Goal: Task Accomplishment & Management: Use online tool/utility

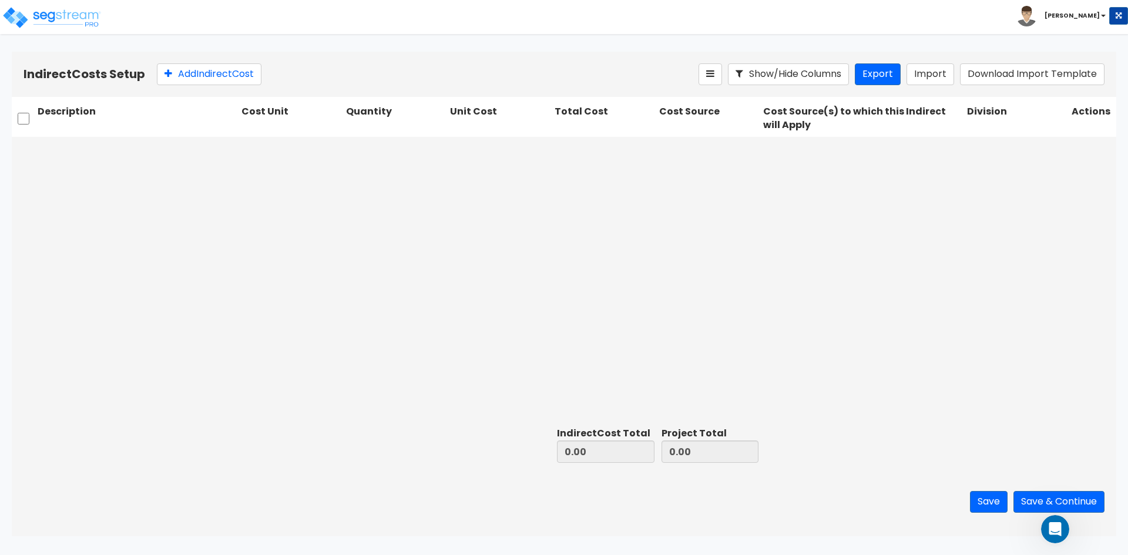
scroll to position [377, 0]
click at [45, 21] on img at bounding box center [52, 18] width 100 height 24
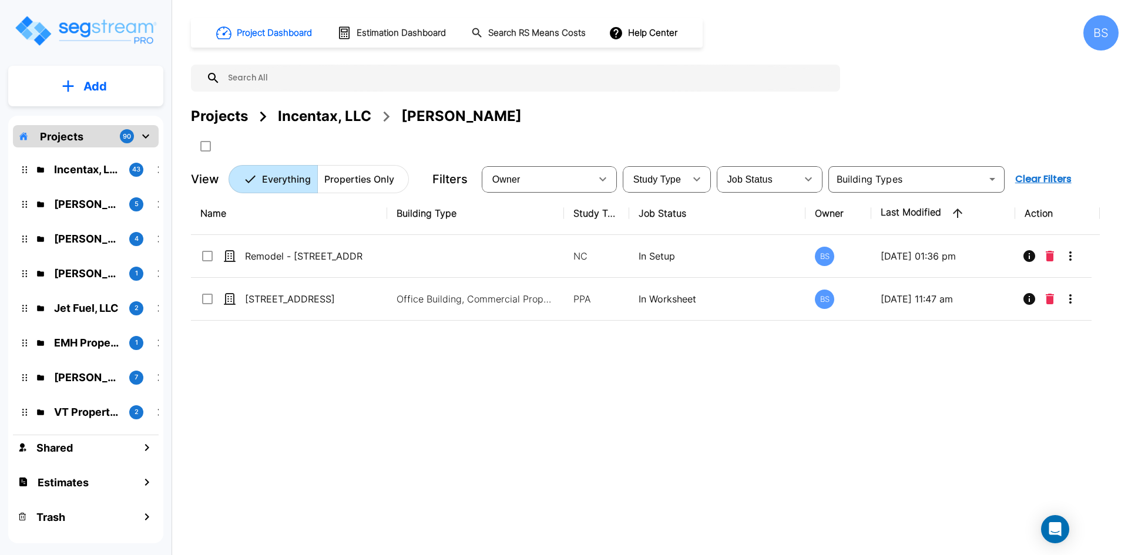
click at [233, 116] on div "Projects" at bounding box center [219, 116] width 57 height 21
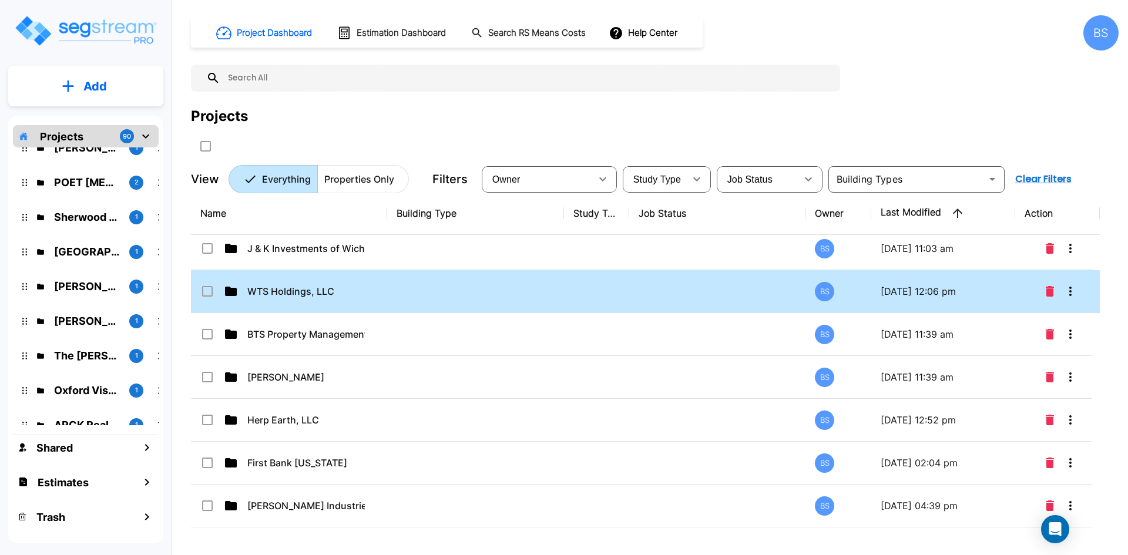
scroll to position [1136, 0]
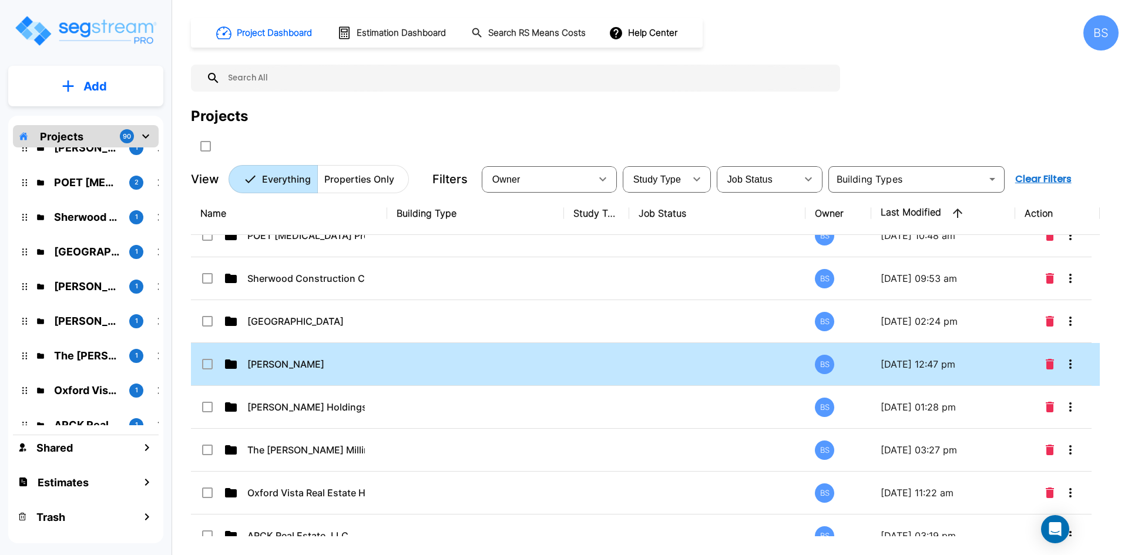
click at [372, 369] on div "Mike Hampton" at bounding box center [288, 364] width 176 height 14
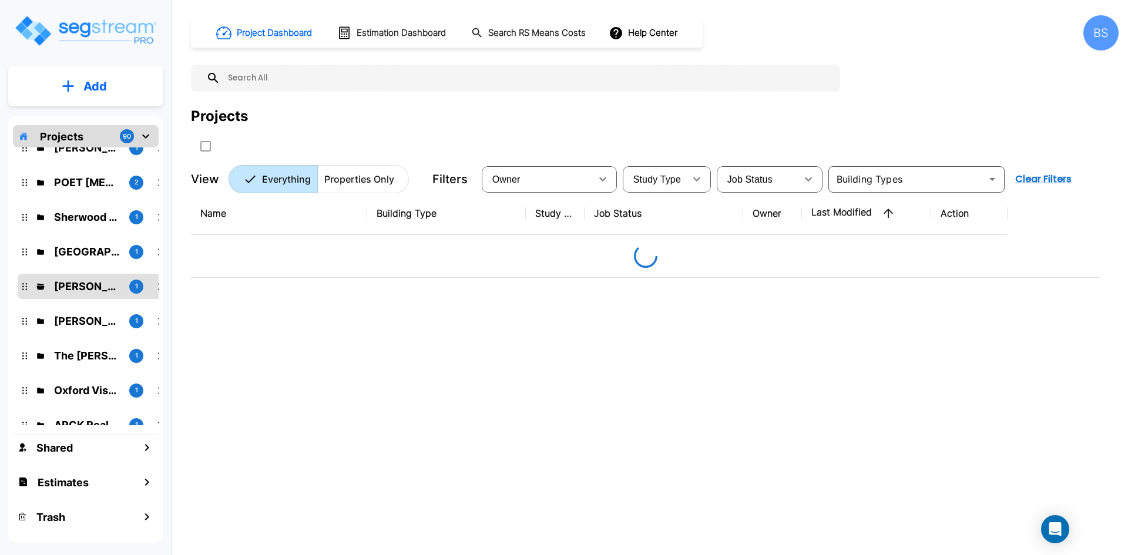
click at [275, 368] on div "Name Building Type Study Type Job Status Owner Last Modified Action" at bounding box center [645, 364] width 909 height 344
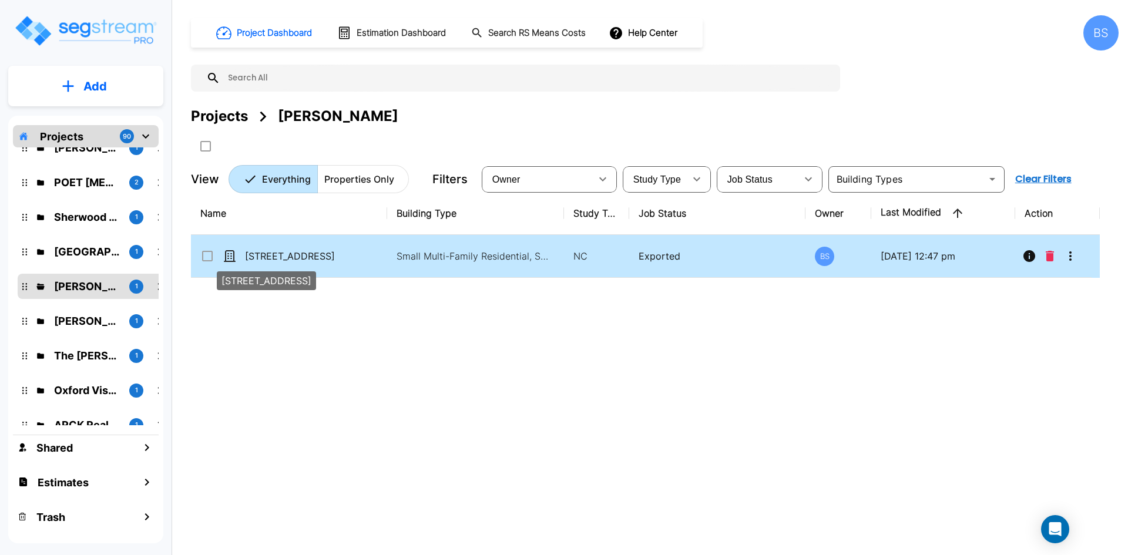
click at [317, 259] on p "500 W. 50th St. S., Wichita, KS 67217" at bounding box center [304, 256] width 118 height 14
checkbox input "true"
click at [317, 259] on p "500 W. 50th St. S., Wichita, KS 67217" at bounding box center [304, 256] width 118 height 14
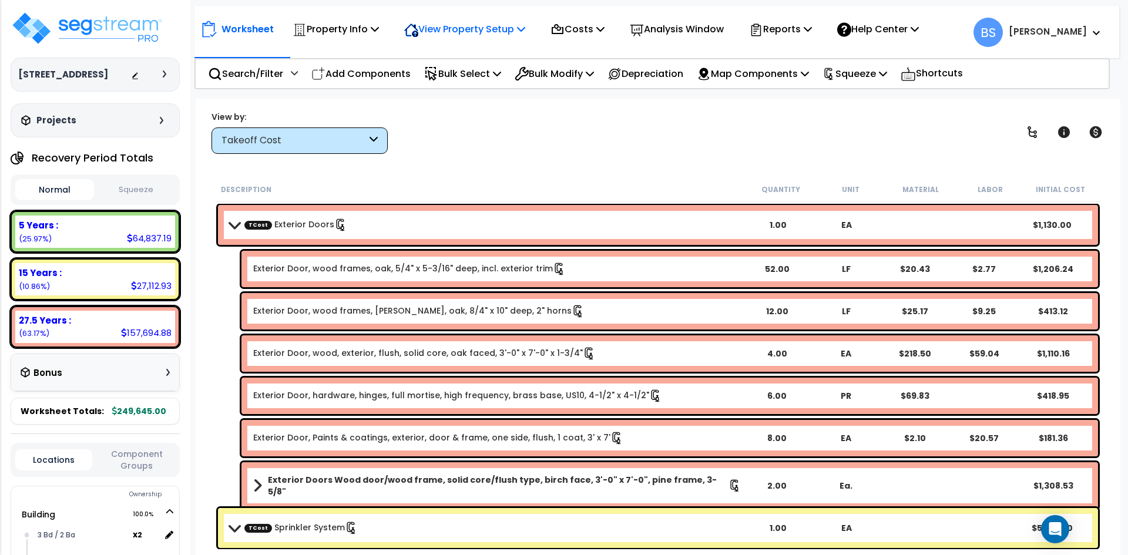
click at [485, 36] on p "View Property Setup" at bounding box center [464, 29] width 121 height 16
click at [565, 25] on icon at bounding box center [558, 30] width 14 height 14
click at [580, 46] on link "Indirect Costs" at bounding box center [603, 56] width 116 height 24
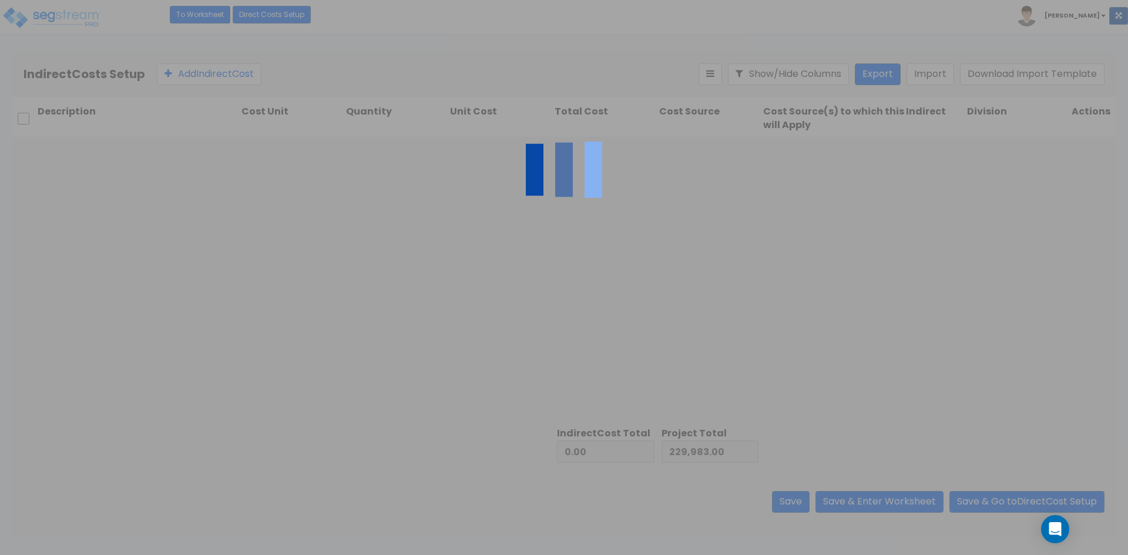
type input "19,662.00"
type input "249,645.00"
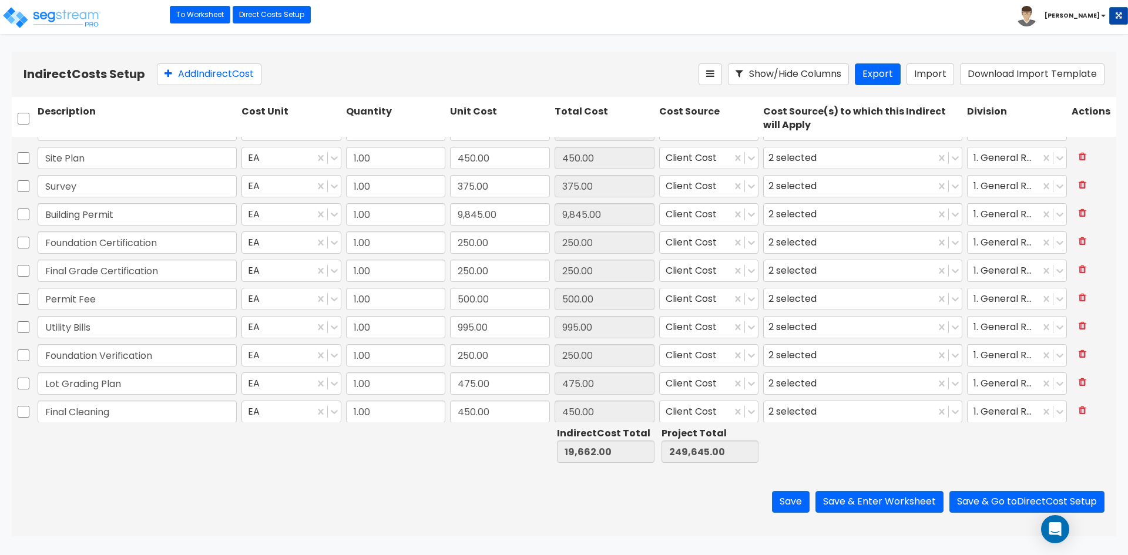
scroll to position [53, 0]
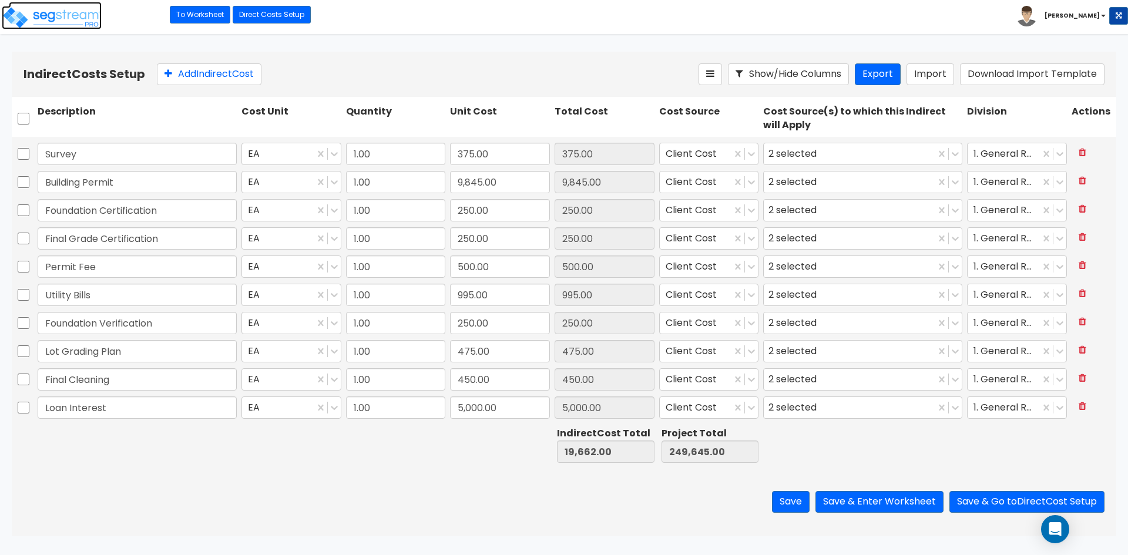
click at [62, 15] on img at bounding box center [52, 18] width 100 height 24
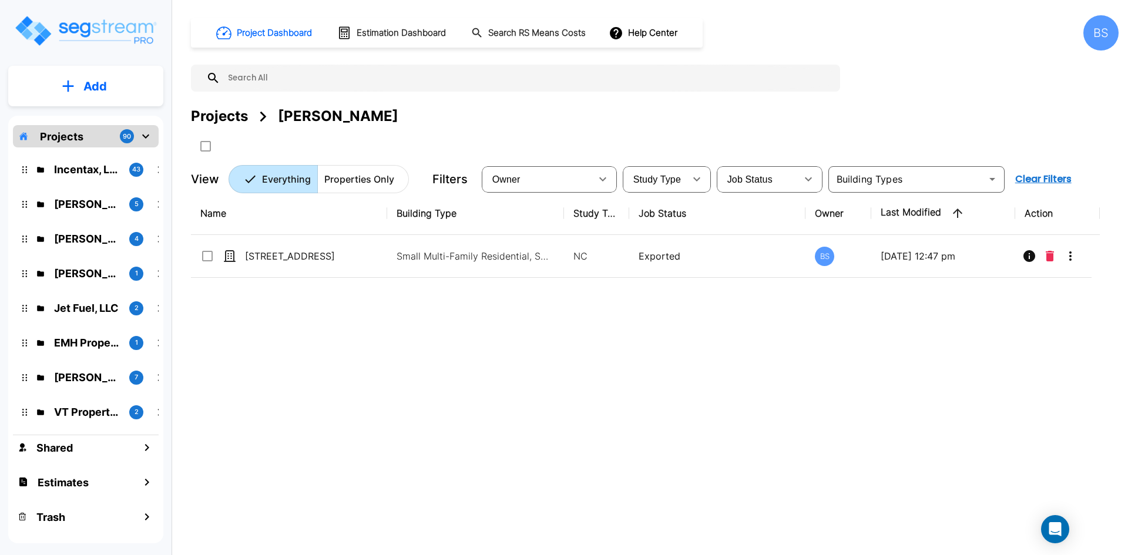
click at [418, 354] on div "Name Building Type Study Type Job Status Owner Last Modified Action 500 W. 50th…" at bounding box center [645, 364] width 909 height 344
click at [225, 113] on div "Projects" at bounding box center [219, 116] width 57 height 21
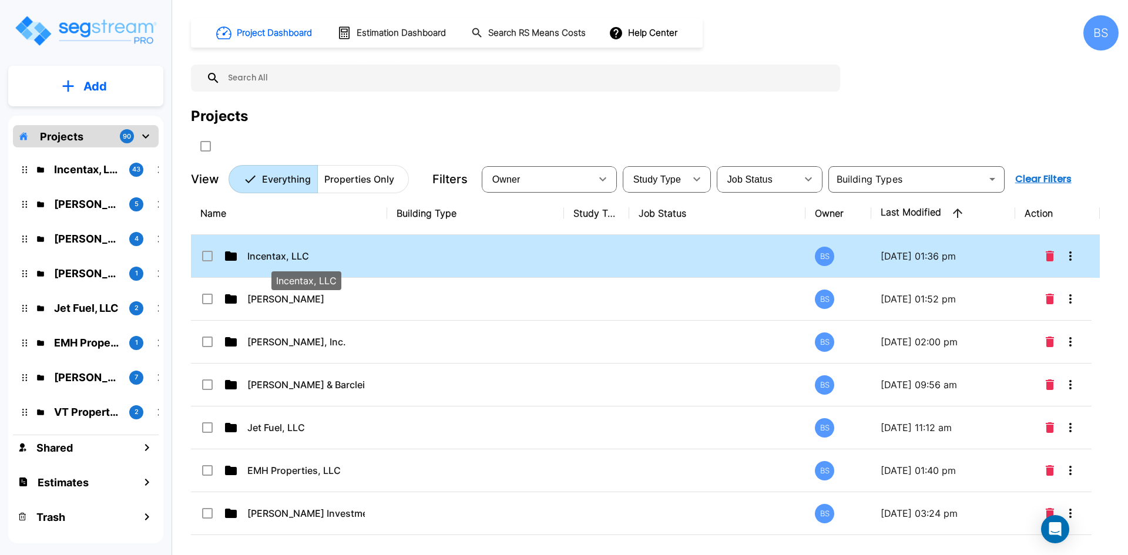
click at [292, 256] on p "Incentax, LLC" at bounding box center [306, 256] width 118 height 14
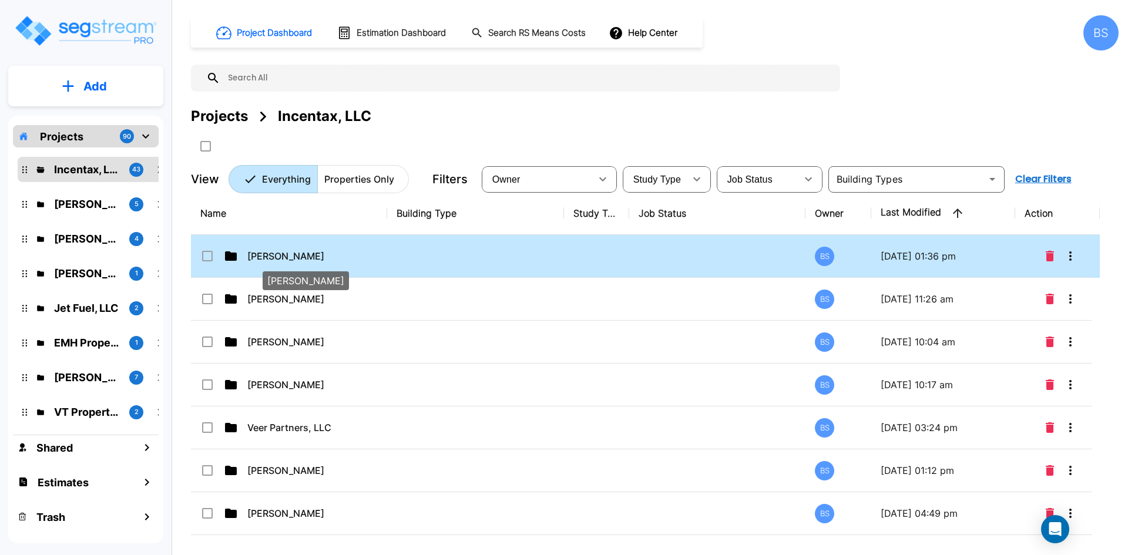
click at [284, 259] on p "Manny Marroquin" at bounding box center [306, 256] width 118 height 14
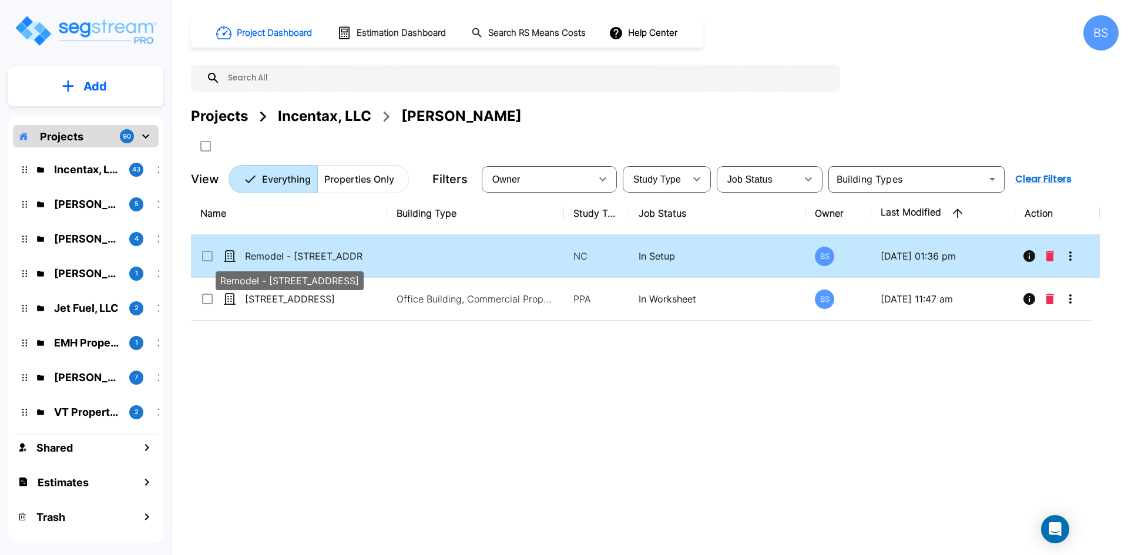
click at [289, 260] on p "Remodel - 4220 Lankershim Blvd, North Hollywood, CA 91602" at bounding box center [304, 256] width 118 height 14
checkbox input "true"
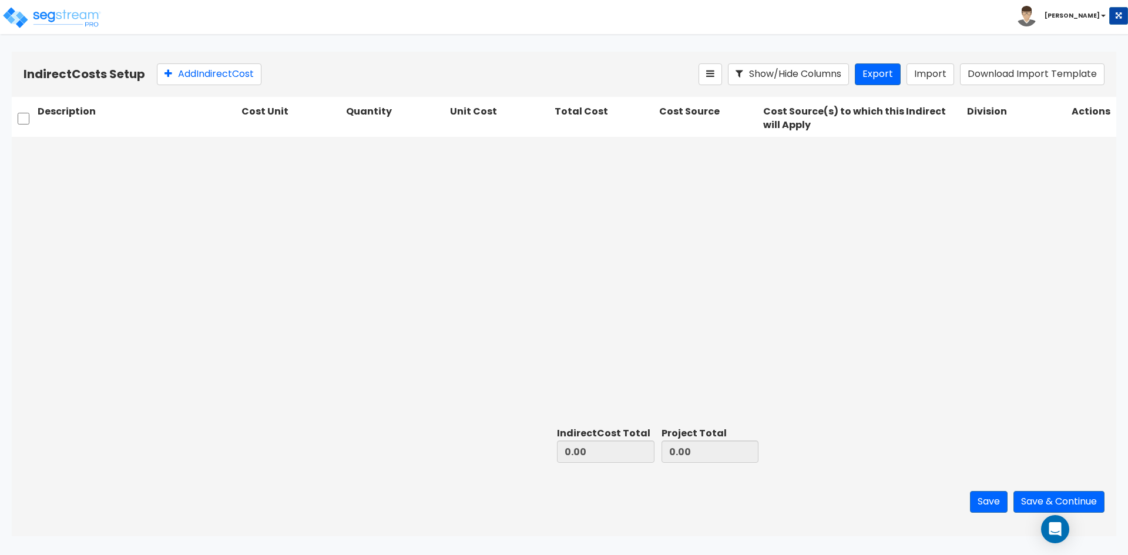
drag, startPoint x: 491, startPoint y: 276, endPoint x: 472, endPoint y: 258, distance: 25.4
click at [490, 275] on div at bounding box center [564, 280] width 1105 height 286
click at [216, 80] on button "Add Indirect Cost" at bounding box center [209, 74] width 105 height 22
type input "0"
click at [172, 156] on input "text" at bounding box center [137, 150] width 199 height 22
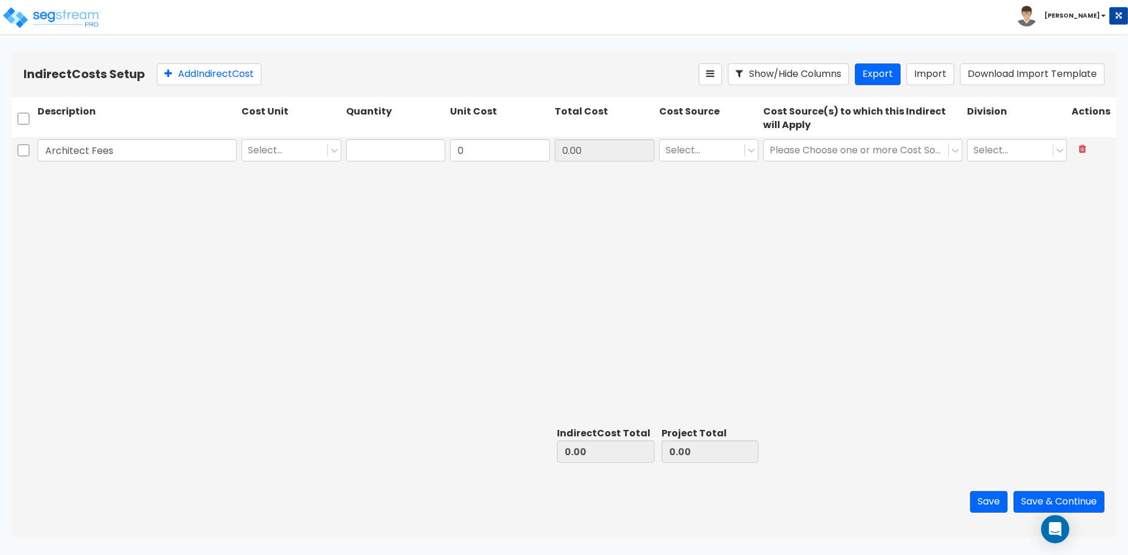
type input "Architect Fees"
type input "ea"
click at [398, 150] on input "text" at bounding box center [396, 150] width 100 height 22
type input "1"
click at [477, 157] on input "0" at bounding box center [500, 150] width 100 height 22
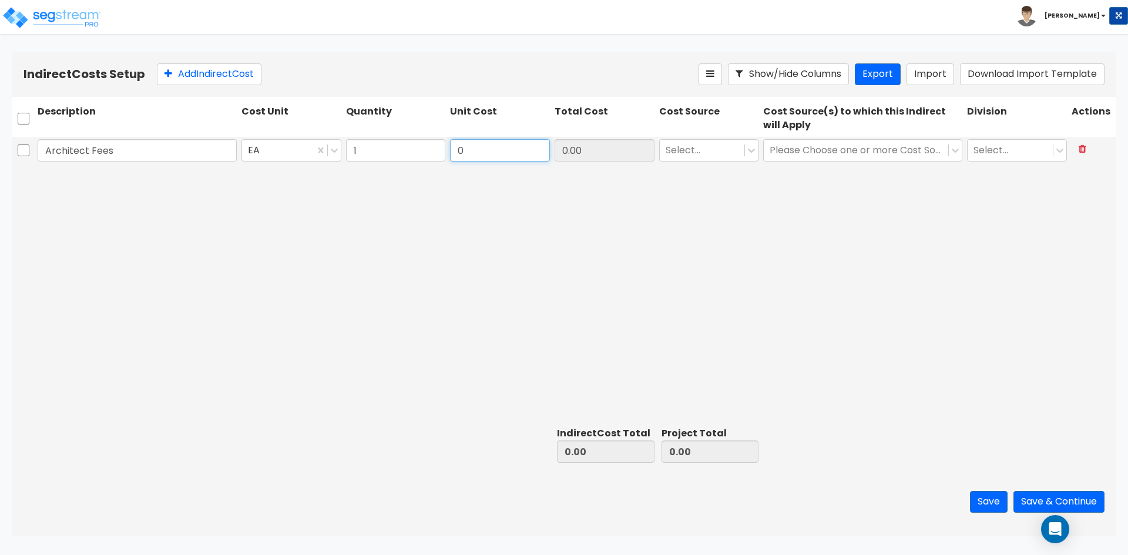
drag, startPoint x: 489, startPoint y: 153, endPoint x: 399, endPoint y: 153, distance: 89.9
click at [400, 153] on div "Architect Fees EA 1 0 0.00 Select... Please Choose one or more Cost Sources Sel…" at bounding box center [564, 150] width 1105 height 27
paste input "29,620.19"
type input "29,620.19"
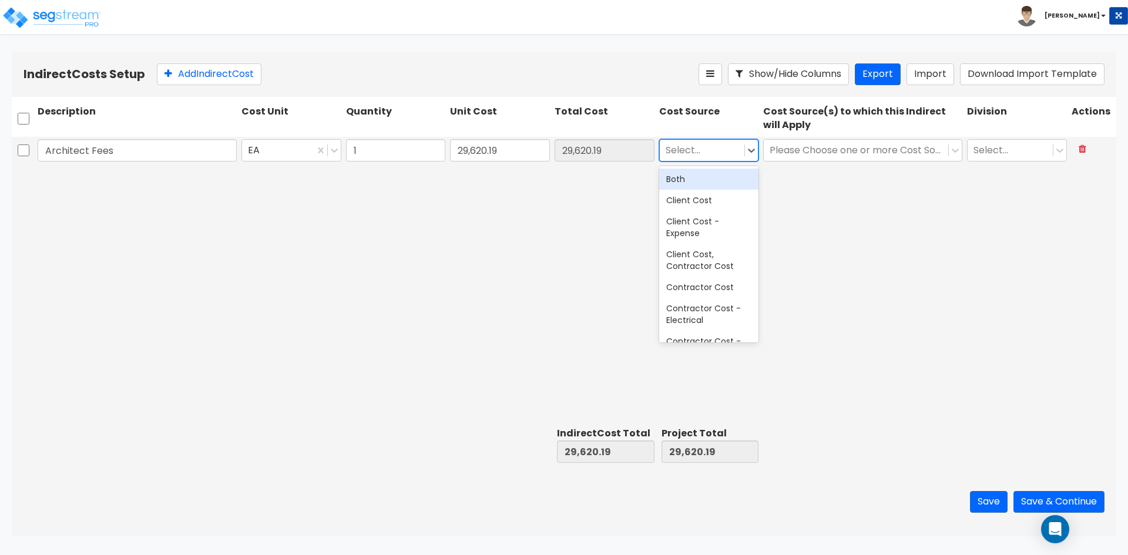
click at [719, 152] on div at bounding box center [702, 151] width 73 height 16
click at [709, 208] on div "Client Cost" at bounding box center [709, 200] width 100 height 21
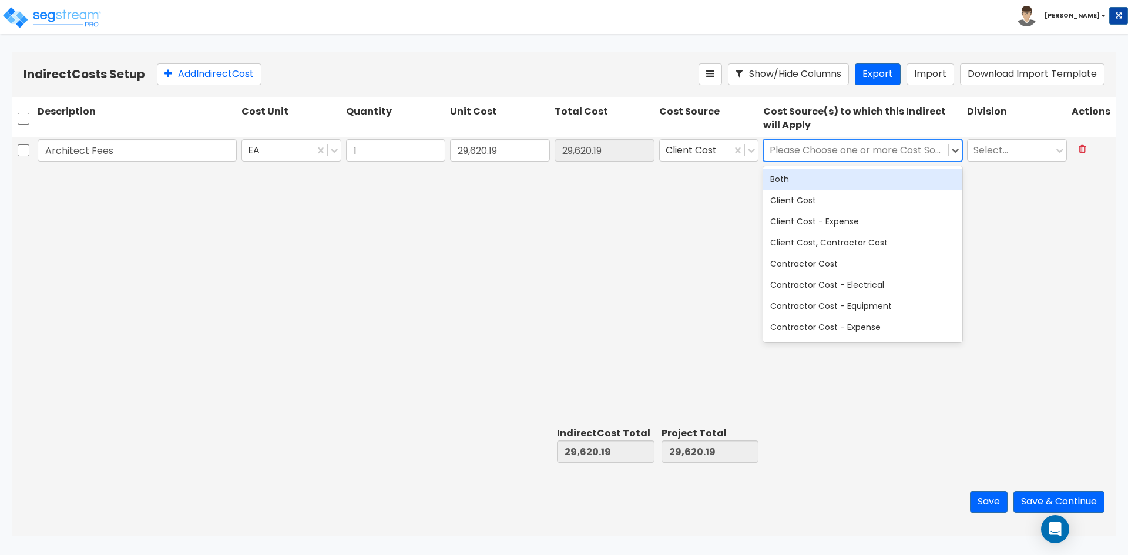
click at [811, 152] on div at bounding box center [856, 151] width 173 height 16
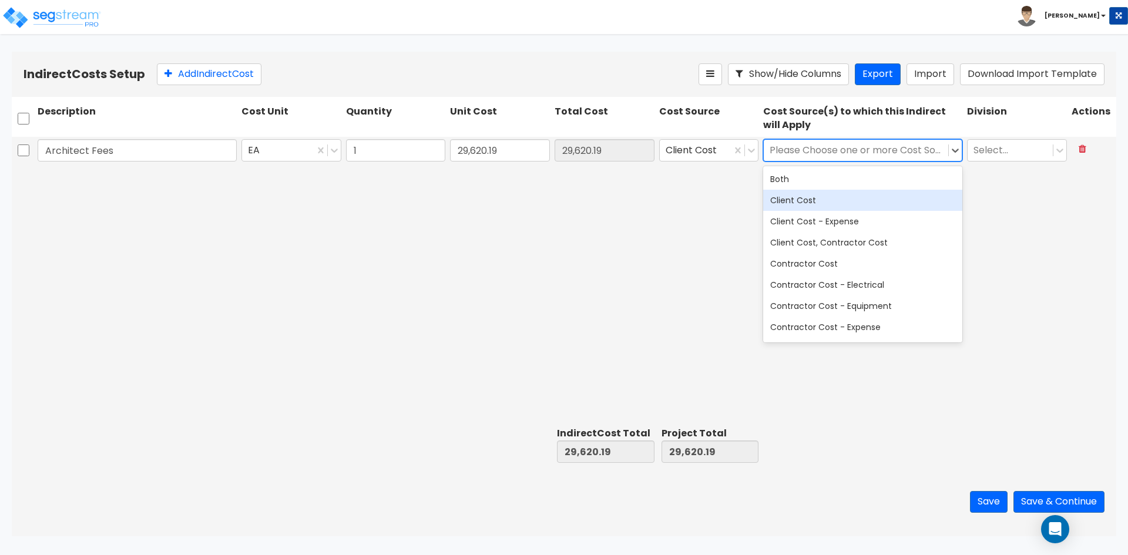
click at [803, 205] on div "Client Cost" at bounding box center [862, 200] width 199 height 21
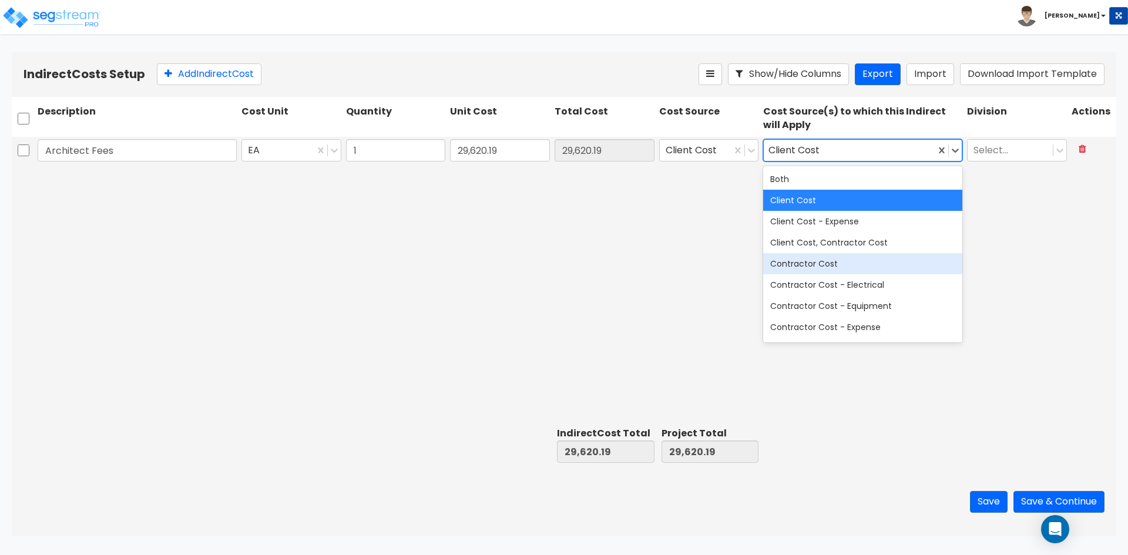
click at [849, 269] on div "Contractor Cost" at bounding box center [862, 263] width 199 height 21
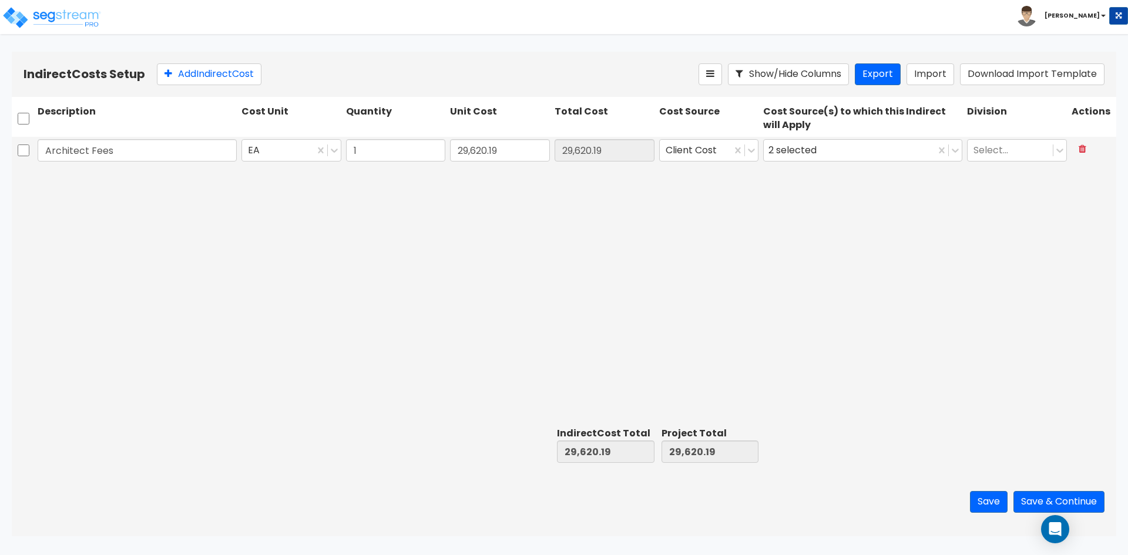
click at [1010, 230] on div "Architect Fees EA 1 29,620.19 29,620.19 Client Cost 2 selected Select..." at bounding box center [564, 280] width 1105 height 286
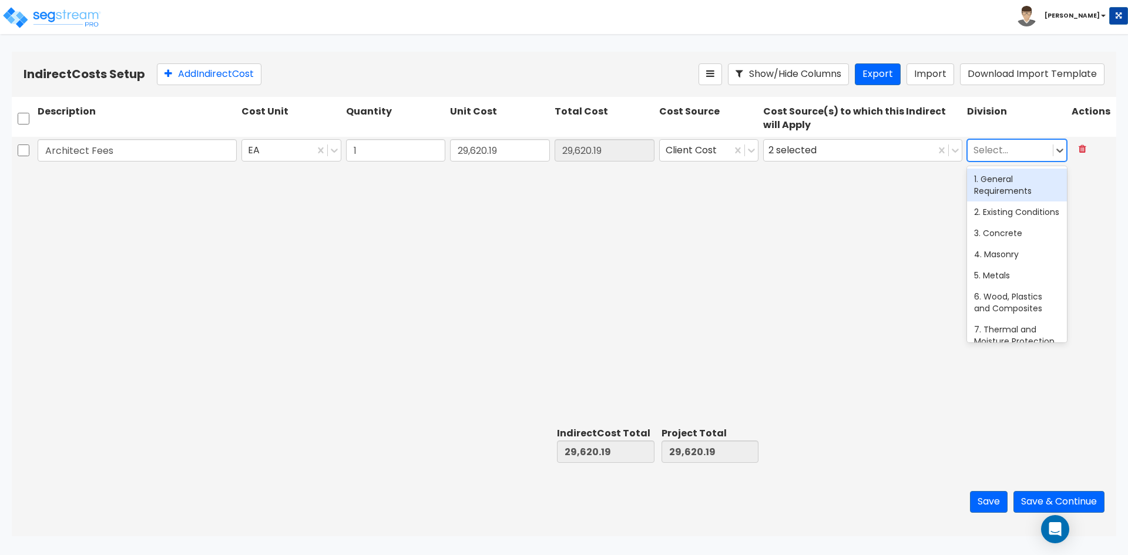
click at [1001, 154] on div at bounding box center [1010, 151] width 73 height 16
click at [1002, 189] on div "1. General Requirements" at bounding box center [1017, 185] width 100 height 33
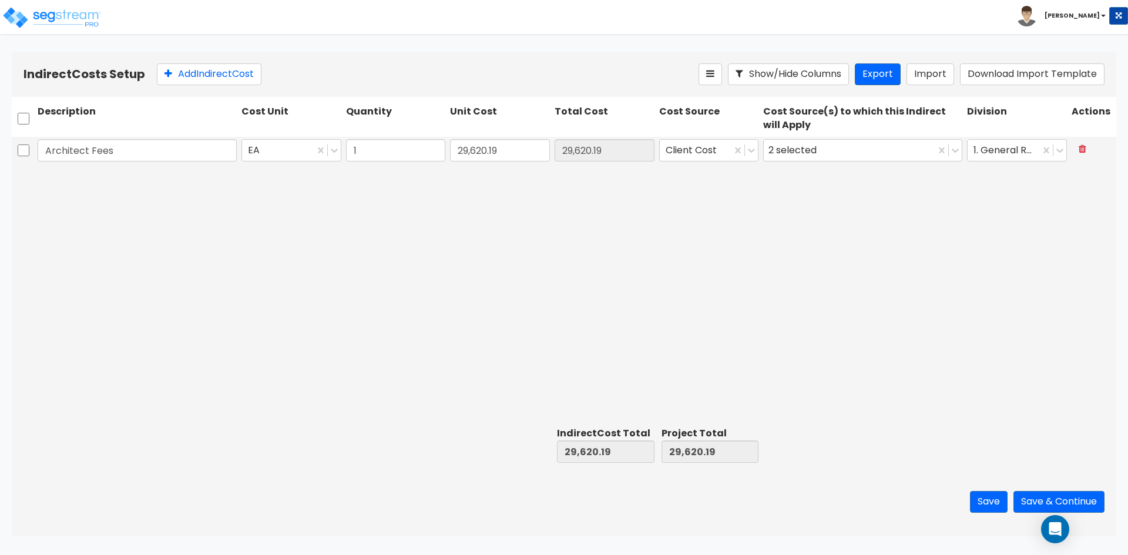
click at [919, 244] on div "Architect Fees EA 1 29,620.19 29,620.19 Client Cost 2 selected 1. General Requi…" at bounding box center [564, 280] width 1105 height 286
click at [214, 79] on button "Add Indirect Cost" at bounding box center [209, 74] width 105 height 22
drag, startPoint x: 163, startPoint y: 238, endPoint x: 143, endPoint y: 189, distance: 53.3
click at [163, 238] on div "Architect Fees EA 1 29,620.19 29,620.19 Client Cost 2 selected 1. General Requi…" at bounding box center [564, 280] width 1105 height 286
click at [136, 179] on input "text" at bounding box center [137, 178] width 199 height 22
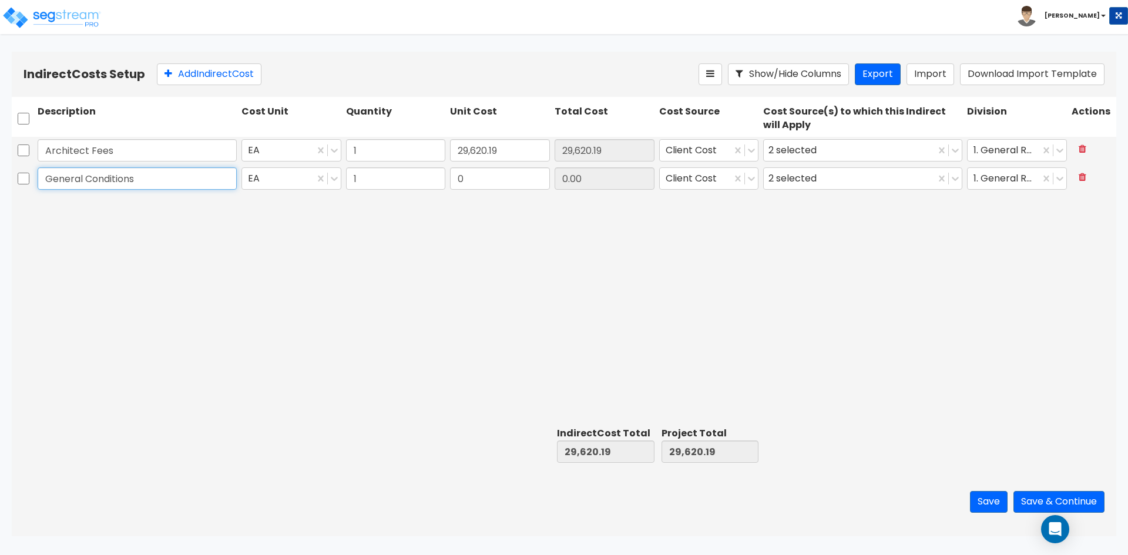
type input "General Conditions"
type input "52,873.50"
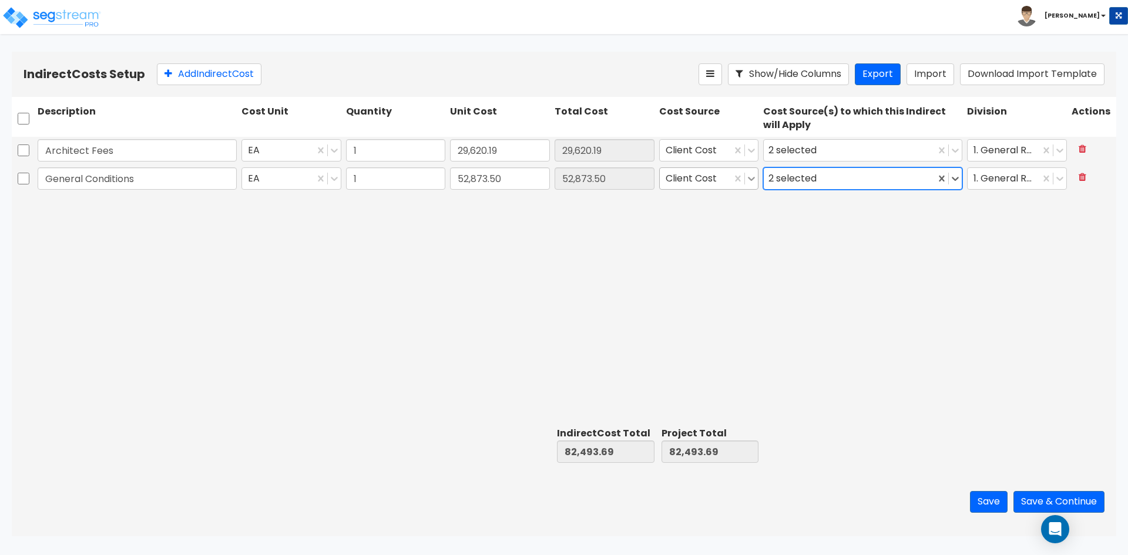
click at [752, 177] on icon at bounding box center [752, 179] width 12 height 12
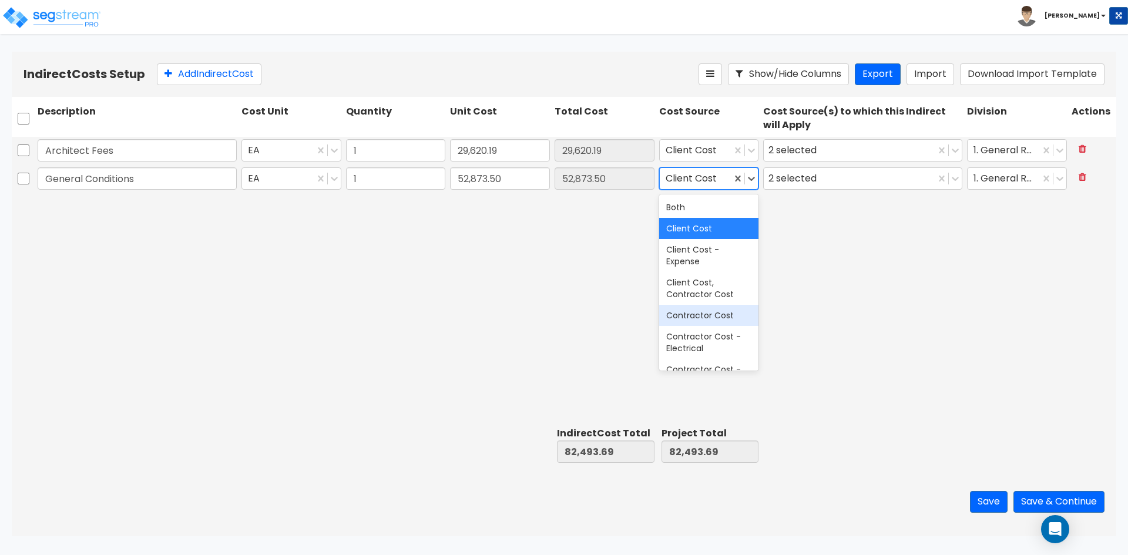
click at [712, 317] on div "Contractor Cost" at bounding box center [709, 315] width 100 height 21
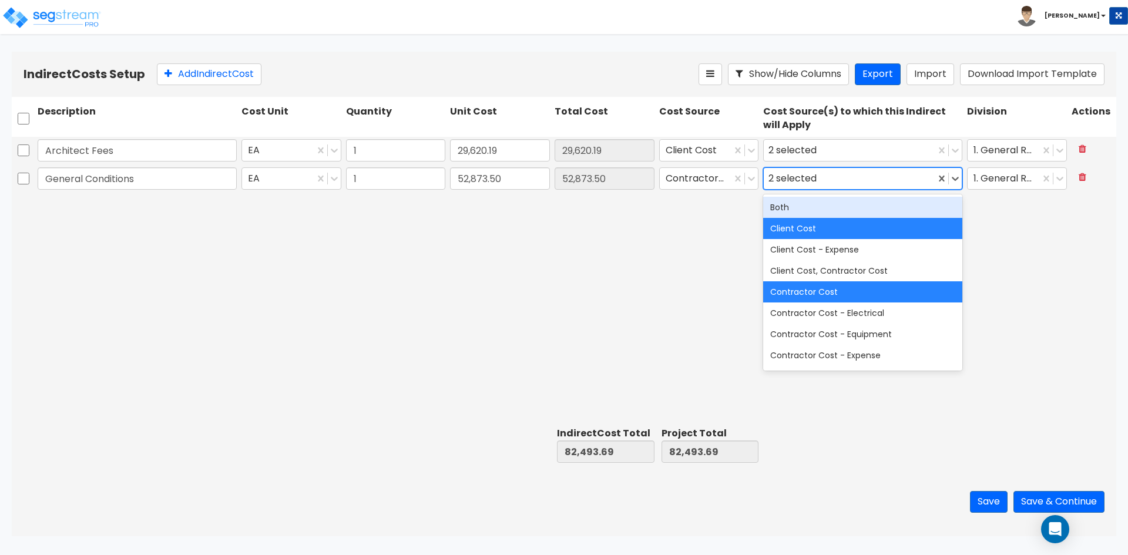
click at [804, 182] on div "2 selected" at bounding box center [795, 179] width 53 height 18
click at [803, 225] on div "Client Cost" at bounding box center [862, 228] width 199 height 21
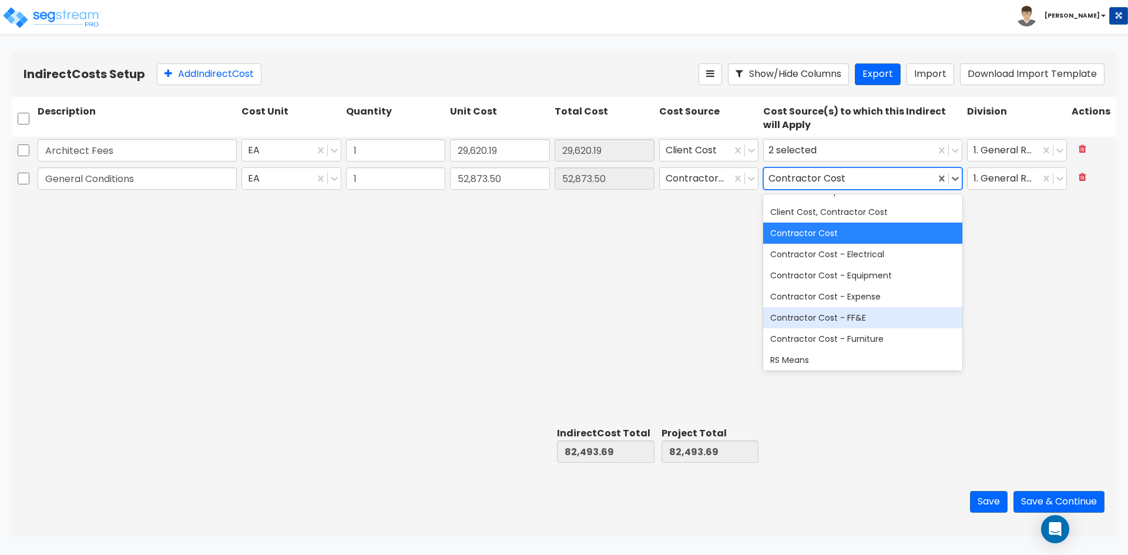
scroll to position [82, 0]
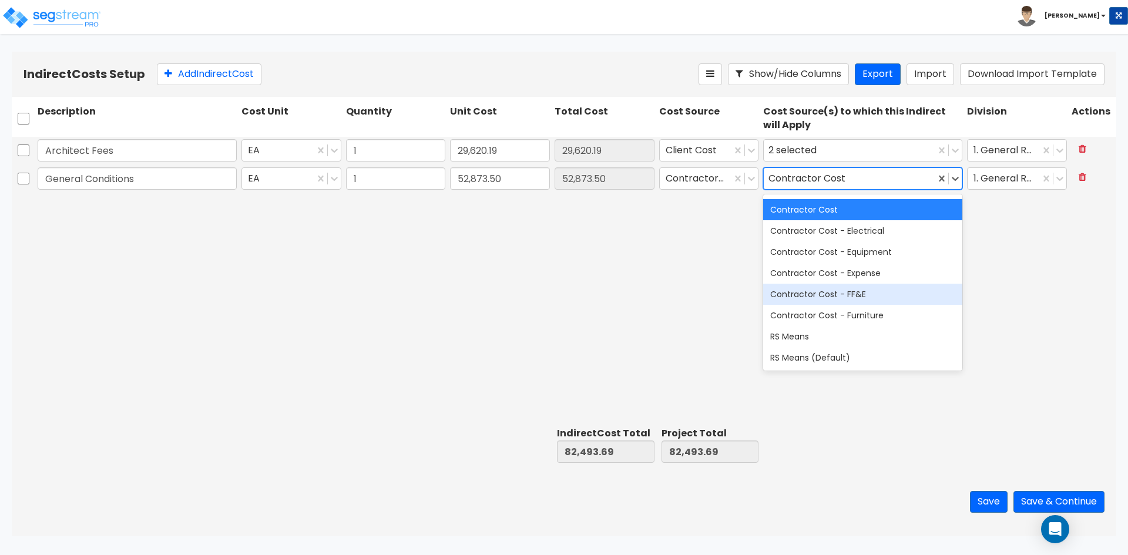
click at [598, 259] on div "Architect Fees EA 1 29,620.19 29,620.19 Client Cost 2 selected 1. General Requi…" at bounding box center [564, 280] width 1105 height 286
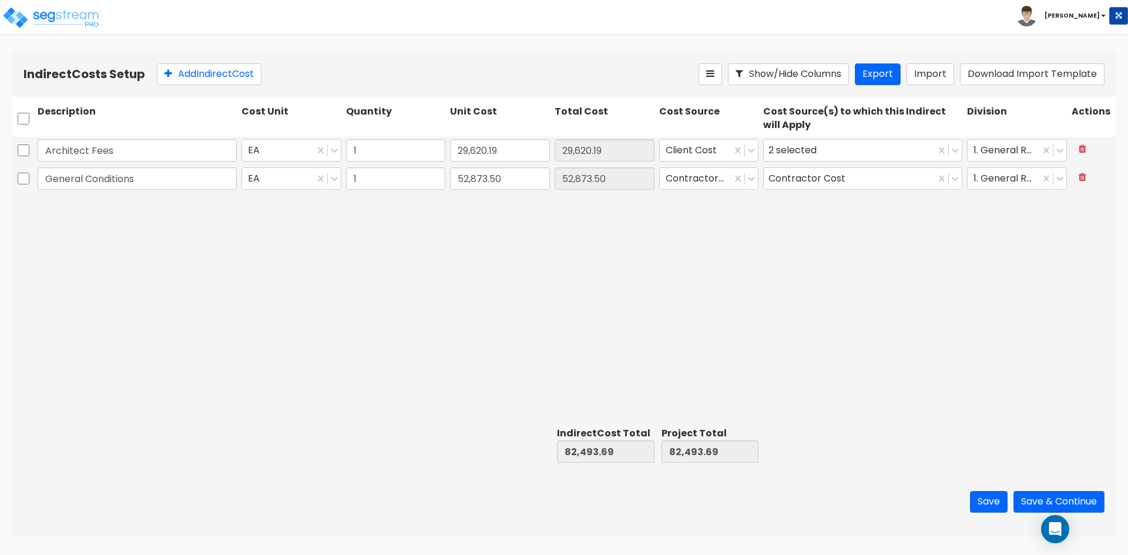
click at [486, 278] on div "Architect Fees EA 1 29,620.19 29,620.19 Client Cost 2 selected 1. General Requi…" at bounding box center [564, 280] width 1105 height 286
click at [212, 82] on button "Add Indirect Cost" at bounding box center [209, 74] width 105 height 22
click at [95, 204] on input "text" at bounding box center [137, 207] width 199 height 22
type input "F"
type input "Liability Insurance"
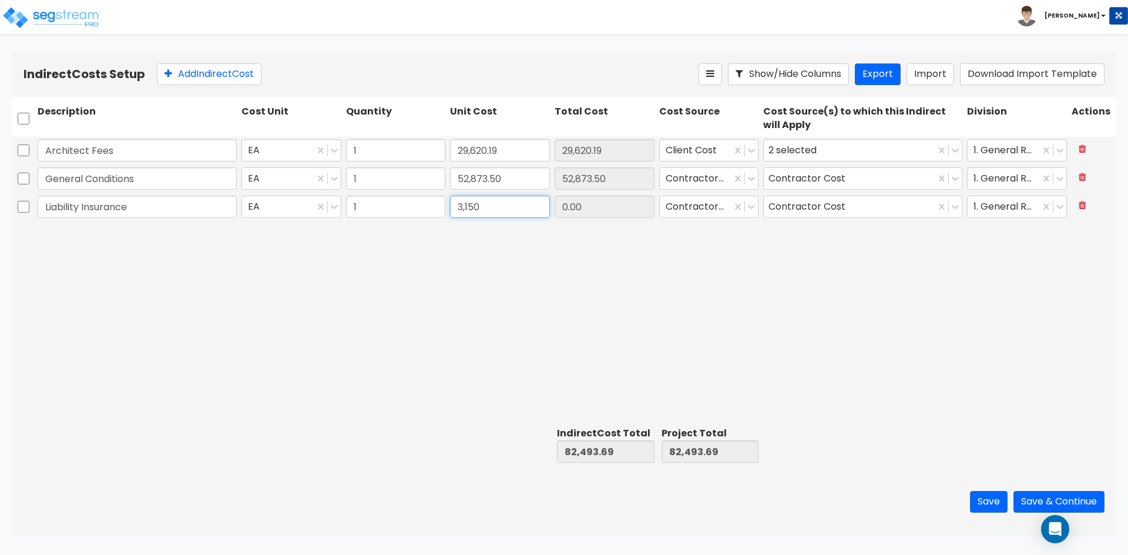
type input "3,150"
type input "3,150.00"
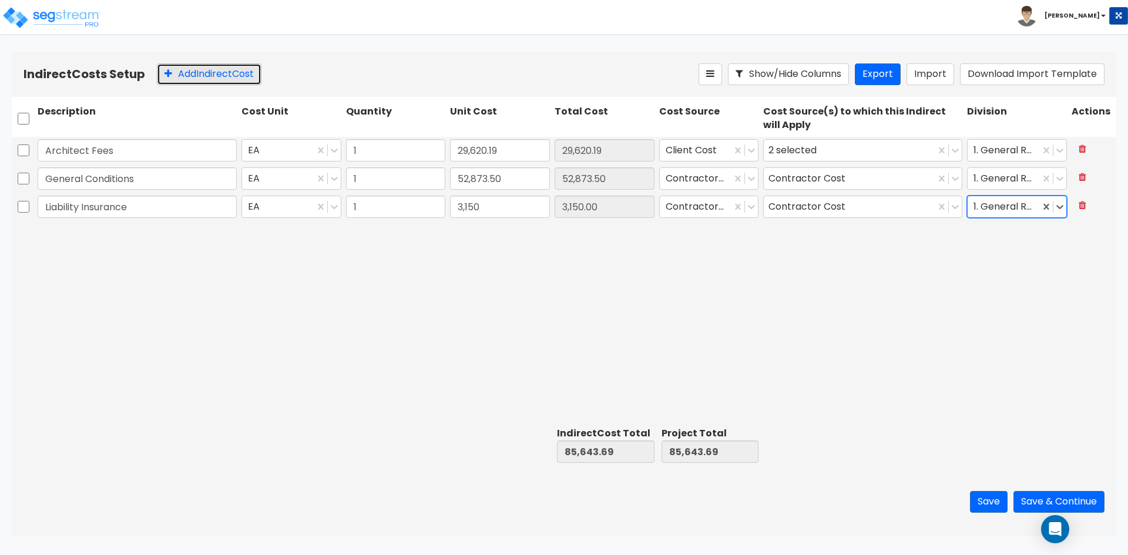
click at [214, 70] on button "Add Indirect Cost" at bounding box center [209, 74] width 105 height 22
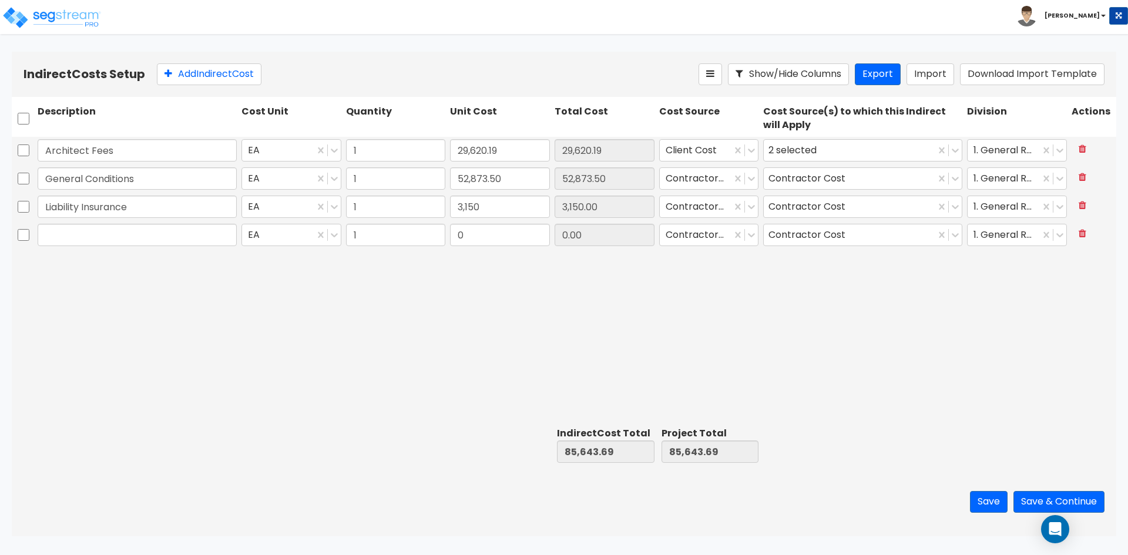
click at [108, 239] on input "text" at bounding box center [137, 235] width 199 height 22
type input "GC Overhead"
type input "18,877"
type input "18,877.00"
drag, startPoint x: 267, startPoint y: 428, endPoint x: 221, endPoint y: 391, distance: 58.6
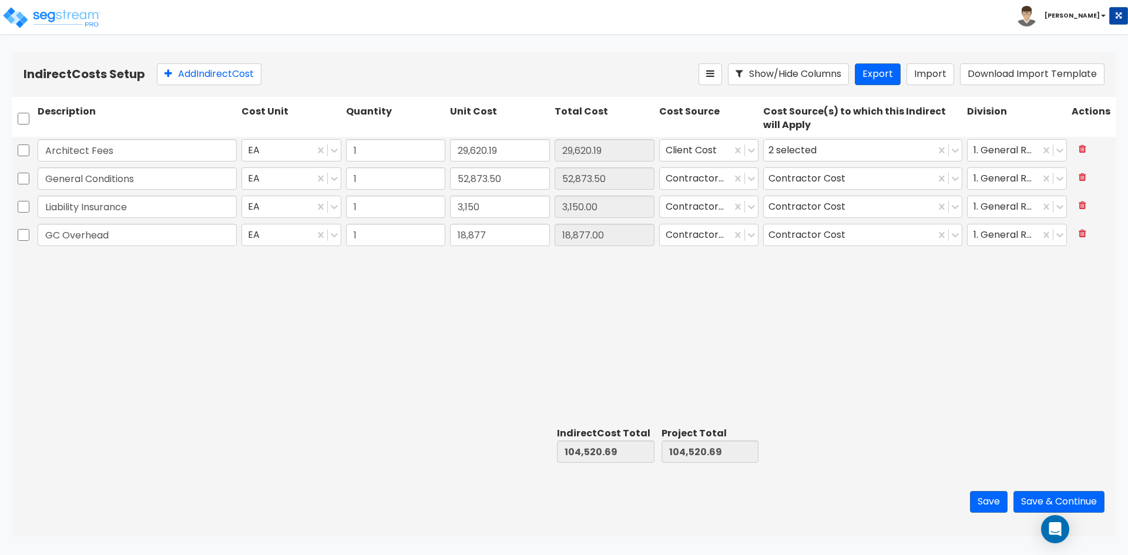
click at [267, 428] on div at bounding box center [291, 445] width 105 height 41
click at [212, 79] on button "Add Indirect Cost" at bounding box center [209, 74] width 105 height 22
click at [89, 264] on input "text" at bounding box center [137, 263] width 199 height 22
type input "Mobilization"
type input "3,889.02"
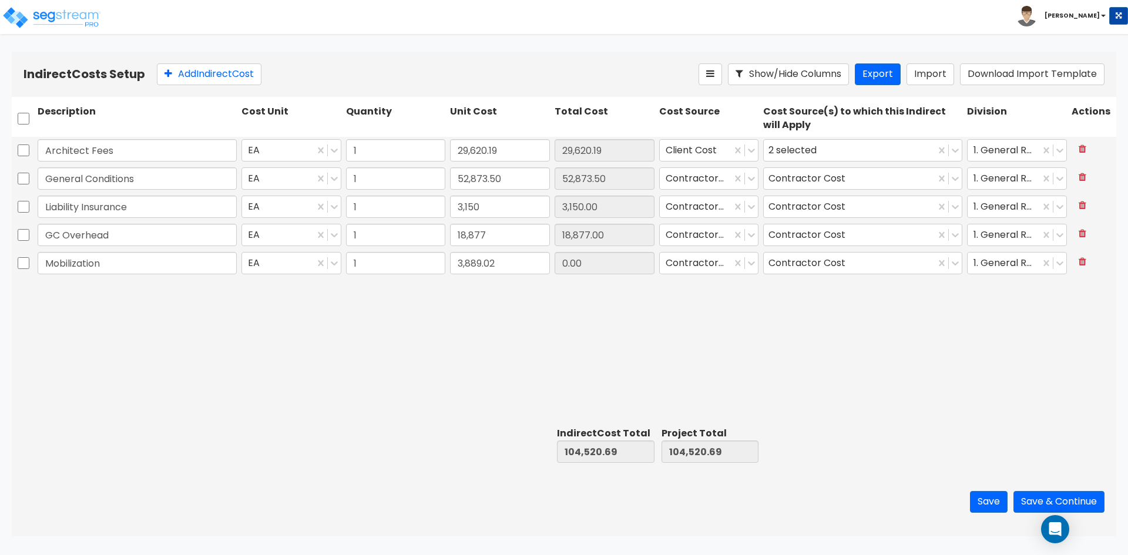
type input "3,889.02"
click at [222, 65] on button "Add Indirect Cost" at bounding box center [209, 74] width 105 height 22
click at [77, 299] on input "text" at bounding box center [137, 291] width 199 height 22
type input "Supervision"
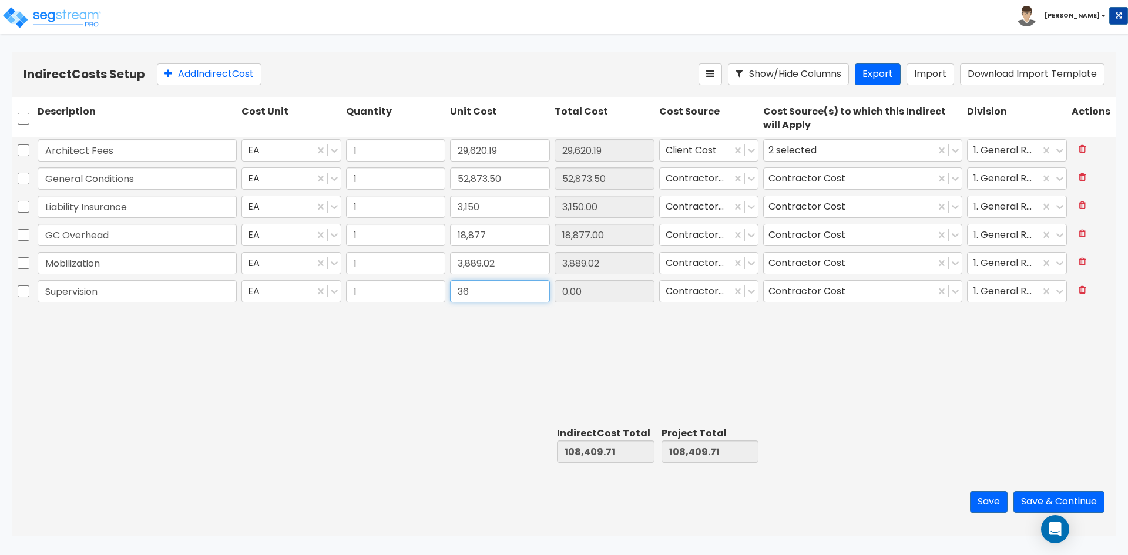
type input "3"
type input "46,668.21"
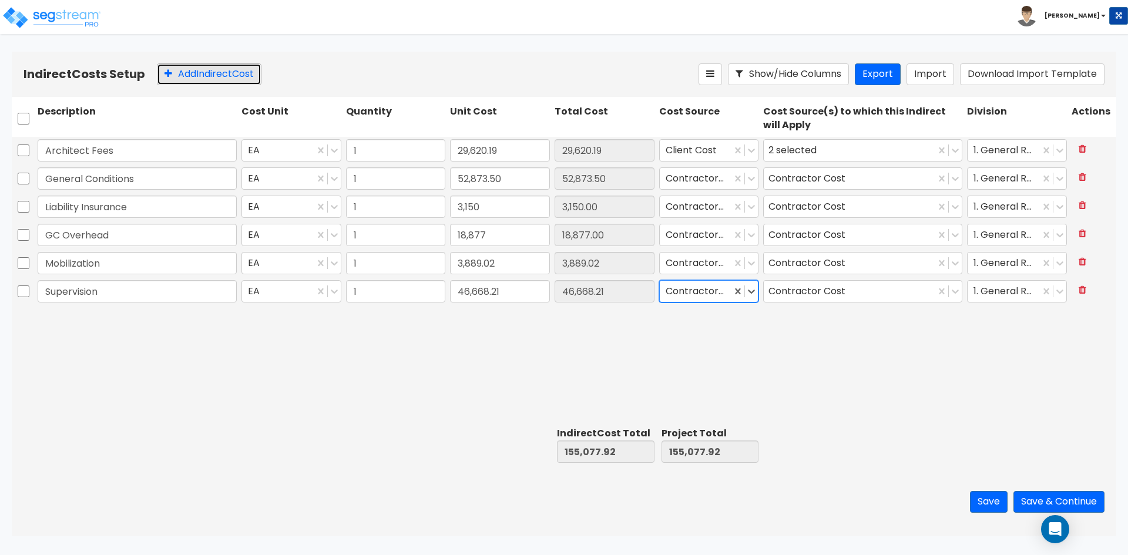
click at [196, 79] on button "Add Indirect Cost" at bounding box center [209, 74] width 105 height 22
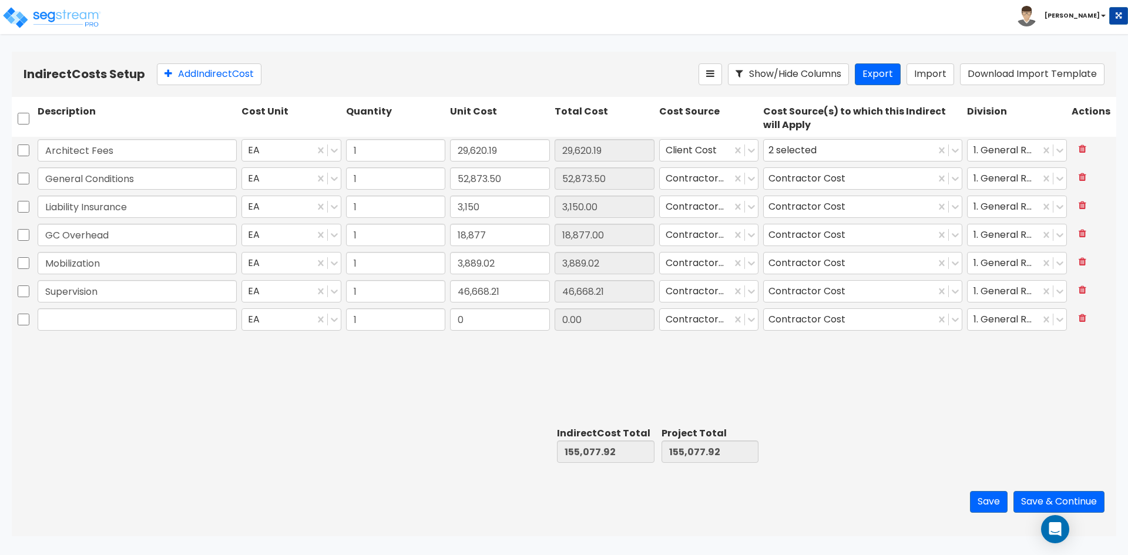
click at [72, 324] on input "text" at bounding box center [137, 320] width 199 height 22
type input "Overhead"
type input "45,104.69"
click at [327, 445] on div at bounding box center [291, 445] width 105 height 41
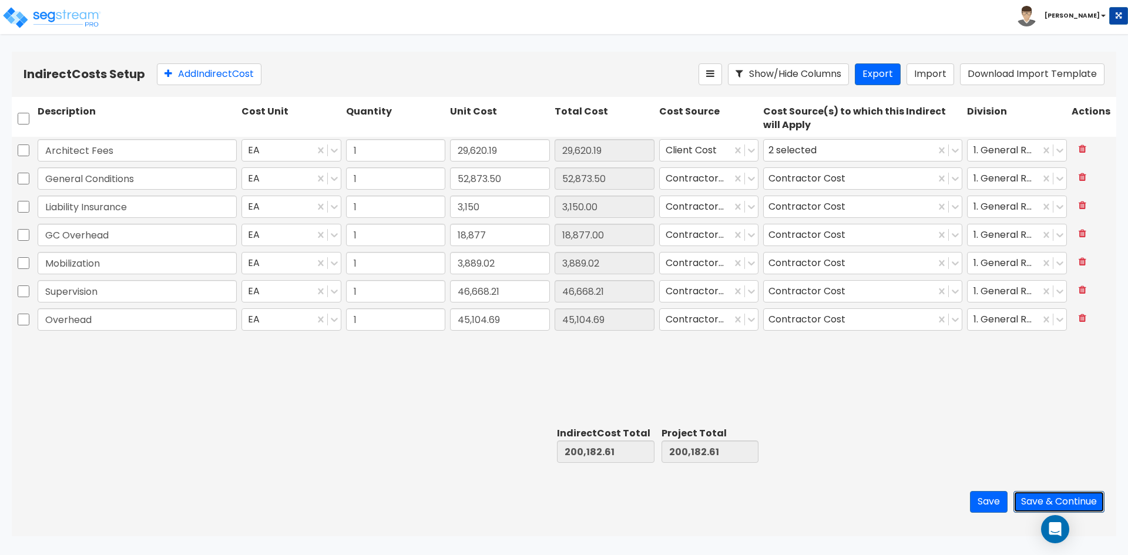
click at [1025, 498] on button "Save & Continue" at bounding box center [1059, 502] width 91 height 22
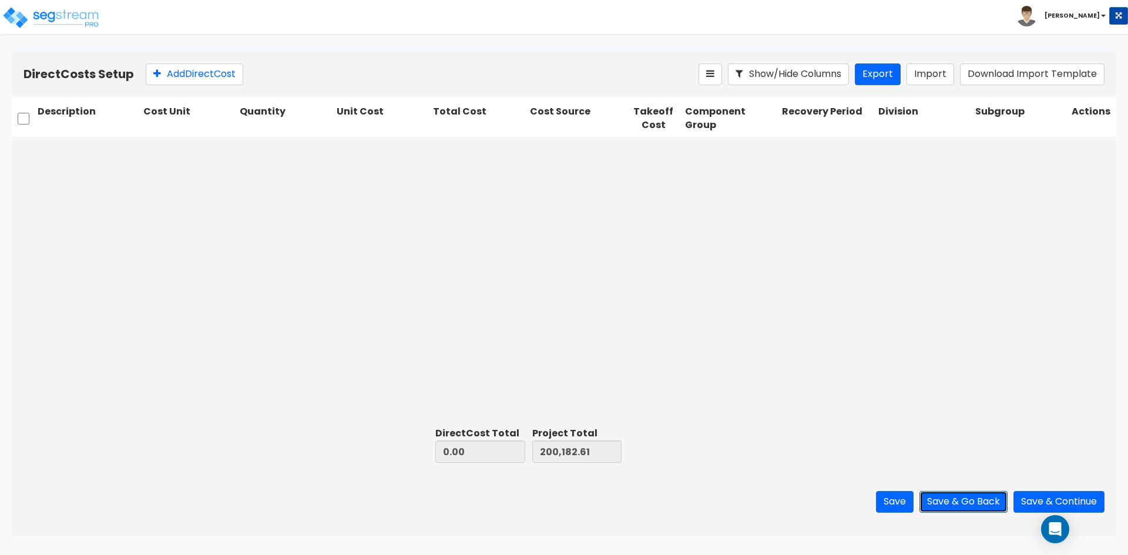
click at [946, 500] on button "Save & Go Back" at bounding box center [964, 502] width 88 height 22
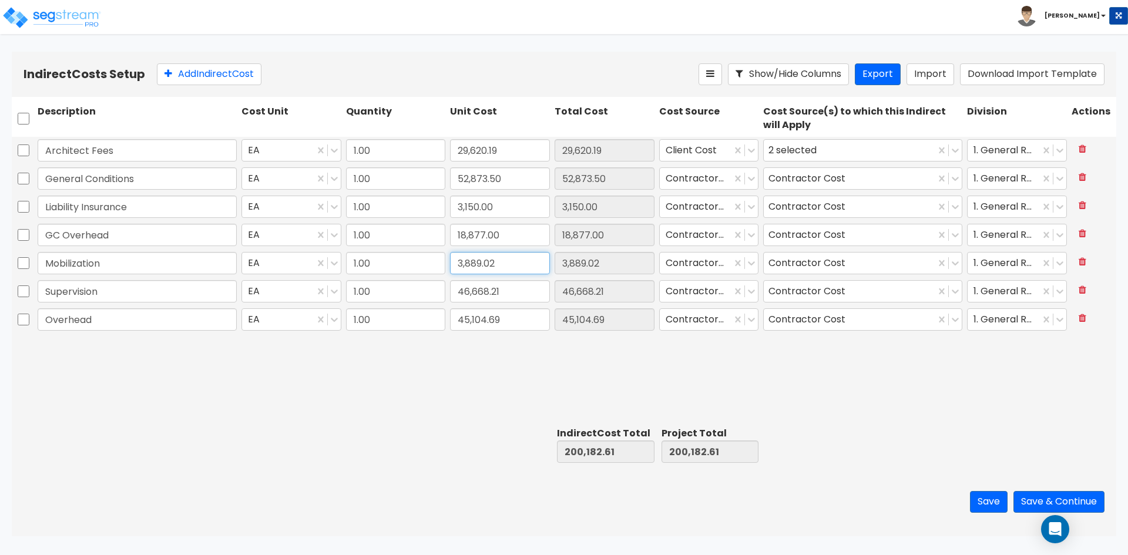
click at [522, 263] on input "3,889.02" at bounding box center [500, 263] width 100 height 22
type input "3,823.61"
type input "200,117.20"
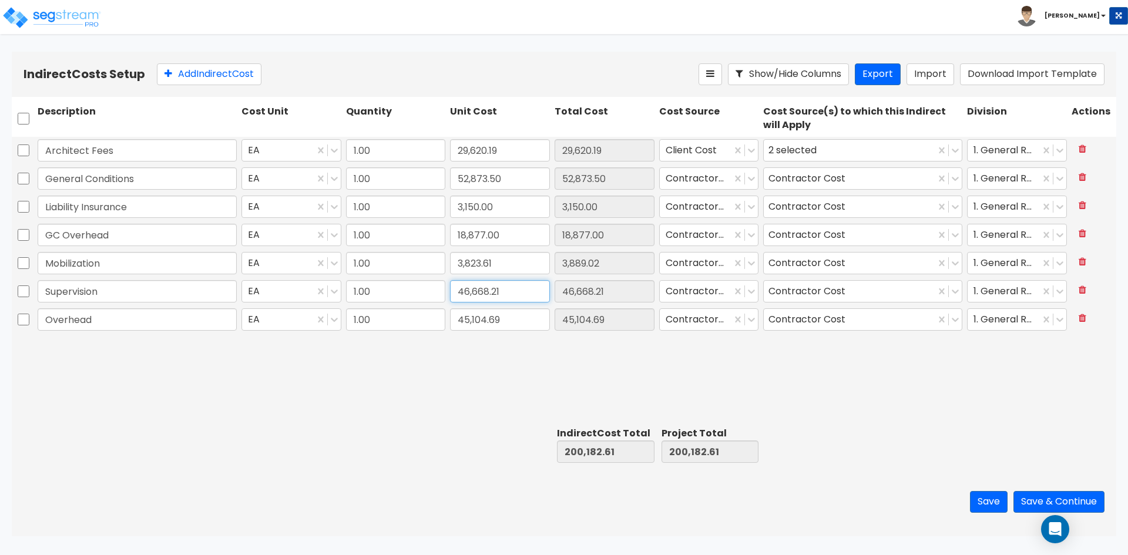
type input "200,117.20"
click at [505, 296] on input "46,668.21" at bounding box center [500, 291] width 100 height 22
type input "45,883.34"
type input "199,332.33"
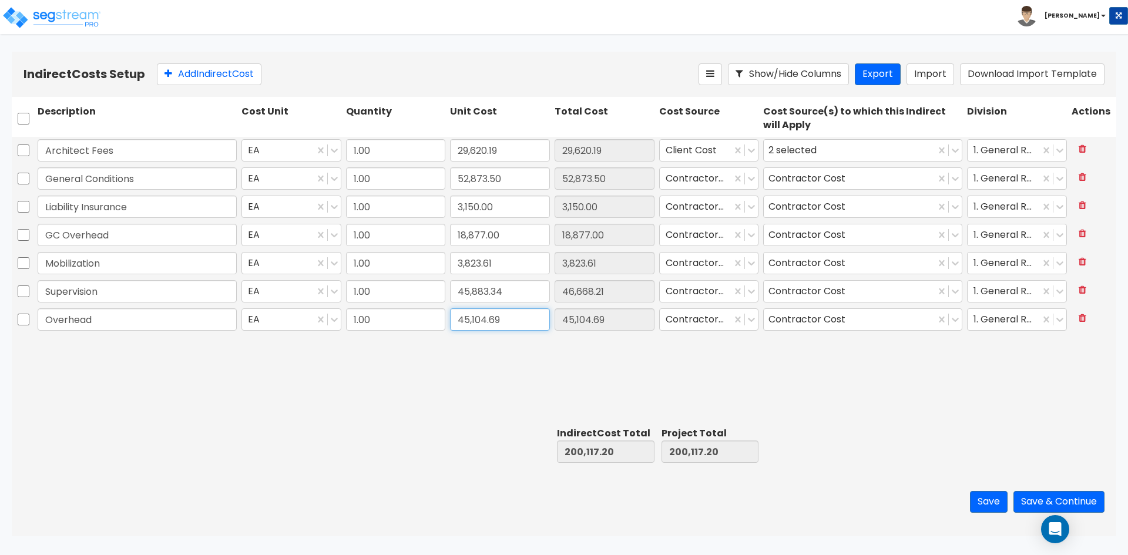
type input "199,332.33"
click at [509, 320] on input "45,104.69" at bounding box center [500, 320] width 100 height 22
type input "44,346.12"
type input "198,573.76"
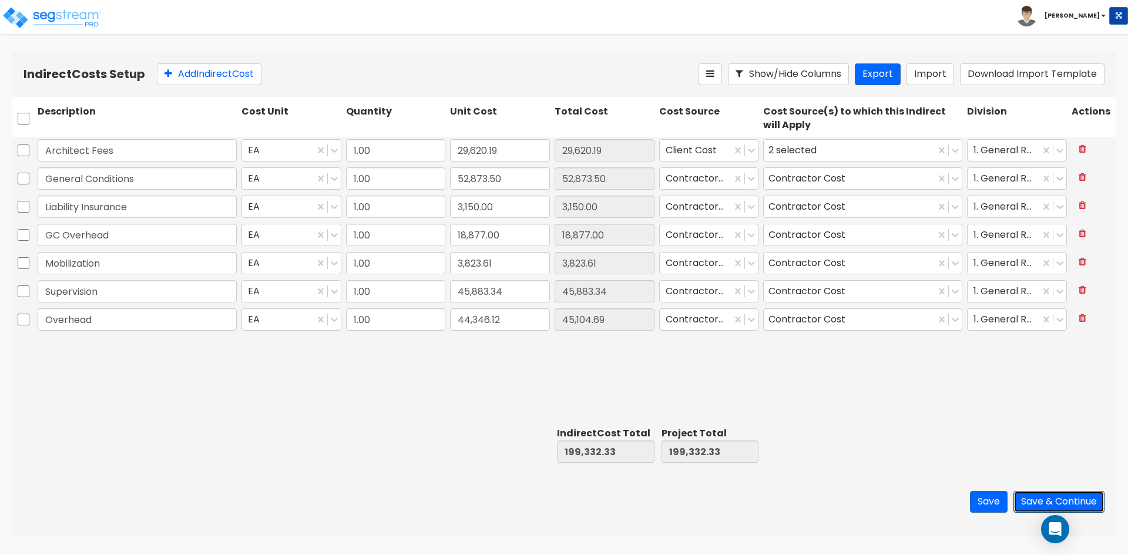
type input "198,573.76"
click at [1044, 503] on button "Save & Continue" at bounding box center [1059, 502] width 91 height 22
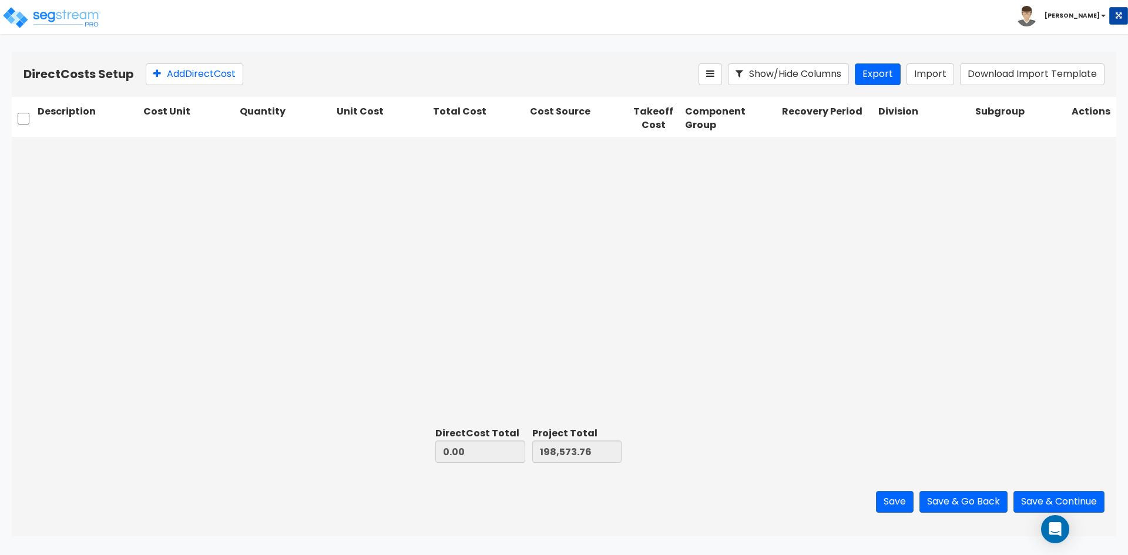
click at [259, 236] on div at bounding box center [564, 280] width 1105 height 286
click at [165, 245] on div at bounding box center [564, 280] width 1105 height 286
click at [179, 71] on button "Add Direct Cost" at bounding box center [195, 74] width 98 height 22
click at [98, 147] on input "text" at bounding box center [88, 150] width 101 height 22
click at [82, 273] on div "Select... 0 0.00 Select... Select... Select... Select... Select..." at bounding box center [564, 280] width 1105 height 286
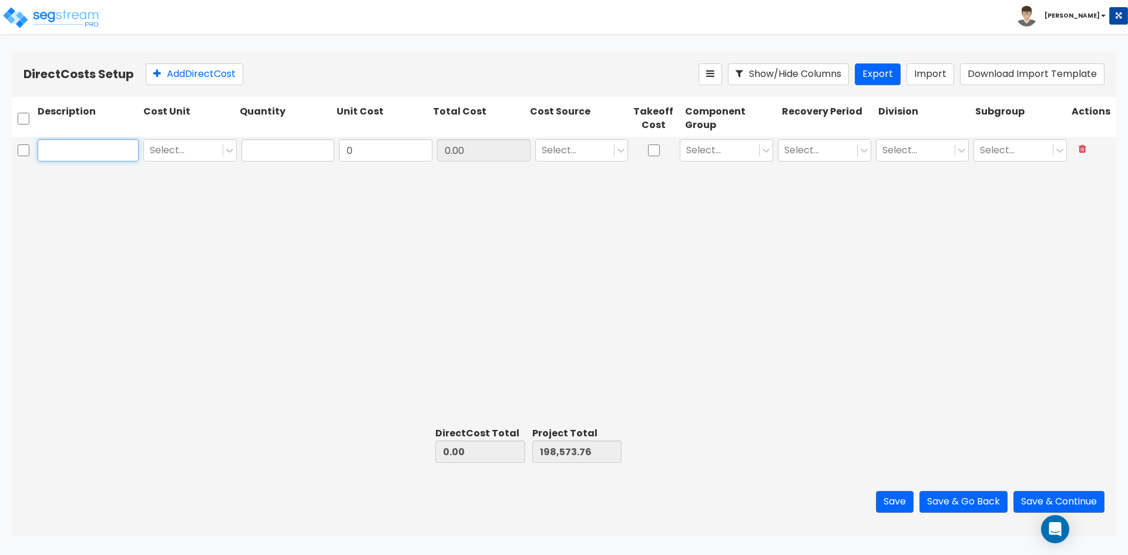
click at [66, 148] on input "text" at bounding box center [88, 150] width 101 height 22
click at [129, 153] on input "Bedrosians - Kitchenette Bac" at bounding box center [88, 150] width 101 height 22
type input "Bedrosians - Kitchenette Backsplash"
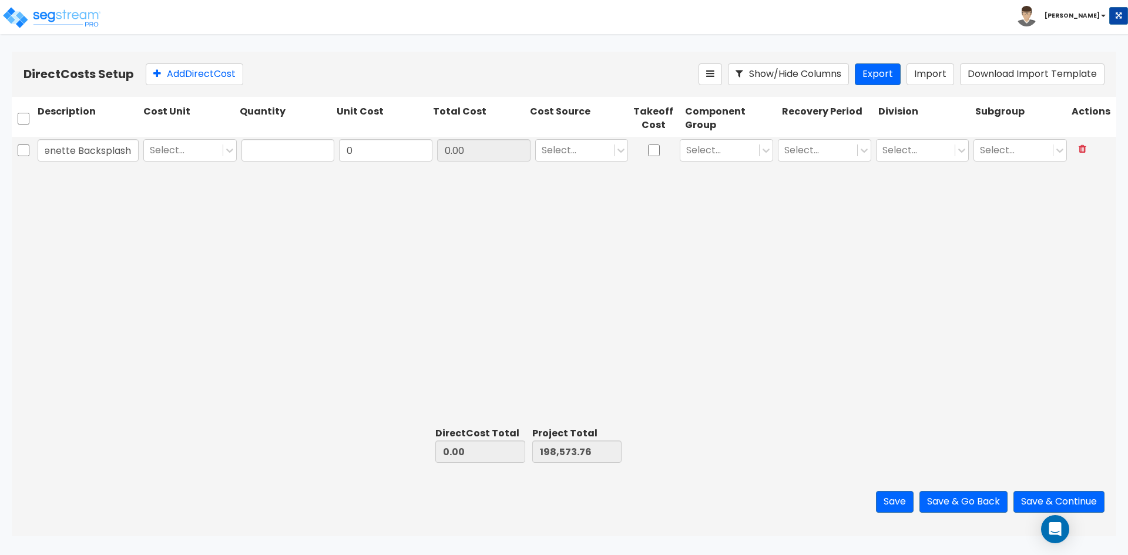
scroll to position [0, 0]
type input "e"
type input "1"
type input "335.94"
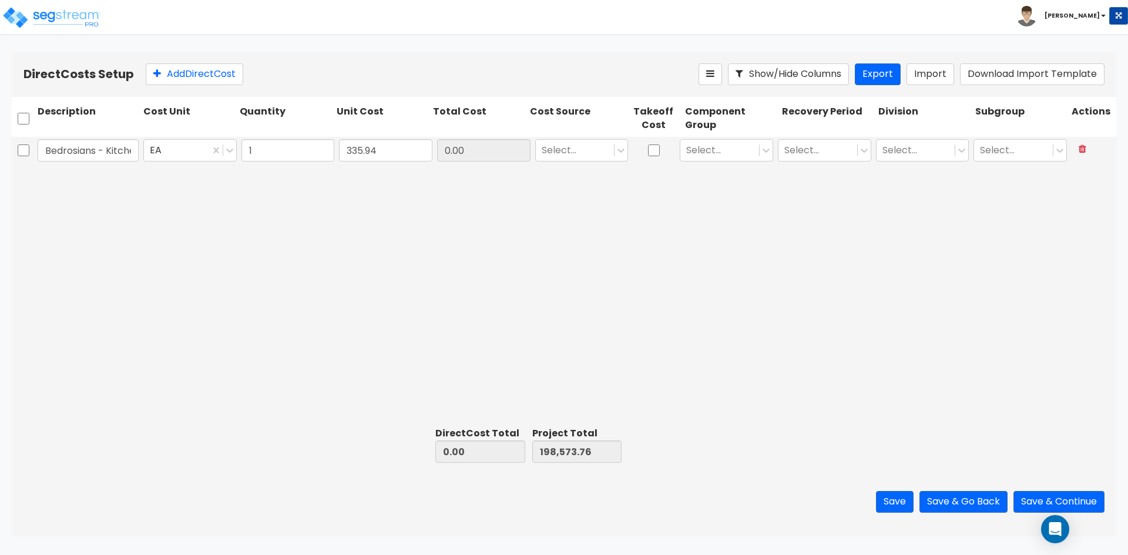
type input "198,909.70"
type input "335.94"
click at [596, 155] on div at bounding box center [575, 151] width 67 height 16
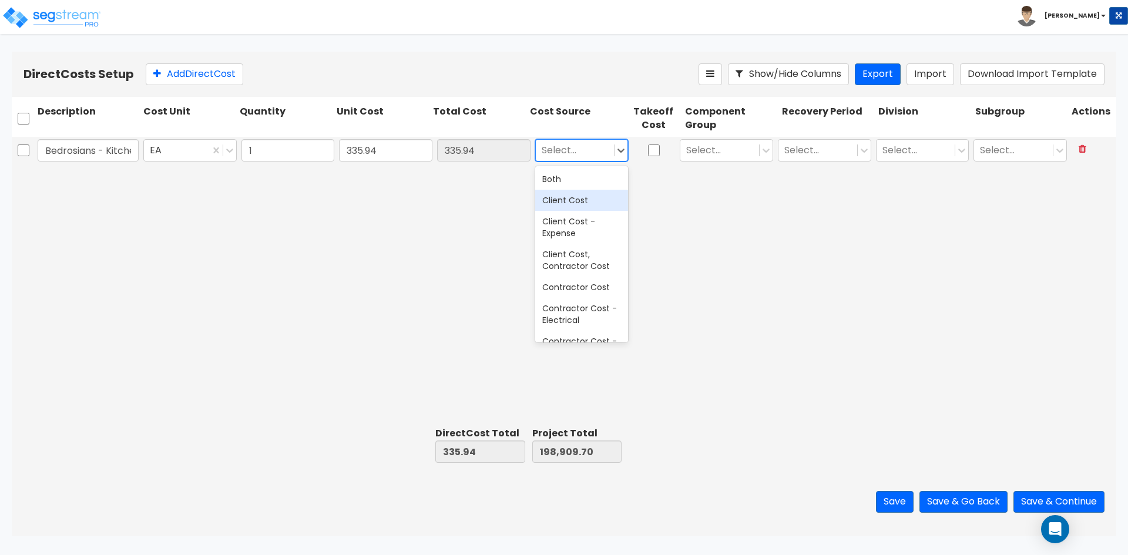
click at [586, 204] on div "Client Cost" at bounding box center [581, 200] width 93 height 21
click at [725, 155] on div at bounding box center [719, 151] width 67 height 16
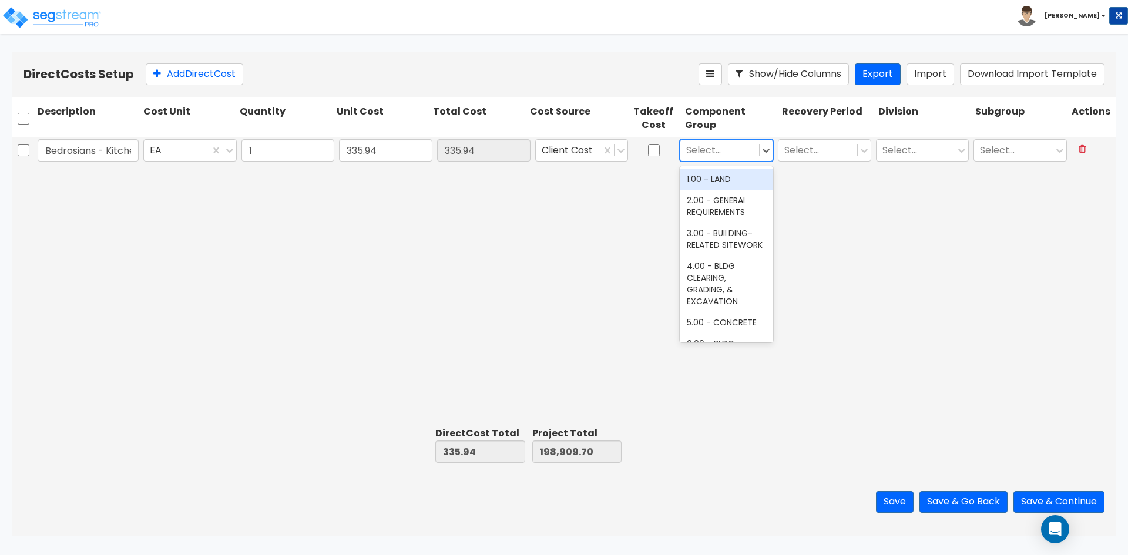
click at [725, 152] on div at bounding box center [719, 151] width 67 height 16
type input "k"
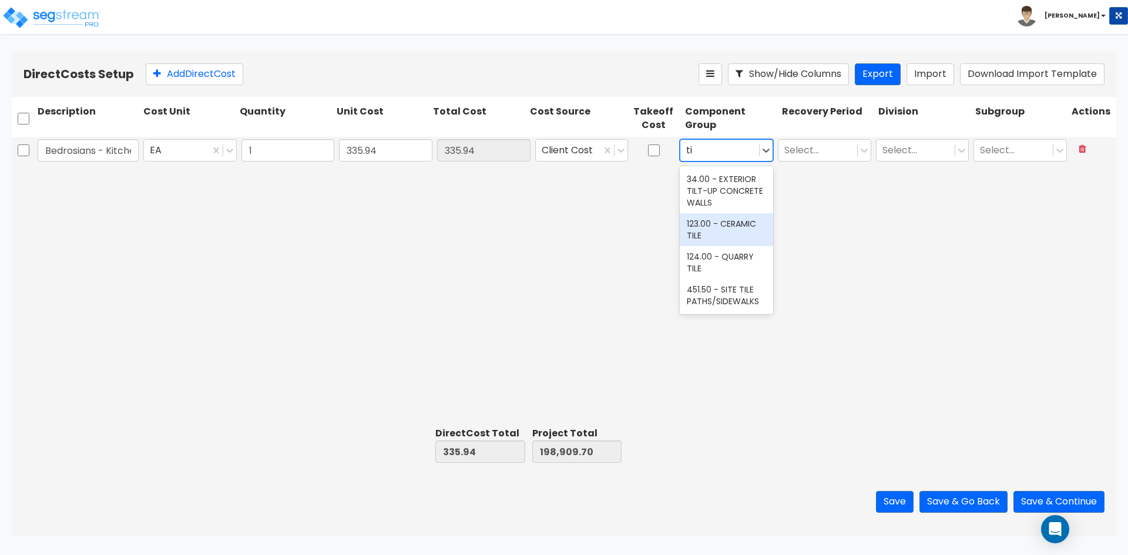
type input "t"
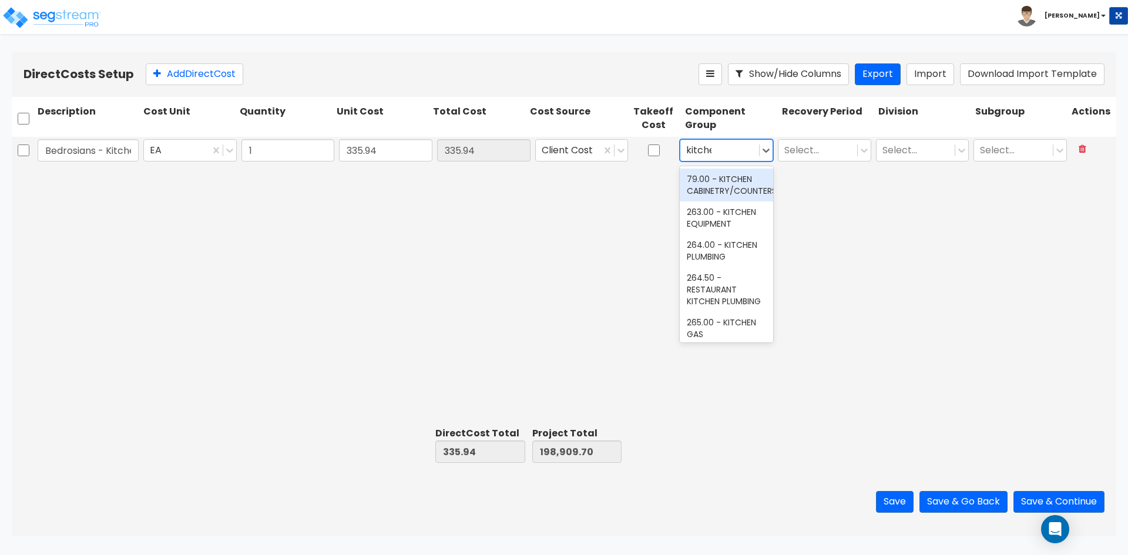
type input "kitchen"
click at [735, 194] on div "79.00 - KITCHEN CABINETRY/COUNTERS" at bounding box center [726, 185] width 93 height 33
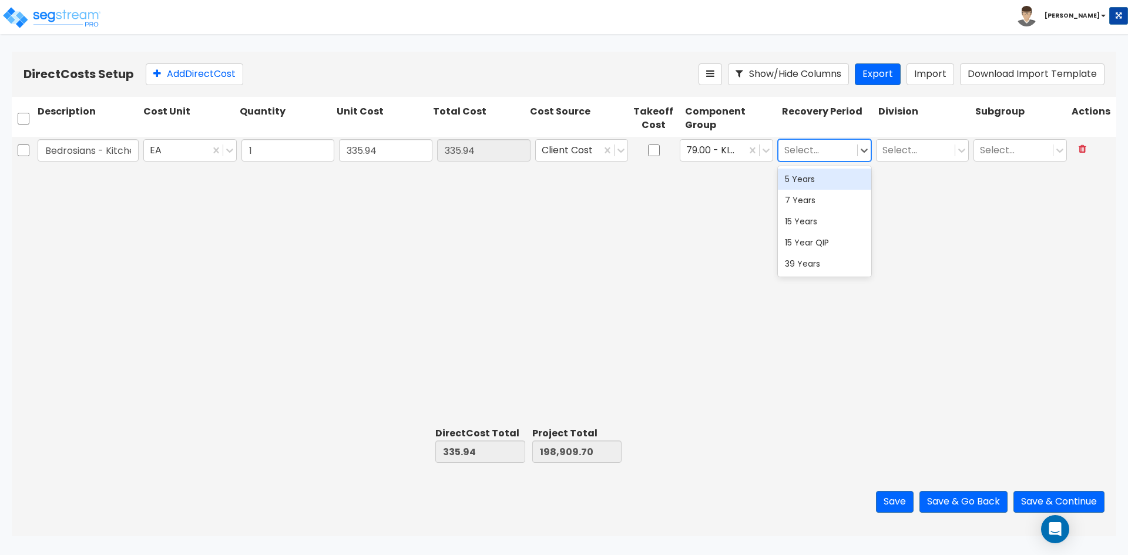
click at [830, 149] on div at bounding box center [818, 151] width 67 height 16
click at [792, 179] on div "5 Years" at bounding box center [824, 179] width 93 height 21
click at [923, 154] on div at bounding box center [916, 151] width 67 height 16
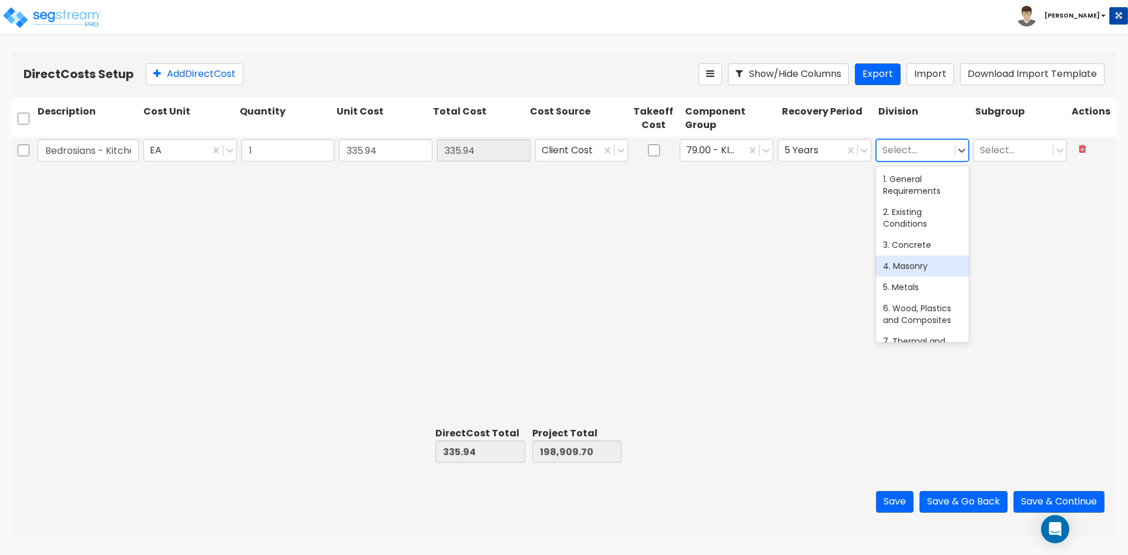
type input "f"
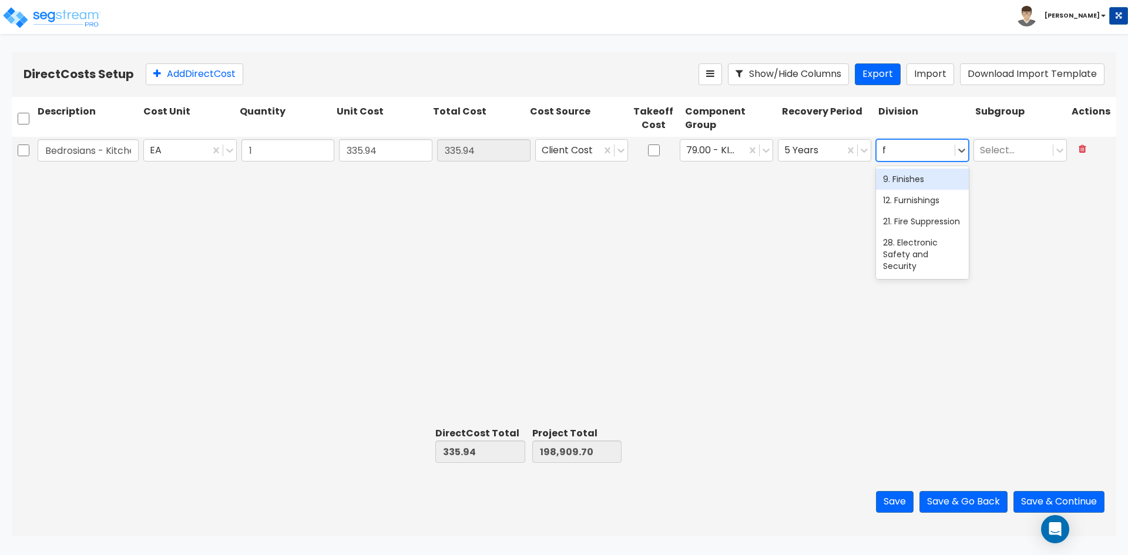
click at [929, 182] on div "9. Finishes" at bounding box center [922, 179] width 93 height 21
click at [1020, 190] on div "Bedrosians - Kitchenette Backsplash EA 1 335.94 335.94 Client Cost 79.00 - KITC…" at bounding box center [564, 280] width 1105 height 286
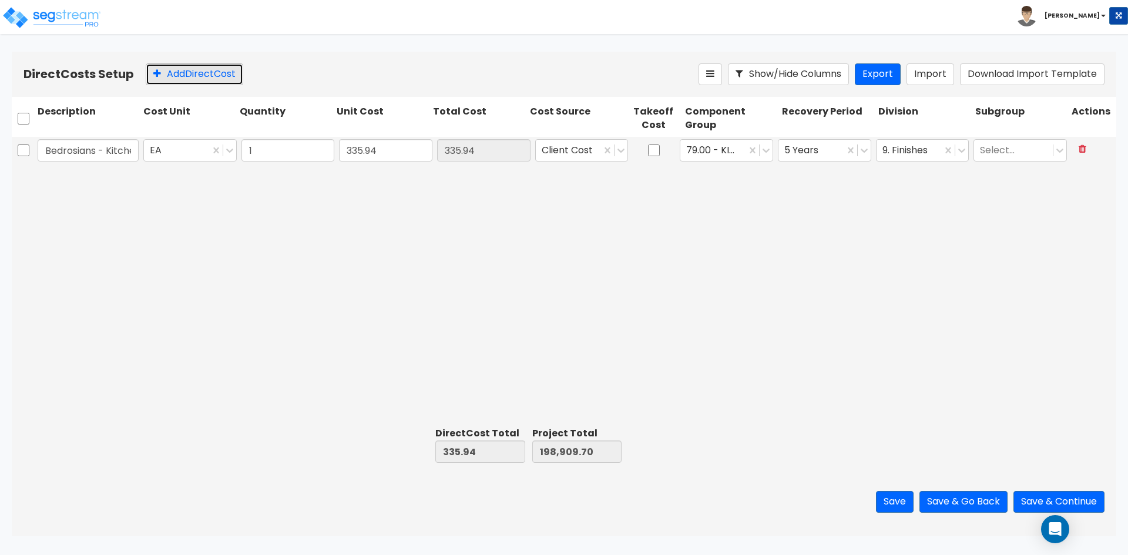
click at [186, 78] on button "Add Direct Cost" at bounding box center [195, 74] width 98 height 22
click at [87, 182] on input "text" at bounding box center [88, 178] width 101 height 22
type input "Bedrosians - Bathroom Tile"
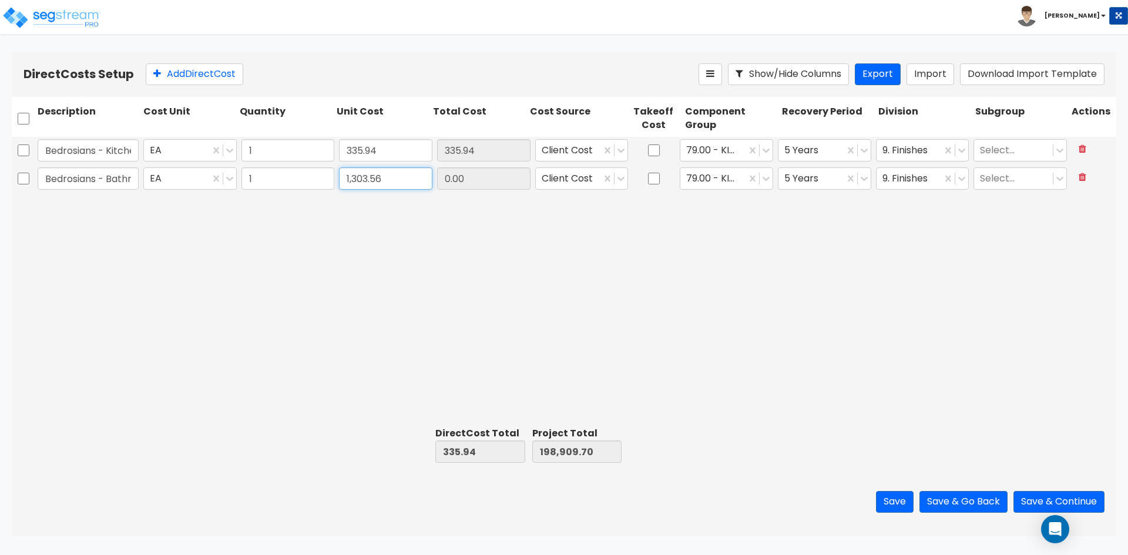
type input "1,303.56"
type input "1,639.50"
type input "200,213.26"
type input "1,303.56"
click at [763, 184] on icon at bounding box center [766, 179] width 12 height 12
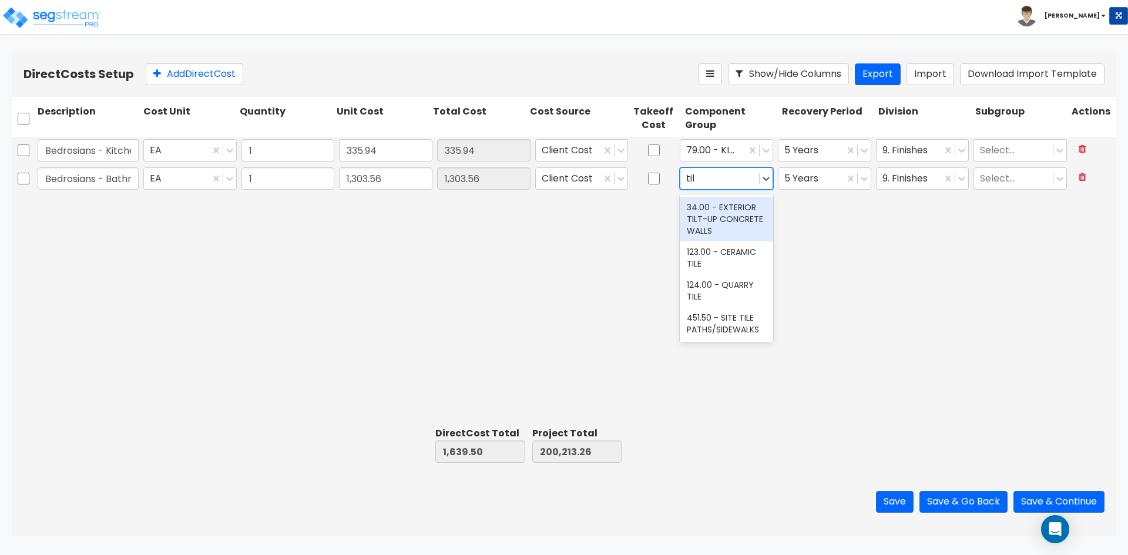
type input "tile"
click at [733, 217] on div "123.00 - CERAMIC TILE" at bounding box center [726, 213] width 93 height 33
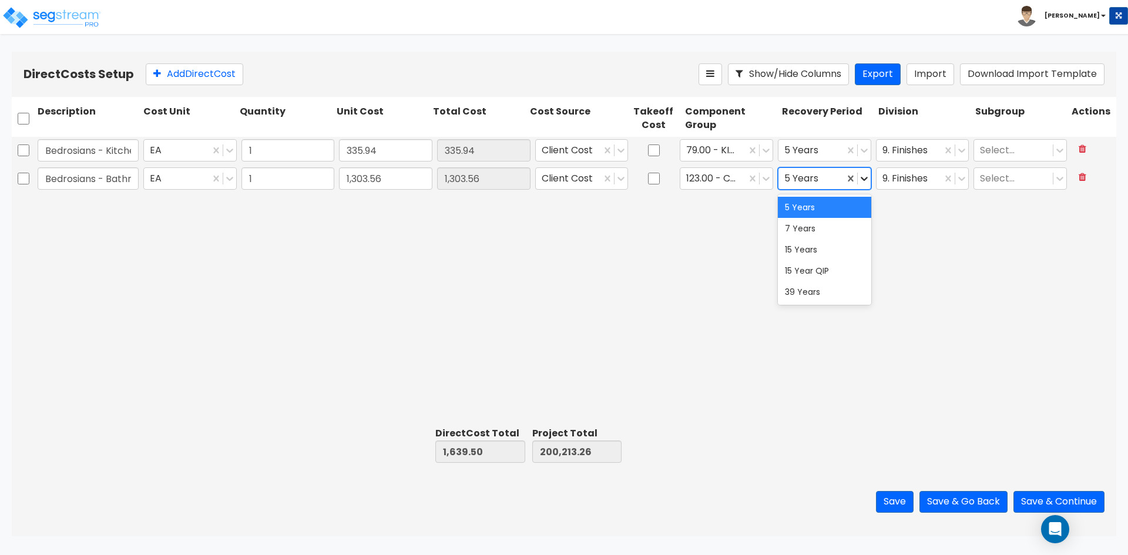
click at [859, 179] on icon at bounding box center [865, 179] width 12 height 12
click at [815, 269] on div "15 Year QIP" at bounding box center [824, 270] width 93 height 21
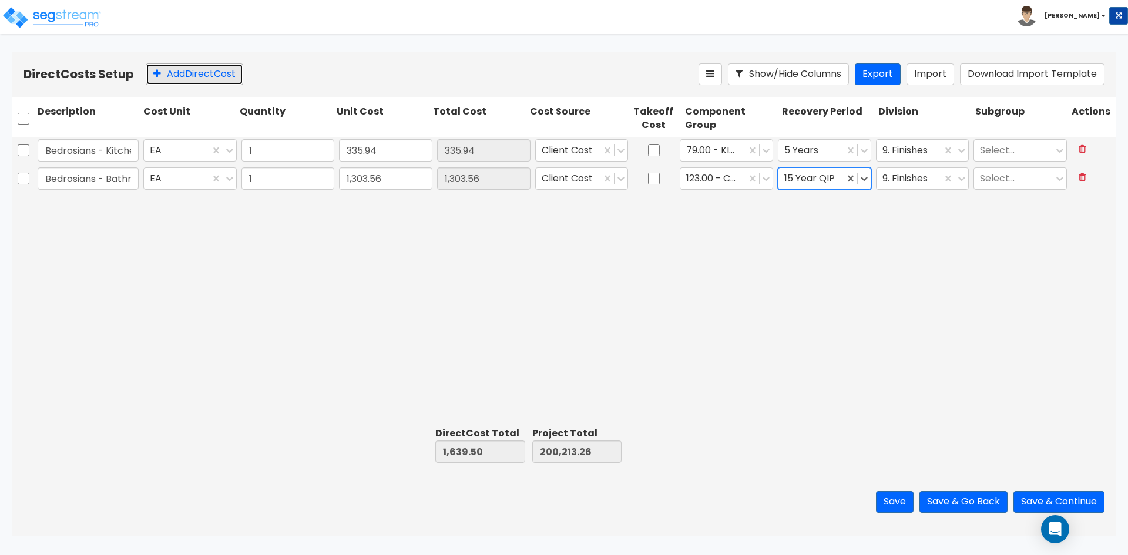
click at [206, 72] on button "Add Direct Cost" at bounding box center [195, 74] width 98 height 22
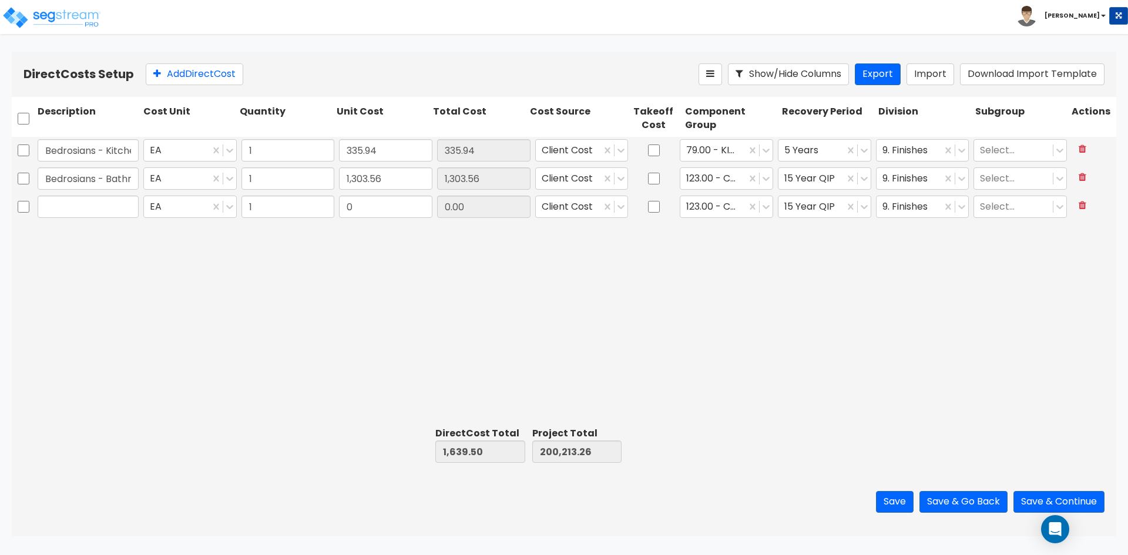
click at [97, 212] on input "text" at bounding box center [88, 207] width 101 height 22
click at [83, 200] on input "text" at bounding box center [88, 207] width 101 height 22
type input "B"
type input "M"
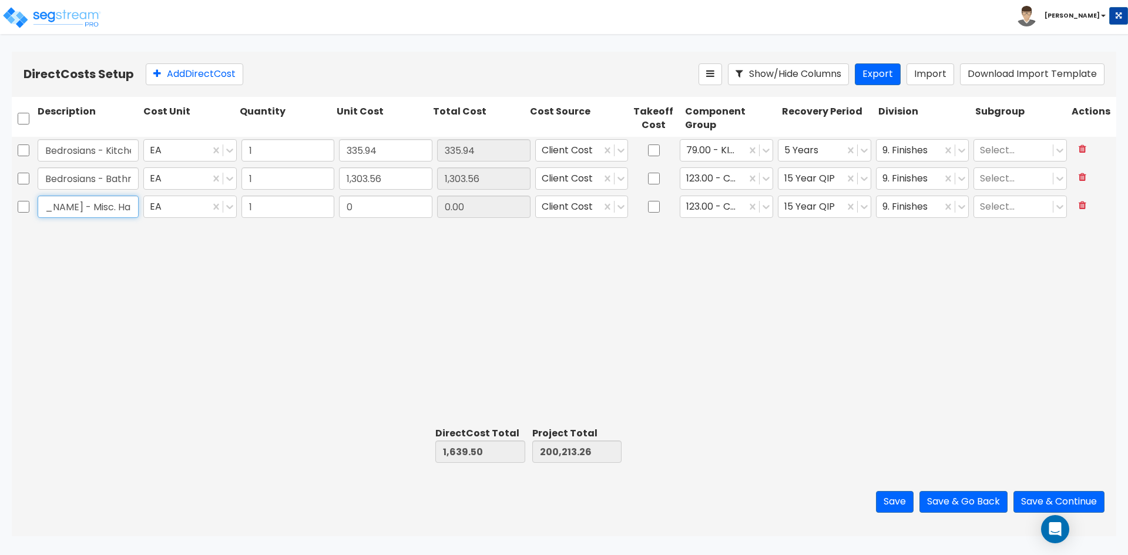
type input "Build.com - Misc. Hardware"
click at [418, 210] on input "0" at bounding box center [385, 207] width 93 height 22
paste input "2,387.8"
type input "2,387.80"
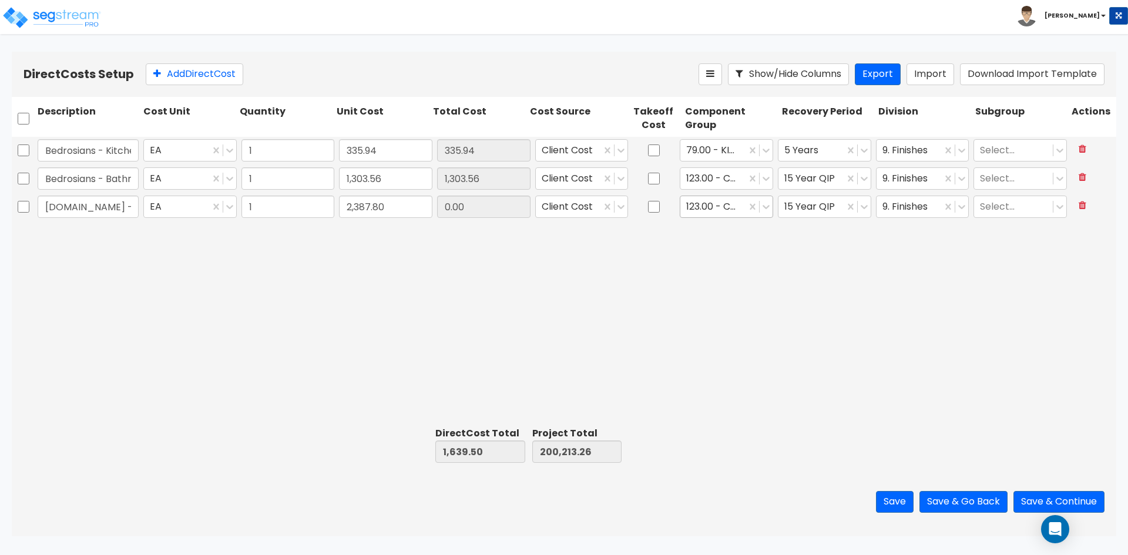
type input "4,027.30"
type input "202,601.06"
type input "2,387.80"
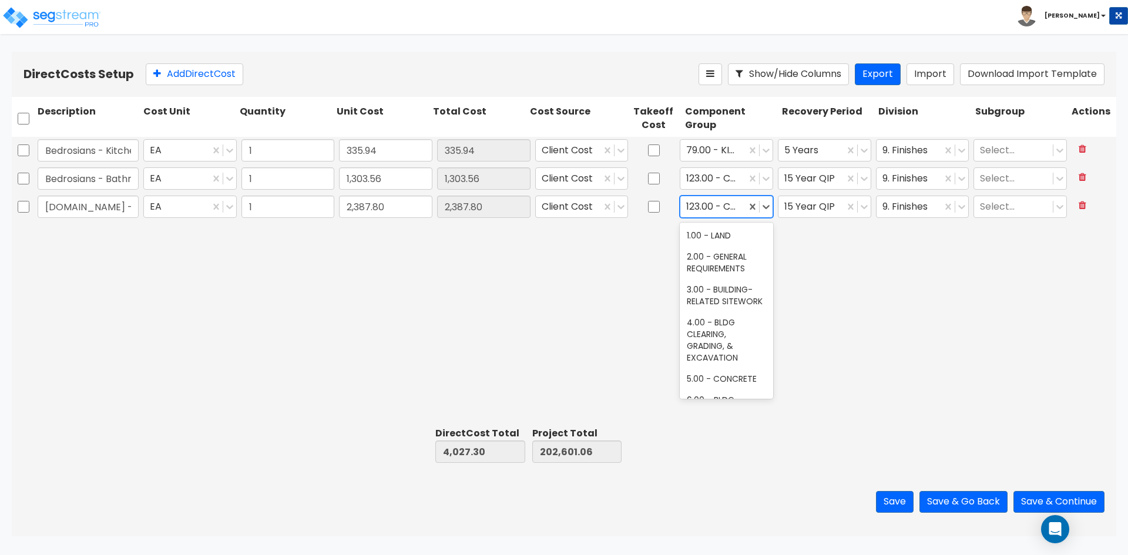
click at [742, 212] on div "123.00 - CERAMIC TILE" at bounding box center [714, 207] width 66 height 21
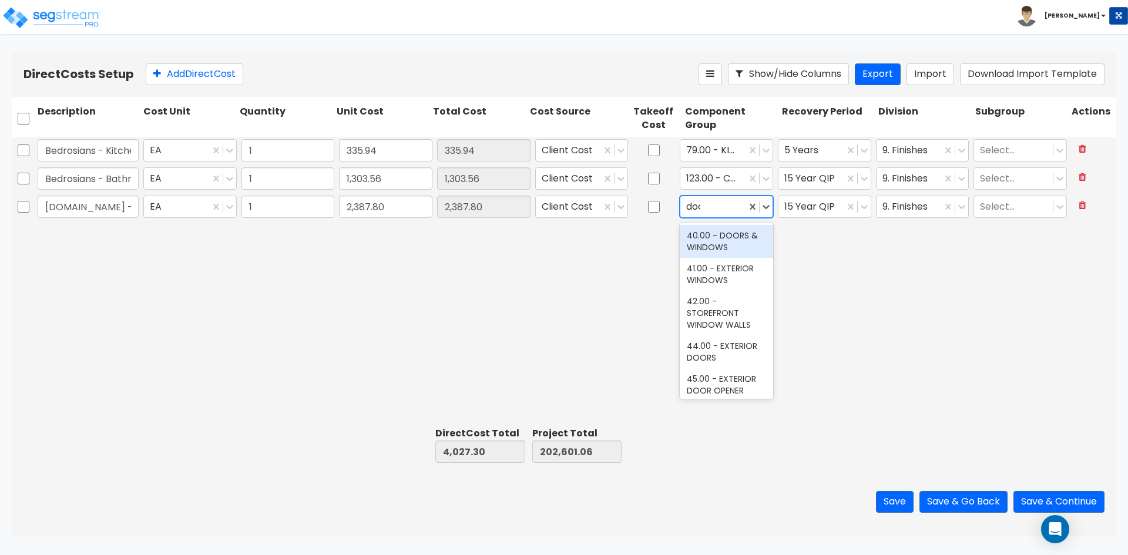
type input "door"
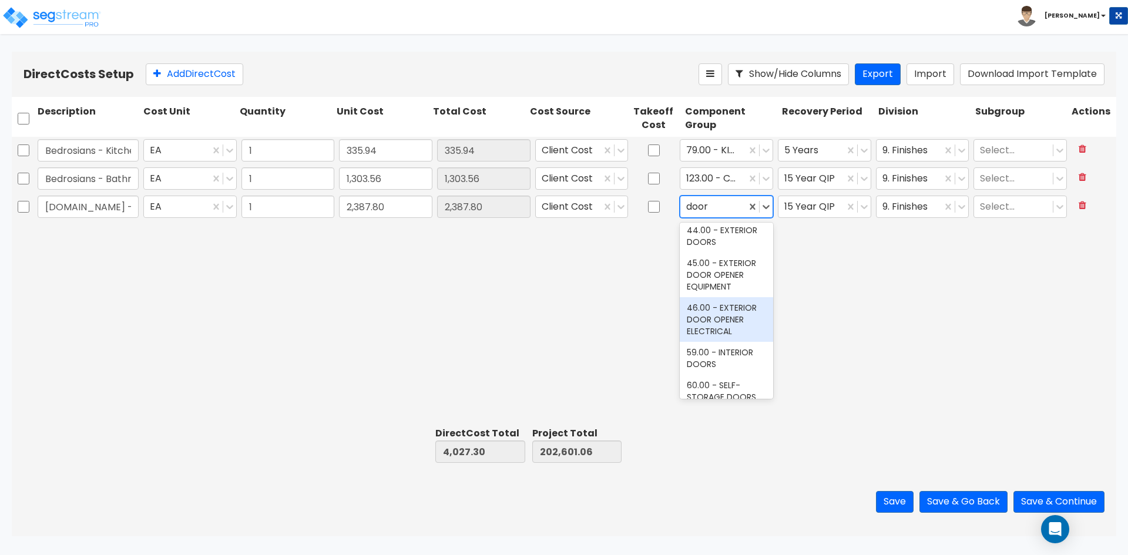
scroll to position [59, 0]
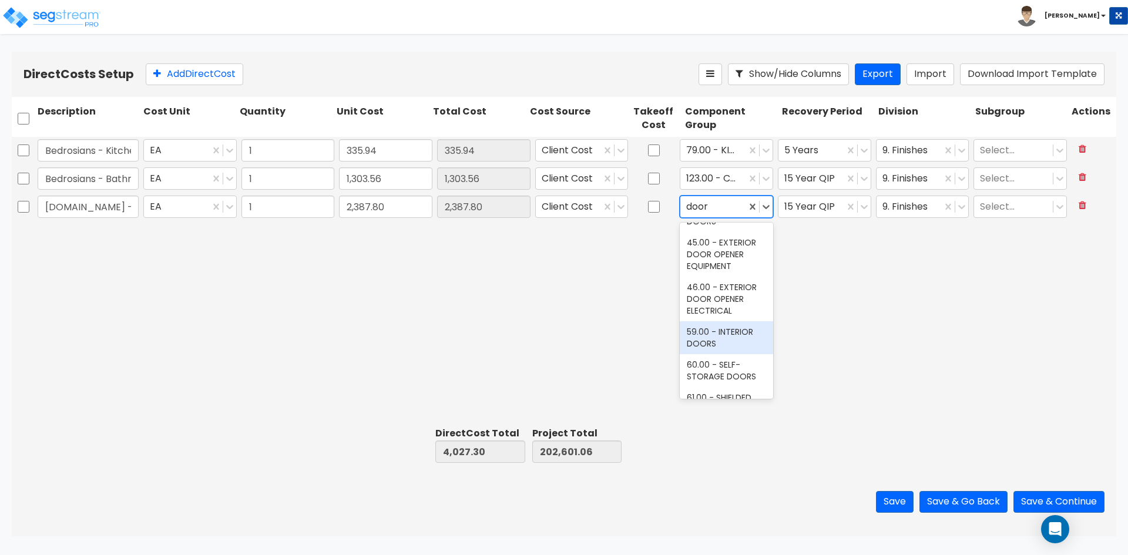
click at [720, 342] on div "59.00 - INTERIOR DOORS" at bounding box center [726, 337] width 93 height 33
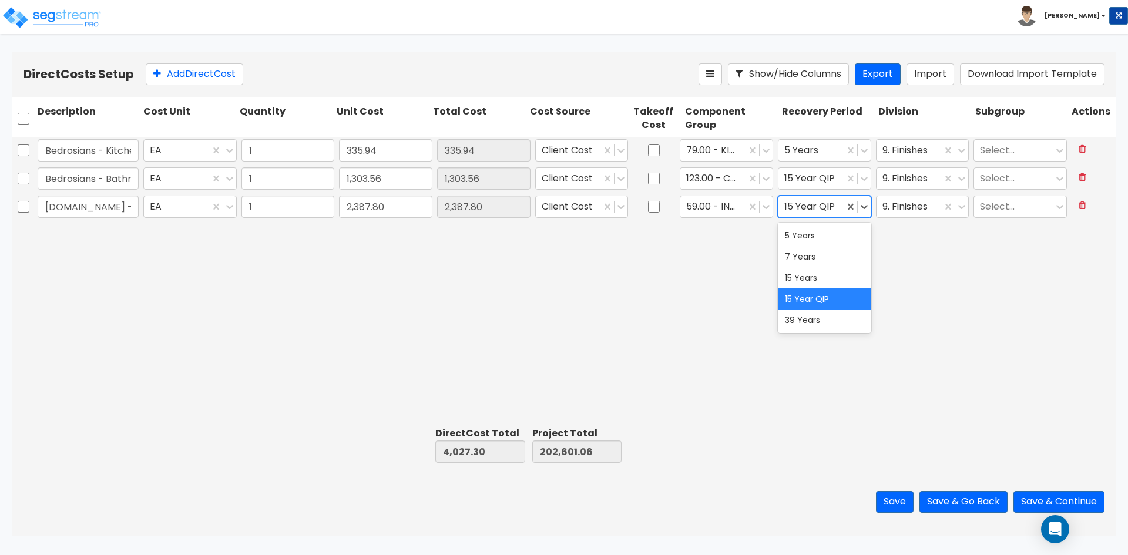
click at [818, 205] on div at bounding box center [812, 207] width 54 height 16
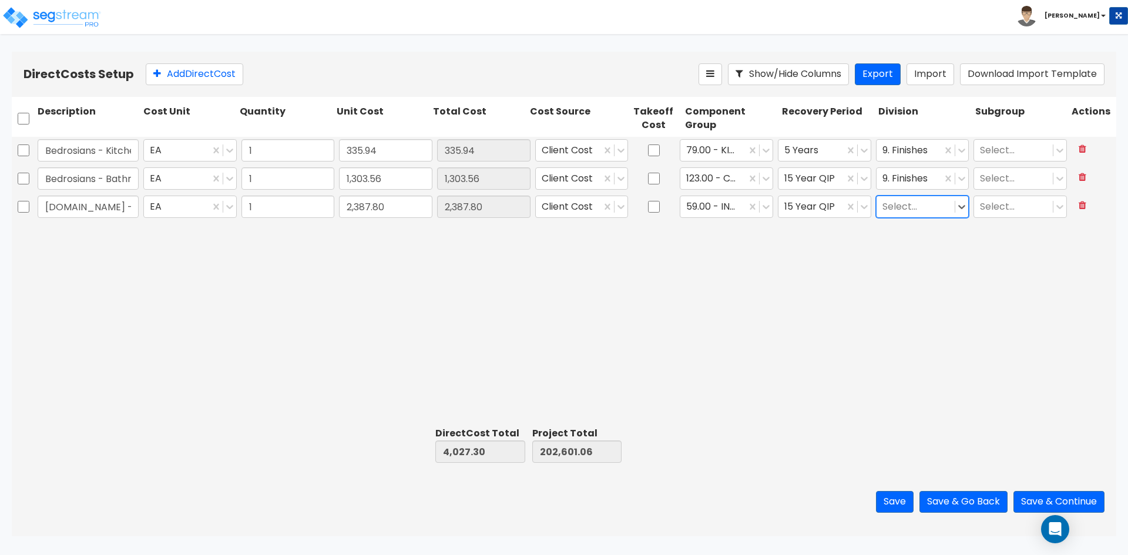
click at [928, 209] on div at bounding box center [916, 207] width 67 height 16
type input "ope"
click at [179, 75] on button "Add Direct Cost" at bounding box center [195, 74] width 98 height 22
click at [133, 231] on input "text" at bounding box center [88, 235] width 101 height 22
type input "W"
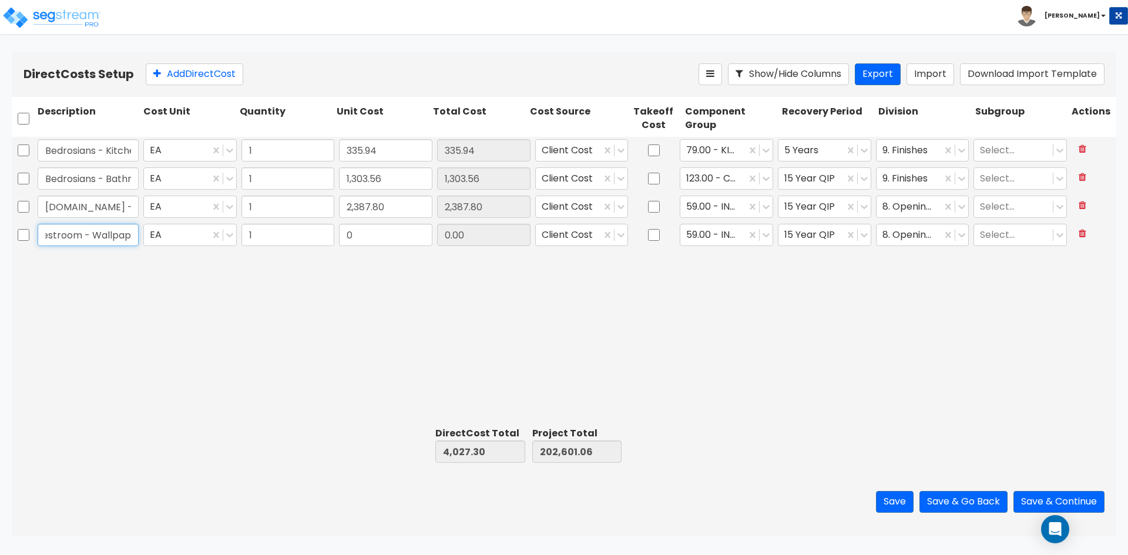
scroll to position [0, 48]
type input "2nd Fl Restroom - Wallpaper"
type input "3,057.18"
type input "7,084.48"
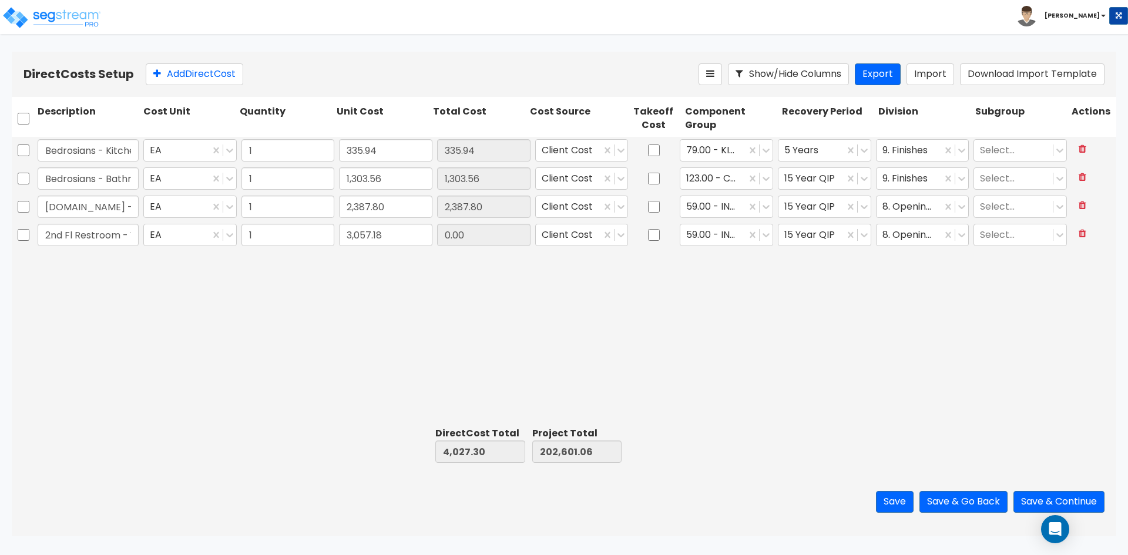
type input "205,658.24"
type input "3,057.18"
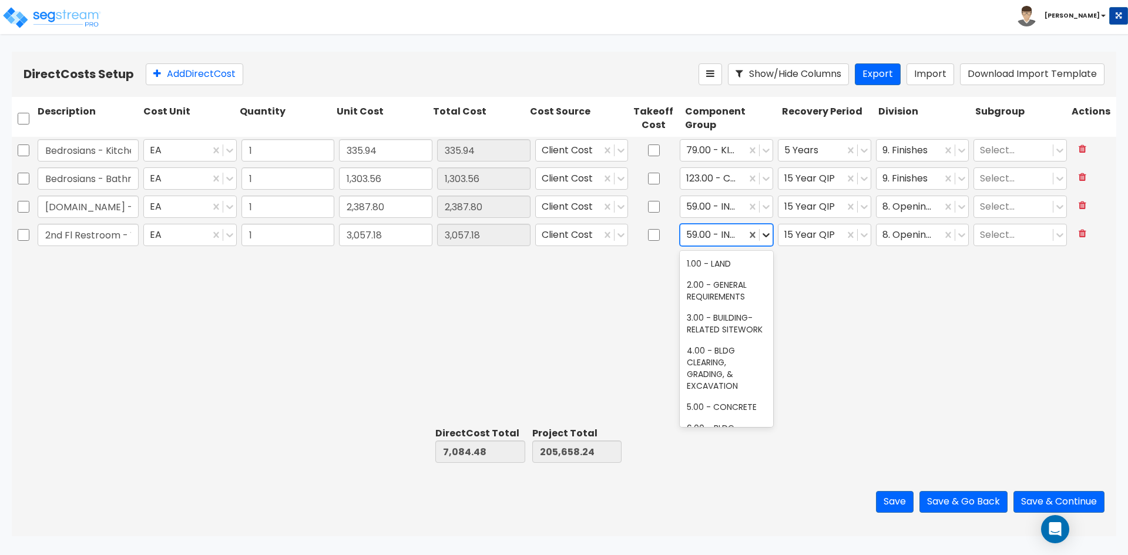
click at [767, 236] on icon at bounding box center [766, 235] width 7 height 4
click at [719, 232] on div at bounding box center [713, 235] width 54 height 16
type input "wallc"
click at [719, 273] on div "120.00 - DECORATIVE WALLCOVERING" at bounding box center [726, 275] width 93 height 45
click at [830, 243] on div "15 Year QIP" at bounding box center [812, 235] width 66 height 21
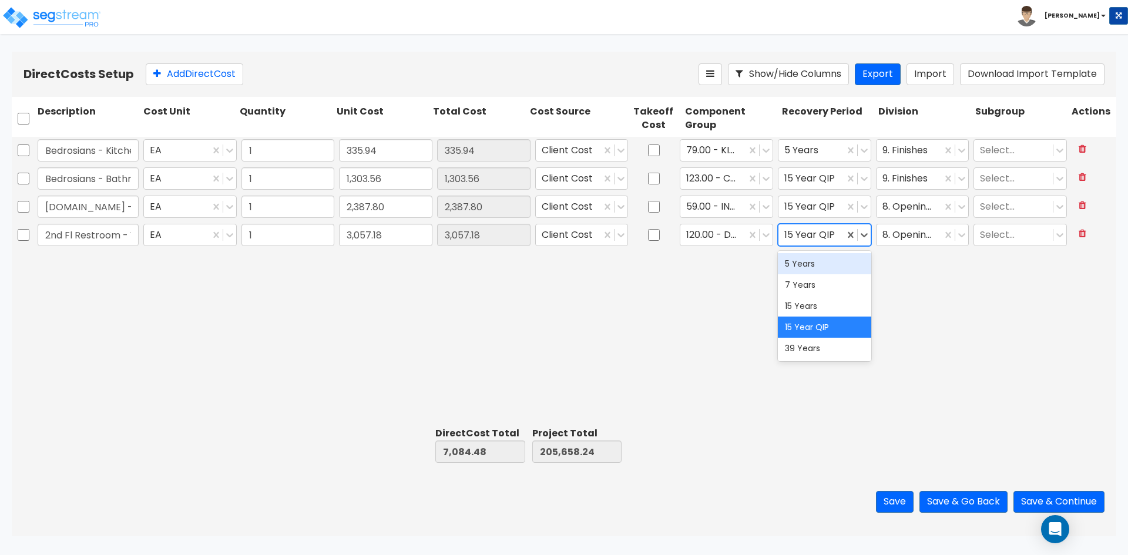
click at [806, 271] on div "5 Years" at bounding box center [824, 263] width 93 height 21
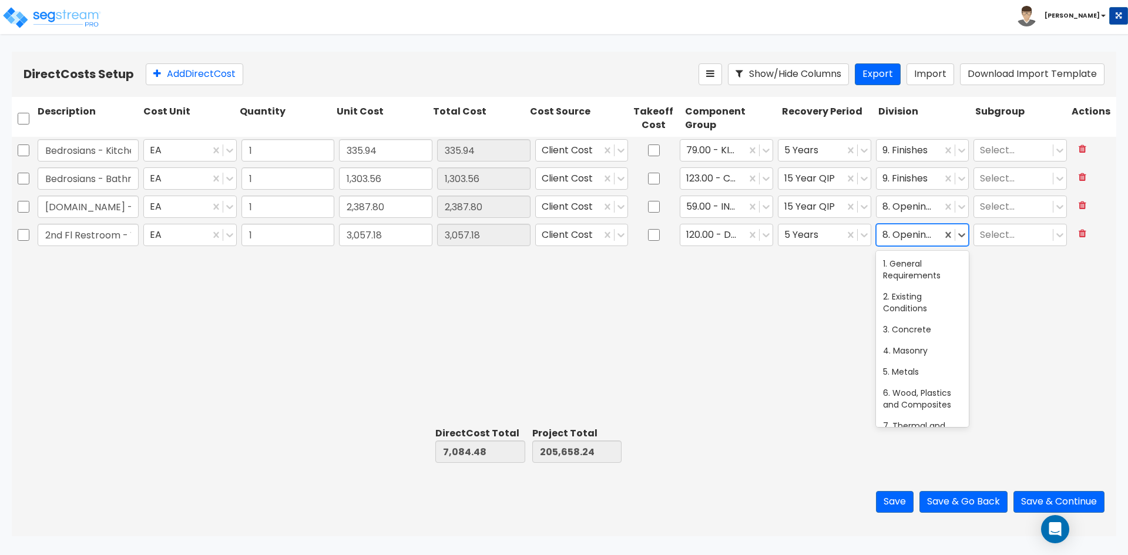
click at [911, 239] on div at bounding box center [910, 235] width 54 height 16
type input "f"
click at [917, 263] on div "9. Finishes" at bounding box center [922, 263] width 93 height 21
click at [700, 322] on div "Bedrosians - Kitchenette Backsplash EA 1 335.94 335.94 Client Cost 79.00 - KITC…" at bounding box center [564, 280] width 1105 height 286
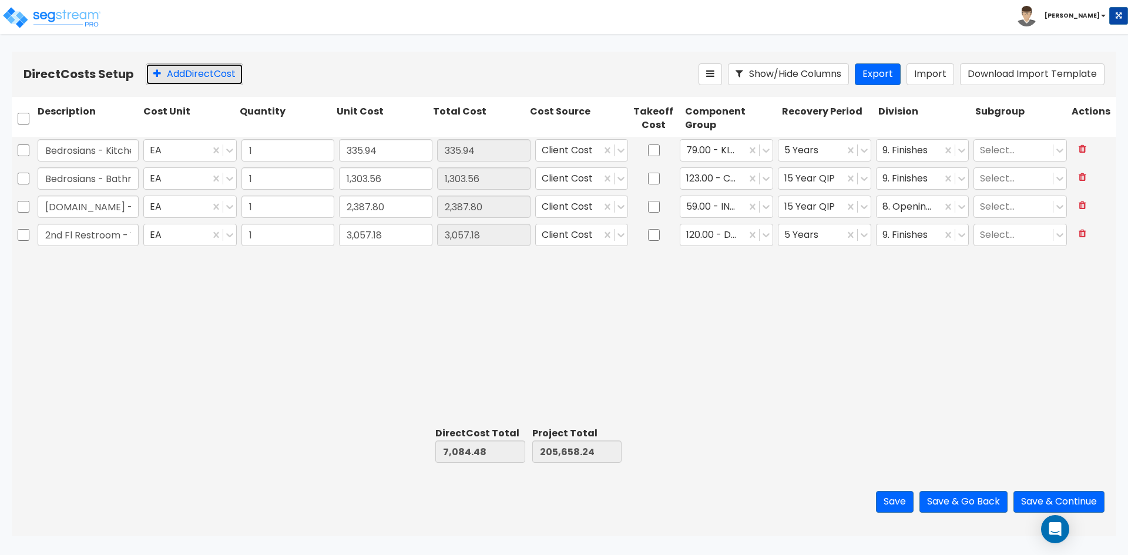
click at [209, 78] on button "Add Direct Cost" at bounding box center [195, 74] width 98 height 22
click at [73, 258] on input "text" at bounding box center [88, 263] width 101 height 22
click at [85, 267] on input "text" at bounding box center [88, 263] width 101 height 22
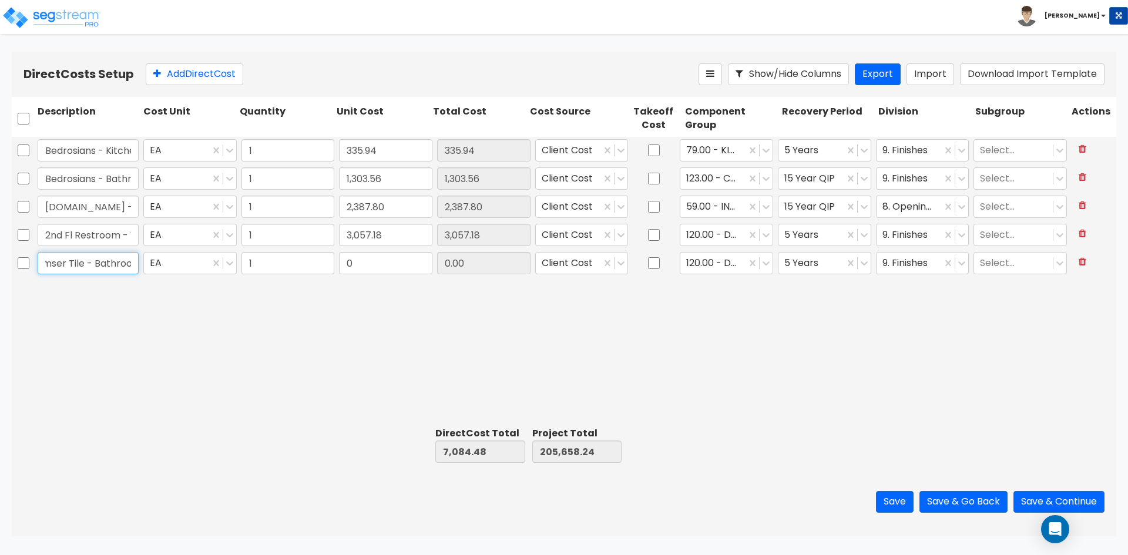
scroll to position [0, 18]
type input "Emser Tile - Bathroom"
click at [386, 260] on input "0" at bounding box center [385, 263] width 93 height 22
paste input "4,863.6"
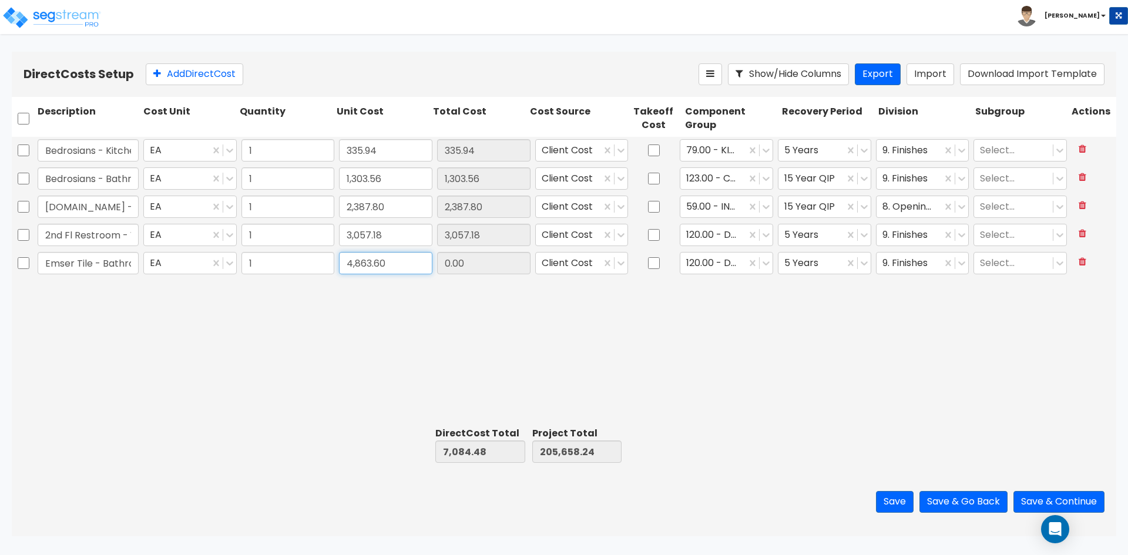
type input "4,863.60"
type input "11,948.08"
type input "210,521.84"
type input "4,863.60"
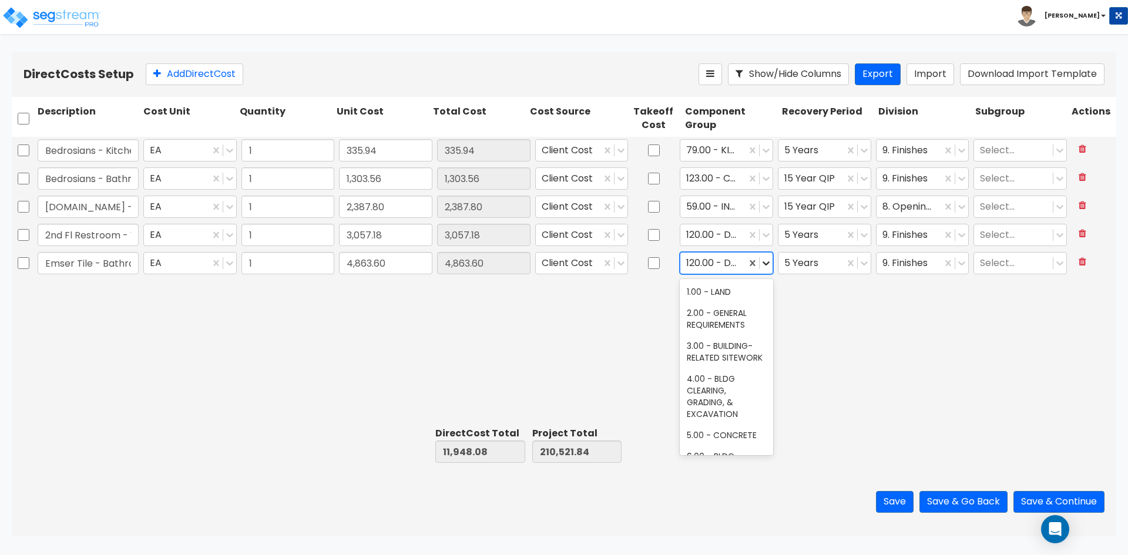
click at [769, 266] on icon at bounding box center [766, 263] width 12 height 12
type input "tile"
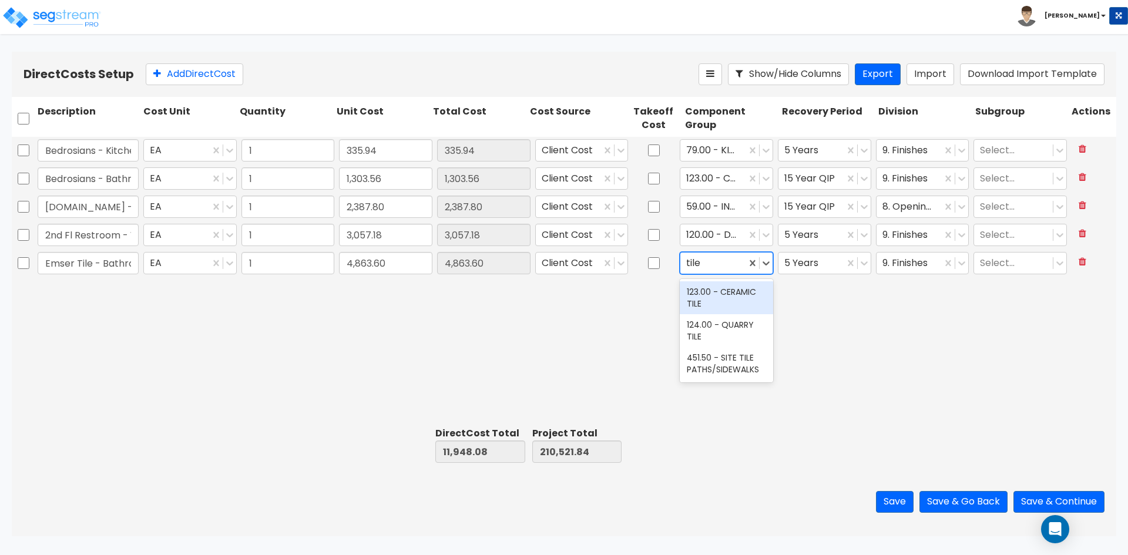
click at [698, 297] on div "123.00 - CERAMIC TILE" at bounding box center [726, 297] width 93 height 33
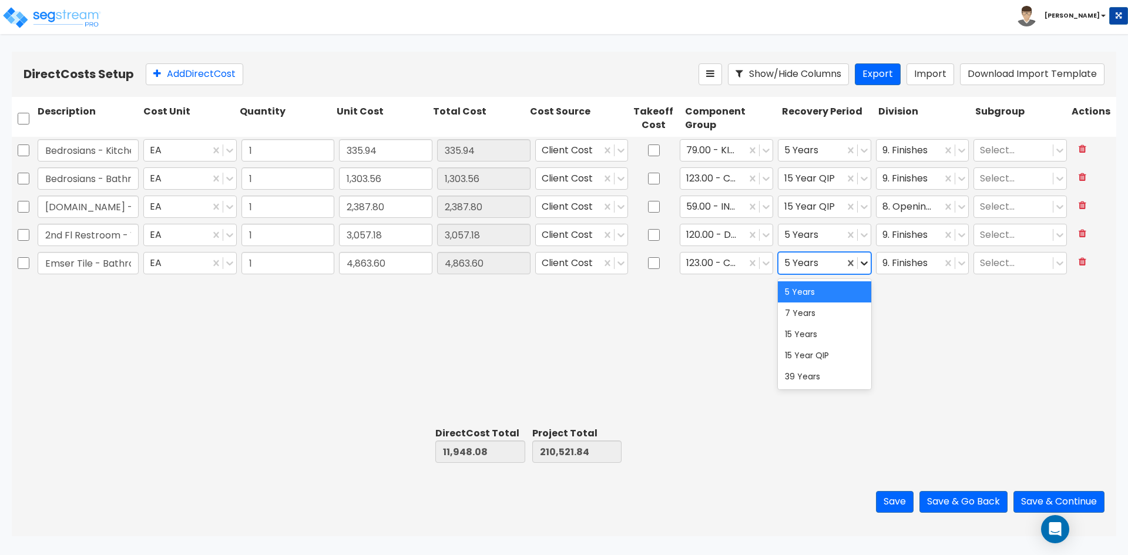
click at [866, 262] on icon at bounding box center [865, 263] width 12 height 12
click at [820, 356] on div "15 Year QIP" at bounding box center [824, 355] width 93 height 21
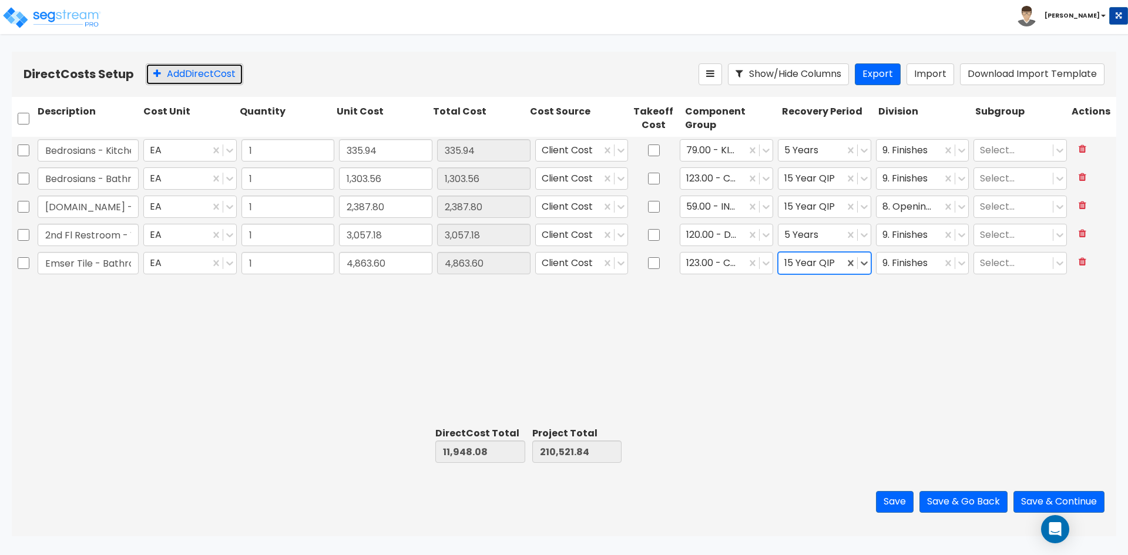
click at [201, 72] on button "Add Direct Cost" at bounding box center [195, 74] width 98 height 22
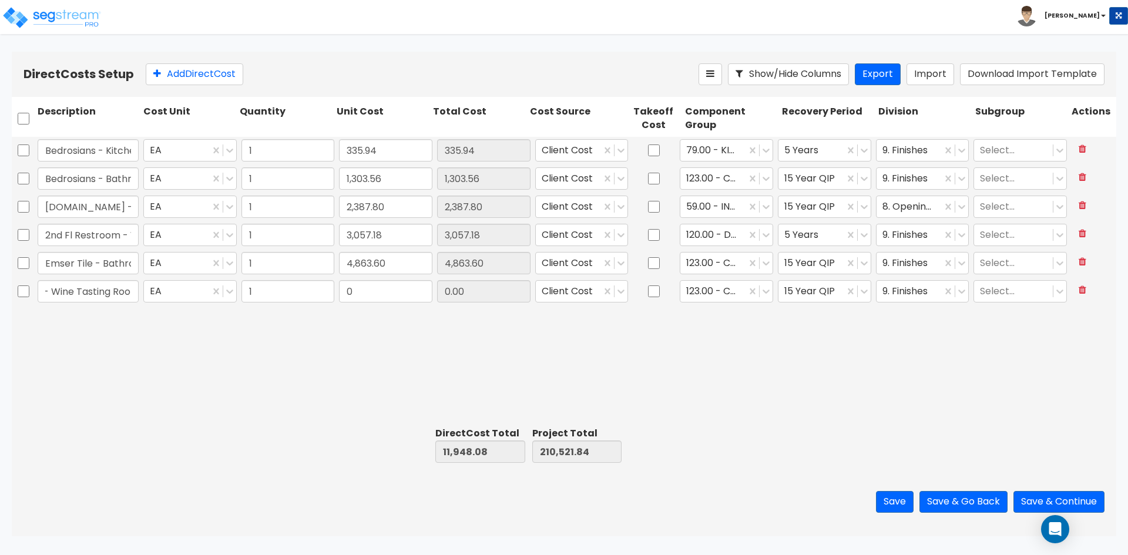
scroll to position [0, 61]
type input "Emser Tile - Wine Tasting Room"
type input "1,479.91"
type input "13,427.99"
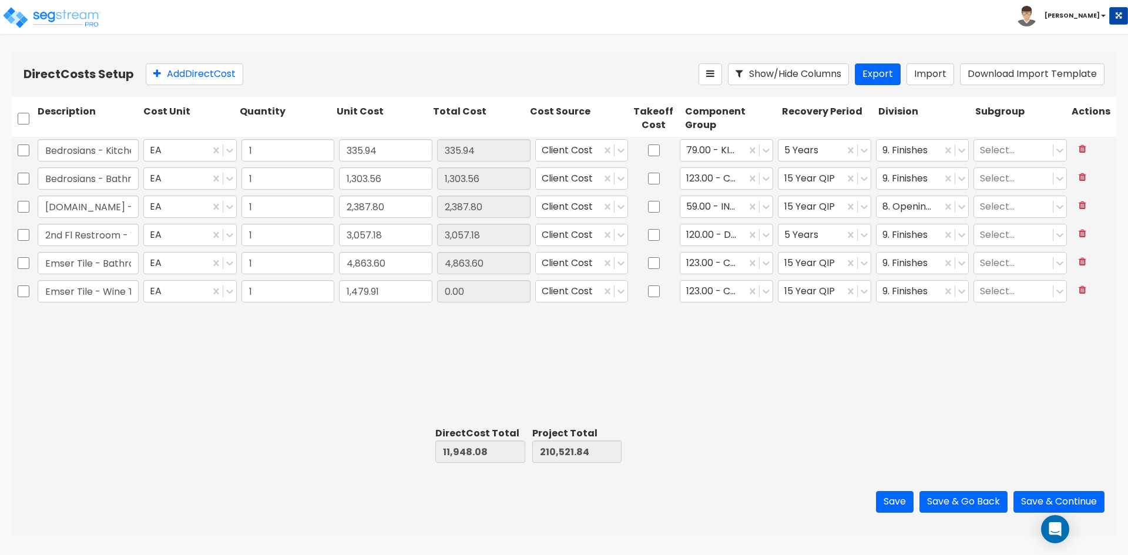
type input "212,001.75"
type input "1,479.91"
click at [551, 365] on div "Bedrosians - Kitchenette Backsplash EA 1 335.94 335.94 Client Cost 79.00 - KITC…" at bounding box center [564, 280] width 1105 height 286
click at [719, 389] on div "Bedrosians - Kitchenette Backsplash EA 1 335.94 335.94 Client Cost 79.00 - KITC…" at bounding box center [564, 280] width 1105 height 286
click at [227, 71] on button "Add Direct Cost" at bounding box center [195, 74] width 98 height 22
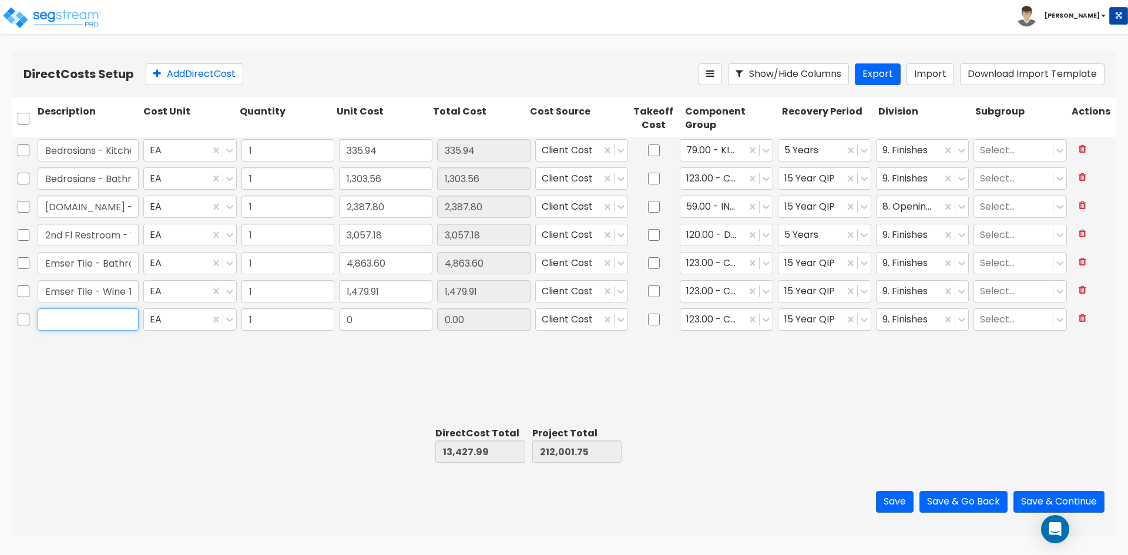
click at [96, 329] on input "text" at bounding box center [88, 320] width 101 height 22
type input "Garbage Disposal Switches"
type input "406"
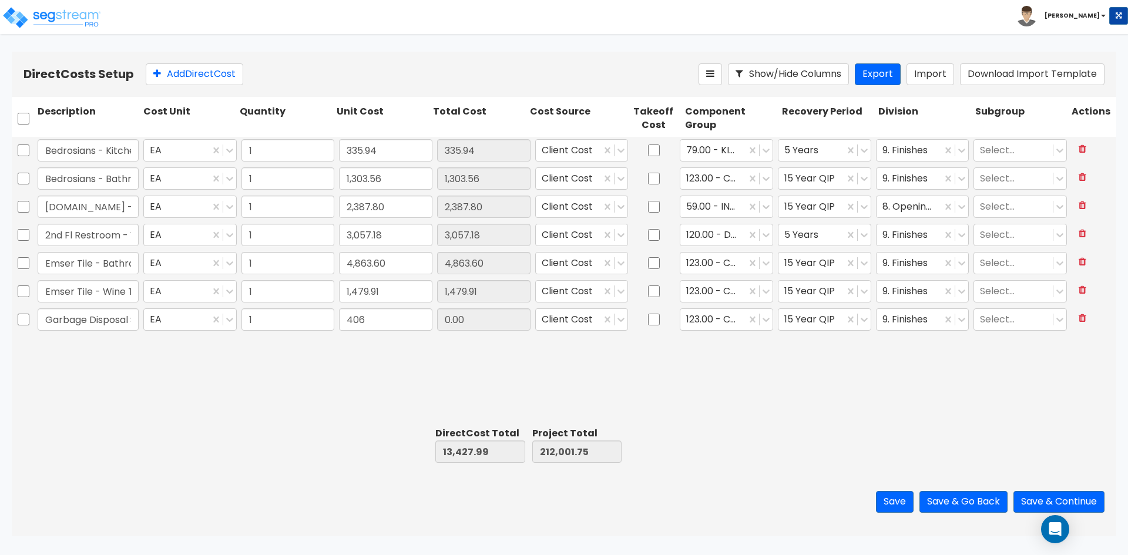
type input "13,833.99"
type input "212,407.75"
type input "406.00"
type input "406.47"
type input "13,834.46"
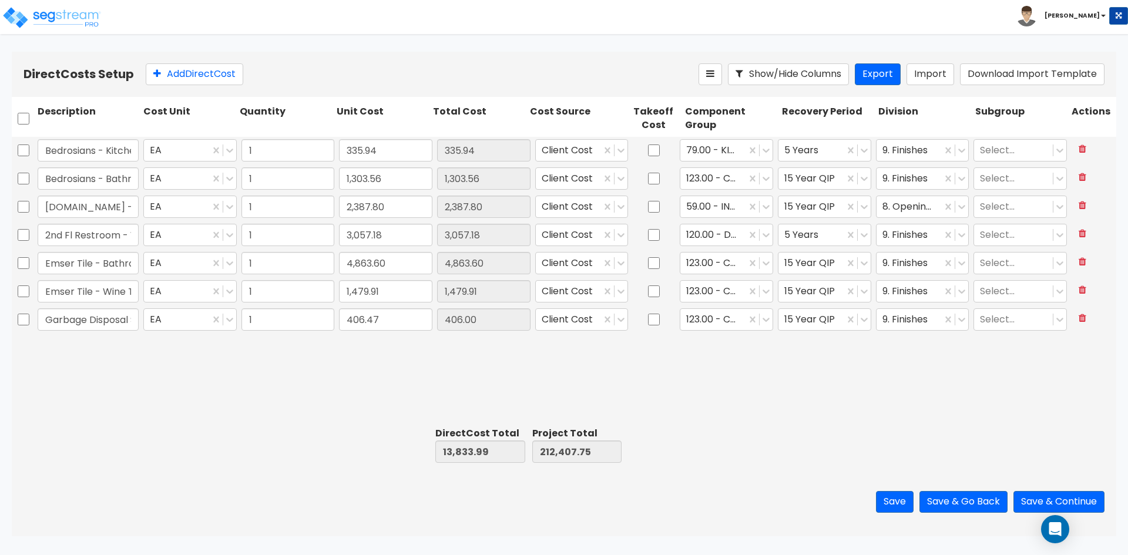
type input "212,408.22"
type input "406.47"
click at [765, 320] on icon at bounding box center [766, 320] width 7 height 4
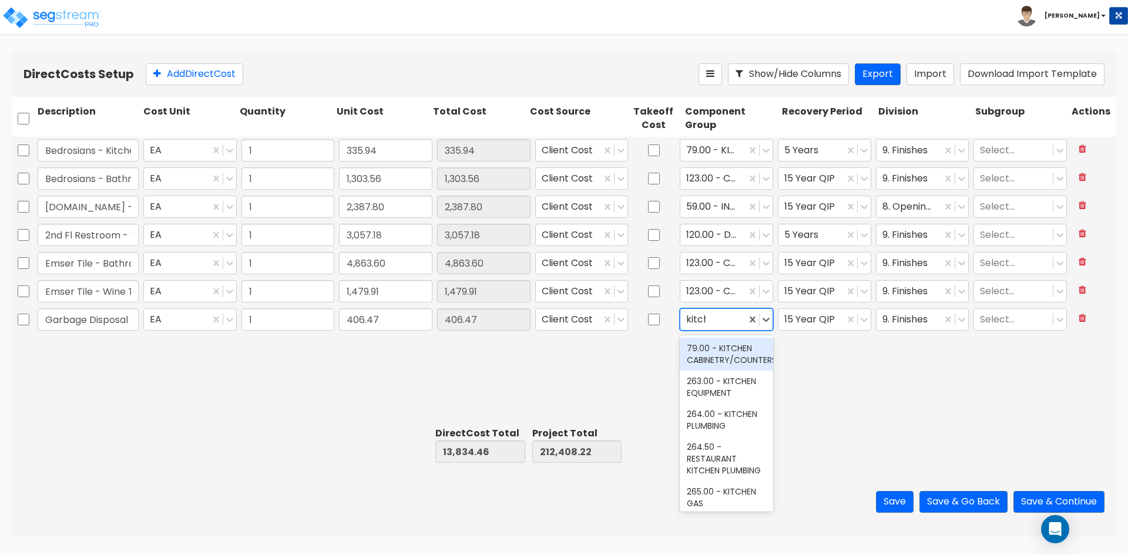
type input "kitche"
click at [717, 382] on div "263.00 - KITCHEN EQUIPMENT" at bounding box center [726, 387] width 93 height 33
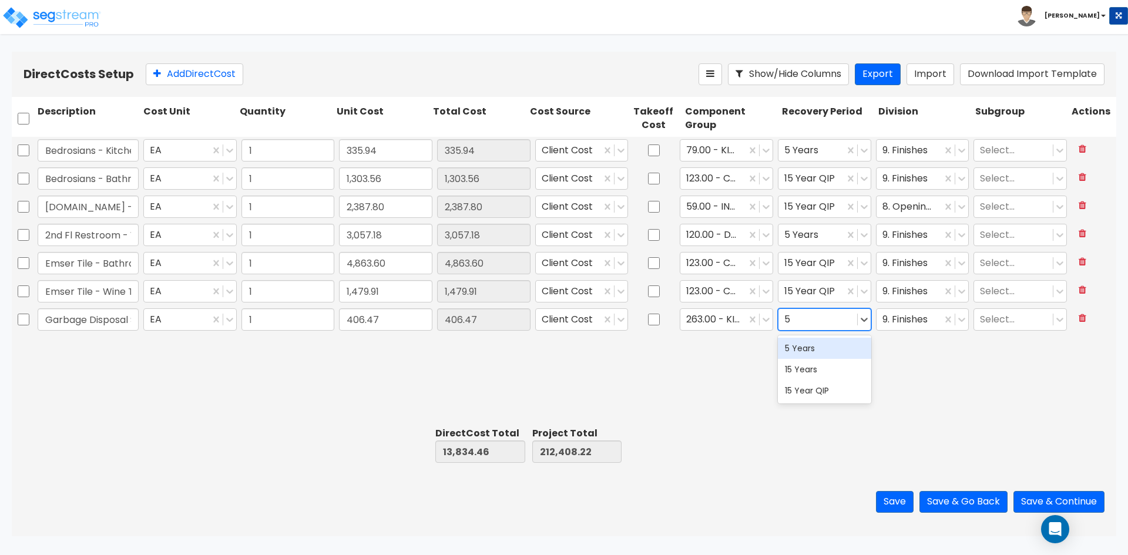
type input "5"
click at [804, 351] on div "5 Years" at bounding box center [824, 348] width 93 height 21
click at [902, 326] on div at bounding box center [910, 320] width 54 height 16
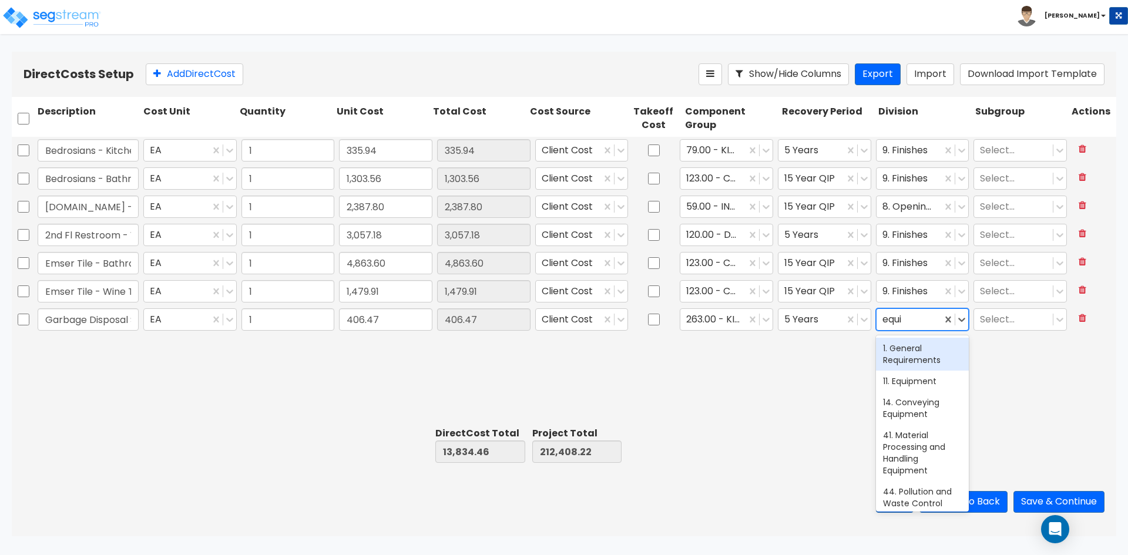
type input "equip"
click at [901, 357] on div "11. Equipment" at bounding box center [922, 348] width 93 height 21
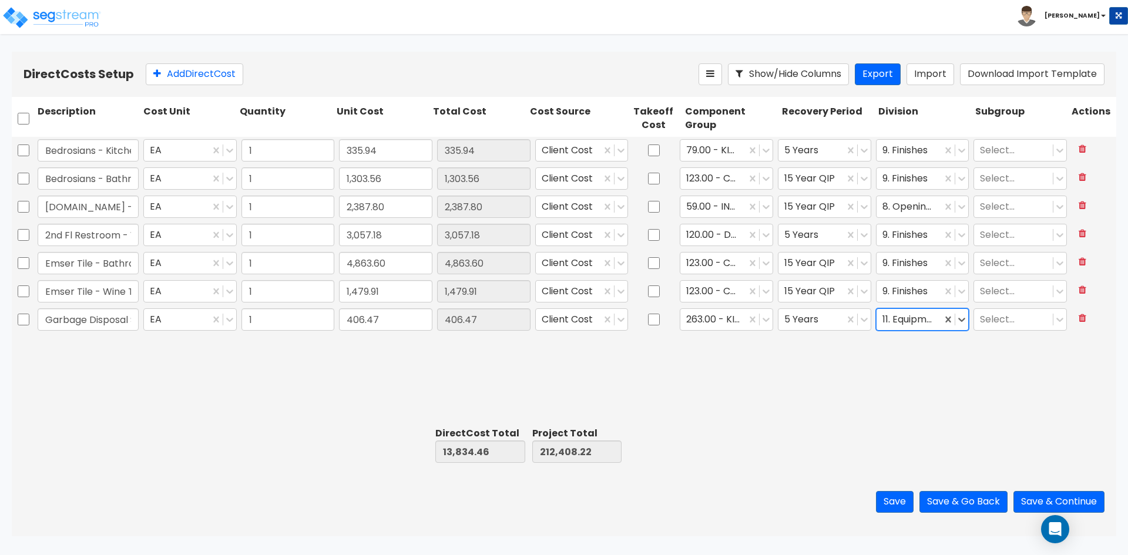
click at [837, 397] on div "Bedrosians - Kitchenette Backsplash EA 1 335.94 335.94 Client Cost 79.00 - KITC…" at bounding box center [564, 280] width 1105 height 286
click at [183, 73] on button "Add Direct Cost" at bounding box center [195, 74] width 98 height 22
click at [87, 352] on input "text" at bounding box center [88, 348] width 101 height 22
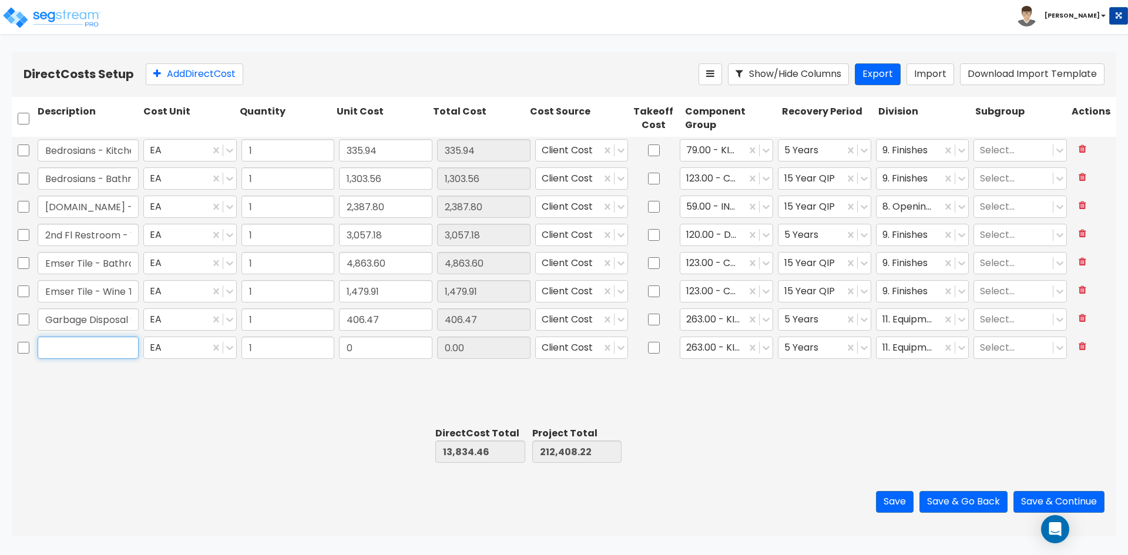
drag, startPoint x: 76, startPoint y: 346, endPoint x: 329, endPoint y: 315, distance: 254.5
click at [75, 347] on input "text" at bounding box center [88, 348] width 101 height 22
type input "Juan Dominguez - Electrical Services"
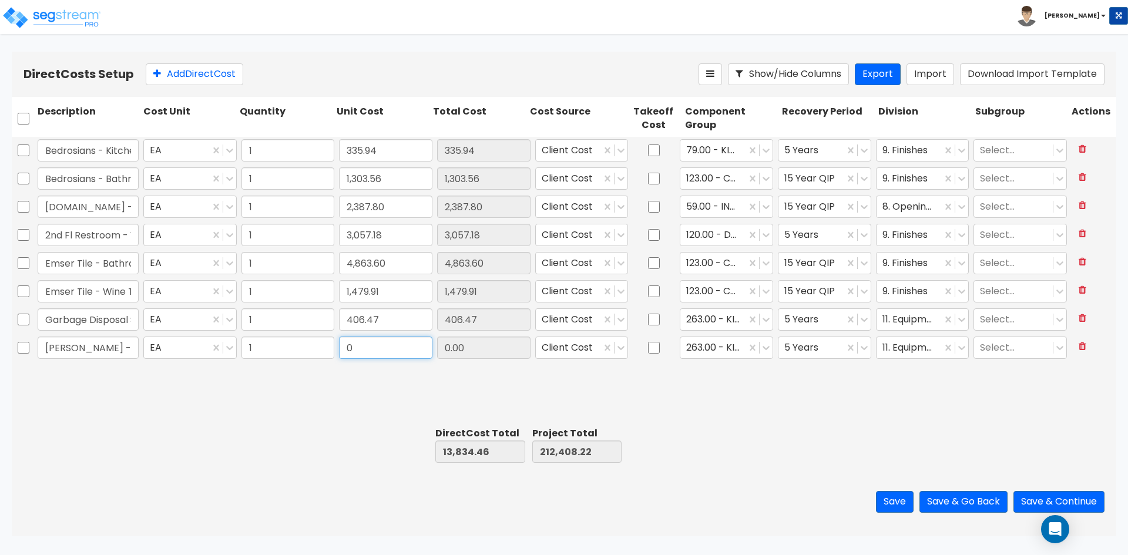
click at [366, 344] on input "0" at bounding box center [385, 348] width 93 height 22
type input "30,616"
type input "44,450.46"
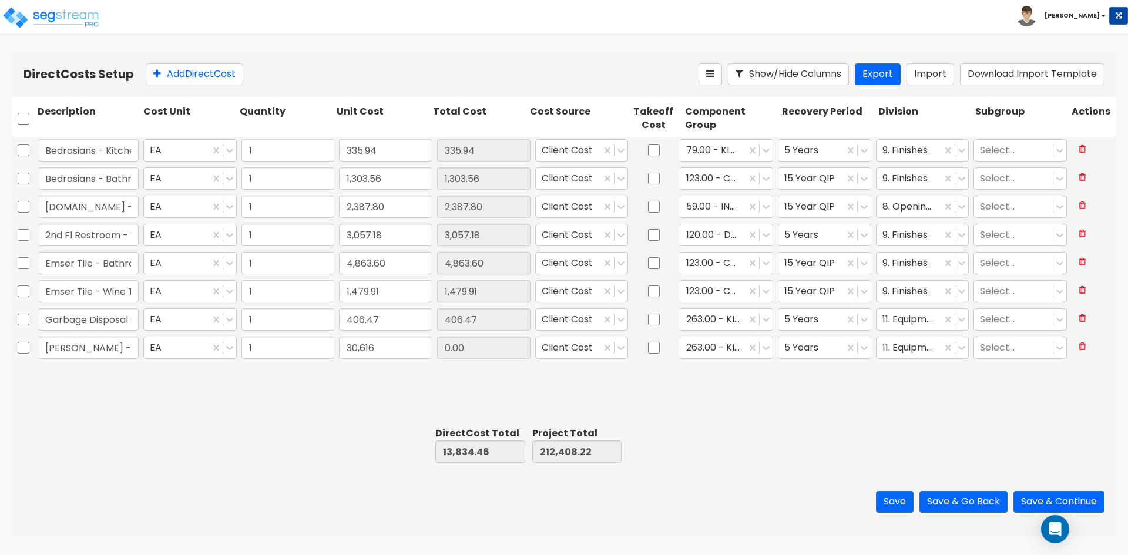
type input "243,024.22"
type input "30,616.00"
click at [765, 348] on icon at bounding box center [766, 348] width 7 height 4
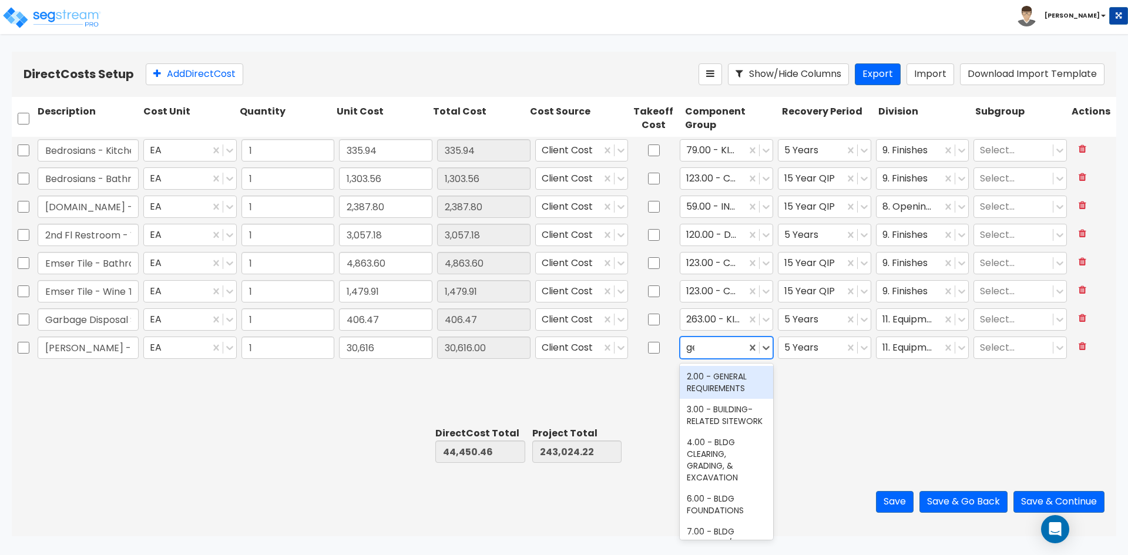
type input "gene"
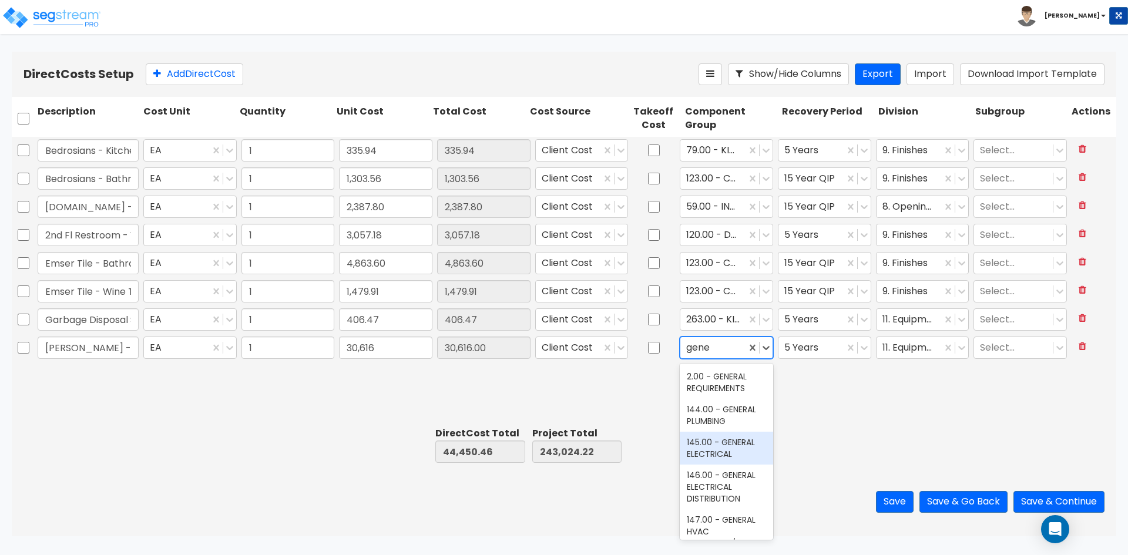
click at [717, 440] on div "145.00 - GENERAL ELECTRICAL" at bounding box center [726, 448] width 93 height 33
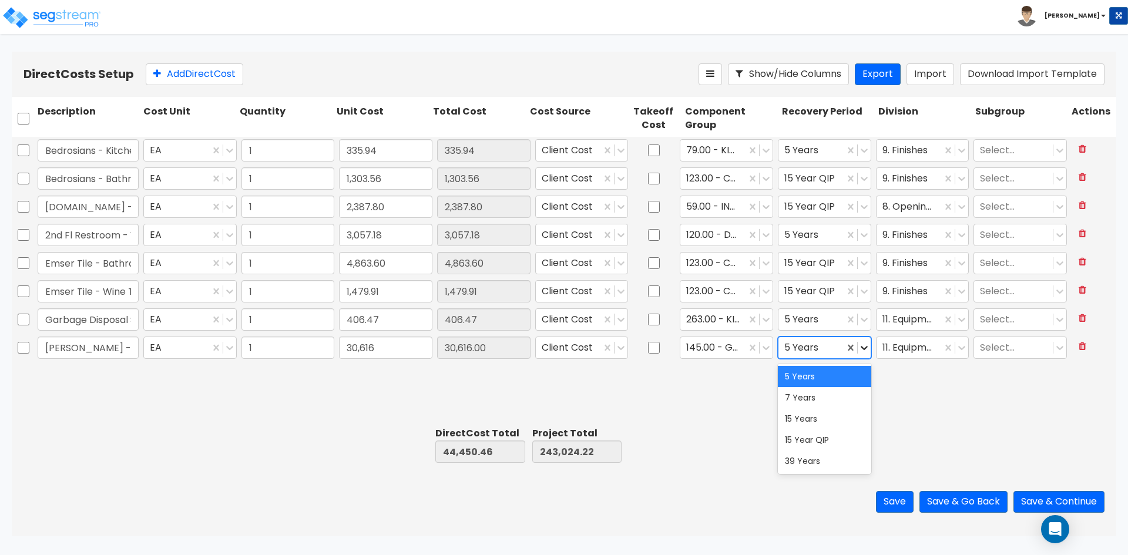
click at [864, 347] on icon at bounding box center [865, 348] width 12 height 12
click at [803, 446] on div "15 Year QIP" at bounding box center [824, 440] width 93 height 21
click at [962, 346] on icon at bounding box center [962, 348] width 12 height 12
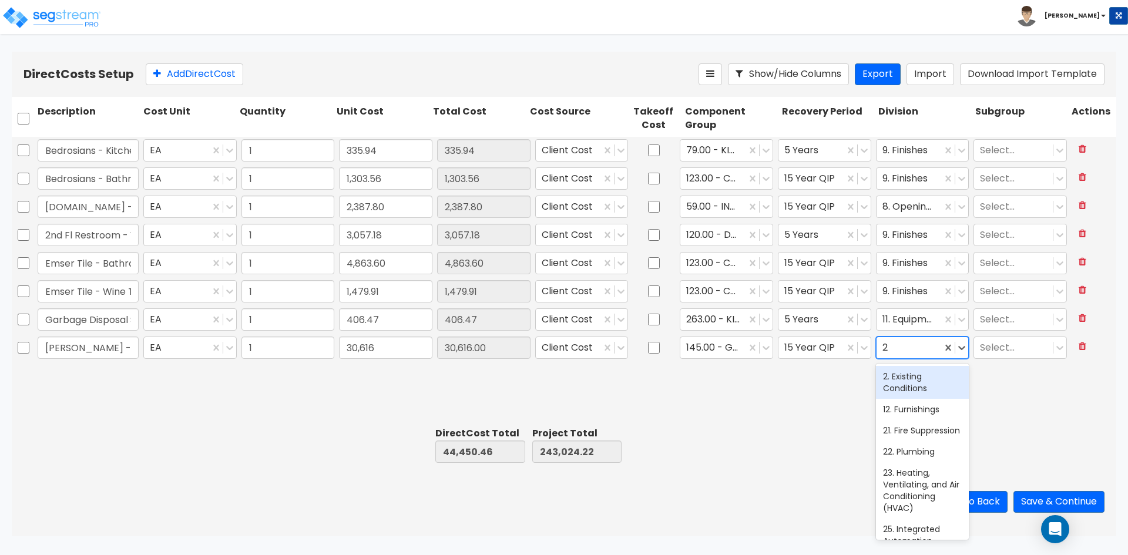
type input "26"
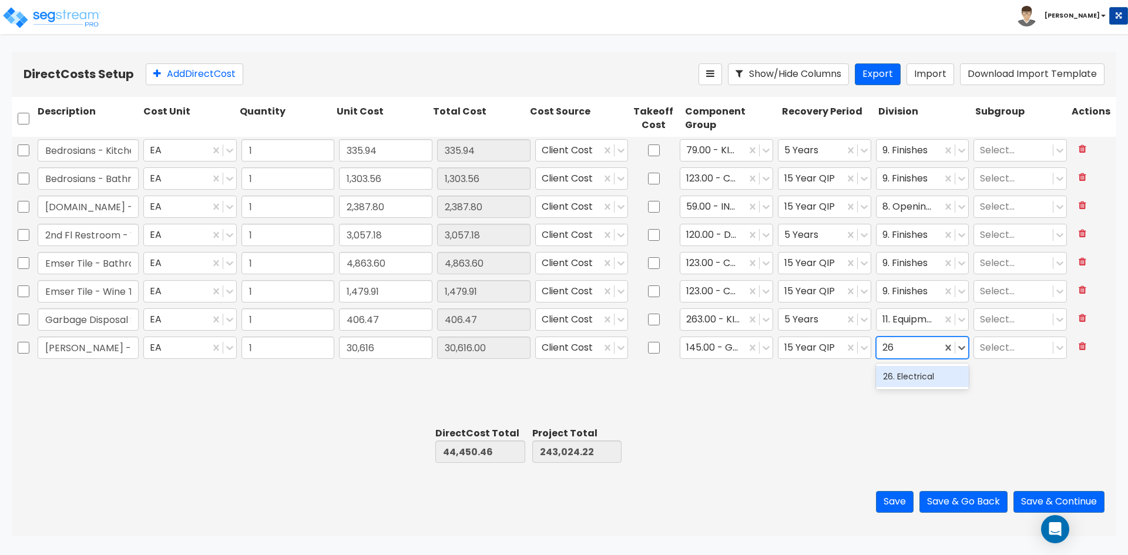
click at [919, 383] on div "26. Electrical" at bounding box center [922, 376] width 93 height 21
click at [250, 394] on div "Bedrosians - Kitchenette Backsplash EA 1 335.94 335.94 Client Cost 79.00 - KITC…" at bounding box center [564, 280] width 1105 height 286
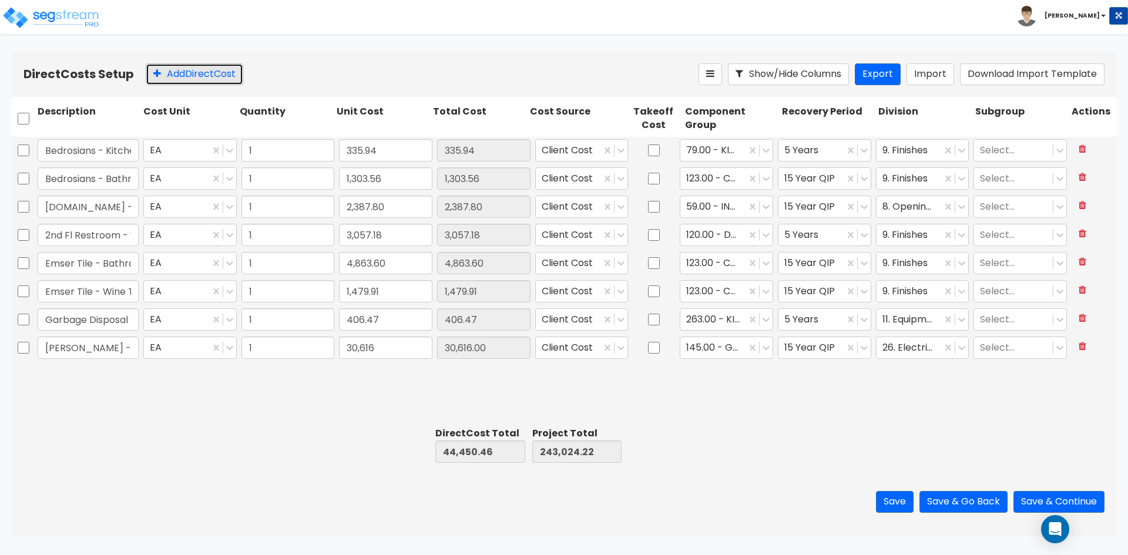
click at [212, 73] on button "Add Direct Cost" at bounding box center [195, 74] width 98 height 22
drag, startPoint x: 60, startPoint y: 379, endPoint x: 274, endPoint y: 323, distance: 221.2
click at [60, 379] on input "text" at bounding box center [88, 376] width 101 height 22
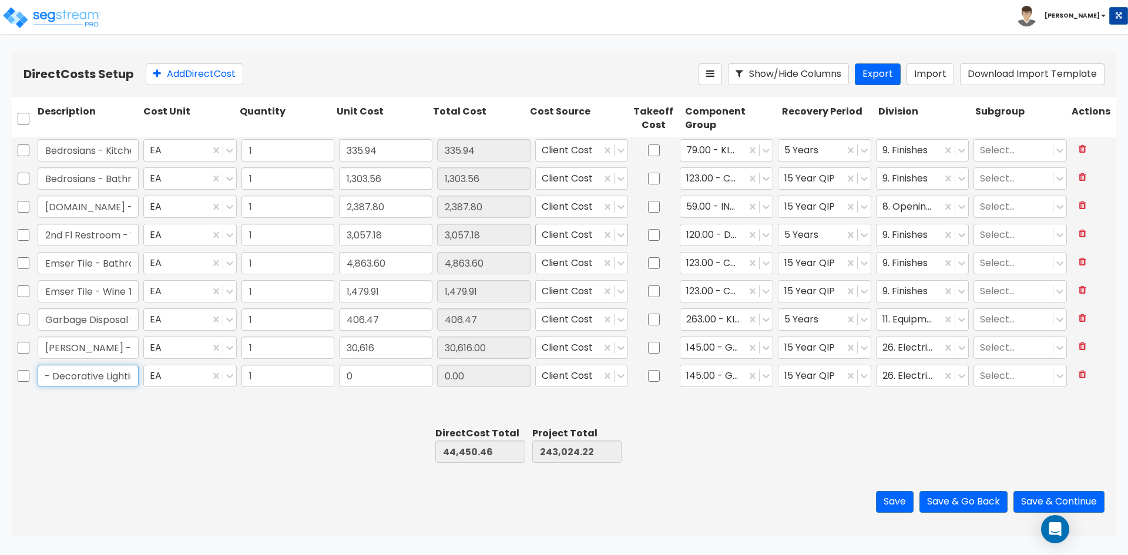
scroll to position [0, 62]
type input "Lightology - Decorative Lighting"
click at [358, 377] on input "0" at bounding box center [385, 376] width 93 height 22
click at [361, 377] on input "0" at bounding box center [385, 376] width 93 height 22
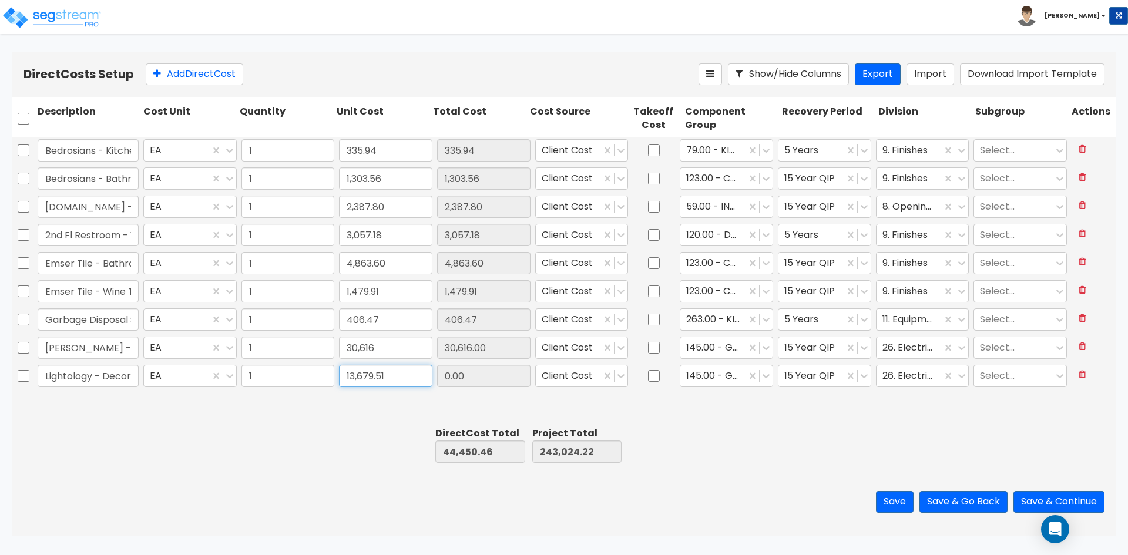
type input "13,679.51"
type input "58,129.97"
type input "256,703.73"
type input "13,679.51"
click at [764, 379] on icon at bounding box center [766, 376] width 12 height 12
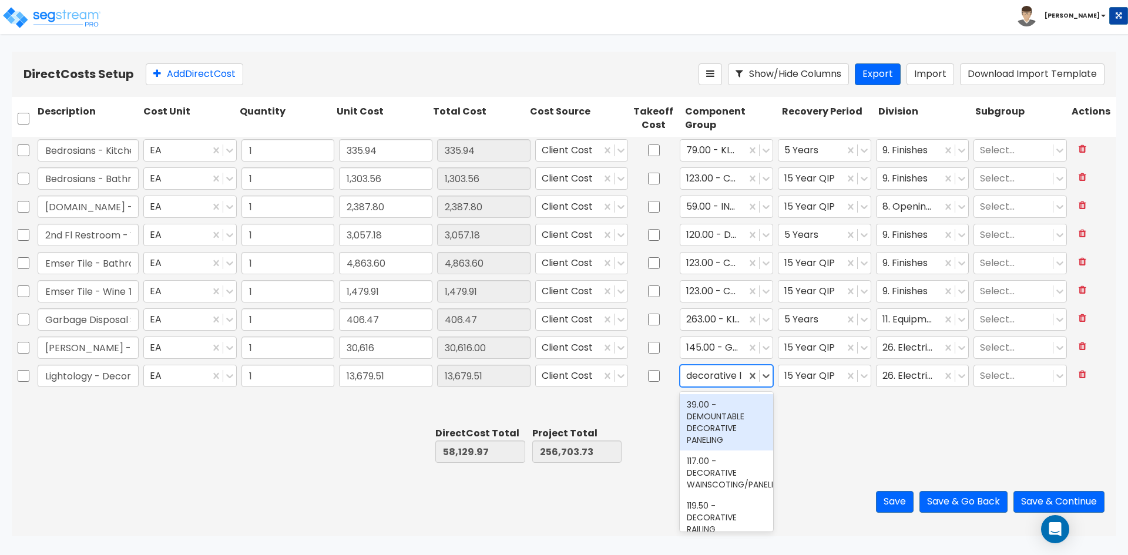
type input "decorative li"
drag, startPoint x: 703, startPoint y: 427, endPoint x: 827, endPoint y: 384, distance: 131.2
click at [703, 427] on div "211.00 - DECORATIVE LIGHTING FIXTURES" at bounding box center [726, 416] width 93 height 45
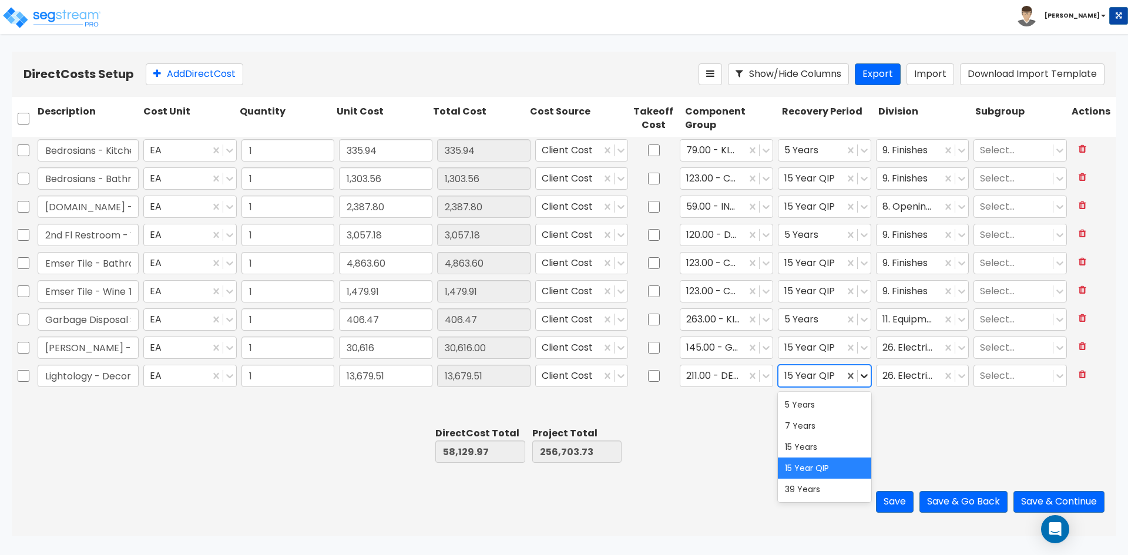
click at [862, 379] on icon at bounding box center [865, 376] width 12 height 12
click at [832, 413] on div "5 Years" at bounding box center [824, 404] width 93 height 21
click at [928, 420] on div "Bedrosians - Kitchenette Backsplash EA 1 335.94 335.94 Client Cost 79.00 - KITC…" at bounding box center [564, 280] width 1105 height 286
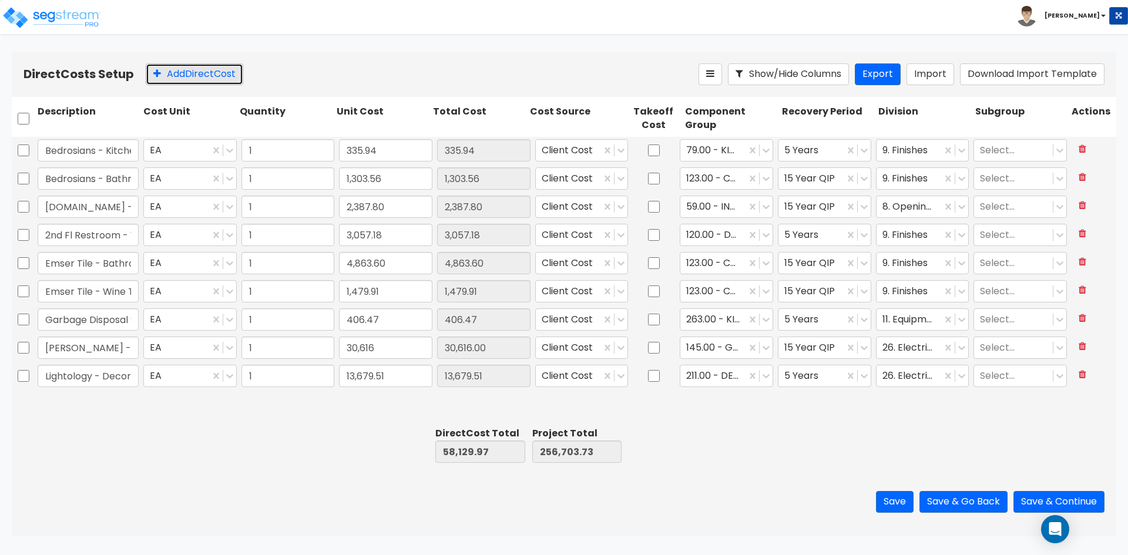
click at [175, 69] on button "Add Direct Cost" at bounding box center [195, 74] width 98 height 22
drag, startPoint x: 71, startPoint y: 406, endPoint x: 19, endPoint y: 399, distance: 51.6
click at [71, 407] on input "text" at bounding box center [88, 404] width 101 height 22
click at [69, 401] on input "text" at bounding box center [88, 404] width 101 height 22
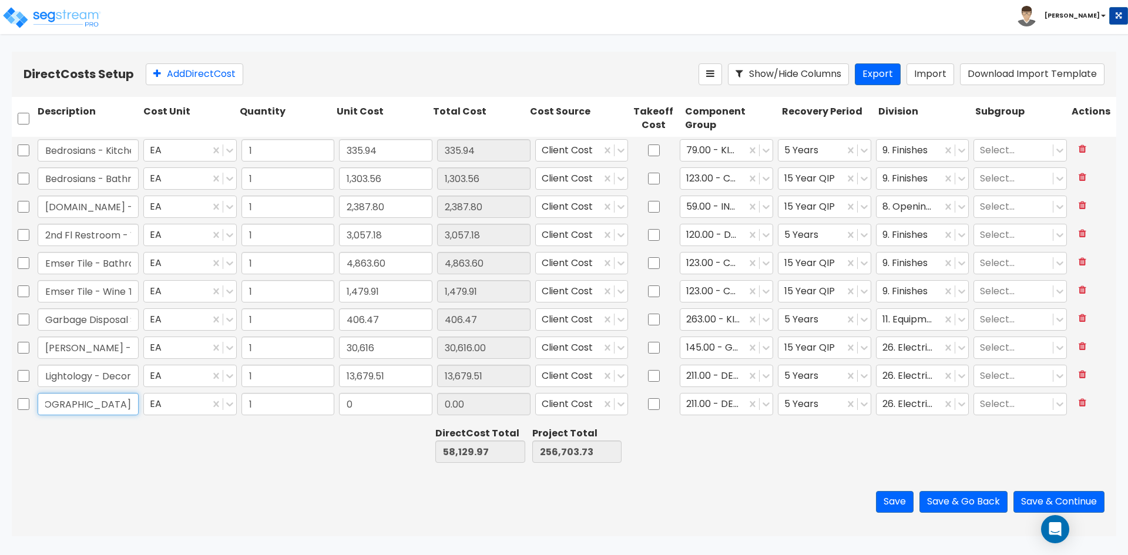
type input "Mooie Home - Hotel Suite Chandeliers"
click at [397, 412] on input "0" at bounding box center [385, 404] width 93 height 22
type input "1,113.27"
type input "59,243.24"
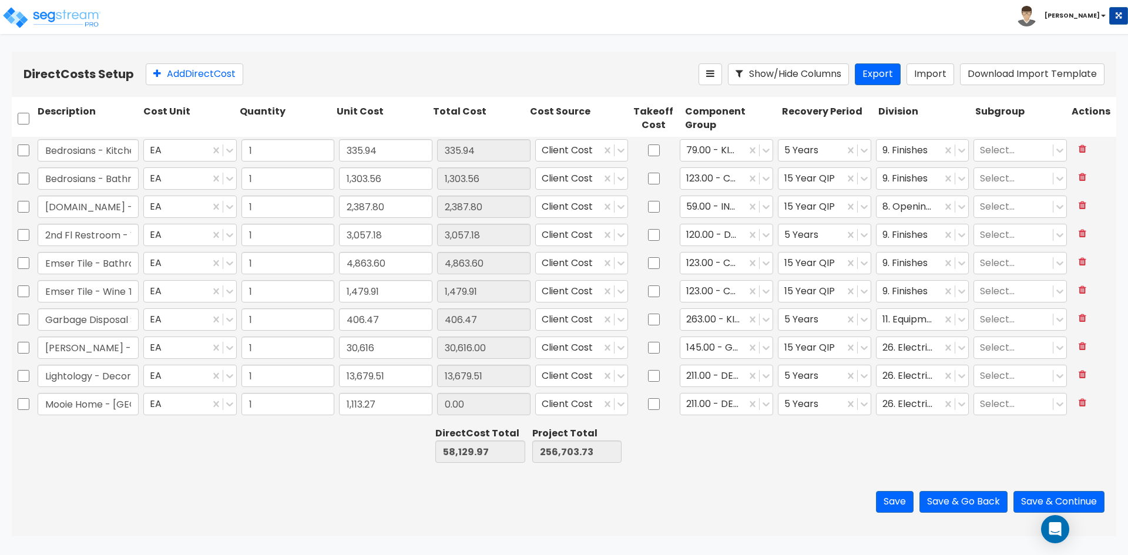
type input "257,817.00"
type input "1,113.27"
click at [209, 79] on button "Add Direct Cost" at bounding box center [195, 74] width 98 height 22
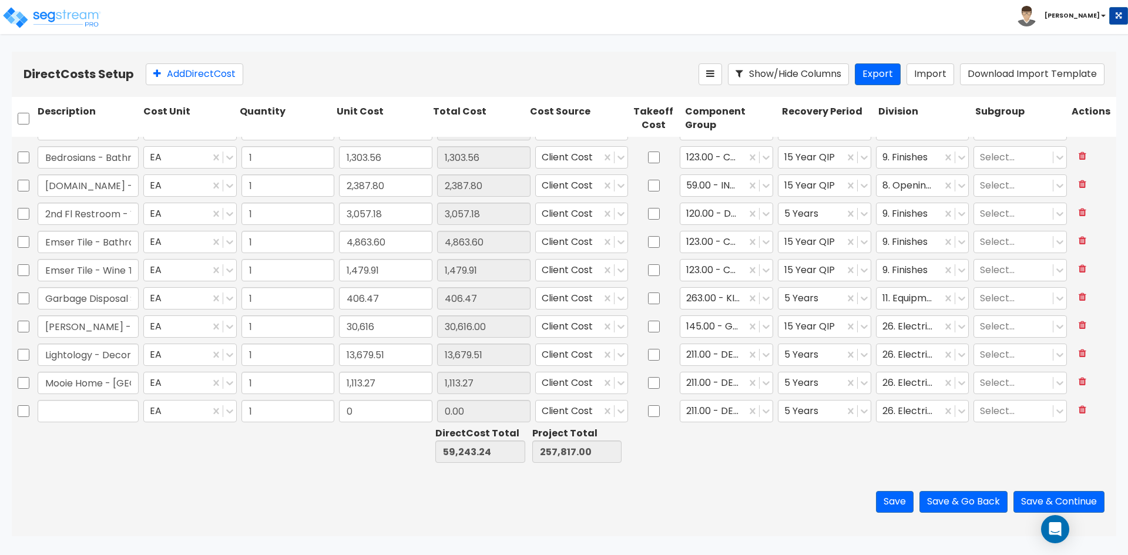
click at [85, 411] on input "text" at bounding box center [88, 411] width 101 height 22
click at [82, 378] on input "Mooie Home - Hotel Suite Chandeliers" at bounding box center [88, 383] width 101 height 22
type input "Mooiehome - [GEOGRAPHIC_DATA]"
drag, startPoint x: 70, startPoint y: 414, endPoint x: 212, endPoint y: 377, distance: 146.4
click at [70, 414] on input "text" at bounding box center [88, 411] width 101 height 22
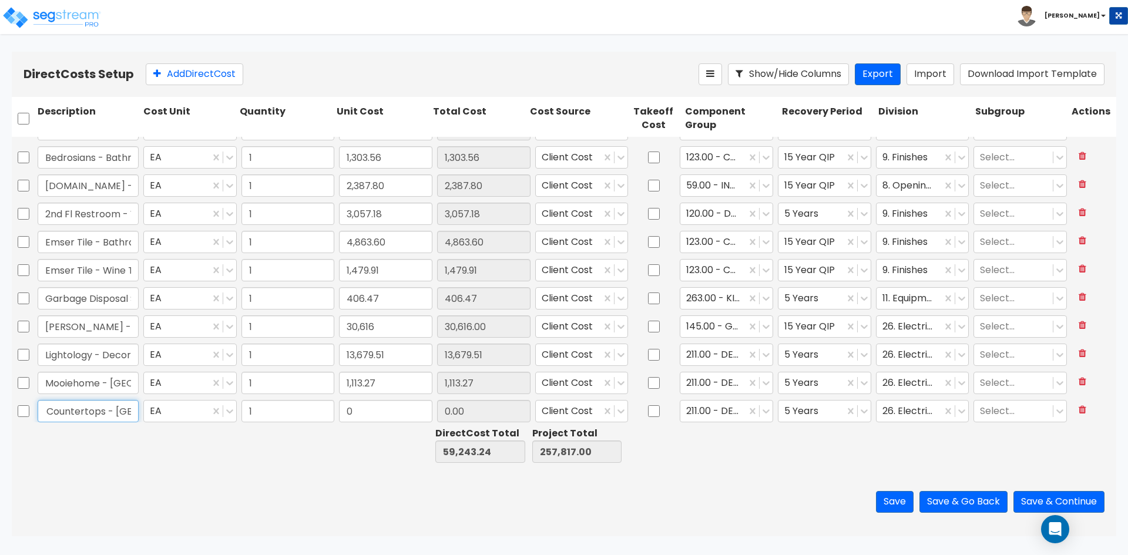
scroll to position [0, 104]
type input "Pacific Shore - Stone Countertops - [GEOGRAPHIC_DATA]"
type input "1,881.21"
type input "61,124.45"
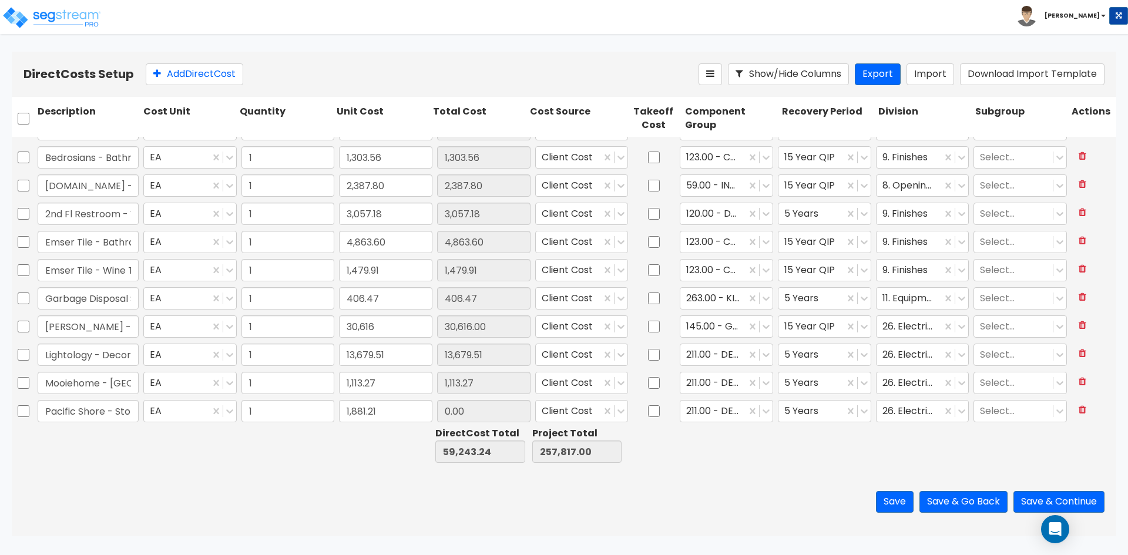
type input "259,698.21"
type input "1,881.21"
click at [760, 414] on icon at bounding box center [766, 411] width 12 height 12
type input "restroo"
click at [755, 481] on div "71.00 - RESTROOM CABINETRY/COUNTERS" at bounding box center [721, 478] width 92 height 33
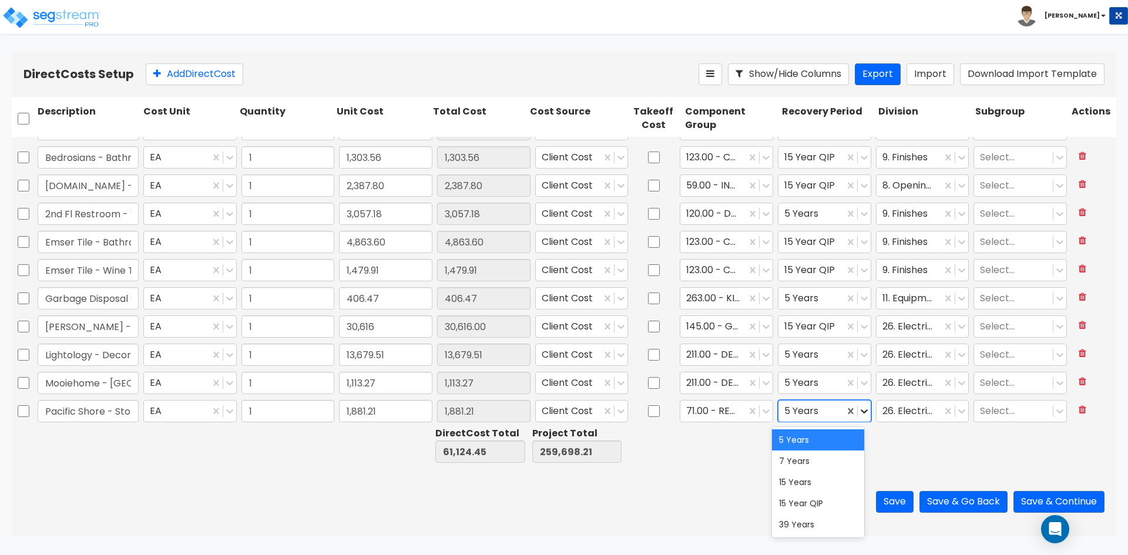
click at [860, 416] on icon at bounding box center [865, 411] width 12 height 12
click at [821, 477] on div "15 Years" at bounding box center [818, 482] width 92 height 21
click at [861, 413] on icon at bounding box center [864, 412] width 7 height 4
click at [826, 500] on div "15 Year QIP" at bounding box center [818, 503] width 92 height 21
click at [913, 408] on div at bounding box center [910, 412] width 54 height 16
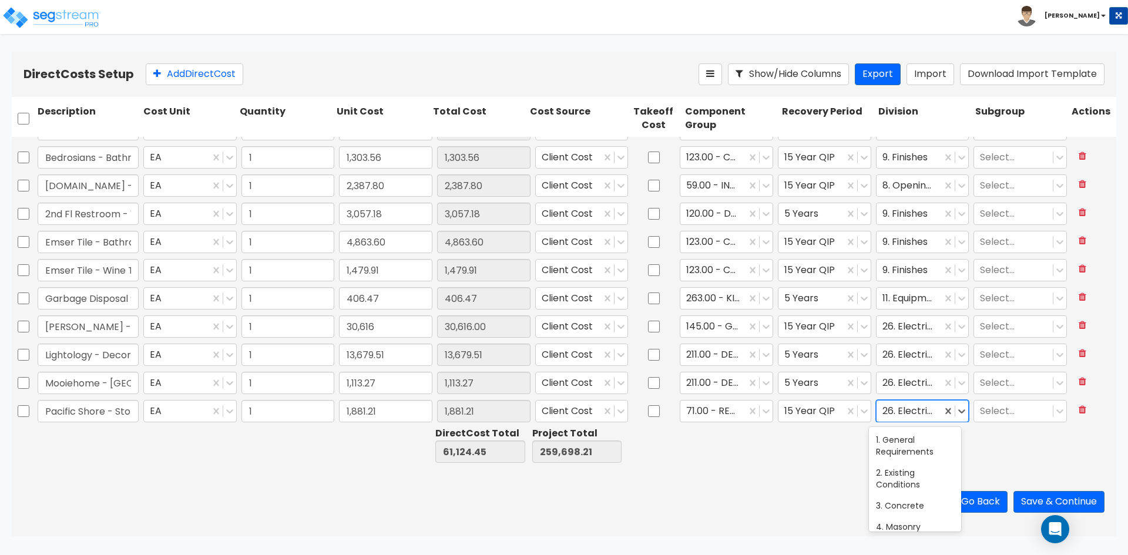
type input "f"
click at [903, 443] on div "9. Finishes" at bounding box center [915, 440] width 92 height 21
click at [787, 463] on div at bounding box center [828, 445] width 96 height 41
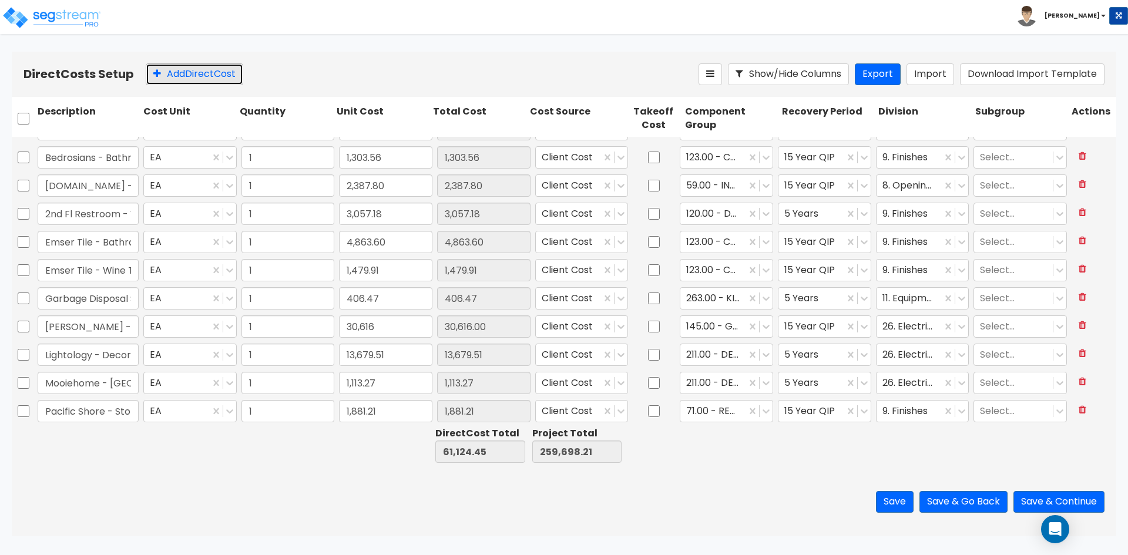
click at [205, 69] on button "Add Direct Cost" at bounding box center [195, 74] width 98 height 22
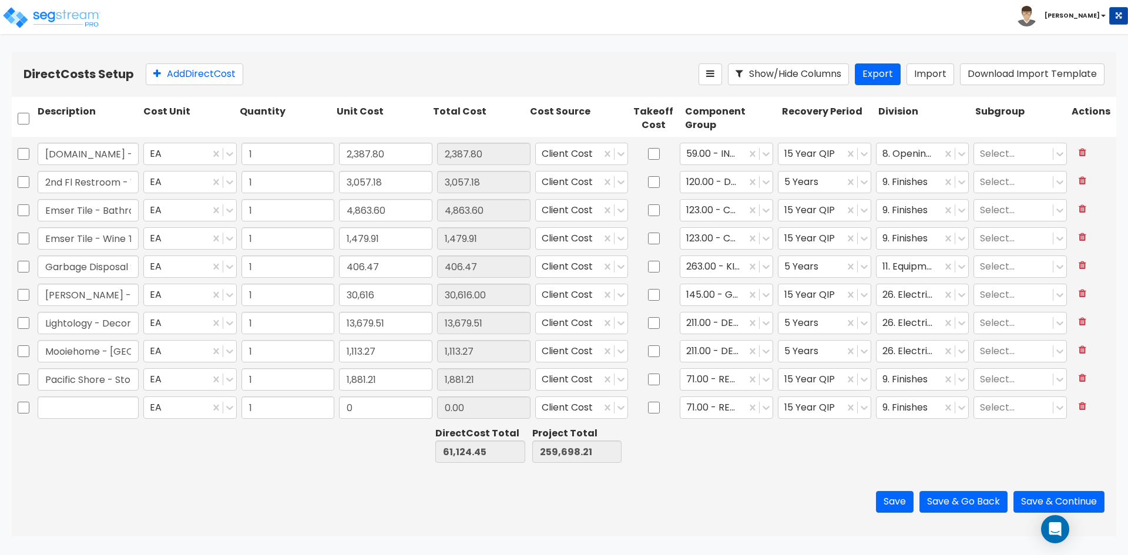
click at [103, 408] on input "text" at bounding box center [88, 408] width 101 height 22
type input "Pacific Shore - Stone Countertops - Kitchenettes"
type input "3,762.42"
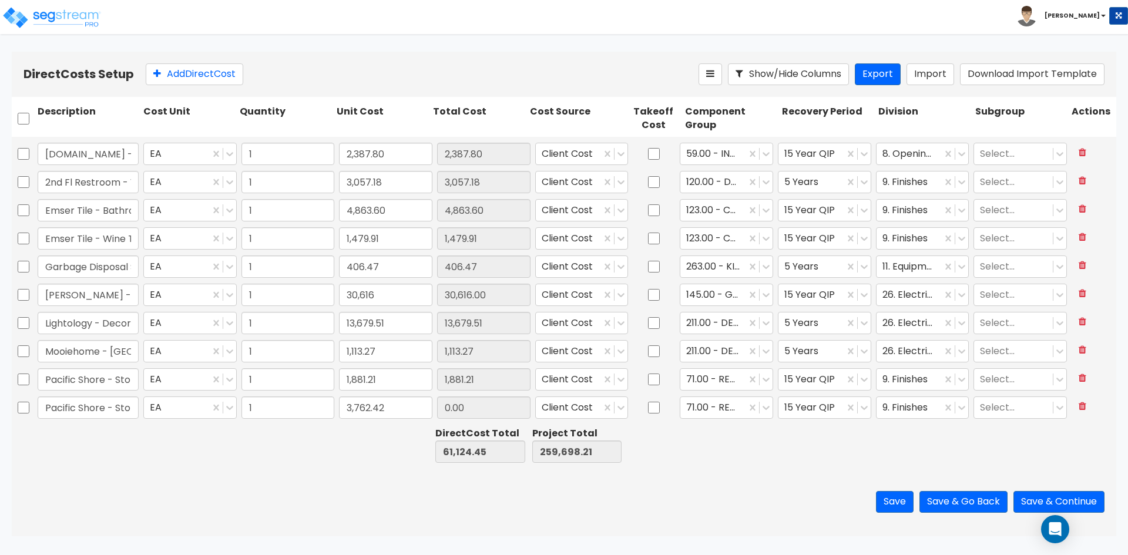
type input "64,886.87"
type input "263,460.63"
type input "3,762.42"
click at [763, 410] on icon at bounding box center [766, 408] width 7 height 4
click at [732, 405] on div at bounding box center [713, 408] width 54 height 16
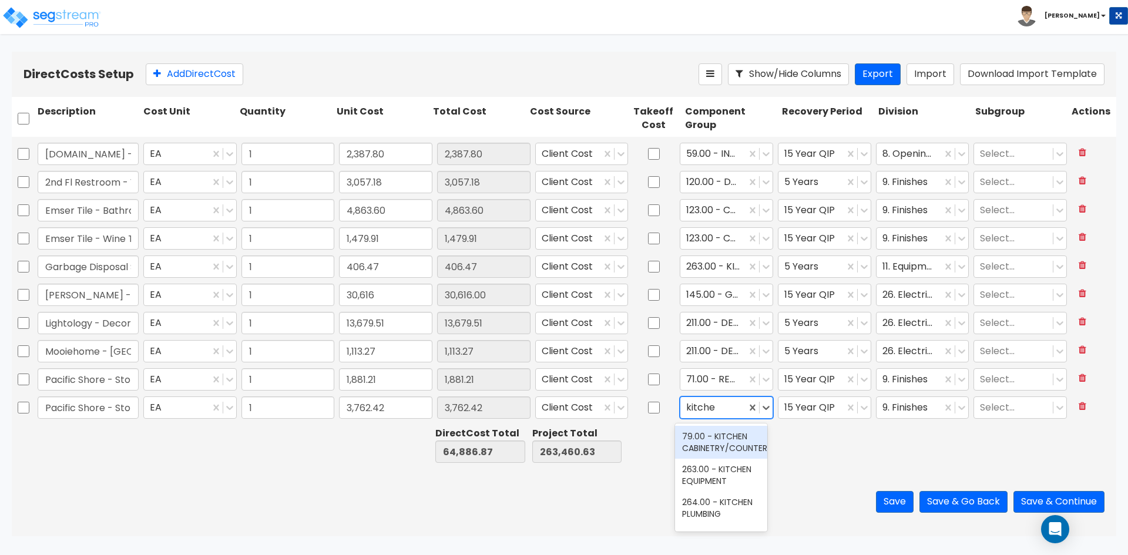
type input "kitchen"
click at [729, 448] on div "79.00 - KITCHEN CABINETRY/COUNTERS" at bounding box center [721, 442] width 92 height 33
click at [859, 407] on icon at bounding box center [865, 408] width 12 height 12
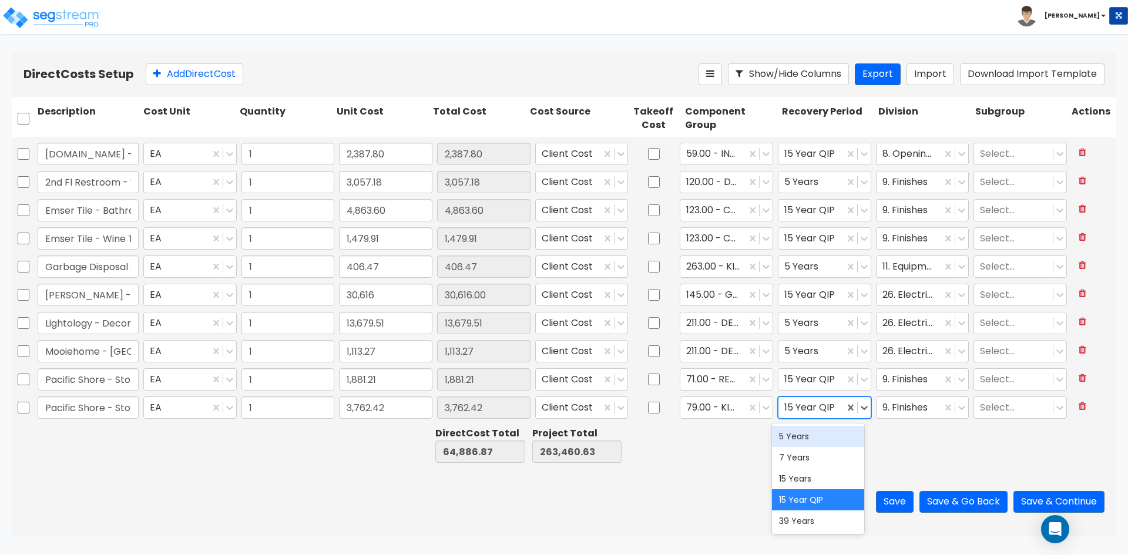
click at [808, 440] on div "5 Years" at bounding box center [818, 436] width 92 height 21
click at [757, 455] on div at bounding box center [731, 445] width 96 height 41
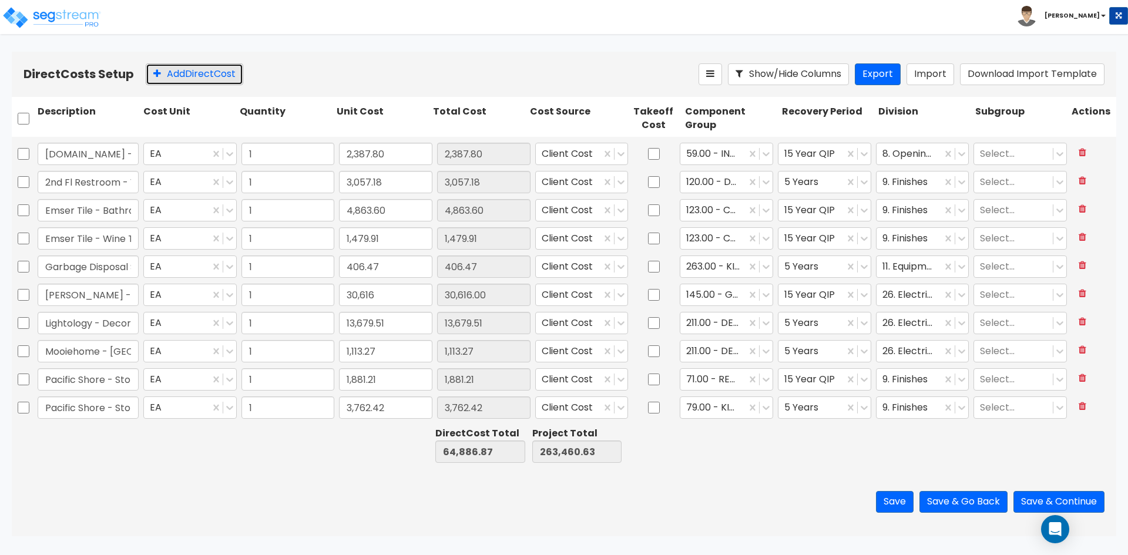
click at [194, 79] on button "Add Direct Cost" at bounding box center [195, 74] width 98 height 22
drag, startPoint x: 108, startPoint y: 400, endPoint x: 63, endPoint y: 389, distance: 45.5
click at [107, 401] on input "text" at bounding box center [88, 408] width 101 height 22
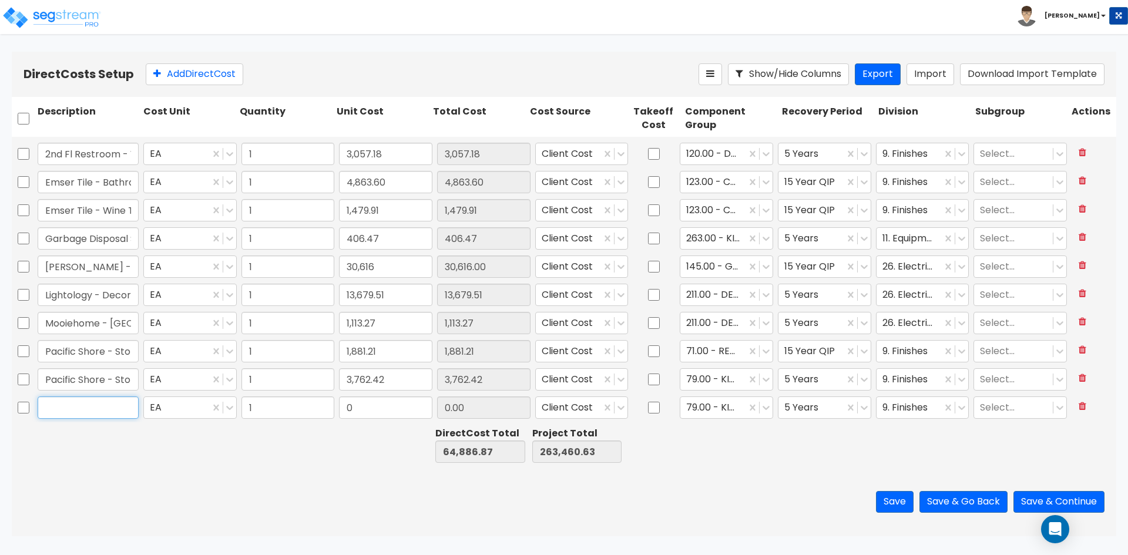
click at [103, 408] on input "text" at bounding box center [88, 408] width 101 height 22
type input "W"
type input "[PERSON_NAME] - Wallpaper"
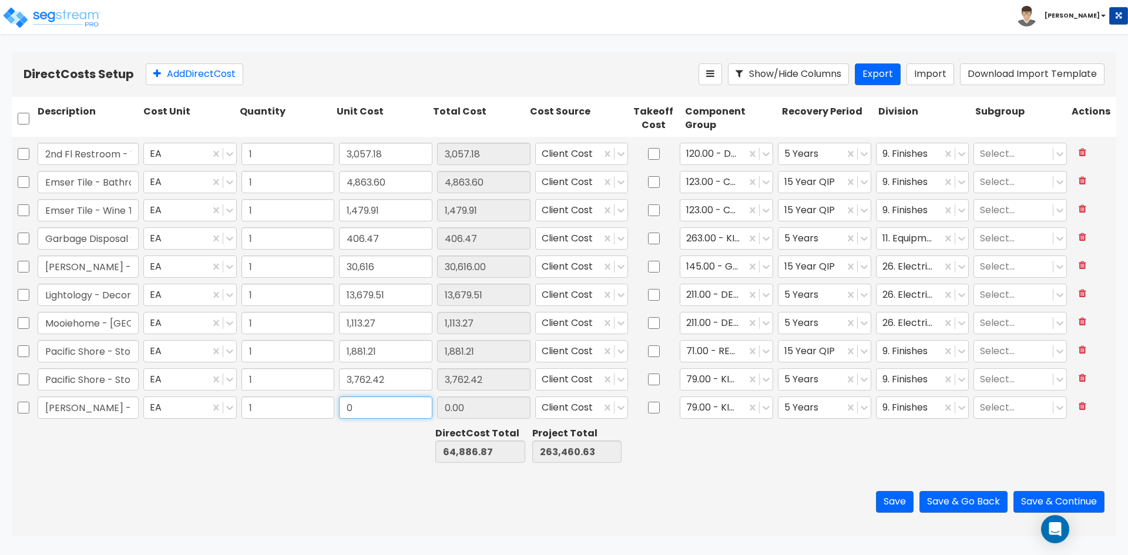
click at [377, 409] on input "0" at bounding box center [385, 408] width 93 height 22
type input "10,002.69"
type input "74,889.56"
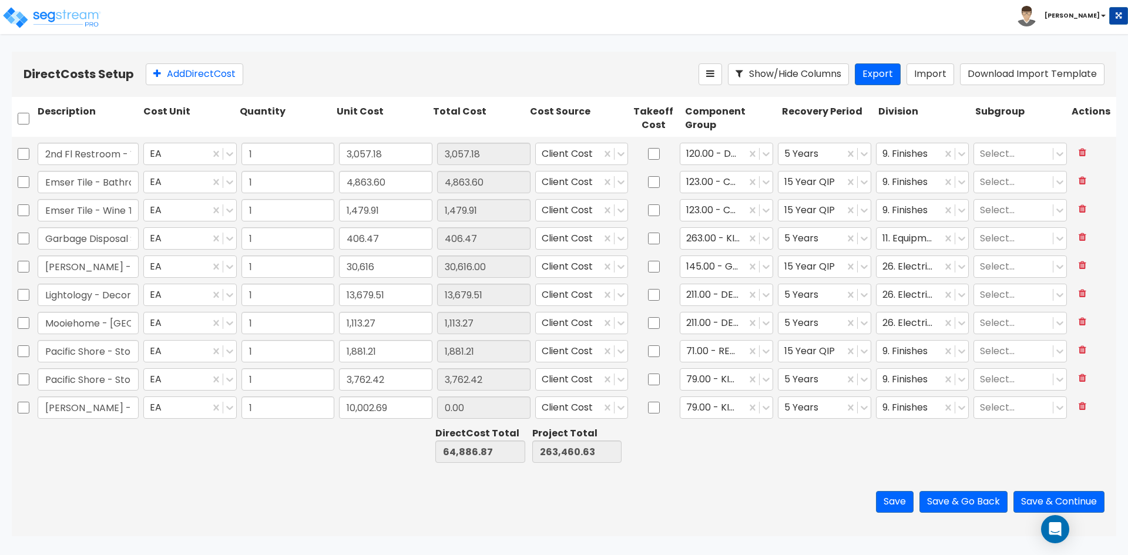
type input "273,463.32"
type input "10,002.69"
click at [760, 409] on icon at bounding box center [766, 408] width 12 height 12
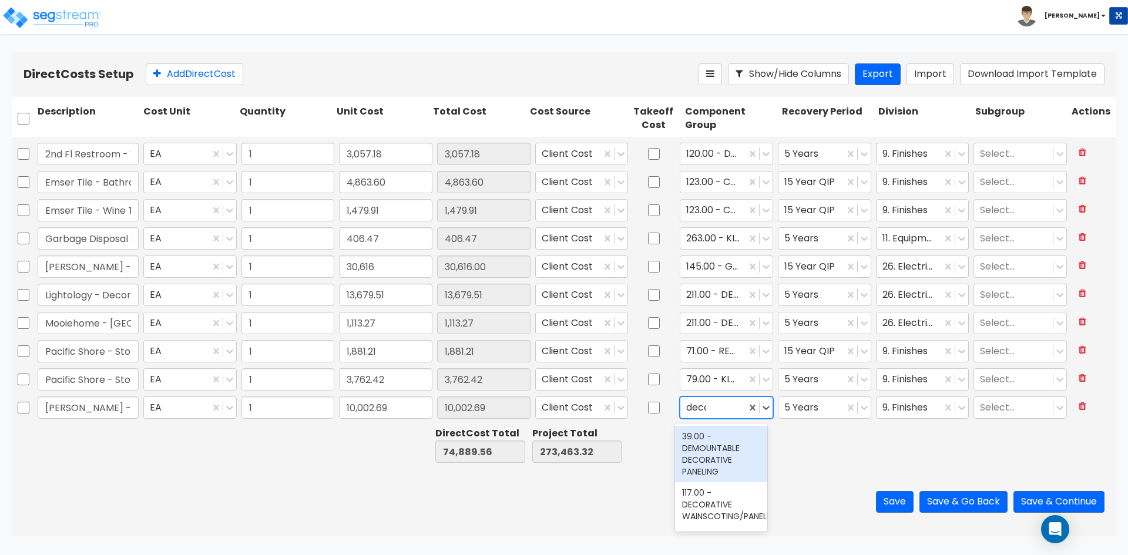
type input "decor"
click at [712, 485] on div "120.00 - DECORATIVE WALLCOVERING" at bounding box center [721, 476] width 92 height 45
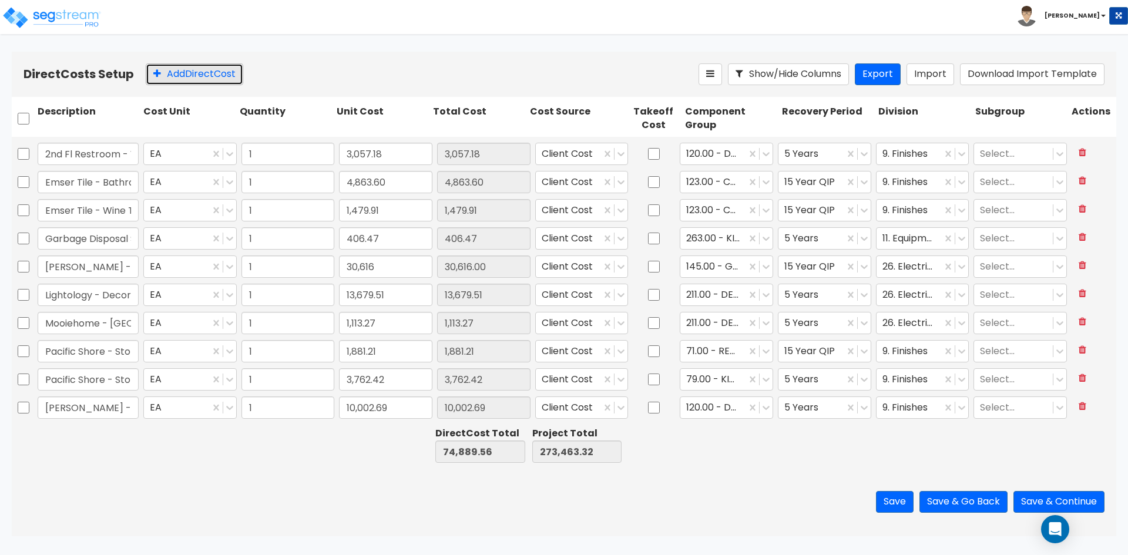
click at [198, 73] on button "Add Direct Cost" at bounding box center [195, 74] width 98 height 22
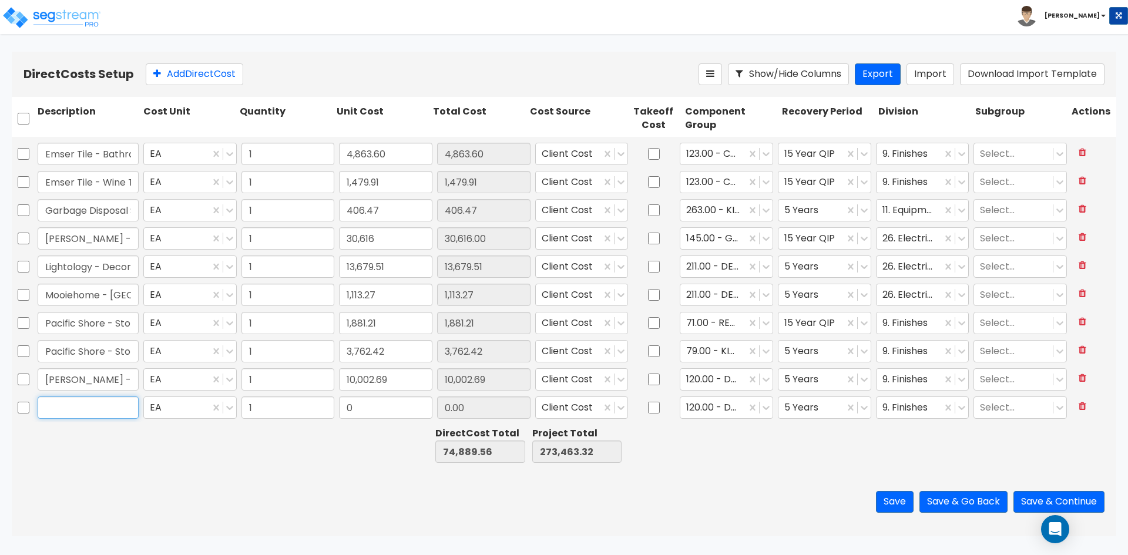
click at [70, 404] on input "text" at bounding box center [88, 408] width 101 height 22
type input "[PERSON_NAME] Diamond - Bathroom Fixtures"
type input "7,740.93"
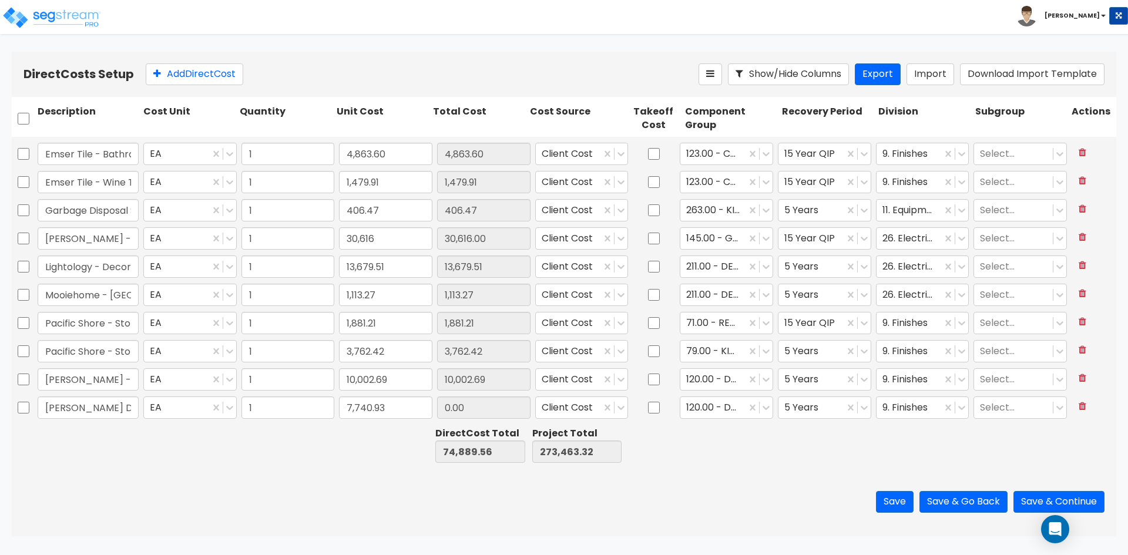
type input "82,630.49"
type input "281,204.25"
type input "7,740.93"
click at [765, 401] on div at bounding box center [766, 407] width 13 height 13
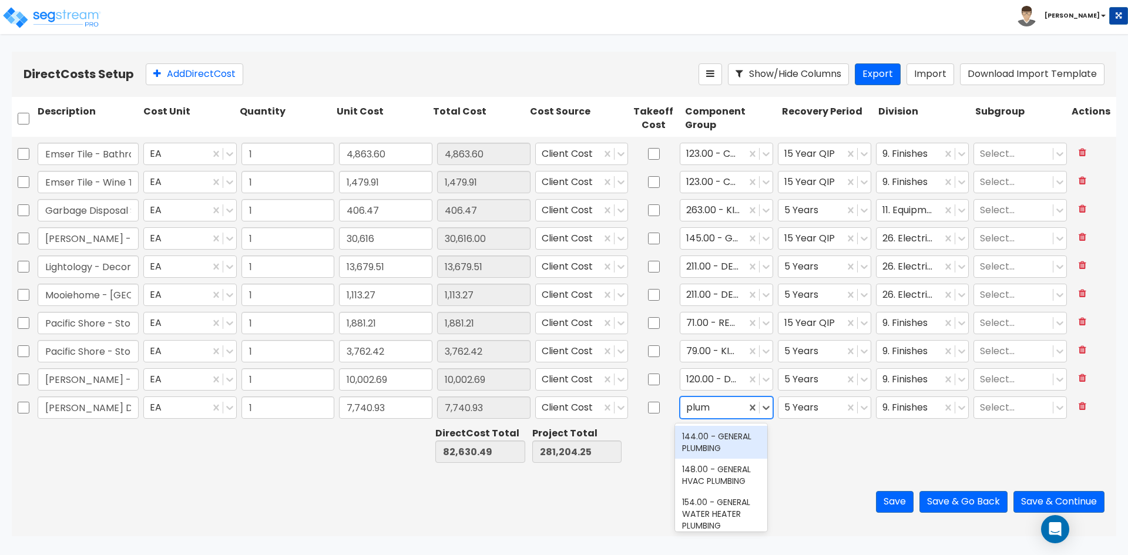
type input "plumb"
click at [725, 448] on div "144.00 - GENERAL PLUMBING" at bounding box center [721, 442] width 92 height 33
click at [859, 407] on icon at bounding box center [865, 408] width 12 height 12
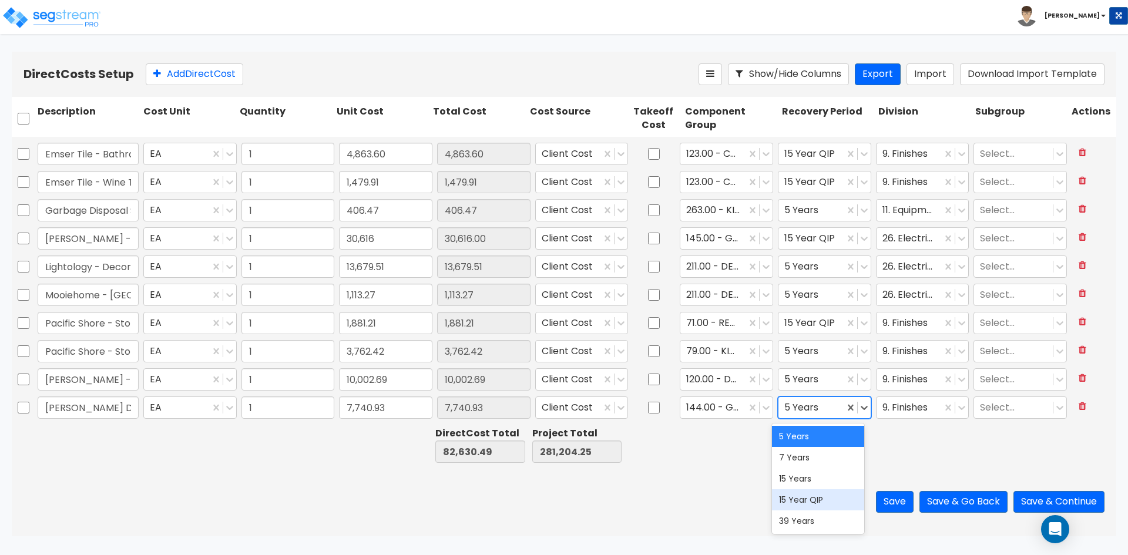
click at [810, 498] on div "15 Year QIP" at bounding box center [818, 500] width 92 height 21
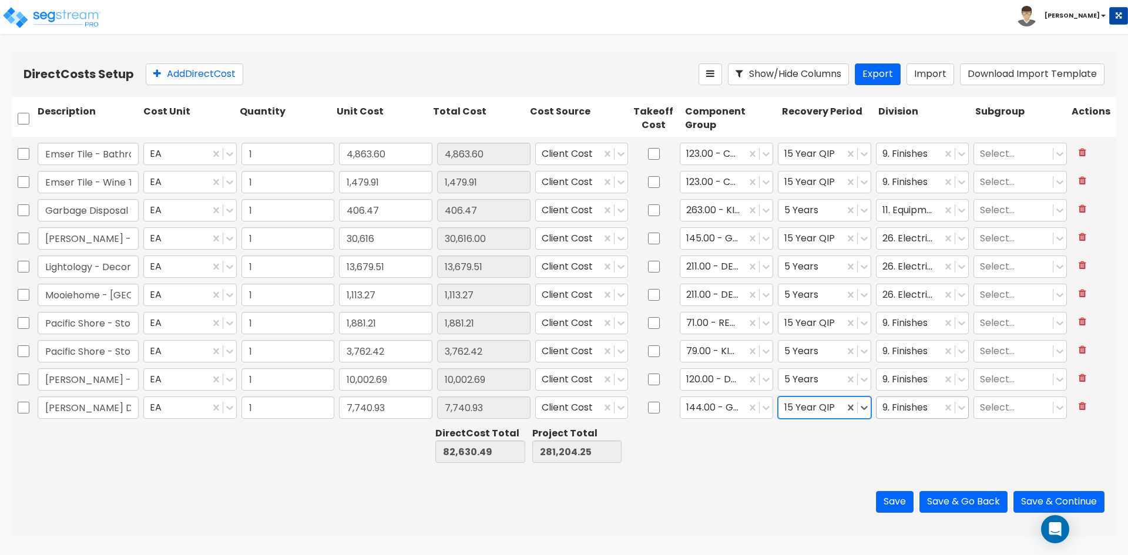
click at [911, 408] on div at bounding box center [910, 408] width 54 height 16
type input "plumb"
click at [906, 441] on div "22. Plumbing" at bounding box center [915, 436] width 92 height 21
click at [737, 489] on div "Save Save & Go Back Save & Continue" at bounding box center [564, 502] width 1105 height 69
click at [191, 75] on button "Add Direct Cost" at bounding box center [195, 74] width 98 height 22
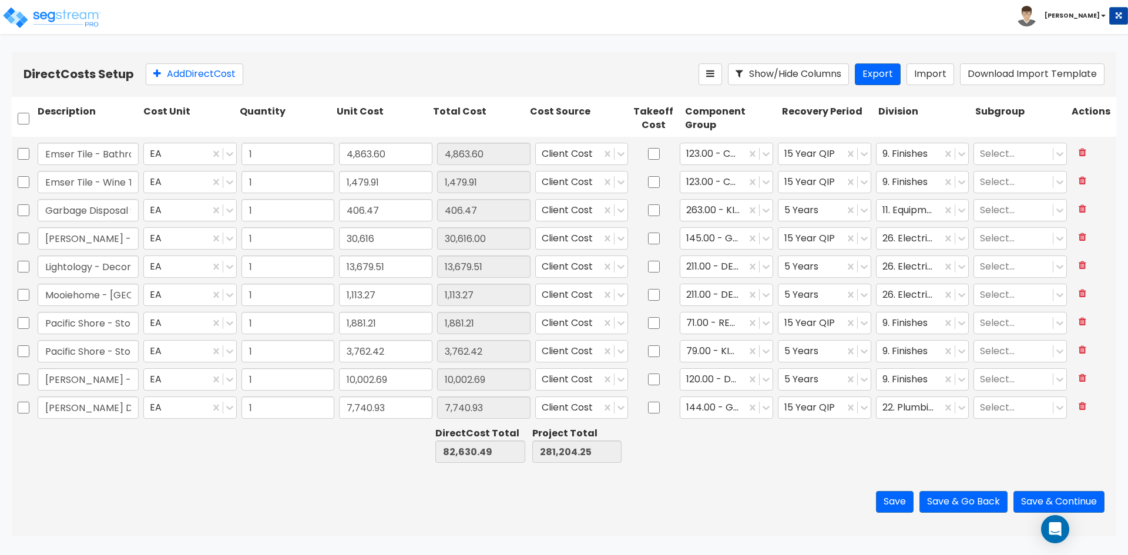
scroll to position [138, 0]
click at [63, 405] on input "text" at bounding box center [88, 408] width 101 height 22
type input "[PERSON_NAME] Diamond - Kitchenette Fixtures"
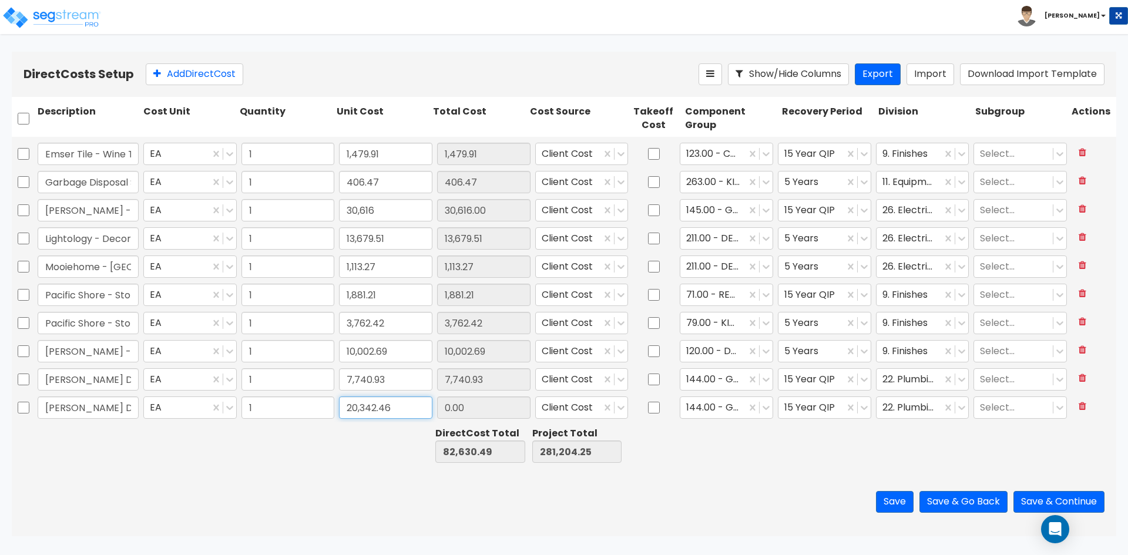
type input "20,342.46"
type input "102,972.95"
type input "301,546.71"
type input "20,342.46"
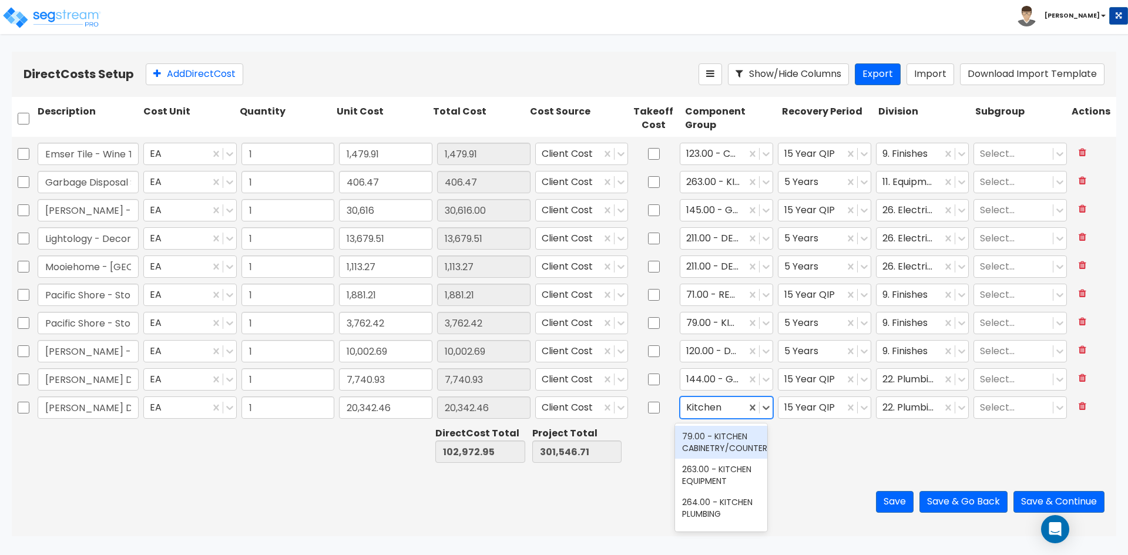
type input "Kitchen p"
click at [711, 451] on div "264.00 - KITCHEN PLUMBING" at bounding box center [721, 442] width 92 height 33
click at [806, 407] on div at bounding box center [812, 408] width 54 height 16
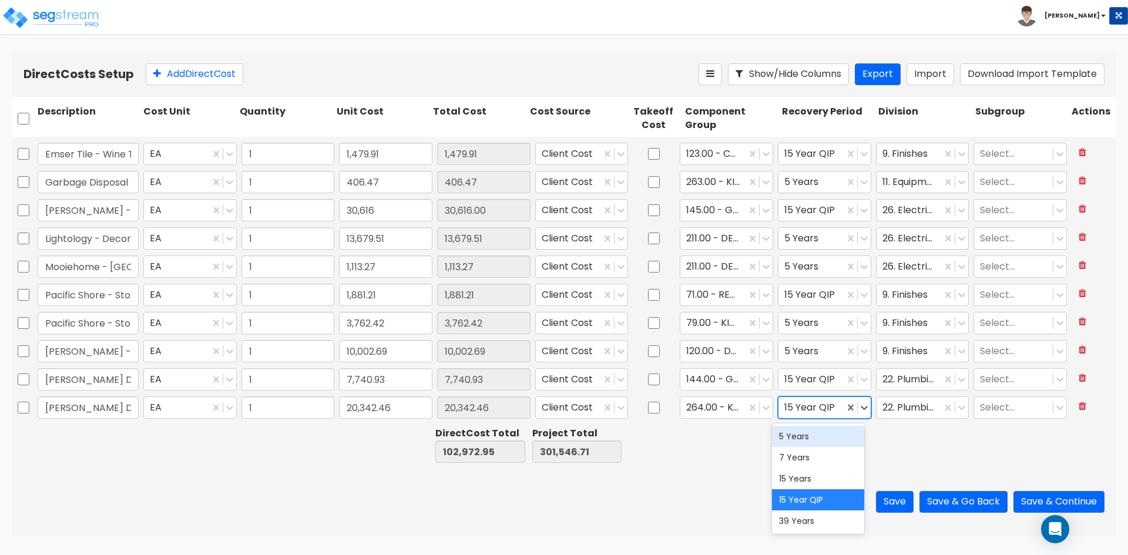
click at [807, 443] on div "5 Years" at bounding box center [818, 436] width 92 height 21
drag, startPoint x: 772, startPoint y: 475, endPoint x: 759, endPoint y: 471, distance: 13.6
click at [770, 475] on div "Save Save & Go Back Save & Continue" at bounding box center [564, 502] width 1105 height 69
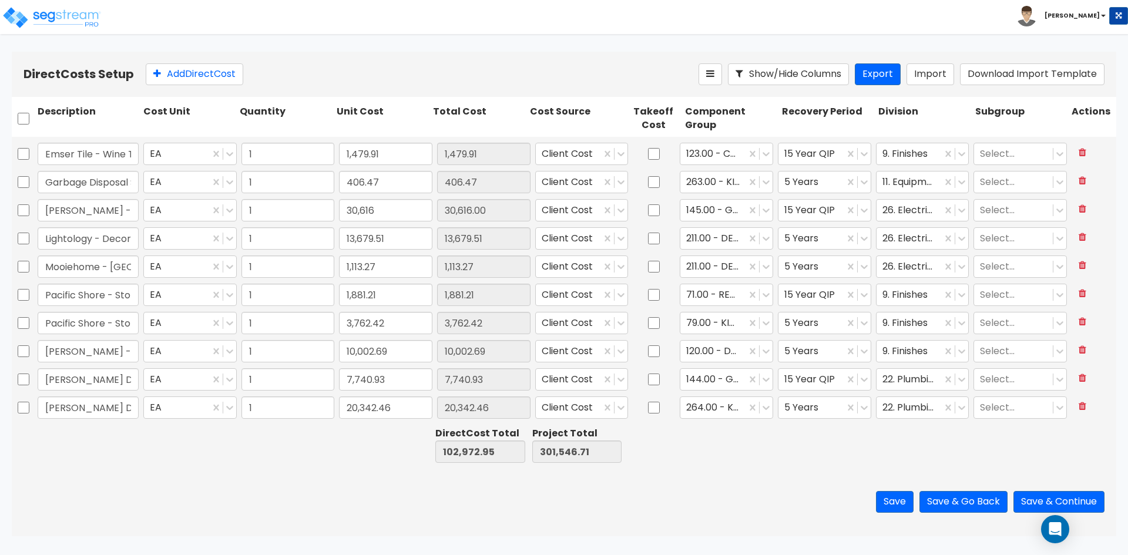
click at [267, 505] on div "Save Save & Go Back Save & Continue" at bounding box center [564, 502] width 1105 height 69
click at [210, 71] on button "Add Direct Cost" at bounding box center [195, 74] width 98 height 22
click at [70, 417] on input "text" at bounding box center [88, 408] width 101 height 22
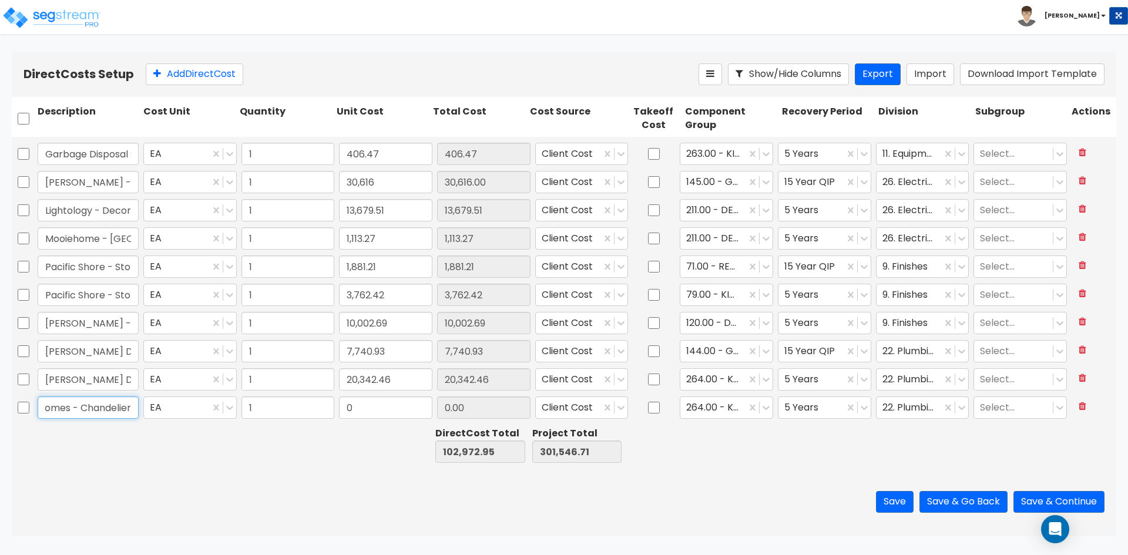
type input "Soho Homes - Chandelier"
type input "1,231.87"
type input "104,204.82"
type input "302,778.58"
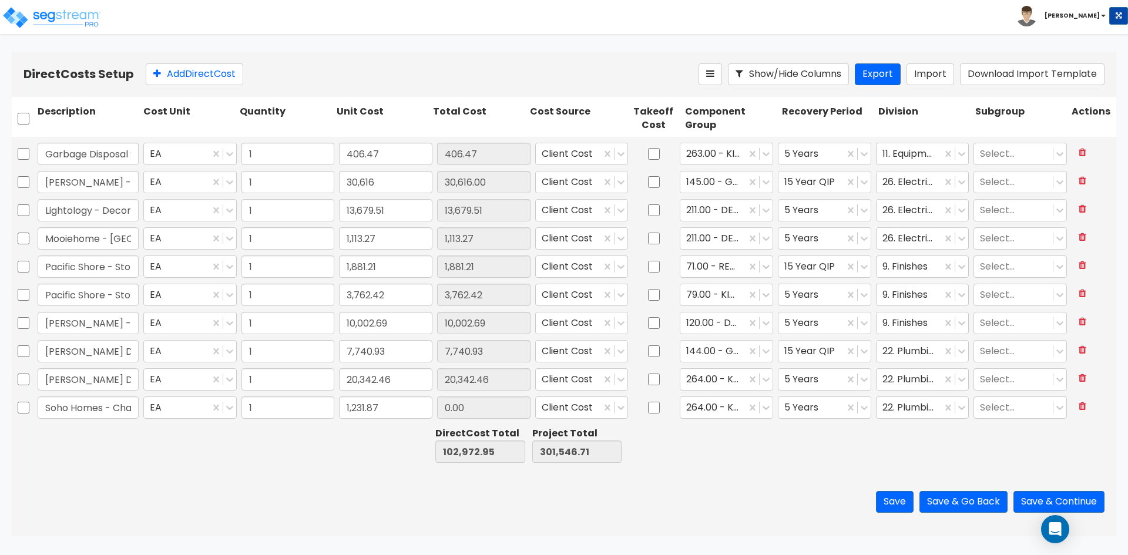
type input "1,231.87"
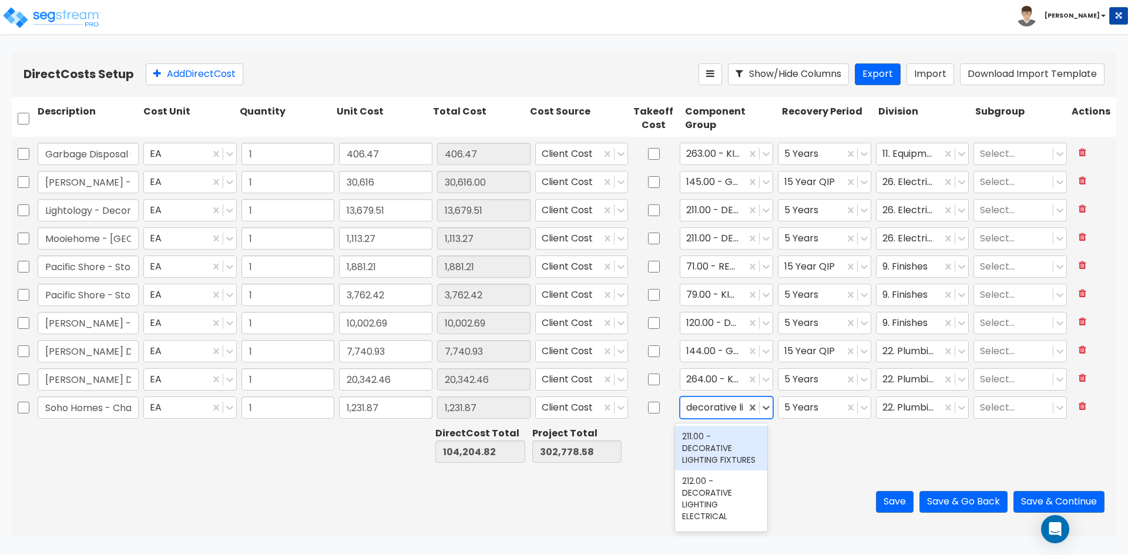
type input "decorative lig"
click at [914, 413] on div at bounding box center [910, 408] width 54 height 16
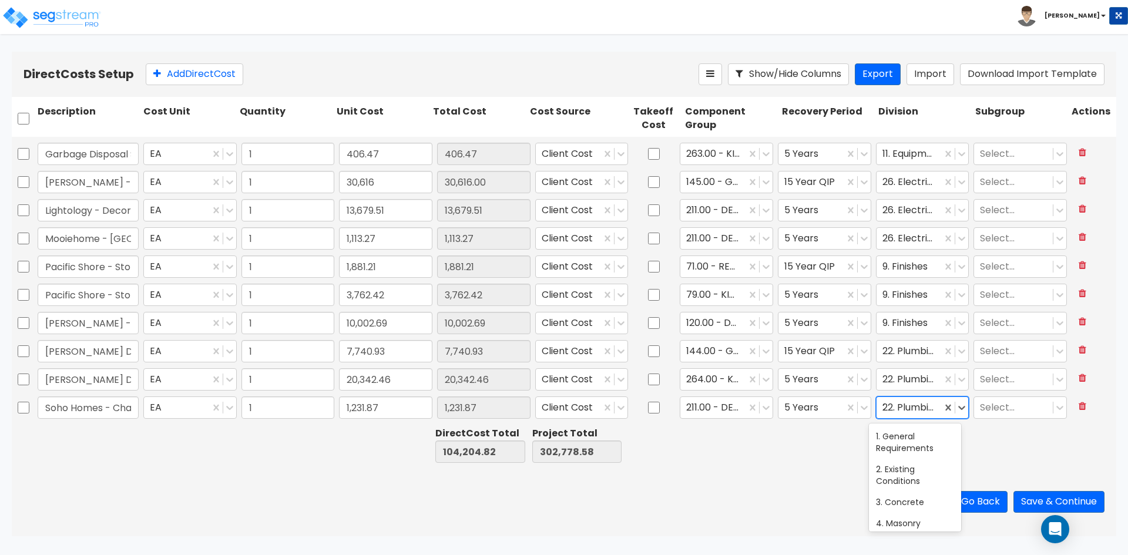
type input "26"
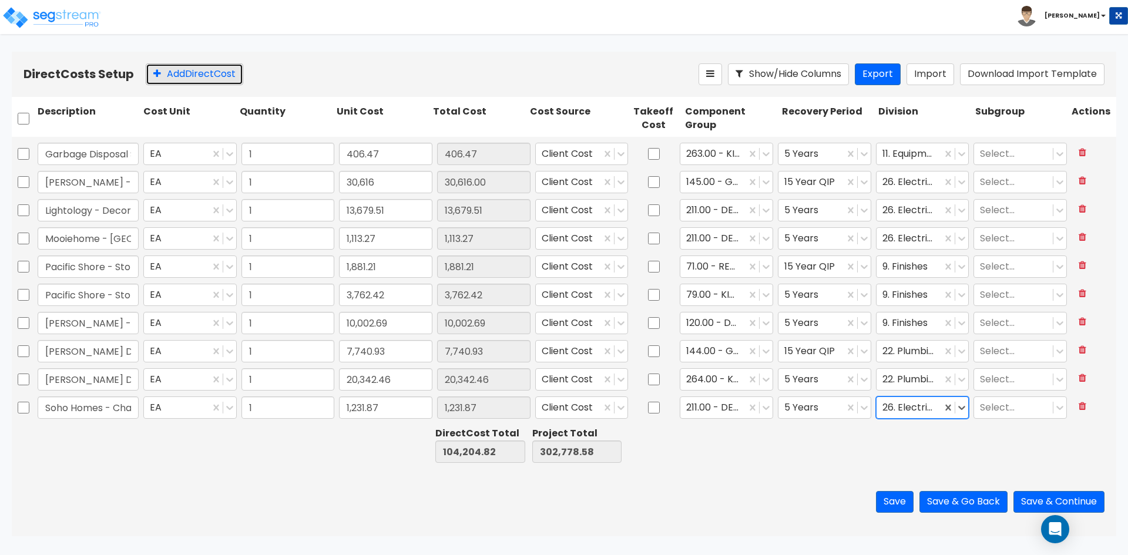
click at [188, 77] on button "Add Direct Cost" at bounding box center [195, 74] width 98 height 22
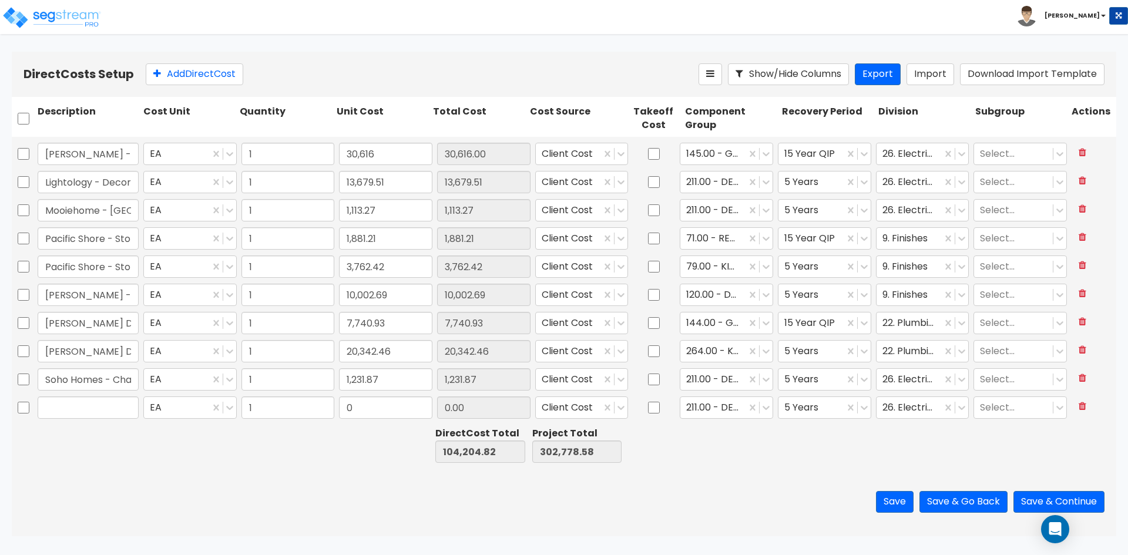
click at [74, 415] on input "text" at bounding box center [88, 408] width 101 height 22
click at [61, 407] on input "text" at bounding box center [88, 408] width 101 height 22
type input "Stone Mart - Lounge Stone Countertops"
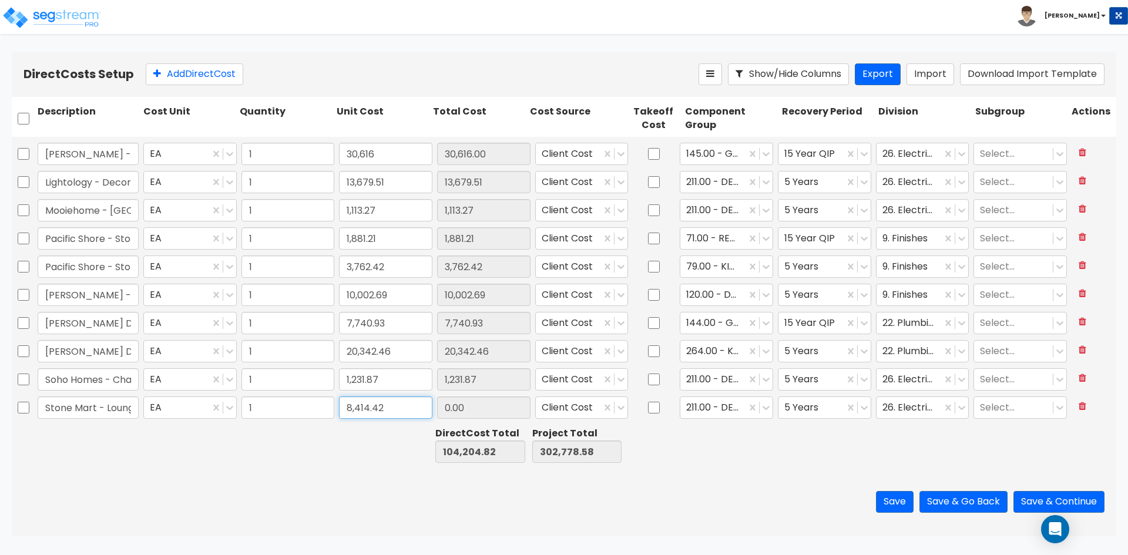
type input "8,414.42"
type input "112,619.24"
type input "311,193.00"
type input "8,414.42"
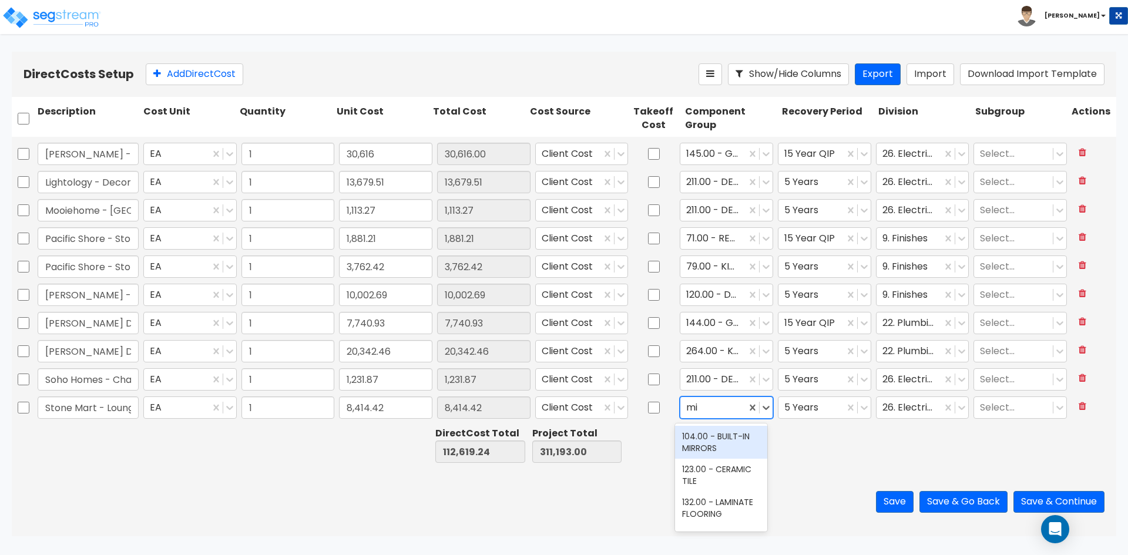
type input "m"
type input "counter"
click at [733, 440] on div "84.00 - OFFICE CABINETRY/COUNTERS" at bounding box center [721, 423] width 92 height 33
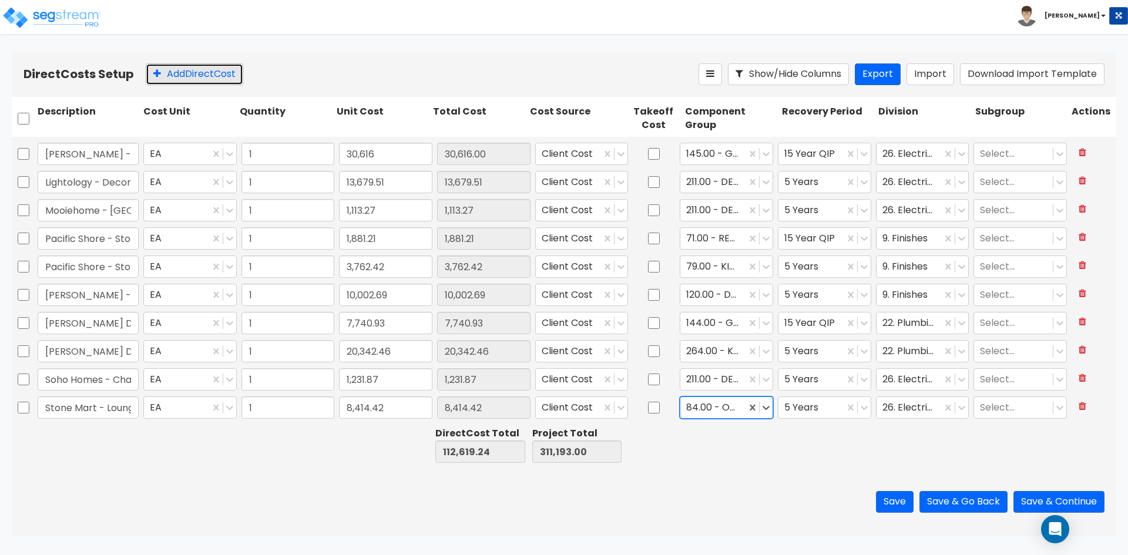
click at [185, 73] on button "Add Direct Cost" at bounding box center [195, 74] width 98 height 22
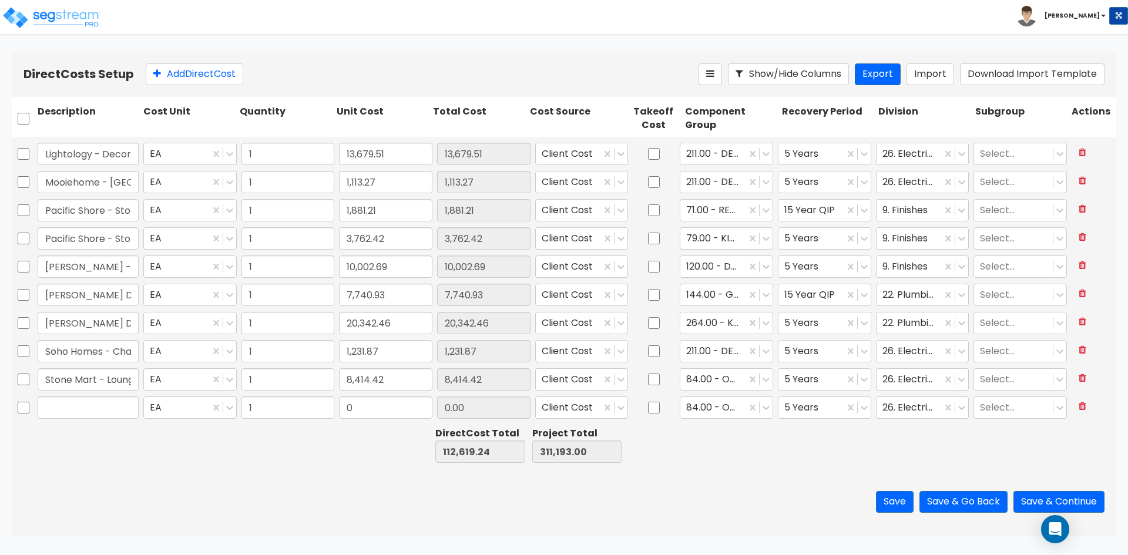
click at [63, 412] on input "text" at bounding box center [88, 408] width 101 height 22
click at [67, 410] on input "text" at bounding box center [88, 408] width 101 height 22
type input "Visual Comfort - Chandelier"
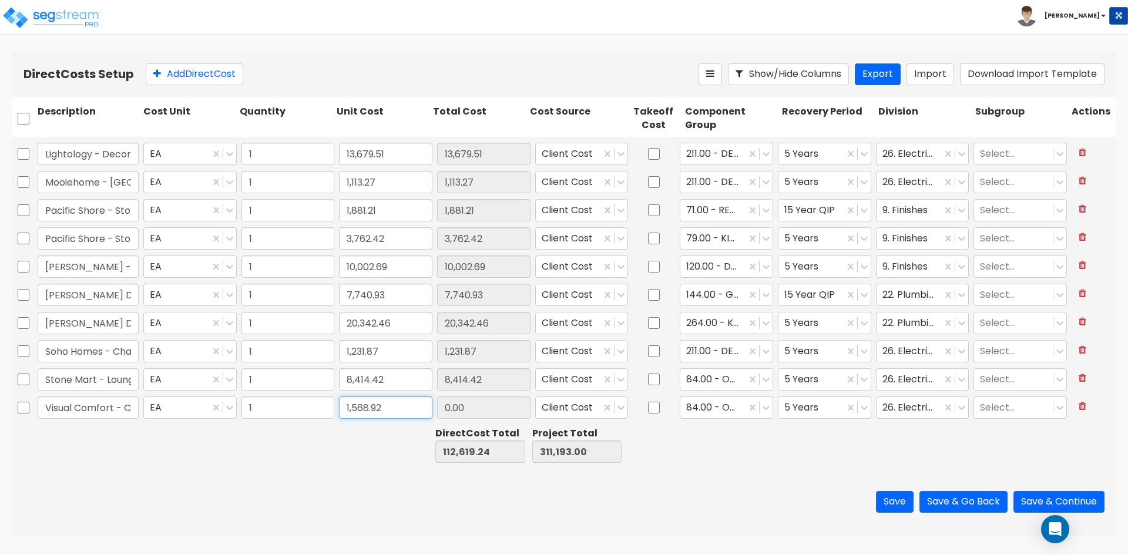
type input "1,568.92"
type input "114,188.16"
type input "312,761.92"
type input "1,568.92"
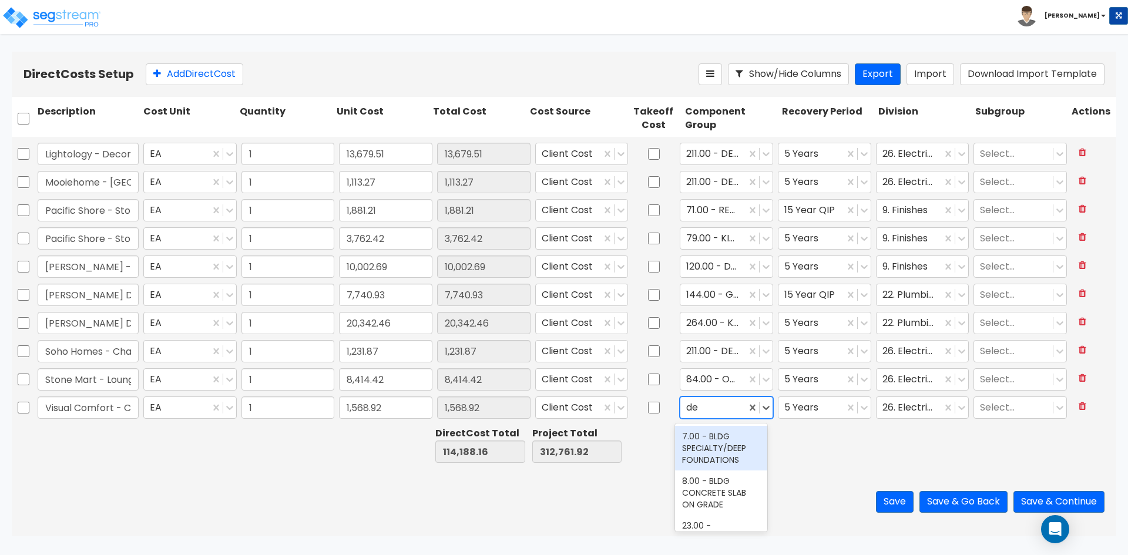
type input "d"
type input "211"
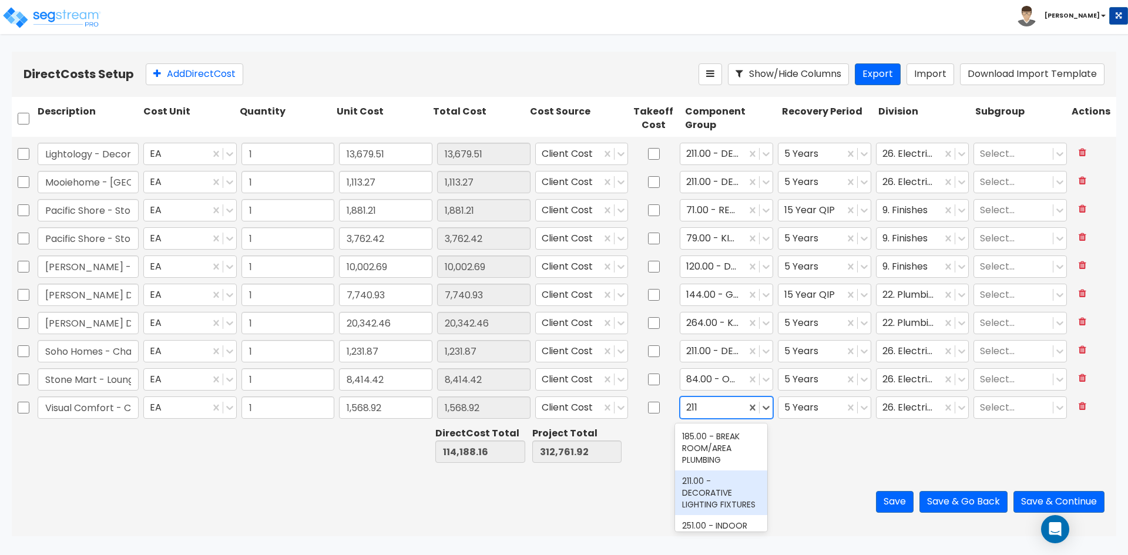
click at [703, 497] on div "211.00 - DECORATIVE LIGHTING FIXTURES" at bounding box center [721, 493] width 92 height 45
click at [893, 381] on div at bounding box center [910, 380] width 54 height 16
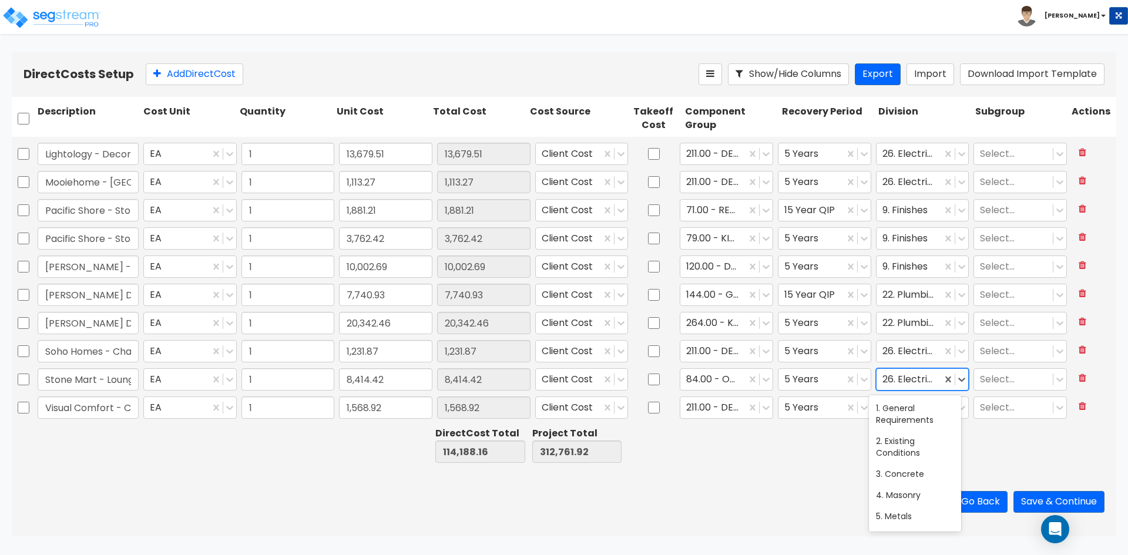
type input "f"
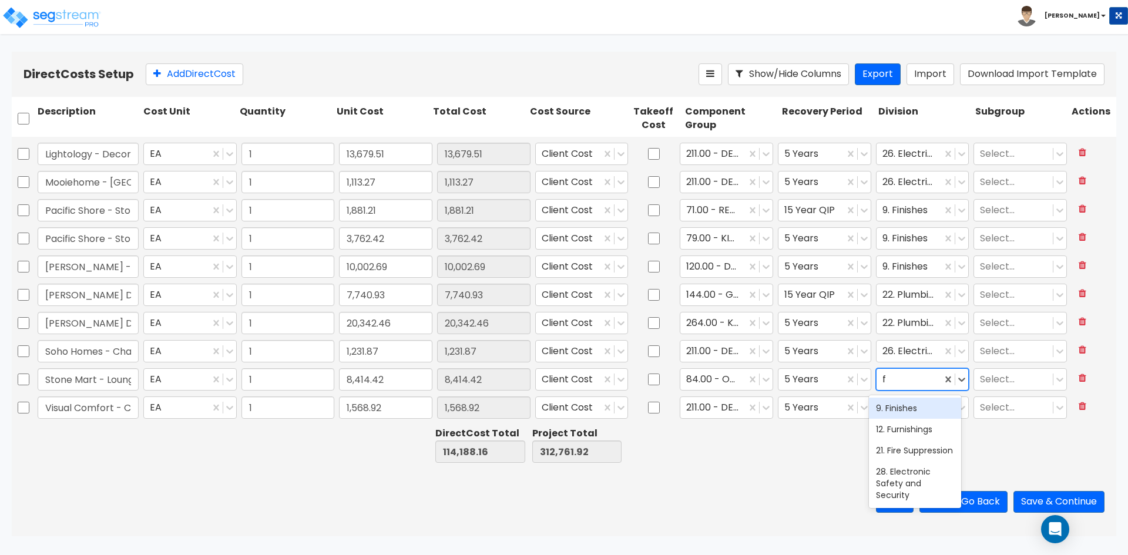
click at [897, 405] on div "9. Finishes" at bounding box center [915, 408] width 92 height 21
click at [852, 462] on div at bounding box center [828, 445] width 96 height 41
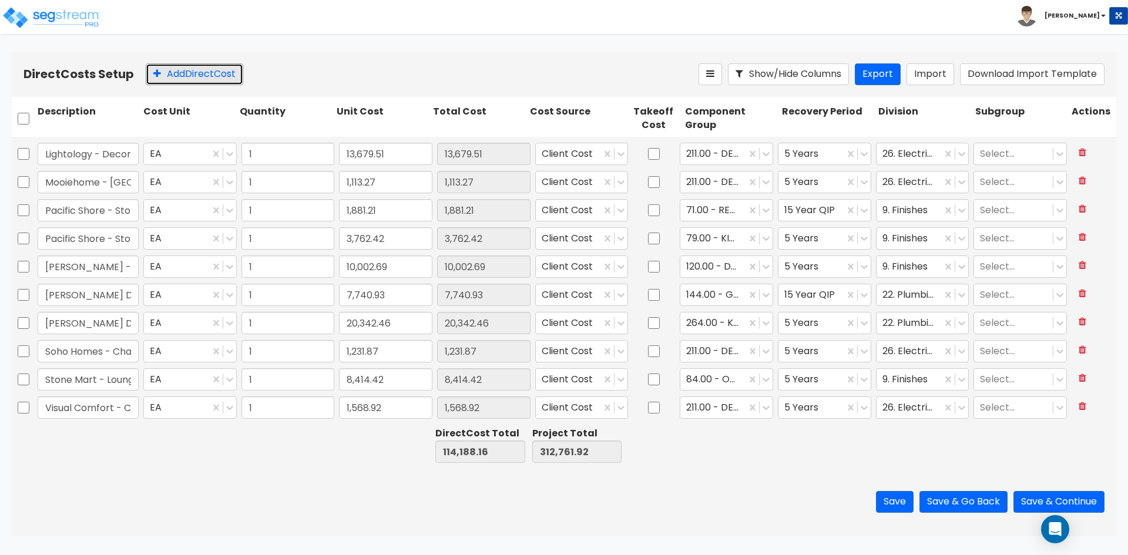
drag, startPoint x: 175, startPoint y: 74, endPoint x: 62, endPoint y: 389, distance: 334.4
click at [175, 74] on button "Add Direct Cost" at bounding box center [195, 74] width 98 height 22
click at [69, 410] on input "text" at bounding box center [88, 408] width 101 height 22
type input "Control Rooms"
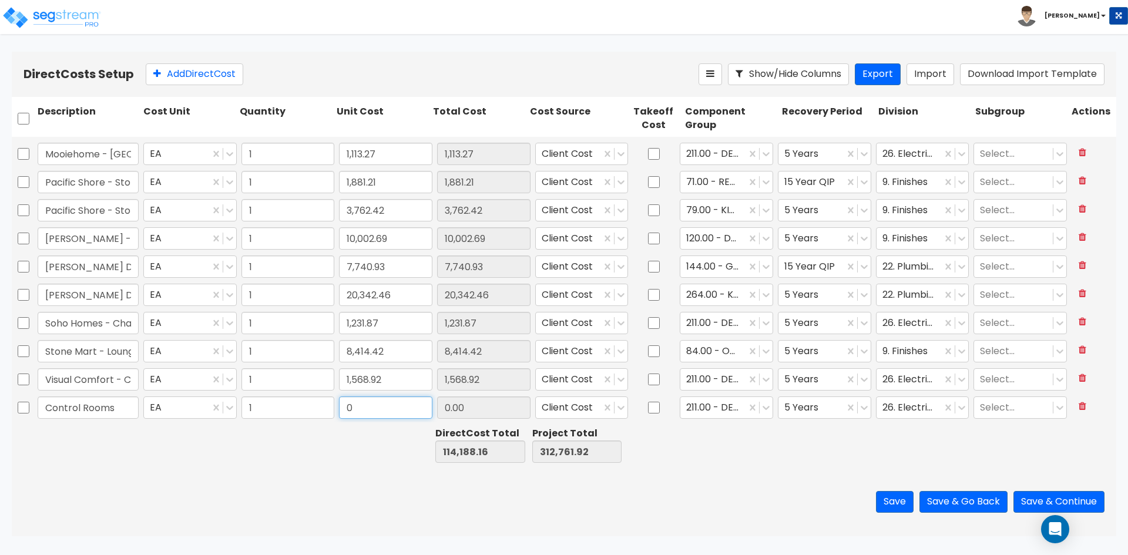
click at [363, 411] on input "0" at bounding box center [385, 408] width 93 height 22
drag, startPoint x: 363, startPoint y: 411, endPoint x: 129, endPoint y: 422, distance: 234.7
click at [134, 422] on div "Control Rooms EA 1 0 0.00 Client Cost 211.00 - DECORATIVE LIGHTING FIXTURES 5 Y…" at bounding box center [564, 408] width 1105 height 28
paste input "169,672.28"
type input "169,672.28"
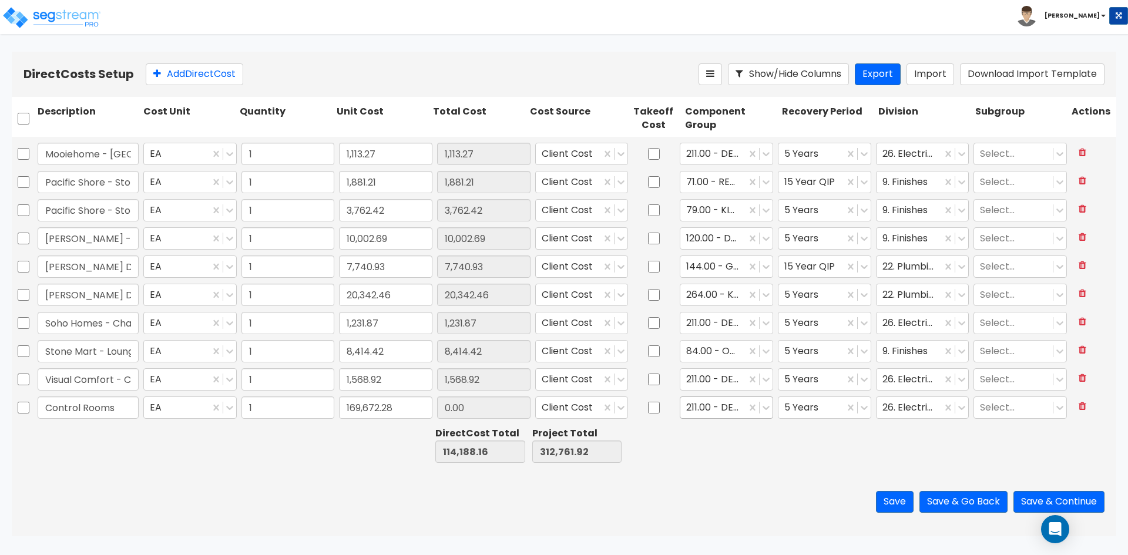
type input "283,860.44"
click at [763, 408] on icon at bounding box center [766, 408] width 7 height 4
click at [726, 408] on div at bounding box center [719, 408] width 67 height 16
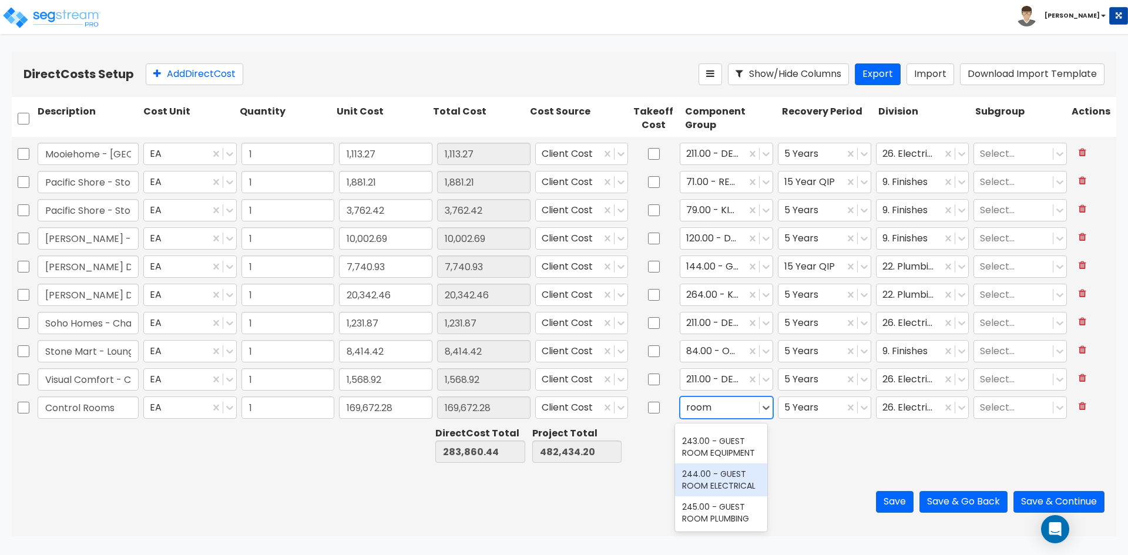
scroll to position [538, 0]
click at [743, 412] on div at bounding box center [719, 408] width 67 height 16
click at [717, 406] on div at bounding box center [719, 408] width 67 height 16
click at [713, 457] on div "172.00 - AUDIO/VISUAL EQUIPMENT" at bounding box center [721, 448] width 92 height 45
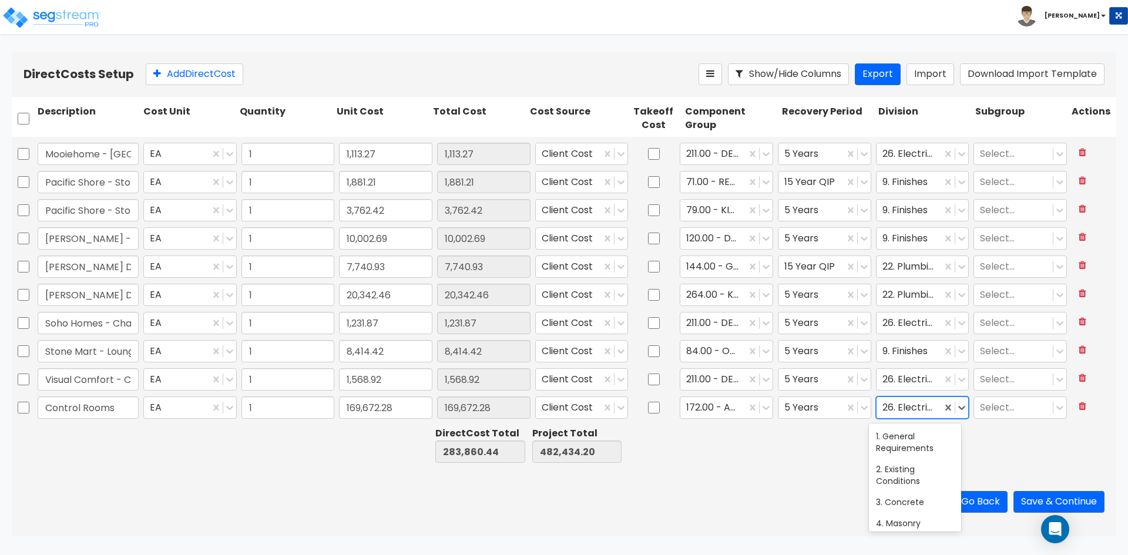
click at [914, 408] on div at bounding box center [910, 408] width 54 height 16
click at [907, 520] on div "13. Special Construction" at bounding box center [915, 520] width 92 height 33
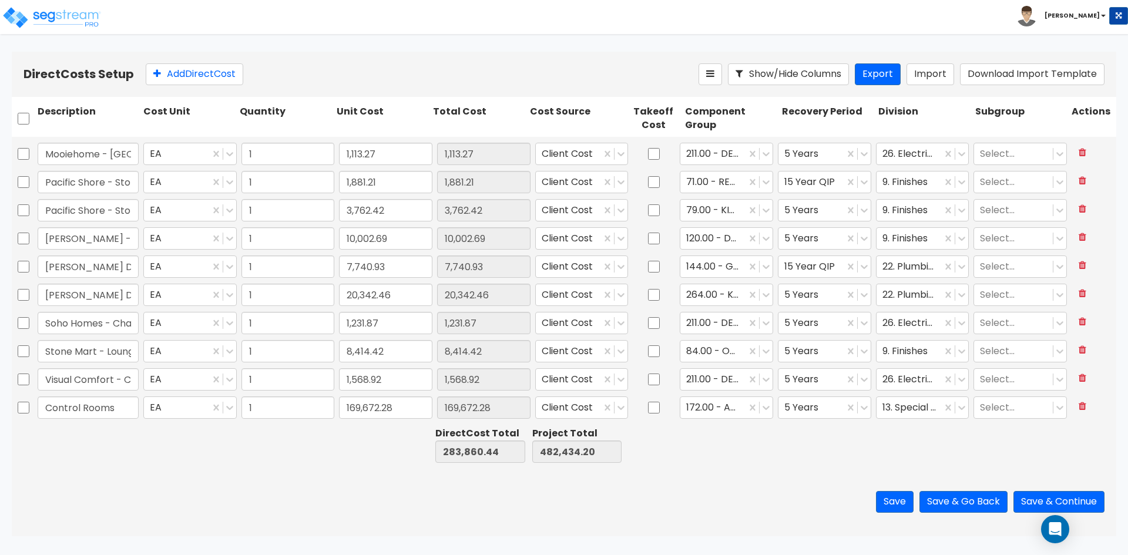
click at [788, 482] on div "Save Save & Go Back Save & Continue" at bounding box center [564, 502] width 1105 height 69
click at [187, 437] on div at bounding box center [189, 445] width 96 height 41
click at [219, 78] on button "Add Direct Cost" at bounding box center [195, 74] width 98 height 22
click at [78, 407] on input "text" at bounding box center [88, 408] width 101 height 22
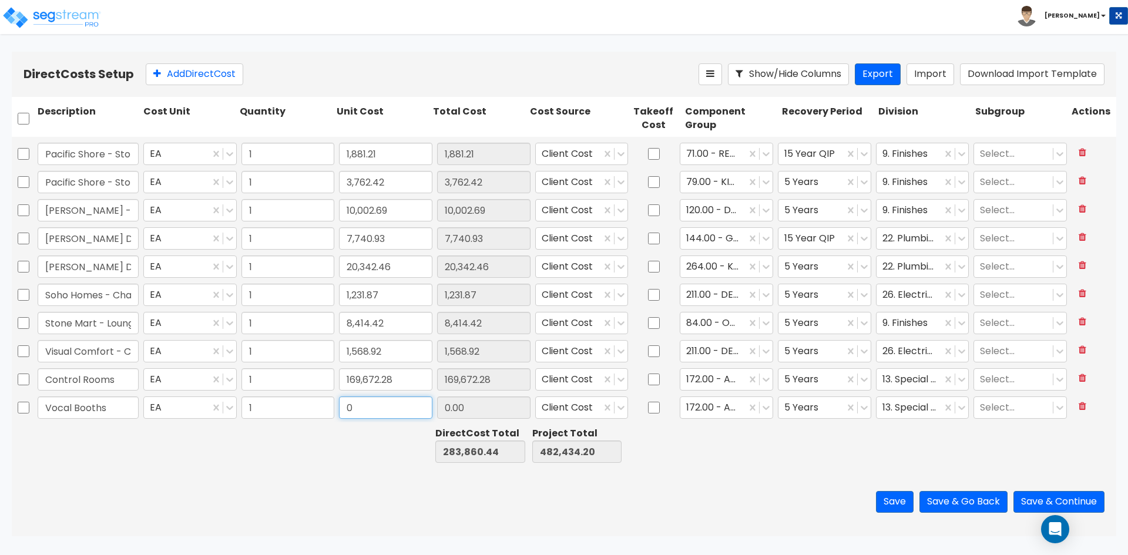
click at [384, 405] on input "0" at bounding box center [385, 408] width 93 height 22
drag, startPoint x: 384, startPoint y: 405, endPoint x: 173, endPoint y: 405, distance: 211.0
click at [173, 405] on div "Vocal Booths EA 1 0 0.00 Client Cost 172.00 - AUDIO/VISUAL EQUIPMENT 5 Years 13…" at bounding box center [564, 407] width 1105 height 27
paste input "188,000.92"
click at [201, 508] on div "Save Save & Go Back Save & Continue" at bounding box center [564, 502] width 1105 height 69
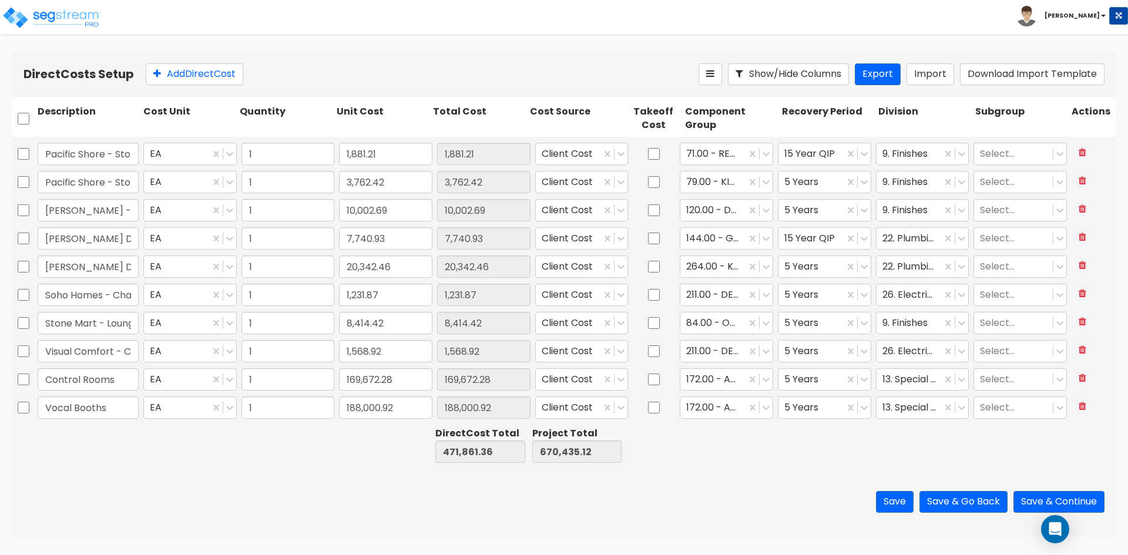
click at [267, 487] on div "Save Save & Go Back Save & Continue" at bounding box center [564, 502] width 1105 height 69
click at [223, 71] on button "Add Direct Cost" at bounding box center [195, 74] width 98 height 22
click at [1077, 411] on button at bounding box center [1083, 407] width 22 height 21
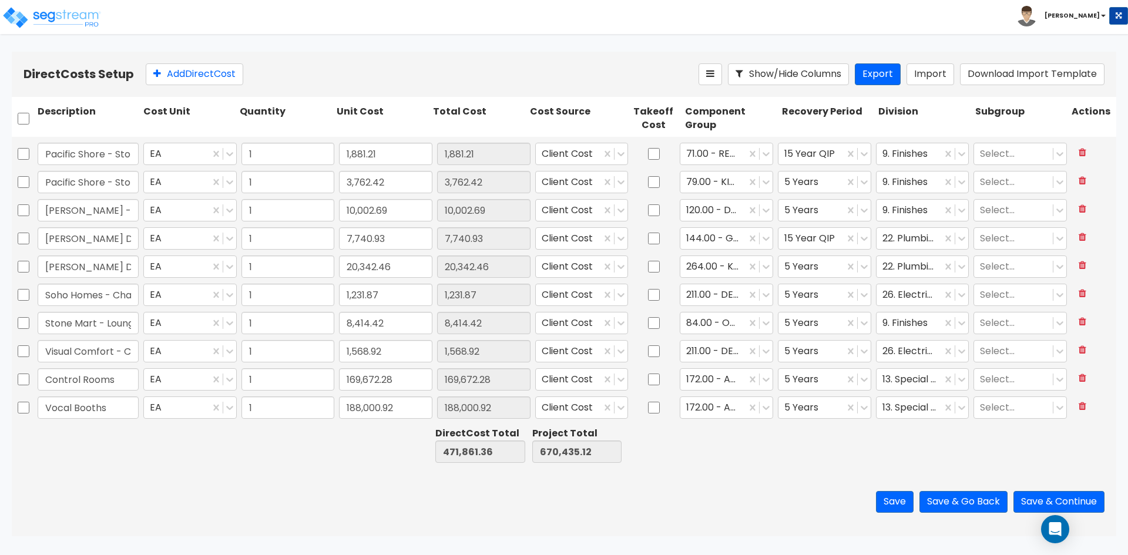
scroll to position [279, 0]
click at [899, 510] on button "Save" at bounding box center [895, 502] width 38 height 22
click at [894, 68] on button "Export" at bounding box center [878, 74] width 46 height 22
click at [911, 75] on button "Import" at bounding box center [931, 74] width 48 height 22
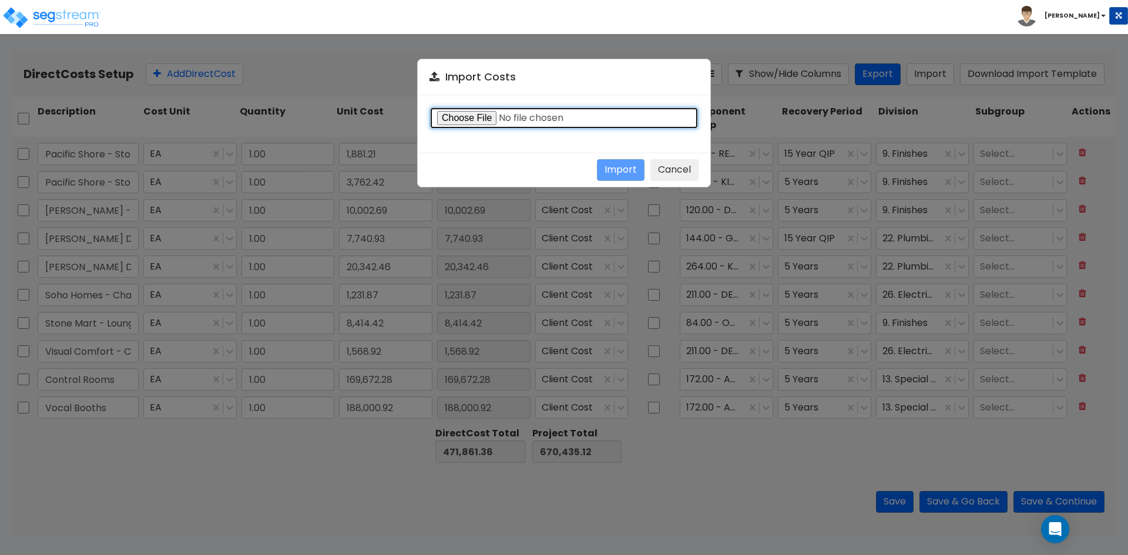
click at [458, 115] on input "file" at bounding box center [564, 118] width 269 height 22
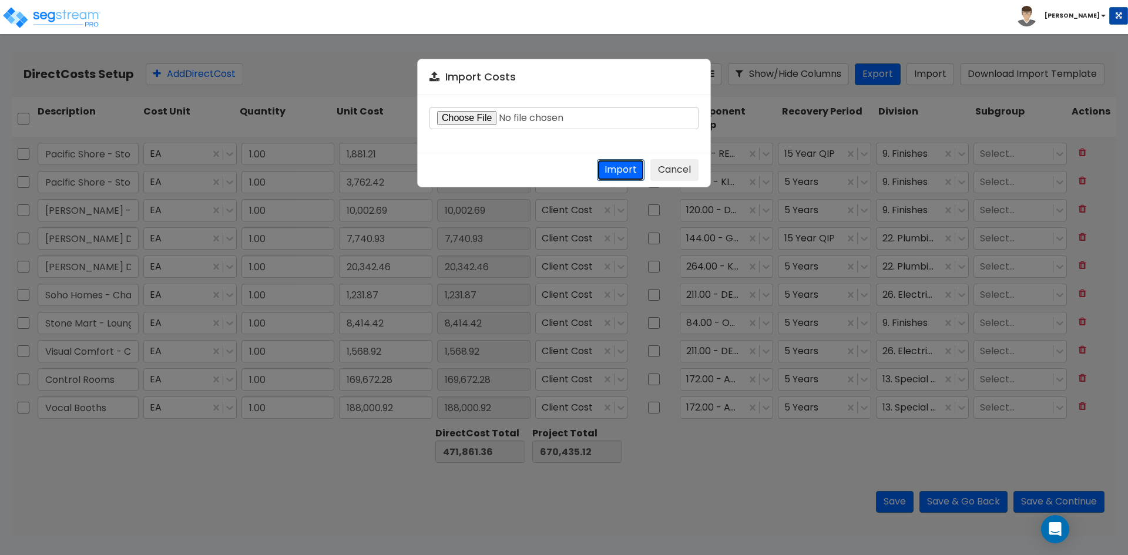
click at [625, 167] on button "Import" at bounding box center [621, 170] width 48 height 22
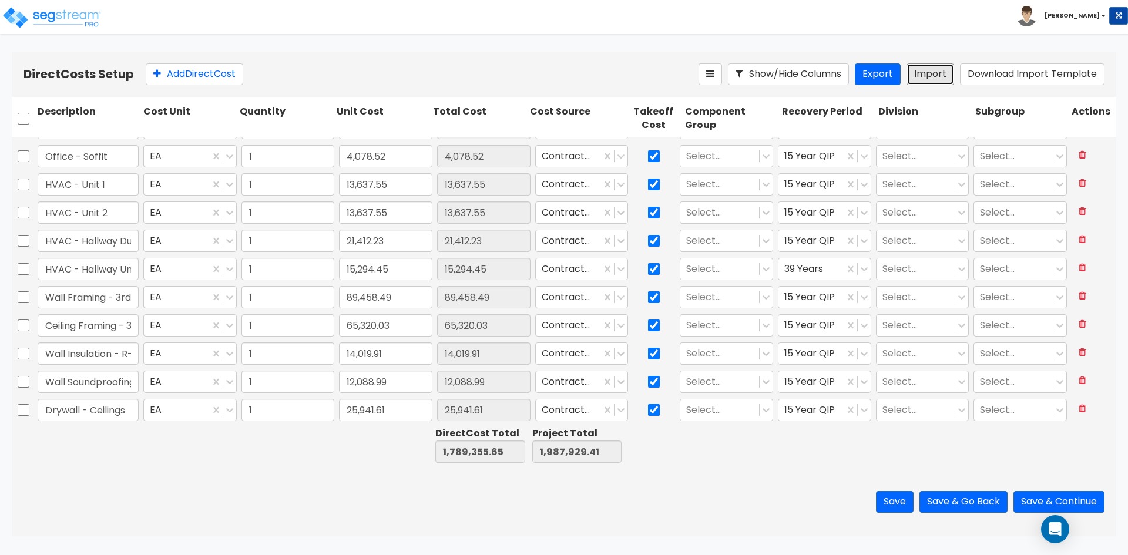
scroll to position [1886, 0]
click at [336, 498] on div "Save Save & Go Back Save & Continue" at bounding box center [564, 502] width 1105 height 69
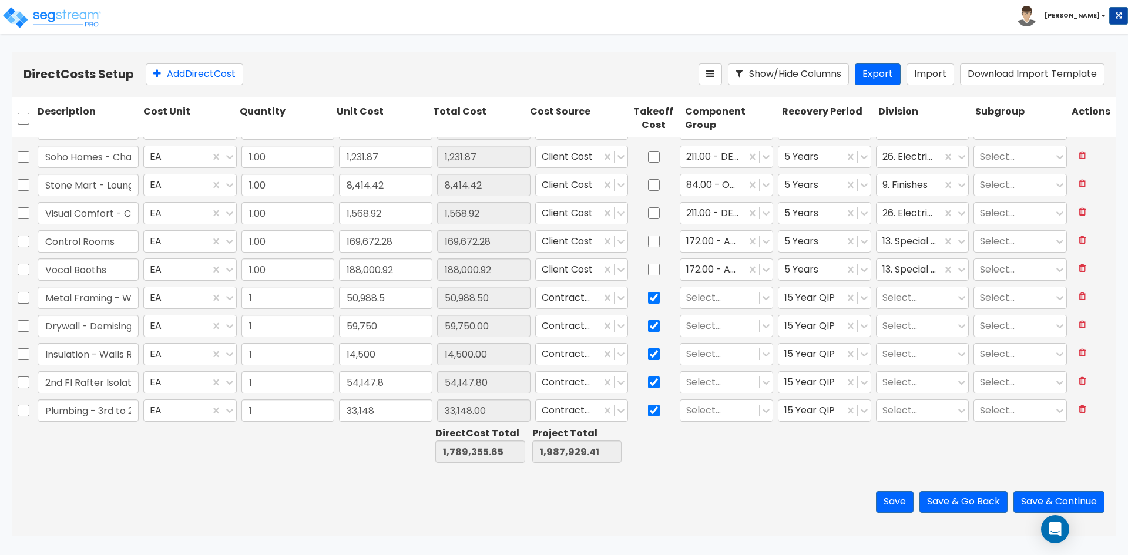
scroll to position [417, 0]
click at [88, 297] on input "Metal Framing - Walls" at bounding box center [88, 297] width 101 height 22
click at [742, 290] on div at bounding box center [719, 298] width 67 height 16
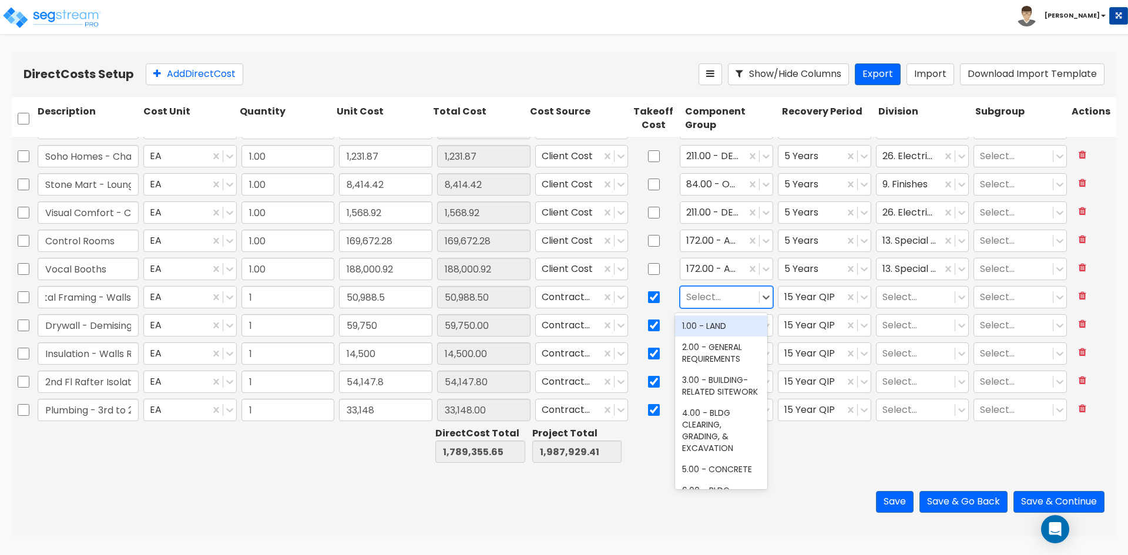
scroll to position [0, 0]
click at [712, 299] on div at bounding box center [719, 298] width 67 height 16
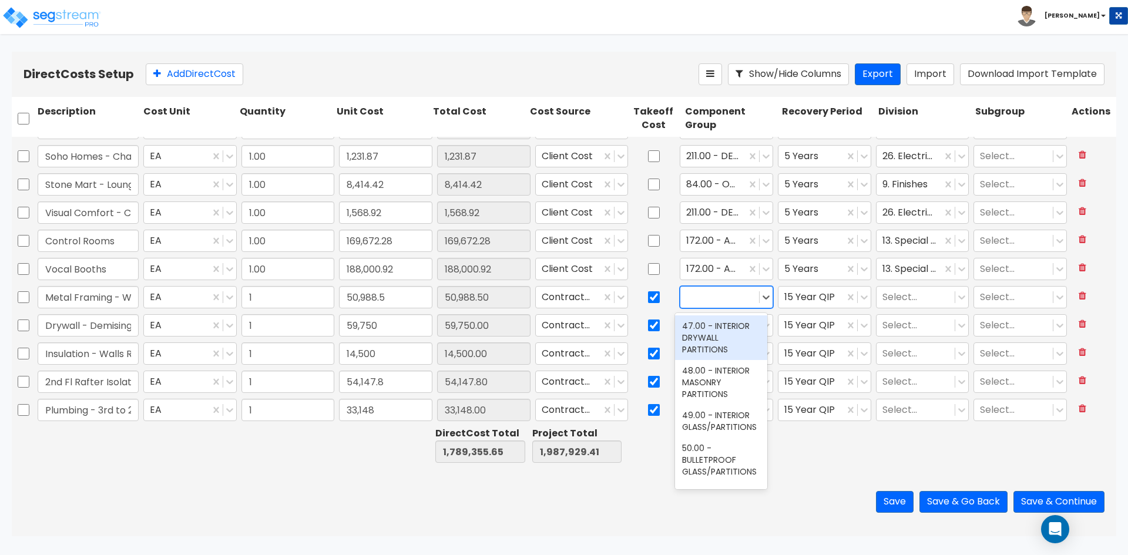
click at [721, 301] on div at bounding box center [719, 298] width 67 height 16
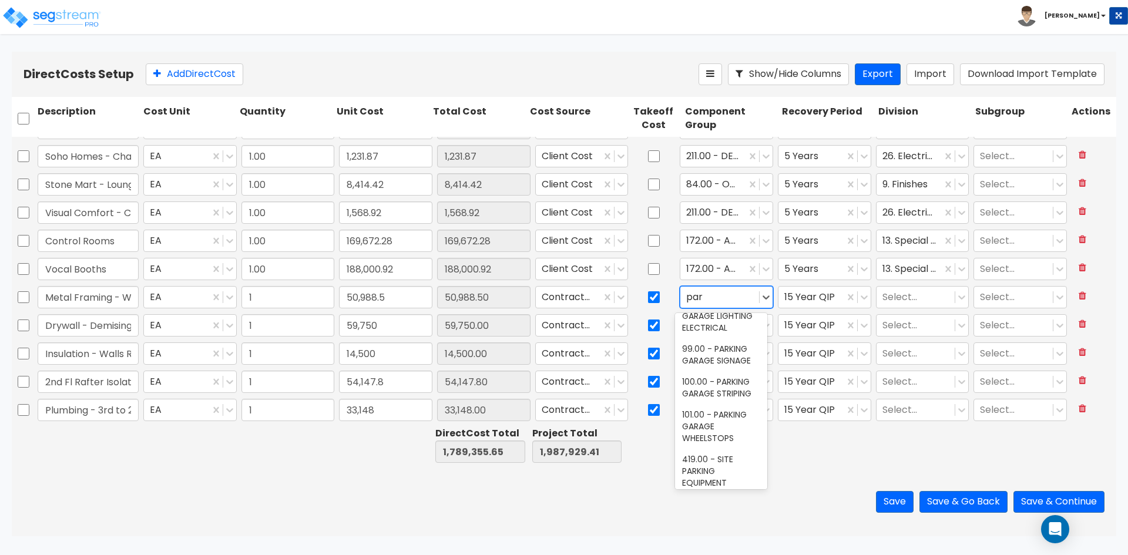
scroll to position [764, 0]
click at [715, 299] on div at bounding box center [719, 298] width 67 height 16
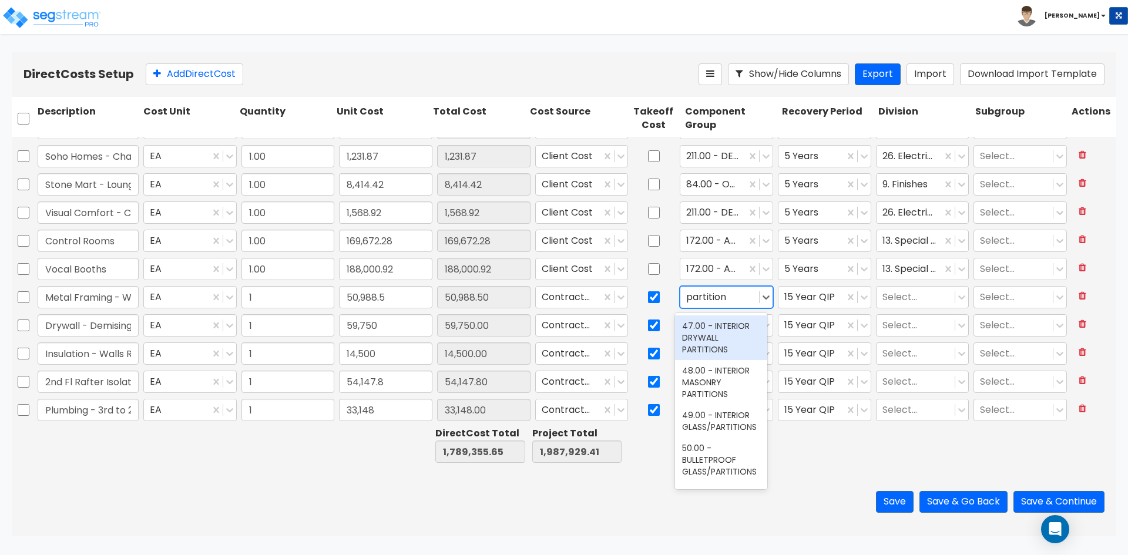
click at [729, 342] on div "47.00 - INTERIOR DRYWALL PARTITIONS" at bounding box center [721, 338] width 92 height 45
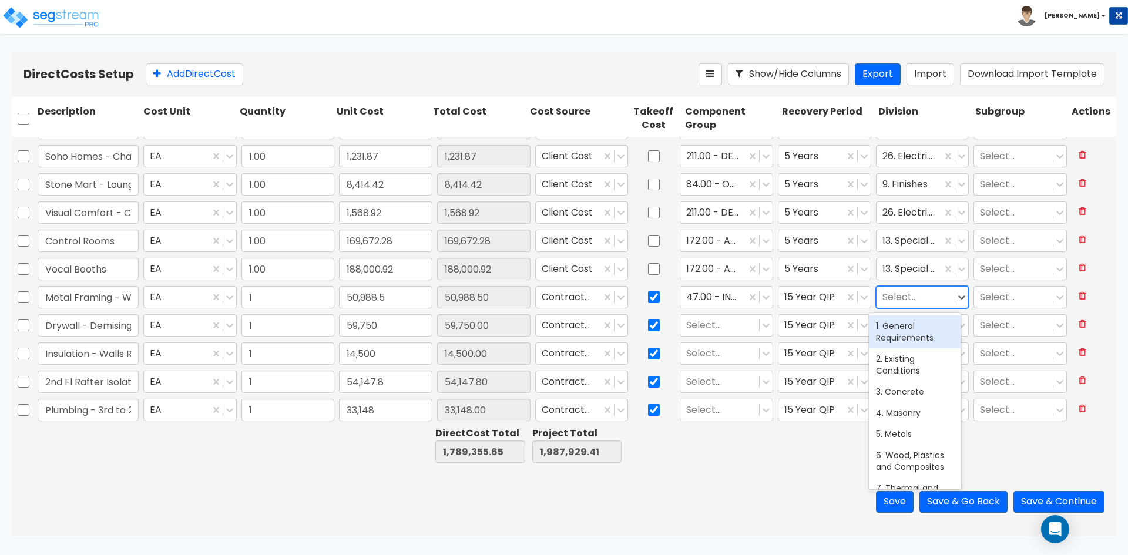
click at [929, 297] on div at bounding box center [916, 298] width 67 height 16
click at [917, 326] on div "9. Finishes" at bounding box center [915, 326] width 92 height 21
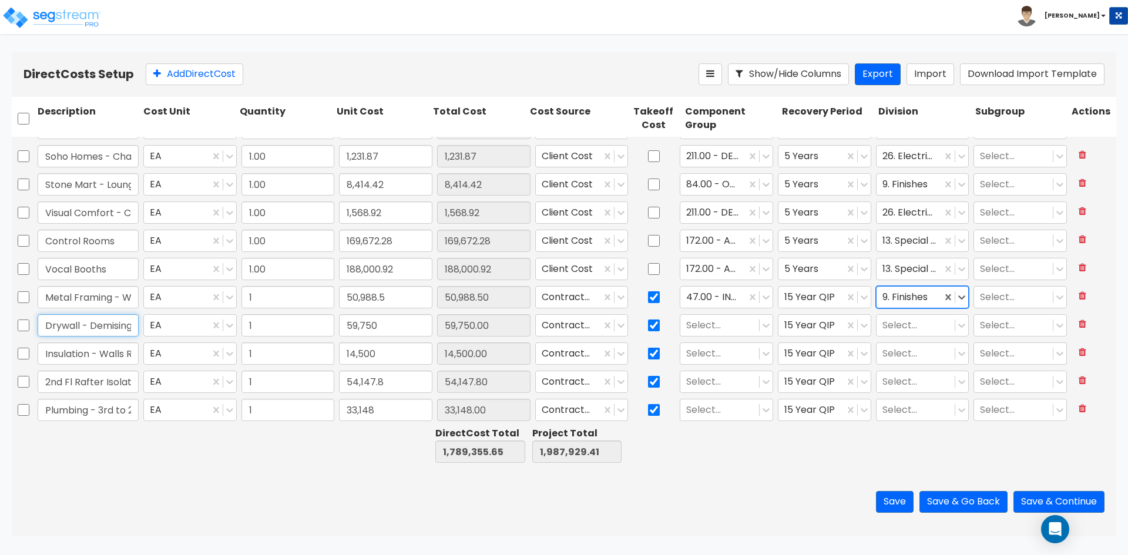
click at [109, 323] on input "Drywall - Demising Walls" at bounding box center [88, 325] width 101 height 22
click at [730, 323] on div at bounding box center [719, 326] width 67 height 16
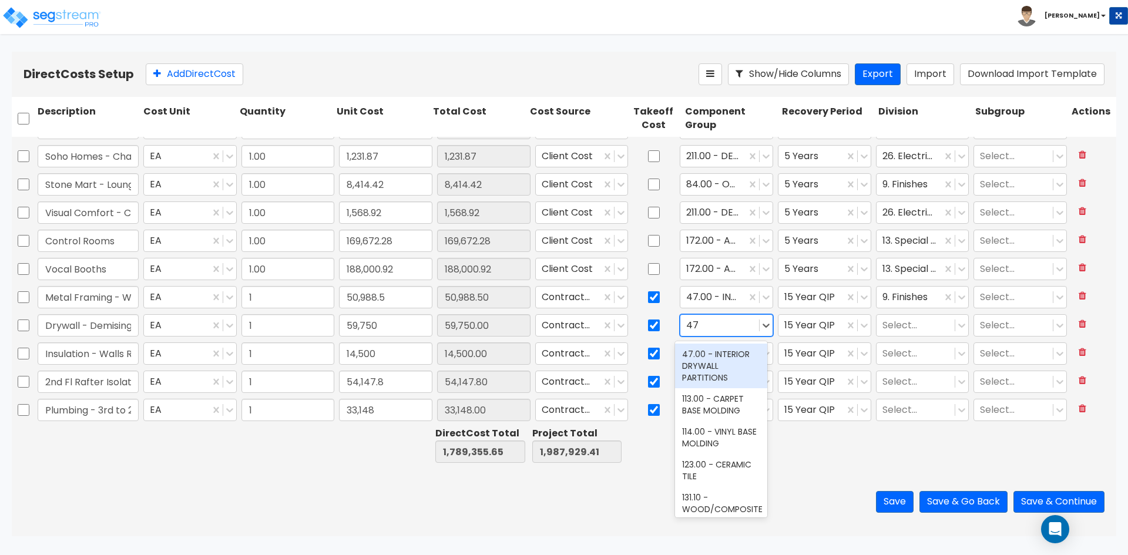
click at [722, 361] on div "47.00 - INTERIOR DRYWALL PARTITIONS" at bounding box center [721, 366] width 92 height 45
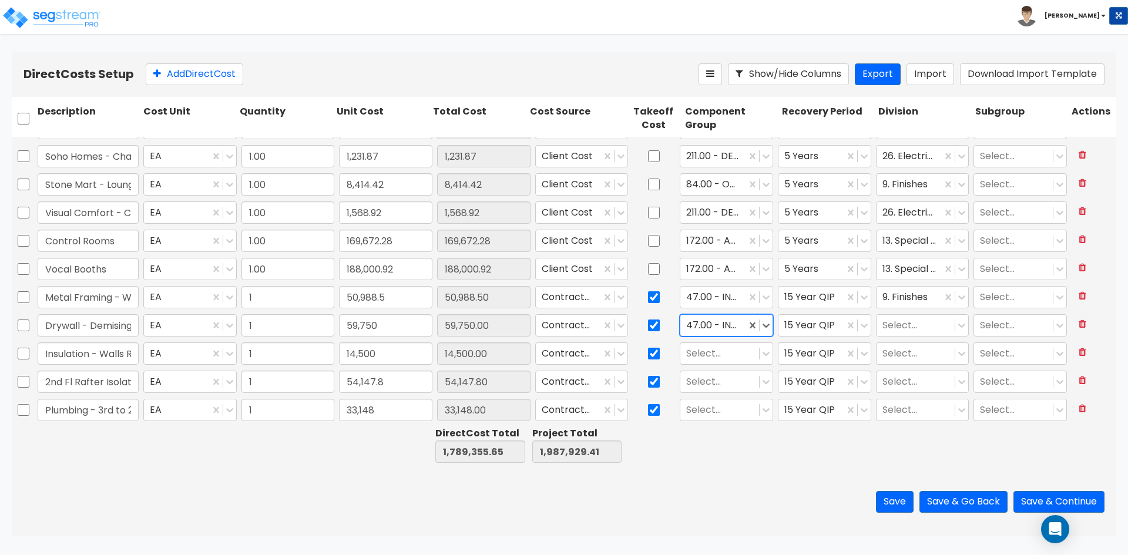
click at [913, 313] on div "Select..." at bounding box center [923, 325] width 98 height 27
click at [913, 319] on div at bounding box center [916, 326] width 67 height 16
click at [904, 351] on div "9. Finishes" at bounding box center [915, 354] width 92 height 21
click at [113, 346] on input "Insulation - Walls R-13 & R-19" at bounding box center [88, 354] width 101 height 22
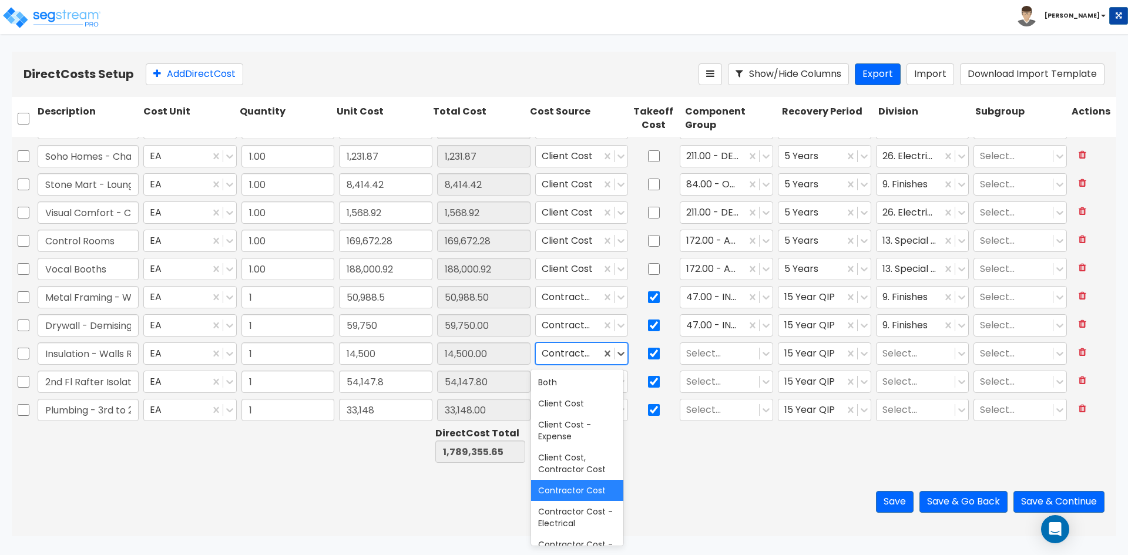
click at [576, 356] on div at bounding box center [569, 354] width 54 height 16
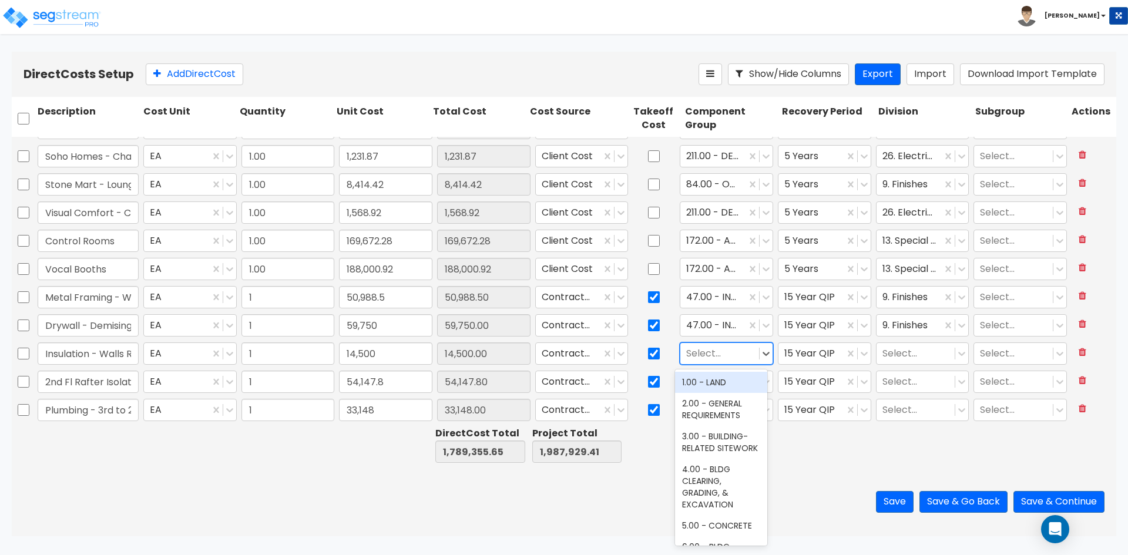
click at [693, 356] on div at bounding box center [719, 354] width 67 height 16
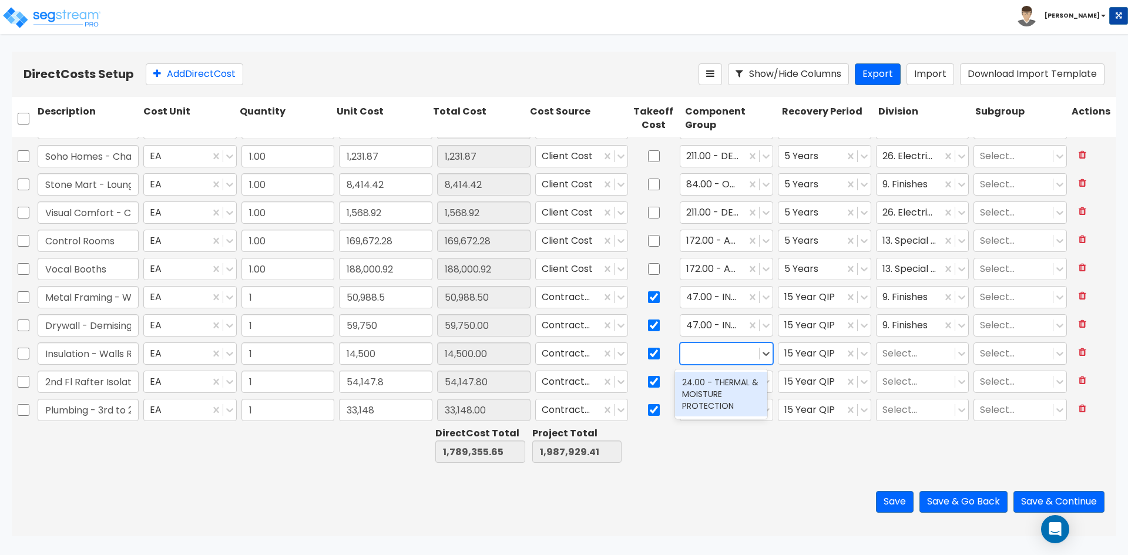
click at [725, 354] on div at bounding box center [719, 354] width 67 height 16
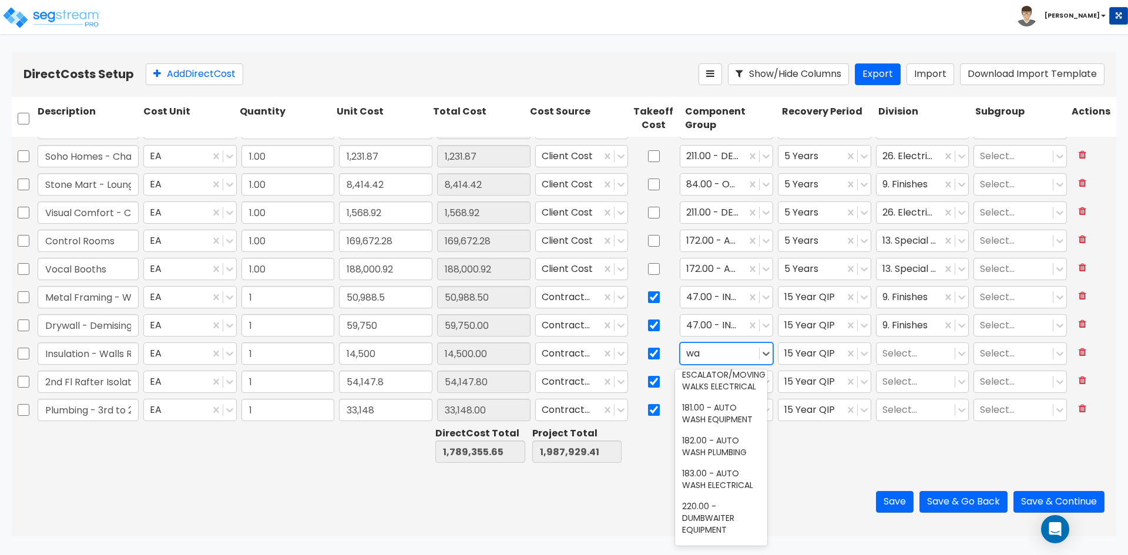
scroll to position [1117, 0]
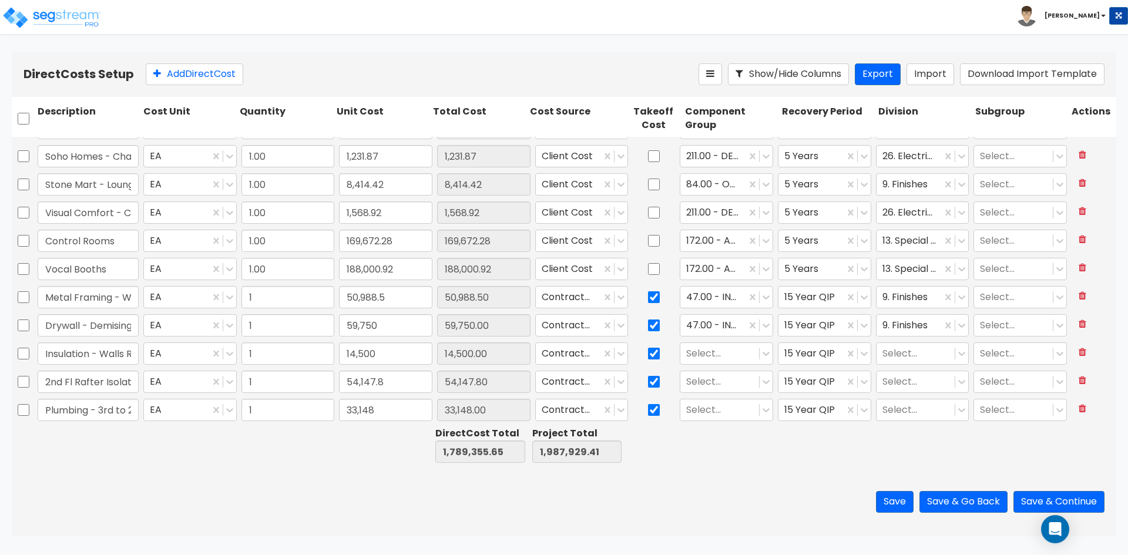
click at [637, 492] on div "Save Save & Go Back Save & Continue" at bounding box center [564, 502] width 1105 height 69
click at [721, 329] on div at bounding box center [713, 326] width 54 height 16
click at [720, 360] on div "24.00 - THERMAL & MOISTURE PROTECTION" at bounding box center [721, 366] width 92 height 45
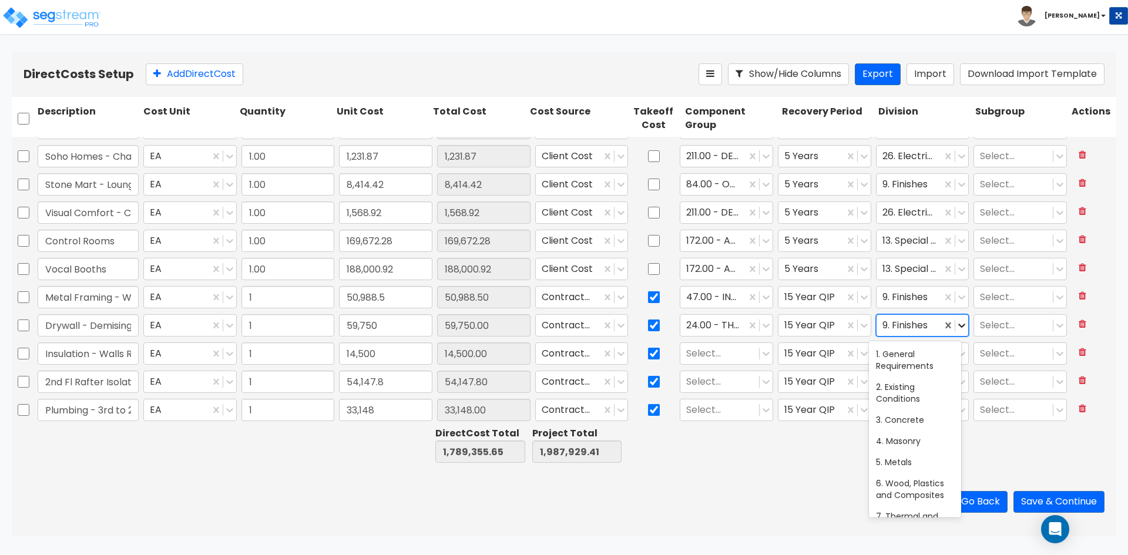
click at [956, 322] on icon at bounding box center [962, 326] width 12 height 12
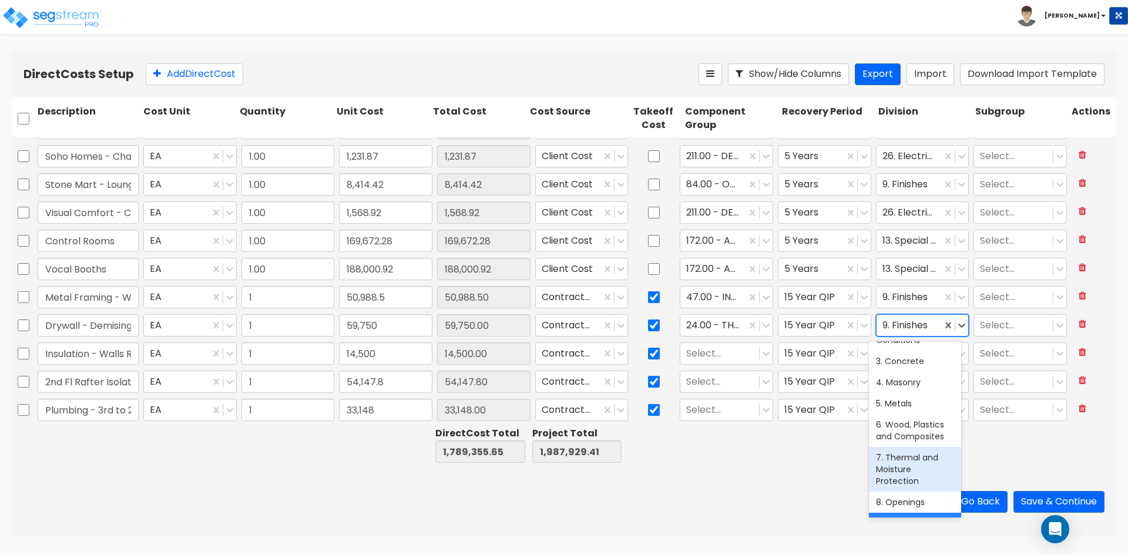
click at [921, 471] on div "7. Thermal and Moisture Protection" at bounding box center [915, 469] width 92 height 45
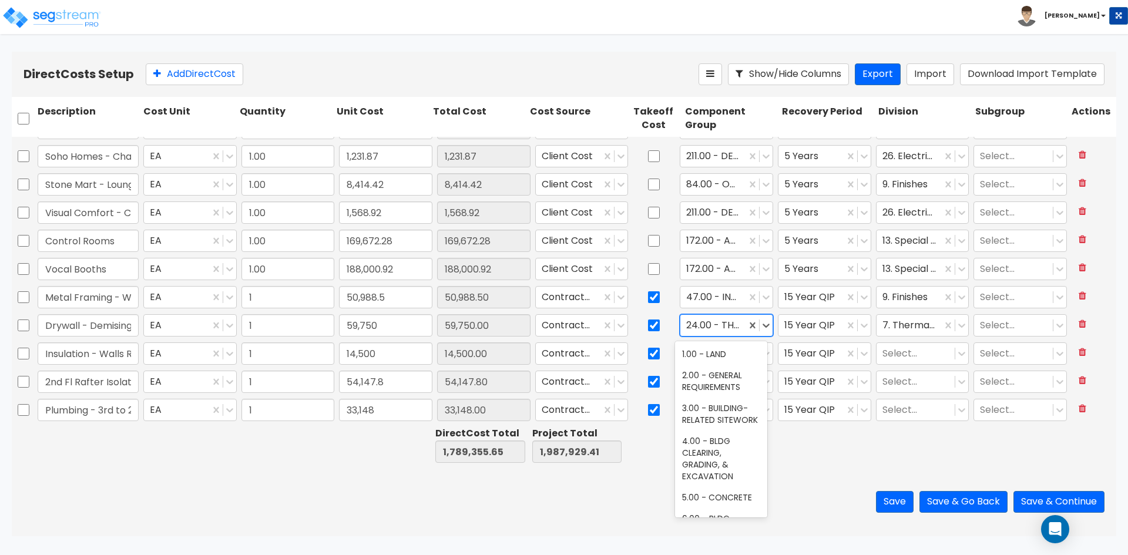
click at [722, 325] on div at bounding box center [713, 326] width 54 height 16
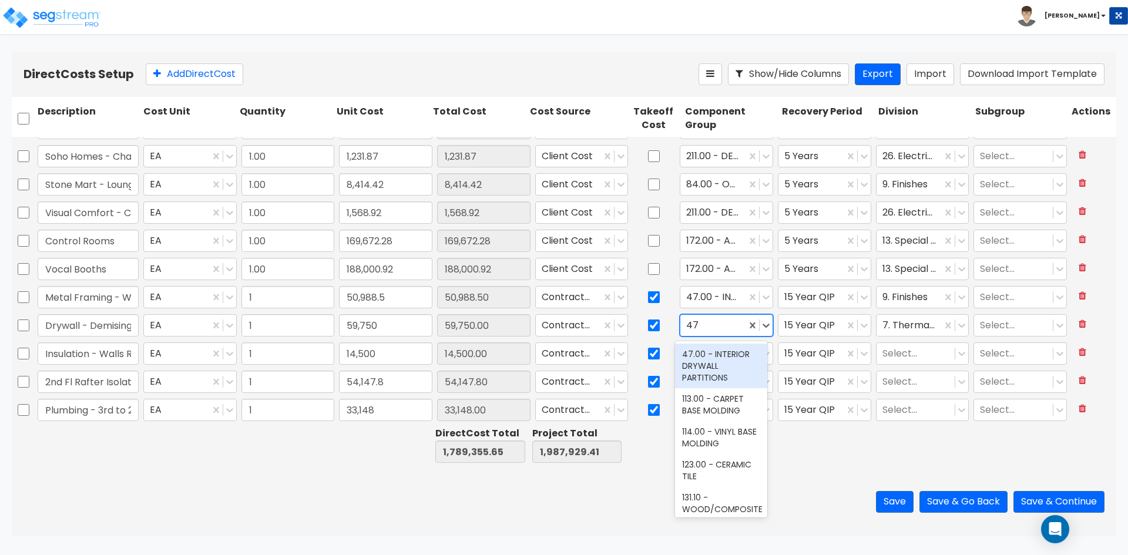
click at [715, 364] on div "47.00 - INTERIOR DRYWALL PARTITIONS" at bounding box center [721, 366] width 92 height 45
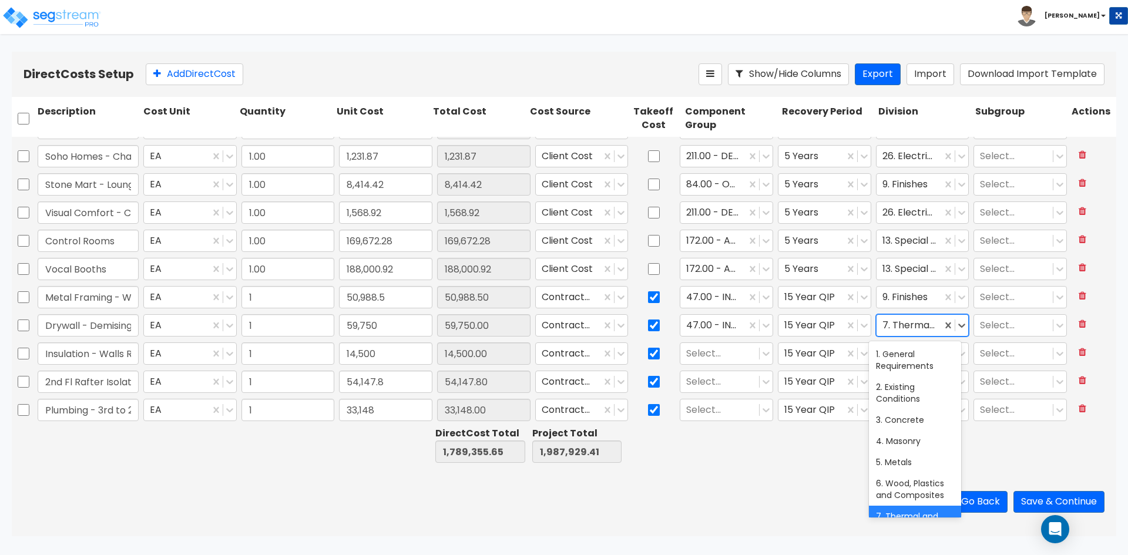
click at [893, 325] on div at bounding box center [910, 326] width 54 height 16
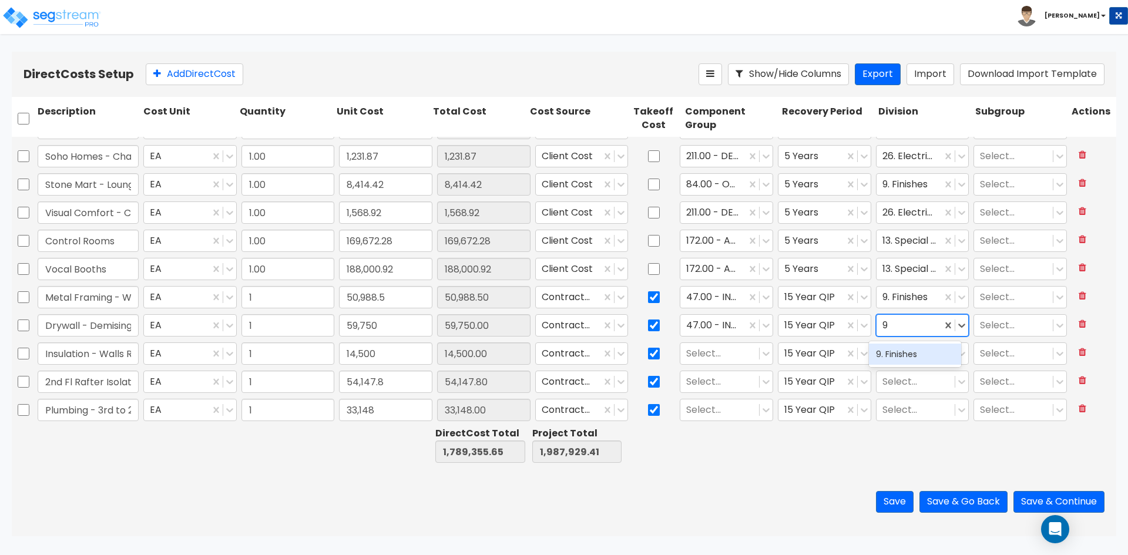
click at [892, 353] on div "9. Finishes" at bounding box center [915, 354] width 92 height 21
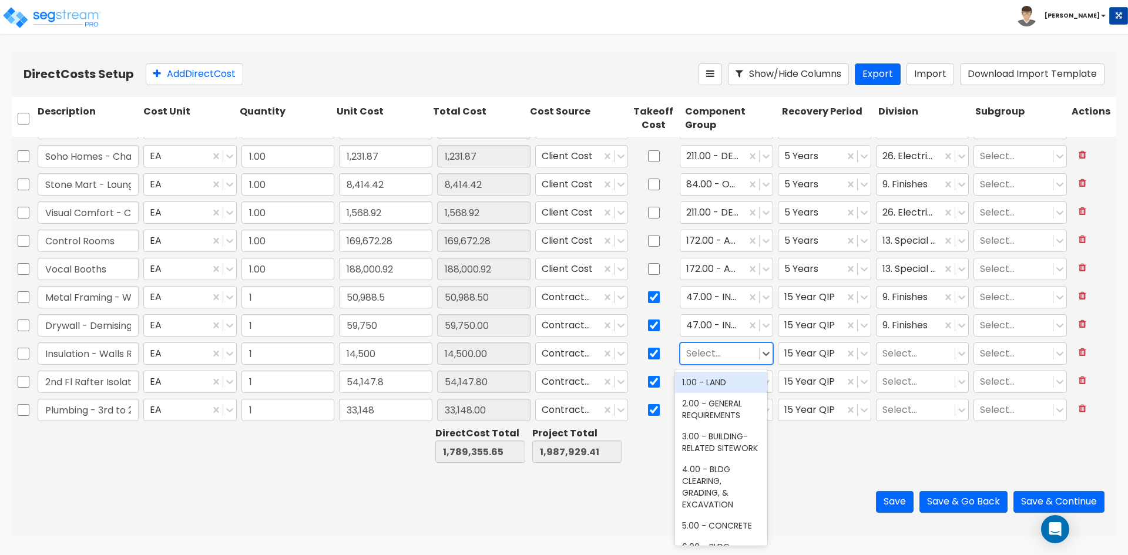
click at [701, 350] on div at bounding box center [719, 354] width 67 height 16
click at [738, 413] on div "24.00 - THERMAL & MOISTURE PROTECTION" at bounding box center [721, 394] width 92 height 45
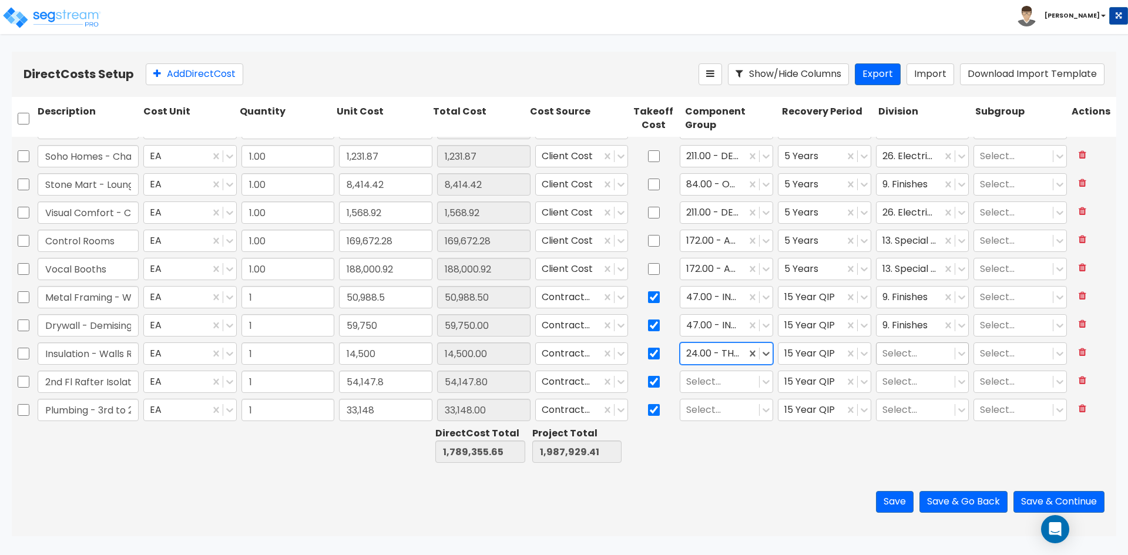
click at [889, 361] on div at bounding box center [916, 354] width 67 height 16
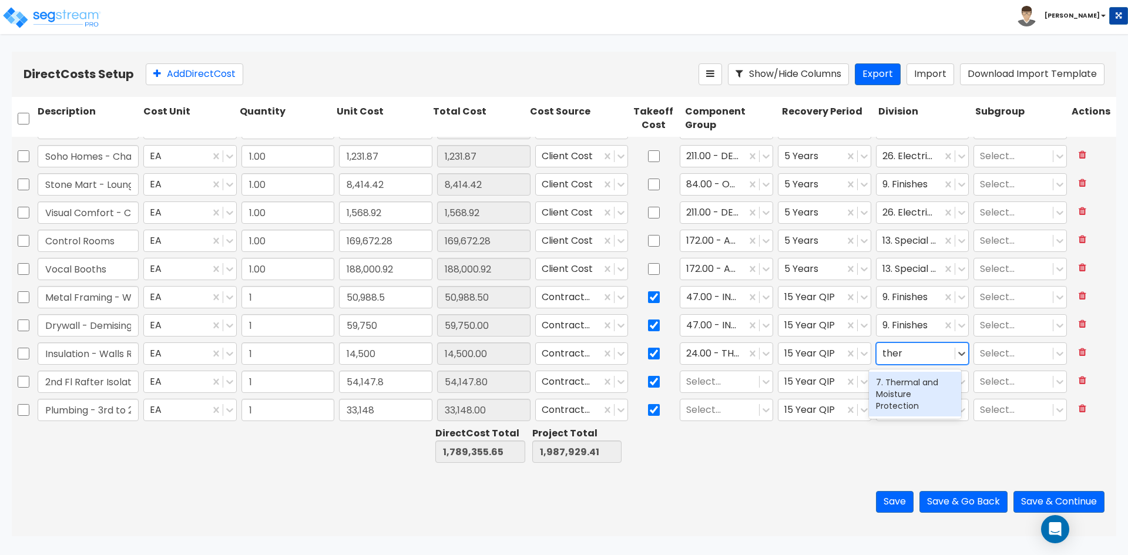
drag, startPoint x: 910, startPoint y: 398, endPoint x: 851, endPoint y: 374, distance: 63.3
click at [909, 398] on div "7. Thermal and Moisture Protection" at bounding box center [915, 394] width 92 height 45
click at [94, 380] on input "2nd Fl Rafter Isolation - R-38" at bounding box center [88, 382] width 101 height 22
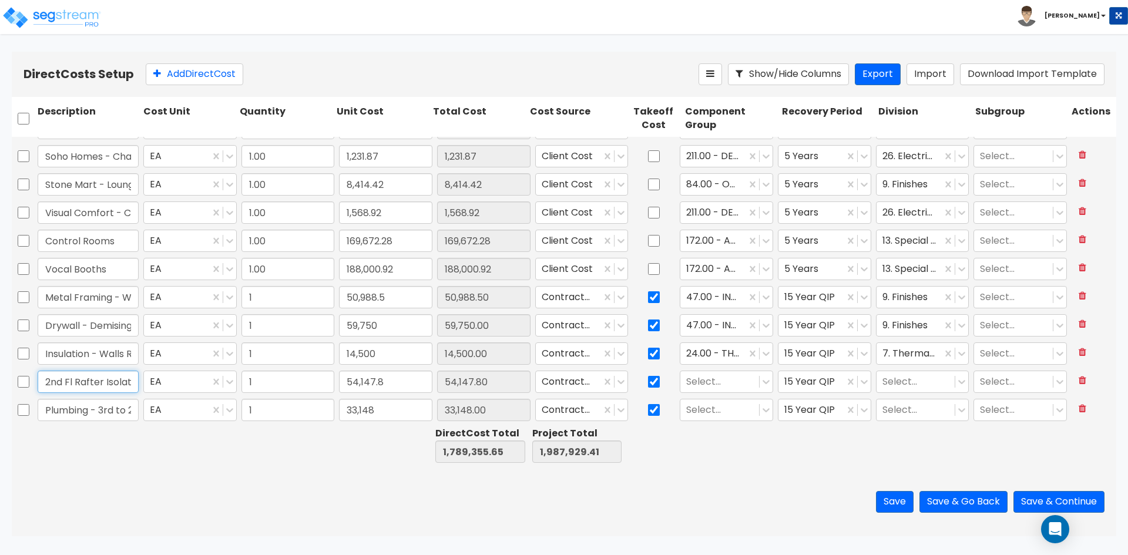
scroll to position [0, 46]
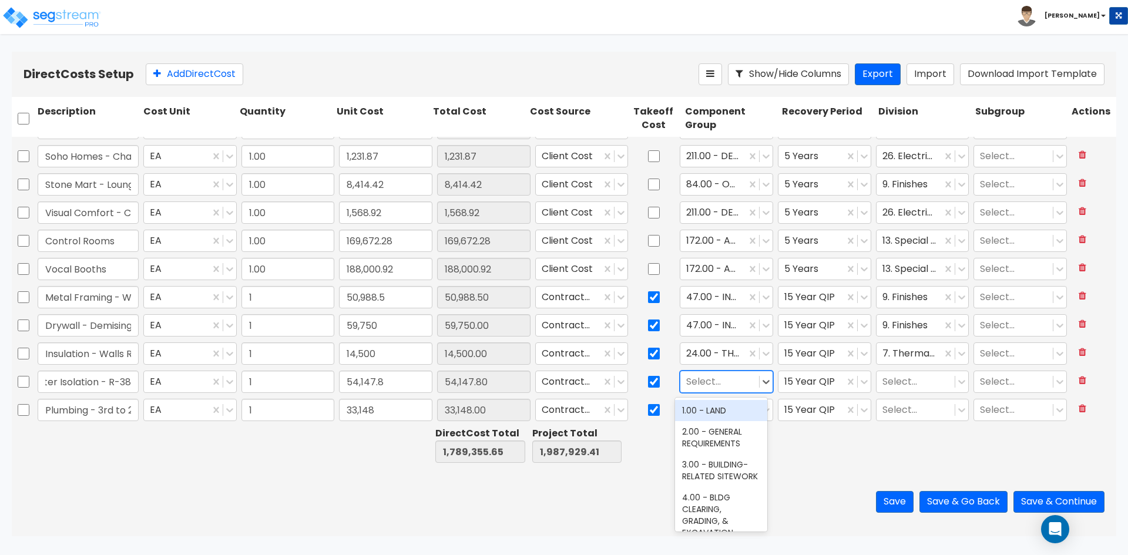
click at [708, 379] on div at bounding box center [719, 382] width 67 height 16
click at [702, 421] on div "24.00 - THERMAL & MOISTURE PROTECTION" at bounding box center [721, 422] width 92 height 45
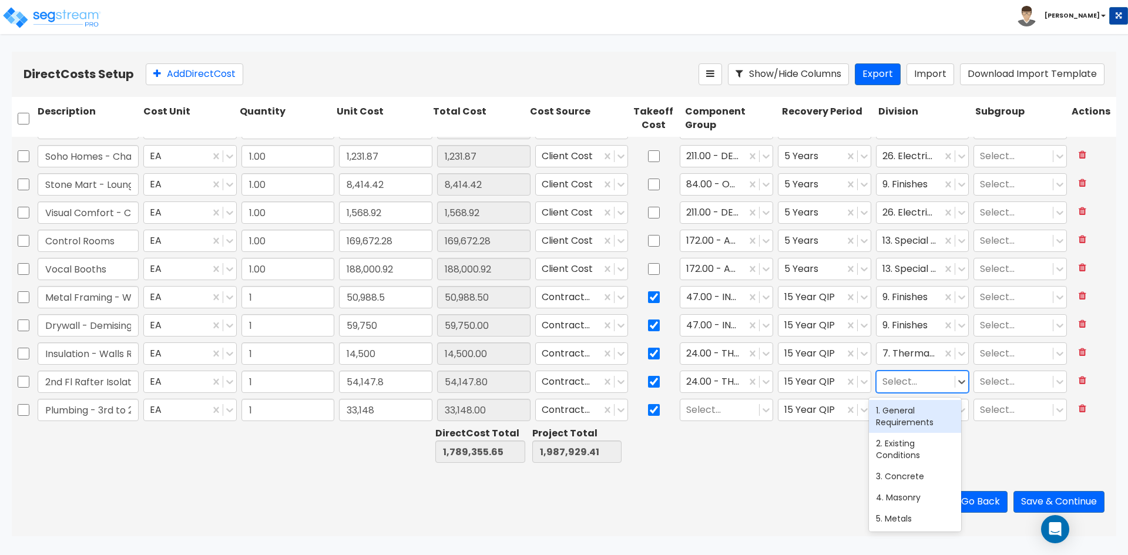
click at [901, 377] on div at bounding box center [916, 382] width 67 height 16
click at [914, 424] on div "7. Thermal and Moisture Protection" at bounding box center [915, 422] width 92 height 45
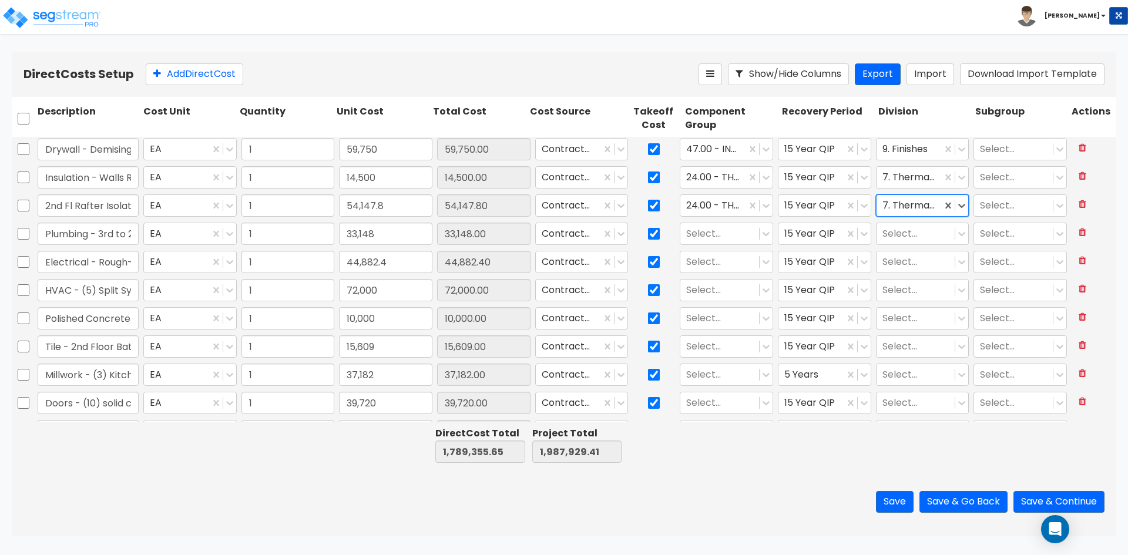
scroll to position [652, 0]
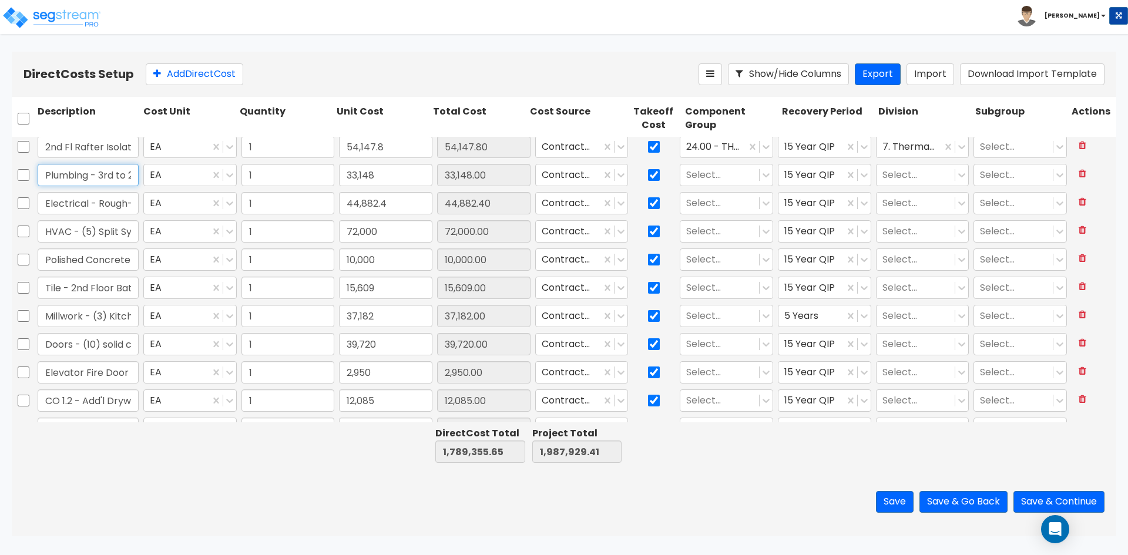
click at [93, 176] on input "Plumbing - 3rd to 2nd Fl - Supply/Drains/Install of fixtures/Sinks/DW" at bounding box center [88, 175] width 101 height 22
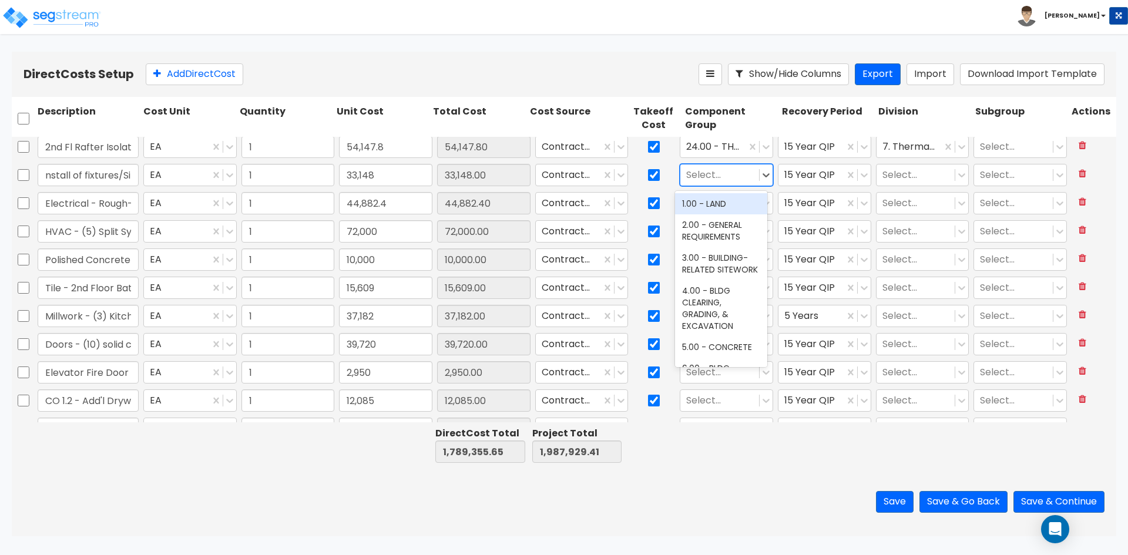
scroll to position [0, 0]
click at [727, 177] on div at bounding box center [719, 175] width 67 height 16
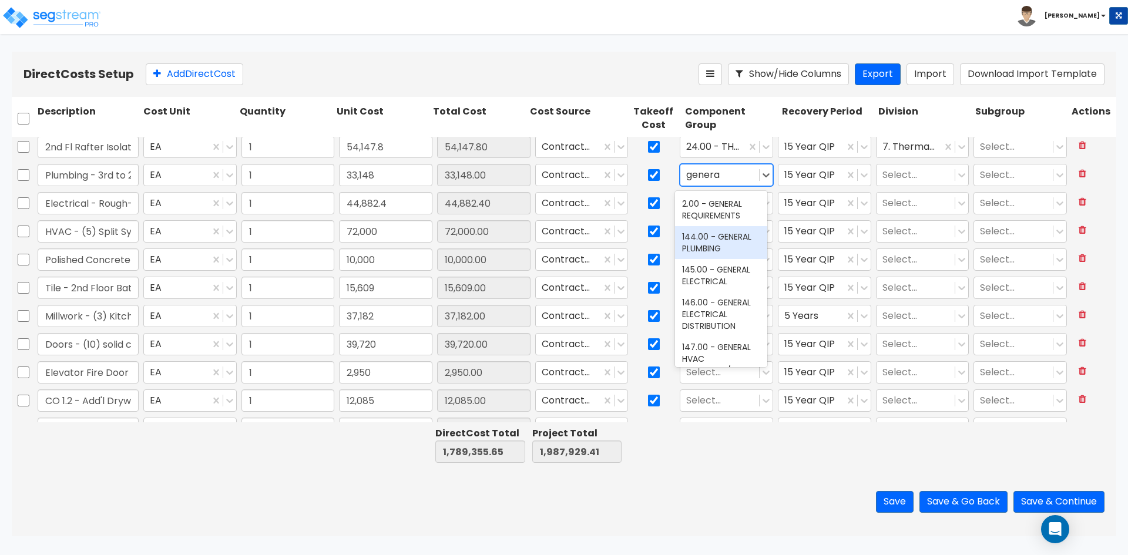
click at [711, 237] on div "144.00 - GENERAL PLUMBING" at bounding box center [721, 242] width 92 height 33
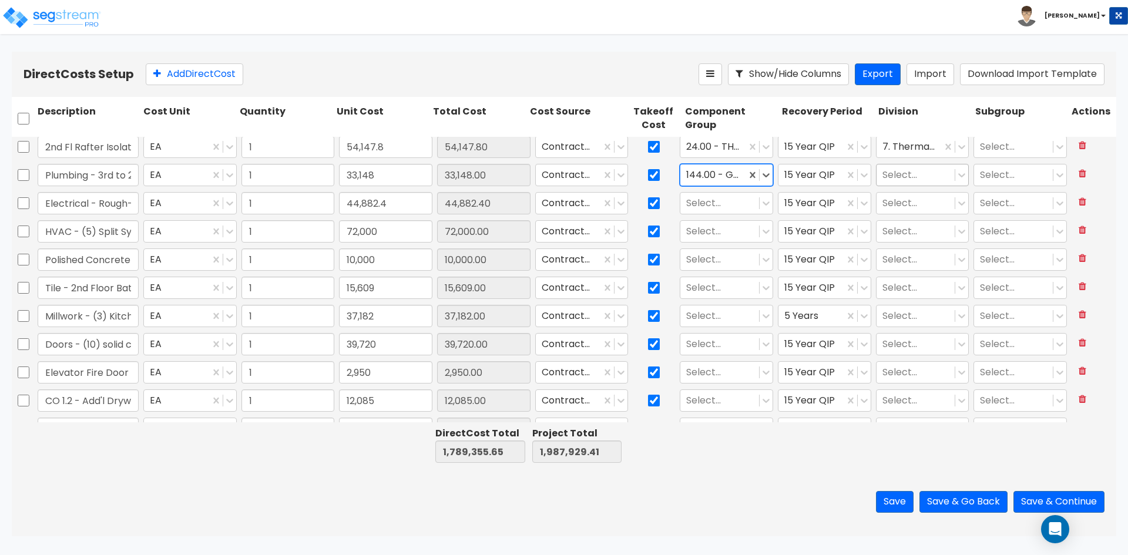
click at [903, 176] on div at bounding box center [916, 175] width 67 height 16
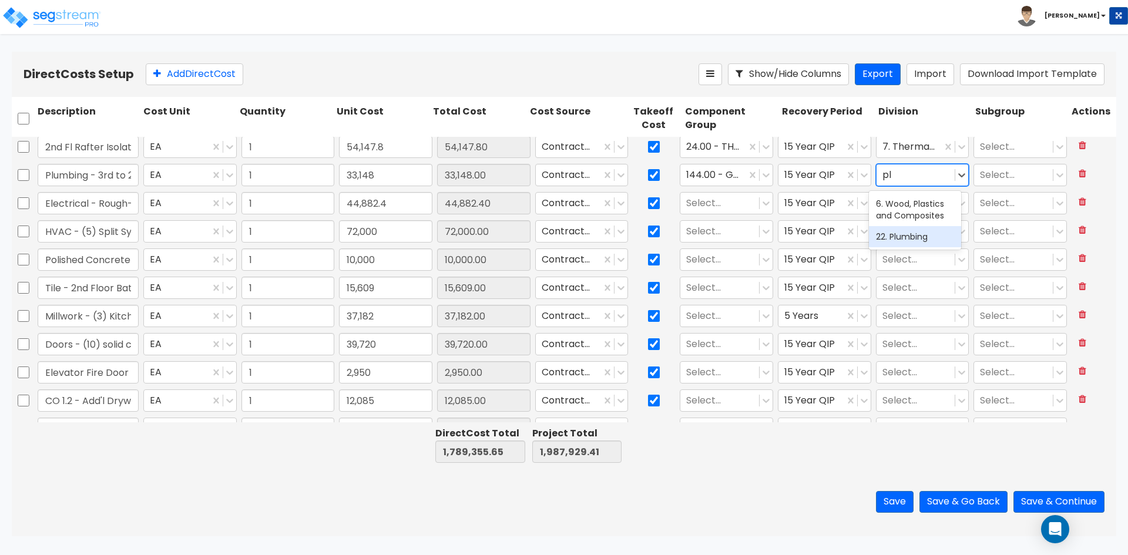
click at [902, 237] on div "22. Plumbing" at bounding box center [915, 236] width 92 height 21
drag, startPoint x: 116, startPoint y: 201, endPoint x: 415, endPoint y: 139, distance: 306.0
click at [116, 201] on input "Electrical - Rough-in (40 Outlets/36 Lights etc.)" at bounding box center [88, 203] width 101 height 22
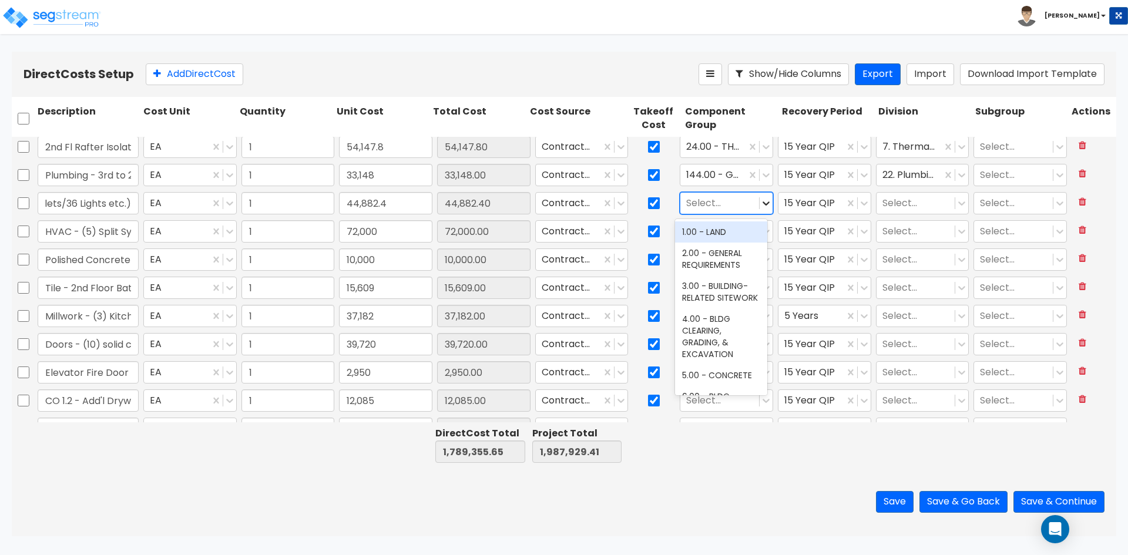
click at [763, 201] on icon at bounding box center [766, 203] width 12 height 12
click at [718, 203] on div at bounding box center [719, 204] width 67 height 16
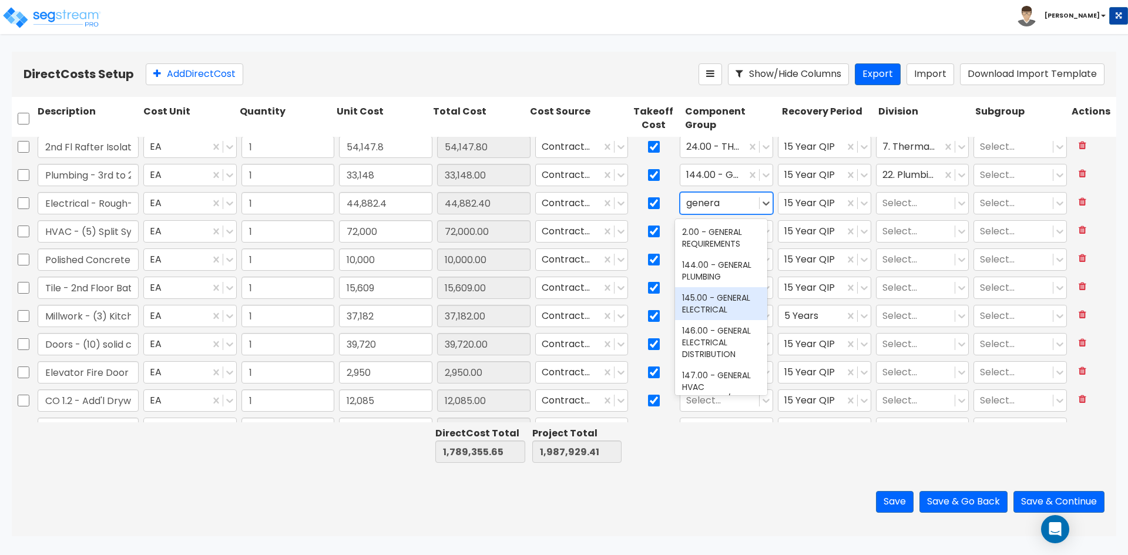
click at [728, 310] on div "145.00 - GENERAL ELECTRICAL" at bounding box center [721, 303] width 92 height 33
click at [890, 201] on div at bounding box center [916, 204] width 67 height 16
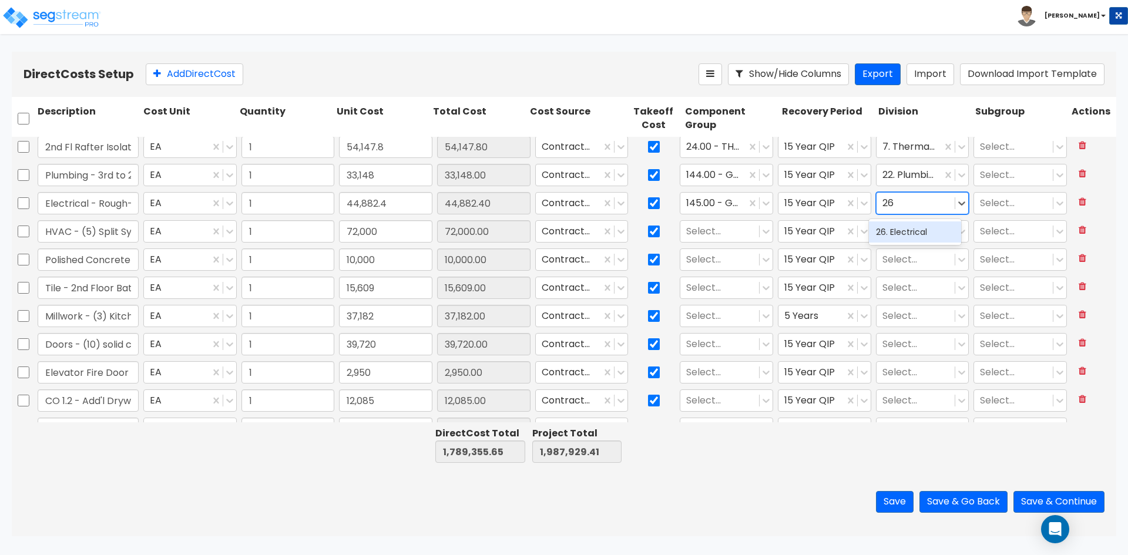
click at [893, 235] on div "26. Electrical" at bounding box center [915, 232] width 92 height 21
click at [82, 234] on input "HVAC - (5) Split Systems & Ducting - air supply & venting excluded" at bounding box center [88, 231] width 101 height 22
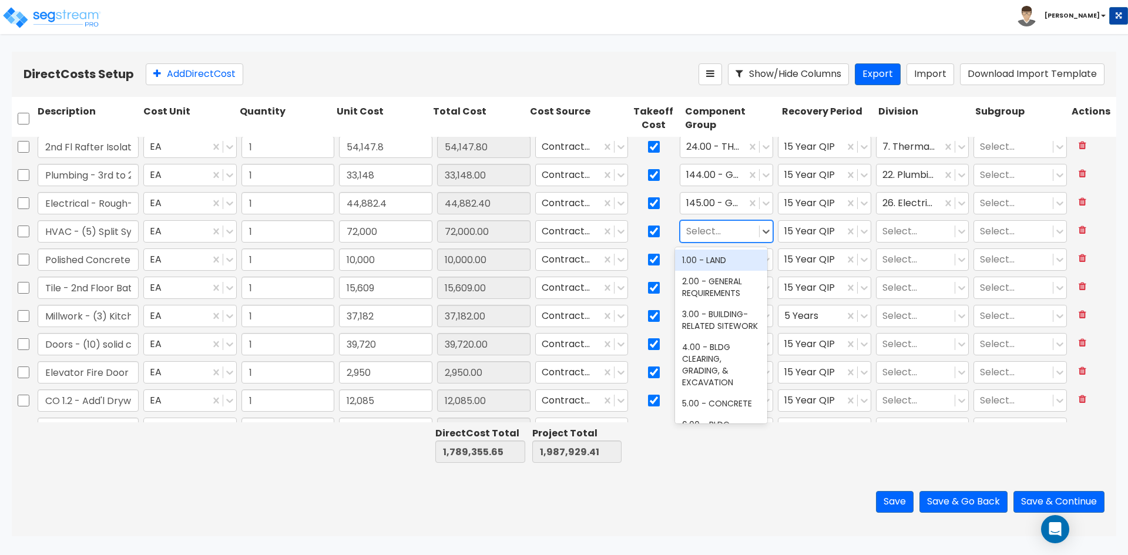
click at [692, 226] on div at bounding box center [719, 232] width 67 height 16
click at [700, 229] on div at bounding box center [719, 232] width 67 height 16
click at [694, 274] on div "147.00 - GENERAL HVAC EQUIPMENT/DUCTWORK" at bounding box center [721, 272] width 92 height 45
click at [916, 227] on div at bounding box center [916, 232] width 67 height 16
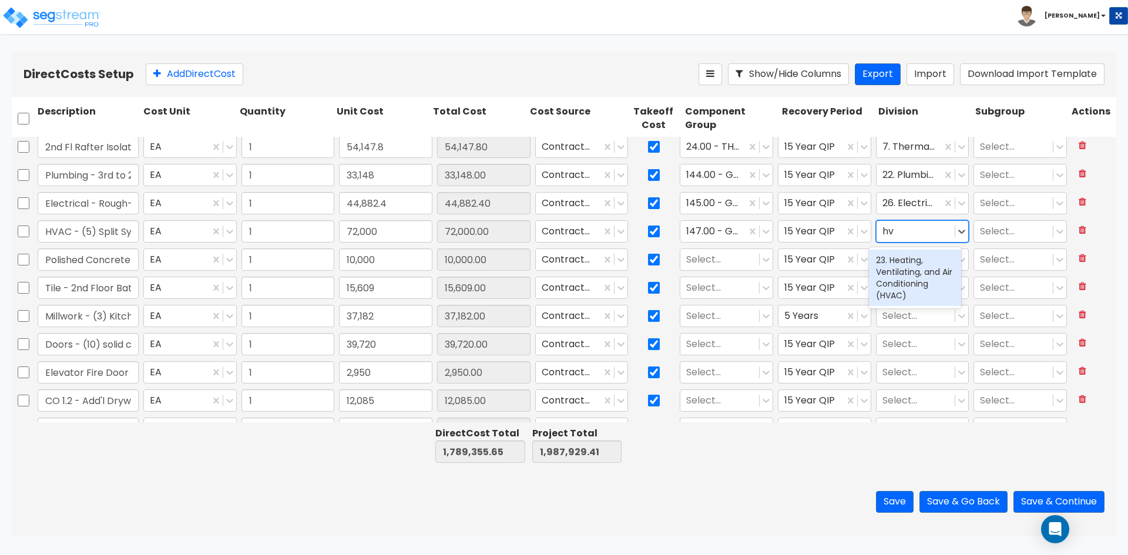
click at [914, 279] on div "23. Heating, Ventilating, and Air Conditioning (HVAC)" at bounding box center [915, 278] width 92 height 56
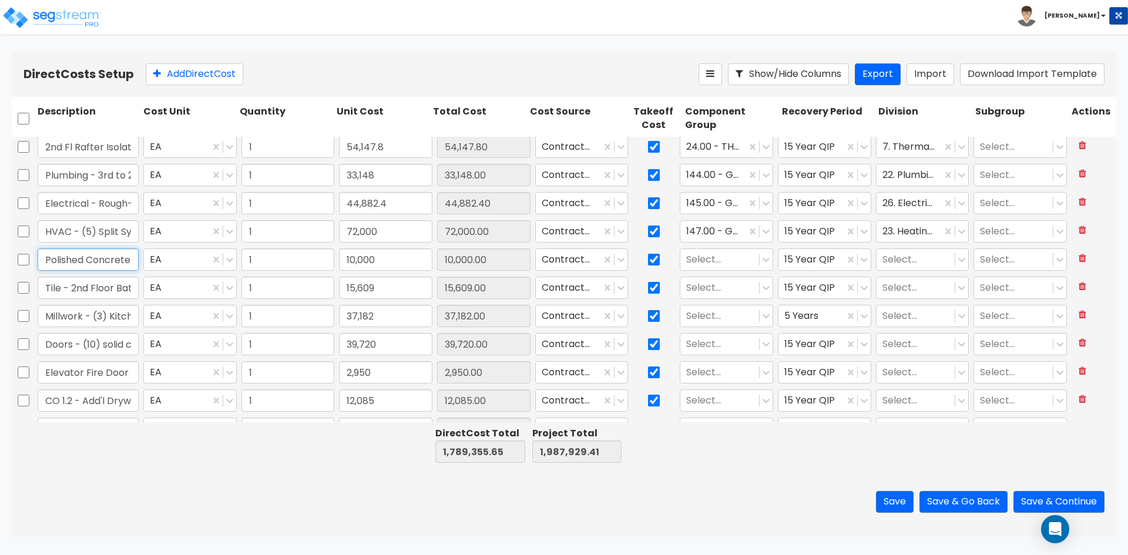
click at [129, 258] on input "Polished Concrete Flooring" at bounding box center [88, 260] width 101 height 22
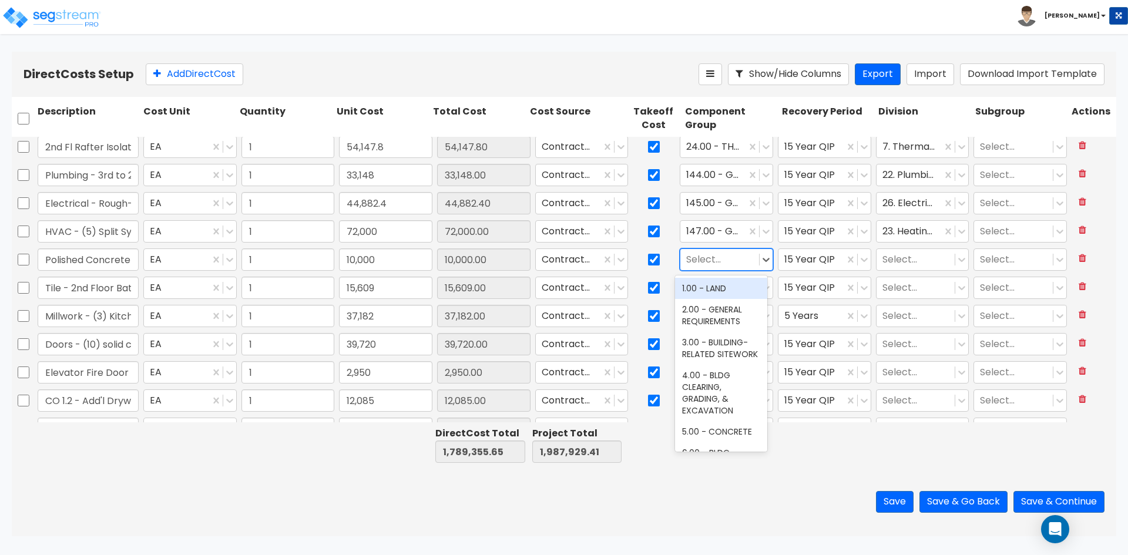
click at [709, 263] on div at bounding box center [719, 260] width 67 height 16
click at [722, 288] on div "127.00 - CONCRETE FINISHES" at bounding box center [721, 294] width 92 height 33
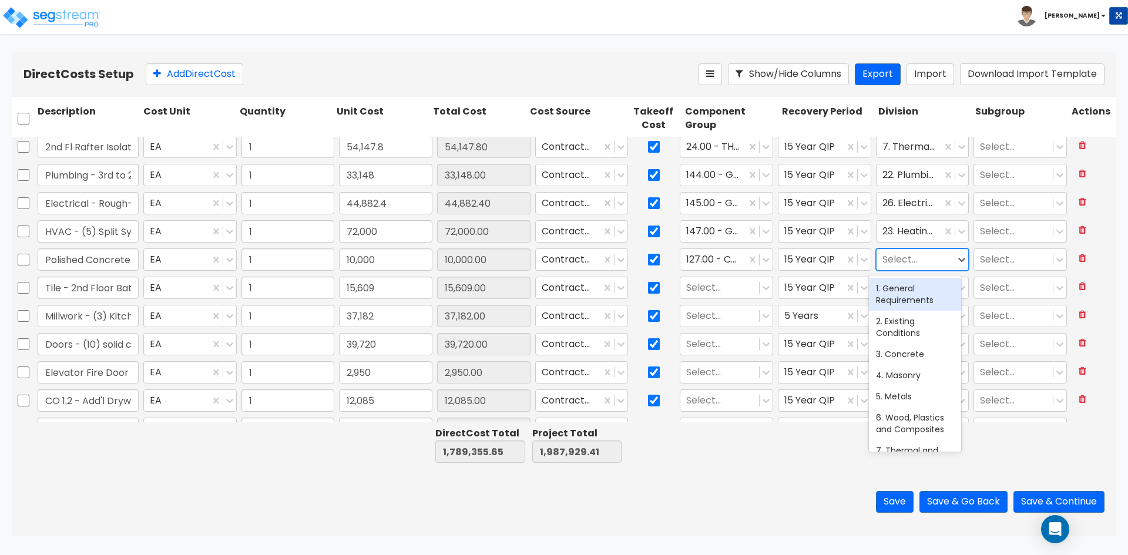
click at [940, 261] on div at bounding box center [916, 260] width 67 height 16
click at [911, 354] on div "3. Concrete" at bounding box center [915, 354] width 92 height 21
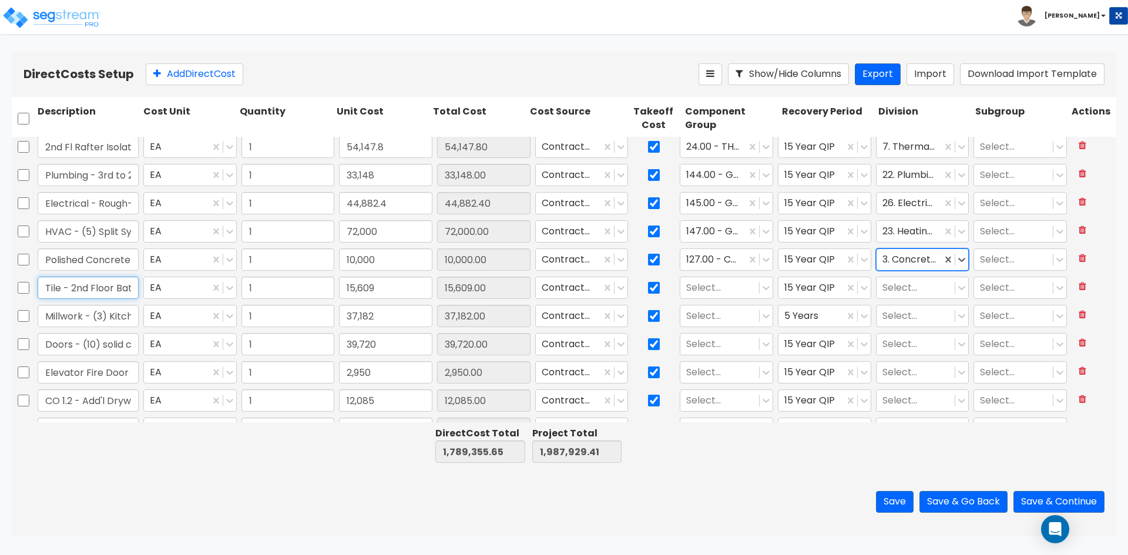
click at [97, 286] on input "Tile - 2nd Floor Bathrooms" at bounding box center [88, 288] width 101 height 22
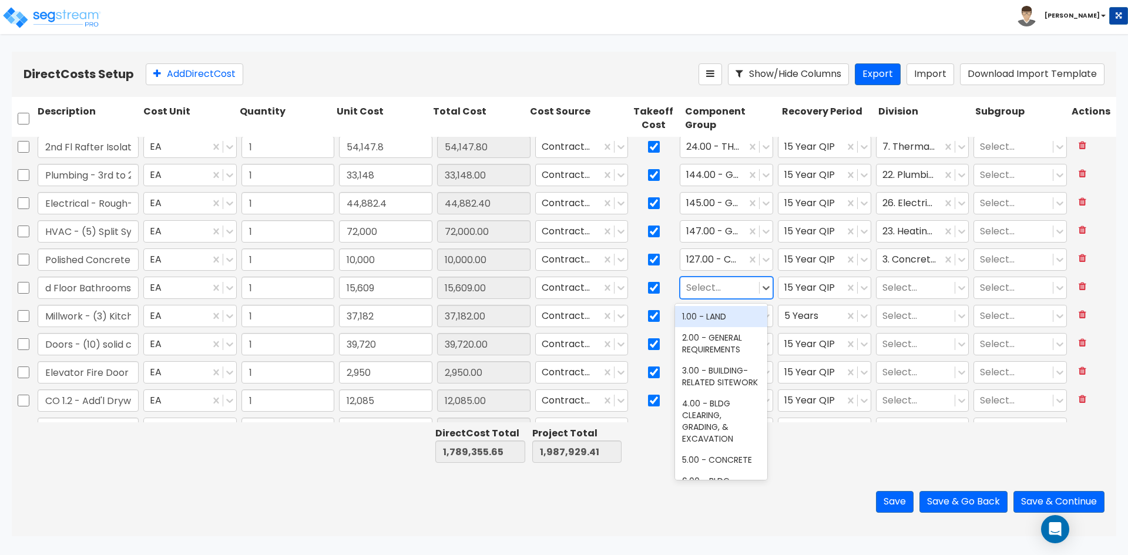
click at [699, 287] on div at bounding box center [719, 288] width 67 height 16
click at [716, 331] on div "123.00 - CERAMIC TILE" at bounding box center [721, 322] width 92 height 33
click at [903, 290] on div at bounding box center [916, 288] width 67 height 16
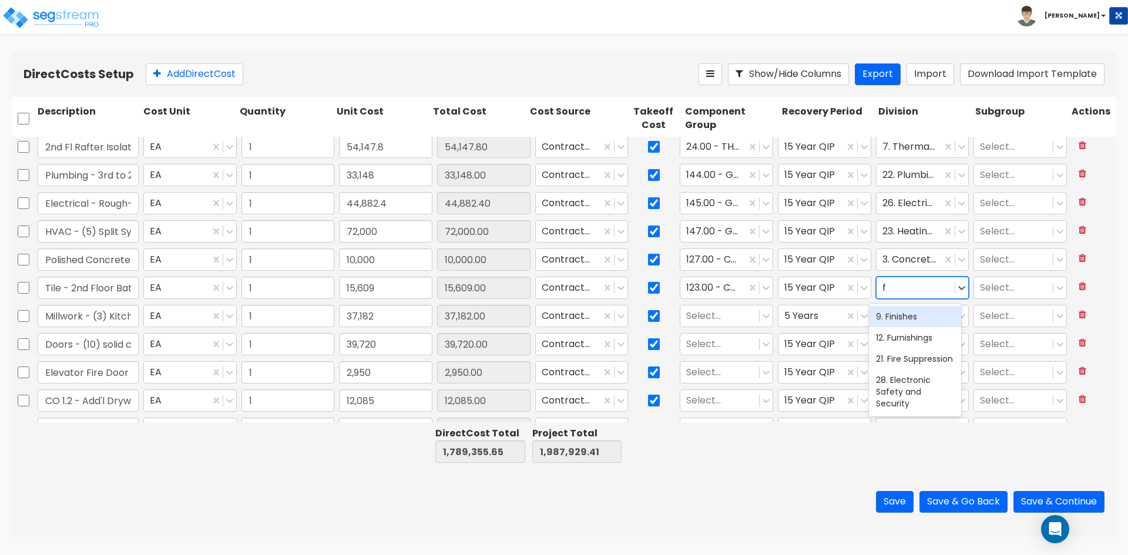
click at [903, 322] on div "9. Finishes" at bounding box center [915, 316] width 92 height 21
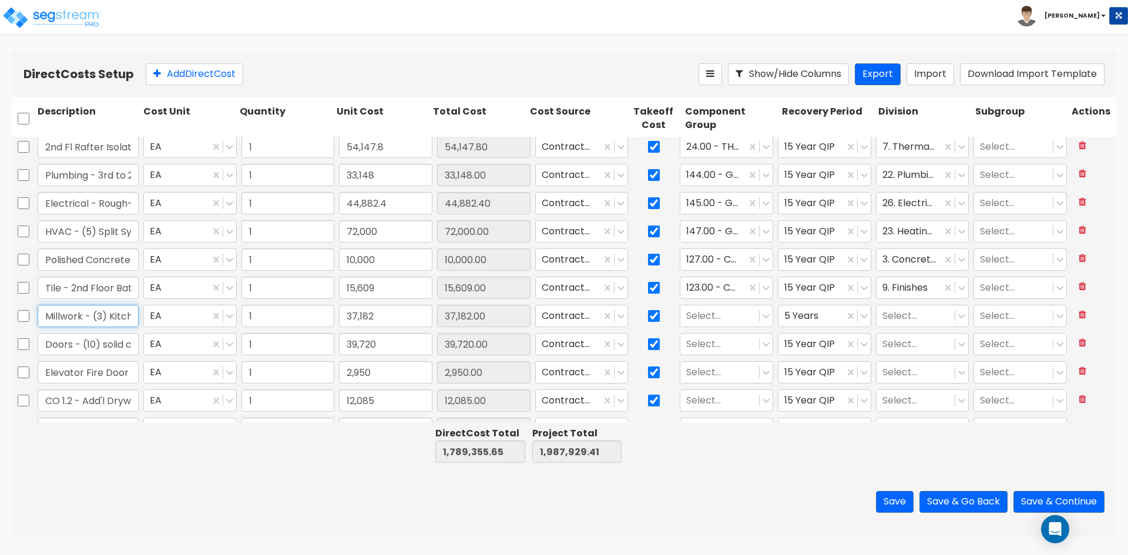
click at [106, 313] on input "Millwork - (3) Kitchenettes w/ Stone counter / M/W countertops" at bounding box center [88, 316] width 101 height 22
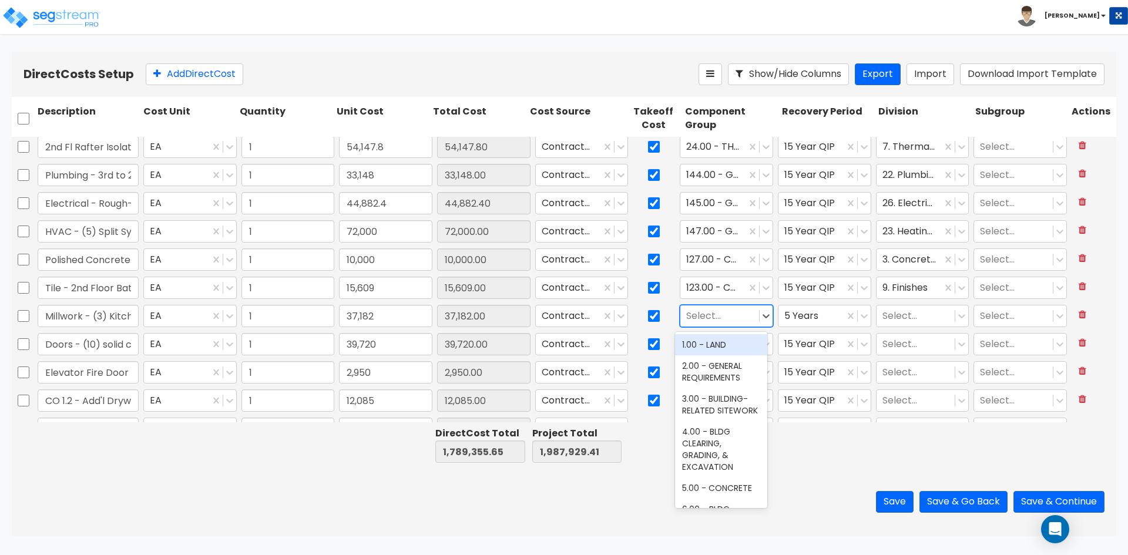
click at [696, 318] on div at bounding box center [719, 317] width 67 height 16
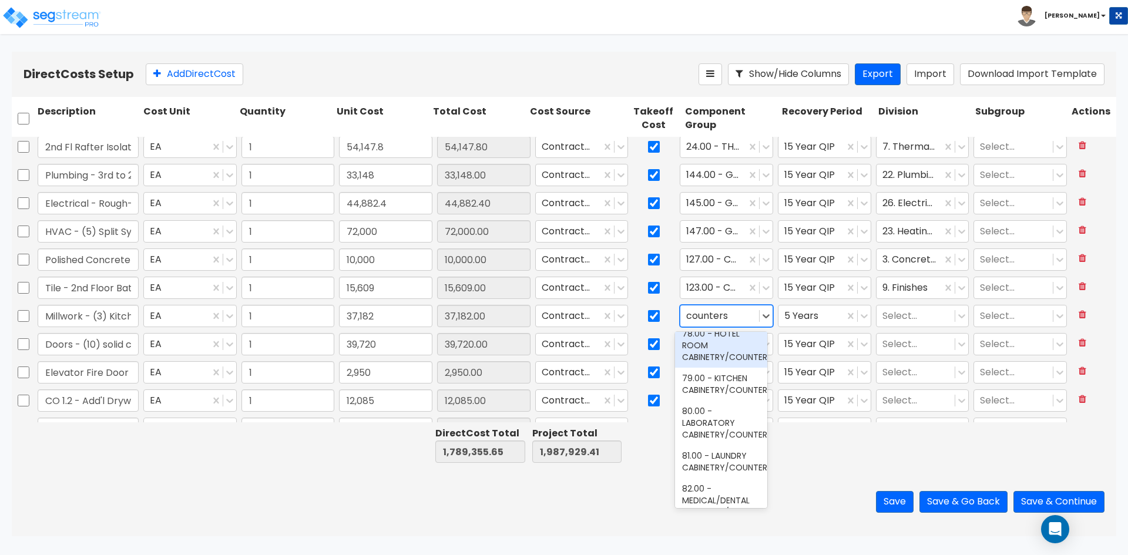
scroll to position [294, 0]
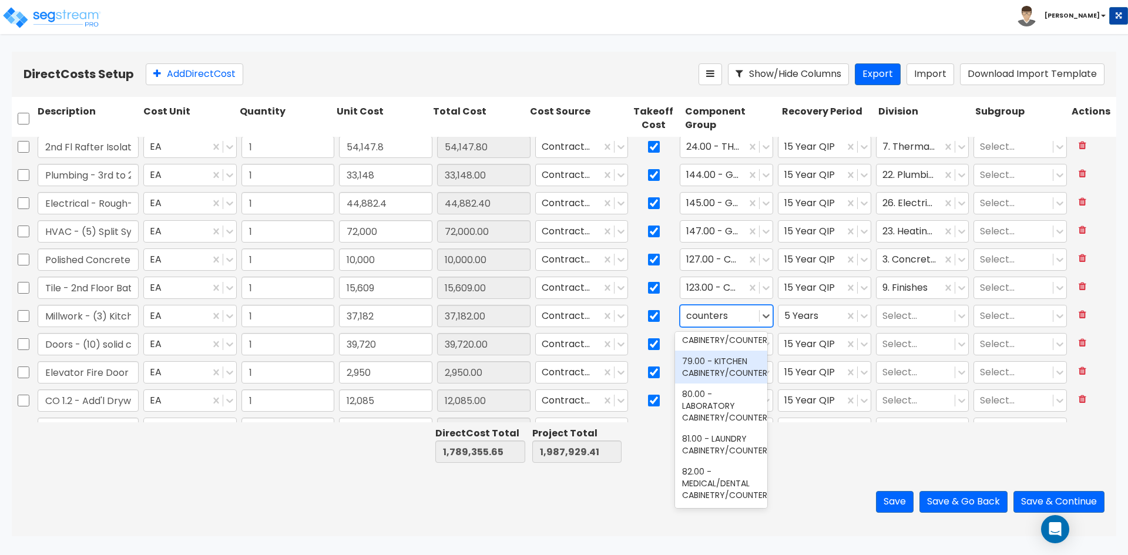
click at [726, 384] on div "79.00 - KITCHEN CABINETRY/COUNTERS" at bounding box center [721, 367] width 92 height 33
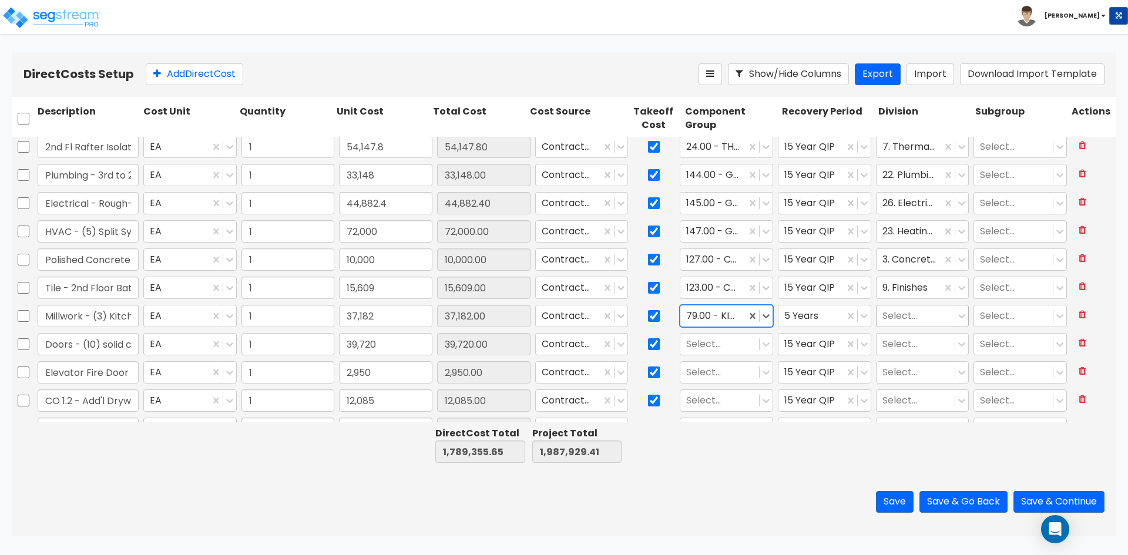
click at [910, 322] on div at bounding box center [916, 317] width 67 height 16
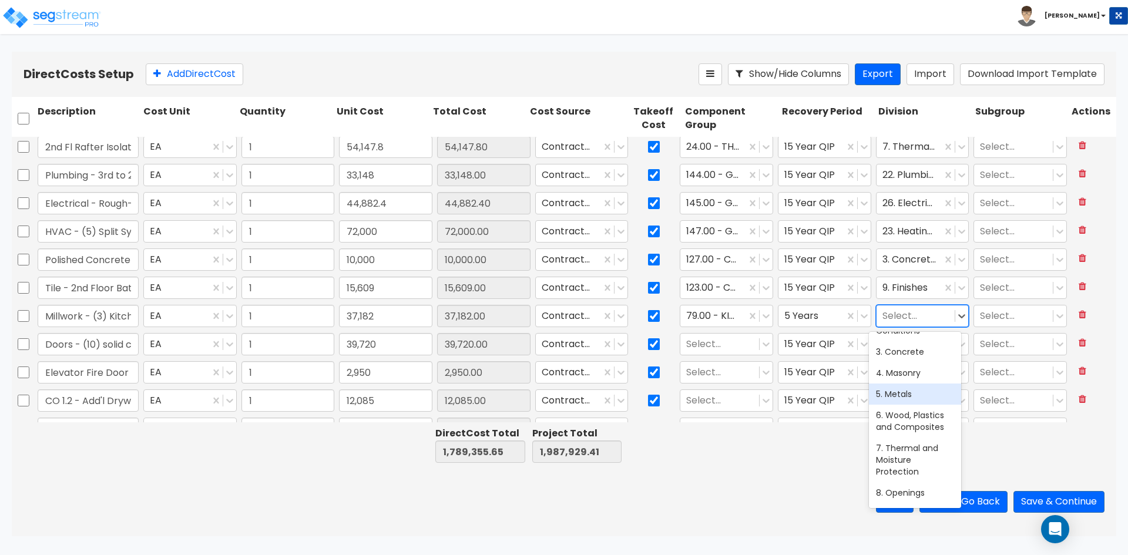
scroll to position [118, 0]
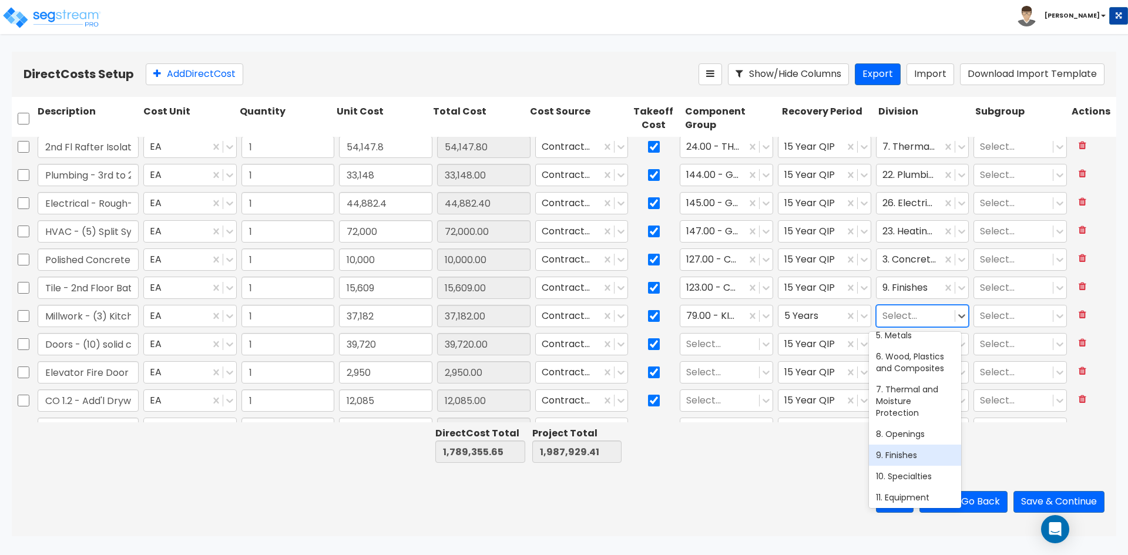
click at [910, 455] on div "9. Finishes" at bounding box center [915, 455] width 92 height 21
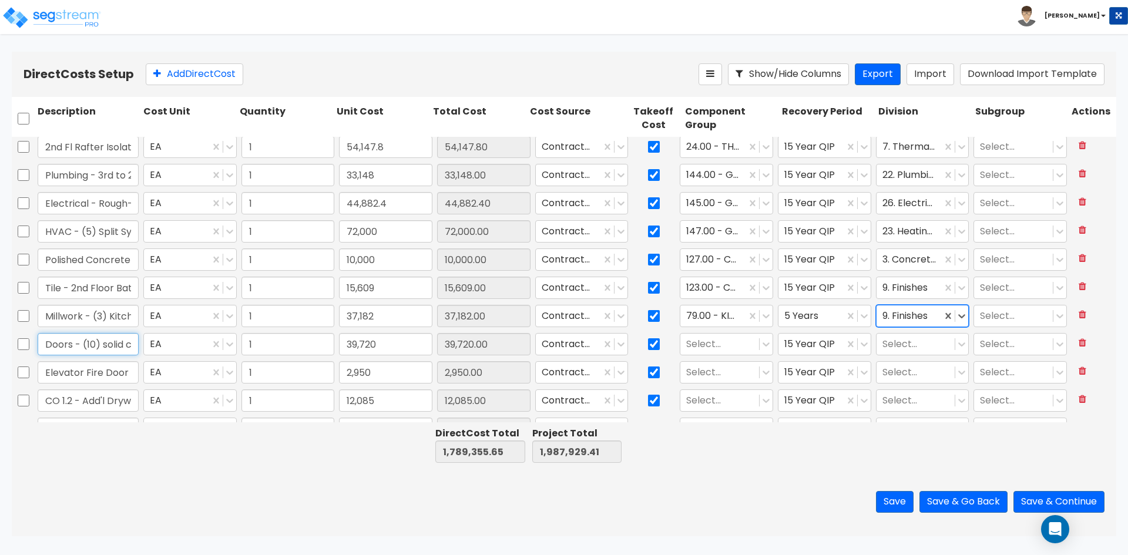
click at [95, 346] on input "Doors - (10) solid core doors / Storefront door at [GEOGRAPHIC_DATA]" at bounding box center [88, 344] width 101 height 22
click at [747, 344] on div at bounding box center [719, 345] width 67 height 16
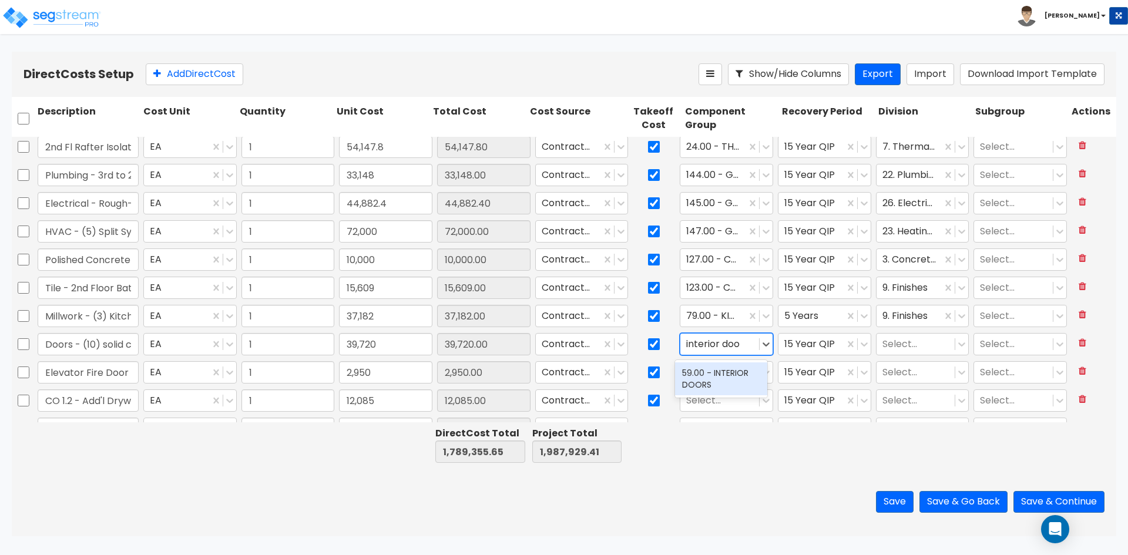
click at [728, 374] on div "59.00 - INTERIOR DOORS" at bounding box center [721, 379] width 92 height 33
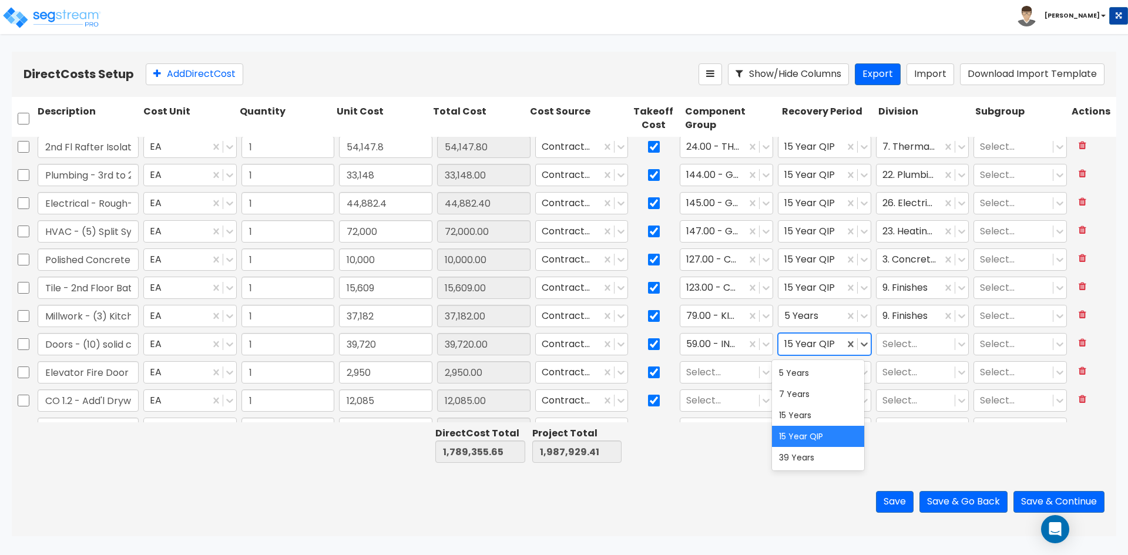
click at [830, 351] on div at bounding box center [812, 345] width 54 height 16
click at [859, 347] on icon at bounding box center [865, 344] width 12 height 12
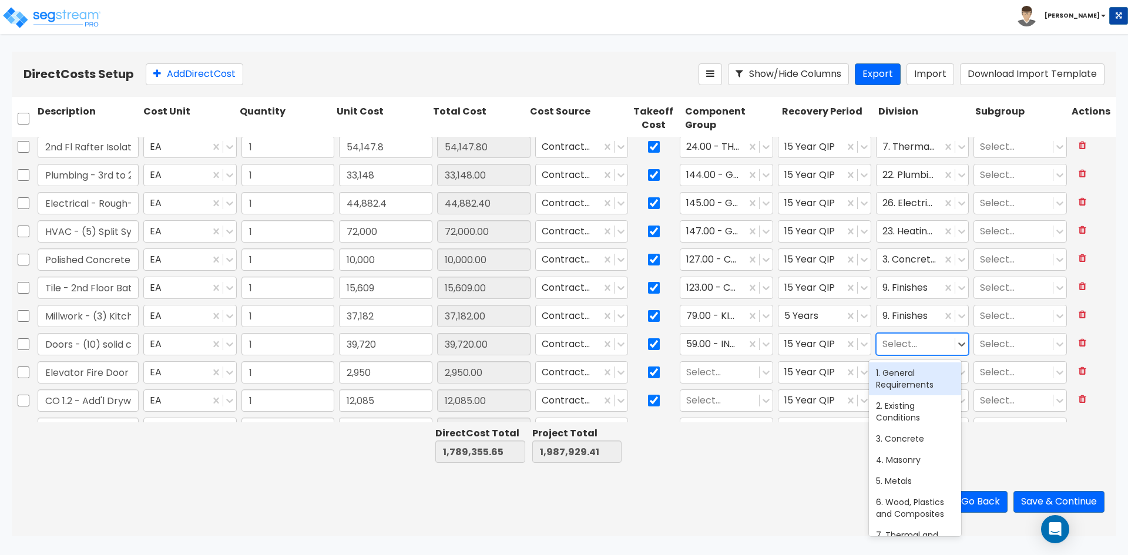
click at [897, 347] on div at bounding box center [916, 345] width 67 height 16
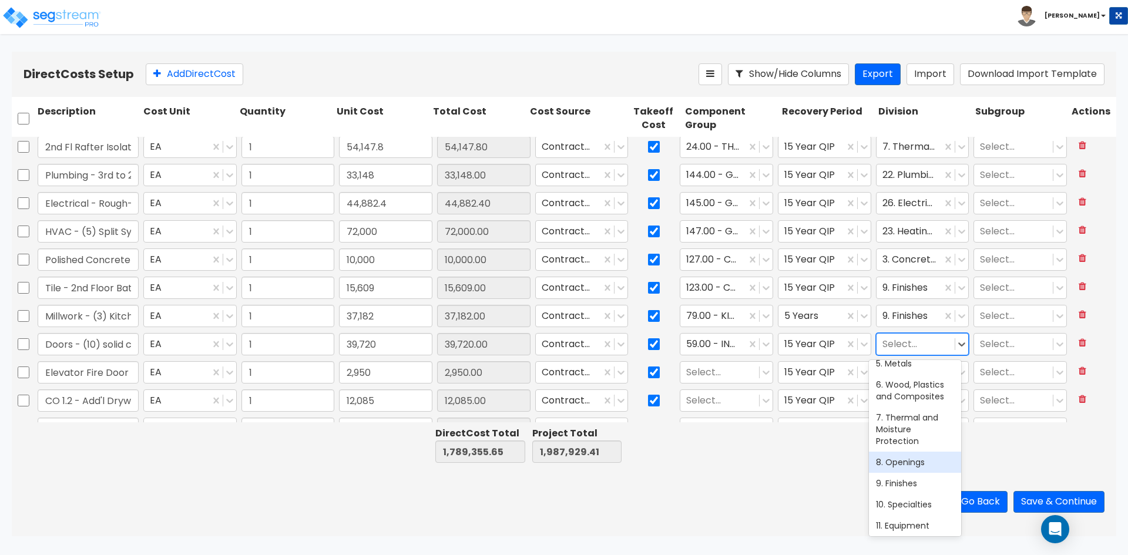
click at [923, 465] on div "8. Openings" at bounding box center [915, 462] width 92 height 21
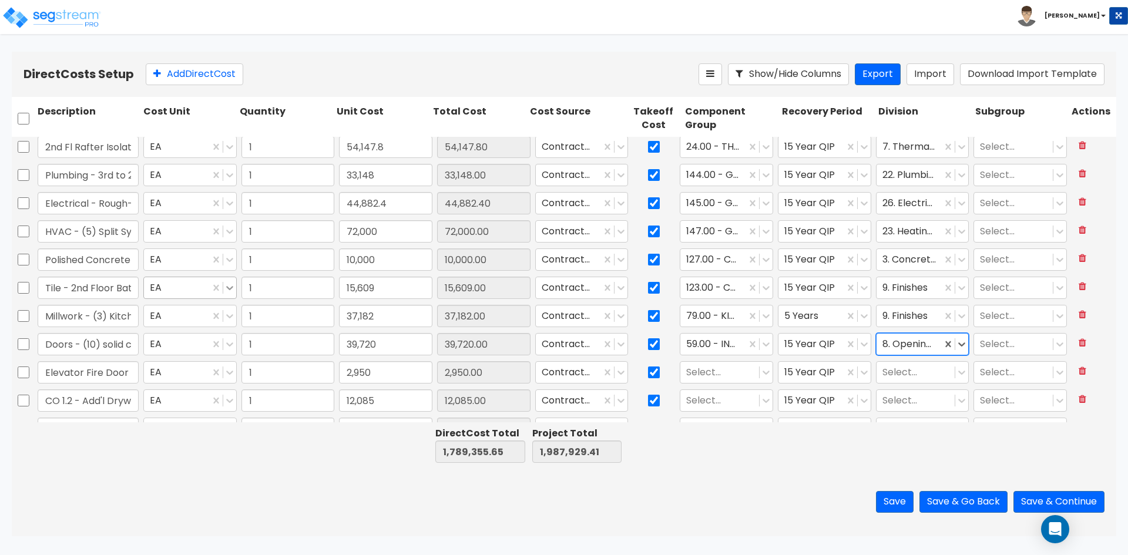
scroll to position [711, 0]
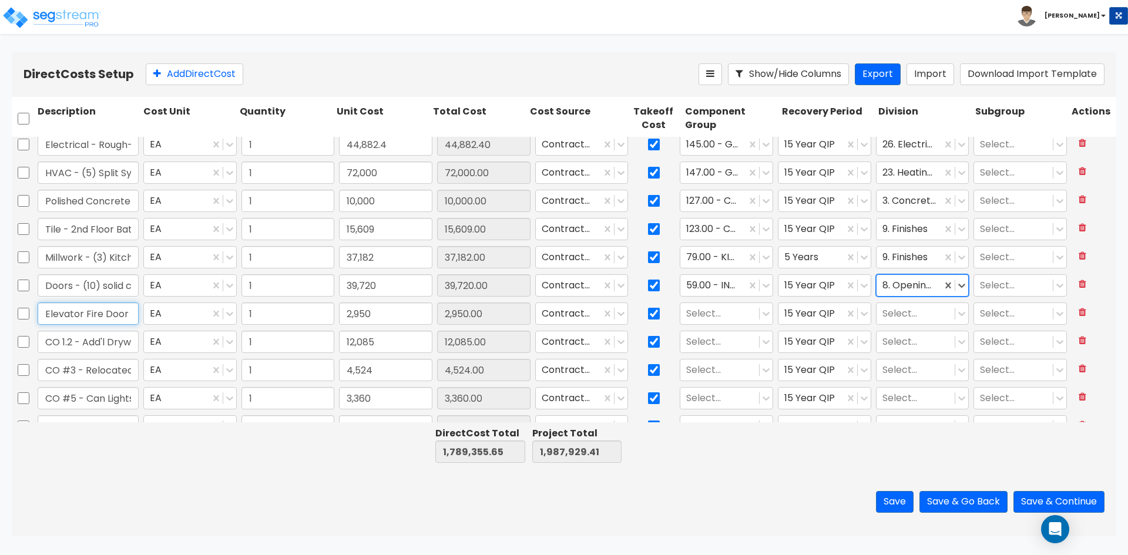
click at [90, 322] on input "Elevator Fire Door" at bounding box center [88, 314] width 101 height 22
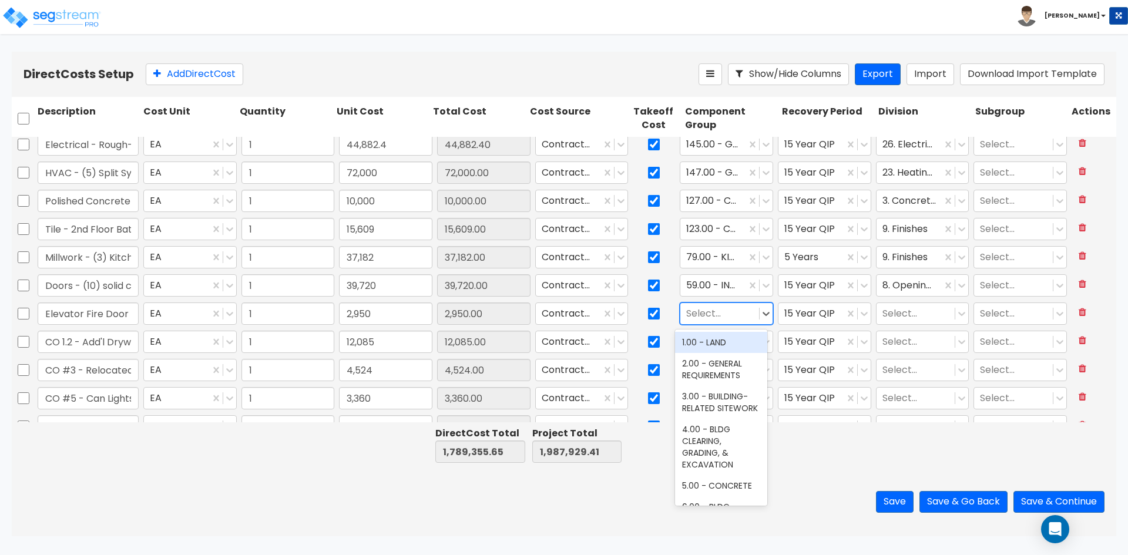
click at [715, 317] on div at bounding box center [719, 314] width 67 height 16
click at [710, 307] on div at bounding box center [719, 314] width 67 height 16
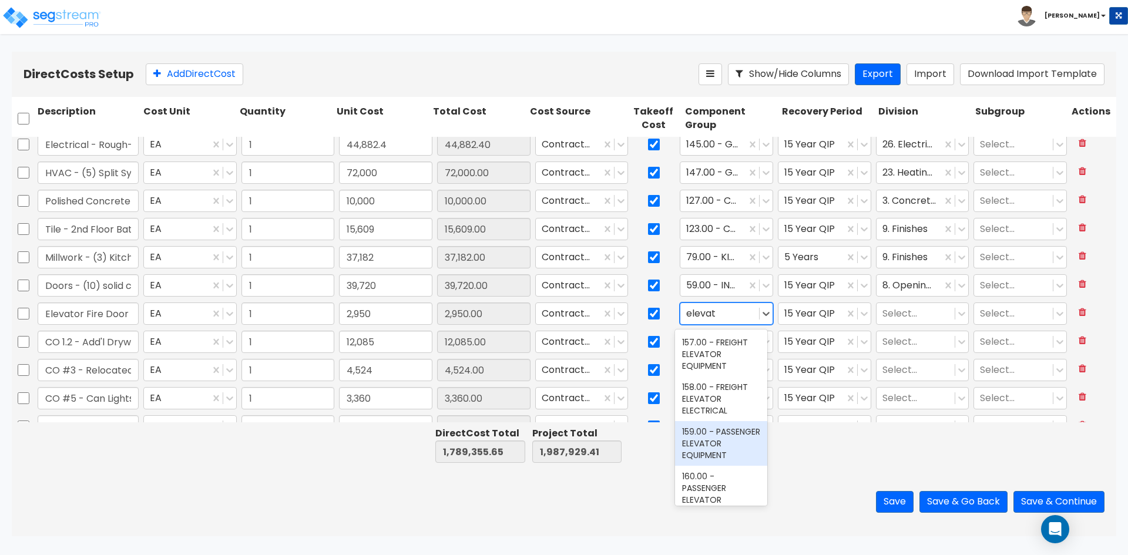
scroll to position [31, 0]
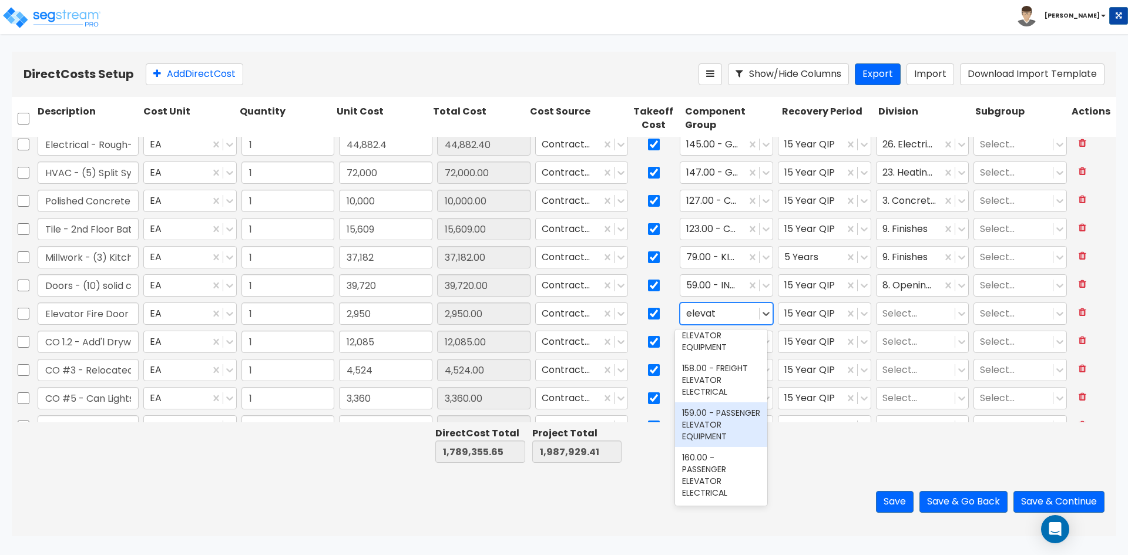
click at [727, 434] on div "159.00 - PASSENGER ELEVATOR EQUIPMENT" at bounding box center [721, 425] width 92 height 45
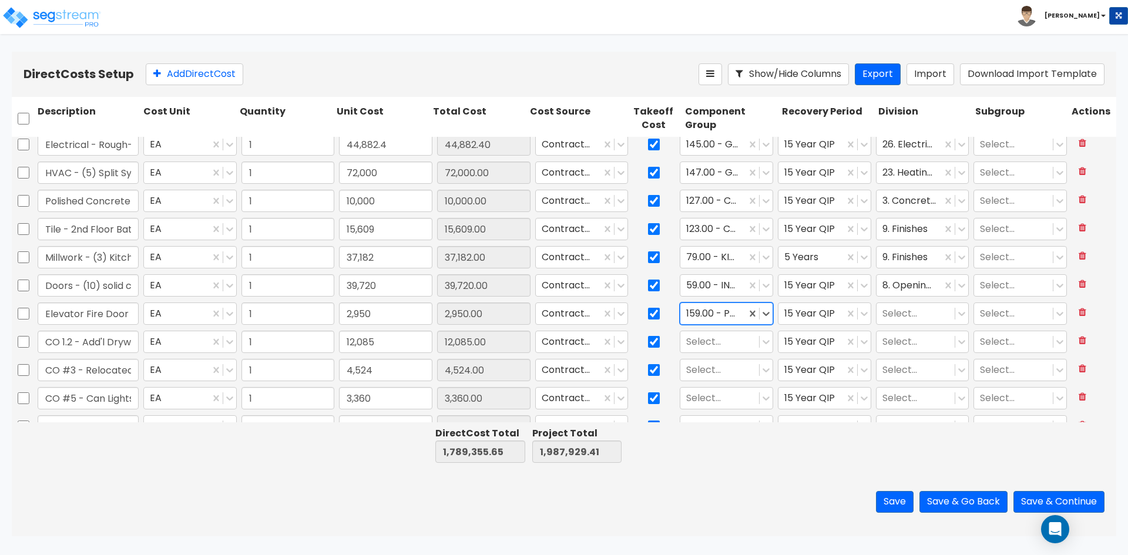
click at [712, 314] on div at bounding box center [713, 314] width 54 height 16
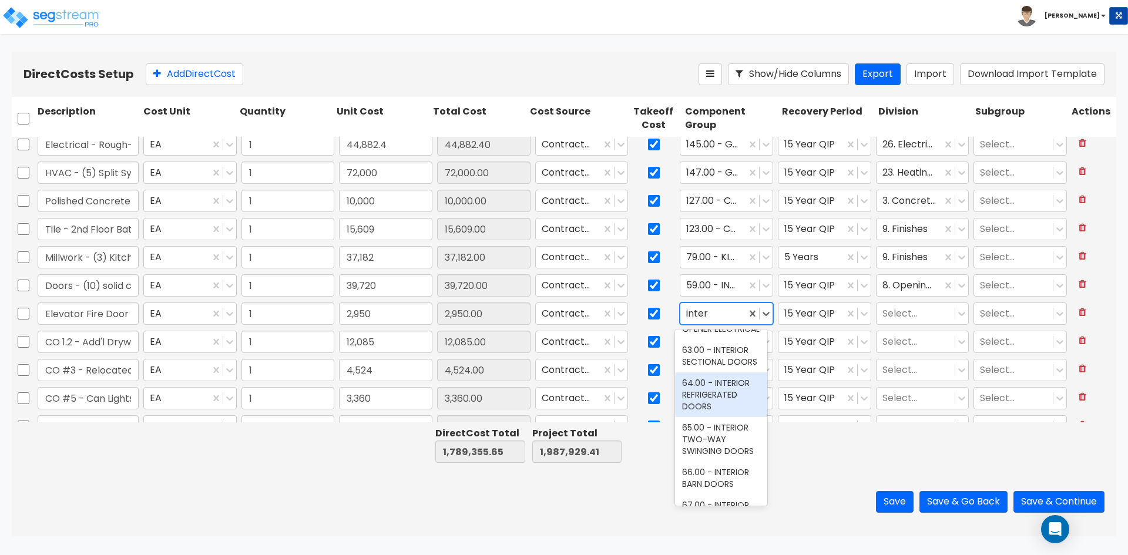
scroll to position [35, 0]
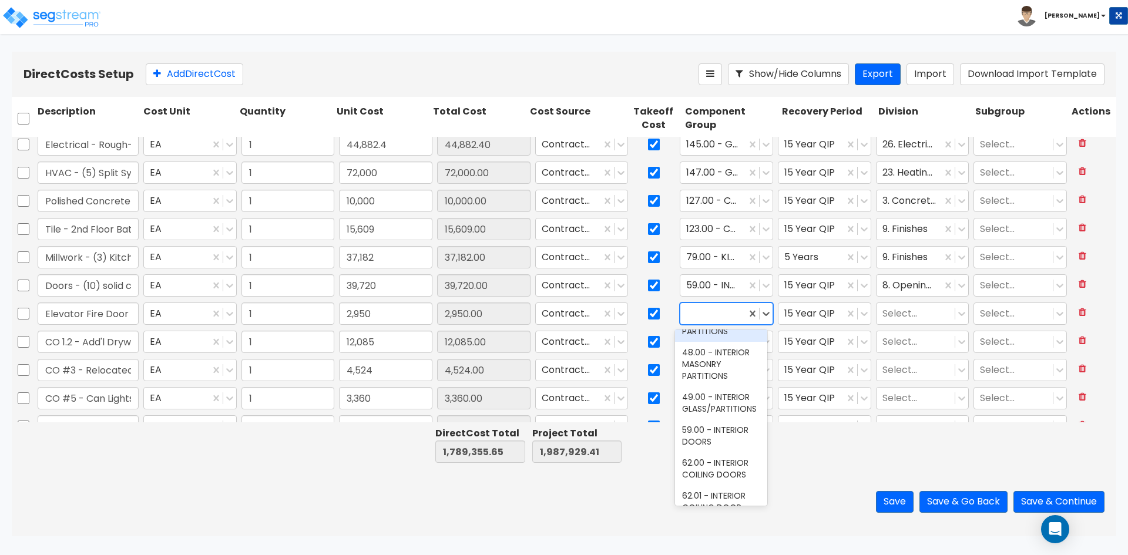
click at [720, 318] on div at bounding box center [713, 314] width 54 height 16
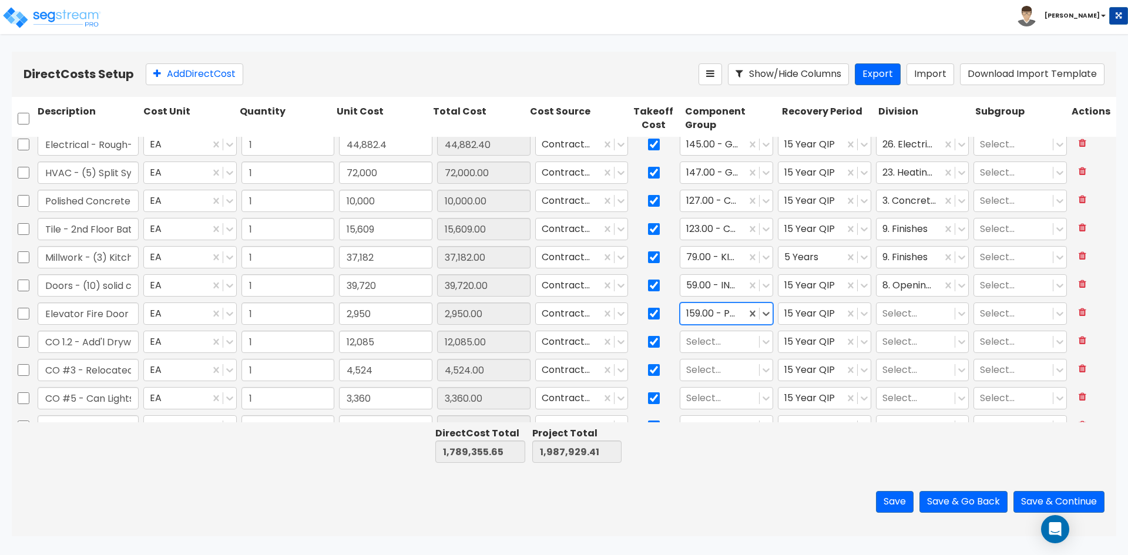
click at [719, 318] on div at bounding box center [713, 314] width 54 height 16
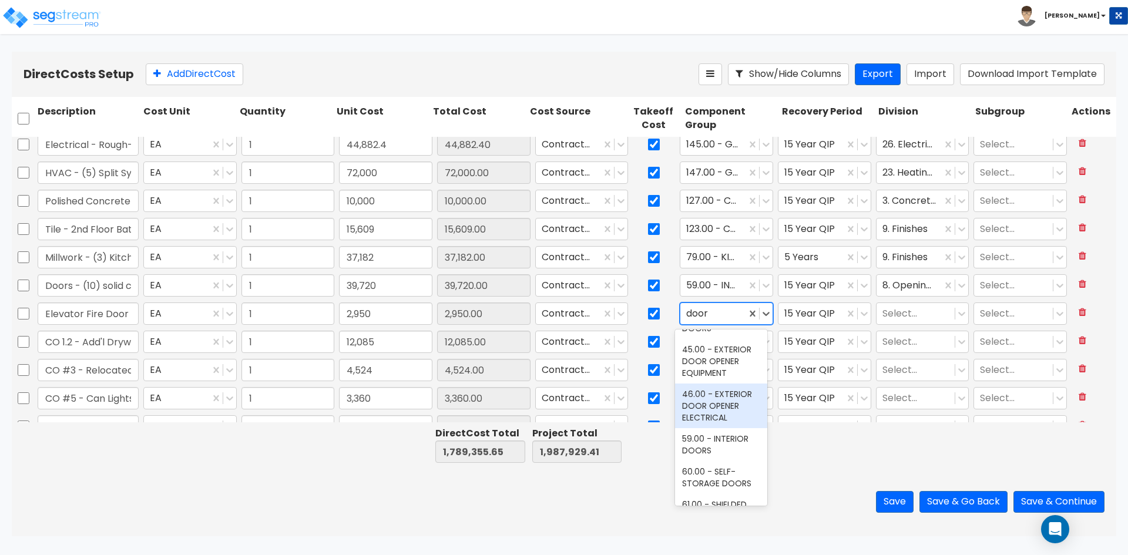
scroll to position [118, 0]
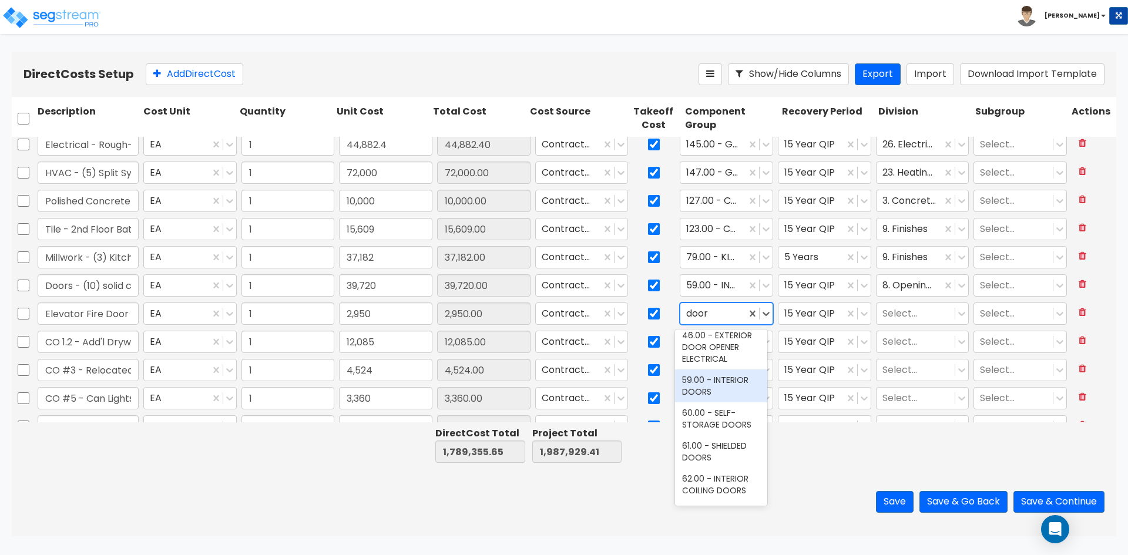
click at [730, 397] on div "59.00 - INTERIOR DOORS" at bounding box center [721, 386] width 92 height 33
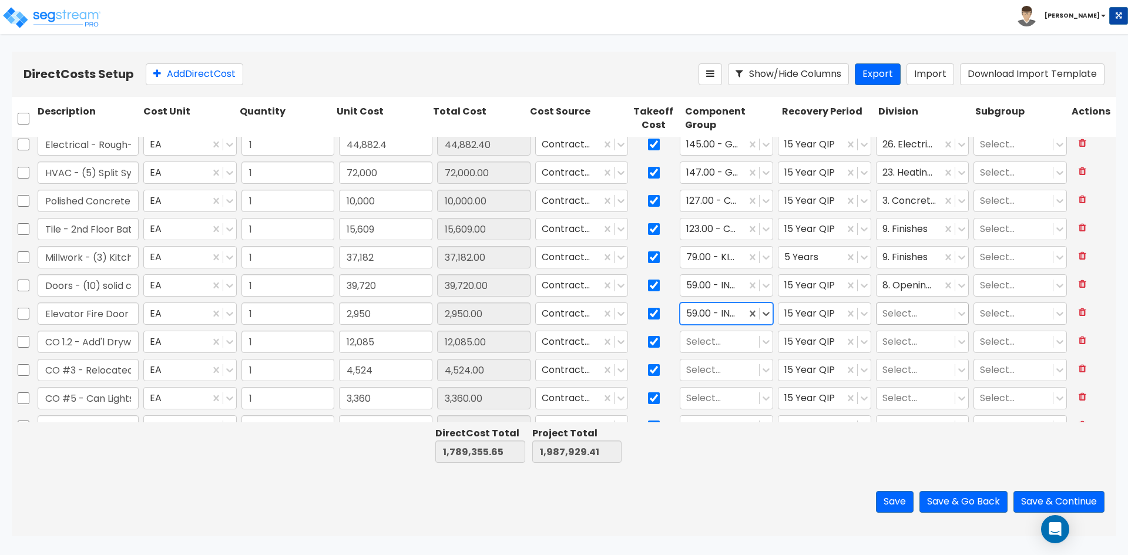
click at [900, 316] on div at bounding box center [916, 314] width 67 height 16
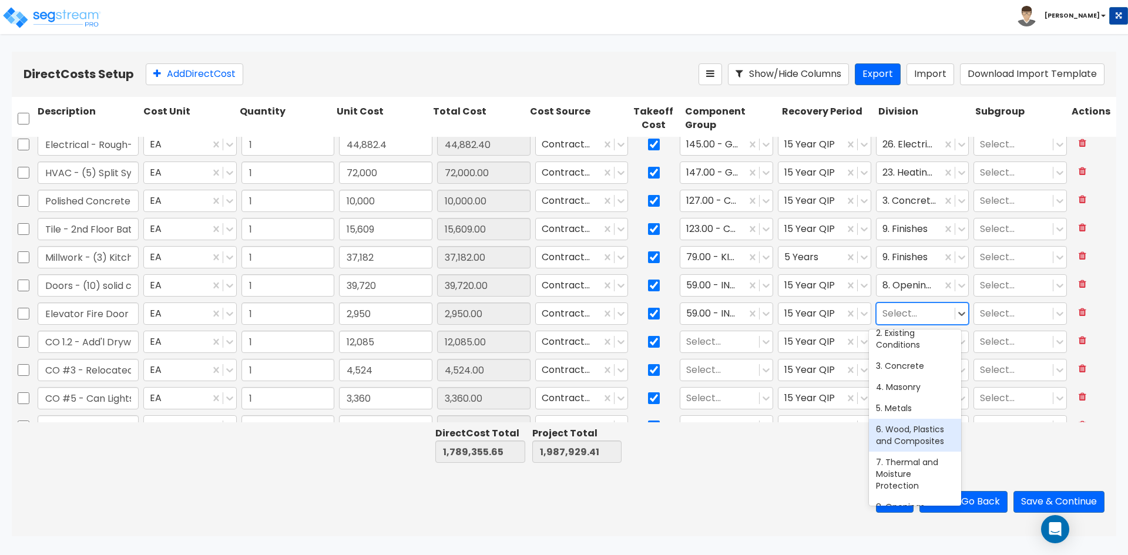
scroll to position [59, 0]
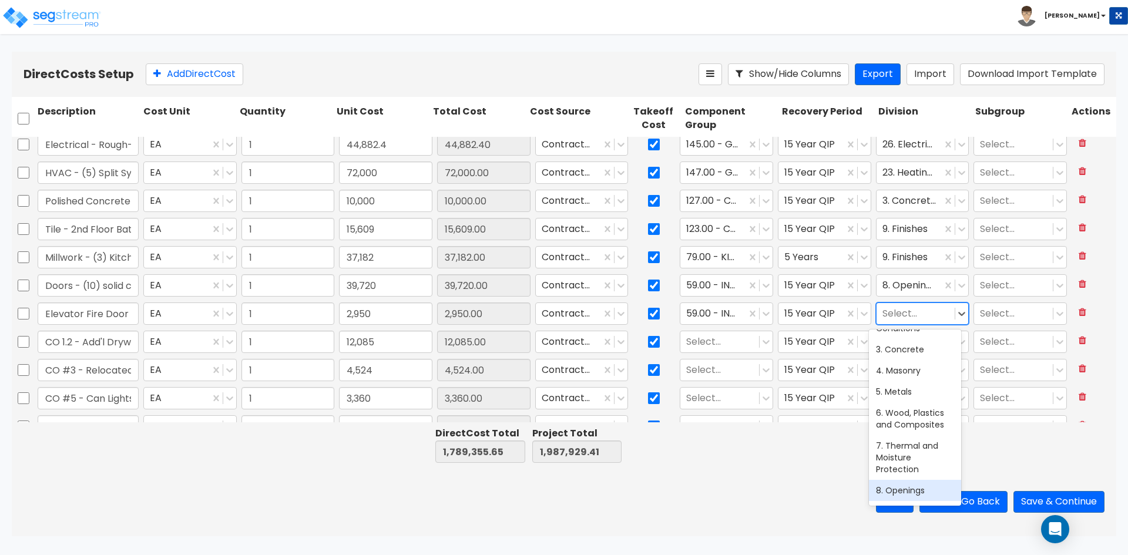
click at [904, 494] on div "8. Openings" at bounding box center [915, 490] width 92 height 21
click at [99, 344] on input "CO 1.2 - Add'l Drywall Isolation" at bounding box center [88, 342] width 101 height 22
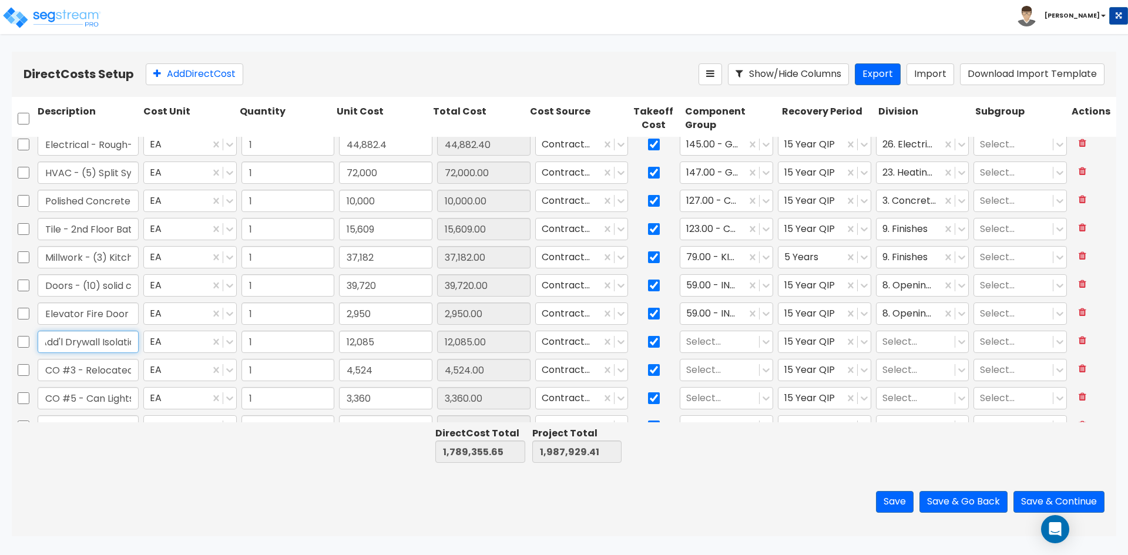
scroll to position [0, 53]
click at [709, 337] on div at bounding box center [719, 342] width 67 height 16
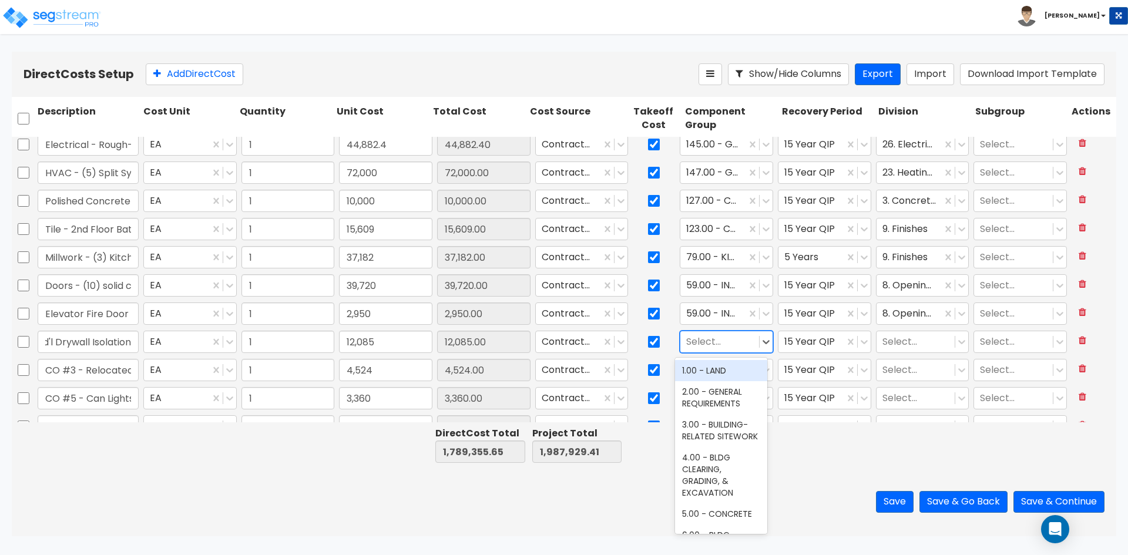
scroll to position [0, 0]
click at [706, 381] on div "24.00 - THERMAL & MOISTURE PROTECTION" at bounding box center [721, 382] width 92 height 45
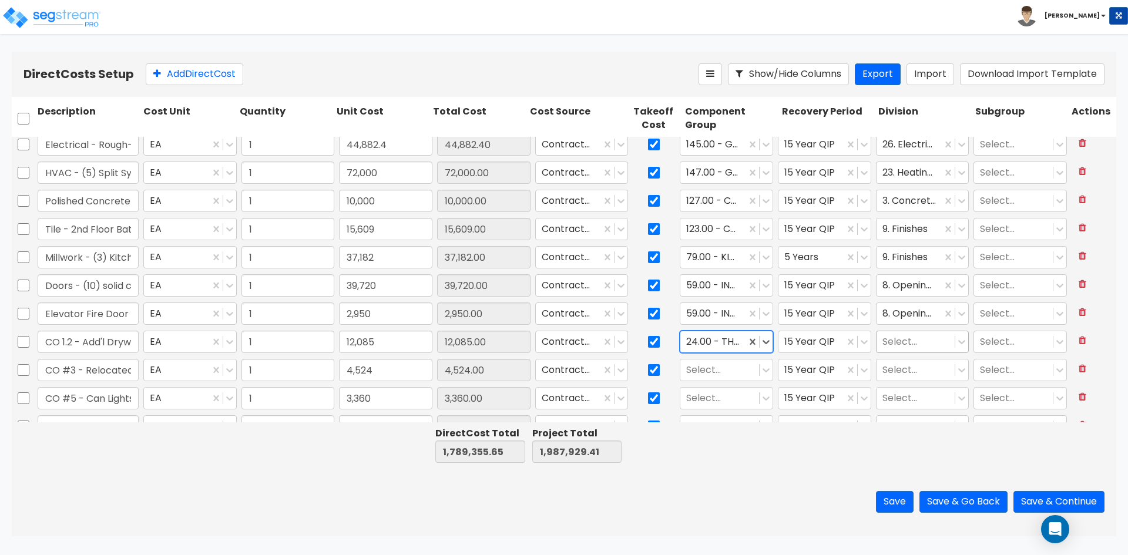
click at [917, 348] on div at bounding box center [916, 342] width 67 height 16
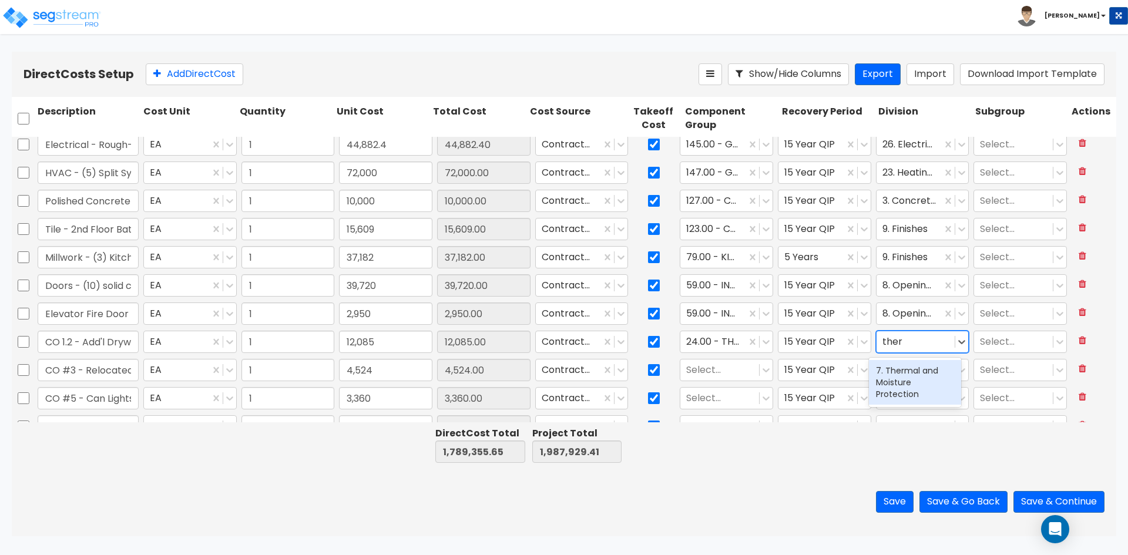
click at [894, 396] on div "7. Thermal and Moisture Protection" at bounding box center [915, 382] width 92 height 45
click at [97, 373] on input "CO #3 - Relocated toilets" at bounding box center [88, 370] width 101 height 22
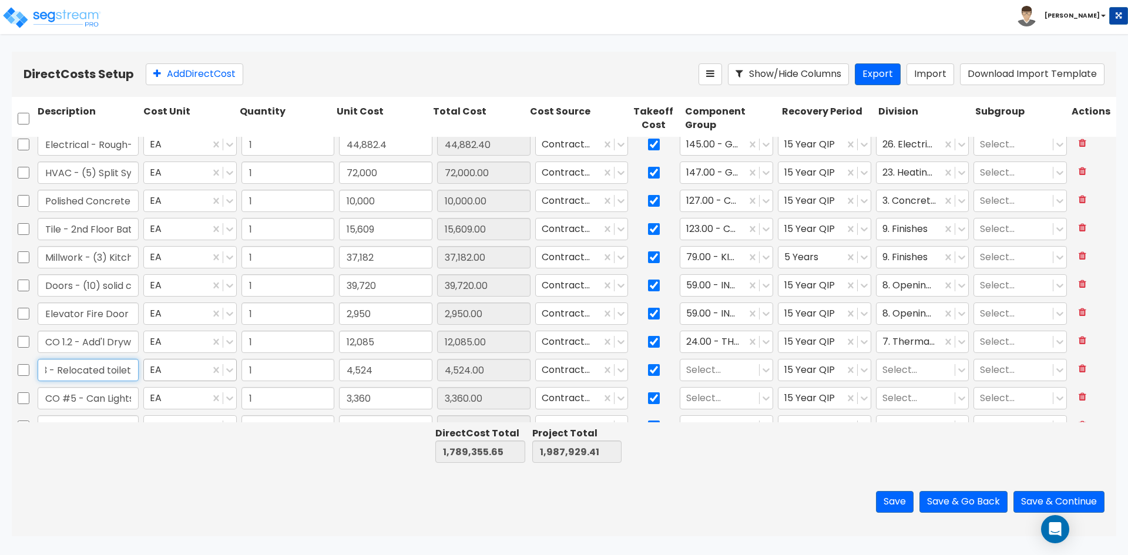
scroll to position [0, 33]
click at [733, 374] on div at bounding box center [719, 371] width 67 height 16
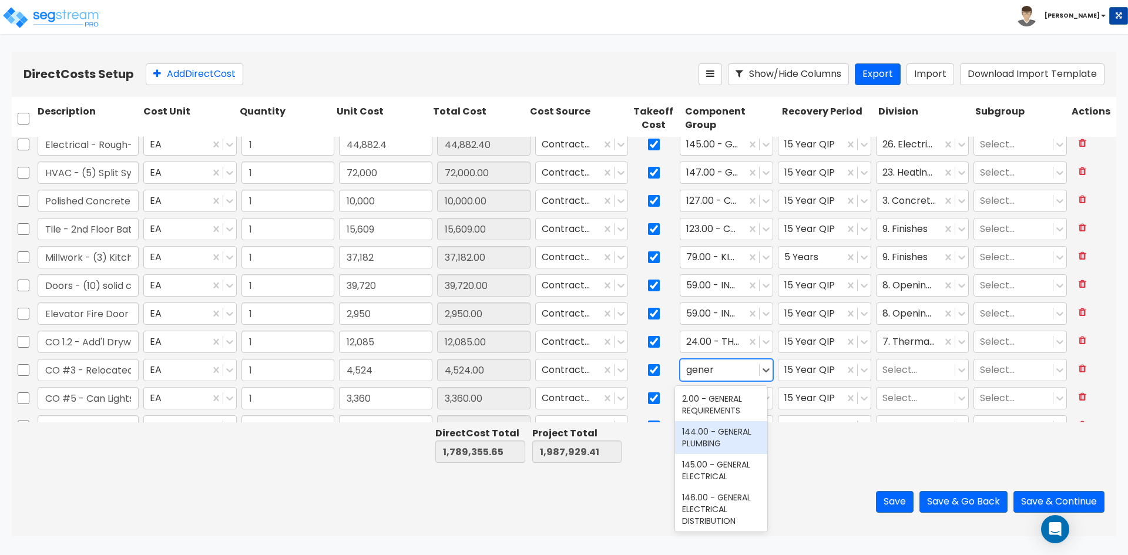
click at [705, 444] on div "144.00 - GENERAL PLUMBING" at bounding box center [721, 437] width 92 height 33
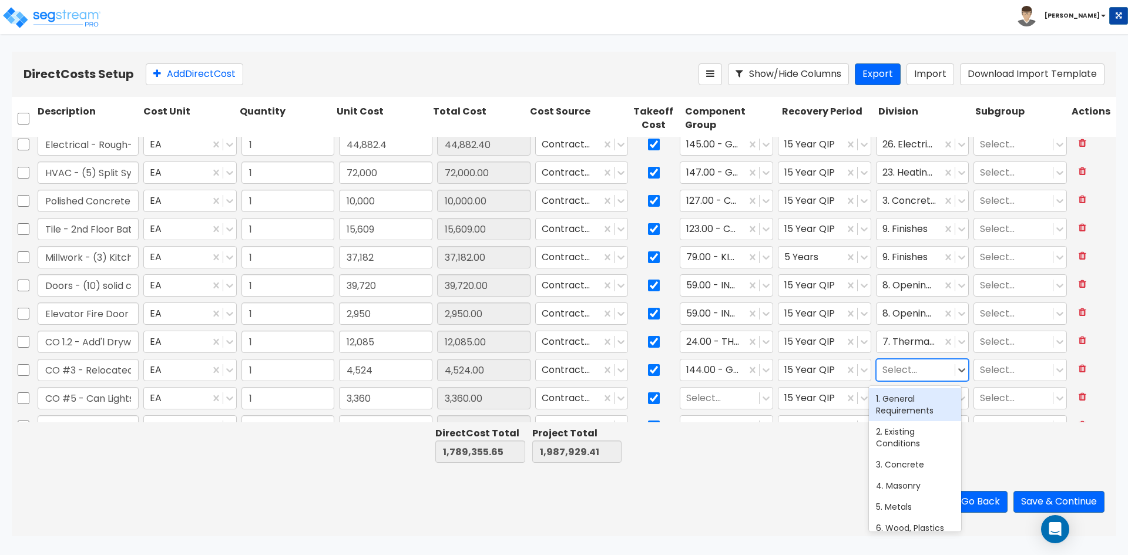
click at [906, 370] on div at bounding box center [916, 371] width 67 height 16
click at [915, 457] on div "22. Plumbing" at bounding box center [915, 445] width 92 height 21
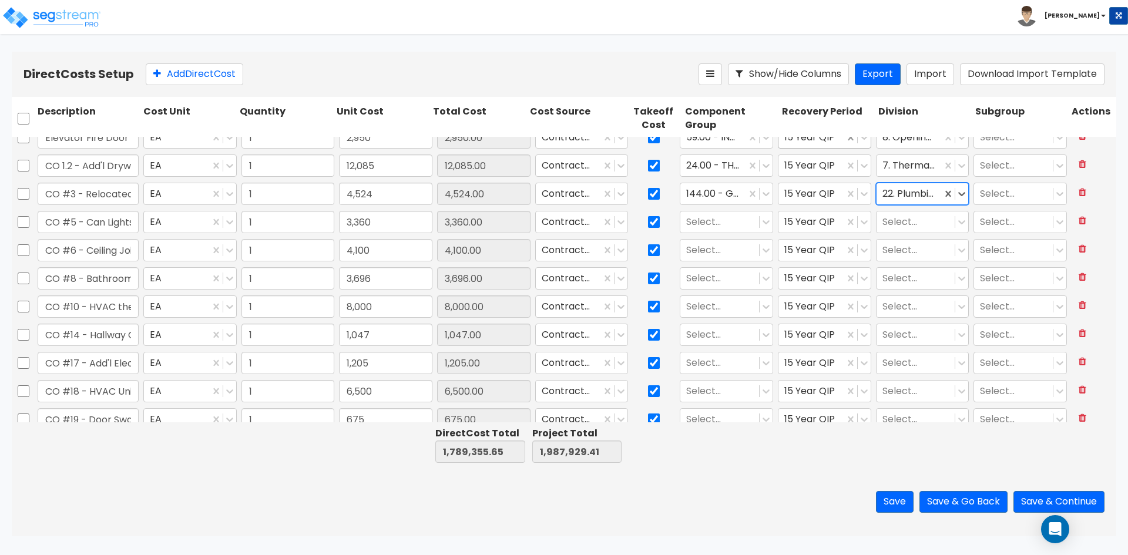
scroll to position [946, 0]
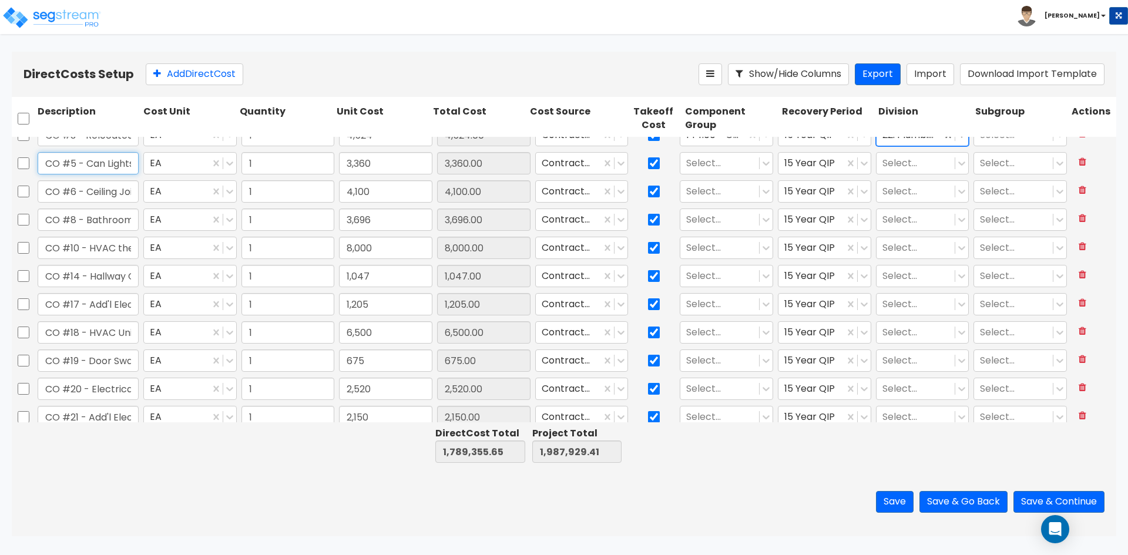
click at [82, 162] on input "CO #5 - Can Lights in 3 Lounges" at bounding box center [88, 163] width 101 height 22
click at [706, 164] on div at bounding box center [719, 164] width 67 height 16
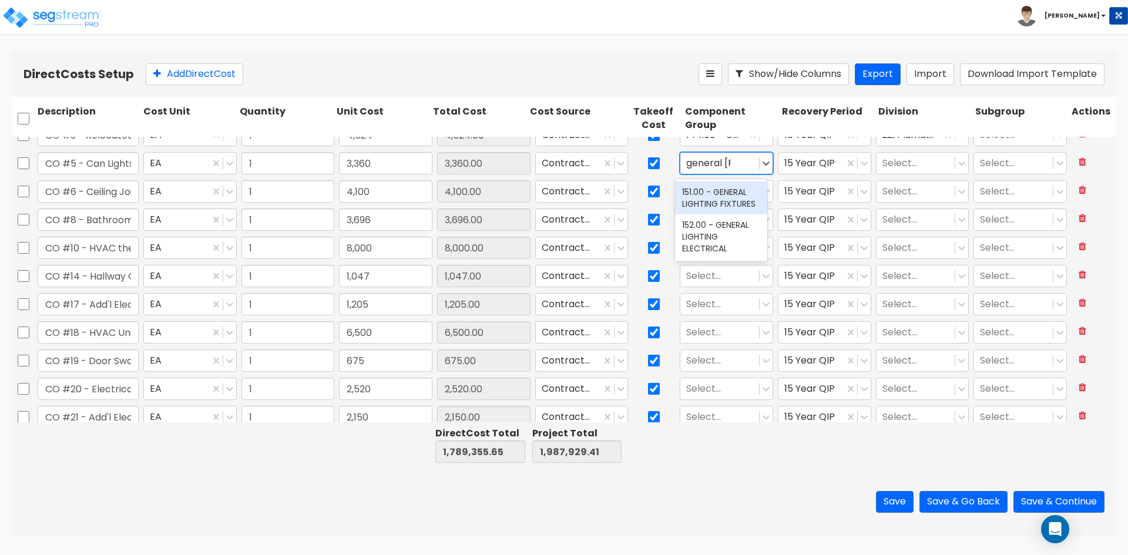
click at [739, 196] on div "151.00 - GENERAL LIGHTING FIXTURES" at bounding box center [721, 198] width 92 height 33
click at [929, 158] on div at bounding box center [916, 164] width 67 height 16
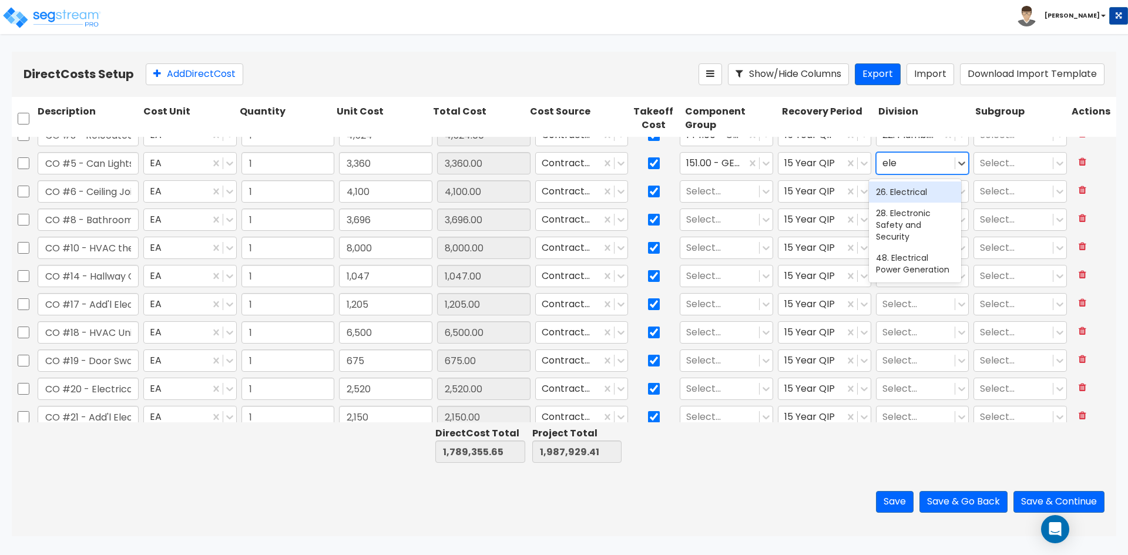
click at [905, 194] on div "26. Electrical" at bounding box center [915, 192] width 92 height 21
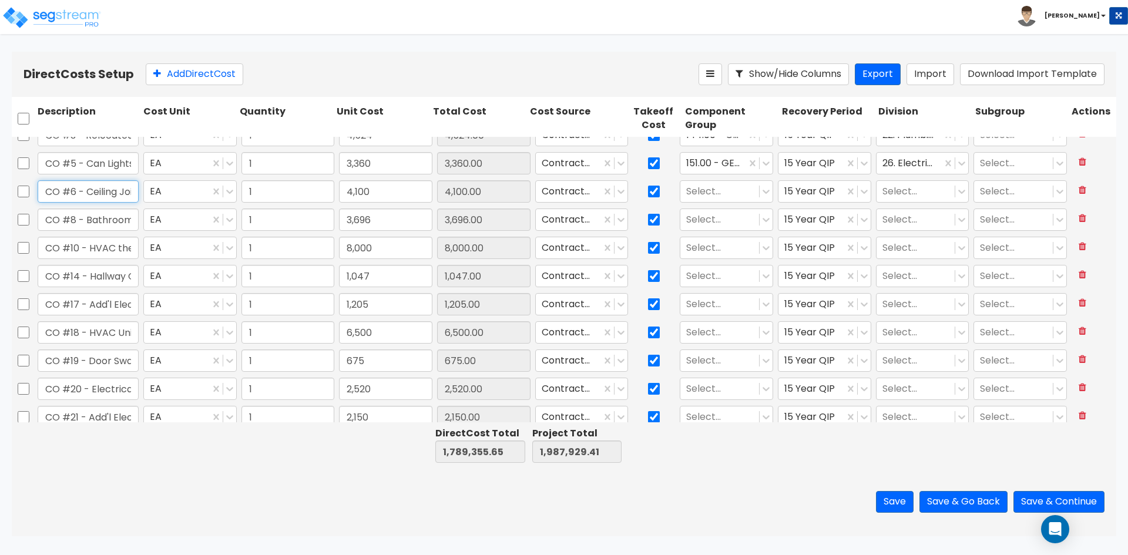
click at [82, 195] on input "CO #6 - Ceiling Joist in [GEOGRAPHIC_DATA]" at bounding box center [88, 191] width 101 height 22
click at [712, 187] on div at bounding box center [719, 192] width 67 height 16
click at [714, 190] on div at bounding box center [719, 192] width 67 height 16
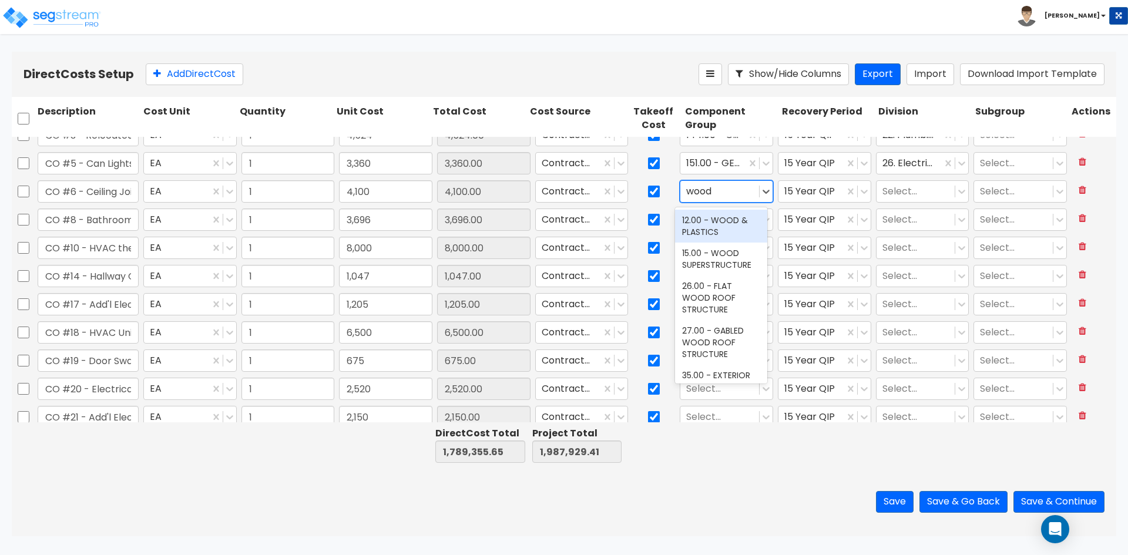
click at [709, 230] on div "12.00 - WOOD & PLASTICS" at bounding box center [721, 226] width 92 height 33
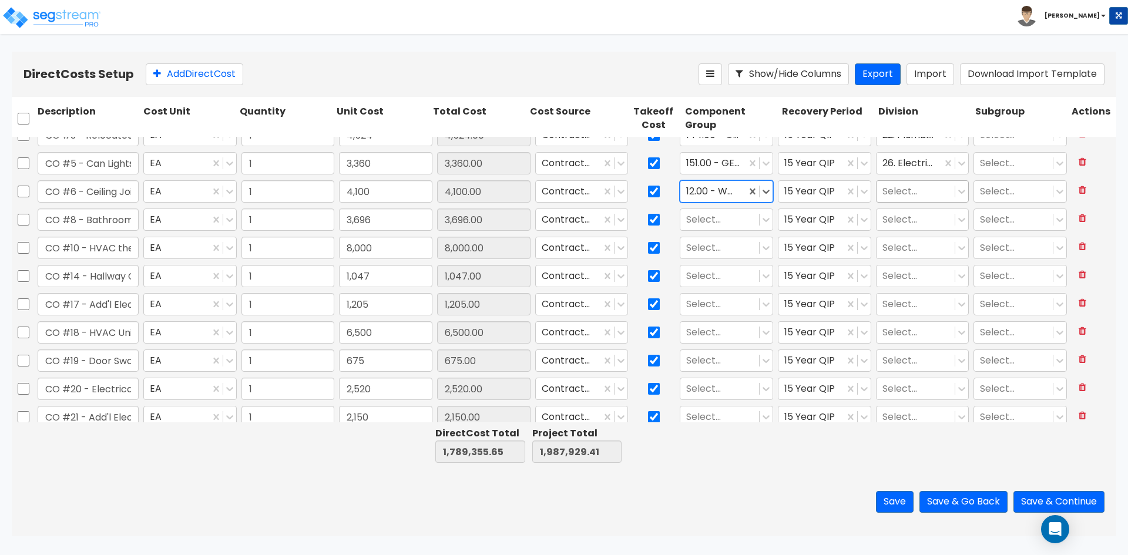
click at [917, 191] on div at bounding box center [916, 192] width 67 height 16
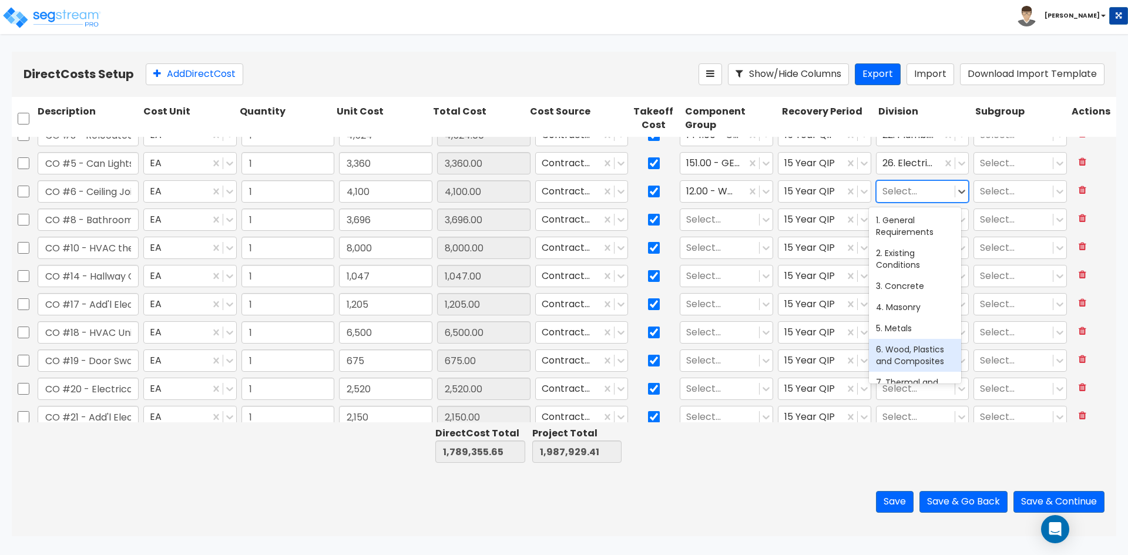
click at [905, 356] on div "6. Wood, Plastics and Composites" at bounding box center [915, 355] width 92 height 33
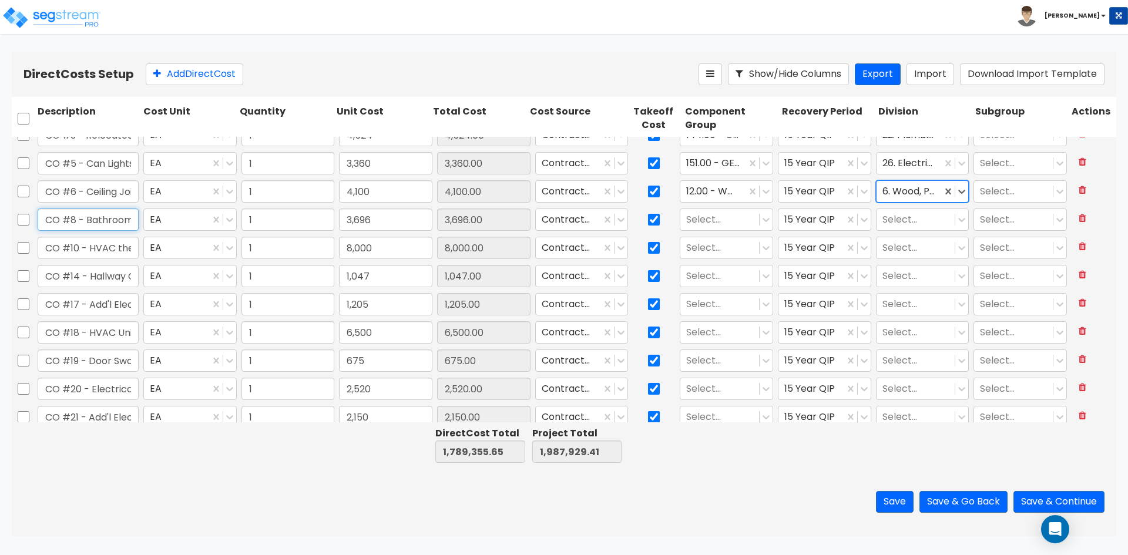
click at [120, 217] on input "CO #8 - Bathroom Partitions" at bounding box center [88, 220] width 101 height 22
click at [722, 226] on div at bounding box center [719, 220] width 67 height 16
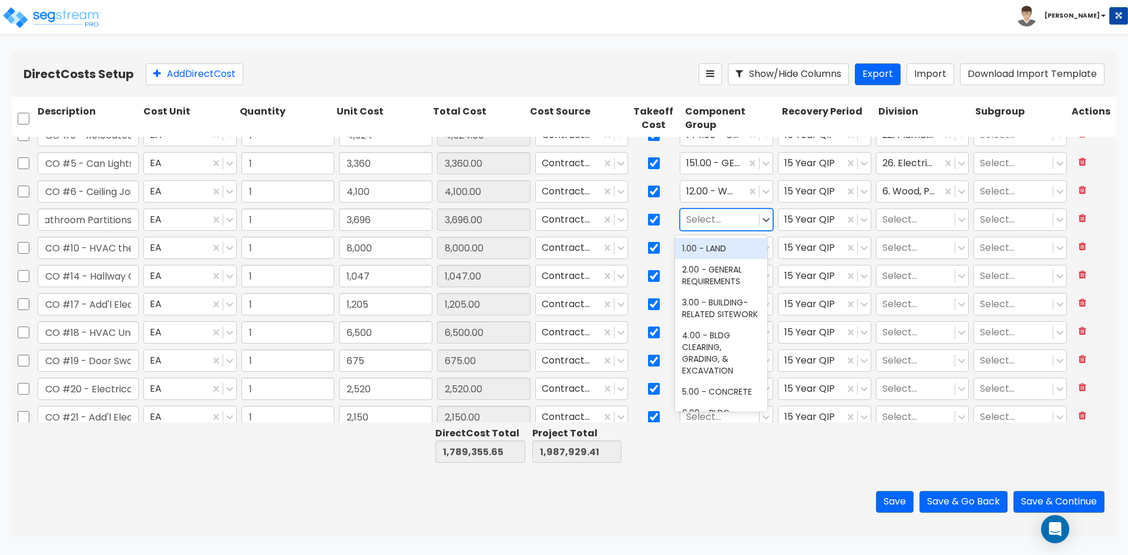
scroll to position [0, 0]
click at [698, 248] on div "70.00 - RESTROOM ACCESSORIES" at bounding box center [721, 254] width 92 height 33
click at [925, 222] on div at bounding box center [916, 220] width 67 height 16
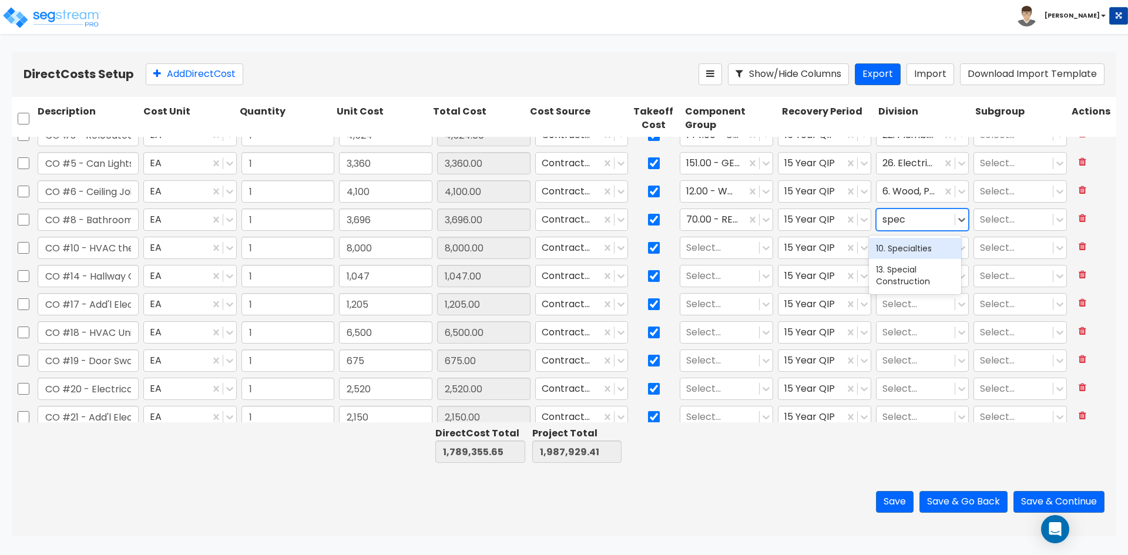
click at [903, 244] on div "10. Specialties" at bounding box center [915, 248] width 92 height 21
click at [115, 249] on input "CO #10 - HVAC thermostats" at bounding box center [88, 248] width 101 height 22
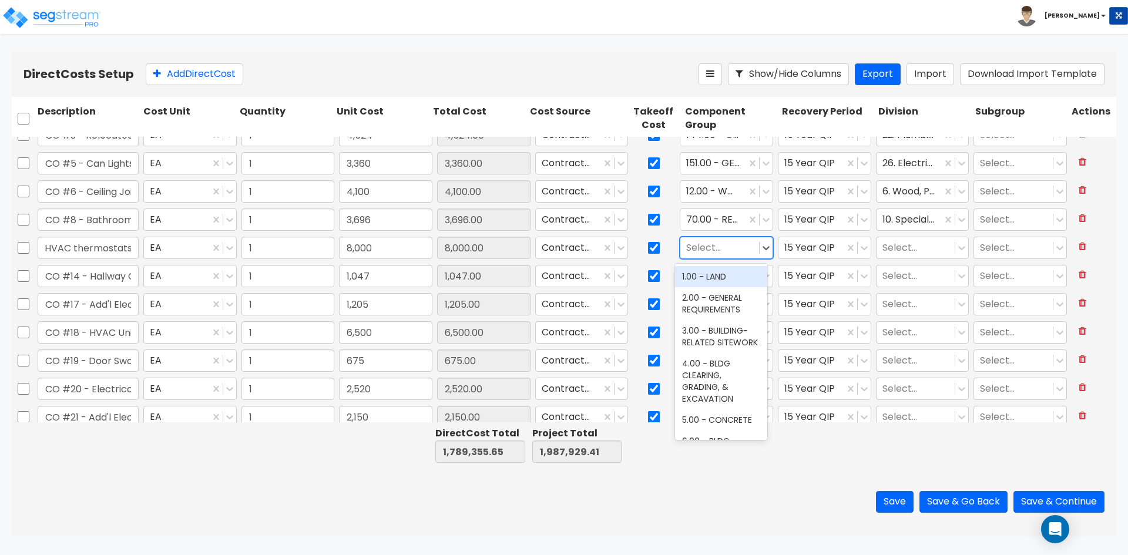
click at [698, 247] on div at bounding box center [719, 248] width 67 height 16
click at [722, 286] on div "147.00 - GENERAL HVAC EQUIPMENT/DUCTWORK" at bounding box center [721, 288] width 92 height 45
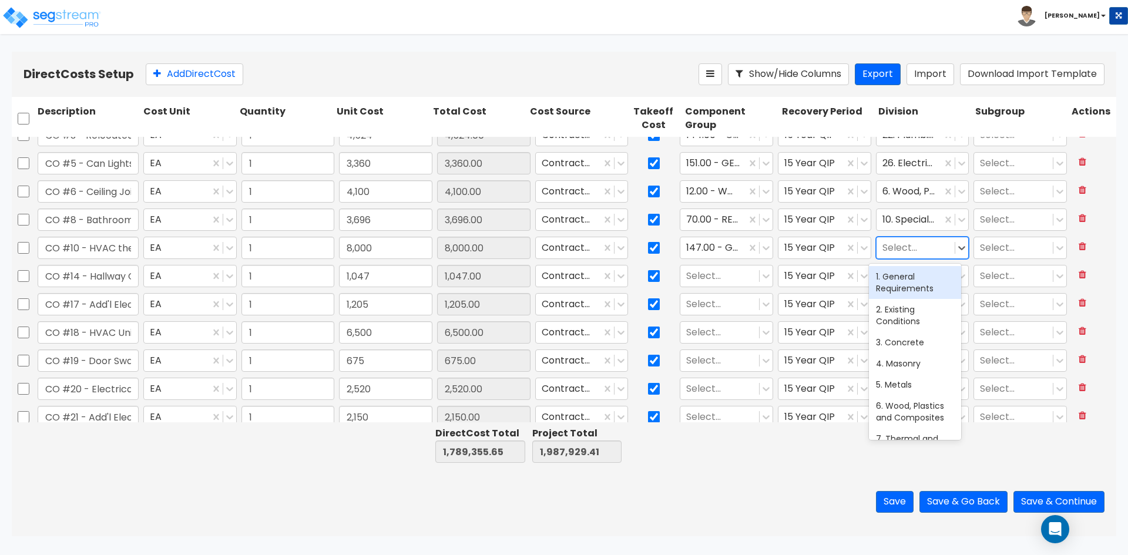
click at [898, 253] on div at bounding box center [916, 248] width 67 height 16
click at [905, 293] on div "23. Heating, Ventilating, and Air Conditioning (HVAC)" at bounding box center [915, 294] width 92 height 56
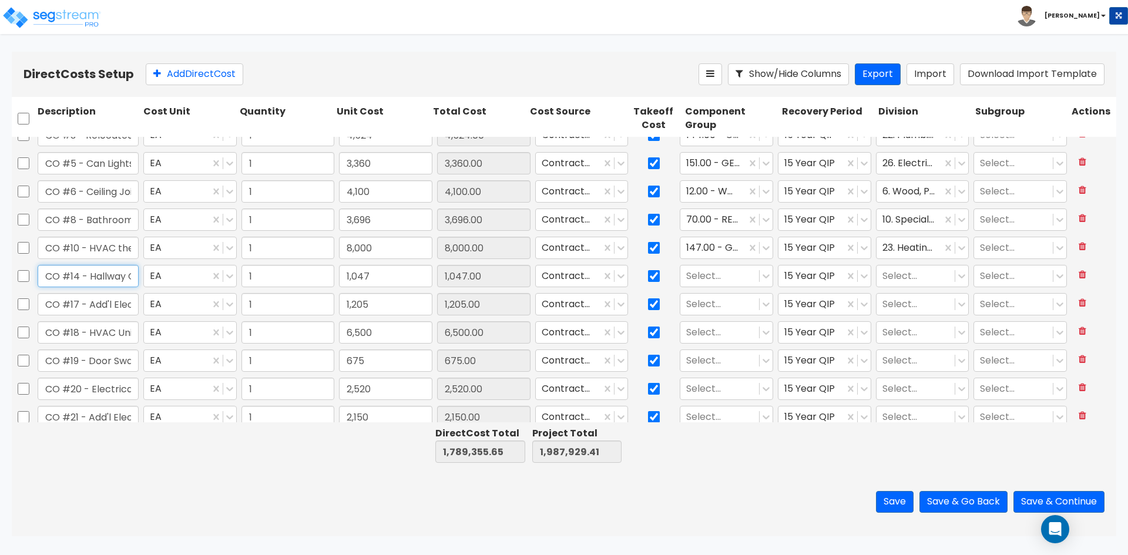
click at [98, 276] on input "CO #14 - Hallway Ceiling Drywall" at bounding box center [88, 276] width 101 height 22
click at [708, 281] on div at bounding box center [719, 277] width 67 height 16
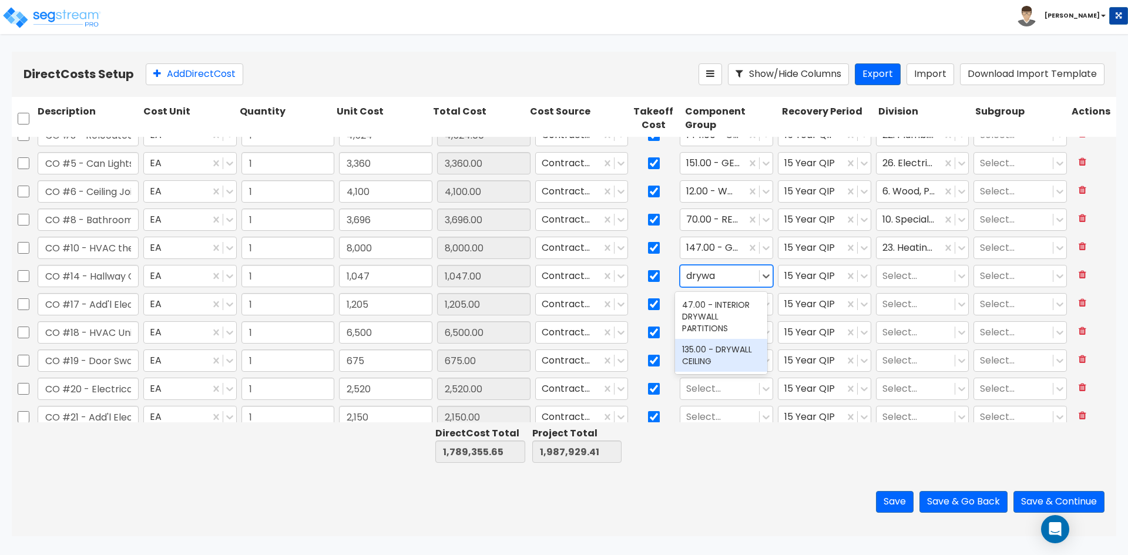
click at [710, 356] on div "135.00 - DRYWALL CEILING" at bounding box center [721, 355] width 92 height 33
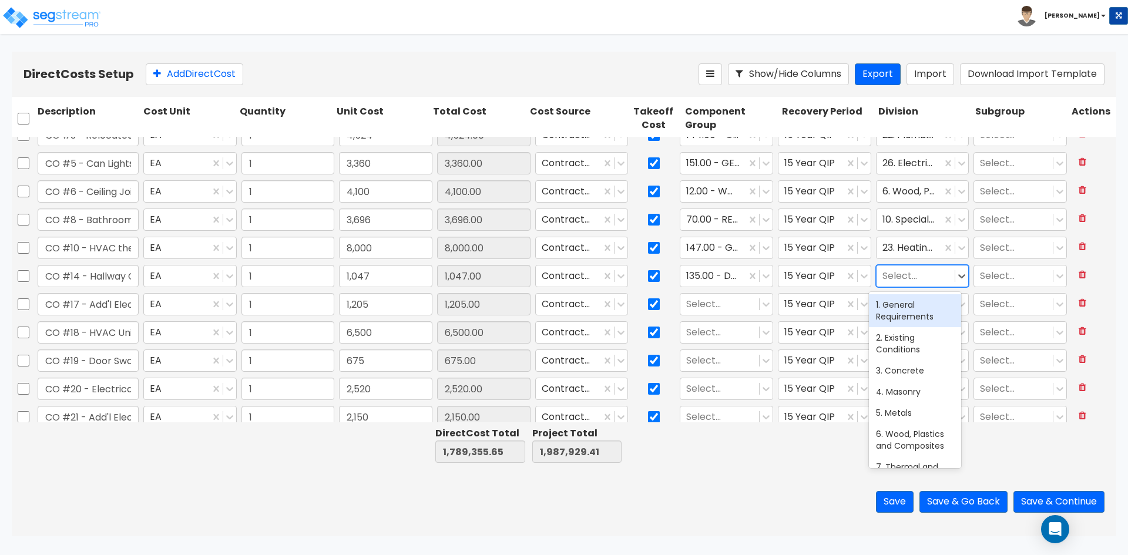
click at [894, 274] on div at bounding box center [916, 277] width 67 height 16
click at [907, 304] on div "9. Finishes" at bounding box center [915, 304] width 92 height 21
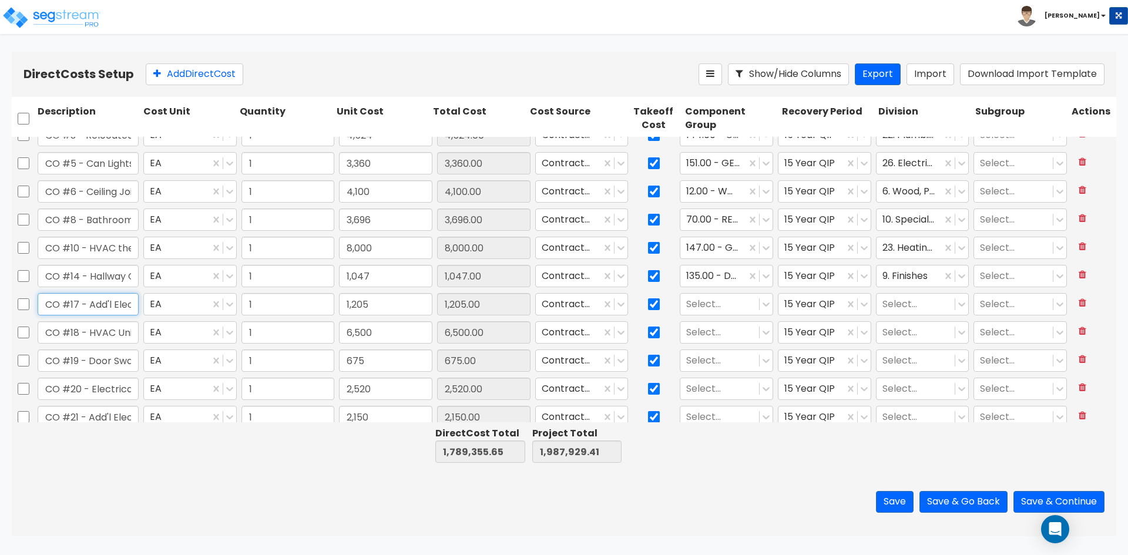
click at [103, 304] on input "CO #17 - Add'l Electrical" at bounding box center [88, 304] width 101 height 22
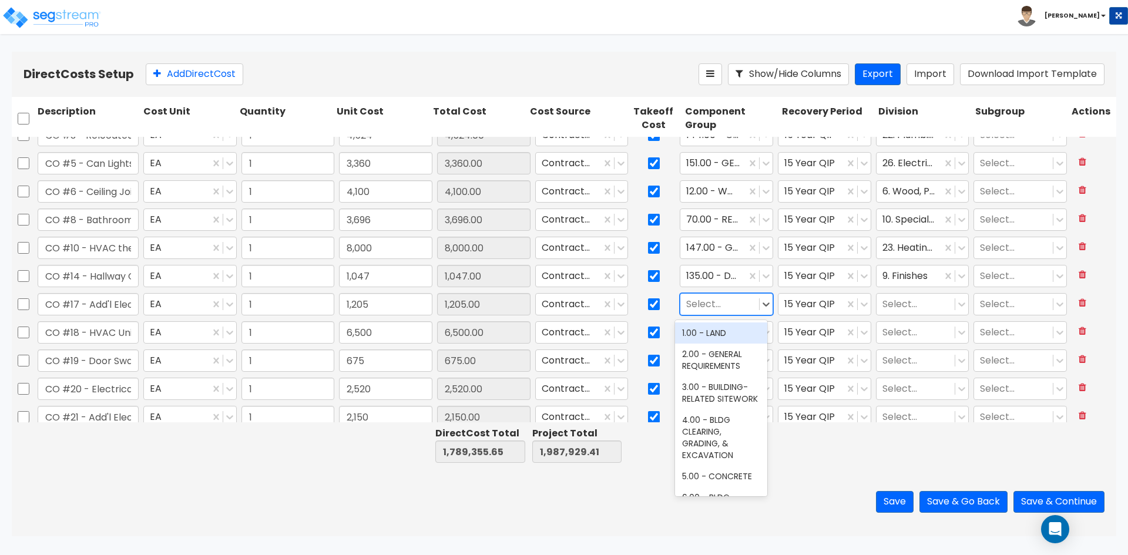
click at [703, 309] on div at bounding box center [719, 305] width 67 height 16
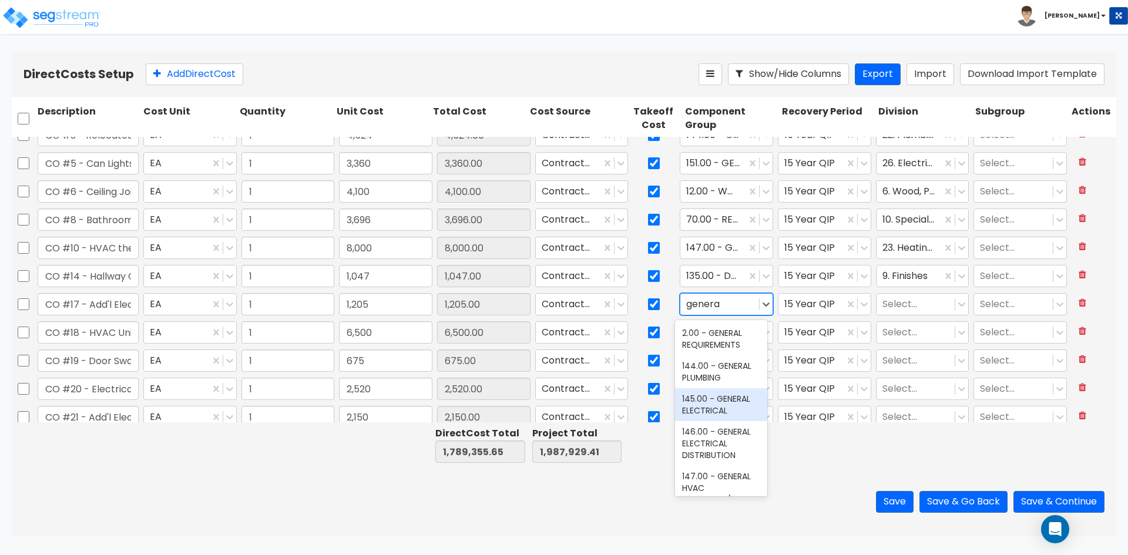
click at [749, 409] on div "145.00 - GENERAL ELECTRICAL" at bounding box center [721, 404] width 92 height 33
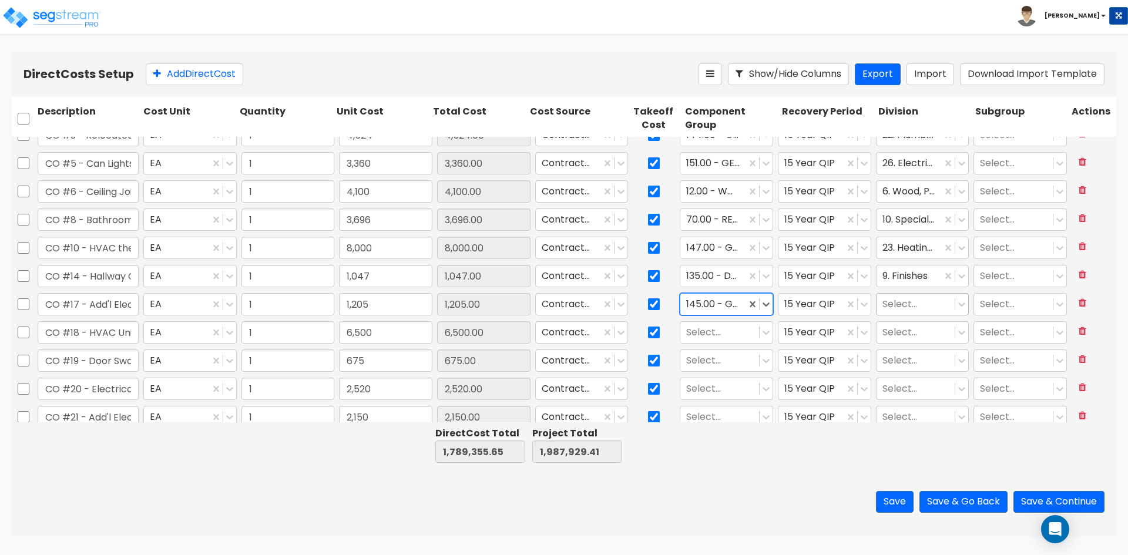
click at [919, 308] on div at bounding box center [916, 305] width 67 height 16
drag, startPoint x: 910, startPoint y: 328, endPoint x: 955, endPoint y: 296, distance: 55.6
click at [909, 328] on div "26. Electrical" at bounding box center [915, 333] width 92 height 21
click at [102, 334] on input "CO #18 - HVAC Unit - 3rd Fl" at bounding box center [88, 332] width 101 height 22
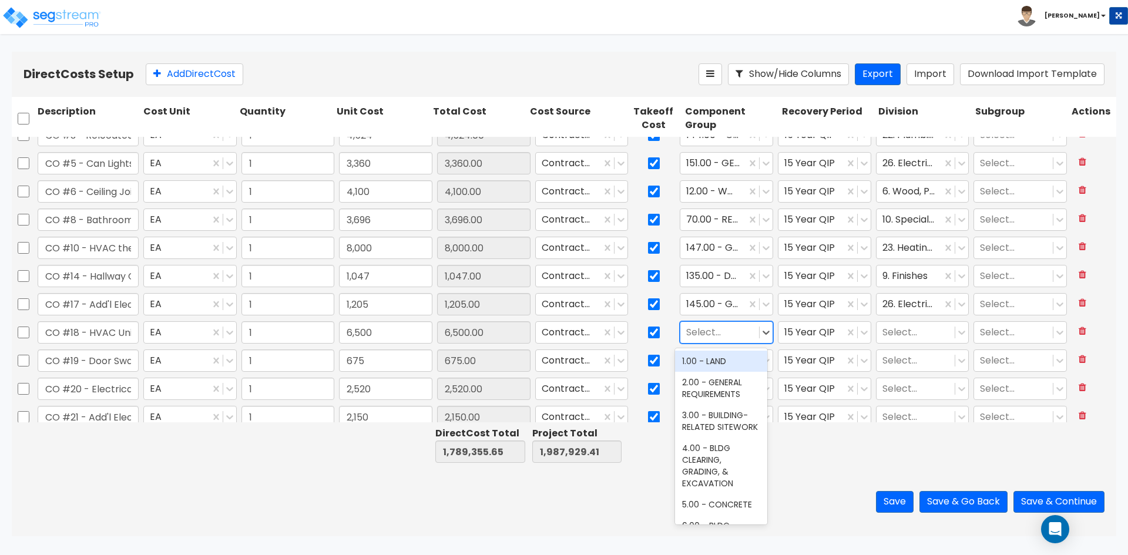
click at [737, 333] on div at bounding box center [719, 333] width 67 height 16
click at [724, 363] on div "147.00 - GENERAL HVAC EQUIPMENT/DUCTWORK" at bounding box center [721, 373] width 92 height 45
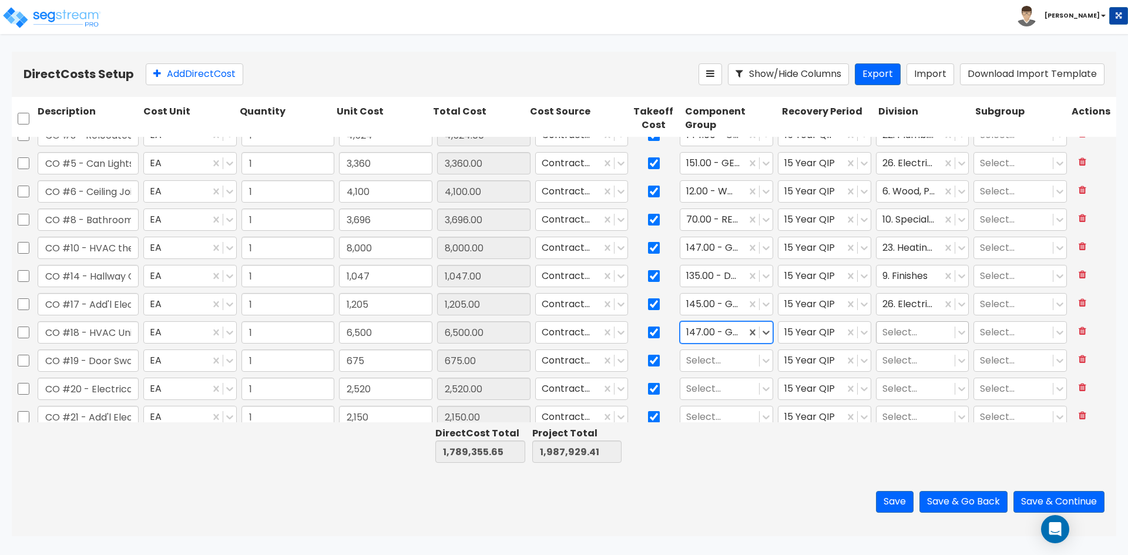
click at [904, 331] on div at bounding box center [916, 333] width 67 height 16
click at [899, 329] on div at bounding box center [916, 333] width 67 height 16
click at [899, 330] on div at bounding box center [916, 333] width 67 height 16
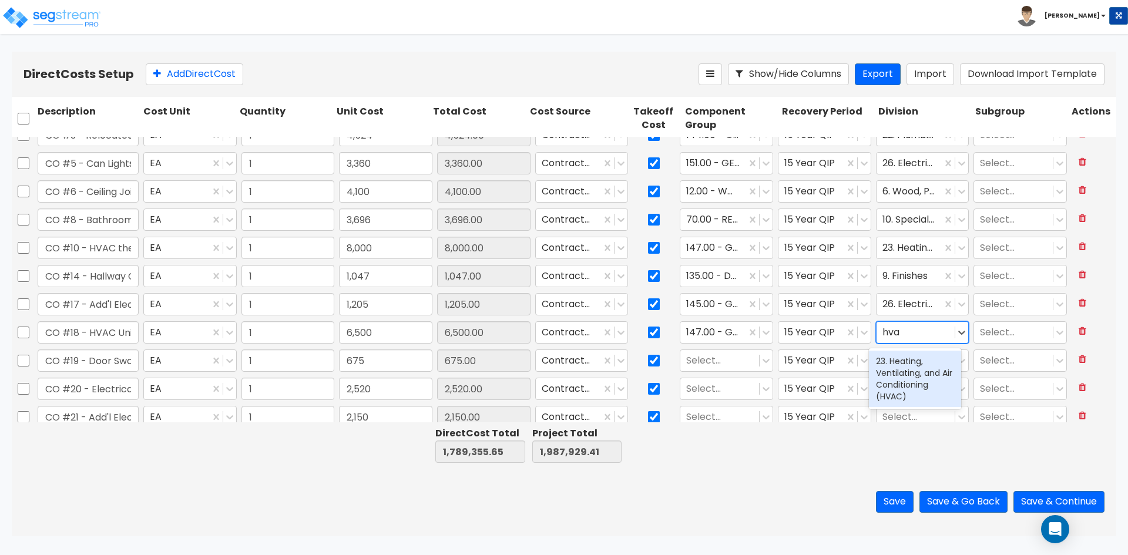
click at [887, 374] on div "23. Heating, Ventilating, and Air Conditioning (HVAC)" at bounding box center [915, 379] width 92 height 56
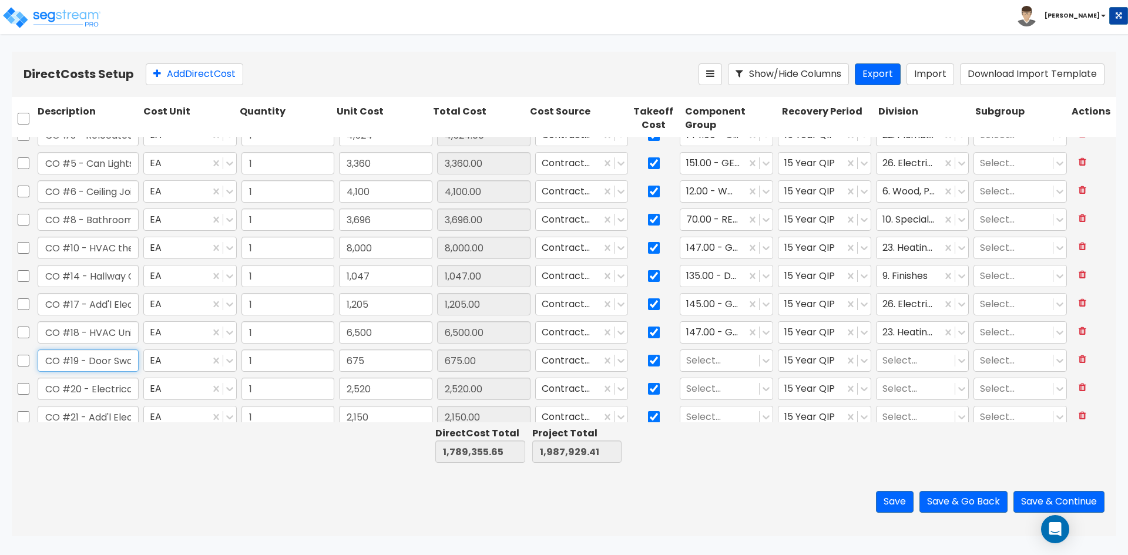
click at [93, 367] on input "CO #19 - Door Swap - Kitchen" at bounding box center [88, 361] width 101 height 22
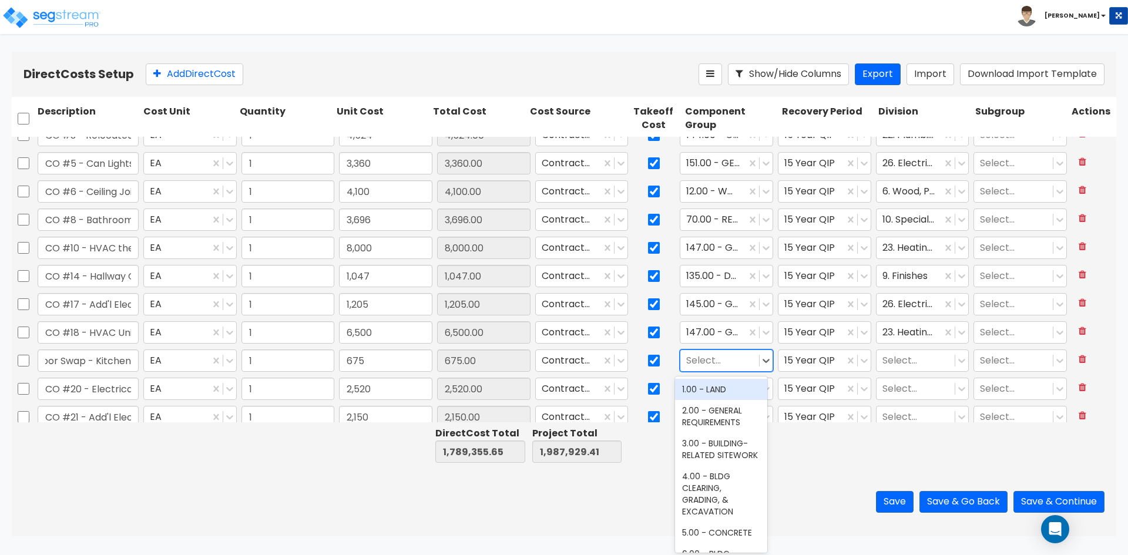
click at [707, 359] on div at bounding box center [719, 361] width 67 height 16
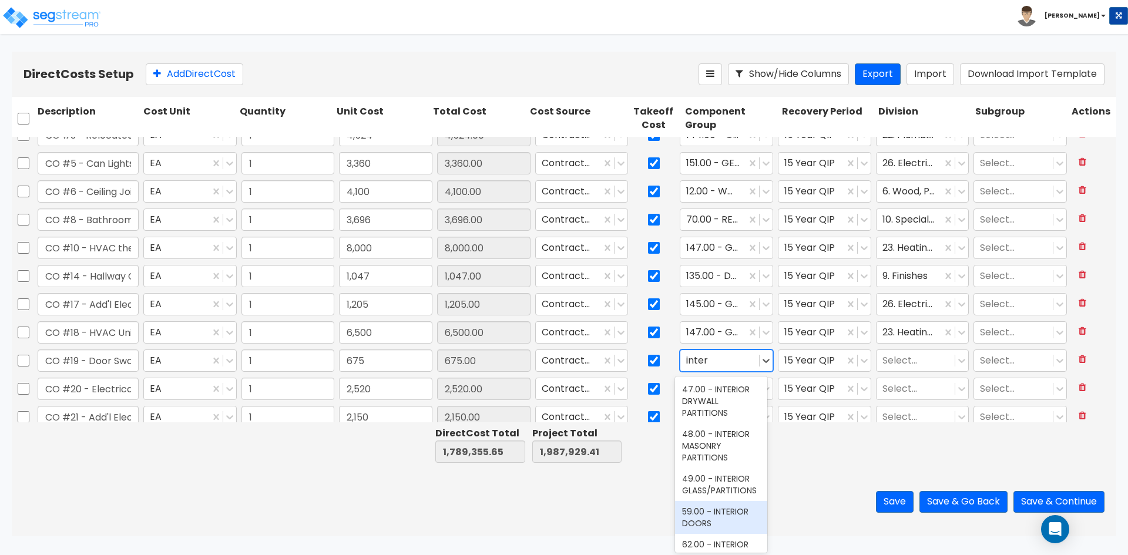
click at [725, 523] on div "59.00 - INTERIOR DOORS" at bounding box center [721, 517] width 92 height 33
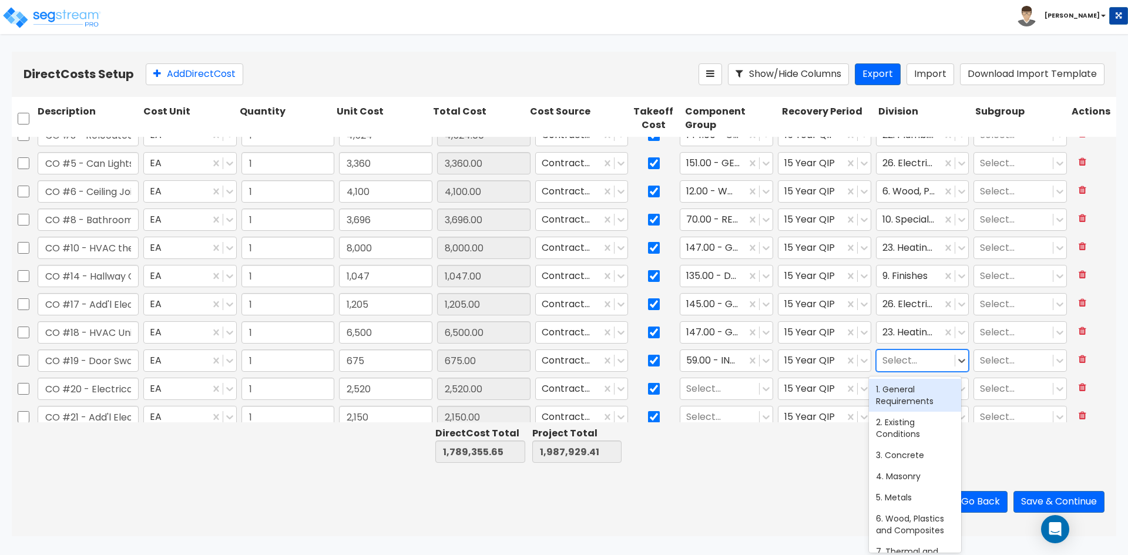
click at [905, 354] on div at bounding box center [916, 361] width 67 height 16
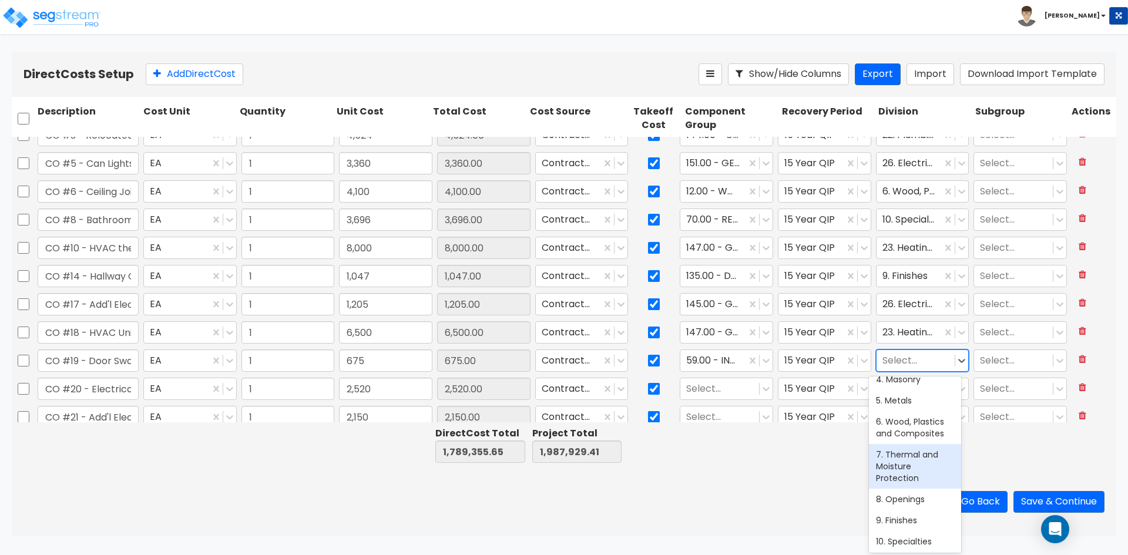
scroll to position [118, 0]
drag, startPoint x: 905, startPoint y: 482, endPoint x: 916, endPoint y: 469, distance: 17.1
click at [906, 480] on div "8. Openings" at bounding box center [915, 478] width 92 height 21
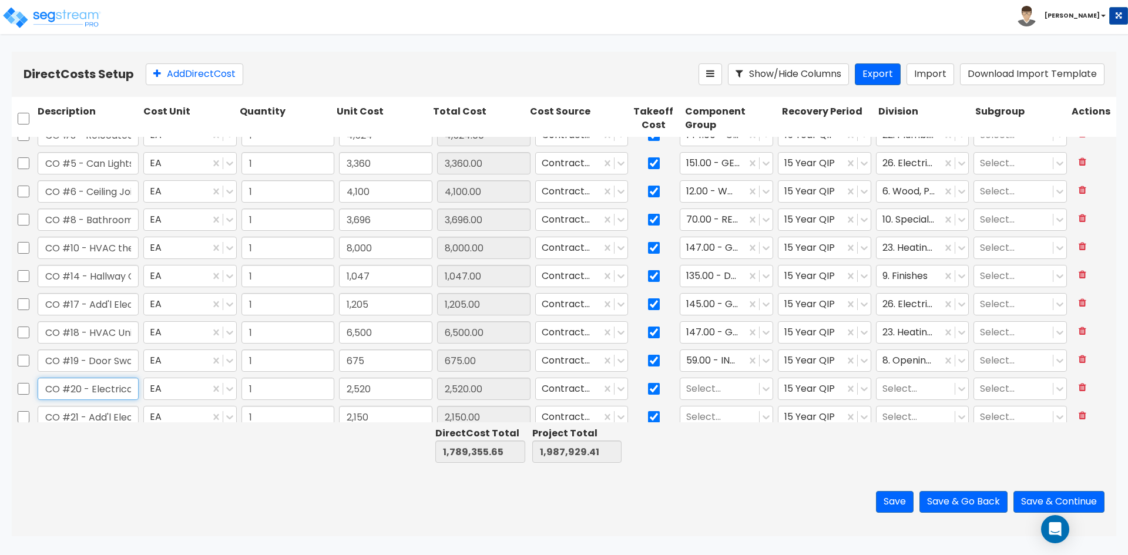
click at [122, 390] on input "CO #20 - Electrical Grounding" at bounding box center [88, 389] width 101 height 22
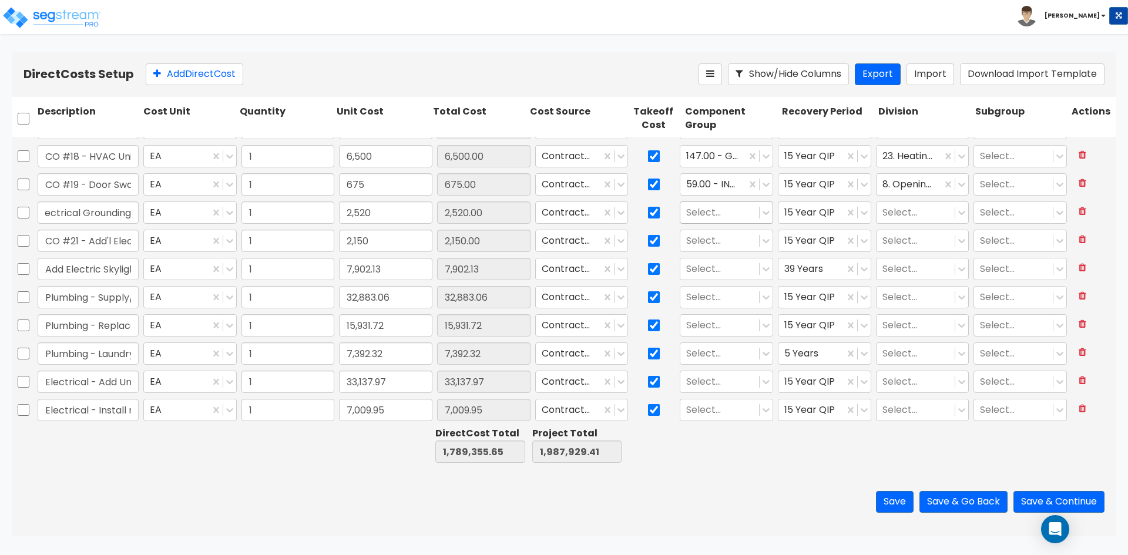
scroll to position [0, 0]
click at [722, 207] on div at bounding box center [719, 213] width 67 height 16
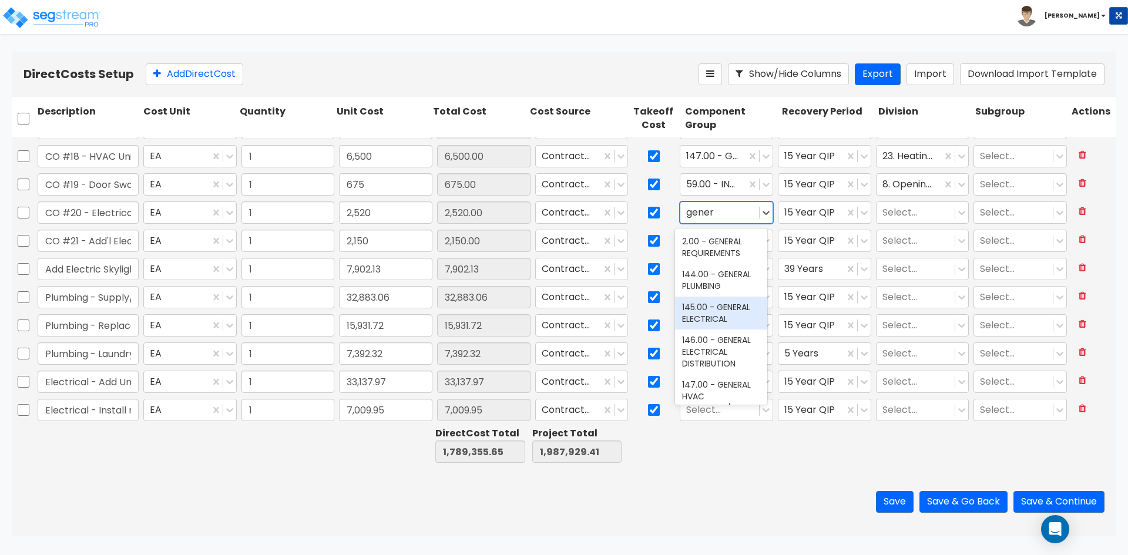
click at [735, 314] on div "145.00 - GENERAL ELECTRICAL" at bounding box center [721, 313] width 92 height 33
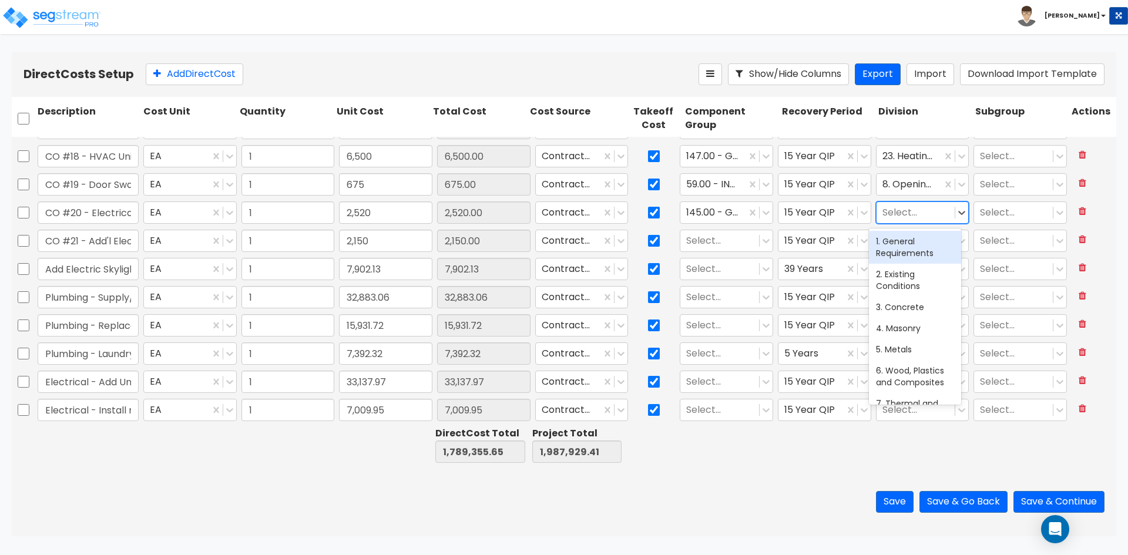
click at [909, 213] on div at bounding box center [916, 213] width 67 height 16
click at [906, 245] on div "26. Electrical" at bounding box center [915, 241] width 92 height 21
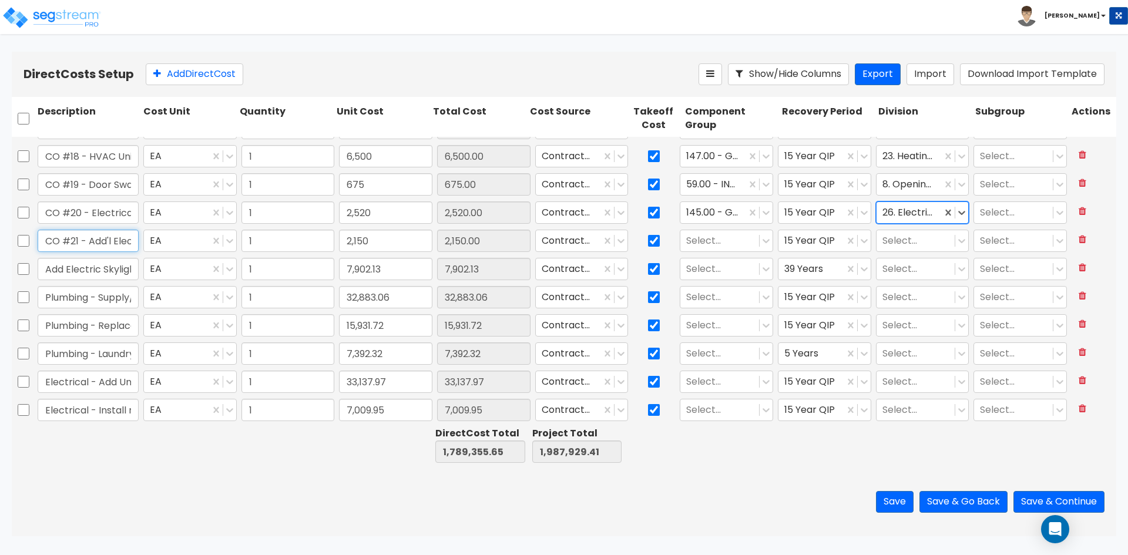
click at [108, 242] on input "CO #21 - Add'l Electrical" at bounding box center [88, 241] width 101 height 22
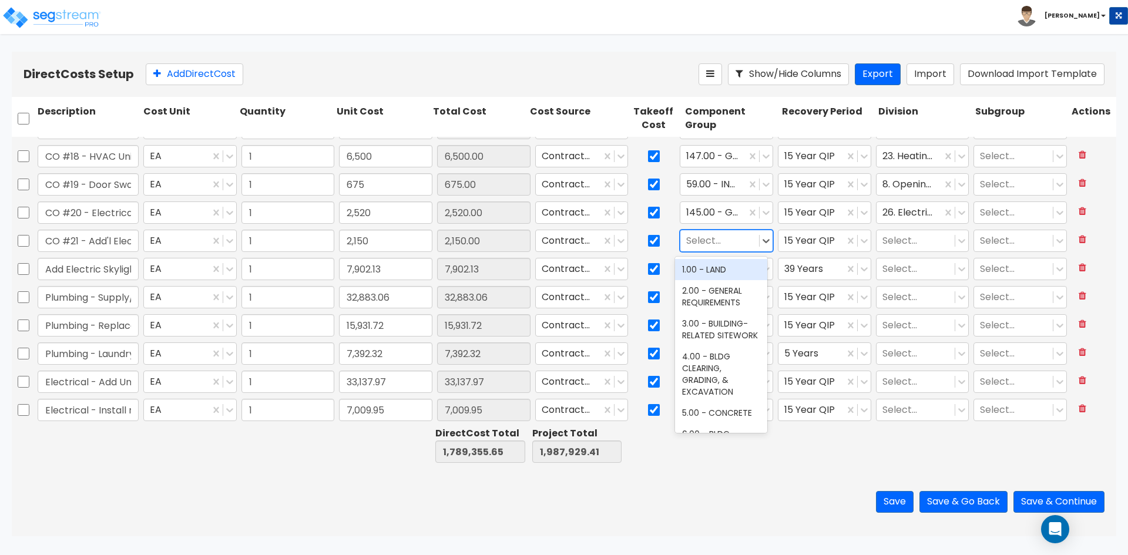
click at [732, 243] on div at bounding box center [719, 241] width 67 height 16
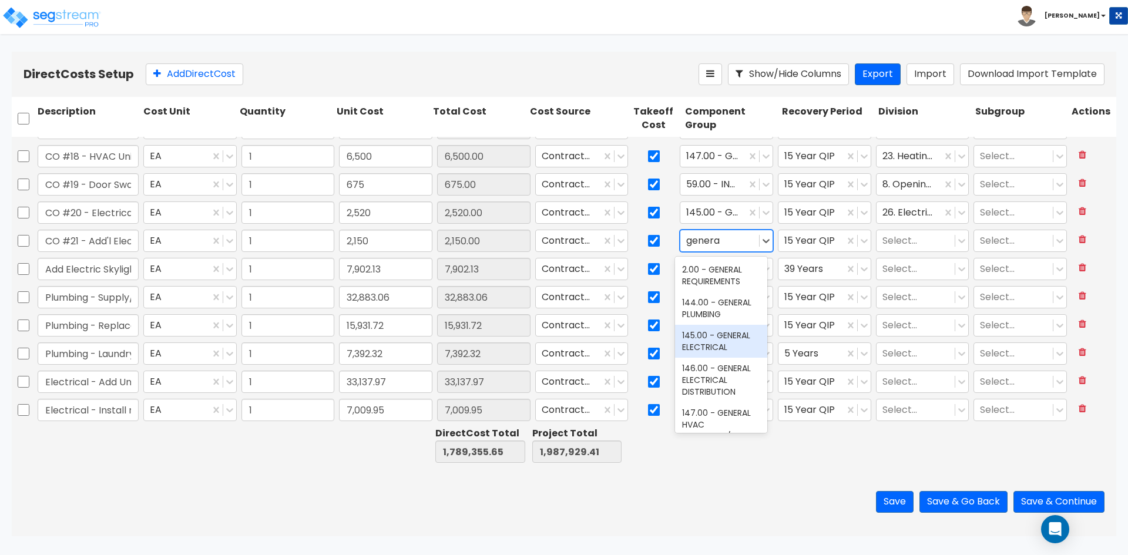
click at [726, 340] on div "145.00 - GENERAL ELECTRICAL" at bounding box center [721, 341] width 92 height 33
click at [910, 240] on div at bounding box center [916, 241] width 67 height 16
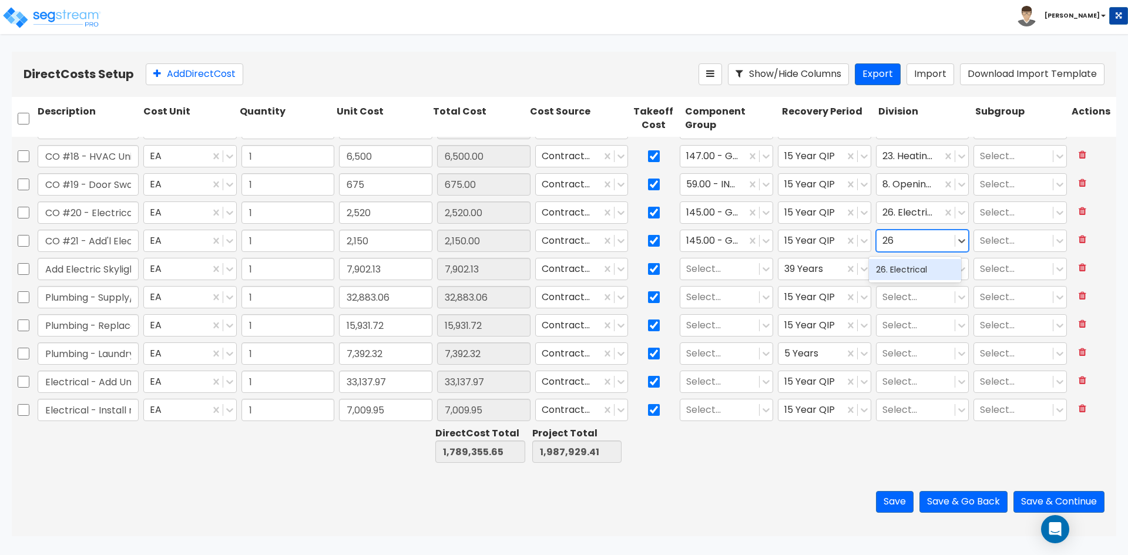
click at [896, 267] on div "26. Electrical" at bounding box center [915, 269] width 92 height 21
click at [733, 272] on div at bounding box center [719, 270] width 67 height 16
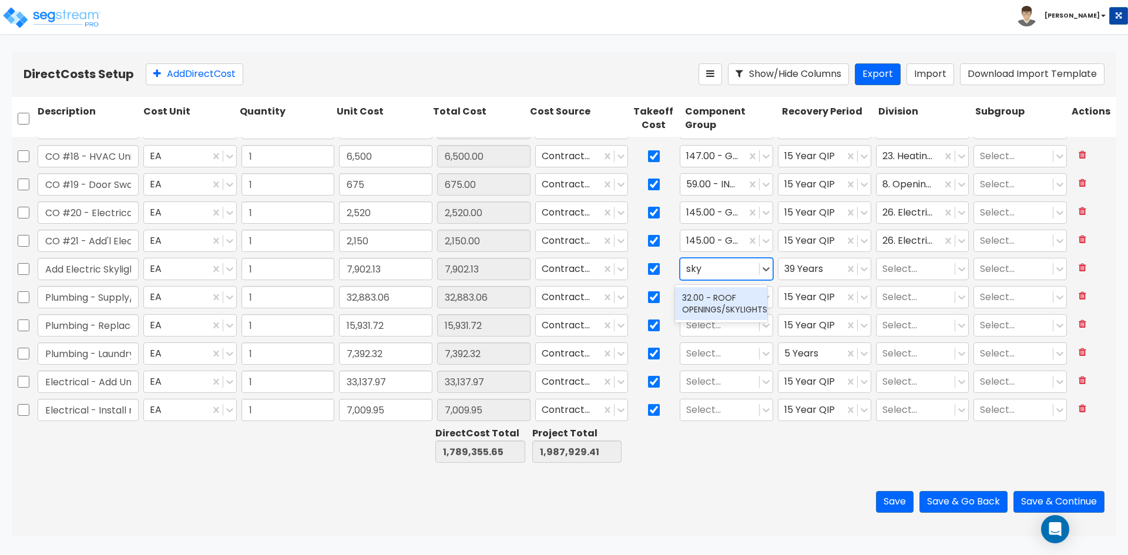
click at [720, 303] on div "32.00 - ROOF OPENINGS/SKYLIGHTS" at bounding box center [721, 303] width 92 height 33
click at [900, 272] on div at bounding box center [916, 270] width 67 height 16
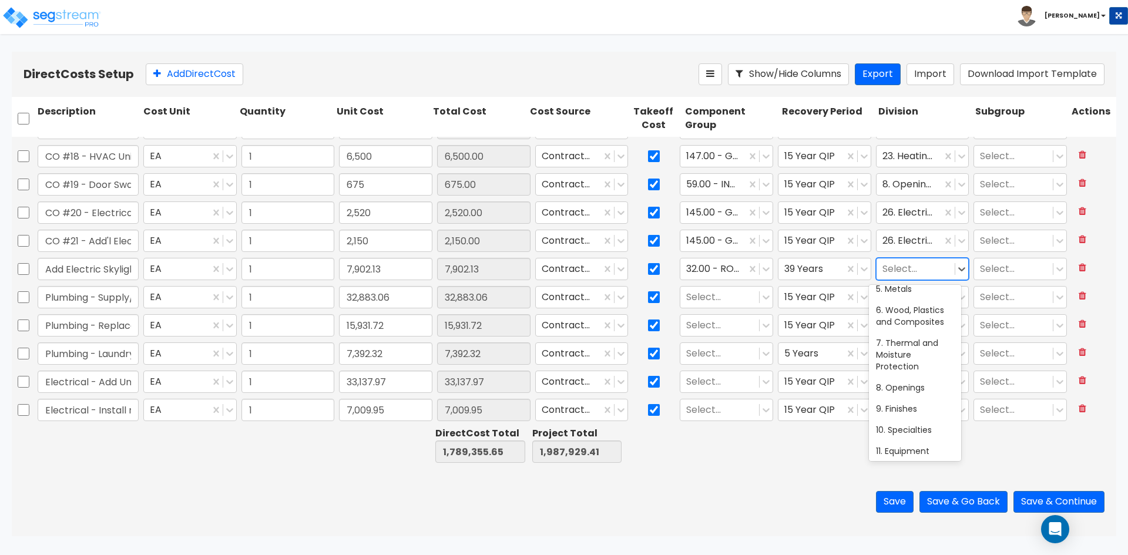
scroll to position [118, 0]
click at [897, 391] on div "8. Openings" at bounding box center [915, 387] width 92 height 21
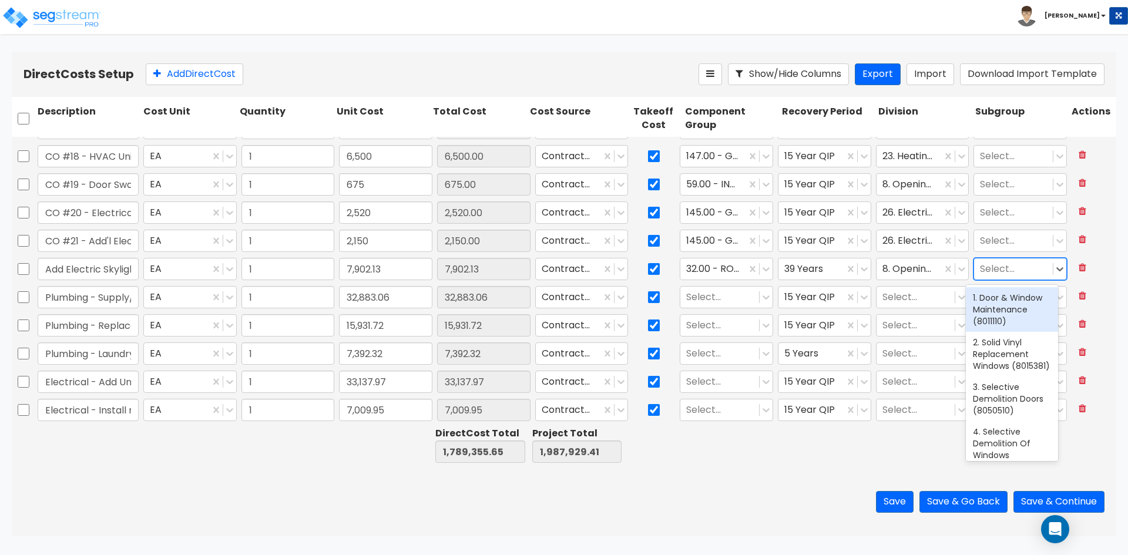
click at [993, 269] on div at bounding box center [1013, 270] width 67 height 16
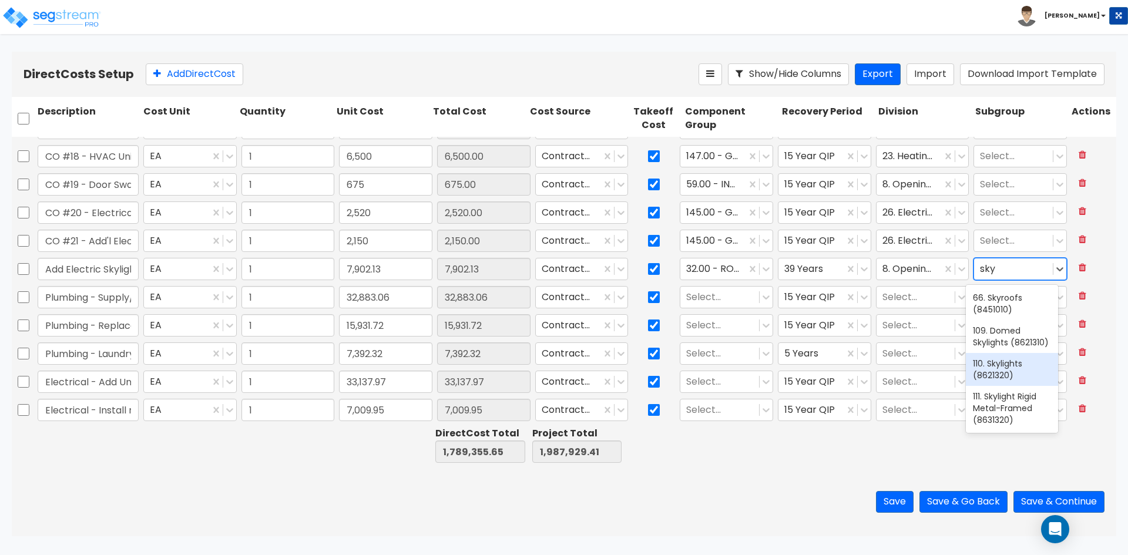
click at [1024, 370] on div "110. Skylights (8621320)" at bounding box center [1012, 369] width 92 height 33
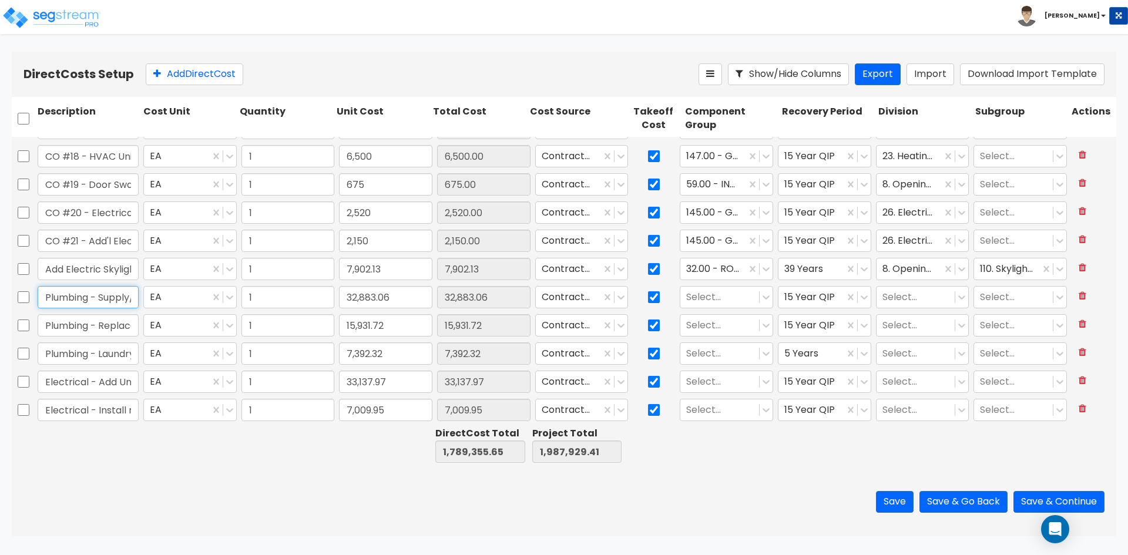
click at [99, 296] on input "Plumbing - Supply/drain for Unit Baths & Kitchens" at bounding box center [88, 297] width 101 height 22
click at [737, 300] on div at bounding box center [719, 298] width 67 height 16
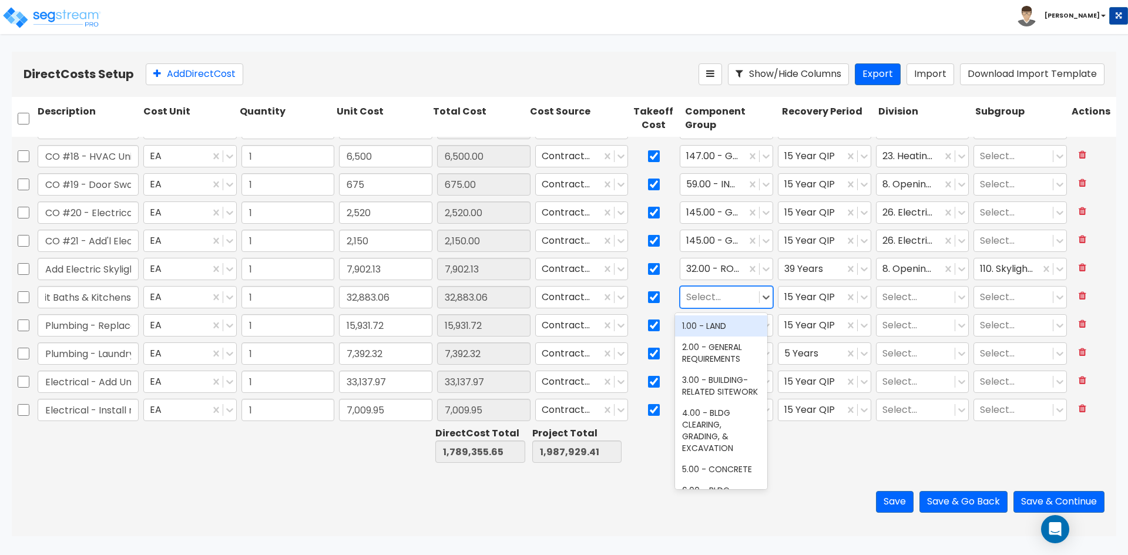
scroll to position [0, 0]
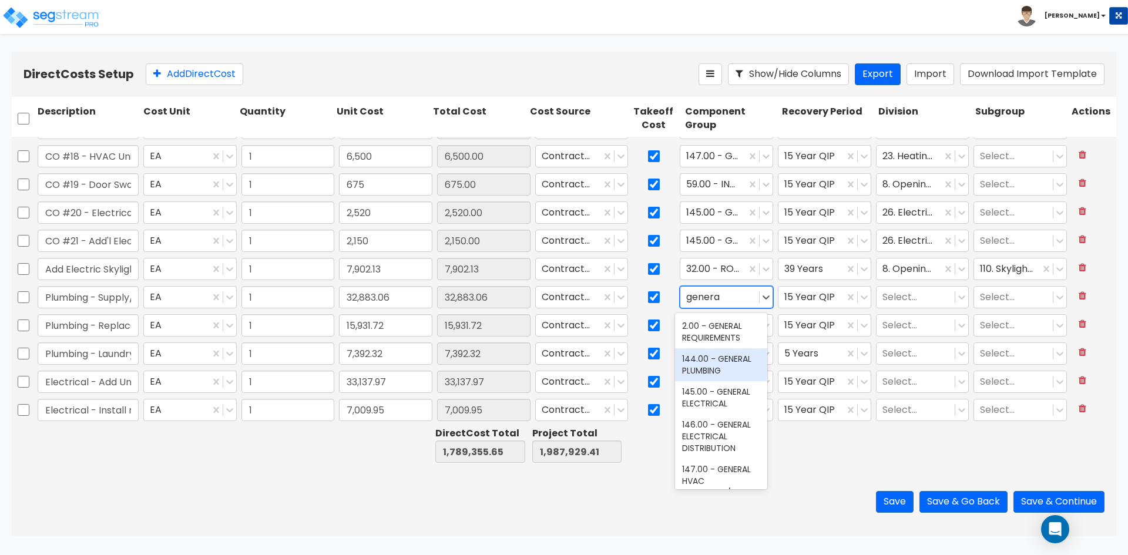
click at [733, 363] on div "144.00 - GENERAL PLUMBING" at bounding box center [721, 364] width 92 height 33
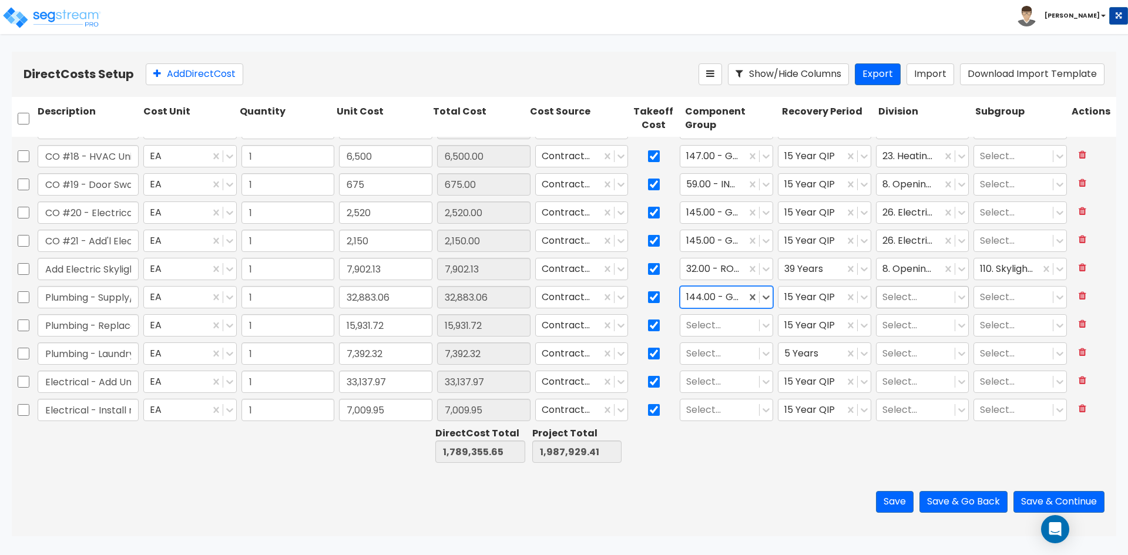
click at [924, 303] on div at bounding box center [916, 298] width 67 height 16
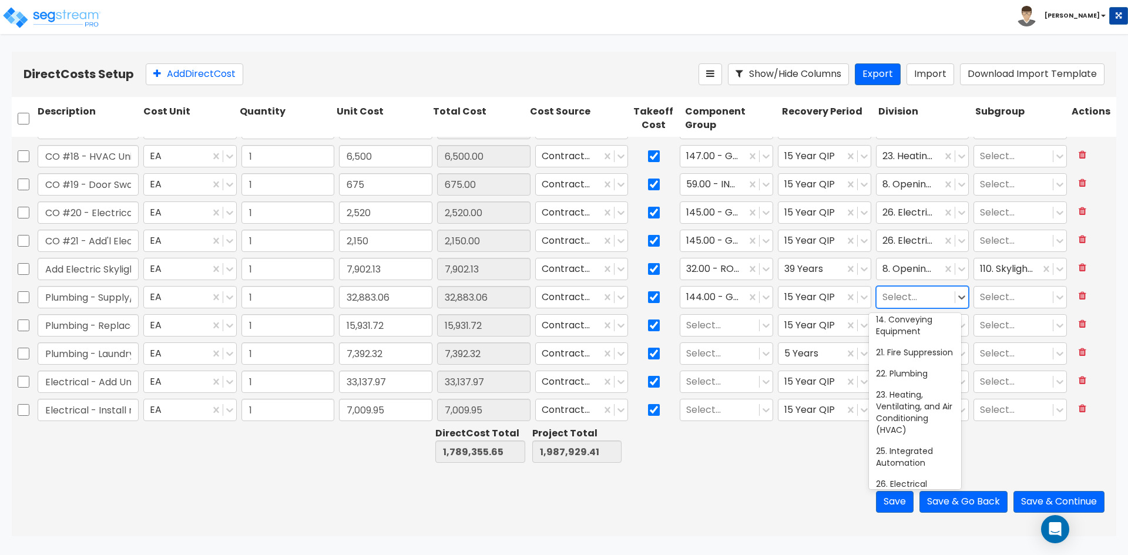
scroll to position [353, 0]
click at [910, 384] on div "22. Plumbing" at bounding box center [915, 373] width 92 height 21
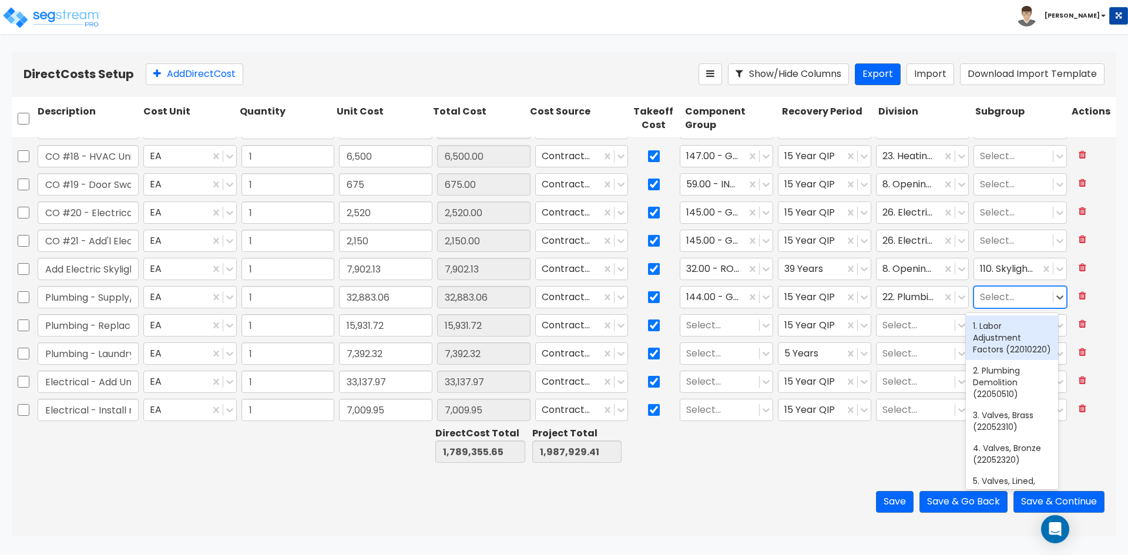
click at [993, 295] on div at bounding box center [1013, 298] width 67 height 16
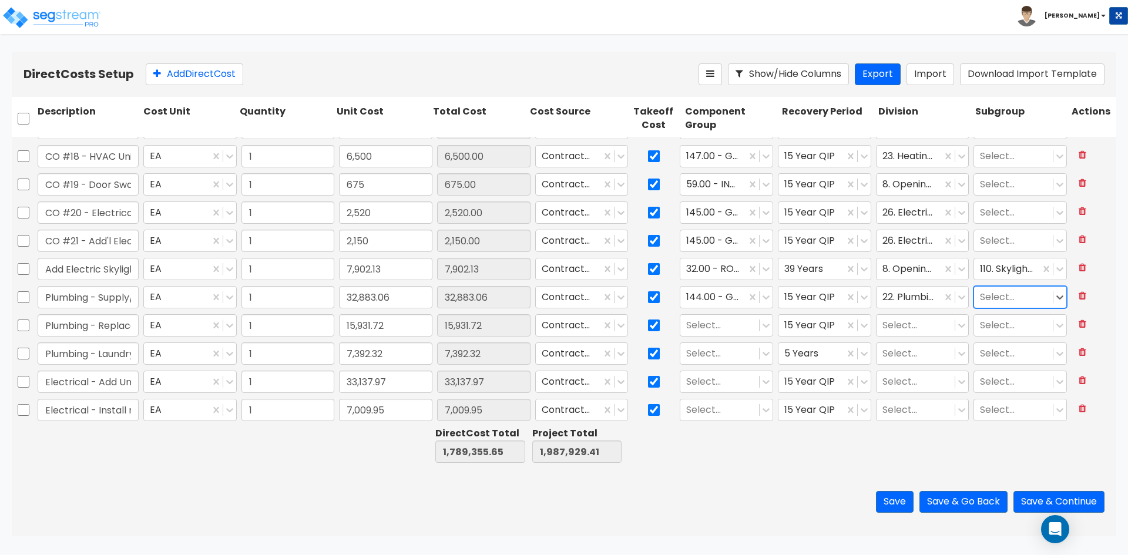
click at [993, 295] on div at bounding box center [1013, 298] width 67 height 16
click at [85, 331] on input "Plumbing - Replace Plumbing on Existing Bathrooms" at bounding box center [88, 325] width 101 height 22
click at [735, 324] on div at bounding box center [719, 326] width 67 height 16
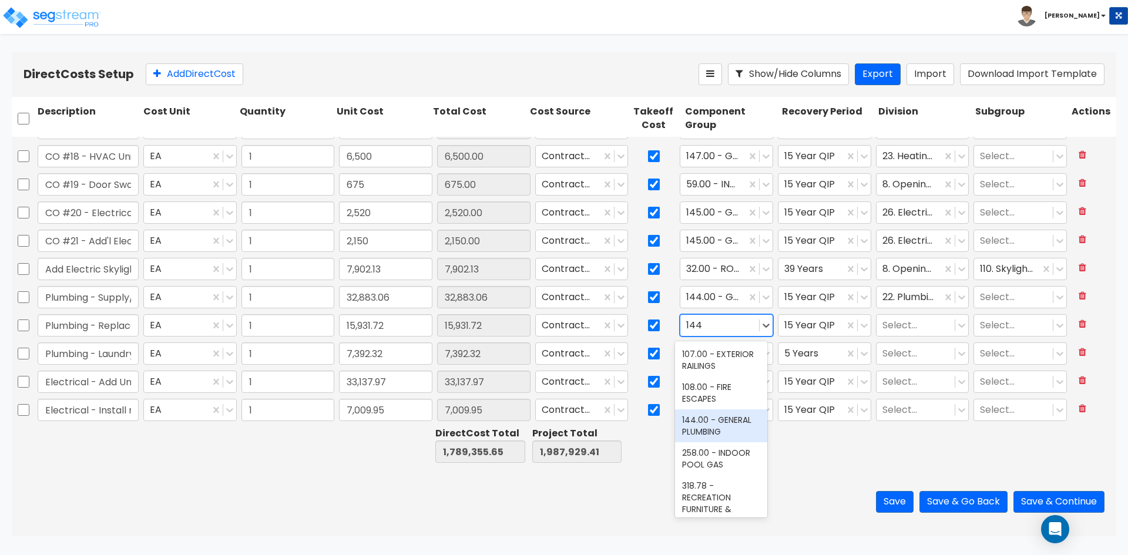
click at [704, 441] on div "144.00 - GENERAL PLUMBING" at bounding box center [721, 426] width 92 height 33
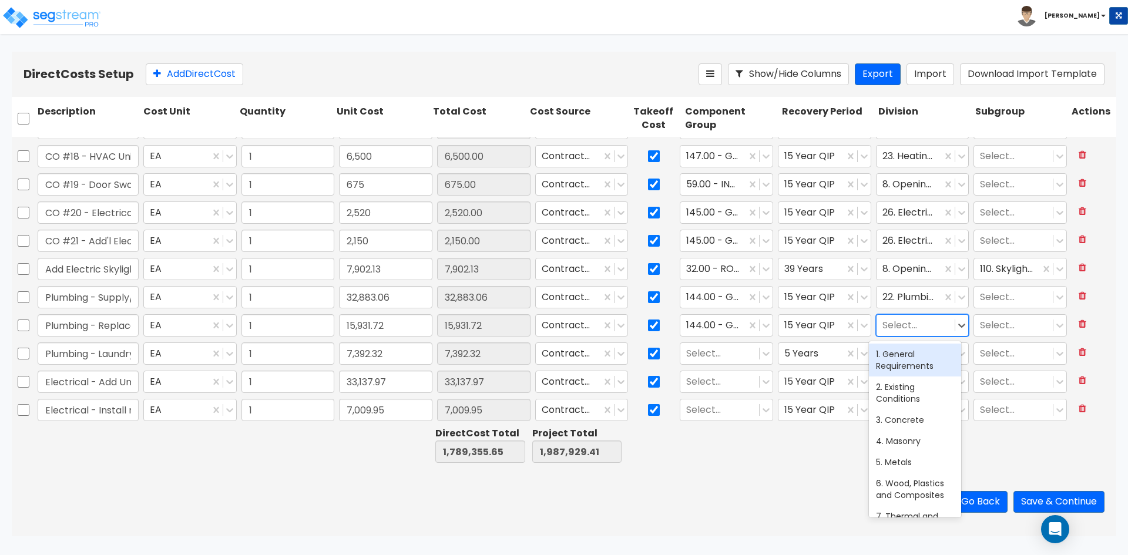
click at [909, 318] on div at bounding box center [916, 326] width 67 height 16
click at [890, 360] on div "22. Plumbing" at bounding box center [915, 354] width 92 height 21
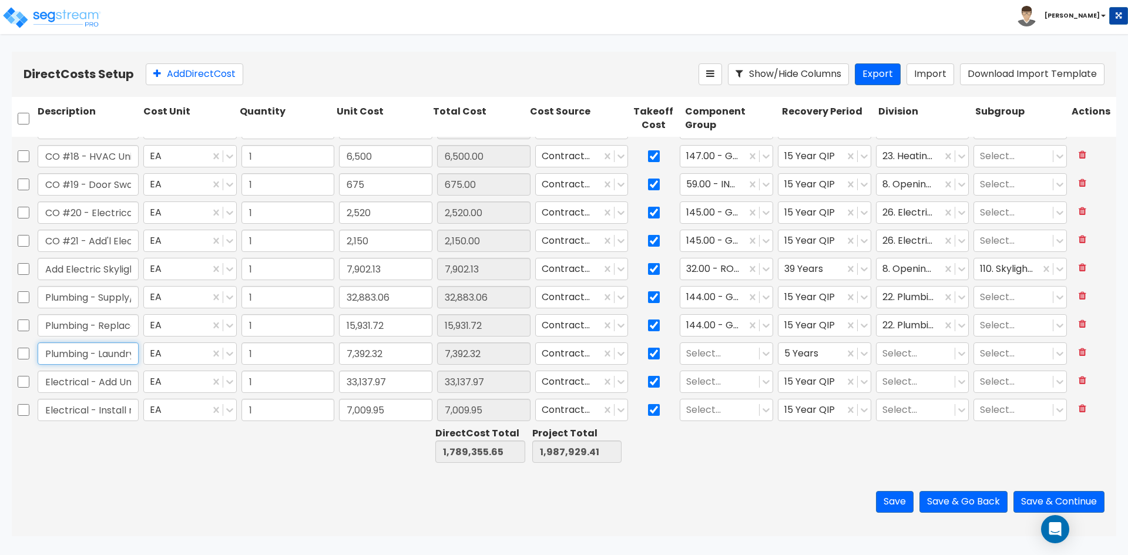
click at [89, 349] on input "Plumbing - Laundry" at bounding box center [88, 354] width 101 height 22
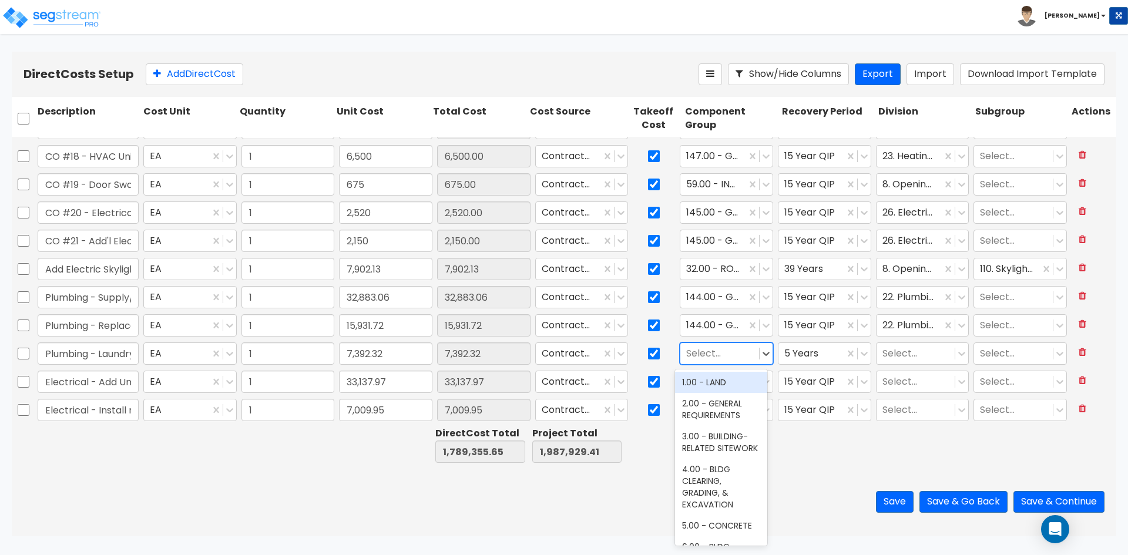
click at [716, 361] on div at bounding box center [719, 354] width 67 height 16
click at [721, 384] on div "81.00 - LAUNDRY CABINETRY/COUNTERS" at bounding box center [721, 388] width 92 height 33
click at [720, 356] on div at bounding box center [713, 354] width 54 height 16
click at [732, 390] on div "284.00 - [PERSON_NAME]" at bounding box center [721, 388] width 92 height 33
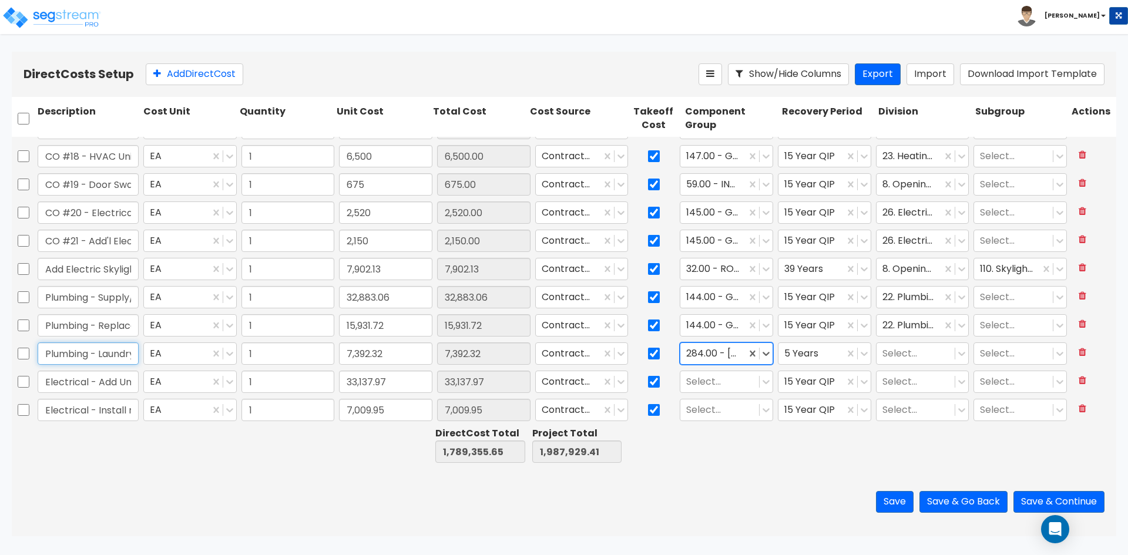
click at [96, 351] on input "Plumbing - Laundry" at bounding box center [88, 354] width 101 height 22
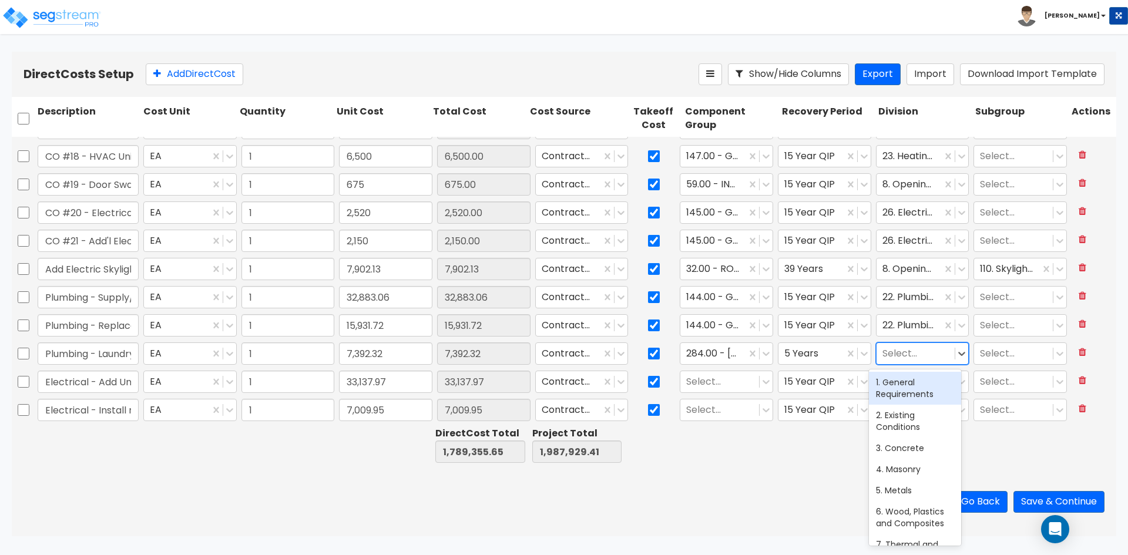
click at [912, 357] on div at bounding box center [916, 354] width 67 height 16
click at [908, 383] on div "22. Plumbing" at bounding box center [915, 382] width 92 height 21
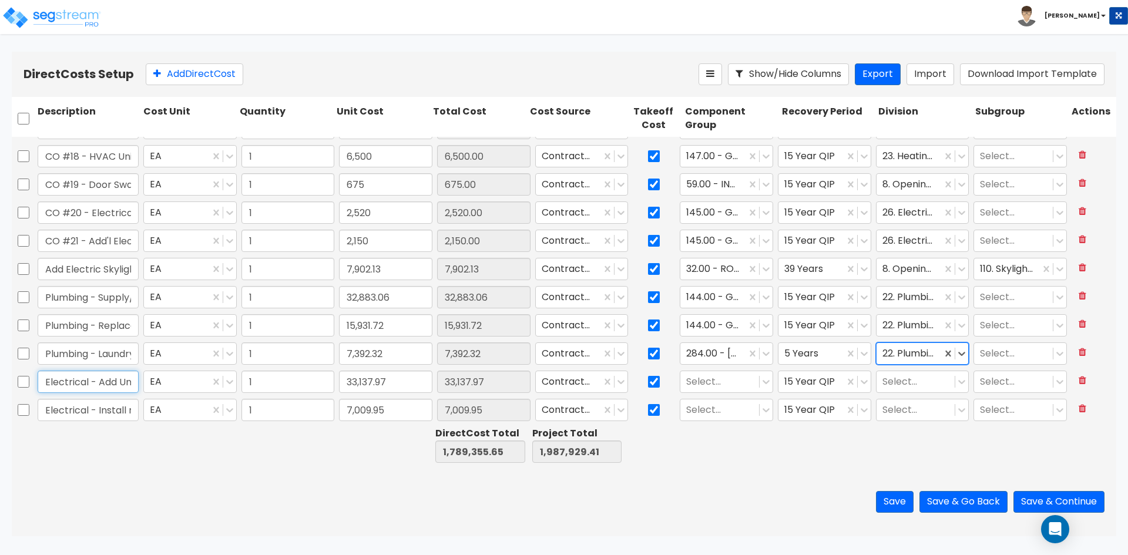
click at [104, 380] on input "Electrical - Add Unit Electrical to Panels" at bounding box center [88, 382] width 101 height 22
click at [752, 380] on div "Select..." at bounding box center [720, 382] width 79 height 21
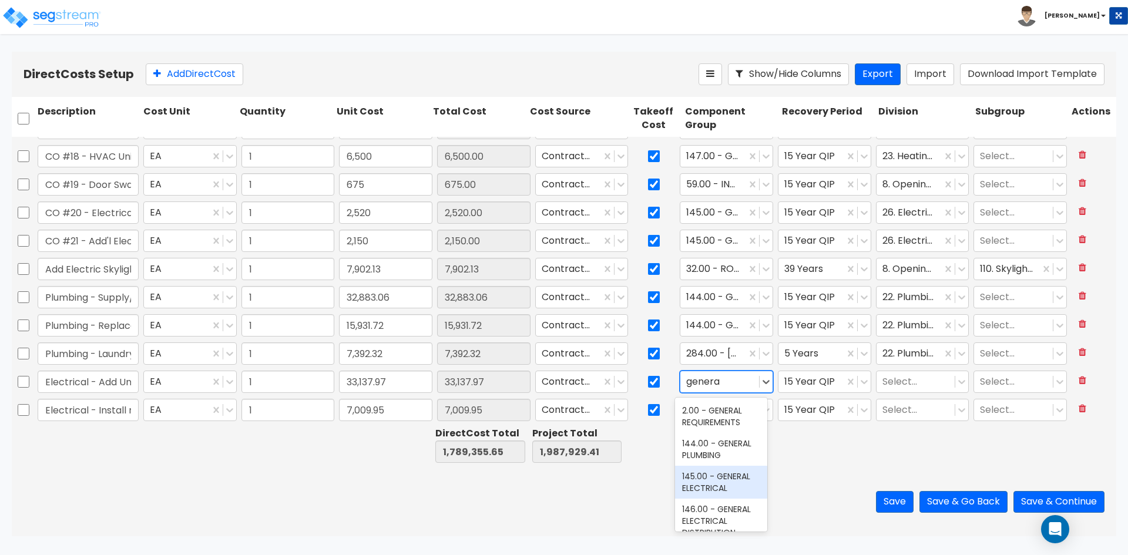
click at [719, 479] on div "145.00 - GENERAL ELECTRICAL" at bounding box center [721, 482] width 92 height 33
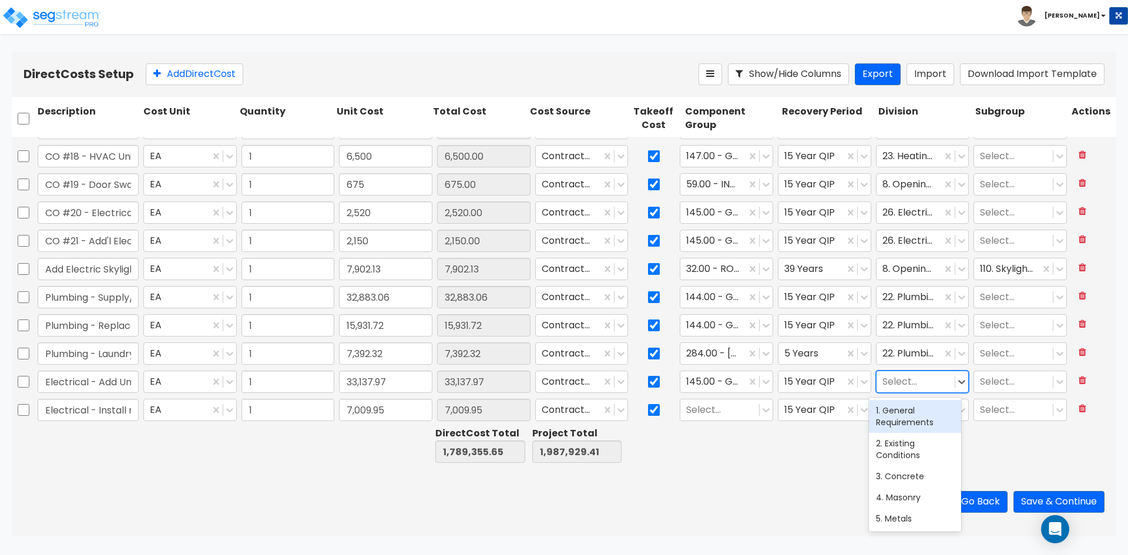
click at [897, 388] on div at bounding box center [916, 382] width 67 height 16
click at [900, 401] on div "26. Electrical" at bounding box center [915, 410] width 92 height 21
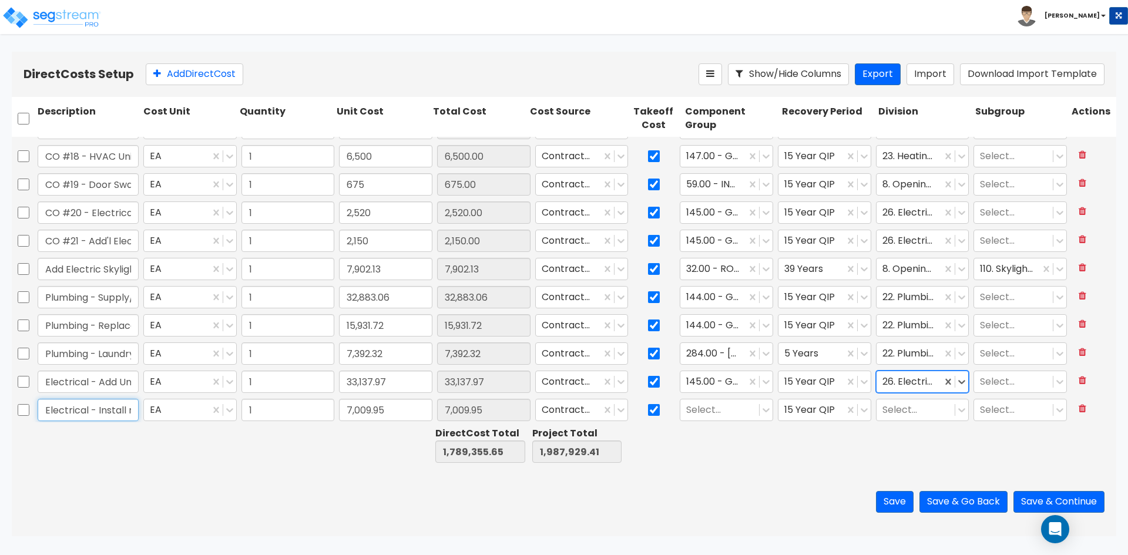
click at [105, 411] on input "Electrical - Install recessed lights & outlets in [GEOGRAPHIC_DATA]" at bounding box center [88, 410] width 101 height 22
click at [709, 407] on div at bounding box center [719, 411] width 67 height 16
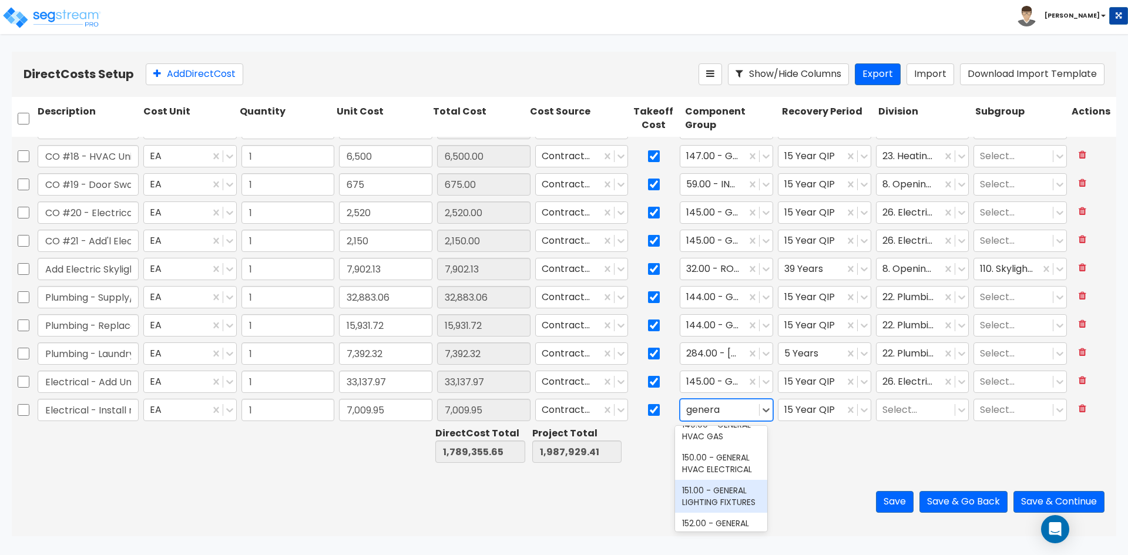
scroll to position [294, 0]
click at [712, 454] on div "151.00 - GENERAL LIGHTING FIXTURES" at bounding box center [721, 437] width 92 height 33
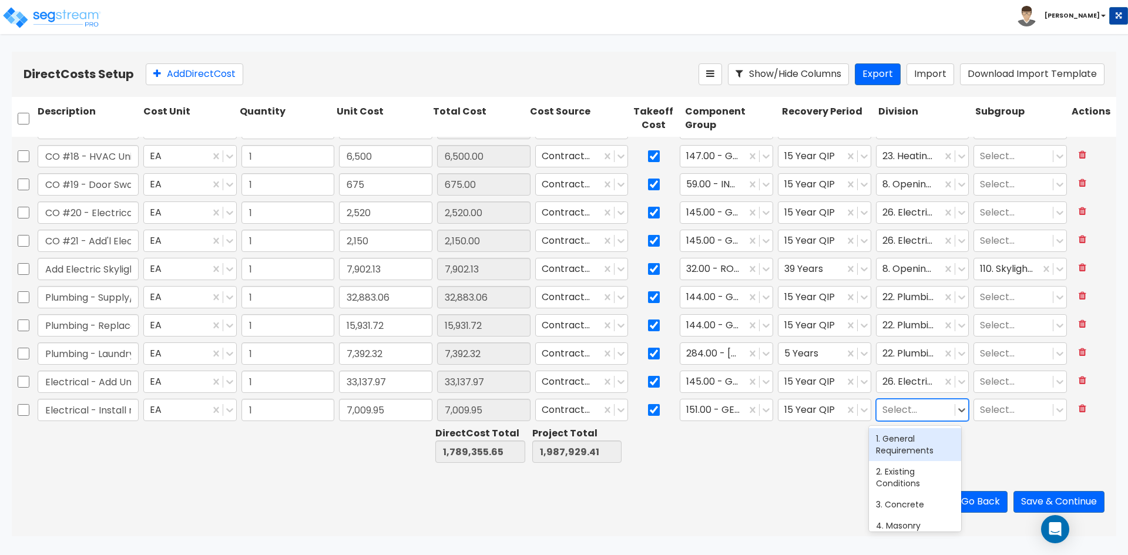
click at [923, 408] on div at bounding box center [916, 411] width 67 height 16
click at [916, 439] on div "26. Electrical" at bounding box center [915, 438] width 92 height 21
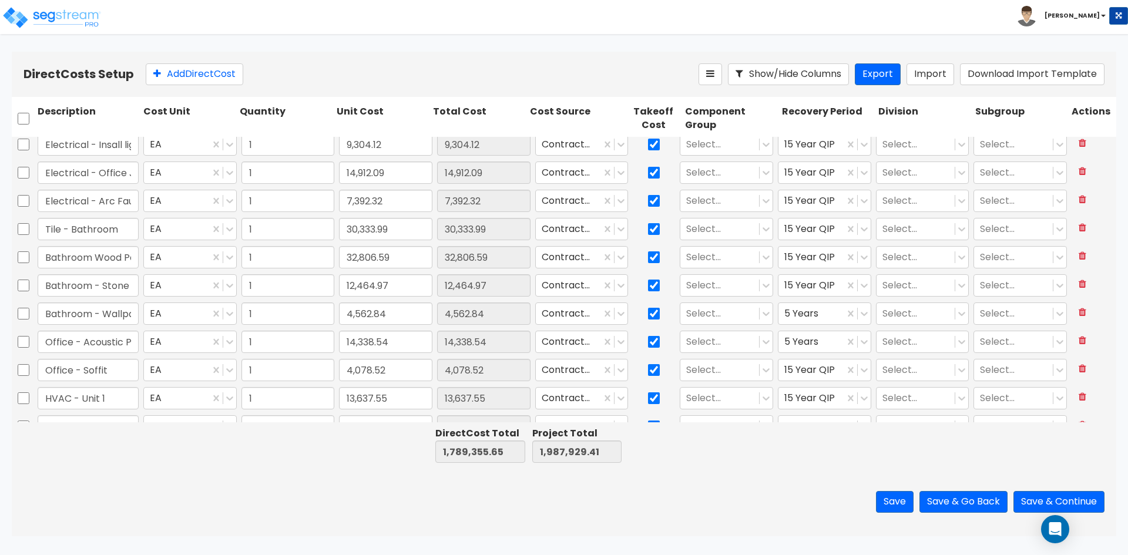
scroll to position [1357, 0]
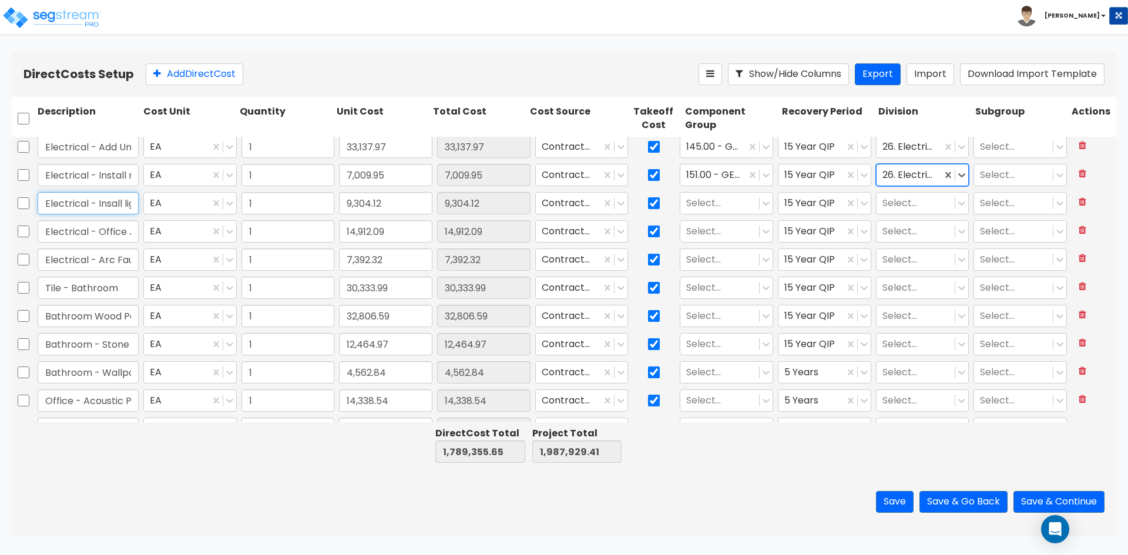
drag, startPoint x: 93, startPoint y: 204, endPoint x: 102, endPoint y: 203, distance: 8.2
click at [94, 204] on input "Electrical - Insall lighting in existing bathrooms" at bounding box center [88, 203] width 101 height 22
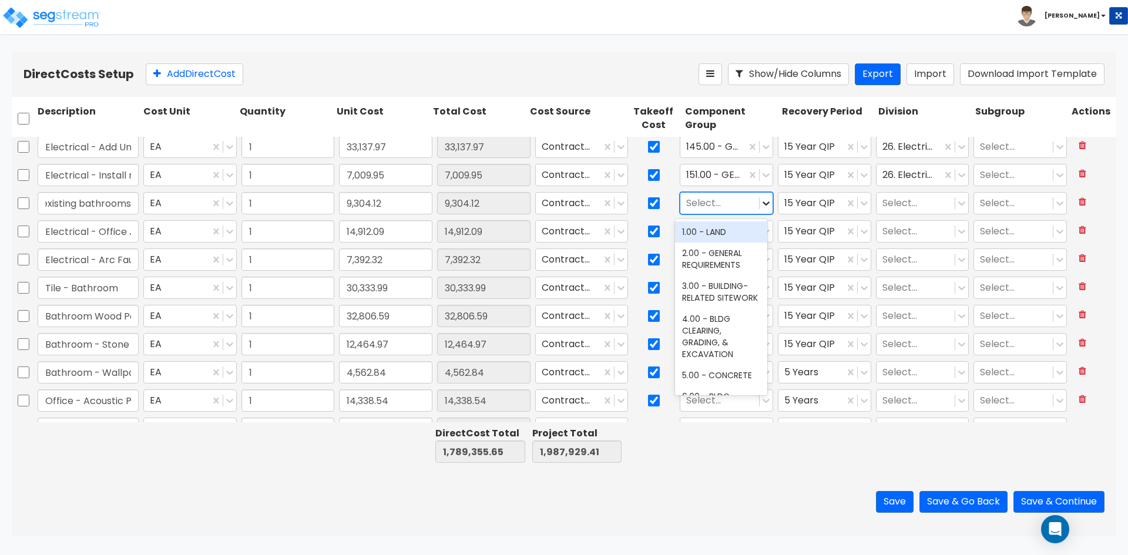
click at [760, 206] on icon at bounding box center [766, 203] width 12 height 12
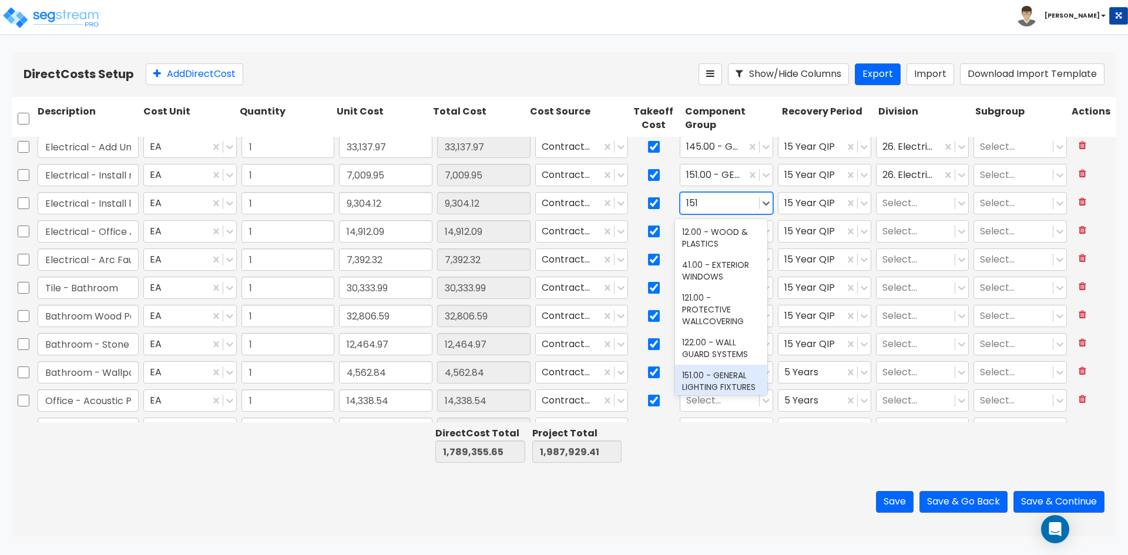
click at [712, 372] on div "151.00 - GENERAL LIGHTING FIXTURES" at bounding box center [721, 381] width 92 height 33
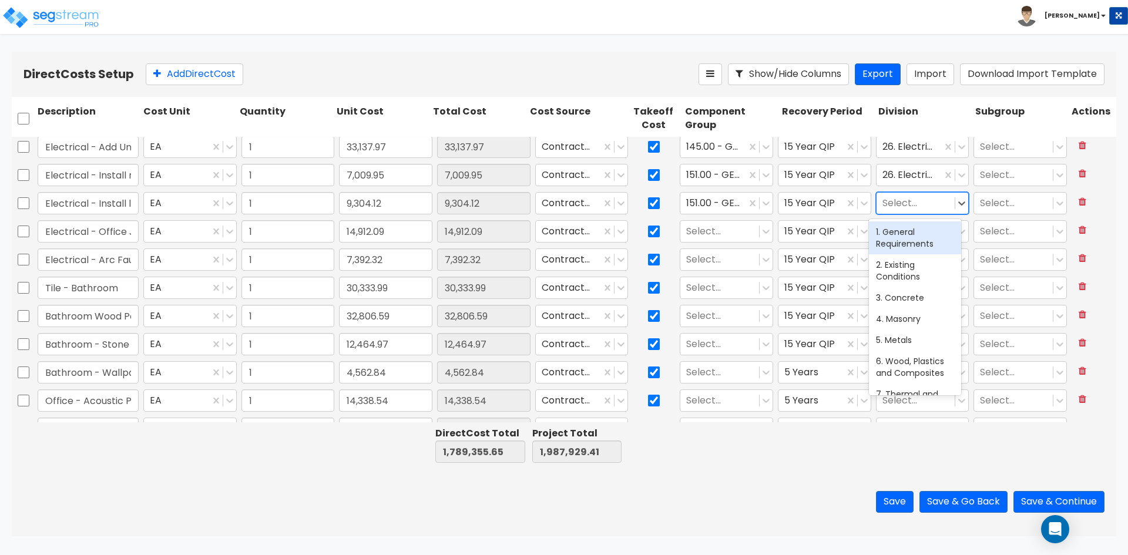
click at [891, 200] on div at bounding box center [916, 204] width 67 height 16
click at [904, 233] on div "26. Electrical" at bounding box center [915, 232] width 92 height 21
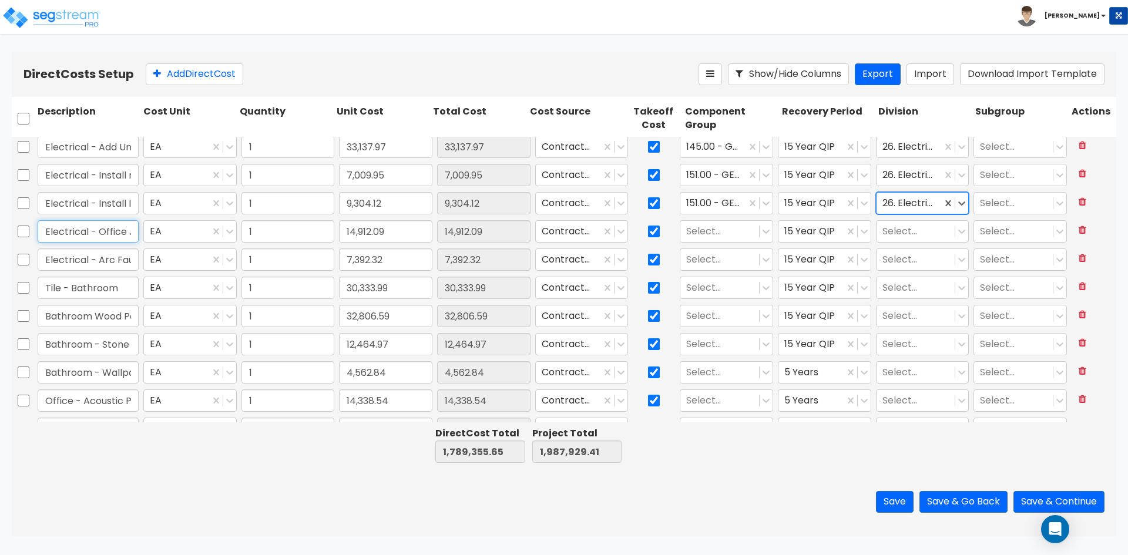
drag, startPoint x: 88, startPoint y: 228, endPoint x: 172, endPoint y: 219, distance: 84.6
click at [89, 228] on input "Electrical - Office J boxes, pendants" at bounding box center [88, 231] width 101 height 22
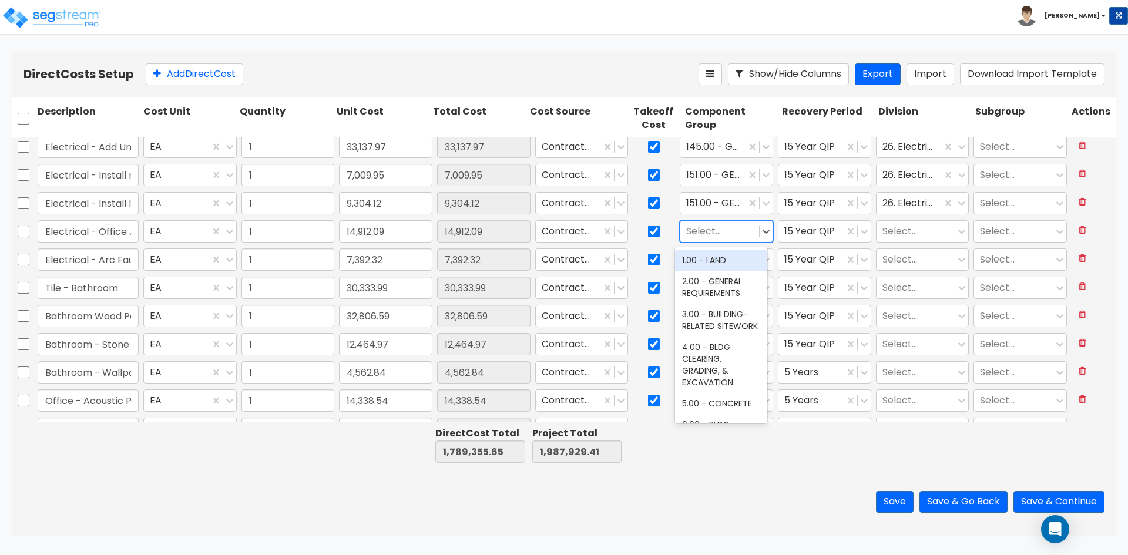
click at [689, 228] on div at bounding box center [719, 232] width 67 height 16
click at [705, 232] on div at bounding box center [719, 232] width 67 height 16
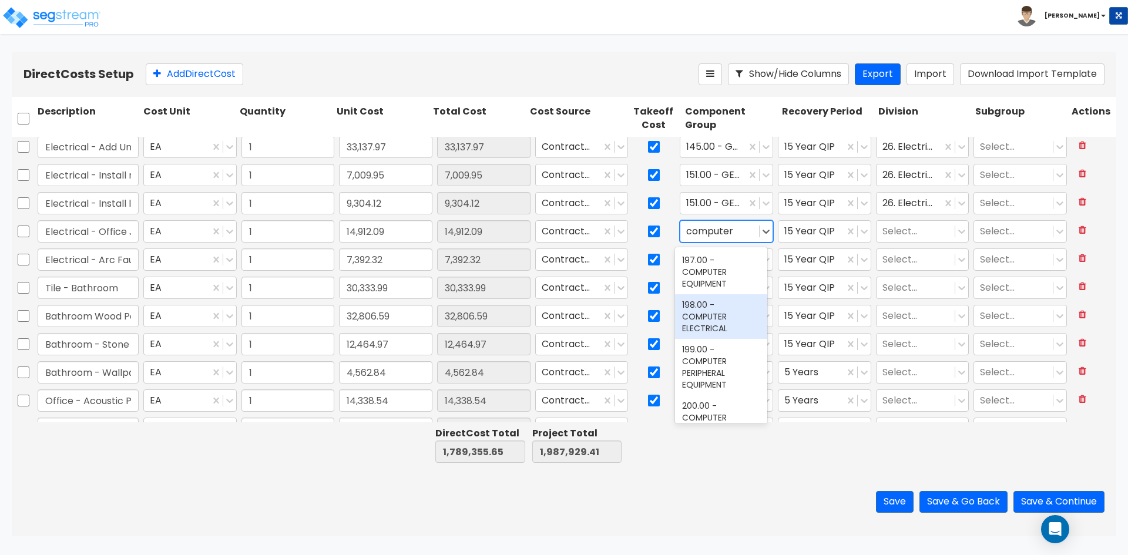
click at [716, 327] on div "198.00 - COMPUTER ELECTRICAL" at bounding box center [721, 316] width 92 height 45
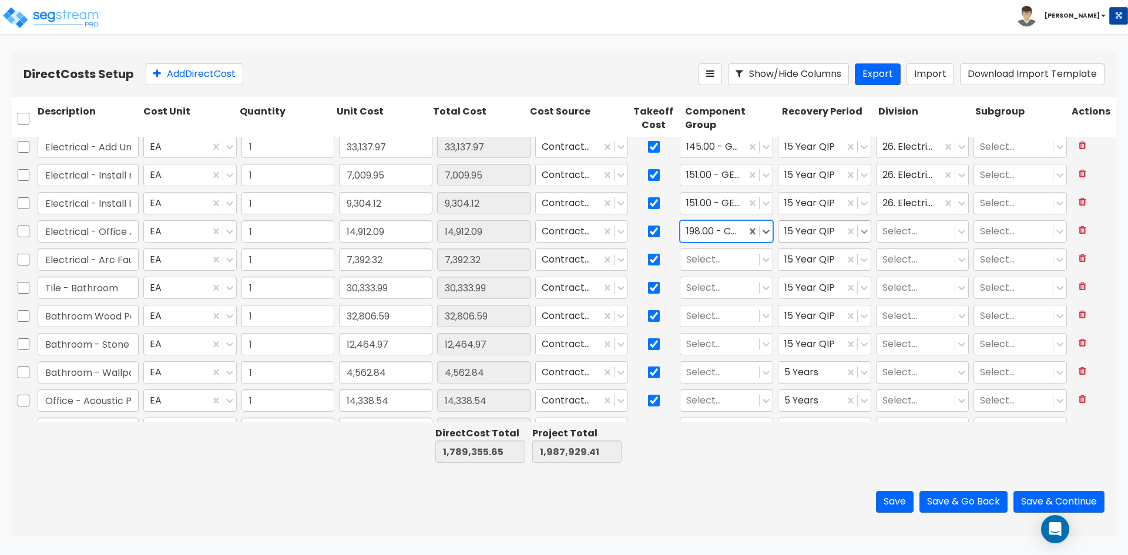
click at [860, 233] on icon at bounding box center [865, 232] width 12 height 12
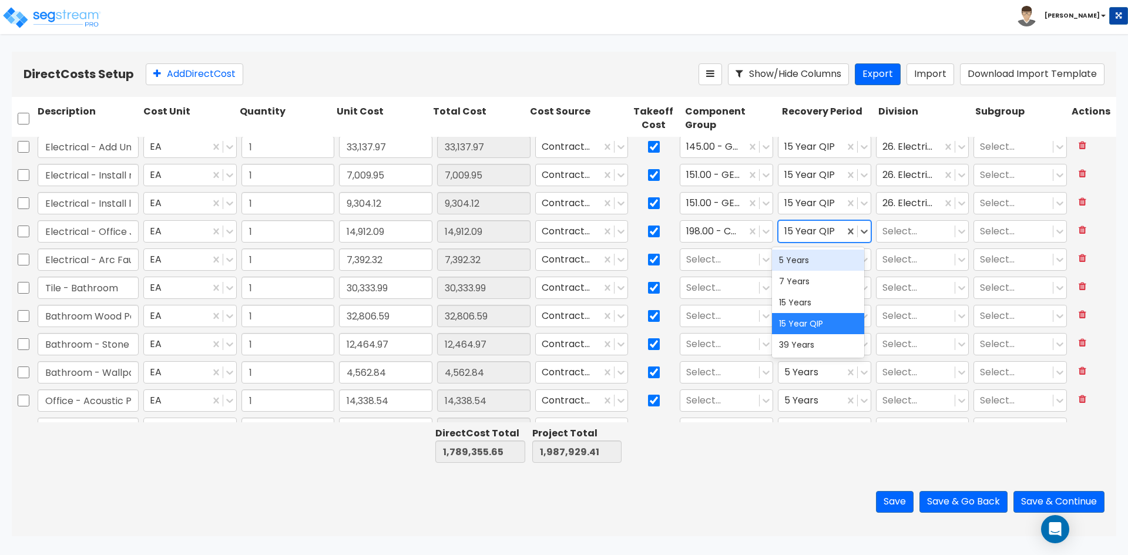
click at [813, 263] on div "5 Years" at bounding box center [818, 260] width 92 height 21
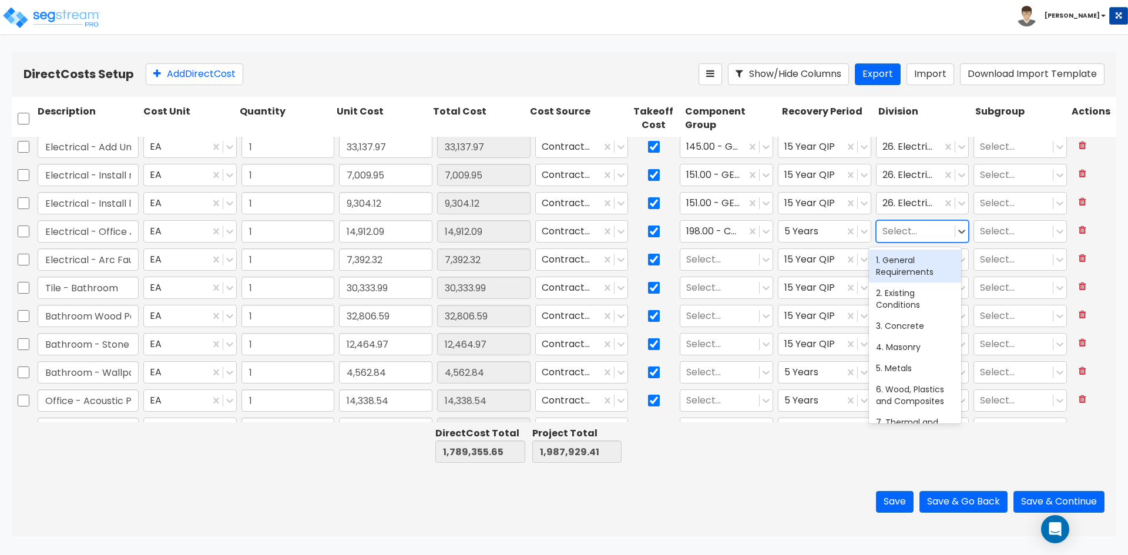
click at [903, 224] on div at bounding box center [916, 232] width 67 height 16
click at [896, 263] on div "26. Electrical" at bounding box center [915, 260] width 92 height 21
click at [55, 260] on input "Electrical - Arc Fault Breakers" at bounding box center [88, 260] width 101 height 22
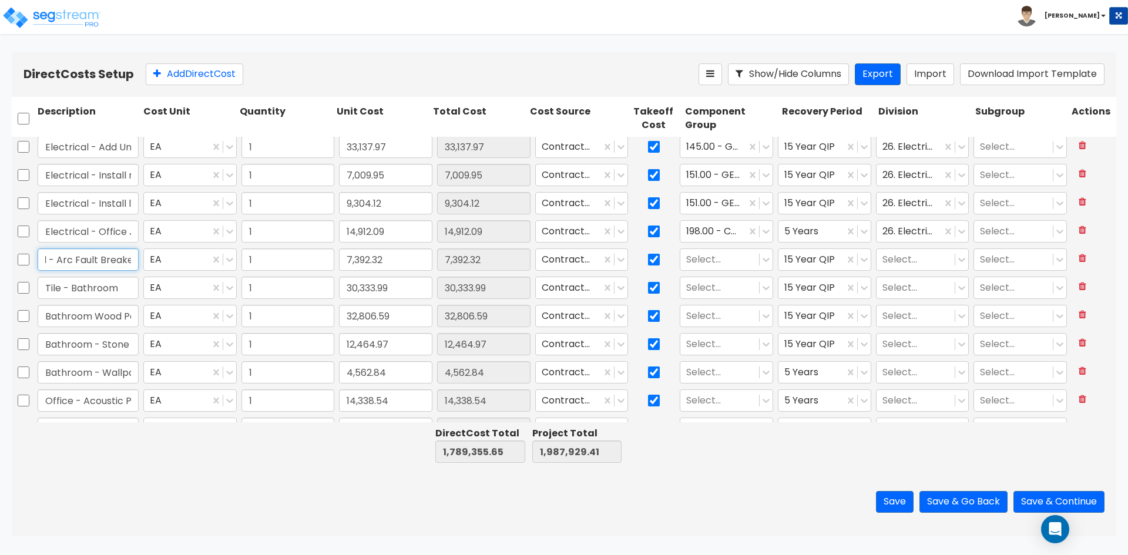
scroll to position [0, 51]
click at [736, 260] on div at bounding box center [719, 260] width 67 height 16
click at [716, 260] on div at bounding box center [719, 260] width 67 height 16
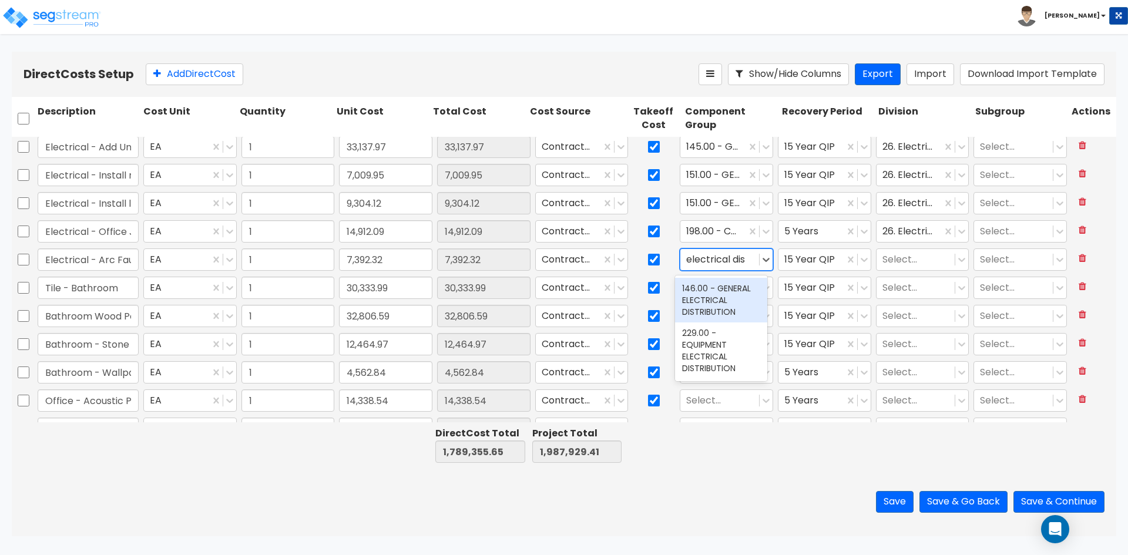
click at [712, 301] on div "146.00 - GENERAL ELECTRICAL DISTRIBUTION" at bounding box center [721, 300] width 92 height 45
click at [912, 260] on div at bounding box center [916, 260] width 67 height 16
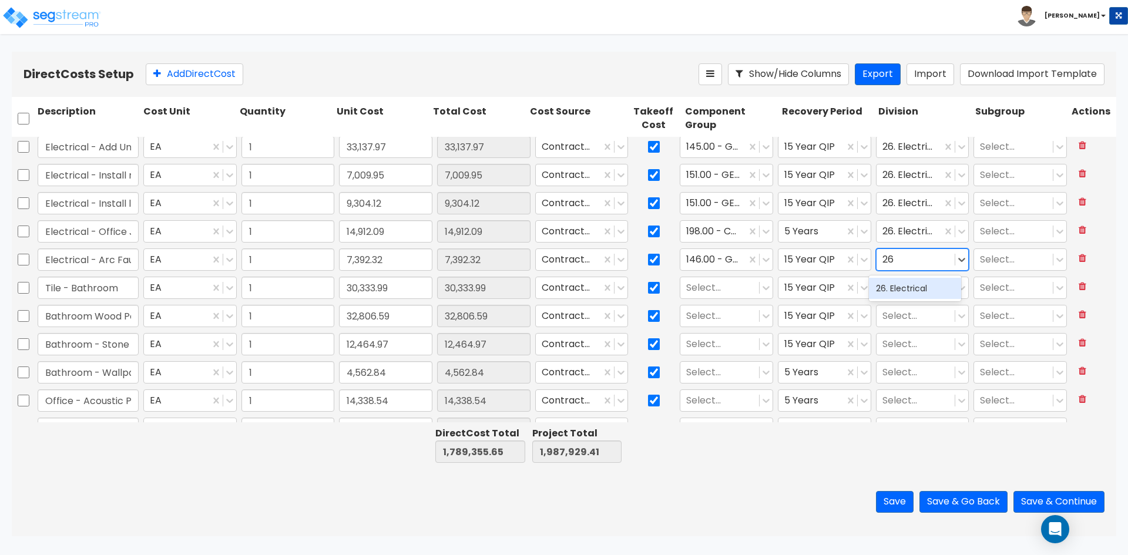
click at [901, 287] on div "26. Electrical" at bounding box center [915, 288] width 92 height 21
click at [126, 289] on input "Tile - Bathroom" at bounding box center [88, 288] width 101 height 22
click at [681, 286] on div "Select..." at bounding box center [720, 288] width 79 height 21
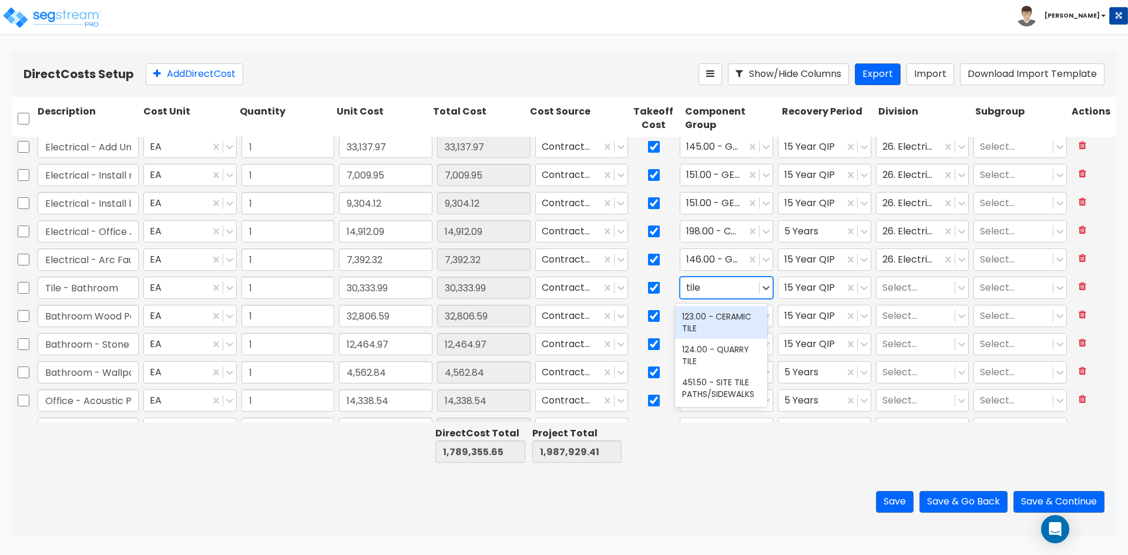
click at [708, 316] on div "123.00 - CERAMIC TILE" at bounding box center [721, 322] width 92 height 33
click at [888, 290] on div at bounding box center [916, 288] width 67 height 16
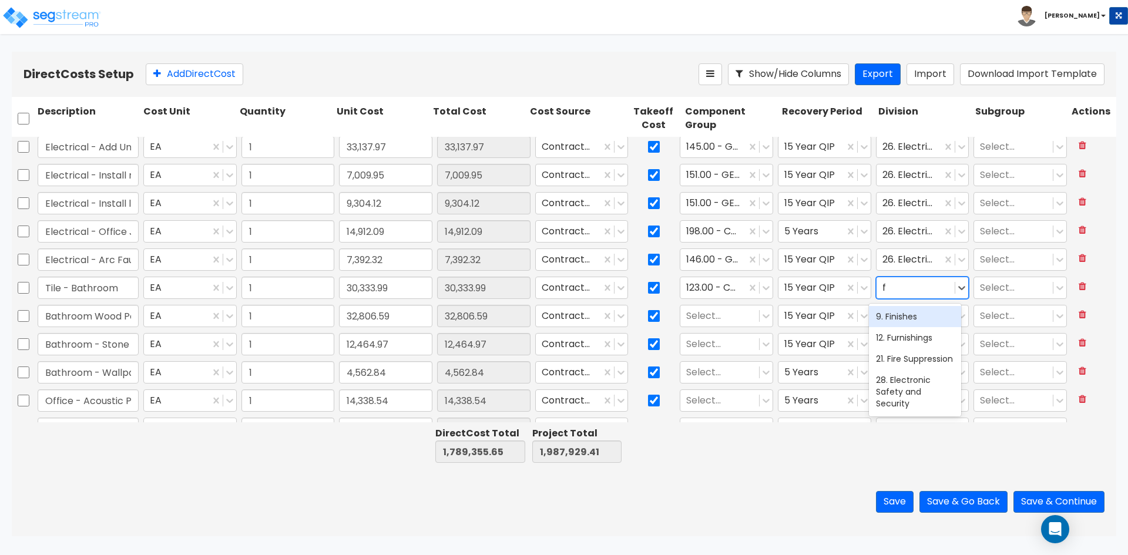
click at [919, 319] on div "9. Finishes" at bounding box center [915, 316] width 92 height 21
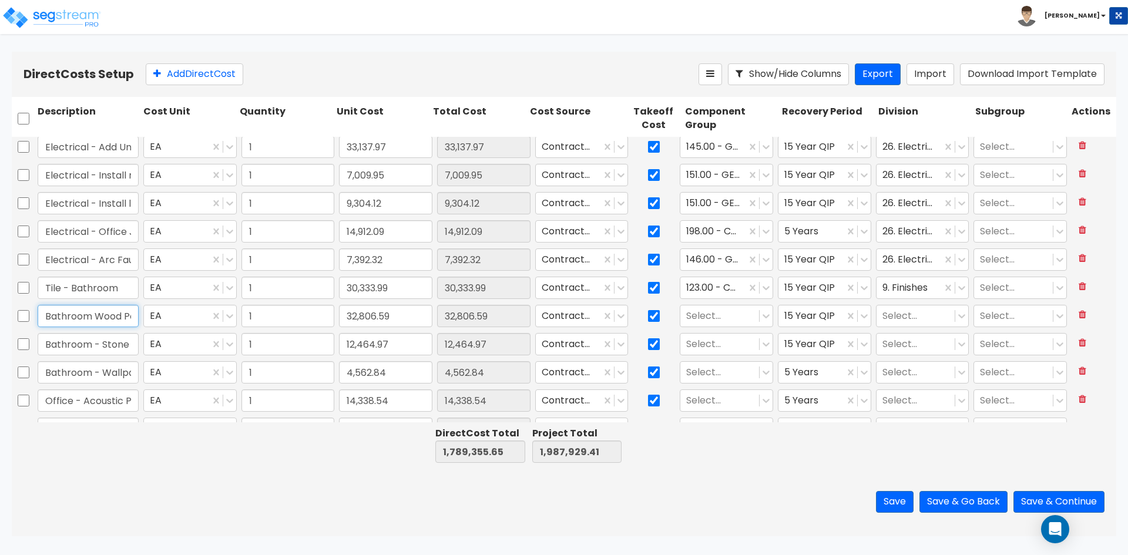
click at [94, 319] on input "Bathroom Wood Paneling & Door Systems" at bounding box center [88, 316] width 101 height 22
click at [745, 309] on div at bounding box center [719, 317] width 67 height 16
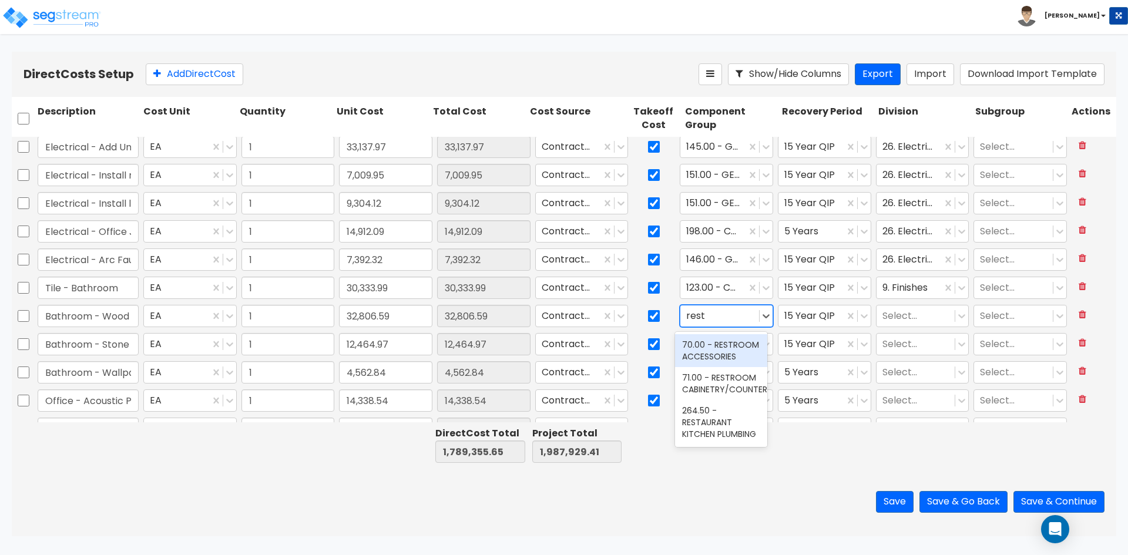
click at [719, 350] on div "70.00 - RESTROOM ACCESSORIES" at bounding box center [721, 350] width 92 height 33
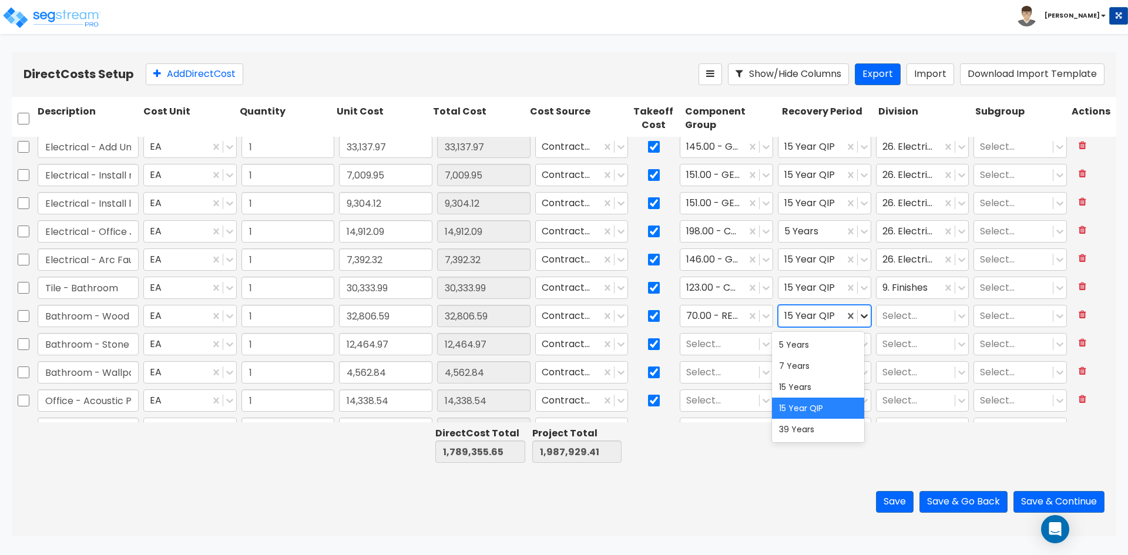
click at [862, 317] on icon at bounding box center [865, 316] width 12 height 12
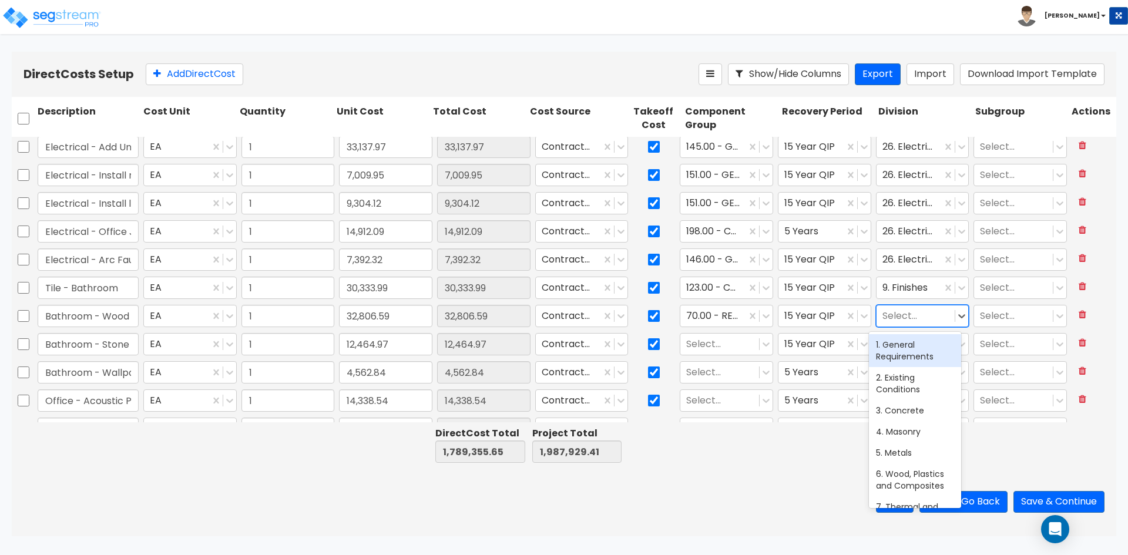
click at [903, 318] on div at bounding box center [916, 317] width 67 height 16
click at [893, 346] on div "10. Specialties" at bounding box center [915, 344] width 92 height 21
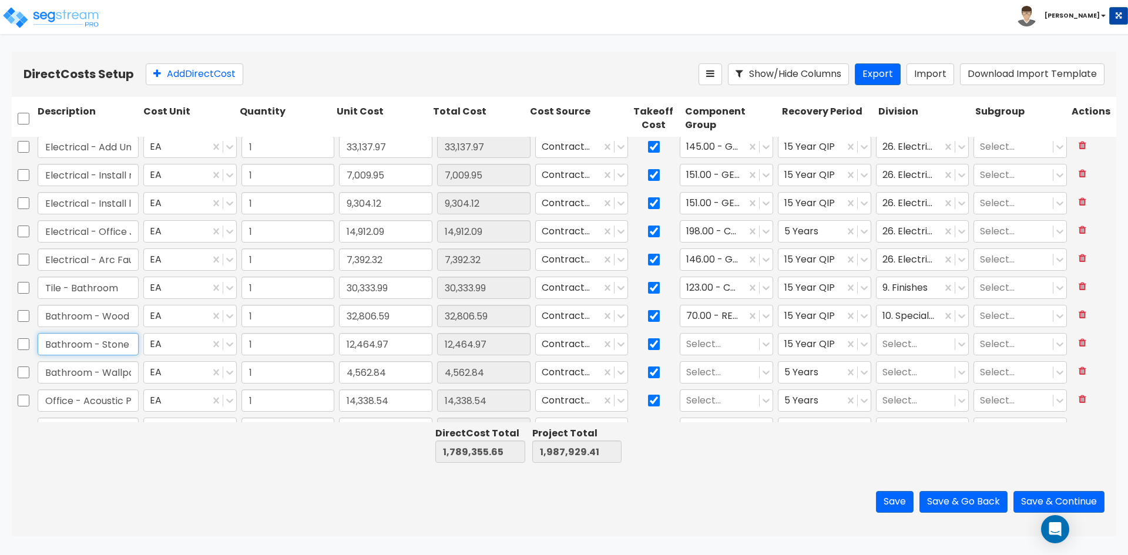
click at [121, 348] on input "Bathroom - Stone Countertop" at bounding box center [88, 344] width 101 height 22
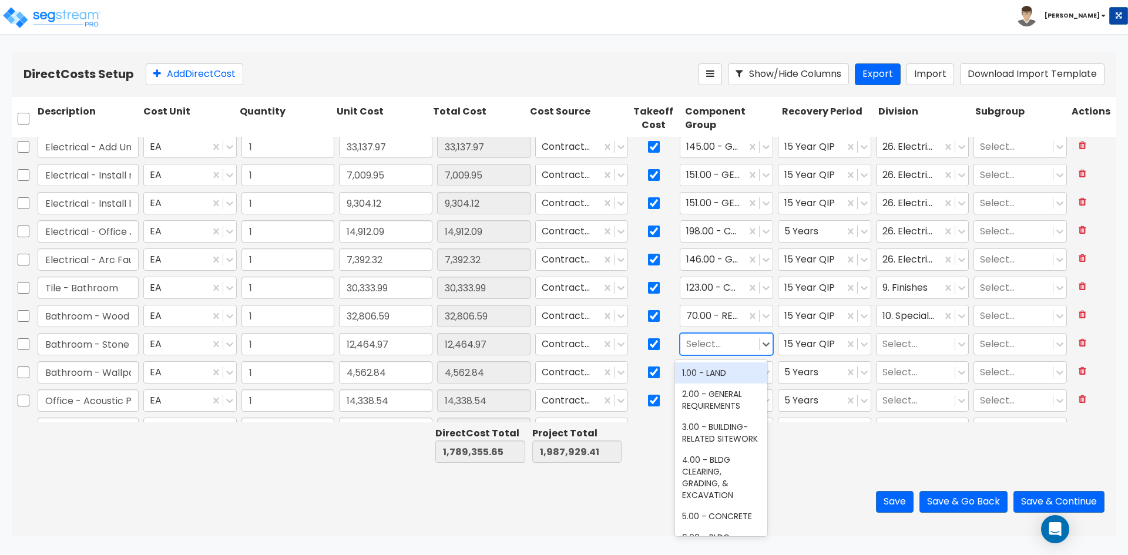
click at [703, 345] on div at bounding box center [719, 345] width 67 height 16
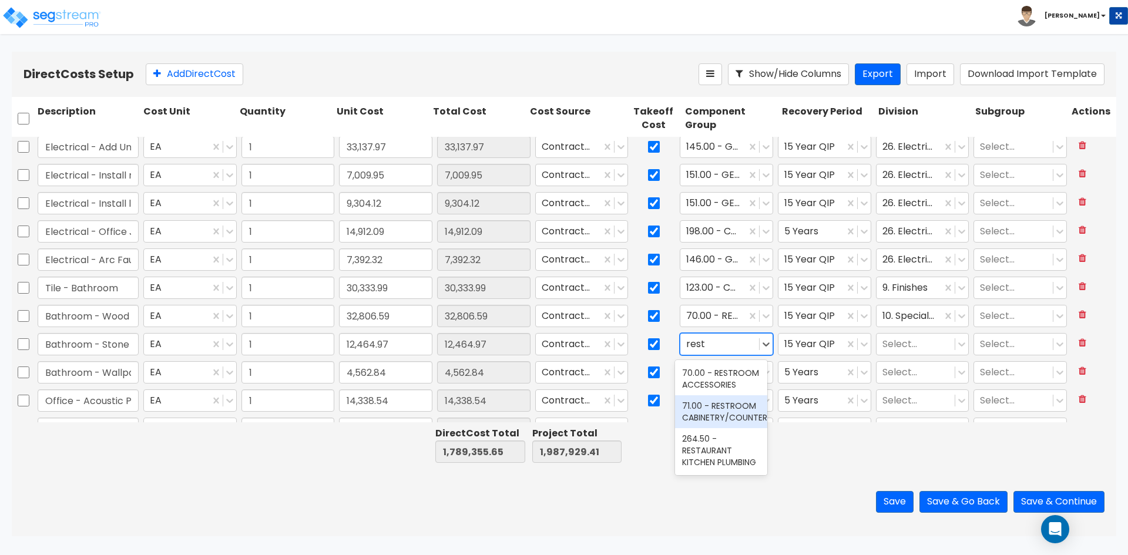
click at [723, 413] on div "71.00 - RESTROOM CABINETRY/COUNTERS" at bounding box center [721, 411] width 92 height 33
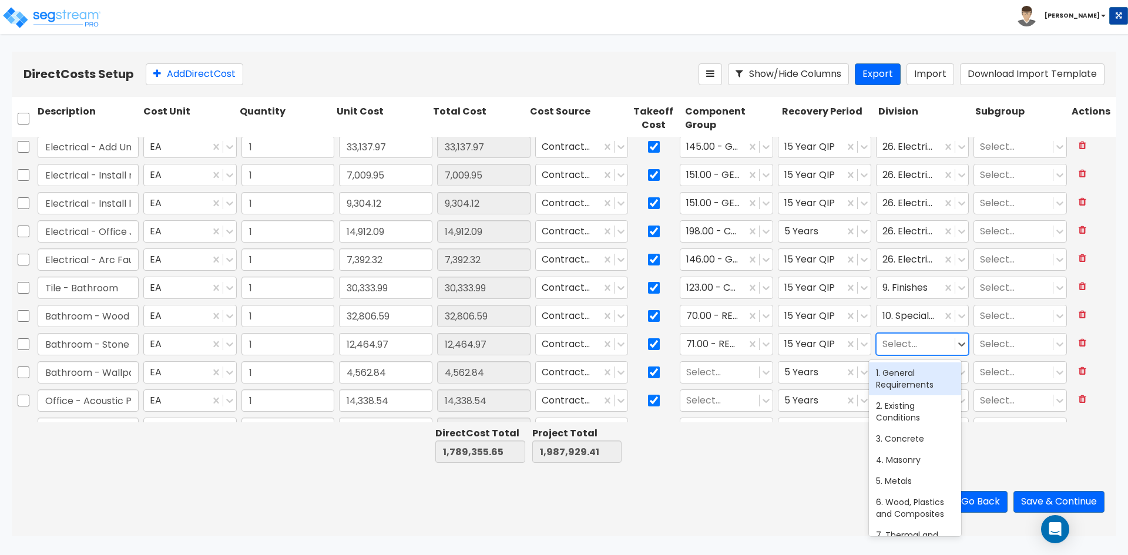
click at [896, 353] on div "Select..." at bounding box center [916, 344] width 79 height 21
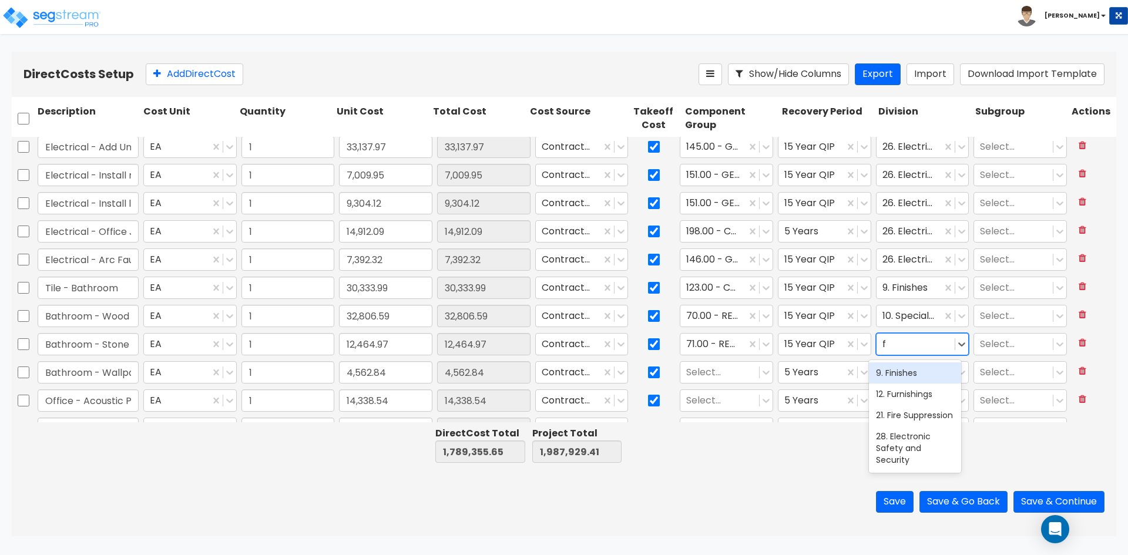
click at [894, 373] on div "9. Finishes" at bounding box center [915, 373] width 92 height 21
click at [733, 372] on div at bounding box center [719, 373] width 67 height 16
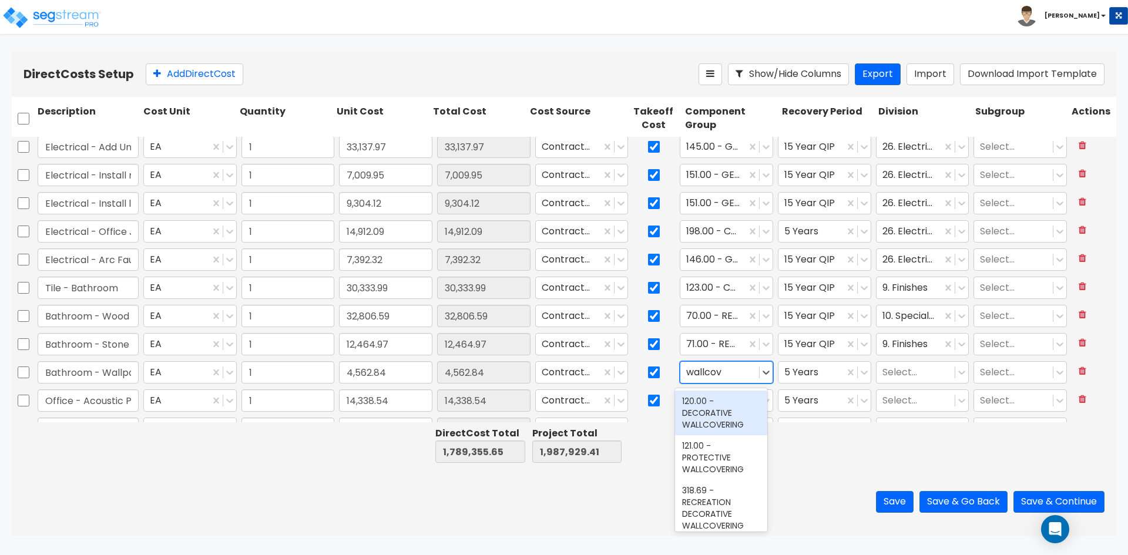
click at [706, 424] on div "120.00 - DECORATIVE WALLCOVERING" at bounding box center [721, 413] width 92 height 45
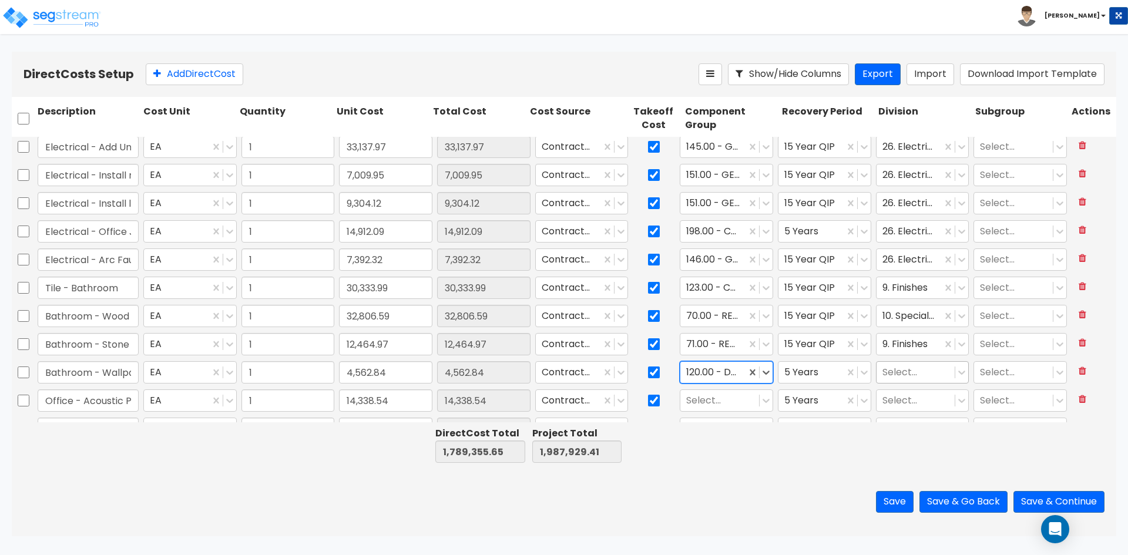
click at [904, 375] on div at bounding box center [916, 373] width 67 height 16
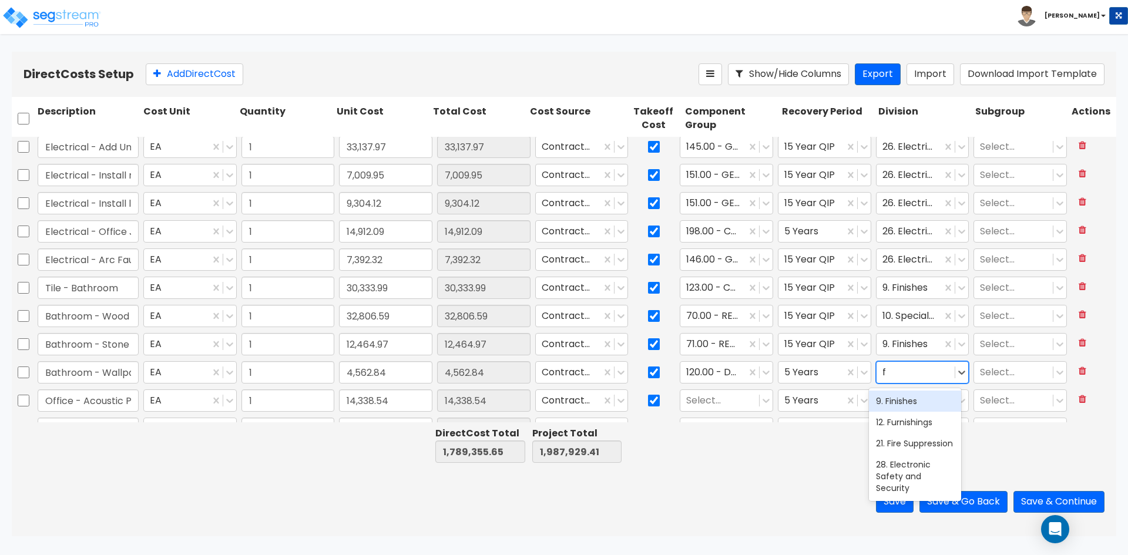
click at [907, 403] on div "9. Finishes" at bounding box center [915, 401] width 92 height 21
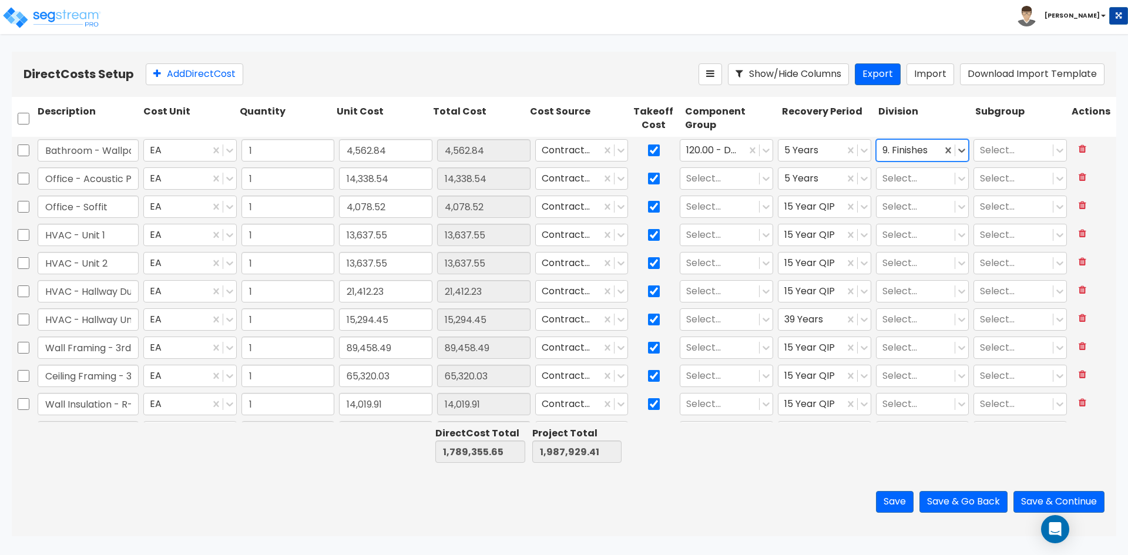
scroll to position [1593, 0]
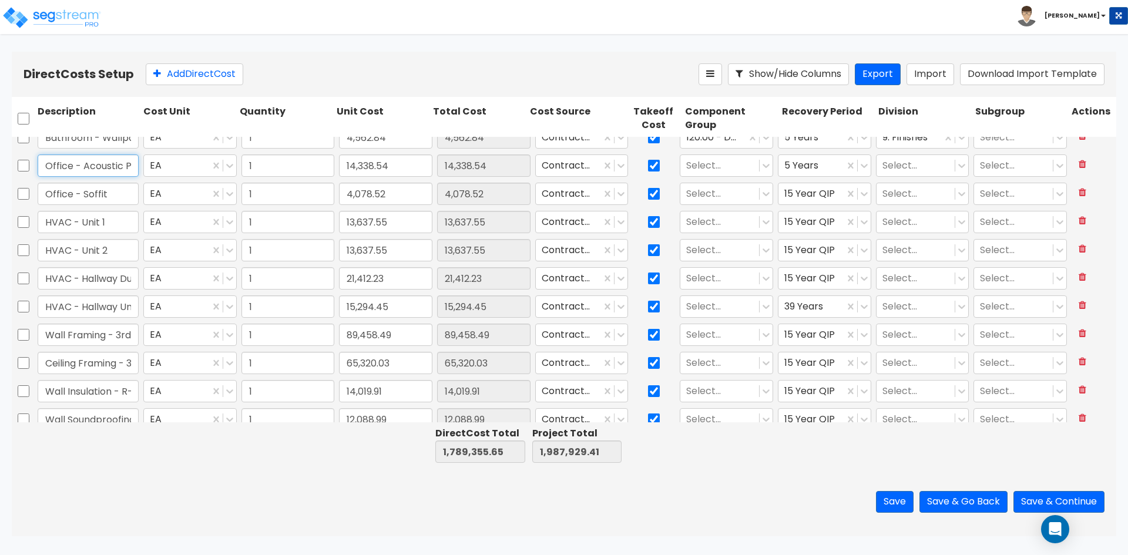
click at [75, 163] on input "Office - Acoustic Panels" at bounding box center [88, 166] width 101 height 22
click at [734, 164] on div at bounding box center [719, 166] width 67 height 16
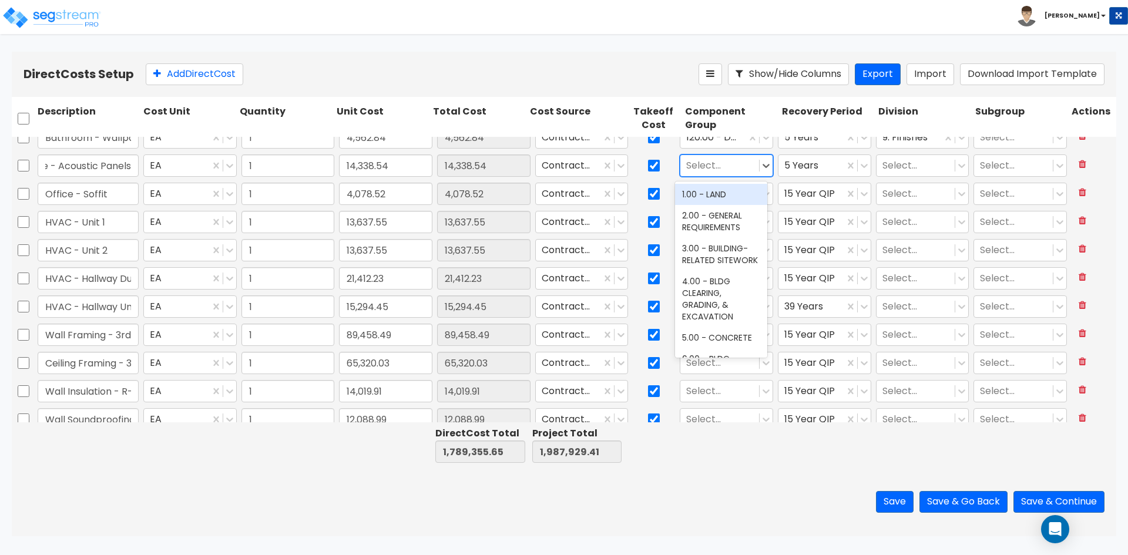
scroll to position [0, 0]
click at [720, 200] on div "116.00 - ACOUSTIC PANELING" at bounding box center [721, 200] width 92 height 33
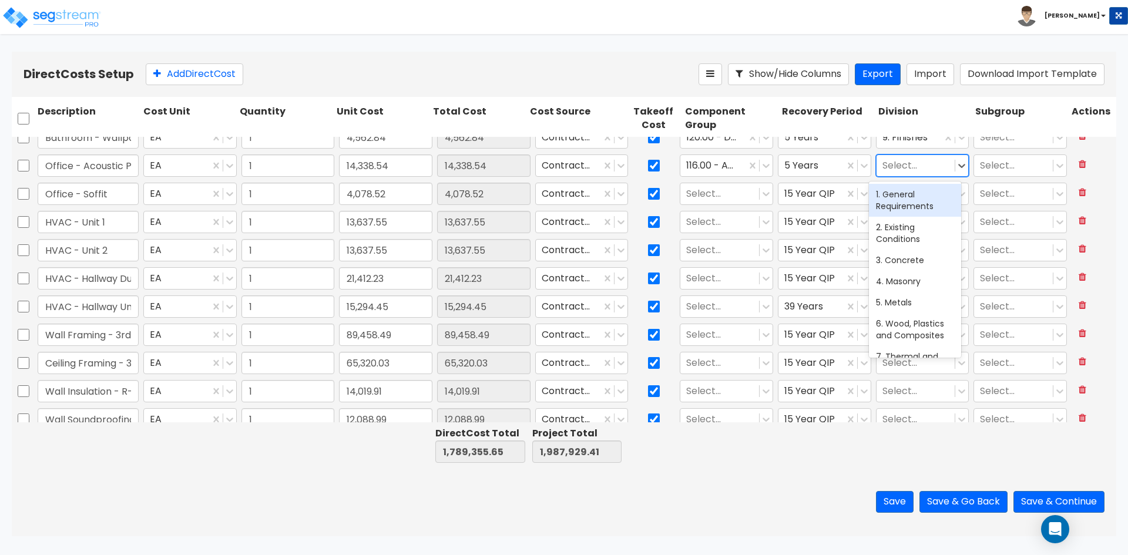
click at [902, 172] on div at bounding box center [916, 166] width 67 height 16
click at [906, 187] on div "9. Finishes" at bounding box center [915, 194] width 92 height 21
click at [709, 195] on div at bounding box center [719, 194] width 67 height 16
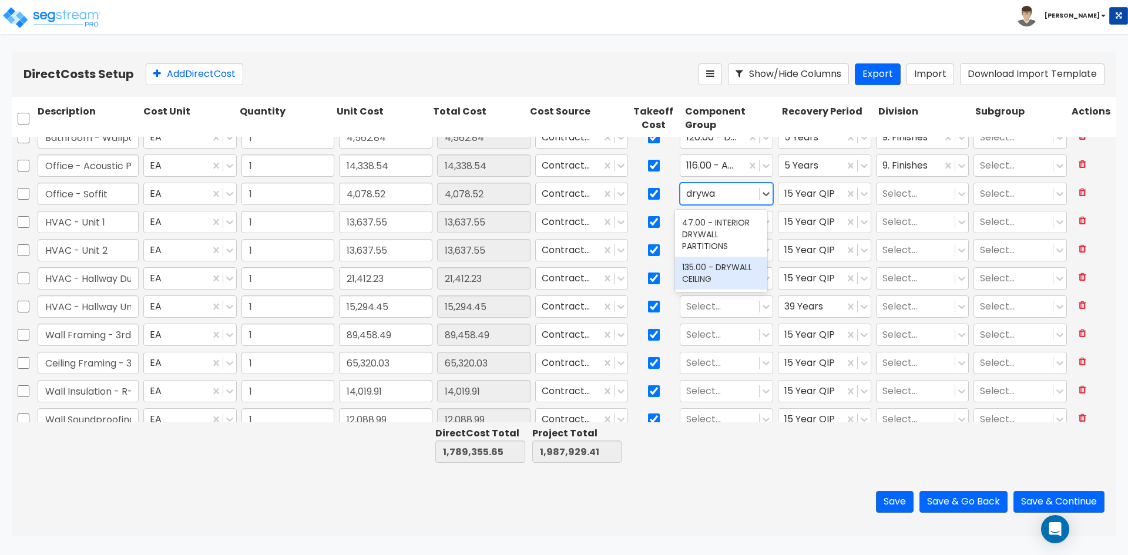
click at [738, 269] on div "135.00 - DRYWALL CEILING" at bounding box center [721, 273] width 92 height 33
click at [910, 194] on div at bounding box center [916, 194] width 67 height 16
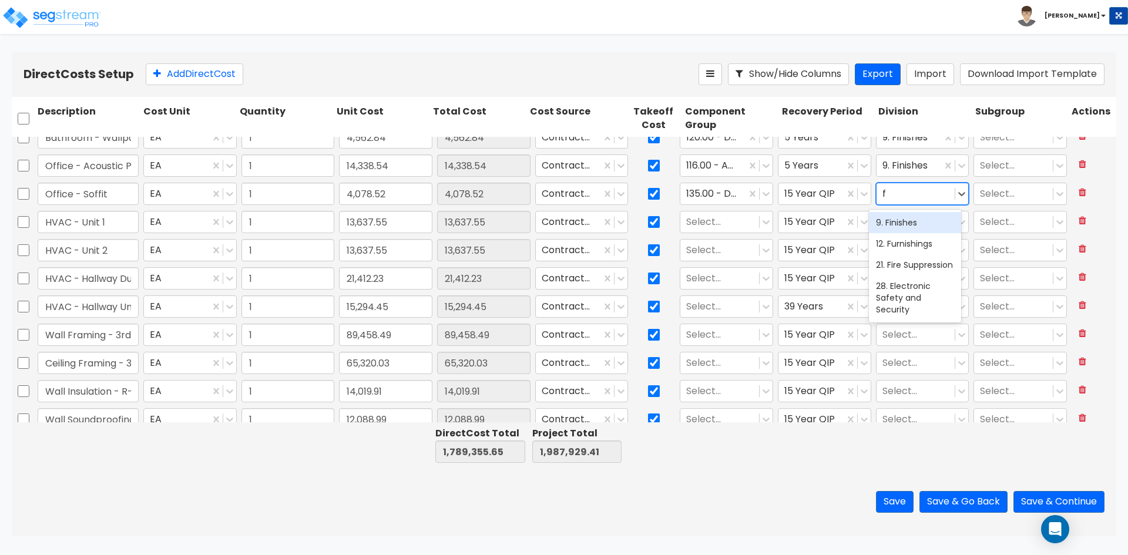
click at [903, 226] on div "9. Finishes" at bounding box center [915, 222] width 92 height 21
click at [696, 212] on div "Select..." at bounding box center [720, 222] width 79 height 21
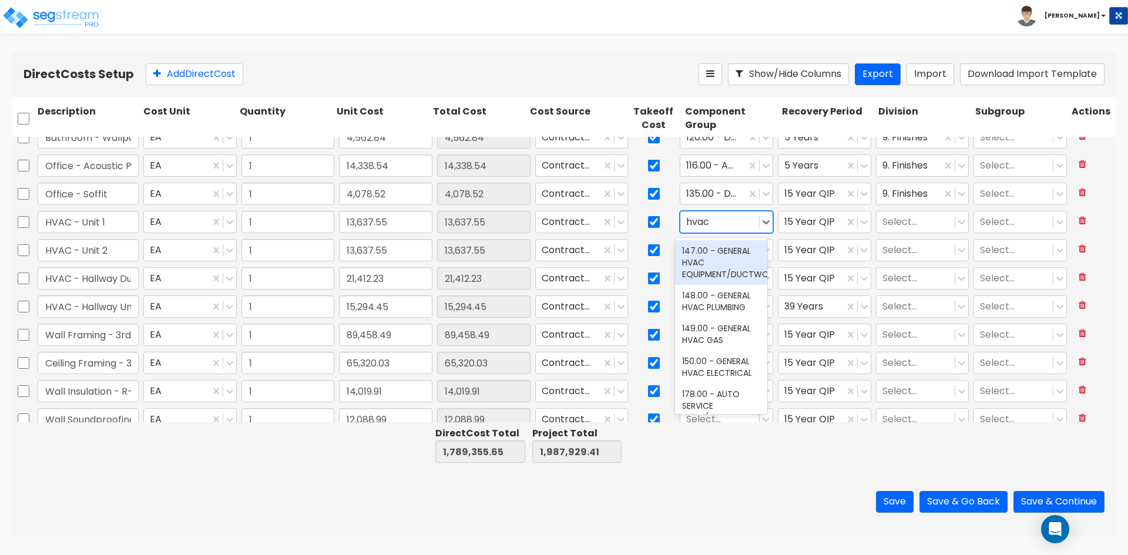
click at [702, 267] on div "147.00 - GENERAL HVAC EQUIPMENT/DUCTWORK" at bounding box center [721, 262] width 92 height 45
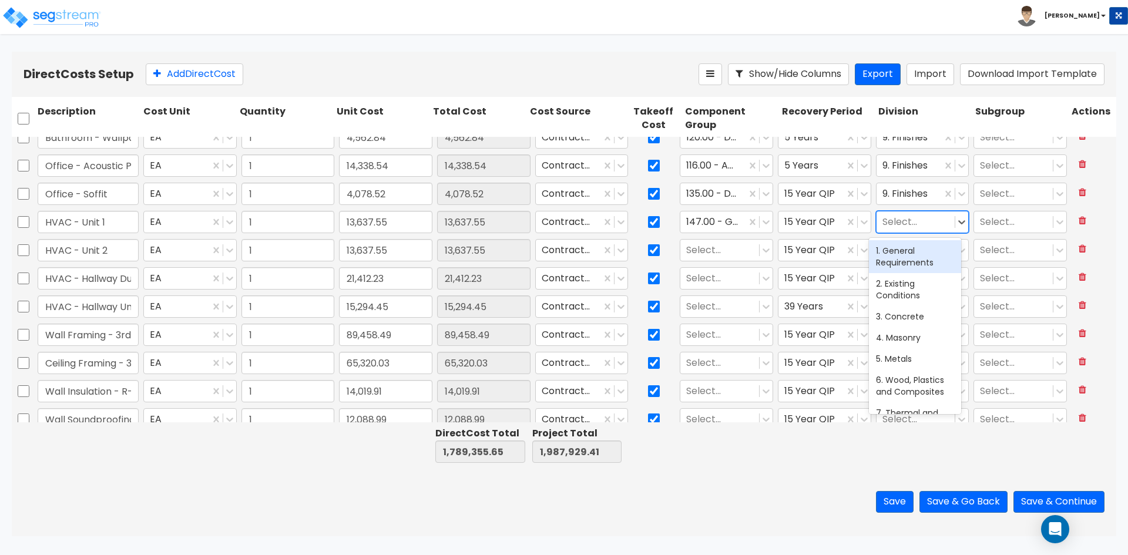
click at [907, 226] on div at bounding box center [916, 222] width 67 height 16
click at [907, 263] on div "23. Heating, Ventilating, and Air Conditioning (HVAC)" at bounding box center [915, 268] width 92 height 56
click at [729, 257] on div at bounding box center [719, 251] width 67 height 16
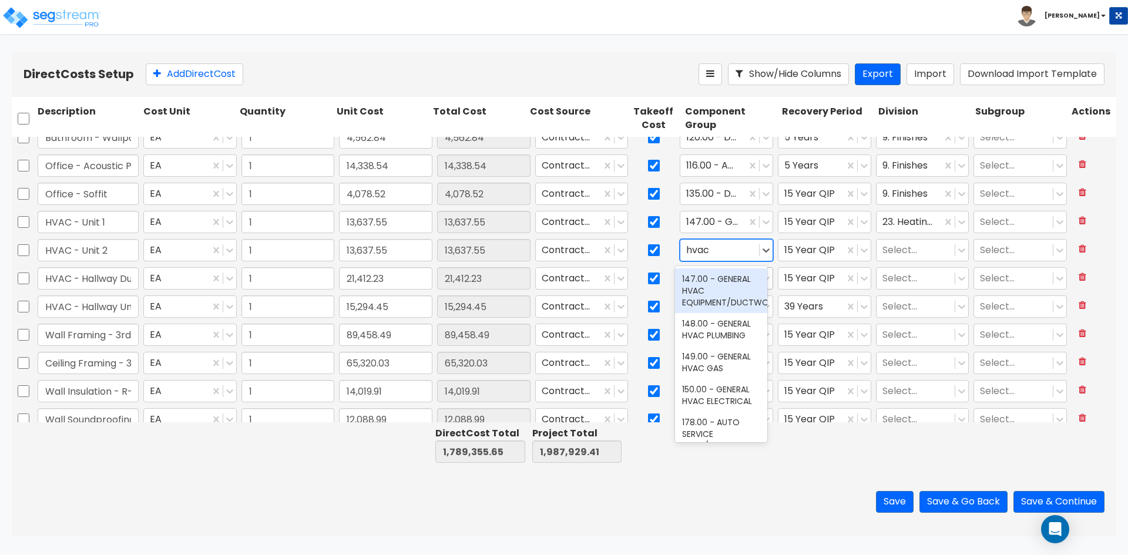
drag, startPoint x: 724, startPoint y: 284, endPoint x: 748, endPoint y: 279, distance: 24.0
click at [723, 284] on div "147.00 - GENERAL HVAC EQUIPMENT/DUCTWORK" at bounding box center [721, 291] width 92 height 45
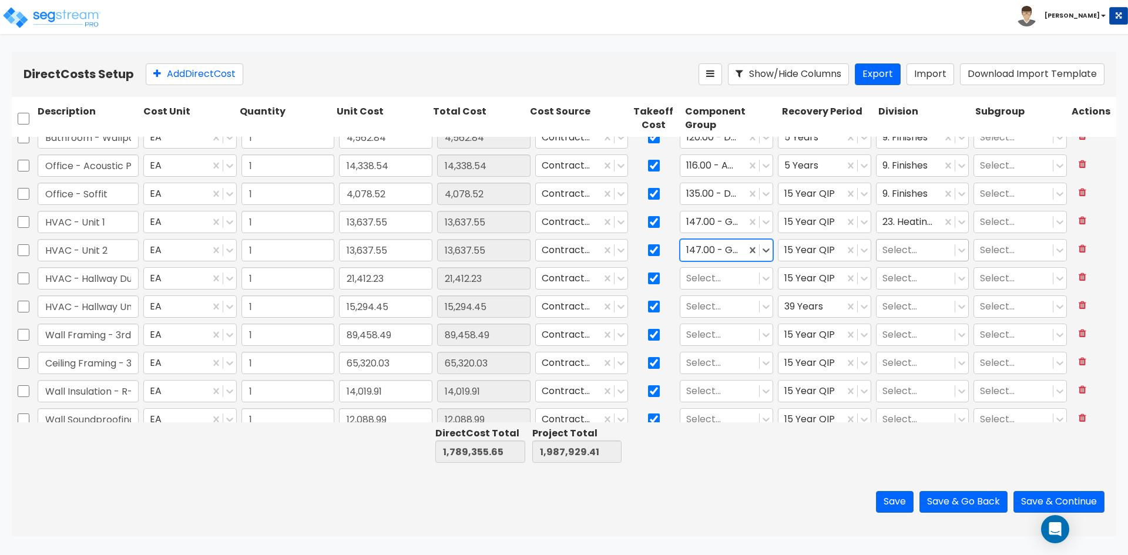
click at [919, 243] on div at bounding box center [916, 251] width 67 height 16
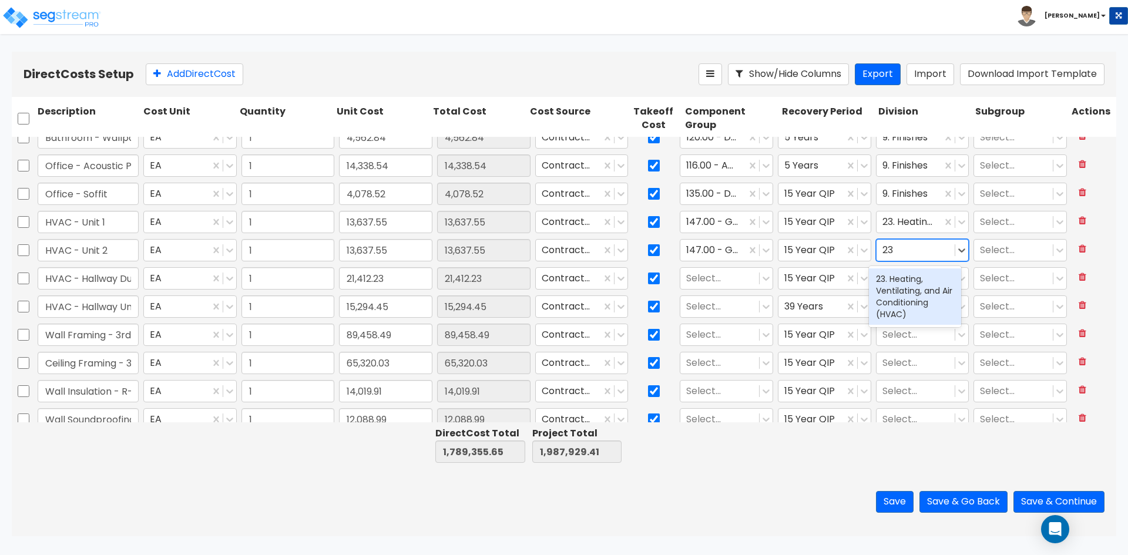
click at [902, 297] on div "23. Heating, Ventilating, and Air Conditioning (HVAC)" at bounding box center [915, 297] width 92 height 56
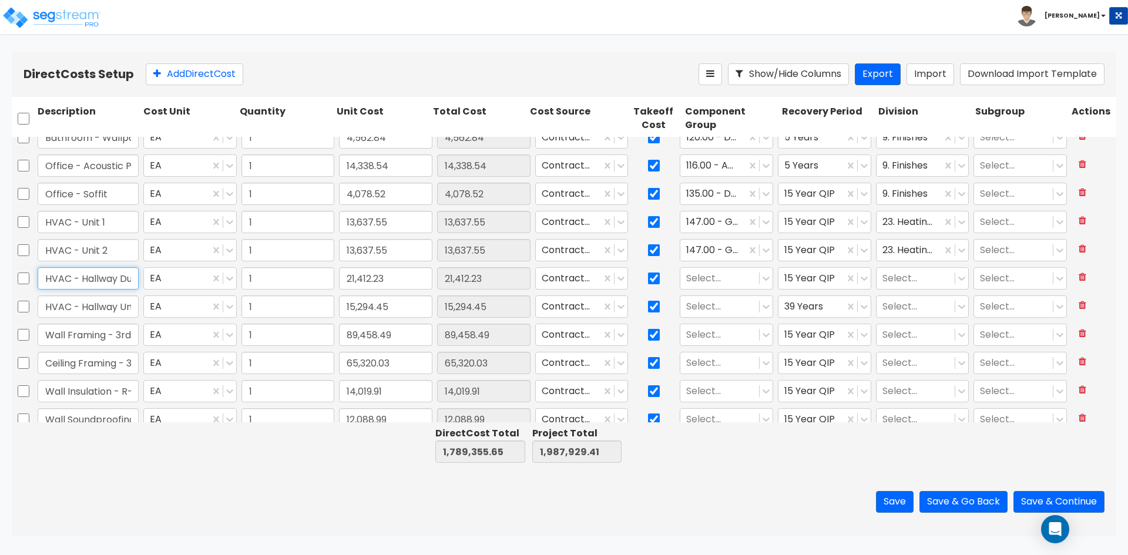
click at [91, 273] on input "HVAC - Hallway Ducting" at bounding box center [88, 278] width 101 height 22
click at [721, 276] on div at bounding box center [719, 279] width 67 height 16
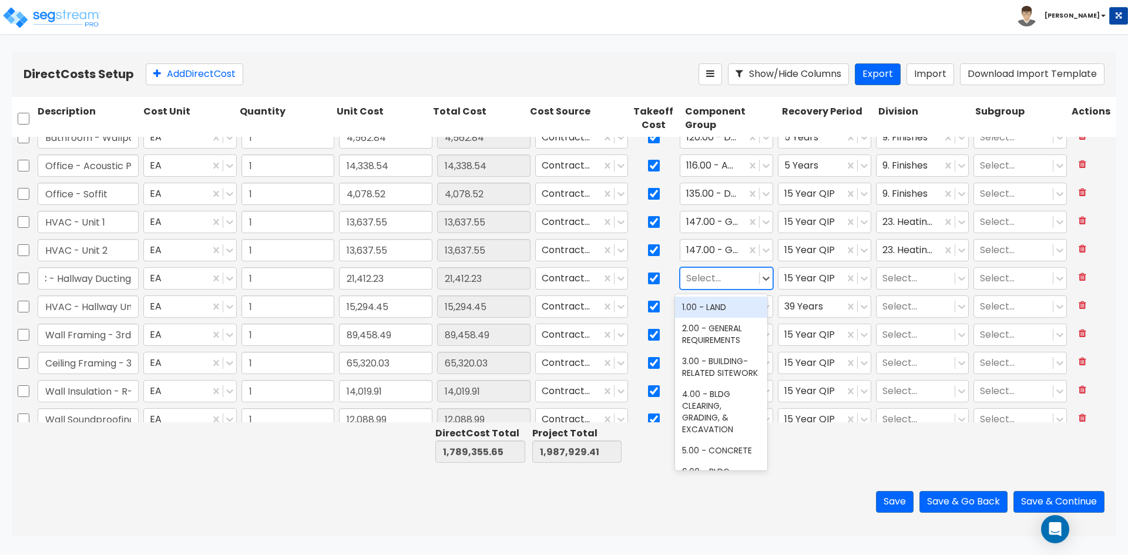
scroll to position [0, 0]
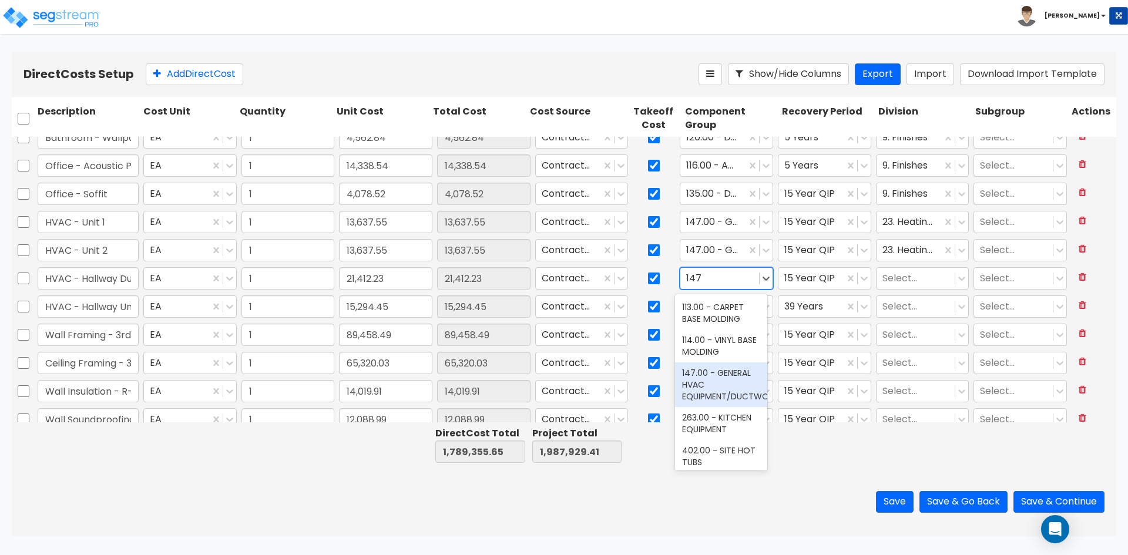
click at [722, 392] on div "147.00 - GENERAL HVAC EQUIPMENT/DUCTWORK" at bounding box center [721, 385] width 92 height 45
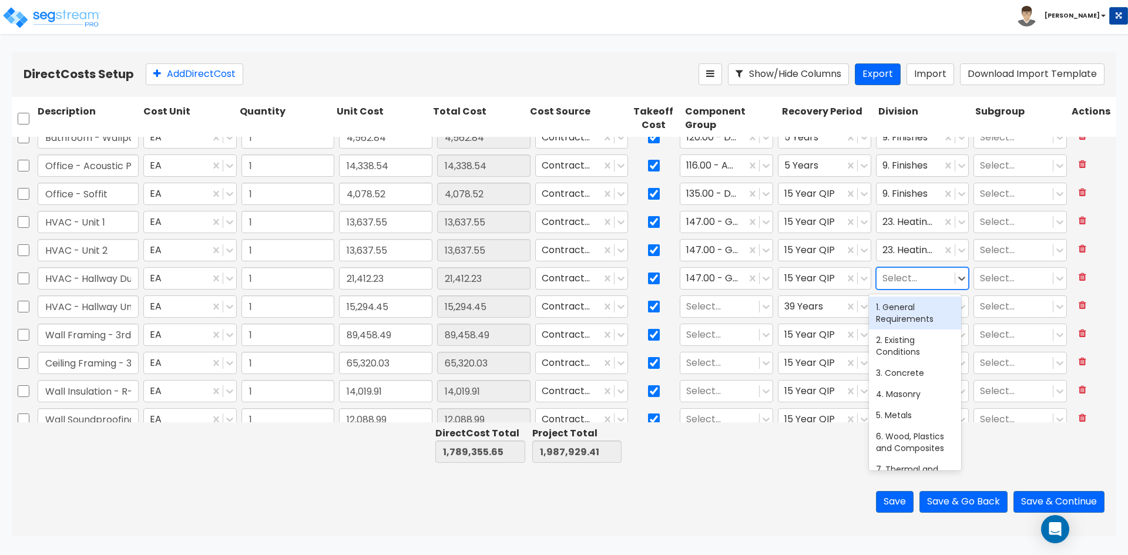
click at [896, 280] on div at bounding box center [916, 279] width 67 height 16
click at [900, 320] on div "23. Heating, Ventilating, and Air Conditioning (HVAC)" at bounding box center [915, 325] width 92 height 56
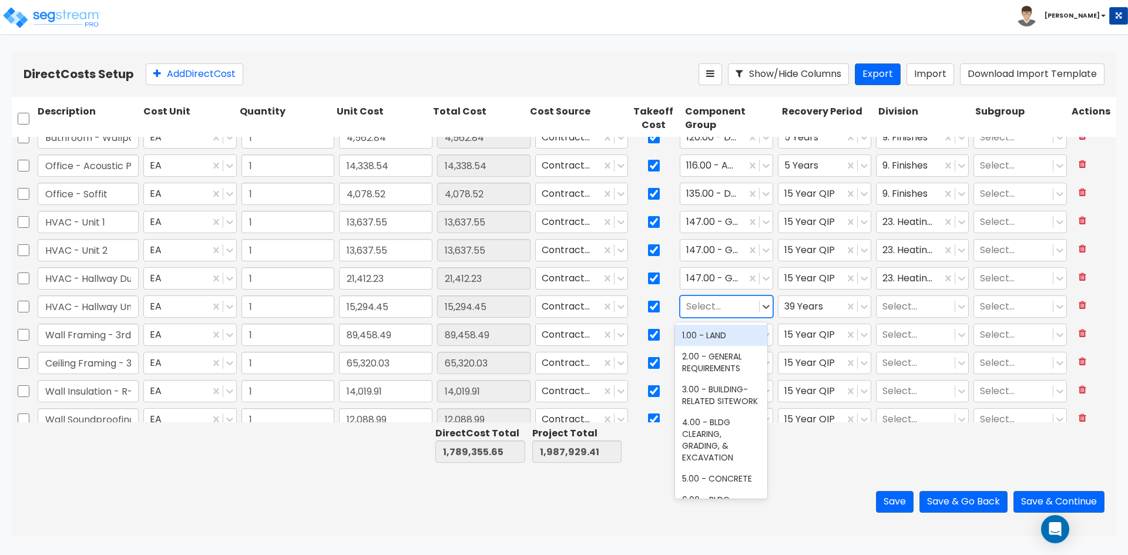
click at [719, 304] on div at bounding box center [719, 307] width 67 height 16
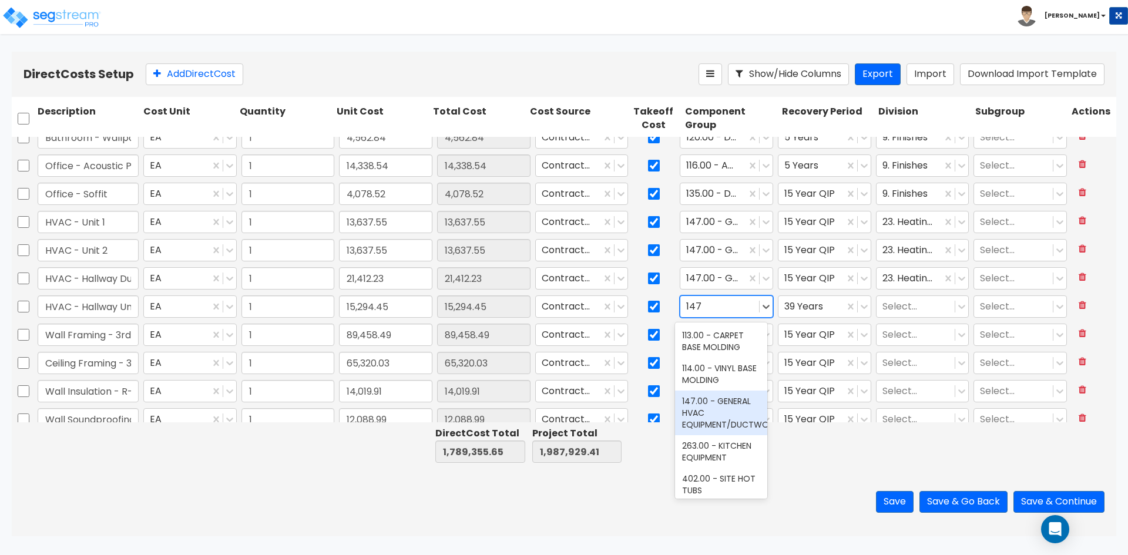
click at [732, 423] on div "147.00 - GENERAL HVAC EQUIPMENT/DUCTWORK" at bounding box center [721, 413] width 92 height 45
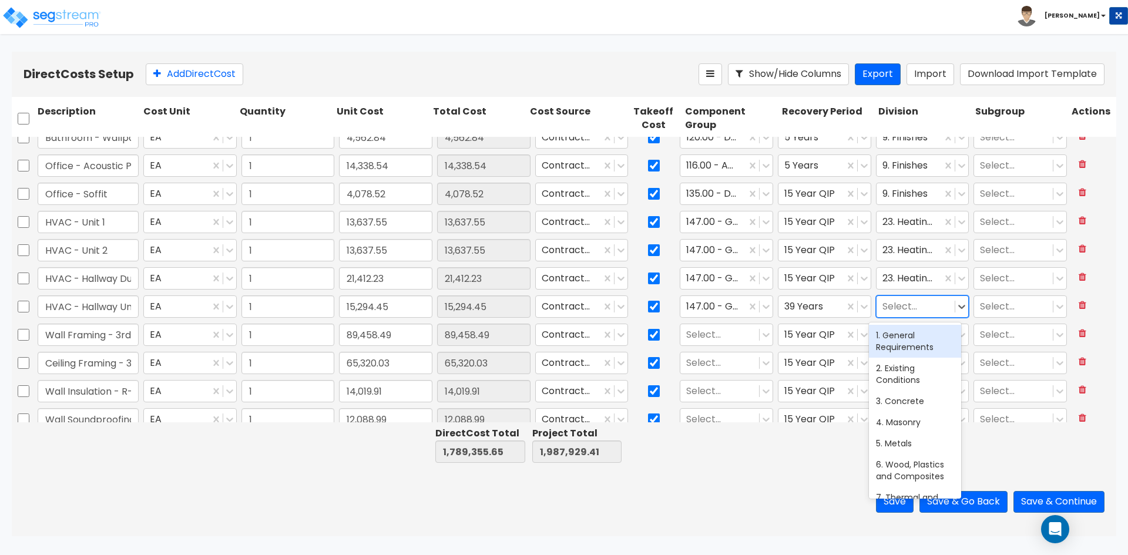
click at [901, 308] on div at bounding box center [916, 307] width 67 height 16
click at [918, 362] on div "23. Heating, Ventilating, and Air Conditioning (HVAC)" at bounding box center [915, 353] width 92 height 56
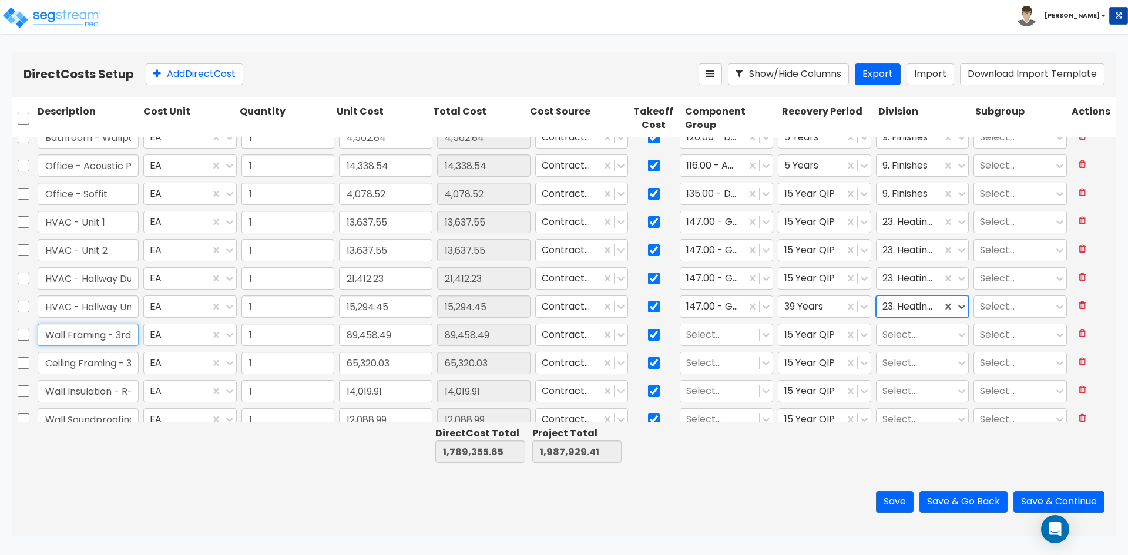
click at [62, 333] on input "Wall Framing - 3rd Fl (3794 SF)" at bounding box center [88, 335] width 101 height 22
click at [748, 335] on div "Select..." at bounding box center [720, 335] width 79 height 21
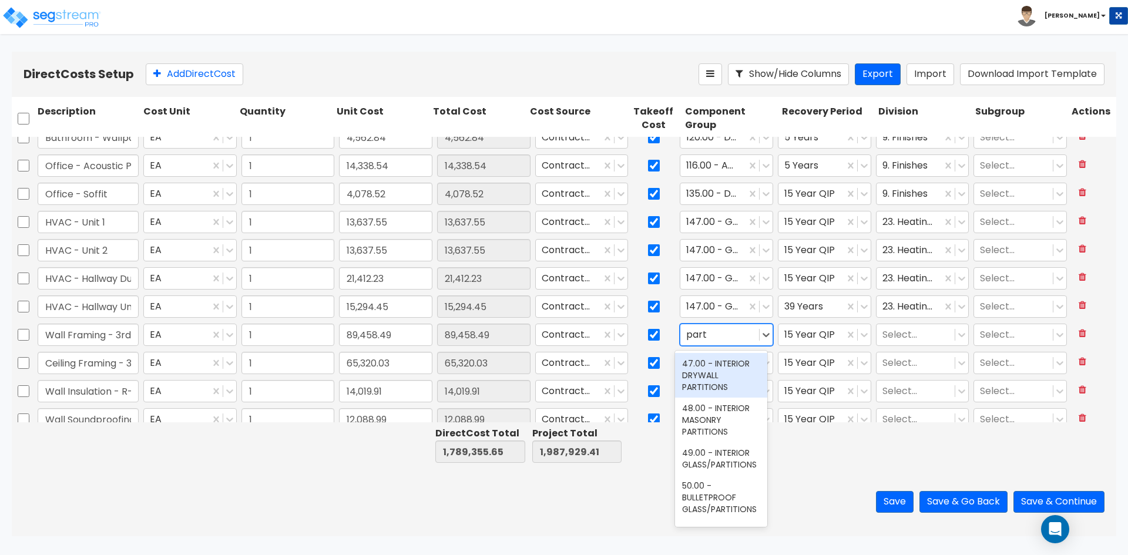
click at [713, 372] on div "47.00 - INTERIOR DRYWALL PARTITIONS" at bounding box center [721, 375] width 92 height 45
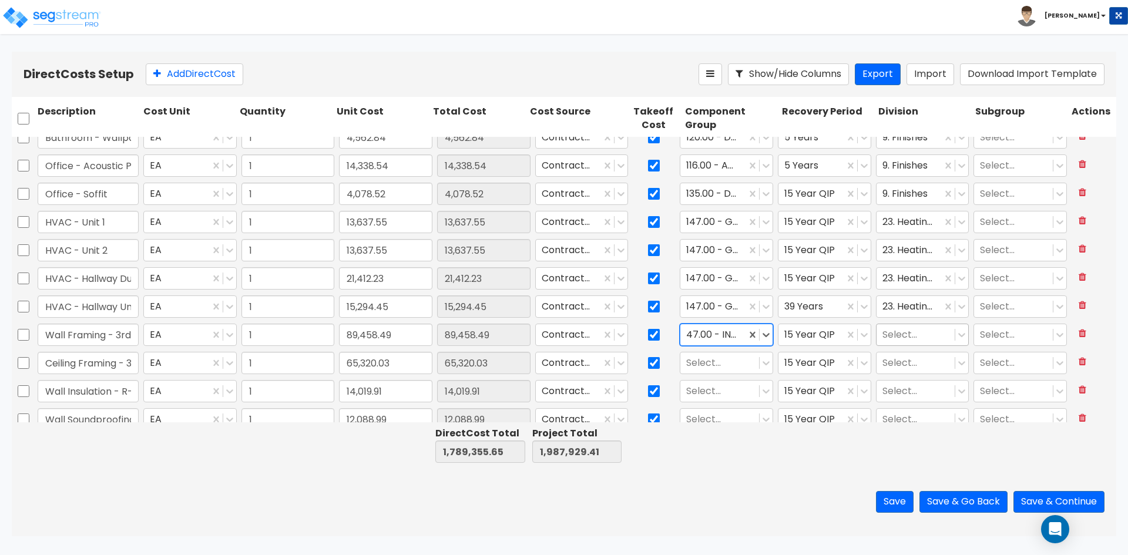
click at [906, 337] on div at bounding box center [916, 335] width 67 height 16
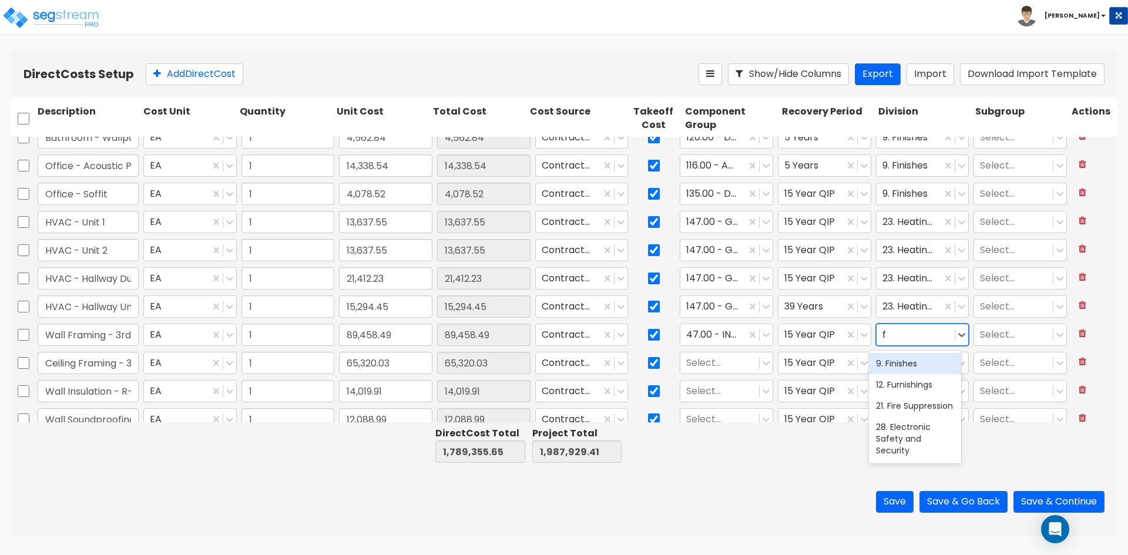
click at [903, 367] on div "9. Finishes" at bounding box center [915, 363] width 92 height 21
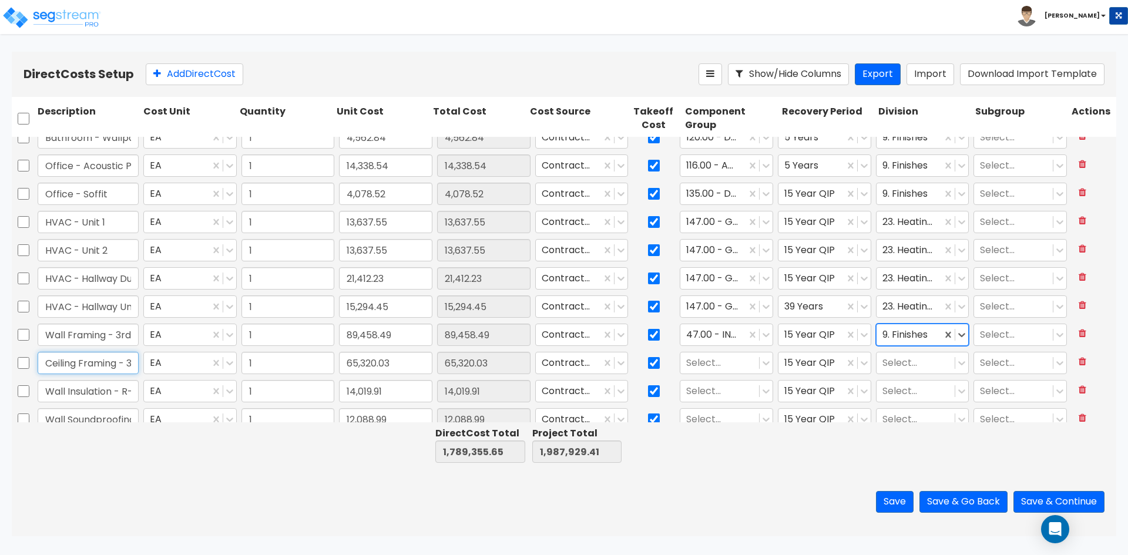
click at [61, 358] on input "Ceiling Framing - 3rd Fl (2500 SF)" at bounding box center [88, 363] width 101 height 22
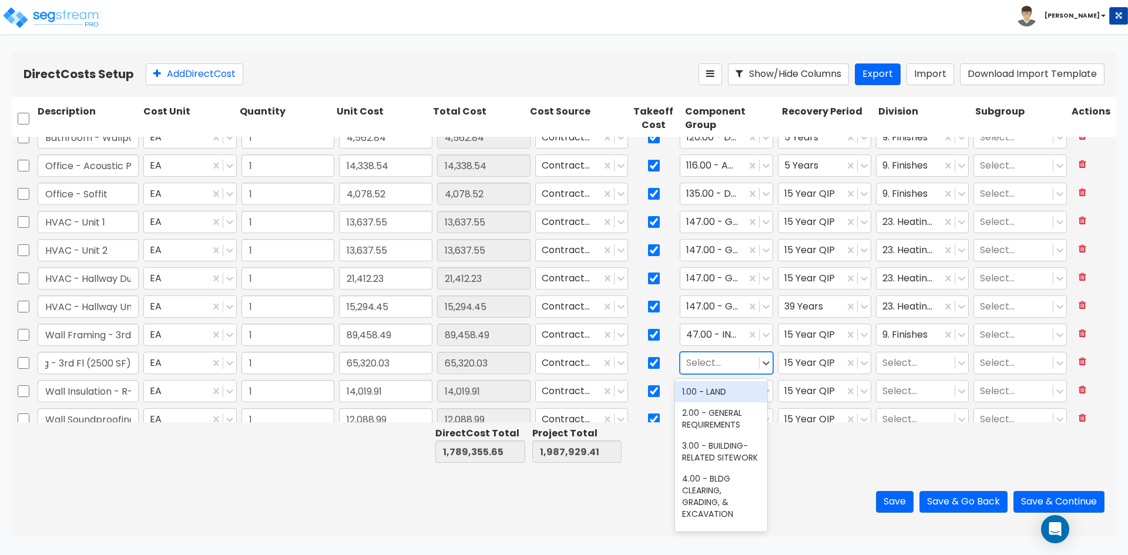
click at [727, 367] on div at bounding box center [719, 364] width 67 height 16
click at [711, 363] on div at bounding box center [719, 364] width 67 height 16
click at [727, 365] on div at bounding box center [719, 364] width 67 height 16
click at [724, 387] on div "14.00 - STEEL SUPERSTRUCTURE" at bounding box center [721, 397] width 92 height 33
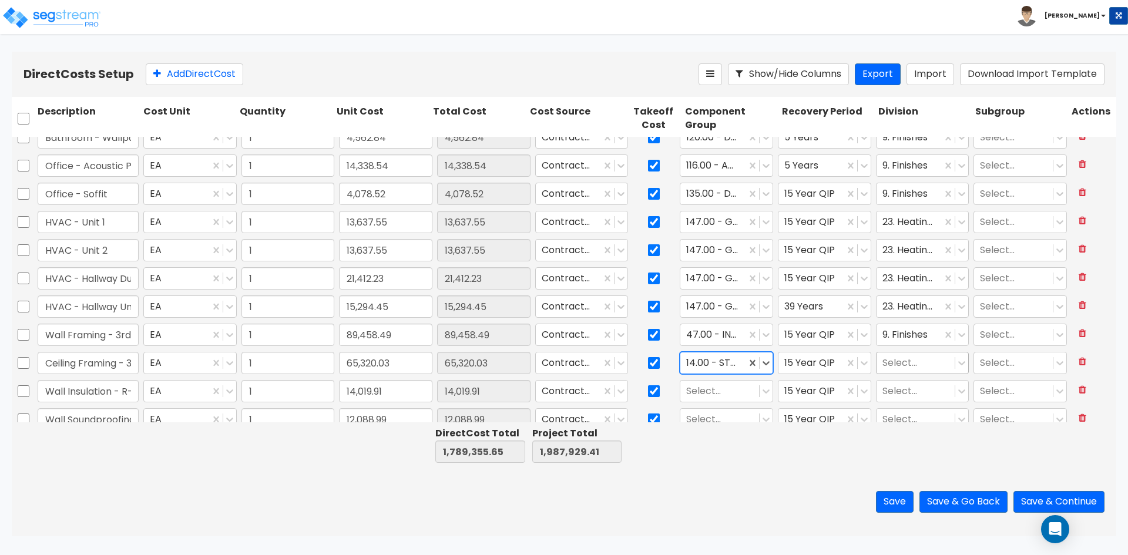
click at [914, 358] on div at bounding box center [916, 364] width 67 height 16
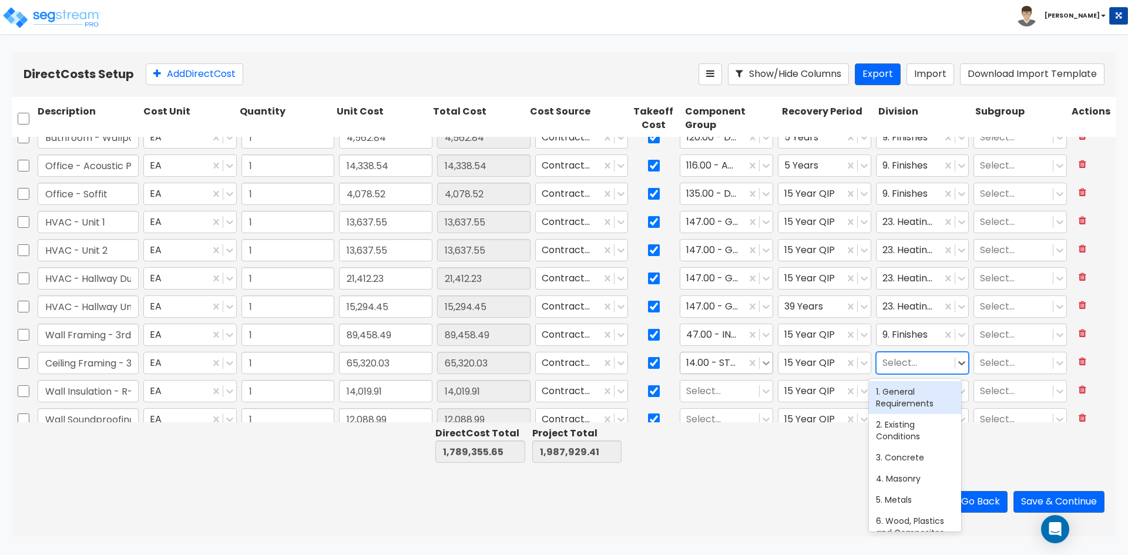
click at [763, 367] on icon at bounding box center [766, 363] width 12 height 12
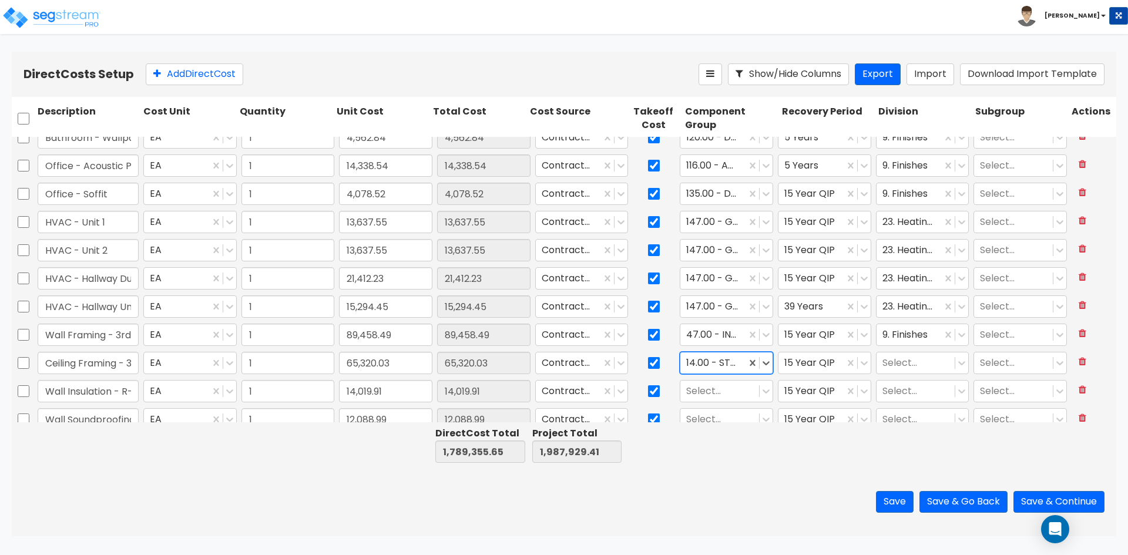
click at [728, 361] on div at bounding box center [713, 364] width 54 height 16
click at [722, 388] on div "11.00 - METALS" at bounding box center [721, 391] width 92 height 21
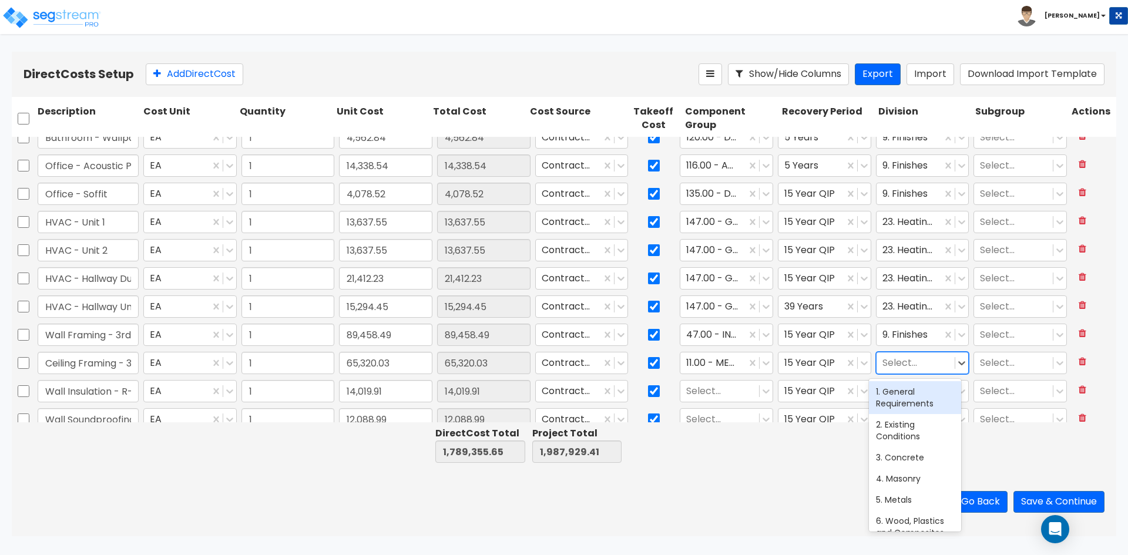
click at [891, 360] on div at bounding box center [916, 364] width 67 height 16
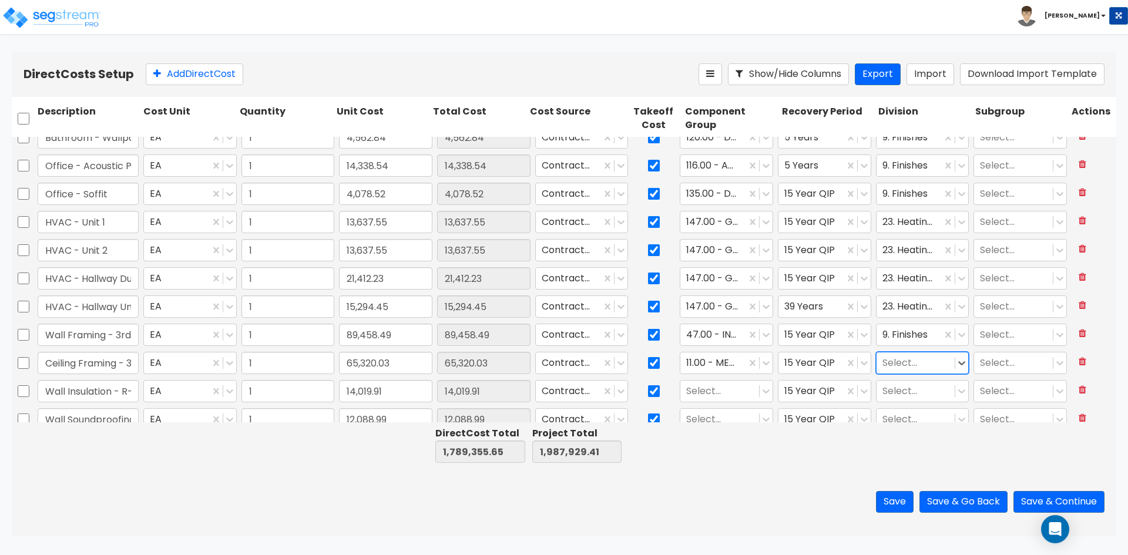
click at [900, 363] on div at bounding box center [916, 364] width 67 height 16
click at [895, 363] on div at bounding box center [916, 364] width 67 height 16
click at [895, 394] on div "5. Metals" at bounding box center [915, 391] width 92 height 21
click at [85, 384] on input "Wall Insulation - R-38 in Existing Walls" at bounding box center [88, 391] width 101 height 22
click at [708, 393] on div at bounding box center [719, 392] width 67 height 16
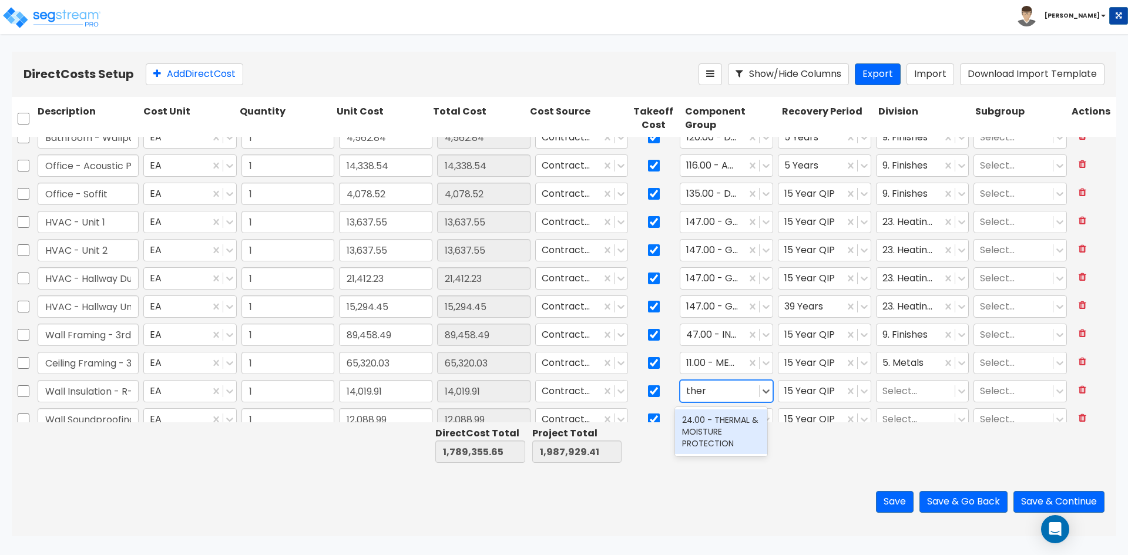
click at [717, 423] on div "24.00 - THERMAL & MOISTURE PROTECTION" at bounding box center [721, 432] width 92 height 45
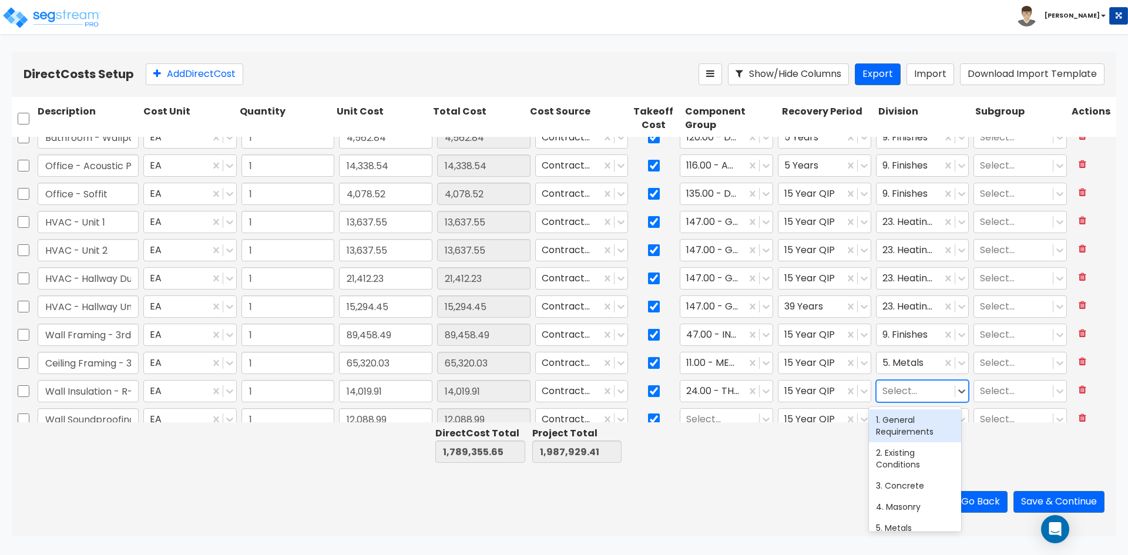
click at [894, 394] on div at bounding box center [916, 392] width 67 height 16
click at [890, 441] on div "7. Thermal and Moisture Protection" at bounding box center [915, 432] width 92 height 45
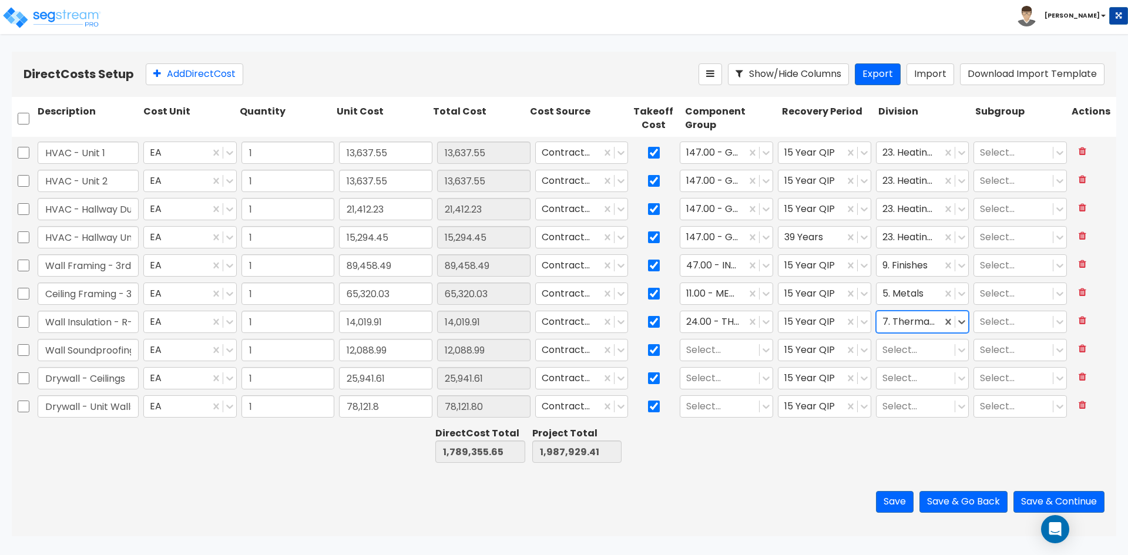
scroll to position [1710, 0]
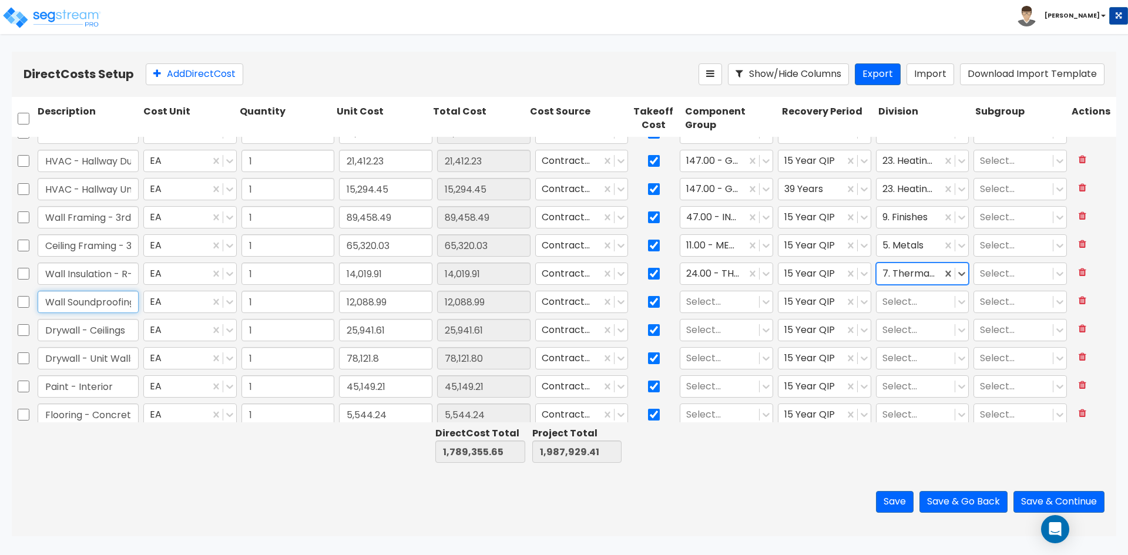
click at [87, 301] on input "Wall Soundproofing - R11 & R-19" at bounding box center [88, 302] width 101 height 22
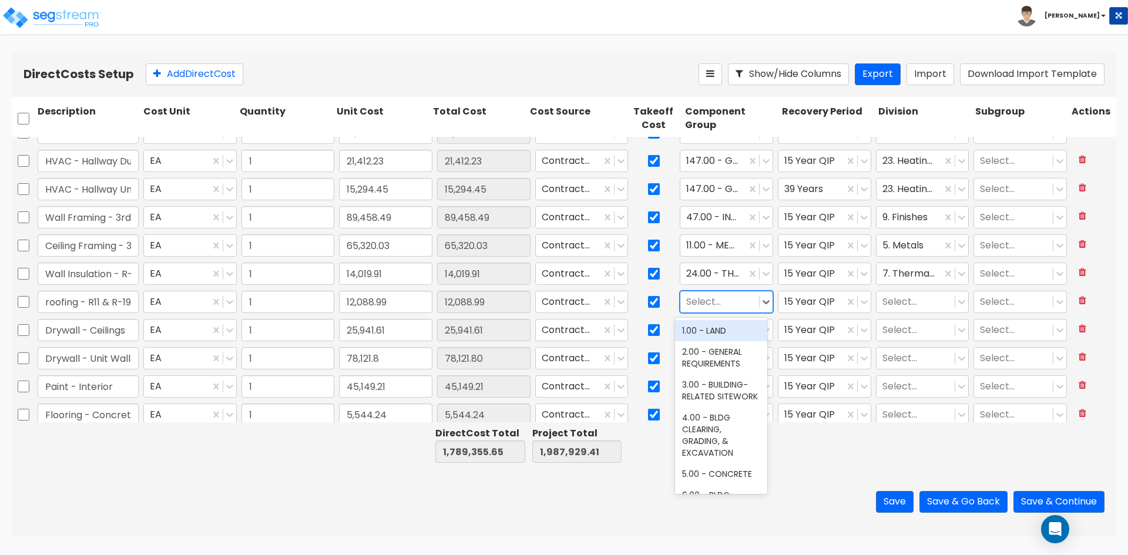
click at [711, 301] on div at bounding box center [719, 302] width 67 height 16
click at [738, 301] on div at bounding box center [719, 302] width 67 height 16
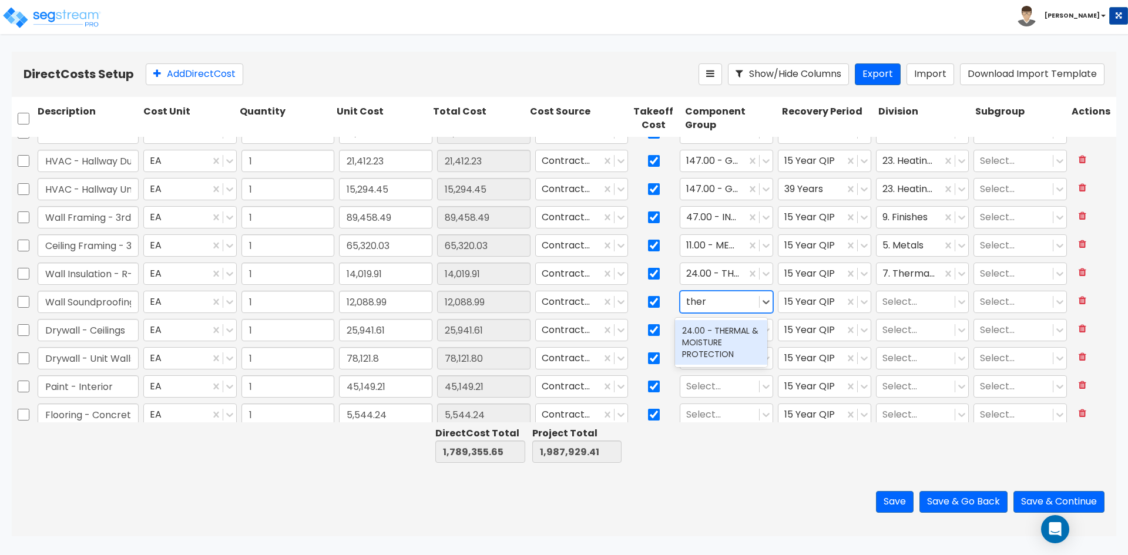
click at [738, 333] on div "24.00 - THERMAL & MOISTURE PROTECTION" at bounding box center [721, 342] width 92 height 45
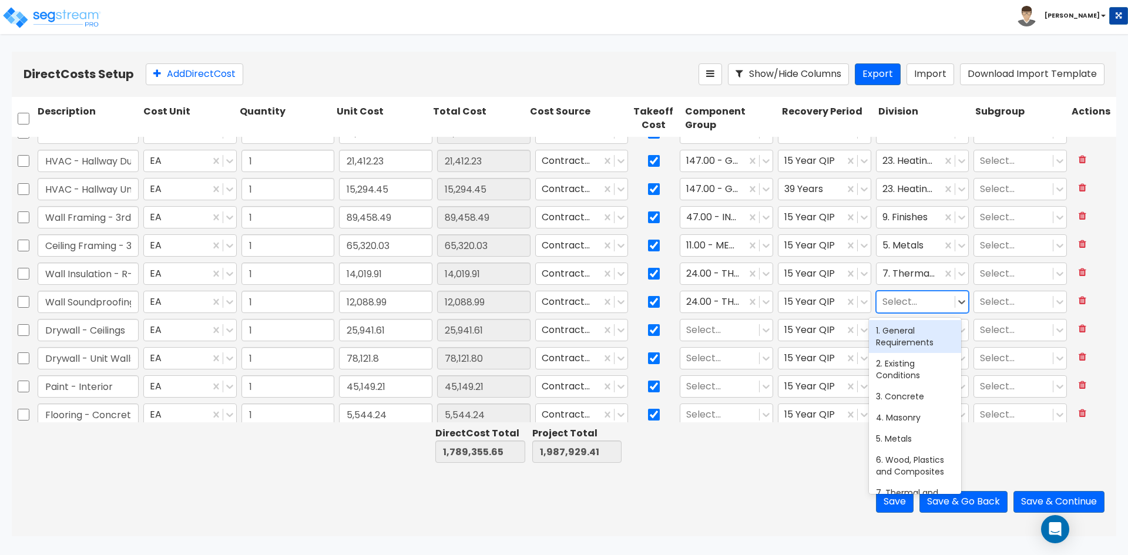
click at [894, 303] on div at bounding box center [916, 302] width 67 height 16
click at [897, 343] on div "7. Thermal and Moisture Protection" at bounding box center [915, 342] width 92 height 45
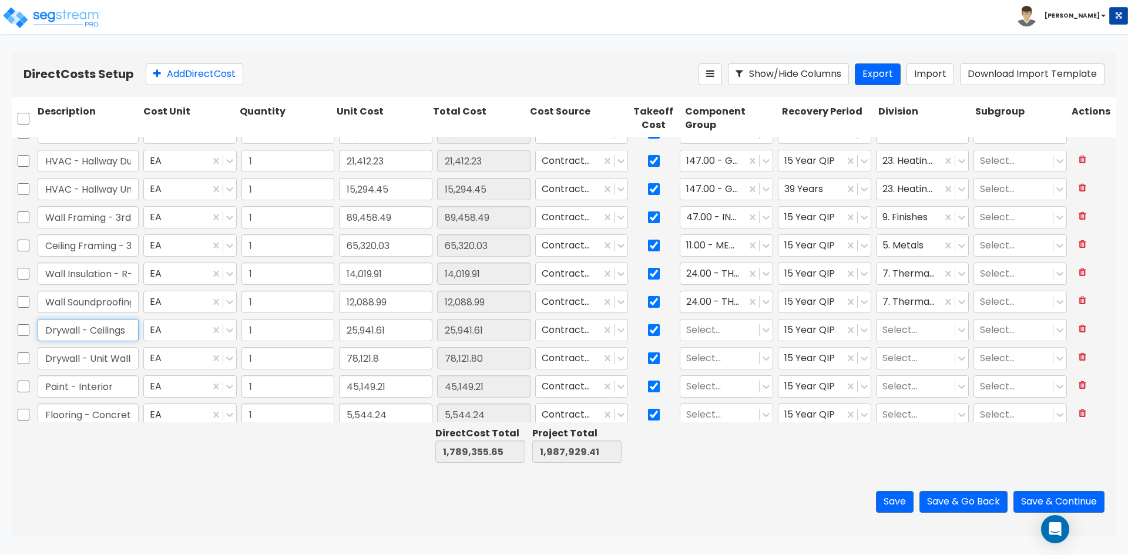
click at [113, 329] on input "Drywall - Ceilings" at bounding box center [88, 330] width 101 height 22
click at [729, 324] on div at bounding box center [719, 331] width 67 height 16
click at [738, 415] on div "135.00 - DRYWALL CEILING" at bounding box center [721, 409] width 92 height 33
click at [955, 340] on div at bounding box center [962, 330] width 14 height 21
click at [900, 334] on div at bounding box center [916, 331] width 67 height 16
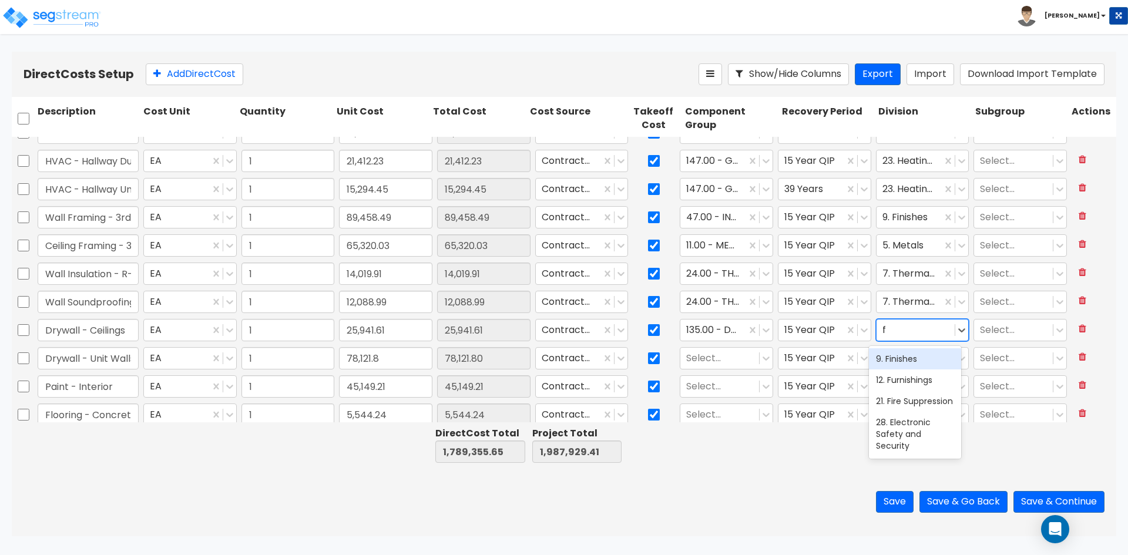
click at [898, 363] on div "9. Finishes" at bounding box center [915, 358] width 92 height 21
click at [80, 357] on input "Drywall - Unit Walls" at bounding box center [88, 358] width 101 height 22
click at [715, 361] on div at bounding box center [719, 359] width 67 height 16
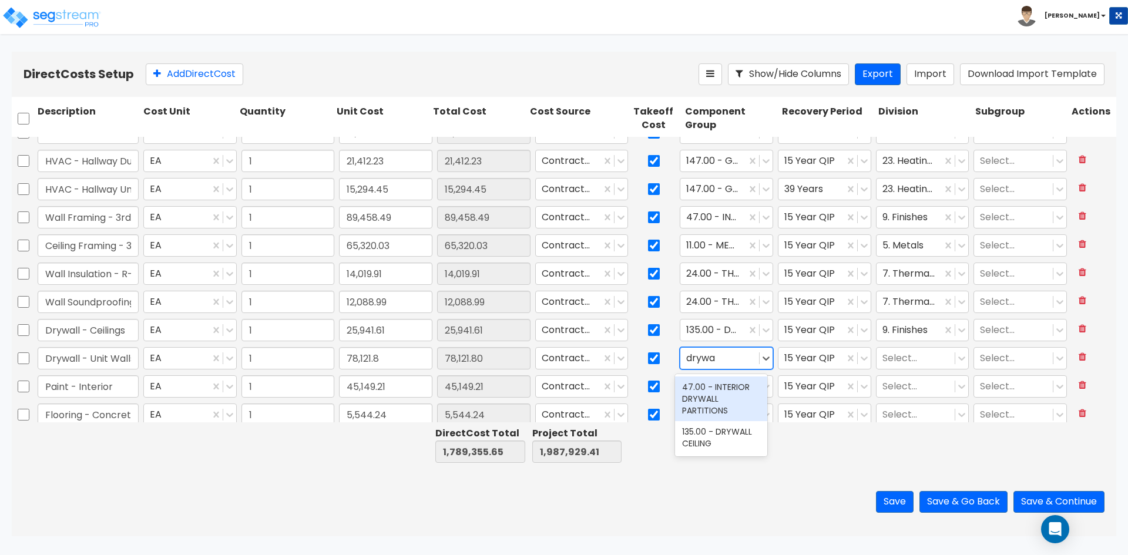
click at [720, 390] on div "47.00 - INTERIOR DRYWALL PARTITIONS" at bounding box center [721, 399] width 92 height 45
click at [900, 356] on div at bounding box center [916, 359] width 67 height 16
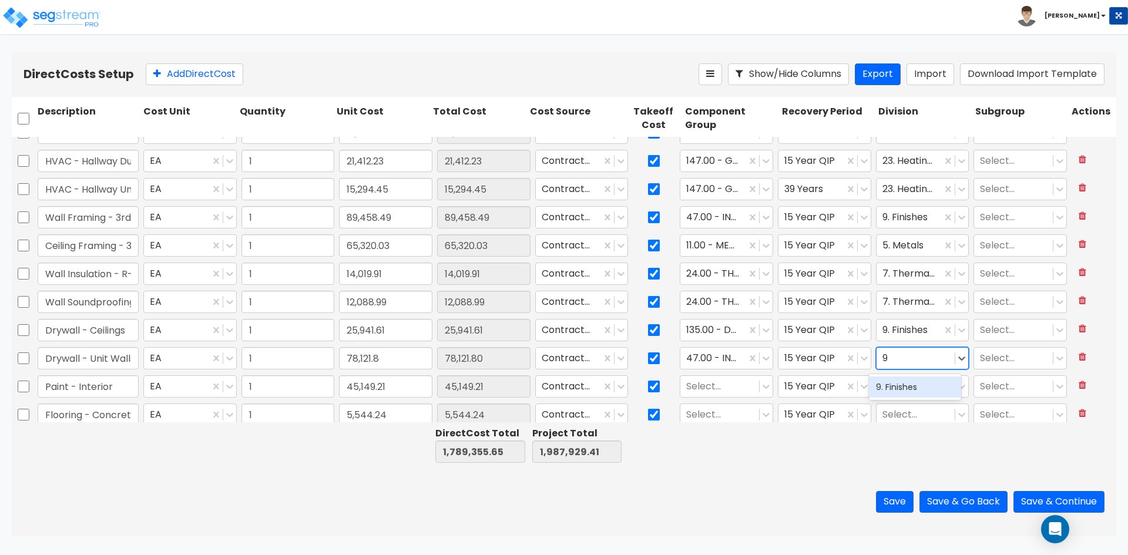
click at [896, 380] on div "9. Finishes" at bounding box center [915, 387] width 92 height 21
click at [740, 384] on div at bounding box center [719, 387] width 67 height 16
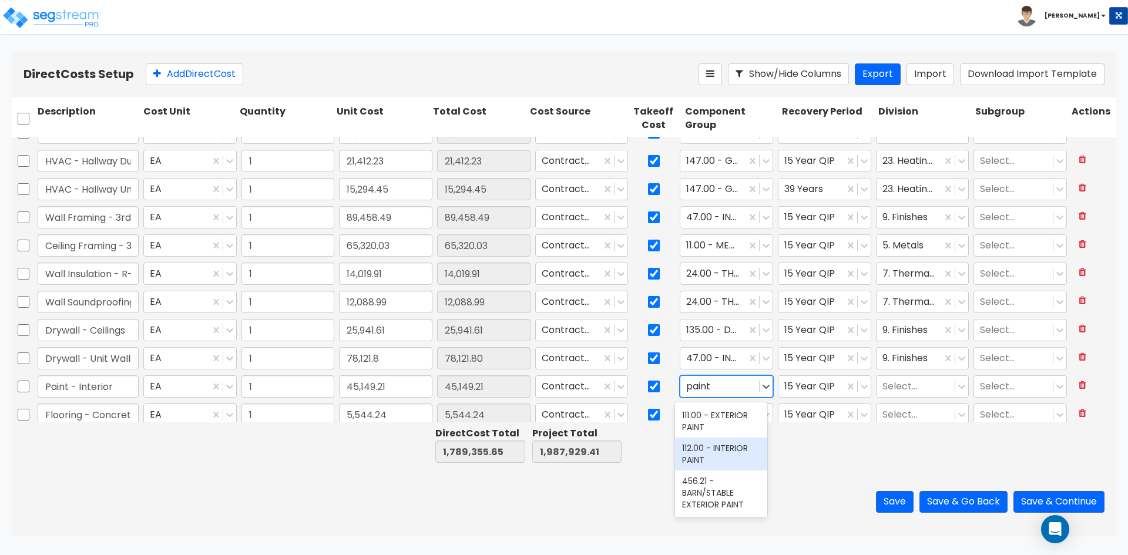
click at [718, 458] on div "112.00 - INTERIOR PAINT" at bounding box center [721, 454] width 92 height 33
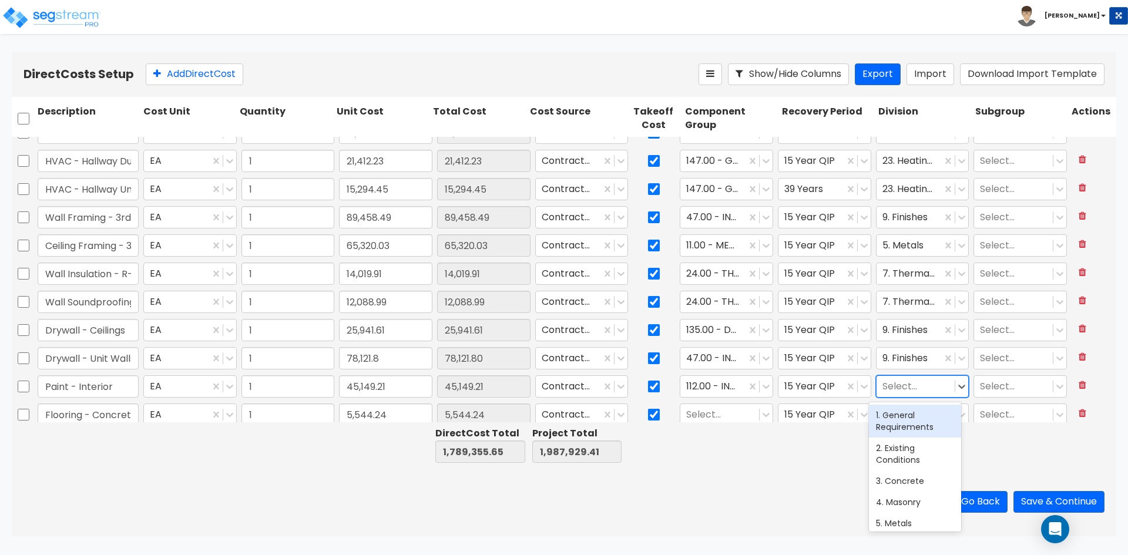
click at [921, 390] on div at bounding box center [916, 387] width 67 height 16
click at [899, 421] on div "9. Finishes" at bounding box center [915, 415] width 92 height 21
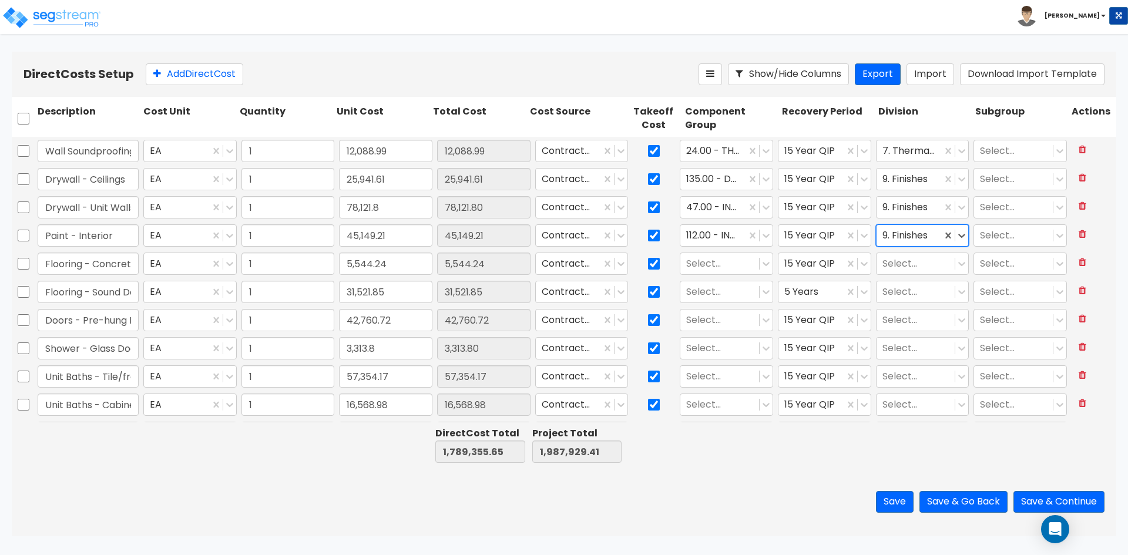
scroll to position [1886, 0]
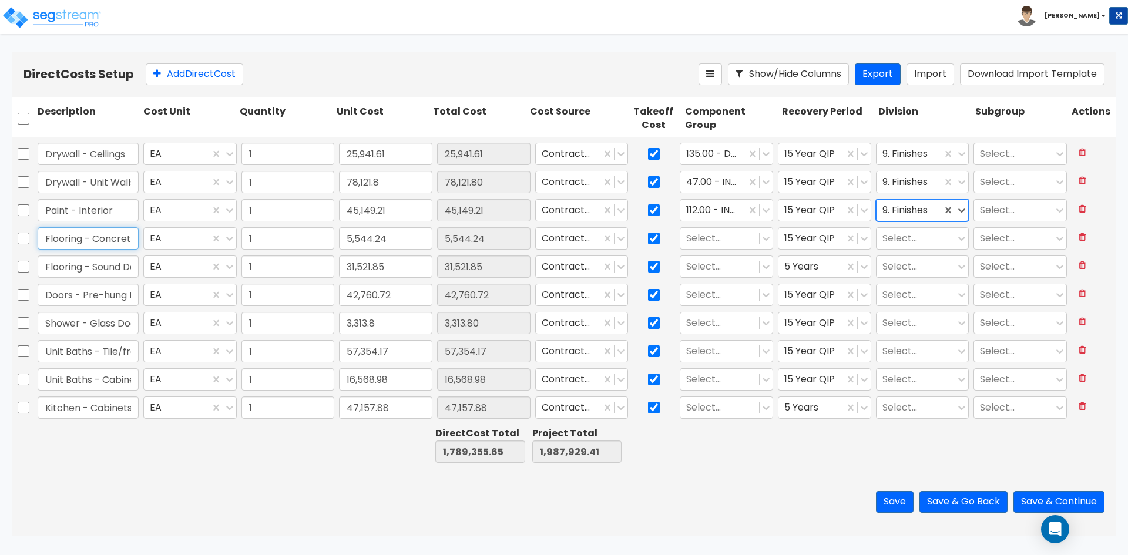
click at [98, 235] on input "Flooring - Concrete Prep" at bounding box center [88, 238] width 101 height 22
click at [722, 236] on div at bounding box center [719, 239] width 67 height 16
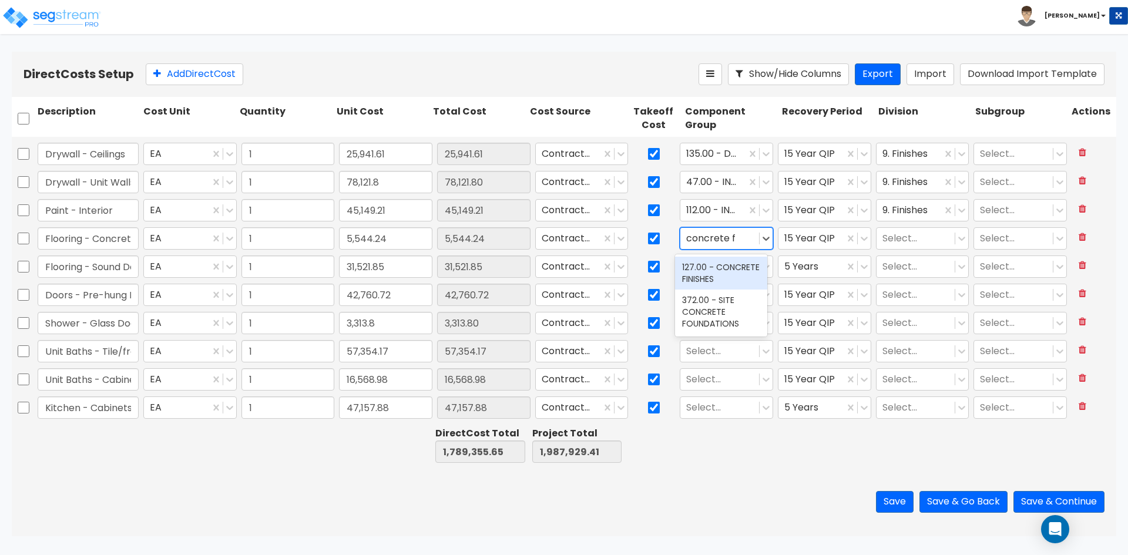
click at [700, 270] on div "127.00 - CONCRETE FINISHES" at bounding box center [721, 273] width 92 height 33
click at [915, 242] on div at bounding box center [916, 239] width 67 height 16
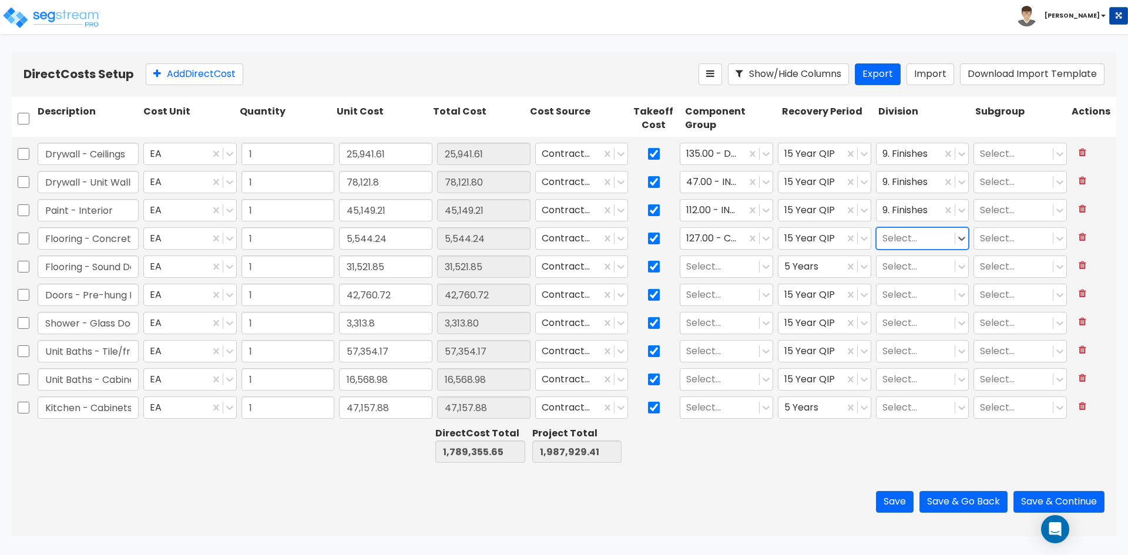
click at [903, 242] on div at bounding box center [916, 239] width 67 height 16
click at [901, 300] on div "3. Concrete" at bounding box center [915, 300] width 92 height 21
click at [80, 270] on input "Flooring - Sound Dampening & Vinyl Install (4122 SF)" at bounding box center [88, 267] width 101 height 22
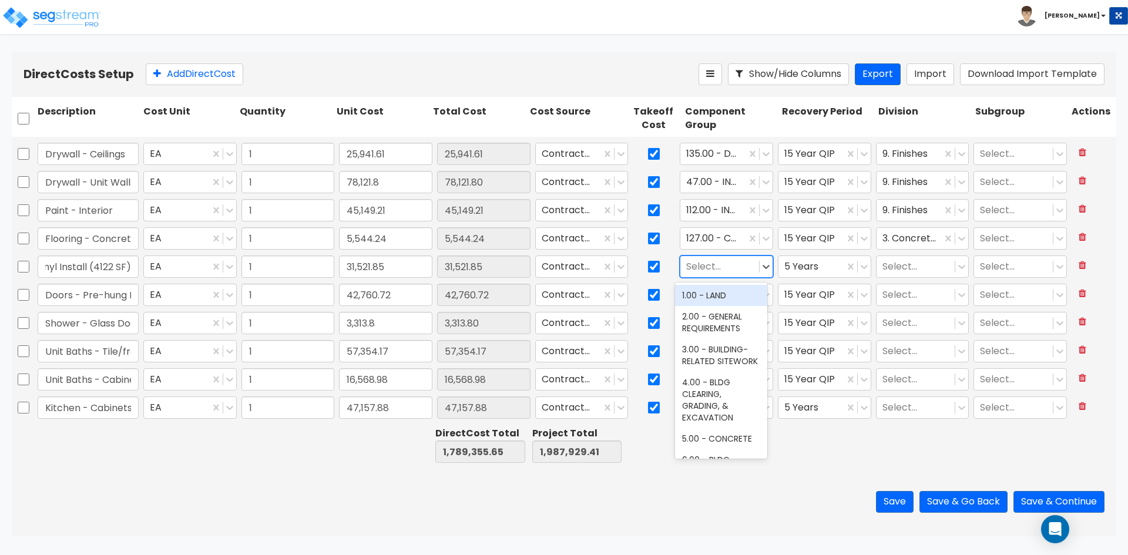
click at [706, 265] on div at bounding box center [719, 267] width 67 height 16
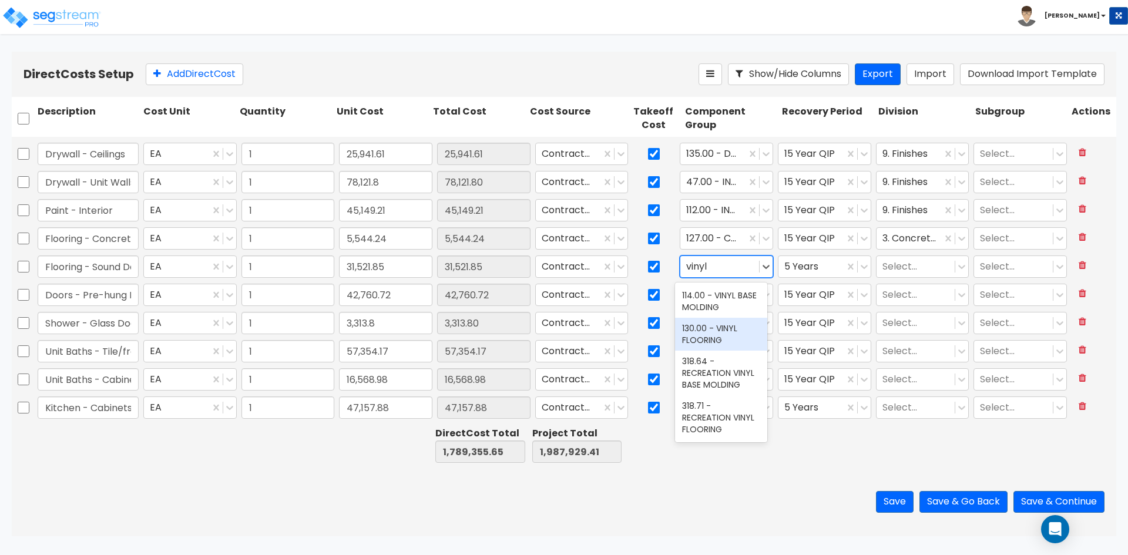
click at [728, 340] on div "130.00 - VINYL FLOORING" at bounding box center [721, 334] width 92 height 33
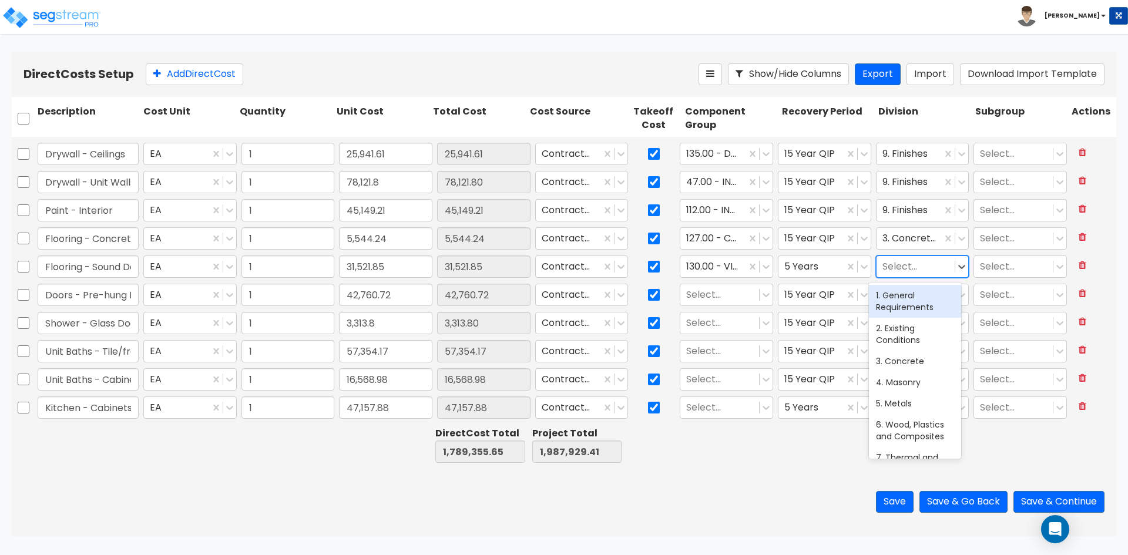
click at [893, 272] on div at bounding box center [916, 267] width 67 height 16
drag, startPoint x: 897, startPoint y: 296, endPoint x: 989, endPoint y: 277, distance: 94.2
click at [899, 296] on div "9. Finishes" at bounding box center [915, 295] width 92 height 21
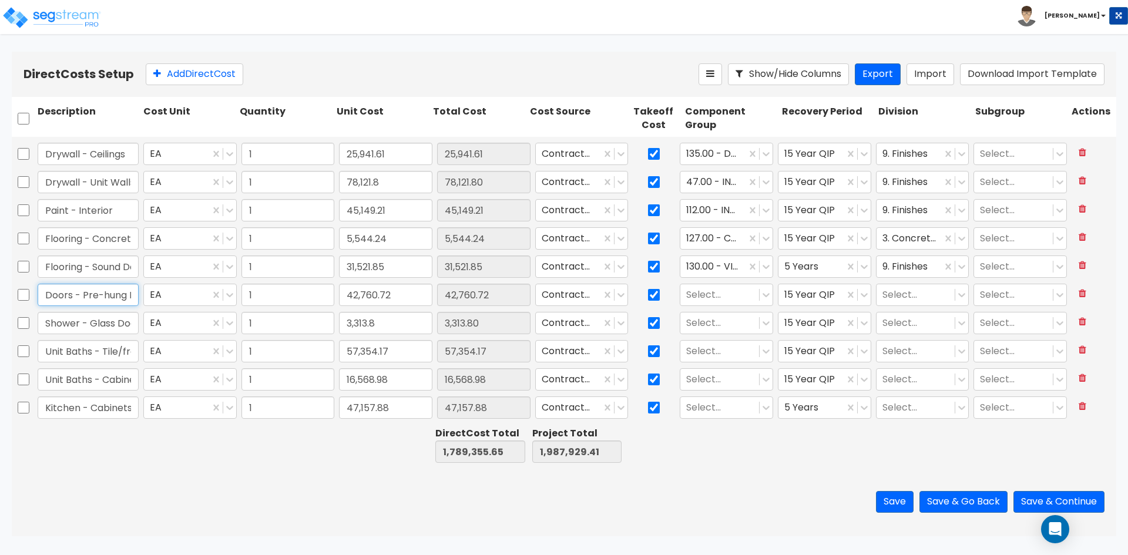
click at [39, 297] on input "Doors - Pre-hung Interior Doors" at bounding box center [88, 295] width 101 height 22
click at [728, 294] on div at bounding box center [719, 295] width 67 height 16
click at [729, 328] on div "59.00 - INTERIOR DOORS" at bounding box center [721, 329] width 92 height 33
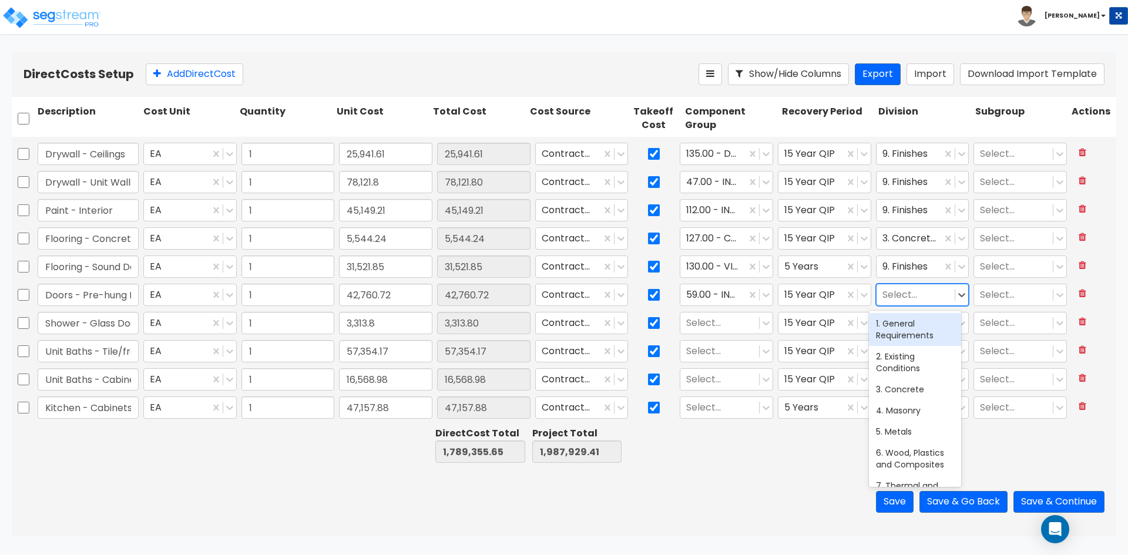
click at [893, 299] on div at bounding box center [916, 295] width 67 height 16
click at [899, 322] on div "8. Openings" at bounding box center [915, 323] width 92 height 21
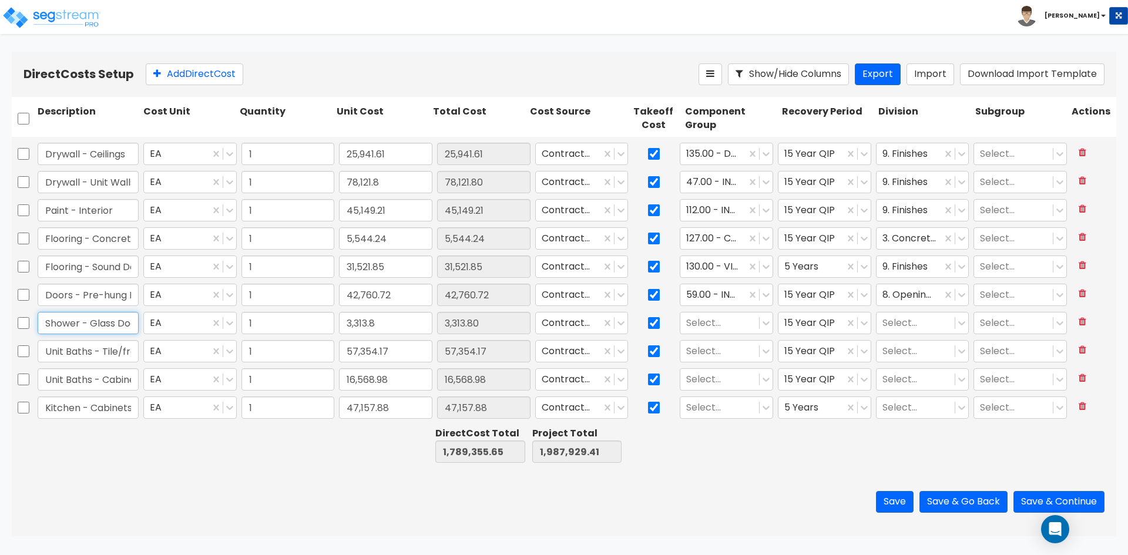
click at [112, 325] on input "Shower - Glass Doors" at bounding box center [88, 323] width 101 height 22
click at [696, 316] on div at bounding box center [719, 324] width 67 height 16
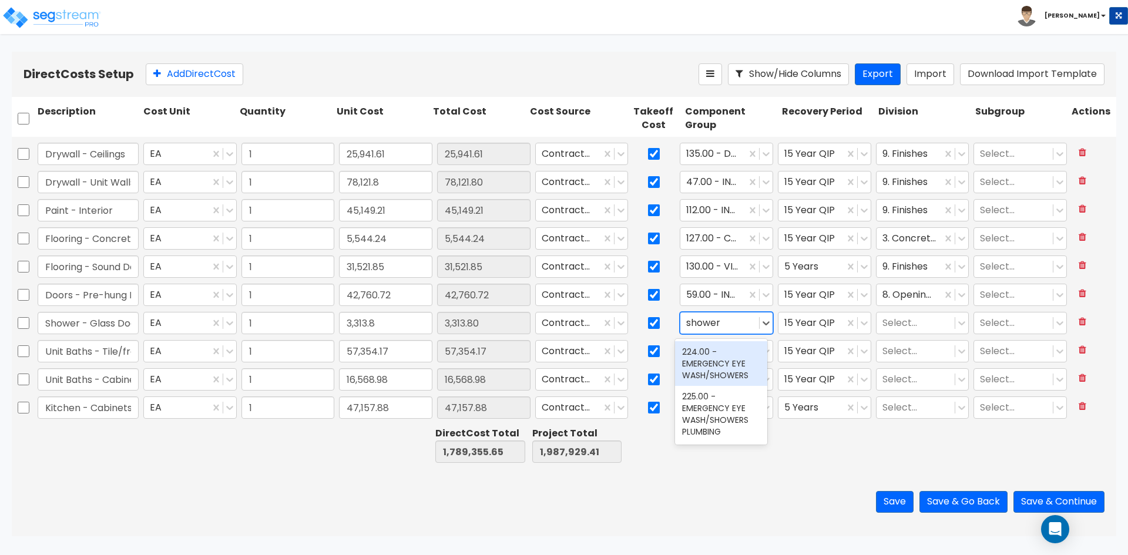
click at [686, 317] on input "shower" at bounding box center [704, 324] width 36 height 14
click at [726, 358] on div "70.00 - RESTROOM ACCESSORIES" at bounding box center [721, 357] width 92 height 33
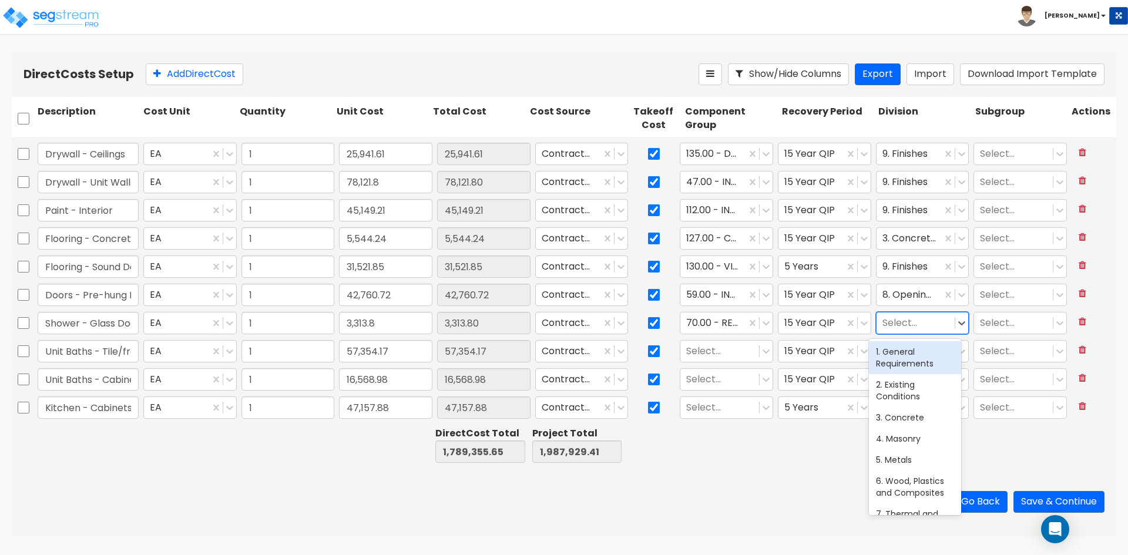
click at [903, 327] on div at bounding box center [916, 324] width 67 height 16
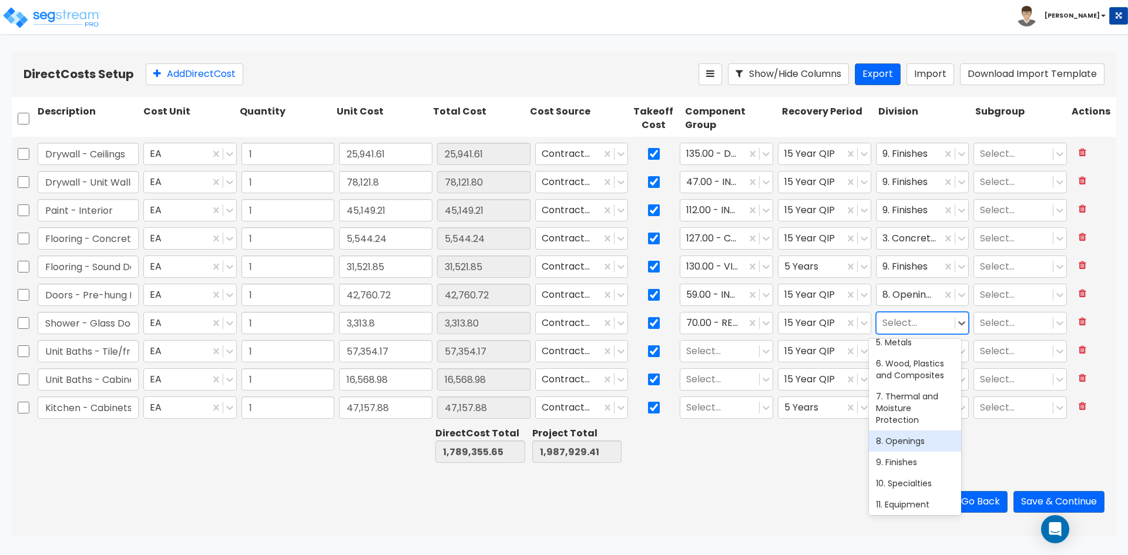
scroll to position [176, 0]
click at [921, 428] on div "10. Specialties" at bounding box center [915, 424] width 92 height 21
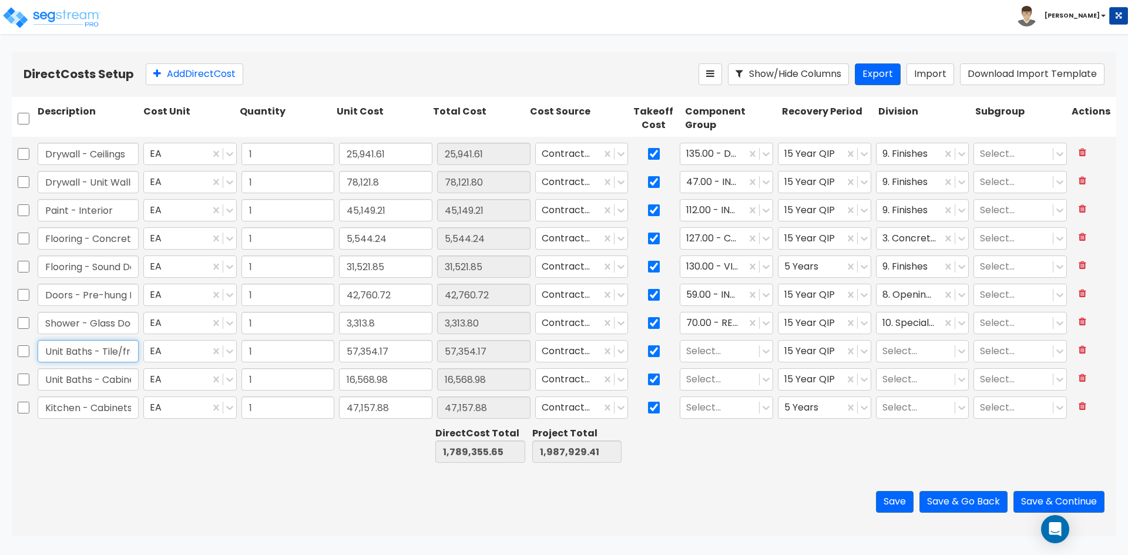
click at [86, 349] on input "Unit Baths - Tile/framing/waterproofing" at bounding box center [88, 351] width 101 height 22
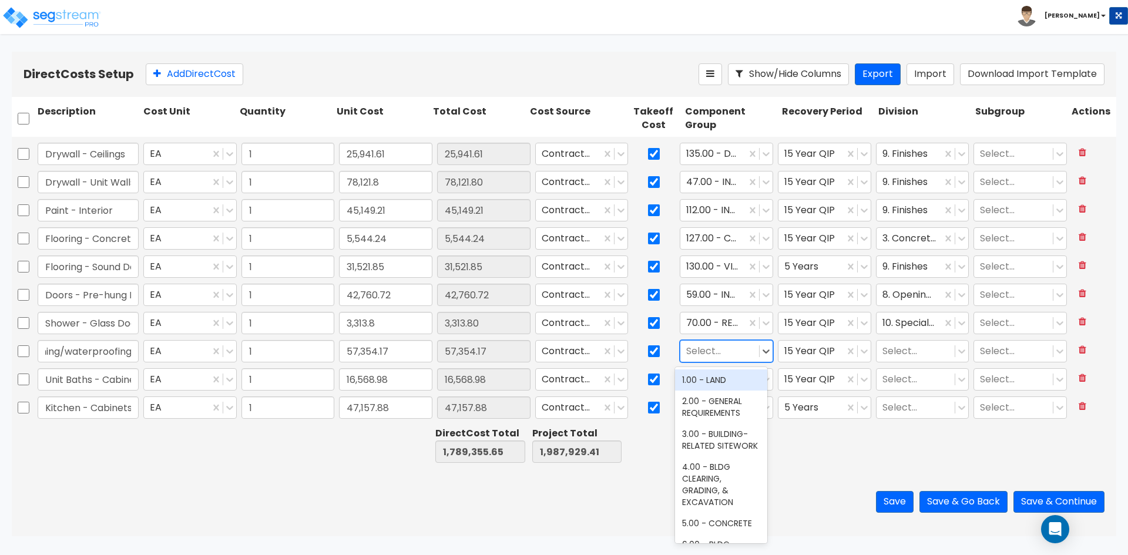
click at [734, 351] on div at bounding box center [719, 352] width 67 height 16
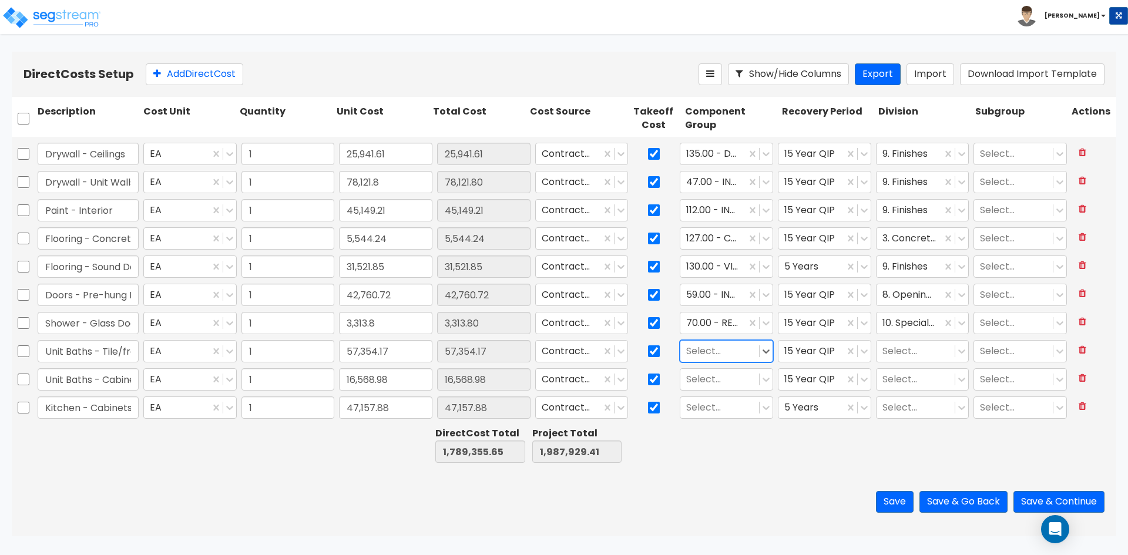
click at [716, 350] on div at bounding box center [719, 352] width 67 height 16
click at [710, 396] on div "47.00 - INTERIOR DRYWALL PARTITIONS" at bounding box center [721, 392] width 92 height 45
click at [896, 353] on div at bounding box center [916, 352] width 67 height 16
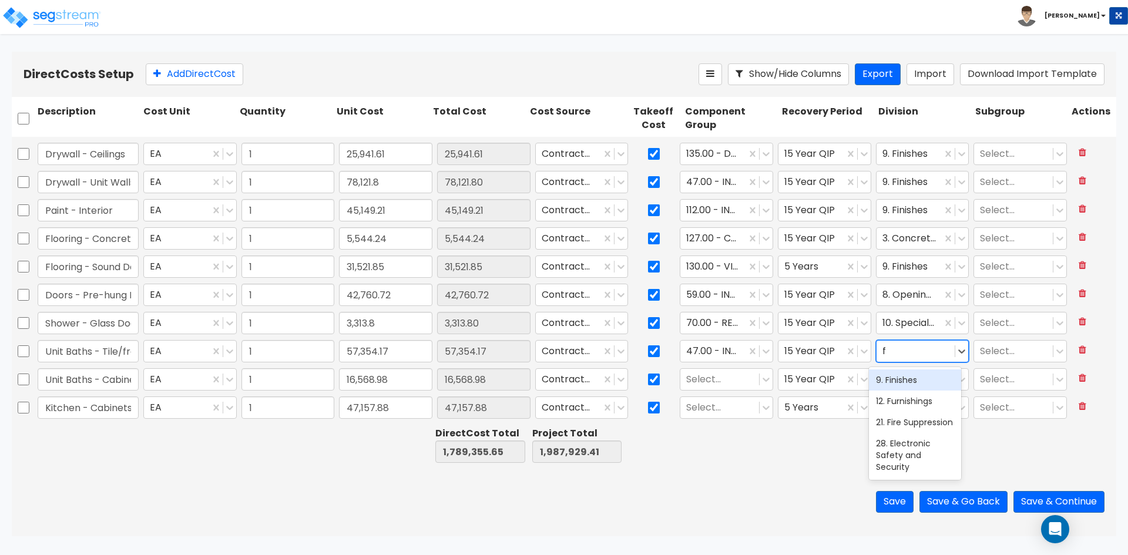
click at [900, 377] on div "9. Finishes" at bounding box center [915, 380] width 92 height 21
drag, startPoint x: 111, startPoint y: 385, endPoint x: 293, endPoint y: 373, distance: 182.0
click at [115, 386] on input "Unit Baths - Cabinets & Vanities" at bounding box center [88, 379] width 101 height 22
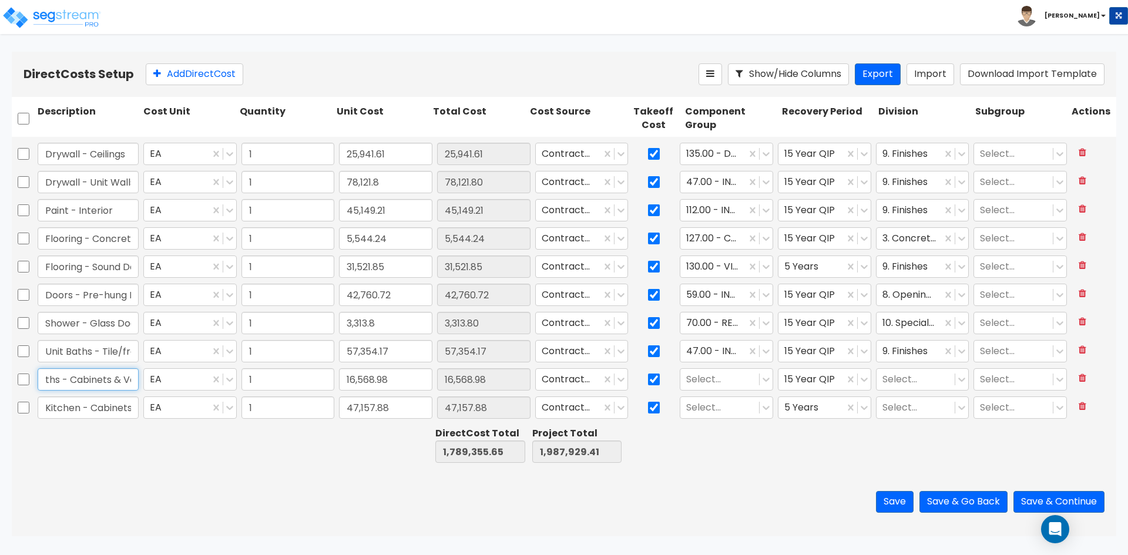
scroll to position [0, 63]
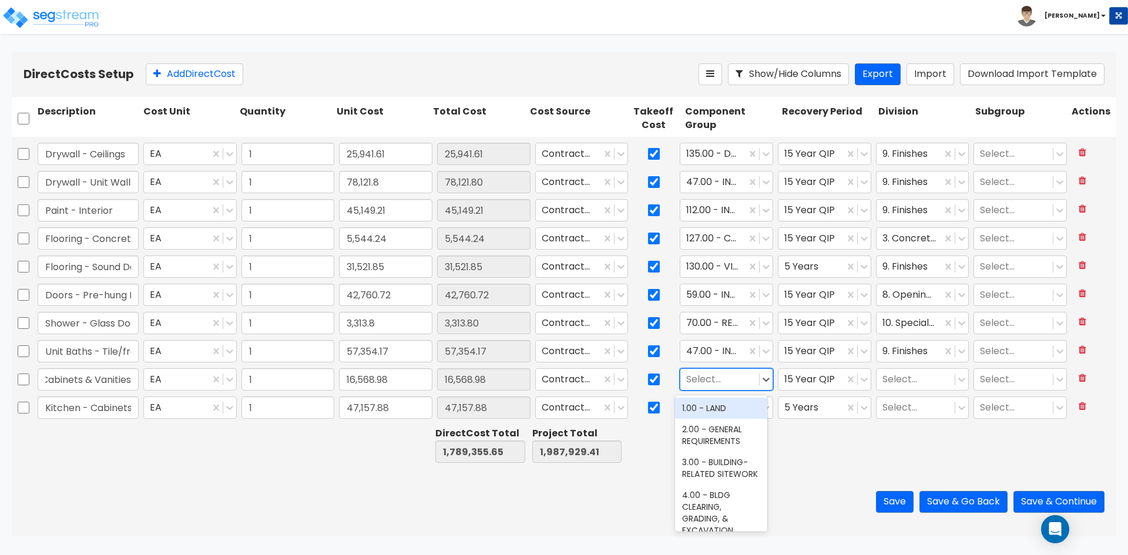
click at [703, 384] on div at bounding box center [719, 380] width 67 height 16
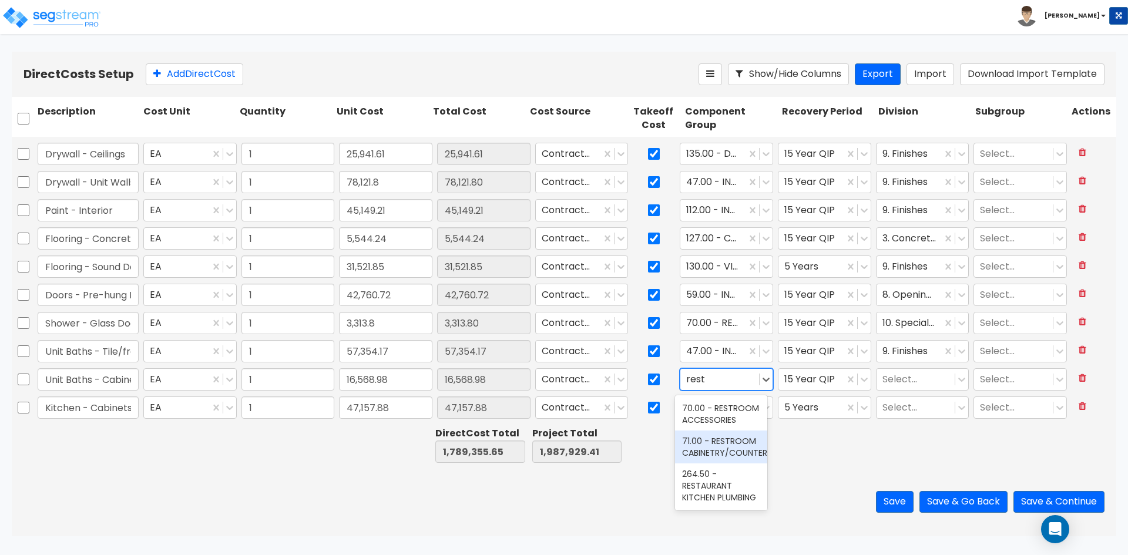
click at [717, 464] on div "71.00 - RESTROOM CABINETRY/COUNTERS" at bounding box center [721, 447] width 92 height 33
click at [899, 376] on div at bounding box center [916, 380] width 67 height 16
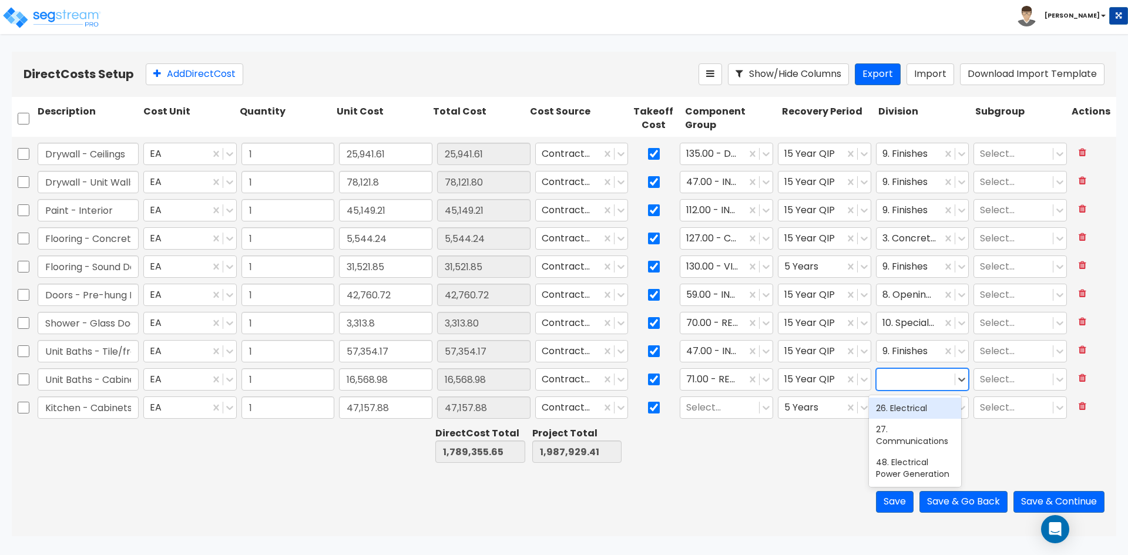
click at [893, 376] on div at bounding box center [916, 380] width 67 height 16
click at [894, 412] on div "9. Finishes" at bounding box center [915, 408] width 92 height 21
click at [723, 411] on div at bounding box center [719, 408] width 67 height 16
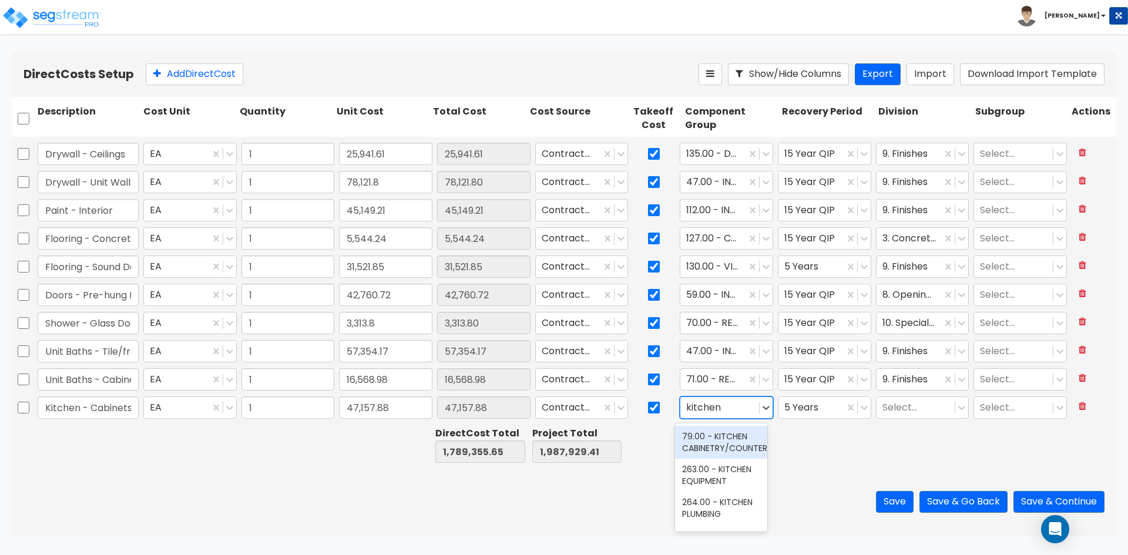
click at [709, 441] on div "79.00 - KITCHEN CABINETRY/COUNTERS" at bounding box center [721, 442] width 92 height 33
click at [901, 405] on div at bounding box center [916, 408] width 67 height 16
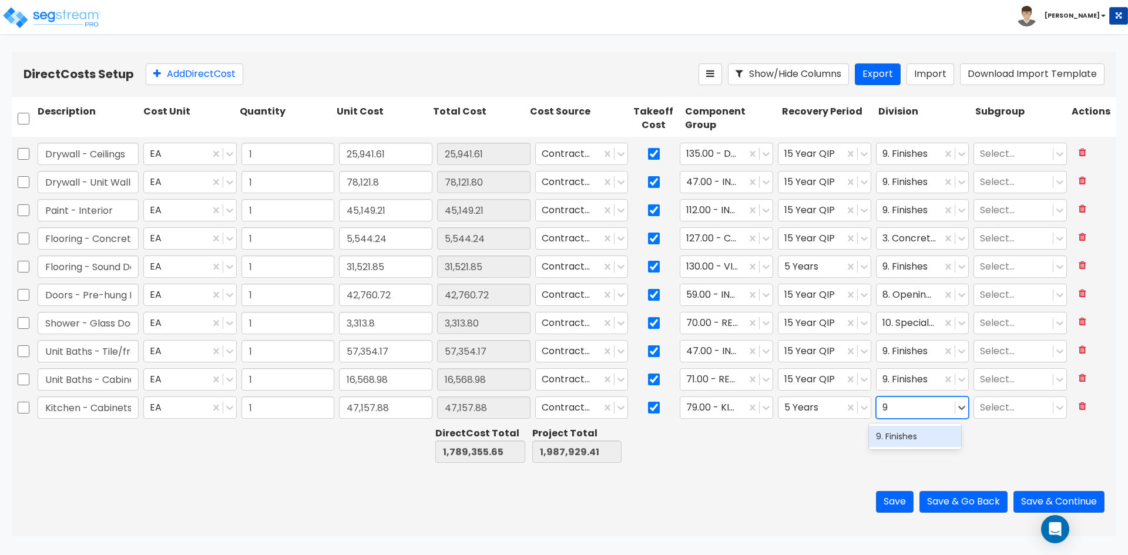
click at [900, 443] on div "9. Finishes" at bounding box center [915, 436] width 92 height 21
click at [732, 477] on div "Save Save & Go Back Save & Continue" at bounding box center [564, 502] width 1105 height 69
click at [887, 501] on button "Save" at bounding box center [895, 502] width 38 height 22
click at [315, 485] on div "Save Save & Go Back Save & Continue" at bounding box center [564, 502] width 1105 height 69
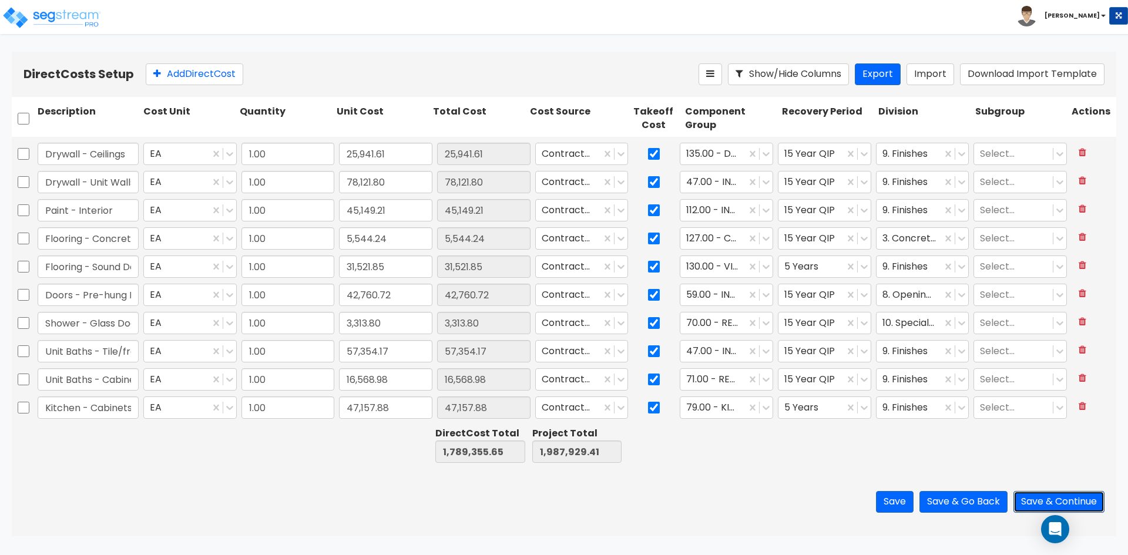
click at [1072, 500] on button "Save & Continue" at bounding box center [1059, 502] width 91 height 22
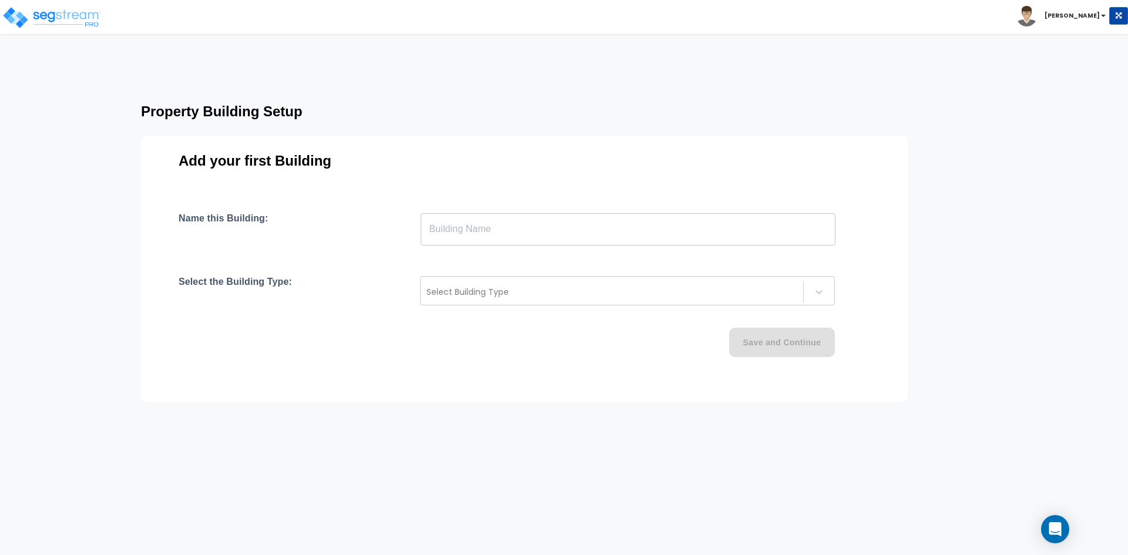
click at [482, 233] on input "text" at bounding box center [628, 229] width 415 height 33
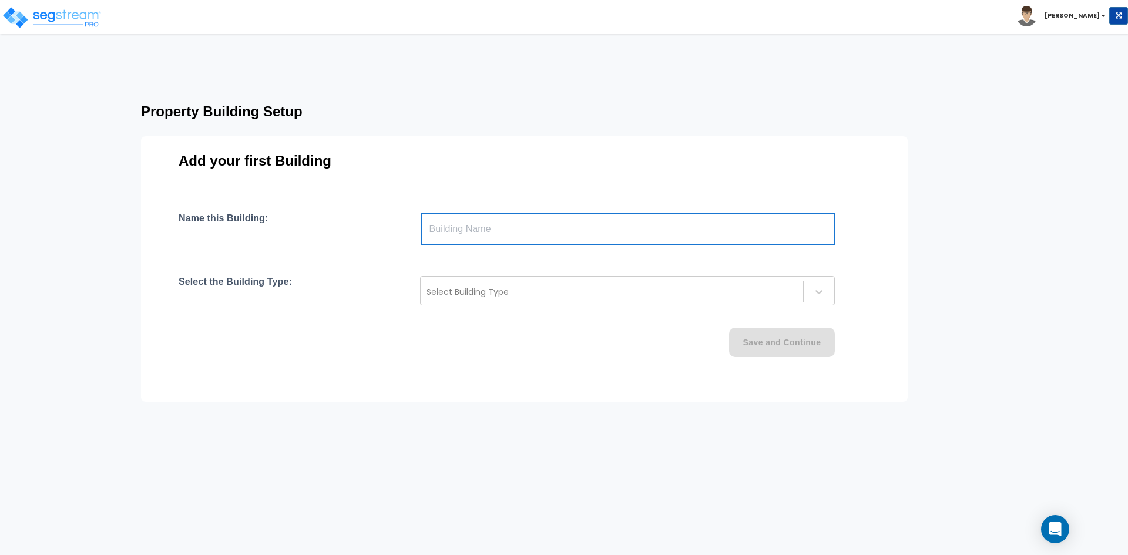
type input "O"
type input "Building"
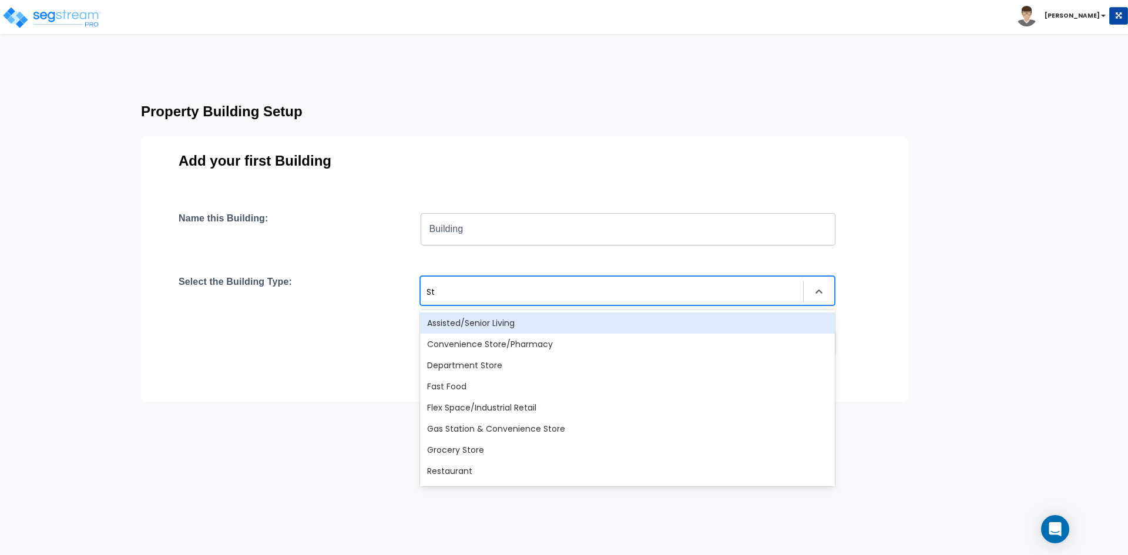
type input "S"
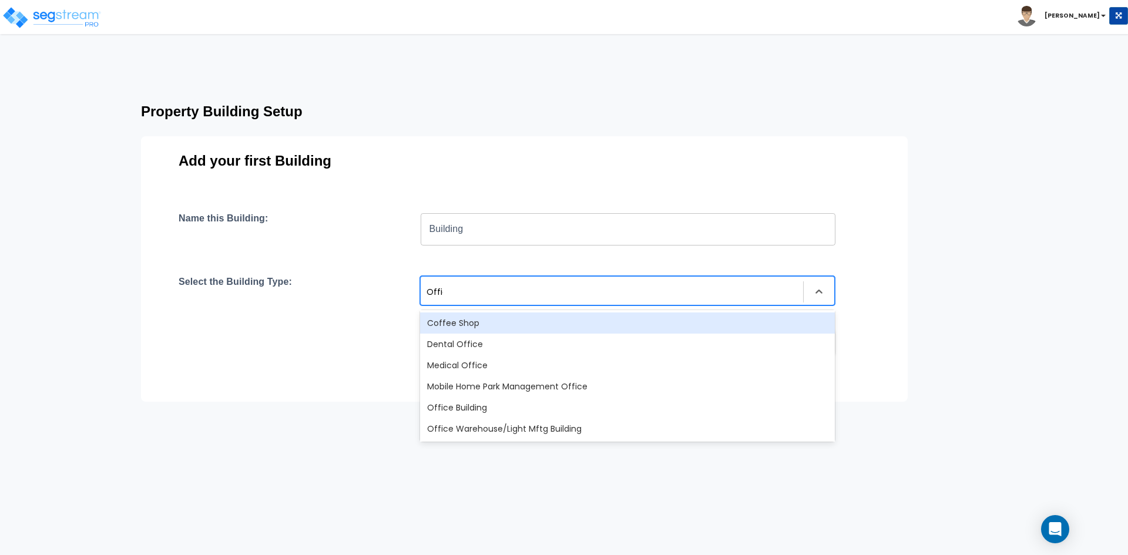
type input "Office"
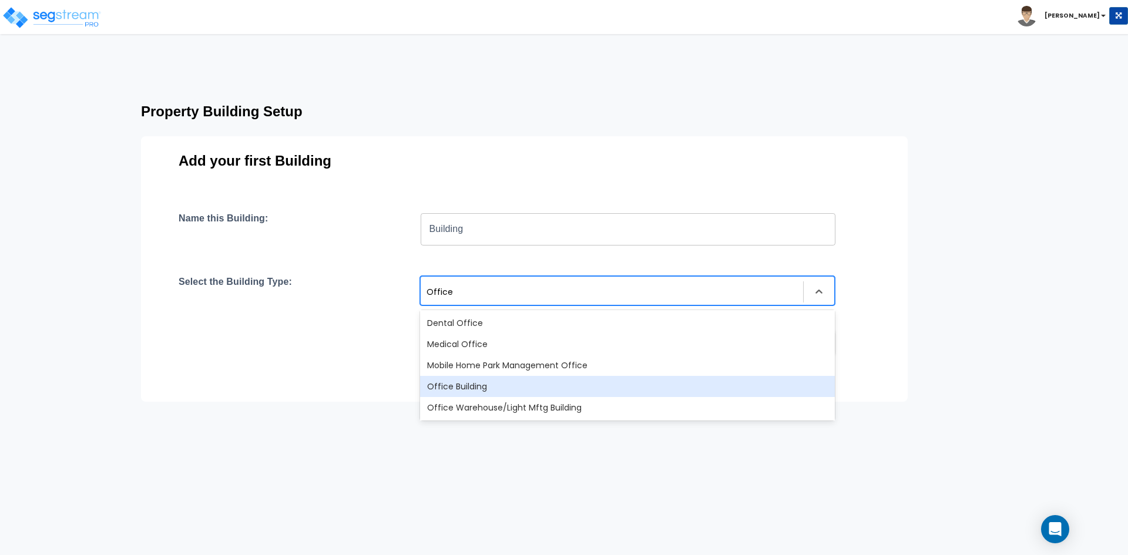
click at [488, 390] on div "Office Building" at bounding box center [627, 386] width 415 height 21
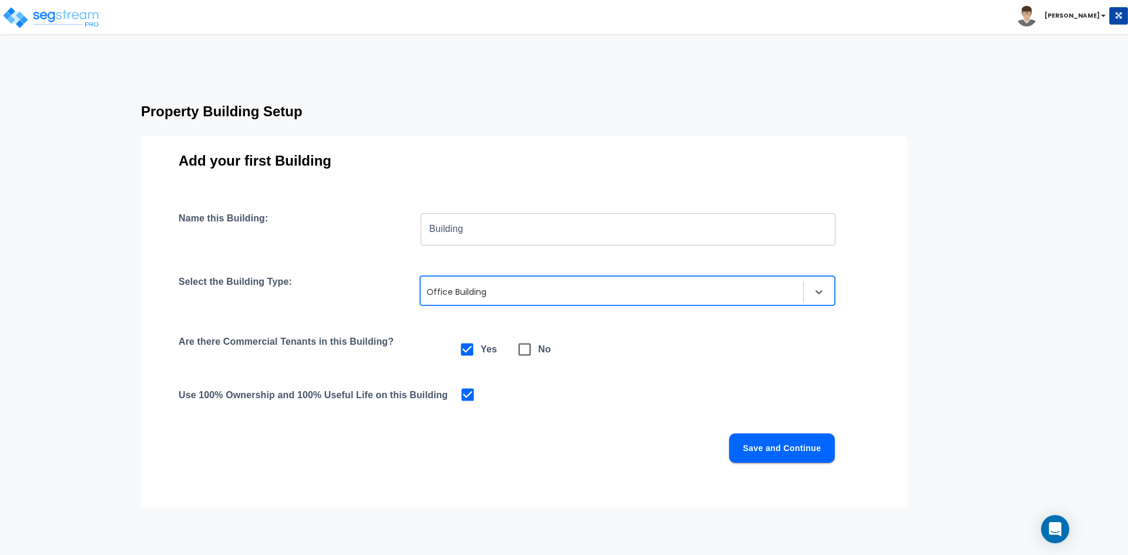
click at [764, 448] on button "Save and Continue" at bounding box center [782, 448] width 106 height 29
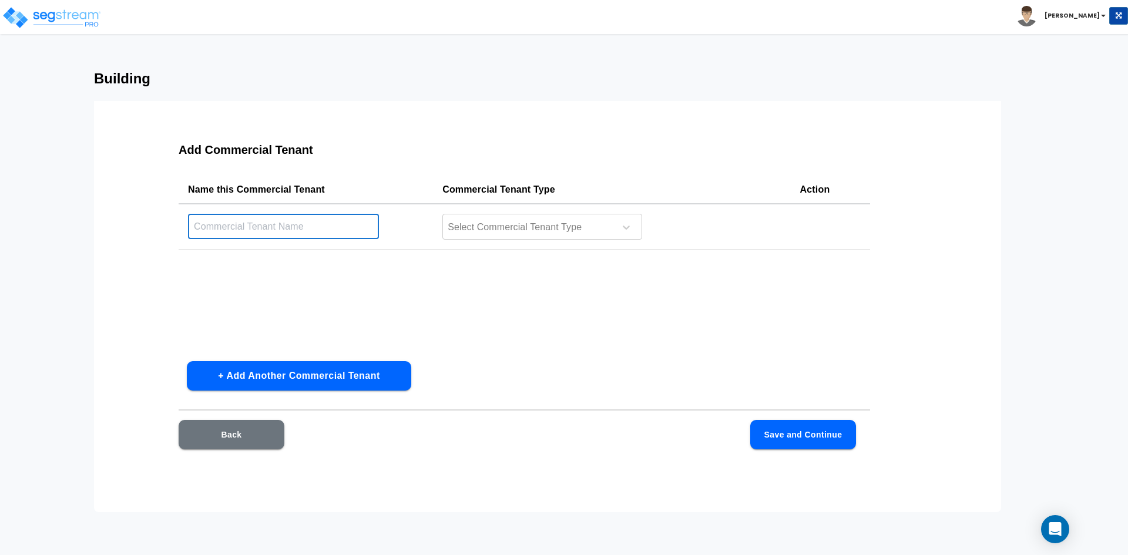
click at [347, 230] on input "text" at bounding box center [283, 226] width 191 height 25
type input "#"
type input "3rd Floor"
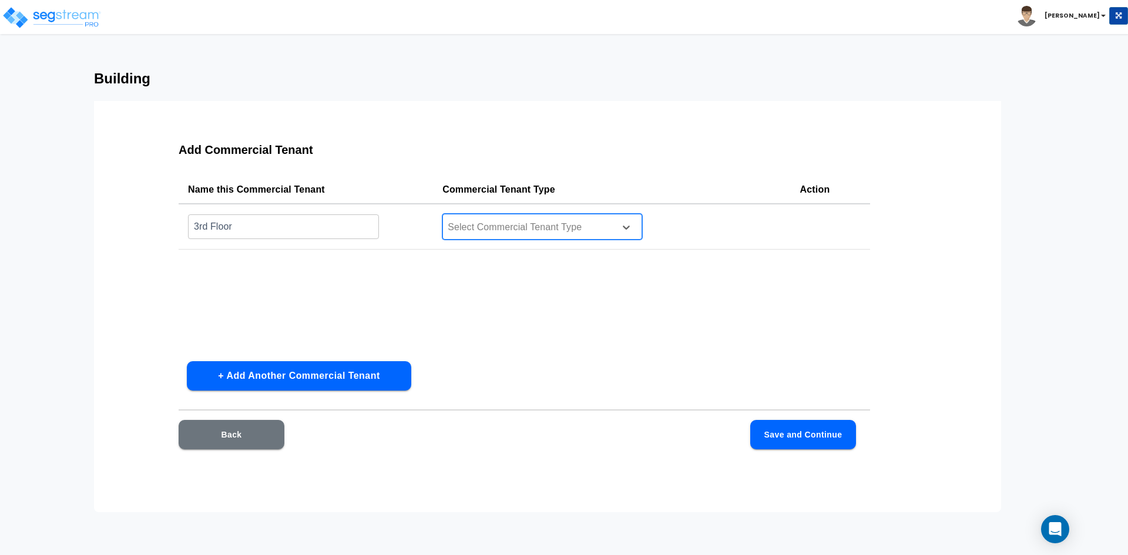
type input "h"
type input "r"
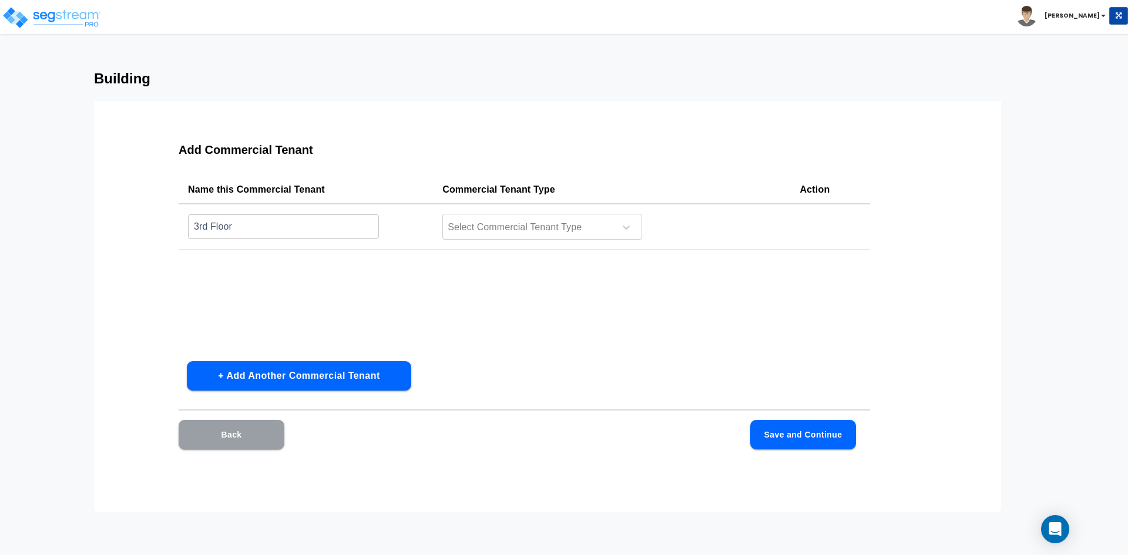
click at [249, 443] on button "Back" at bounding box center [232, 434] width 106 height 29
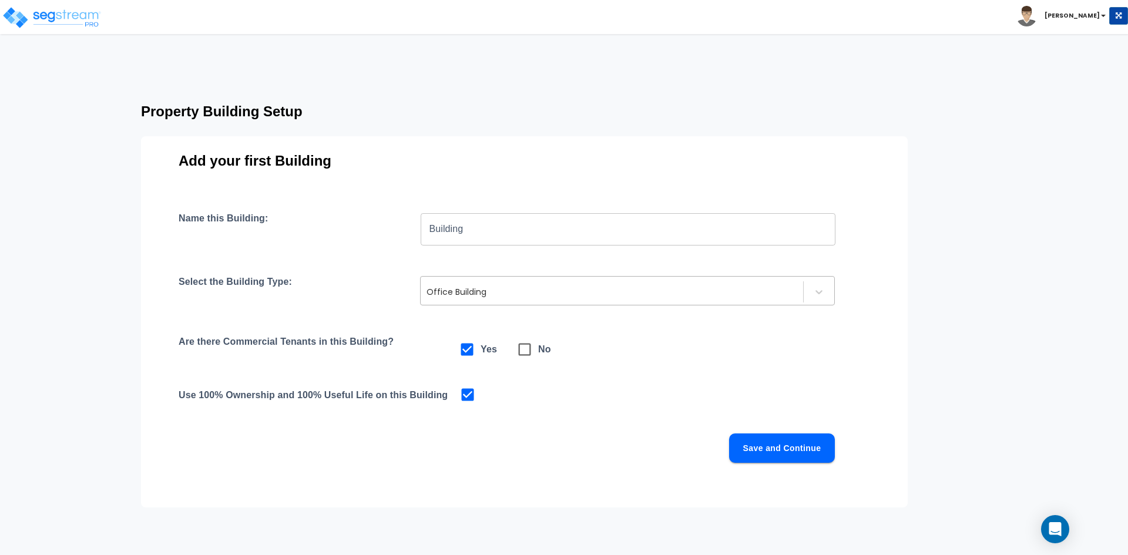
click at [462, 291] on div at bounding box center [612, 292] width 371 height 14
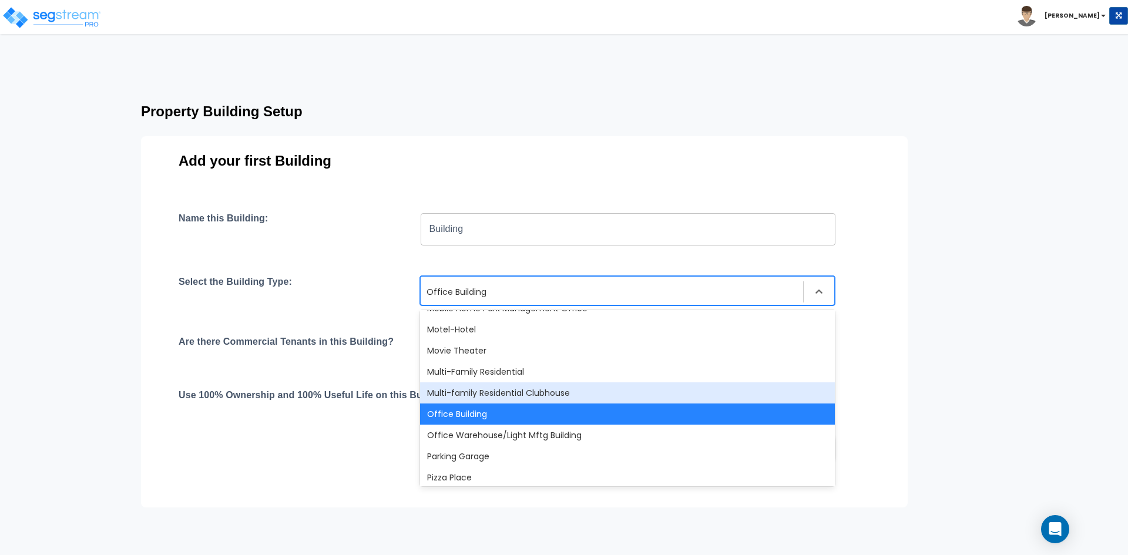
scroll to position [764, 0]
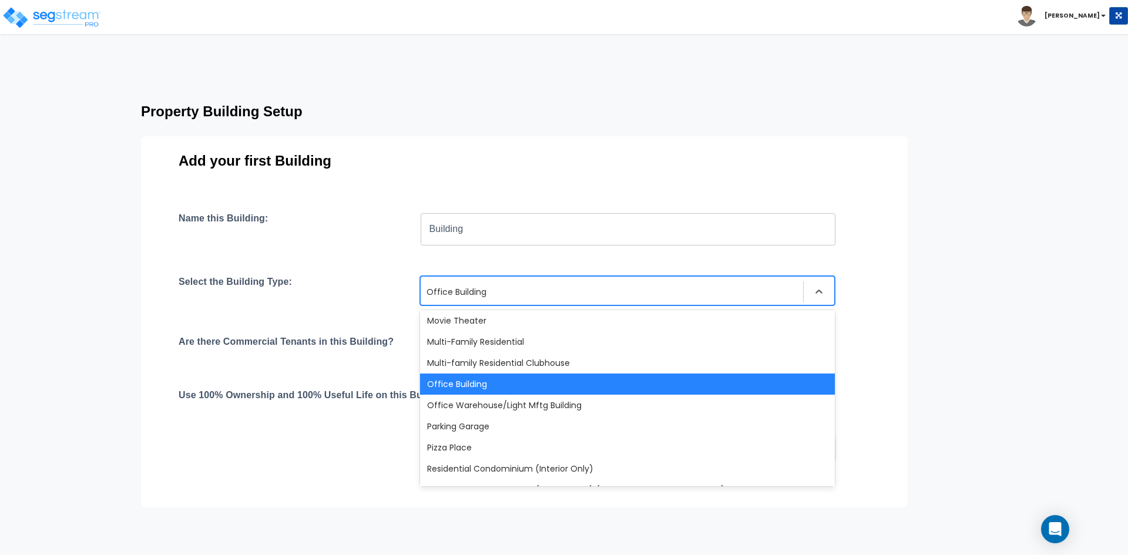
click at [505, 384] on div "Office Building" at bounding box center [627, 384] width 415 height 21
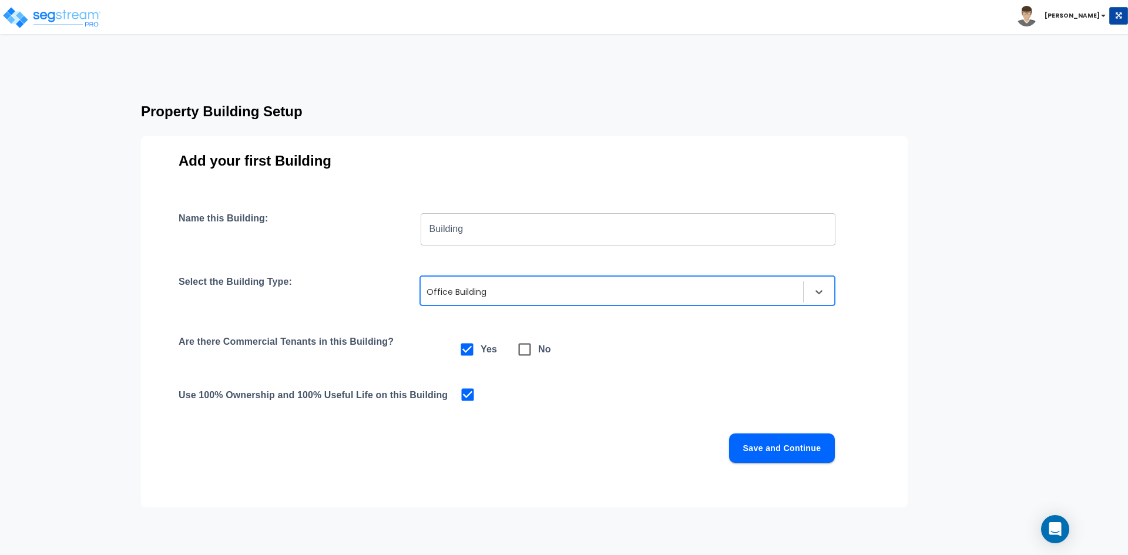
click at [787, 455] on button "Save and Continue" at bounding box center [782, 448] width 106 height 29
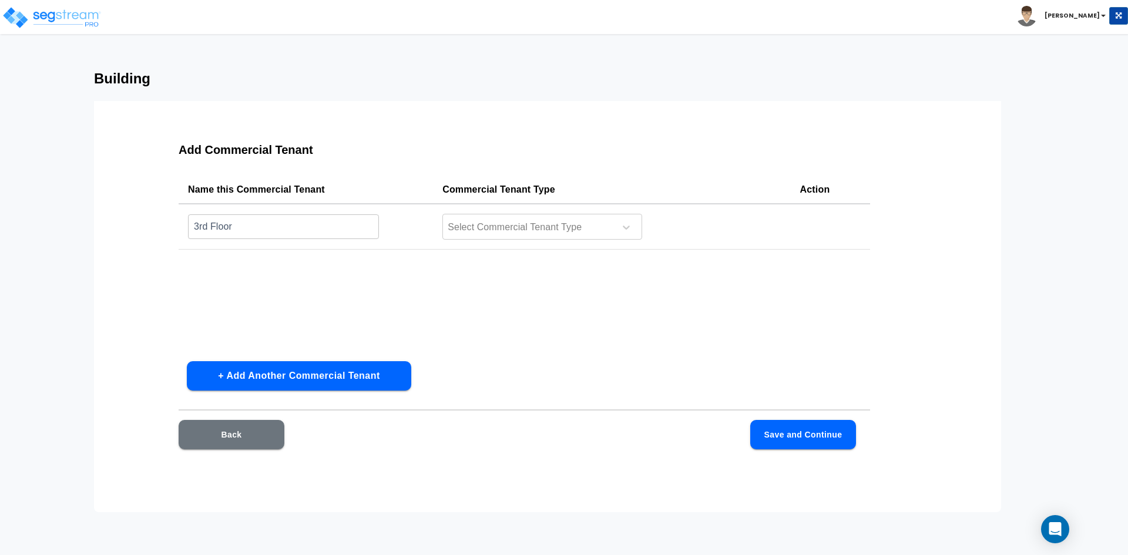
click at [287, 225] on input "3rd Floor" at bounding box center [283, 226] width 191 height 25
type input "S"
type input "2nd Floor"
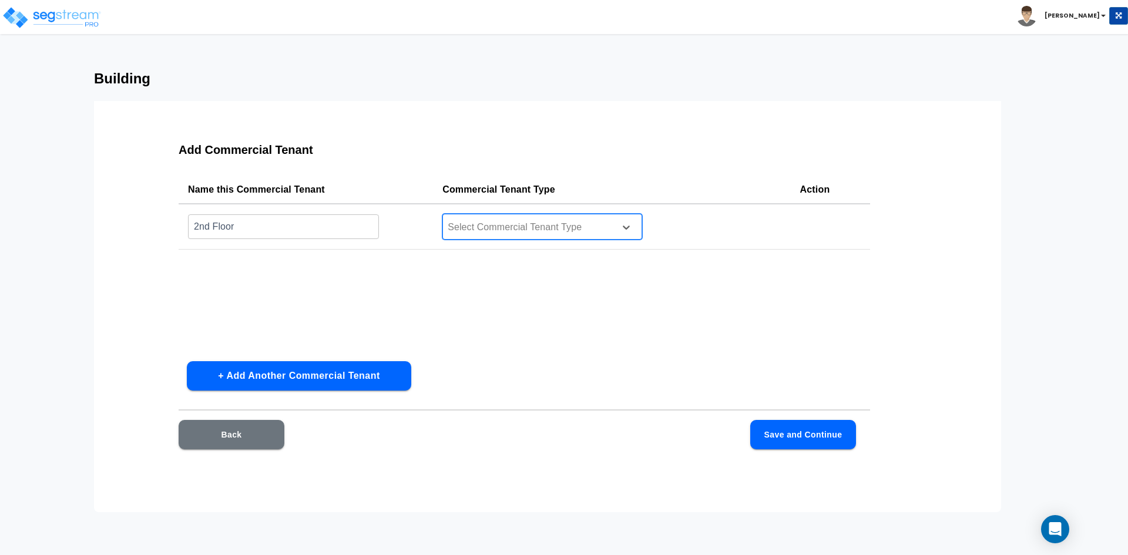
click at [550, 225] on div at bounding box center [527, 228] width 161 height 16
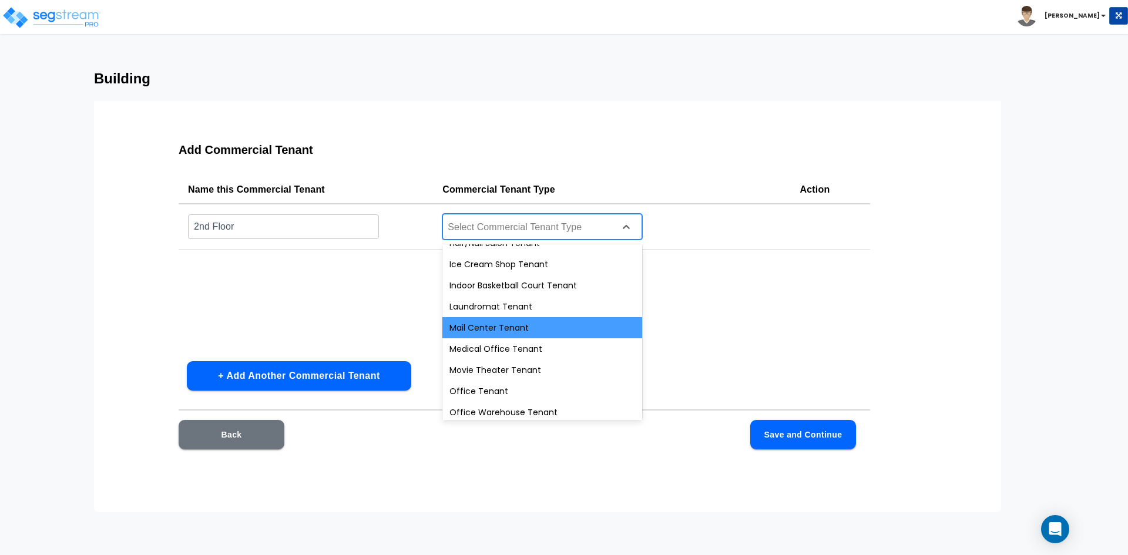
scroll to position [411, 0]
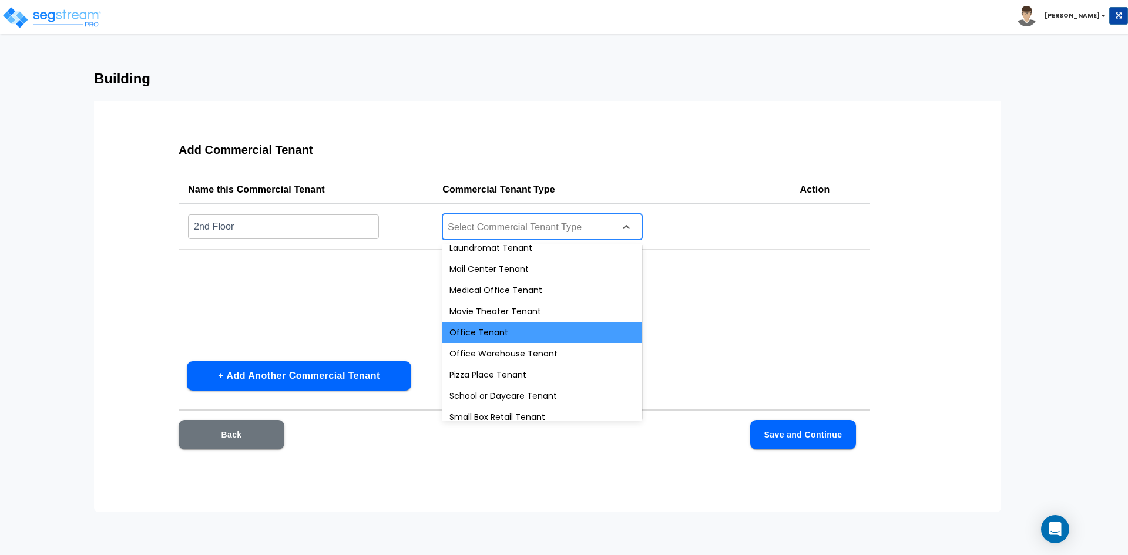
click at [522, 332] on div "Office Tenant" at bounding box center [543, 332] width 200 height 21
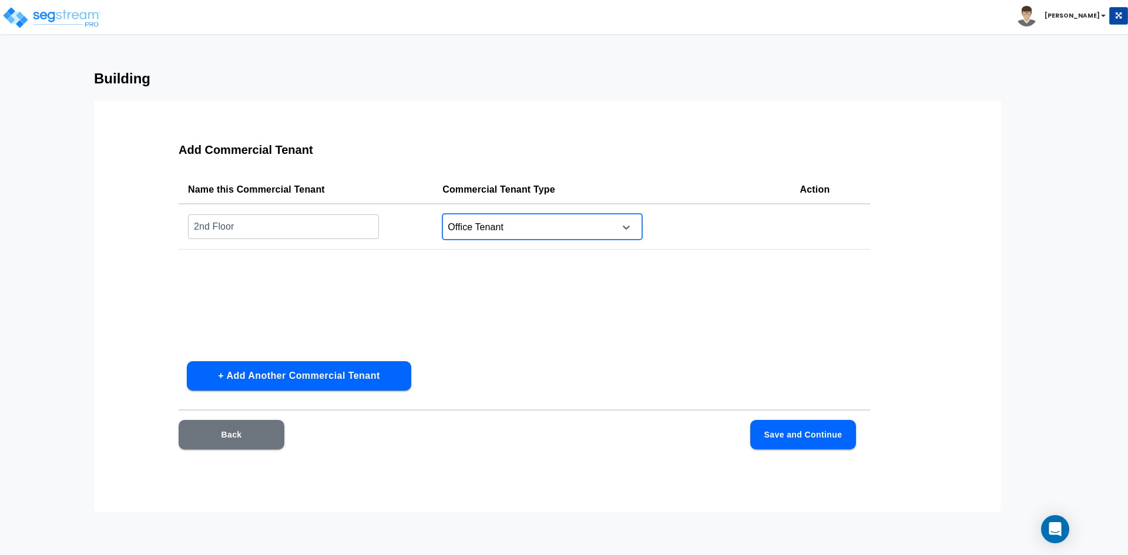
click at [797, 438] on button "Save and Continue" at bounding box center [803, 434] width 106 height 29
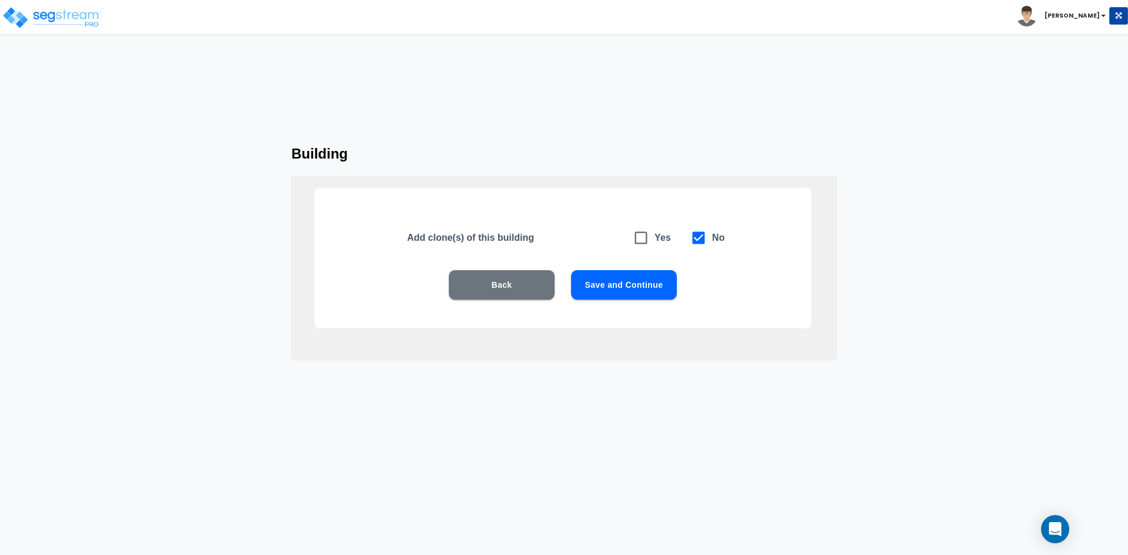
click at [608, 289] on button "Save and Continue" at bounding box center [624, 284] width 106 height 29
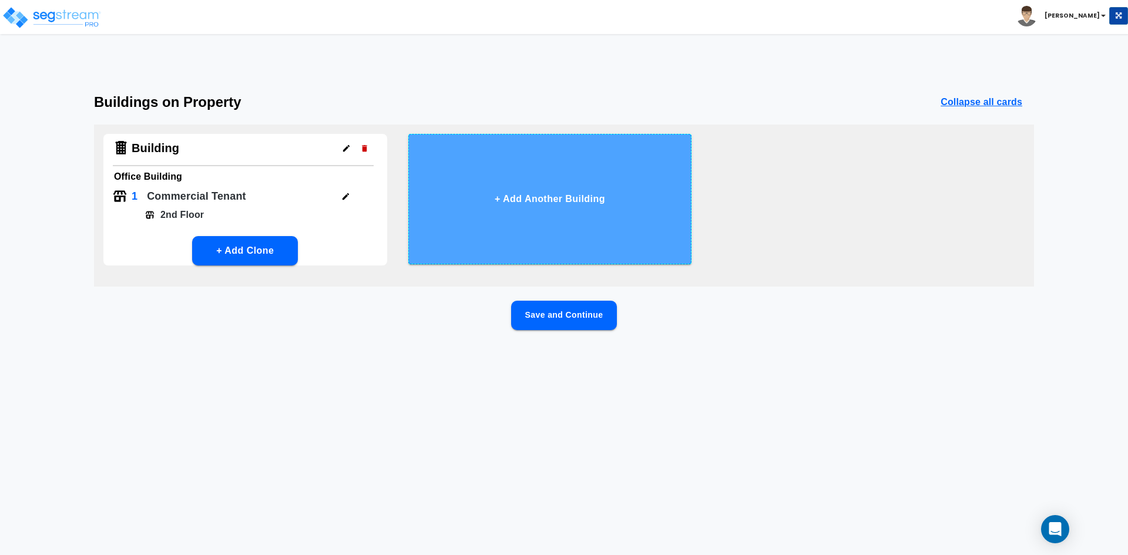
click at [540, 189] on button "+ Add Another Building" at bounding box center [550, 199] width 284 height 130
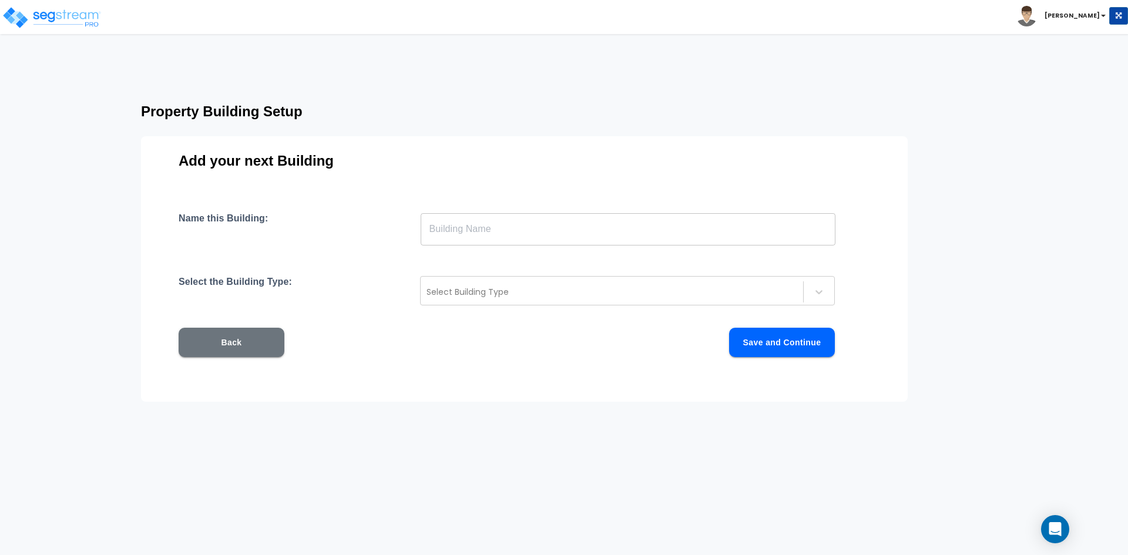
click at [467, 233] on input "text" at bounding box center [628, 229] width 415 height 33
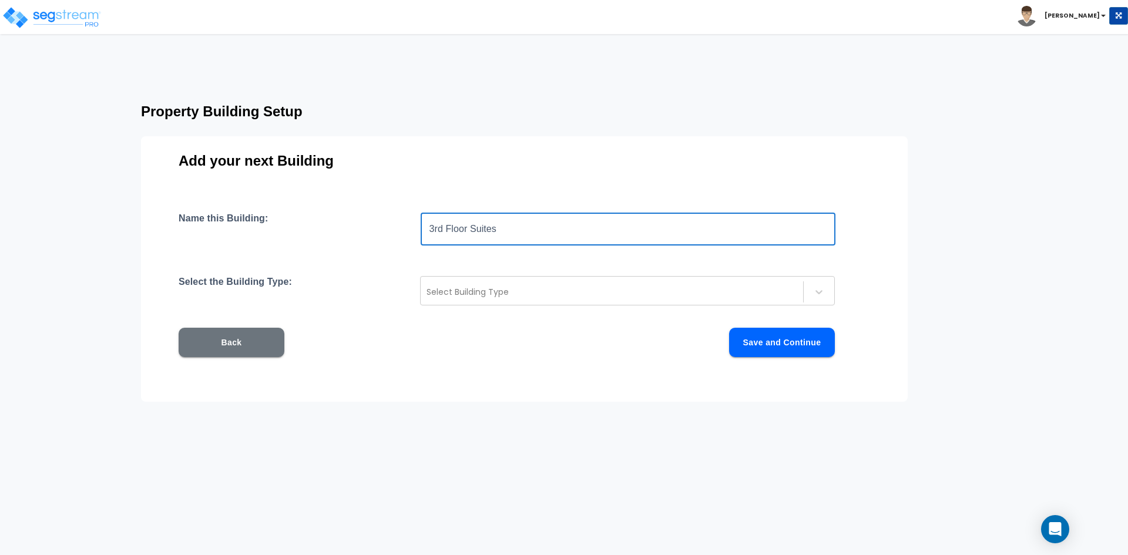
type input "3rd Floor Suites"
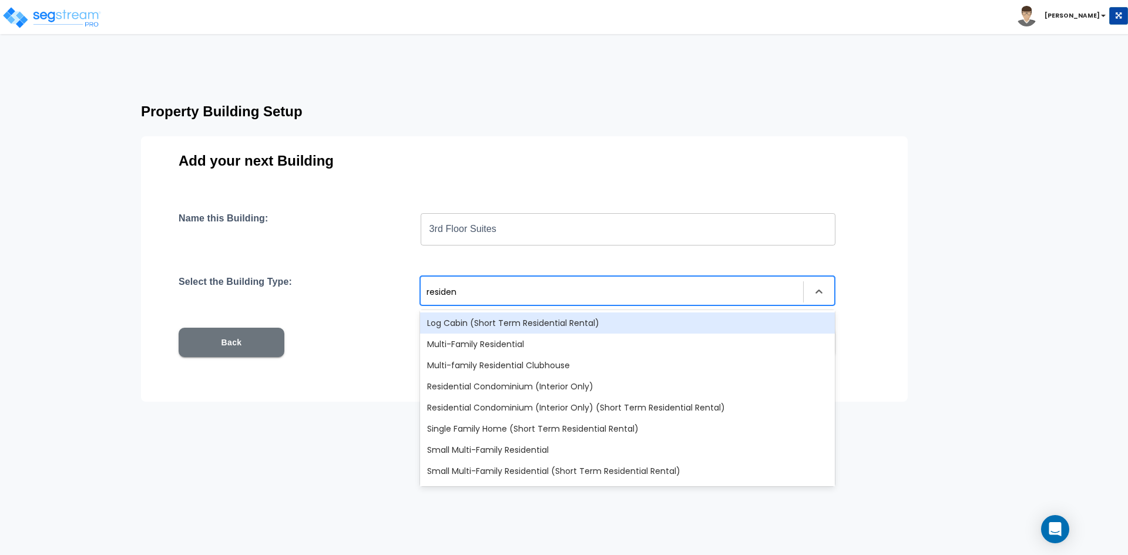
type input "resident"
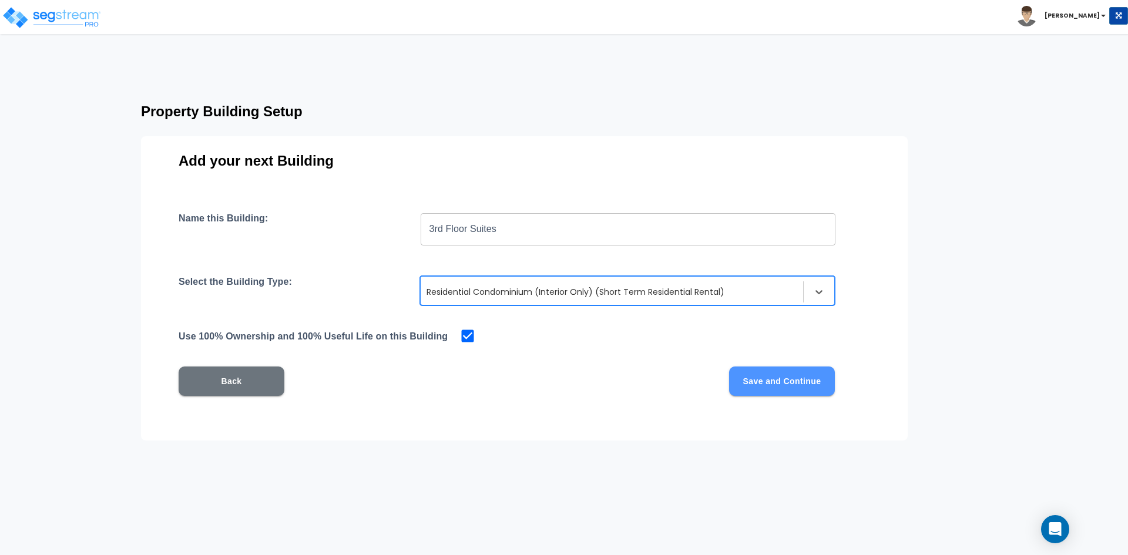
click at [765, 381] on button "Save and Continue" at bounding box center [782, 381] width 106 height 29
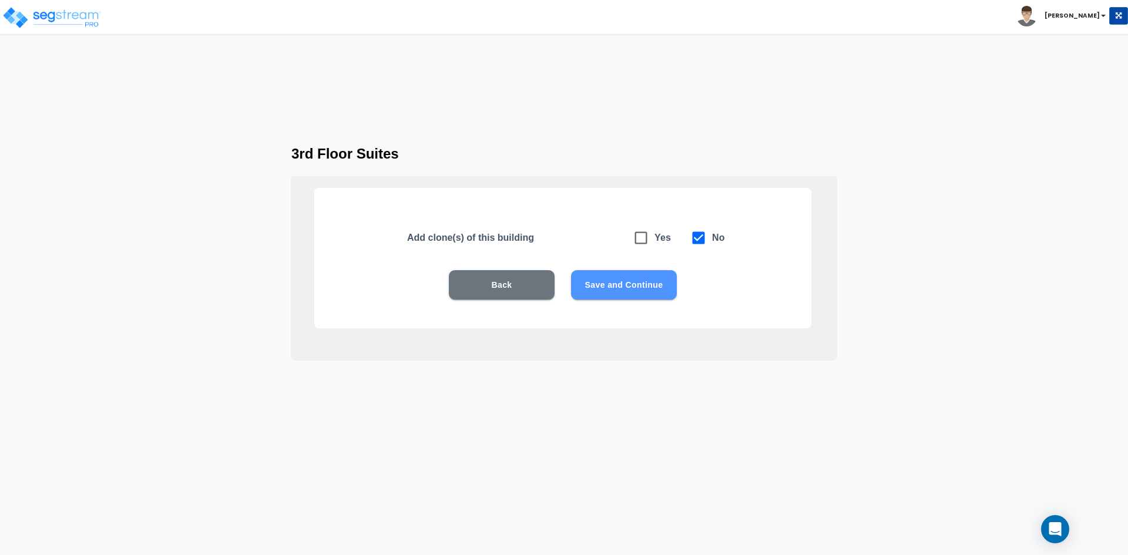
click at [624, 282] on button "Save and Continue" at bounding box center [624, 284] width 106 height 29
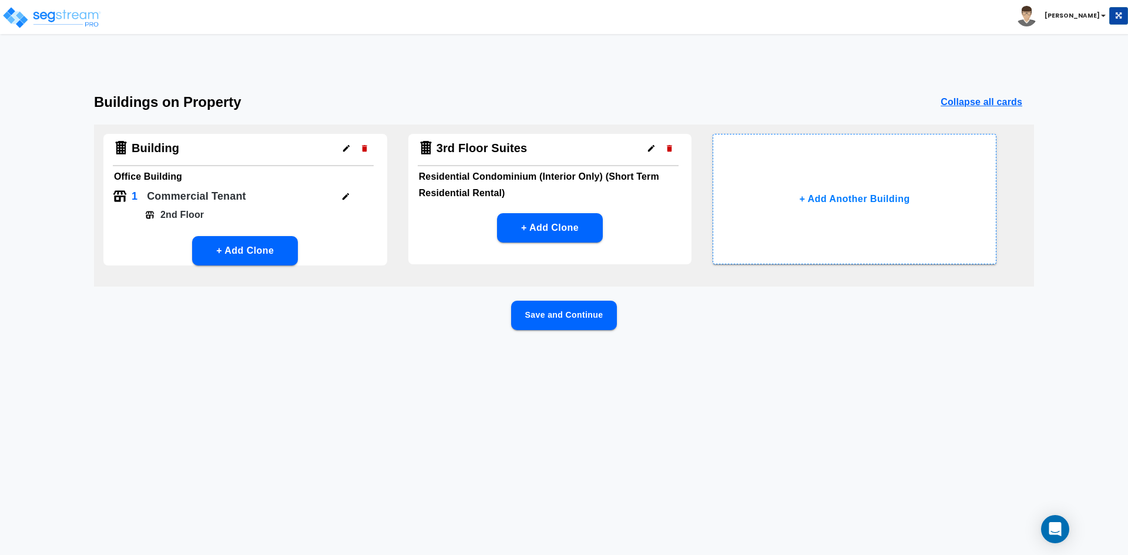
click at [563, 309] on button "Save and Continue" at bounding box center [564, 315] width 106 height 29
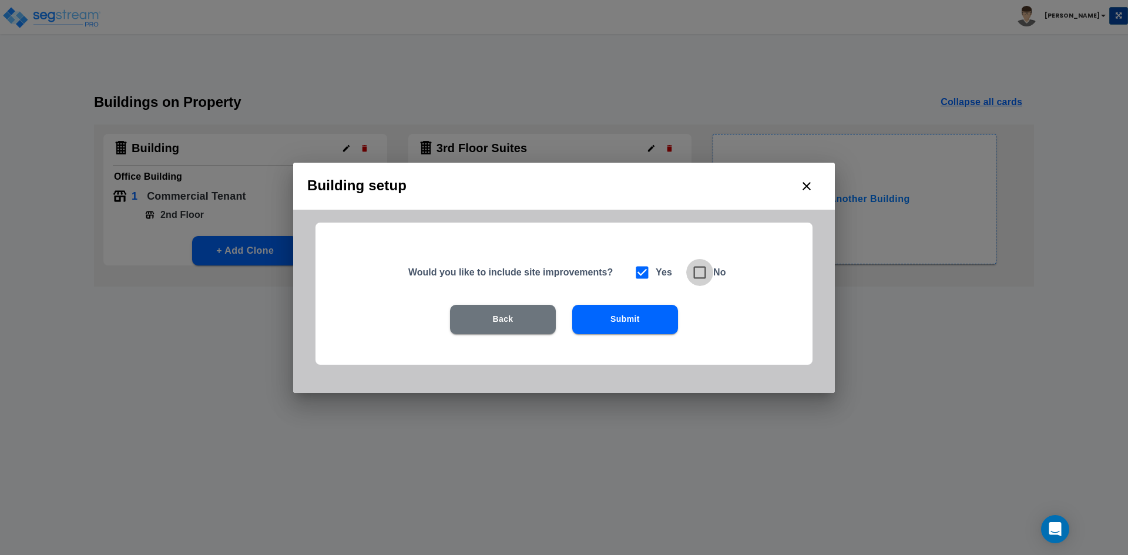
click at [702, 274] on icon at bounding box center [700, 272] width 16 height 16
checkbox input "false"
checkbox input "true"
click at [625, 321] on button "Submit" at bounding box center [625, 319] width 106 height 29
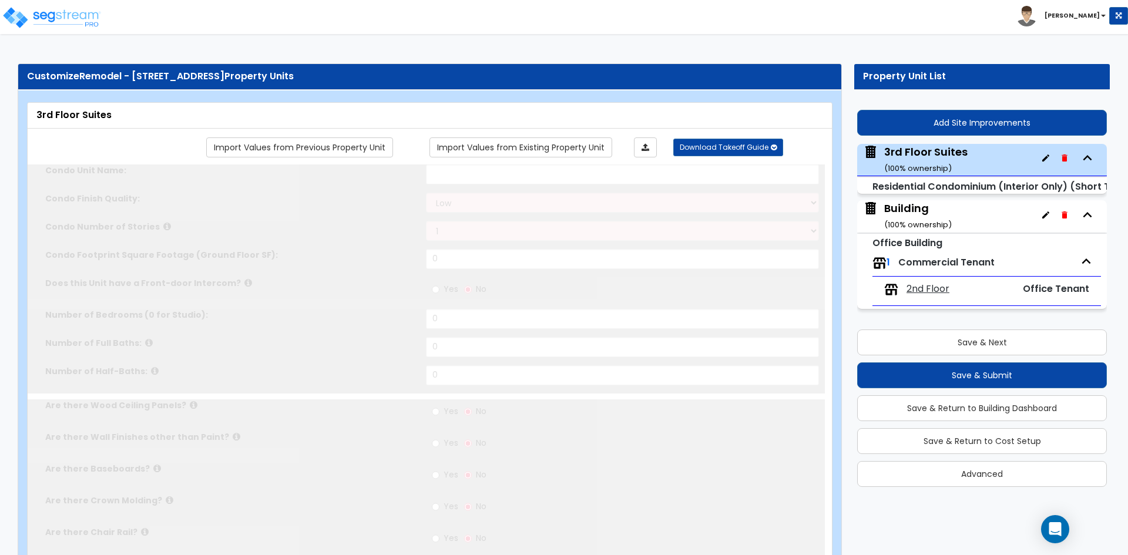
select select "1"
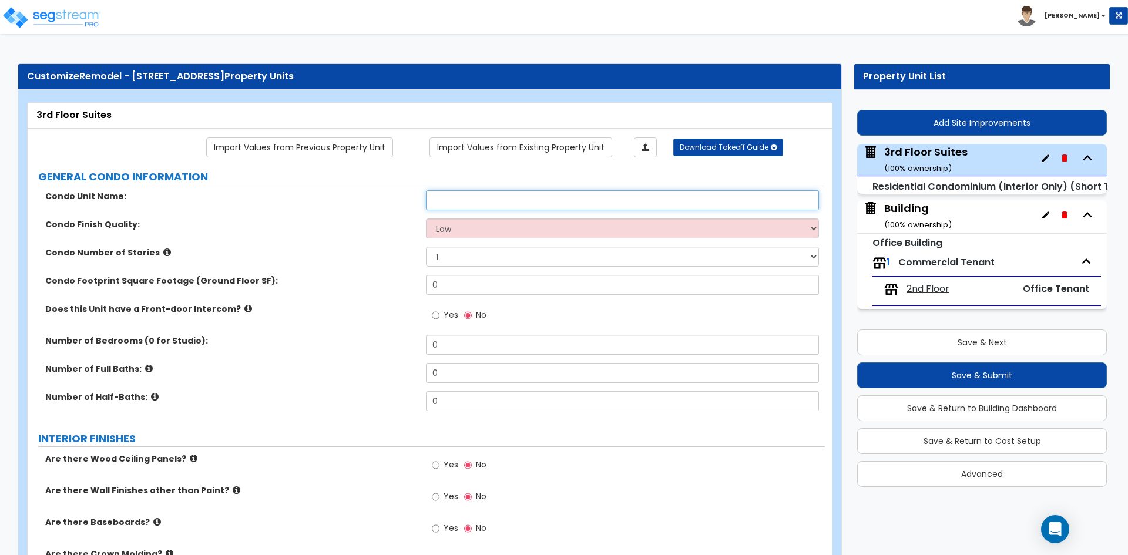
click at [488, 201] on input "text" at bounding box center [622, 200] width 393 height 20
type input "Private Suite"
click at [476, 238] on select "Low Average High" at bounding box center [622, 229] width 393 height 20
select select "2"
click at [426, 219] on select "Low Average High" at bounding box center [622, 229] width 393 height 20
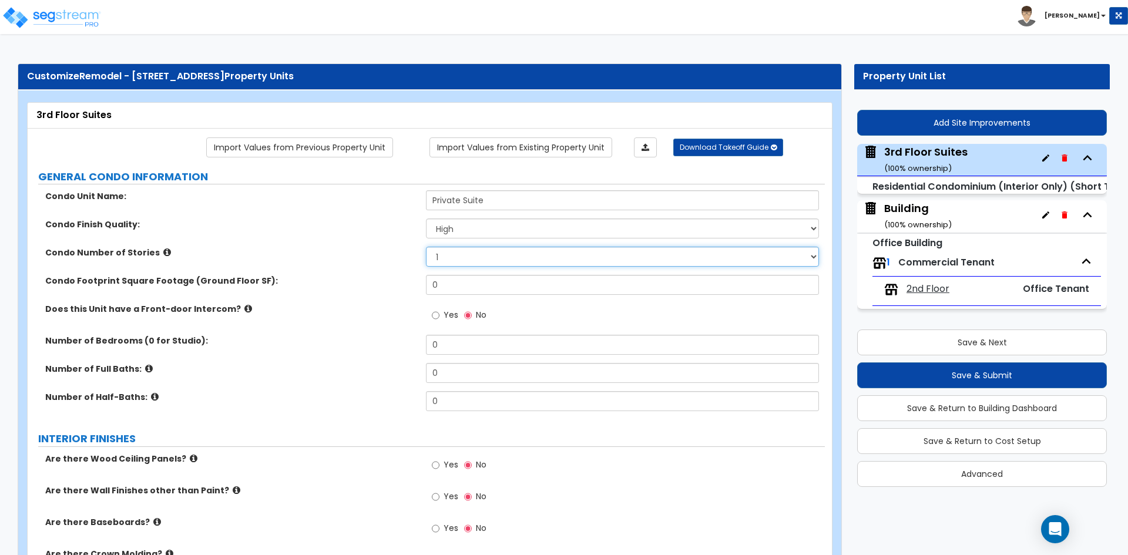
click at [460, 259] on select "1 2 3" at bounding box center [622, 257] width 393 height 20
click at [447, 293] on input "0" at bounding box center [622, 285] width 393 height 20
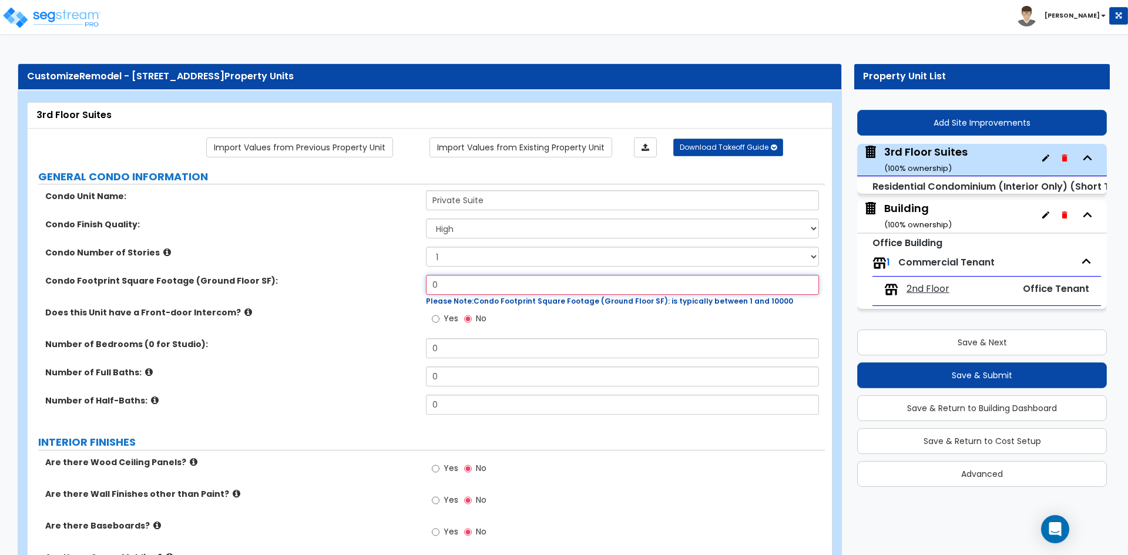
click at [487, 287] on input "0" at bounding box center [622, 285] width 393 height 20
type input "700"
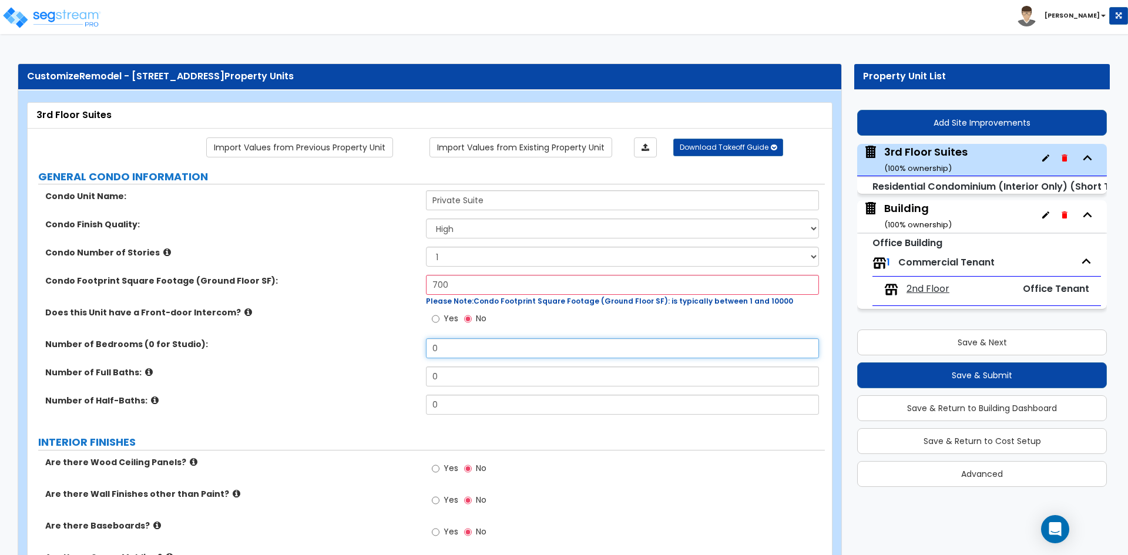
click at [470, 347] on input "0" at bounding box center [622, 348] width 393 height 20
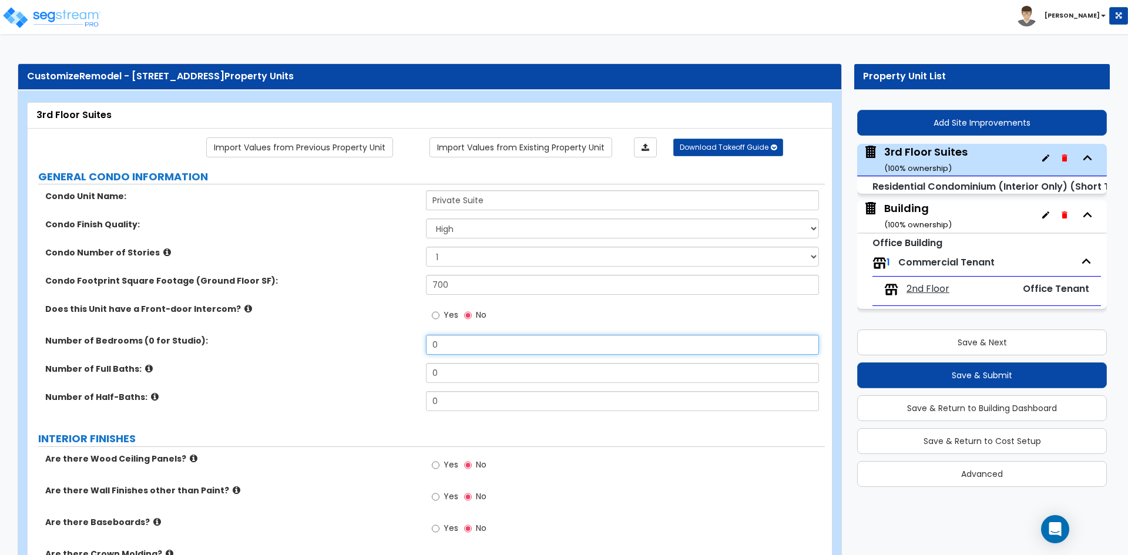
click at [470, 347] on input "0" at bounding box center [622, 345] width 393 height 20
type input "1"
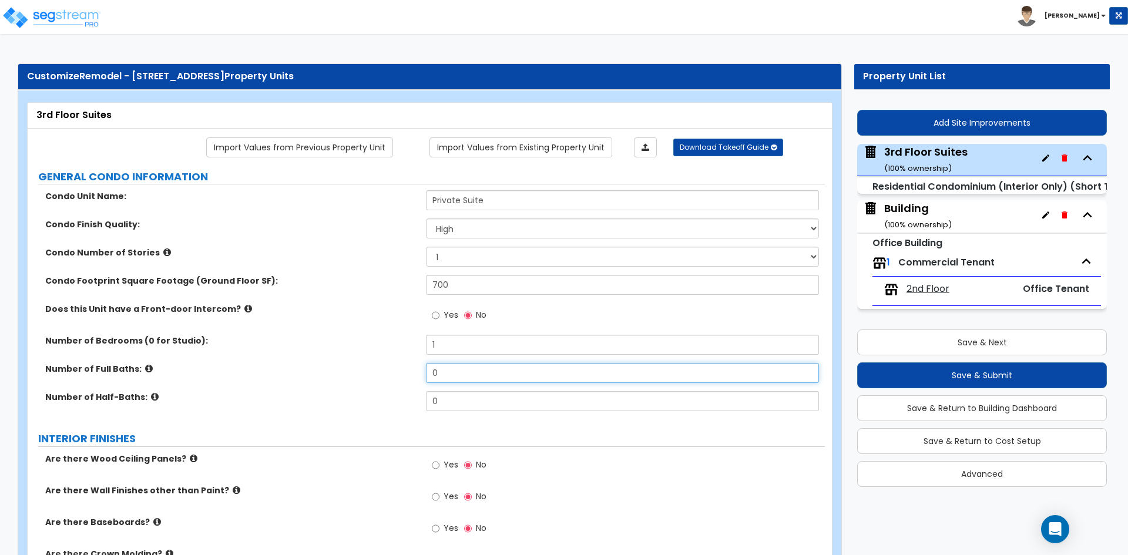
click at [467, 375] on input "0" at bounding box center [622, 373] width 393 height 20
type input "1"
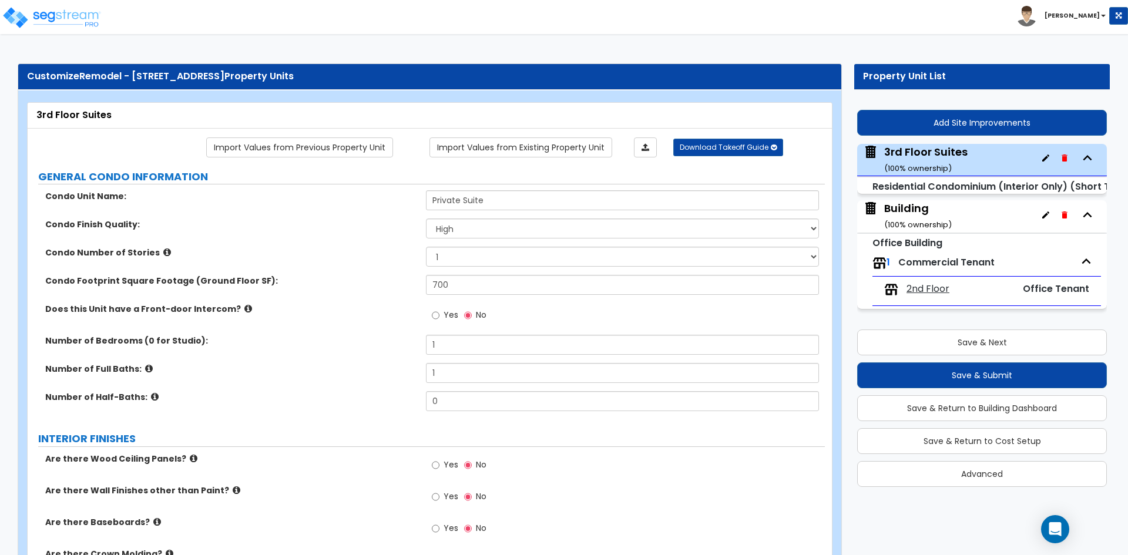
click at [382, 360] on div "Number of Bedrooms (0 for Studio): 1" at bounding box center [426, 349] width 797 height 28
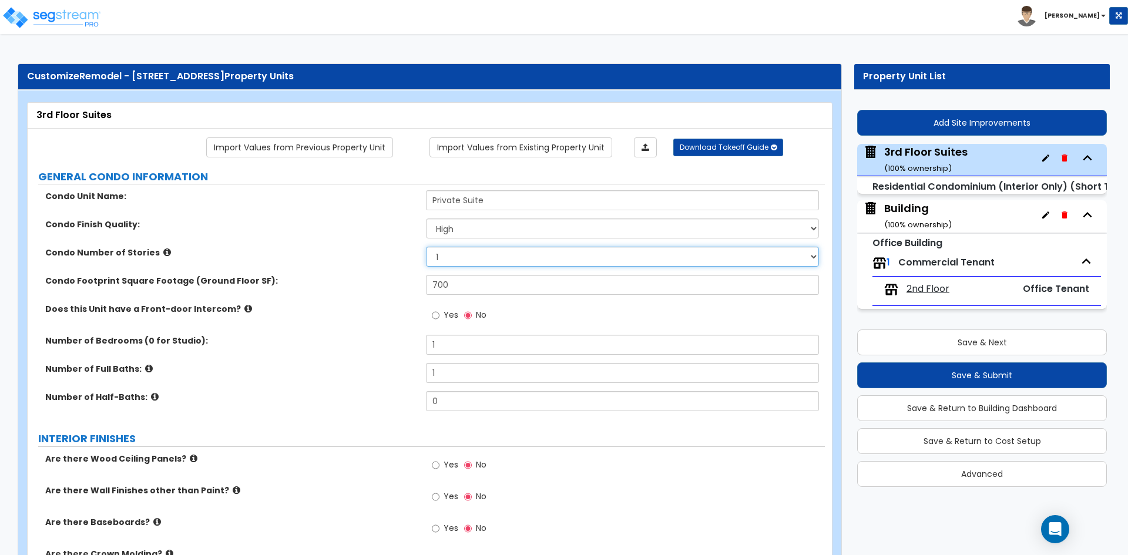
click at [498, 254] on select "1 2 3" at bounding box center [622, 257] width 393 height 20
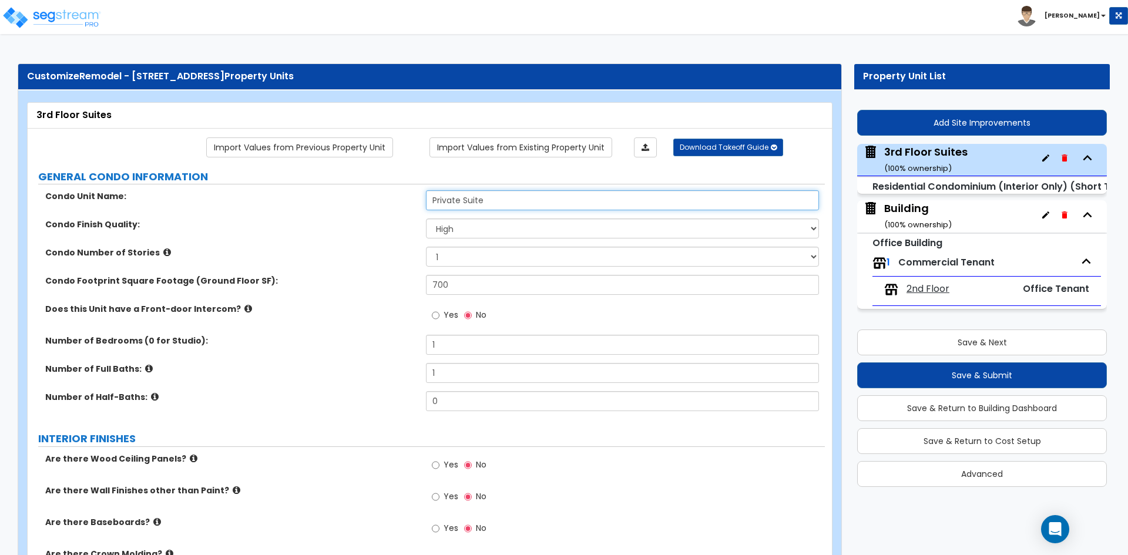
click at [487, 198] on input "Private Suite" at bounding box center [622, 200] width 393 height 20
type input "Private Suites"
click at [462, 286] on input "700" at bounding box center [622, 285] width 393 height 20
type input "1,400"
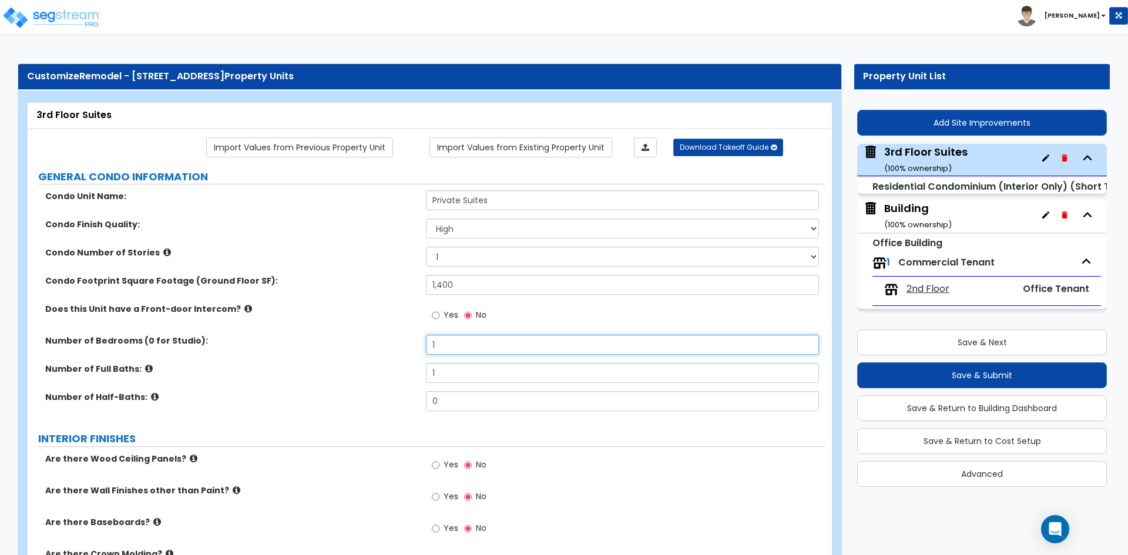
click at [470, 341] on input "1" at bounding box center [622, 345] width 393 height 20
type input "2"
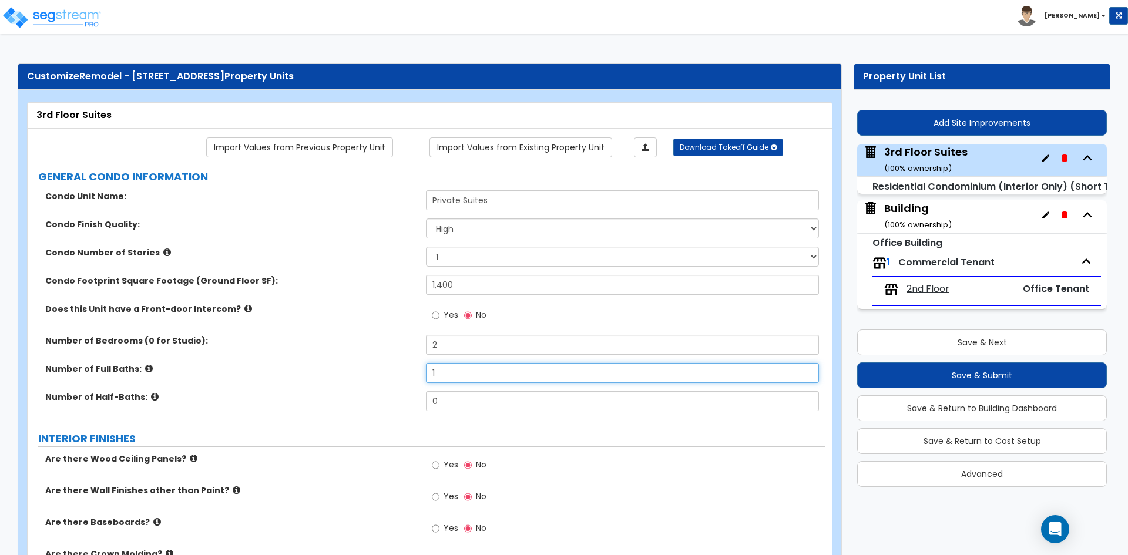
click at [456, 370] on input "1" at bounding box center [622, 373] width 393 height 20
type input "2"
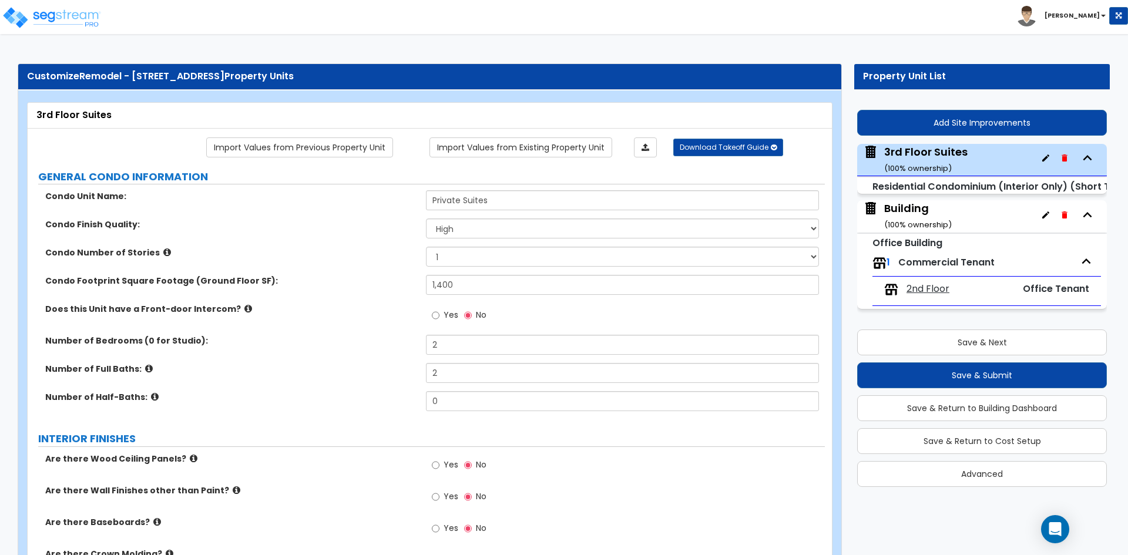
click at [311, 367] on label "Number of Full Baths:" at bounding box center [231, 369] width 372 height 12
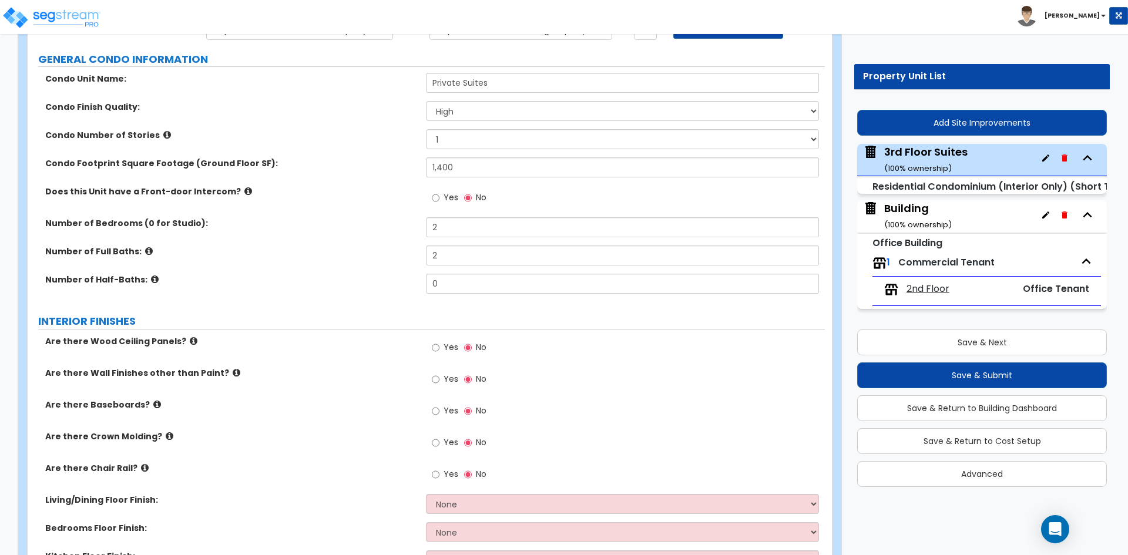
scroll to position [176, 0]
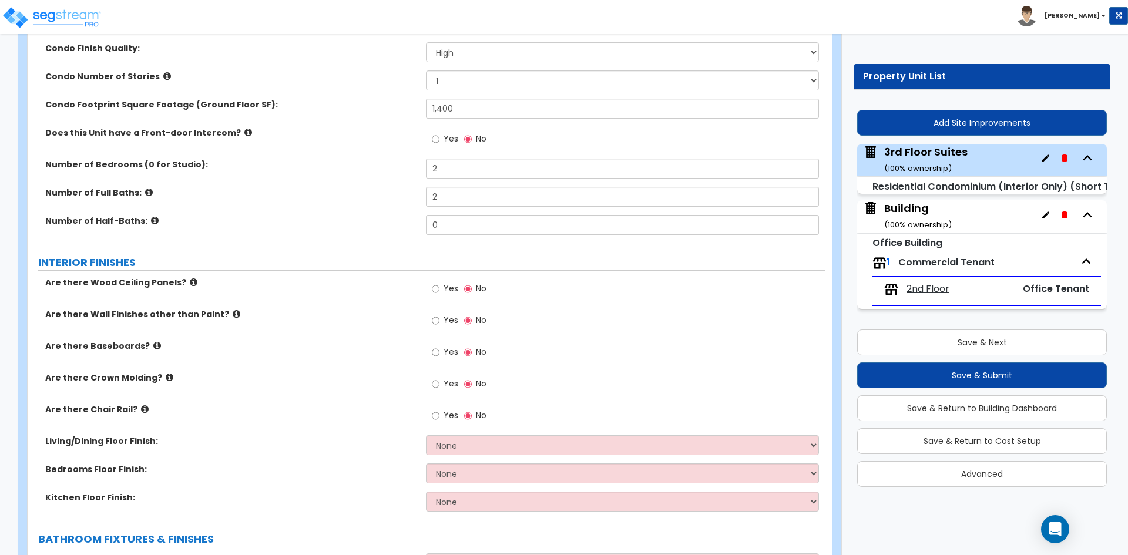
click at [357, 409] on label "Are there Chair Rail?" at bounding box center [231, 410] width 372 height 12
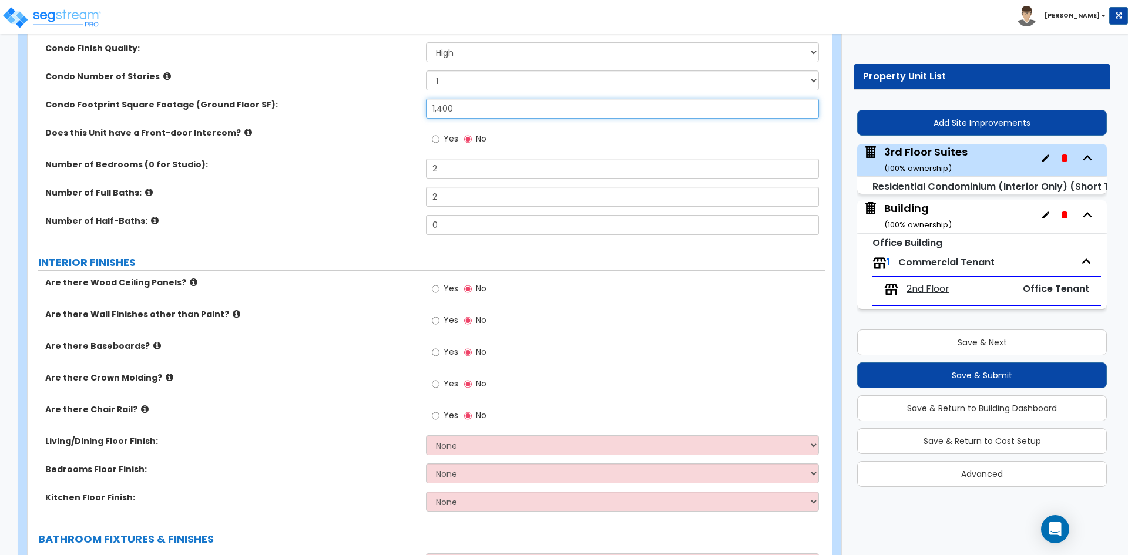
click at [478, 115] on input "1,400" at bounding box center [622, 109] width 393 height 20
type input "1,754"
click at [356, 125] on div "Condo Footprint Square Footage (Ground Floor SF): 1,754" at bounding box center [426, 113] width 797 height 28
click at [301, 286] on label "Are there Wood Ceiling Panels?" at bounding box center [231, 283] width 372 height 12
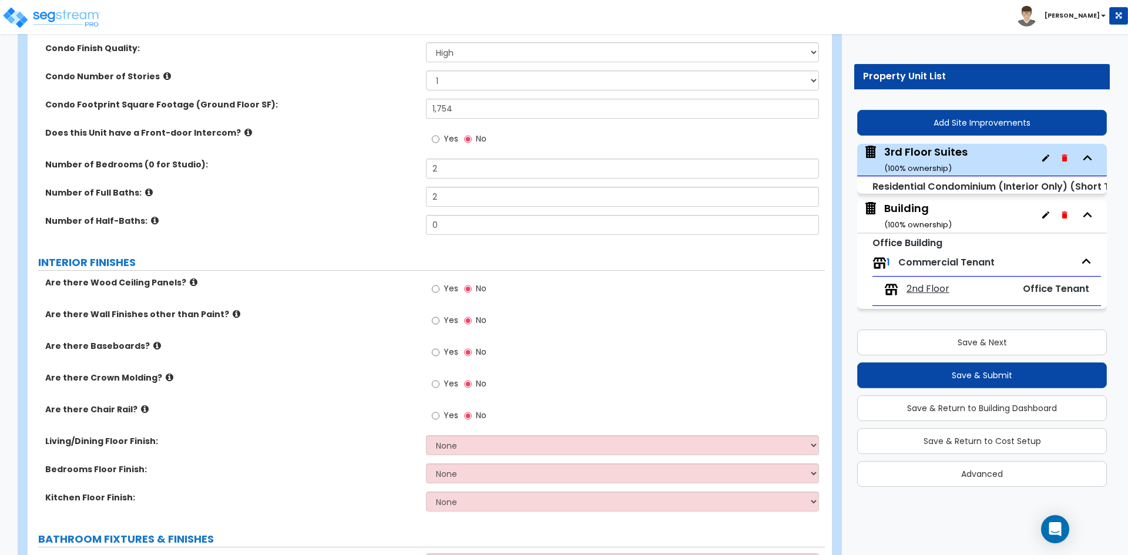
click at [329, 310] on label "Are there Wall Finishes other than Paint?" at bounding box center [231, 315] width 372 height 12
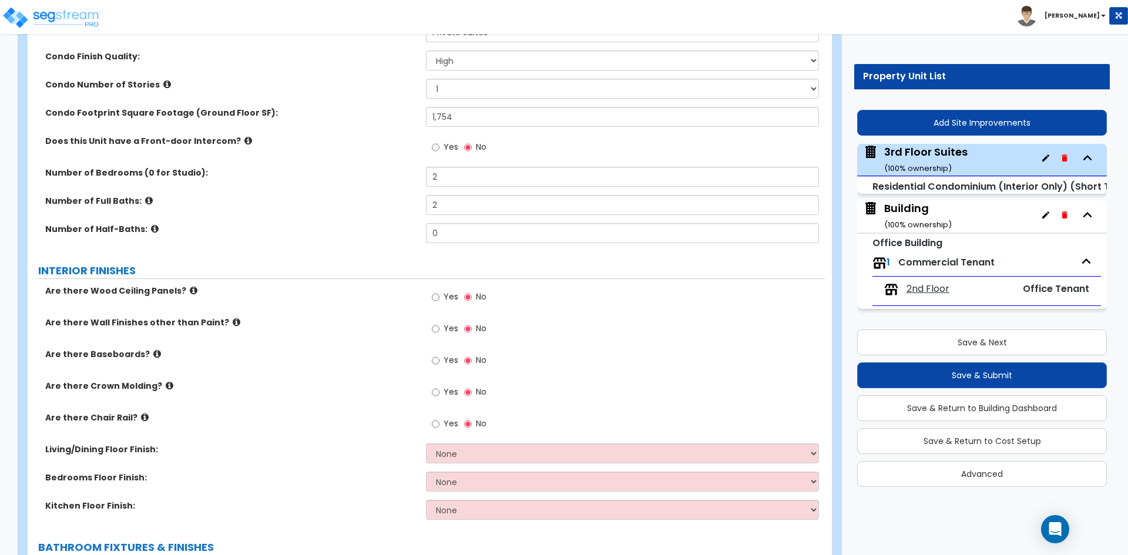
scroll to position [118, 0]
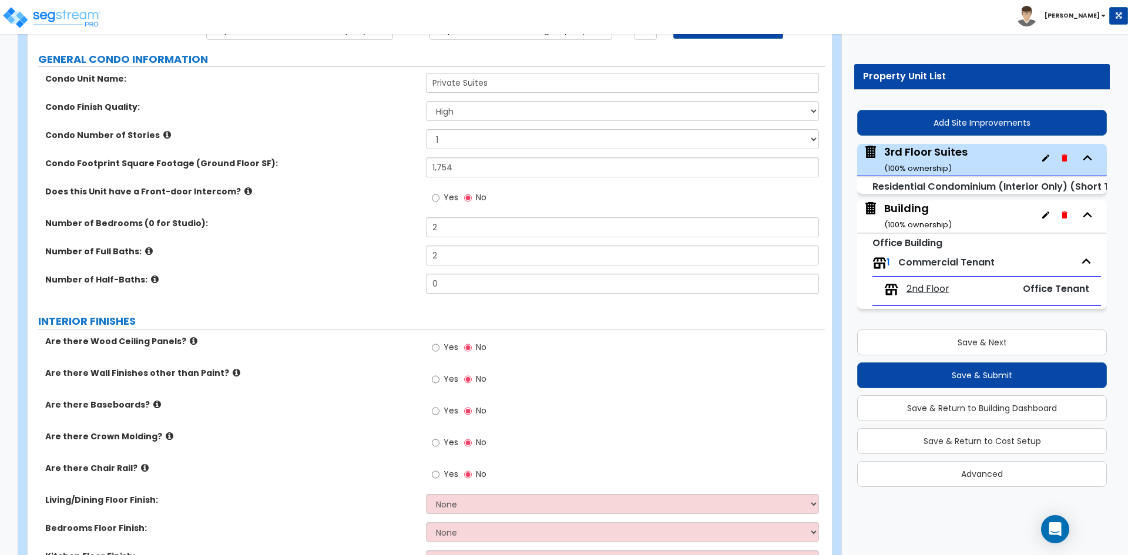
click at [450, 380] on span "Yes" at bounding box center [451, 379] width 15 height 12
click at [440, 380] on input "Yes" at bounding box center [436, 379] width 8 height 13
radio input "true"
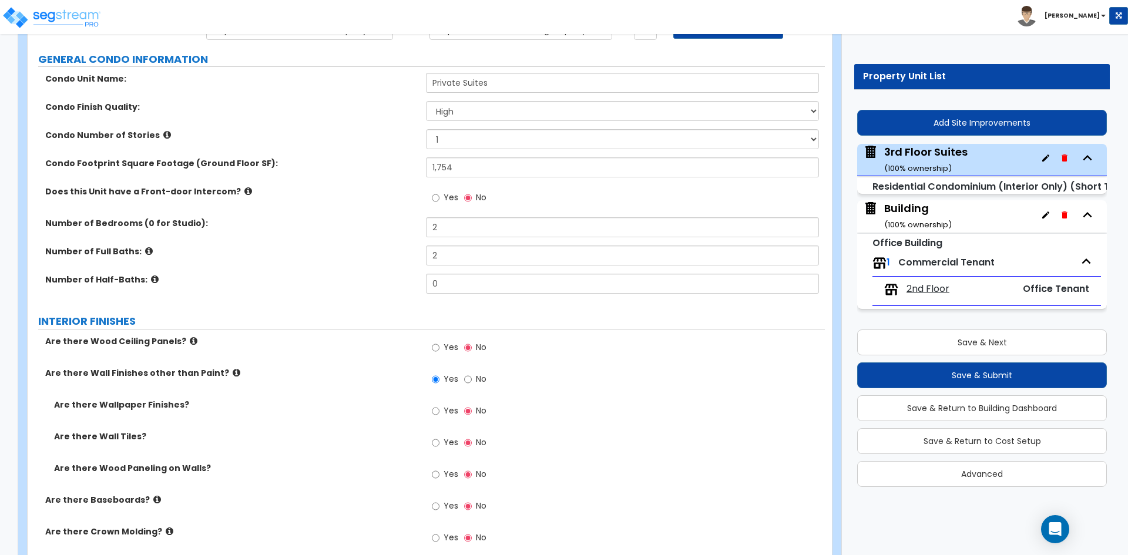
click at [448, 477] on span "Yes" at bounding box center [451, 474] width 15 height 12
click at [440, 477] on input "Yes" at bounding box center [436, 474] width 8 height 13
radio input "true"
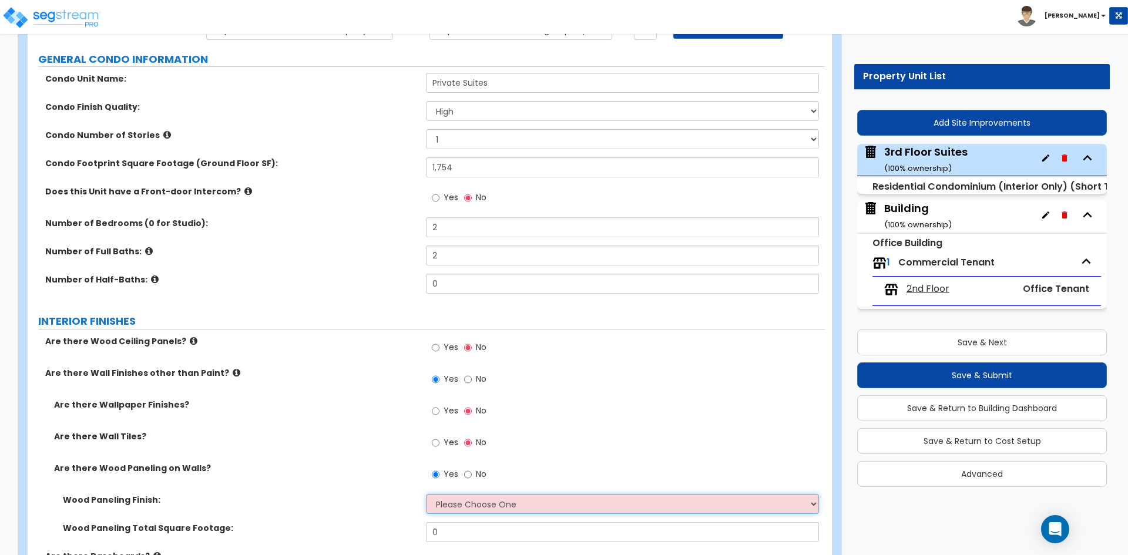
click at [464, 504] on select "Please Choose One Birch Mahogany Oak or Cherry Rosewood Teak I Don't Know, Plea…" at bounding box center [622, 504] width 393 height 20
select select "6"
click at [426, 494] on select "Please Choose One Birch Mahogany Oak or Cherry Rosewood Teak I Don't Know, Plea…" at bounding box center [622, 504] width 393 height 20
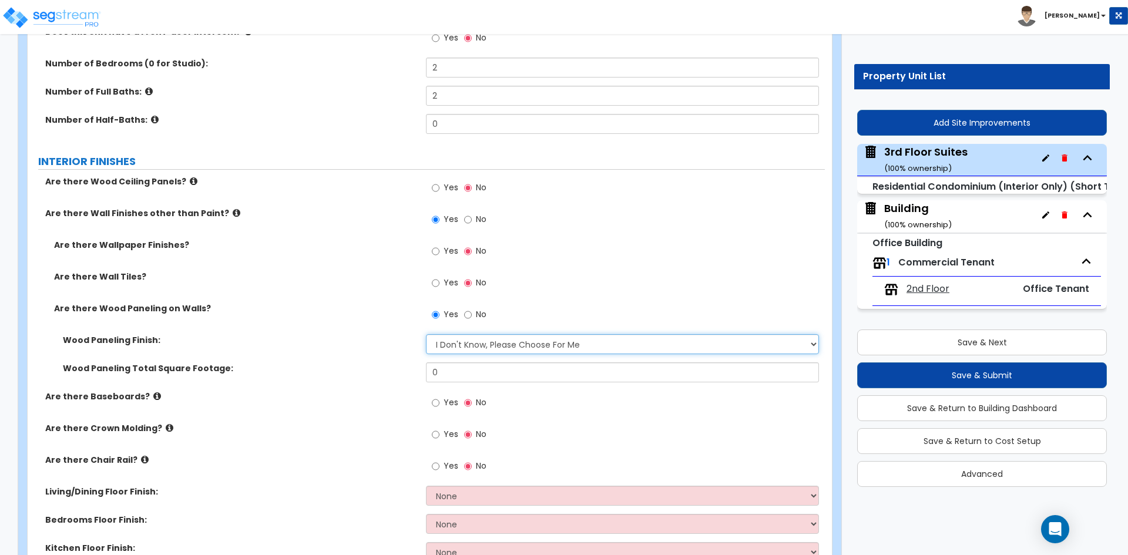
scroll to position [294, 0]
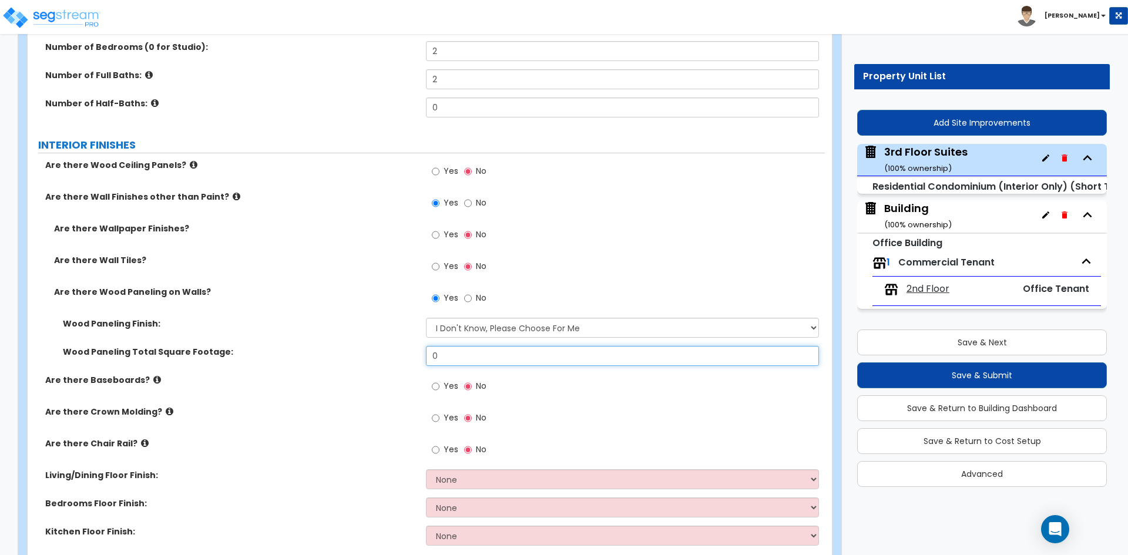
click at [461, 356] on input "0" at bounding box center [622, 356] width 393 height 20
click at [495, 358] on input "0" at bounding box center [622, 356] width 393 height 20
type input "720"
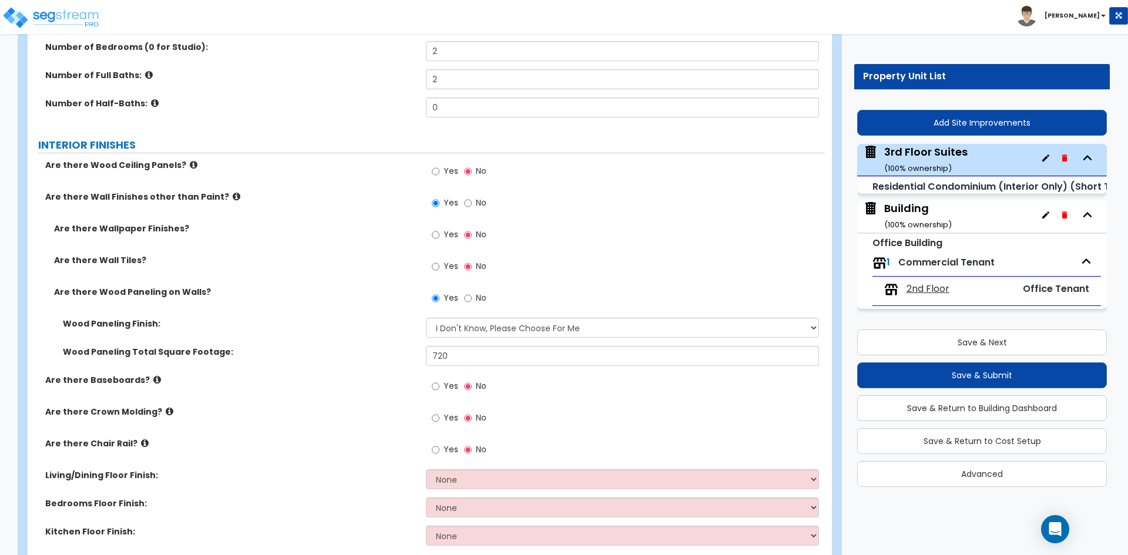
click at [337, 430] on div "Are there Crown Molding? Yes No" at bounding box center [426, 422] width 797 height 32
click at [448, 387] on span "Yes" at bounding box center [451, 386] width 15 height 12
click at [440, 387] on input "Yes" at bounding box center [436, 386] width 8 height 13
radio input "true"
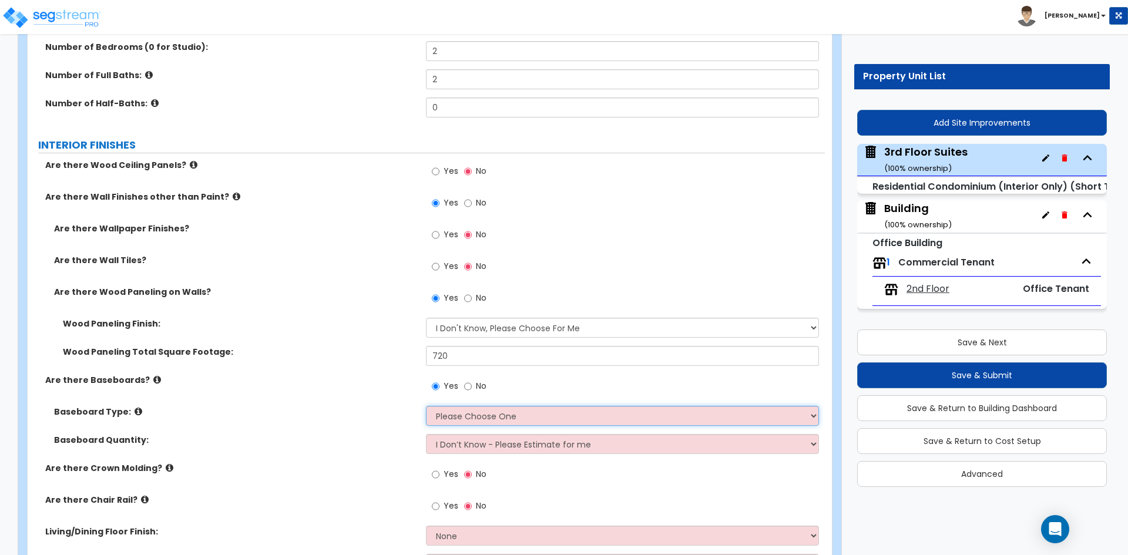
click at [487, 421] on select "Please Choose One Wood Vinyl Carpet Tile" at bounding box center [622, 416] width 393 height 20
select select "1"
click at [426, 406] on select "Please Choose One Wood Vinyl Carpet Tile" at bounding box center [622, 416] width 393 height 20
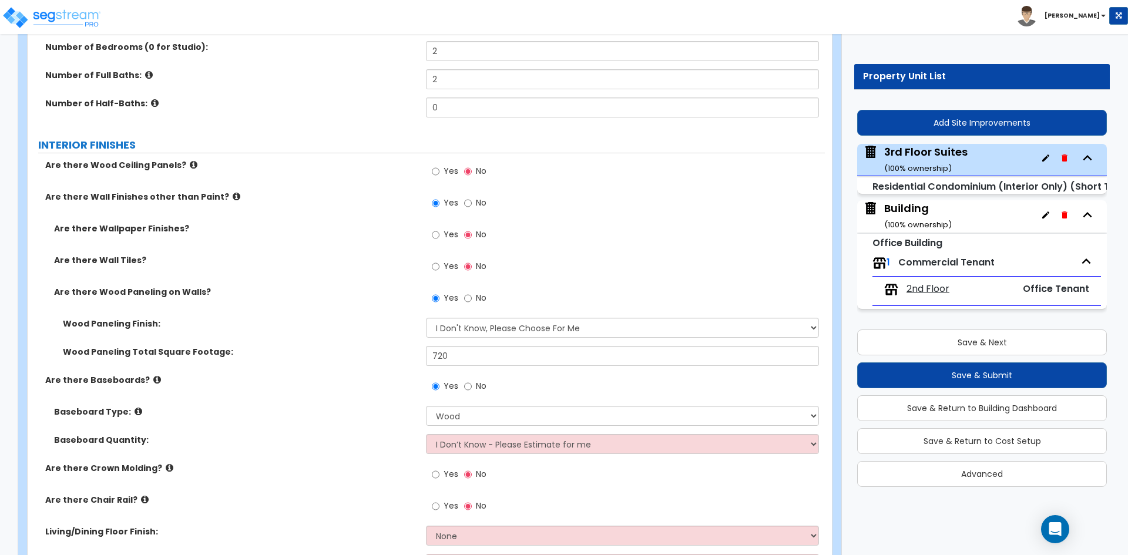
click at [364, 445] on label "Baseboard Quantity:" at bounding box center [235, 440] width 363 height 12
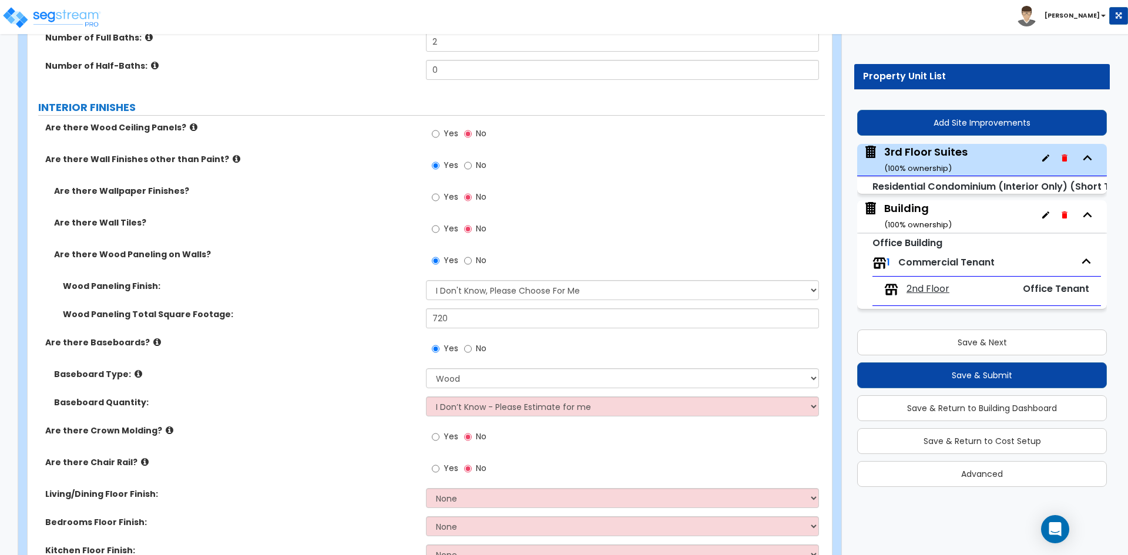
scroll to position [353, 0]
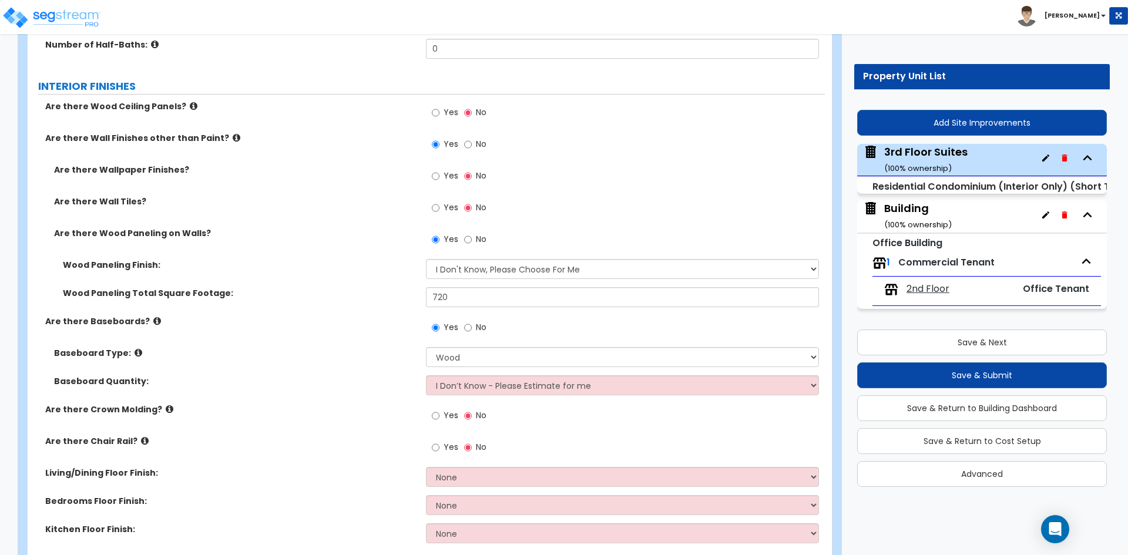
drag, startPoint x: 230, startPoint y: 474, endPoint x: 213, endPoint y: 471, distance: 16.7
click at [229, 474] on label "Living/Dining Floor Finish:" at bounding box center [231, 473] width 372 height 12
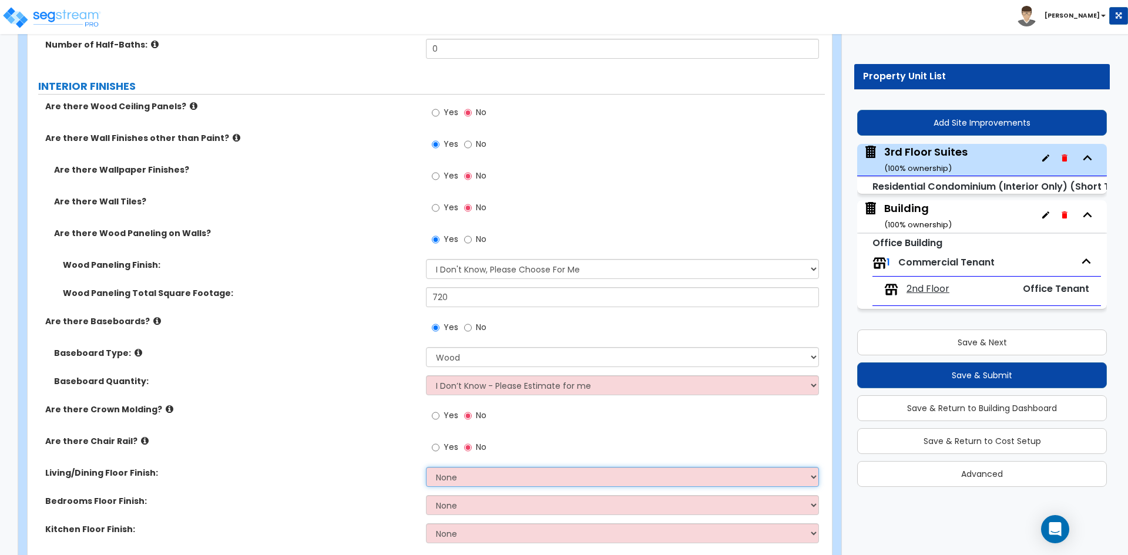
click at [478, 475] on select "None Tile Flooring Hardwood Flooring Resilient Laminate Flooring VCT Flooring S…" at bounding box center [622, 477] width 393 height 20
select select "3"
click at [426, 467] on select "None Tile Flooring Hardwood Flooring Resilient Laminate Flooring VCT Flooring S…" at bounding box center [622, 477] width 393 height 20
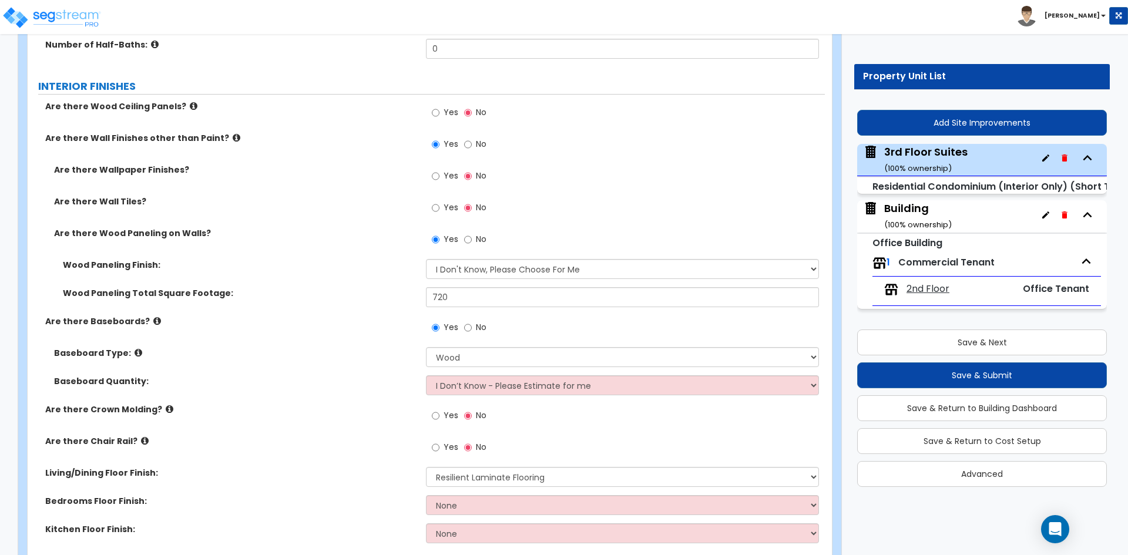
click at [314, 408] on label "Are there Crown Molding?" at bounding box center [231, 410] width 372 height 12
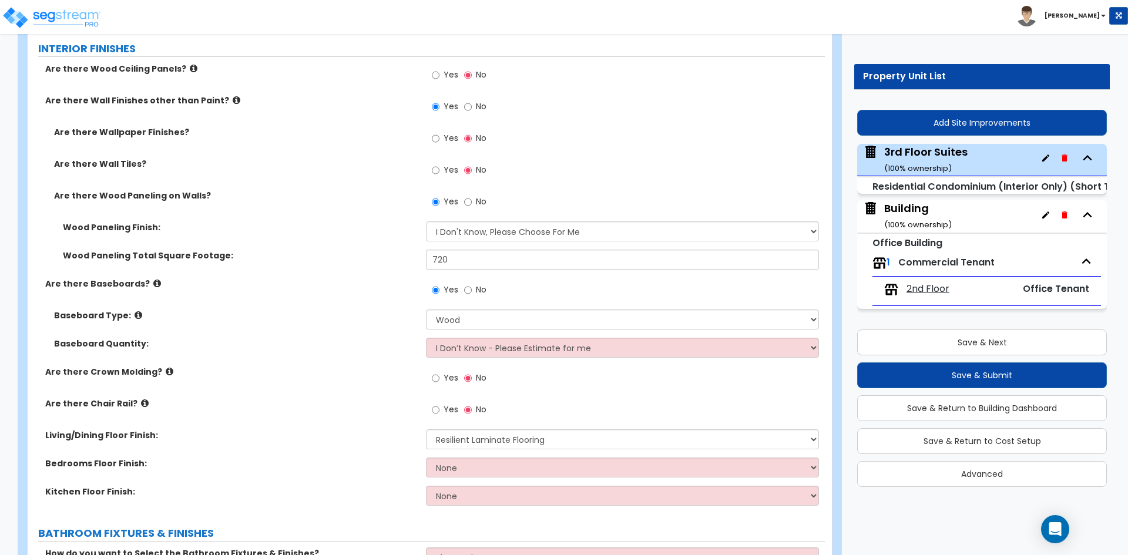
scroll to position [411, 0]
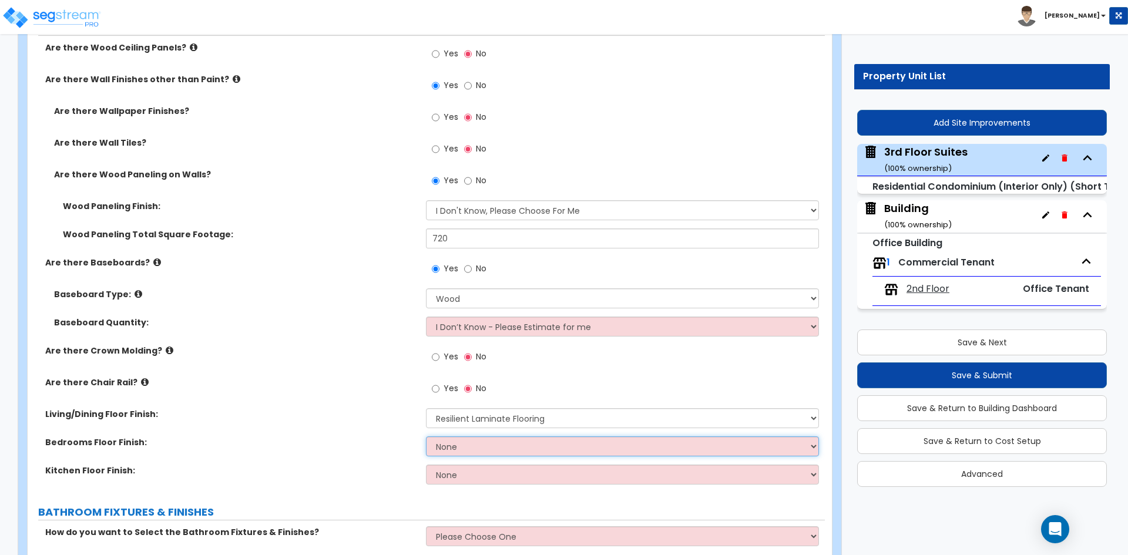
click at [459, 450] on select "None Tile Flooring Hardwood Flooring Resilient Laminate Flooring VCT Flooring S…" at bounding box center [622, 447] width 393 height 20
select select "3"
click at [426, 437] on select "None Tile Flooring Hardwood Flooring Resilient Laminate Flooring VCT Flooring S…" at bounding box center [622, 447] width 393 height 20
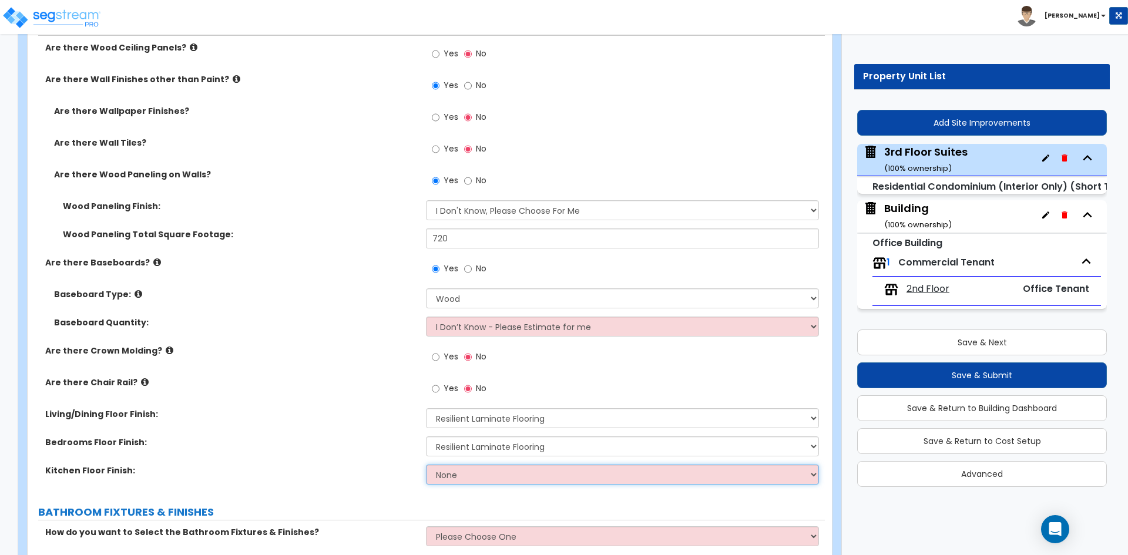
click at [485, 471] on select "None Tile Flooring Hardwood Flooring Resilient Laminate Flooring VCT Flooring S…" at bounding box center [622, 475] width 393 height 20
select select "3"
click at [426, 465] on select "None Tile Flooring Hardwood Flooring Resilient Laminate Flooring VCT Flooring S…" at bounding box center [622, 475] width 393 height 20
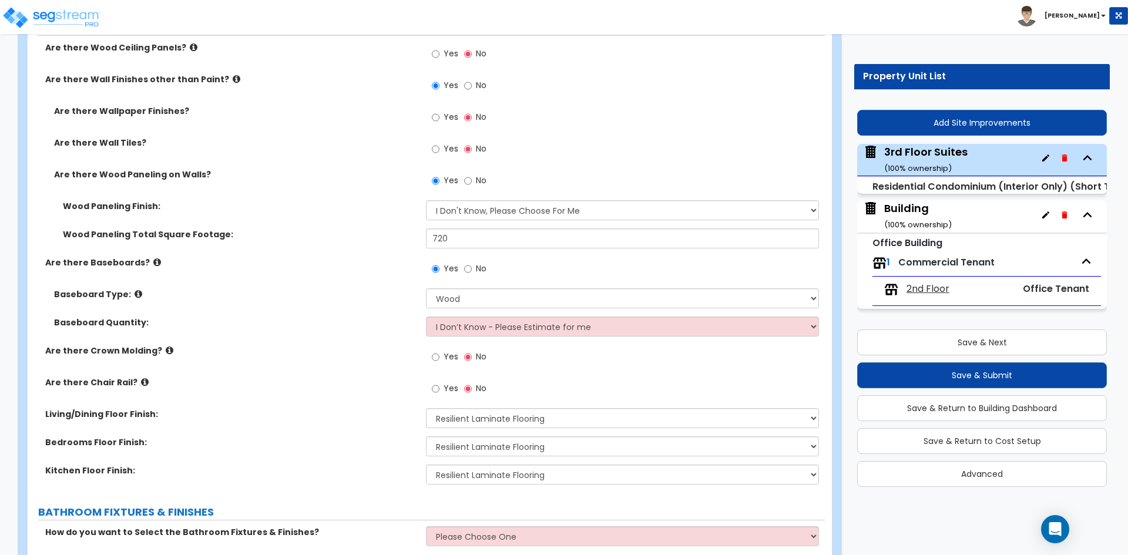
drag, startPoint x: 345, startPoint y: 433, endPoint x: 346, endPoint y: 445, distance: 12.4
click at [344, 435] on div "Living/Dining Floor Finish: None Tile Flooring Hardwood Flooring Resilient Lami…" at bounding box center [426, 422] width 797 height 28
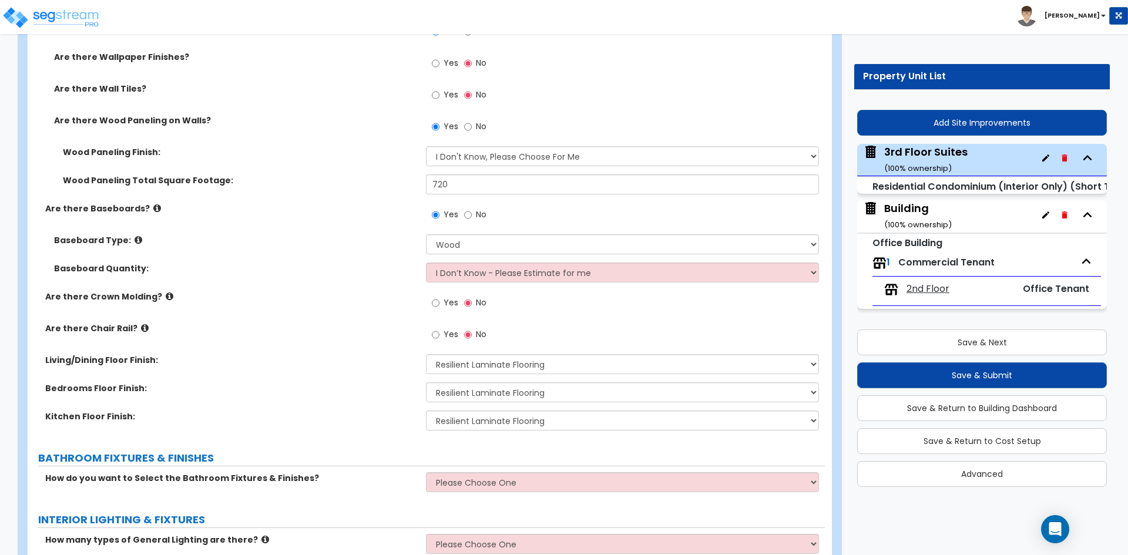
scroll to position [529, 0]
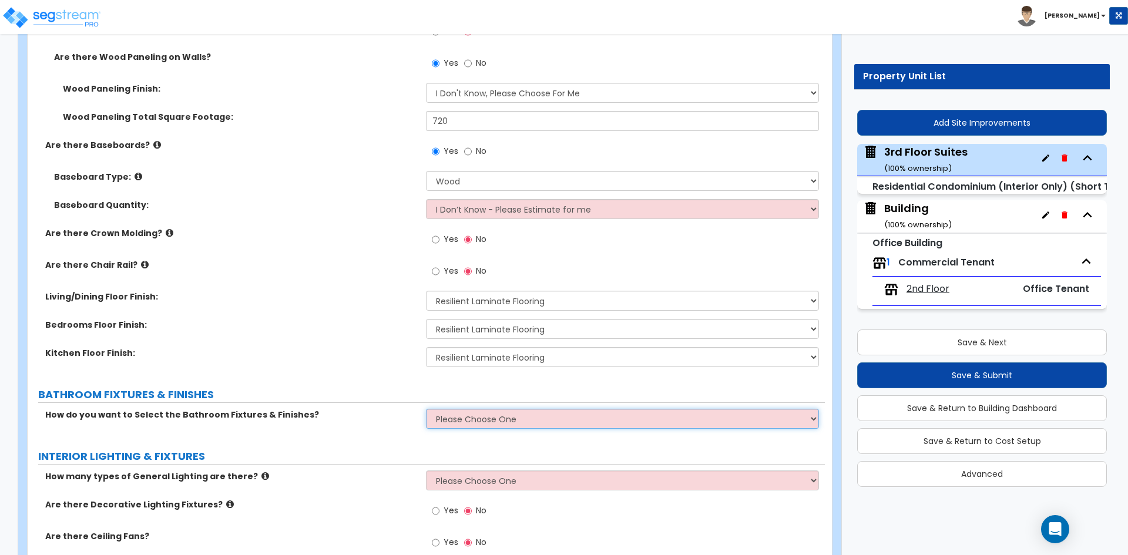
click at [539, 423] on select "Please Choose One Select Fixtures and Finishes only for one Bath and assume thi…" at bounding box center [622, 419] width 393 height 20
select select "1"
click at [426, 409] on select "Please Choose One Select Fixtures and Finishes only for one Bath and assume thi…" at bounding box center [622, 419] width 393 height 20
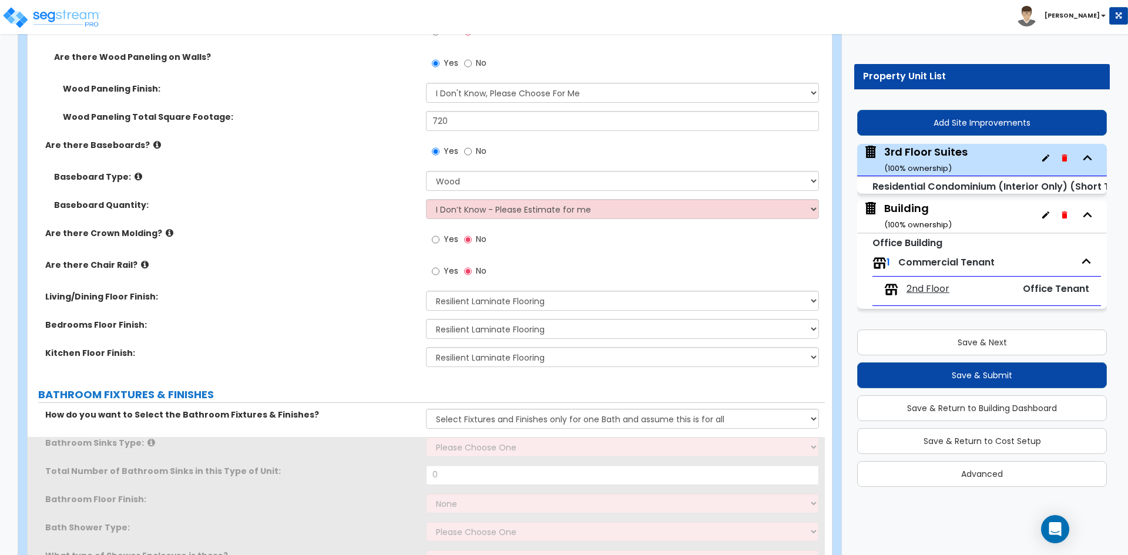
click at [393, 428] on div "How do you want to Select the Bathroom Fixtures & Finishes? Please Choose One S…" at bounding box center [426, 423] width 797 height 28
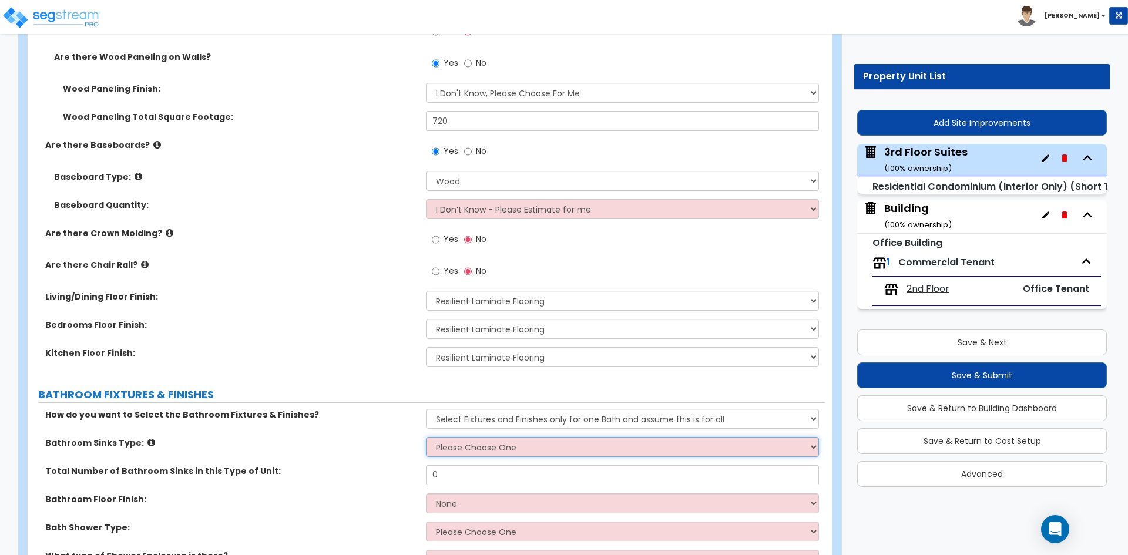
click at [475, 443] on select "Please Choose One Wall-mounted Pedestal-mounted Vanity-mounted" at bounding box center [622, 447] width 393 height 20
select select "3"
click at [426, 437] on select "Please Choose One Wall-mounted Pedestal-mounted Vanity-mounted" at bounding box center [622, 447] width 393 height 20
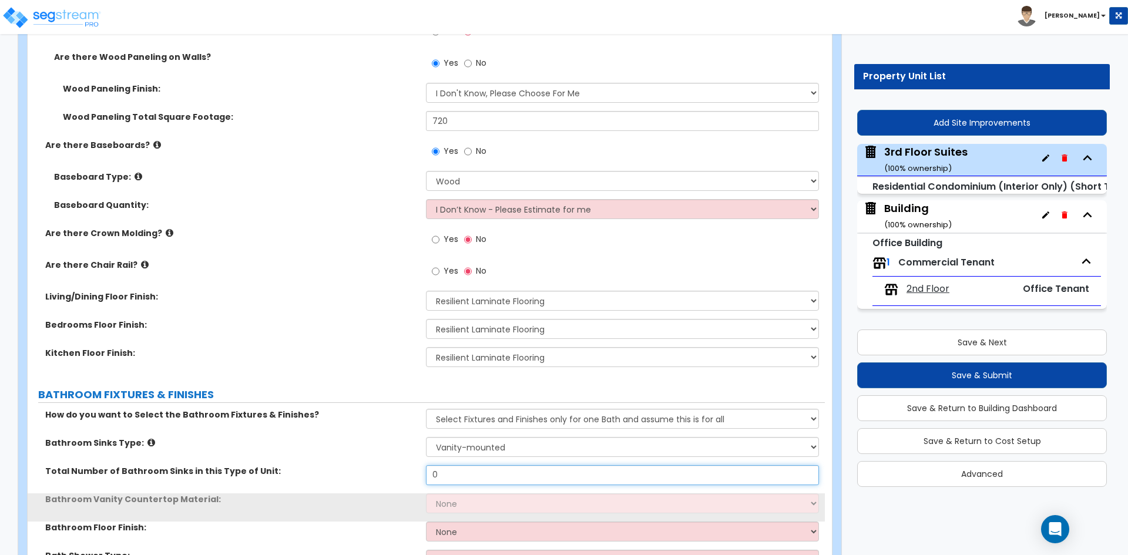
click at [449, 475] on input "0" at bounding box center [622, 475] width 393 height 20
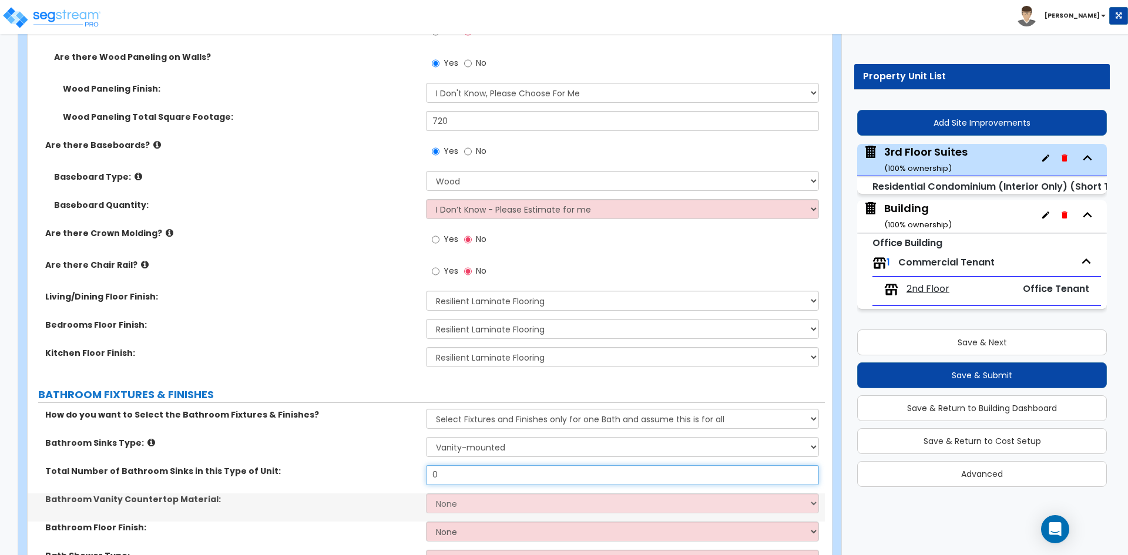
click at [449, 475] on input "0" at bounding box center [622, 475] width 393 height 20
type input "2"
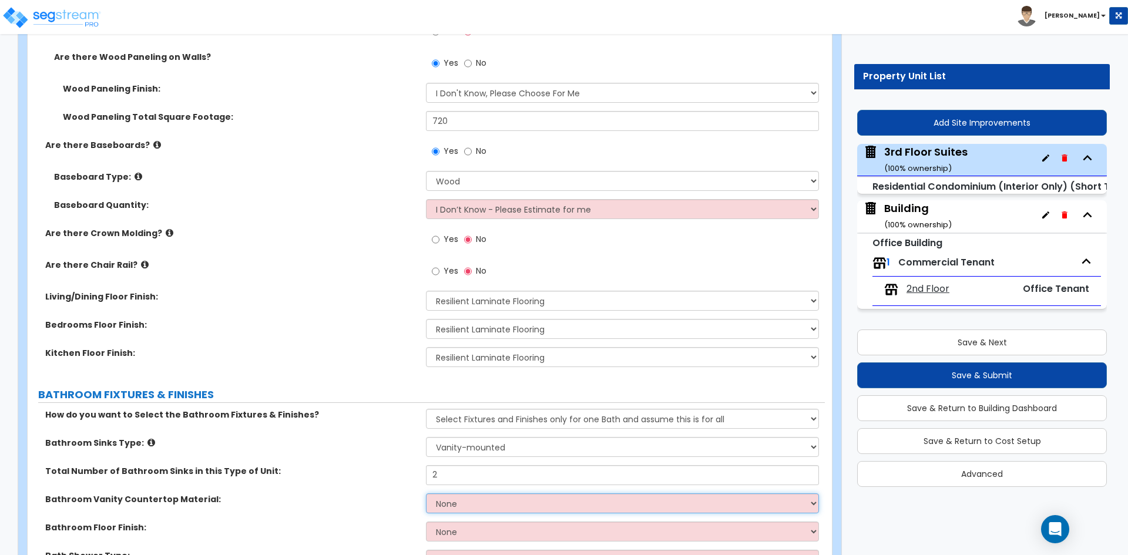
click at [453, 501] on select "None Plastic Laminate Solid Surface Stone Quartz Marble Tile Wood" at bounding box center [622, 504] width 393 height 20
select select "3"
click at [426, 494] on select "None Plastic Laminate Solid Surface Stone Quartz Marble Tile Wood" at bounding box center [622, 504] width 393 height 20
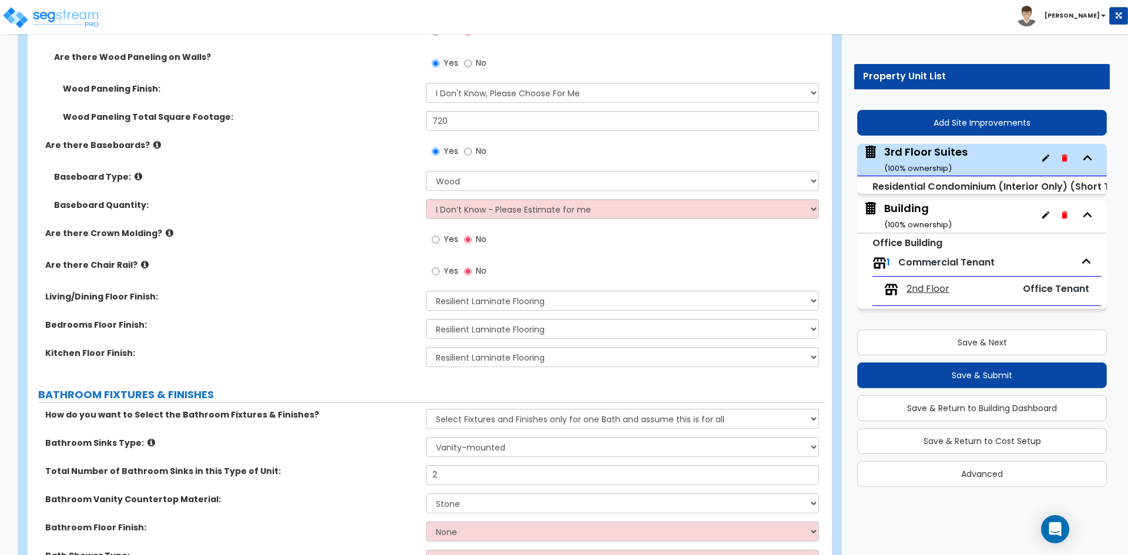
click at [336, 458] on div "Bathroom Sinks Type: Please Choose One Wall-mounted Pedestal-mounted Vanity-mou…" at bounding box center [426, 451] width 797 height 28
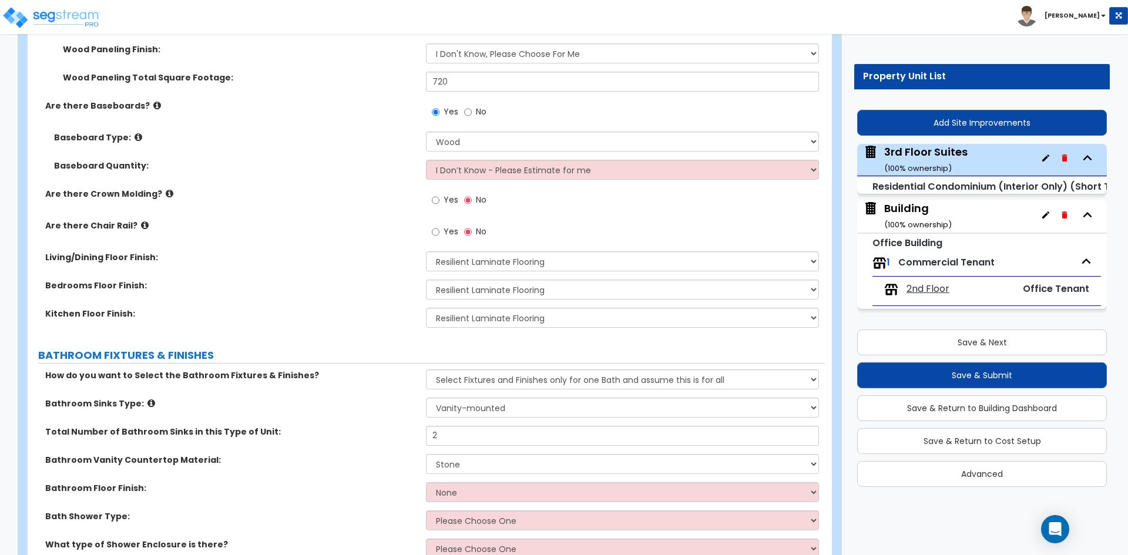
scroll to position [588, 0]
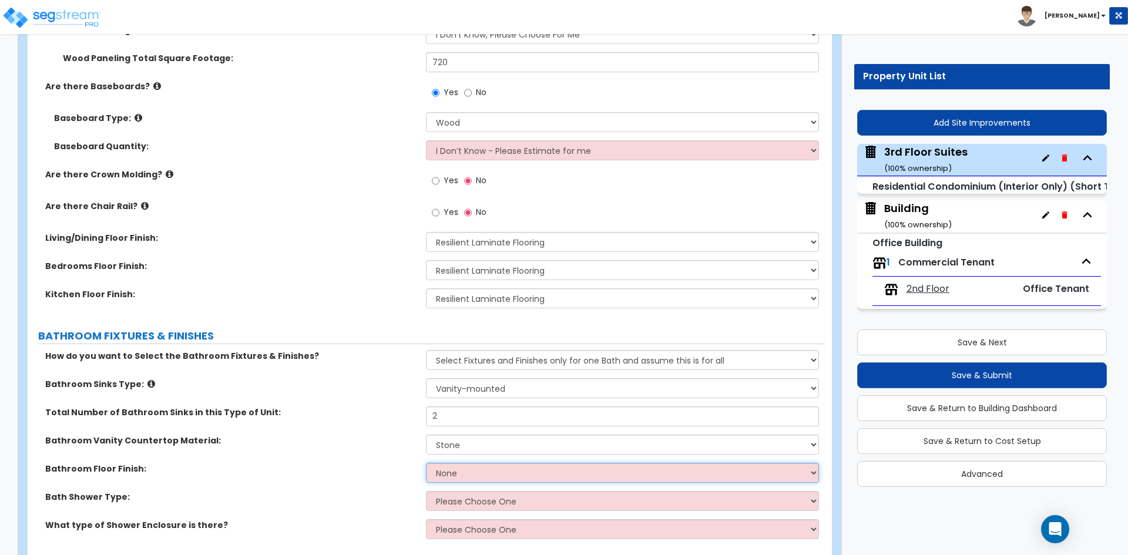
click at [445, 470] on select "None Tile Flooring Hardwood Flooring Resilient Laminate Flooring VCT Flooring S…" at bounding box center [622, 473] width 393 height 20
select select "3"
click at [426, 463] on select "None Tile Flooring Hardwood Flooring Resilient Laminate Flooring VCT Flooring S…" at bounding box center [622, 473] width 393 height 20
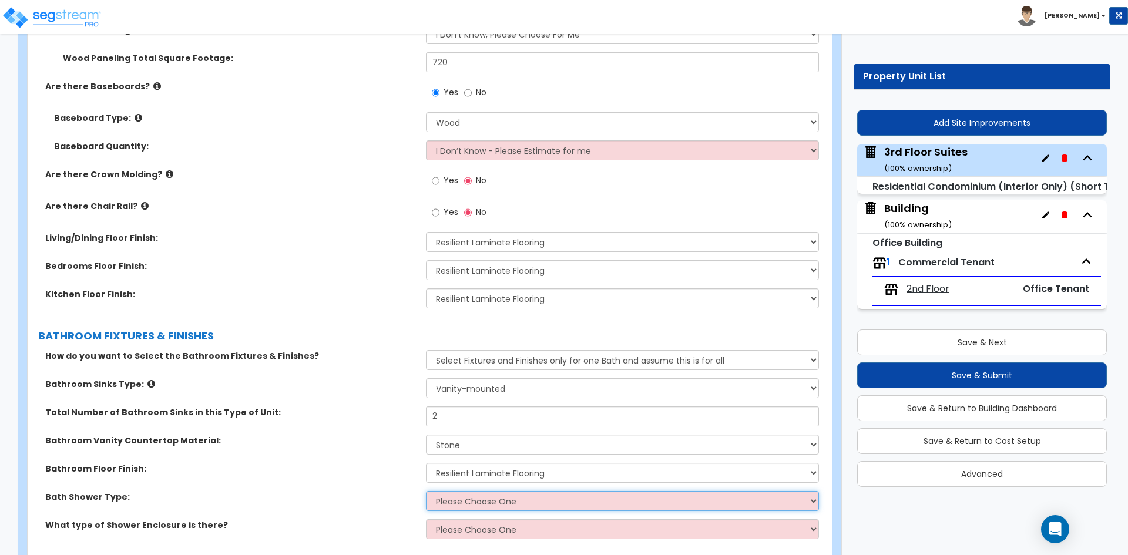
click at [437, 501] on select "Please Choose One Recessed Bathtub - Shower Combo Freestanding" at bounding box center [622, 501] width 393 height 20
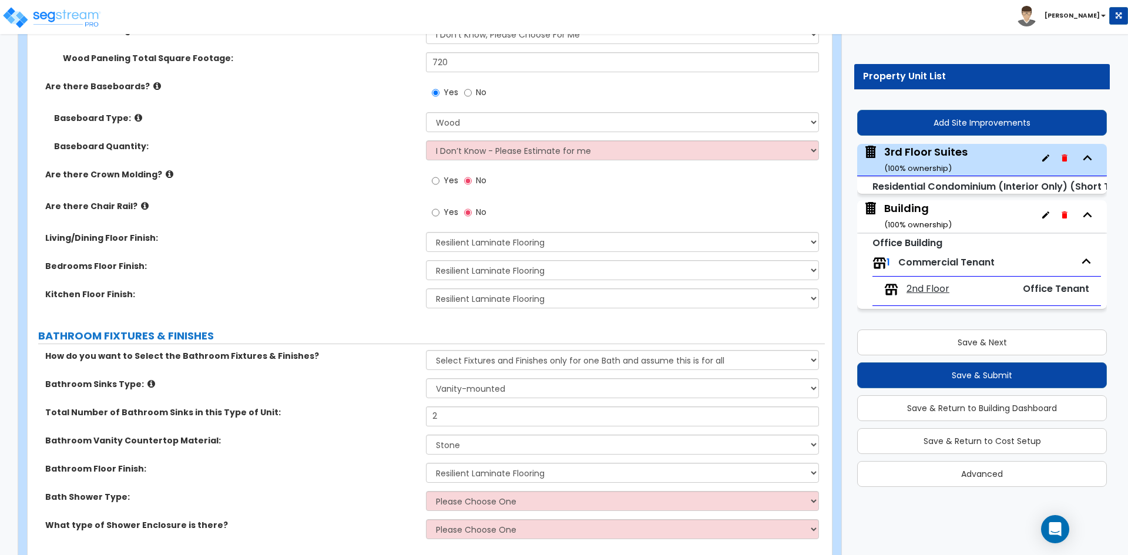
click at [297, 465] on label "Bathroom Floor Finish:" at bounding box center [231, 469] width 372 height 12
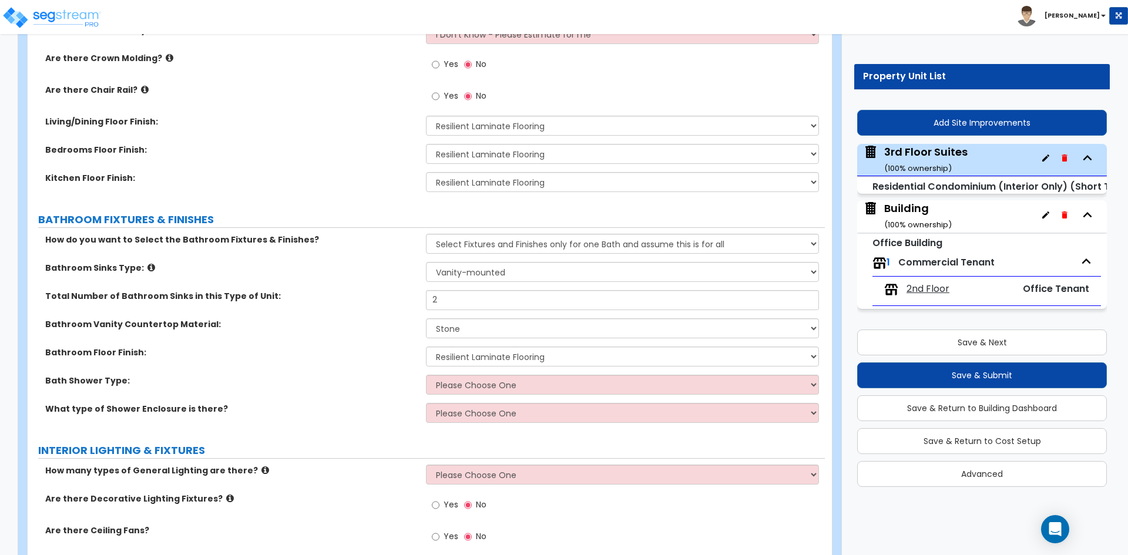
scroll to position [705, 0]
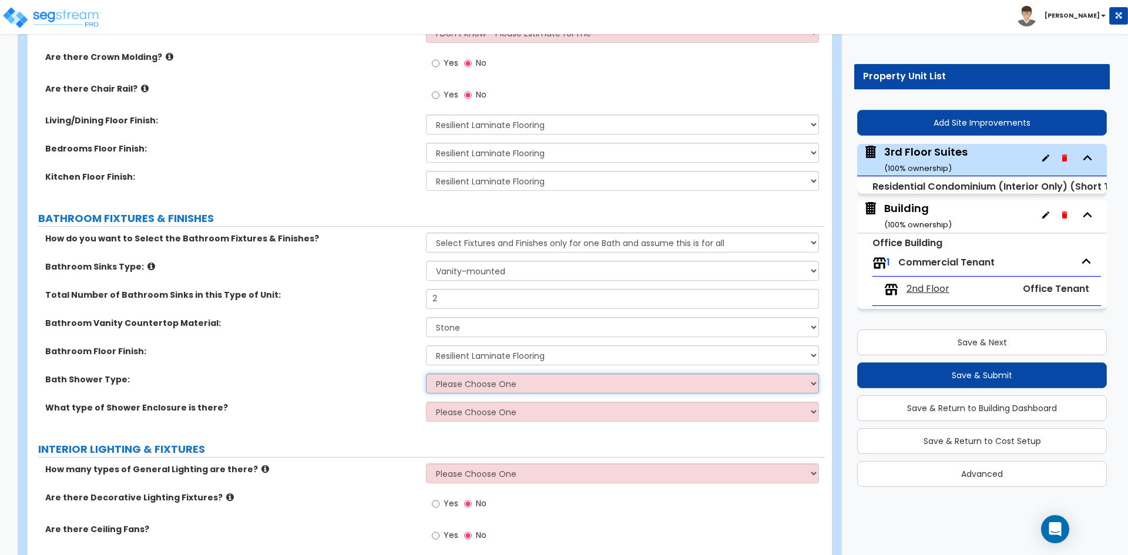
click at [455, 384] on select "Please Choose One Recessed Bathtub - Shower Combo Freestanding" at bounding box center [622, 384] width 393 height 20
select select "1"
click at [426, 374] on select "Please Choose One Recessed Bathtub - Shower Combo Freestanding" at bounding box center [622, 384] width 393 height 20
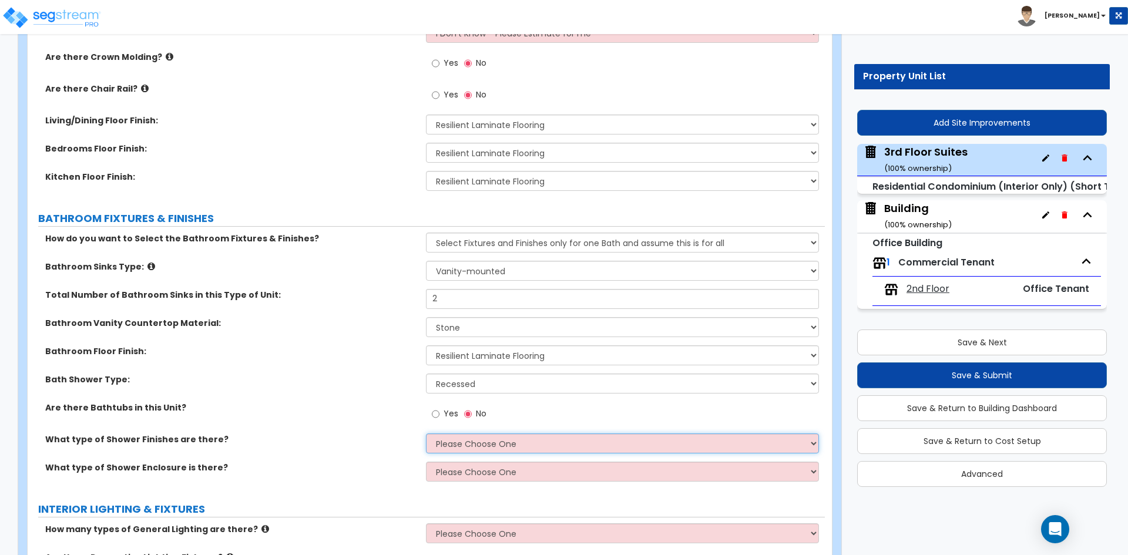
click at [445, 437] on select "Please Choose One Plastic Tile Stone" at bounding box center [622, 444] width 393 height 20
select select "3"
click at [426, 434] on select "Please Choose One Plastic Tile Stone" at bounding box center [622, 444] width 393 height 20
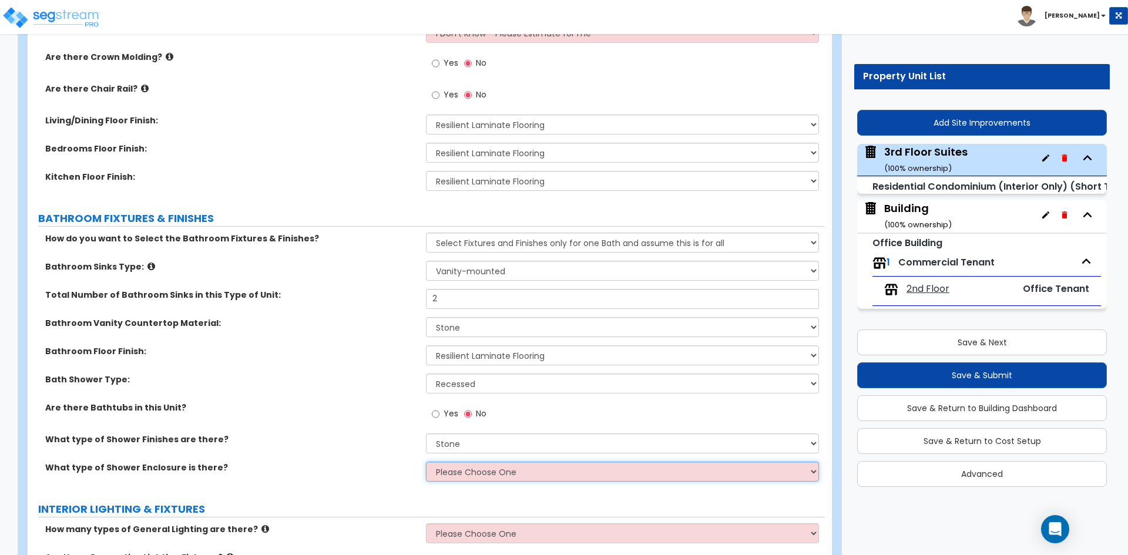
click at [458, 474] on select "Please Choose One Curtain & Rod Glass Sliding Doors Glass Hinged Doors" at bounding box center [622, 472] width 393 height 20
select select "3"
click at [426, 462] on select "Please Choose One Curtain & Rod Glass Sliding Doors Glass Hinged Doors" at bounding box center [622, 472] width 393 height 20
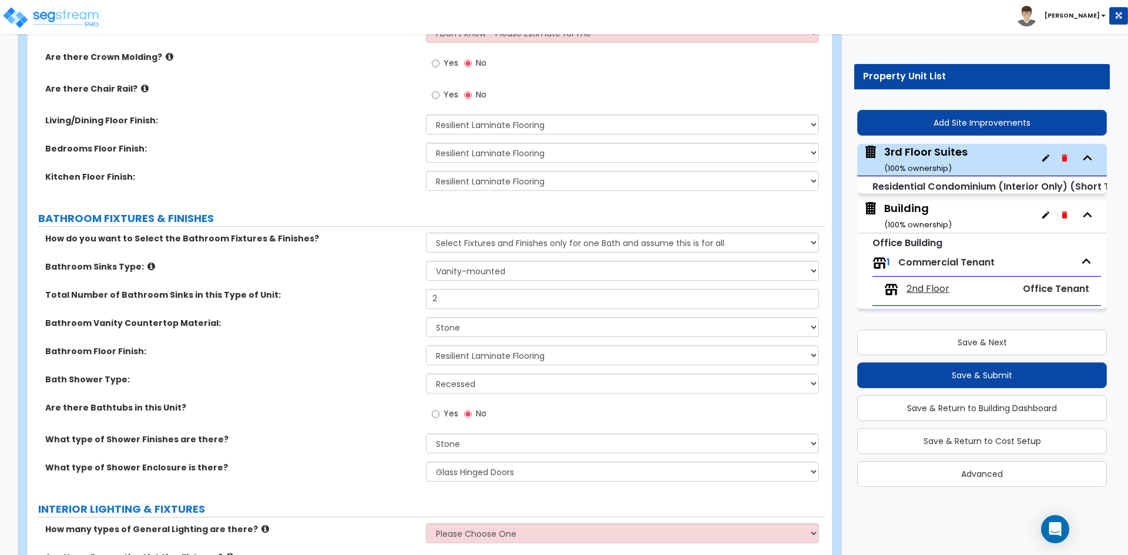
click at [395, 464] on label "What type of Shower Enclosure is there?" at bounding box center [231, 468] width 372 height 12
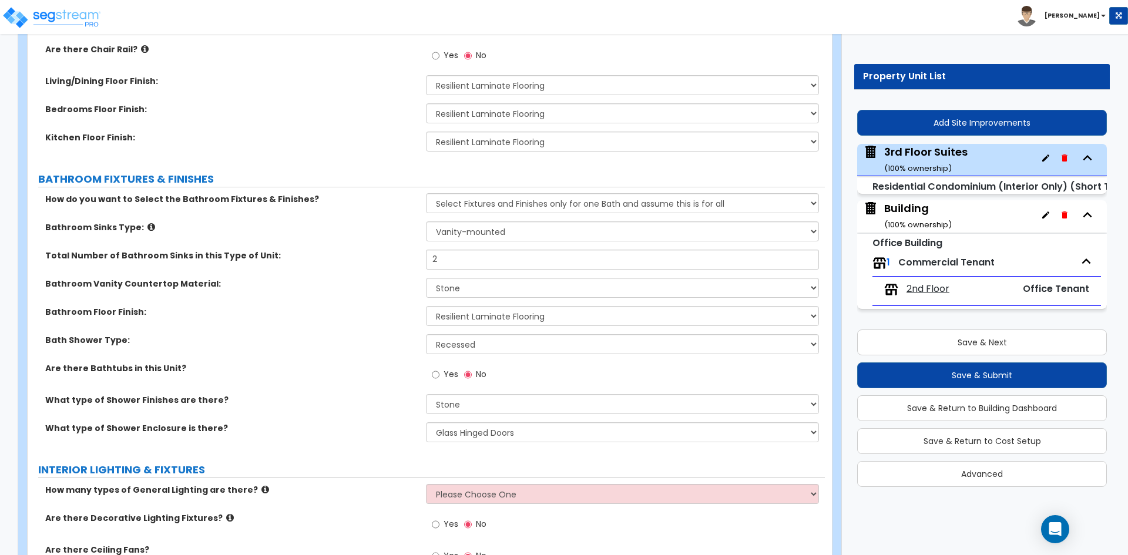
scroll to position [764, 0]
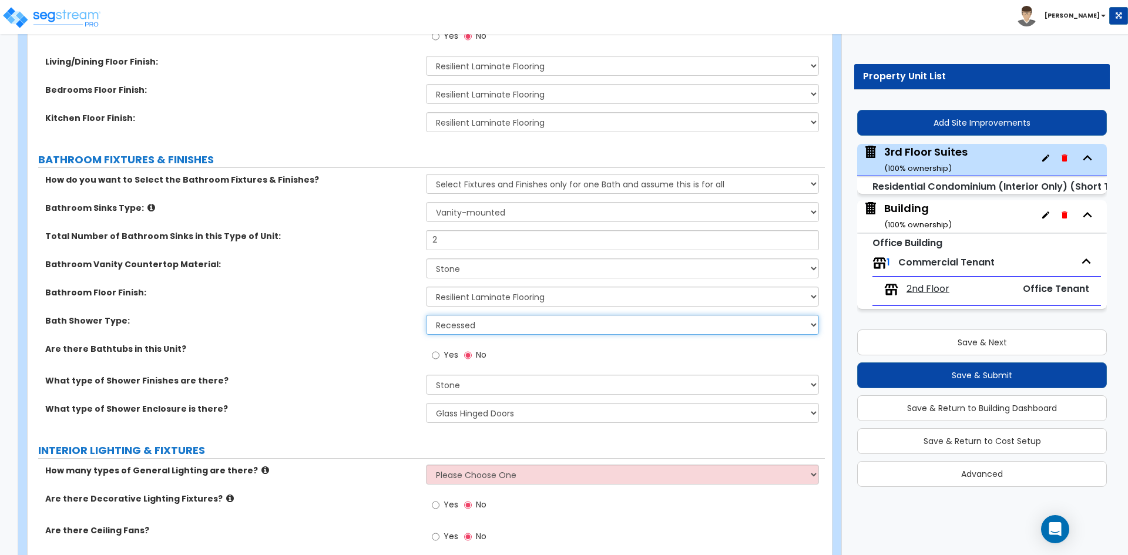
click at [519, 324] on select "Please Choose One Recessed Bathtub - Shower Combo Freestanding" at bounding box center [622, 325] width 393 height 20
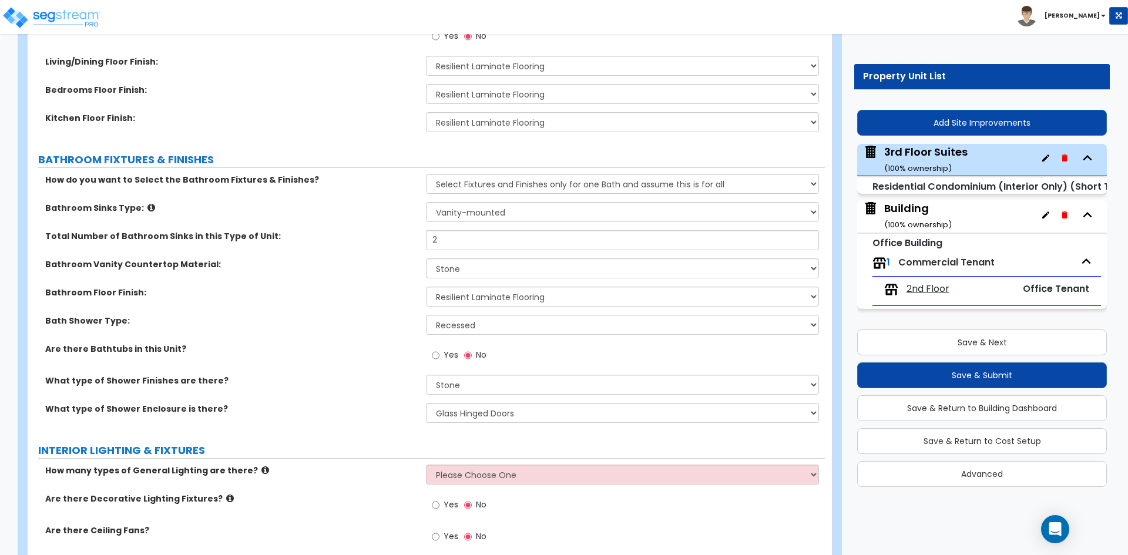
click at [392, 386] on label "What type of Shower Finishes are there?" at bounding box center [231, 381] width 372 height 12
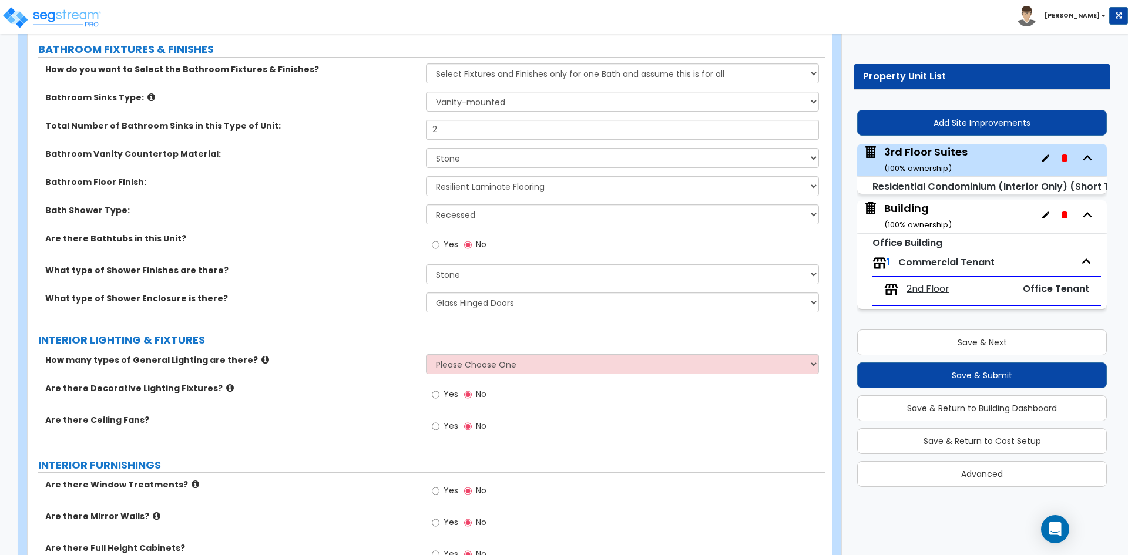
scroll to position [881, 0]
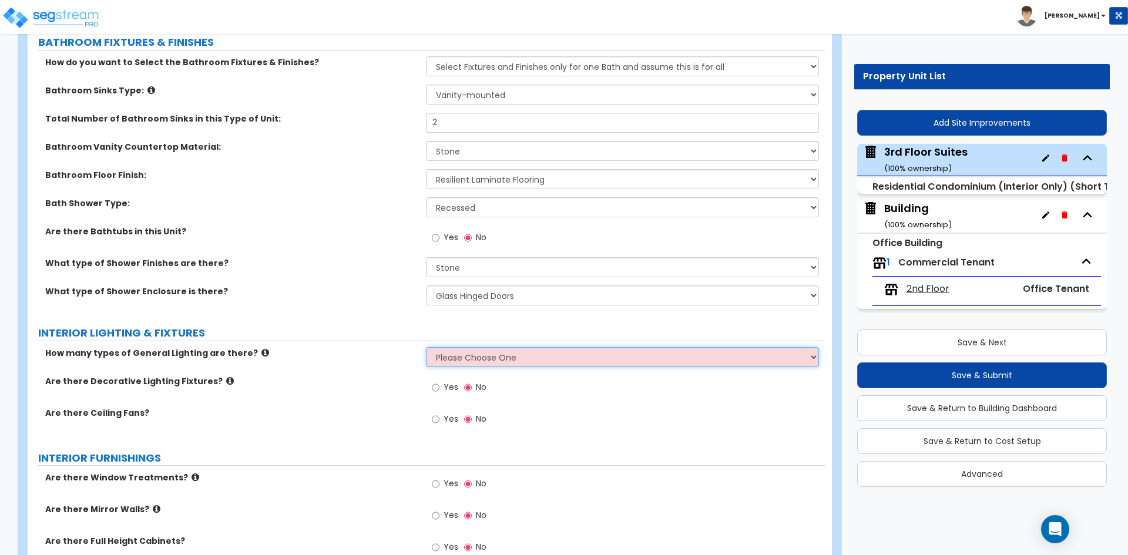
click at [462, 358] on select "Please Choose One 1 2 3" at bounding box center [622, 357] width 393 height 20
select select "1"
click at [426, 347] on select "Please Choose One 1 2 3" at bounding box center [622, 357] width 393 height 20
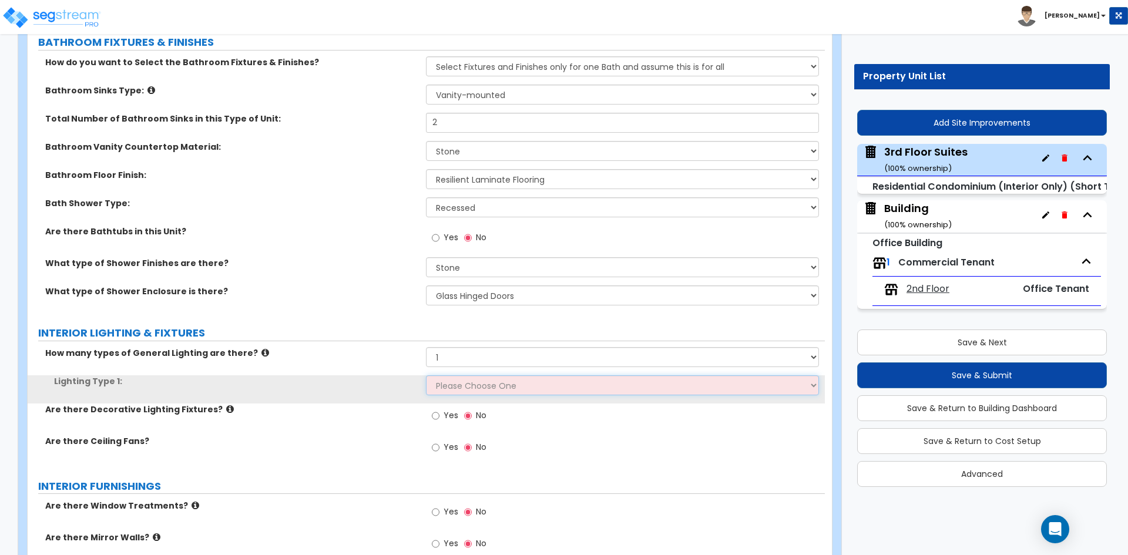
click at [467, 391] on select "Please Choose One LED Surface-Mounted LED Recessed Fluorescent Surface-Mounted …" at bounding box center [622, 386] width 393 height 20
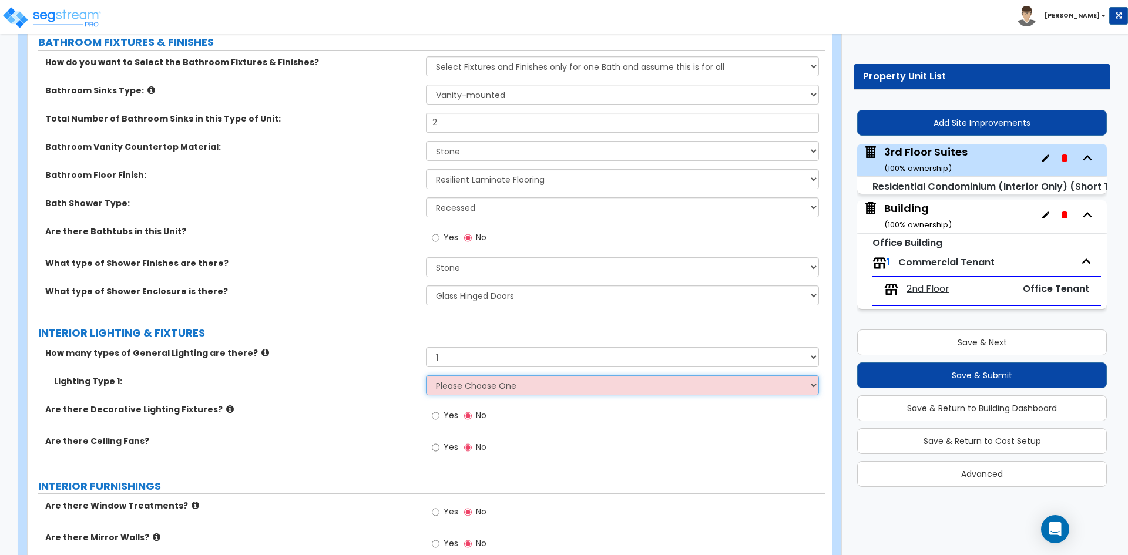
select select "2"
click at [426, 376] on select "Please Choose One LED Surface-Mounted LED Recessed Fluorescent Surface-Mounted …" at bounding box center [622, 386] width 393 height 20
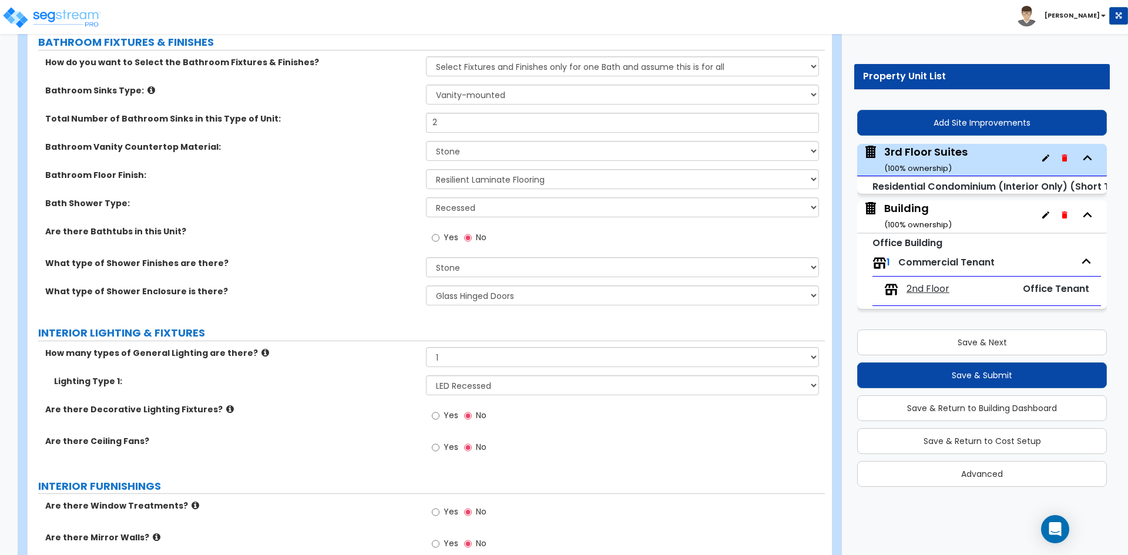
click at [443, 414] on label "Yes" at bounding box center [445, 417] width 26 height 20
click at [440, 414] on input "Yes" at bounding box center [436, 416] width 8 height 13
radio input "true"
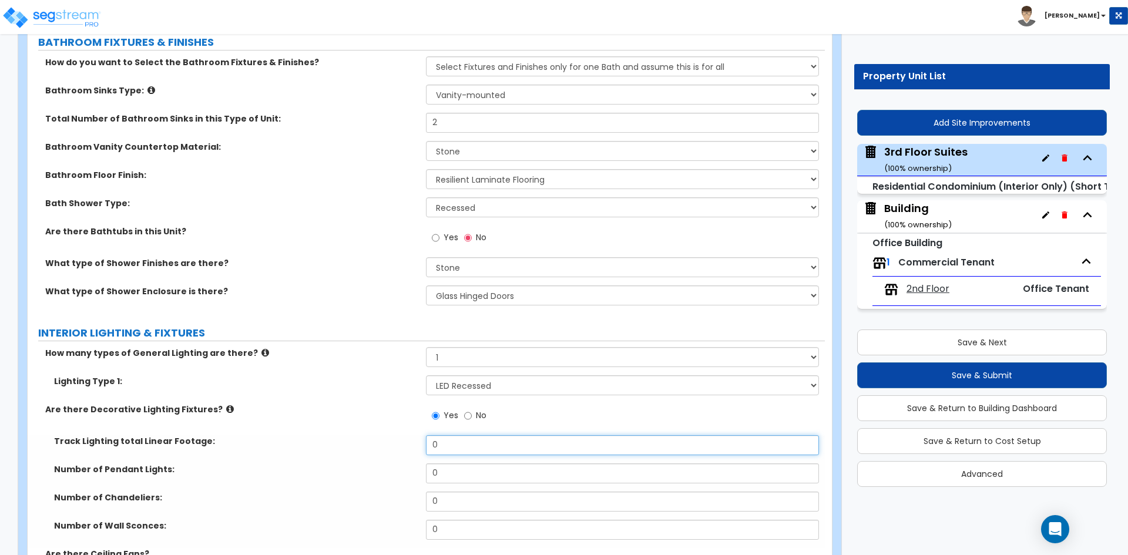
click at [457, 446] on input "0" at bounding box center [622, 445] width 393 height 20
click at [306, 454] on div "Track Lighting total Linear Footage: 0" at bounding box center [426, 449] width 797 height 28
click at [477, 473] on input "0" at bounding box center [622, 474] width 393 height 20
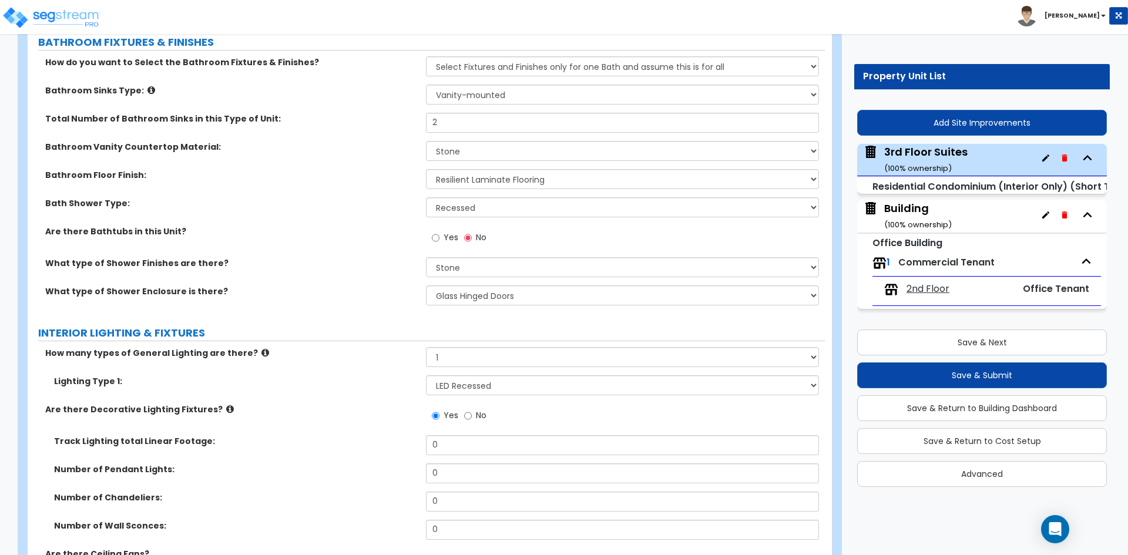
click at [329, 404] on label "Are there Decorative Lighting Fixtures?" at bounding box center [231, 410] width 372 height 12
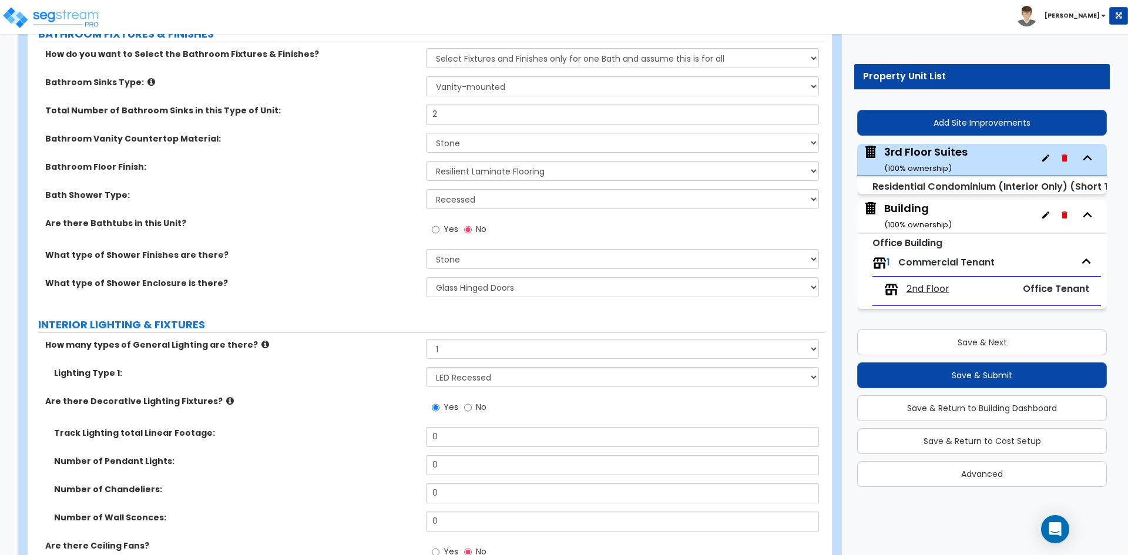
scroll to position [940, 0]
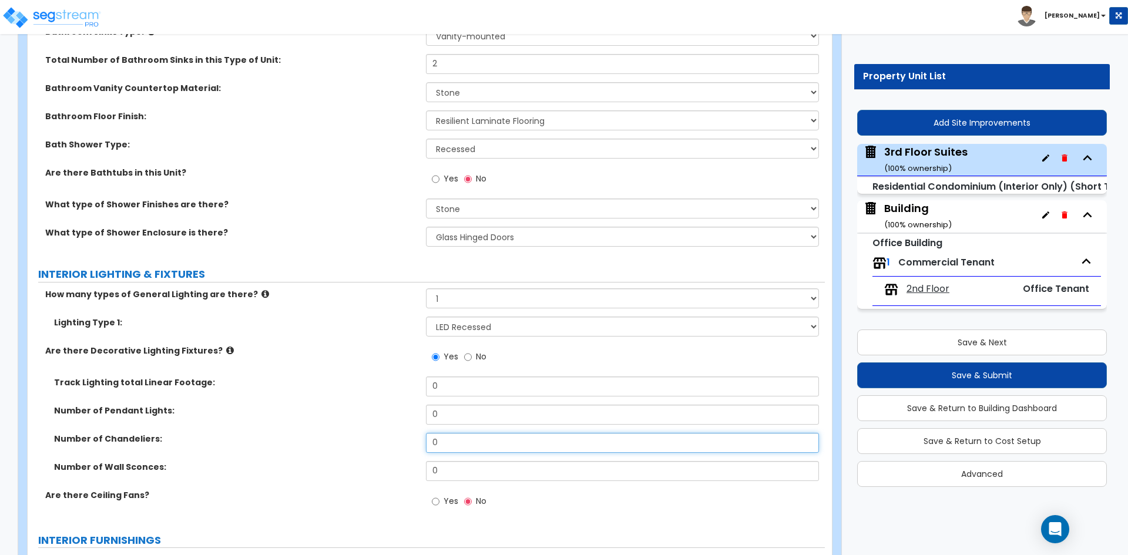
click at [461, 445] on input "0" at bounding box center [622, 443] width 393 height 20
type input "4"
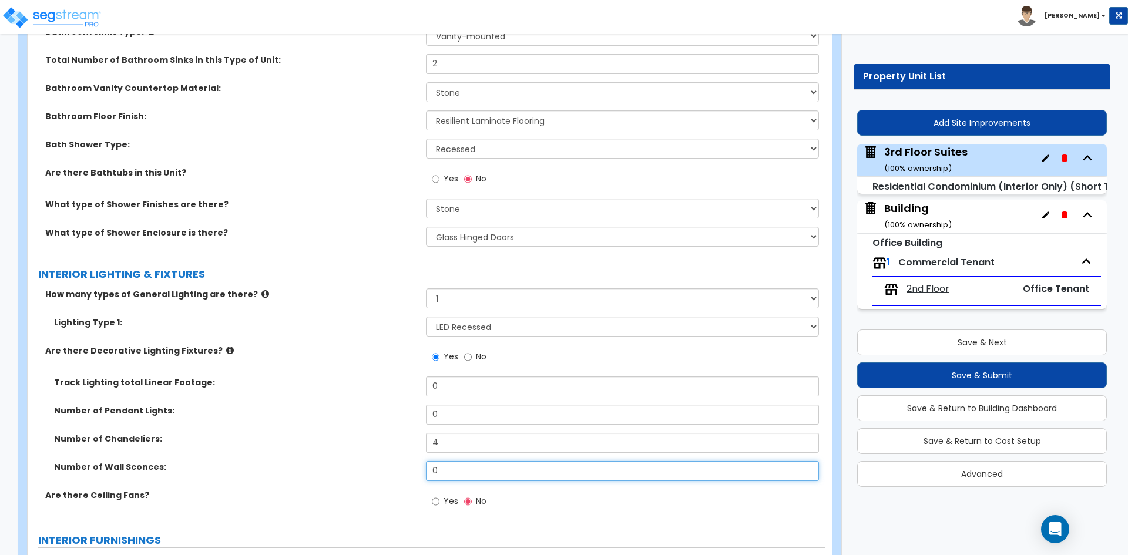
click at [472, 472] on input "0" at bounding box center [622, 471] width 393 height 20
type input "4"
click at [273, 428] on div "Number of Pendant Lights: 0" at bounding box center [426, 419] width 797 height 28
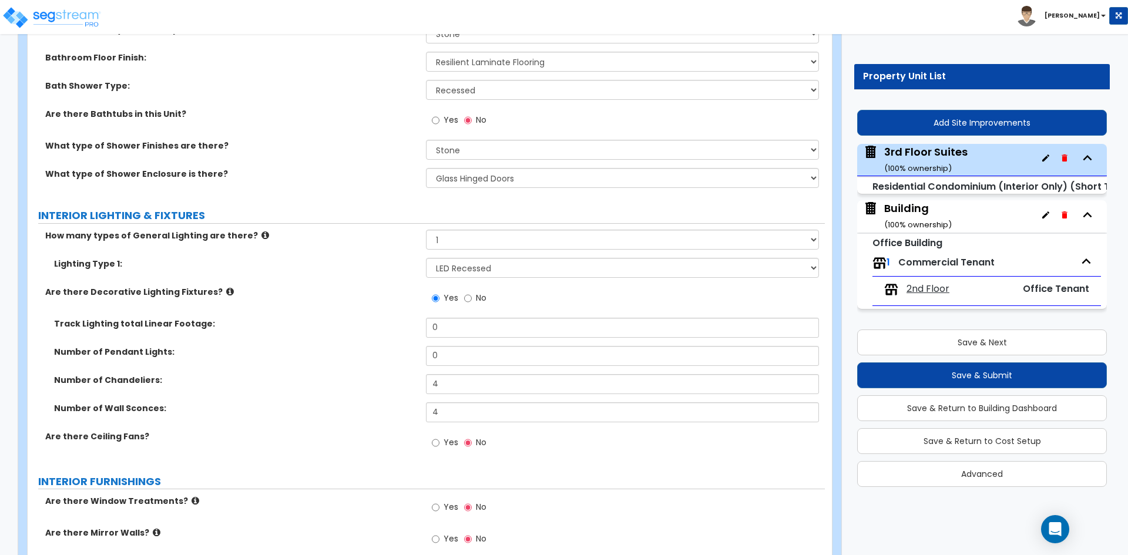
scroll to position [1058, 0]
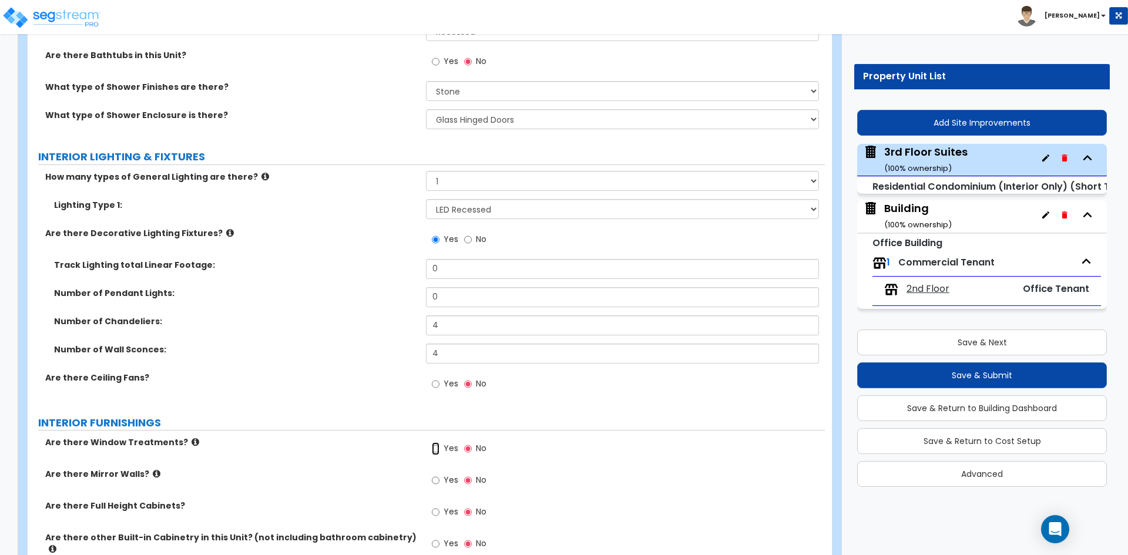
click at [440, 451] on input "Yes" at bounding box center [436, 449] width 8 height 13
radio input "true"
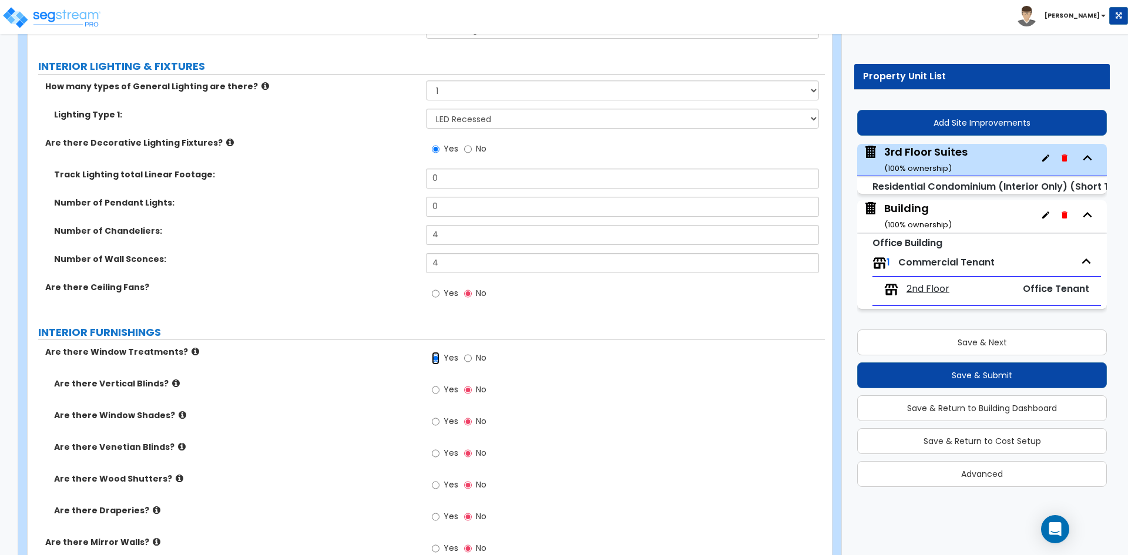
scroll to position [1175, 0]
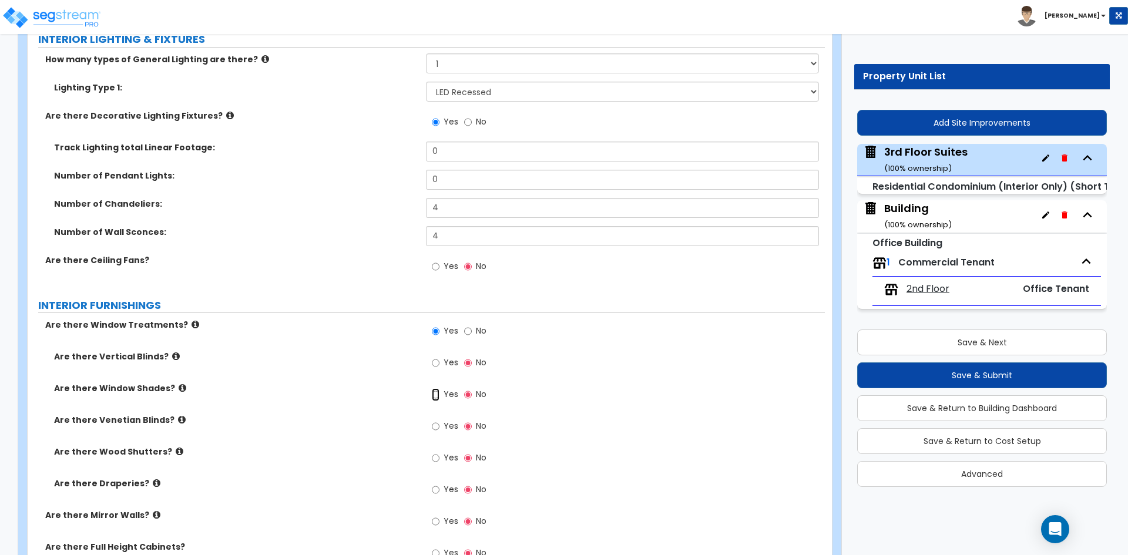
click at [435, 393] on input "Yes" at bounding box center [436, 394] width 8 height 13
radio input "true"
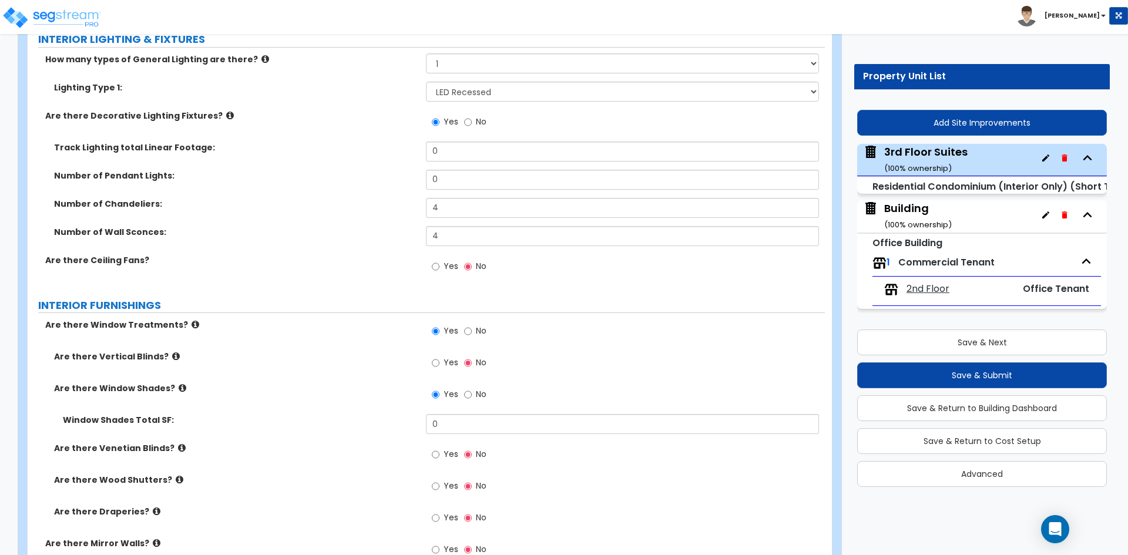
click at [494, 435] on div "Window Shades Total SF: 0" at bounding box center [426, 428] width 797 height 28
click at [494, 428] on input "0" at bounding box center [622, 424] width 393 height 20
type input "200"
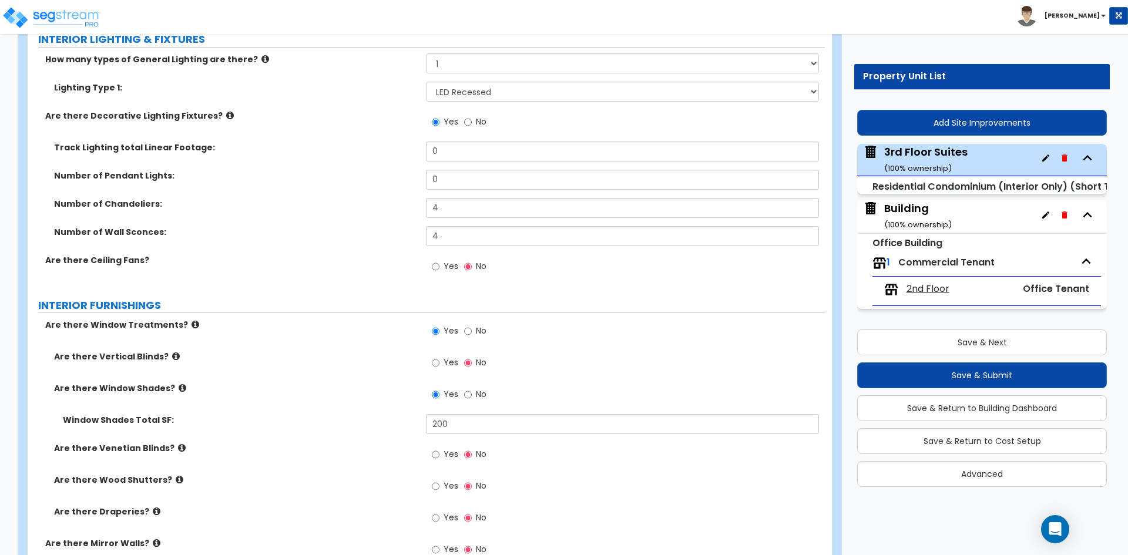
click at [242, 407] on div "Are there Window Shades? Yes No" at bounding box center [426, 399] width 797 height 32
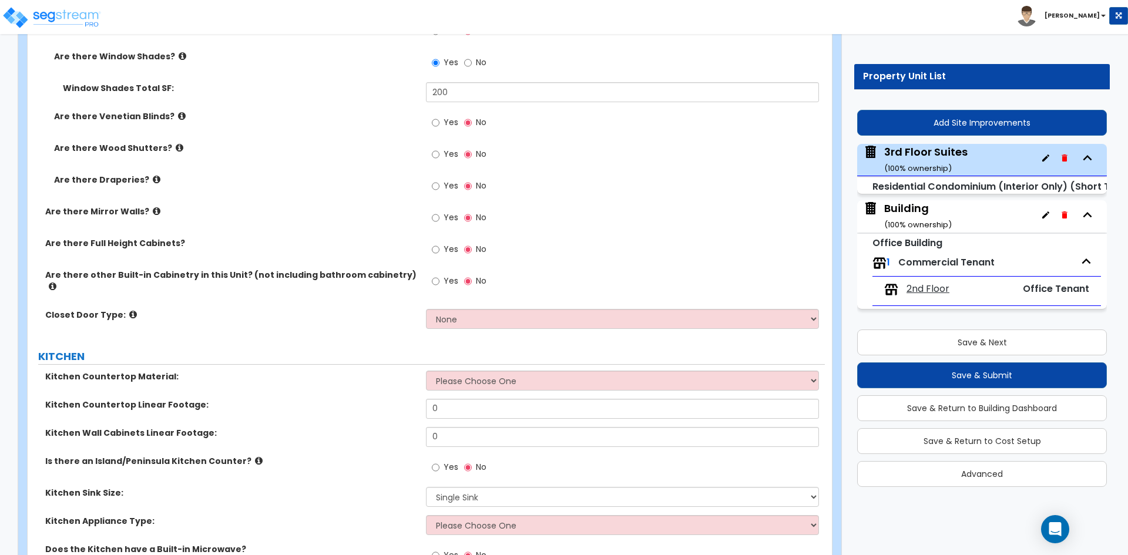
scroll to position [1528, 0]
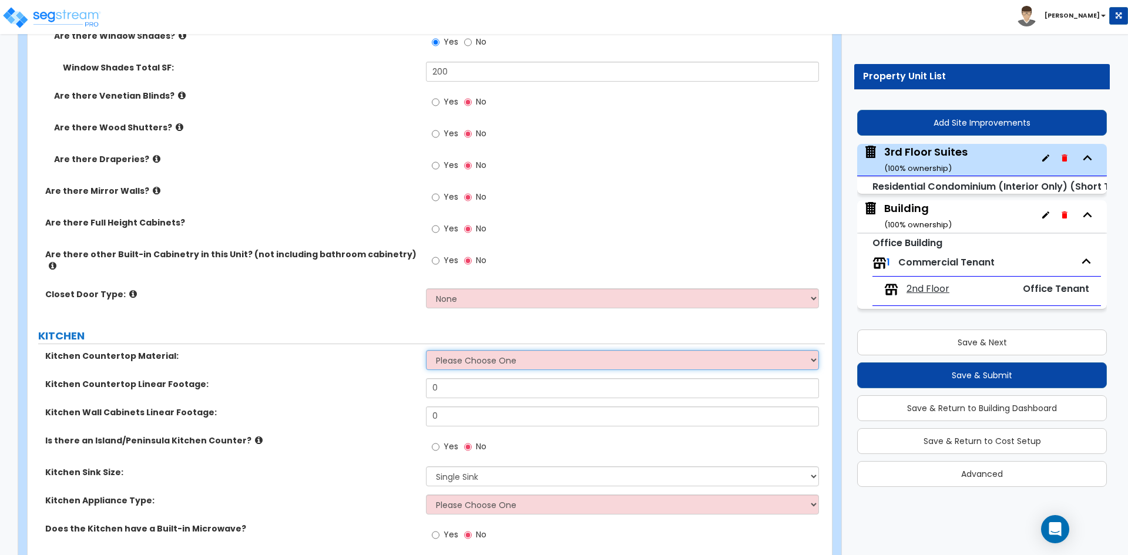
click at [465, 360] on select "Please Choose One Plastic Laminate Solid Surface Stone Quartz Marble Tile Wood …" at bounding box center [622, 360] width 393 height 20
select select "3"
click at [426, 350] on select "Please Choose One Plastic Laminate Solid Surface Stone Quartz Marble Tile Wood …" at bounding box center [622, 360] width 393 height 20
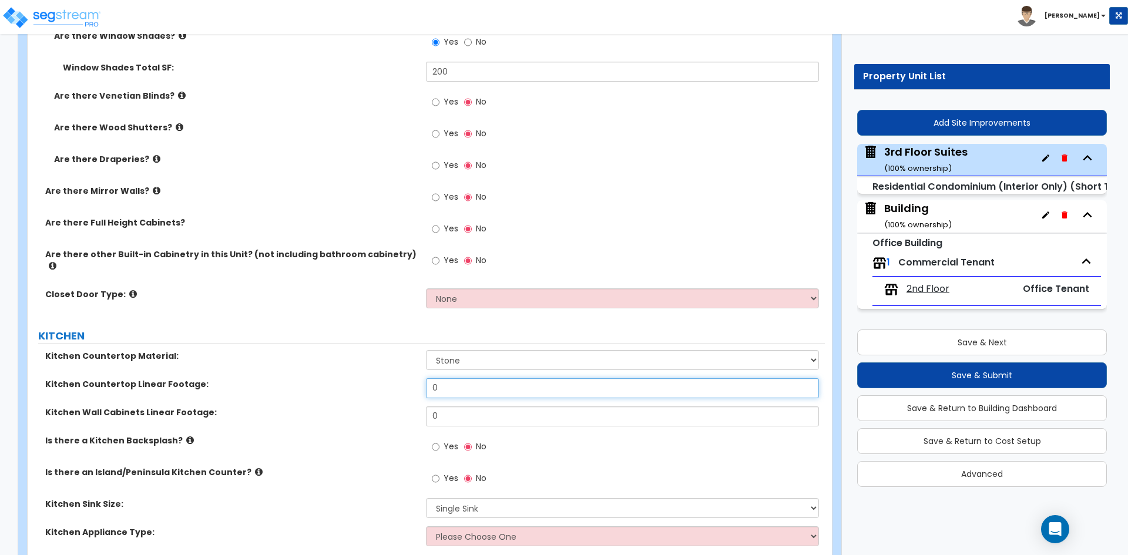
click at [453, 383] on input "0" at bounding box center [622, 388] width 393 height 20
type input "9"
click at [439, 441] on input "Yes" at bounding box center [436, 447] width 8 height 13
radio input "true"
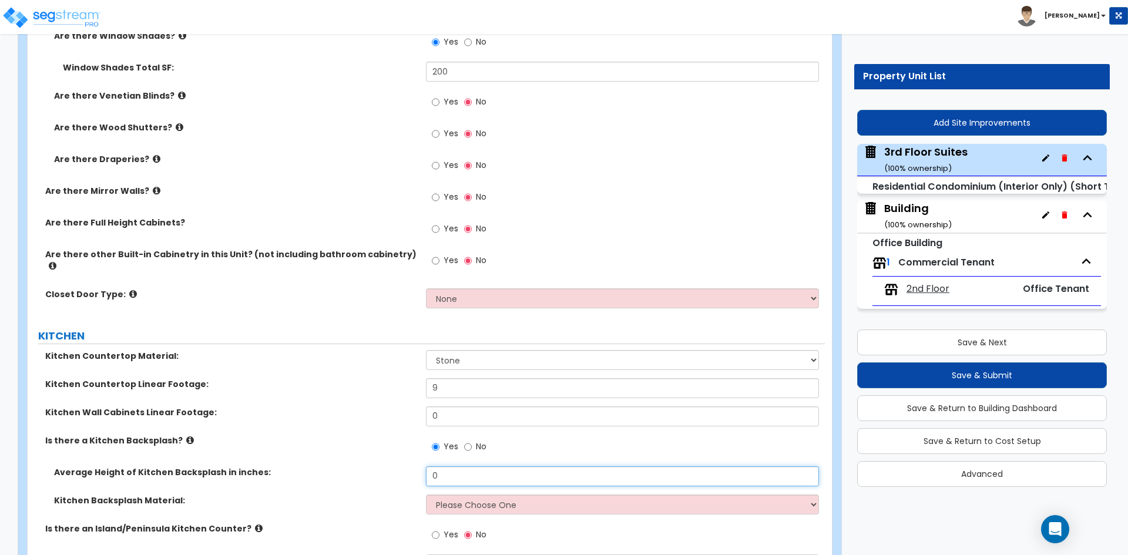
click at [462, 470] on input "0" at bounding box center [622, 477] width 393 height 20
click at [464, 472] on input "0" at bounding box center [622, 477] width 393 height 20
type input "54"
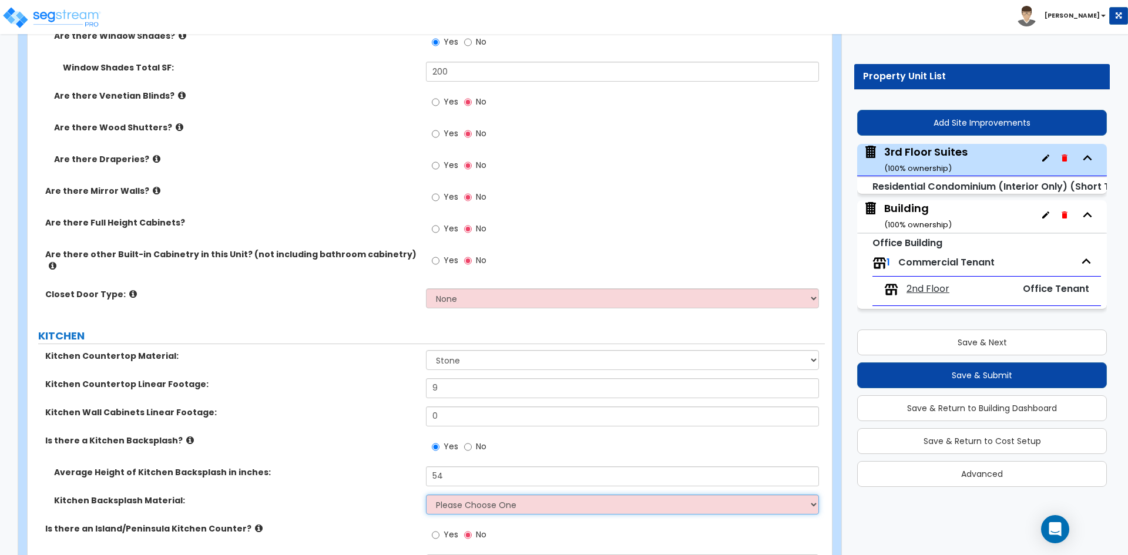
click at [512, 495] on select "Please Choose One Plastic Laminate Solid Surface Stone Quartz Tile Stainless St…" at bounding box center [622, 505] width 393 height 20
select select "3"
click at [426, 495] on select "Please Choose One Plastic Laminate Solid Surface Stone Quartz Tile Stainless St…" at bounding box center [622, 505] width 393 height 20
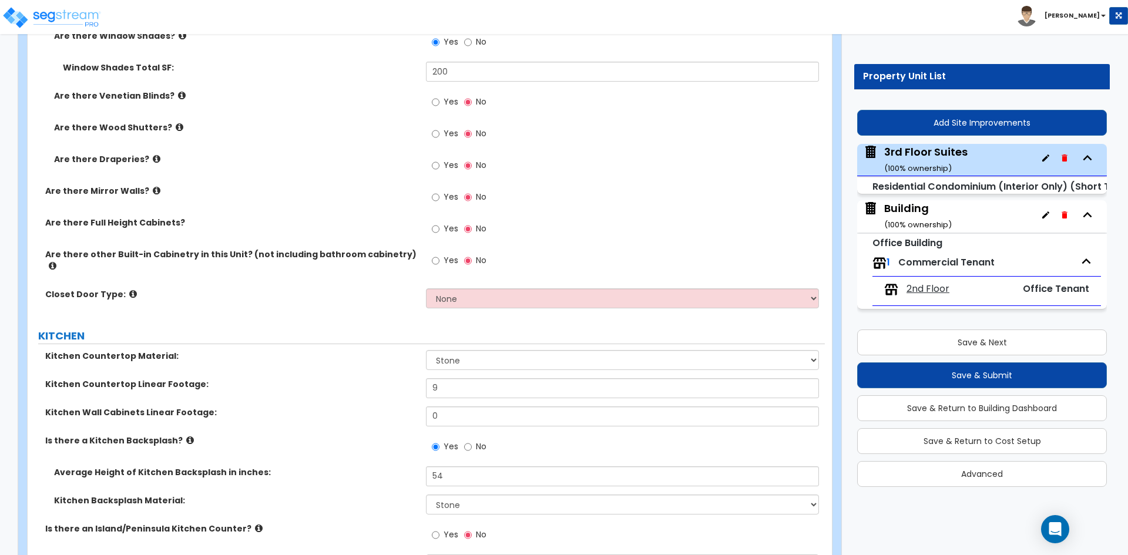
drag, startPoint x: 343, startPoint y: 455, endPoint x: 337, endPoint y: 474, distance: 19.3
click at [342, 455] on div "Is there a Kitchen Backsplash? Yes No" at bounding box center [426, 451] width 797 height 32
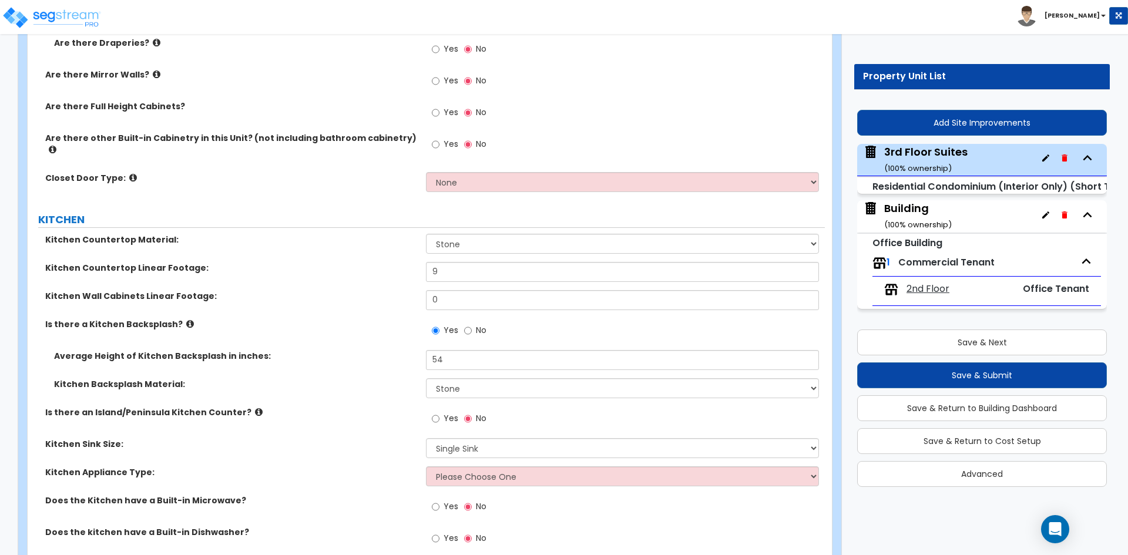
scroll to position [1645, 0]
click at [463, 468] on select "Please Choose One Gas Electric" at bounding box center [622, 475] width 393 height 20
click at [320, 465] on label "Kitchen Appliance Type:" at bounding box center [231, 471] width 372 height 12
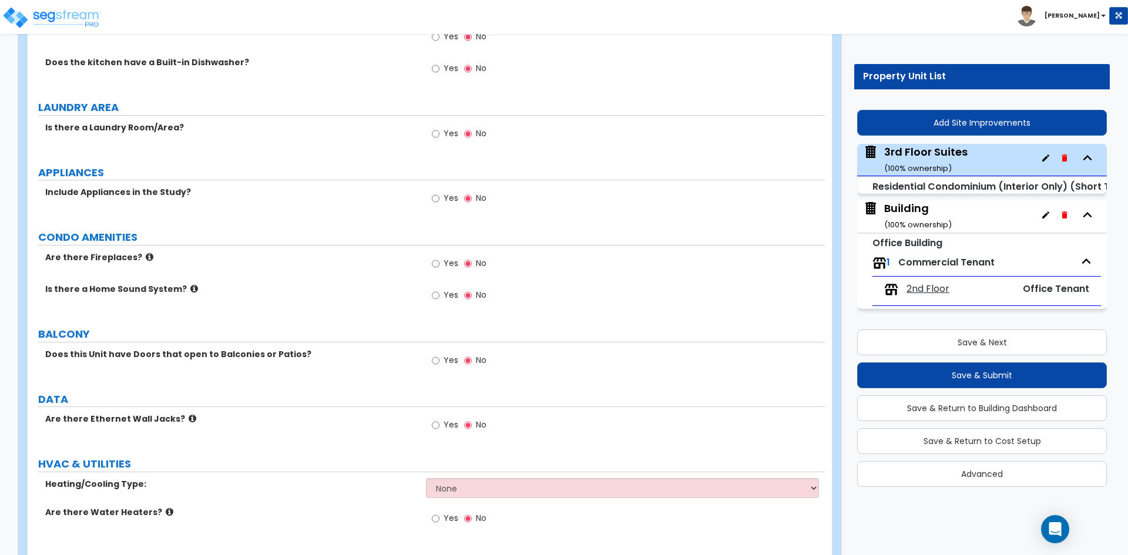
scroll to position [2116, 0]
click at [190, 283] on icon at bounding box center [194, 287] width 8 height 9
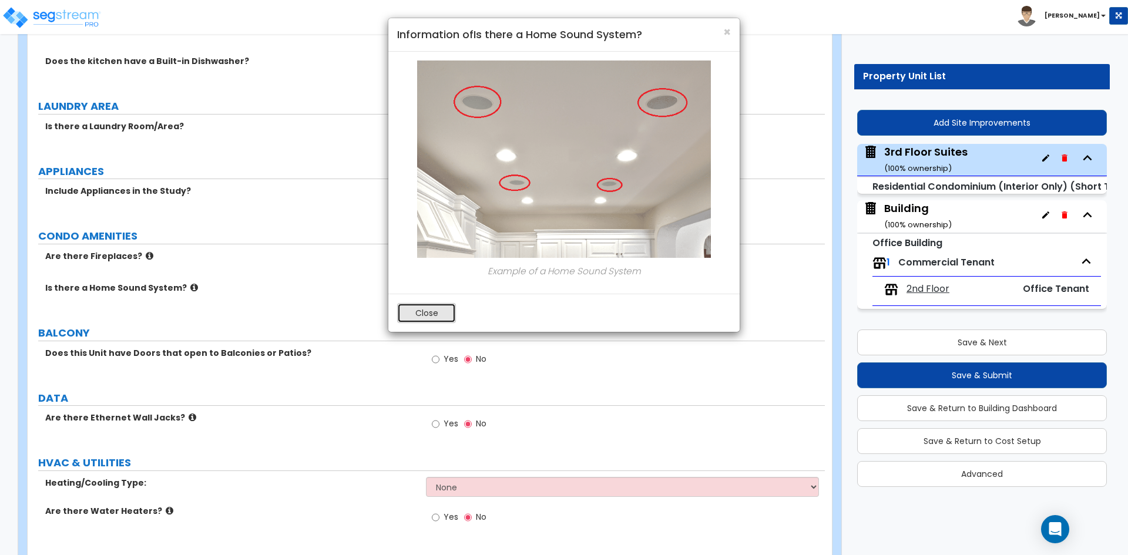
click at [419, 312] on button "Close" at bounding box center [426, 313] width 59 height 20
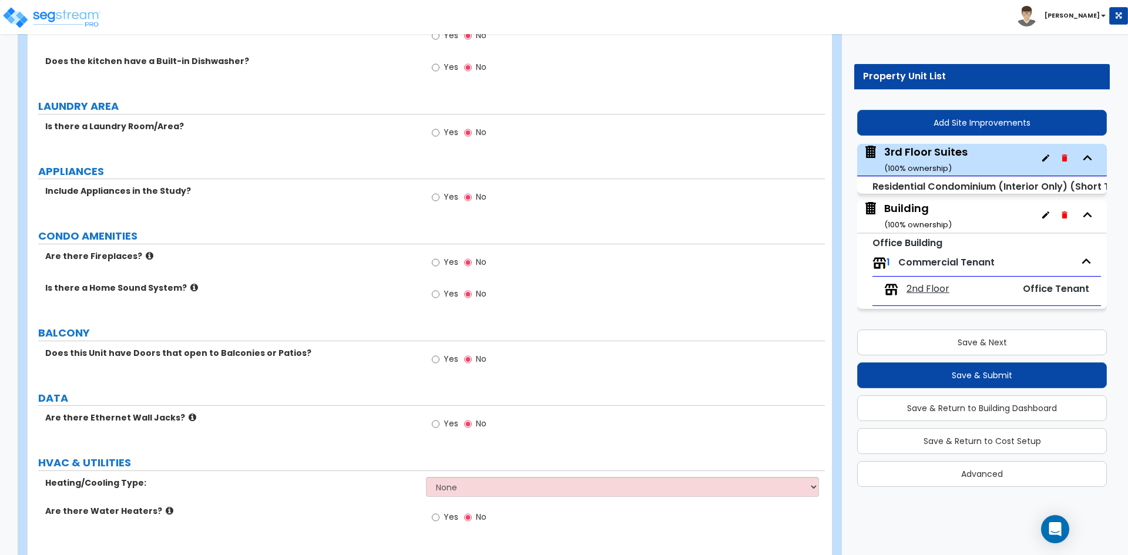
click at [442, 351] on label "Yes" at bounding box center [445, 361] width 26 height 20
click at [440, 353] on input "Yes" at bounding box center [436, 359] width 8 height 13
radio input "true"
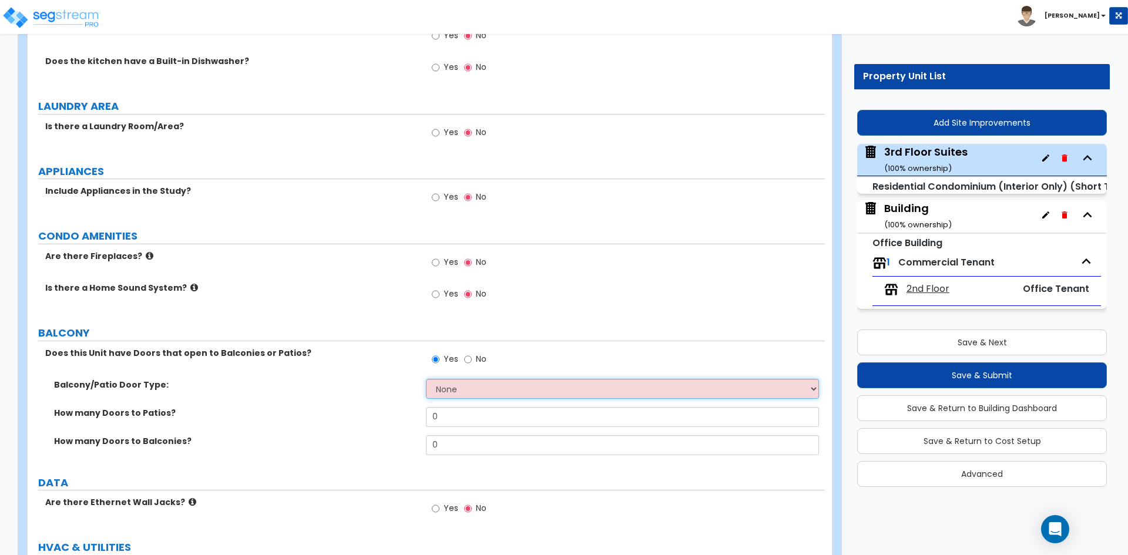
click at [445, 379] on select "None Single Hinged Doors Double Hinged Doors Single French Doors Double French …" at bounding box center [622, 389] width 393 height 20
select select "1"
click at [426, 379] on select "None Single Hinged Doors Double Hinged Doors Single French Doors Double French …" at bounding box center [622, 389] width 393 height 20
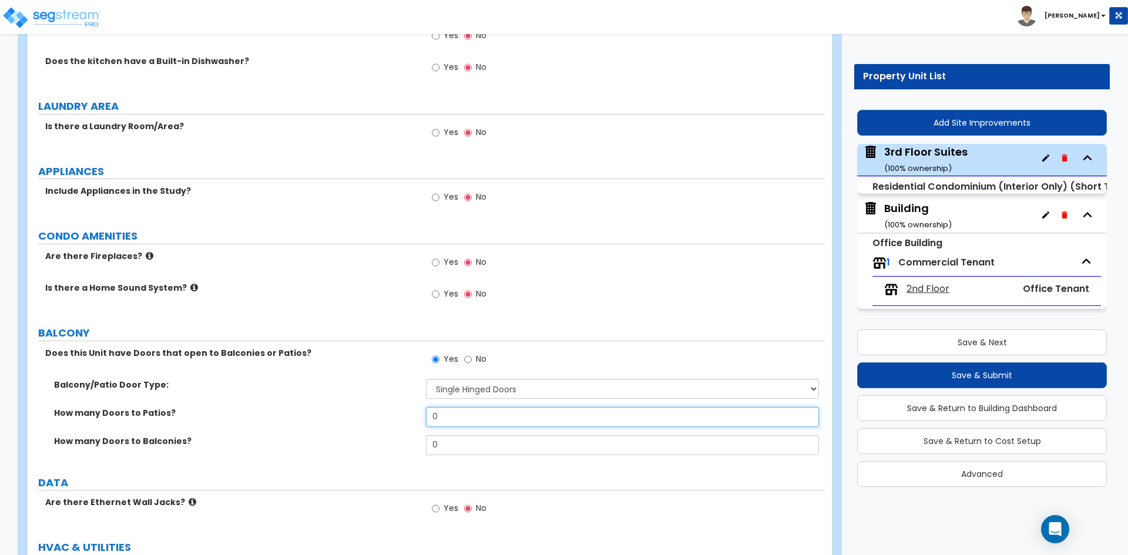
click at [452, 410] on input "0" at bounding box center [622, 417] width 393 height 20
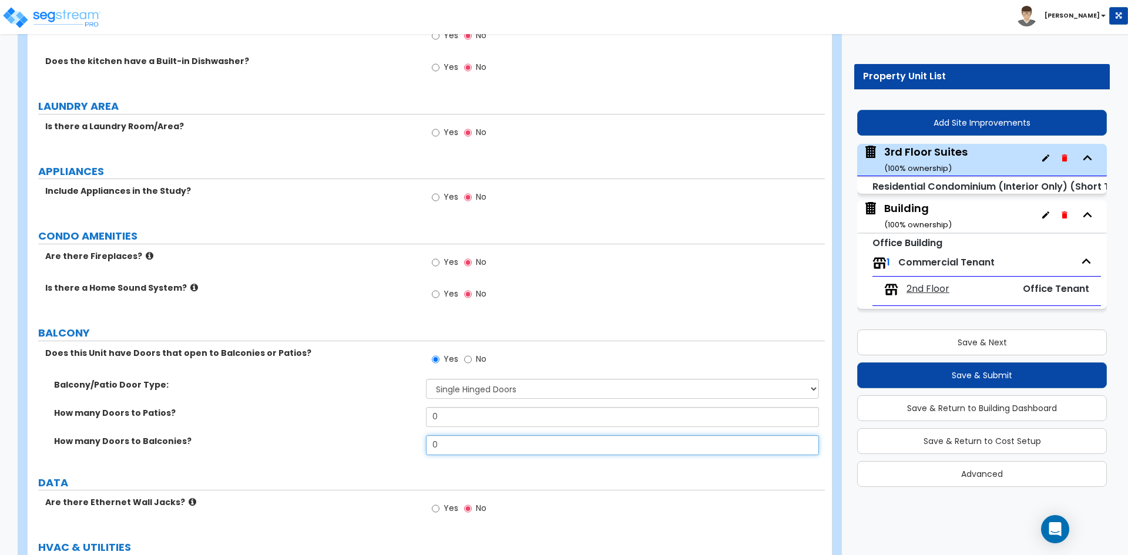
click at [451, 445] on input "0" at bounding box center [622, 445] width 393 height 20
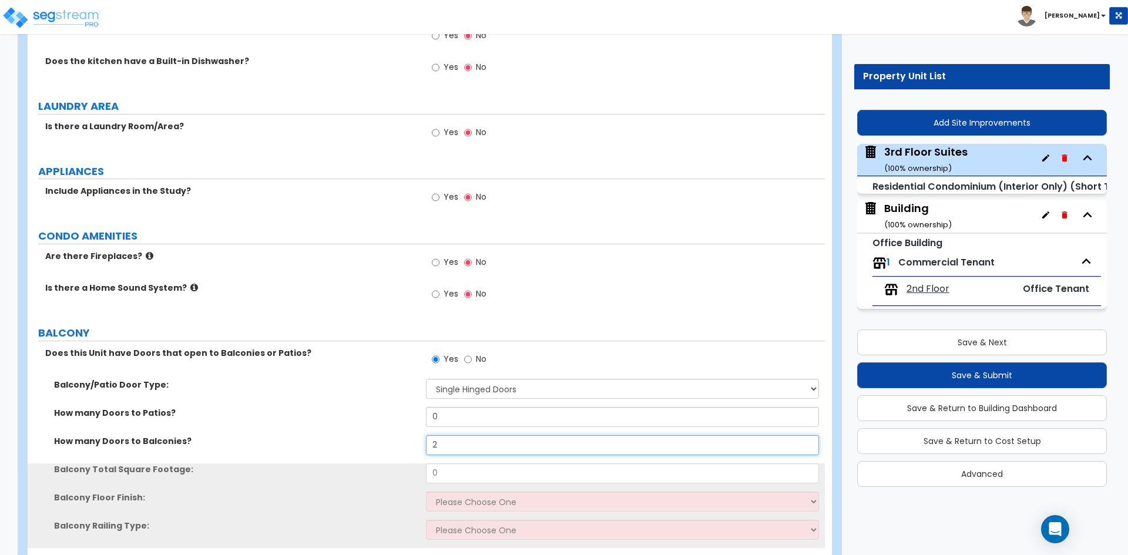
type input "2"
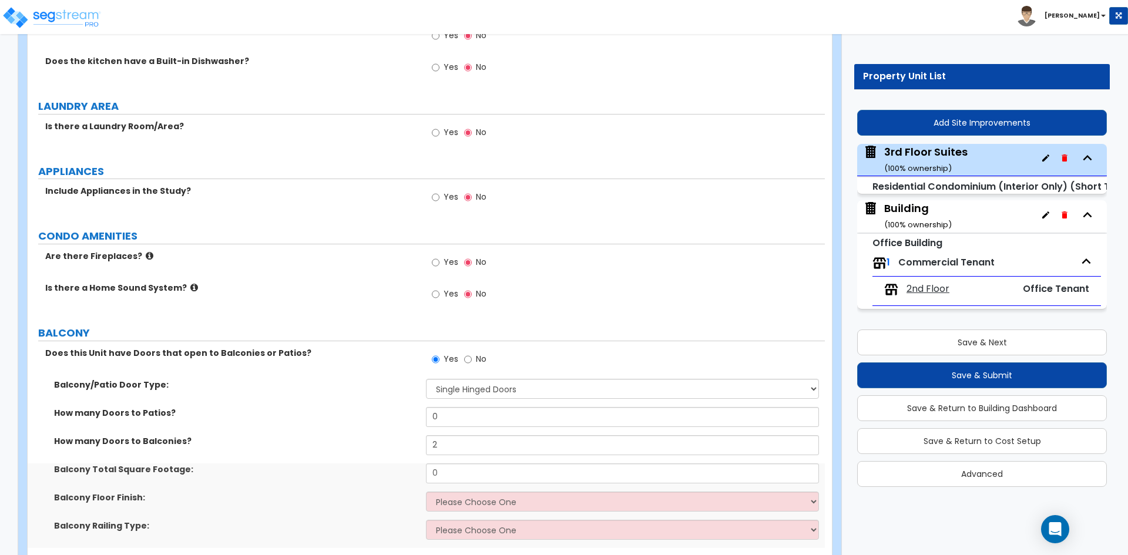
click at [370, 420] on div "How many Doors to Patios? 0" at bounding box center [426, 421] width 797 height 28
click at [458, 464] on input "0" at bounding box center [622, 474] width 393 height 20
type input "50"
click at [456, 501] on select "Please Choose One Concrete Tiles Resilient Laminate Wood PVC" at bounding box center [622, 502] width 393 height 20
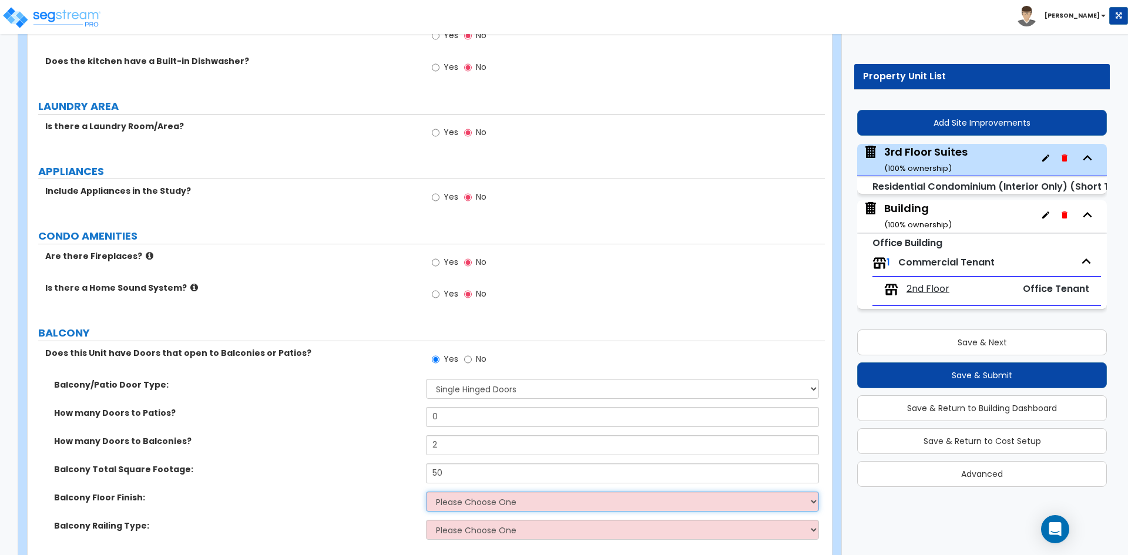
select select "2"
click at [426, 492] on select "Please Choose One Concrete Tiles Resilient Laminate Wood PVC" at bounding box center [622, 502] width 393 height 20
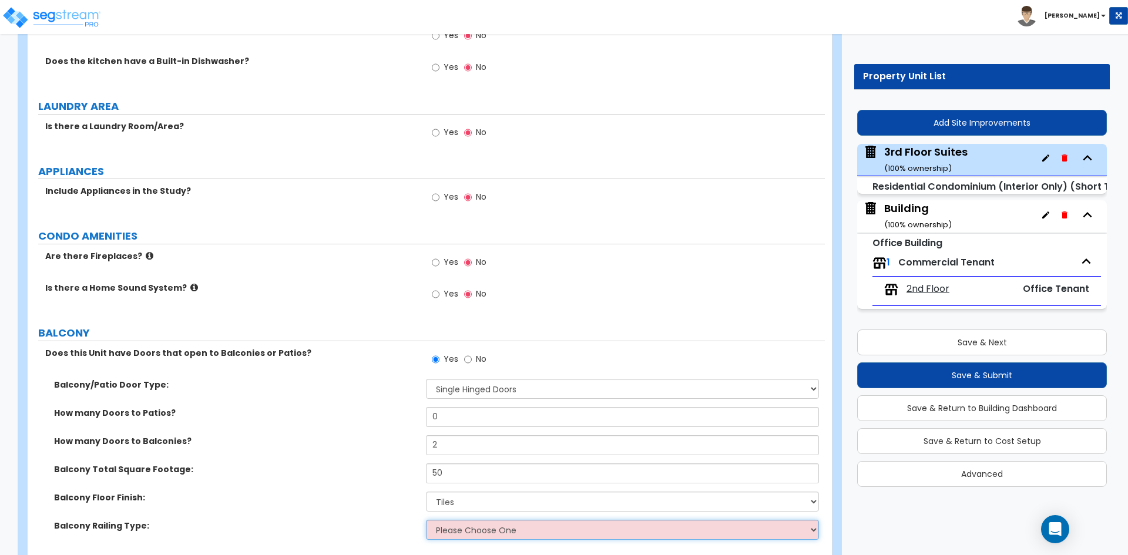
click at [458, 522] on select "Please Choose One Steel Aluminum Wood Glass and Metal Wrought Iron" at bounding box center [622, 530] width 393 height 20
select select "1"
click at [426, 520] on select "Please Choose One Steel Aluminum Wood Glass and Metal Wrought Iron" at bounding box center [622, 530] width 393 height 20
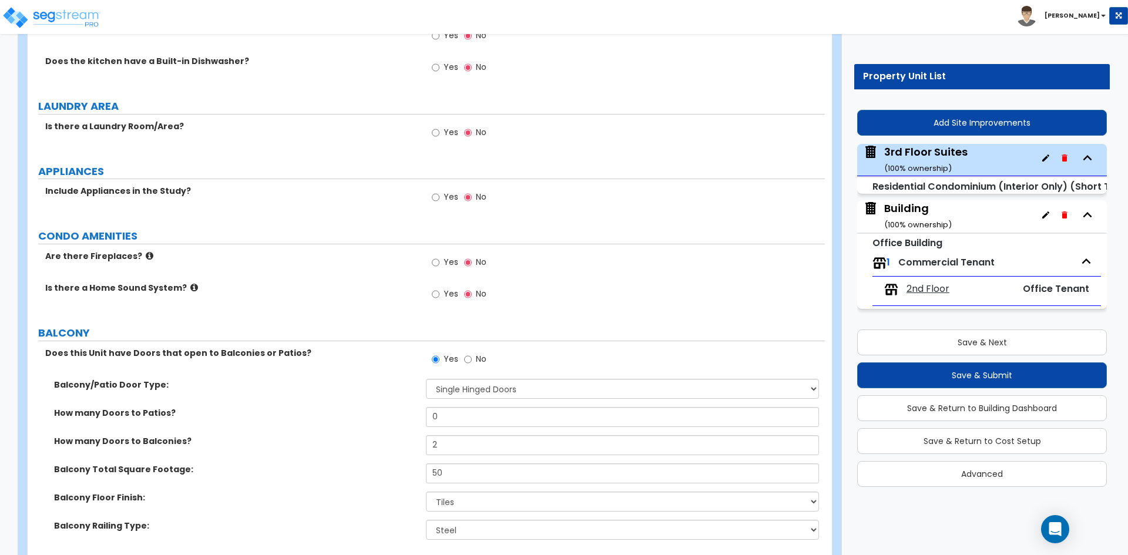
click at [350, 464] on label "Balcony Total Square Footage:" at bounding box center [235, 470] width 363 height 12
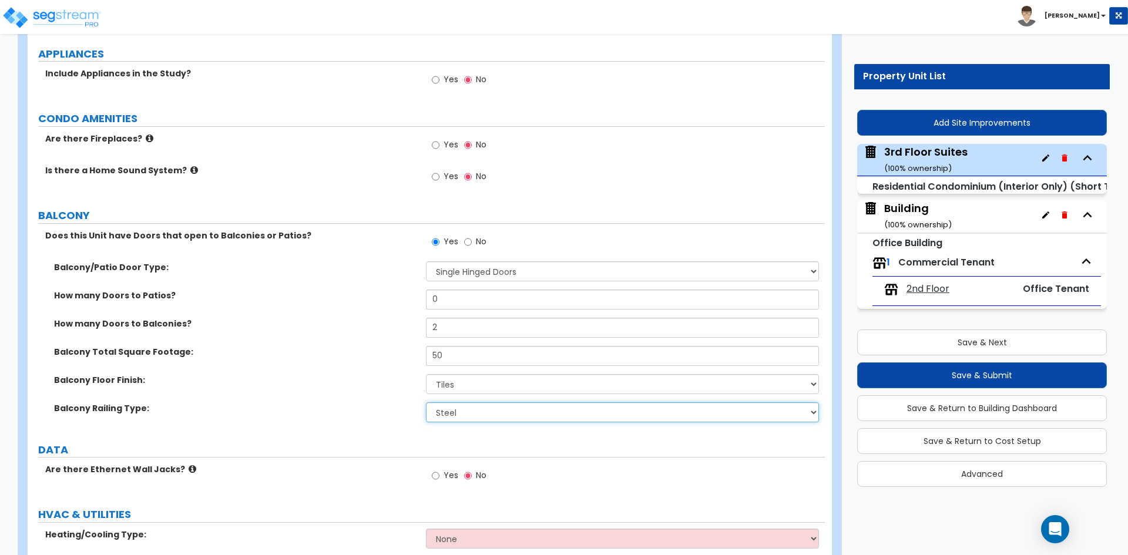
click at [492, 405] on select "Please Choose One Steel Aluminum Wood Glass and Metal Wrought Iron" at bounding box center [622, 413] width 393 height 20
click at [276, 422] on div "Balcony Railing Type: Please Choose One Steel Aluminum Wood Glass and Metal Wro…" at bounding box center [426, 417] width 797 height 28
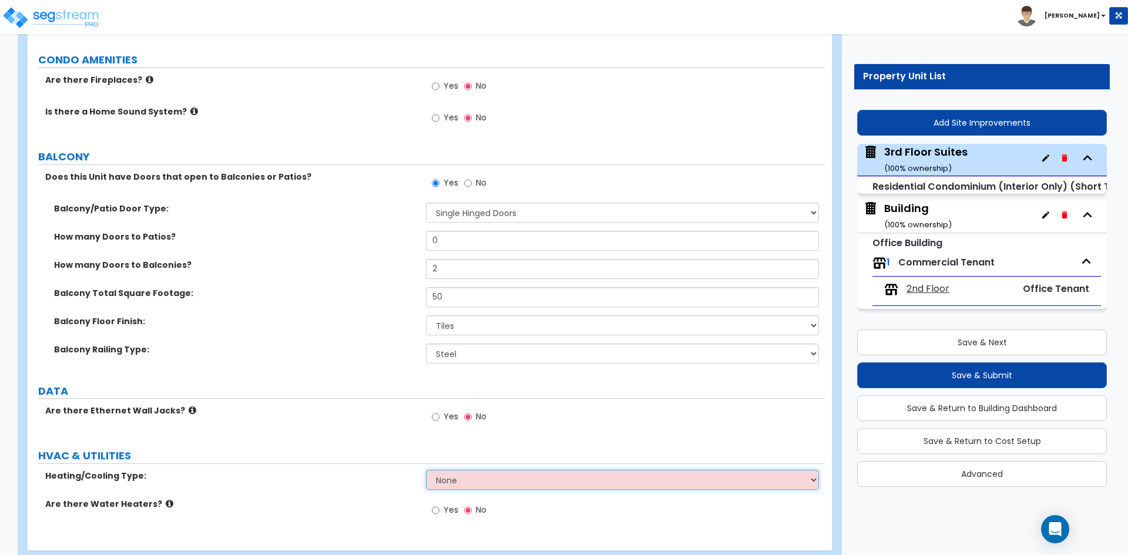
click at [472, 477] on select "None Heat Only Central HVAC Thru Wall HVAC Mini Split HVAC" at bounding box center [622, 480] width 393 height 20
select select "2"
click at [426, 470] on select "None Heat Only Central HVAC Thru Wall HVAC Mini Split HVAC" at bounding box center [622, 480] width 393 height 20
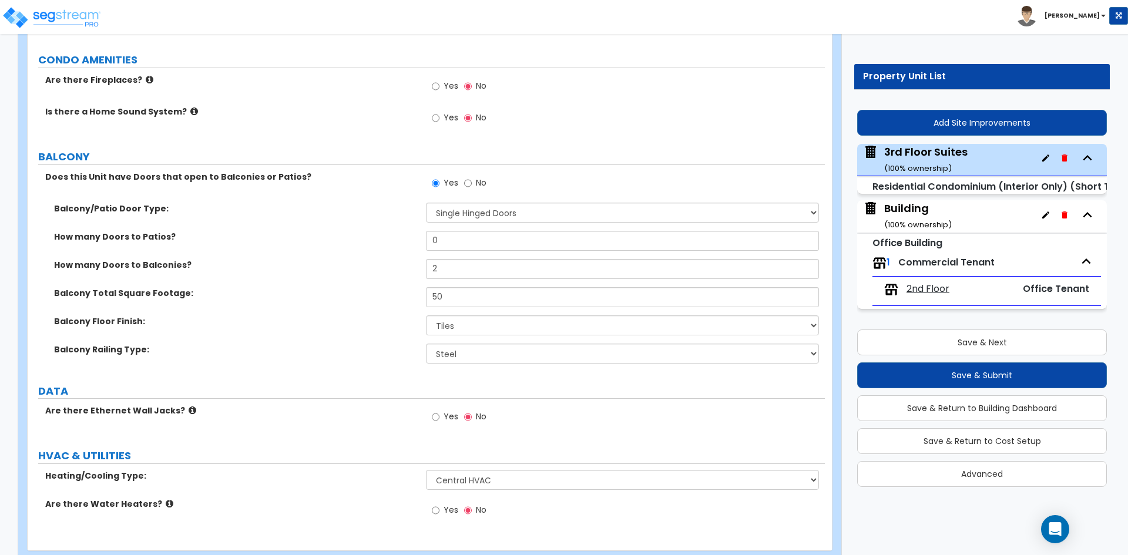
click at [249, 472] on label "Heating/Cooling Type:" at bounding box center [231, 476] width 372 height 12
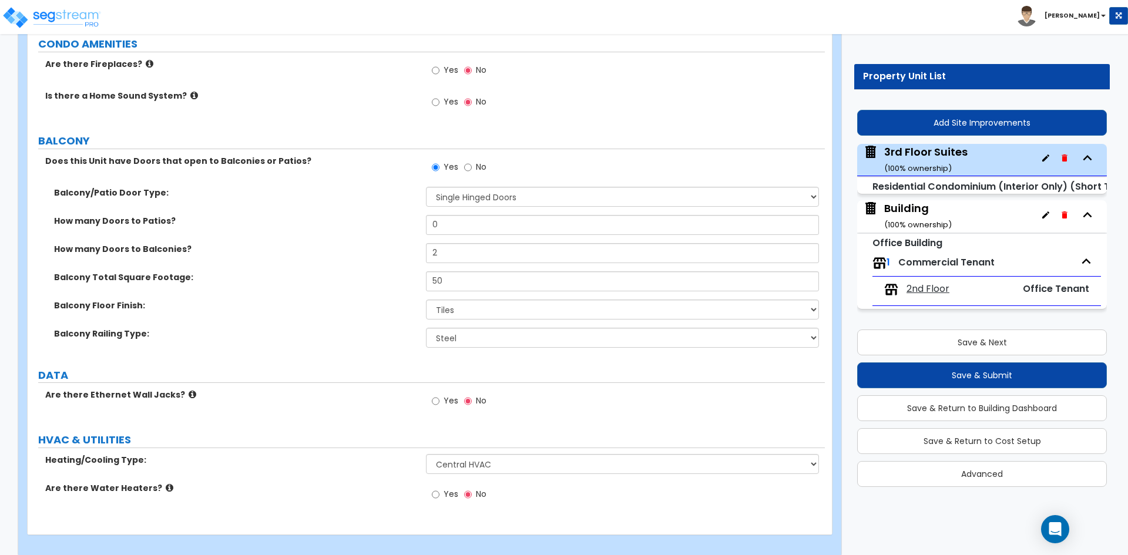
scroll to position [2312, 0]
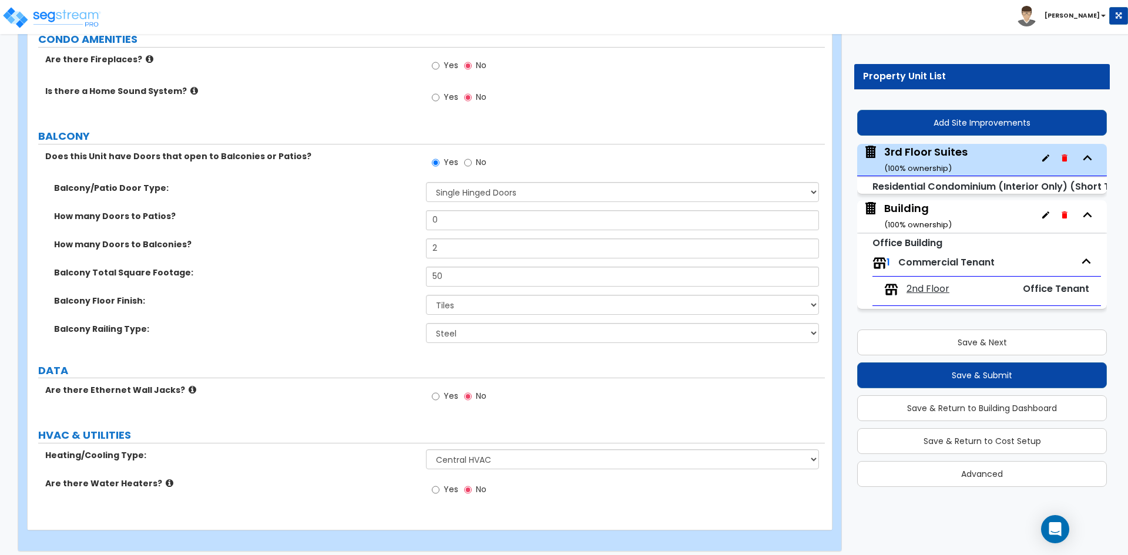
click at [444, 484] on span "Yes" at bounding box center [451, 490] width 15 height 12
click at [440, 484] on input "Yes" at bounding box center [436, 490] width 8 height 13
radio input "true"
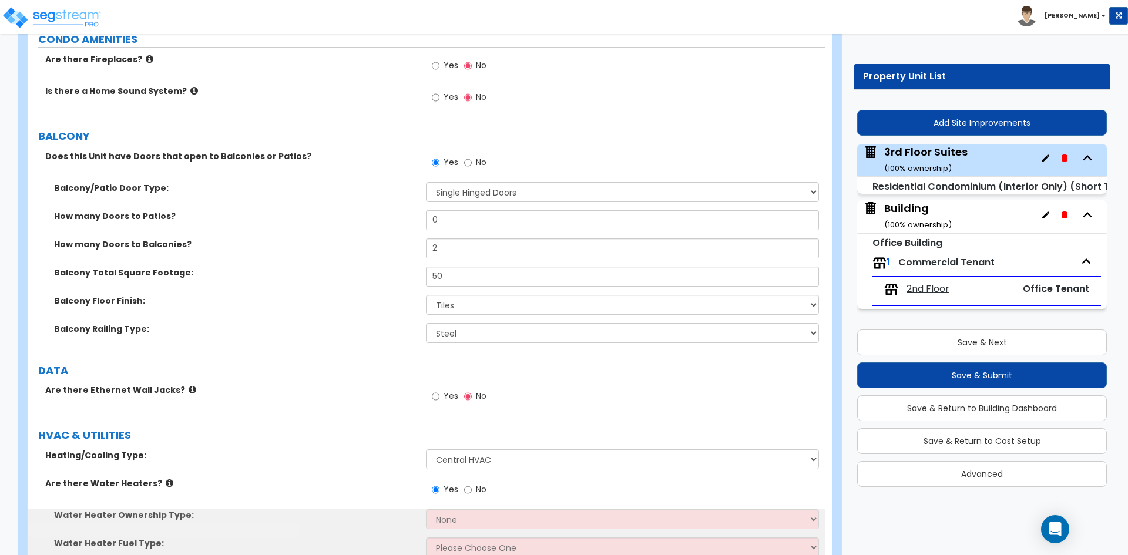
click at [326, 459] on div "Heating/Cooling Type: None Heat Only Central HVAC Thru Wall HVAC Mini Split HVAC" at bounding box center [426, 464] width 797 height 28
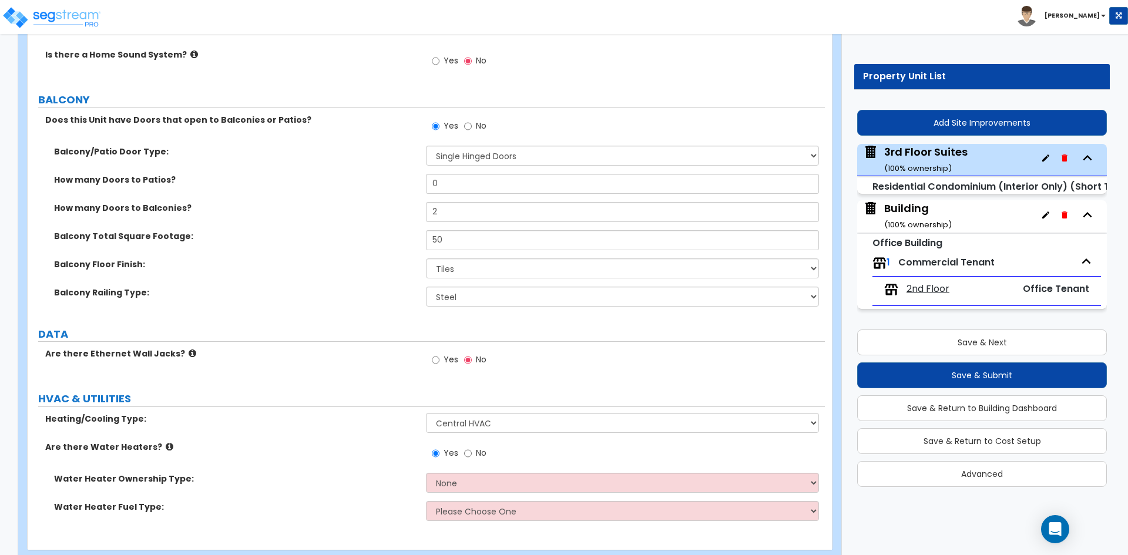
scroll to position [2369, 0]
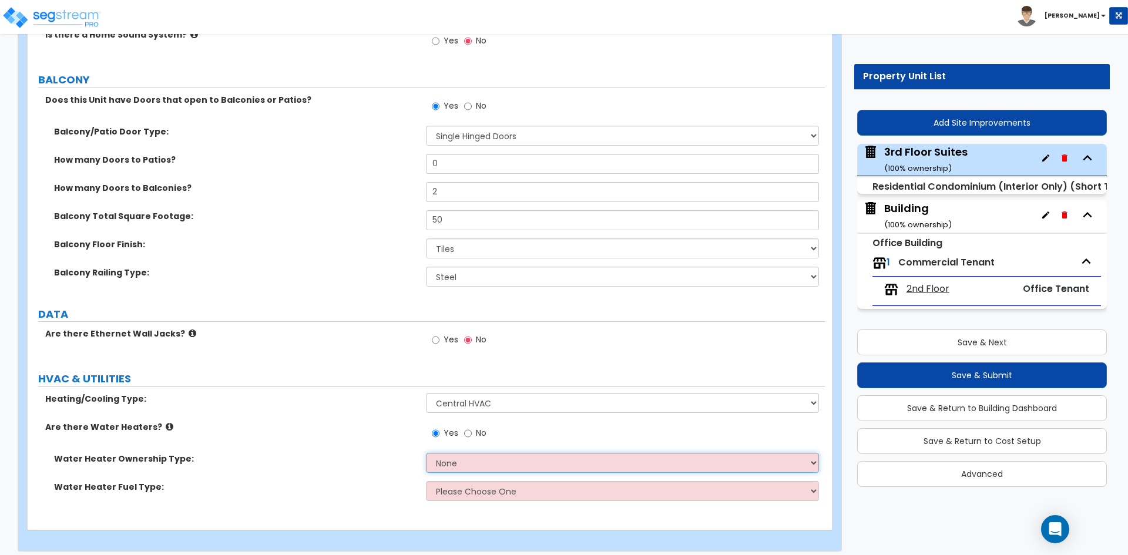
click at [491, 453] on select "None Water Heater for Multiple Units Water Heater for Individual Units" at bounding box center [622, 463] width 393 height 20
click at [485, 461] on select "None Water Heater for Multiple Units Water Heater for Individual Units" at bounding box center [622, 463] width 393 height 20
select select "2"
click at [426, 453] on select "None Water Heater for Multiple Units Water Heater for Individual Units" at bounding box center [622, 463] width 393 height 20
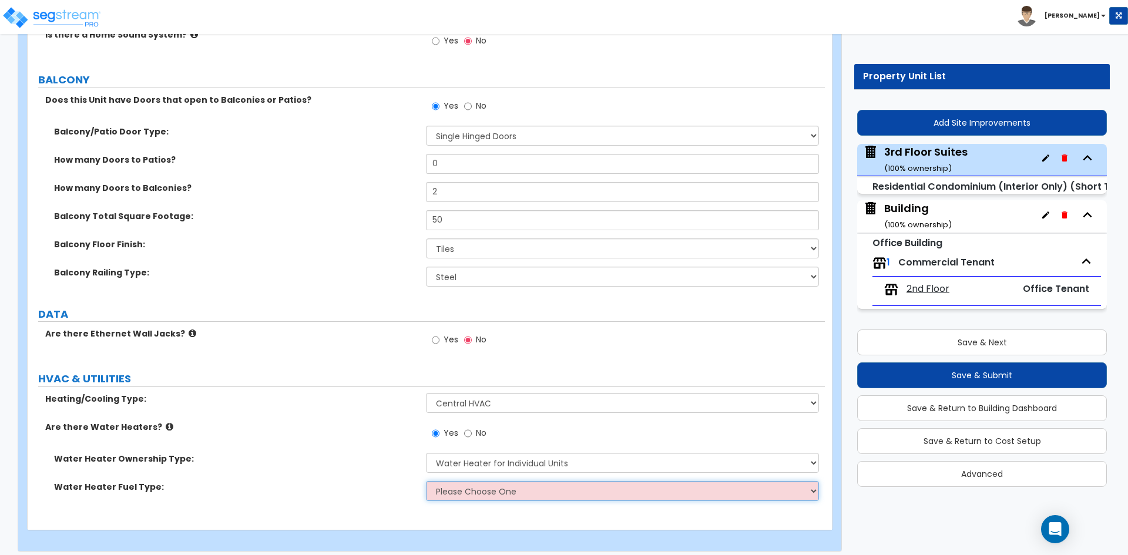
click at [458, 490] on select "Please Choose One Gas Electric" at bounding box center [622, 491] width 393 height 20
select select "2"
click at [426, 481] on select "Please Choose One Gas Electric" at bounding box center [622, 491] width 393 height 20
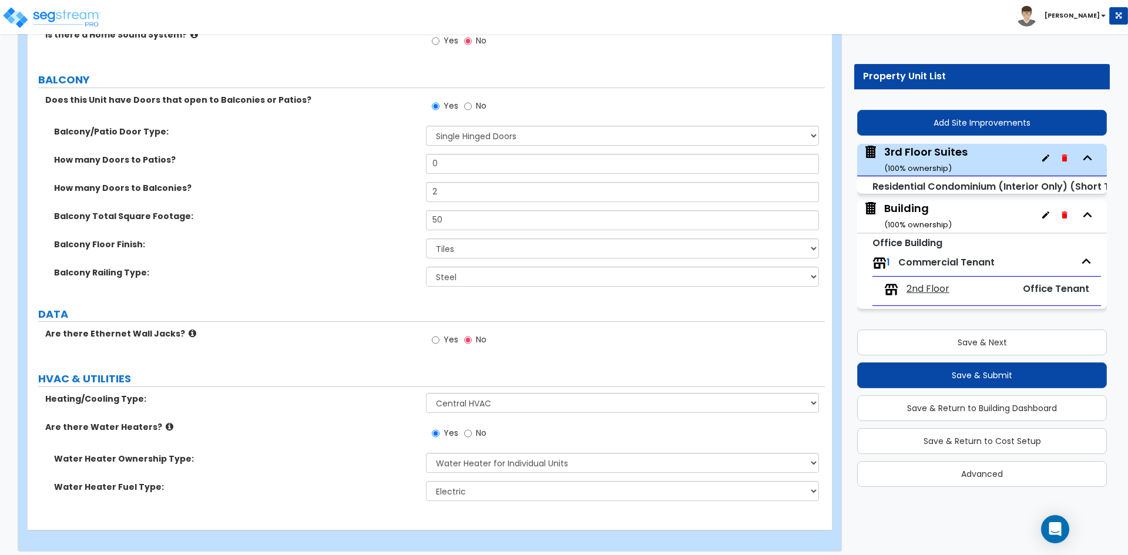
click at [344, 487] on div "Water Heater Fuel Type: Please Choose One Gas Electric" at bounding box center [426, 495] width 797 height 28
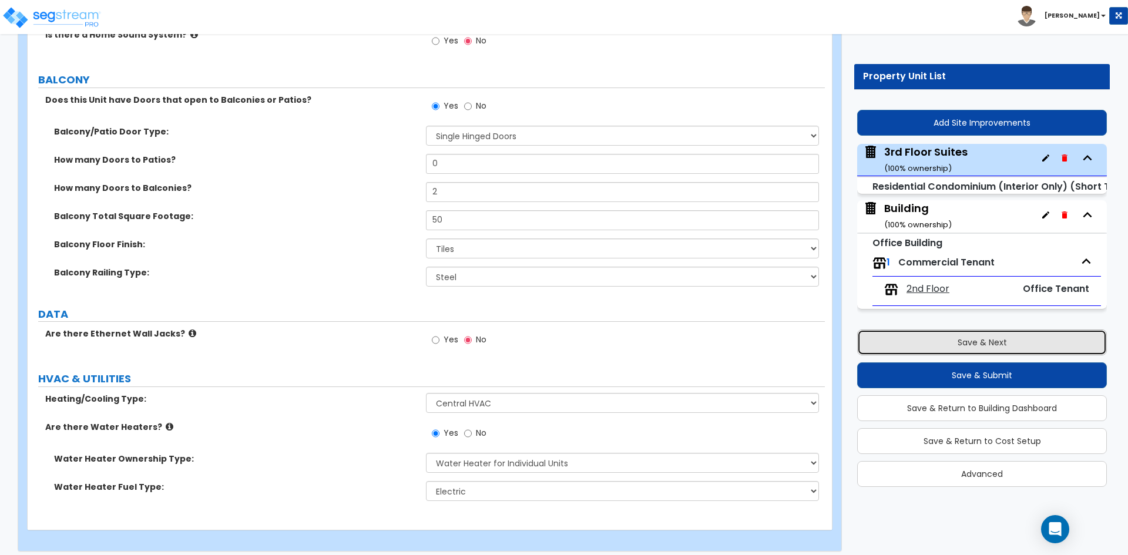
click at [899, 338] on button "Save & Next" at bounding box center [982, 343] width 250 height 26
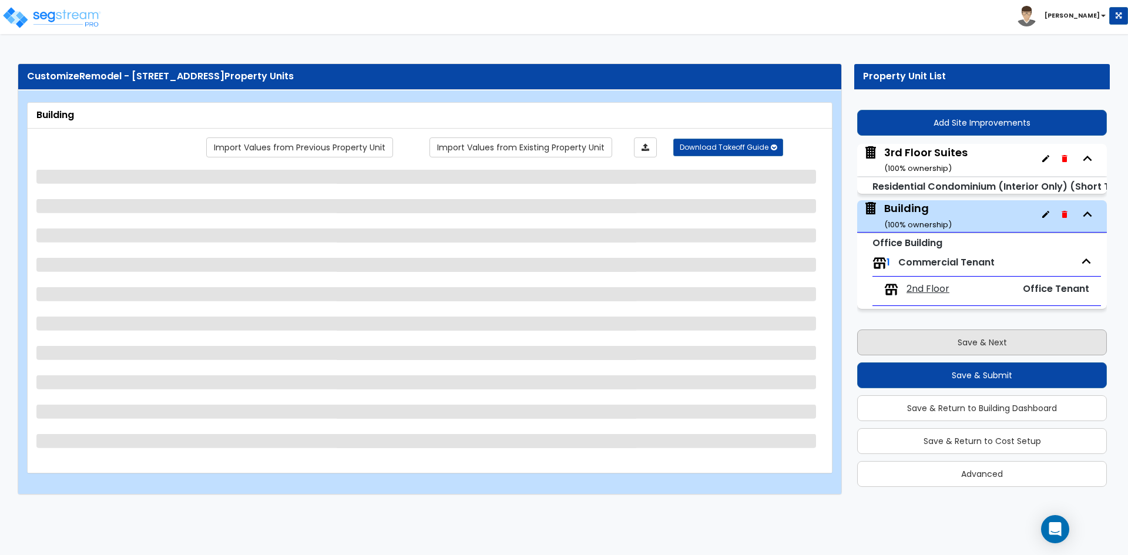
scroll to position [0, 0]
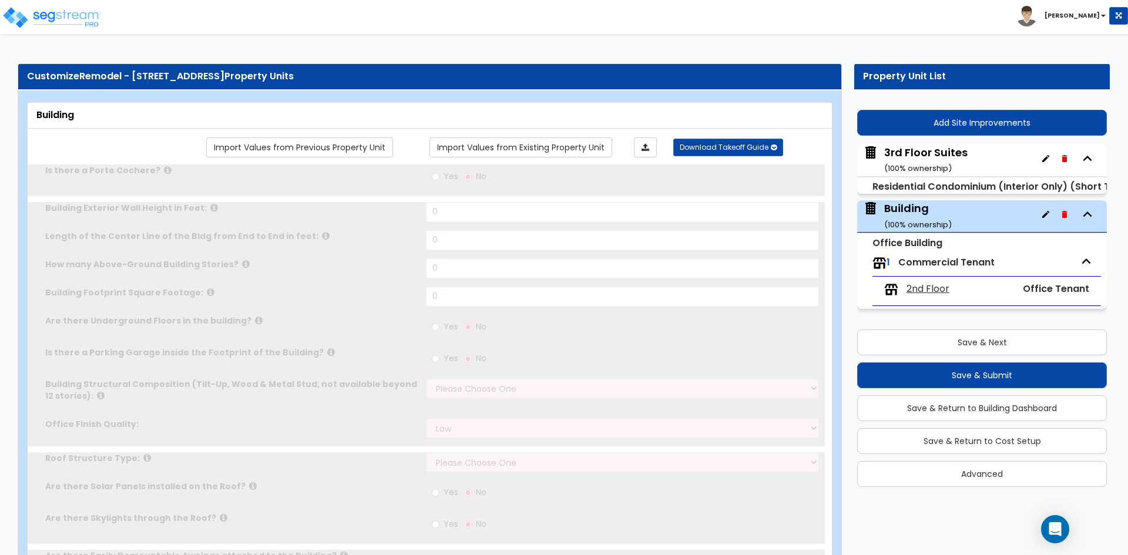
type input "1"
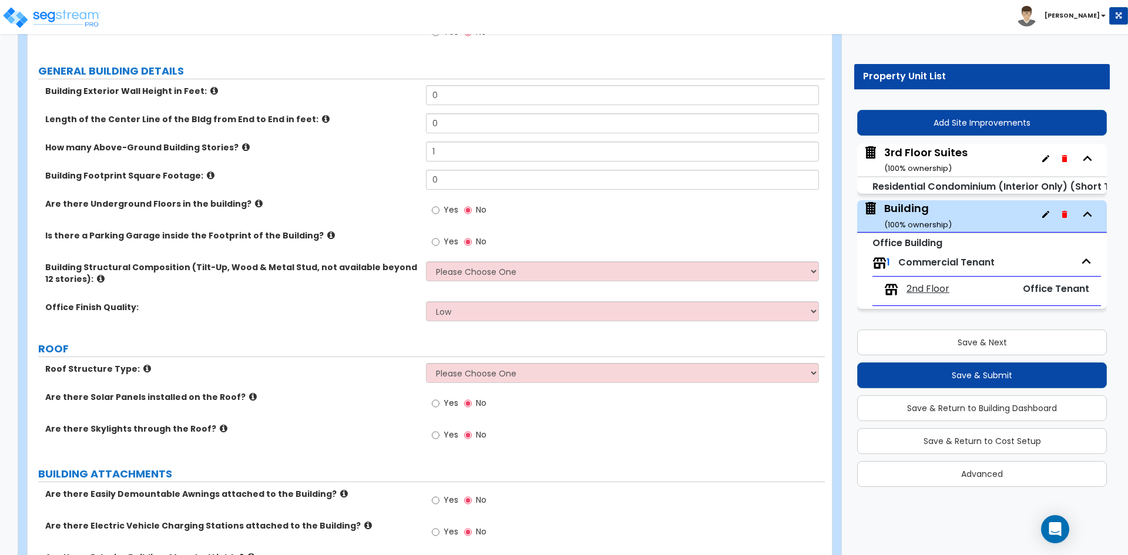
scroll to position [176, 0]
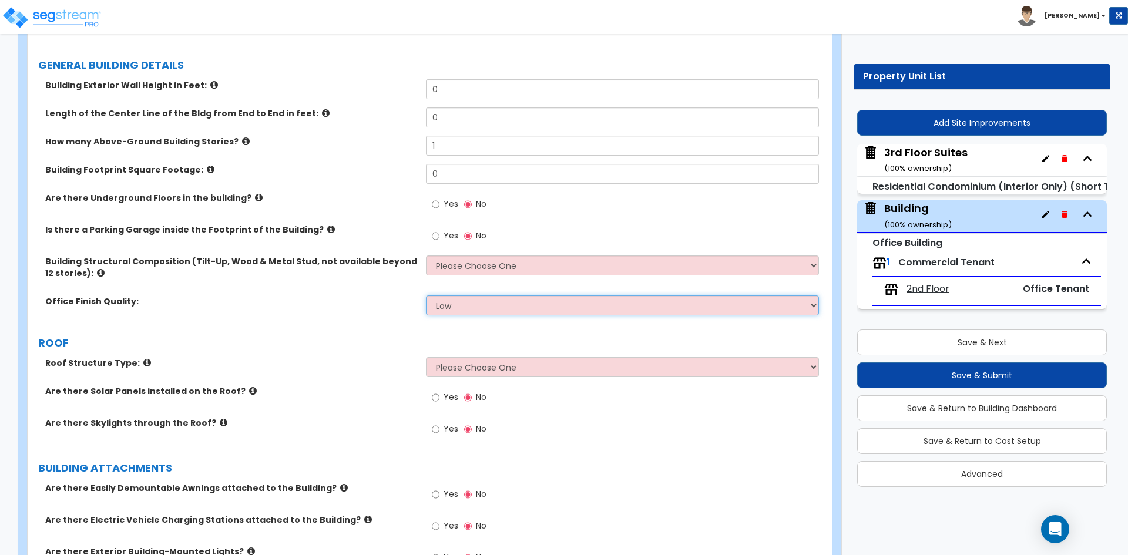
click at [499, 306] on select "Low Average High" at bounding box center [622, 306] width 393 height 20
select select "2"
click at [426, 296] on select "Low Average High" at bounding box center [622, 306] width 393 height 20
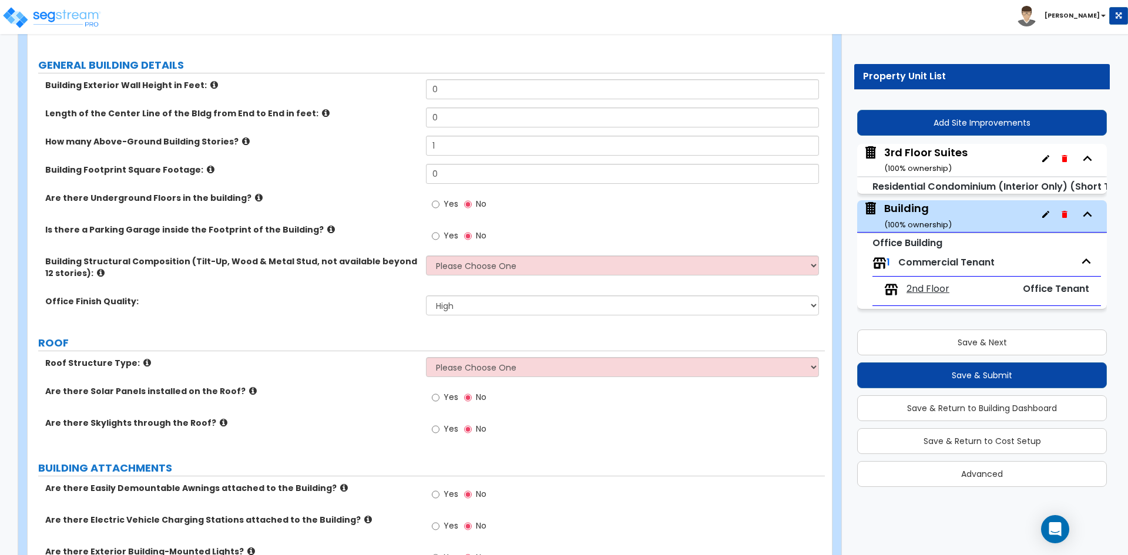
click at [303, 351] on div "ROOF" at bounding box center [431, 344] width 787 height 16
click at [448, 431] on span "Yes" at bounding box center [451, 429] width 15 height 12
click at [440, 431] on input "Yes" at bounding box center [436, 429] width 8 height 13
radio input "true"
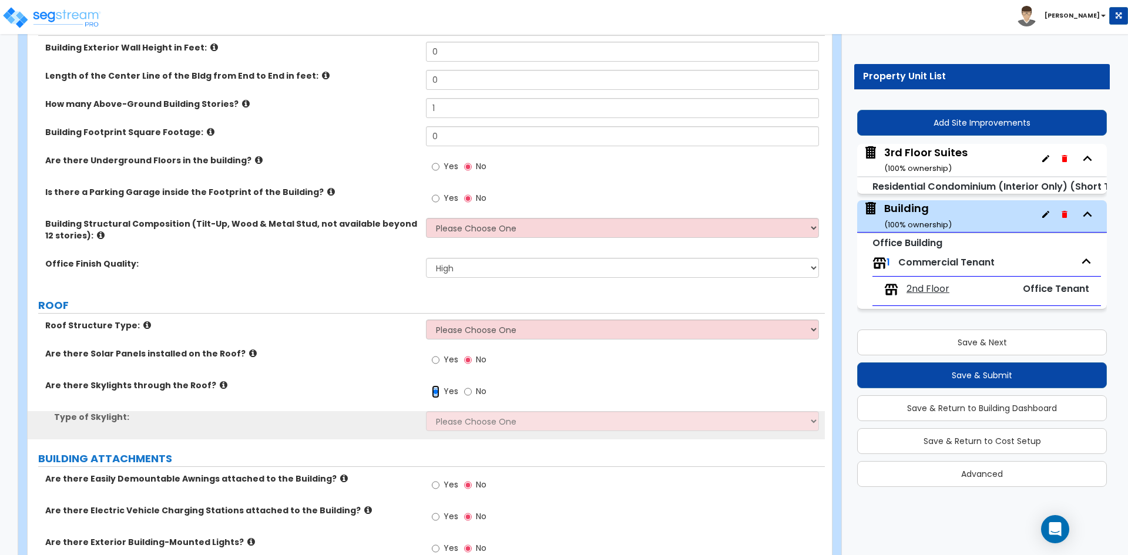
scroll to position [235, 0]
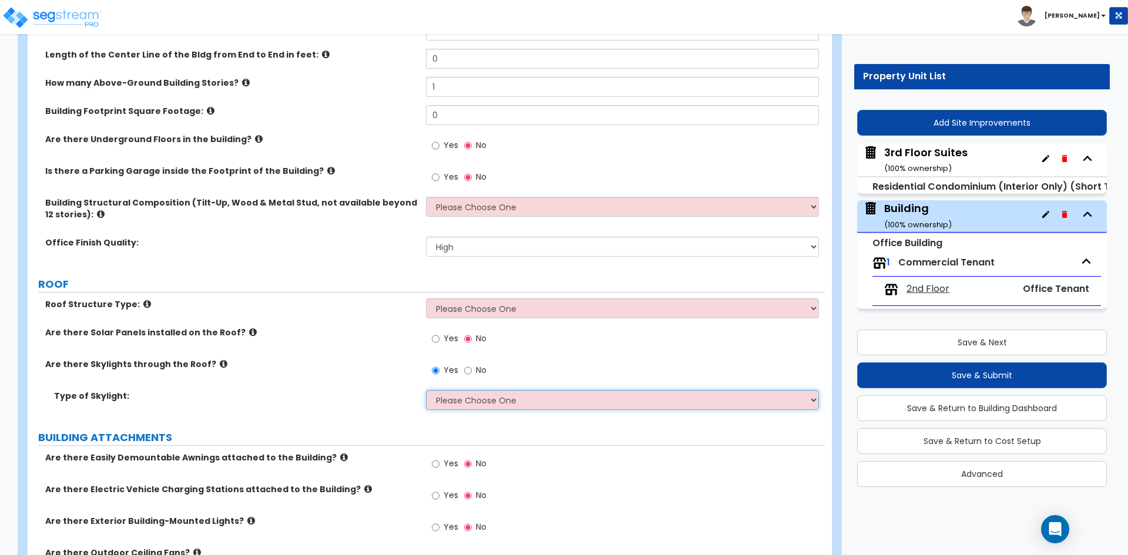
click at [492, 398] on select "Please Choose One Sandwich Panels Fixed Rectangular Glass Barrel Vault Dome Squ…" at bounding box center [622, 400] width 393 height 20
select select "2"
click at [426, 390] on select "Please Choose One Sandwich Panels Fixed Rectangular Glass Barrel Vault Dome Squ…" at bounding box center [622, 400] width 393 height 20
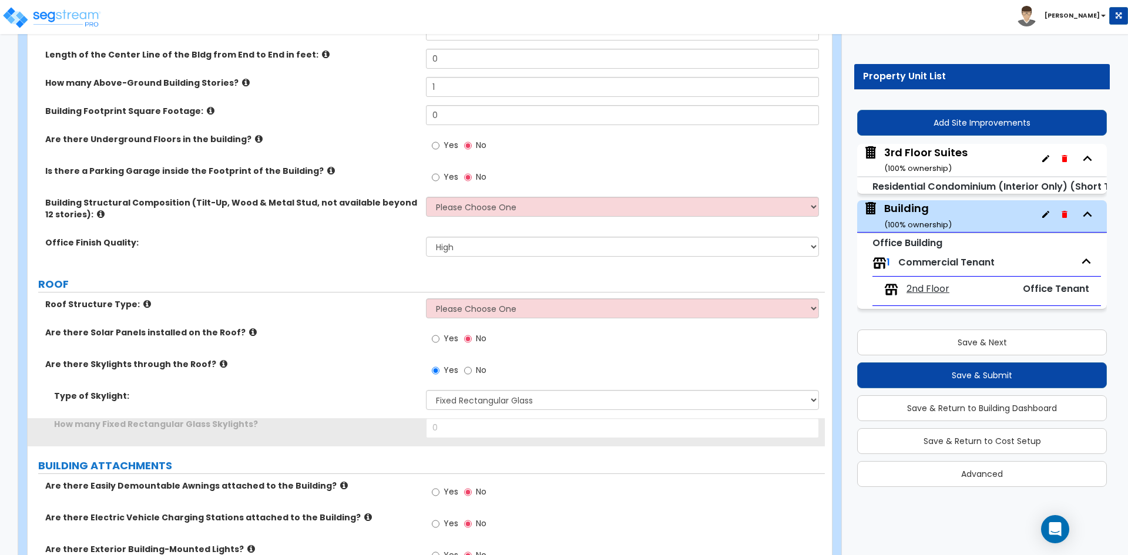
click at [368, 405] on div "Type of Skylight: Please Choose One Sandwich Panels Fixed Rectangular Glass Bar…" at bounding box center [426, 404] width 797 height 28
click at [473, 438] on div "How many Fixed Rectangular Glass Skylights? 0" at bounding box center [426, 432] width 797 height 28
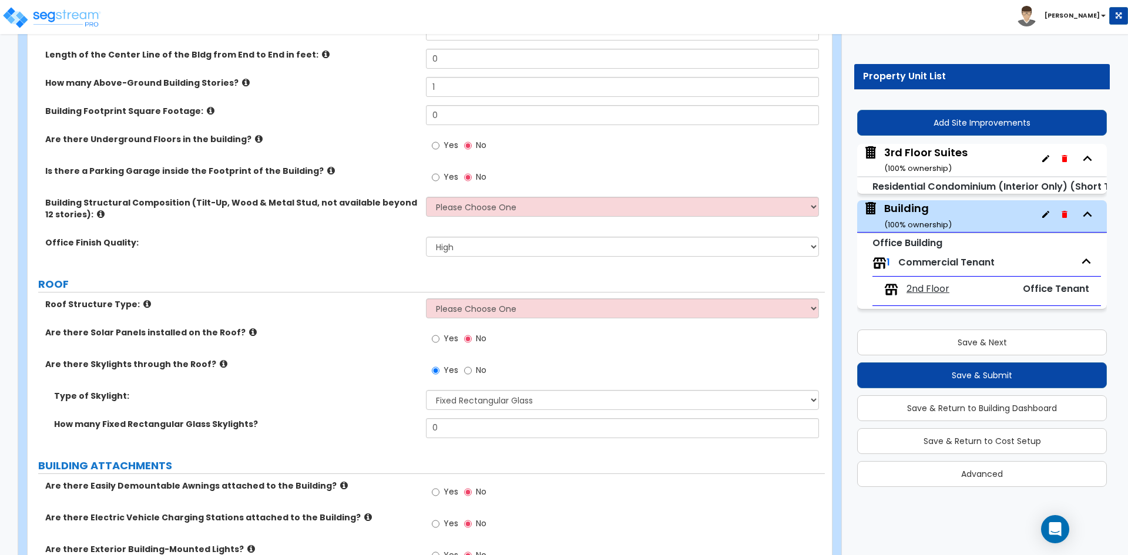
click at [473, 438] on div "How many Fixed Rectangular Glass Skylights? 0" at bounding box center [426, 432] width 797 height 28
click at [475, 433] on input "0" at bounding box center [622, 428] width 393 height 20
type input "2"
click at [337, 402] on div "Type of Skylight: Please Choose One Sandwich Panels Fixed Rectangular Glass Bar…" at bounding box center [426, 404] width 797 height 28
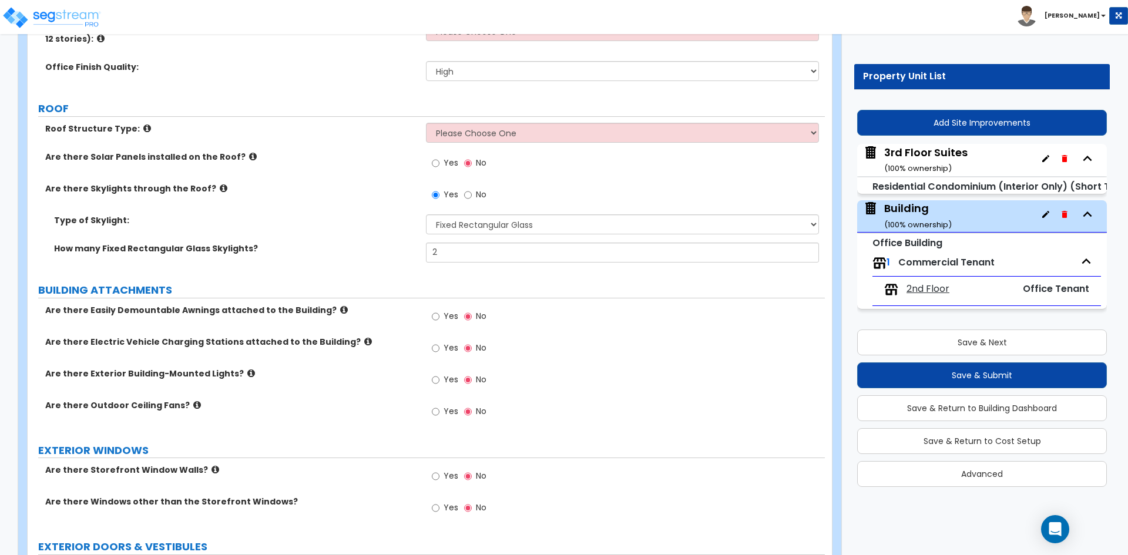
scroll to position [411, 0]
click at [451, 381] on span "Yes" at bounding box center [451, 379] width 15 height 12
click at [440, 381] on input "Yes" at bounding box center [436, 379] width 8 height 13
radio input "true"
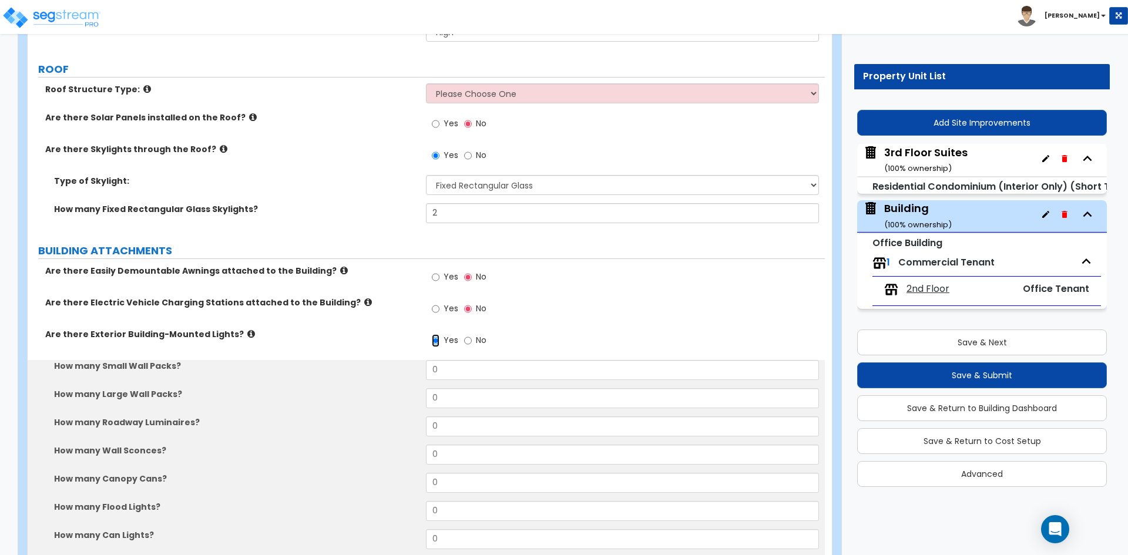
scroll to position [529, 0]
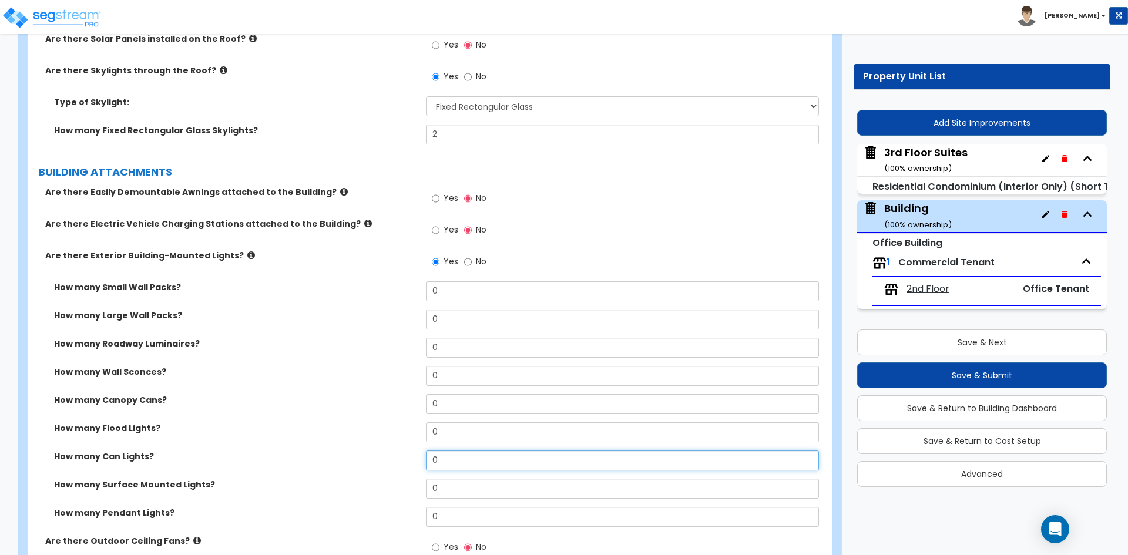
click at [486, 462] on input "0" at bounding box center [622, 461] width 393 height 20
click at [313, 412] on div "How many Canopy Cans? 0" at bounding box center [426, 408] width 797 height 28
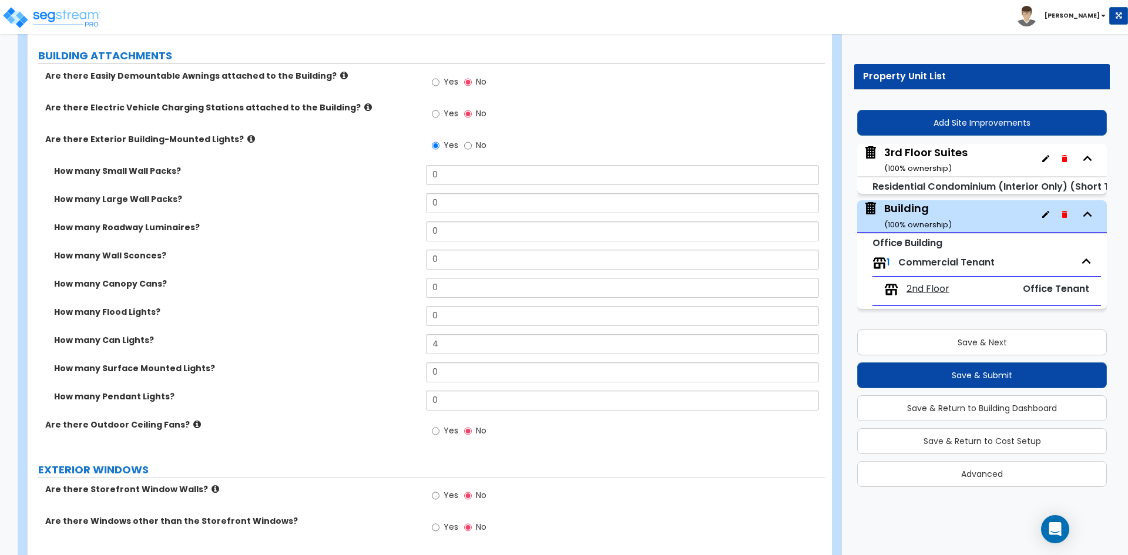
scroll to position [646, 0]
click at [484, 344] on input "4" at bounding box center [622, 343] width 393 height 20
type input "0"
drag, startPoint x: 501, startPoint y: 363, endPoint x: 505, endPoint y: 370, distance: 8.2
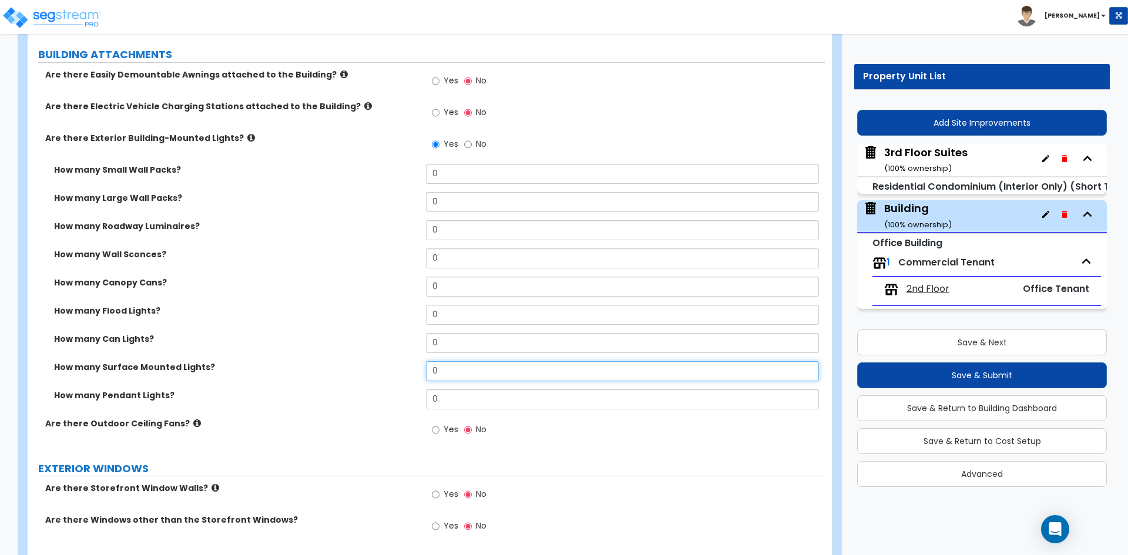
click at [502, 365] on input "0" at bounding box center [622, 371] width 393 height 20
click at [505, 370] on input "0" at bounding box center [622, 371] width 393 height 20
type input "4"
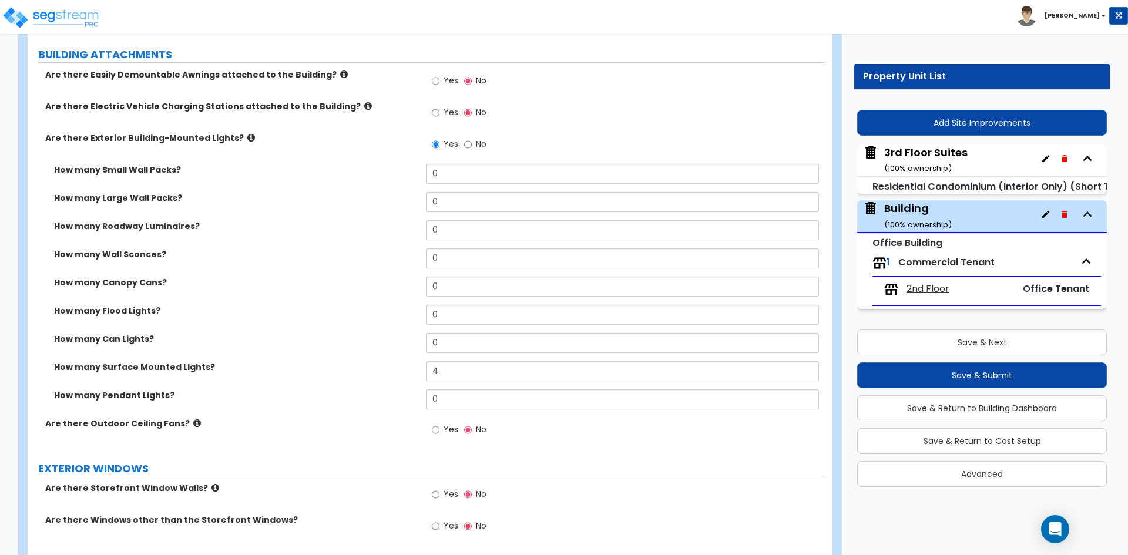
click at [289, 367] on label "How many Surface Mounted Lights?" at bounding box center [235, 367] width 363 height 12
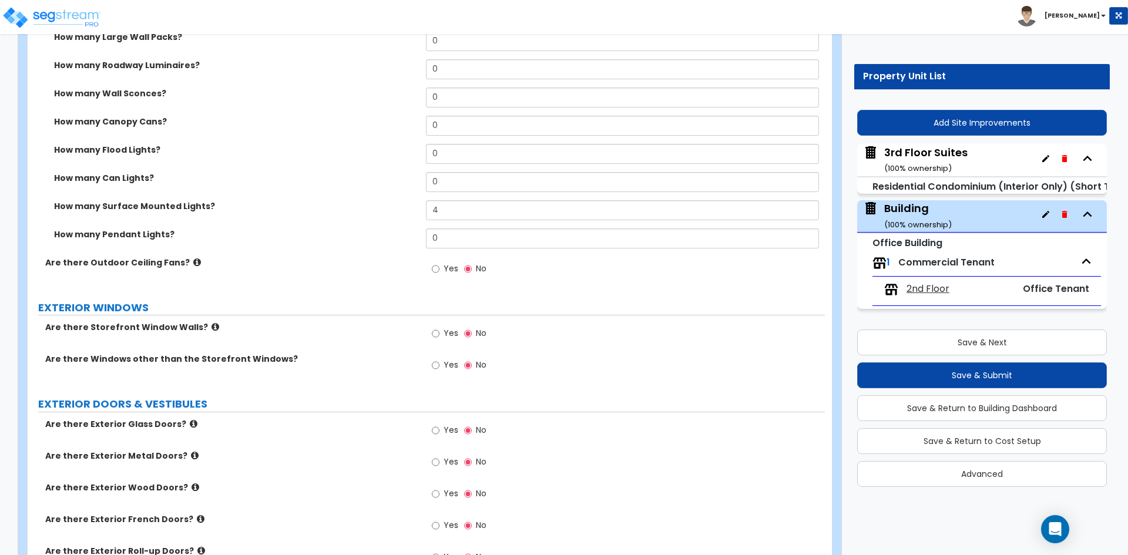
scroll to position [881, 0]
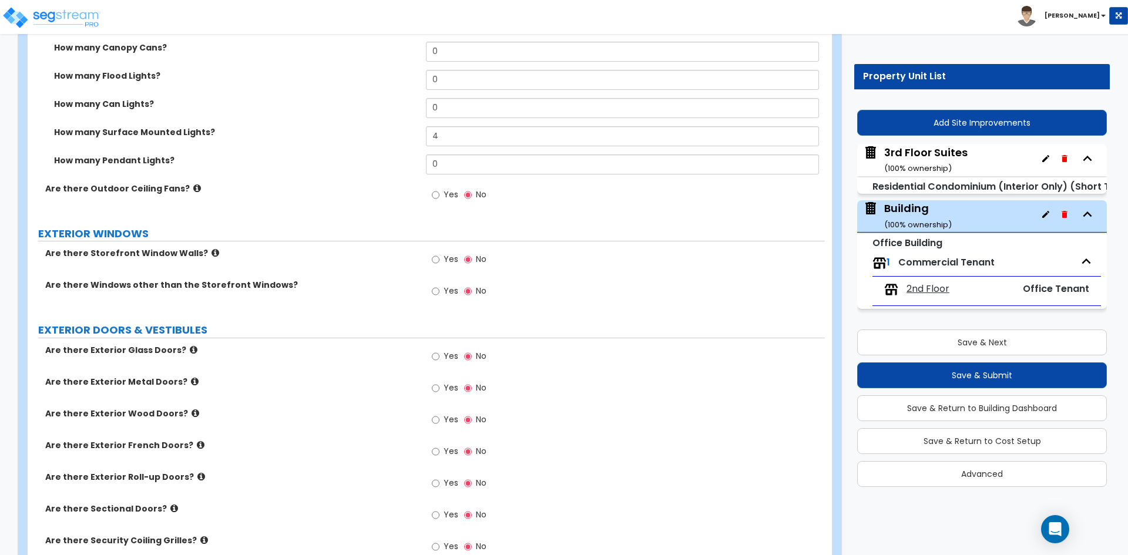
click at [452, 353] on span "Yes" at bounding box center [451, 356] width 15 height 12
click at [440, 353] on input "Yes" at bounding box center [436, 356] width 8 height 13
radio input "true"
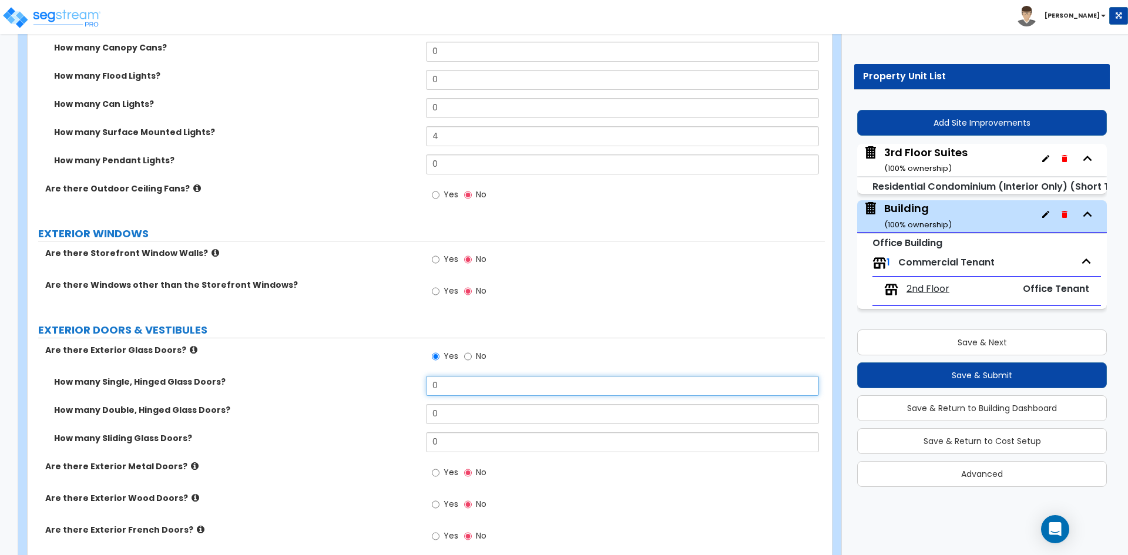
click at [450, 384] on input "0" at bounding box center [622, 386] width 393 height 20
type input "2"
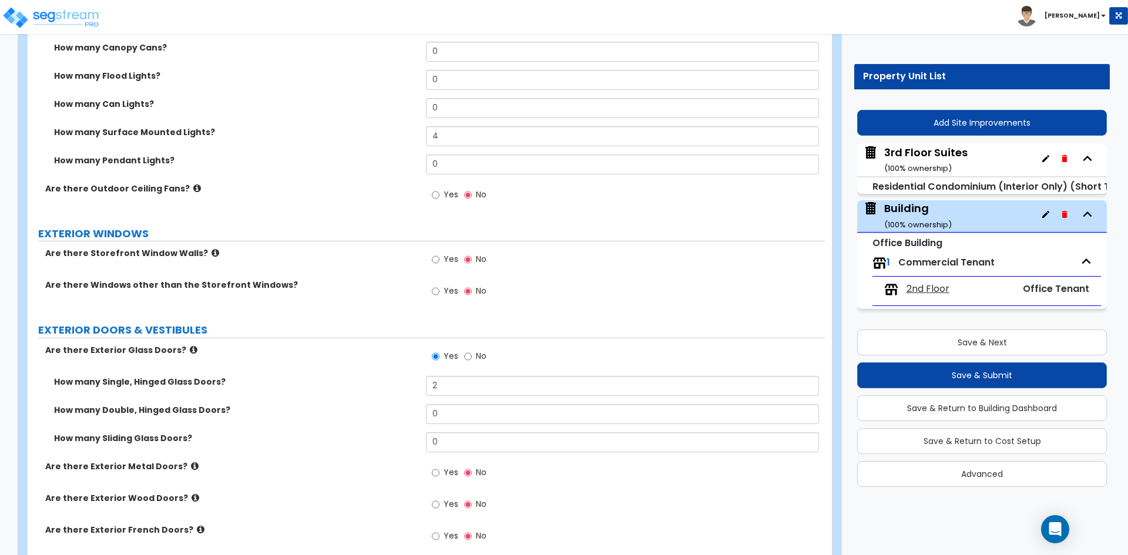
click at [345, 403] on div "How many Single, Hinged Glass Doors? 2" at bounding box center [426, 390] width 797 height 28
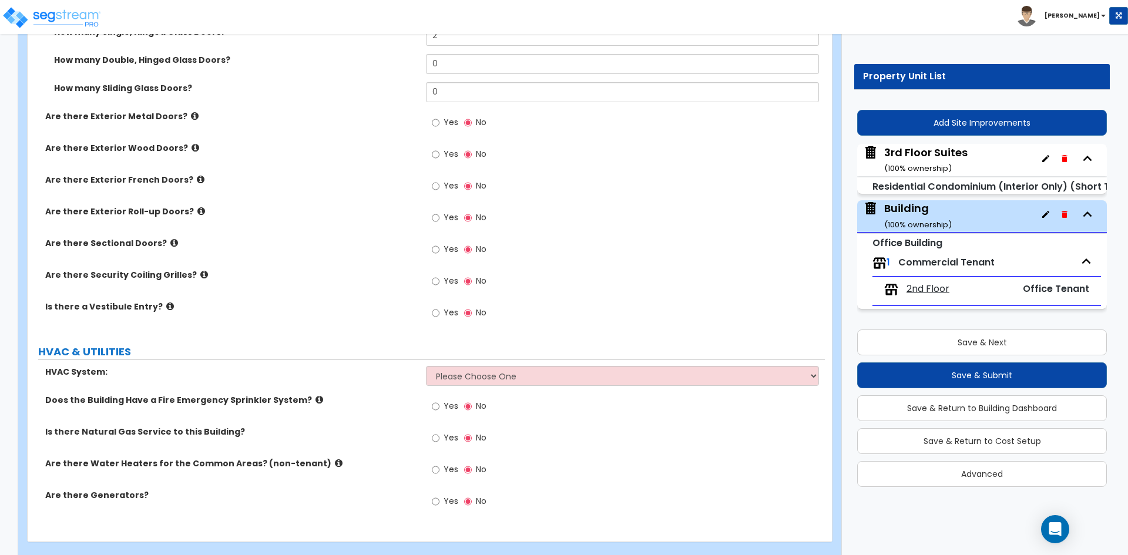
scroll to position [1234, 0]
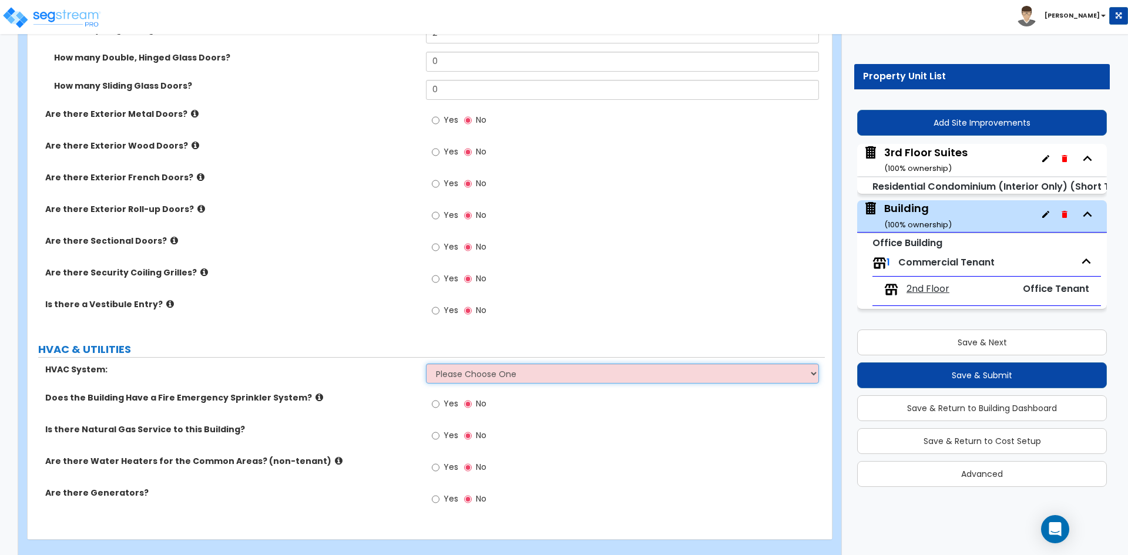
click at [519, 379] on select "Please Choose One Rooftop Unit Furnace-Condenser Forced Air Split Heating/Cooli…" at bounding box center [622, 374] width 393 height 20
select select "1"
click at [426, 364] on select "Please Choose One Rooftop Unit Furnace-Condenser Forced Air Split Heating/Cooli…" at bounding box center [622, 374] width 393 height 20
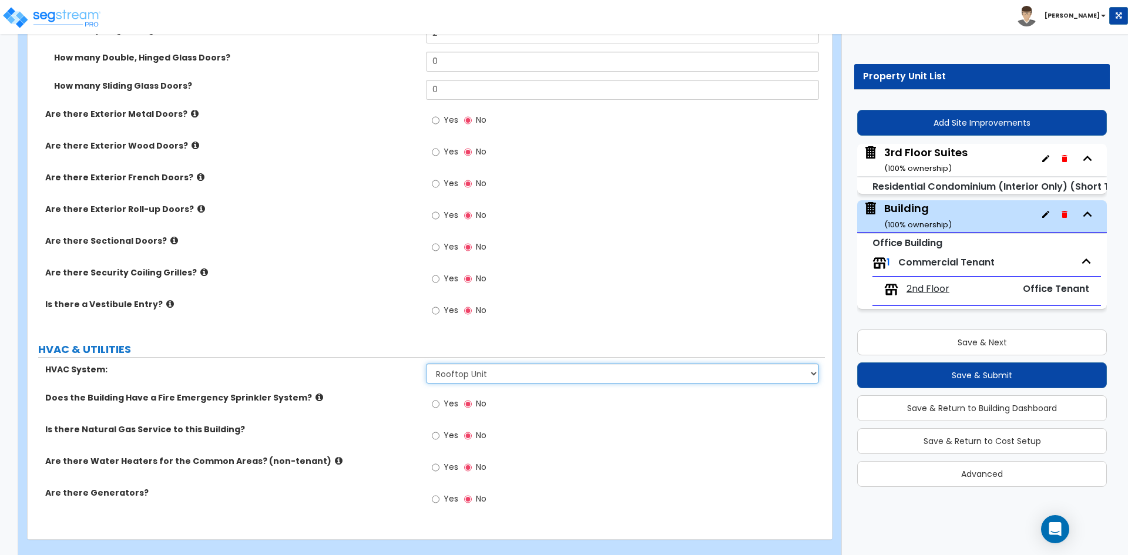
click at [477, 374] on select "Please Choose One Rooftop Unit Furnace-Condenser Forced Air Split Heating/Cooli…" at bounding box center [622, 374] width 393 height 20
drag, startPoint x: 477, startPoint y: 374, endPoint x: 469, endPoint y: 372, distance: 7.8
click at [477, 374] on select "Please Choose One Rooftop Unit Furnace-Condenser Forced Air Split Heating/Cooli…" at bounding box center [622, 374] width 393 height 20
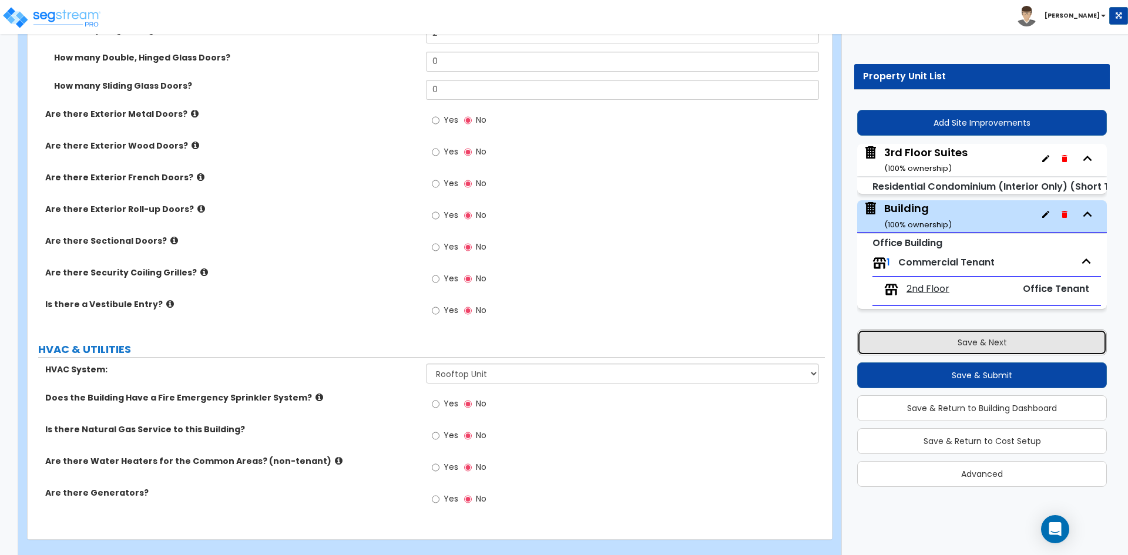
click at [1023, 350] on button "Save & Next" at bounding box center [982, 343] width 250 height 26
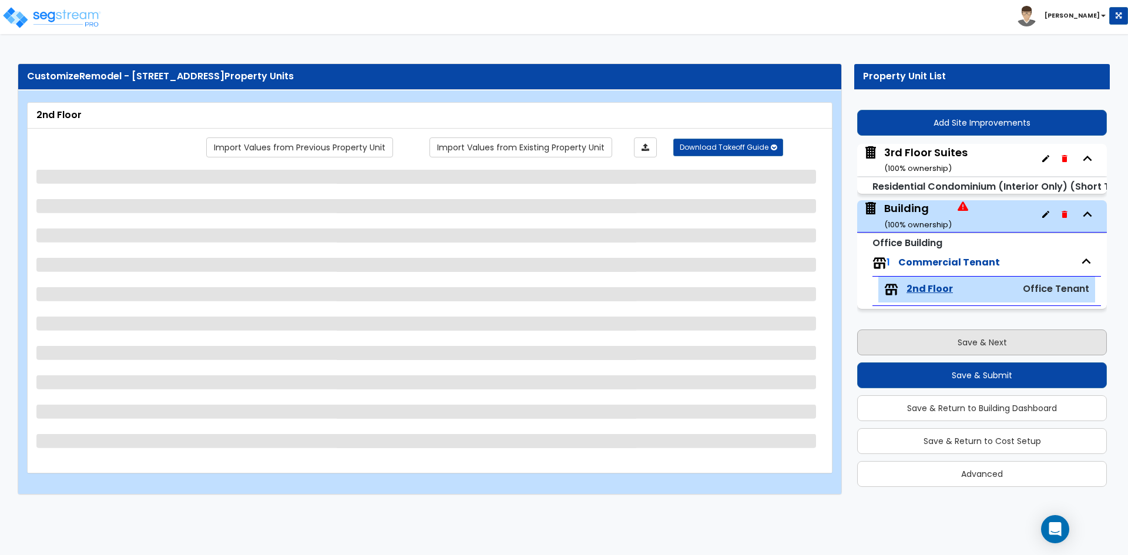
scroll to position [0, 0]
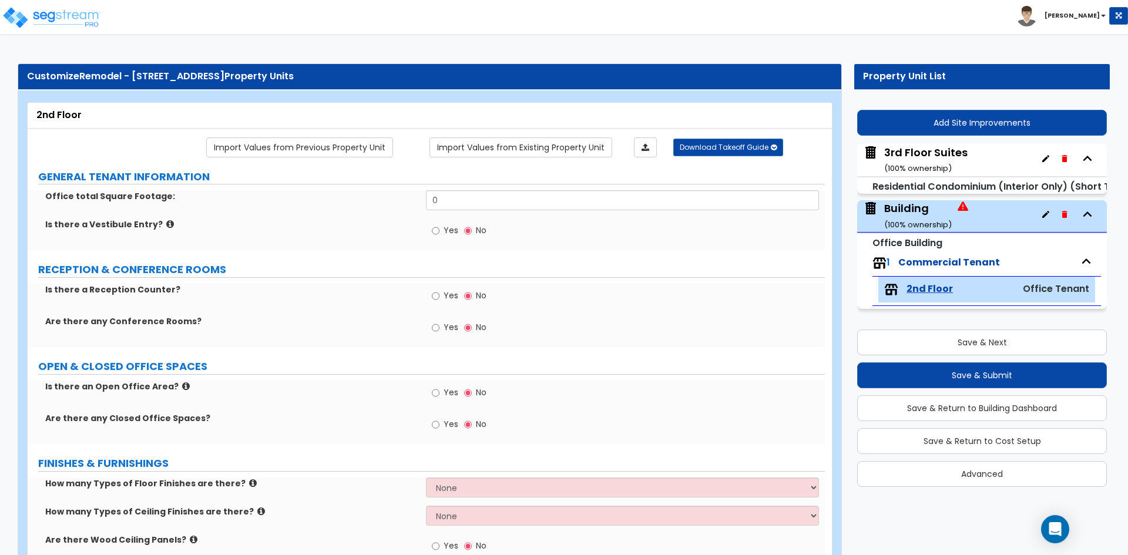
click at [918, 218] on div "Building ( 100 % ownership)" at bounding box center [918, 216] width 68 height 30
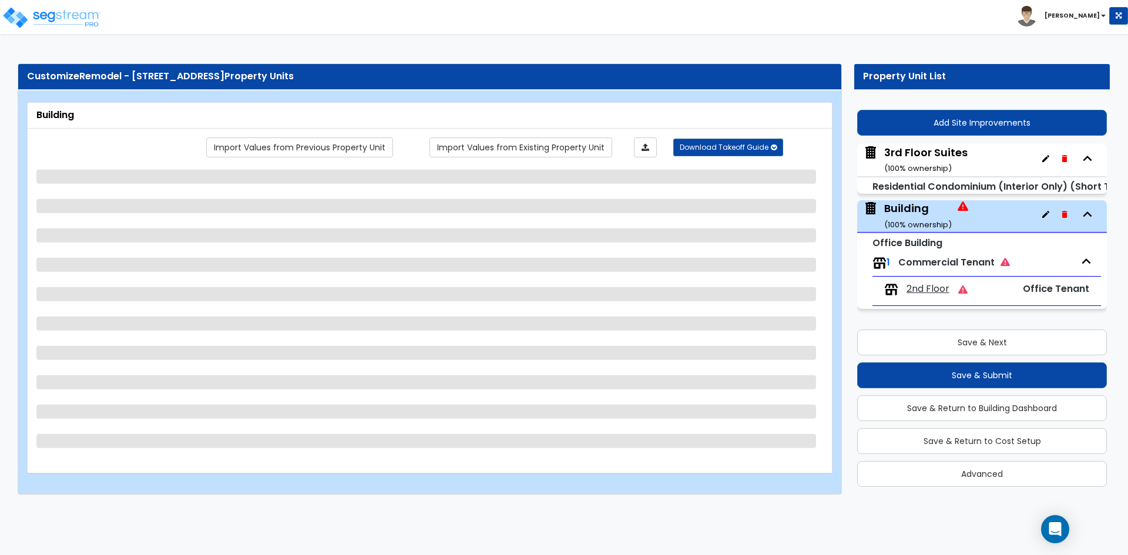
select select "2"
select select "1"
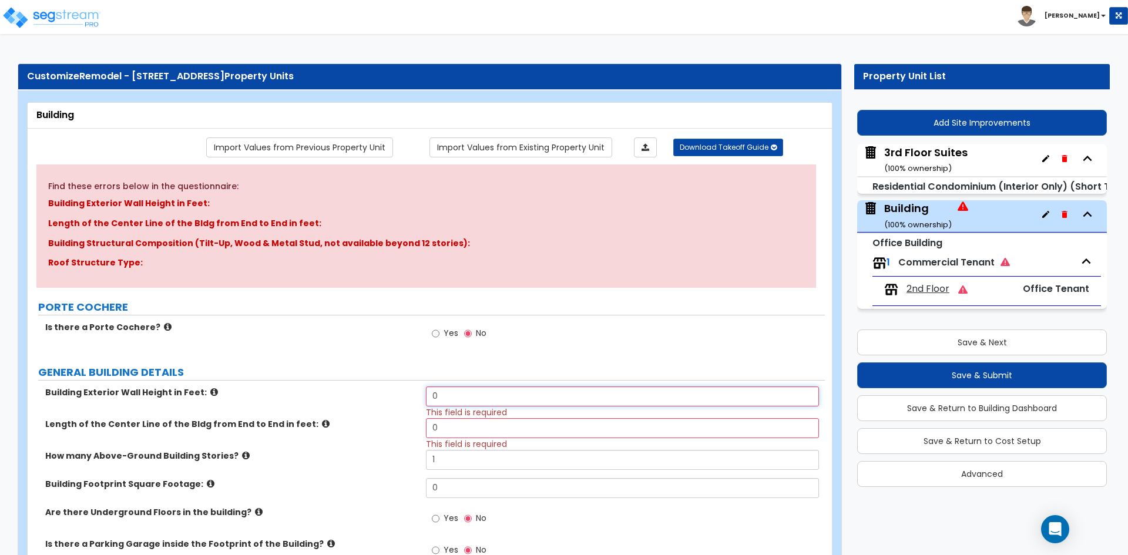
click at [480, 400] on input "0" at bounding box center [622, 397] width 393 height 20
type input "2"
type input "36"
click at [478, 428] on input "0" at bounding box center [622, 428] width 393 height 20
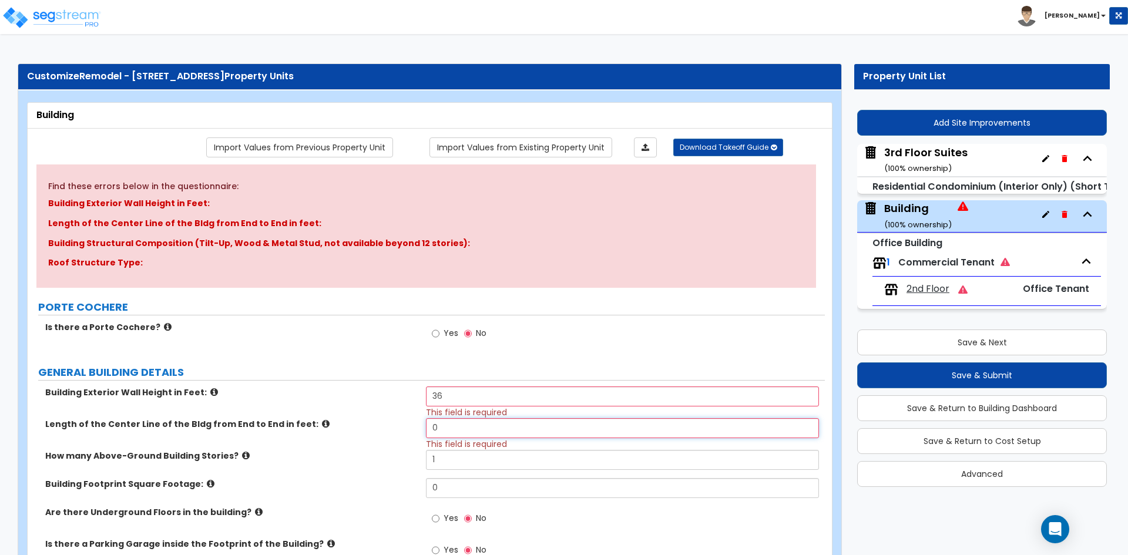
click at [478, 427] on input "0" at bounding box center [622, 428] width 393 height 20
type input "98"
click at [457, 461] on input "1" at bounding box center [622, 460] width 393 height 20
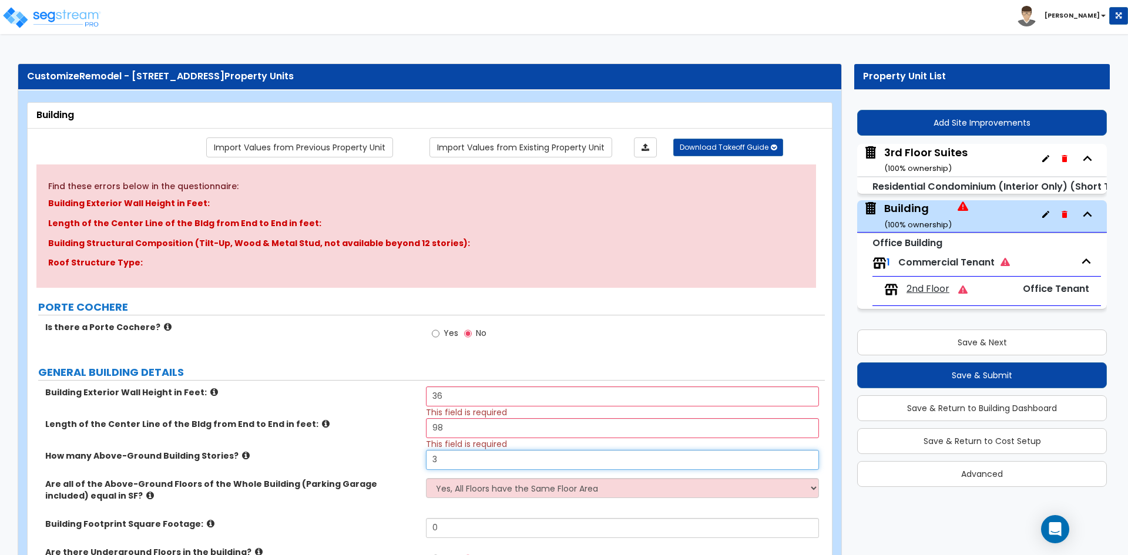
scroll to position [59, 0]
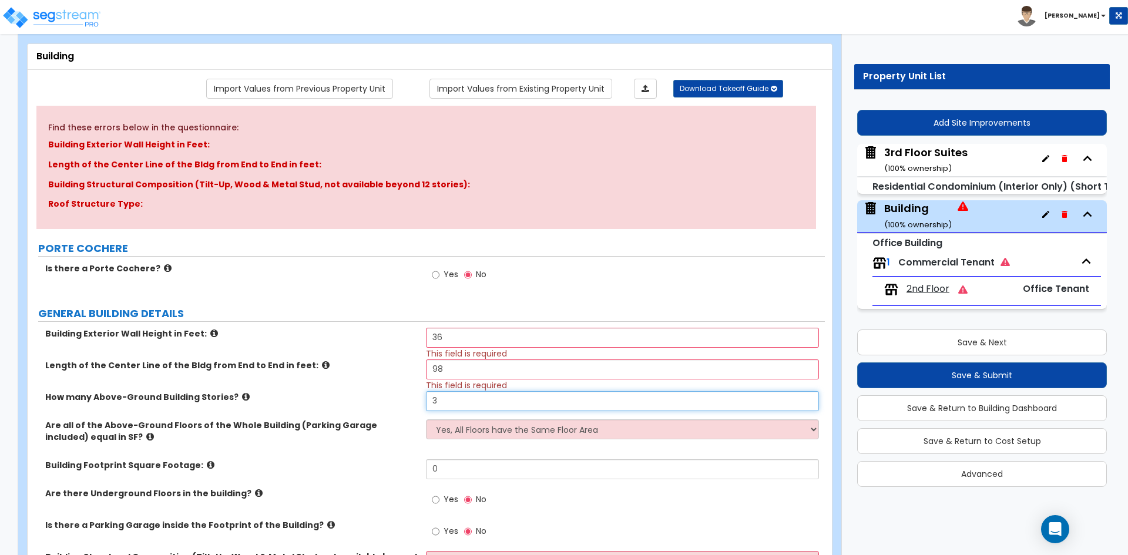
type input "3"
click at [458, 461] on input "0" at bounding box center [622, 470] width 393 height 20
type input "4,693"
click at [343, 467] on label "Building Footprint Square Footage:" at bounding box center [231, 466] width 372 height 12
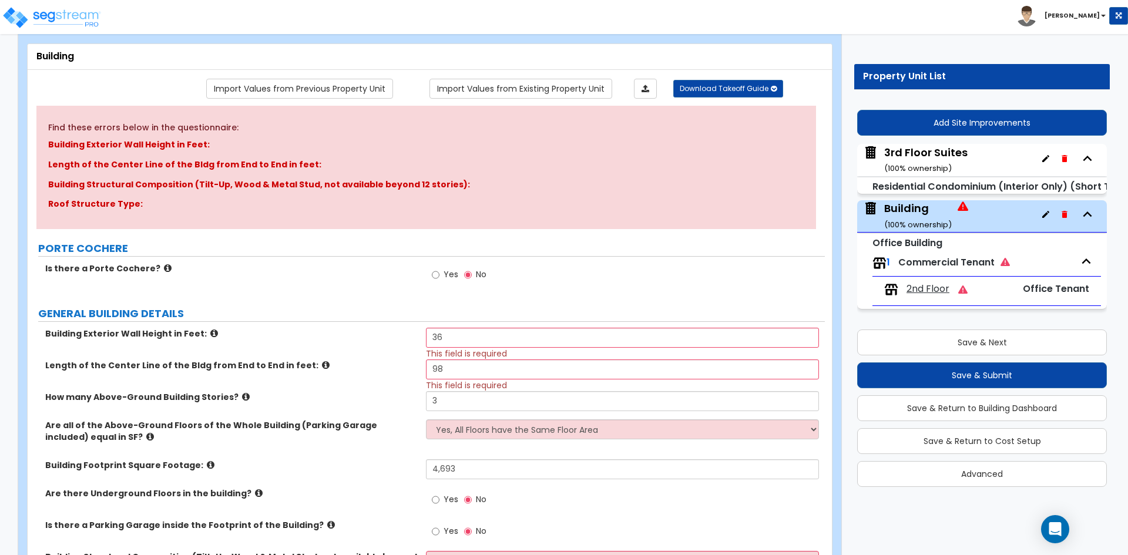
scroll to position [118, 0]
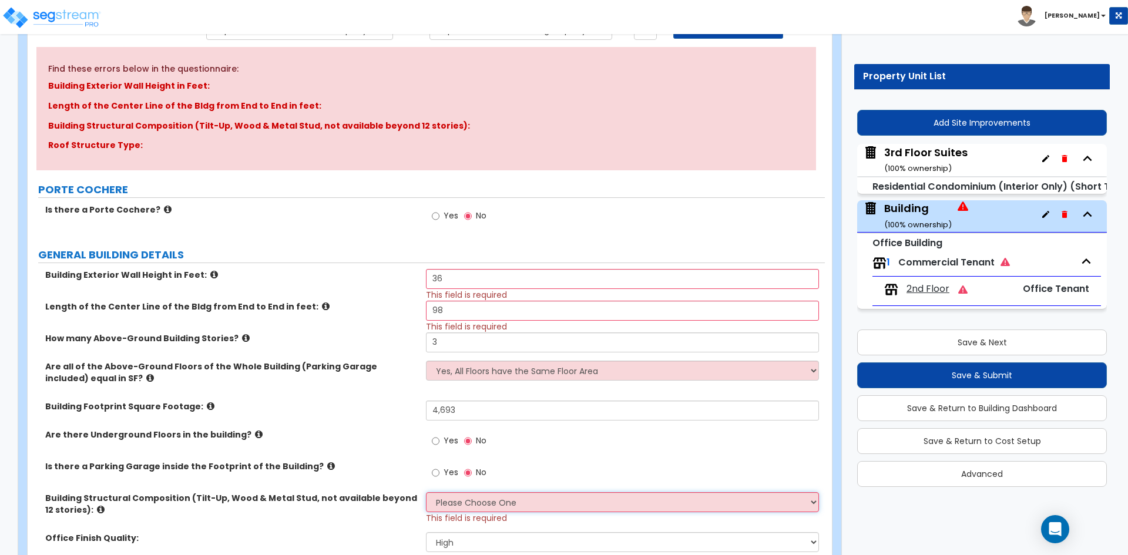
click at [511, 502] on select "Please Choose One Tilt-up Wall Construction Reinforced Concrete Structural Stee…" at bounding box center [622, 502] width 393 height 20
select select "6"
click at [426, 492] on select "Please Choose One Tilt-up Wall Construction Reinforced Concrete Structural Stee…" at bounding box center [622, 502] width 393 height 20
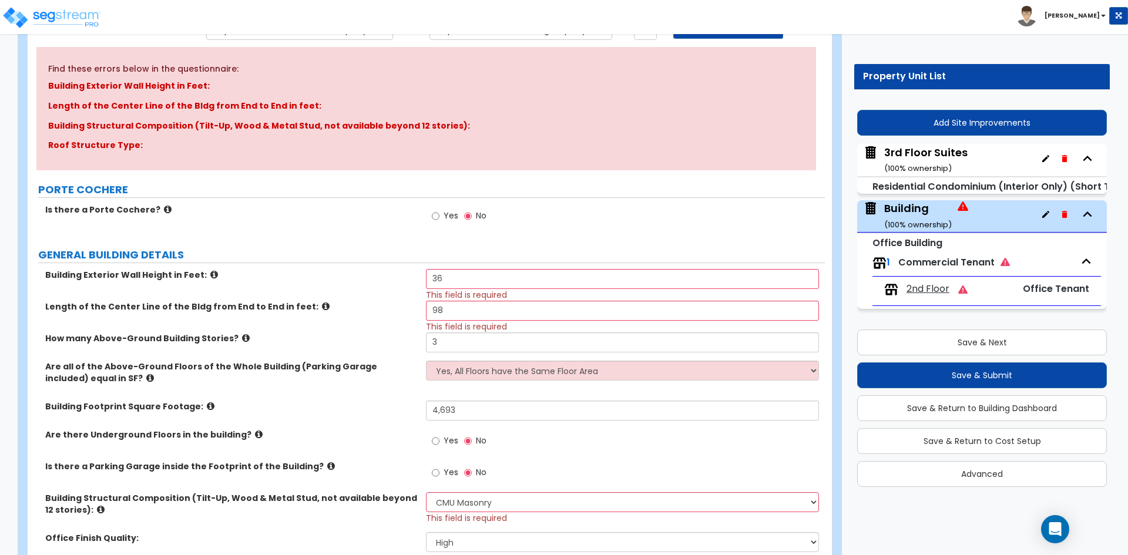
click at [249, 447] on div "Are there Underground Floors in the building? Yes No" at bounding box center [426, 445] width 797 height 32
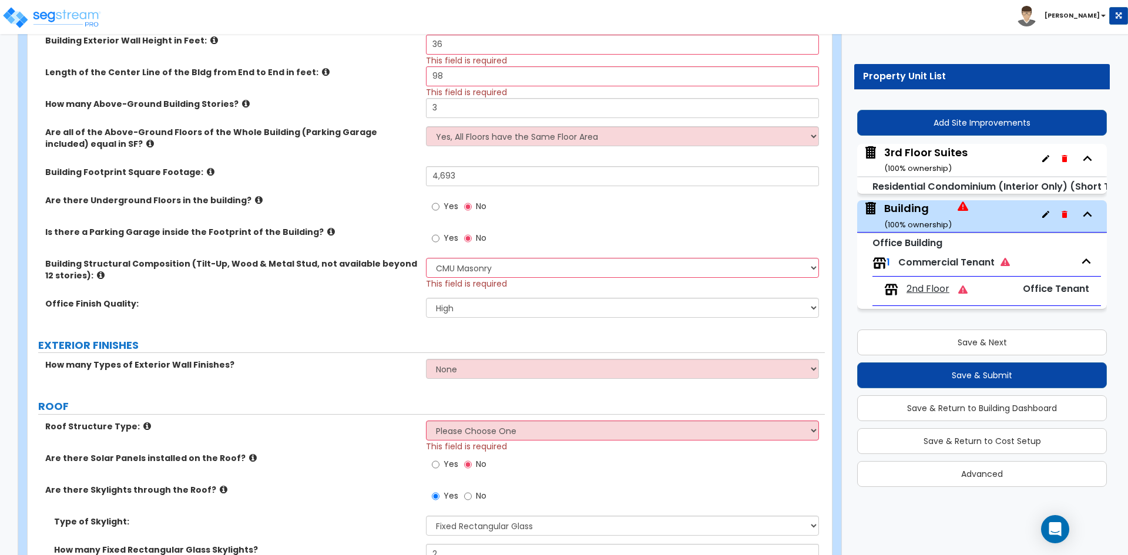
scroll to position [353, 0]
click at [512, 428] on select "Please Choose One Gable Roof Flat Roof Hybrid Gable & Flat Roof" at bounding box center [622, 430] width 393 height 20
select select "2"
click at [426, 420] on select "Please Choose One Gable Roof Flat Roof Hybrid Gable & Flat Roof" at bounding box center [622, 430] width 393 height 20
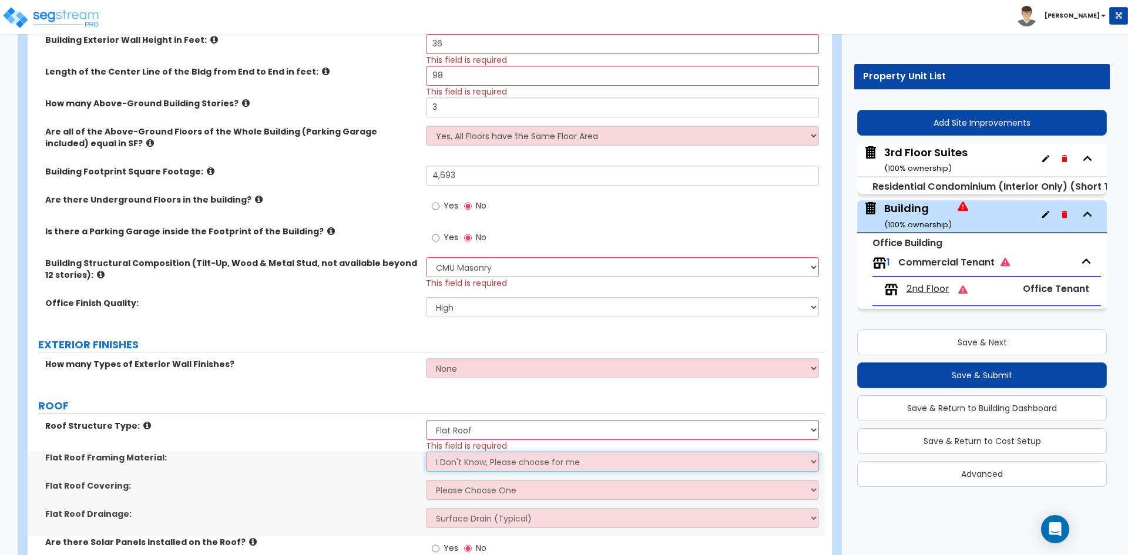
click at [445, 461] on select "I Don't Know, Please choose for me Metal Wood" at bounding box center [622, 462] width 393 height 20
select select "1"
click at [426, 452] on select "I Don't Know, Please choose for me Metal Wood" at bounding box center [622, 462] width 393 height 20
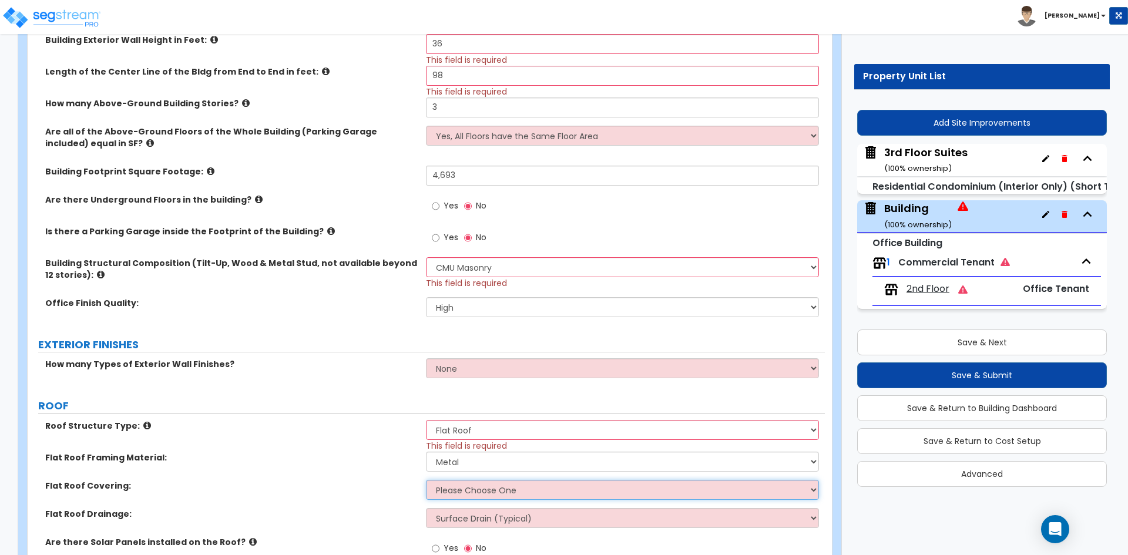
click at [465, 483] on select "Please Choose One Rolled Asphalt PVC Membrane Plastic (EPDM) Membrane Asphalt F…" at bounding box center [622, 490] width 393 height 20
select select "3"
click at [426, 480] on select "Please Choose One Rolled Asphalt PVC Membrane Plastic (EPDM) Membrane Asphalt F…" at bounding box center [622, 490] width 393 height 20
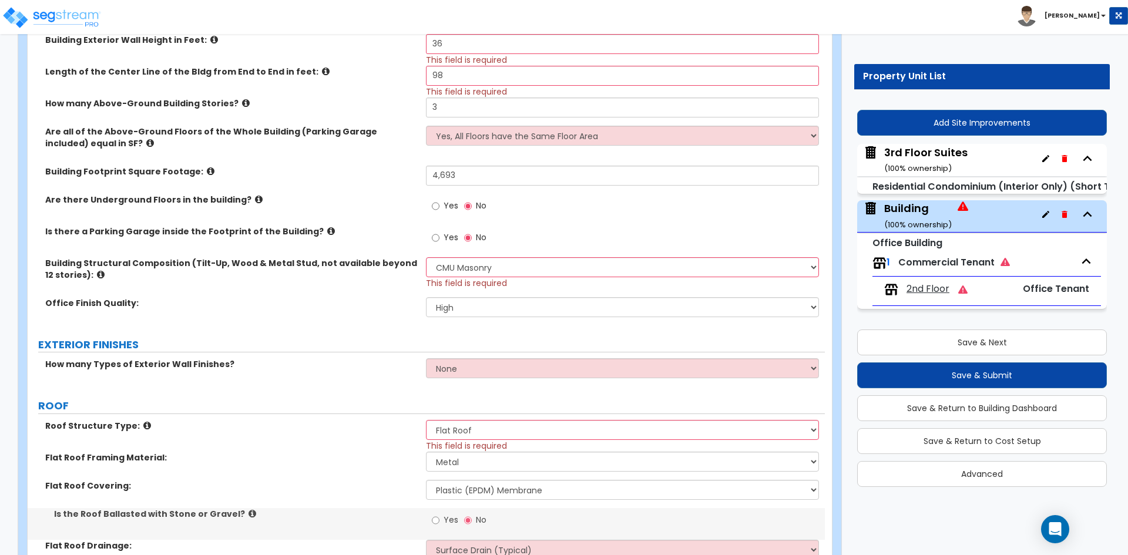
click at [287, 464] on div "Flat Roof Framing Material: I Don't Know, Please choose for me Metal Wood" at bounding box center [426, 466] width 797 height 28
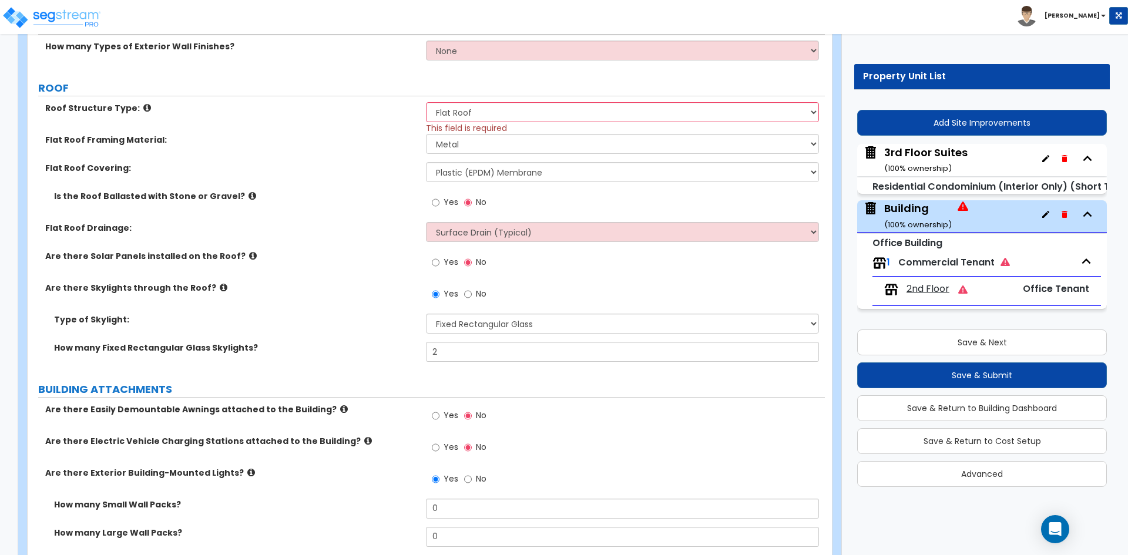
scroll to position [764, 0]
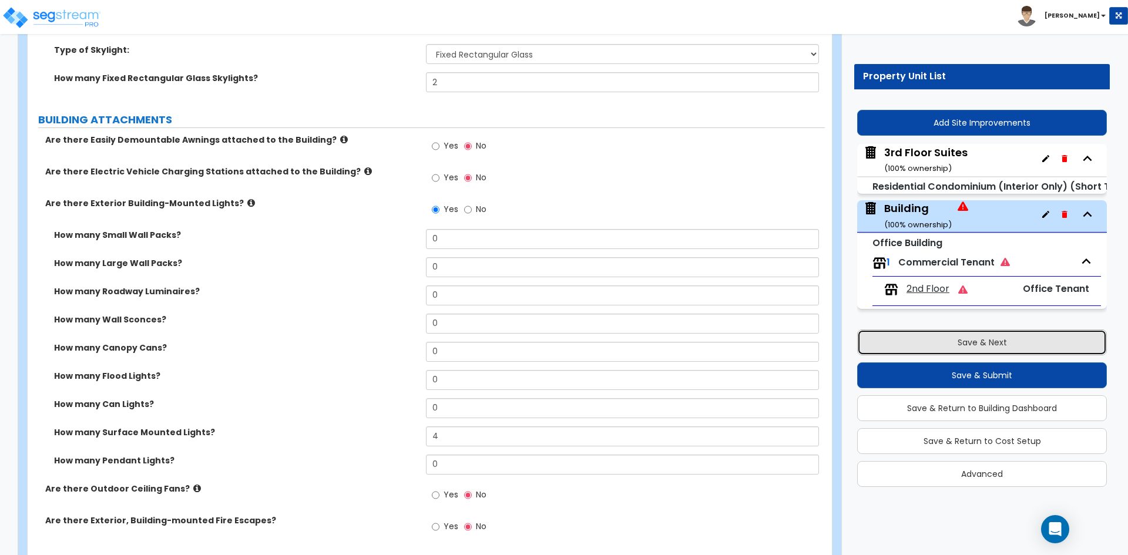
click at [957, 340] on button "Save & Next" at bounding box center [982, 343] width 250 height 26
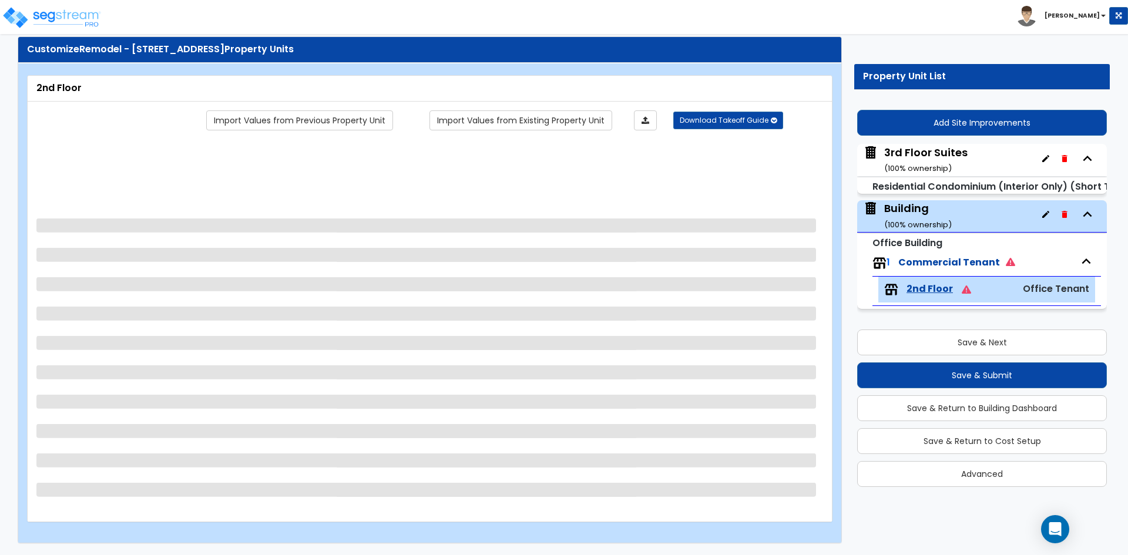
scroll to position [0, 0]
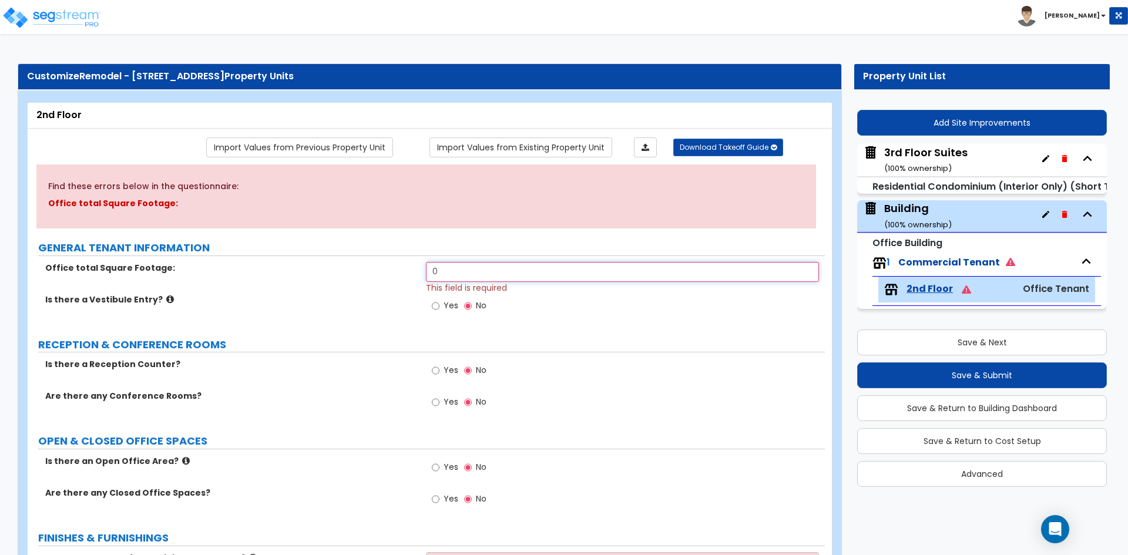
click at [576, 273] on input "0" at bounding box center [622, 272] width 393 height 20
type input "4,693"
click at [300, 273] on label "Office total Square Footage:" at bounding box center [231, 268] width 372 height 12
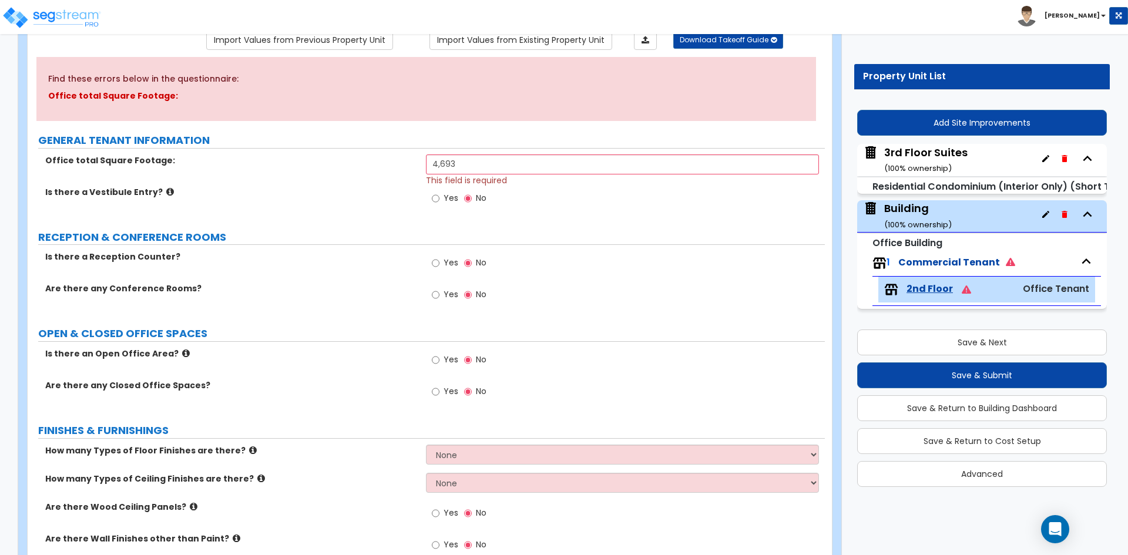
scroll to position [118, 0]
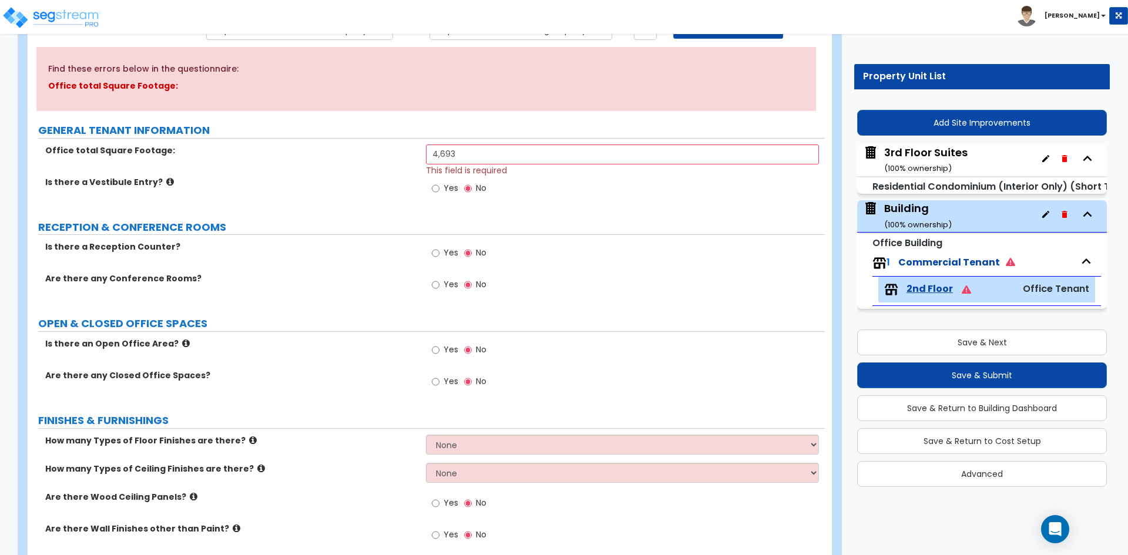
click at [445, 289] on span "Yes" at bounding box center [451, 285] width 15 height 12
click at [440, 289] on input "Yes" at bounding box center [436, 285] width 8 height 13
radio input "true"
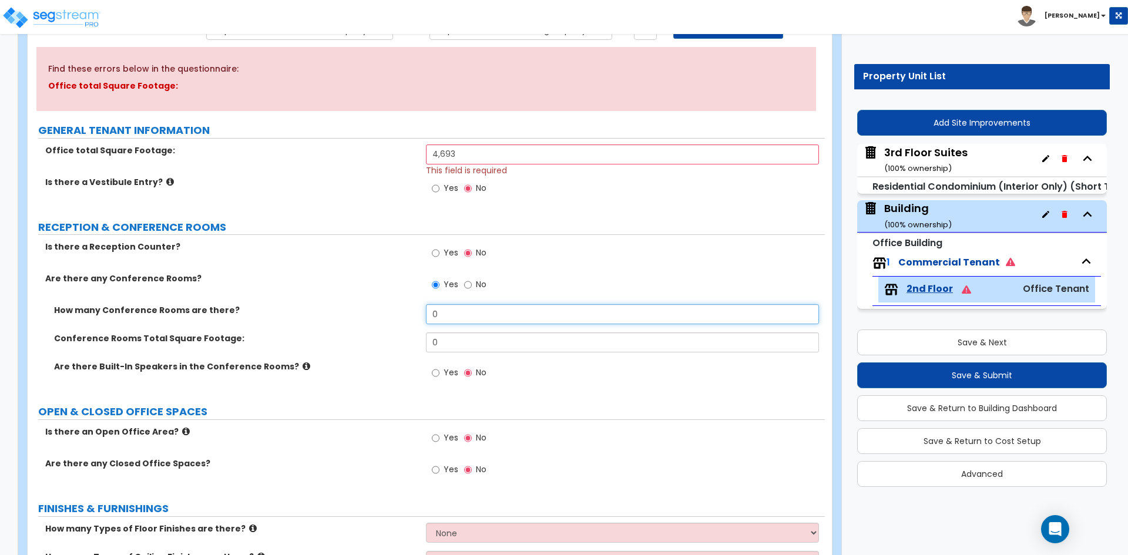
click at [452, 310] on input "0" at bounding box center [622, 314] width 393 height 20
click at [453, 310] on input "0" at bounding box center [622, 314] width 393 height 20
type input "1"
click at [481, 348] on input "0" at bounding box center [622, 343] width 393 height 20
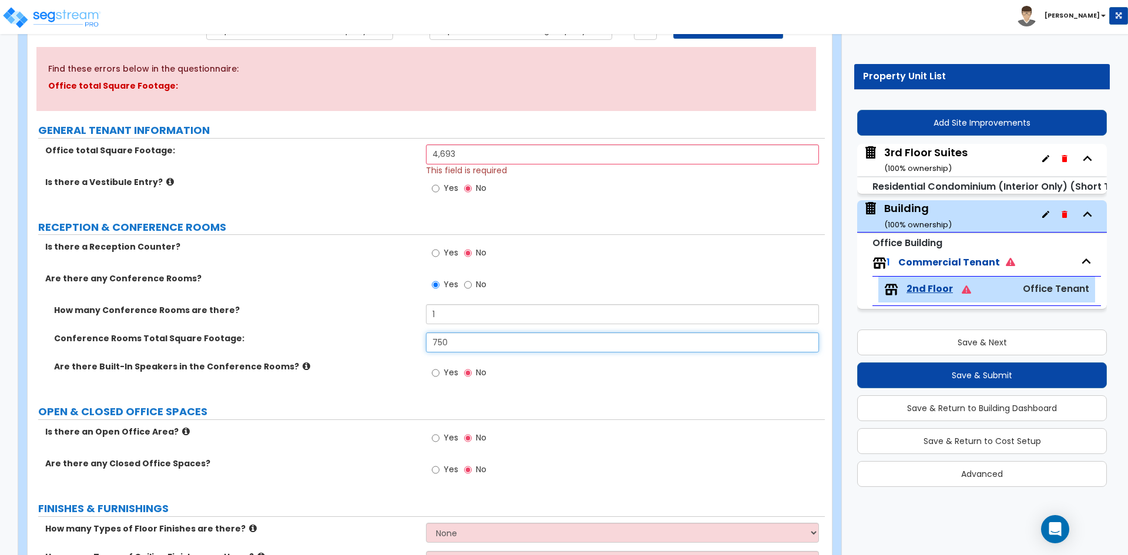
click at [463, 338] on input "750" at bounding box center [622, 343] width 393 height 20
type input "1,536"
click at [263, 315] on label "How many Conference Rooms are there?" at bounding box center [235, 310] width 363 height 12
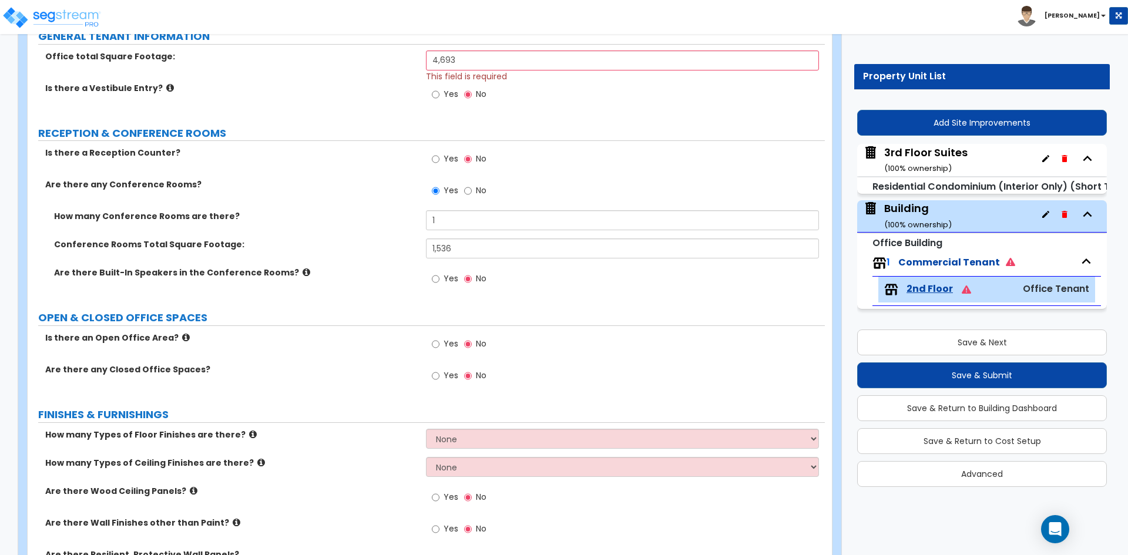
scroll to position [235, 0]
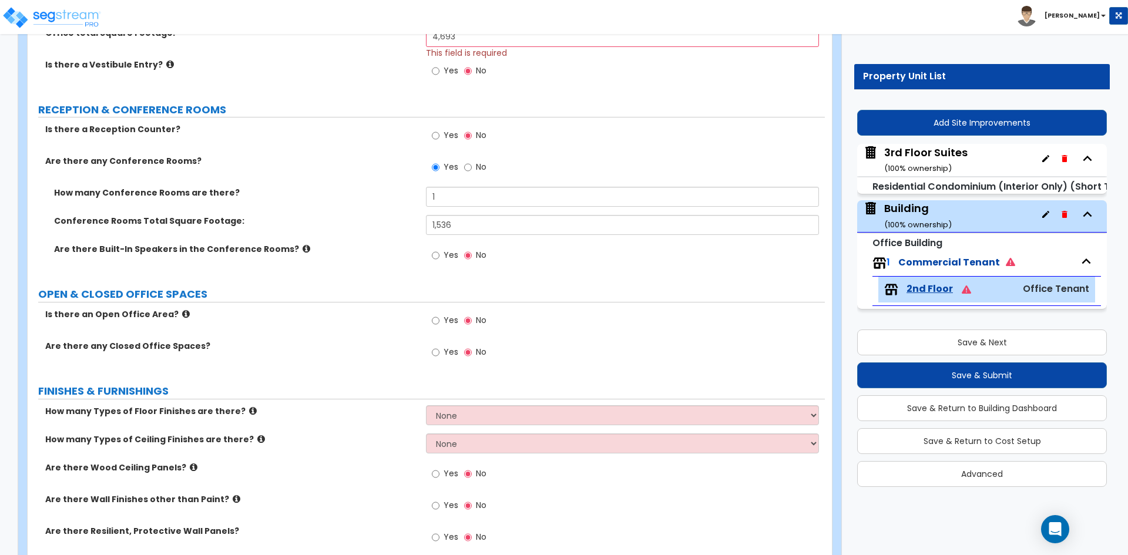
click at [448, 353] on span "Yes" at bounding box center [451, 352] width 15 height 12
click at [440, 353] on input "Yes" at bounding box center [436, 352] width 8 height 13
radio input "true"
select select "1"
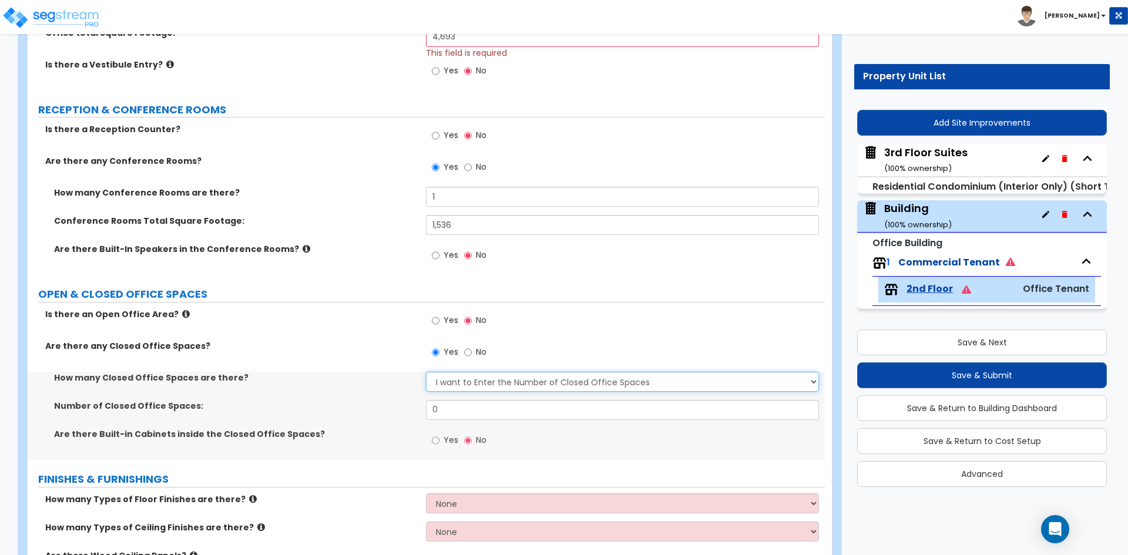
click at [466, 384] on select "I Don’t Know - Please Estimate for me I want to Enter the Number of Closed Offi…" at bounding box center [622, 382] width 393 height 20
click at [426, 372] on select "I Don’t Know - Please Estimate for me I want to Enter the Number of Closed Offi…" at bounding box center [622, 382] width 393 height 20
click at [470, 409] on input "0" at bounding box center [622, 410] width 393 height 20
type input "6"
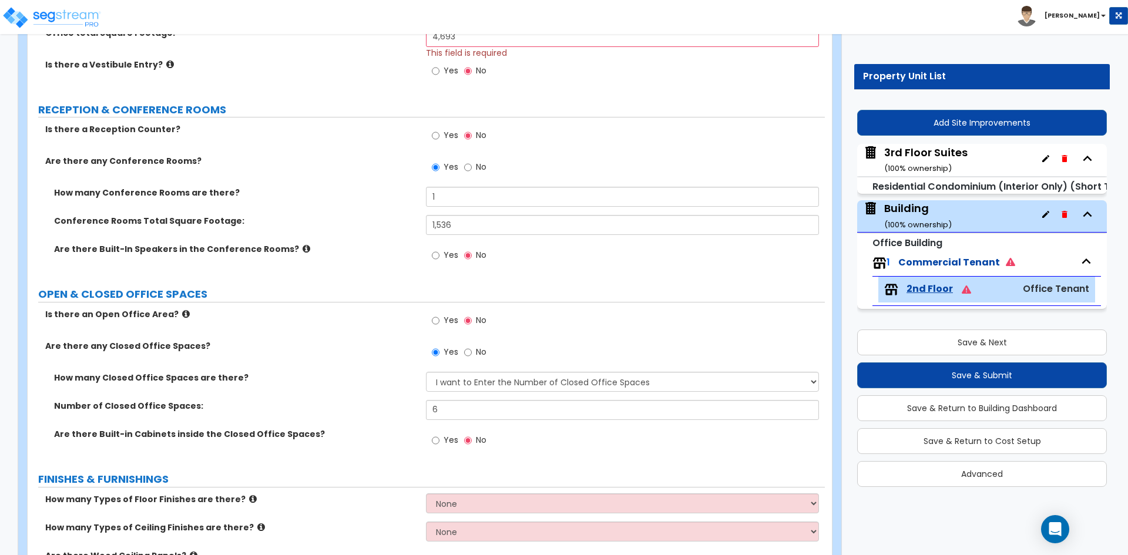
click at [397, 382] on label "How many Closed Office Spaces are there?" at bounding box center [235, 378] width 363 height 12
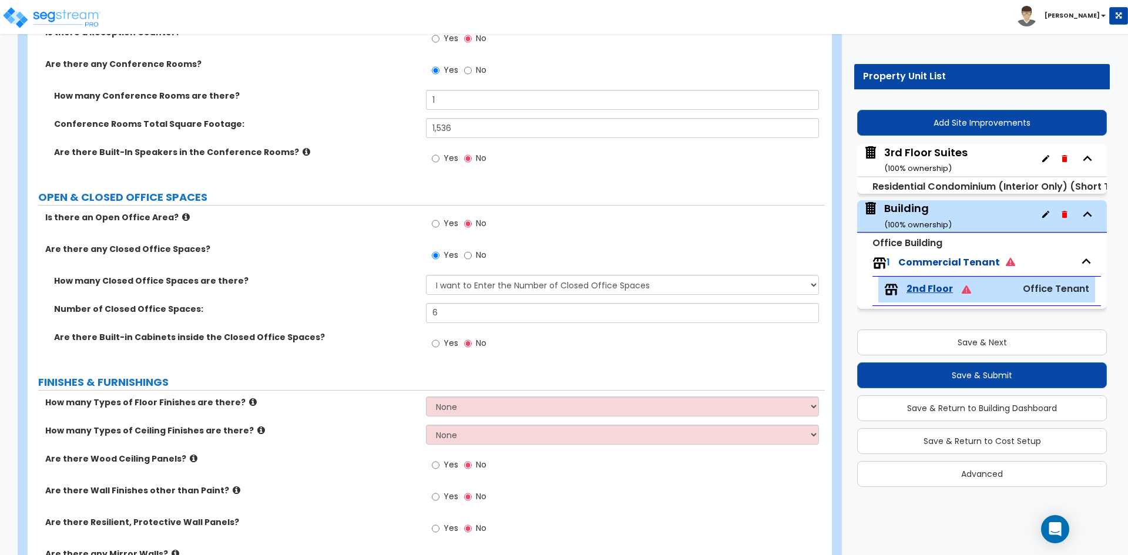
scroll to position [353, 0]
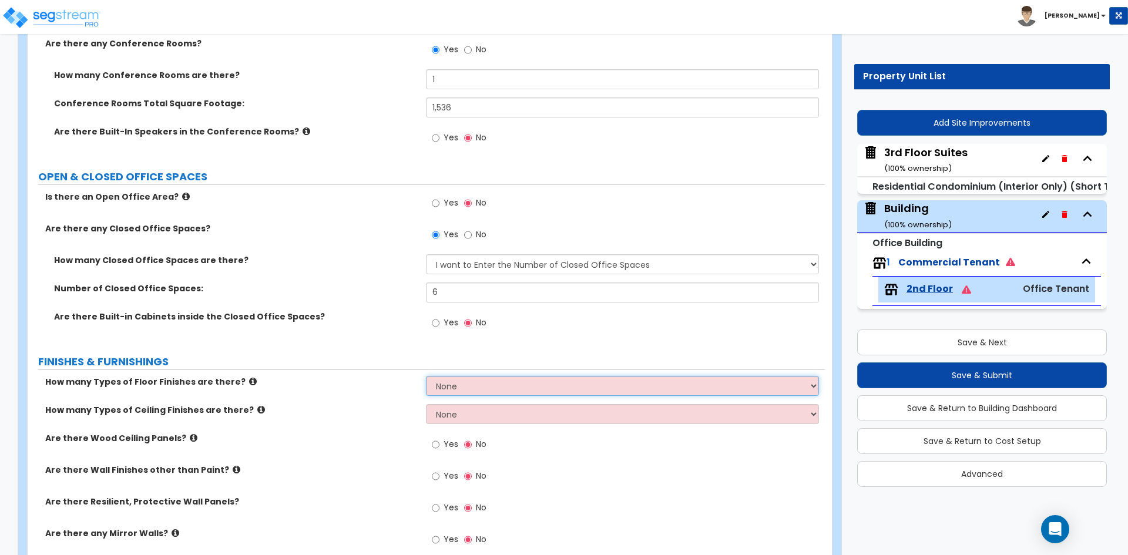
click at [503, 386] on select "None 1 2 3 4" at bounding box center [622, 386] width 393 height 20
click at [426, 376] on select "None 1 2 3 4" at bounding box center [622, 386] width 393 height 20
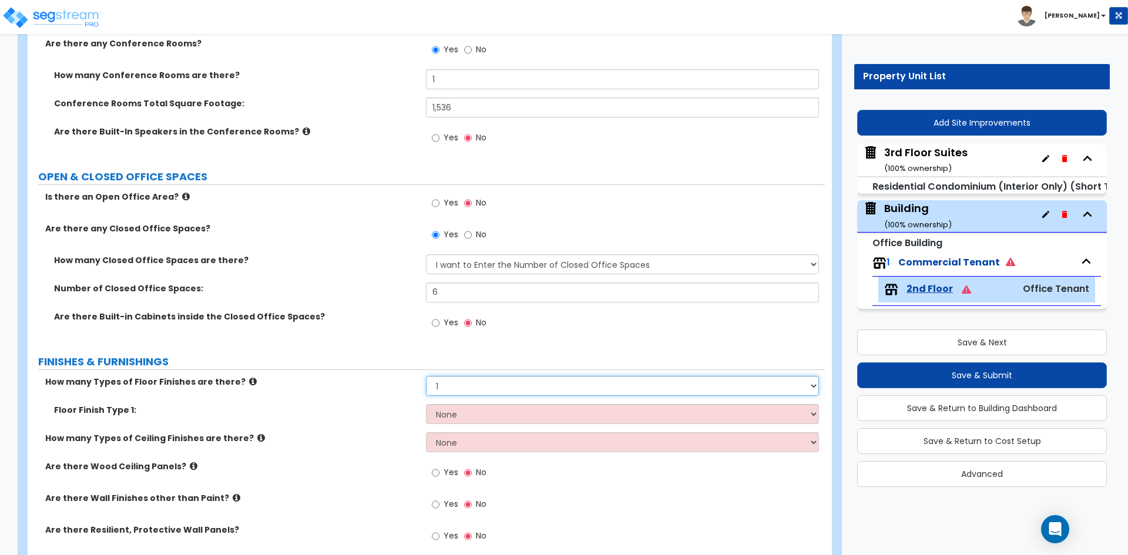
click at [463, 389] on select "None 1 2 3 4" at bounding box center [622, 386] width 393 height 20
select select "2"
click at [426, 376] on select "None 1 2 3 4" at bounding box center [622, 386] width 393 height 20
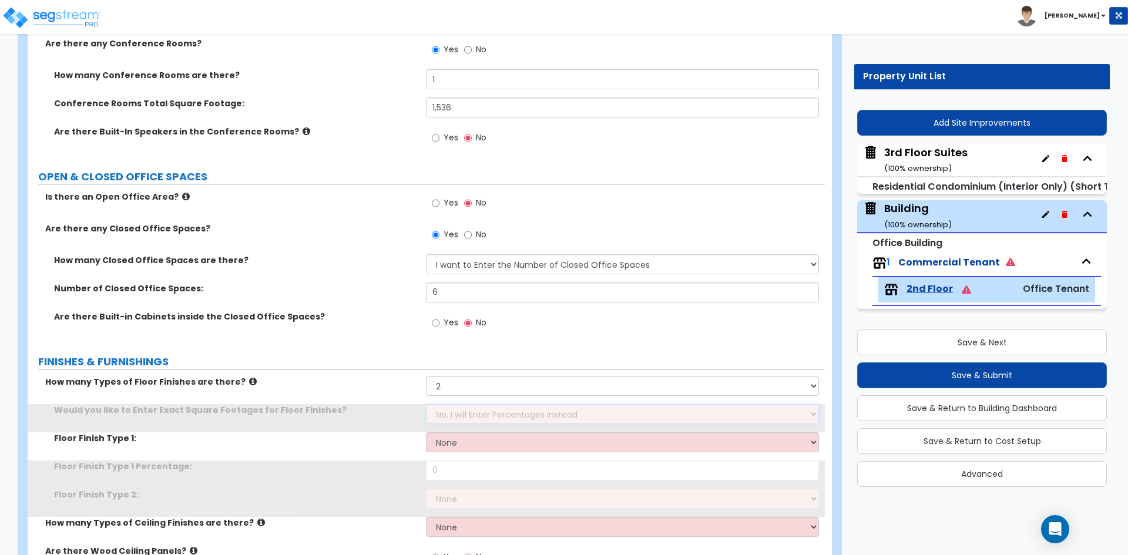
click at [461, 417] on select "No, I will Enter Percentages Instead Yes, I will Enter Exact Square Footages" at bounding box center [622, 414] width 393 height 20
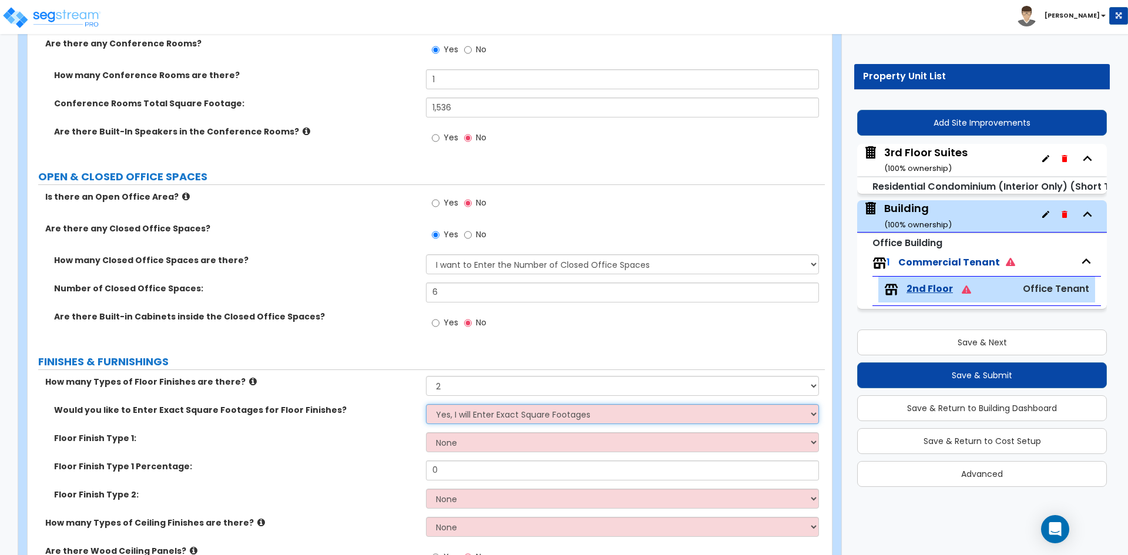
click at [426, 404] on select "No, I will Enter Percentages Instead Yes, I will Enter Exact Square Footages" at bounding box center [622, 414] width 393 height 20
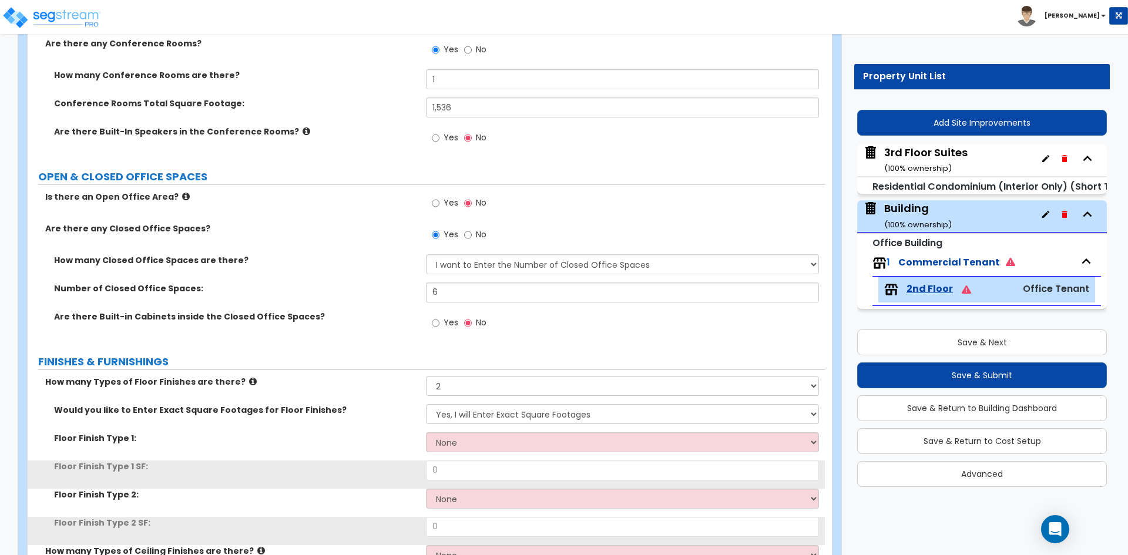
click at [479, 424] on div "Would you like to Enter Exact Square Footages for Floor Finishes? No, I will En…" at bounding box center [426, 418] width 797 height 28
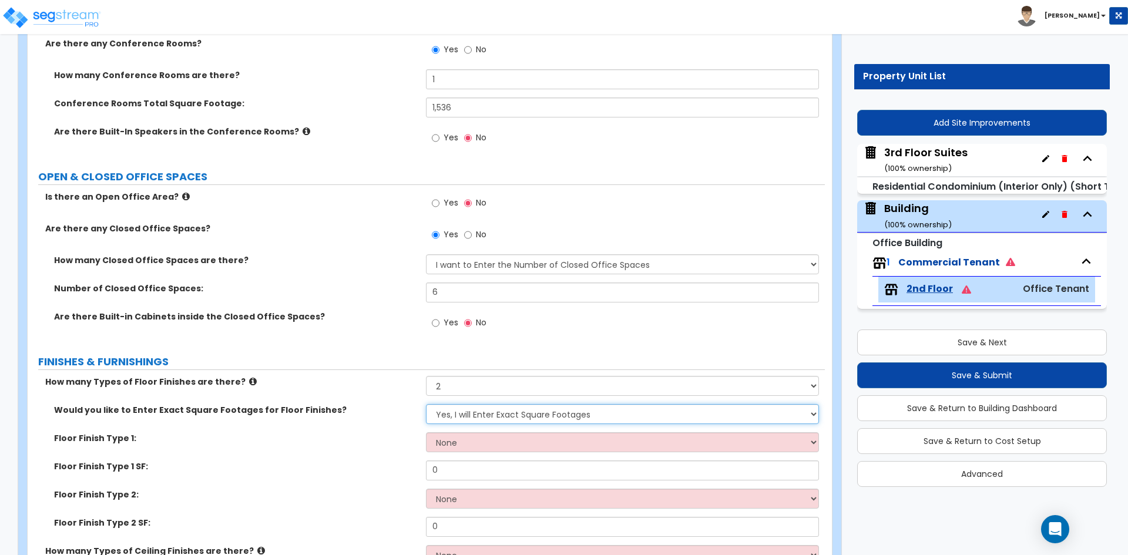
click at [472, 415] on select "No, I will Enter Percentages Instead Yes, I will Enter Exact Square Footages" at bounding box center [622, 414] width 393 height 20
select select "0"
click at [426, 404] on select "No, I will Enter Percentages Instead Yes, I will Enter Exact Square Footages" at bounding box center [622, 414] width 393 height 20
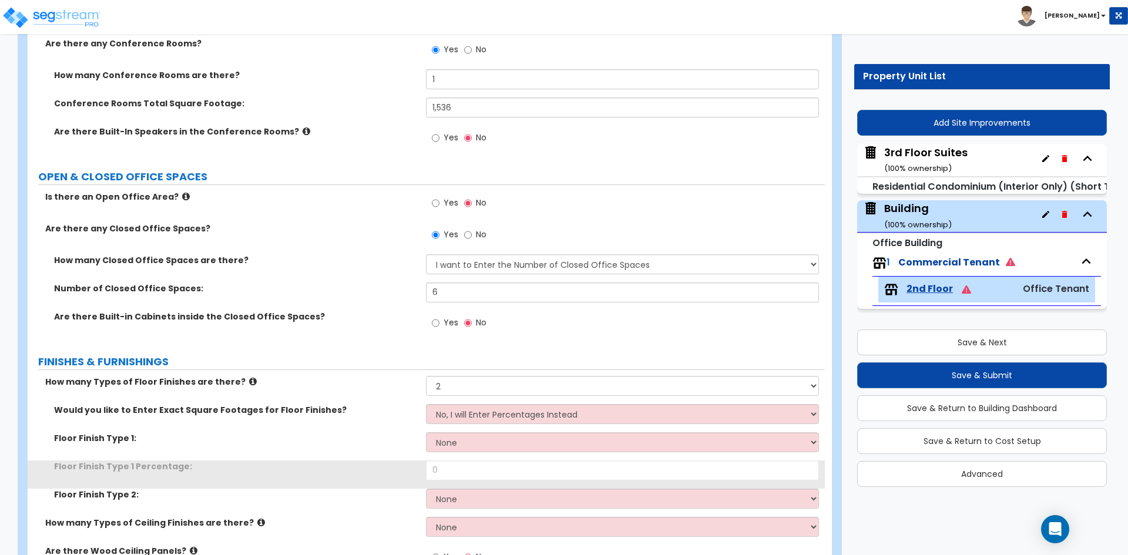
click at [447, 458] on div "Floor Finish Type 1: None Tile Flooring Hardwood Flooring Resilient Laminate Fl…" at bounding box center [426, 447] width 797 height 28
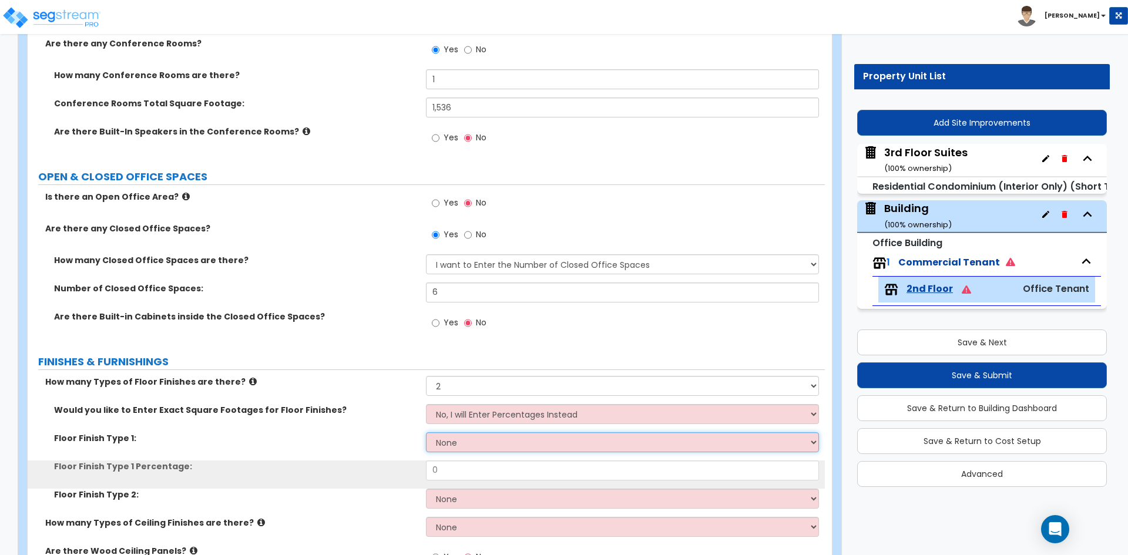
click at [452, 445] on select "None Tile Flooring Hardwood Flooring Resilient Laminate Flooring VCT Flooring S…" at bounding box center [622, 443] width 393 height 20
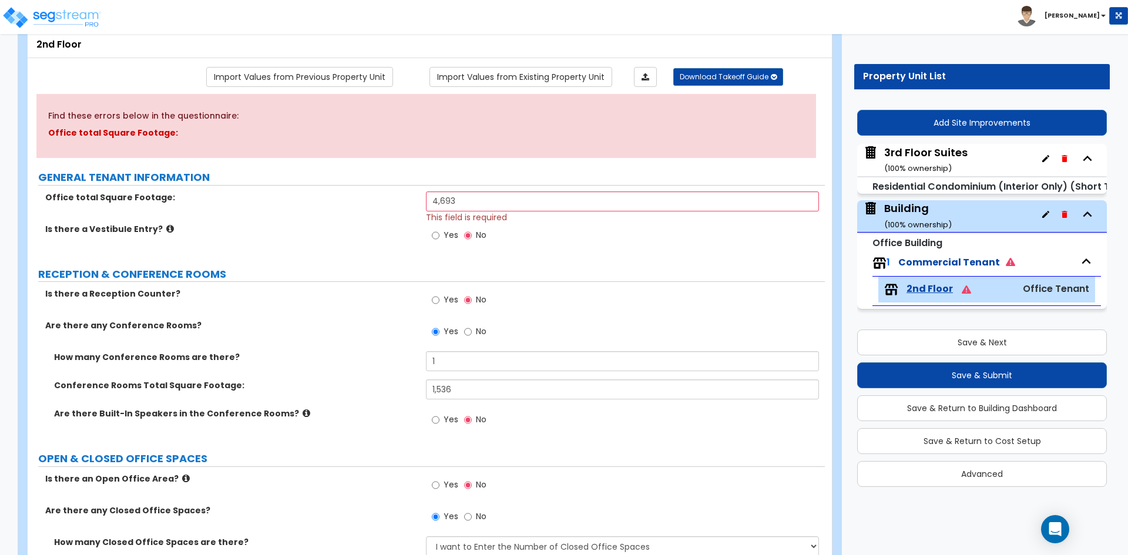
scroll to position [59, 0]
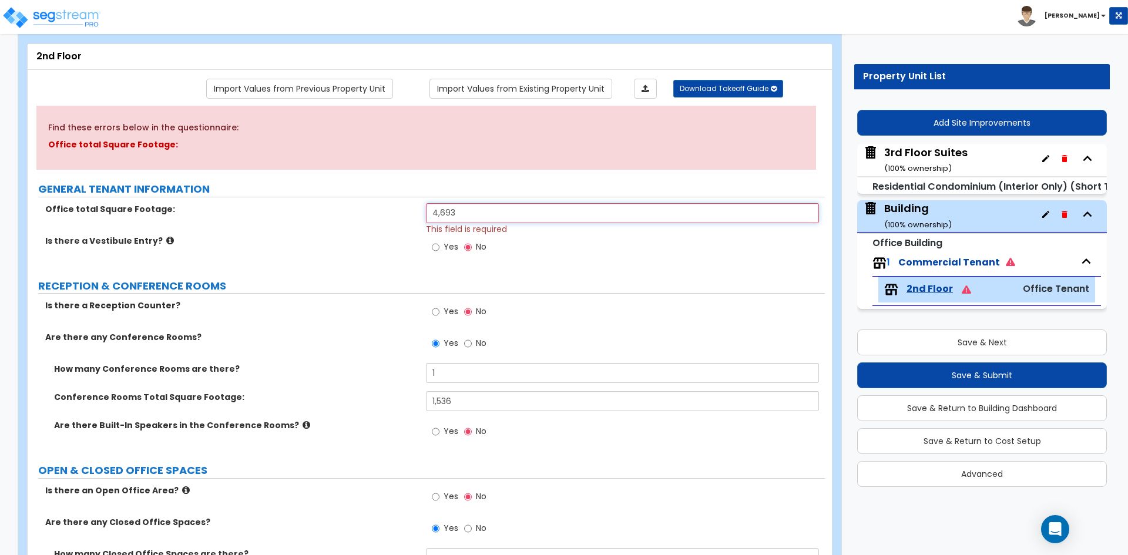
click at [487, 209] on input "4,693" at bounding box center [622, 213] width 393 height 20
click at [478, 217] on input "4,693" at bounding box center [622, 213] width 393 height 20
type input "6,229"
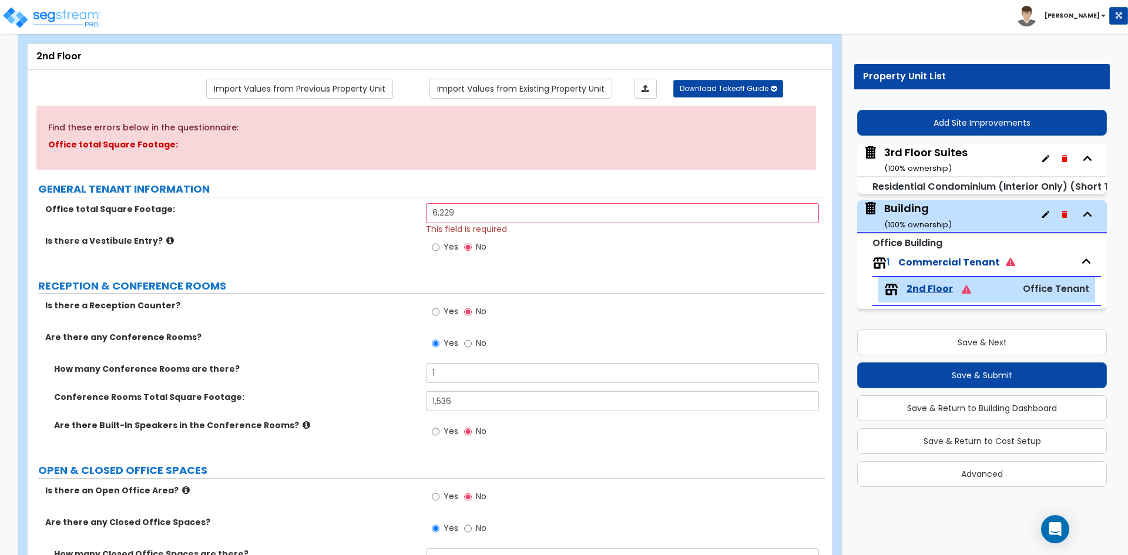
click at [244, 323] on div "Is there a Reception Counter? Yes No" at bounding box center [426, 316] width 797 height 32
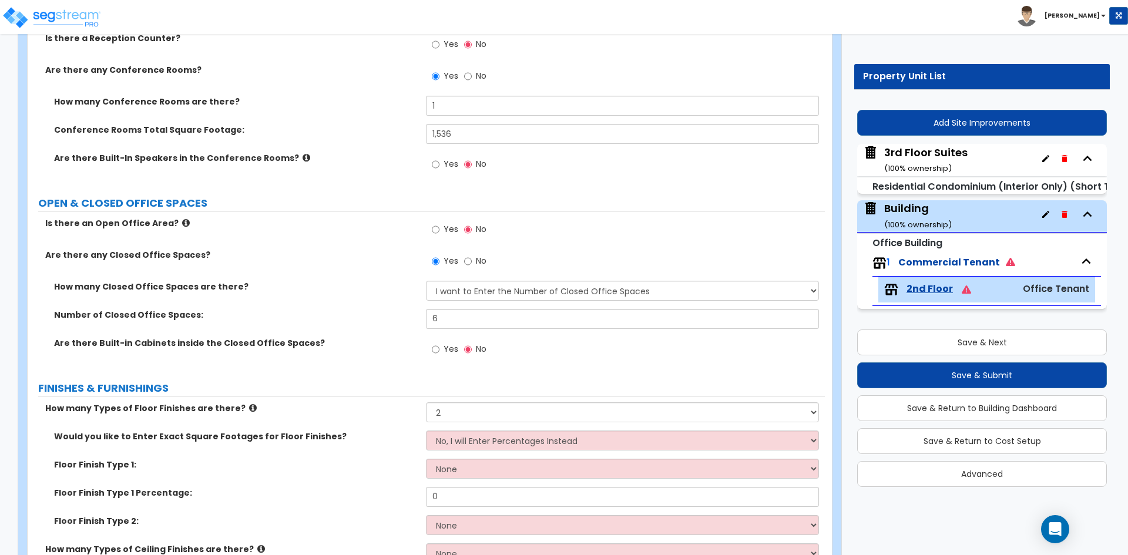
scroll to position [353, 0]
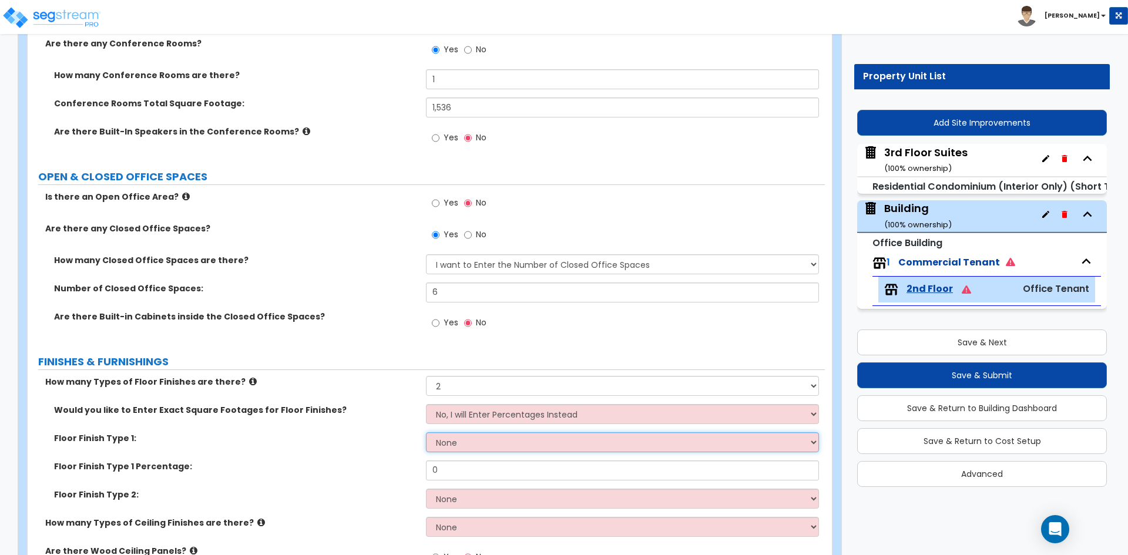
click at [454, 450] on select "None Tile Flooring Hardwood Flooring Resilient Laminate Flooring VCT Flooring S…" at bounding box center [622, 443] width 393 height 20
select select "3"
click at [426, 433] on select "None Tile Flooring Hardwood Flooring Resilient Laminate Flooring VCT Flooring S…" at bounding box center [622, 443] width 393 height 20
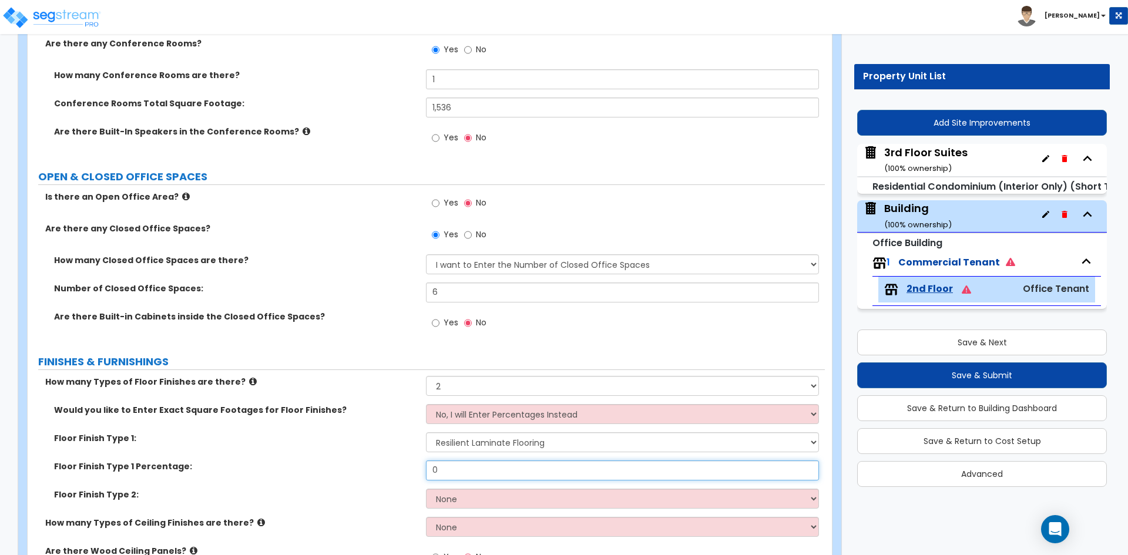
click at [441, 474] on input "0" at bounding box center [622, 471] width 393 height 20
type input "75"
click at [454, 508] on select "None Tile Flooring Hardwood Flooring Resilient Laminate Flooring VCT Flooring S…" at bounding box center [622, 499] width 393 height 20
select select "8"
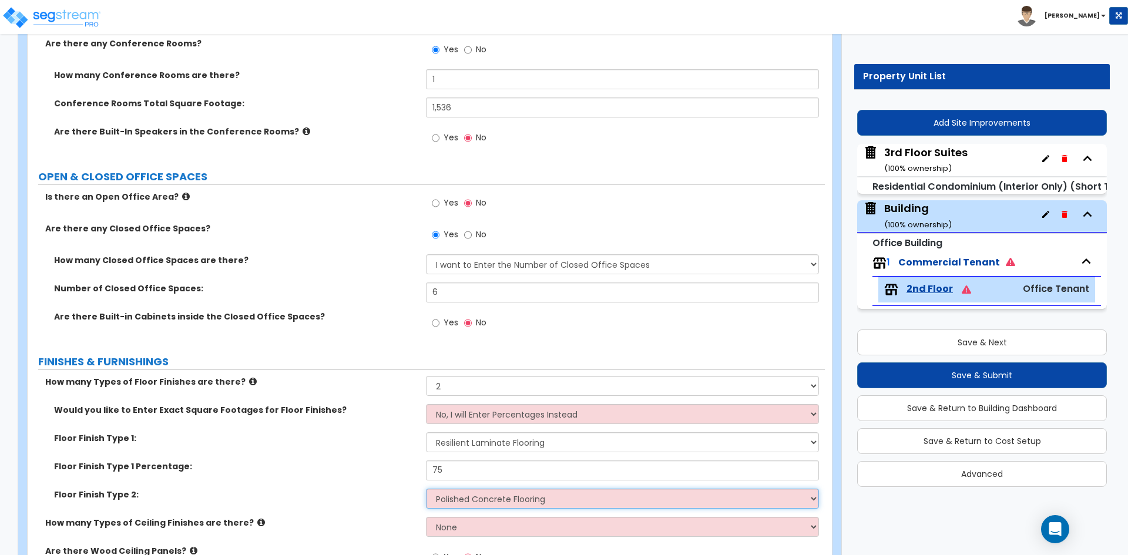
click at [426, 489] on select "None Tile Flooring Hardwood Flooring Resilient Laminate Flooring VCT Flooring S…" at bounding box center [622, 499] width 393 height 20
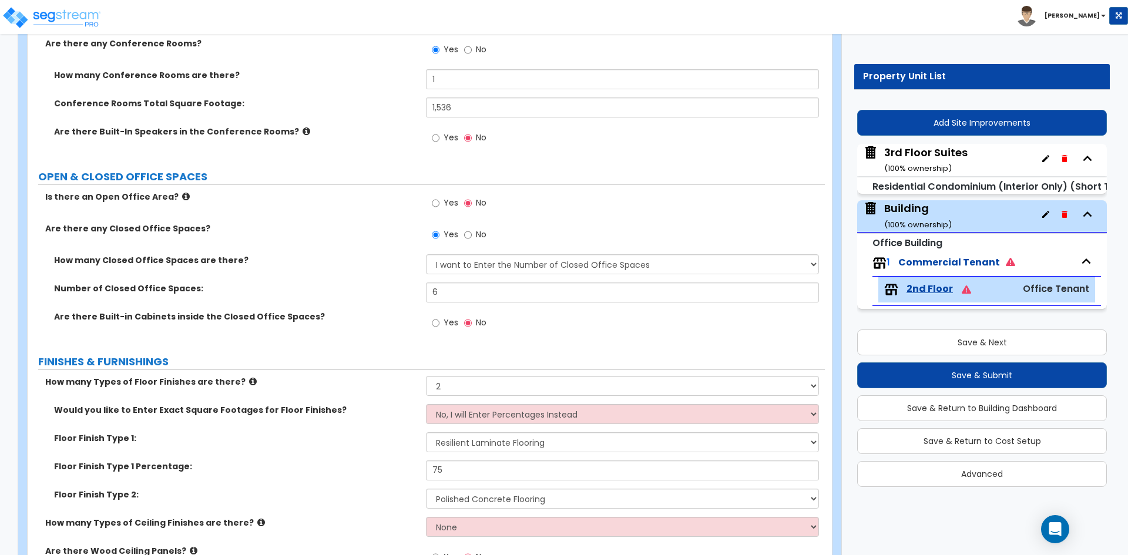
click at [331, 462] on label "Floor Finish Type 1 Percentage:" at bounding box center [235, 467] width 363 height 12
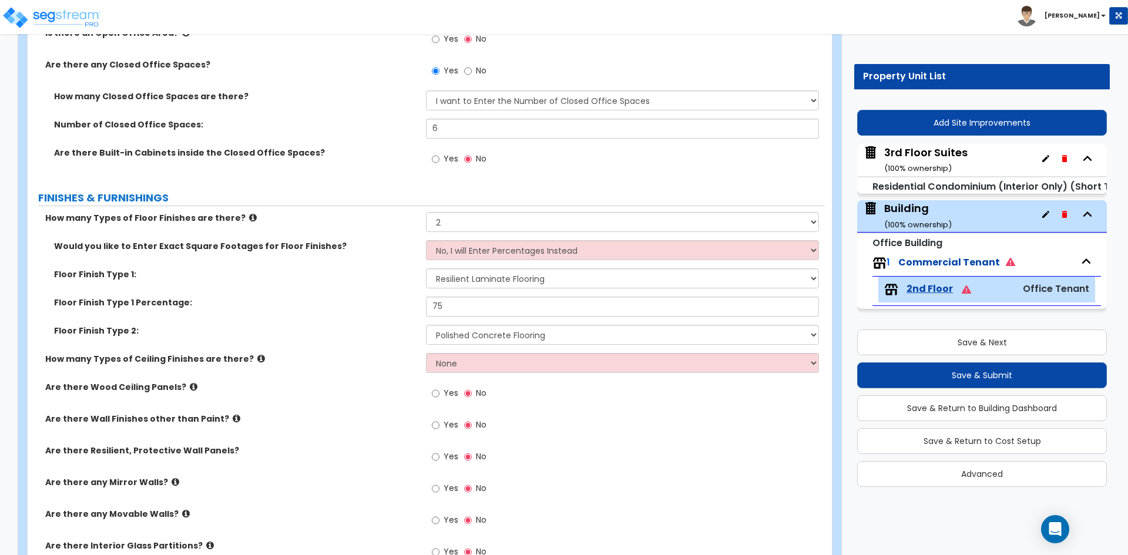
scroll to position [529, 0]
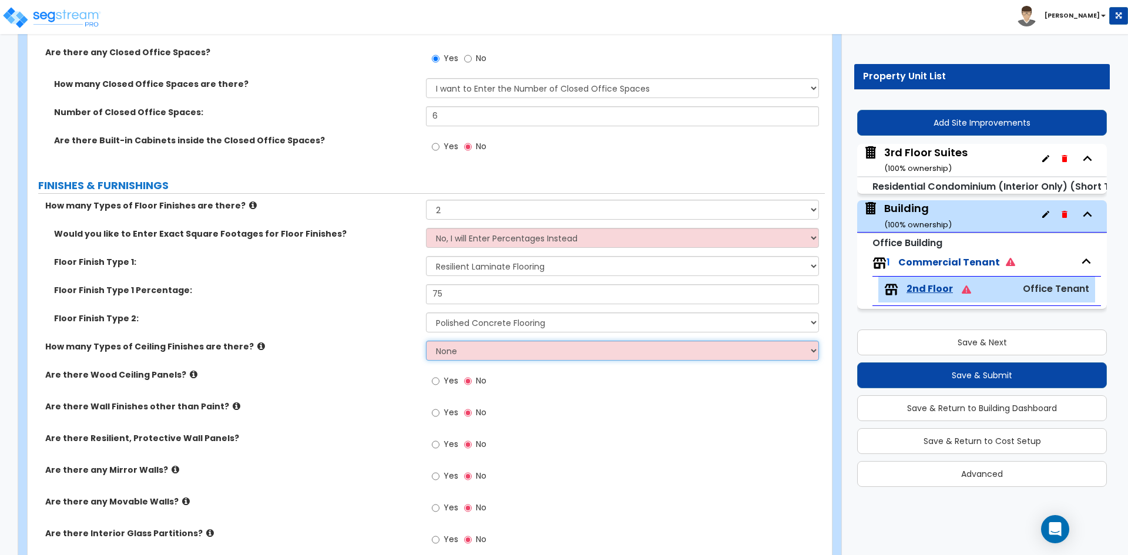
click at [452, 358] on select "None 1 2 3" at bounding box center [622, 351] width 393 height 20
click at [426, 341] on select "None 1 2 3" at bounding box center [622, 351] width 393 height 20
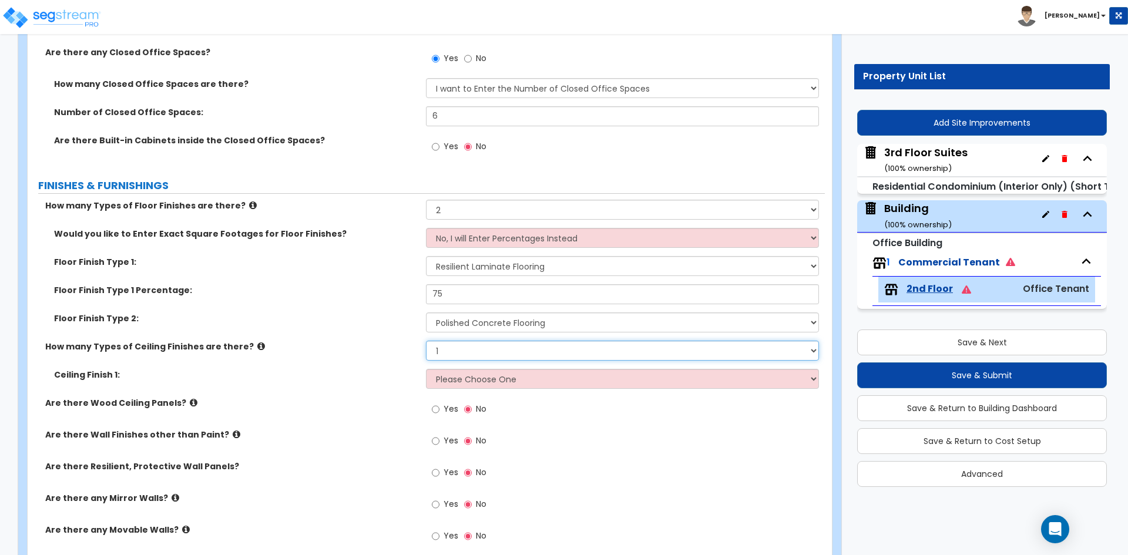
click at [461, 348] on select "None 1 2 3" at bounding box center [622, 351] width 393 height 20
select select "2"
click at [426, 341] on select "None 1 2 3" at bounding box center [622, 351] width 393 height 20
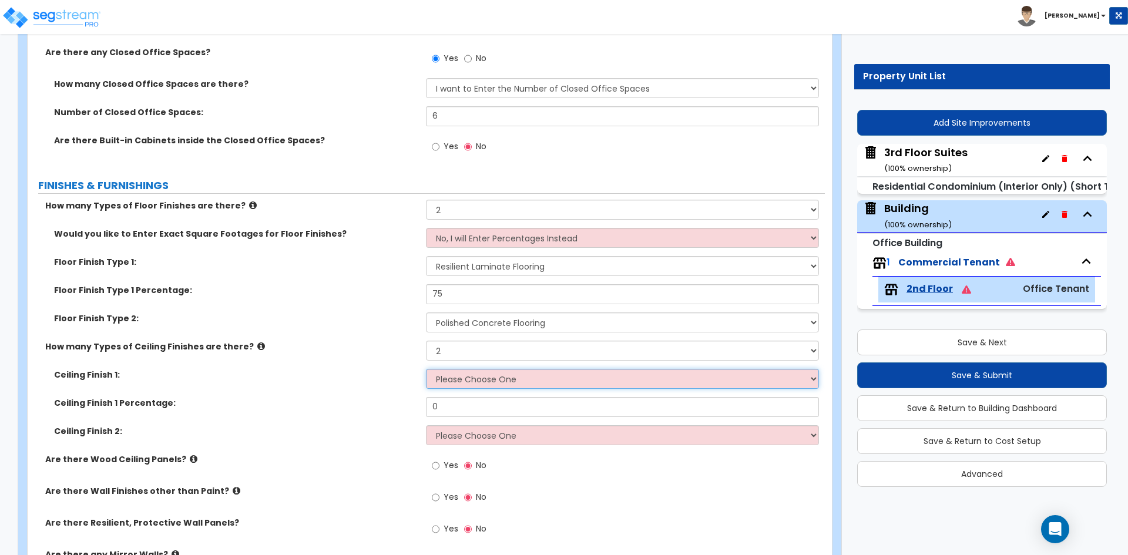
click at [470, 377] on select "Please Choose One Drop Ceiling Open Ceiling Drywall Ceiling" at bounding box center [622, 379] width 393 height 20
select select "2"
click at [426, 369] on select "Please Choose One Drop Ceiling Open Ceiling Drywall Ceiling" at bounding box center [622, 379] width 393 height 20
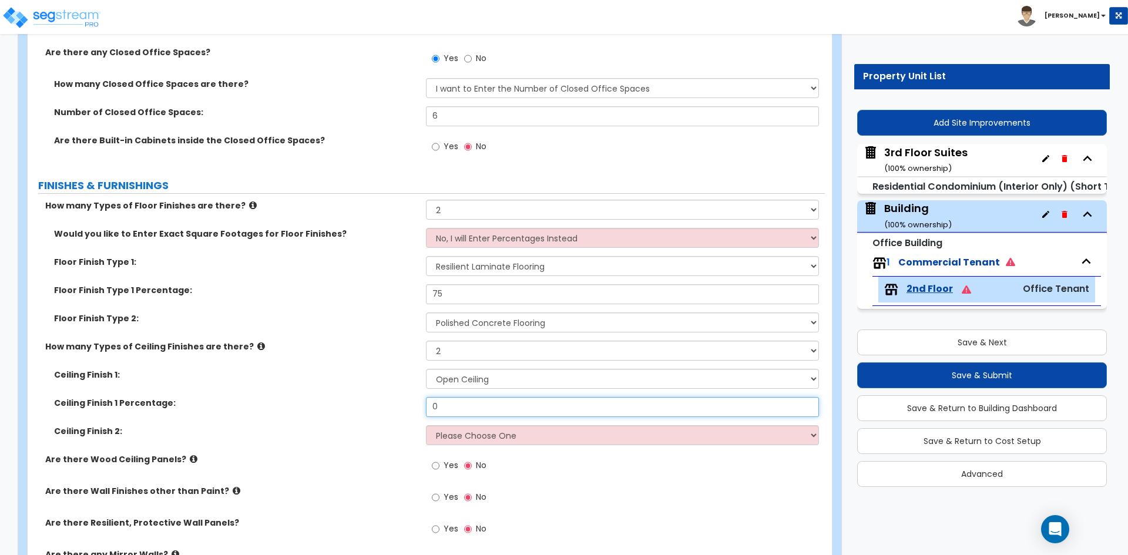
click at [455, 407] on input "0" at bounding box center [622, 407] width 393 height 20
type input "50"
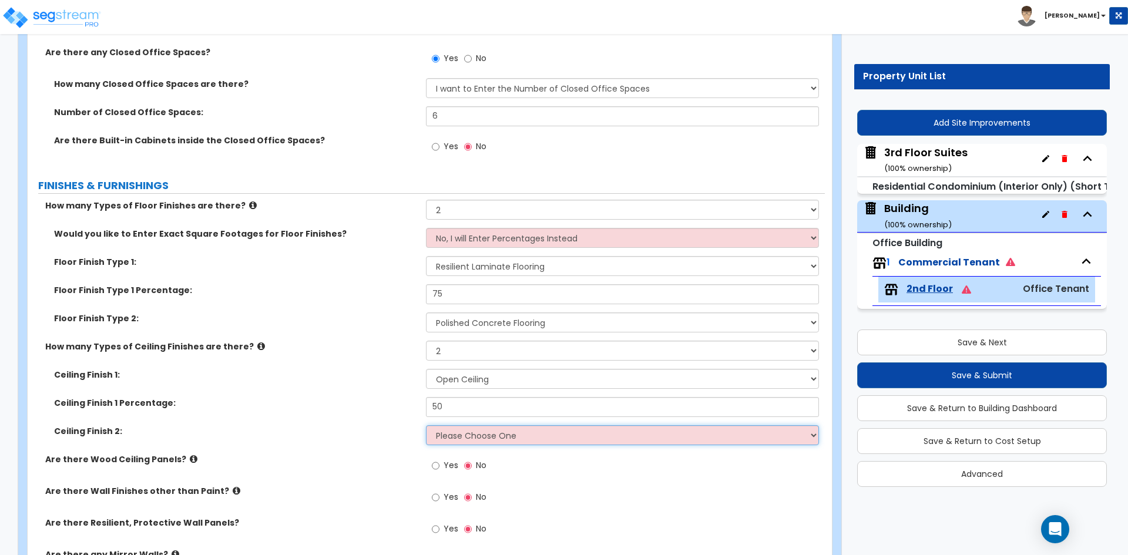
click at [458, 437] on select "Please Choose One Drop Ceiling Open Ceiling Drywall Ceiling" at bounding box center [622, 435] width 393 height 20
select select "3"
click at [426, 425] on select "Please Choose One Drop Ceiling Open Ceiling Drywall Ceiling" at bounding box center [622, 435] width 393 height 20
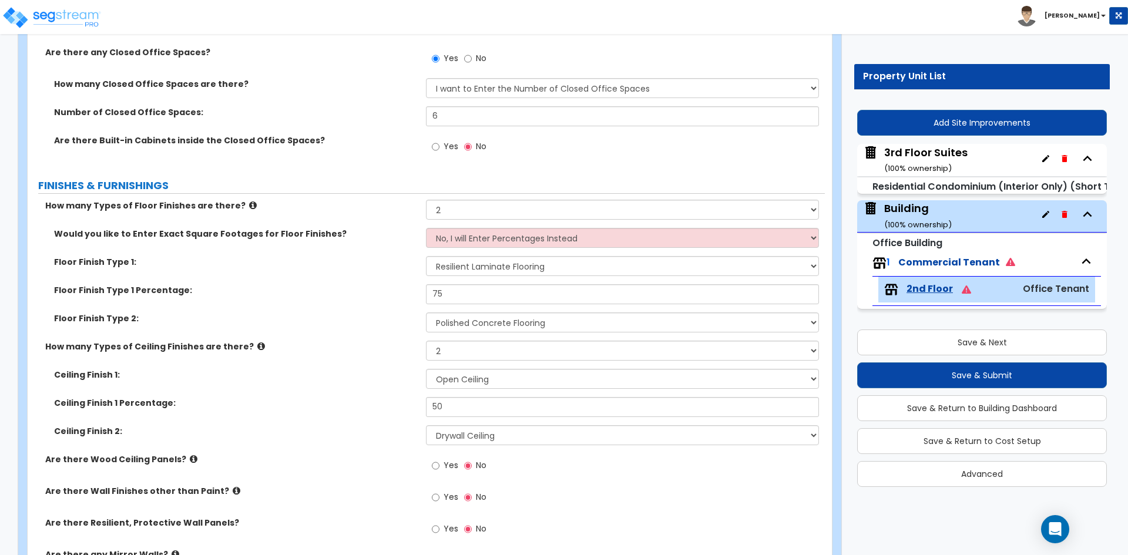
click at [356, 435] on label "Ceiling Finish 2:" at bounding box center [235, 431] width 363 height 12
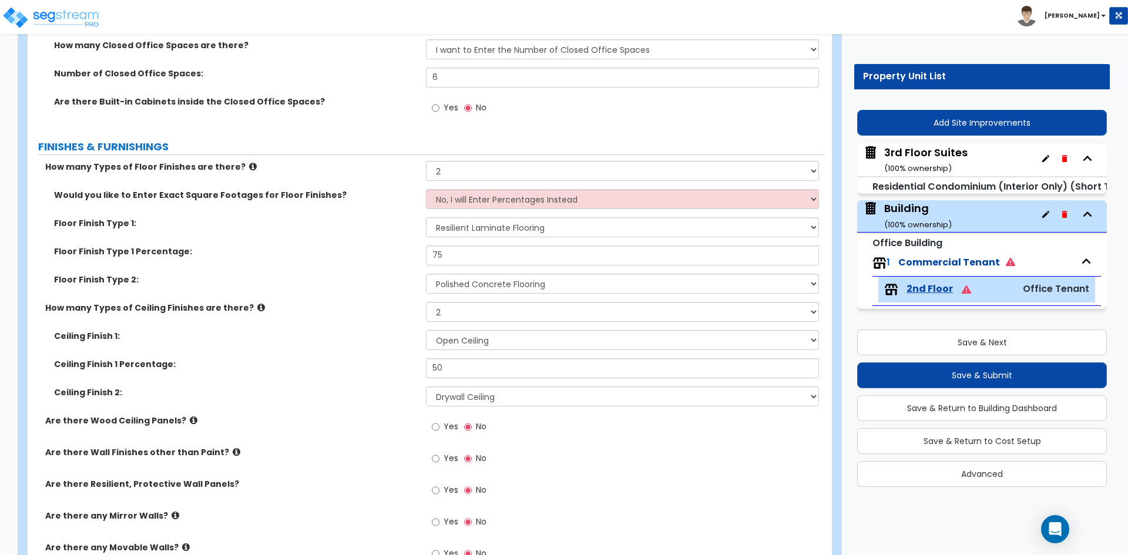
scroll to position [588, 0]
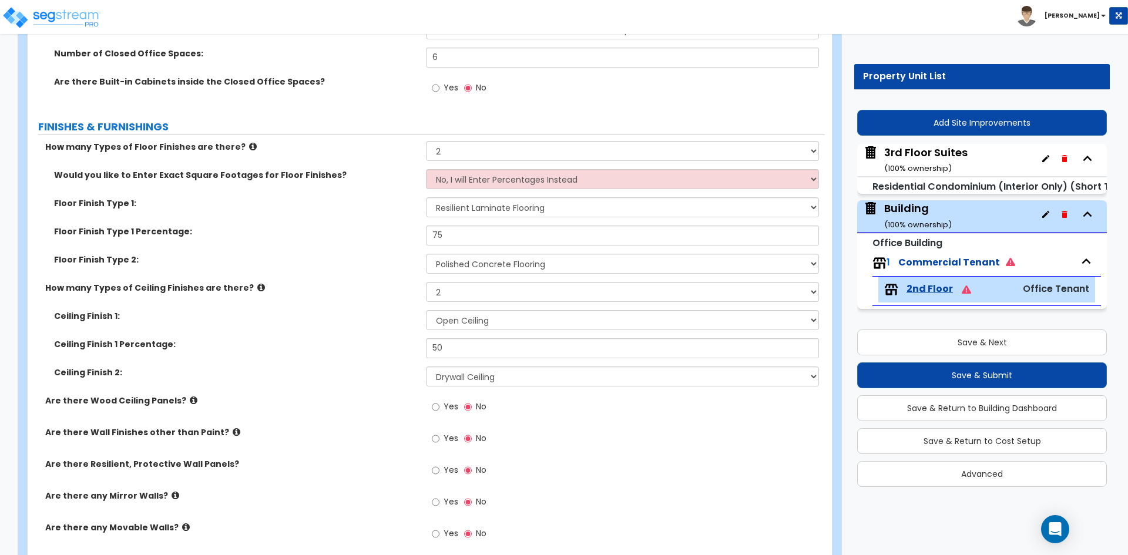
click at [440, 403] on label "Yes" at bounding box center [445, 408] width 26 height 20
click at [440, 403] on input "Yes" at bounding box center [436, 407] width 8 height 13
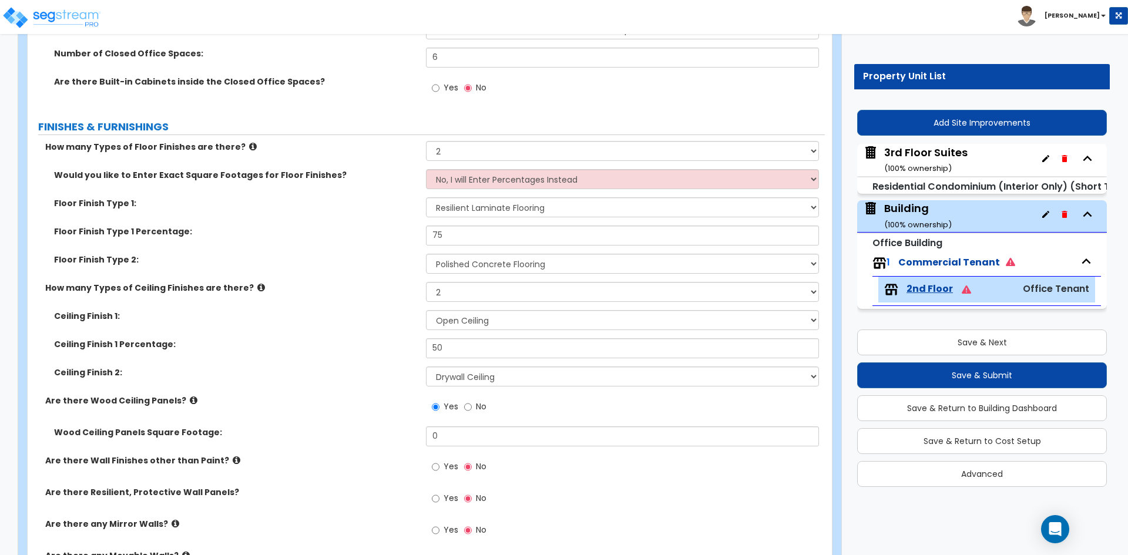
click at [489, 411] on div "Yes No" at bounding box center [459, 408] width 66 height 27
click at [482, 408] on span "No" at bounding box center [481, 407] width 11 height 12
click at [472, 408] on input "No" at bounding box center [468, 407] width 8 height 13
radio input "false"
radio input "true"
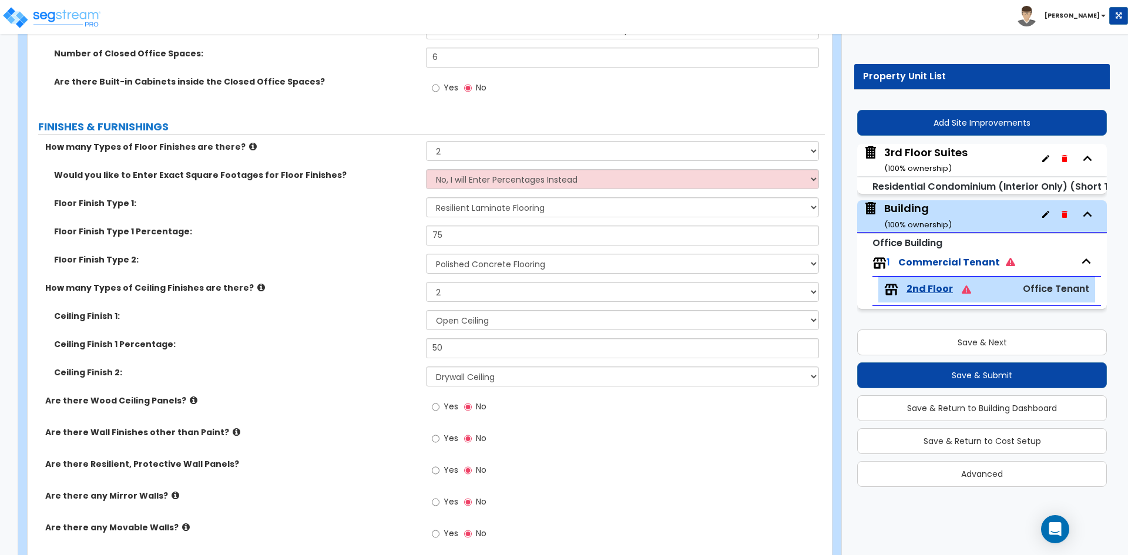
click at [449, 438] on span "Yes" at bounding box center [451, 439] width 15 height 12
click at [440, 438] on input "Yes" at bounding box center [436, 439] width 8 height 13
radio input "true"
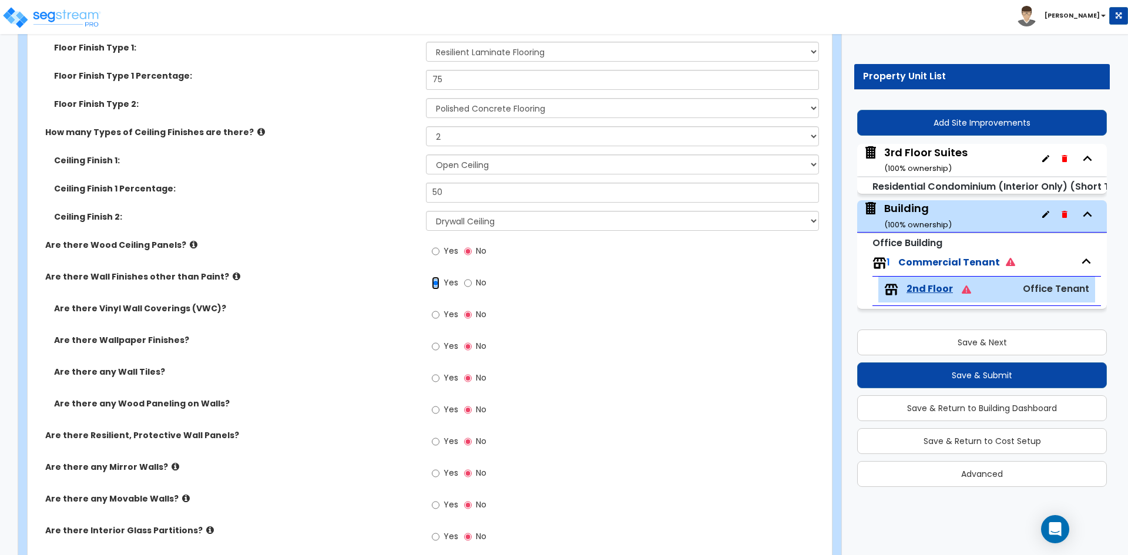
scroll to position [764, 0]
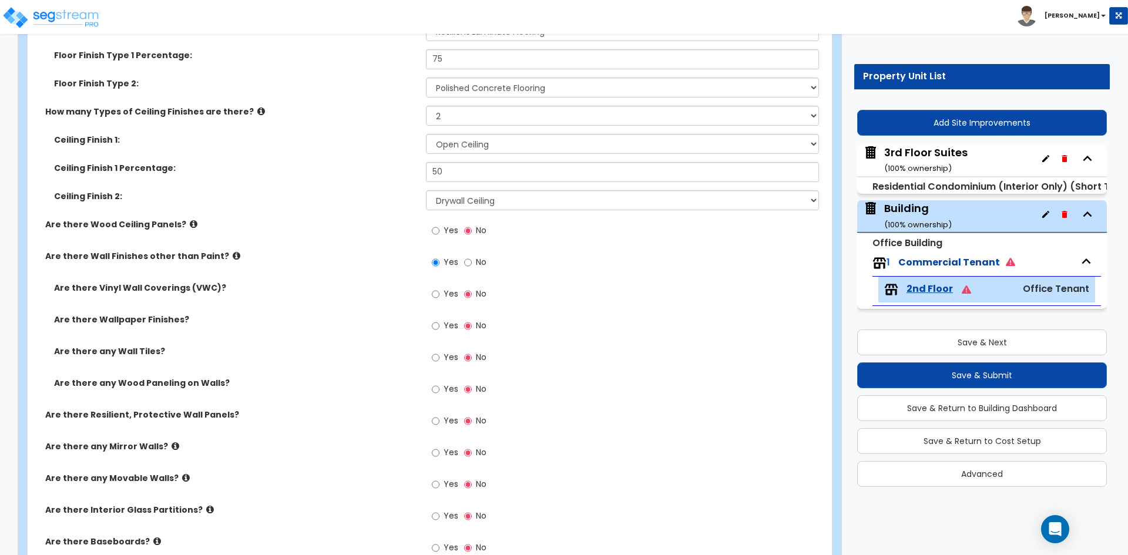
click at [450, 327] on span "Yes" at bounding box center [451, 326] width 15 height 12
click at [440, 327] on input "Yes" at bounding box center [436, 326] width 8 height 13
radio input "true"
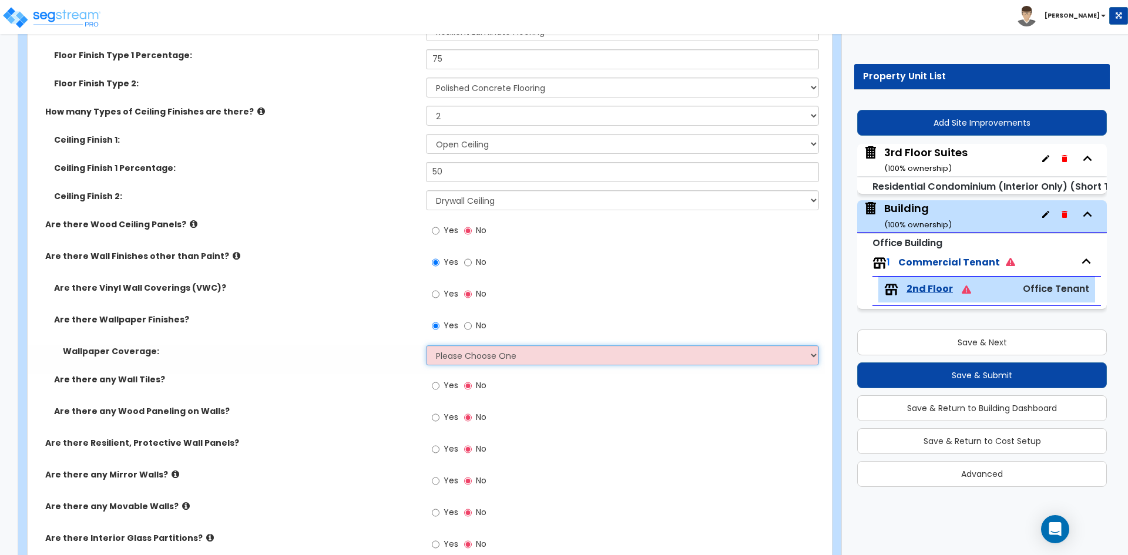
click at [478, 357] on select "Please Choose One Only a Small Portion of Walls are Covered Several Walls are C…" at bounding box center [622, 356] width 393 height 20
select select "2"
click at [426, 346] on select "Please Choose One Only a Small Portion of Walls are Covered Several Walls are C…" at bounding box center [622, 356] width 393 height 20
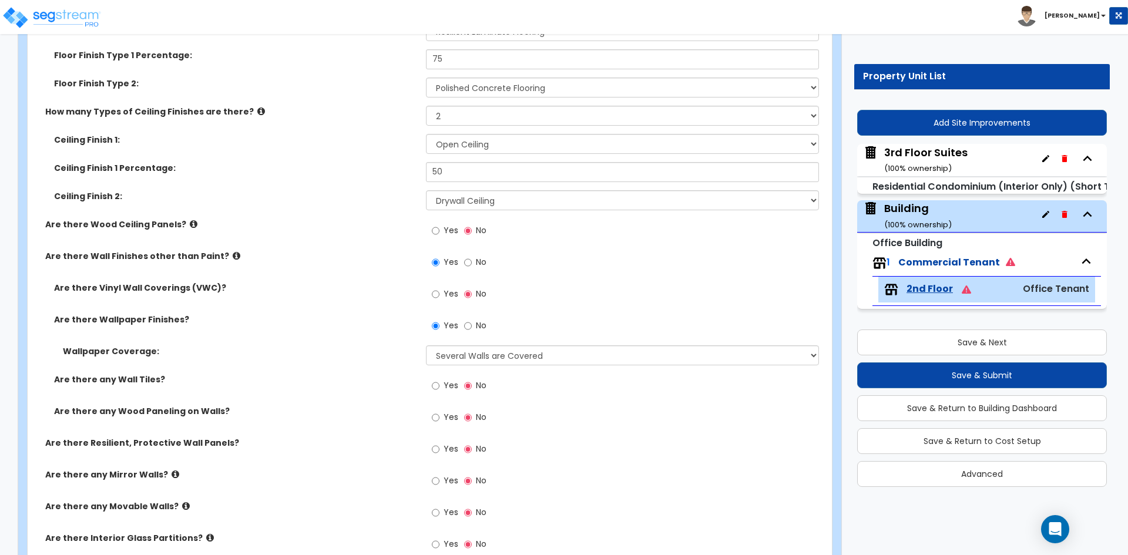
click at [372, 351] on label "Wallpaper Coverage:" at bounding box center [240, 352] width 354 height 12
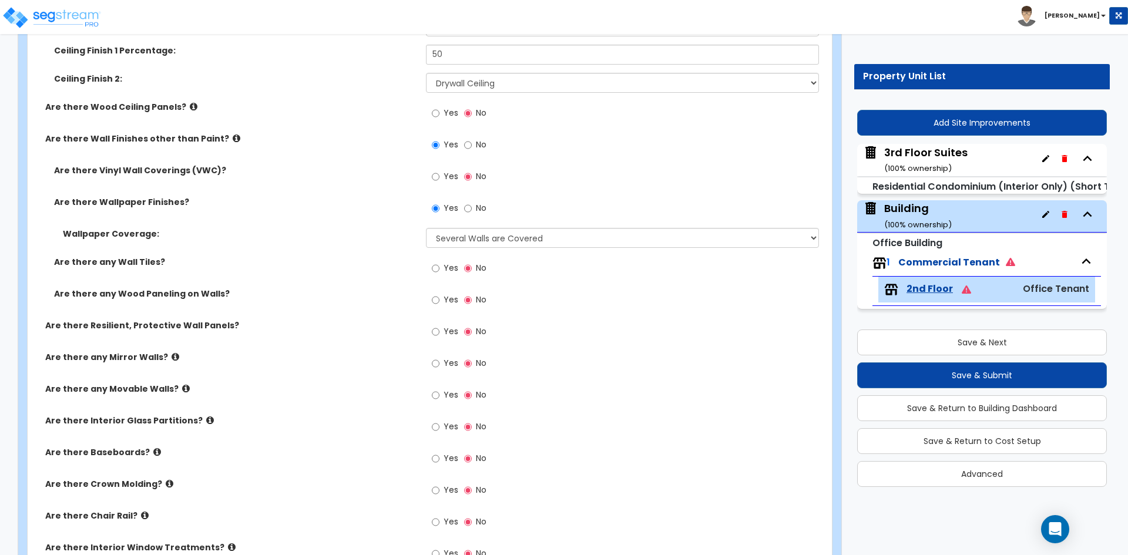
scroll to position [940, 0]
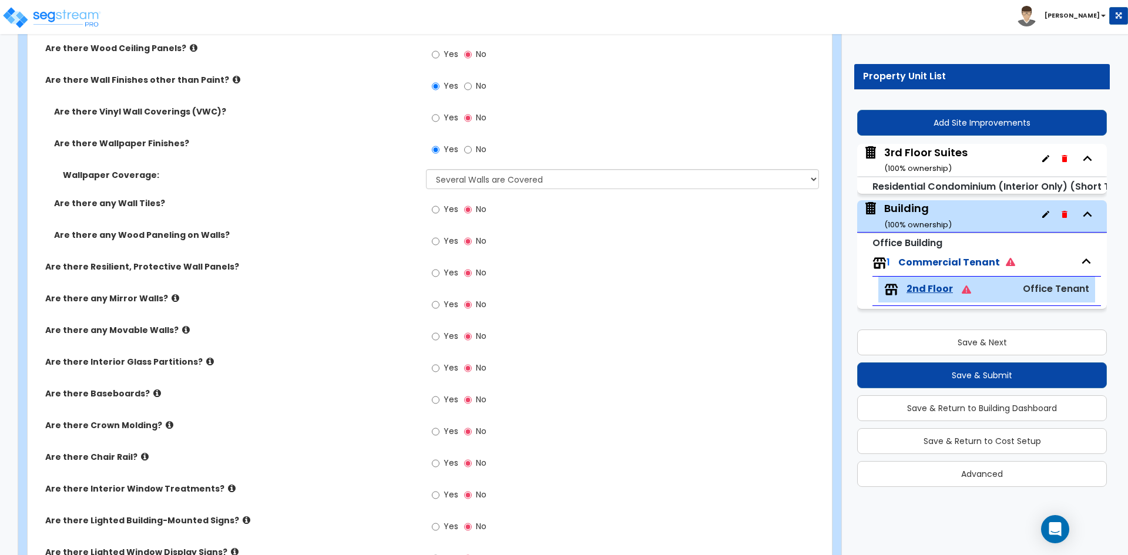
click at [441, 397] on label "Yes" at bounding box center [445, 401] width 26 height 20
click at [440, 397] on input "Yes" at bounding box center [436, 400] width 8 height 13
radio input "true"
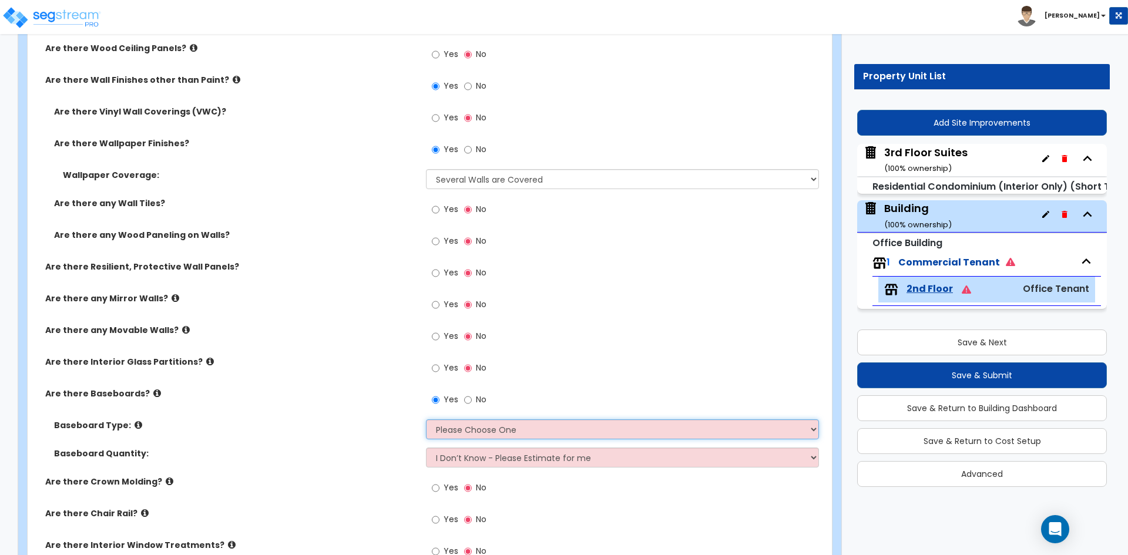
click at [459, 425] on select "Please Choose One Wood Vinyl Carpet Tile" at bounding box center [622, 430] width 393 height 20
select select "1"
click at [426, 420] on select "Please Choose One Wood Vinyl Carpet Tile" at bounding box center [622, 430] width 393 height 20
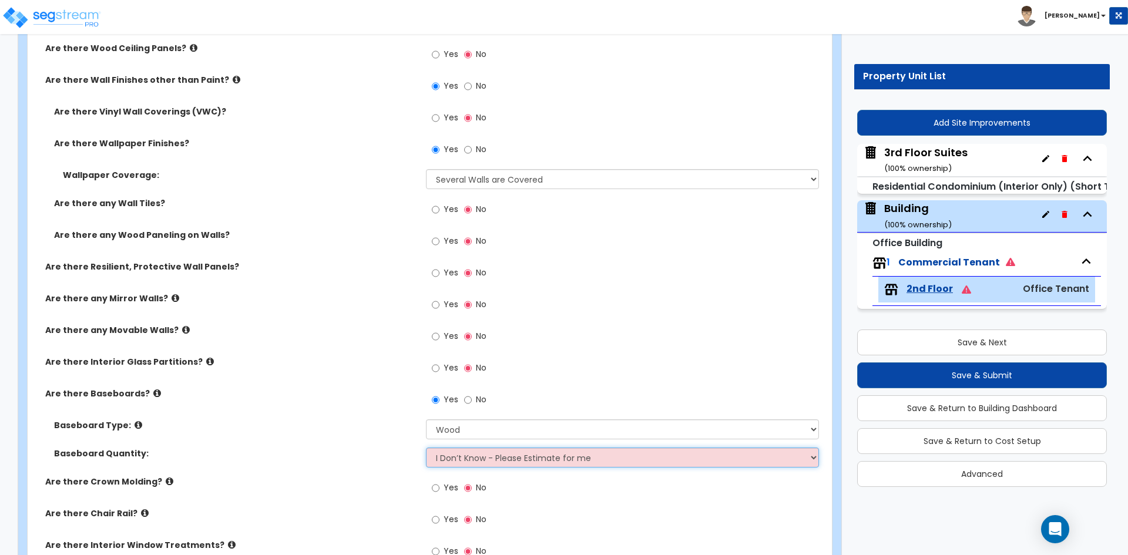
click at [494, 461] on select "I Don’t Know - Please Estimate for me I want to Enter the Linear Footage" at bounding box center [622, 458] width 393 height 20
click at [319, 440] on div "Baseboard Type: Please Choose One Wood Vinyl Carpet Tile" at bounding box center [426, 434] width 797 height 28
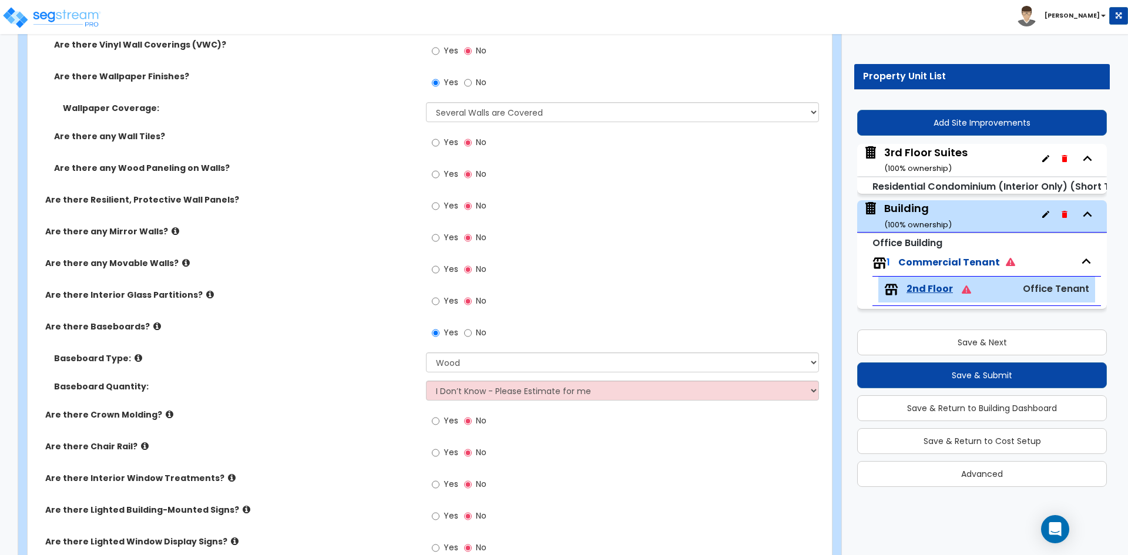
scroll to position [1058, 0]
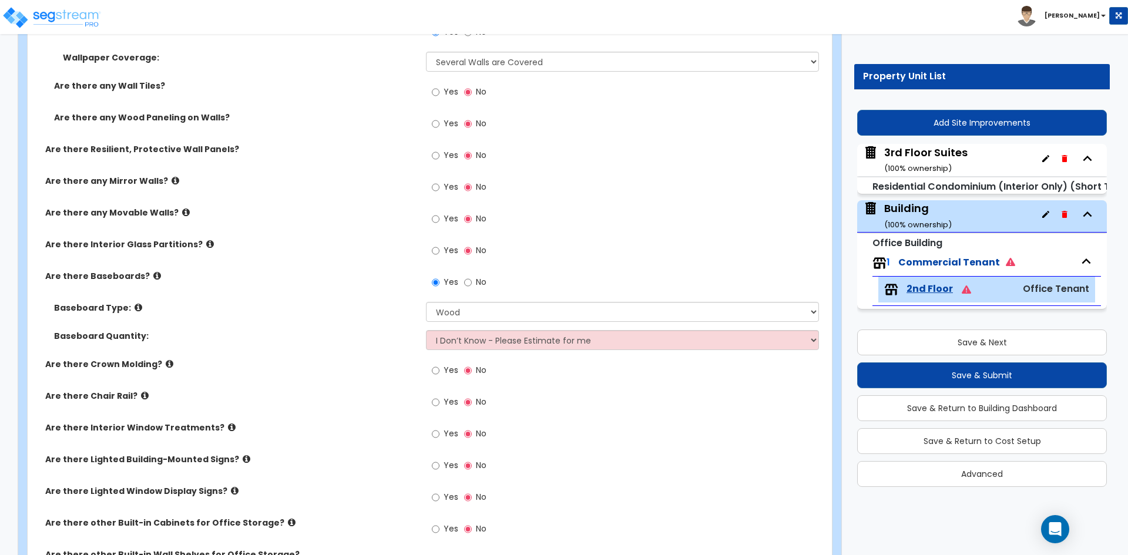
click at [448, 432] on span "Yes" at bounding box center [451, 434] width 15 height 12
click at [440, 432] on input "Yes" at bounding box center [436, 434] width 8 height 13
radio input "true"
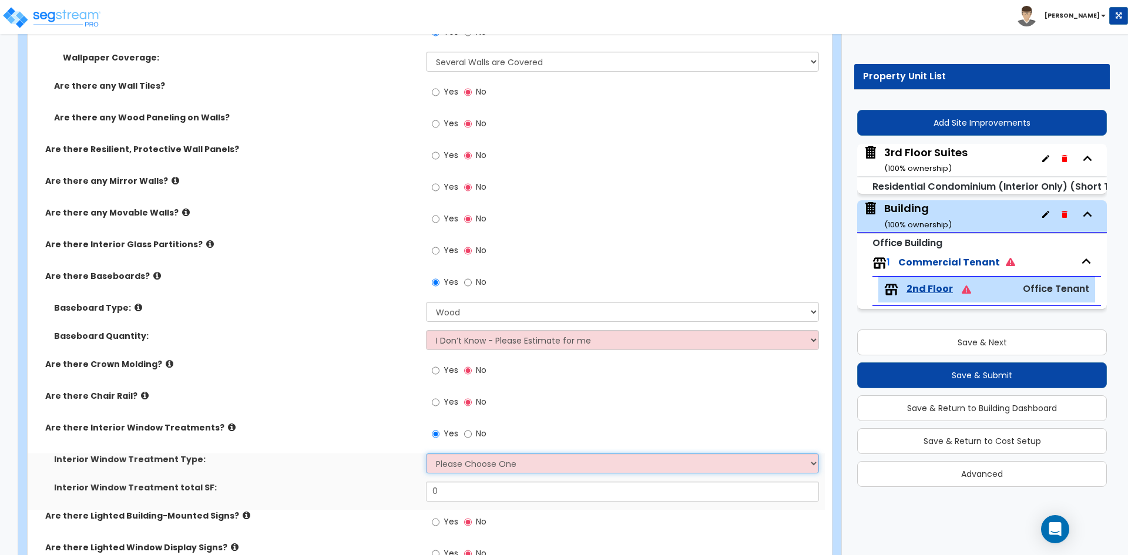
click at [458, 464] on select "Please Choose One Vertical Blinds Window Shades Venetian Blinds Wood Shutters" at bounding box center [622, 464] width 393 height 20
select select "2"
click at [426, 454] on select "Please Choose One Vertical Blinds Window Shades Venetian Blinds Wood Shutters" at bounding box center [622, 464] width 393 height 20
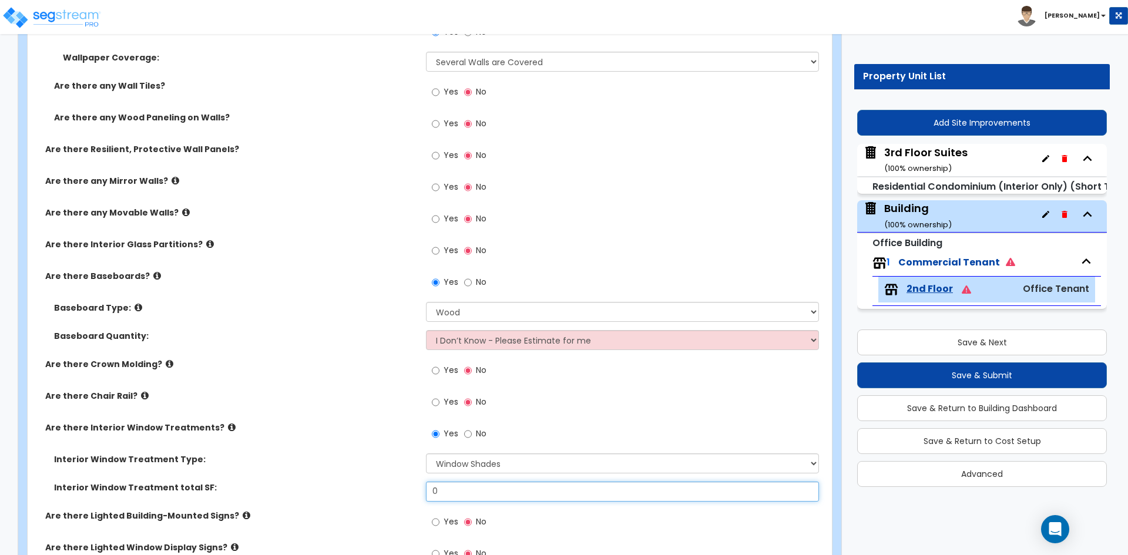
click at [468, 486] on input "0" at bounding box center [622, 492] width 393 height 20
click at [462, 492] on input "0" at bounding box center [622, 492] width 393 height 20
type input "260"
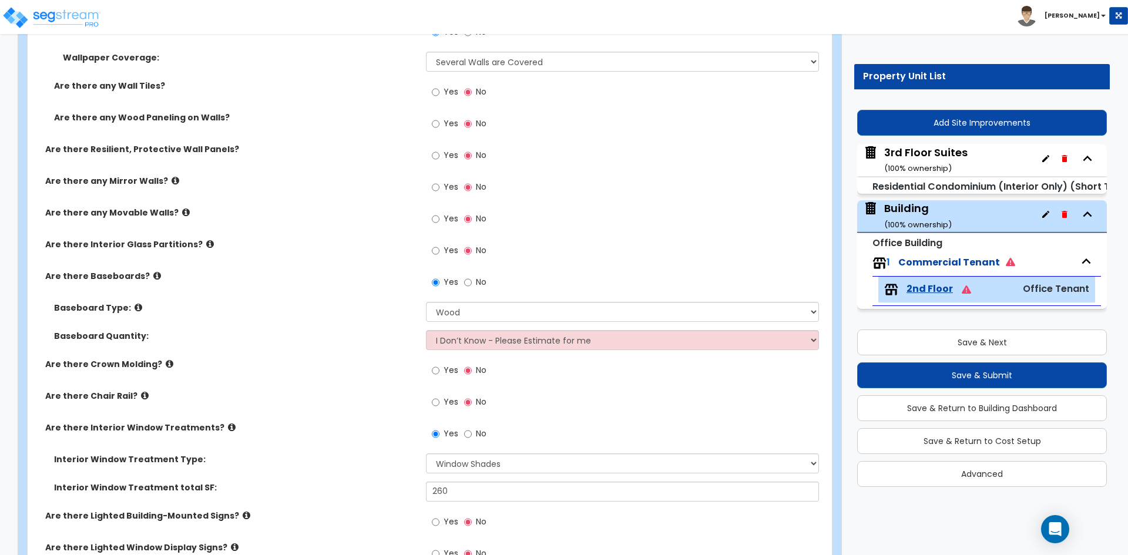
click at [374, 476] on div "Interior Window Treatment Type: Please Choose One Vertical Blinds Window Shades…" at bounding box center [426, 468] width 797 height 28
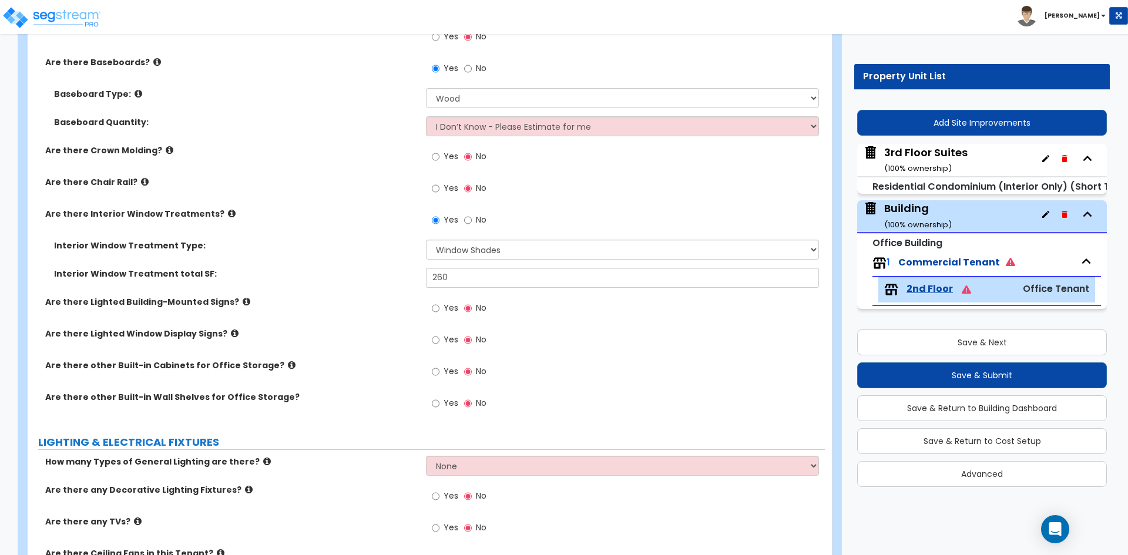
scroll to position [1293, 0]
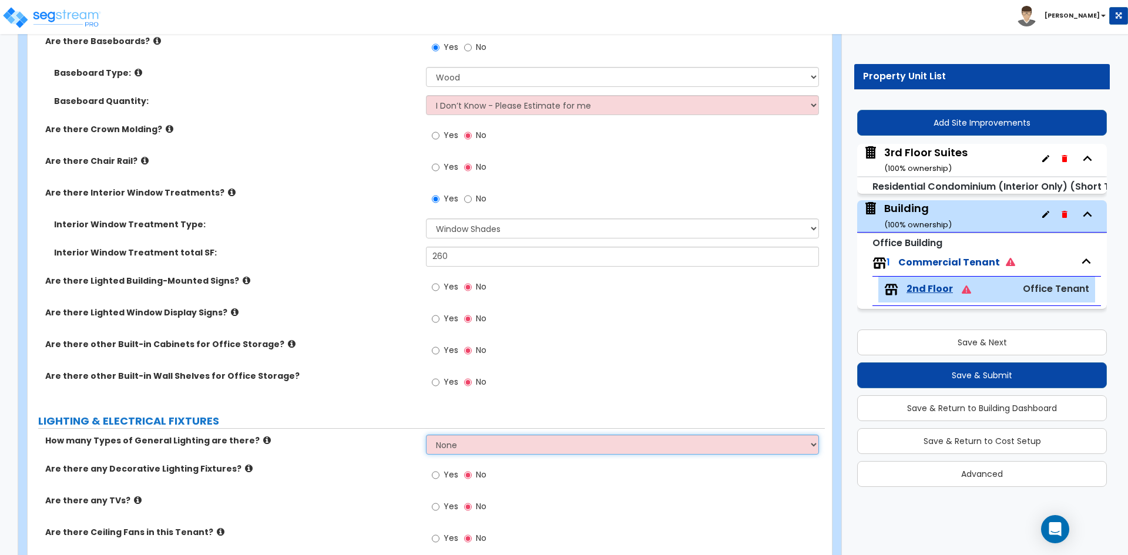
click at [451, 451] on select "None 1 2 3" at bounding box center [622, 445] width 393 height 20
select select "1"
click at [426, 435] on select "None 1 2 3" at bounding box center [622, 445] width 393 height 20
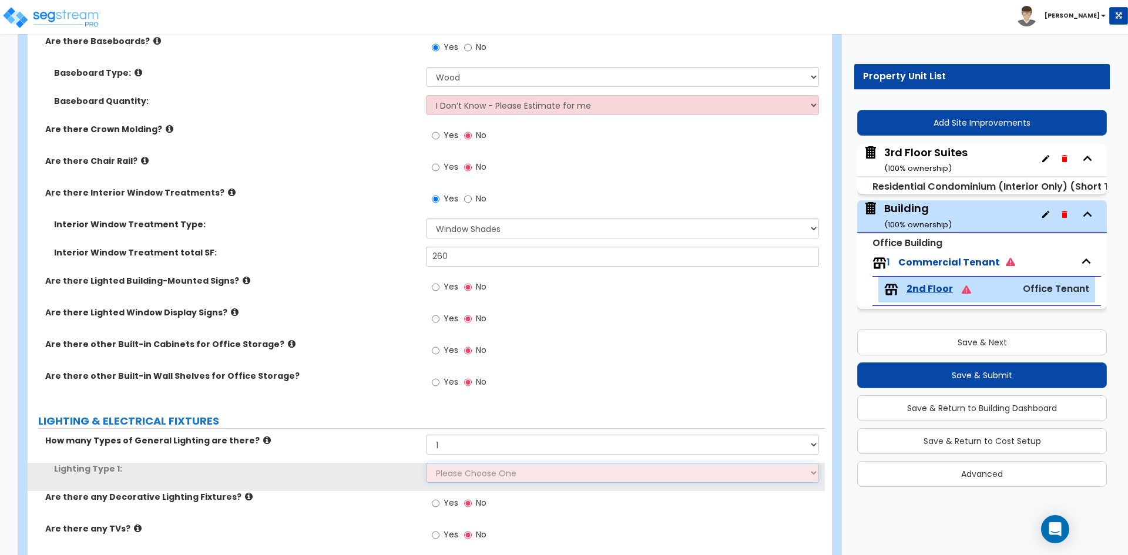
click at [448, 468] on select "Please Choose One LED Surface-Mounted LED Recessed Fluorescent Surface-Mounted …" at bounding box center [622, 473] width 393 height 20
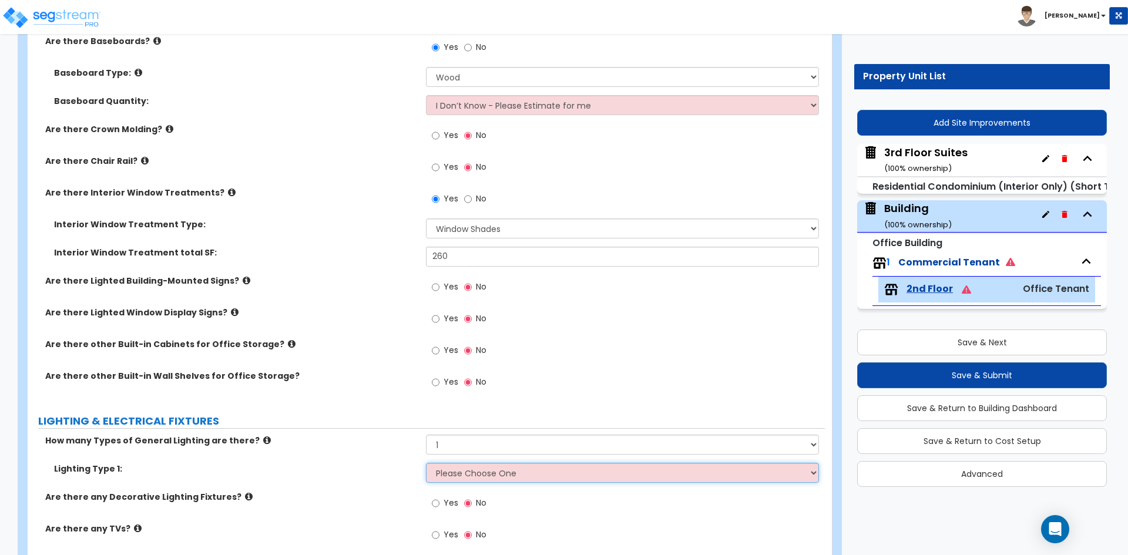
select select "2"
click at [426, 463] on select "Please Choose One LED Surface-Mounted LED Recessed Fluorescent Surface-Mounted …" at bounding box center [622, 473] width 393 height 20
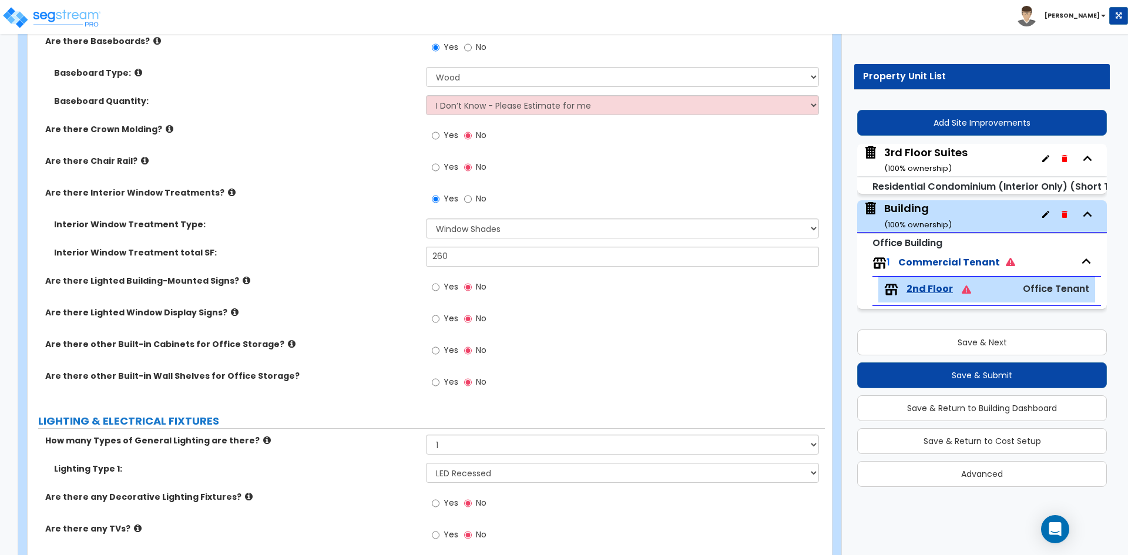
click at [296, 490] on div "Lighting Type 1: Please Choose One LED Surface-Mounted LED Recessed Fluorescent…" at bounding box center [426, 477] width 797 height 28
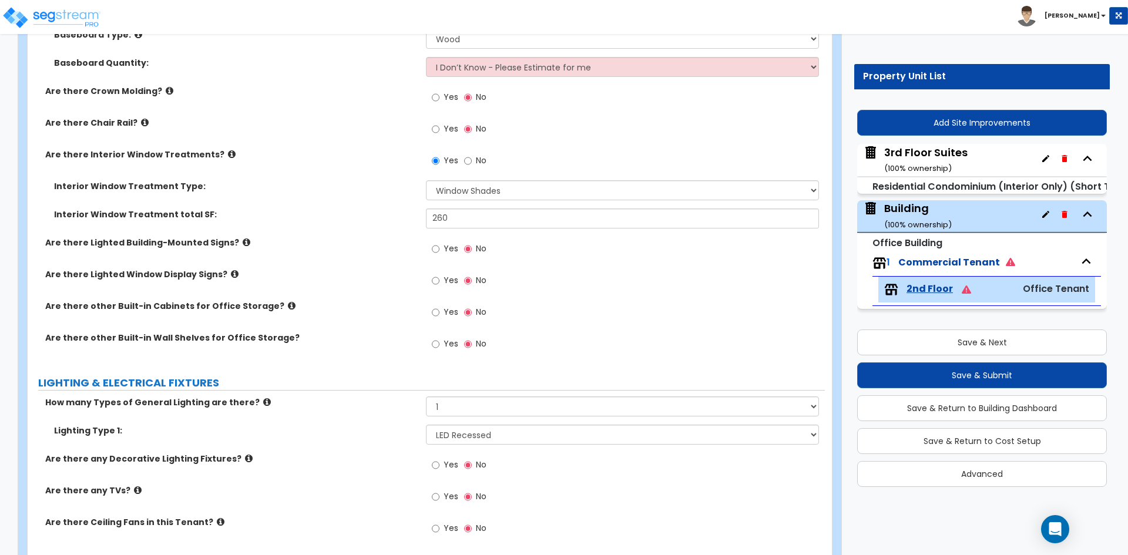
scroll to position [1352, 0]
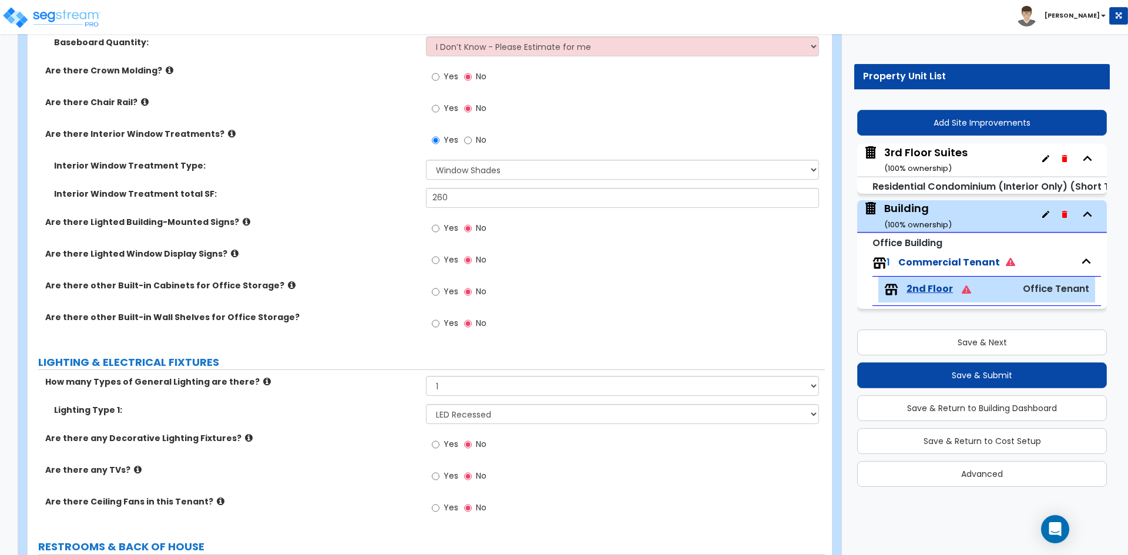
click at [447, 444] on span "Yes" at bounding box center [451, 444] width 15 height 12
click at [440, 444] on input "Yes" at bounding box center [436, 444] width 8 height 13
radio input "true"
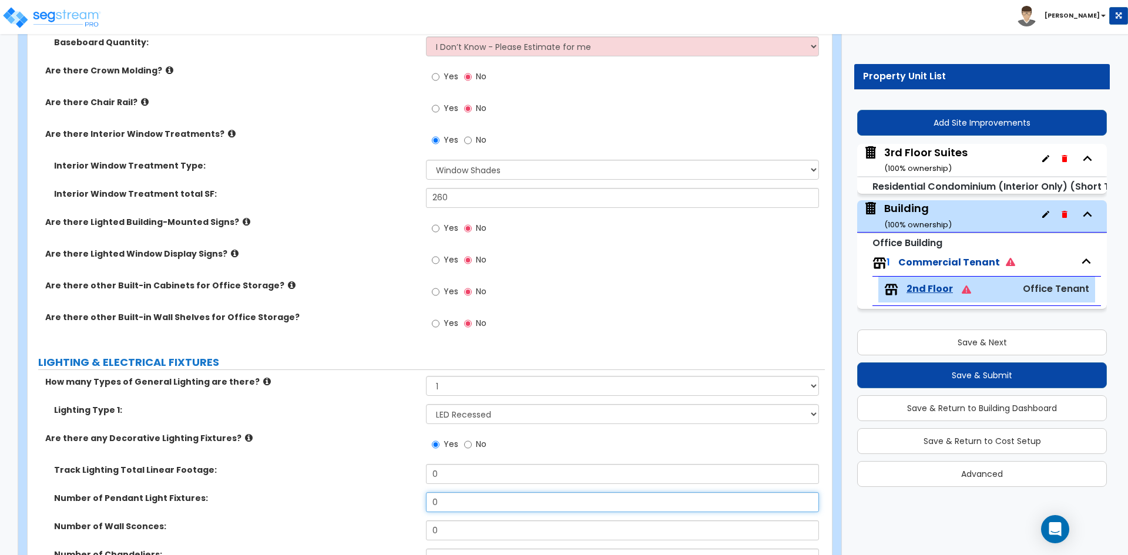
click at [462, 507] on input "0" at bounding box center [622, 502] width 393 height 20
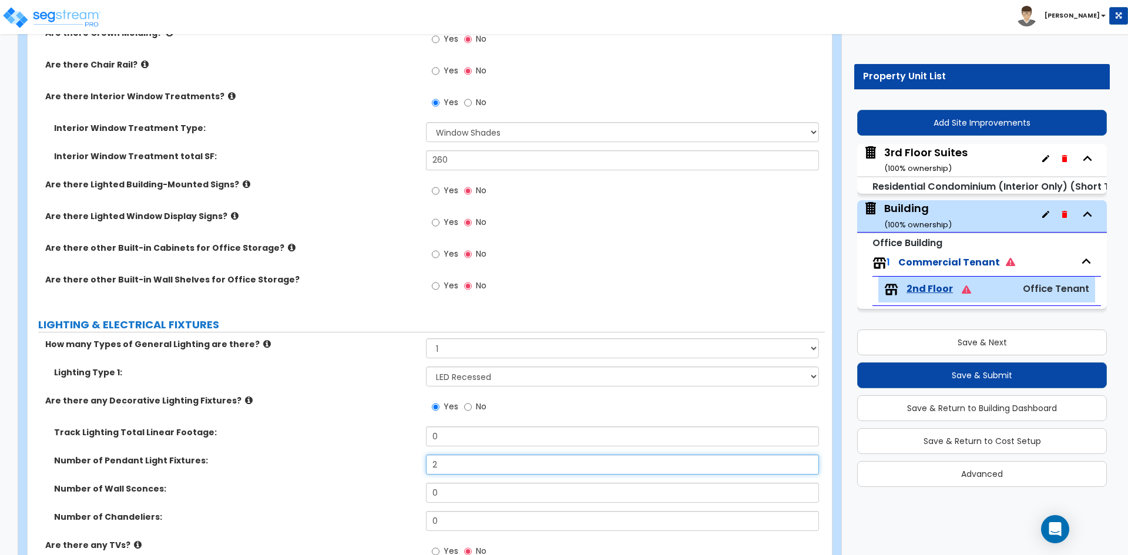
scroll to position [1410, 0]
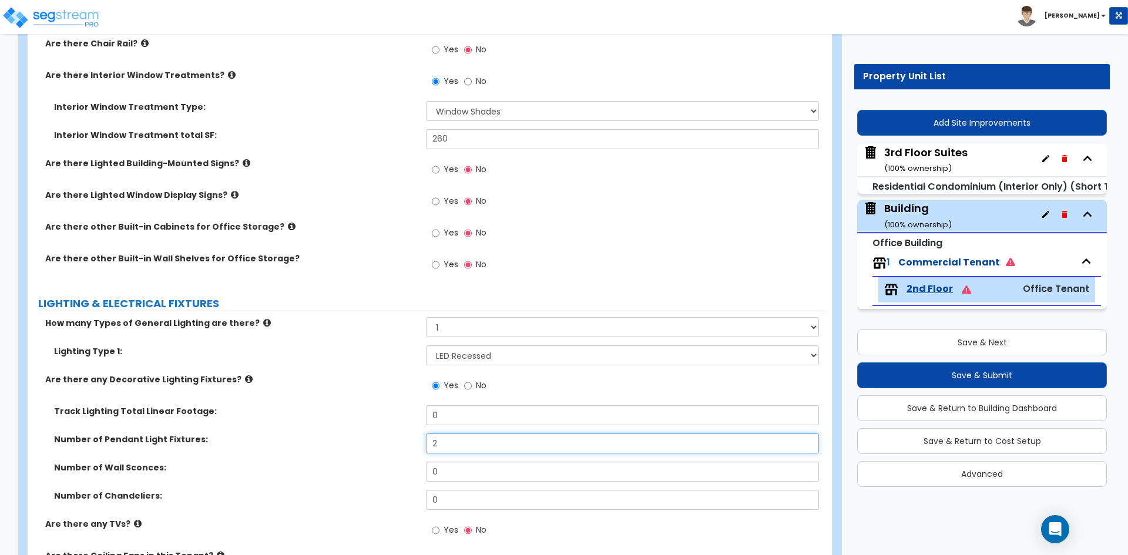
type input "2"
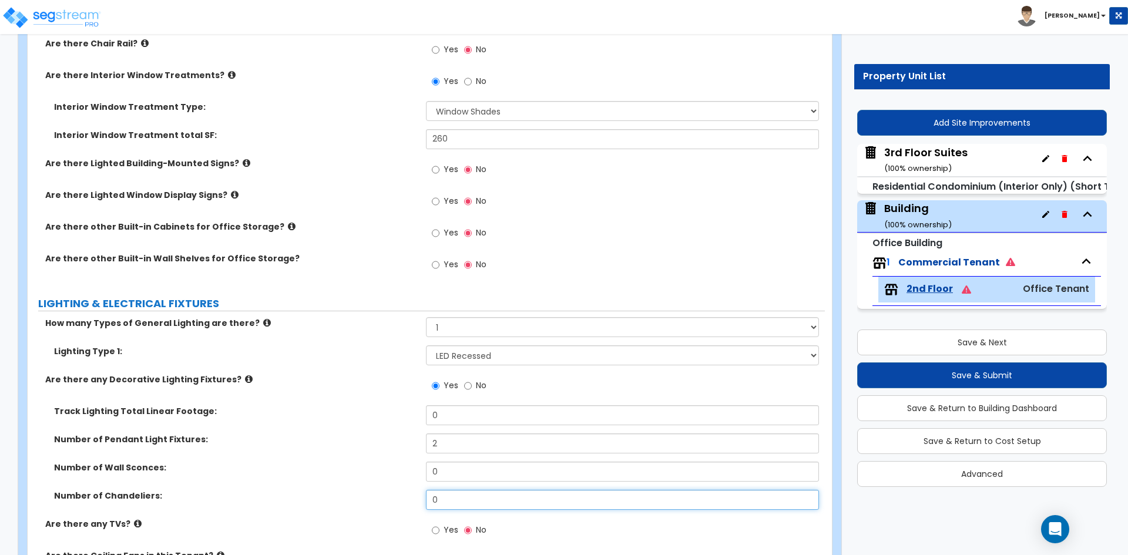
click at [446, 493] on input "0" at bounding box center [622, 500] width 393 height 20
type input "1"
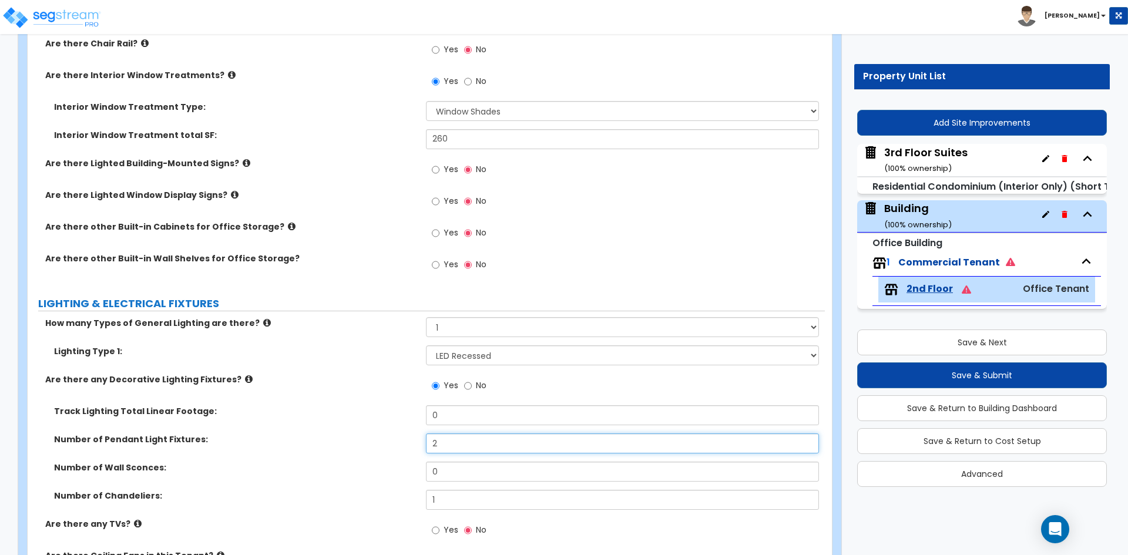
click at [471, 449] on input "2" at bounding box center [622, 444] width 393 height 20
type input "24"
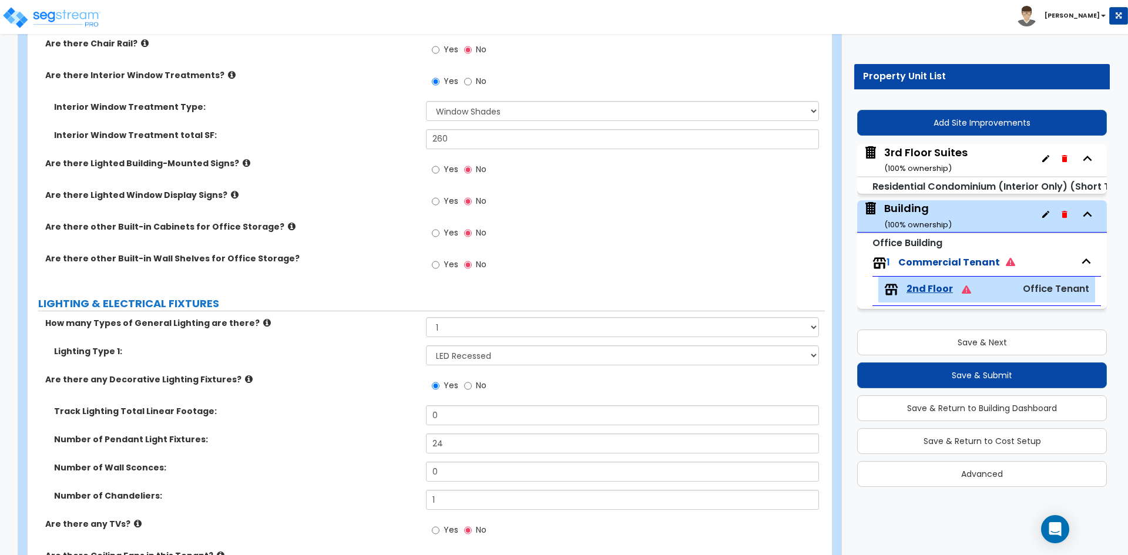
scroll to position [1469, 0]
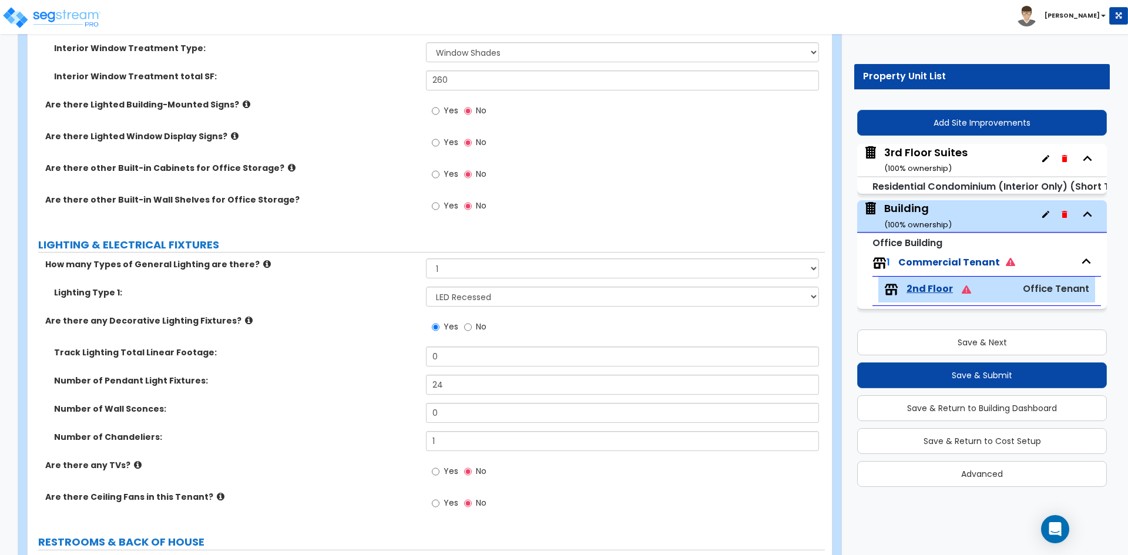
click at [442, 475] on label "Yes" at bounding box center [445, 473] width 26 height 20
click at [440, 475] on input "Yes" at bounding box center [436, 471] width 8 height 13
radio input "true"
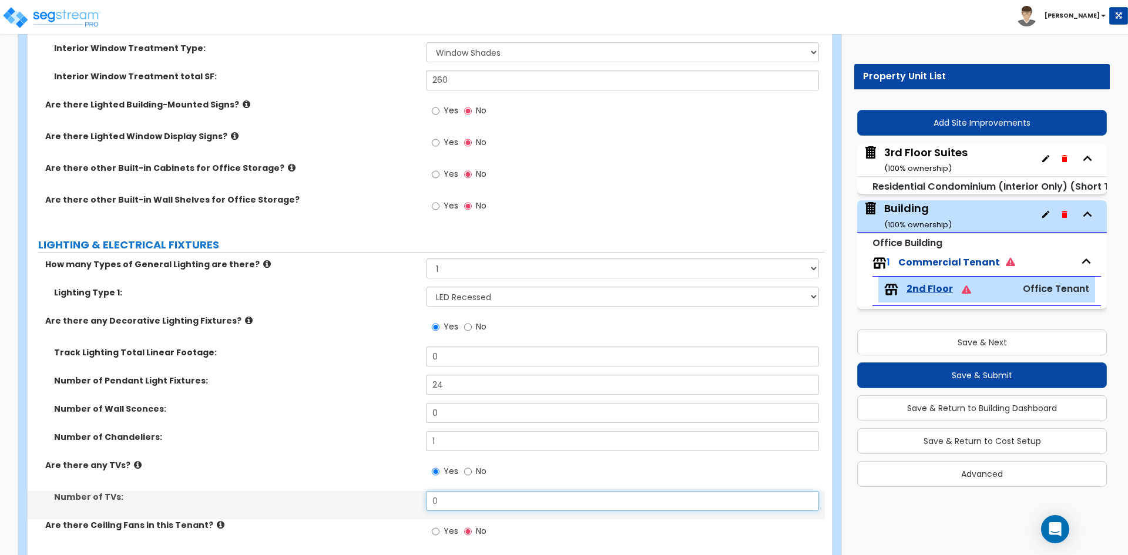
click at [454, 496] on input "0" at bounding box center [622, 501] width 393 height 20
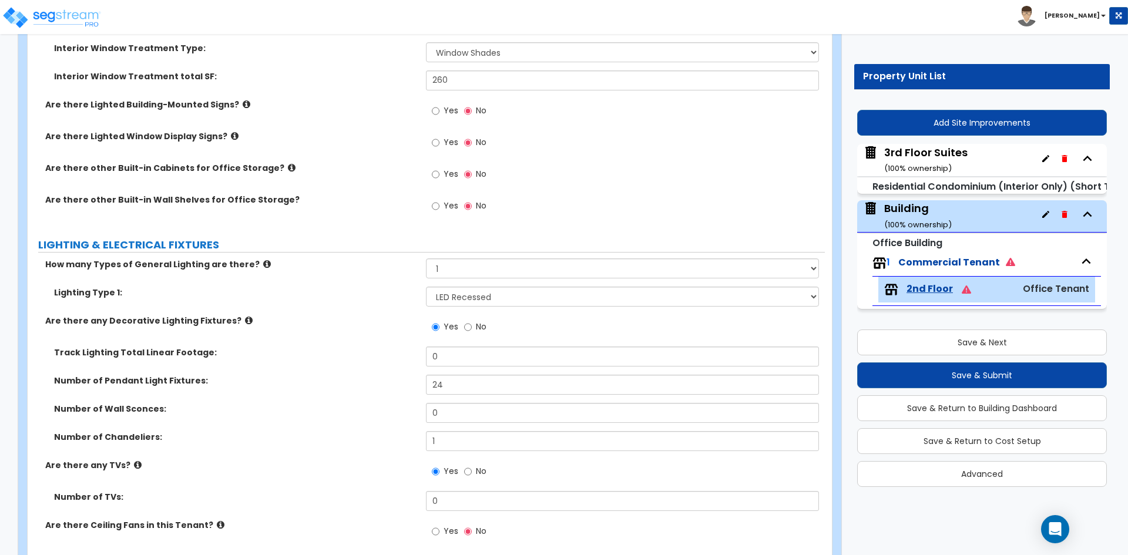
click at [126, 351] on label "Track Lighting Total Linear Footage:" at bounding box center [235, 353] width 363 height 12
click at [455, 353] on input "0" at bounding box center [622, 357] width 393 height 20
click at [494, 366] on input "0" at bounding box center [622, 357] width 393 height 20
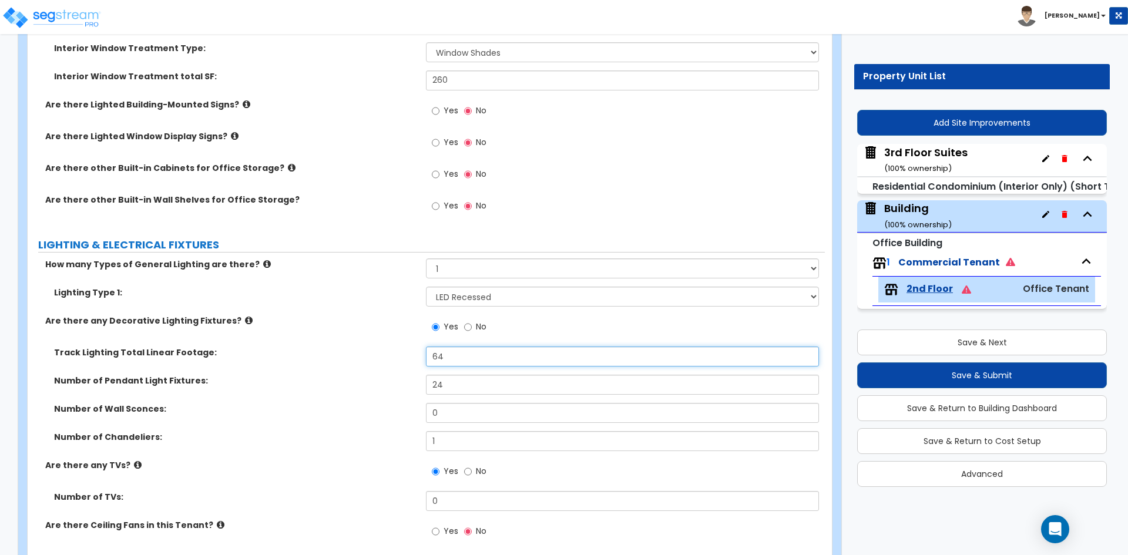
type input "64"
click at [377, 389] on div "Number of Pendant Light Fixtures: 24" at bounding box center [426, 389] width 797 height 28
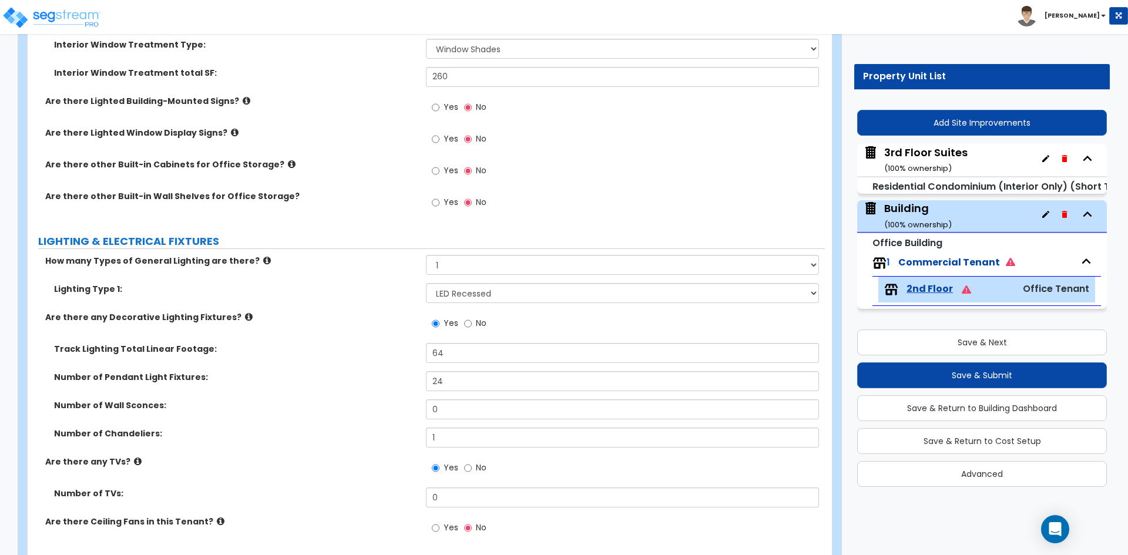
scroll to position [1528, 0]
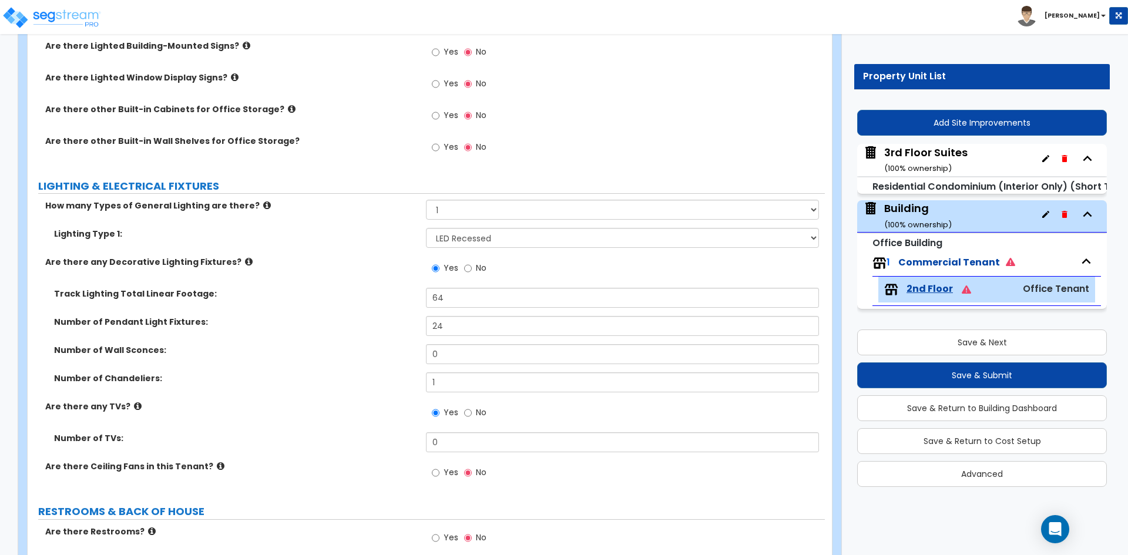
click at [317, 361] on div "Number of Wall Sconces: 0" at bounding box center [426, 358] width 797 height 28
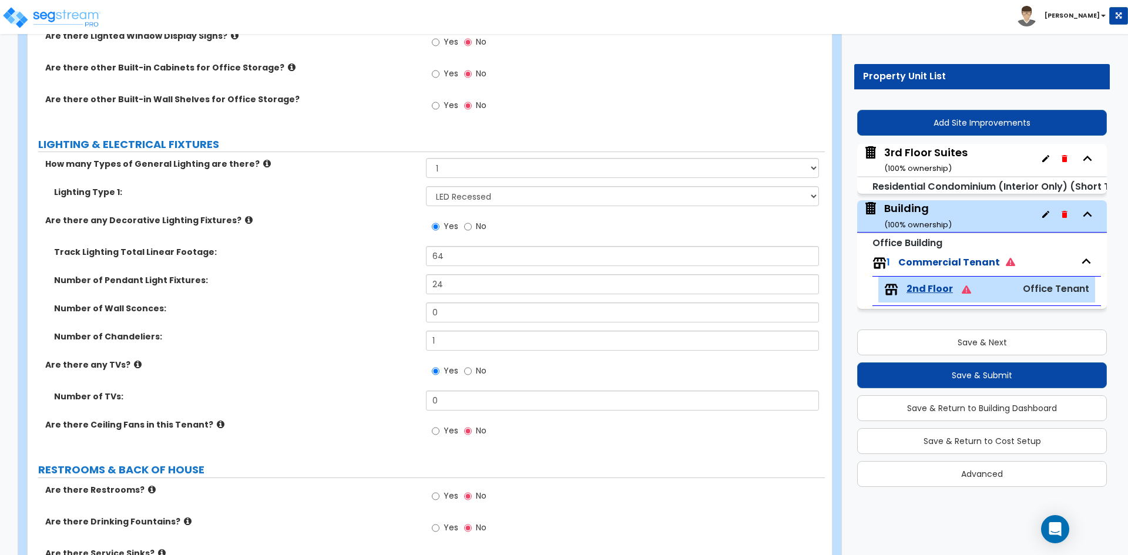
scroll to position [1587, 0]
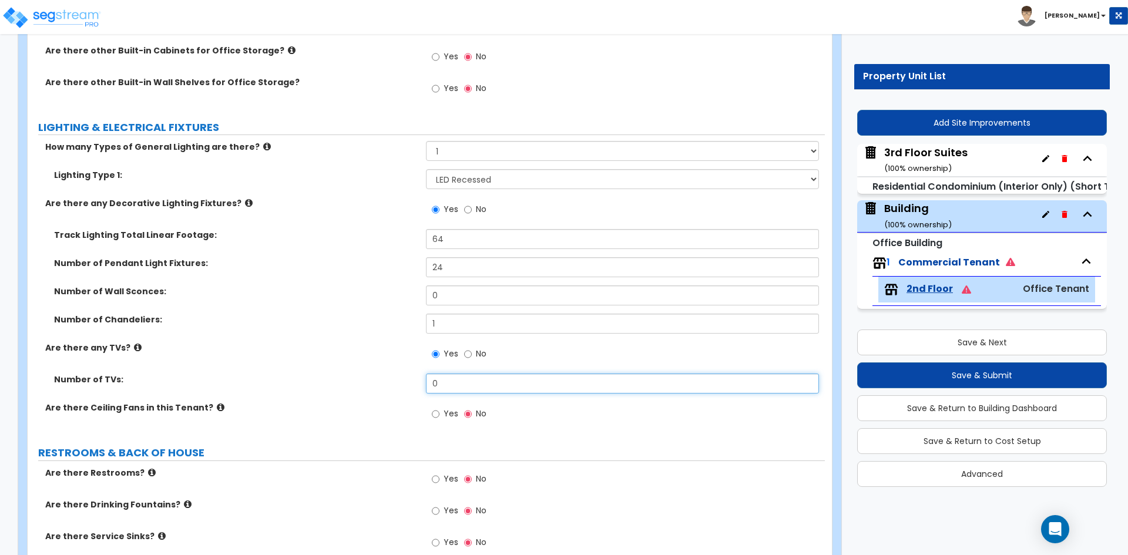
click at [448, 384] on input "0" at bounding box center [622, 384] width 393 height 20
type input "1"
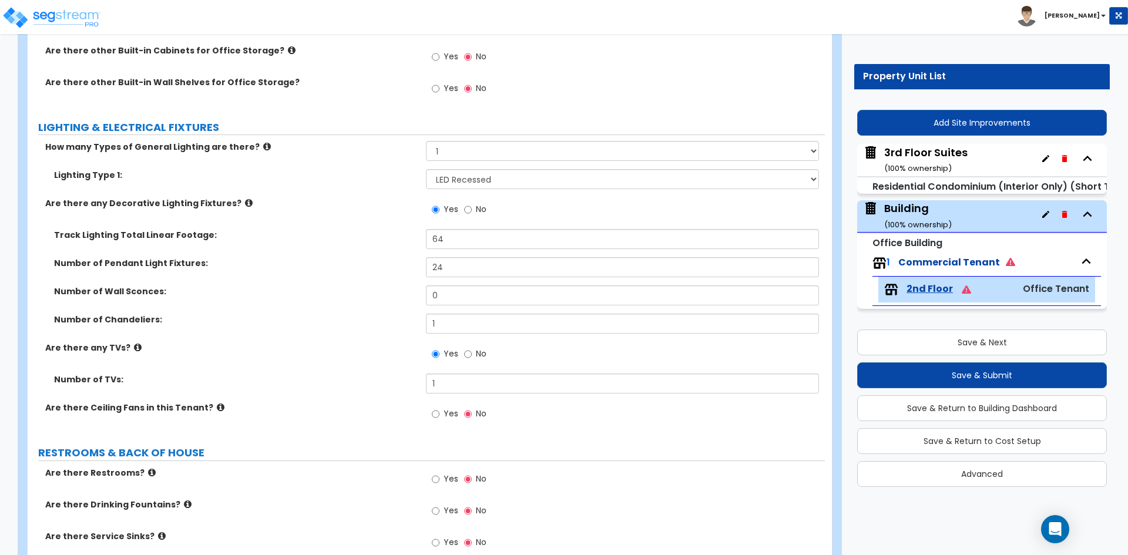
click at [169, 368] on div "Are there any TVs? Yes No" at bounding box center [426, 358] width 797 height 32
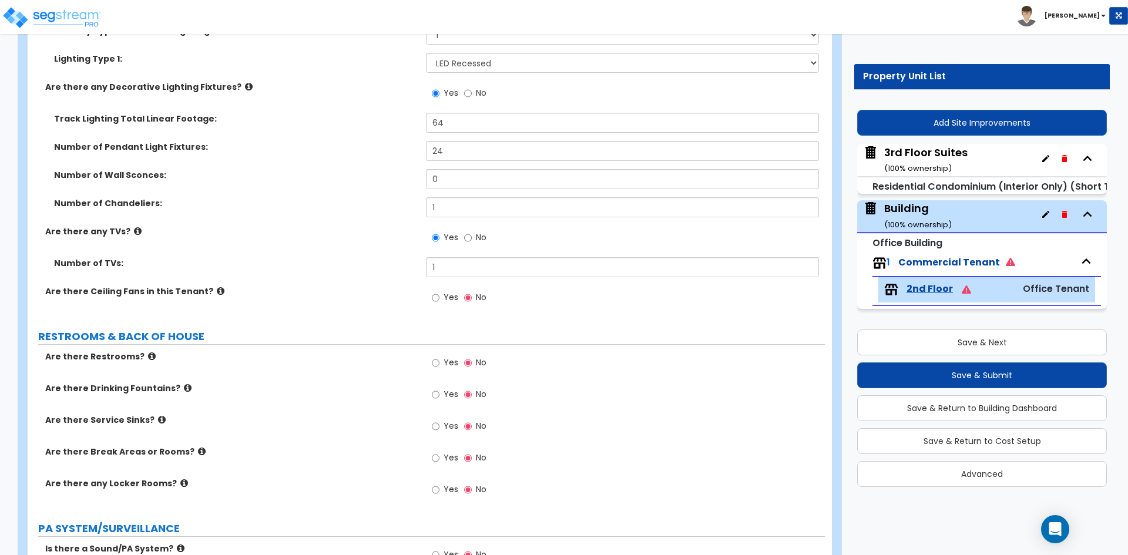
scroll to position [1704, 0]
click at [450, 364] on span "Yes" at bounding box center [451, 362] width 15 height 12
click at [440, 364] on input "Yes" at bounding box center [436, 362] width 8 height 13
radio input "true"
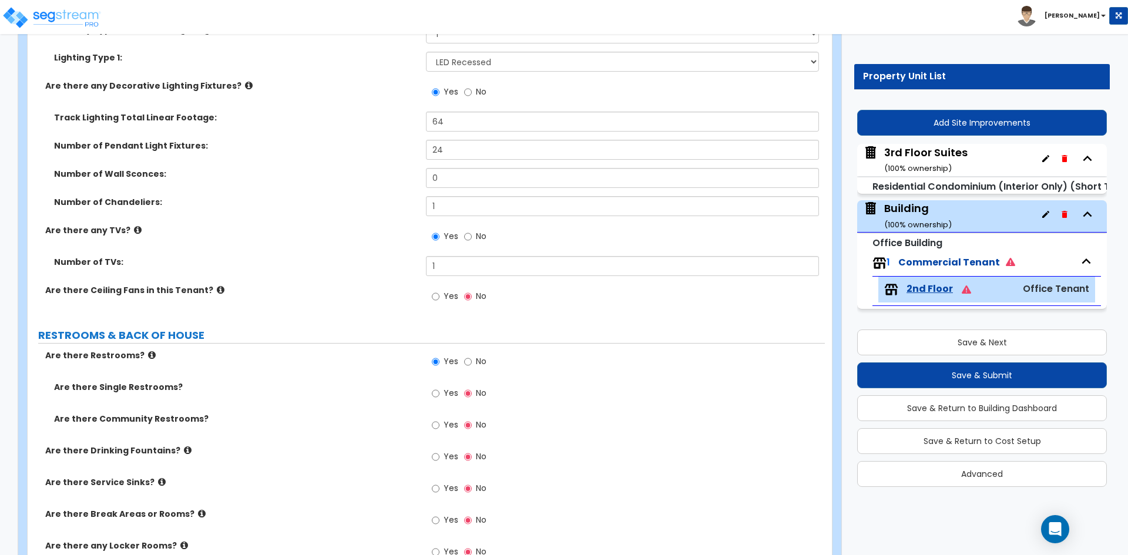
click at [450, 424] on span "Yes" at bounding box center [451, 425] width 15 height 12
click at [440, 424] on input "Yes" at bounding box center [436, 425] width 8 height 13
radio input "true"
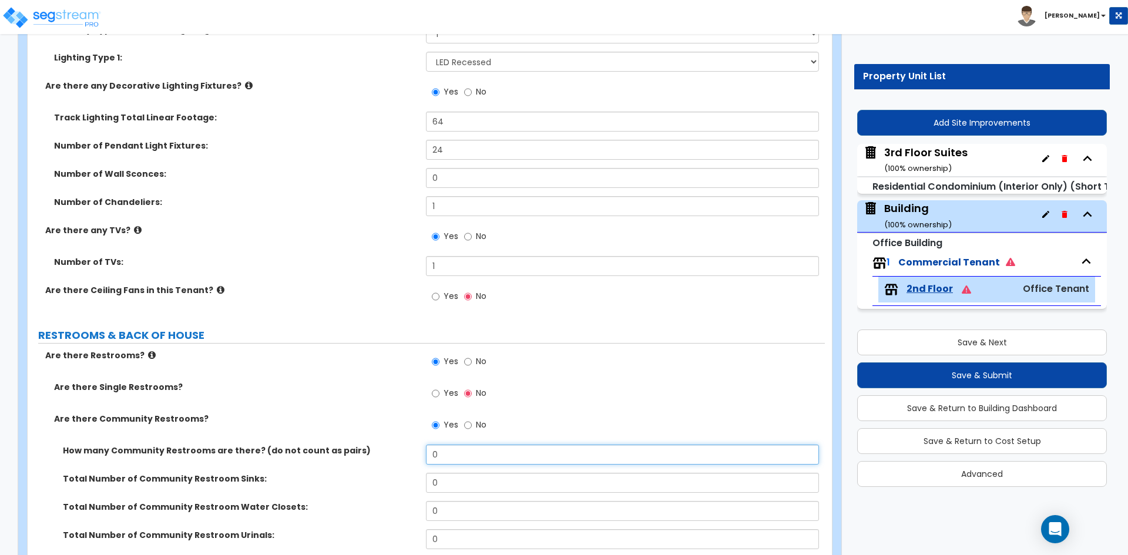
click at [461, 455] on input "0" at bounding box center [622, 455] width 393 height 20
type input "2"
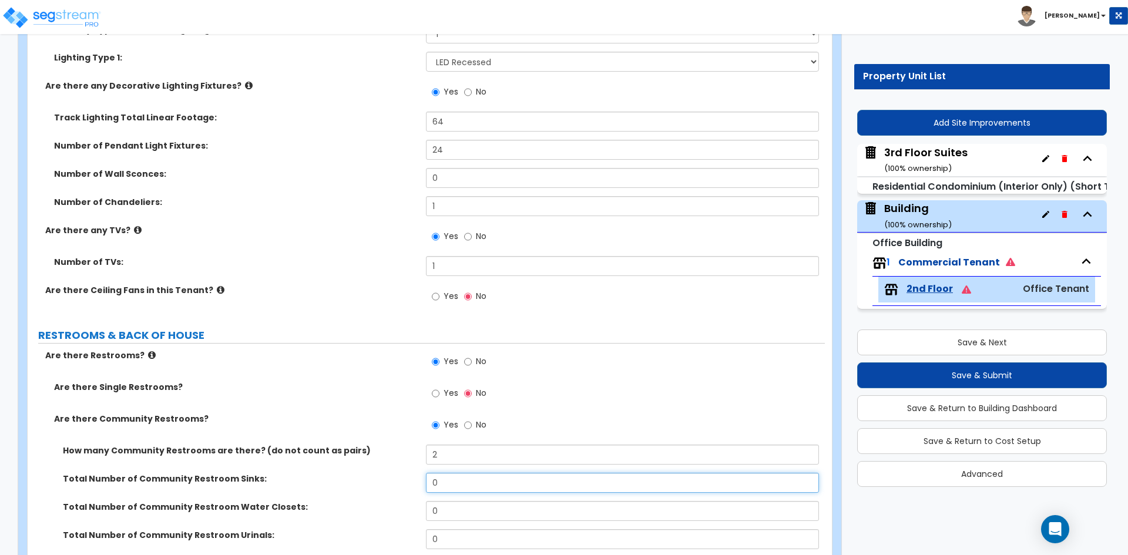
click at [460, 480] on input "0" at bounding box center [622, 483] width 393 height 20
click at [465, 478] on input "0" at bounding box center [622, 483] width 393 height 20
type input "2"
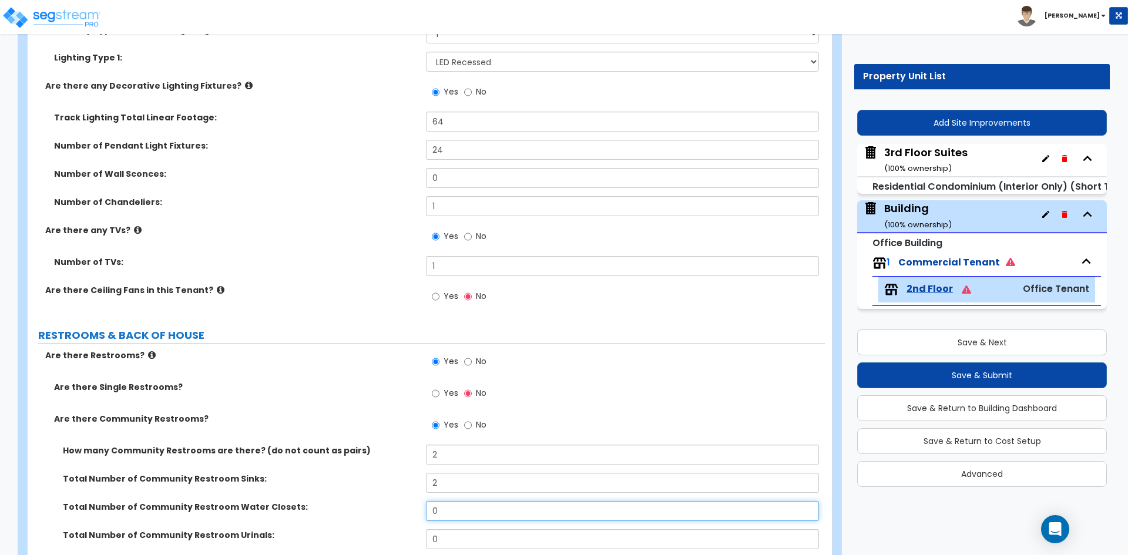
click at [476, 504] on input "0" at bounding box center [622, 511] width 393 height 20
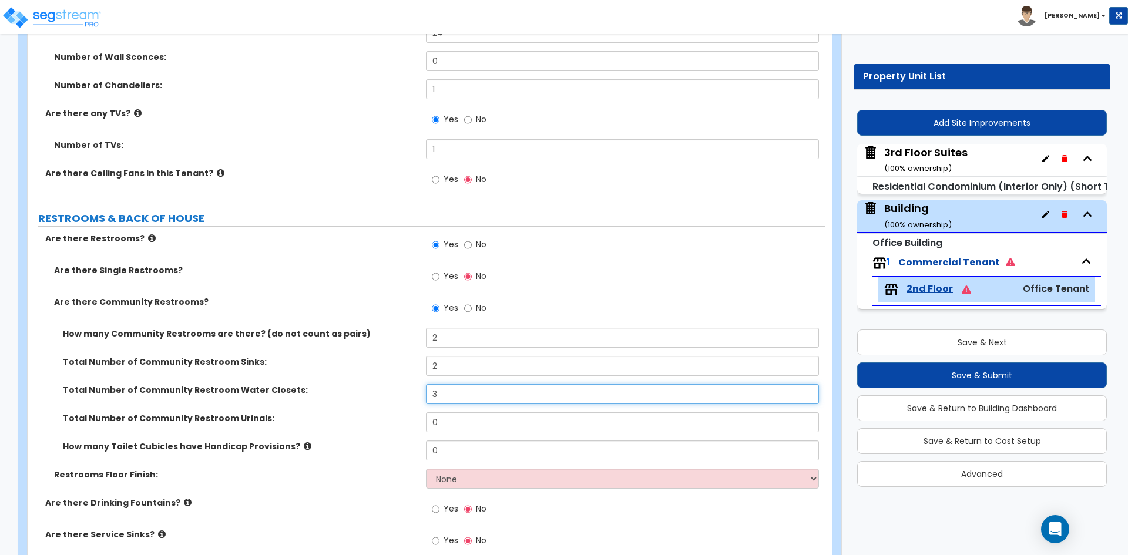
scroll to position [1822, 0]
type input "3"
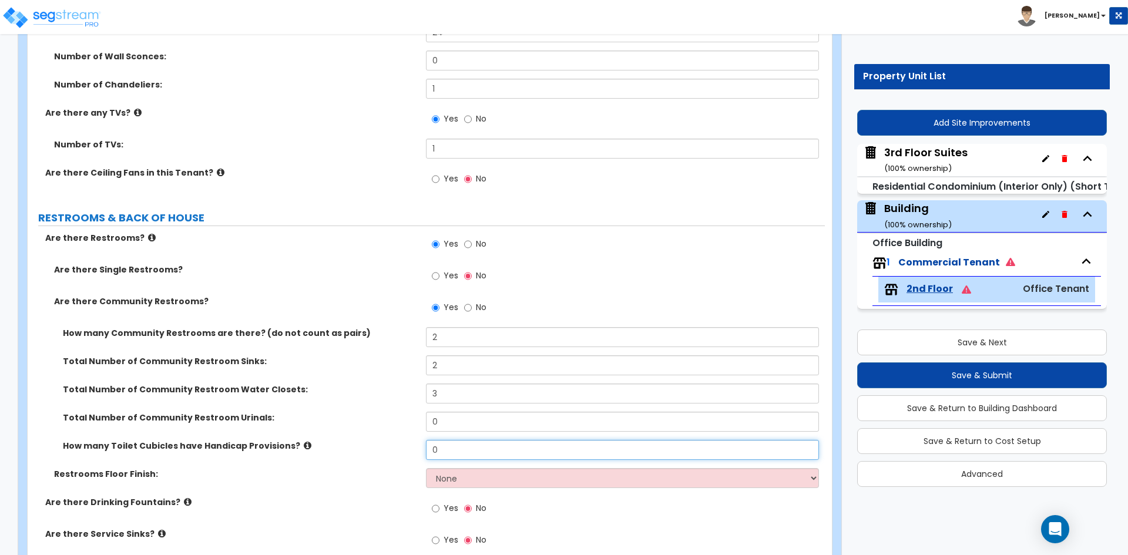
click at [435, 444] on input "0" at bounding box center [622, 450] width 393 height 20
type input "2"
click at [464, 493] on div "Restrooms Floor Finish: None Tile Flooring Resilient Laminate Flooring VCT Floo…" at bounding box center [426, 482] width 797 height 28
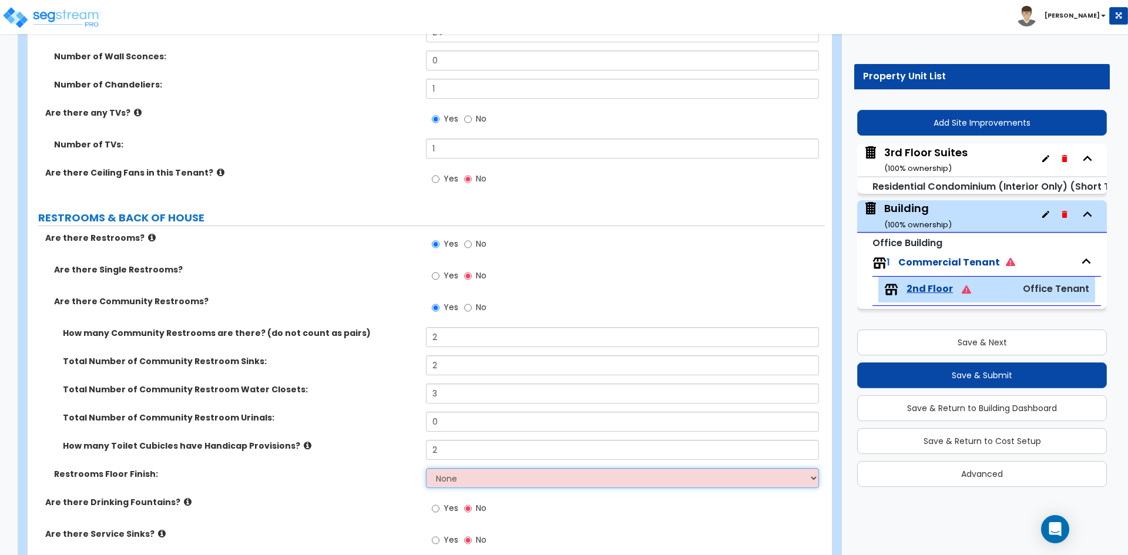
click at [465, 487] on select "None Tile Flooring Resilient Laminate Flooring VCT Flooring Sheet Vinyl Flooring" at bounding box center [622, 478] width 393 height 20
select select "1"
click at [426, 468] on select "None Tile Flooring Resilient Laminate Flooring VCT Flooring Sheet Vinyl Flooring" at bounding box center [622, 478] width 393 height 20
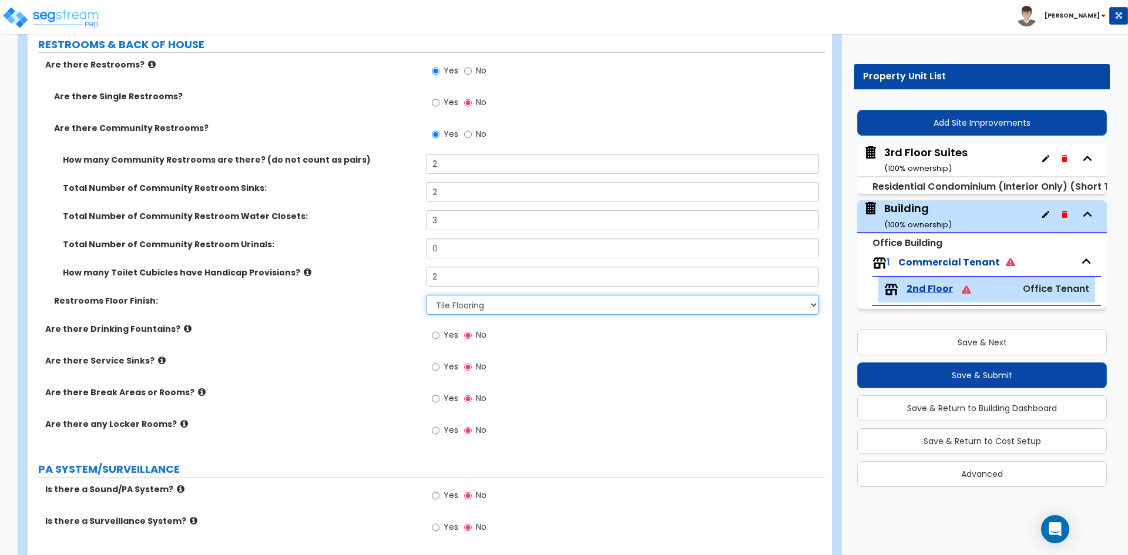
scroll to position [1998, 0]
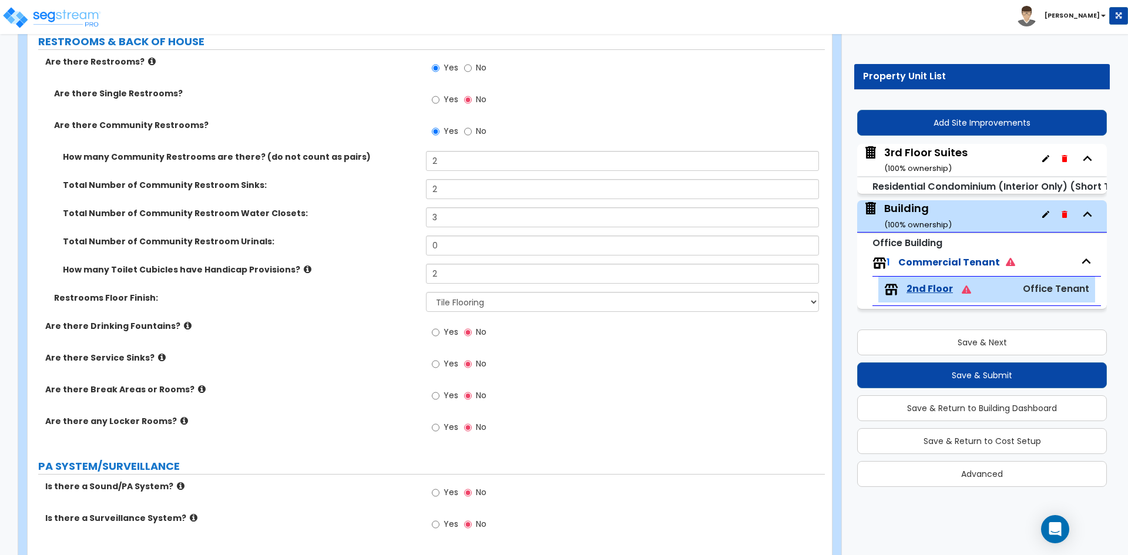
click at [440, 397] on label "Yes" at bounding box center [445, 397] width 26 height 20
click at [440, 397] on input "Yes" at bounding box center [436, 396] width 8 height 13
radio input "true"
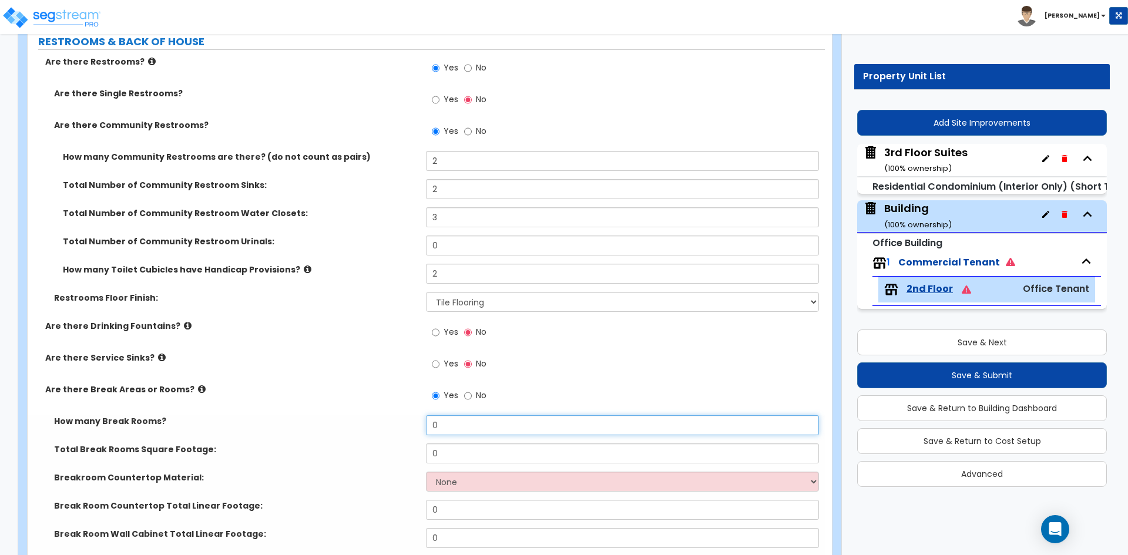
click at [455, 428] on input "0" at bounding box center [622, 425] width 393 height 20
type input "1"
click at [465, 451] on input "0" at bounding box center [622, 454] width 393 height 20
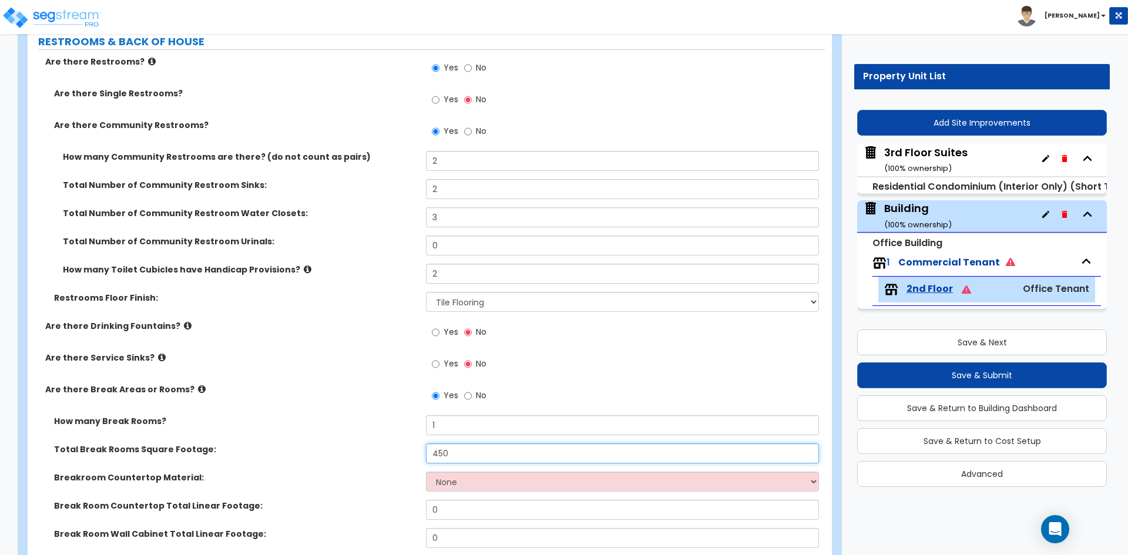
type input "450"
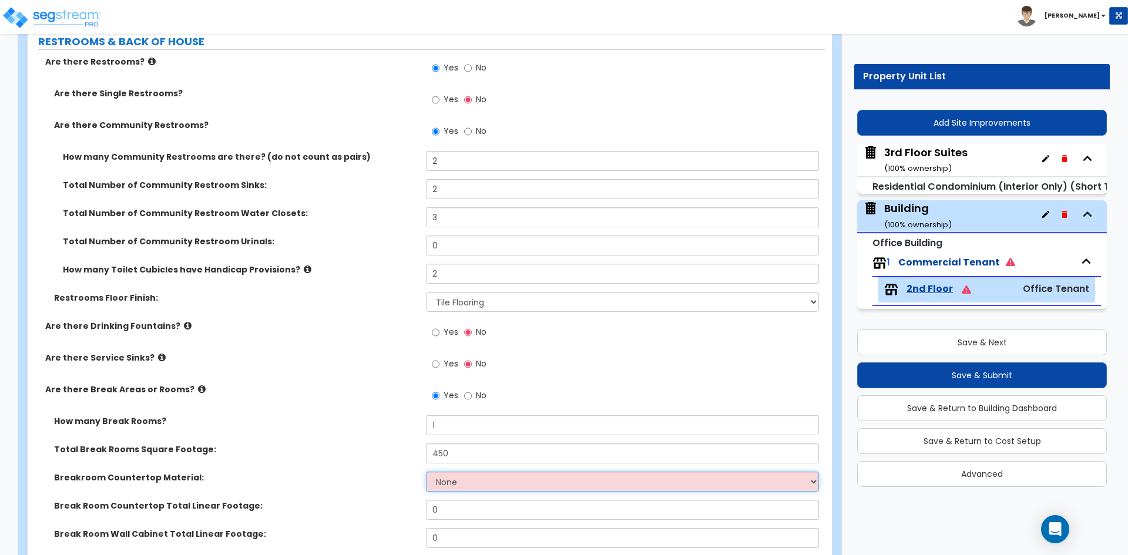
click at [467, 474] on select "None Plastic Laminate Solid Surface Stone Quartz Marble Tile Wood Stainless Ste…" at bounding box center [622, 482] width 393 height 20
select select "3"
click at [426, 472] on select "None Plastic Laminate Solid Surface Stone Quartz Marble Tile Wood Stainless Ste…" at bounding box center [622, 482] width 393 height 20
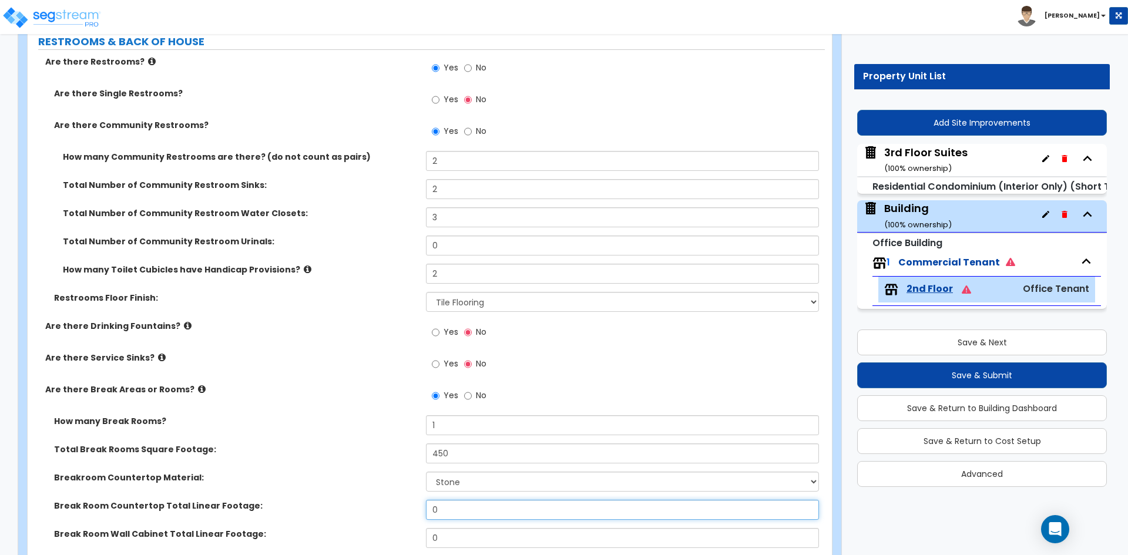
click at [471, 506] on input "0" at bounding box center [622, 510] width 393 height 20
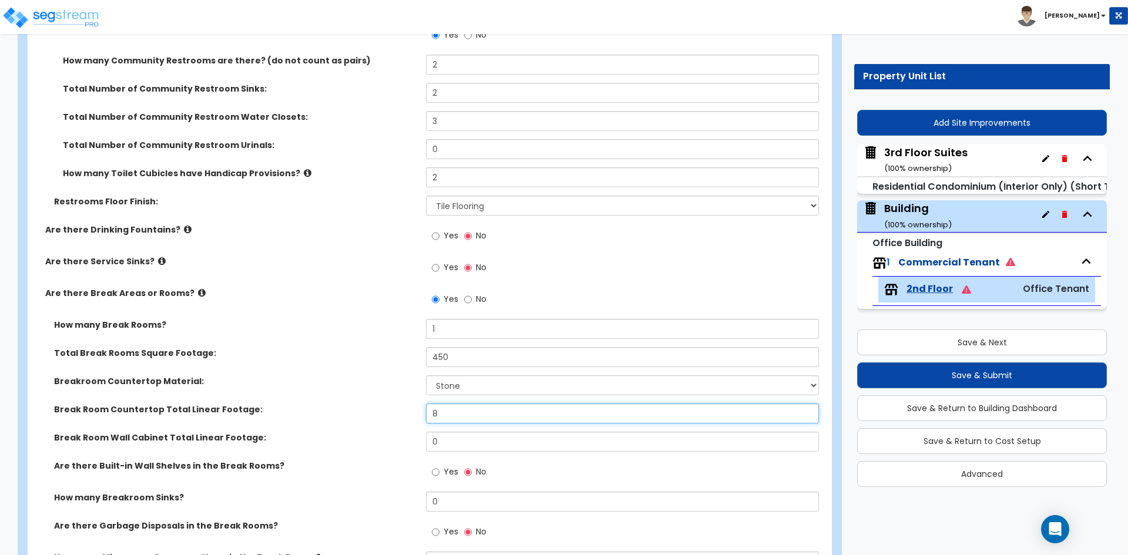
scroll to position [2116, 0]
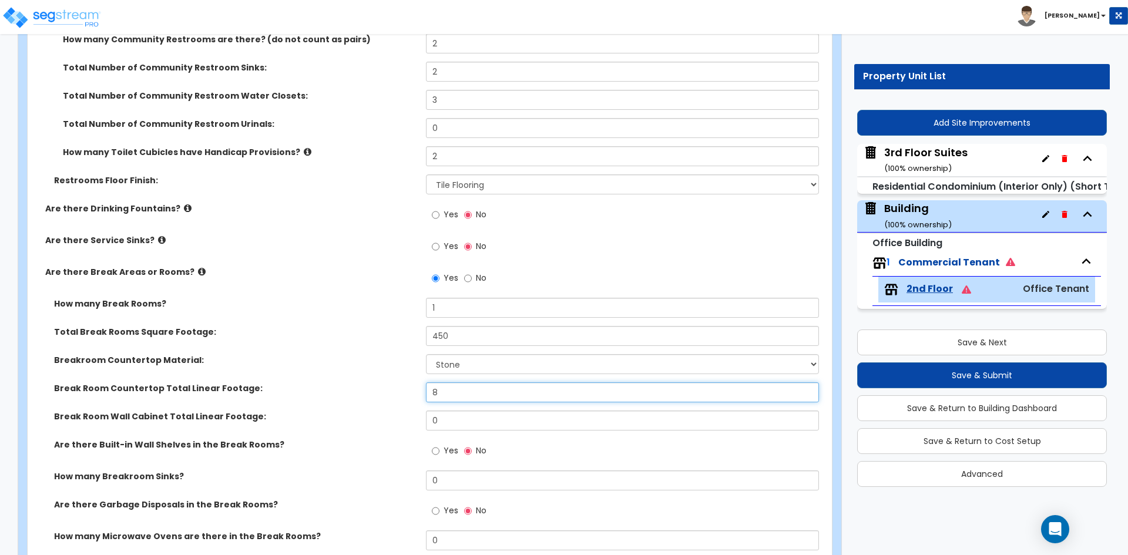
type input "8"
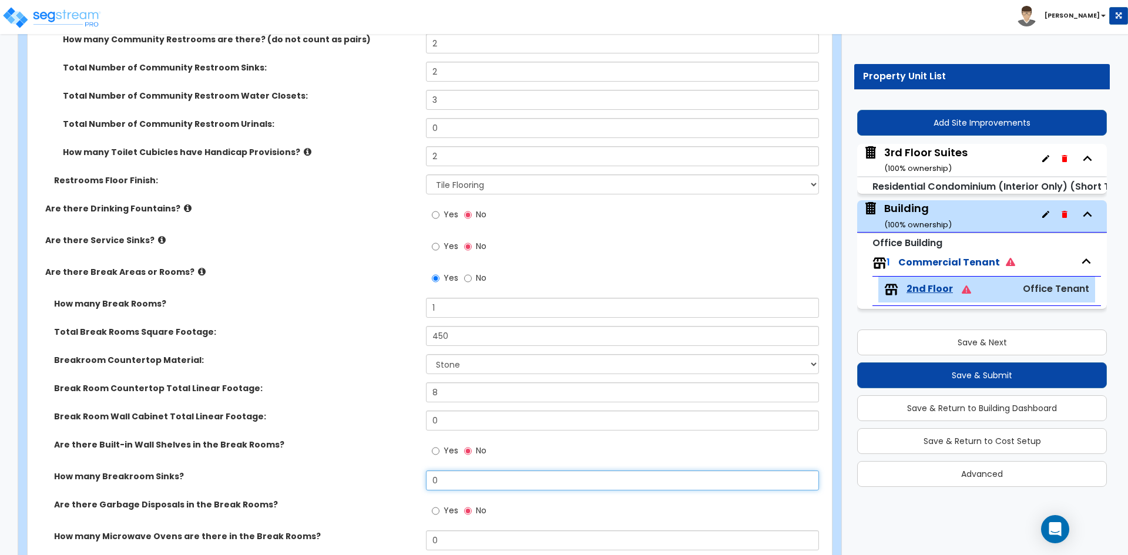
click at [515, 476] on input "0" at bounding box center [622, 481] width 393 height 20
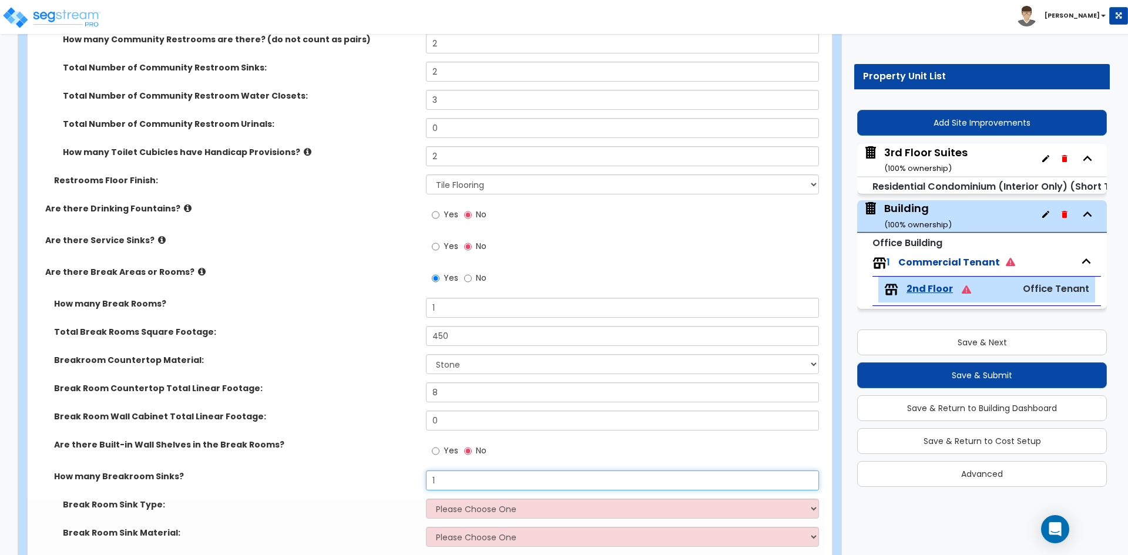
type input "1"
click at [458, 505] on select "Please Choose One Single Sink Double Sink" at bounding box center [622, 509] width 393 height 20
select select "1"
click at [426, 499] on select "Please Choose One Single Sink Double Sink" at bounding box center [622, 509] width 393 height 20
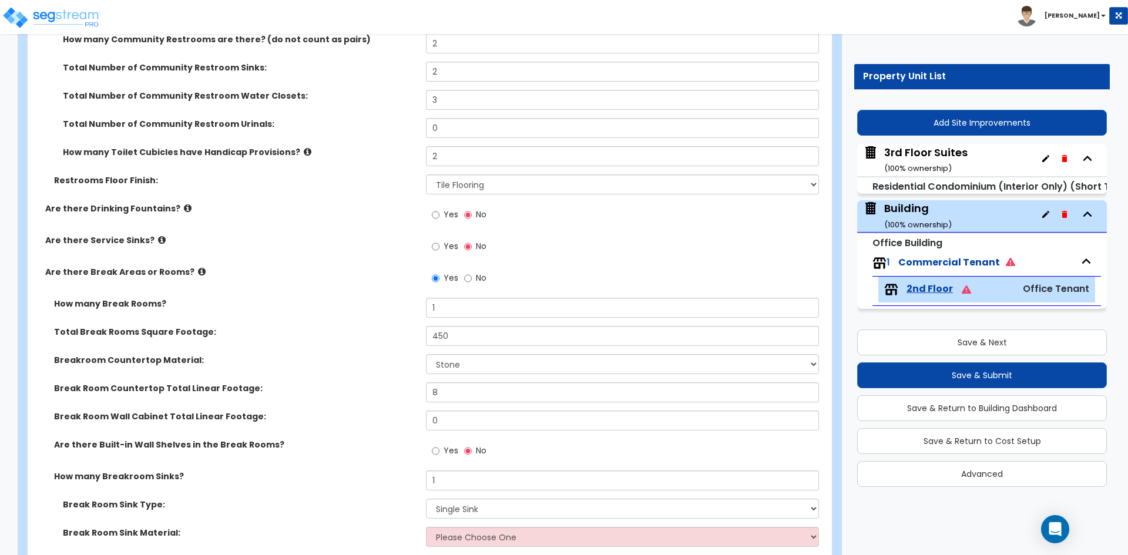
click at [377, 484] on div "How many Breakroom Sinks? 1" at bounding box center [426, 485] width 797 height 28
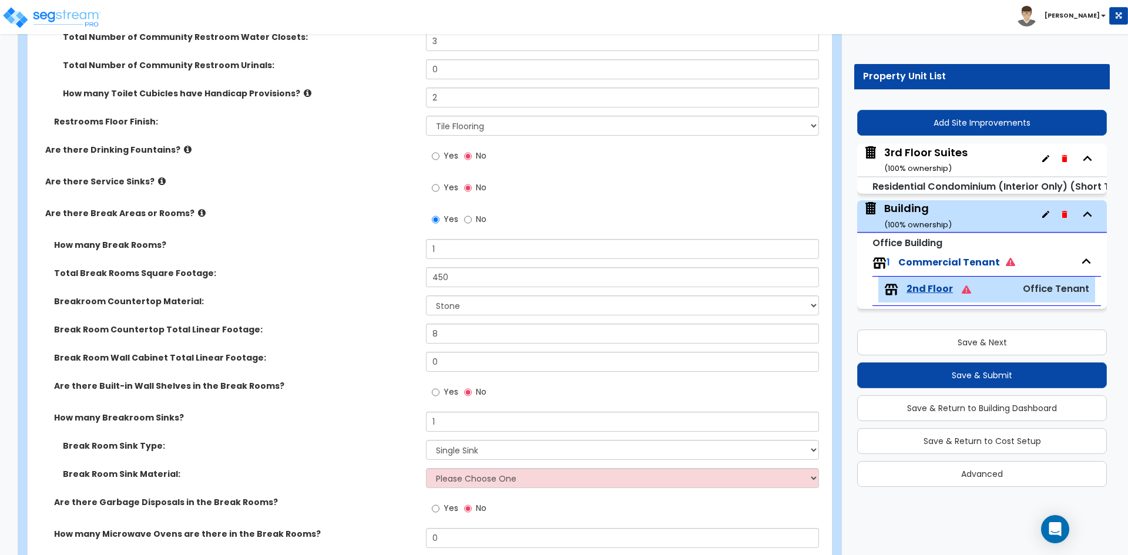
click at [452, 468] on div "Break Room Sink Type: Please Choose One Single Sink Double Sink" at bounding box center [426, 454] width 797 height 28
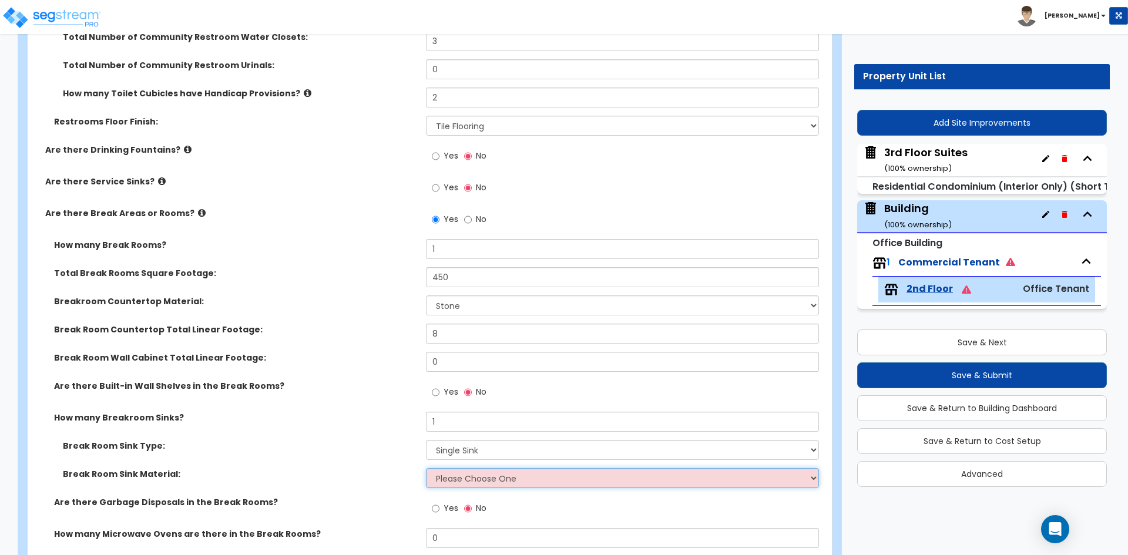
click at [458, 482] on select "Please Choose One Stainless Steel Porcelain Enamel Cast Iron" at bounding box center [622, 478] width 393 height 20
select select "1"
click at [426, 468] on select "Please Choose One Stainless Steel Porcelain Enamel Cast Iron" at bounding box center [622, 478] width 393 height 20
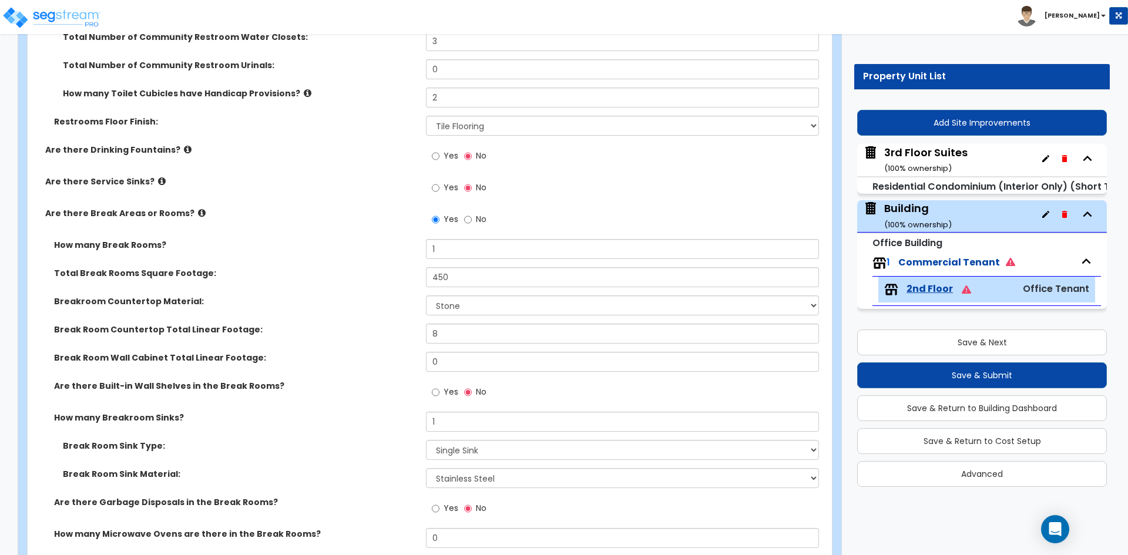
click at [454, 462] on div "Break Room Sink Type: Please Choose One Single Sink Double Sink" at bounding box center [426, 454] width 797 height 28
click at [457, 454] on select "Please Choose One Single Sink Double Sink" at bounding box center [622, 450] width 393 height 20
select select "2"
click at [426, 440] on select "Please Choose One Single Sink Double Sink" at bounding box center [622, 450] width 393 height 20
click at [376, 480] on label "Break Room Sink Material:" at bounding box center [240, 474] width 354 height 12
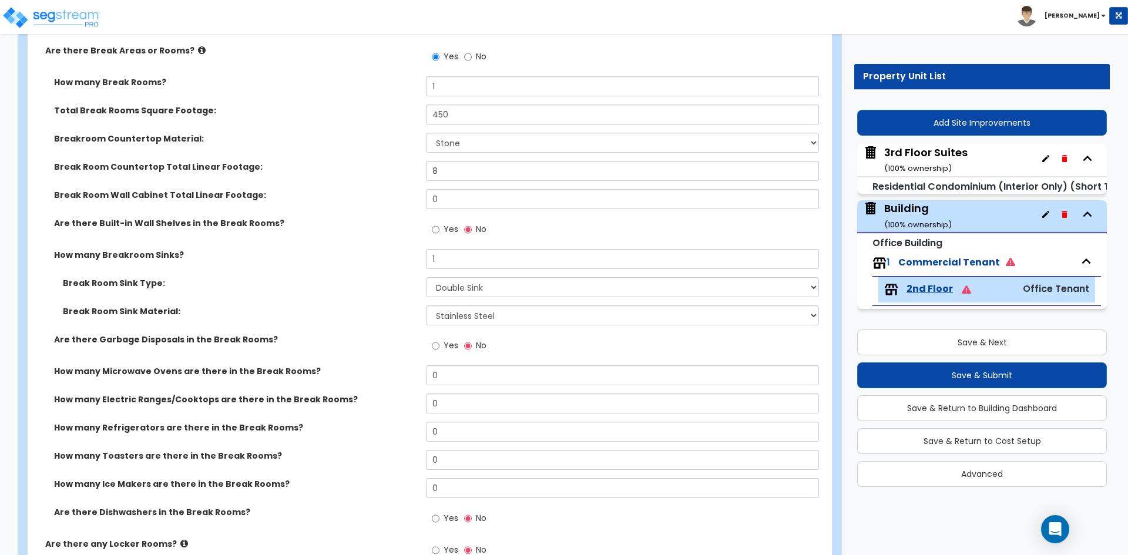
scroll to position [2351, 0]
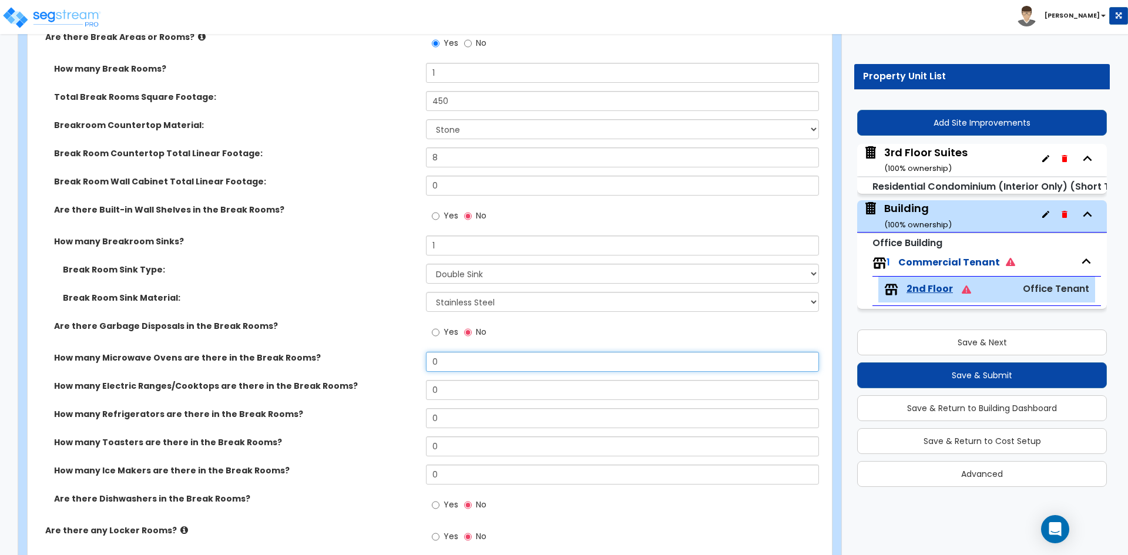
click at [488, 361] on input "0" at bounding box center [622, 362] width 393 height 20
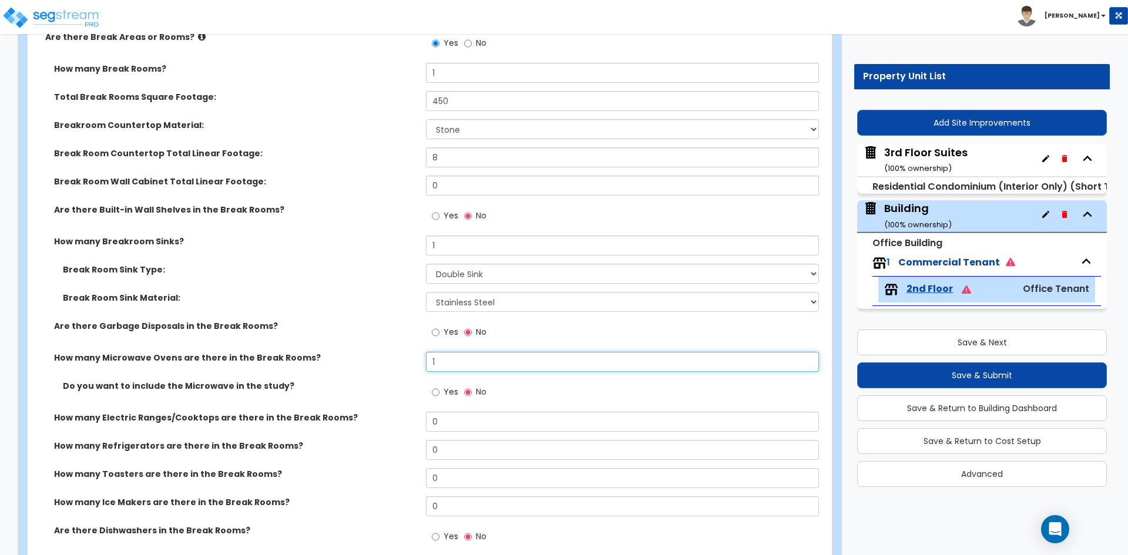
type input "1"
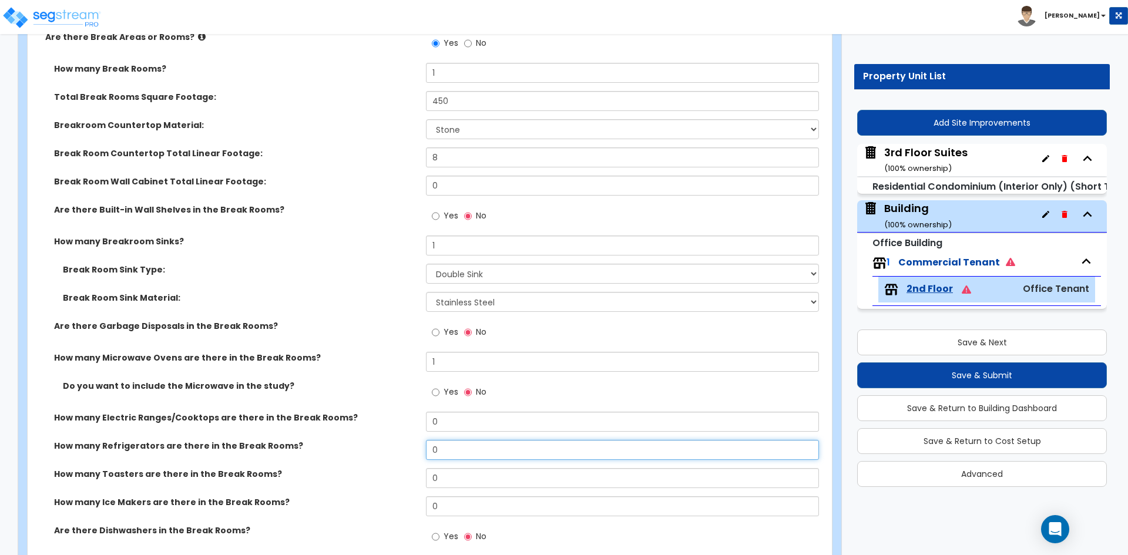
click at [488, 454] on input "0" at bounding box center [622, 450] width 393 height 20
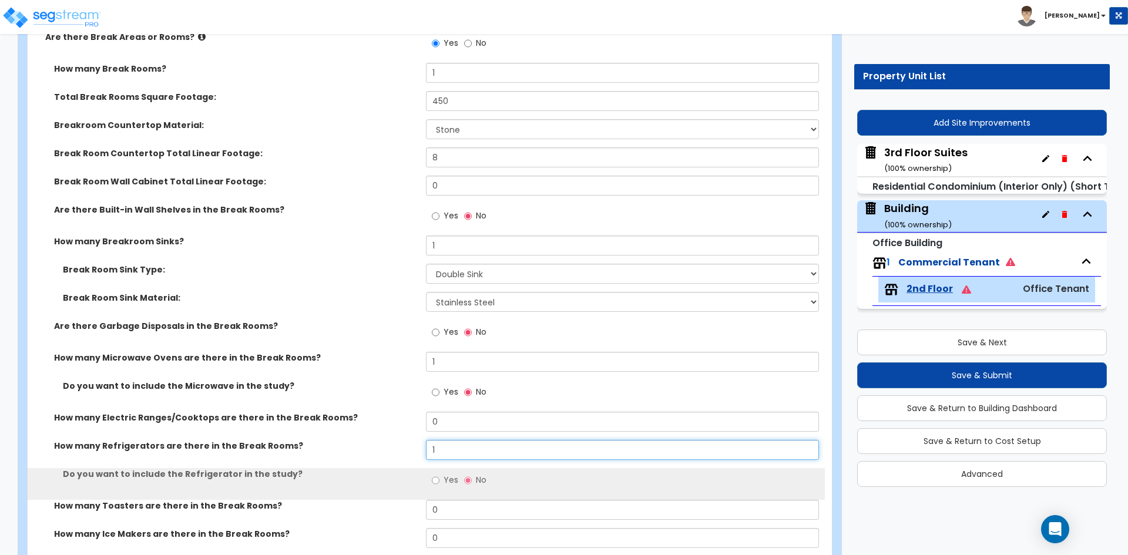
type input "1"
click at [367, 458] on div "How many Refrigerators are there in the Break Rooms? 1" at bounding box center [426, 454] width 797 height 28
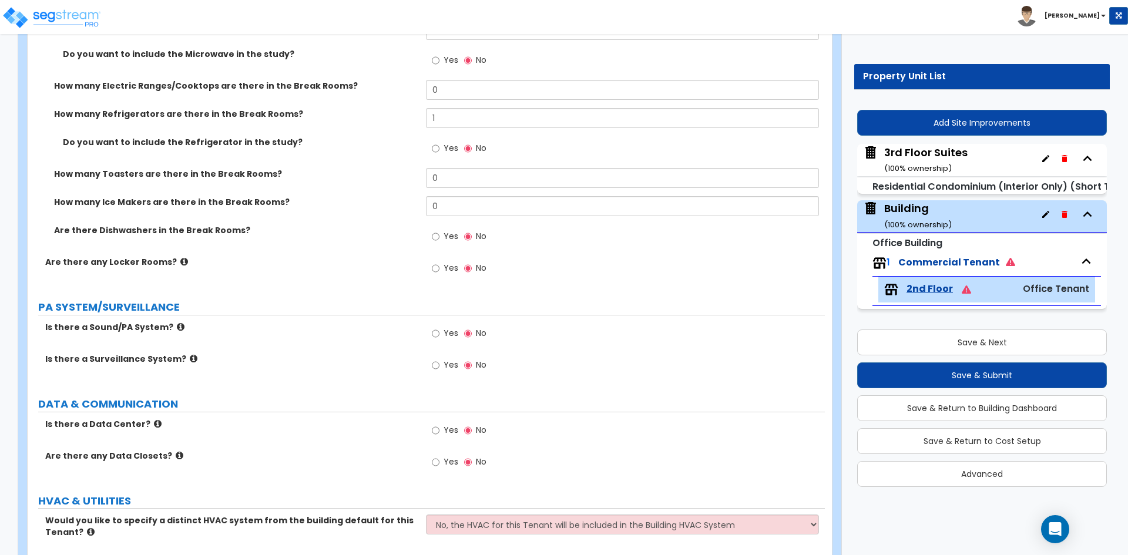
scroll to position [2703, 0]
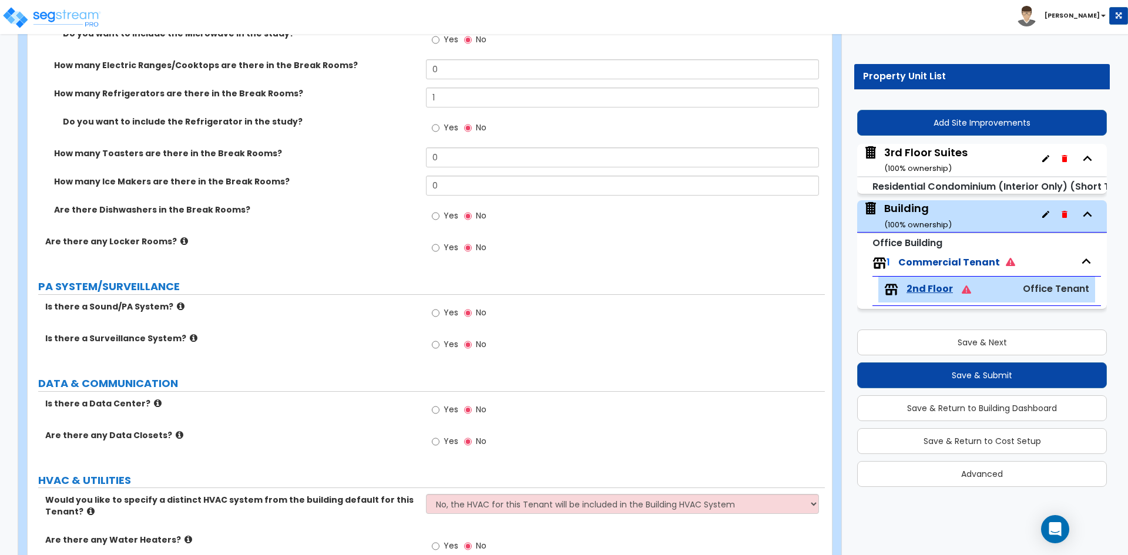
click at [455, 438] on span "Yes" at bounding box center [451, 441] width 15 height 12
click at [440, 438] on input "Yes" at bounding box center [436, 441] width 8 height 13
radio input "true"
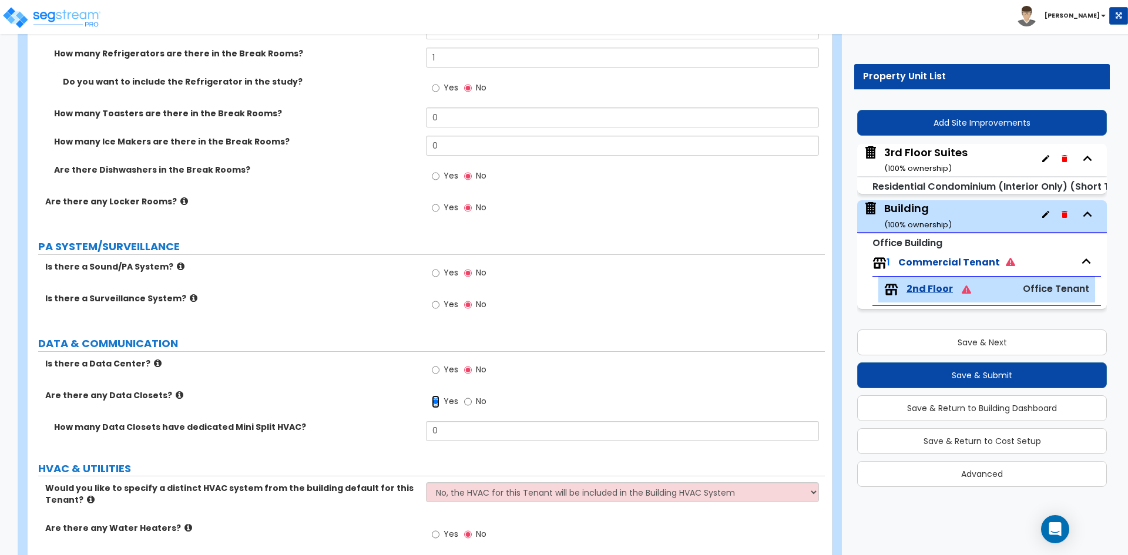
scroll to position [2762, 0]
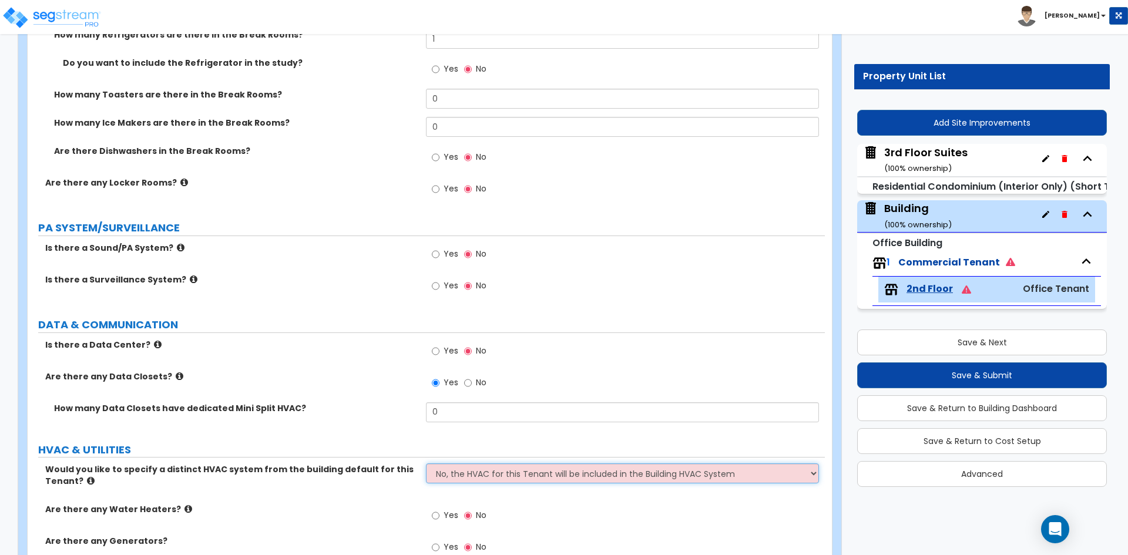
click at [578, 474] on select "No, the HVAC for this Tenant will be included in the Building HVAC System Yes, …" at bounding box center [622, 474] width 393 height 20
select select "1"
click at [426, 464] on select "No, the HVAC for this Tenant will be included in the Building HVAC System Yes, …" at bounding box center [622, 474] width 393 height 20
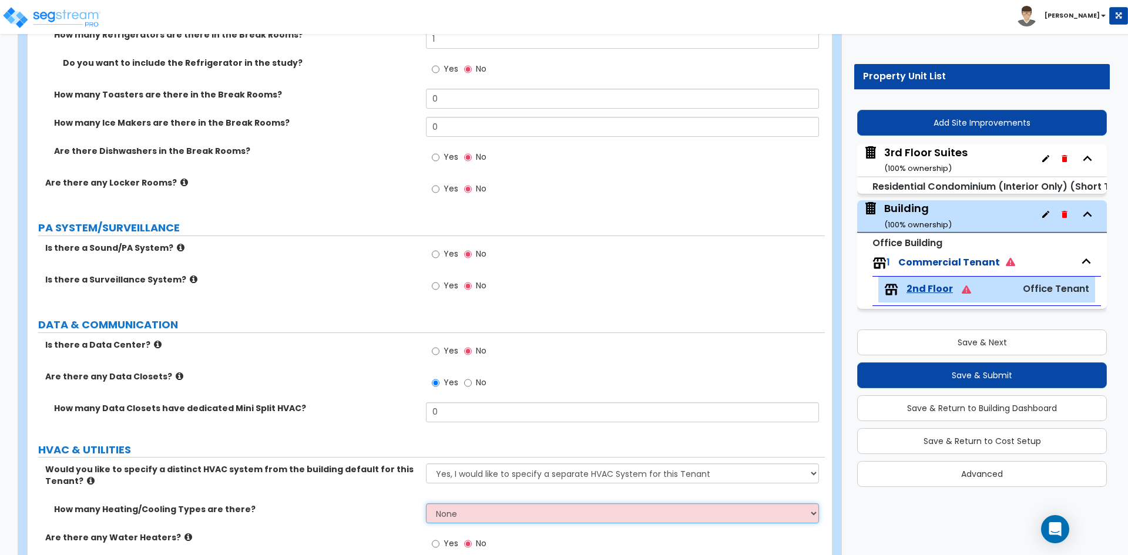
click at [482, 512] on select "None 1 2 3" at bounding box center [622, 514] width 393 height 20
select select "1"
click at [426, 504] on select "None 1 2 3" at bounding box center [622, 514] width 393 height 20
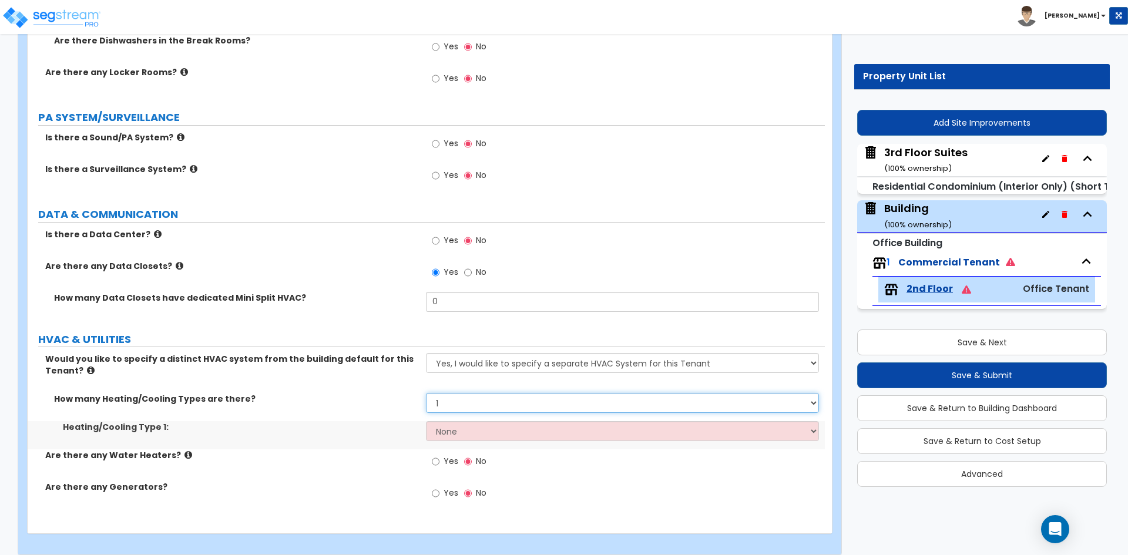
scroll to position [2880, 0]
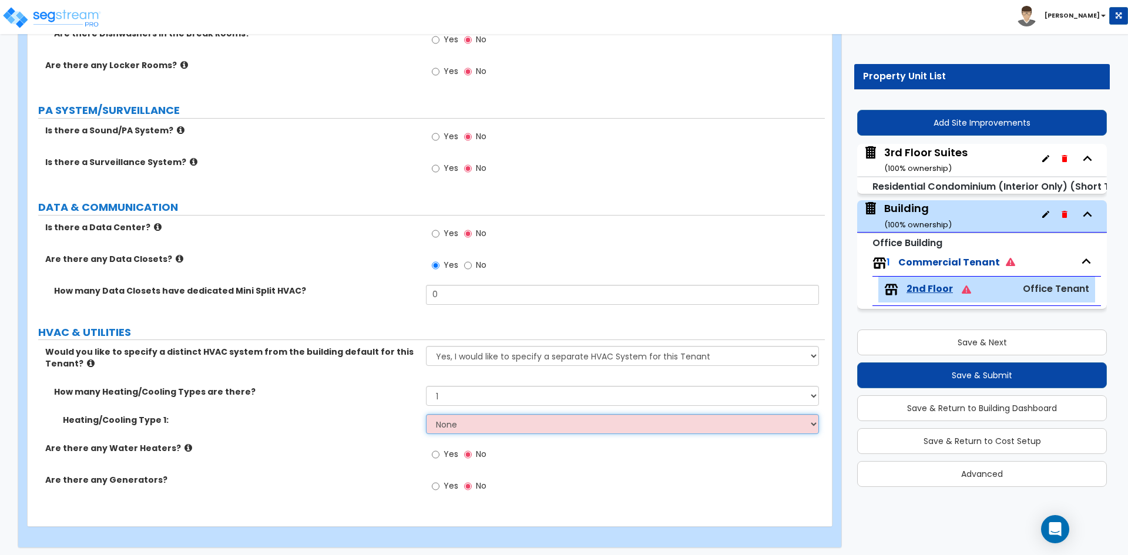
click at [443, 428] on select "None Heat Only Centralized Heating & Cooling Thru Wall Air Conditioners Mini Sp…" at bounding box center [622, 424] width 393 height 20
select select "2"
click at [426, 414] on select "None Heat Only Centralized Heating & Cooling Thru Wall Air Conditioners Mini Sp…" at bounding box center [622, 424] width 393 height 20
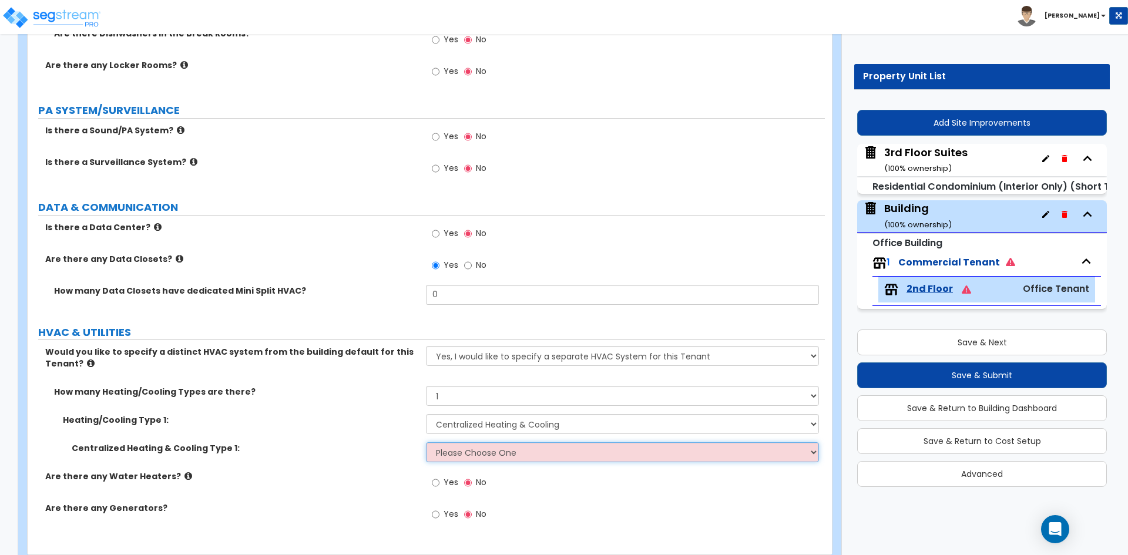
click at [552, 455] on select "Please Choose One Rooftop Unit Furnace-Condenser Forced Air Split Heating/Cooli…" at bounding box center [622, 453] width 393 height 20
select select "1"
click at [426, 443] on select "Please Choose One Rooftop Unit Furnace-Condenser Forced Air Split Heating/Cooli…" at bounding box center [622, 453] width 393 height 20
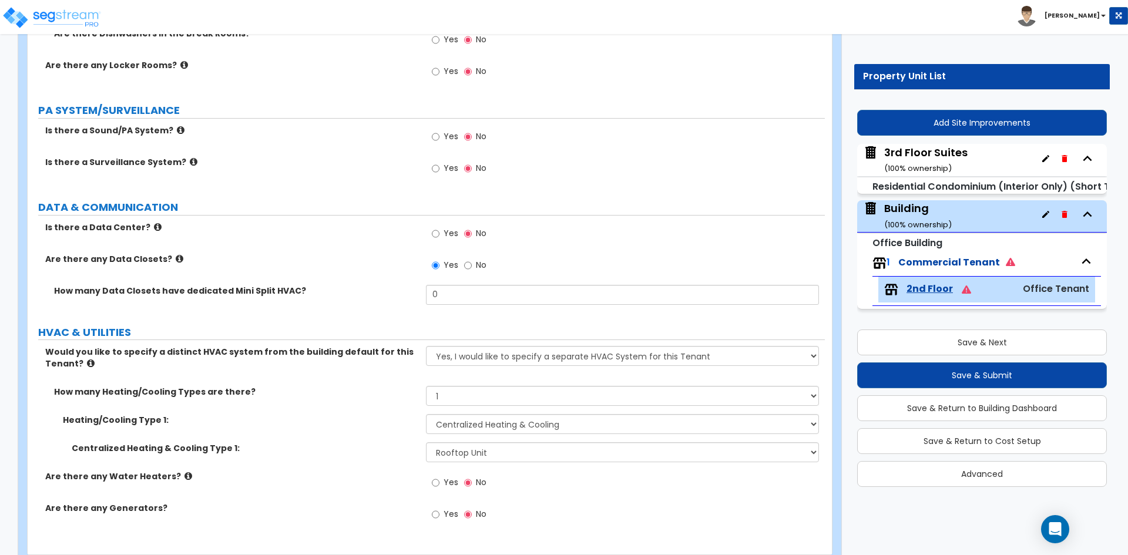
click at [283, 480] on label "Are there any Water Heaters?" at bounding box center [231, 477] width 372 height 12
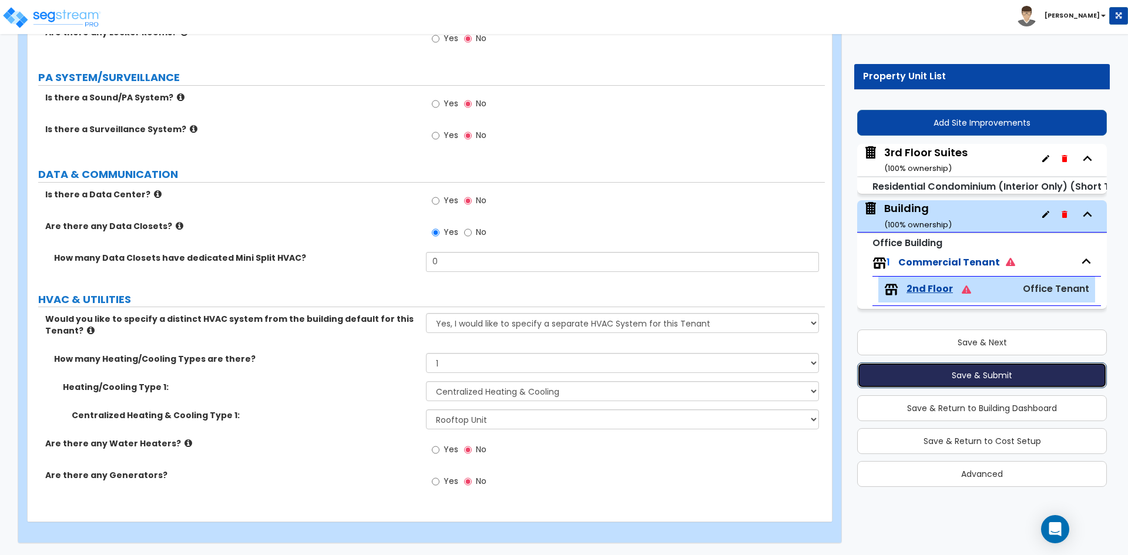
click at [912, 375] on button "Save & Submit" at bounding box center [982, 376] width 250 height 26
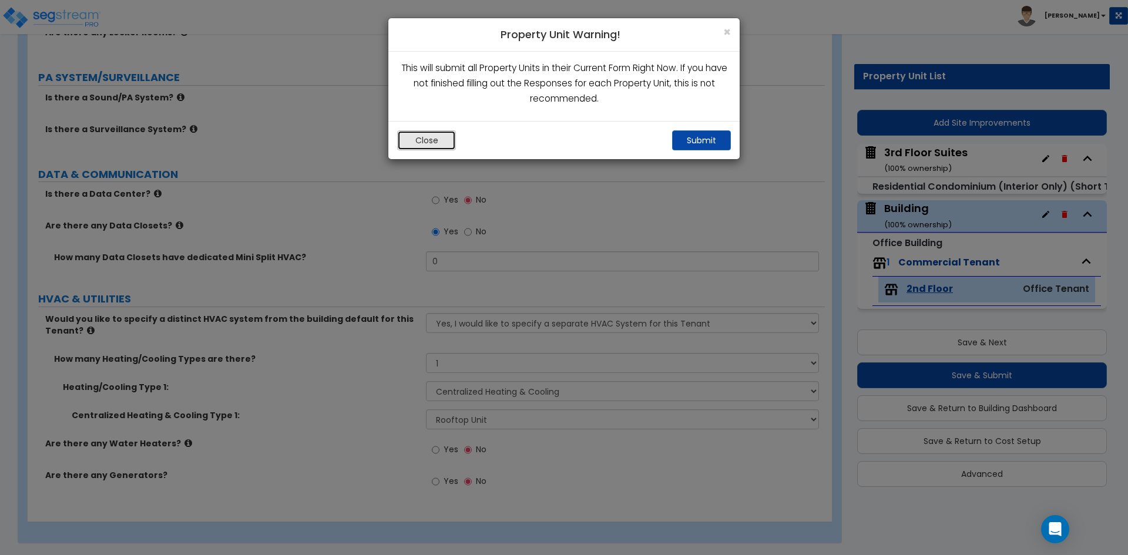
click at [437, 145] on button "Close" at bounding box center [426, 140] width 59 height 20
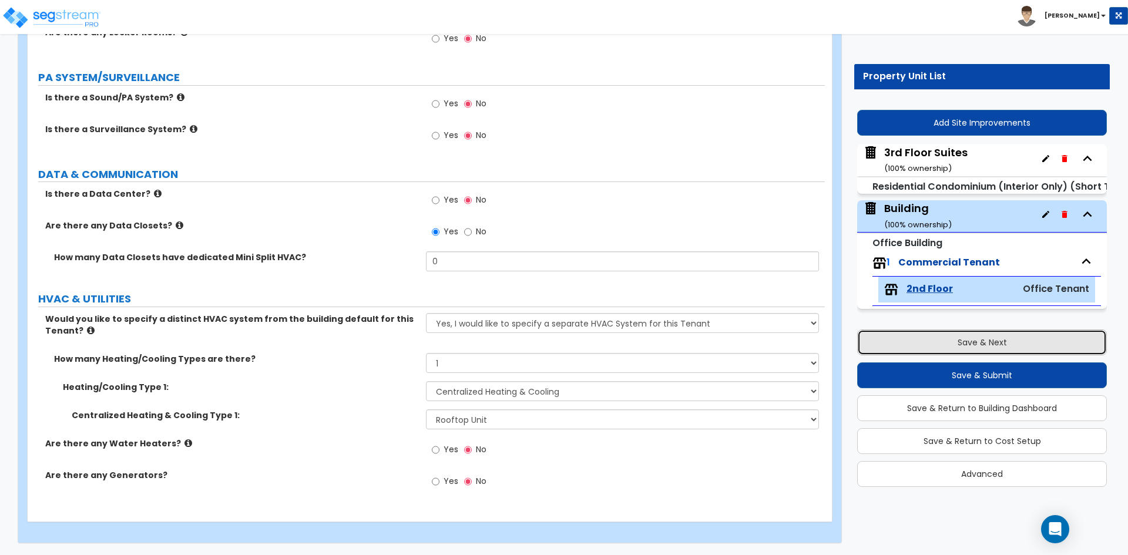
click at [921, 342] on button "Save & Next" at bounding box center [982, 343] width 250 height 26
select select "2"
select select "6"
select select "1"
select select "3"
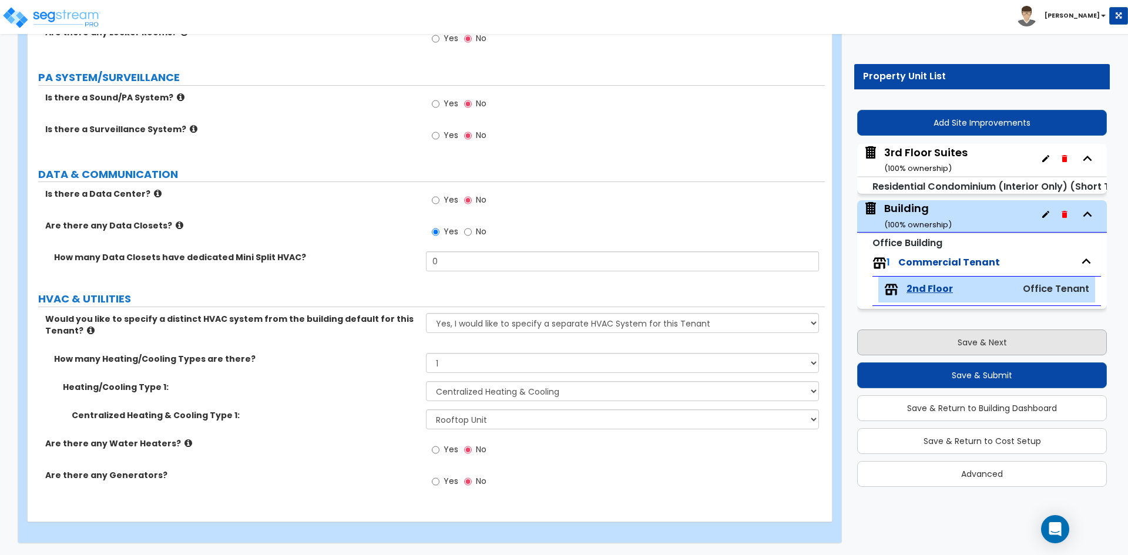
select select "3"
select select "1"
select select "3"
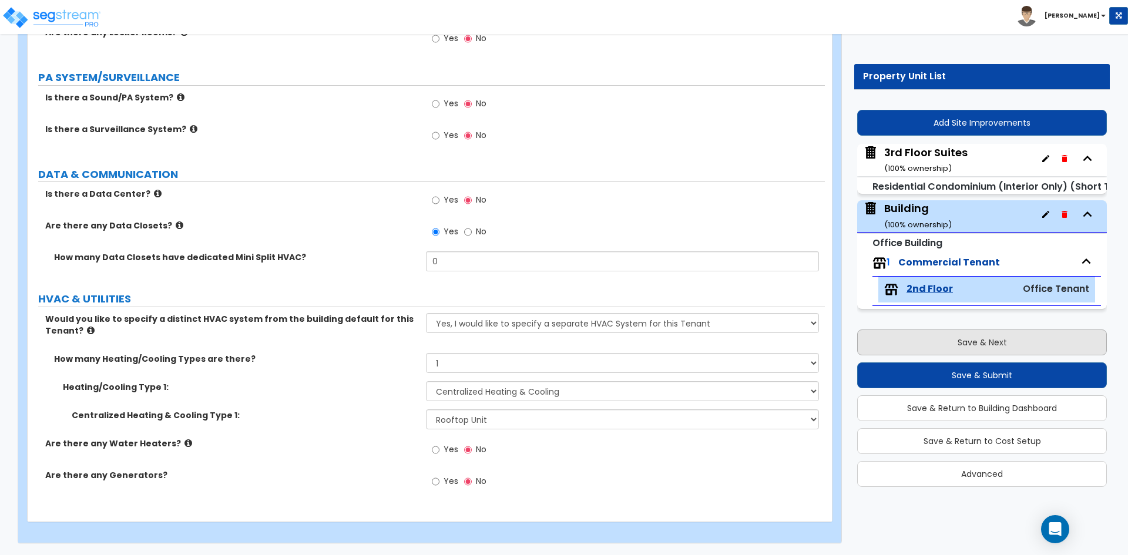
select select "1"
select select "3"
select select "1"
select select "2"
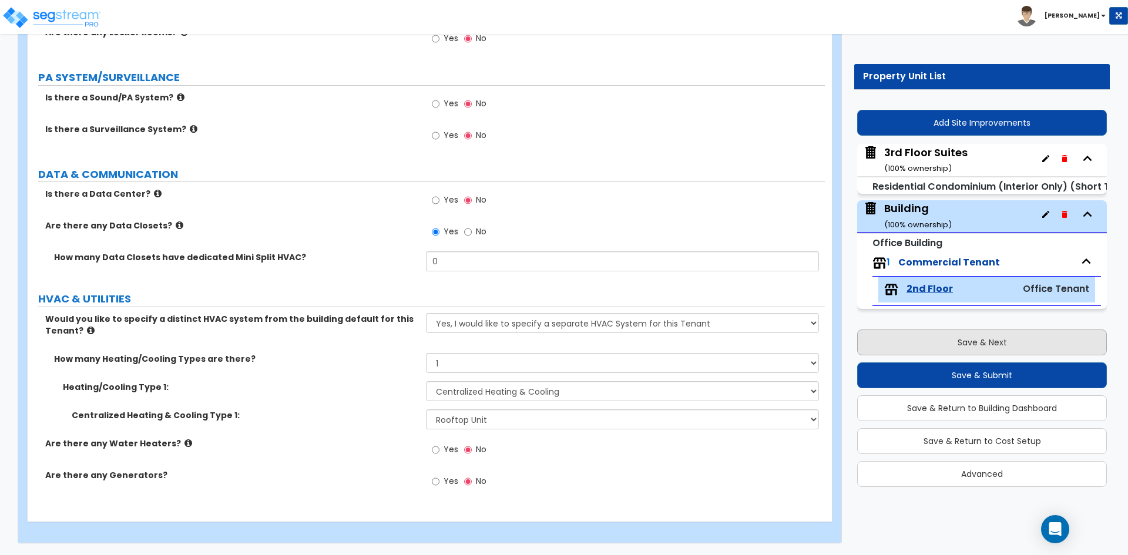
select select "3"
select select "1"
select select "2"
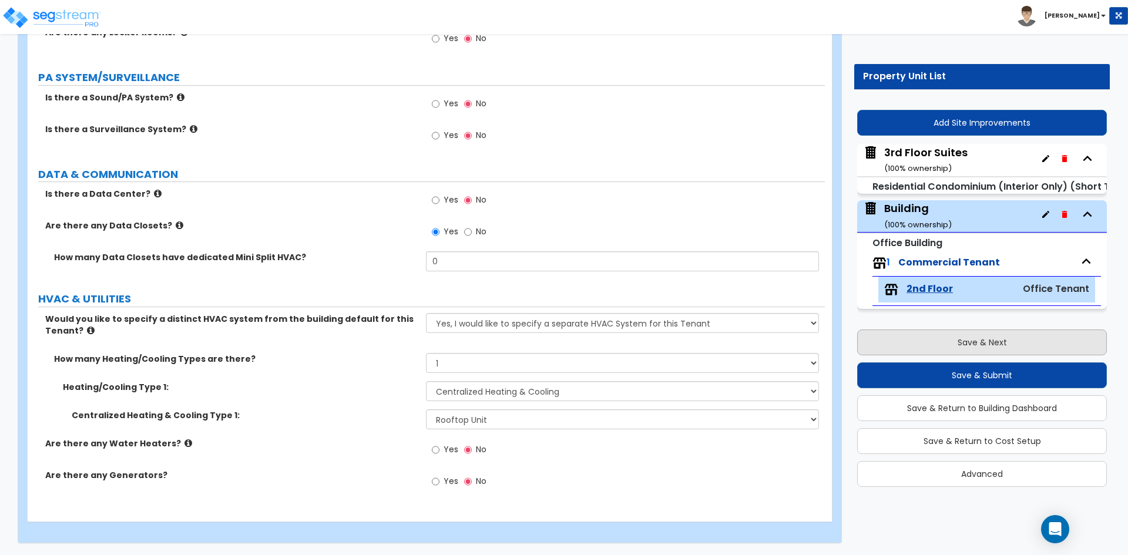
select select "1"
select select "2"
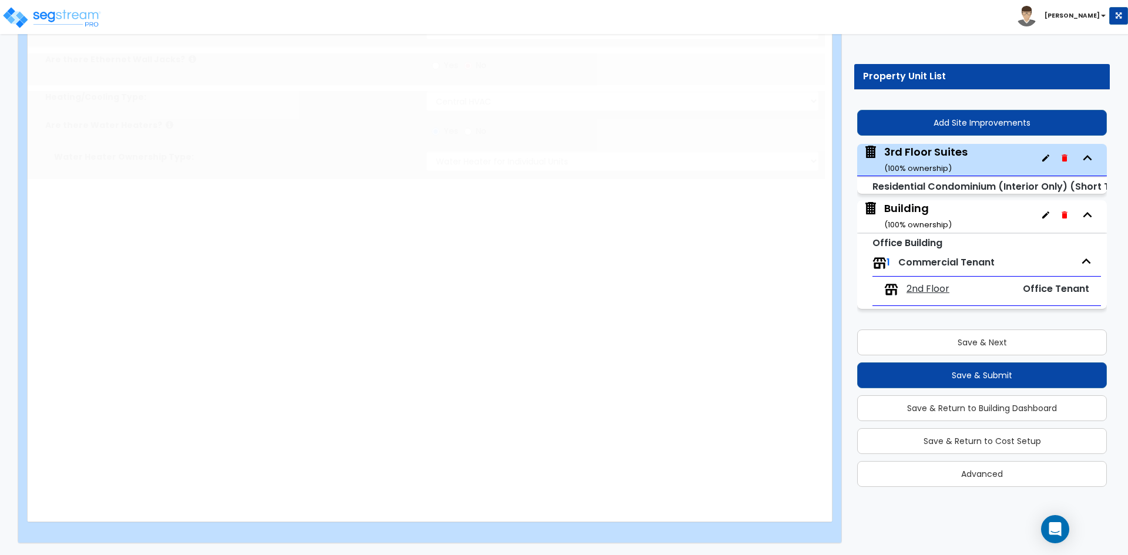
select select "3"
select select "2"
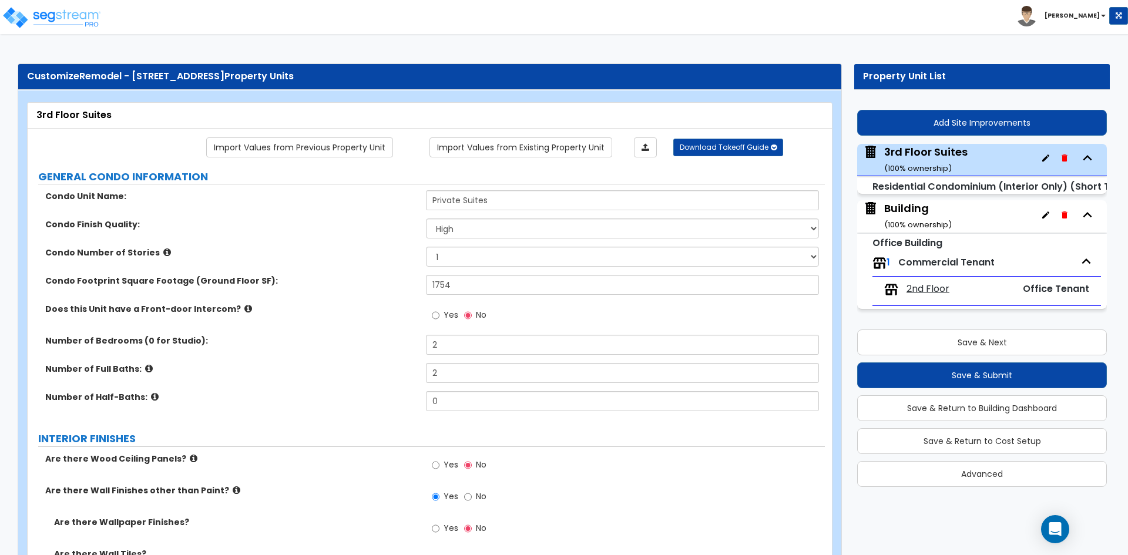
click at [351, 343] on label "Number of Bedrooms (0 for Studio):" at bounding box center [231, 341] width 372 height 12
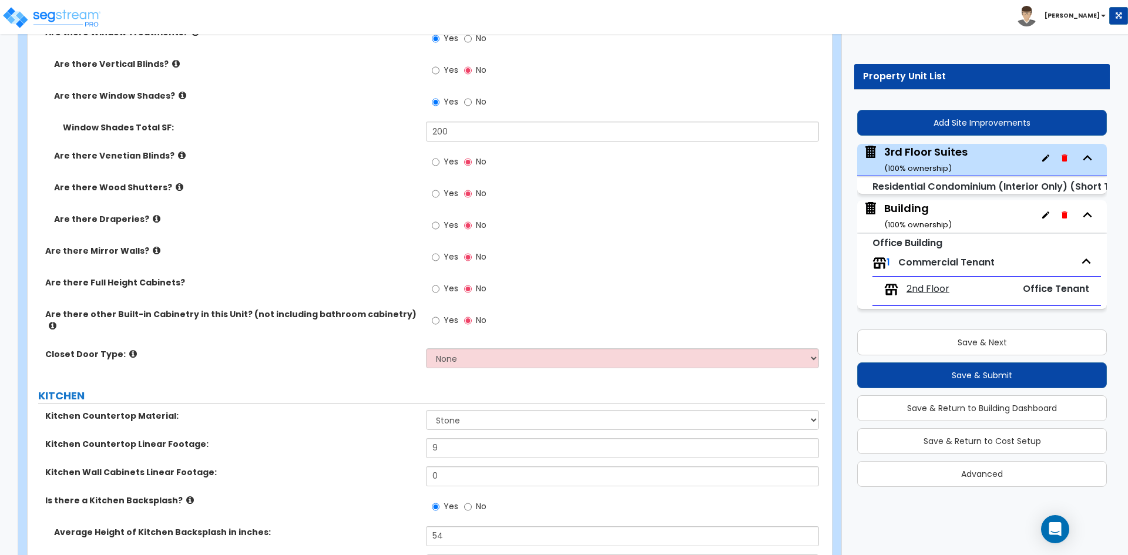
scroll to position [1469, 0]
click at [470, 347] on select "None Bi-fold Louvered Doors Bi-fold Panel Doors Sliding Doors Hinged Wood Door" at bounding box center [622, 357] width 393 height 20
click at [470, 348] on select "None Bi-fold Louvered Doors Bi-fold Panel Doors Sliding Doors Hinged Wood Door" at bounding box center [622, 357] width 393 height 20
click at [385, 375] on div "GENERAL CONDO INFORMATION Condo Unit Name: Private Suites Condo Finish Quality:…" at bounding box center [426, 54] width 780 height 2709
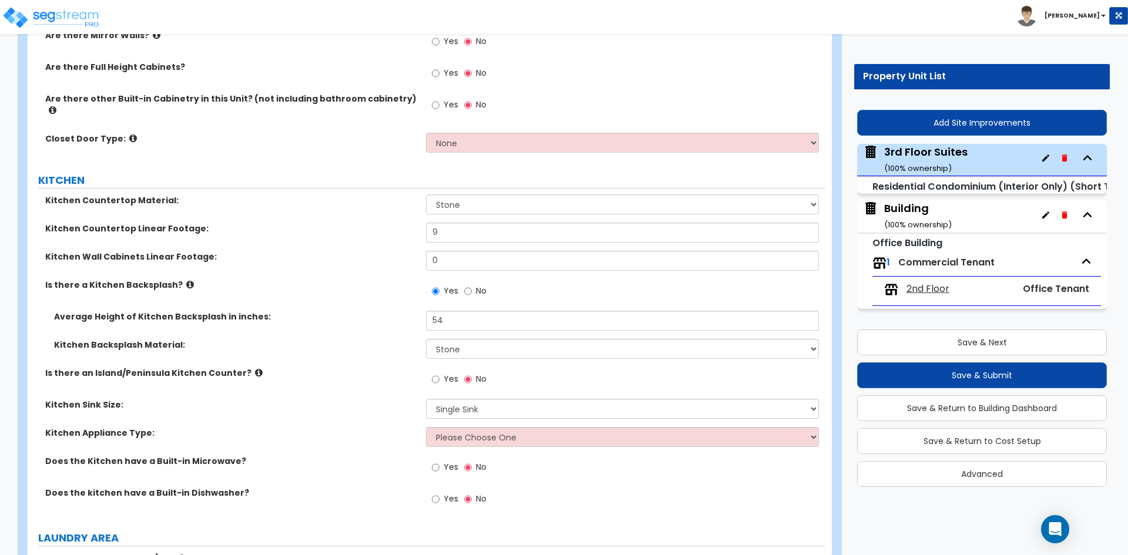
scroll to position [1704, 0]
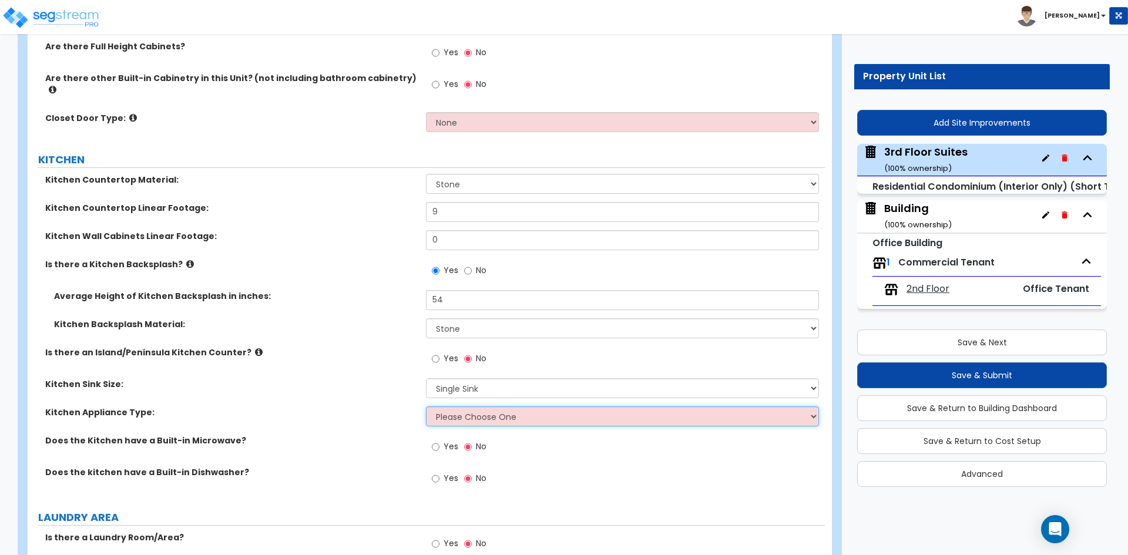
click at [450, 407] on select "Please Choose One Gas Electric" at bounding box center [622, 417] width 393 height 20
click at [449, 441] on span "Yes" at bounding box center [451, 447] width 15 height 12
click at [440, 441] on input "Yes" at bounding box center [436, 447] width 8 height 13
click at [471, 441] on input "No" at bounding box center [468, 447] width 8 height 13
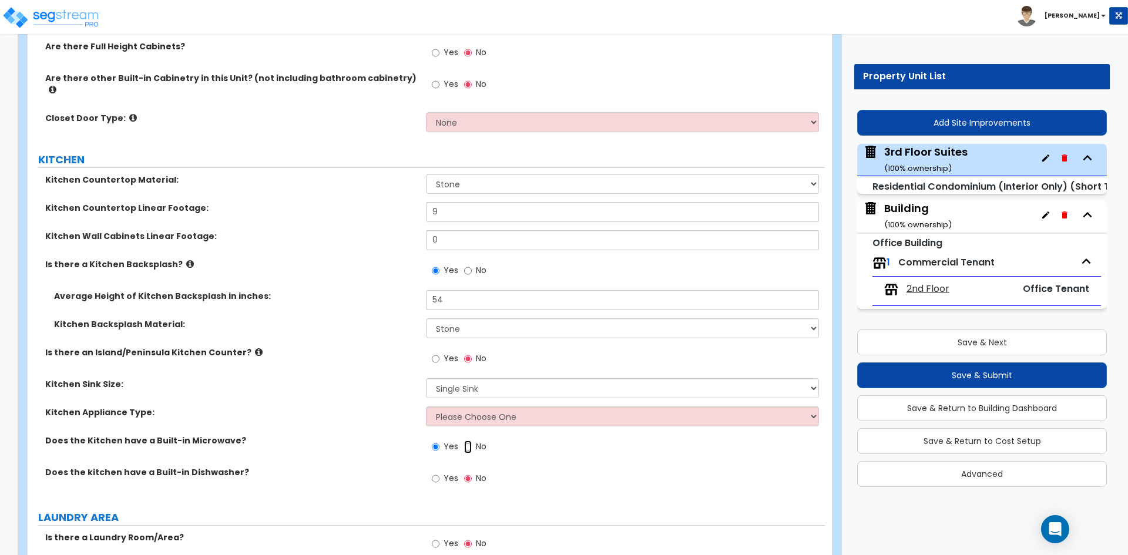
radio input "false"
radio input "true"
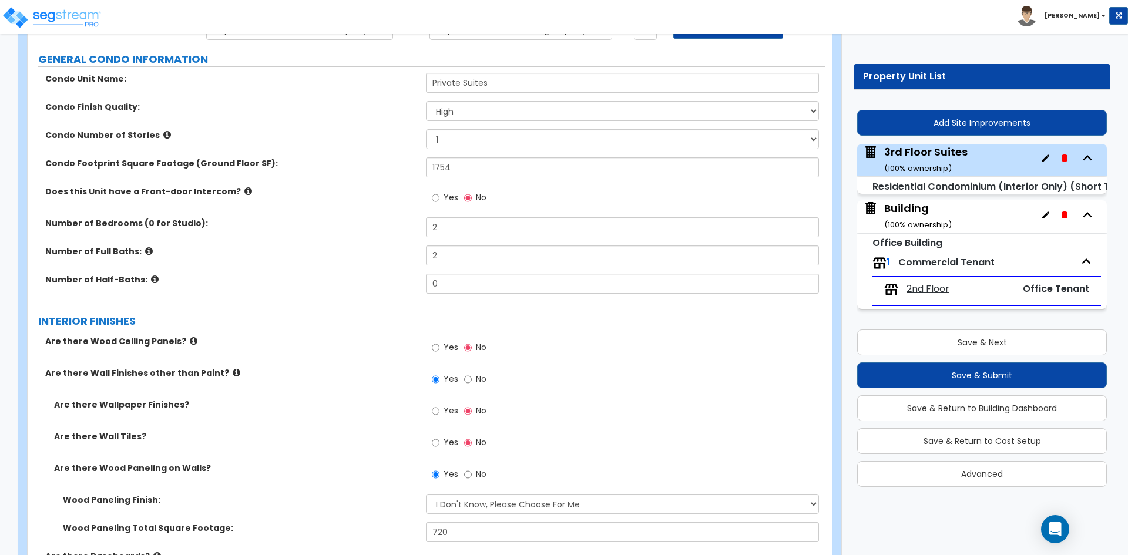
scroll to position [176, 0]
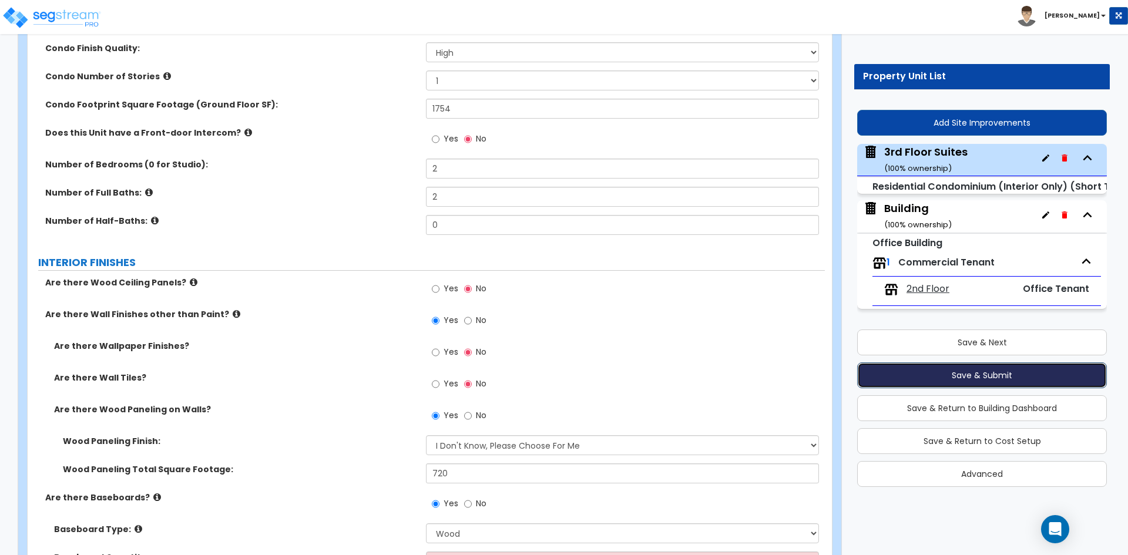
click at [962, 377] on button "Save & Submit" at bounding box center [982, 376] width 250 height 26
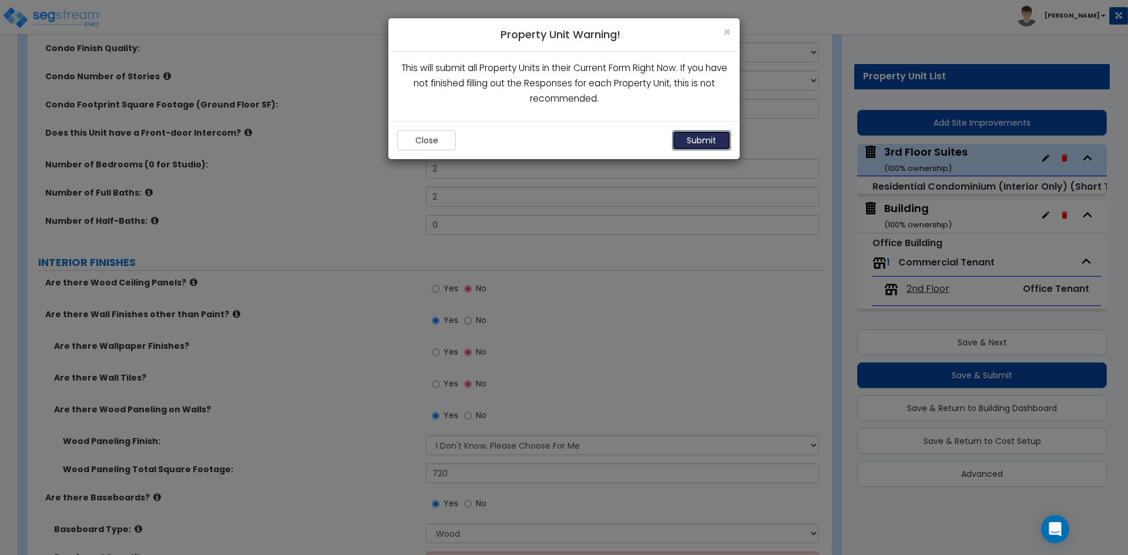
click at [707, 135] on button "Submit" at bounding box center [701, 140] width 59 height 20
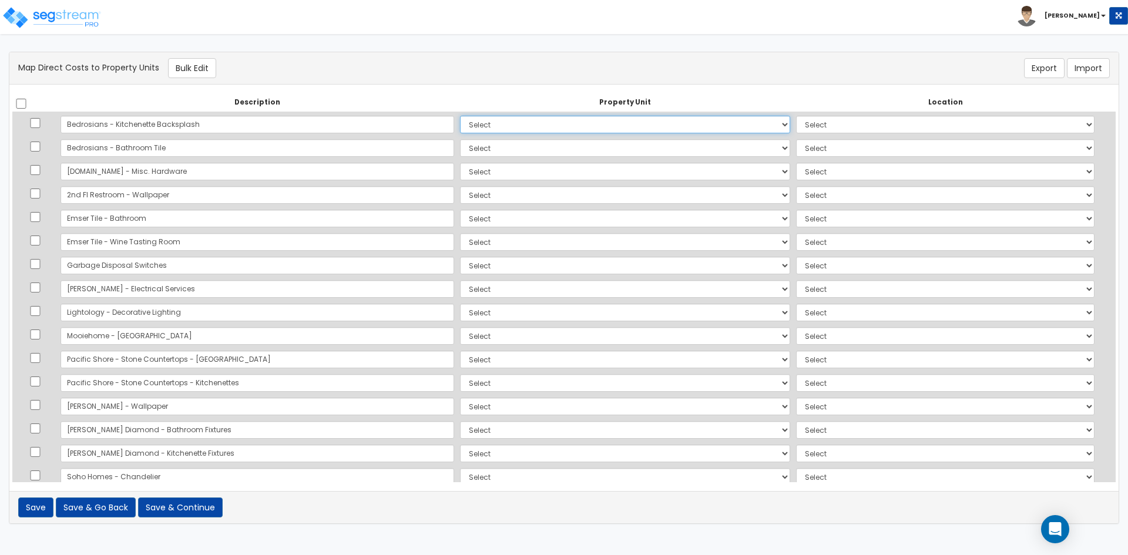
click at [460, 120] on select "Select Building 3rd Floor Suites Add Additional Property Unit" at bounding box center [625, 125] width 330 height 18
select select "166103"
click at [460, 116] on select "Select Building 3rd Floor Suites Add Additional Property Unit" at bounding box center [625, 125] width 330 height 18
click at [797, 121] on select "Select Add Additional Location Building Building Interior 2Nd Floor" at bounding box center [945, 125] width 299 height 18
select select "10326"
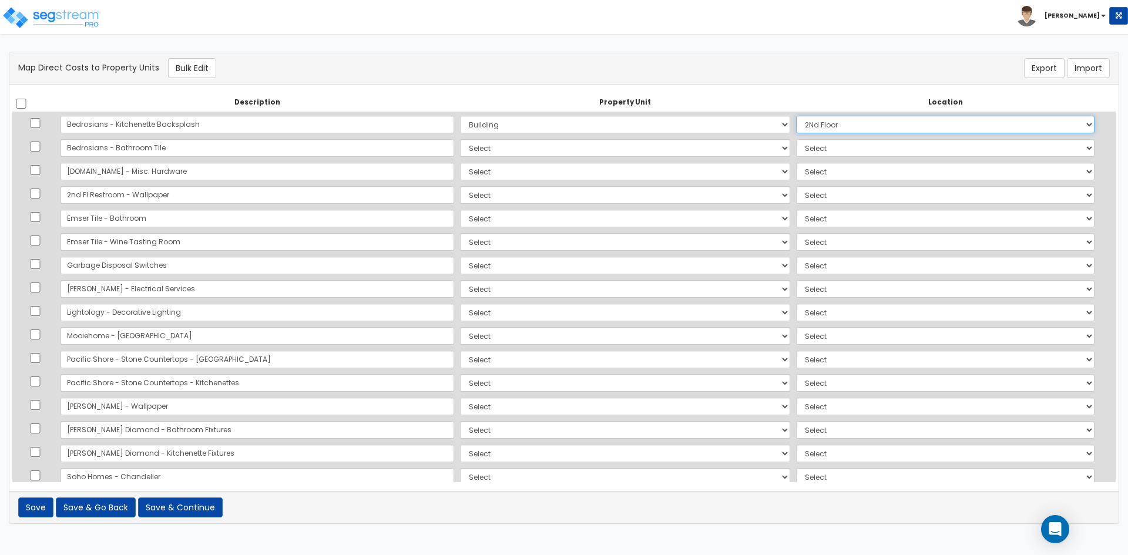
click at [796, 116] on select "Select Add Additional Location Building Building Interior 2Nd Floor" at bounding box center [945, 125] width 299 height 18
click at [460, 120] on select "Select Building 3rd Floor Suites Add Additional Property Unit" at bounding box center [625, 125] width 330 height 18
select select "166138"
click at [460, 116] on select "Select Building 3rd Floor Suites Add Additional Property Unit" at bounding box center [625, 125] width 330 height 18
click at [809, 125] on select "Select Add Additional Location Building Building Interior Private Suites" at bounding box center [945, 125] width 299 height 18
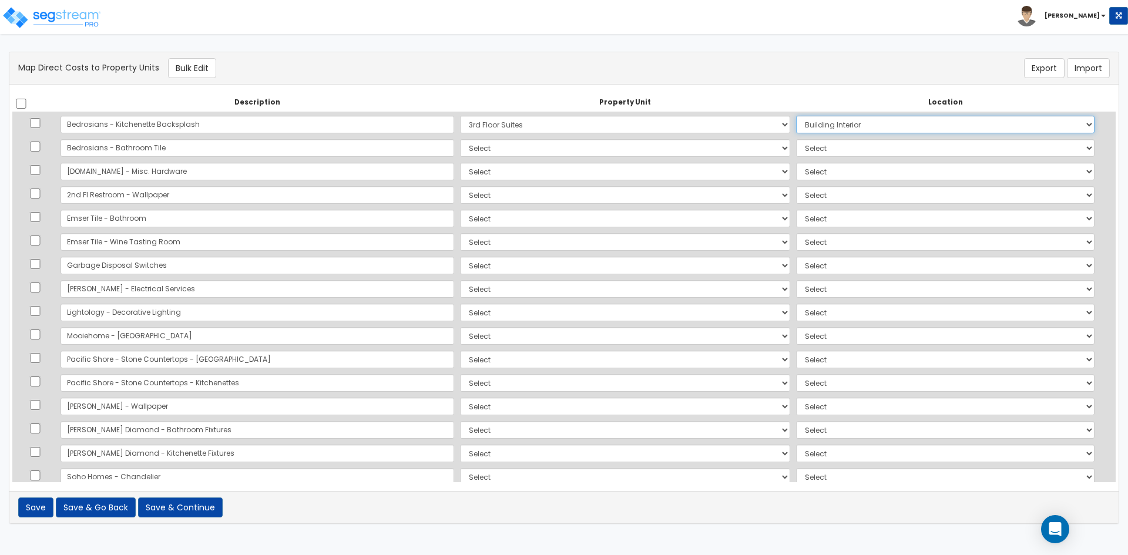
click at [796, 116] on select "Select Add Additional Location Building Building Interior Private Suites" at bounding box center [945, 125] width 299 height 18
click at [805, 126] on select "Select Add Additional Location Building Building Interior Private Suites" at bounding box center [945, 125] width 299 height 18
select select "31637"
click at [796, 116] on select "Select Add Additional Location Building Building Interior Private Suites" at bounding box center [945, 125] width 299 height 18
click at [460, 150] on select "Select Building 3rd Floor Suites Add Additional Property Unit" at bounding box center [625, 148] width 330 height 18
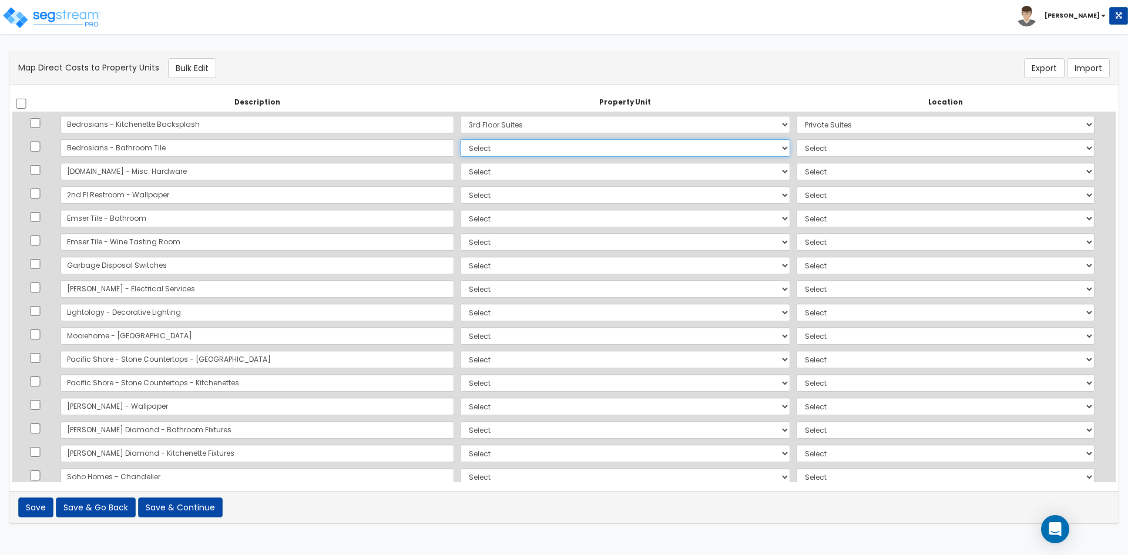
select select "166103"
click at [460, 139] on select "Select Building 3rd Floor Suites Add Additional Property Unit" at bounding box center [625, 148] width 330 height 18
click at [796, 145] on select "Select Add Additional Location Building Building Interior 2Nd Floor" at bounding box center [945, 148] width 299 height 18
select select "10326"
click at [796, 139] on select "Select Add Additional Location Building Building Interior 2Nd Floor" at bounding box center [945, 148] width 299 height 18
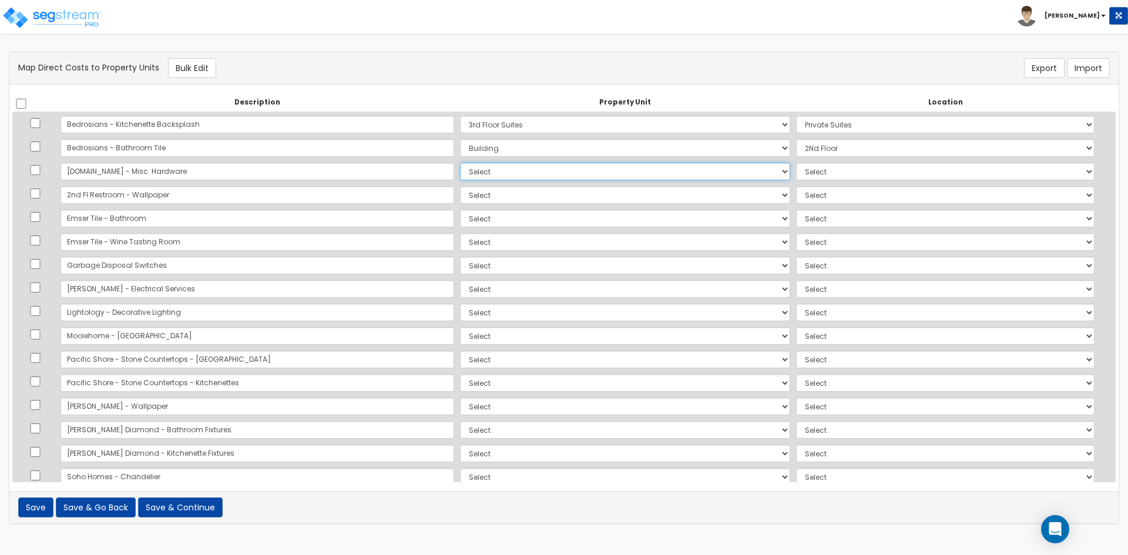
click at [460, 169] on select "Select Building 3rd Floor Suites Add Additional Property Unit" at bounding box center [625, 172] width 330 height 18
select select "166138"
click at [460, 163] on select "Select Building 3rd Floor Suites Add Additional Property Unit" at bounding box center [625, 172] width 330 height 18
click at [807, 163] on select "Select Add Additional Location Building Building Interior Private Suites" at bounding box center [945, 172] width 299 height 18
select select "31637"
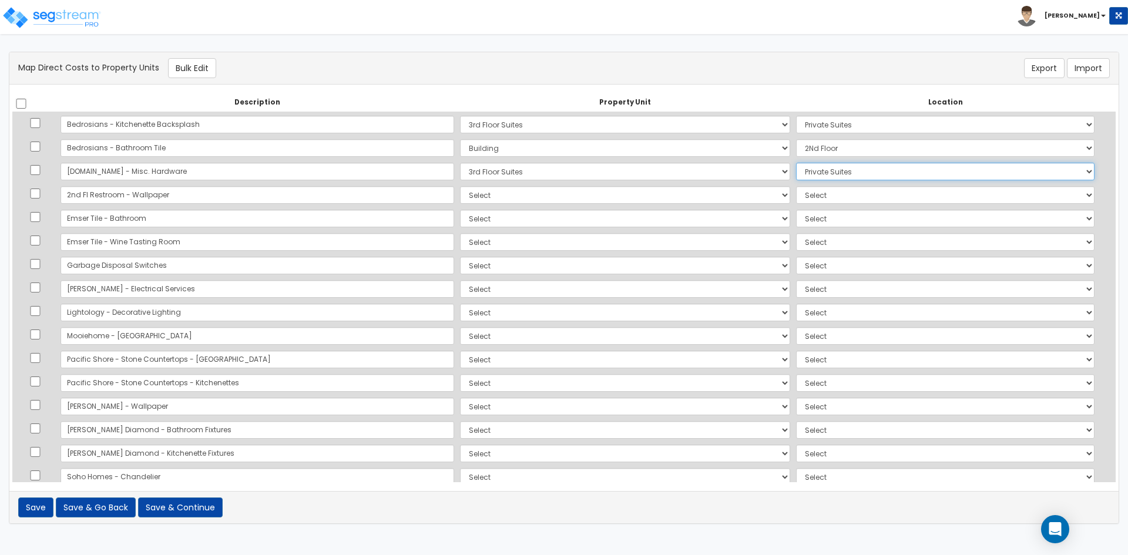
click at [796, 163] on select "Select Add Additional Location Building Building Interior Private Suites" at bounding box center [945, 172] width 299 height 18
click at [38, 190] on input "checkbox" at bounding box center [35, 194] width 12 height 10
checkbox input "true"
click at [37, 218] on input "checkbox" at bounding box center [35, 217] width 12 height 10
checkbox input "true"
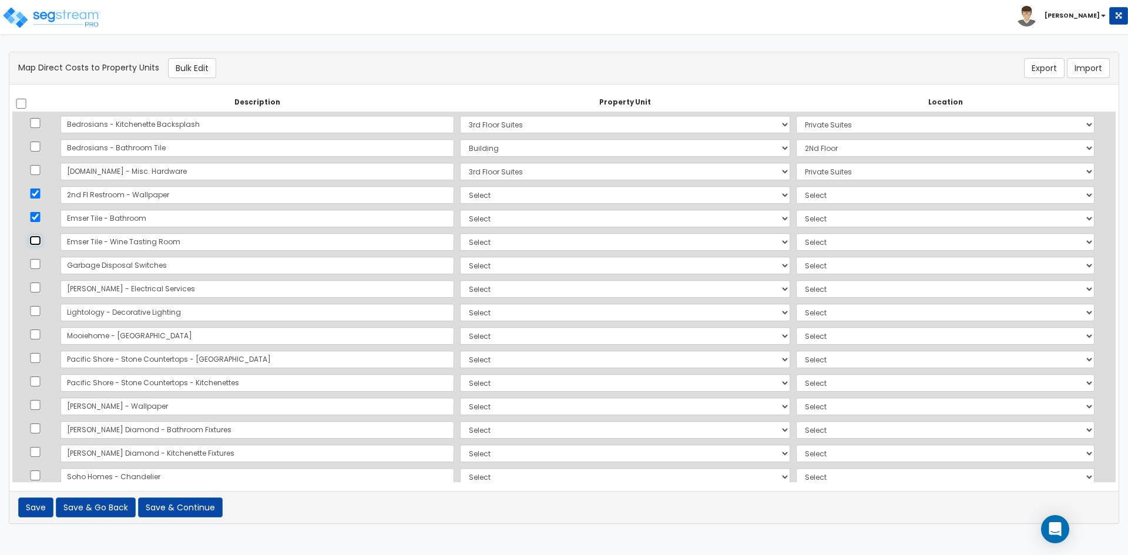
click at [38, 242] on input "checkbox" at bounding box center [35, 241] width 12 height 10
checkbox input "true"
click at [35, 258] on td at bounding box center [34, 266] width 45 height 24
click at [35, 264] on input "checkbox" at bounding box center [35, 264] width 12 height 10
checkbox input "true"
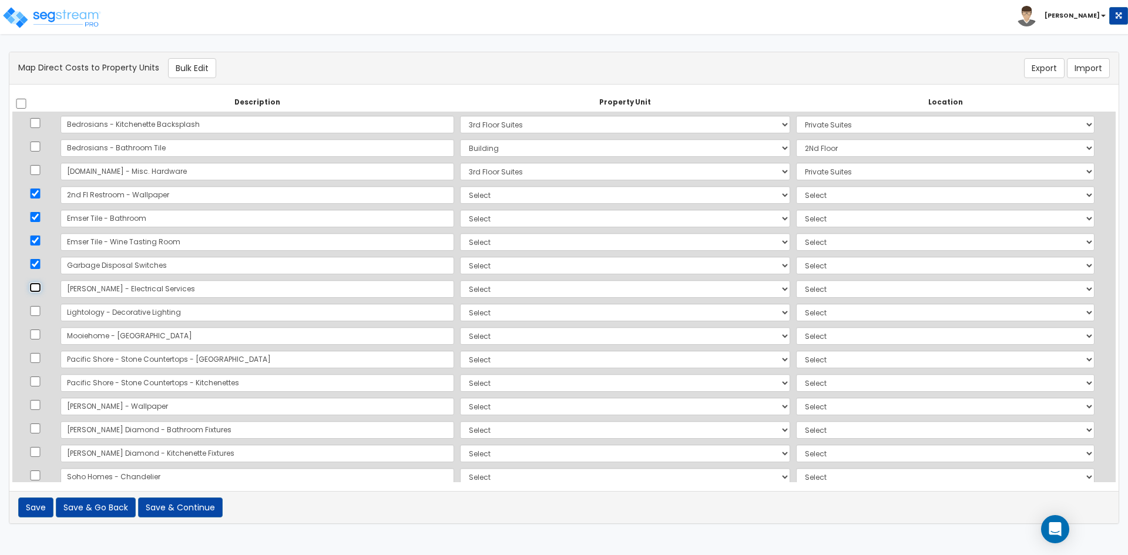
click at [36, 286] on input "checkbox" at bounding box center [35, 288] width 12 height 10
checkbox input "true"
click at [36, 307] on input "checkbox" at bounding box center [35, 311] width 12 height 10
checkbox input "true"
click at [36, 357] on input "checkbox" at bounding box center [35, 358] width 12 height 10
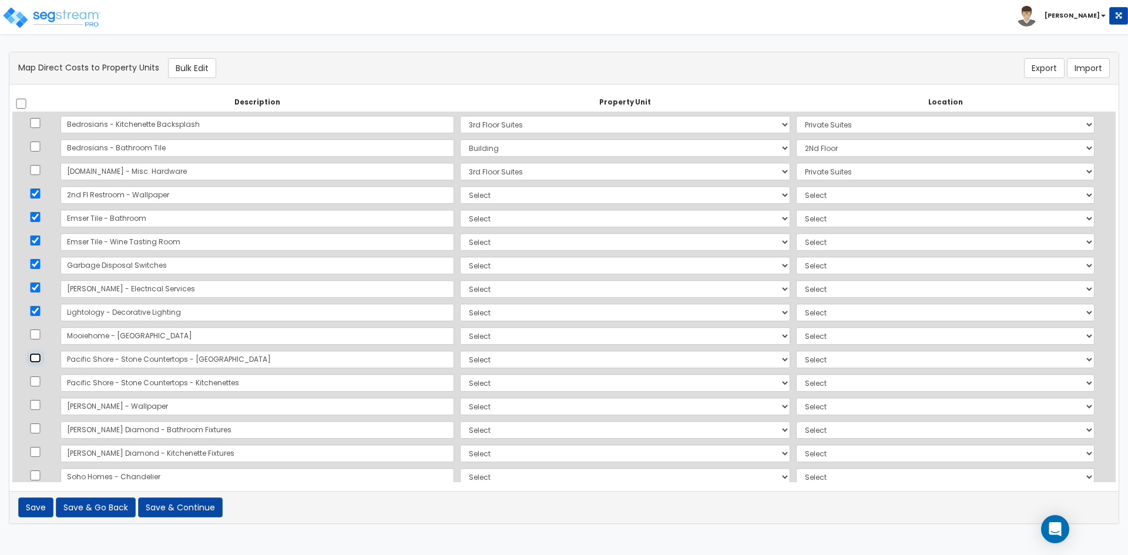
checkbox input "true"
click at [31, 383] on td at bounding box center [34, 383] width 45 height 24
click at [36, 383] on input "checkbox" at bounding box center [35, 382] width 12 height 10
checkbox input "true"
click at [38, 407] on input "checkbox" at bounding box center [35, 405] width 12 height 10
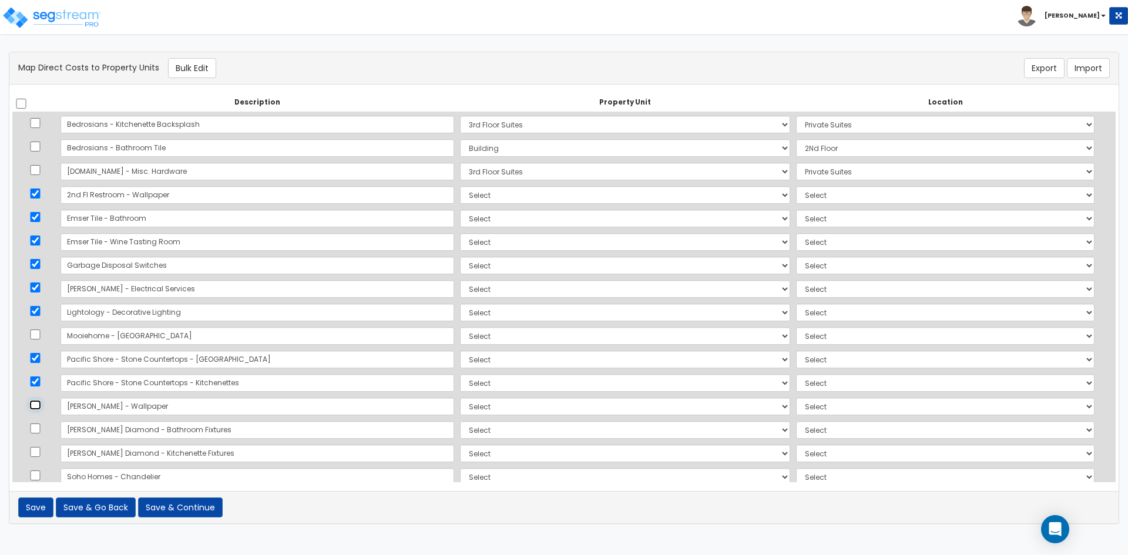
checkbox input "true"
click at [36, 426] on input "checkbox" at bounding box center [35, 429] width 12 height 10
click at [38, 427] on input "checkbox" at bounding box center [35, 429] width 12 height 10
checkbox input "false"
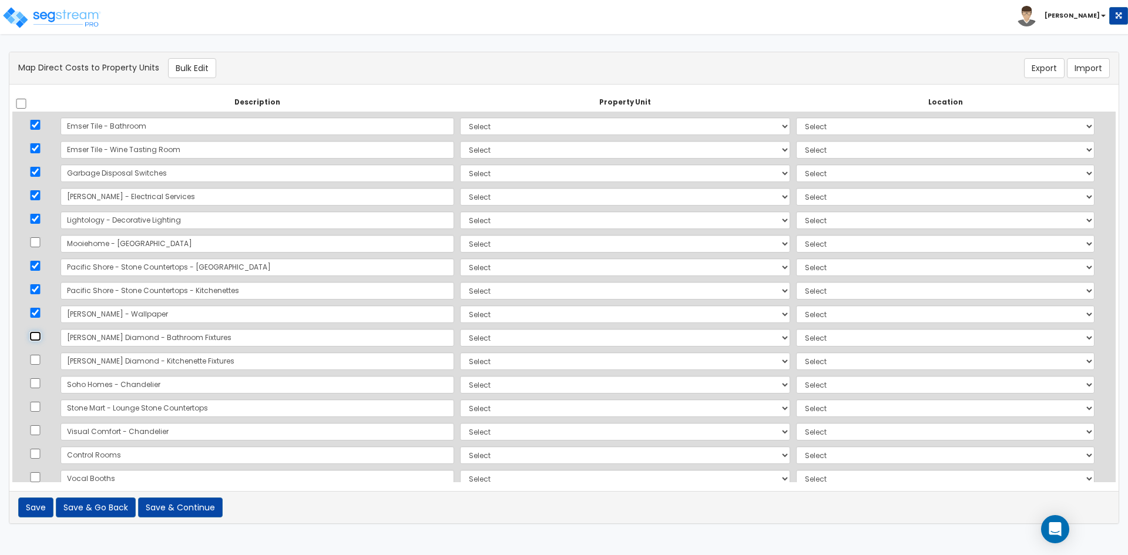
scroll to position [118, 0]
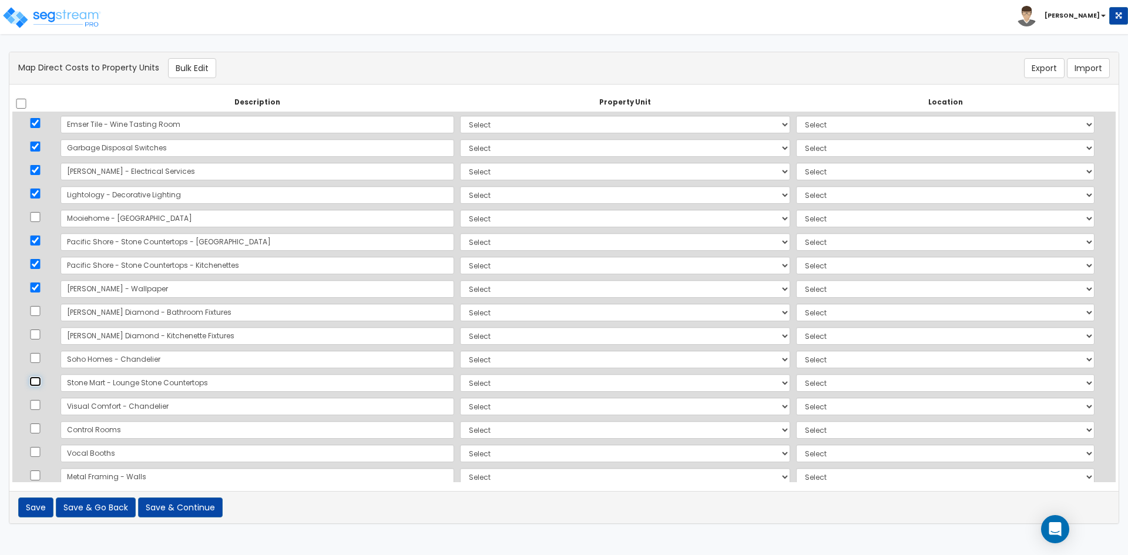
click at [36, 384] on input "checkbox" at bounding box center [35, 382] width 12 height 10
checkbox input "true"
click at [41, 264] on input "checkbox" at bounding box center [35, 264] width 12 height 10
checkbox input "false"
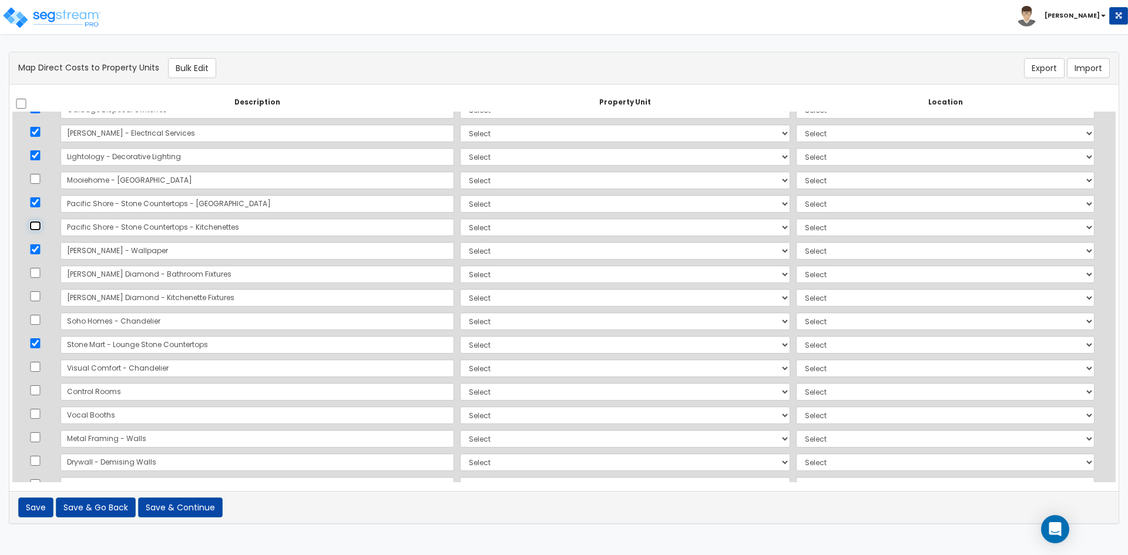
scroll to position [176, 0]
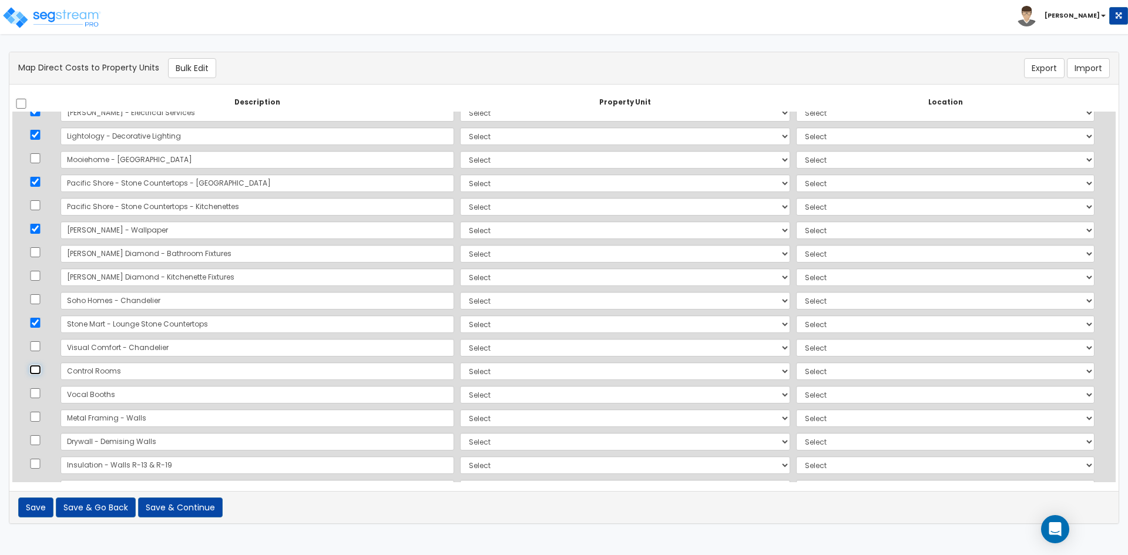
click at [39, 370] on input "checkbox" at bounding box center [35, 370] width 12 height 10
checkbox input "true"
click at [37, 392] on input "checkbox" at bounding box center [35, 393] width 12 height 10
checkbox input "true"
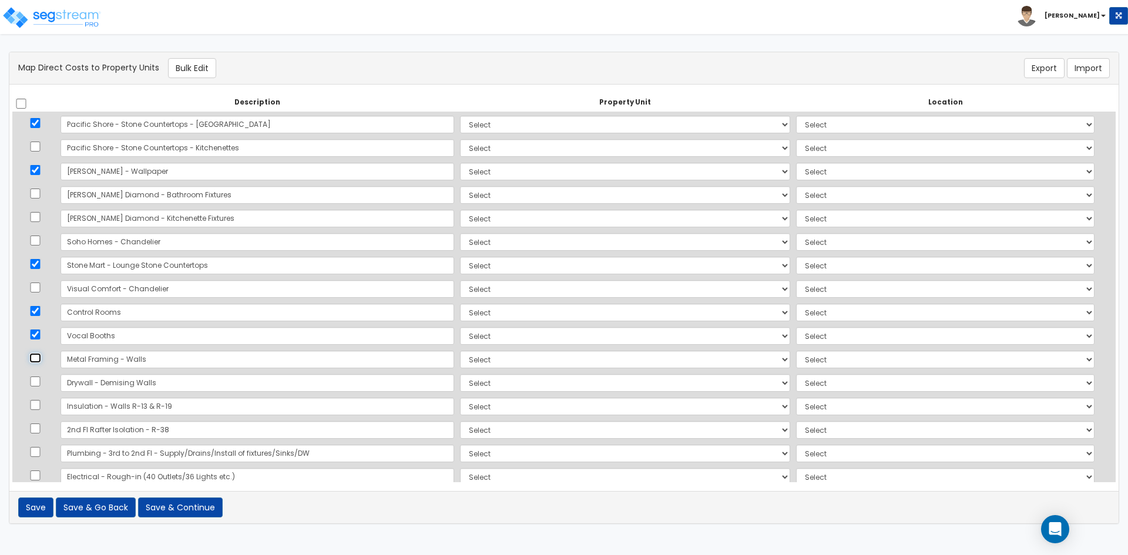
click at [41, 357] on input "checkbox" at bounding box center [35, 358] width 12 height 10
checkbox input "true"
click at [34, 381] on input "checkbox" at bounding box center [35, 382] width 12 height 10
checkbox input "true"
click at [33, 404] on input "checkbox" at bounding box center [35, 405] width 12 height 10
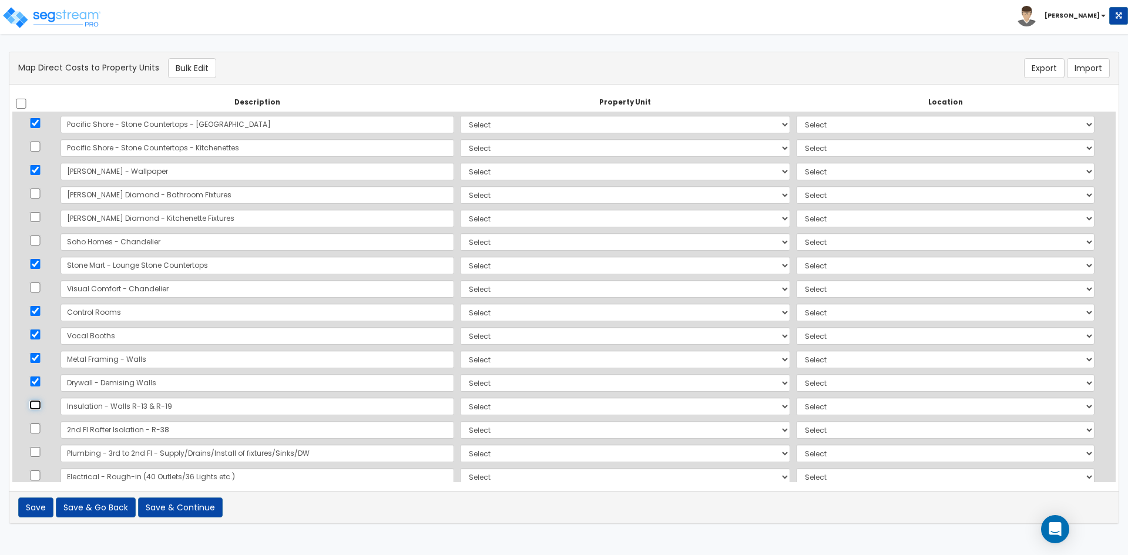
checkbox input "true"
click at [37, 430] on input "checkbox" at bounding box center [35, 429] width 12 height 10
checkbox input "true"
drag, startPoint x: 36, startPoint y: 452, endPoint x: 63, endPoint y: 412, distance: 48.4
click at [36, 451] on input "checkbox" at bounding box center [35, 452] width 12 height 10
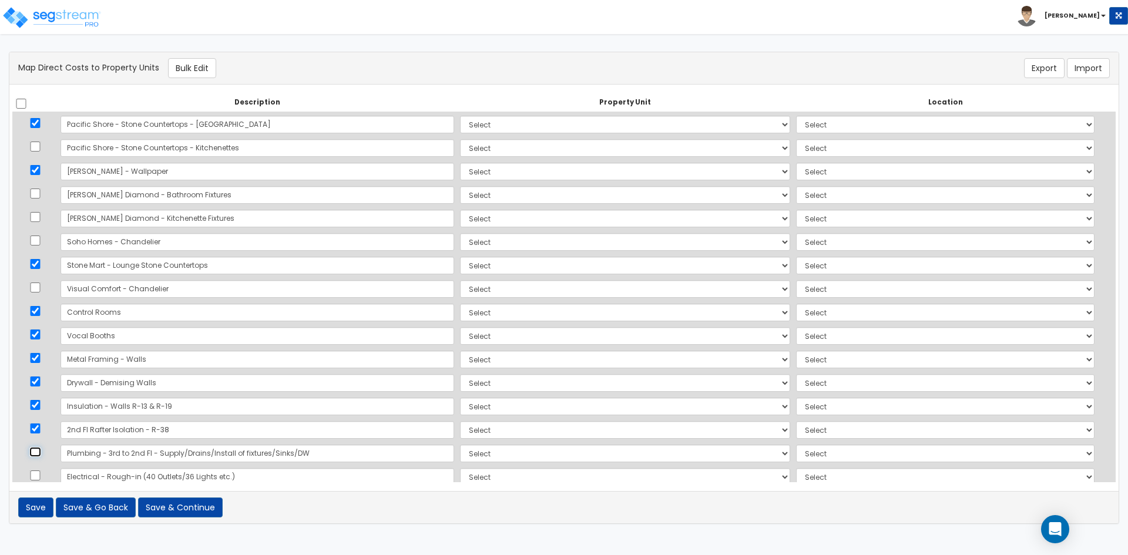
checkbox input "true"
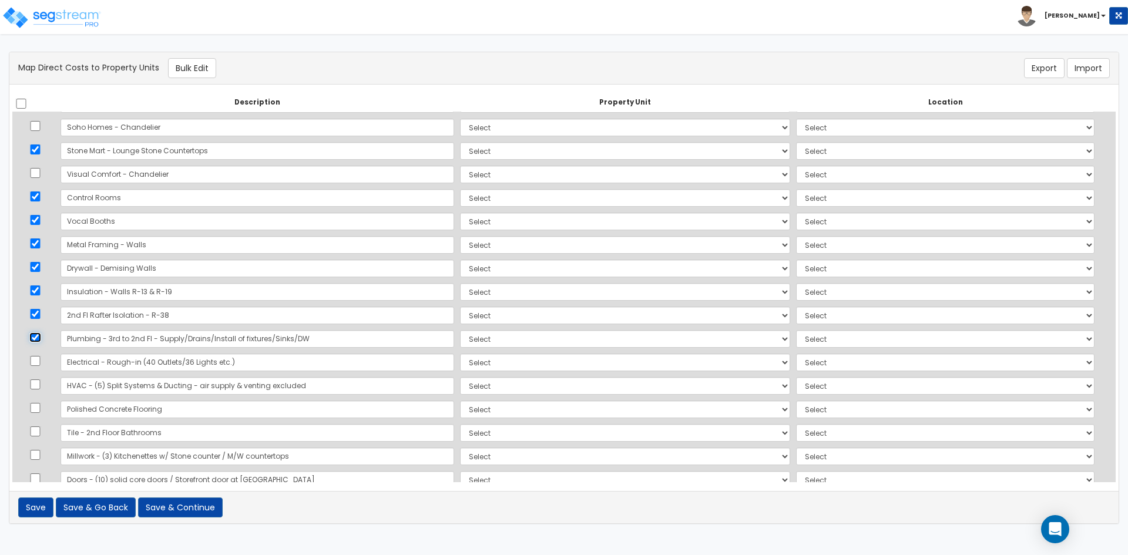
scroll to position [353, 0]
click at [36, 358] on input "checkbox" at bounding box center [35, 358] width 12 height 10
checkbox input "true"
click at [35, 390] on td at bounding box center [34, 383] width 45 height 24
click at [35, 384] on input "checkbox" at bounding box center [35, 382] width 12 height 10
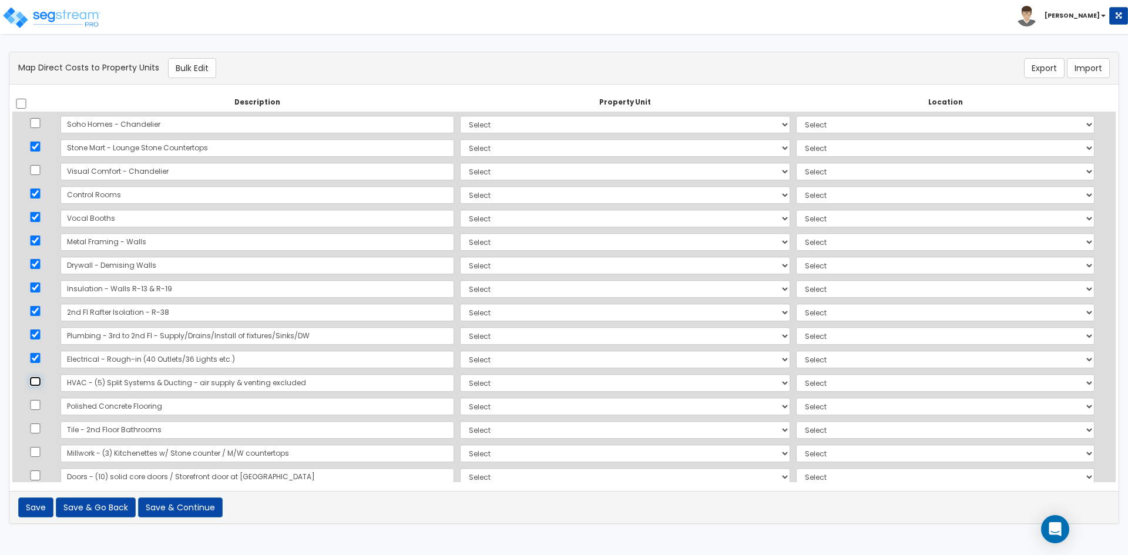
checkbox input "true"
click at [36, 408] on input "checkbox" at bounding box center [35, 405] width 12 height 10
checkbox input "true"
click at [38, 430] on input "checkbox" at bounding box center [35, 429] width 12 height 10
checkbox input "true"
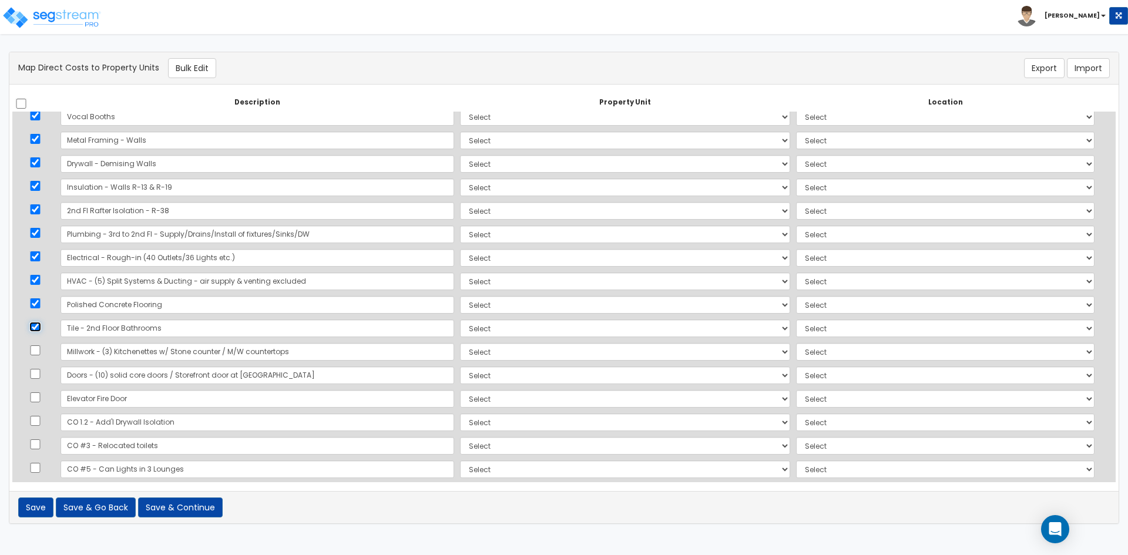
scroll to position [470, 0]
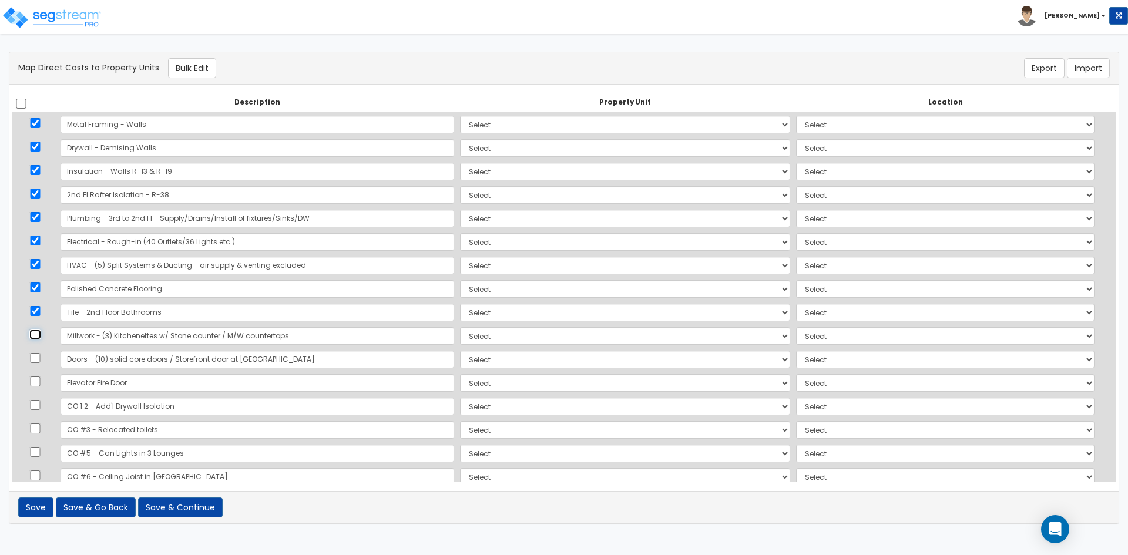
click at [39, 337] on input "checkbox" at bounding box center [35, 335] width 12 height 10
checkbox input "true"
click at [39, 357] on input "checkbox" at bounding box center [35, 358] width 12 height 10
checkbox input "true"
click at [37, 379] on input "checkbox" at bounding box center [35, 382] width 12 height 10
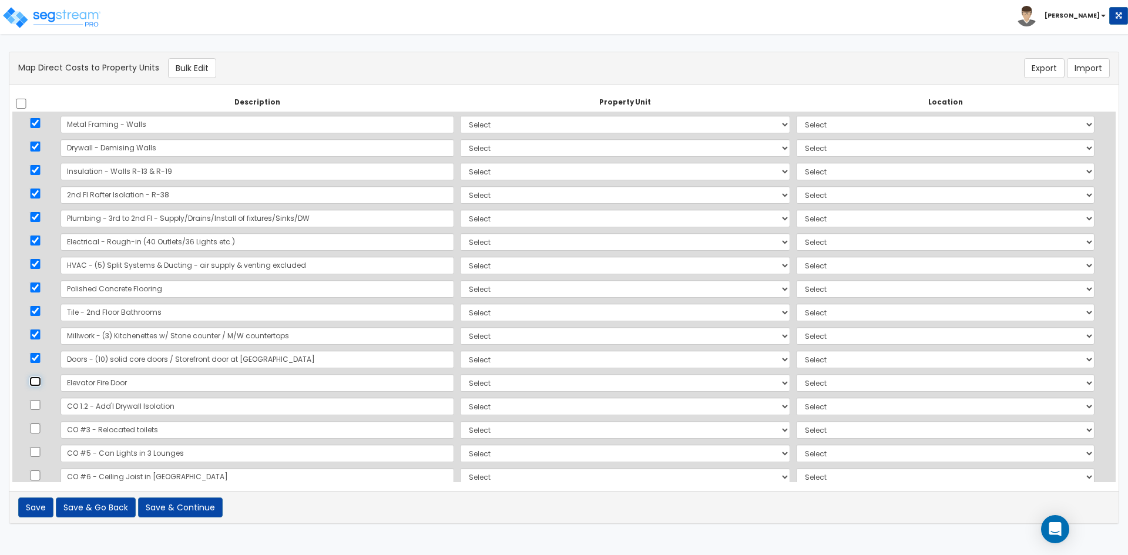
checkbox input "true"
click at [33, 404] on input "checkbox" at bounding box center [35, 405] width 12 height 10
checkbox input "true"
click at [35, 433] on input "checkbox" at bounding box center [35, 429] width 12 height 10
checkbox input "true"
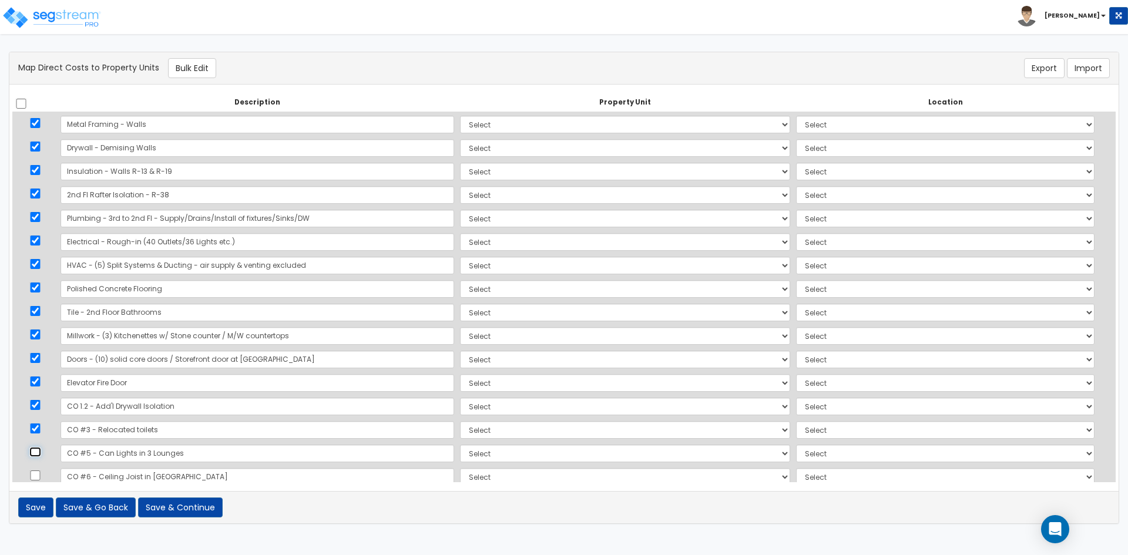
click at [41, 450] on input "checkbox" at bounding box center [35, 452] width 12 height 10
checkbox input "true"
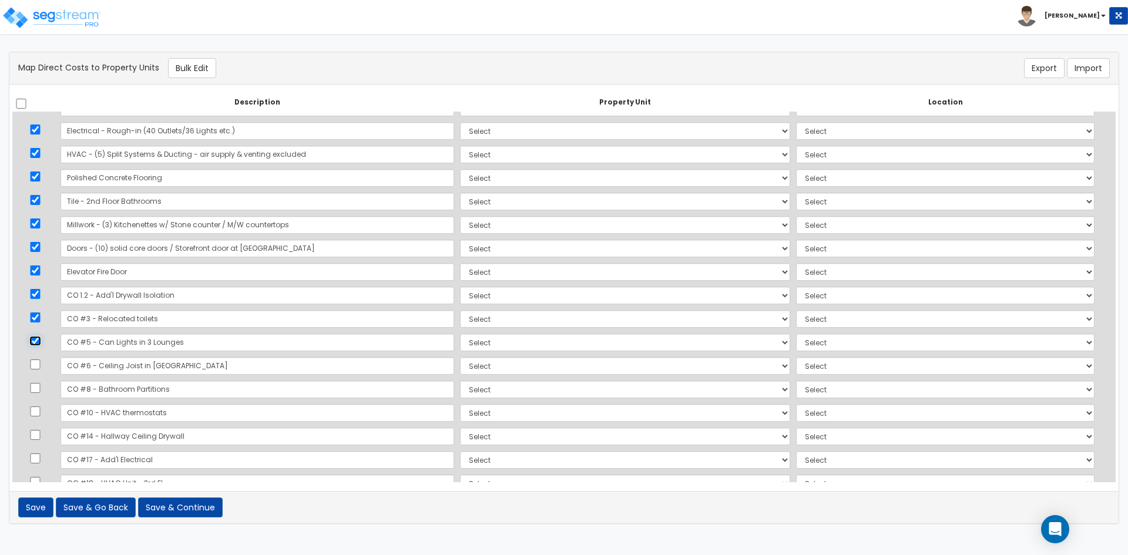
scroll to position [588, 0]
click at [38, 361] on input "checkbox" at bounding box center [35, 358] width 12 height 10
checkbox input "true"
click at [41, 386] on input "checkbox" at bounding box center [35, 382] width 12 height 10
checkbox input "true"
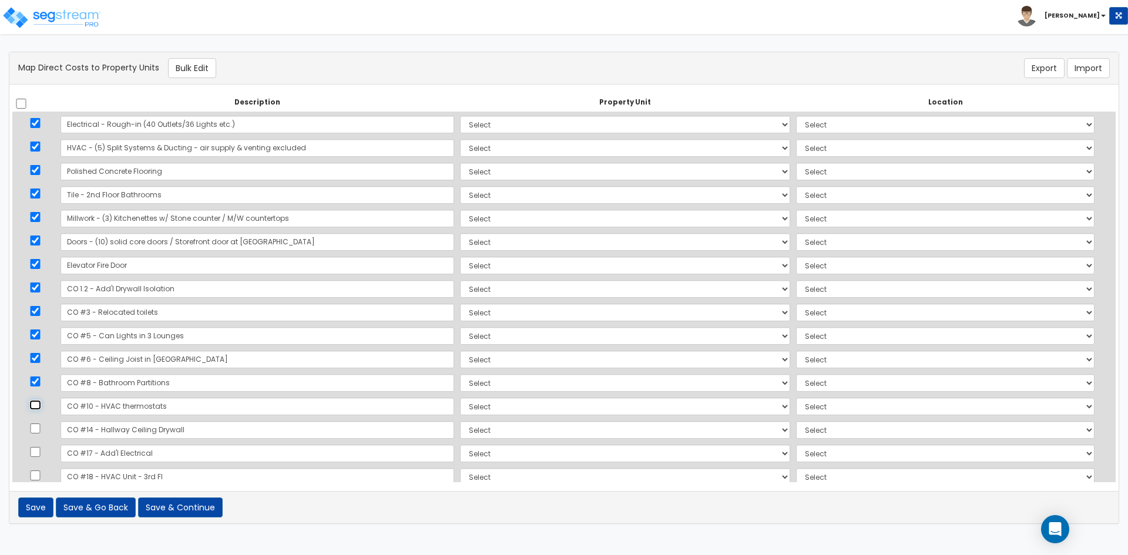
click at [38, 407] on input "checkbox" at bounding box center [35, 405] width 12 height 10
checkbox input "true"
click at [41, 427] on input "checkbox" at bounding box center [35, 429] width 12 height 10
checkbox input "true"
click at [38, 454] on input "checkbox" at bounding box center [35, 452] width 12 height 10
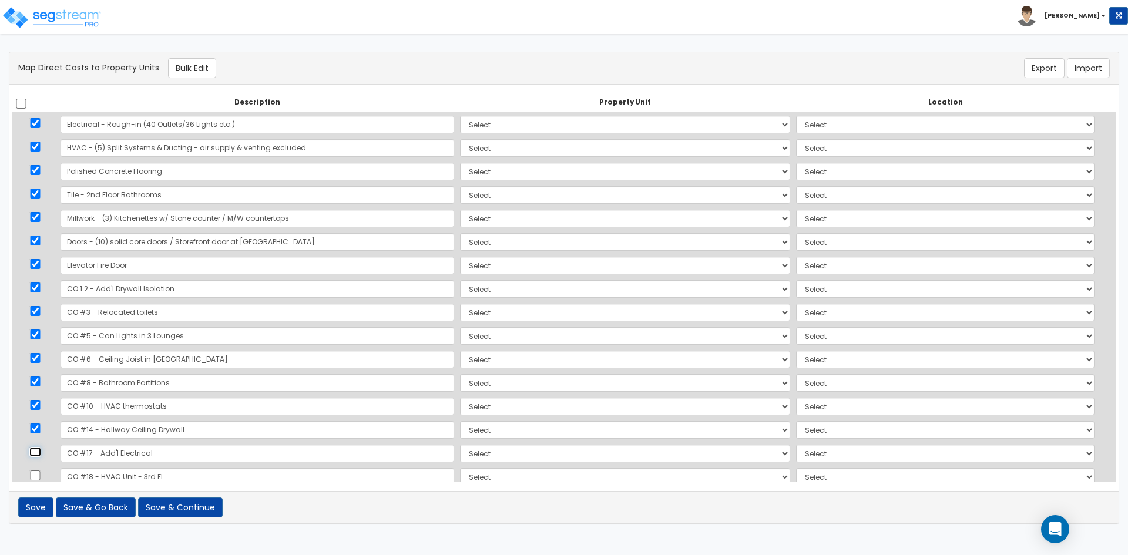
checkbox input "true"
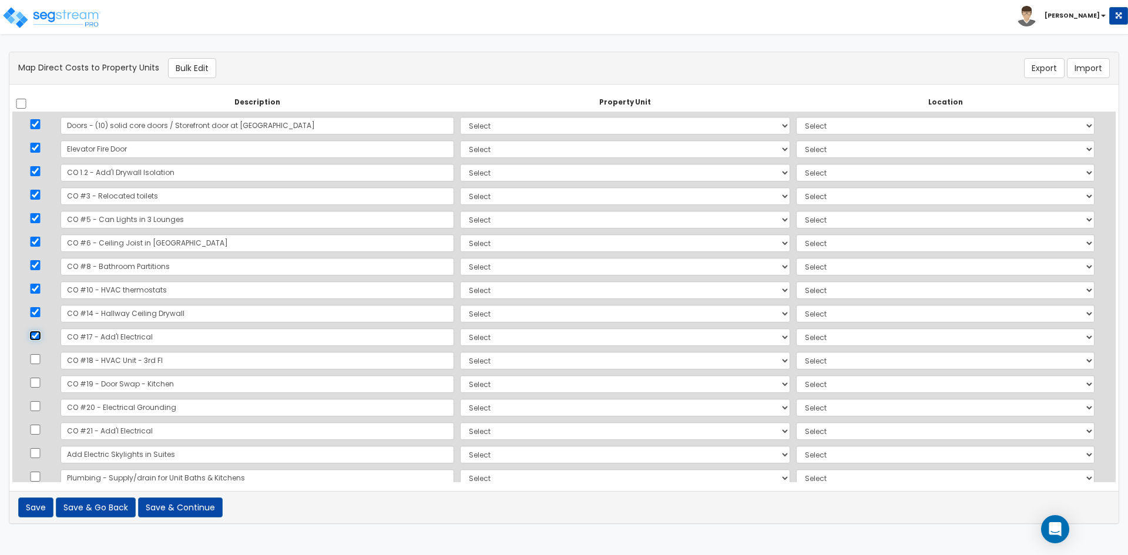
scroll to position [705, 0]
click at [35, 356] on input "checkbox" at bounding box center [35, 358] width 12 height 10
checkbox input "true"
click at [34, 377] on input "checkbox" at bounding box center [35, 382] width 12 height 10
checkbox input "true"
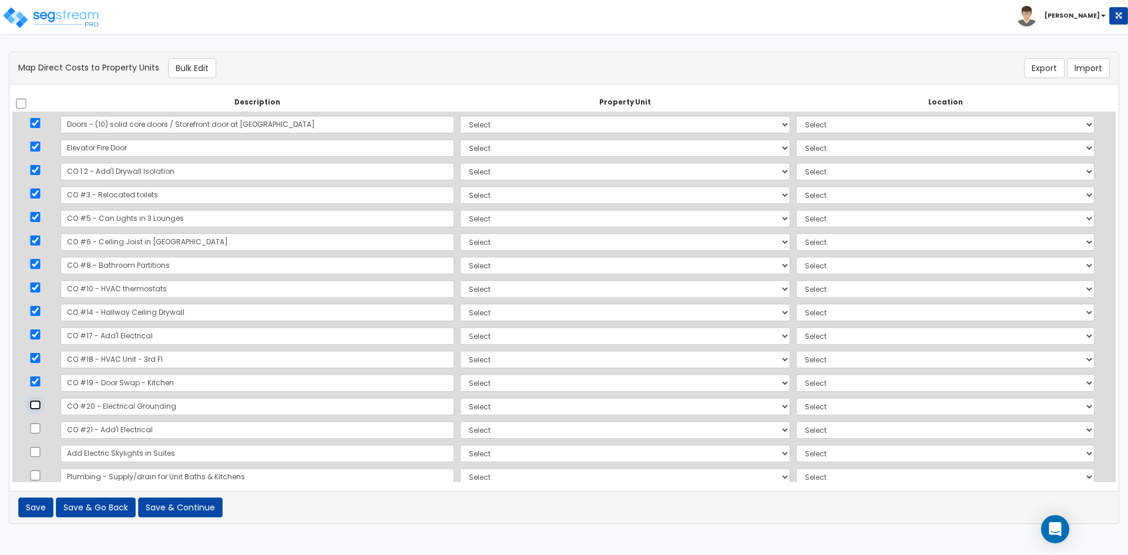
click at [37, 408] on input "checkbox" at bounding box center [35, 405] width 12 height 10
checkbox input "true"
click at [41, 425] on input "checkbox" at bounding box center [35, 429] width 12 height 10
checkbox input "true"
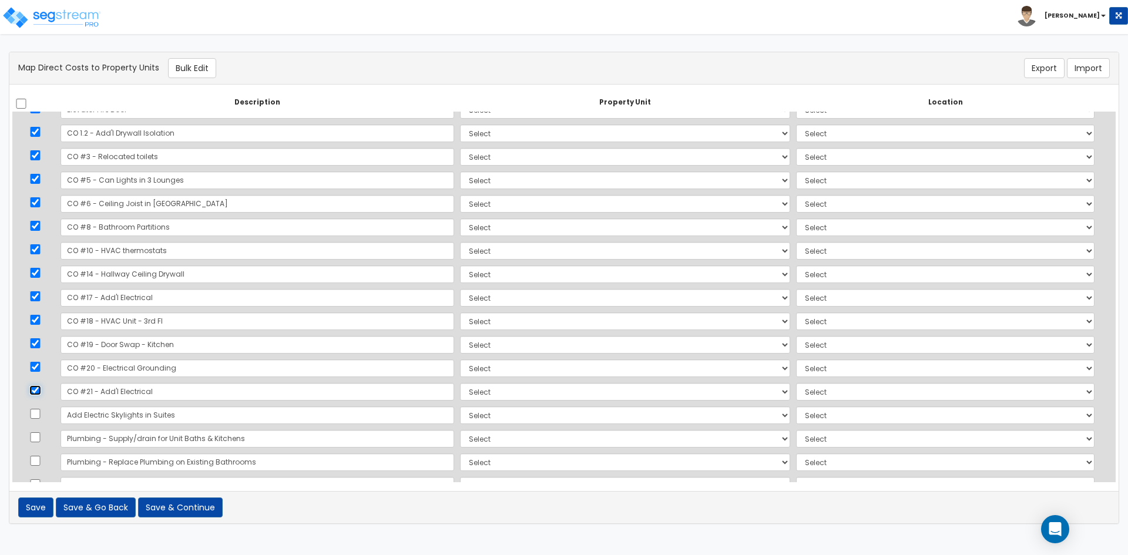
scroll to position [764, 0]
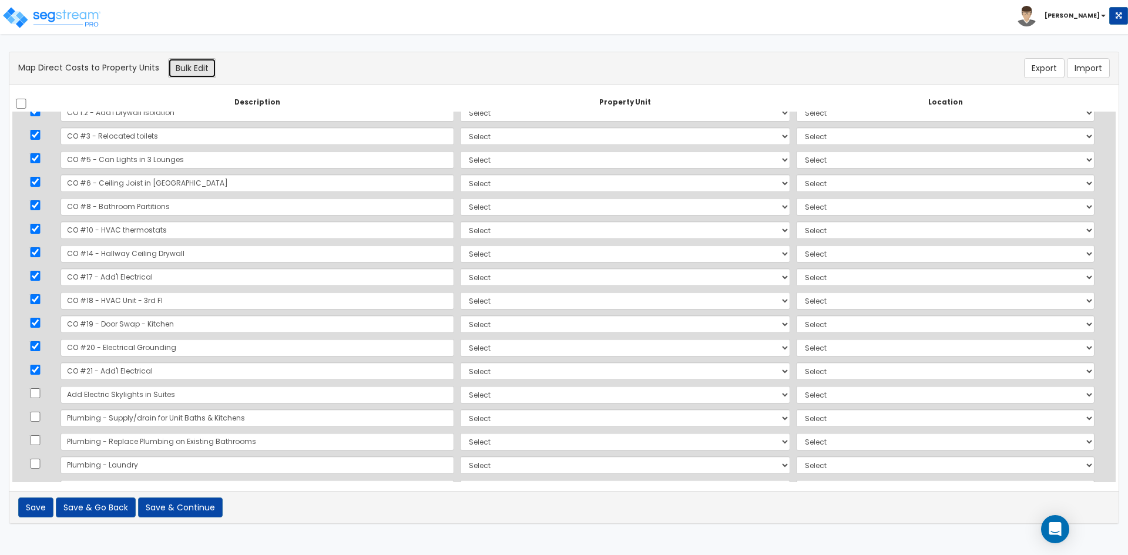
click at [202, 69] on button "Bulk Edit" at bounding box center [192, 68] width 48 height 20
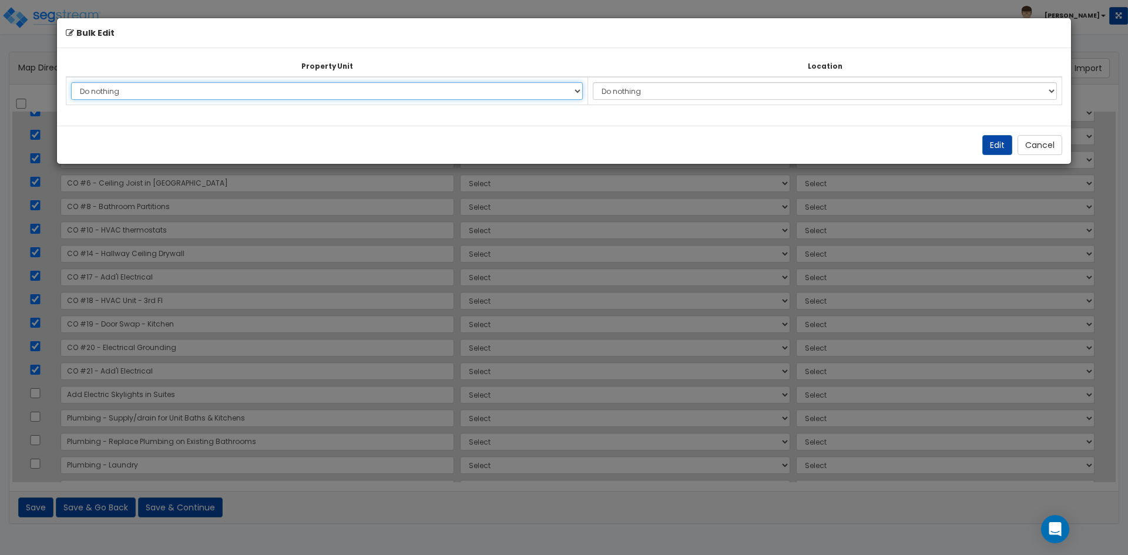
click at [234, 93] on select "Do nothing Building 3rd Floor Suites Add Additional Property Unit" at bounding box center [327, 91] width 512 height 18
select select "166103"
click at [71, 82] on select "Do nothing Building 3rd Floor Suites Add Additional Property Unit" at bounding box center [327, 91] width 512 height 18
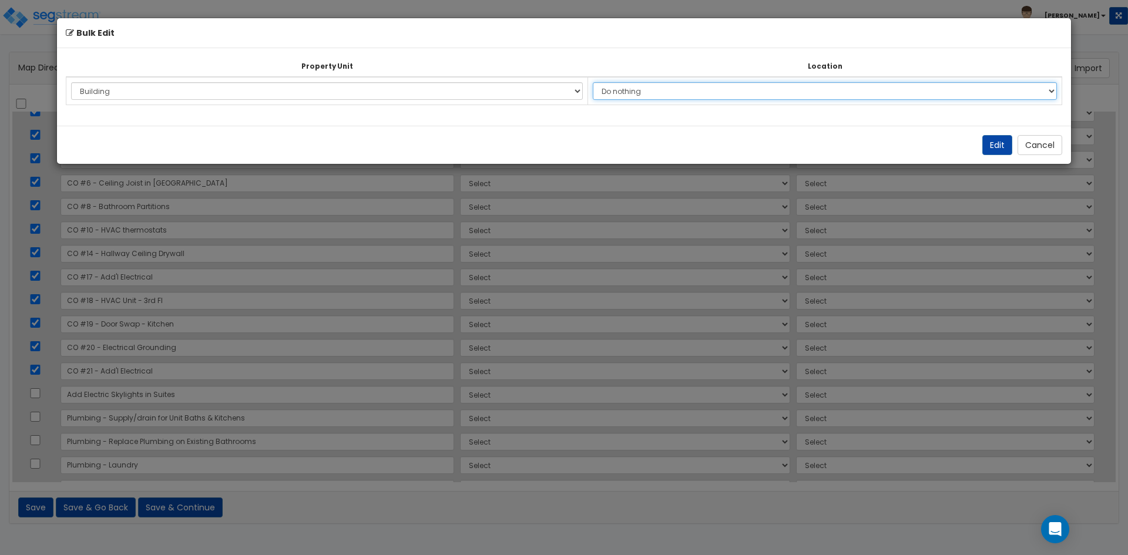
click at [651, 91] on select "Do nothing Add Additional Location Building Building Interior 2Nd Floor" at bounding box center [825, 91] width 464 height 18
select select "461"
click at [599, 82] on select "Do nothing Add Additional Location Building Building Interior 2Nd Floor" at bounding box center [825, 91] width 464 height 18
click at [990, 145] on button "Edit" at bounding box center [998, 145] width 30 height 20
select select "166103"
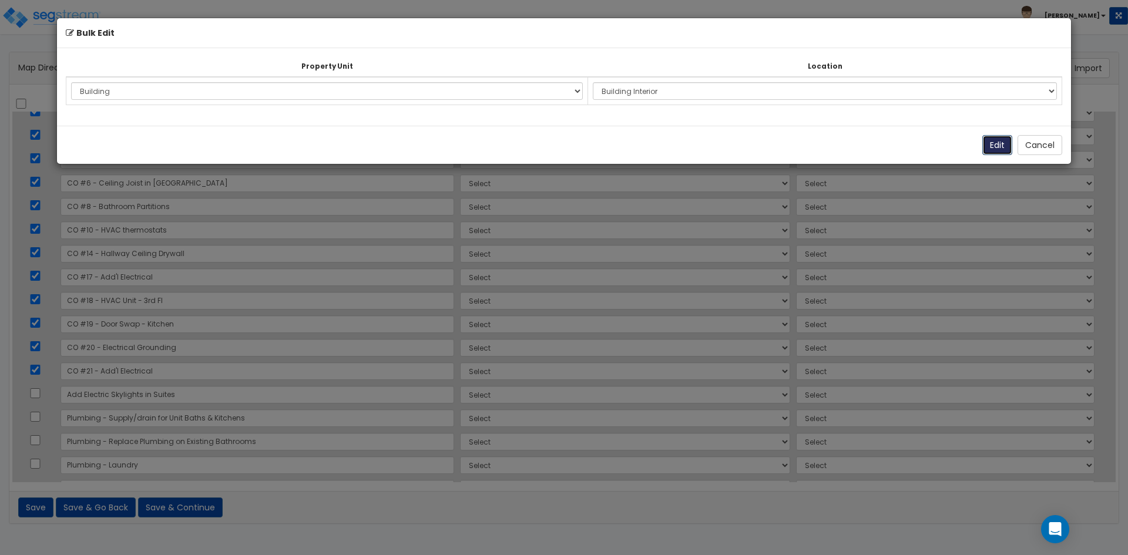
select select "166103"
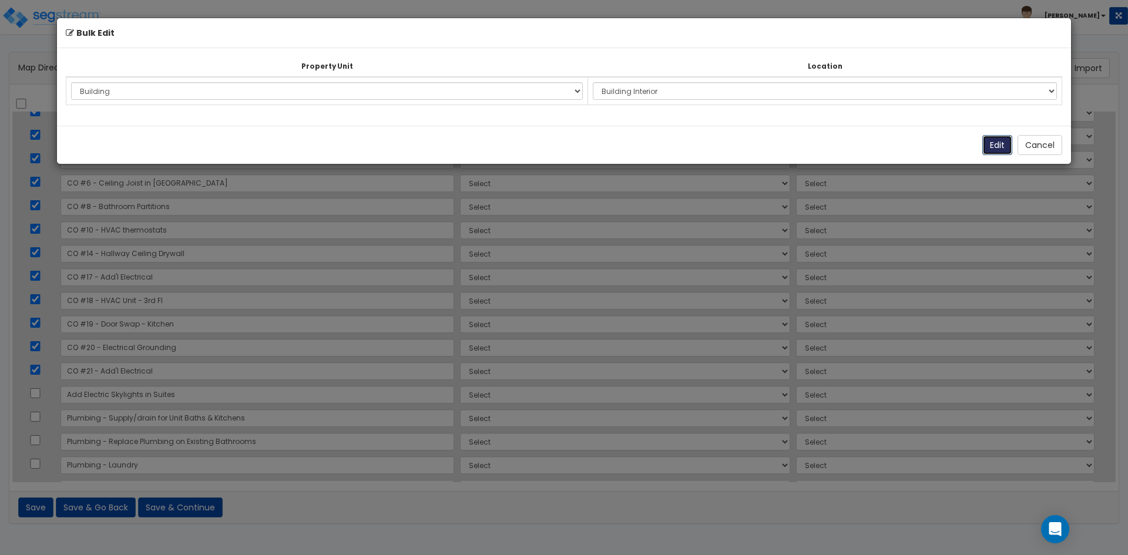
select select "166103"
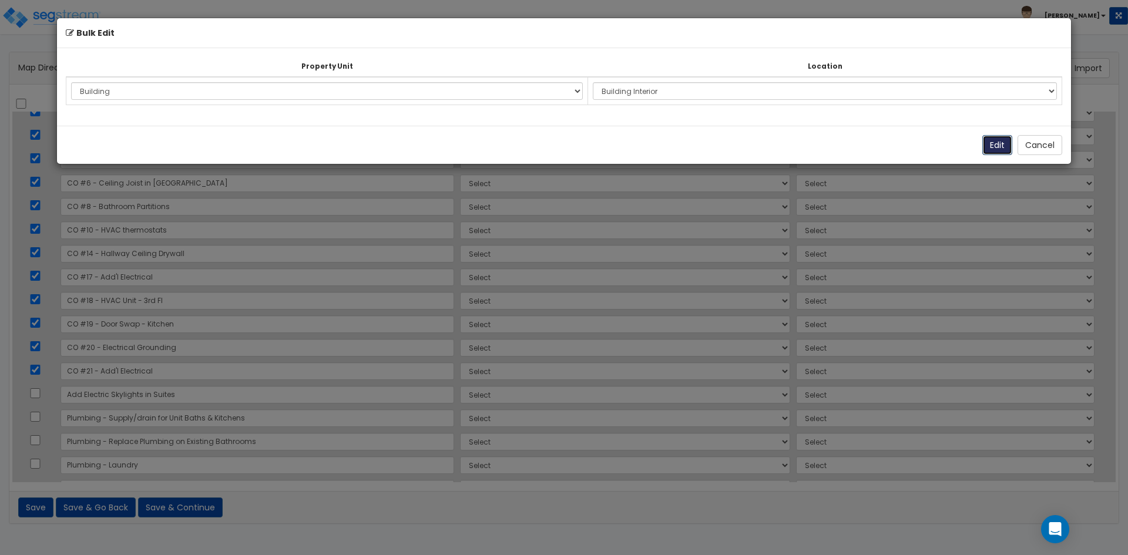
select select "166103"
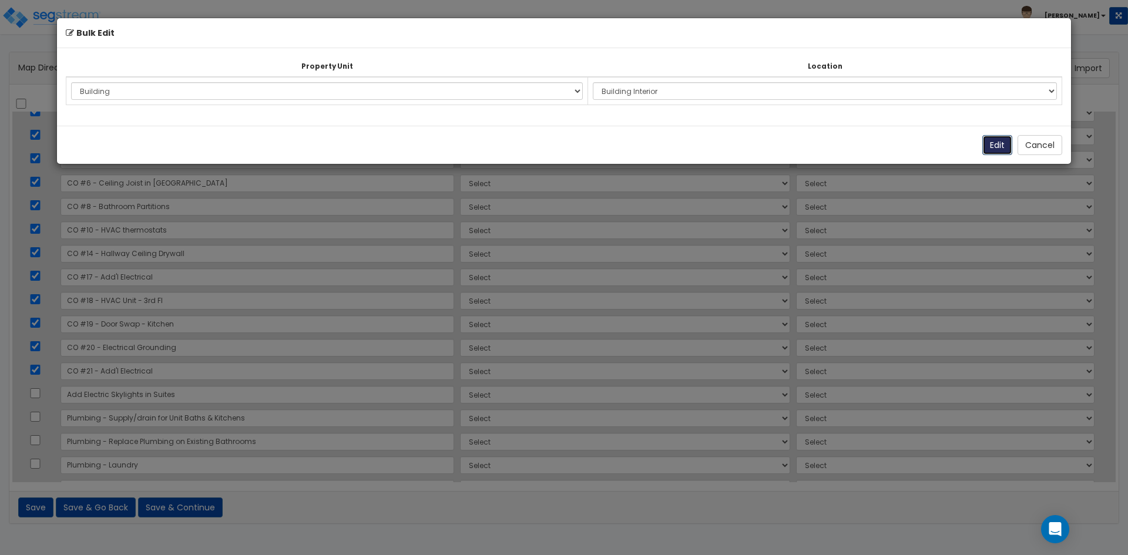
select select "166103"
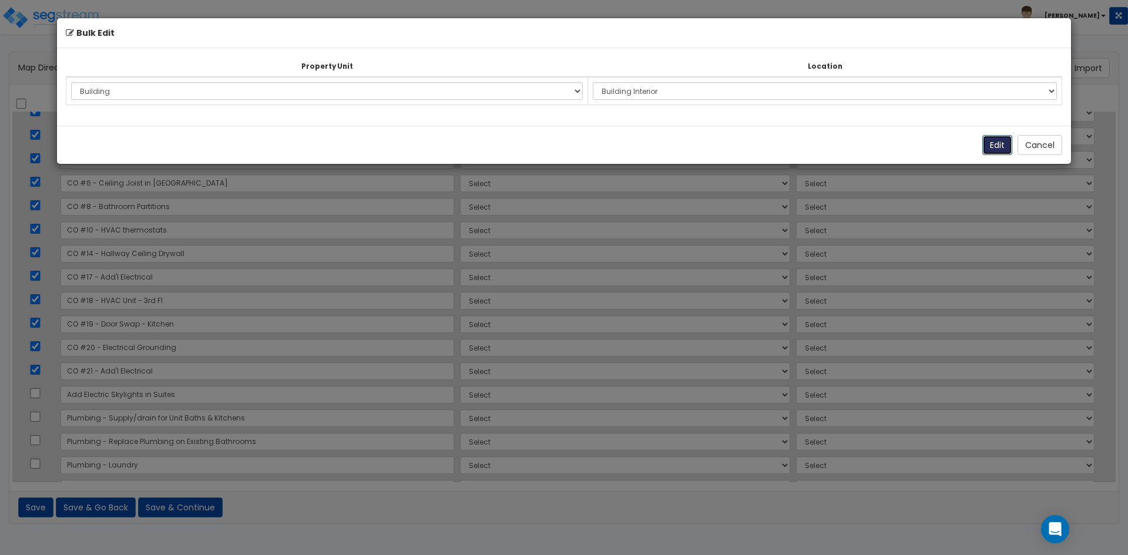
select select "166103"
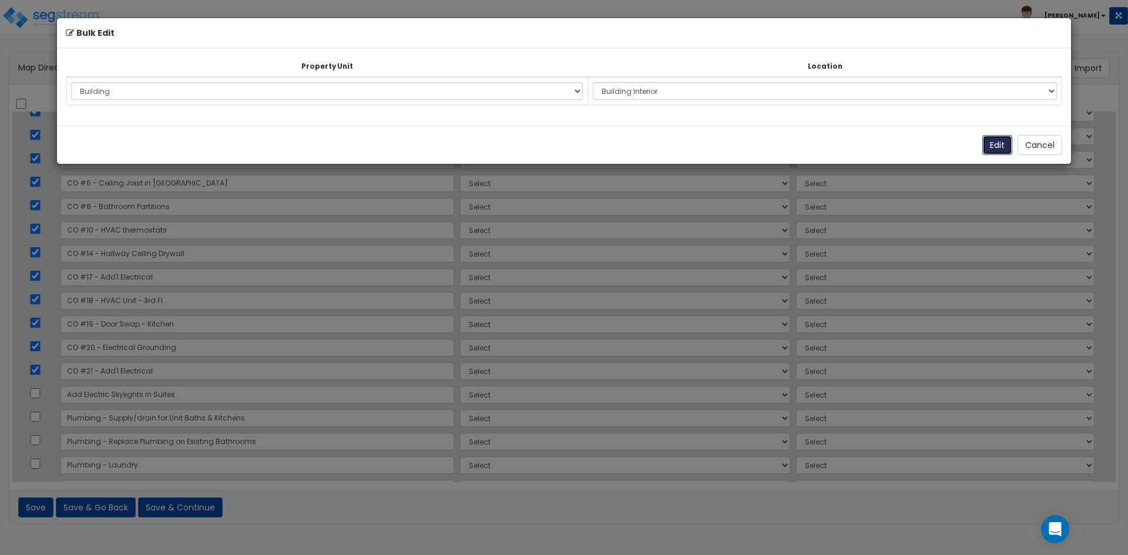
select select "166103"
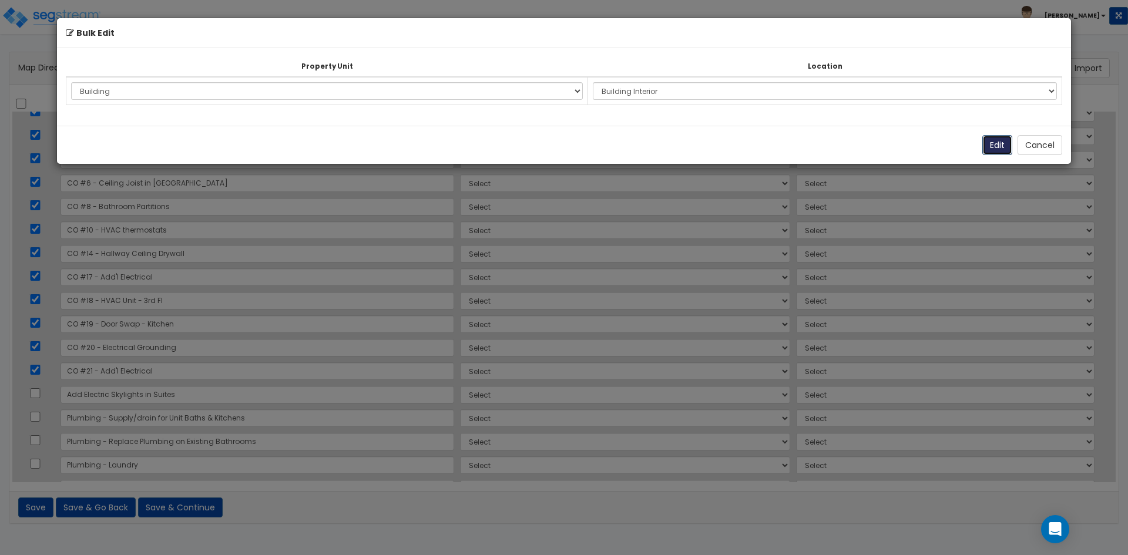
select select "166103"
select select "461"
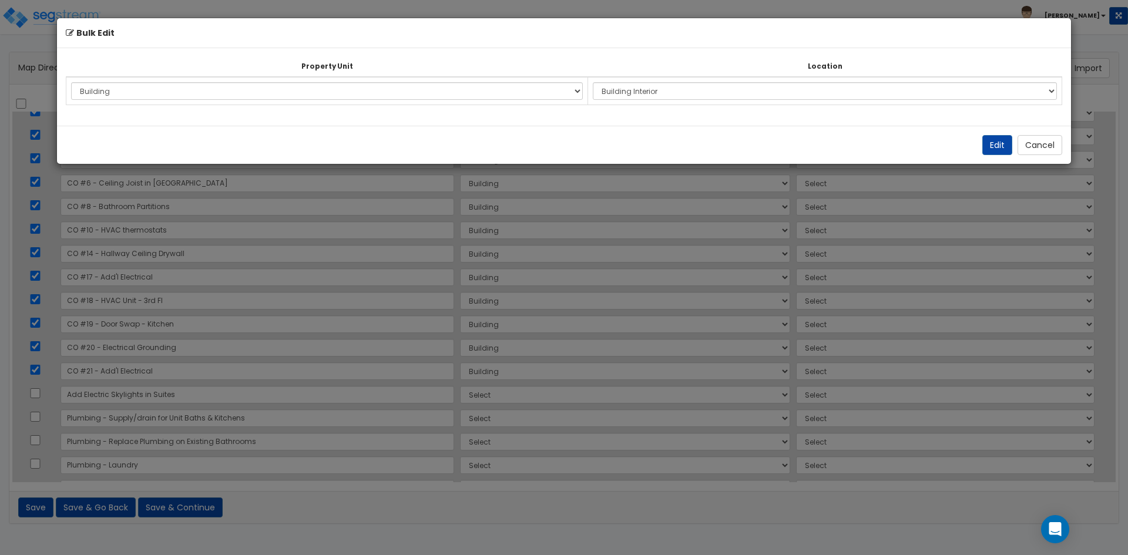
select select "461"
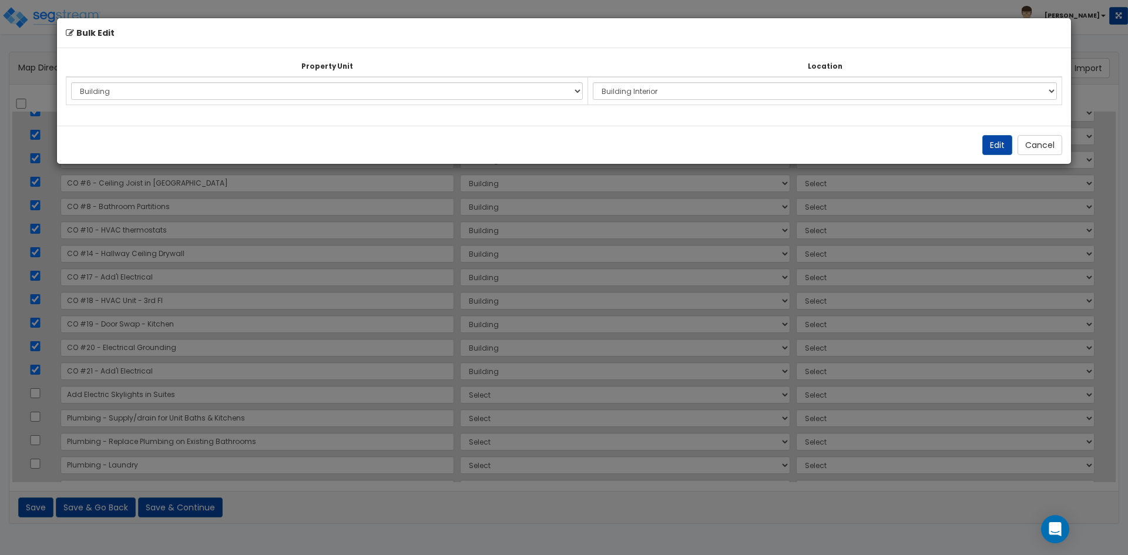
select select "461"
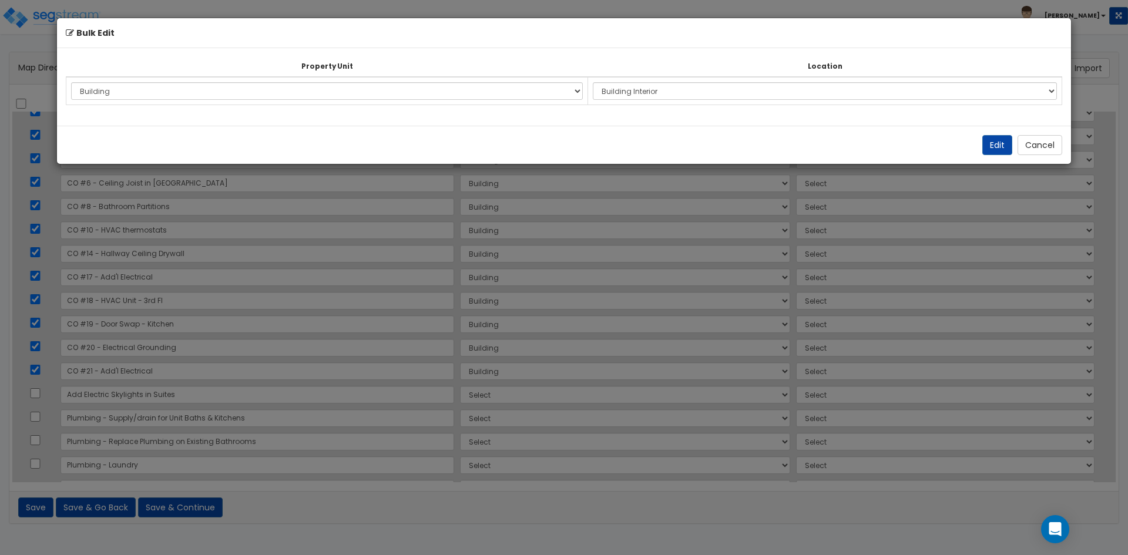
select select "461"
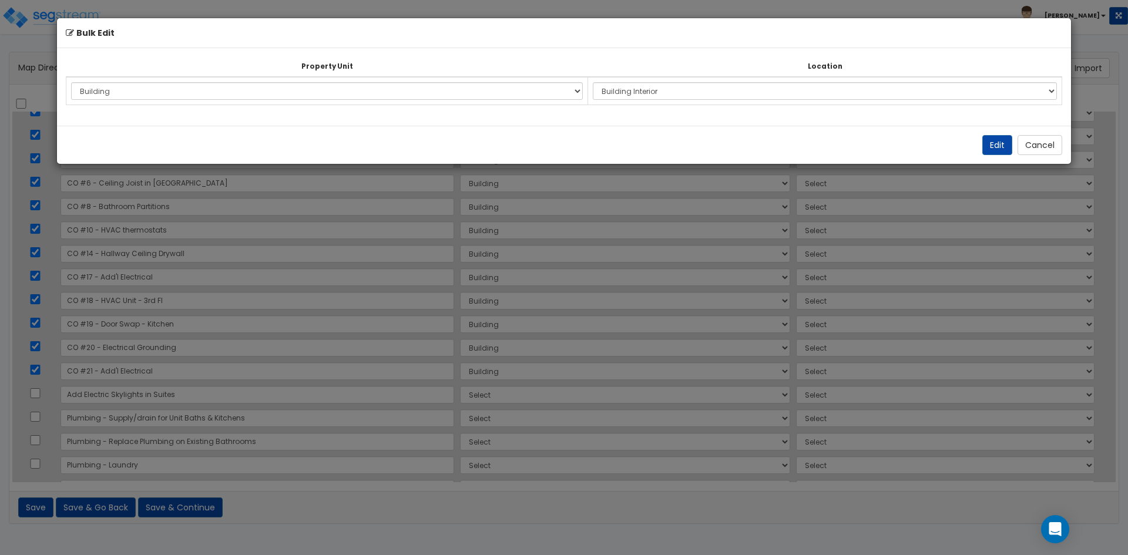
select select "461"
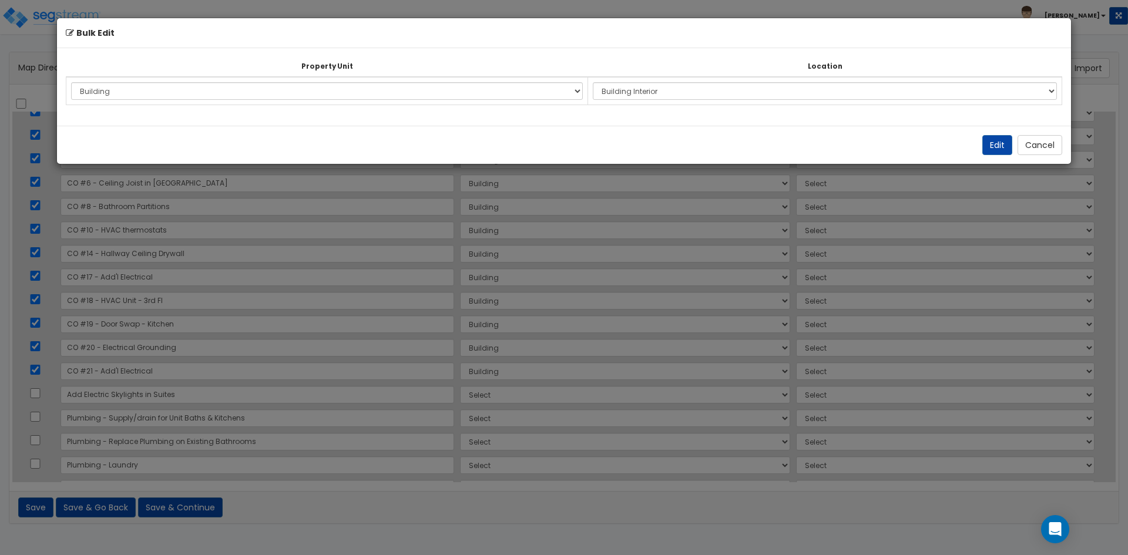
select select "461"
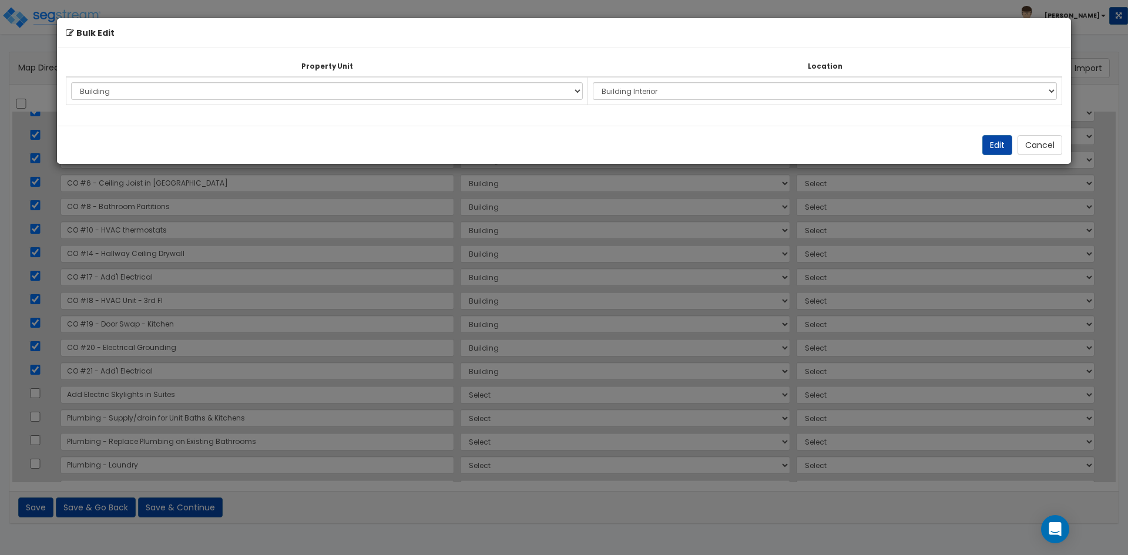
select select "461"
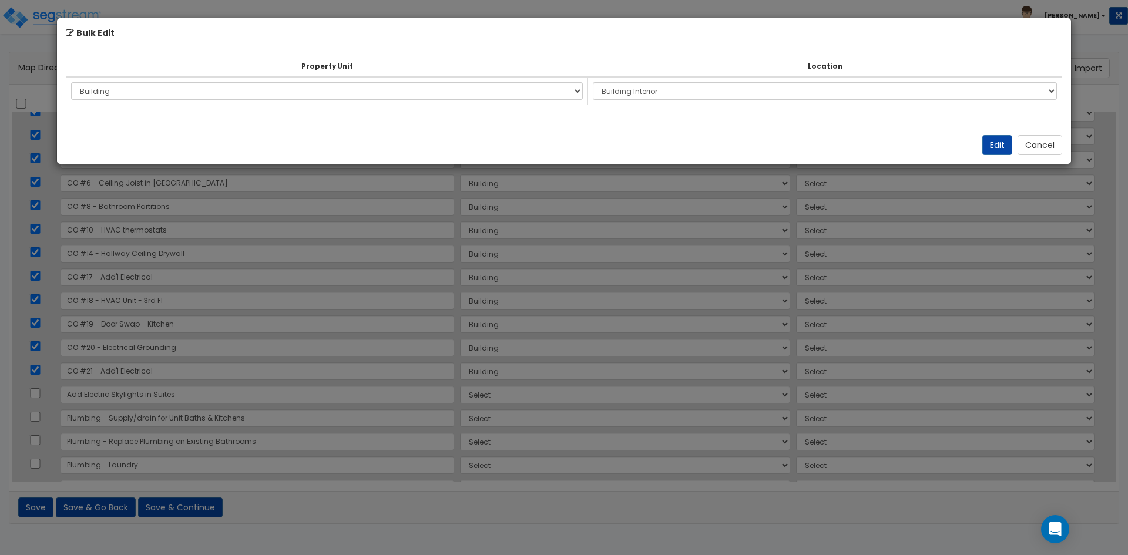
select select "461"
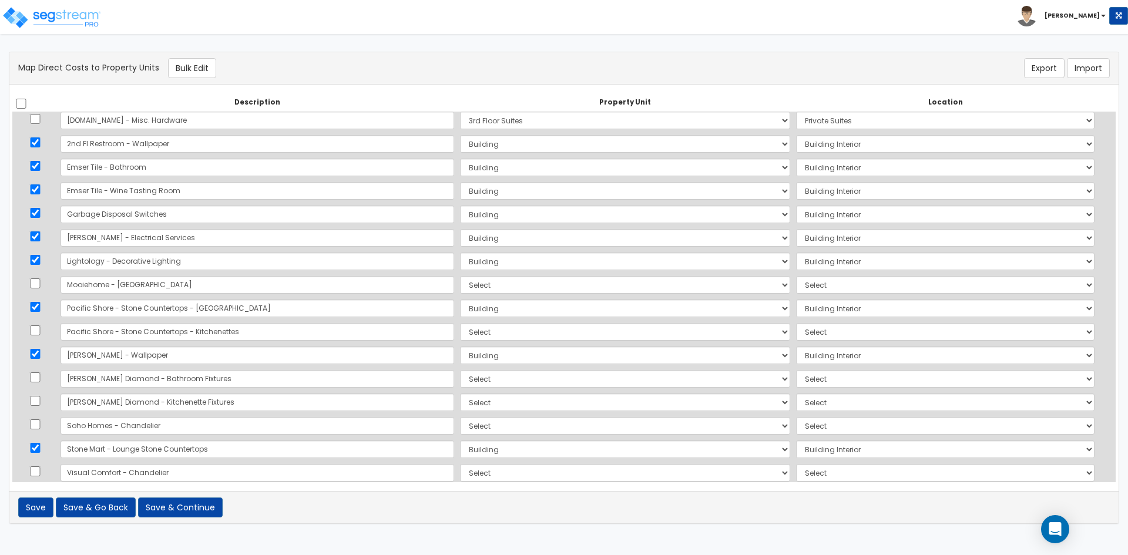
scroll to position [0, 0]
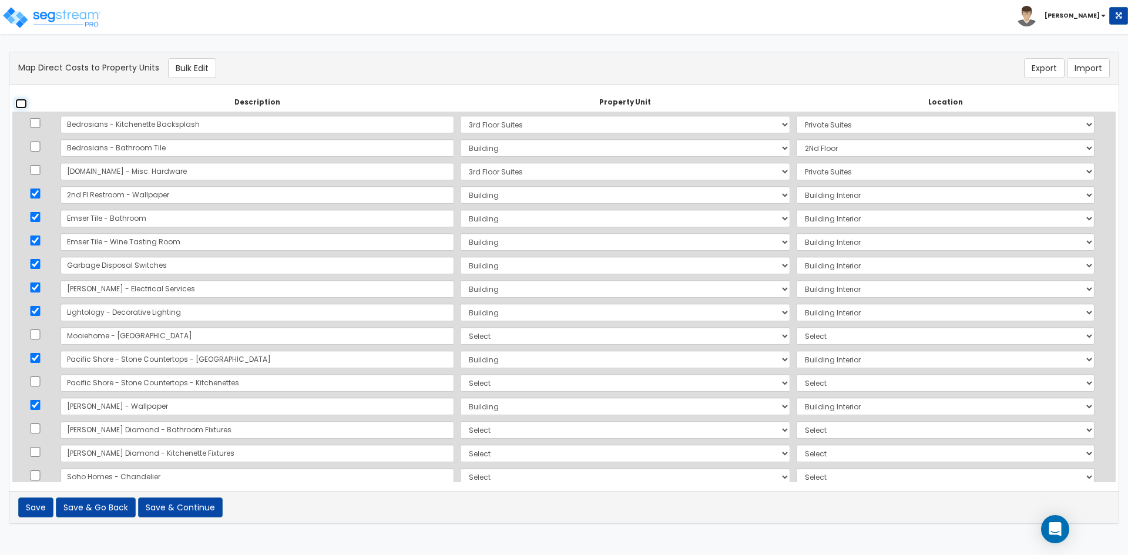
click at [22, 104] on input "checkbox" at bounding box center [21, 104] width 12 height 10
checkbox input "true"
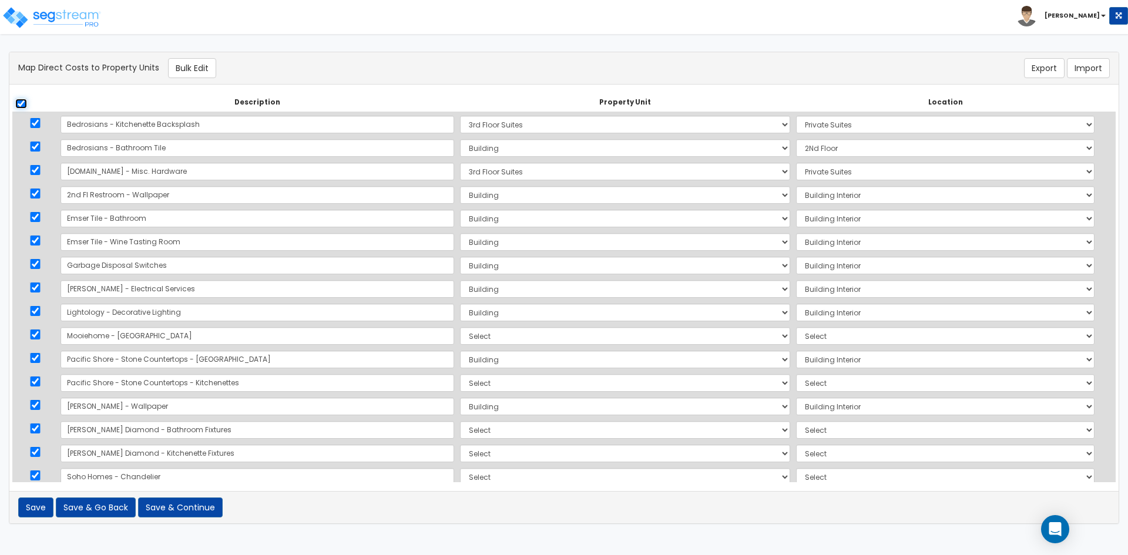
checkbox input "true"
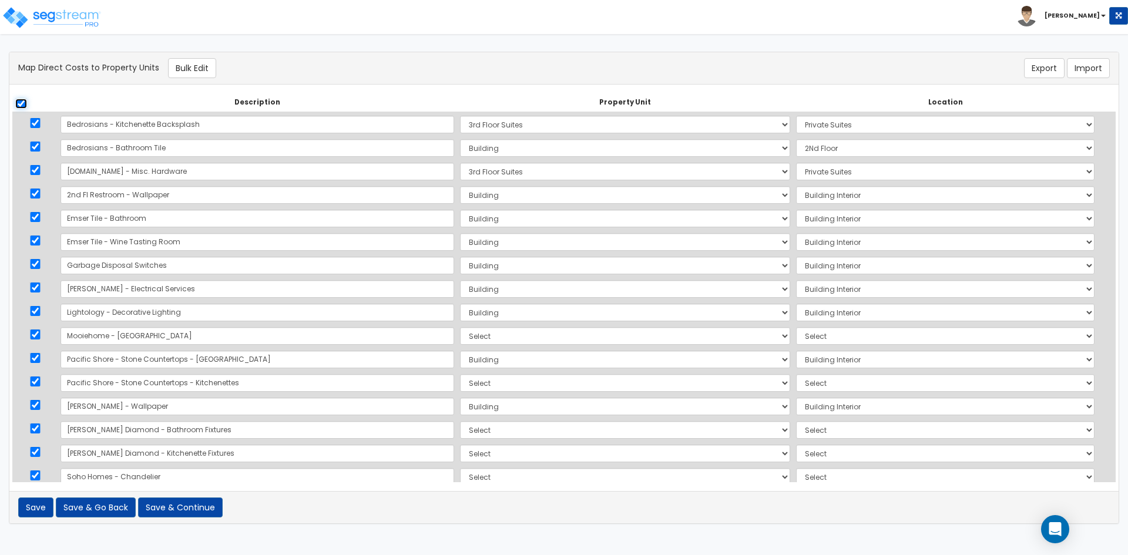
checkbox input "true"
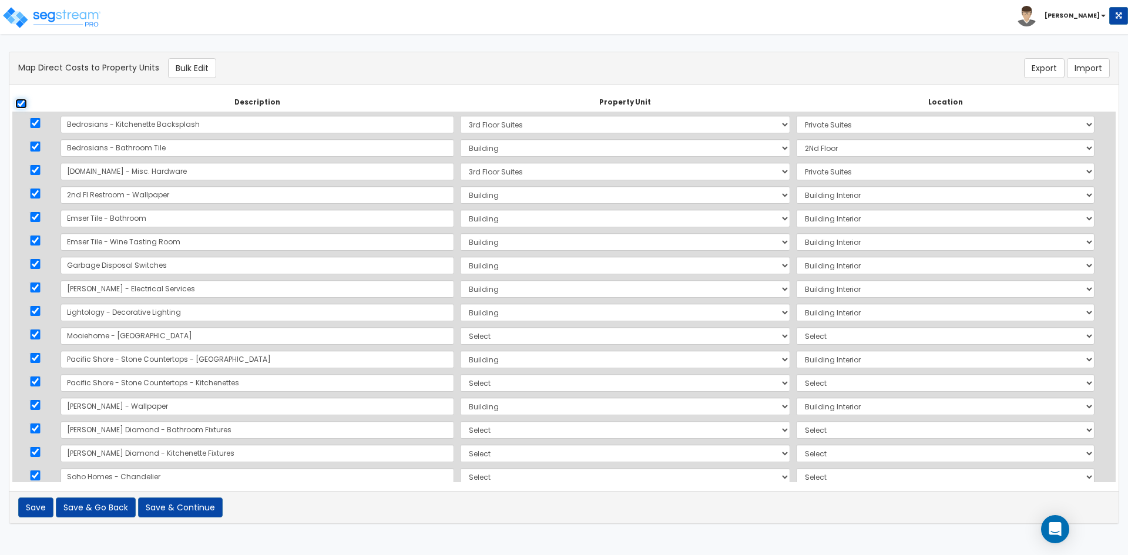
checkbox input "true"
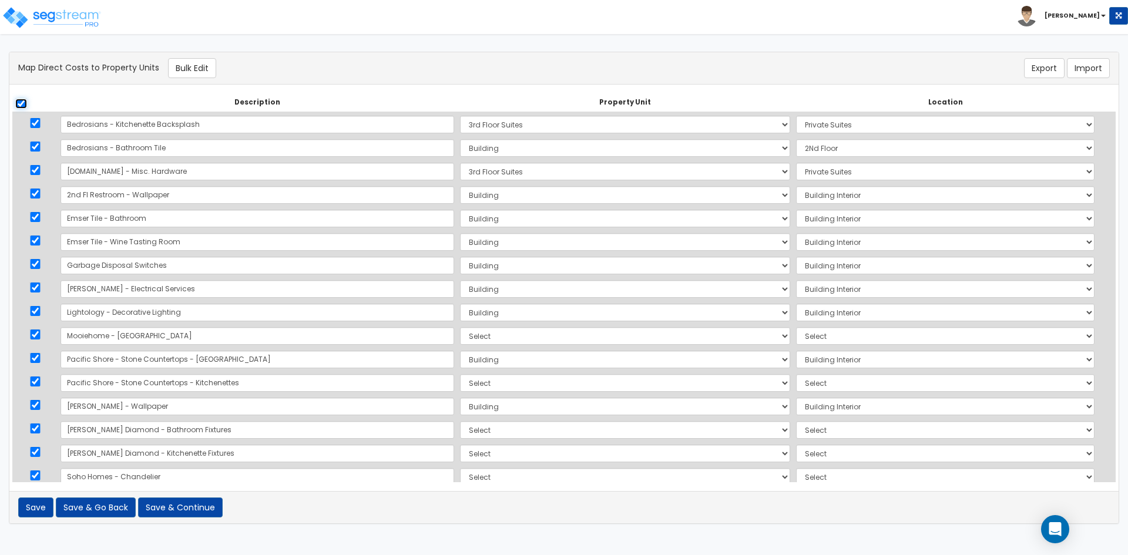
checkbox input "true"
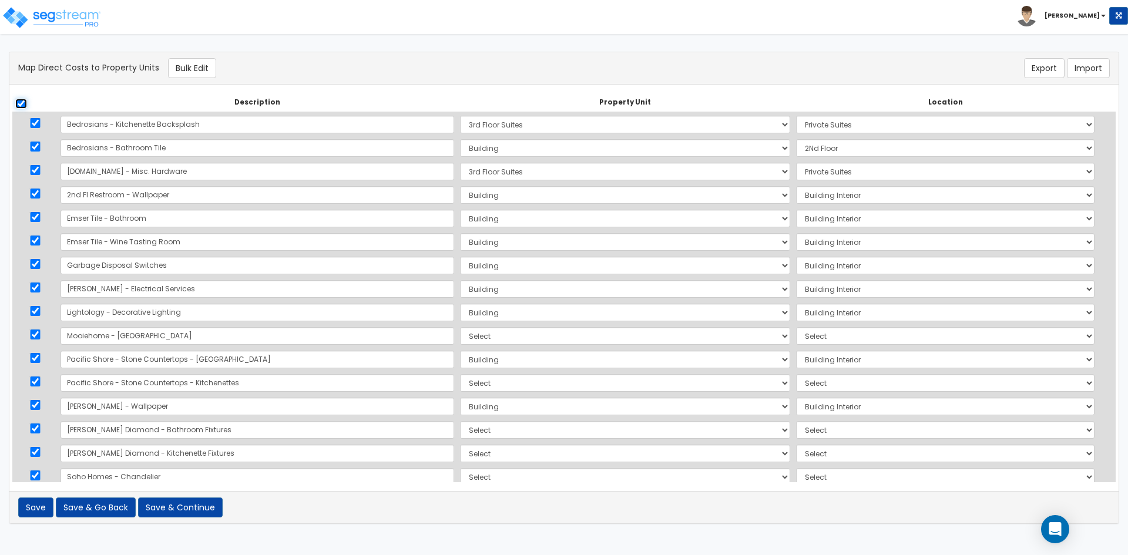
checkbox input "true"
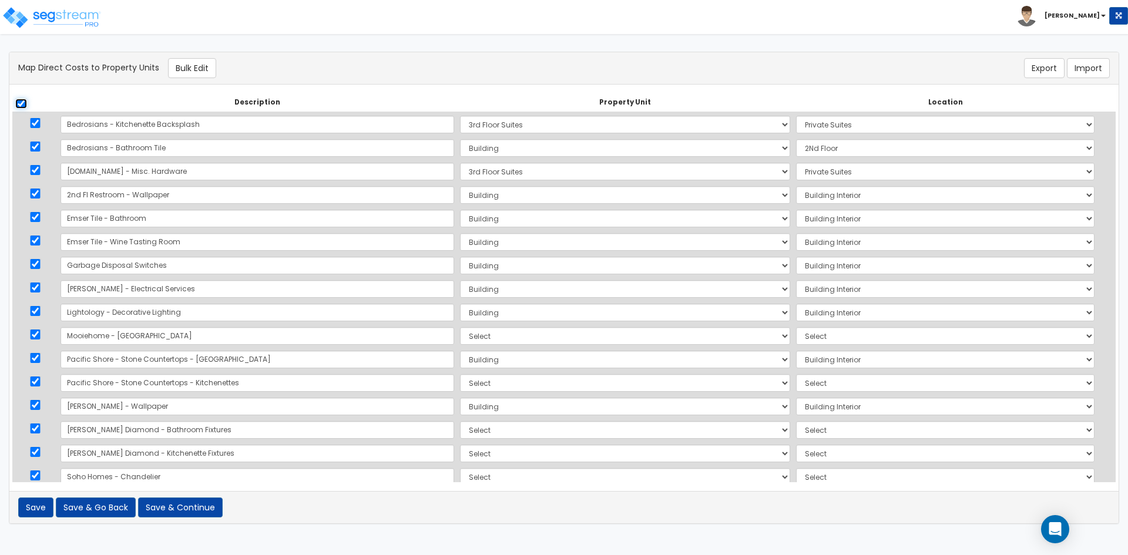
checkbox input "true"
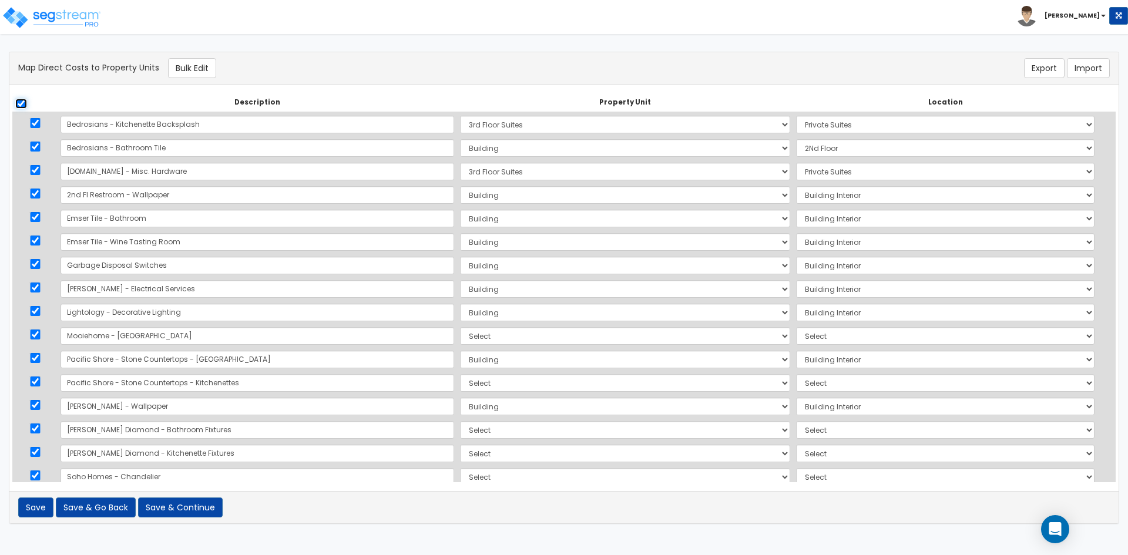
checkbox input "true"
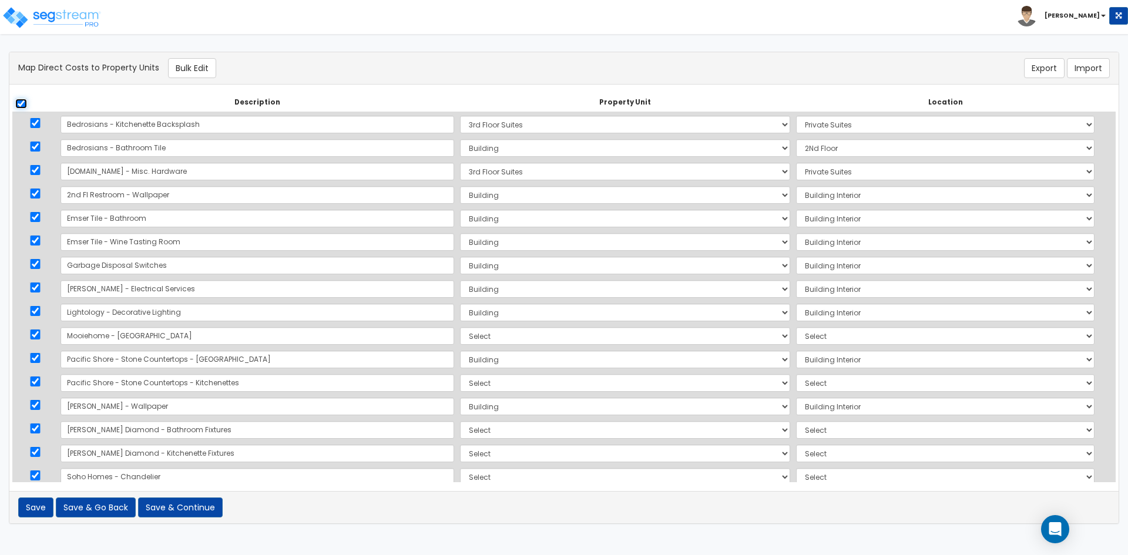
checkbox input "true"
click at [22, 104] on input "checkbox" at bounding box center [21, 104] width 12 height 10
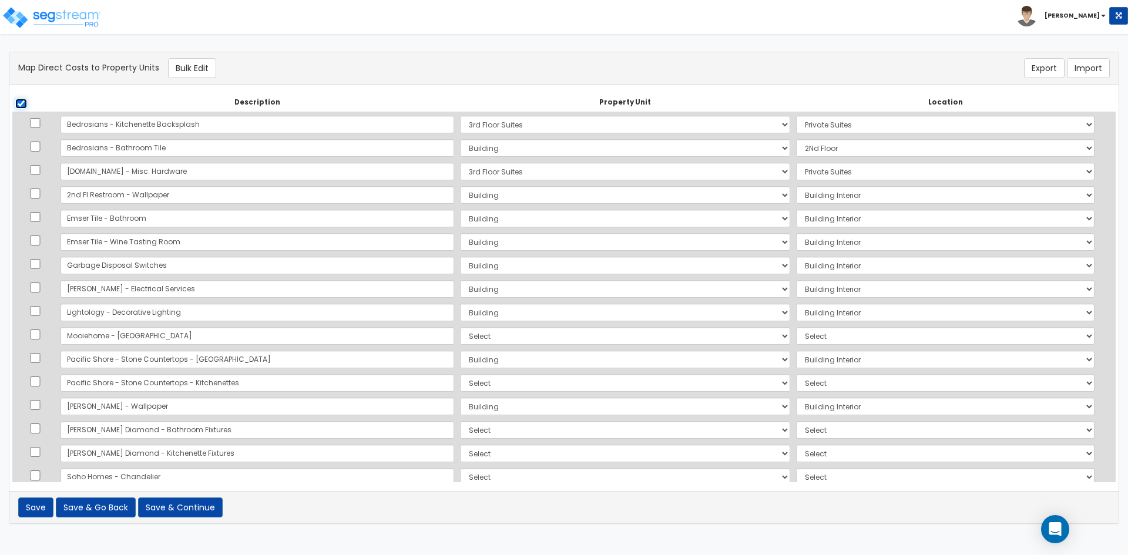
checkbox input "false"
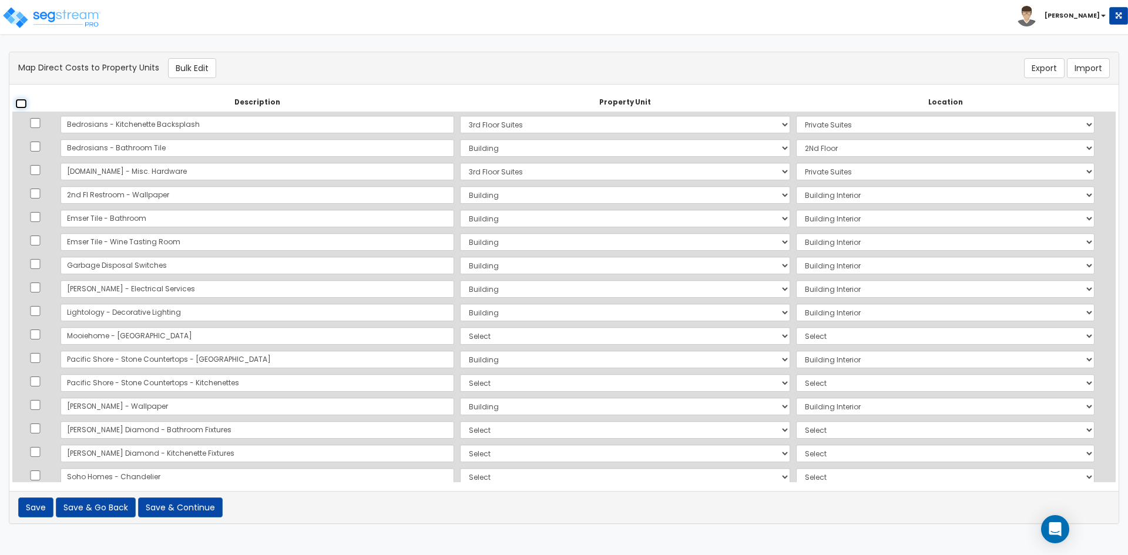
checkbox input "false"
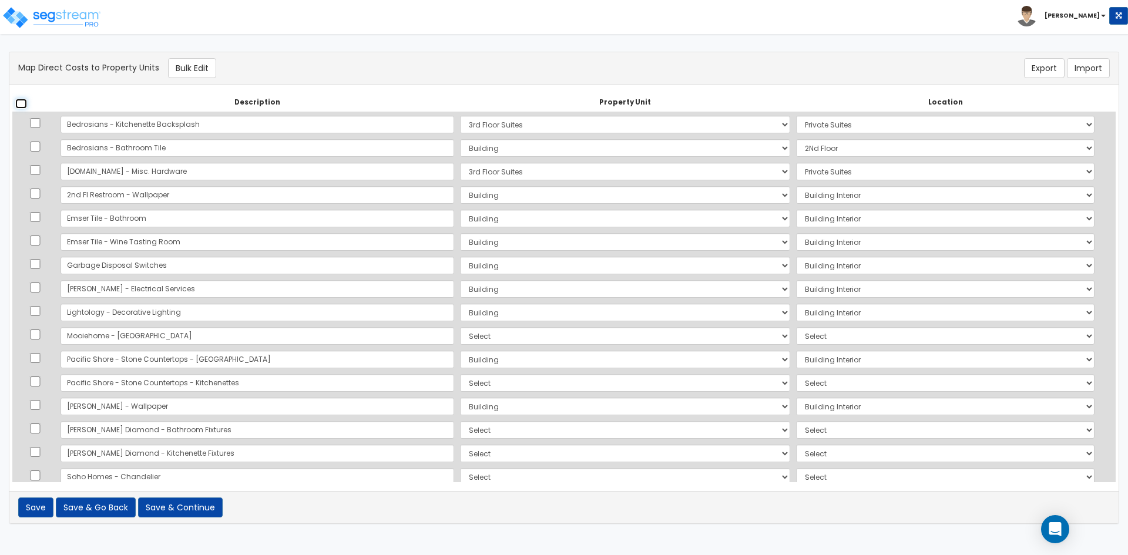
checkbox input "false"
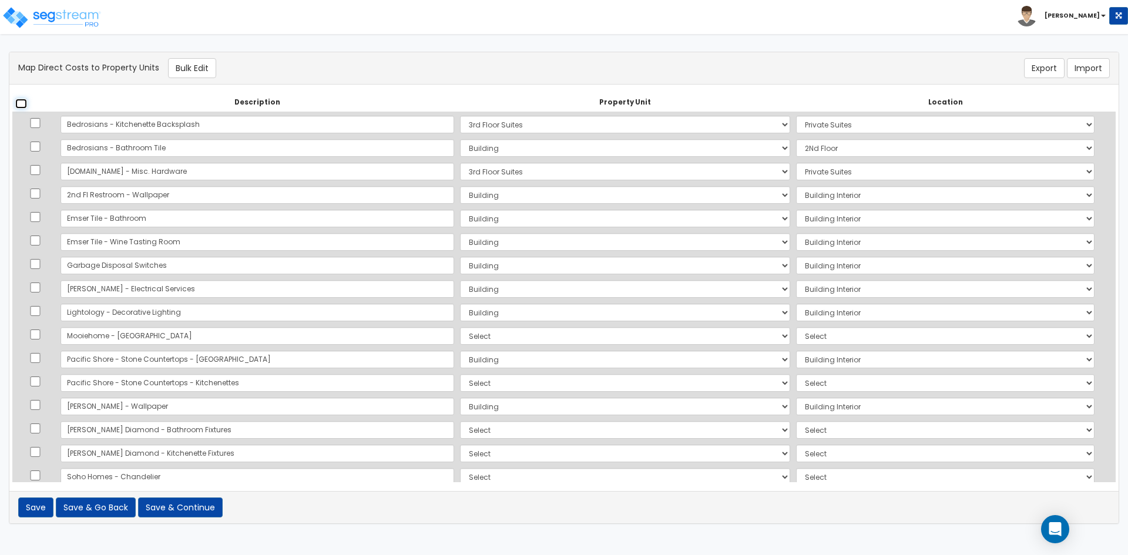
checkbox input "false"
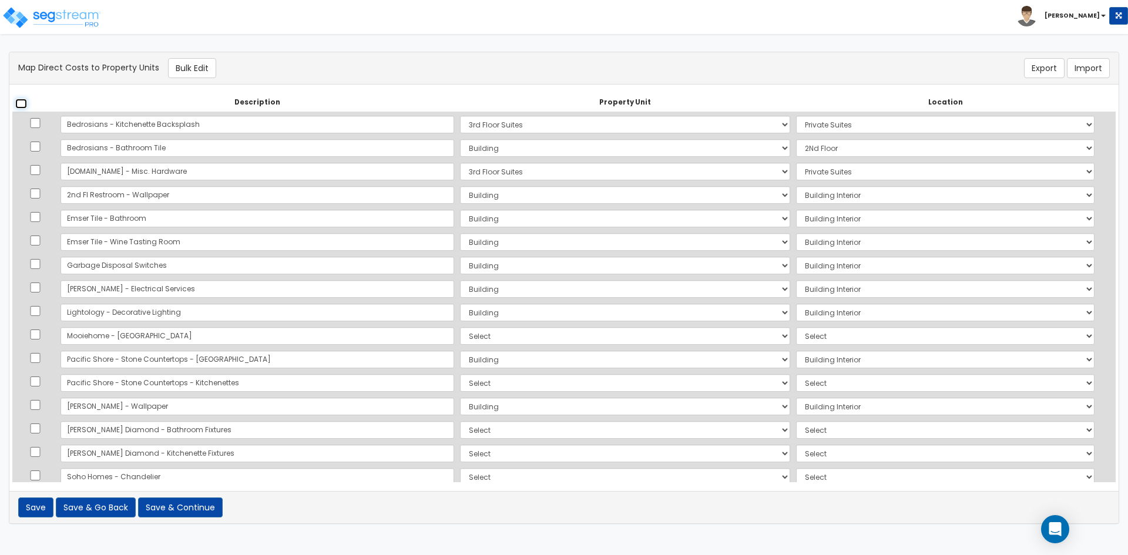
checkbox input "false"
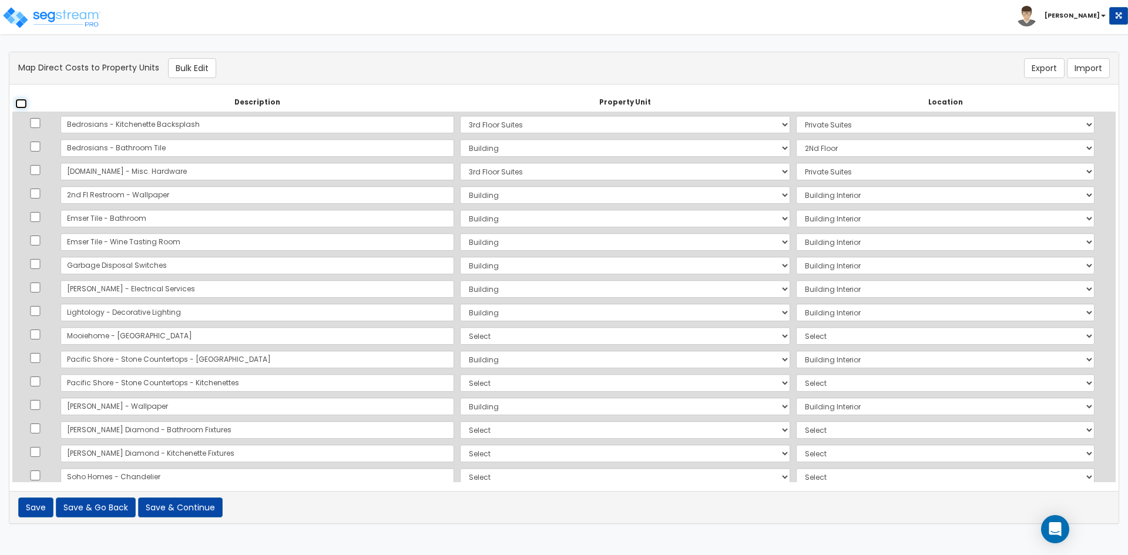
checkbox input "false"
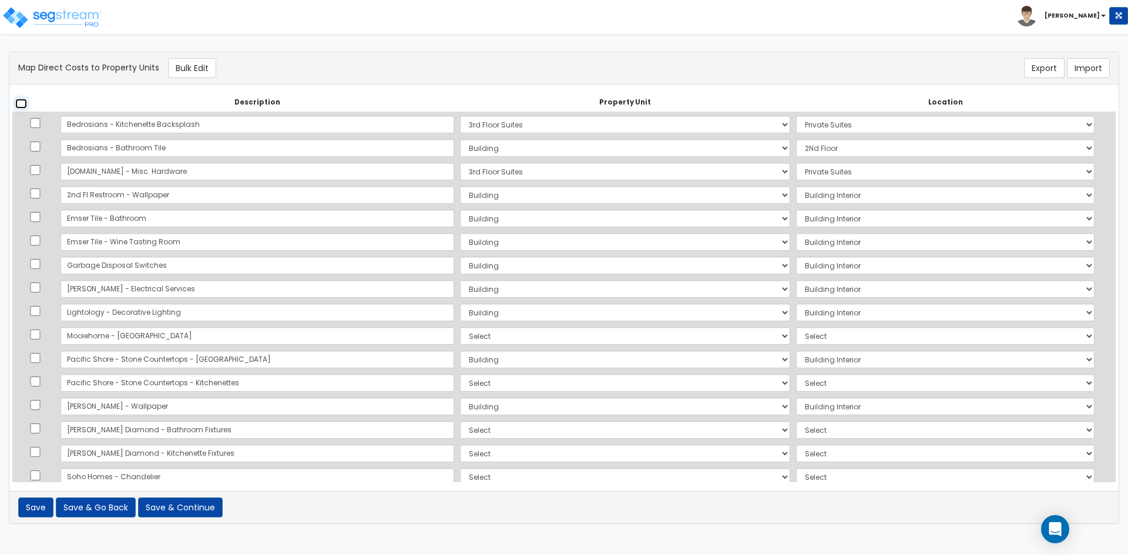
checkbox input "false"
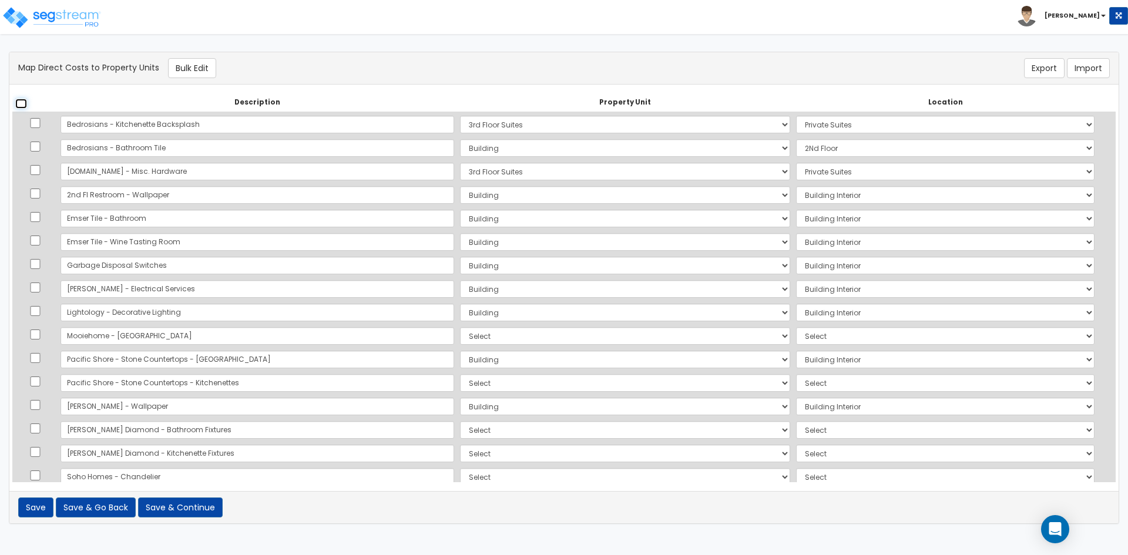
checkbox input "false"
click at [811, 149] on select "Select Add Additional Location Building Building Interior 2Nd Floor" at bounding box center [945, 148] width 299 height 18
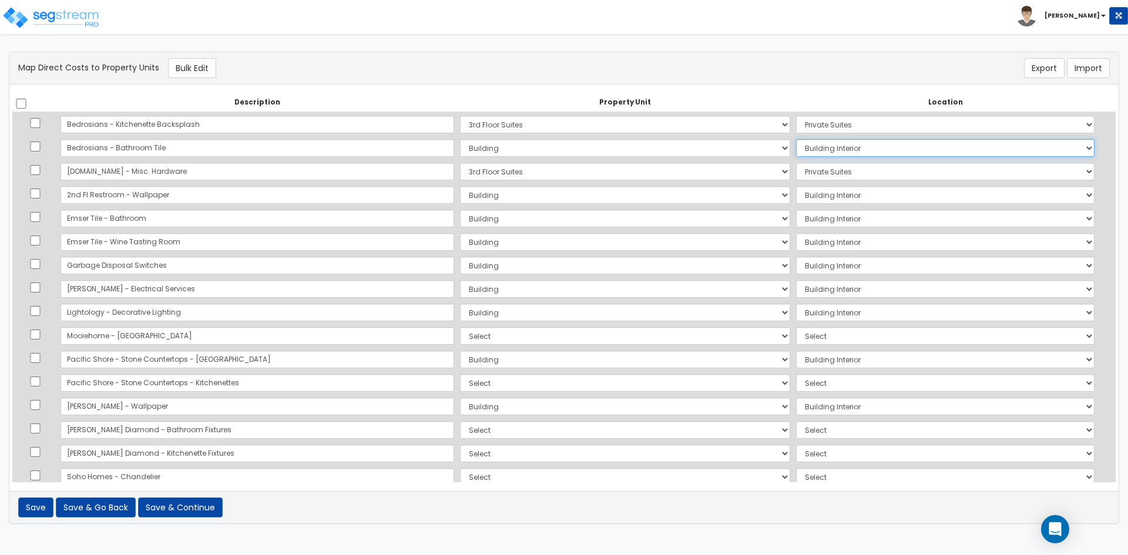
click at [796, 139] on select "Select Add Additional Location Building Building Interior 2Nd Floor" at bounding box center [945, 148] width 299 height 18
click at [41, 335] on input "checkbox" at bounding box center [35, 335] width 12 height 10
click at [39, 380] on input "checkbox" at bounding box center [35, 382] width 12 height 10
click at [36, 429] on input "checkbox" at bounding box center [35, 429] width 12 height 10
click at [41, 452] on input "checkbox" at bounding box center [35, 452] width 12 height 10
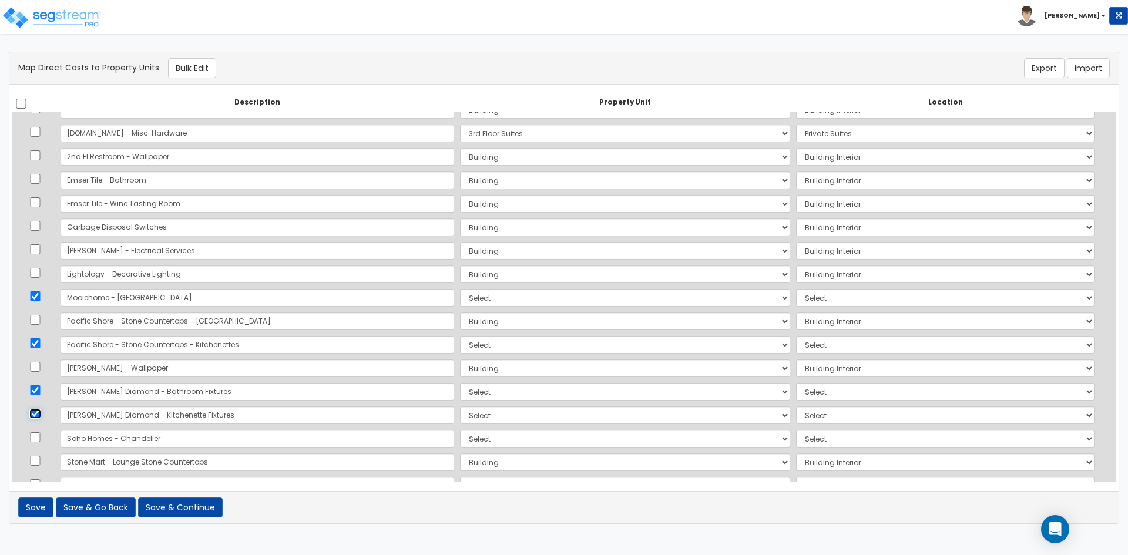
scroll to position [59, 0]
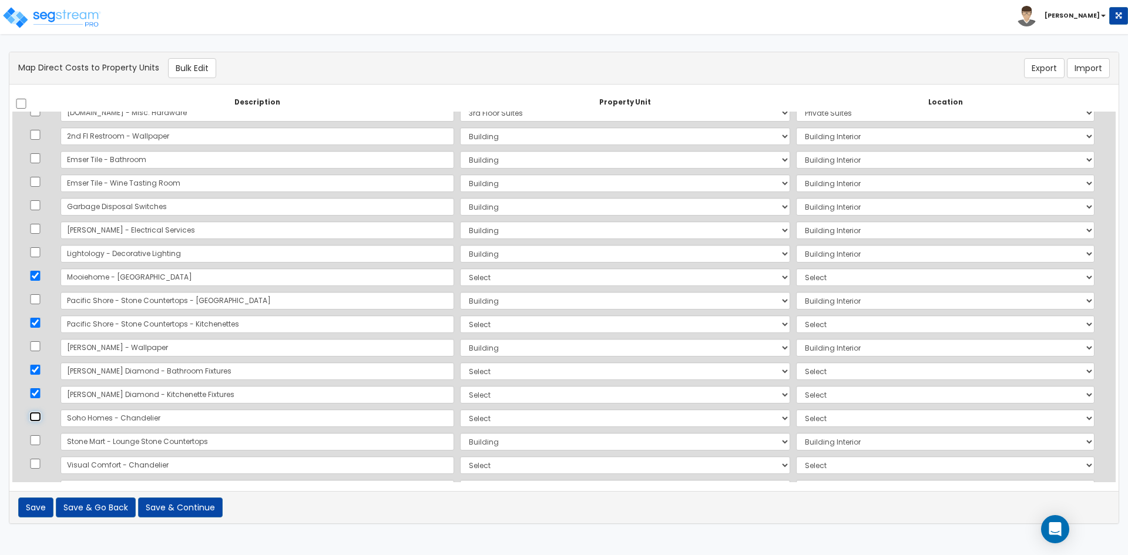
click at [35, 416] on input "checkbox" at bounding box center [35, 417] width 12 height 10
click at [40, 460] on input "checkbox" at bounding box center [35, 464] width 12 height 10
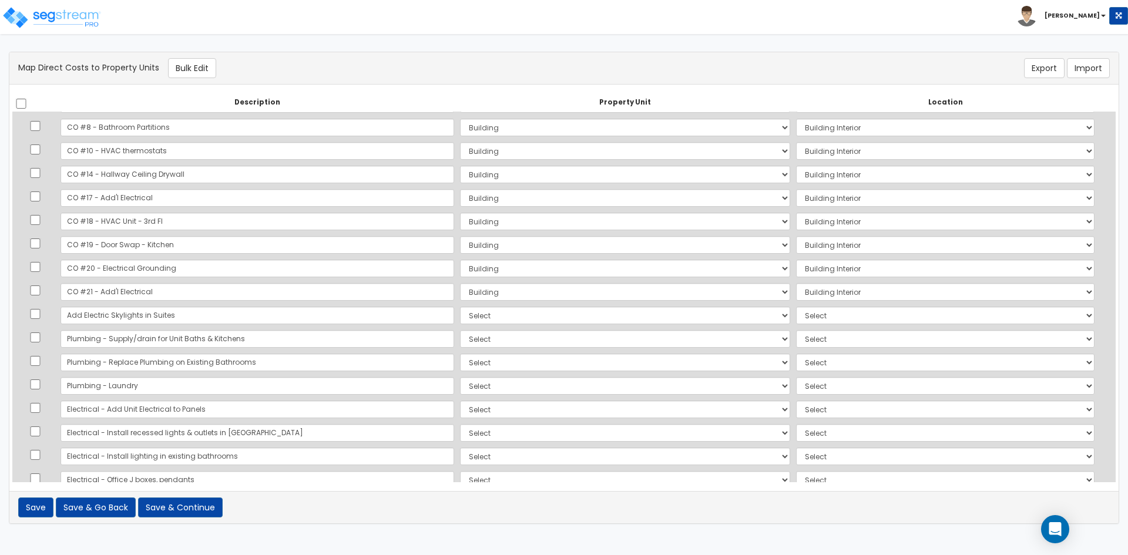
scroll to position [881, 0]
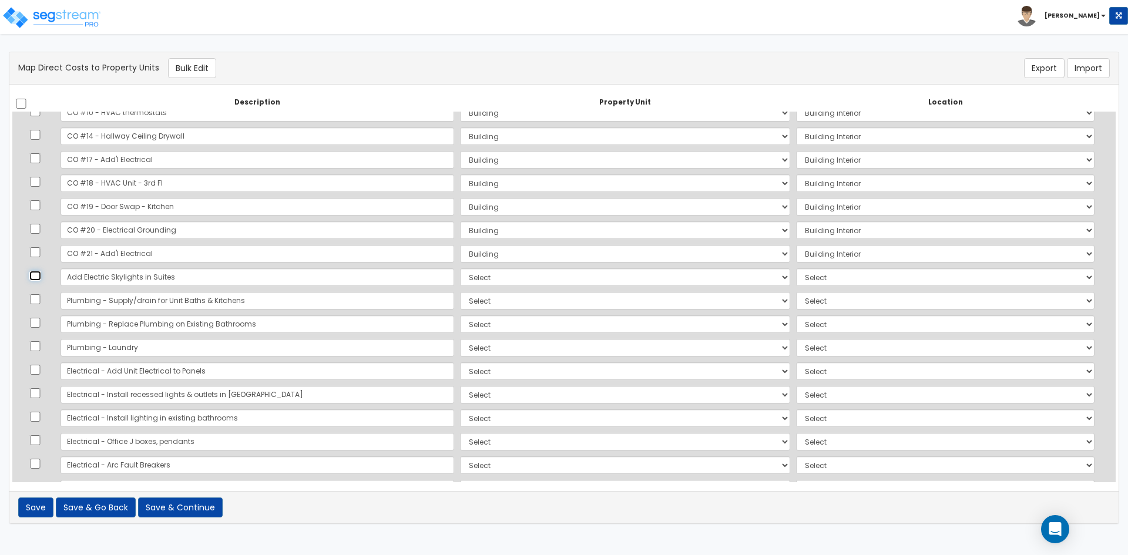
click at [34, 276] on input "checkbox" at bounding box center [35, 276] width 12 height 10
click at [37, 300] on input "checkbox" at bounding box center [35, 299] width 12 height 10
click at [38, 321] on input "checkbox" at bounding box center [35, 323] width 12 height 10
click at [41, 343] on input "checkbox" at bounding box center [35, 346] width 12 height 10
click at [38, 346] on input "checkbox" at bounding box center [35, 346] width 12 height 10
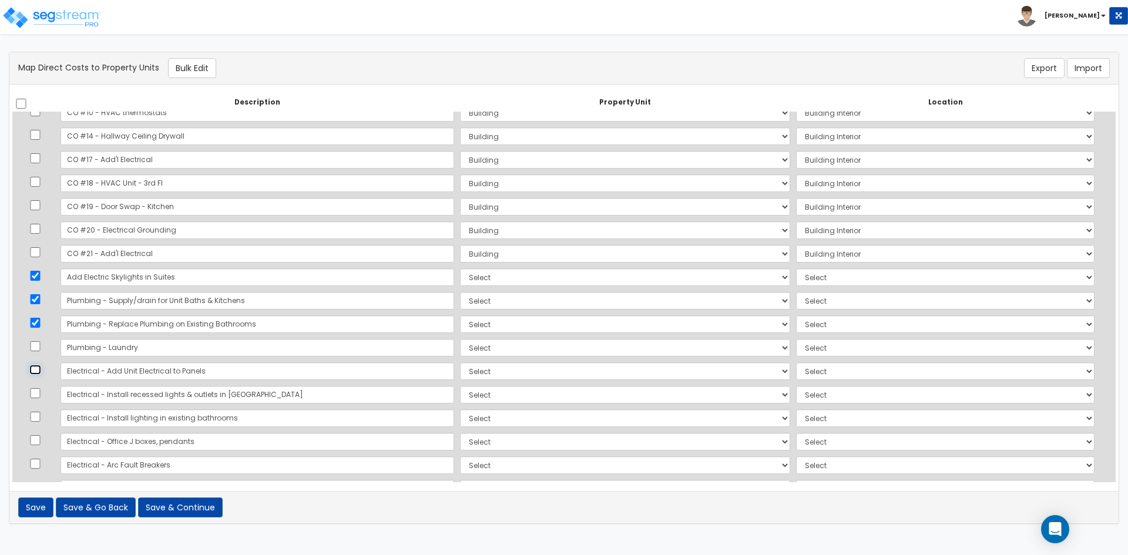
click at [39, 368] on input "checkbox" at bounding box center [35, 370] width 12 height 10
click at [38, 374] on input "checkbox" at bounding box center [35, 370] width 12 height 10
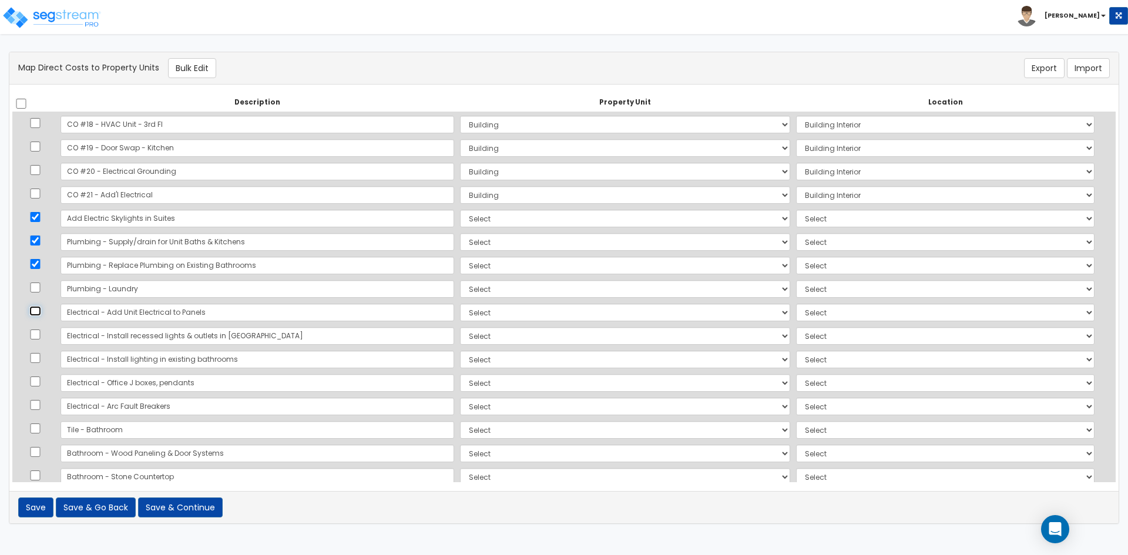
scroll to position [999, 0]
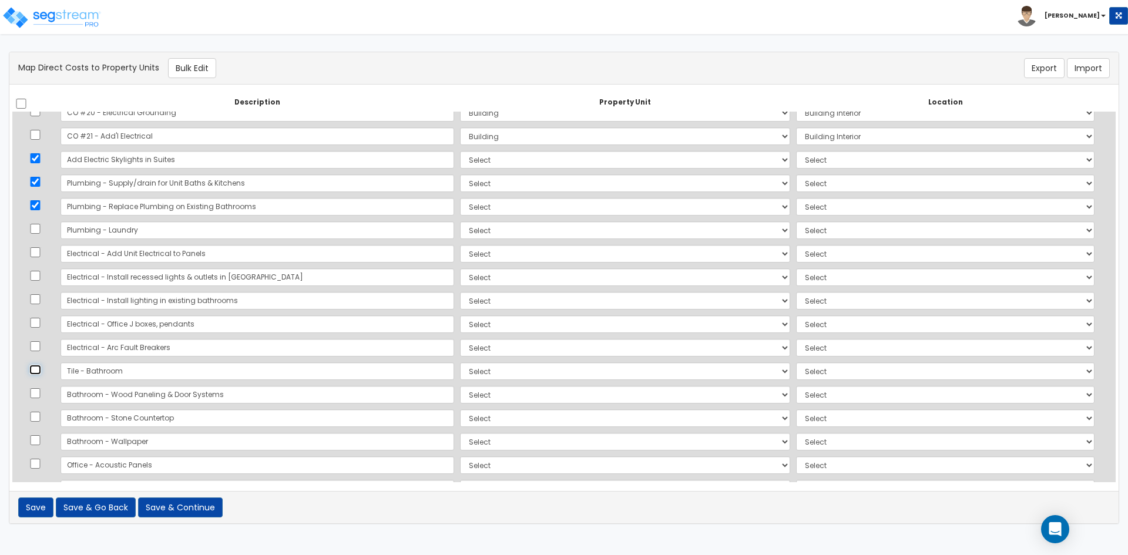
click at [41, 368] on input "checkbox" at bounding box center [35, 370] width 12 height 10
click at [38, 393] on input "checkbox" at bounding box center [35, 393] width 12 height 10
click at [36, 418] on input "checkbox" at bounding box center [35, 417] width 12 height 10
click at [39, 440] on input "checkbox" at bounding box center [35, 440] width 12 height 10
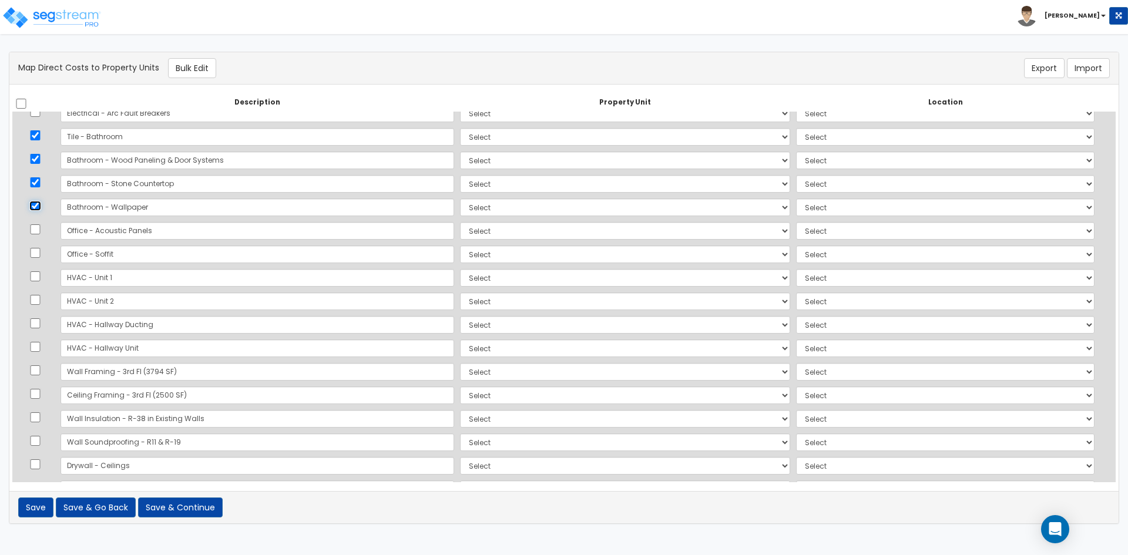
scroll to position [1234, 0]
click at [36, 370] on input "checkbox" at bounding box center [35, 370] width 12 height 10
click at [35, 393] on input "checkbox" at bounding box center [35, 393] width 12 height 10
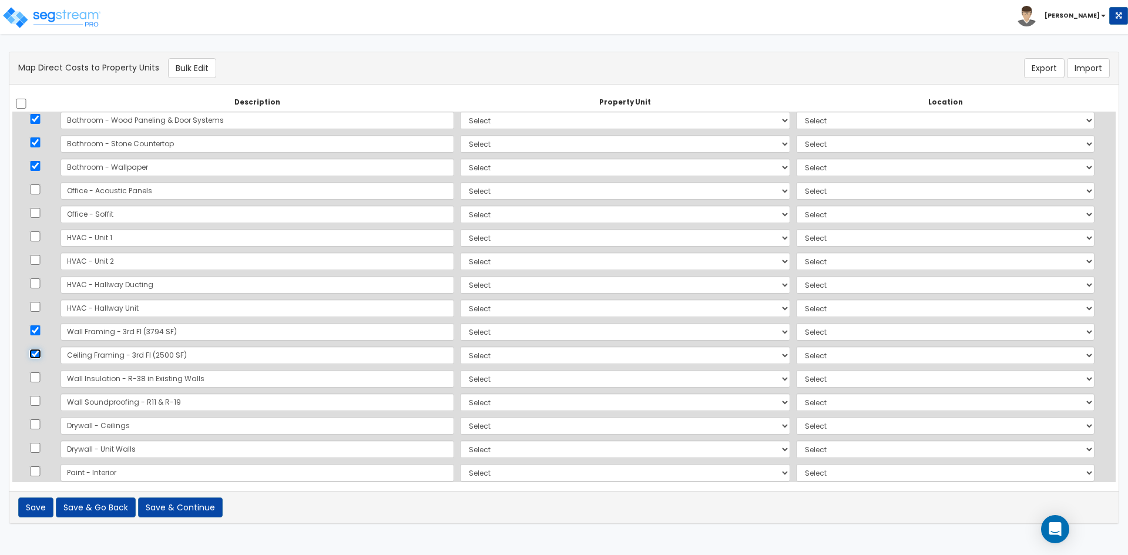
scroll to position [1293, 0]
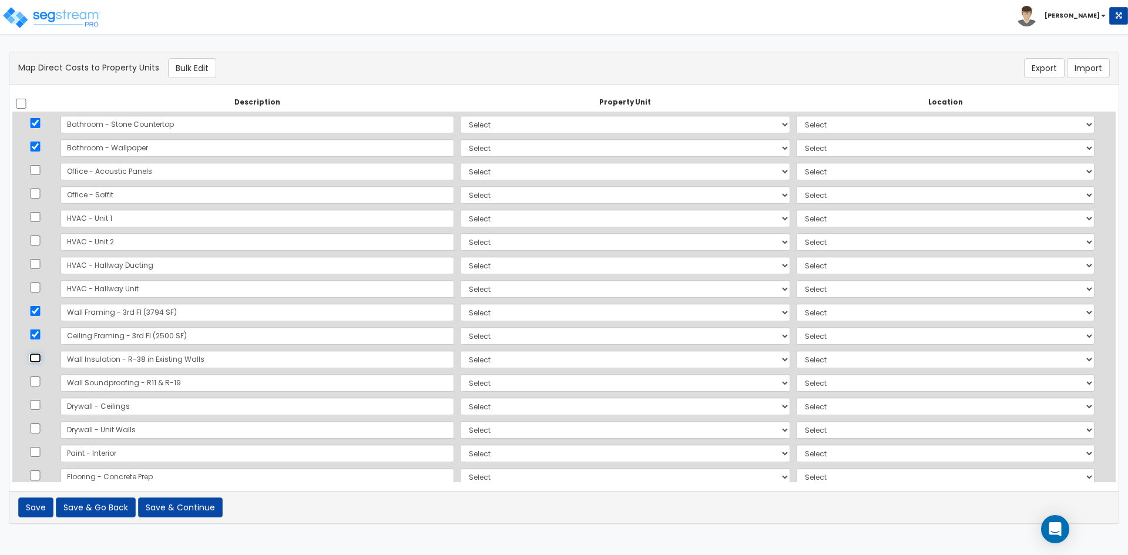
click at [37, 358] on input "checkbox" at bounding box center [35, 358] width 12 height 10
click at [38, 382] on input "checkbox" at bounding box center [35, 382] width 12 height 10
click at [32, 403] on input "checkbox" at bounding box center [35, 405] width 12 height 10
click at [37, 431] on input "checkbox" at bounding box center [35, 429] width 12 height 10
click at [38, 453] on input "checkbox" at bounding box center [35, 452] width 12 height 10
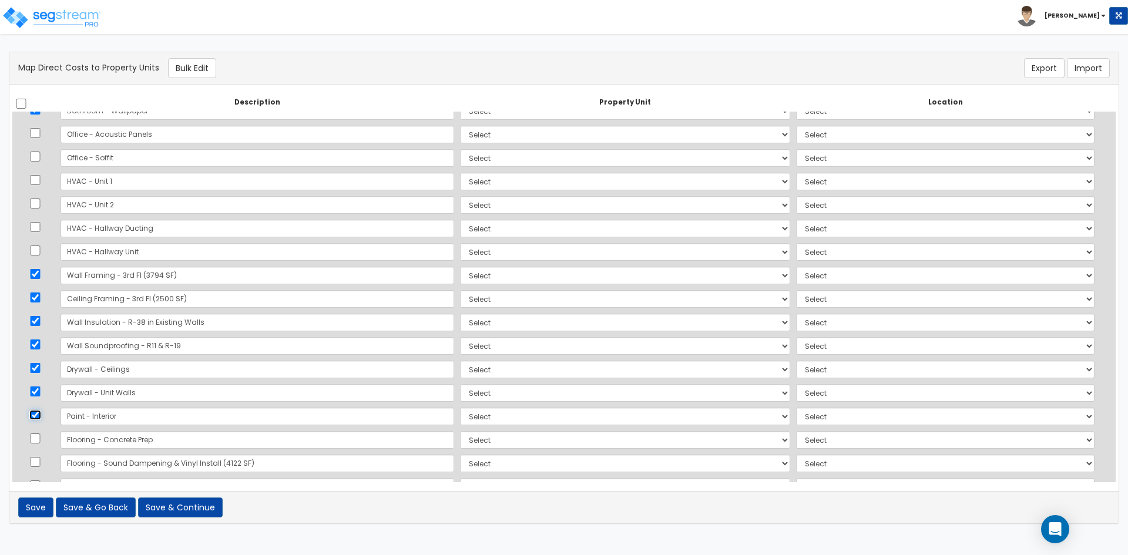
scroll to position [1352, 0]
click at [35, 419] on input "checkbox" at bounding box center [35, 417] width 12 height 10
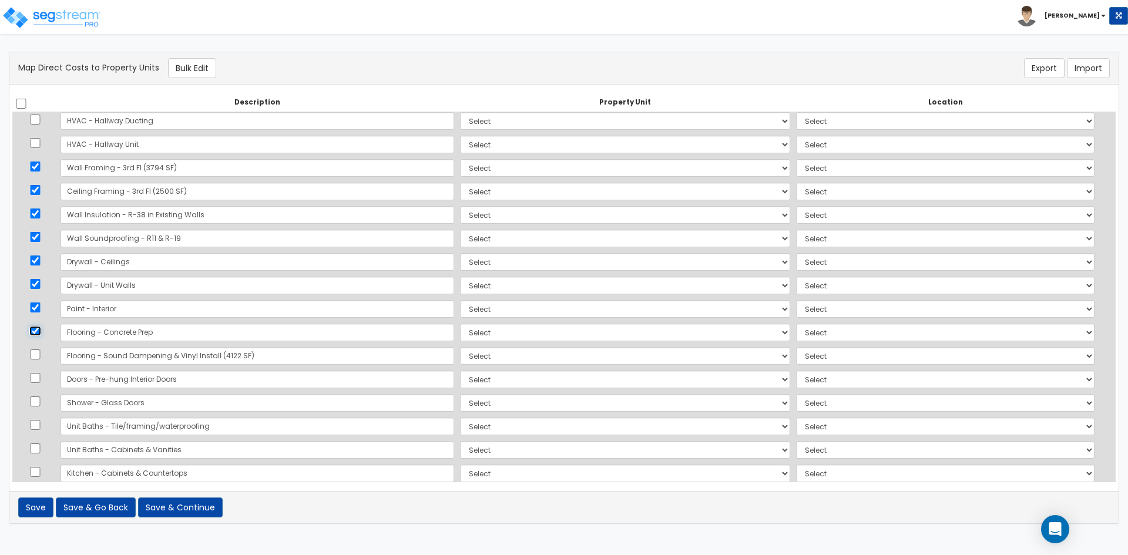
scroll to position [1452, 0]
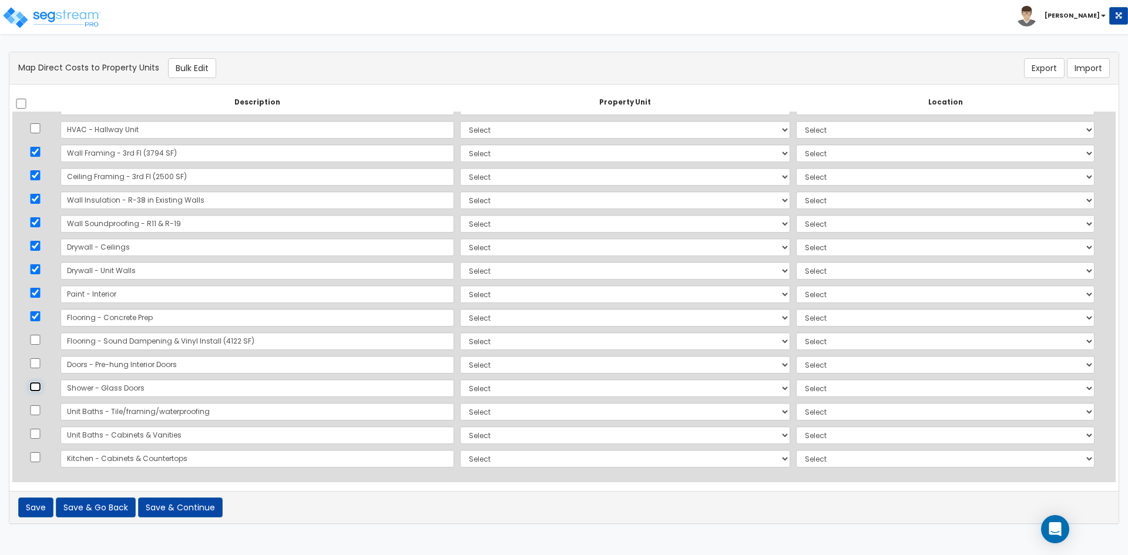
click at [37, 386] on input "checkbox" at bounding box center [35, 387] width 12 height 10
click at [38, 407] on input "checkbox" at bounding box center [35, 410] width 12 height 10
click at [28, 435] on td at bounding box center [34, 436] width 45 height 24
click at [38, 456] on input "checkbox" at bounding box center [35, 457] width 12 height 10
click at [34, 431] on input "checkbox" at bounding box center [35, 434] width 12 height 10
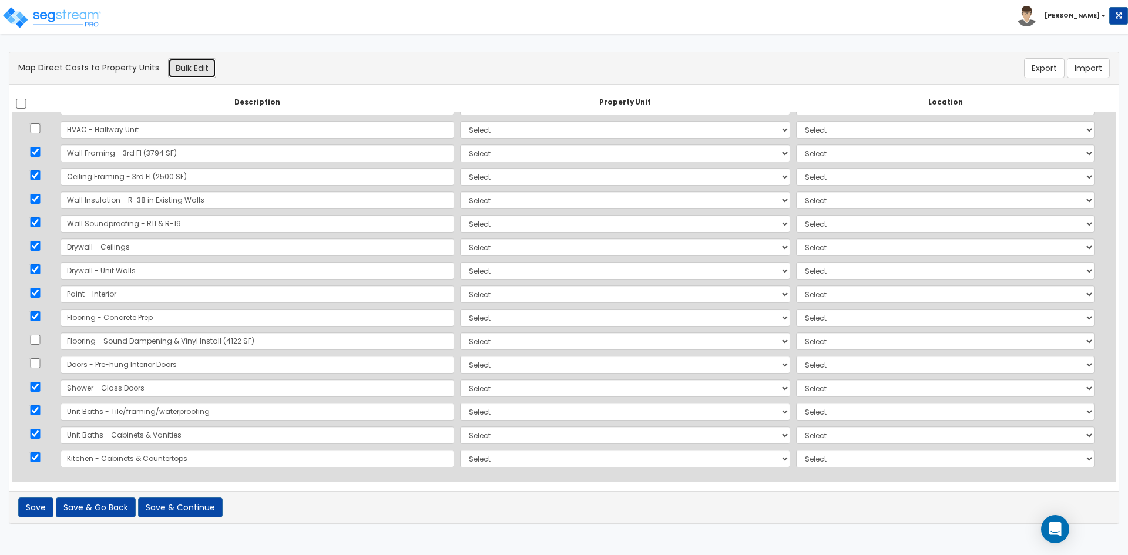
click at [187, 70] on button "Bulk Edit" at bounding box center [192, 68] width 48 height 20
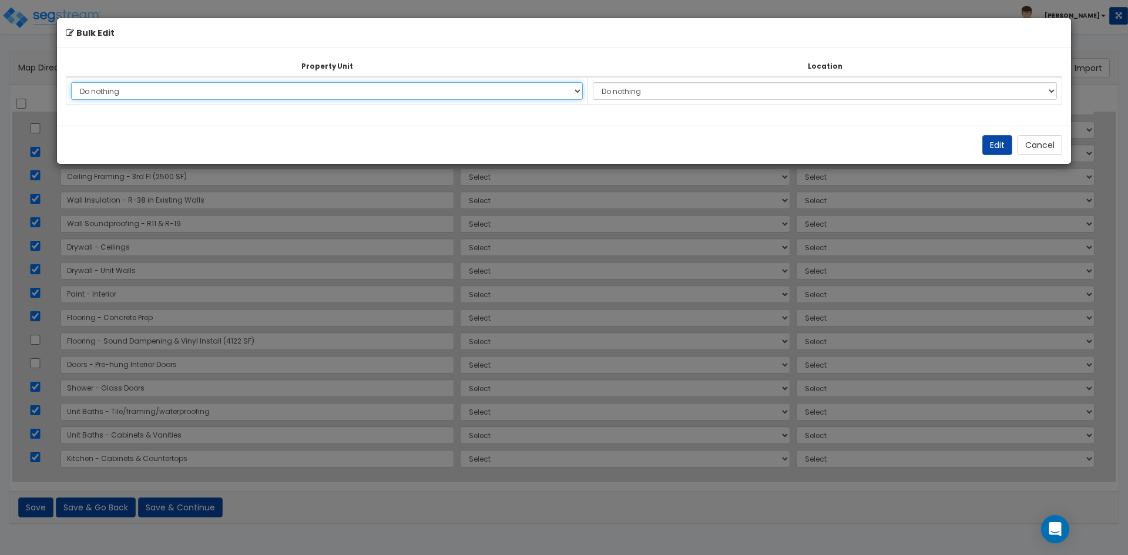
click at [156, 93] on select "Do nothing Building 3rd Floor Suites Add Additional Property Unit" at bounding box center [327, 91] width 512 height 18
click at [71, 82] on select "Do nothing Building 3rd Floor Suites Add Additional Property Unit" at bounding box center [327, 91] width 512 height 18
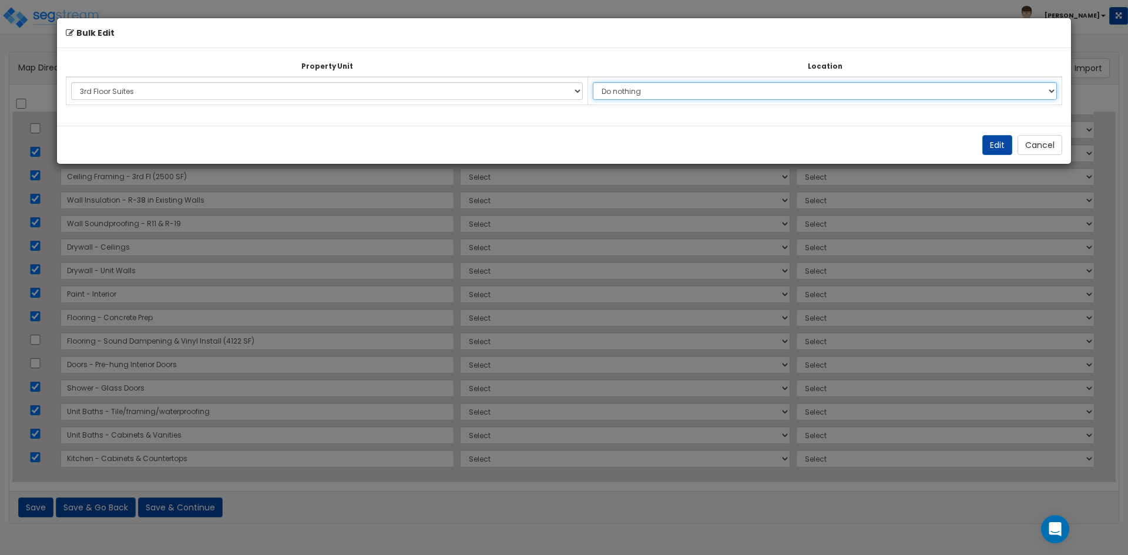
click at [661, 91] on select "Do nothing Add Additional Location Building Building Interior Private Suites" at bounding box center [825, 91] width 464 height 18
click at [599, 82] on select "Do nothing Add Additional Location Building Building Interior Private Suites" at bounding box center [825, 91] width 464 height 18
click at [994, 145] on button "Edit" at bounding box center [998, 145] width 30 height 20
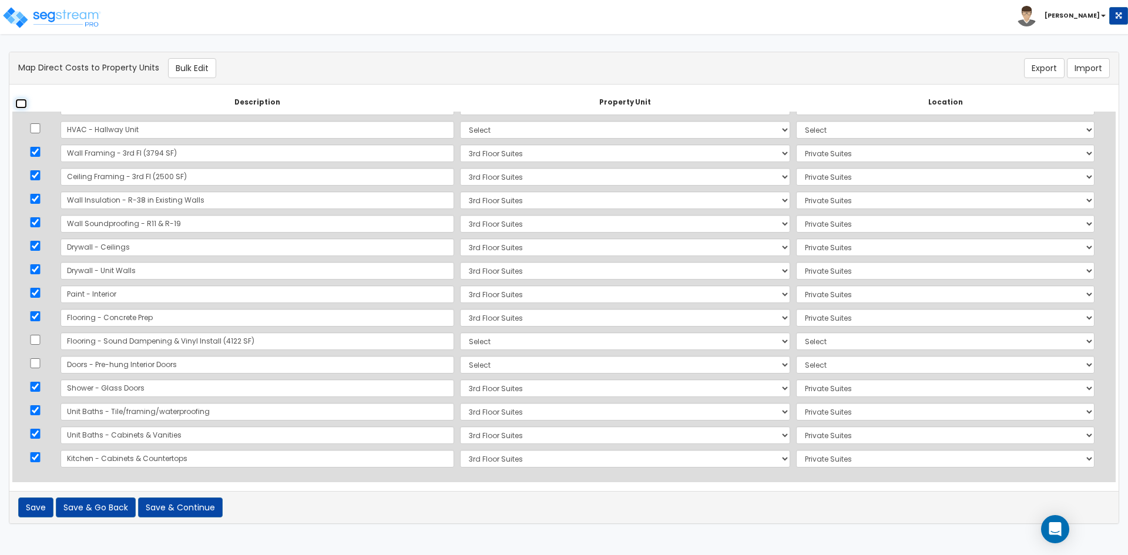
click at [25, 103] on input "checkbox" at bounding box center [21, 104] width 12 height 10
drag, startPoint x: 22, startPoint y: 104, endPoint x: 73, endPoint y: 153, distance: 71.1
click at [21, 104] on input "checkbox" at bounding box center [21, 104] width 12 height 10
click at [36, 364] on input "checkbox" at bounding box center [35, 363] width 12 height 10
click at [34, 337] on input "checkbox" at bounding box center [35, 340] width 12 height 10
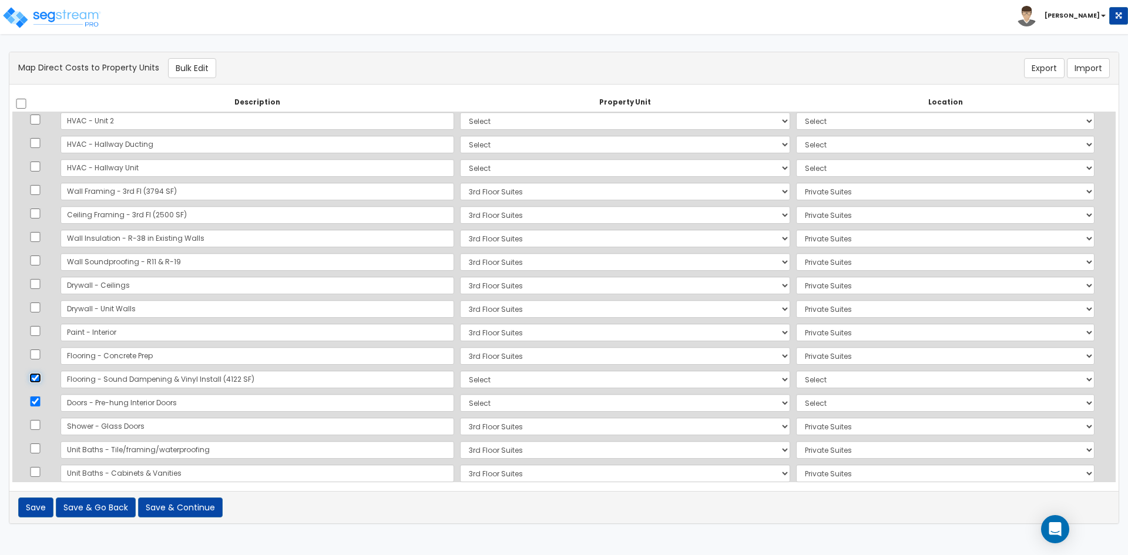
scroll to position [1393, 0]
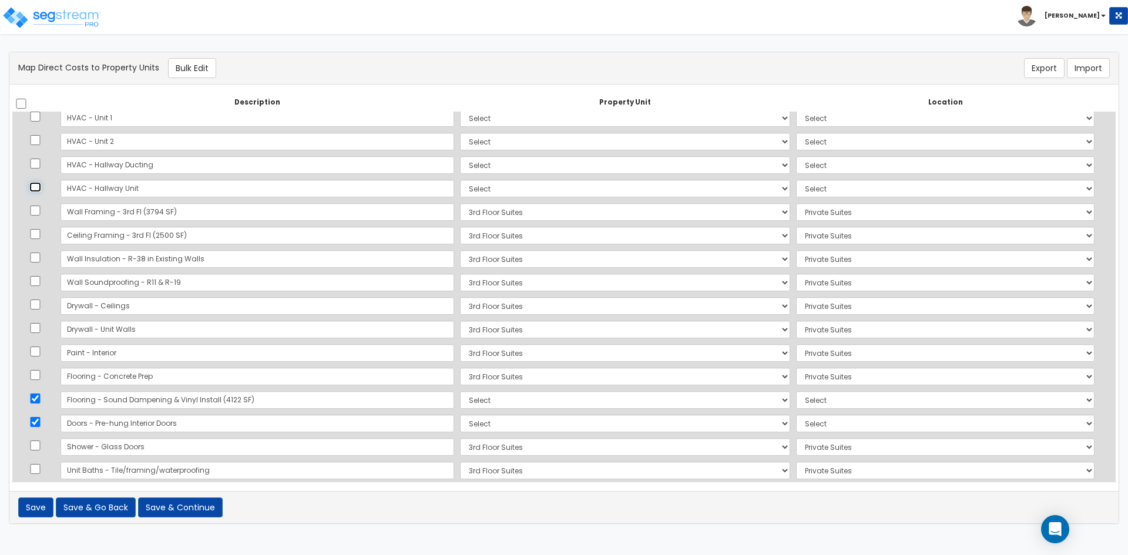
click at [38, 189] on input "checkbox" at bounding box center [35, 187] width 12 height 10
click at [39, 167] on input "checkbox" at bounding box center [35, 164] width 12 height 10
click at [41, 140] on input "checkbox" at bounding box center [35, 140] width 12 height 10
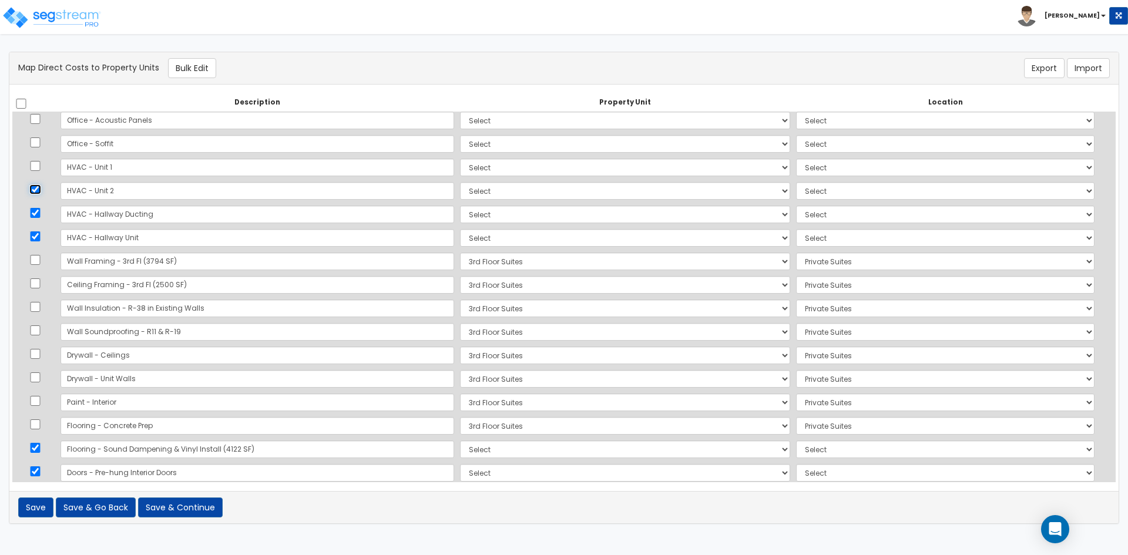
scroll to position [1276, 0]
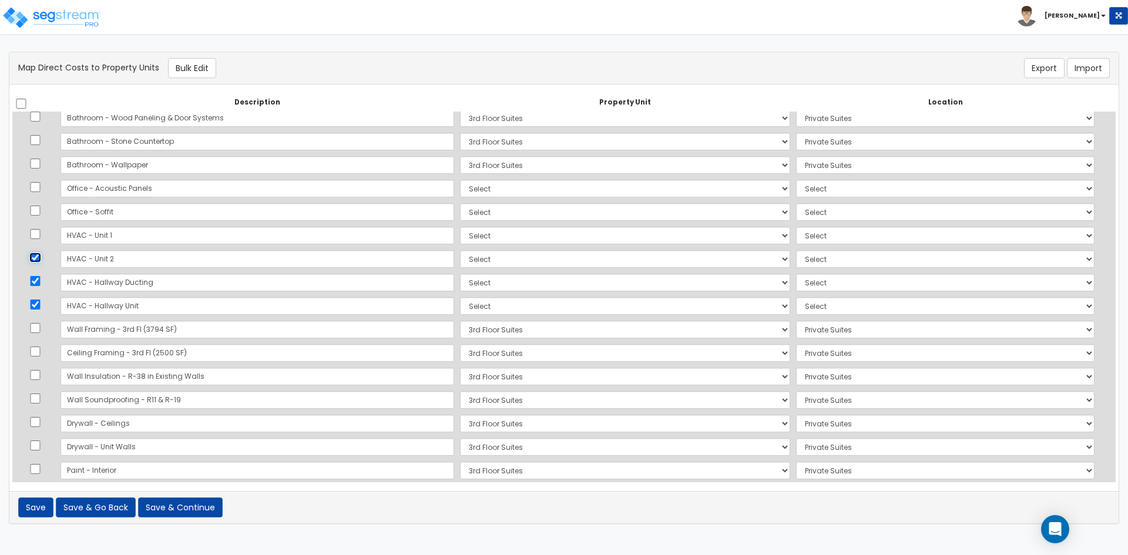
click at [37, 260] on input "checkbox" at bounding box center [35, 258] width 12 height 10
click at [35, 215] on input "checkbox" at bounding box center [35, 211] width 12 height 10
click at [38, 192] on td at bounding box center [34, 189] width 45 height 24
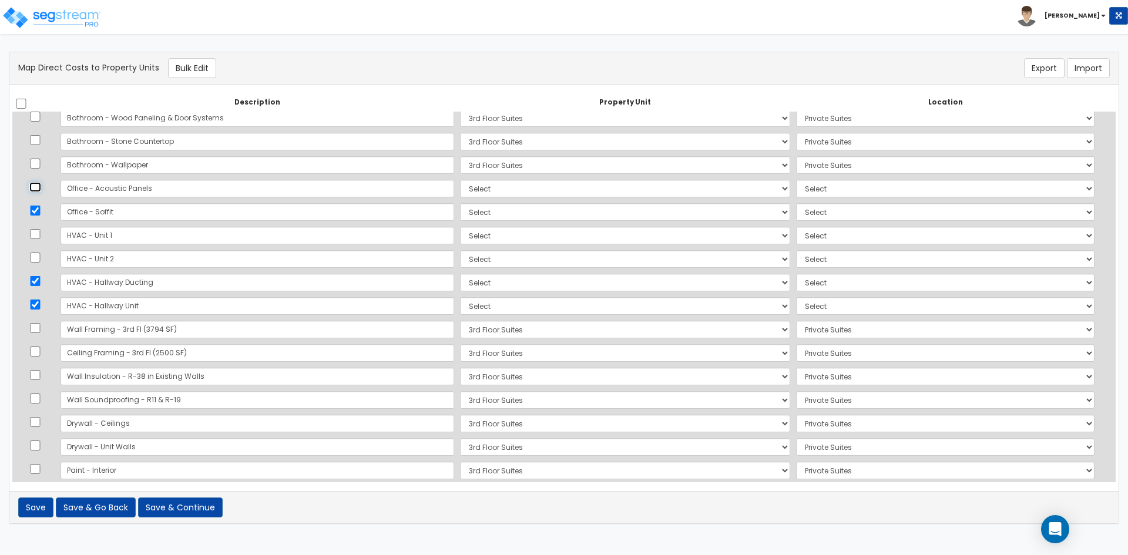
click at [36, 190] on input "checkbox" at bounding box center [35, 187] width 12 height 10
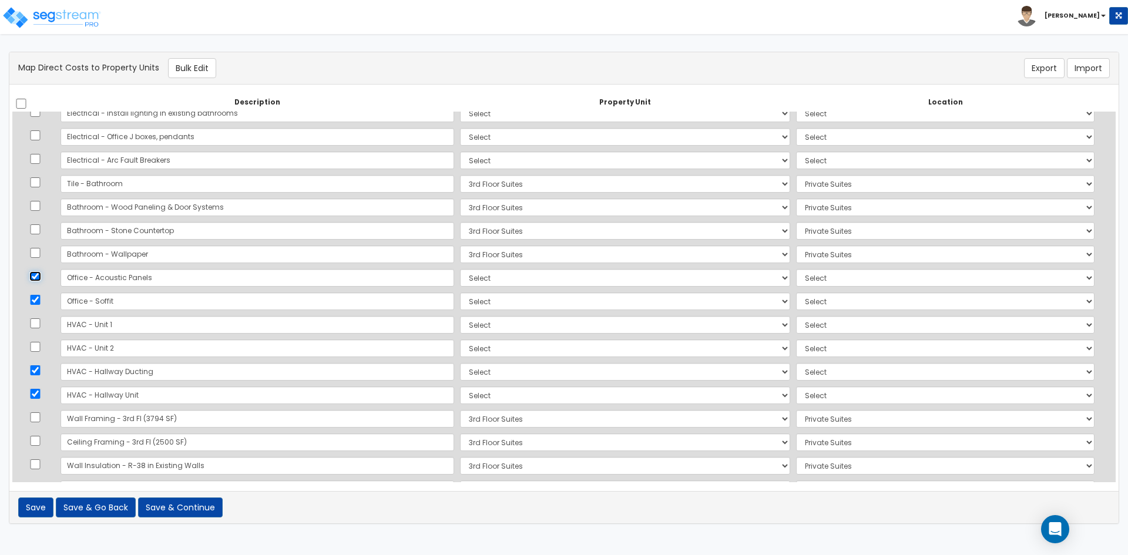
scroll to position [1158, 0]
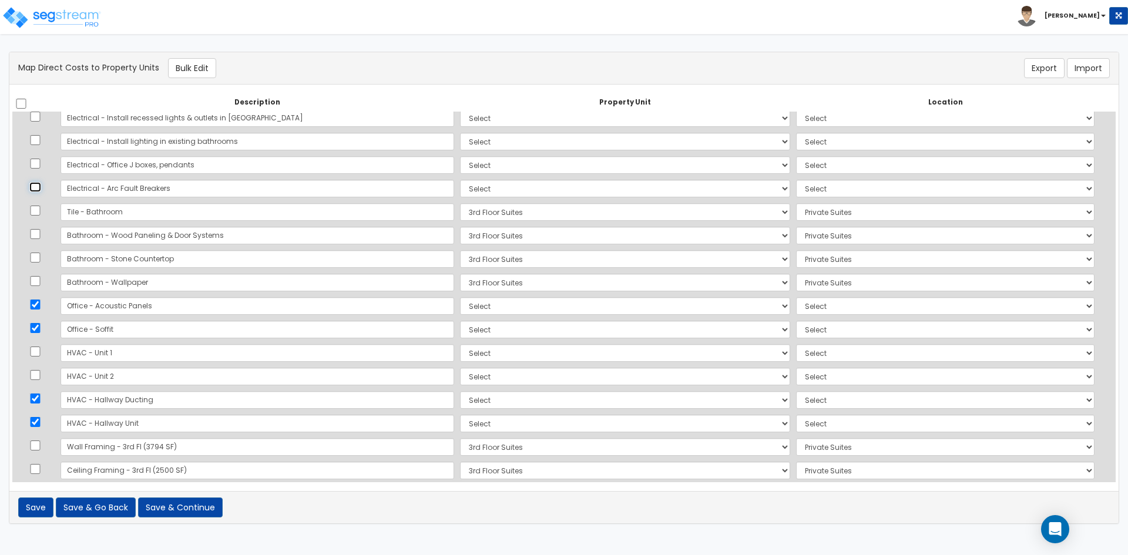
click at [33, 185] on input "checkbox" at bounding box center [35, 187] width 12 height 10
click at [39, 160] on input "checkbox" at bounding box center [35, 164] width 12 height 10
click at [41, 138] on input "checkbox" at bounding box center [35, 140] width 12 height 10
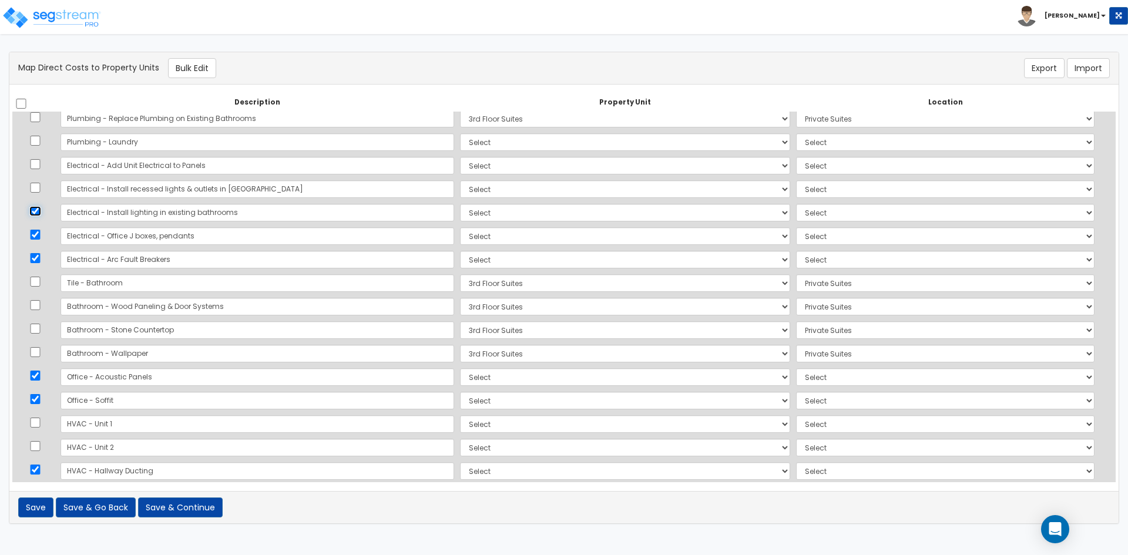
scroll to position [1041, 0]
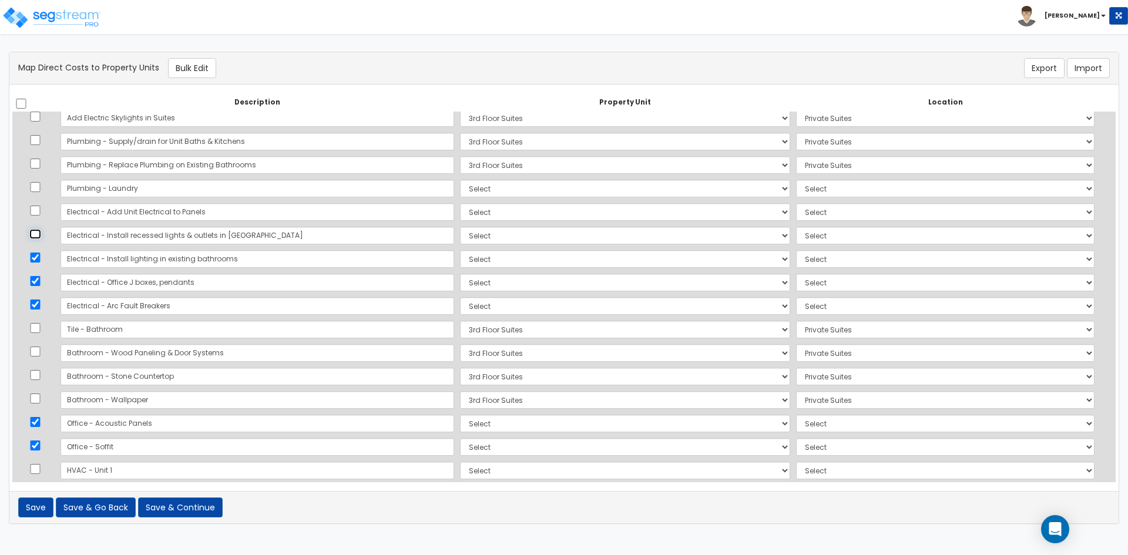
drag, startPoint x: 40, startPoint y: 235, endPoint x: 38, endPoint y: 218, distance: 17.1
click at [39, 235] on input "checkbox" at bounding box center [35, 234] width 12 height 10
click at [38, 207] on input "checkbox" at bounding box center [35, 211] width 12 height 10
click at [38, 185] on input "checkbox" at bounding box center [35, 187] width 12 height 10
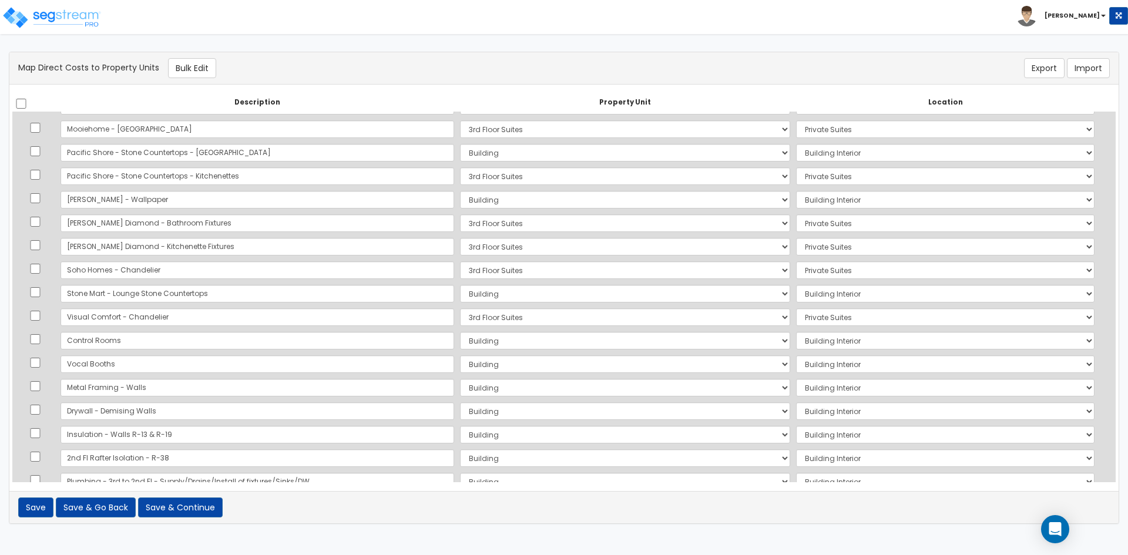
scroll to position [42, 0]
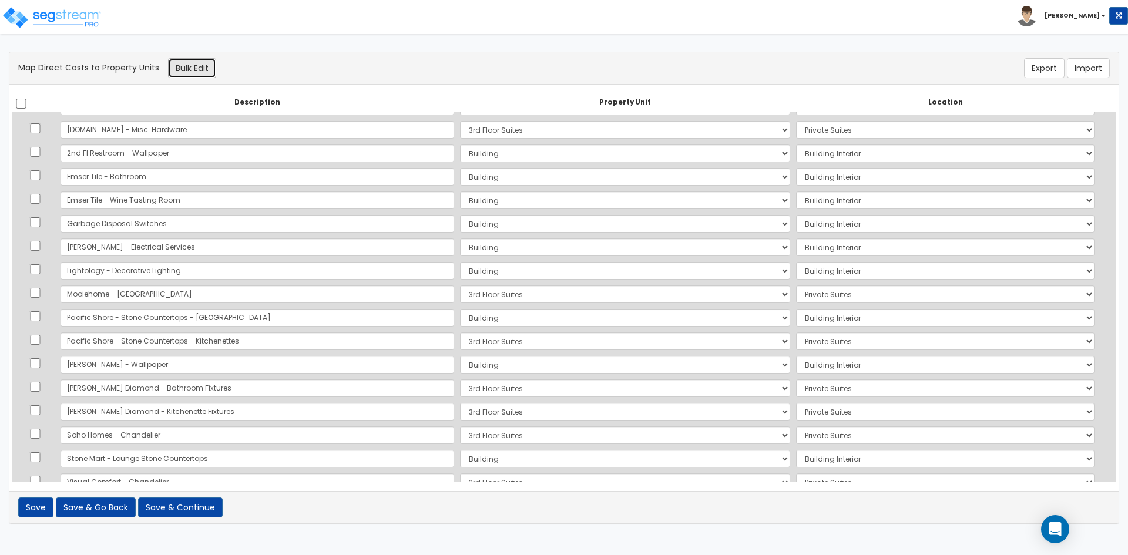
click at [181, 74] on button "Bulk Edit" at bounding box center [192, 68] width 48 height 20
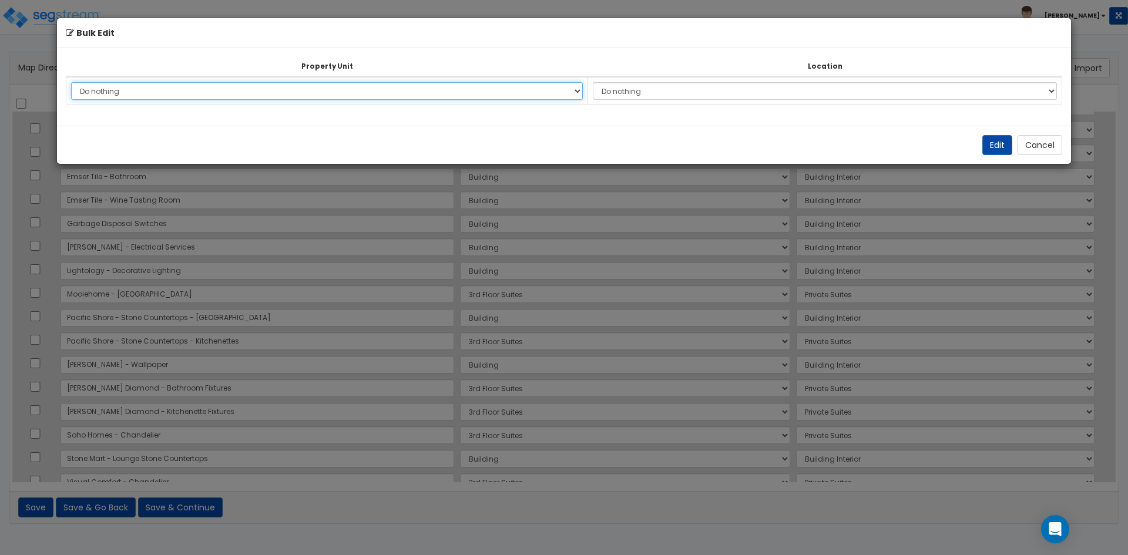
click at [159, 95] on select "Do nothing Building 3rd Floor Suites Add Additional Property Unit" at bounding box center [327, 91] width 512 height 18
click at [71, 82] on select "Do nothing Building 3rd Floor Suites Add Additional Property Unit" at bounding box center [327, 91] width 512 height 18
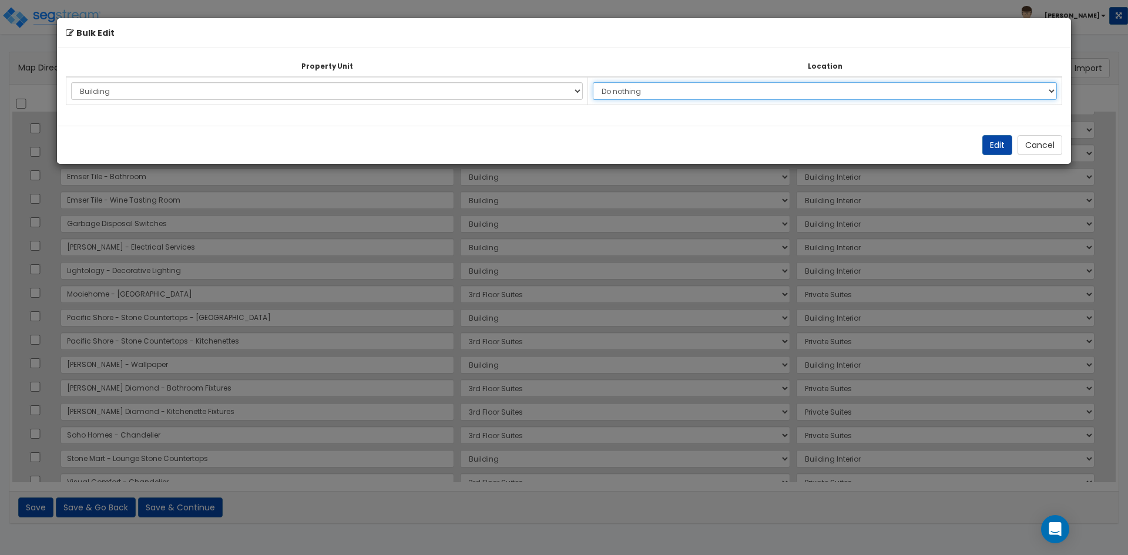
click at [661, 90] on select "Do nothing Add Additional Location Building Building Interior 2Nd Floor" at bounding box center [825, 91] width 464 height 18
click at [599, 82] on select "Do nothing Add Additional Location Building Building Interior 2Nd Floor" at bounding box center [825, 91] width 464 height 18
click at [986, 143] on button "Edit" at bounding box center [998, 145] width 30 height 20
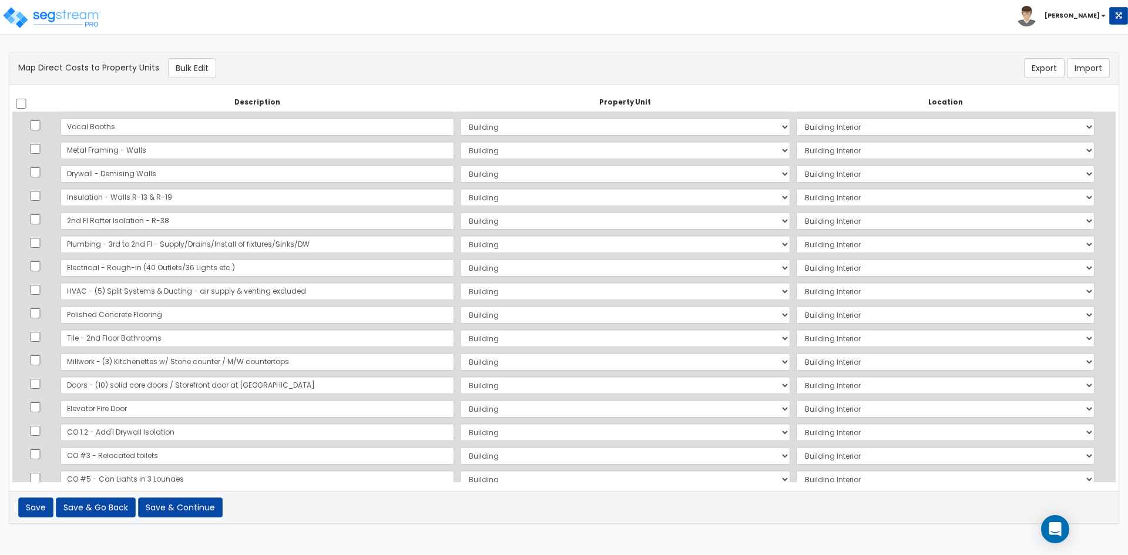
scroll to position [571, 0]
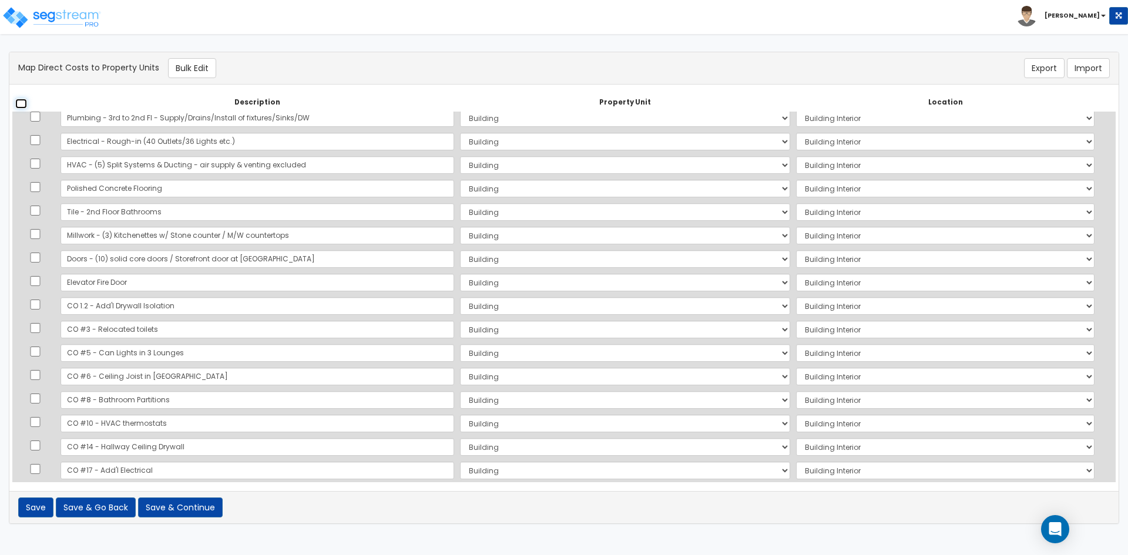
click at [19, 99] on input "checkbox" at bounding box center [21, 104] width 12 height 10
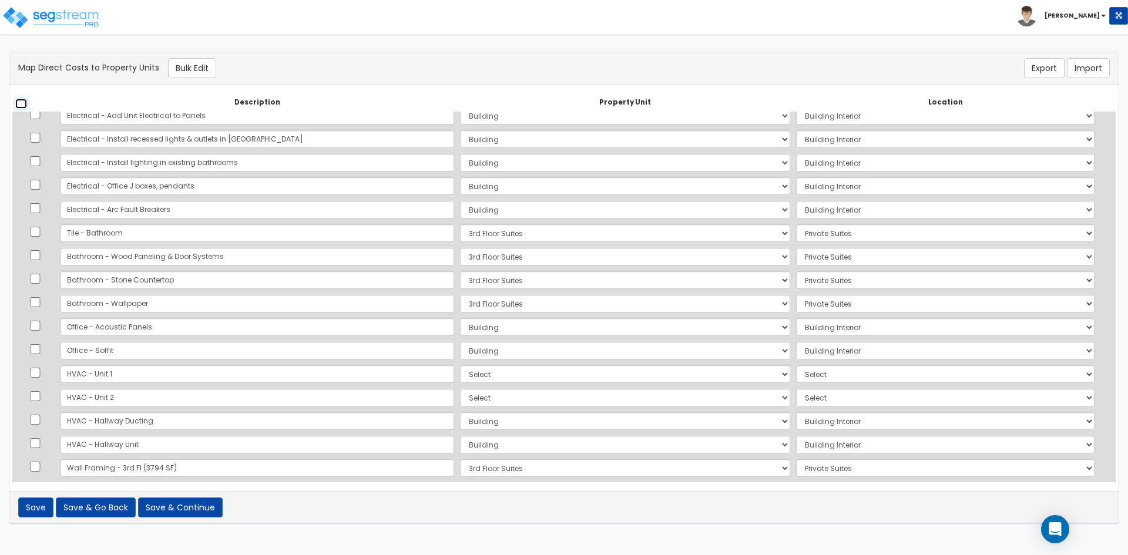
scroll to position [1158, 0]
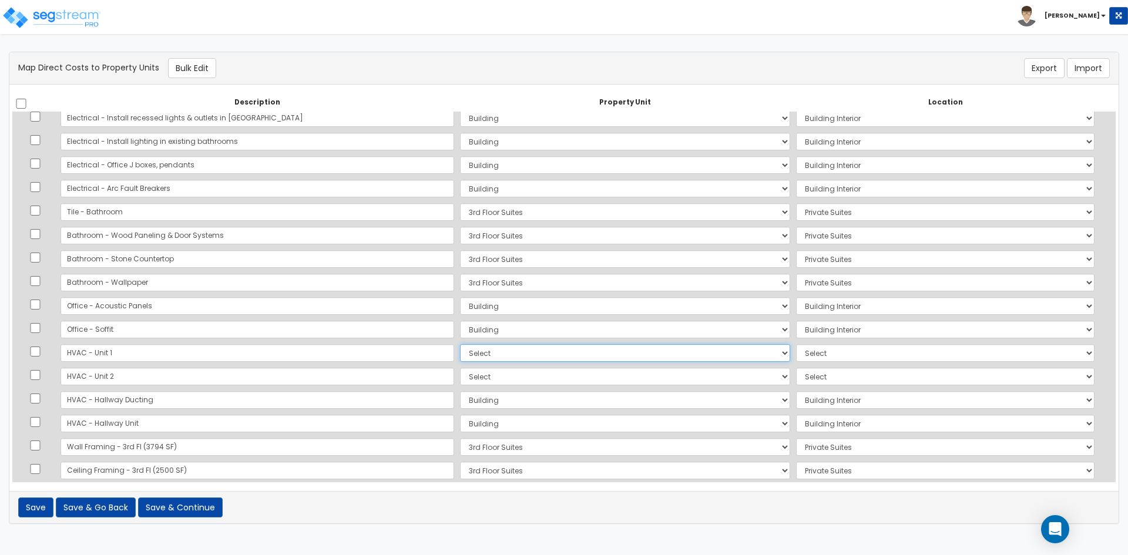
click at [460, 349] on select "Select Building 3rd Floor Suites Add Additional Property Unit" at bounding box center [625, 353] width 330 height 18
click at [460, 344] on select "Select Building 3rd Floor Suites Add Additional Property Unit" at bounding box center [625, 353] width 330 height 18
click at [796, 354] on select "Select Add Additional Location Building Building Interior Private Suites" at bounding box center [945, 353] width 299 height 18
click at [796, 344] on select "Select Add Additional Location Building Building Interior Private Suites" at bounding box center [945, 353] width 299 height 18
click at [460, 374] on select "Select Building 3rd Floor Suites Add Additional Property Unit" at bounding box center [625, 377] width 330 height 18
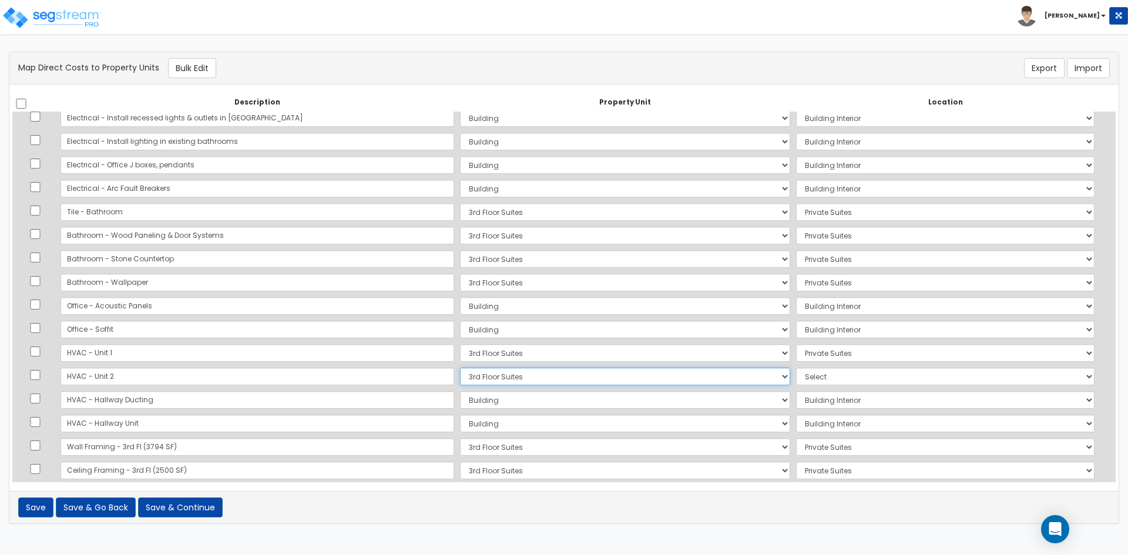
click at [460, 368] on select "Select Building 3rd Floor Suites Add Additional Property Unit" at bounding box center [625, 377] width 330 height 18
click at [865, 374] on select "Select Add Additional Location Building Building Interior Private Suites" at bounding box center [945, 377] width 299 height 18
click at [796, 368] on select "Select Add Additional Location Building Building Interior Private Suites" at bounding box center [945, 377] width 299 height 18
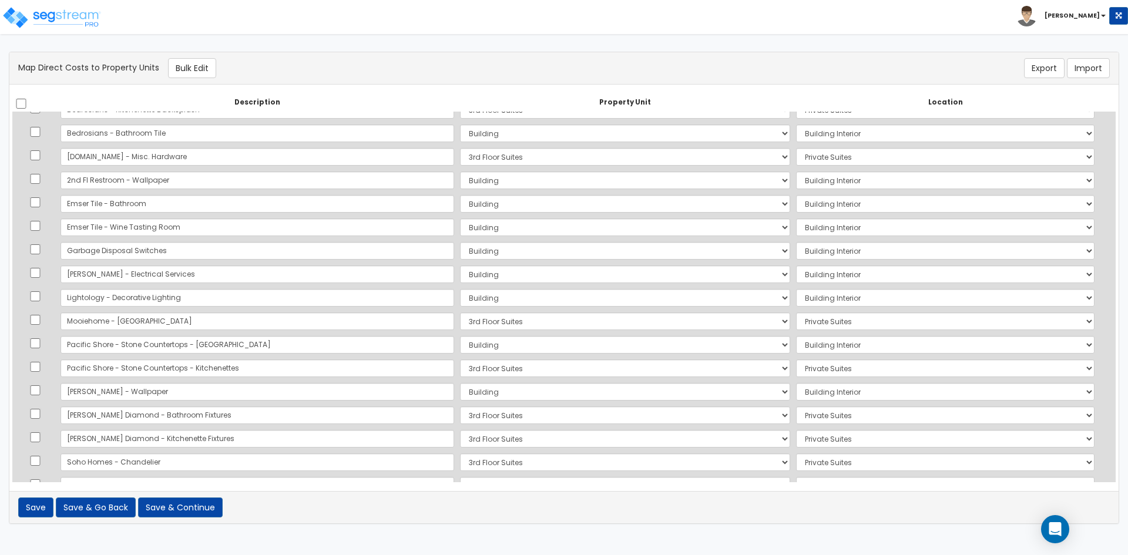
scroll to position [0, 0]
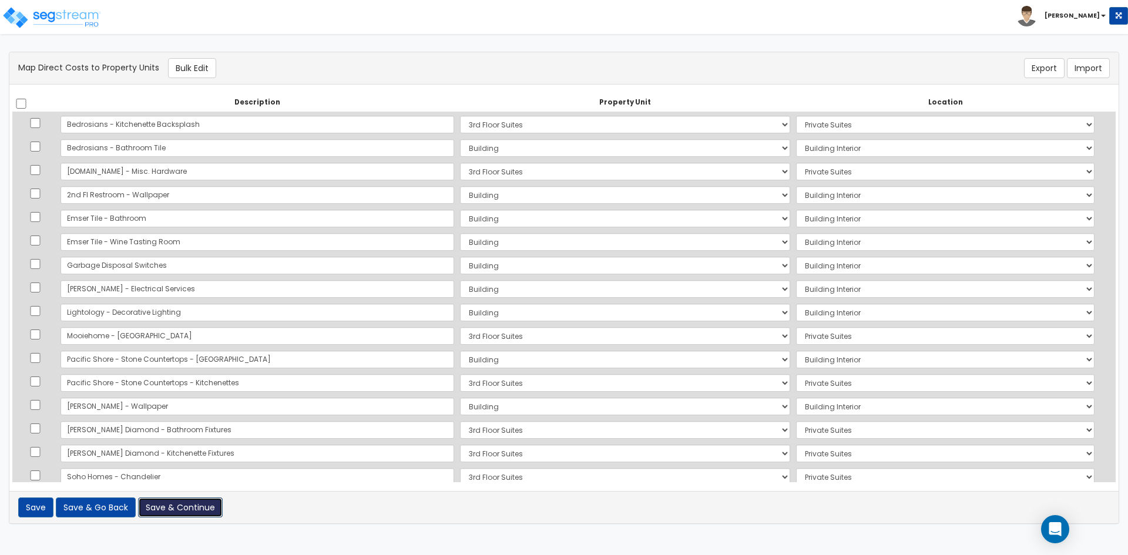
click at [177, 506] on button "Save & Continue" at bounding box center [180, 508] width 85 height 20
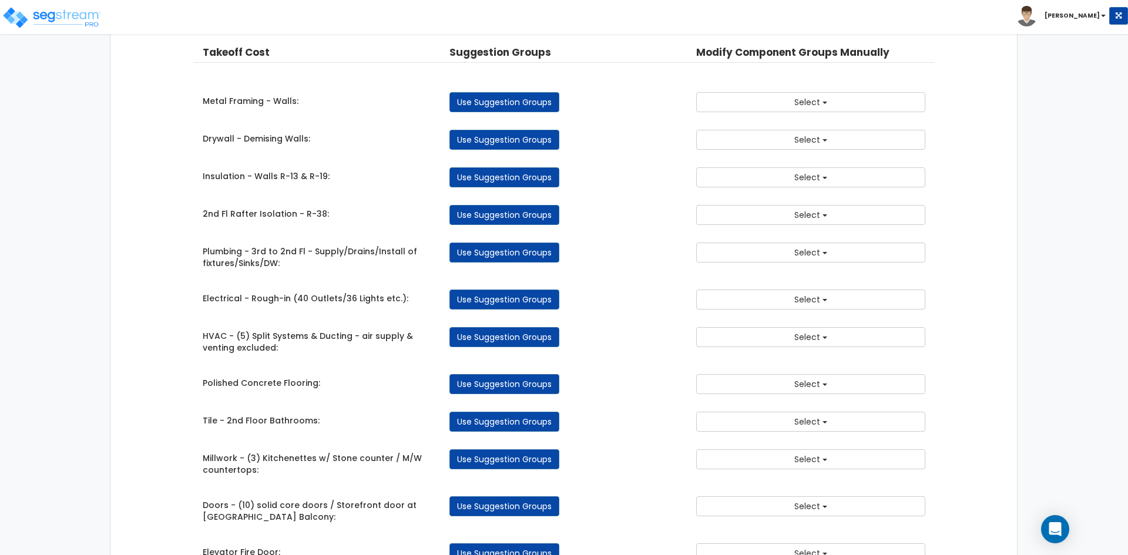
scroll to position [235, 0]
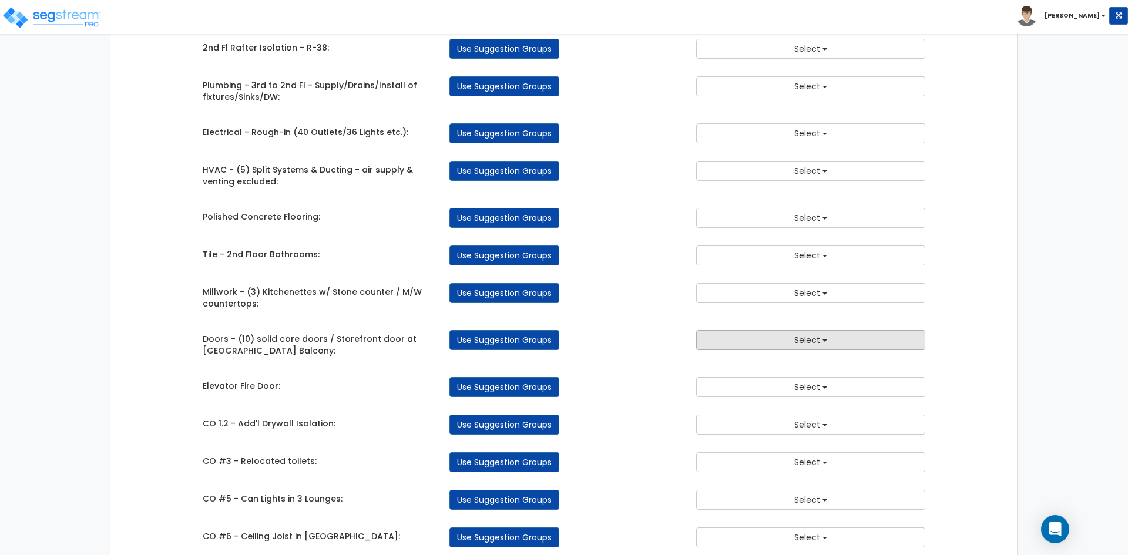
click at [748, 343] on button "Select" at bounding box center [810, 340] width 229 height 20
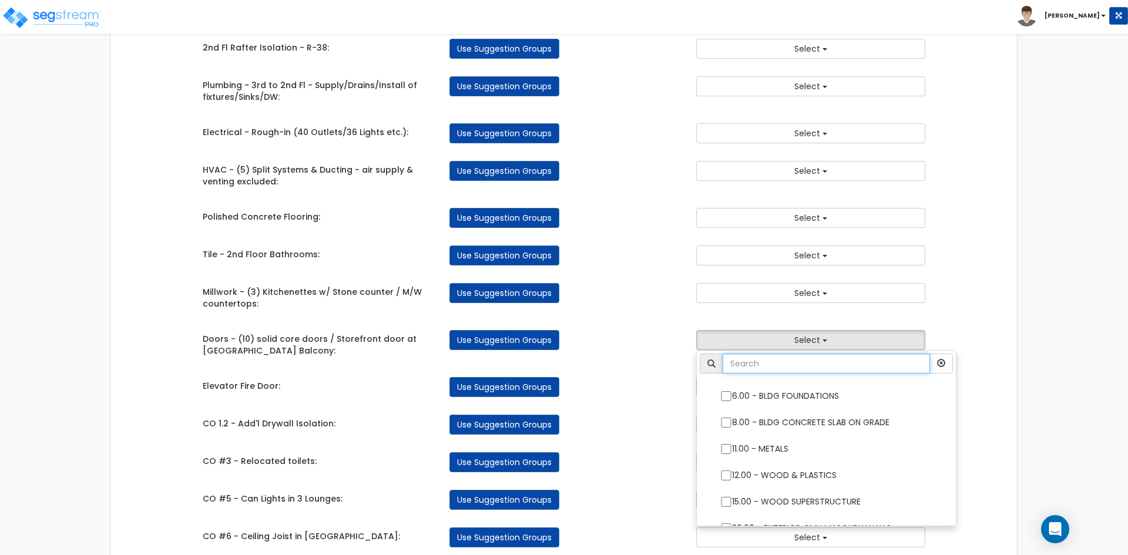
click at [748, 368] on input "text" at bounding box center [826, 364] width 207 height 20
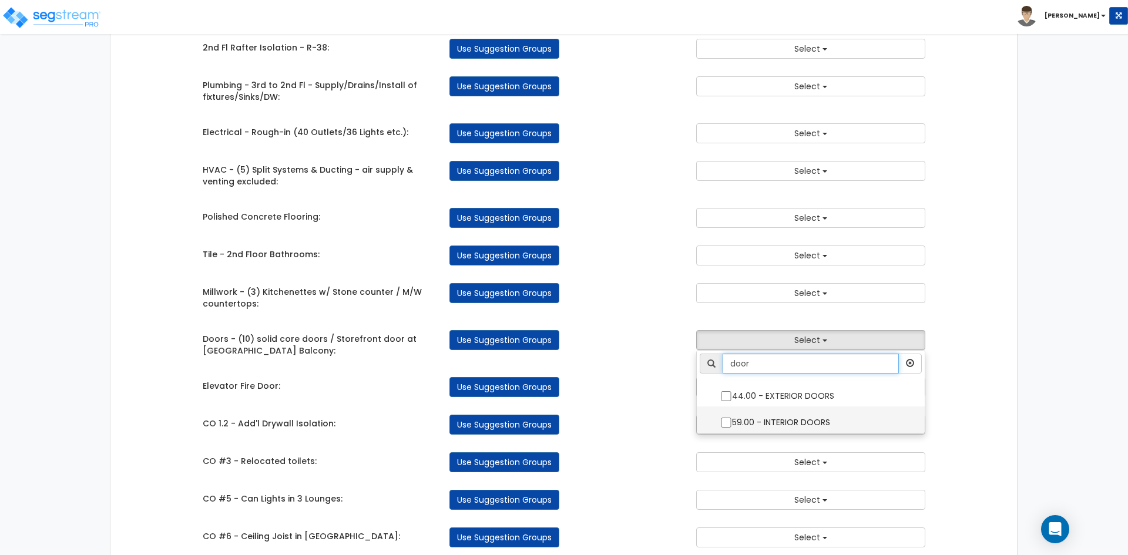
type input "door"
click at [728, 428] on label "59.00 - INTERIOR DOORS" at bounding box center [811, 421] width 205 height 27
click at [728, 428] on input "59.00 - INTERIOR DOORS" at bounding box center [726, 423] width 12 height 10
checkbox input "true"
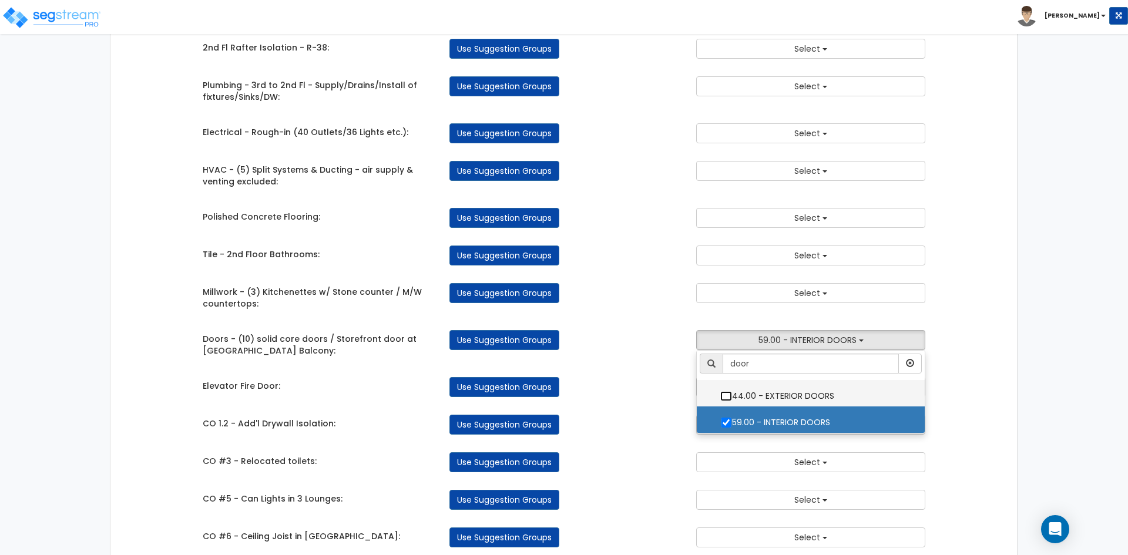
click at [729, 398] on input "44.00 - EXTERIOR DOORS" at bounding box center [726, 396] width 12 height 10
checkbox input "true"
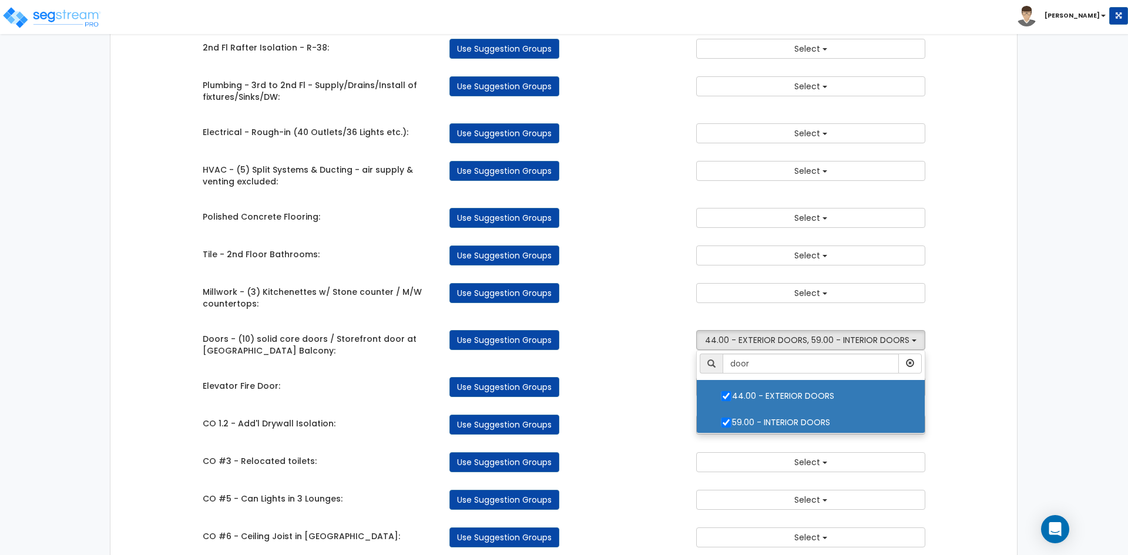
click at [585, 354] on div "Doors - (10) solid core doors / Storefront door at [GEOGRAPHIC_DATA] Balcony: U…" at bounding box center [564, 341] width 741 height 35
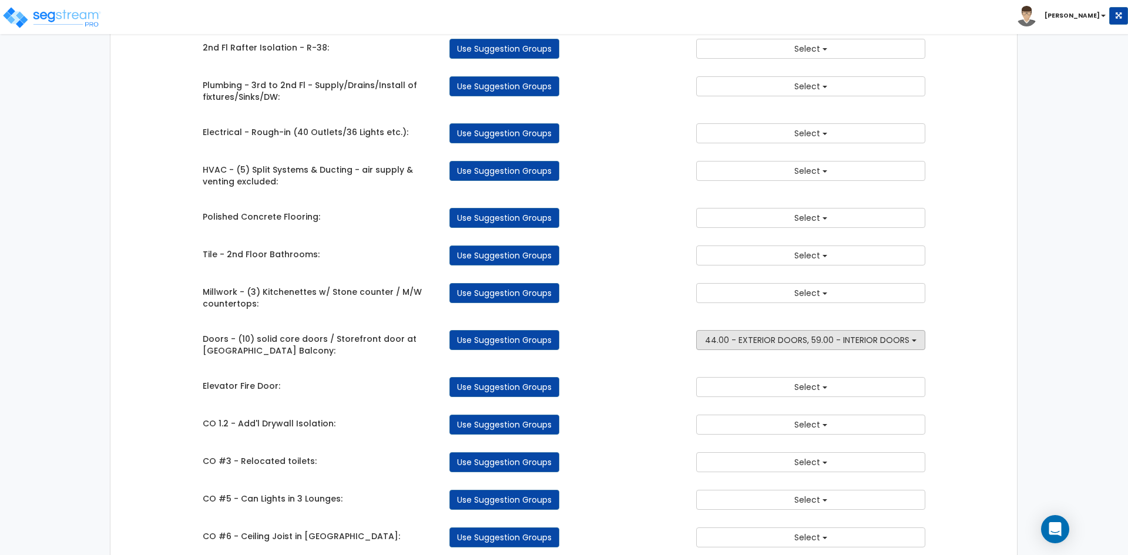
click at [762, 344] on span "44.00 - EXTERIOR DOORS, 59.00 - INTERIOR DOORS" at bounding box center [807, 340] width 205 height 12
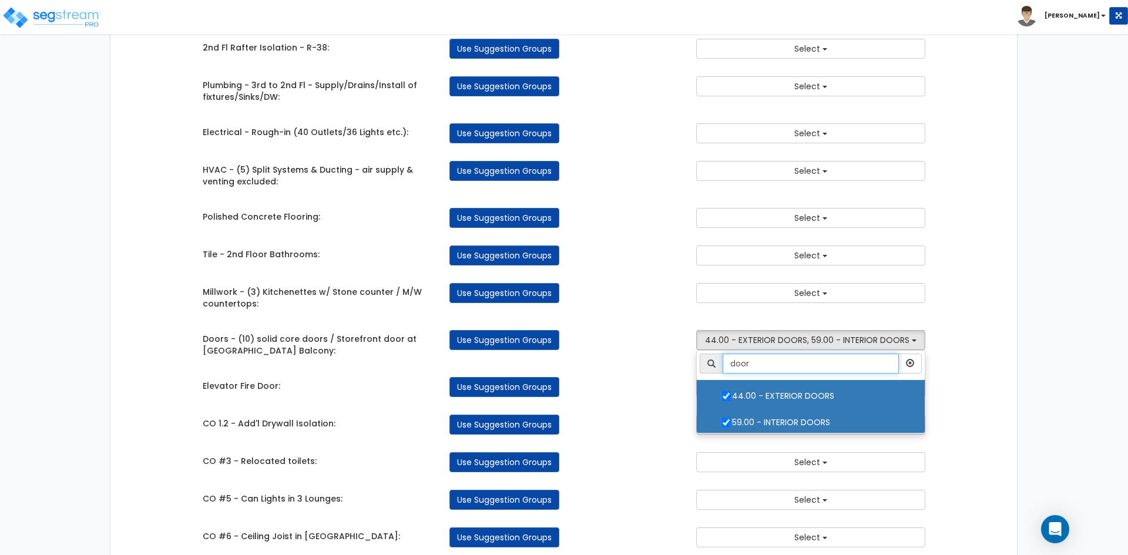
click at [776, 371] on input "door" at bounding box center [811, 364] width 176 height 20
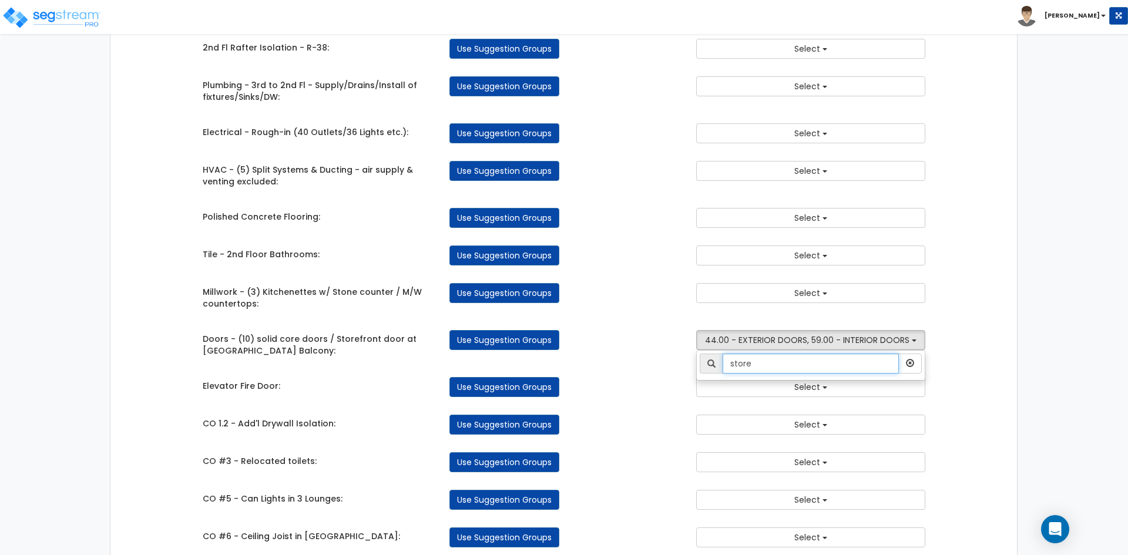
type input "store"
click at [568, 395] on div "Use Suggestion Groups" at bounding box center [564, 387] width 247 height 20
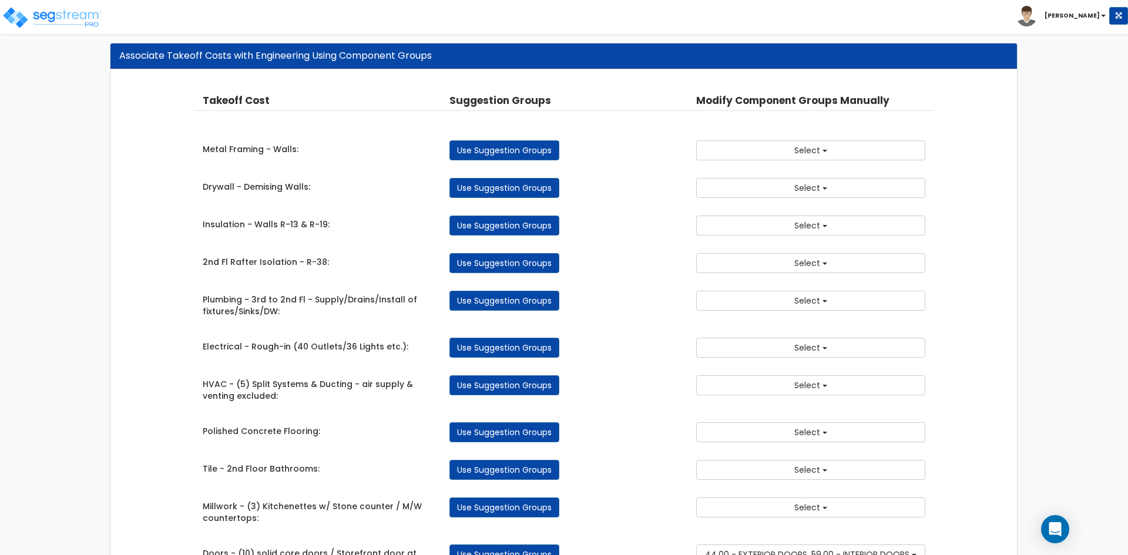
scroll to position [0, 0]
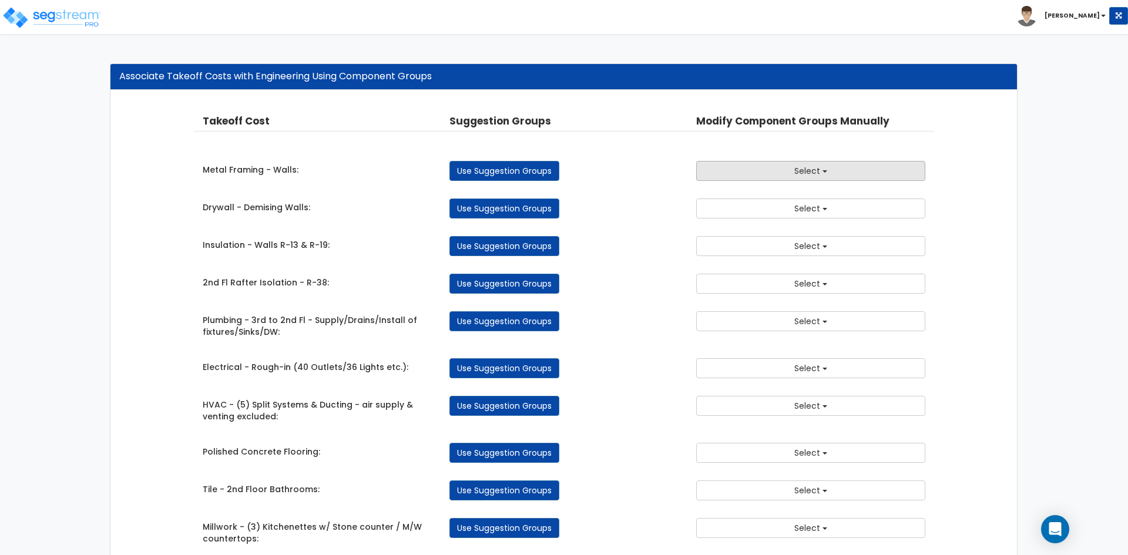
click at [779, 169] on button "Select" at bounding box center [810, 171] width 229 height 20
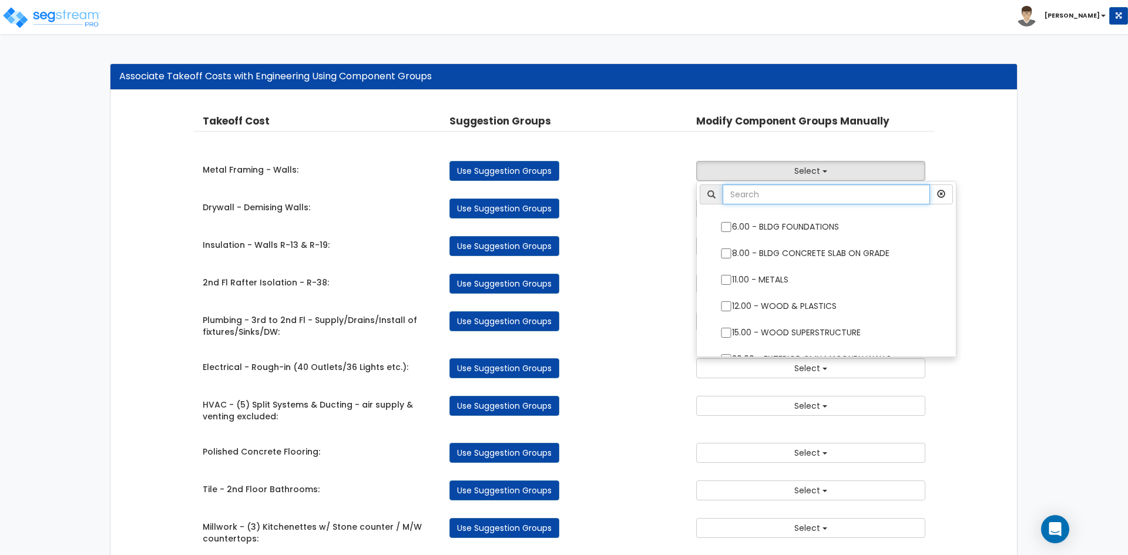
click at [779, 195] on input "text" at bounding box center [826, 195] width 207 height 20
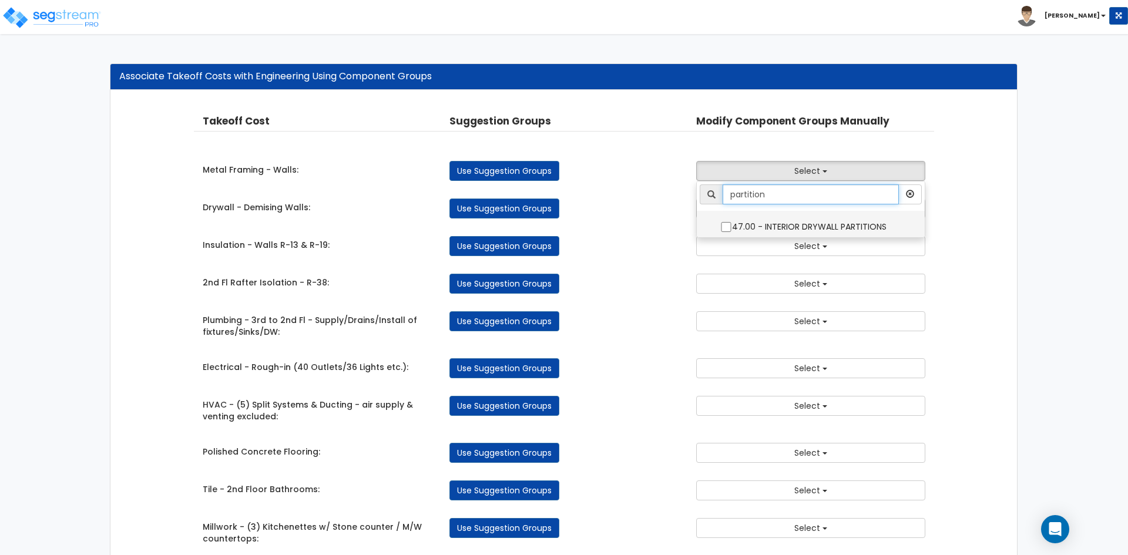
type input "partition"
click at [723, 221] on label "47.00 - INTERIOR DRYWALL PARTITIONS" at bounding box center [811, 225] width 205 height 27
click at [723, 222] on input "47.00 - INTERIOR DRYWALL PARTITIONS" at bounding box center [726, 227] width 12 height 10
checkbox input "true"
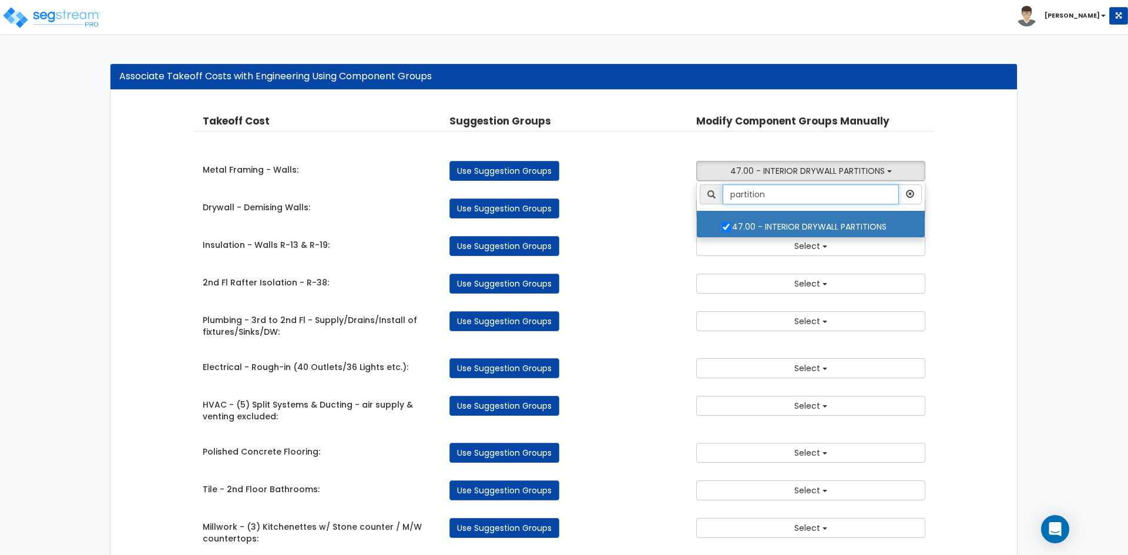
click at [815, 197] on input "partition" at bounding box center [811, 195] width 176 height 20
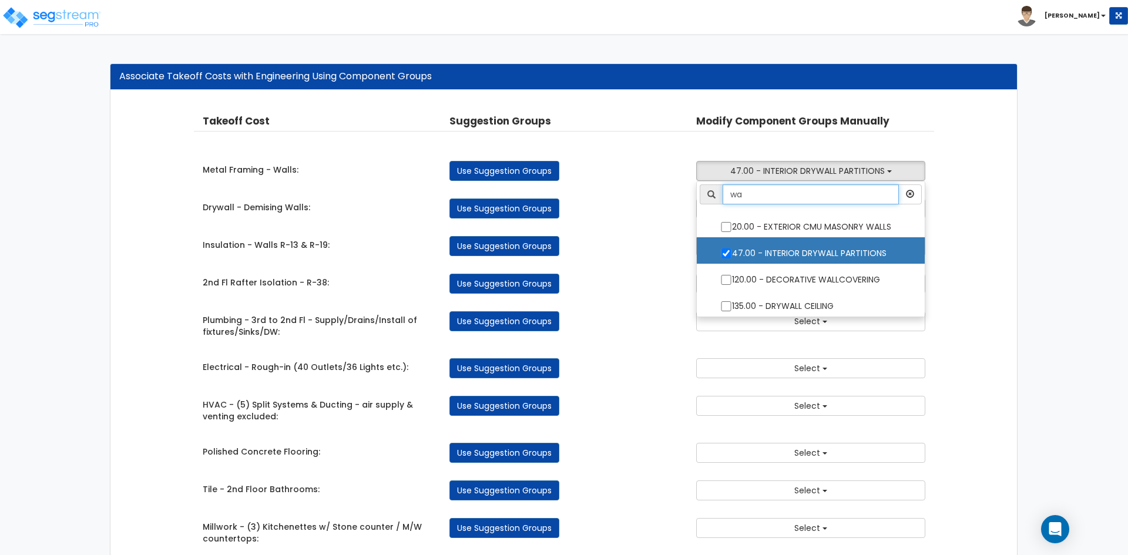
type input "w"
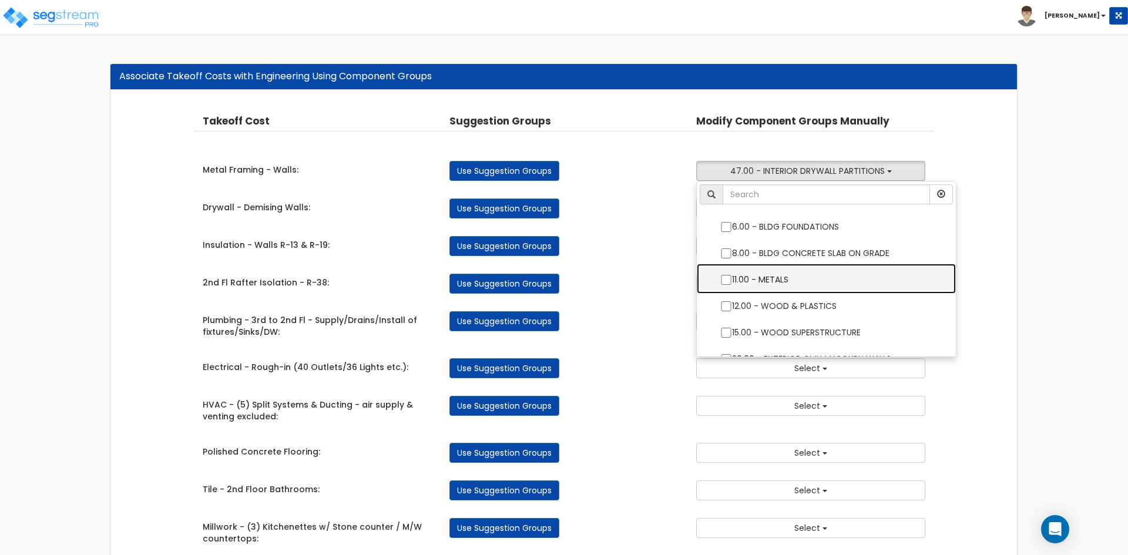
click at [720, 280] on label "11.00 - METALS" at bounding box center [827, 278] width 236 height 27
click at [720, 280] on input "11.00 - METALS" at bounding box center [726, 280] width 12 height 10
checkbox input "true"
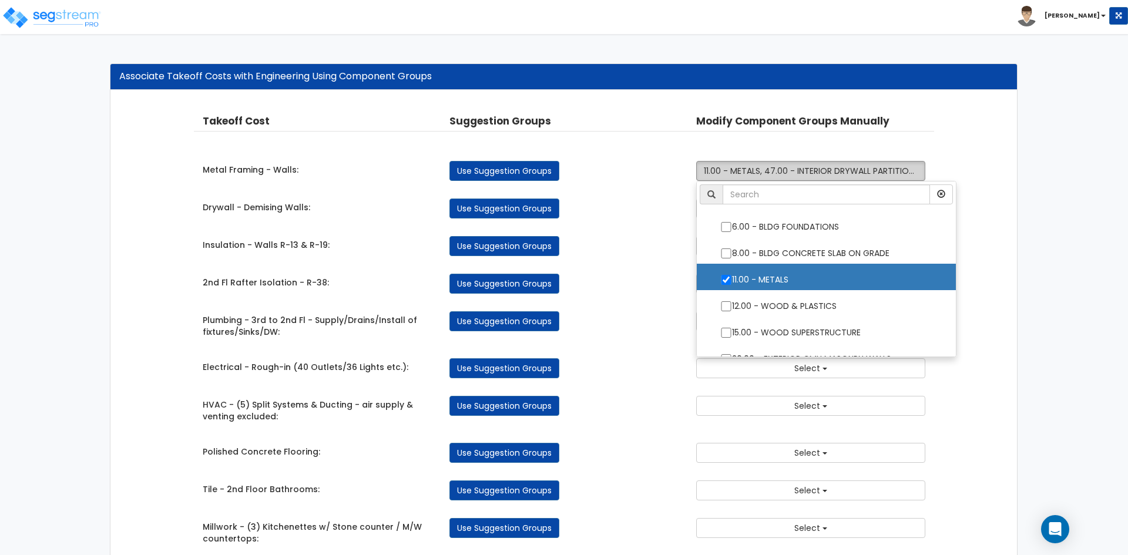
click at [807, 176] on span "11.00 - METALS, 47.00 - INTERIOR DRYWALL PARTITIONS" at bounding box center [811, 171] width 215 height 12
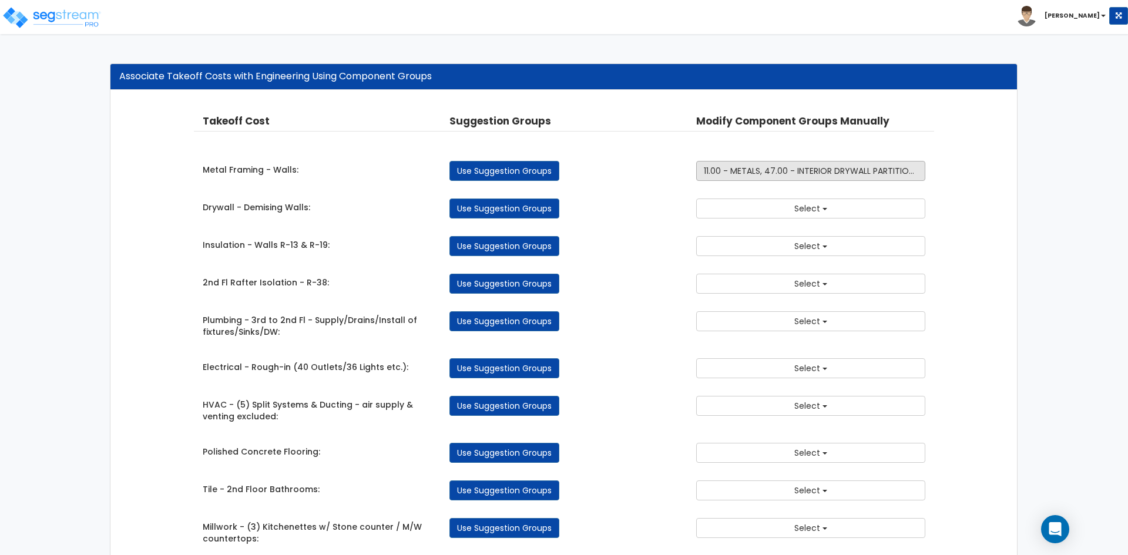
click at [807, 176] on span "11.00 - METALS, 47.00 - INTERIOR DRYWALL PARTITIONS" at bounding box center [811, 171] width 215 height 12
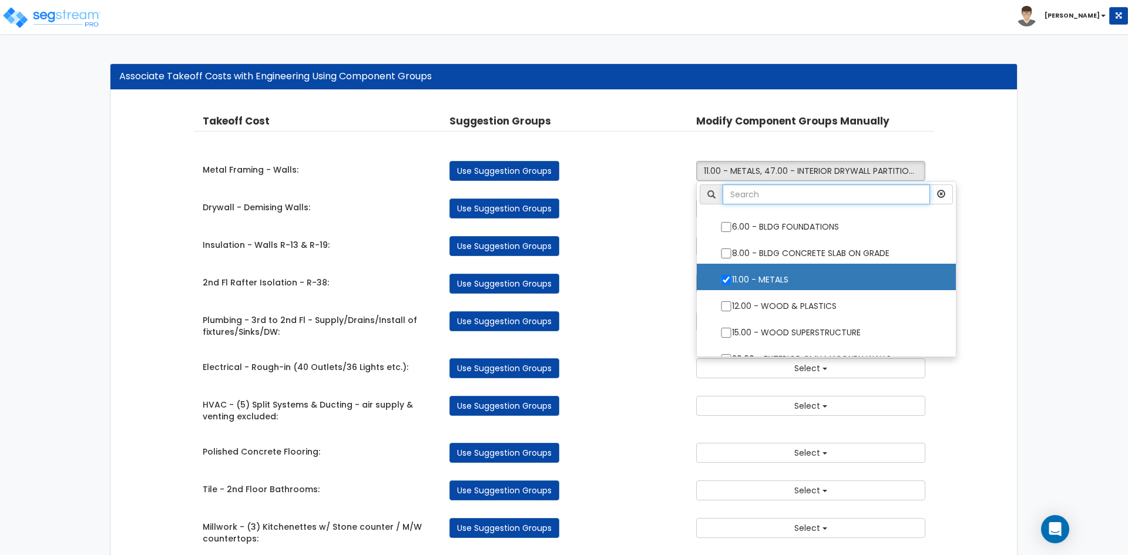
click at [792, 198] on input "text" at bounding box center [826, 195] width 207 height 20
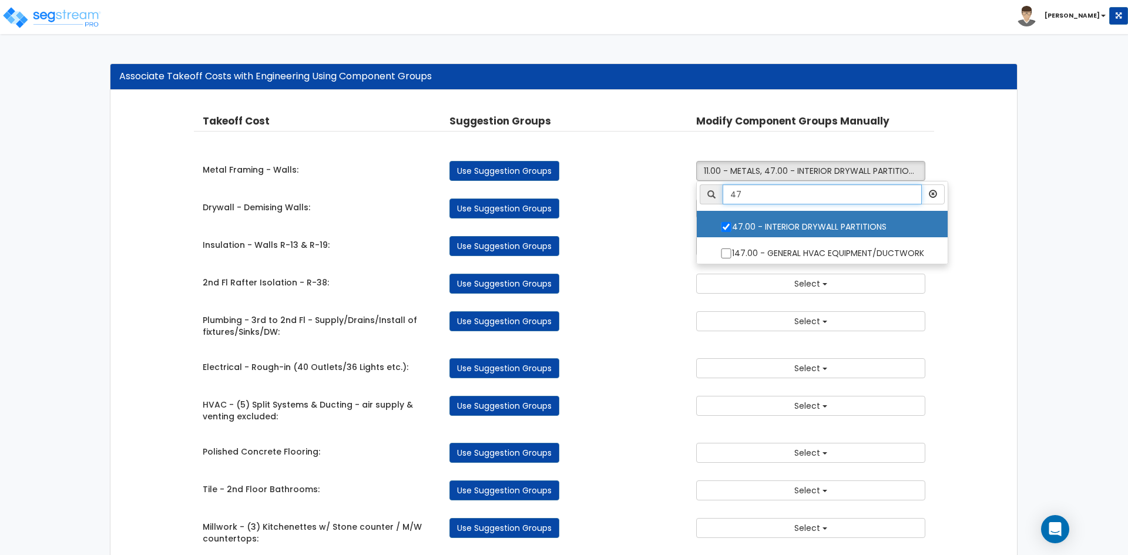
type input "47"
click at [729, 229] on input "47.00 - INTERIOR DRYWALL PARTITIONS" at bounding box center [726, 227] width 12 height 10
checkbox input "false"
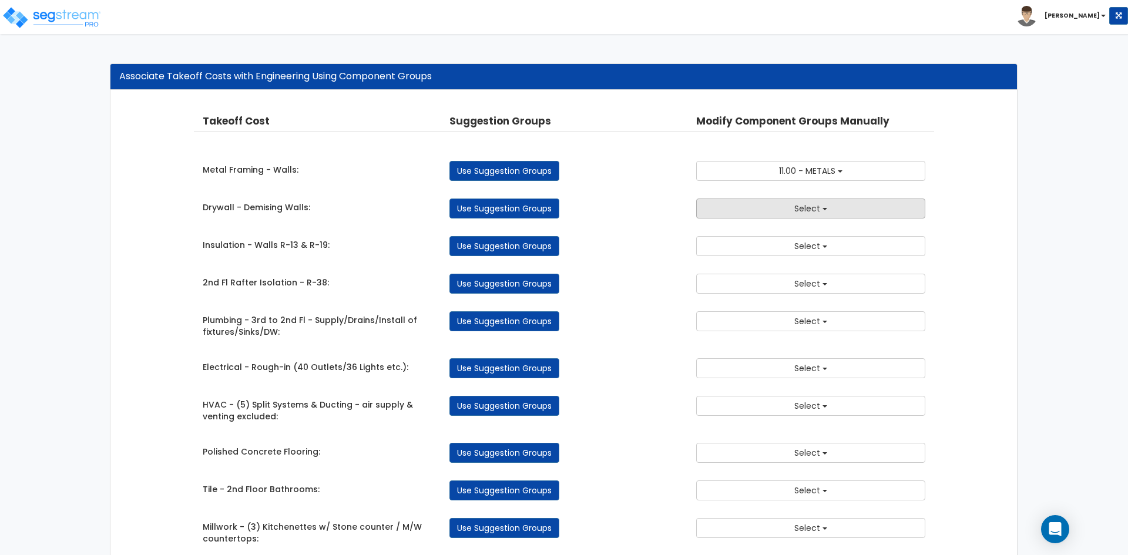
click at [729, 211] on button "Select" at bounding box center [810, 209] width 229 height 20
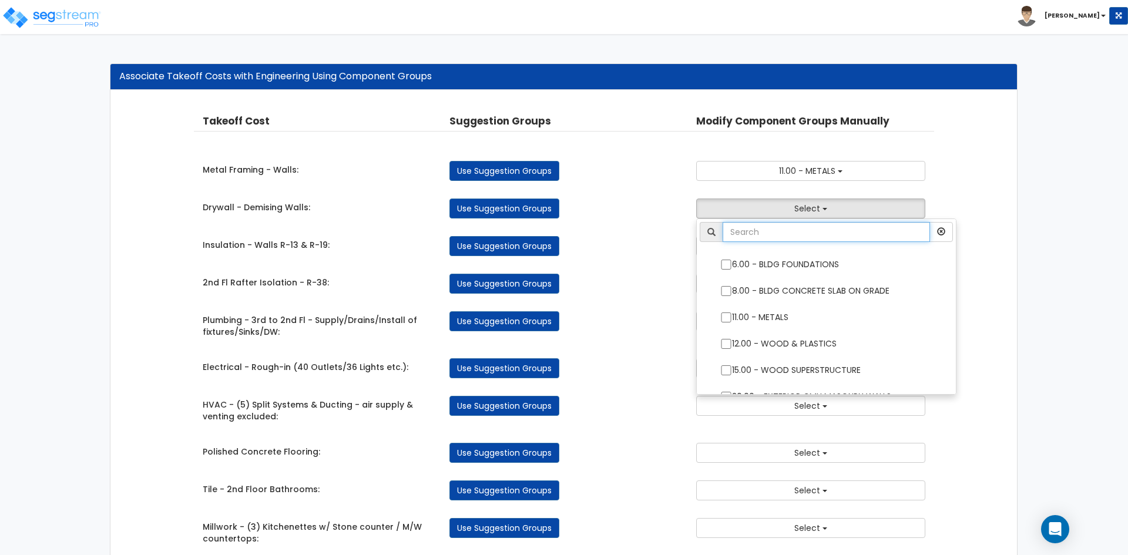
click at [742, 233] on input "text" at bounding box center [826, 232] width 207 height 20
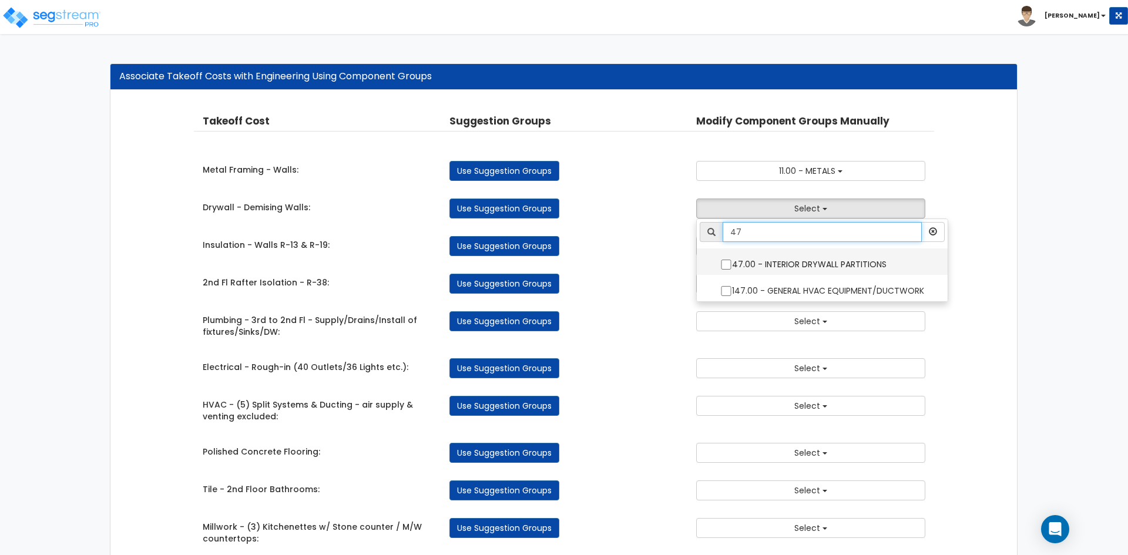
type input "47"
click at [725, 263] on input "47.00 - INTERIOR DRYWALL PARTITIONS" at bounding box center [726, 265] width 12 height 10
checkbox input "true"
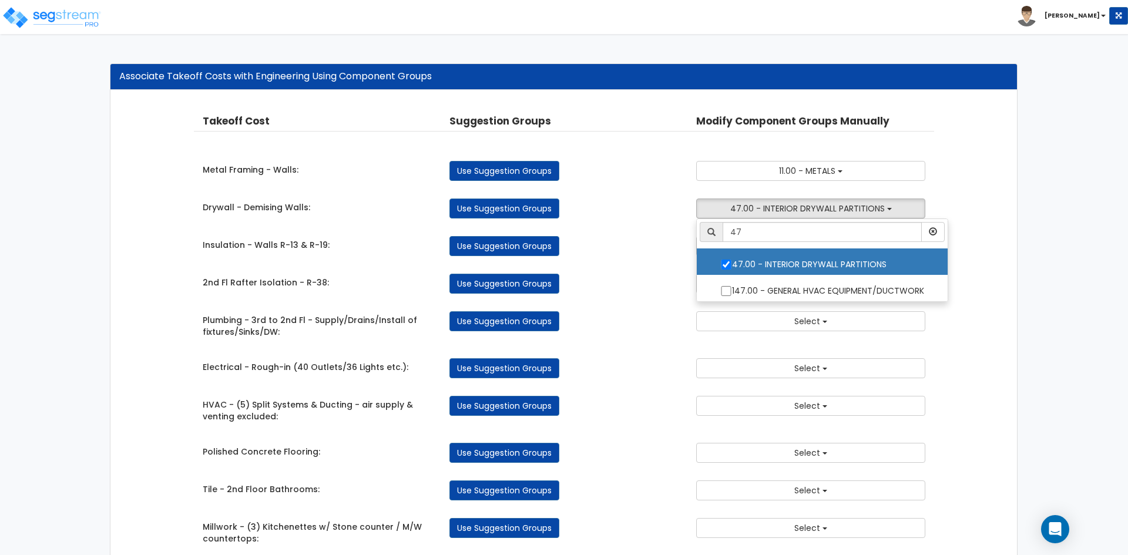
click at [689, 254] on div "6.00 - BLDG FOUNDATIONS 8.00 - BLDG CONCRETE SLAB ON GRADE 11.00 - METALS 12.00…" at bounding box center [811, 246] width 247 height 20
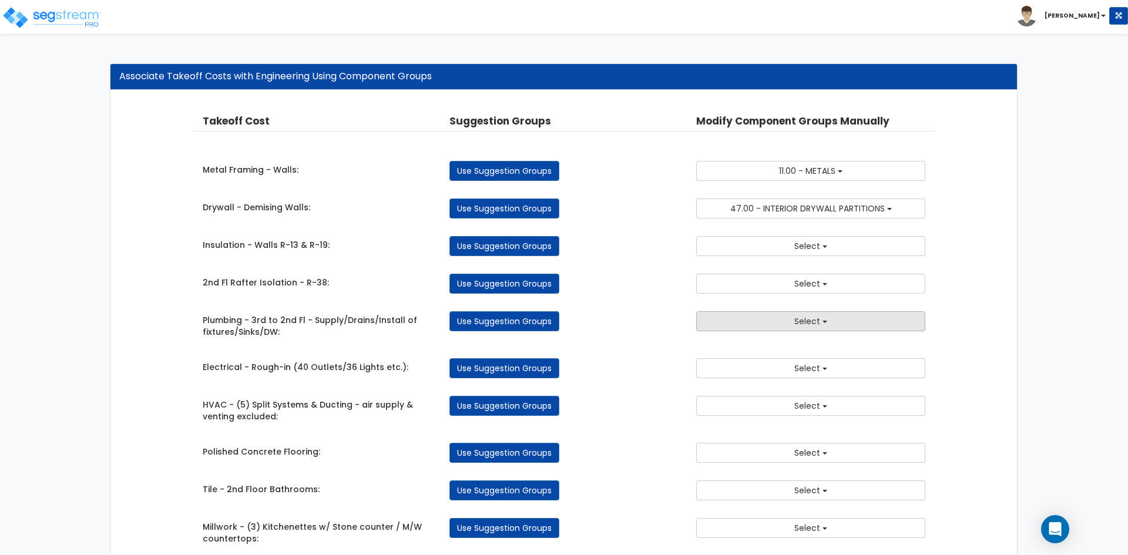
click at [751, 327] on button "Select" at bounding box center [810, 321] width 229 height 20
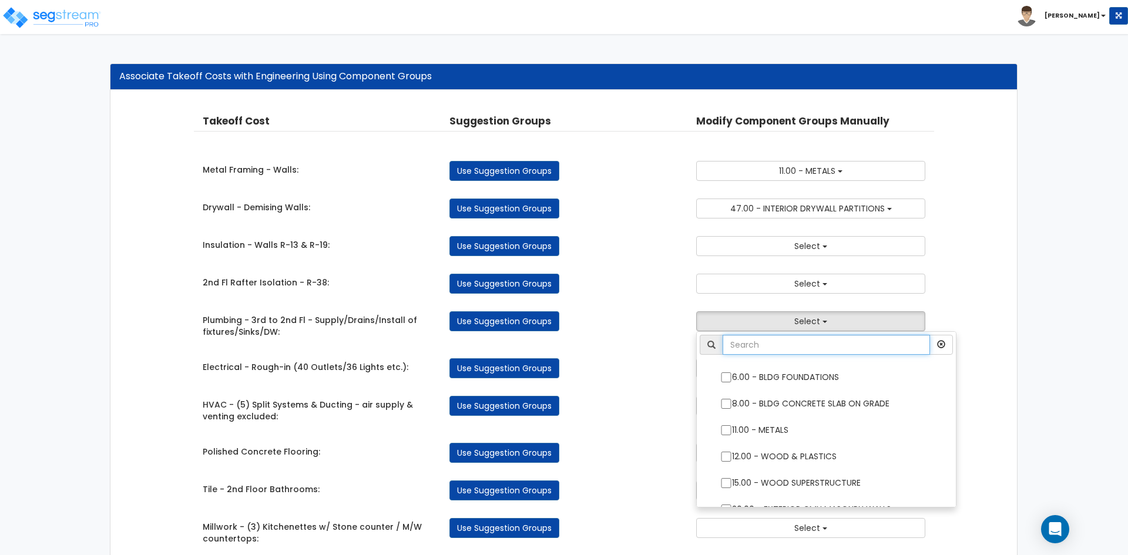
click at [775, 347] on input "text" at bounding box center [826, 345] width 207 height 20
type input "plumb"
click at [723, 377] on input "144.00 - GENERAL PLUMBING" at bounding box center [726, 378] width 12 height 10
checkbox input "true"
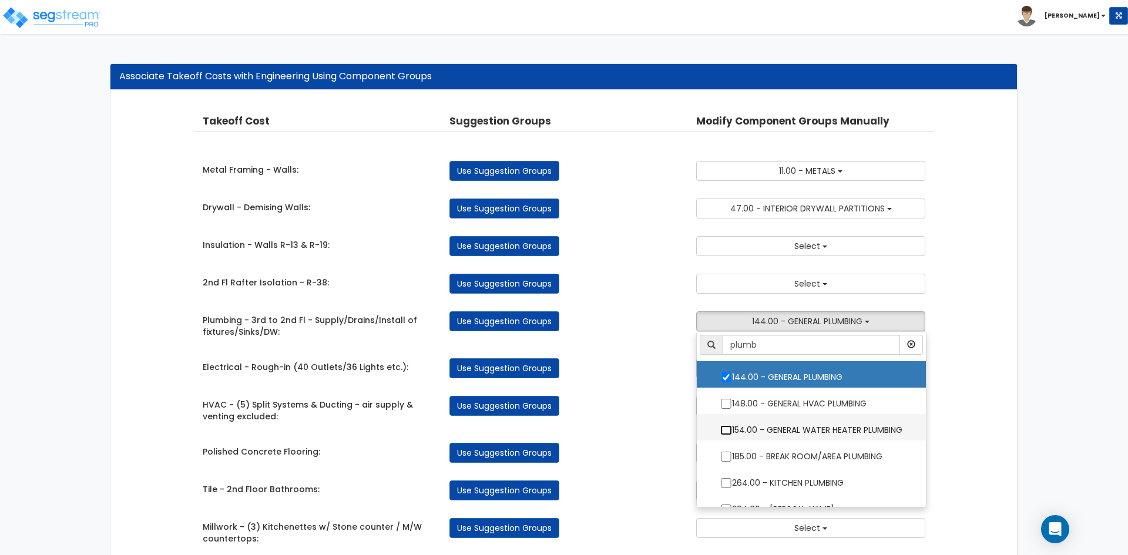
click at [725, 434] on input "154.00 - GENERAL WATER HEATER PLUMBING" at bounding box center [726, 430] width 12 height 10
checkbox input "true"
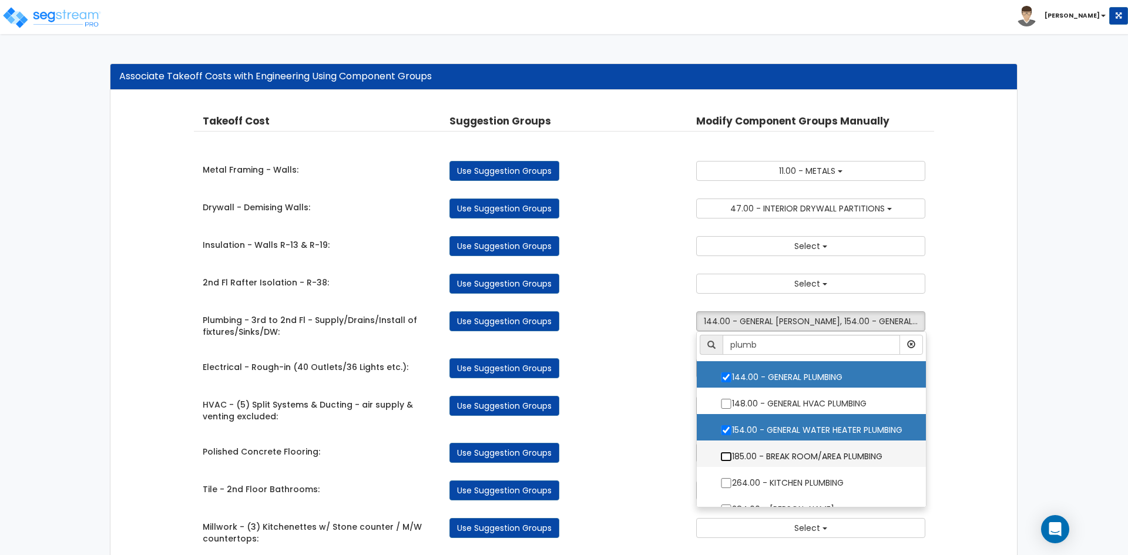
click at [726, 462] on input "185.00 - BREAK ROOM/AREA PLUMBING" at bounding box center [726, 457] width 12 height 10
checkbox input "true"
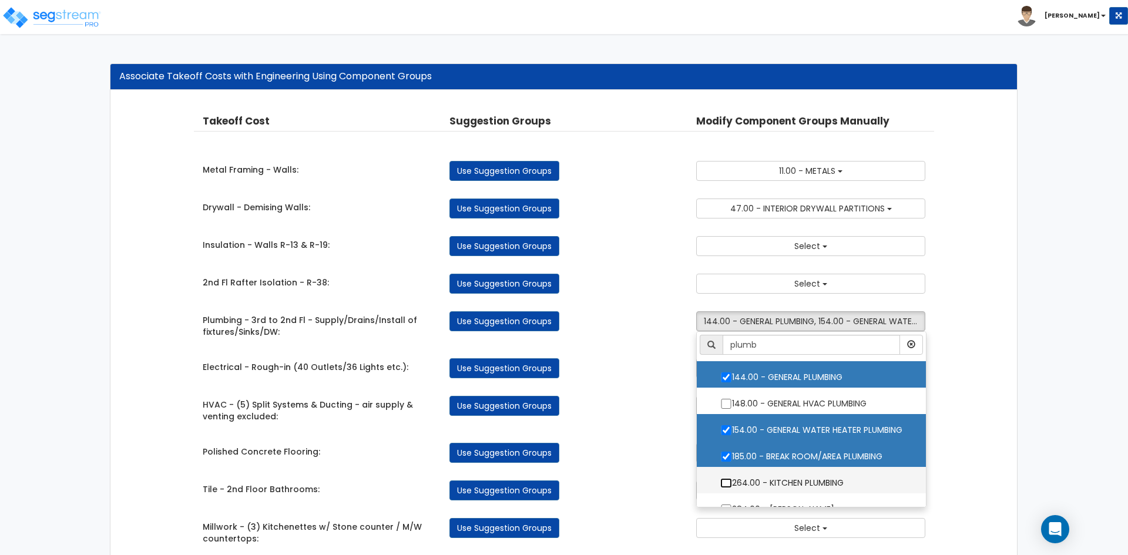
click at [725, 482] on input "264.00 - KITCHEN PLUMBING" at bounding box center [726, 483] width 12 height 10
checkbox input "true"
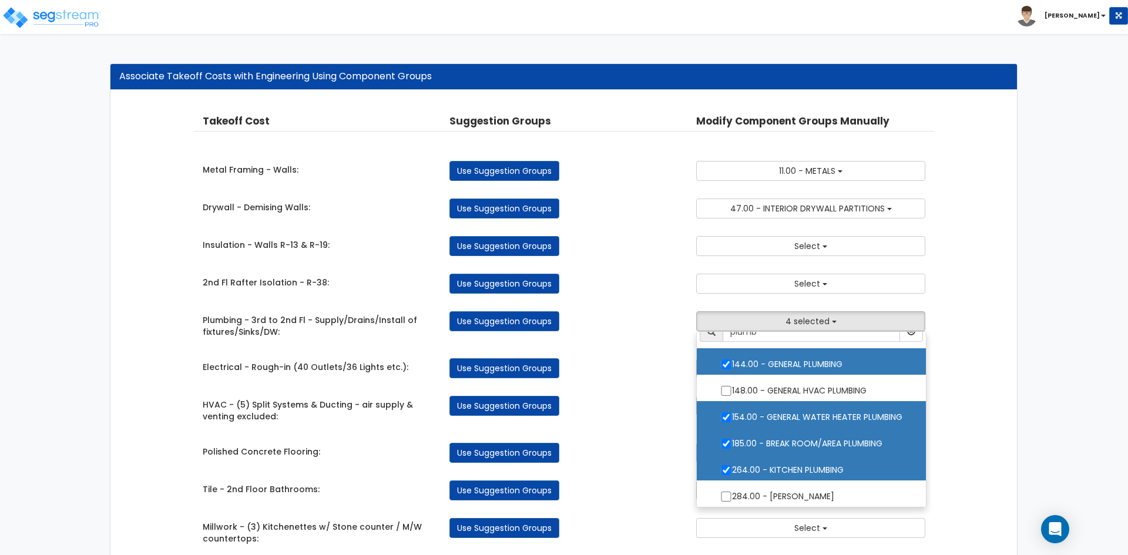
scroll to position [16, 0]
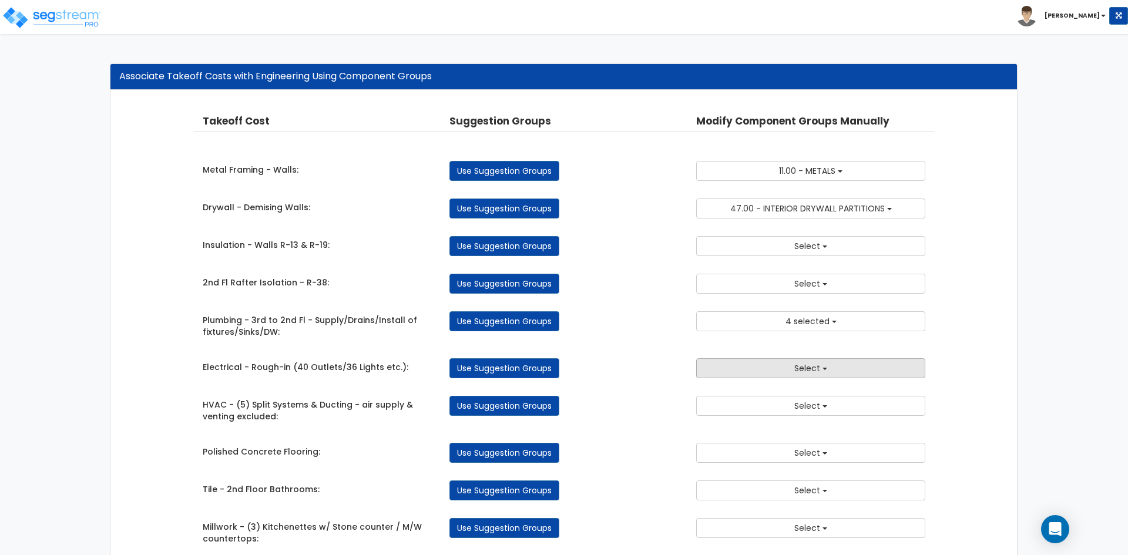
click at [749, 370] on button "Select" at bounding box center [810, 368] width 229 height 20
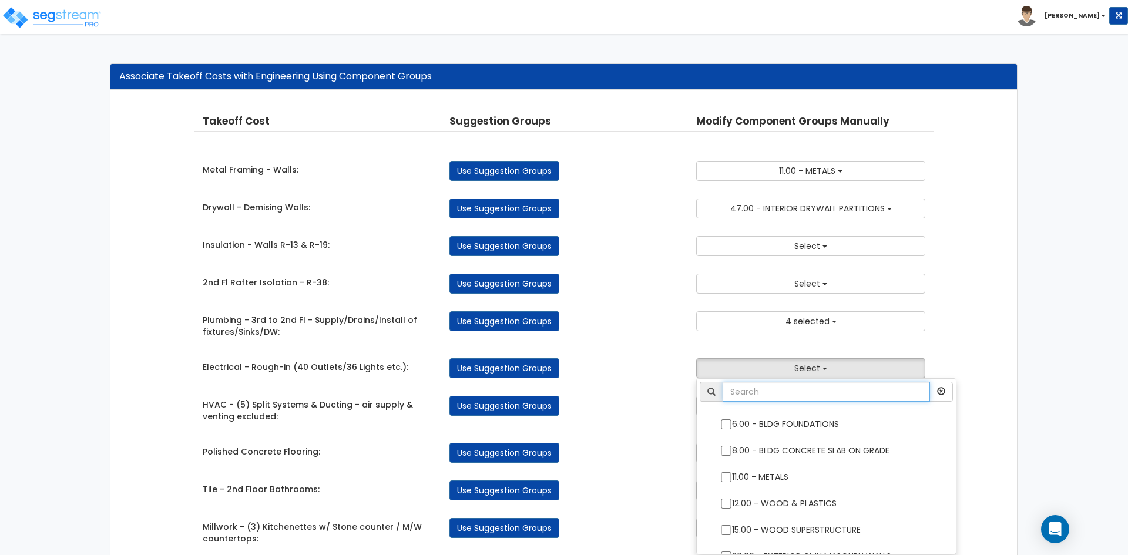
click at [758, 393] on input "text" at bounding box center [826, 392] width 207 height 20
type input "elec"
click at [725, 423] on input "145.00 - GENERAL ELECTRICAL" at bounding box center [726, 425] width 12 height 10
checkbox input "true"
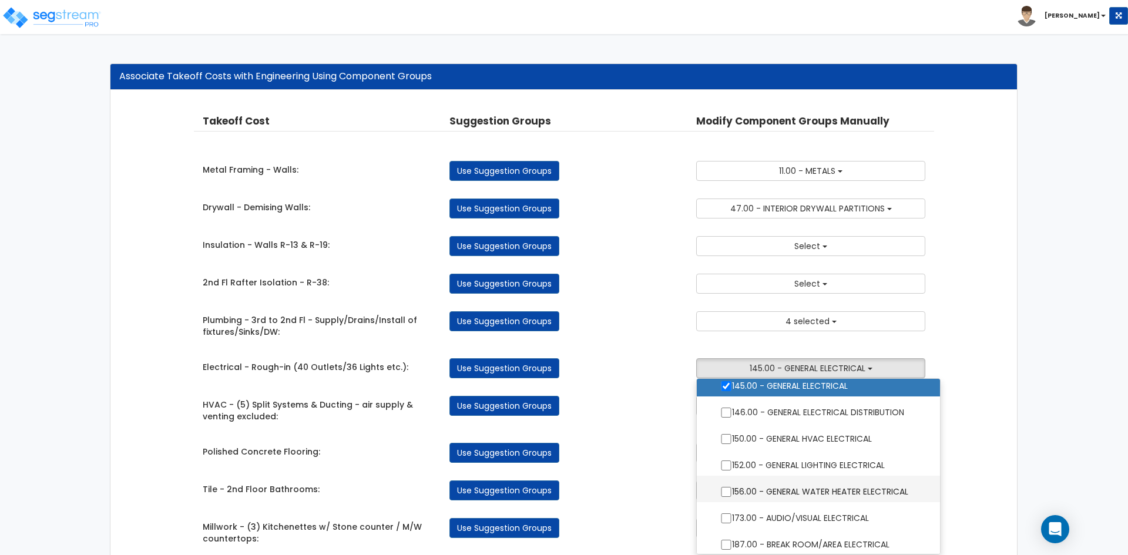
scroll to position [59, 0]
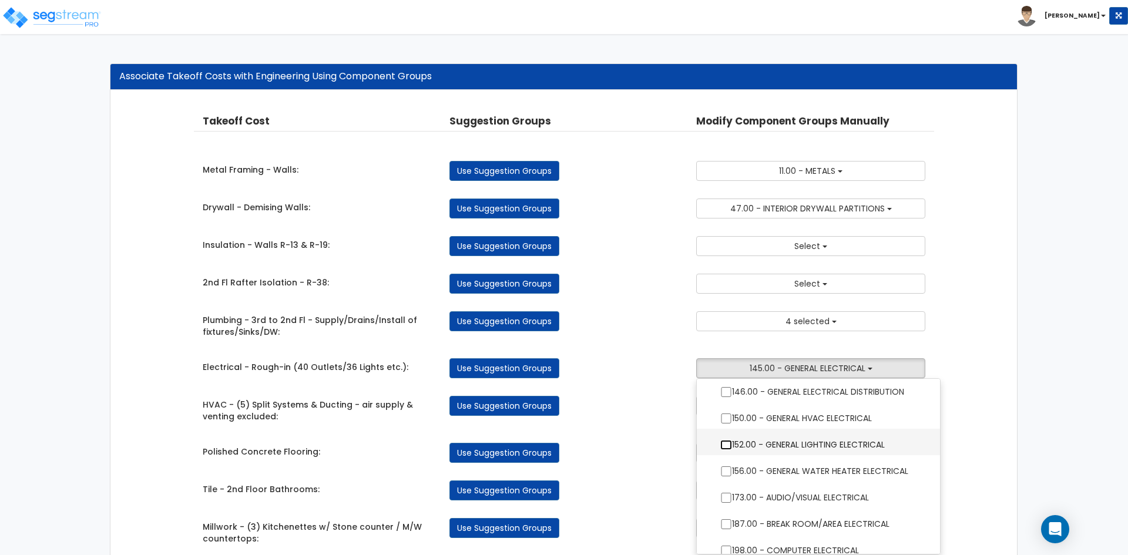
click at [723, 449] on input "152.00 - GENERAL LIGHTING ELECTRICAL" at bounding box center [726, 445] width 12 height 10
checkbox input "true"
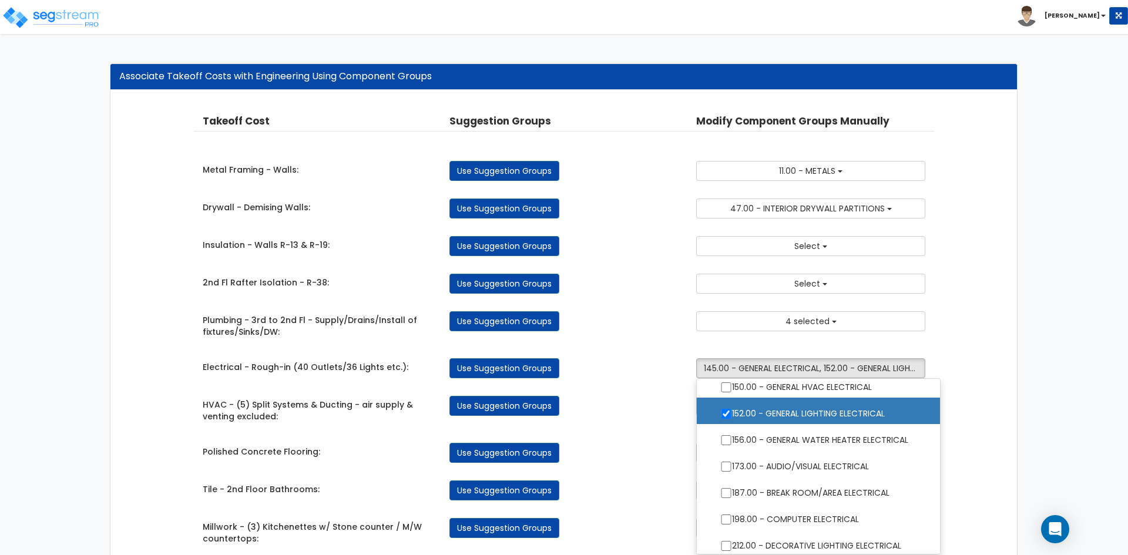
scroll to position [118, 0]
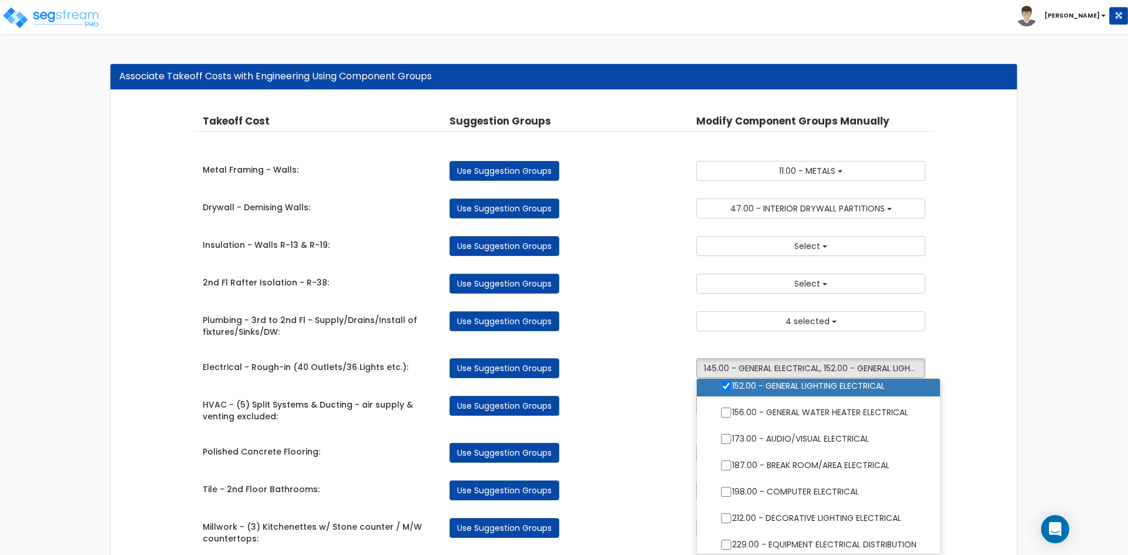
click at [645, 421] on div "HVAC - (5) Split Systems & Ducting - air supply & venting excluded: Use Suggest…" at bounding box center [564, 407] width 741 height 35
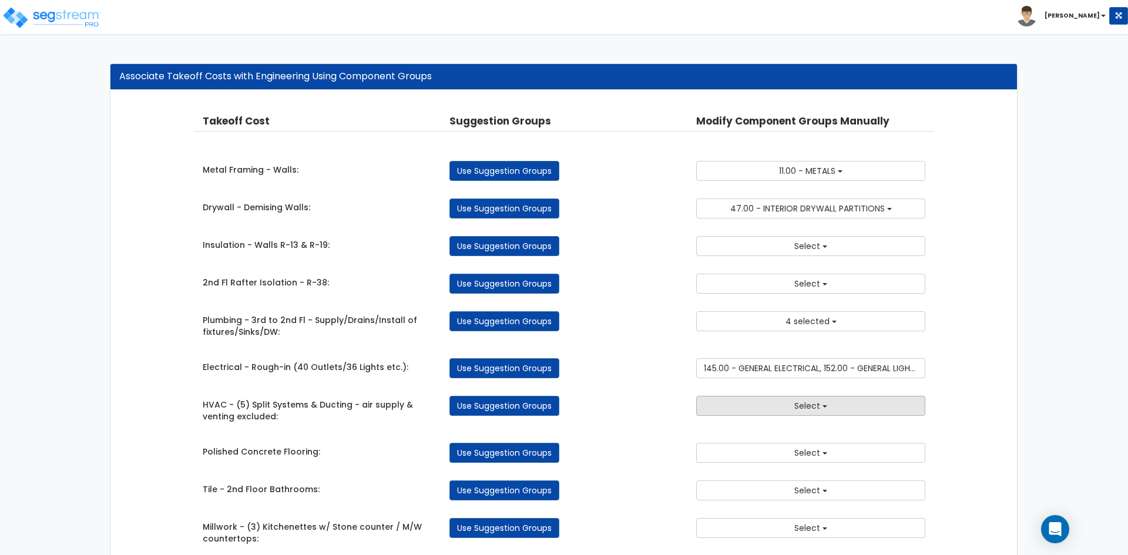
click at [728, 407] on button "Select" at bounding box center [810, 406] width 229 height 20
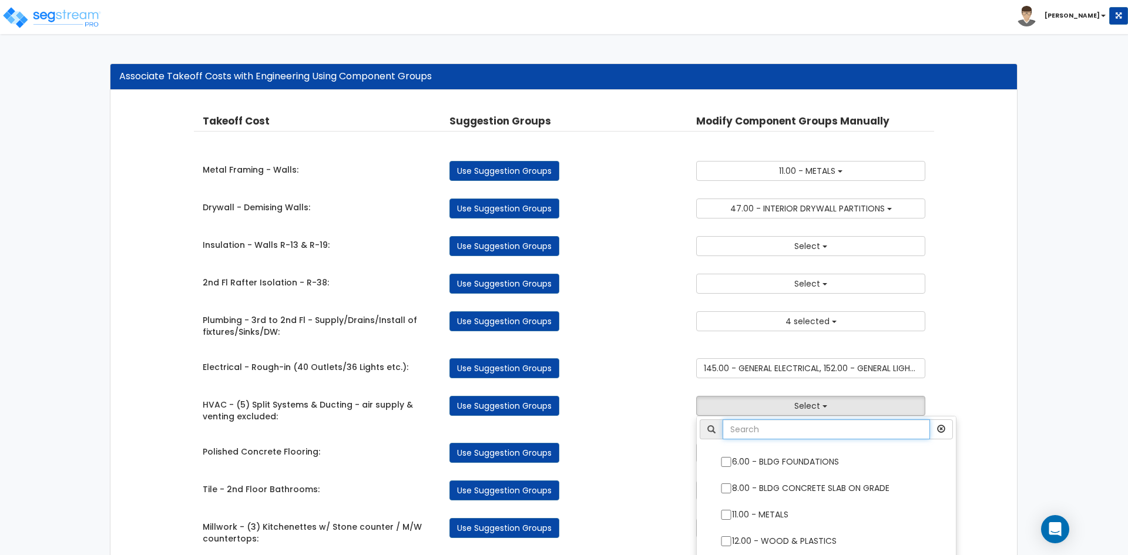
click at [748, 433] on input "text" at bounding box center [826, 430] width 207 height 20
type input "hva"
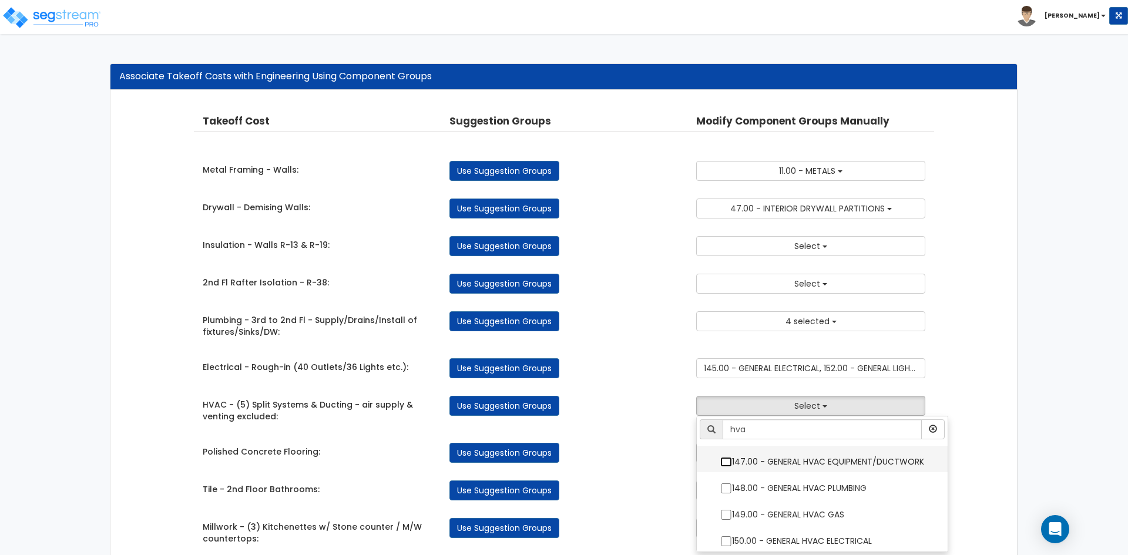
click at [727, 461] on input "147.00 - GENERAL HVAC EQUIPMENT/DUCTWORK" at bounding box center [726, 462] width 12 height 10
checkbox input "true"
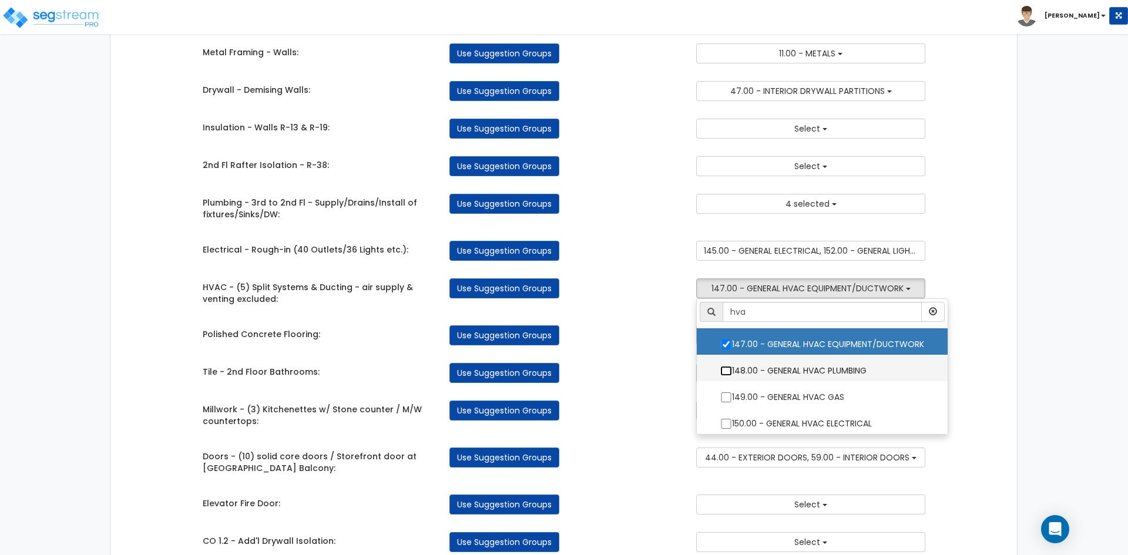
click at [726, 370] on input "148.00 - GENERAL HVAC PLUMBING" at bounding box center [726, 371] width 12 height 10
checkbox input "true"
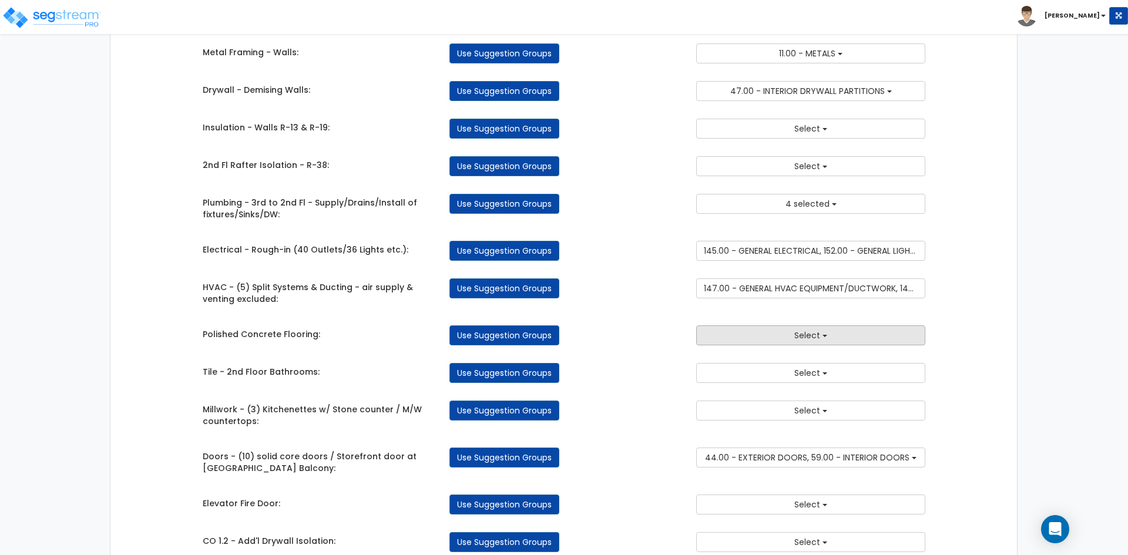
click at [769, 336] on button "Select" at bounding box center [810, 336] width 229 height 20
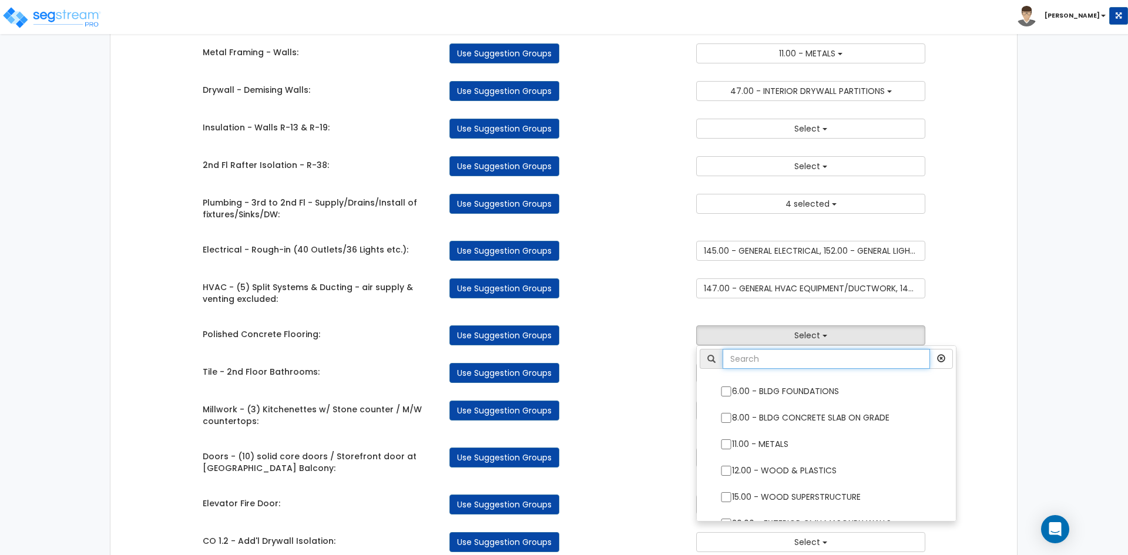
click at [760, 355] on input "text" at bounding box center [826, 359] width 207 height 20
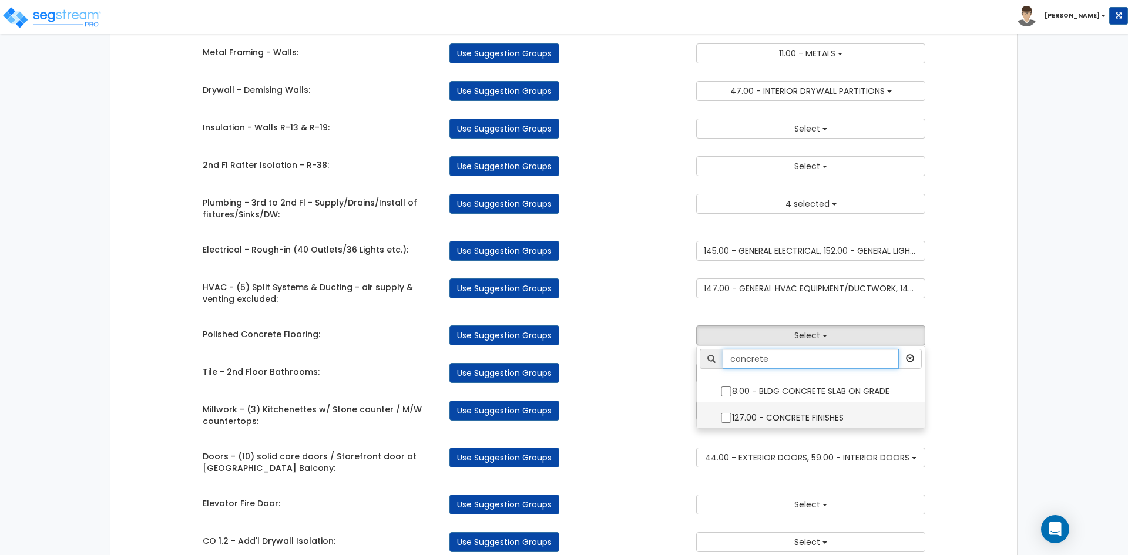
type input "concrete"
click at [722, 416] on input "127.00 - CONCRETE FINISHES" at bounding box center [726, 418] width 12 height 10
checkbox input "true"
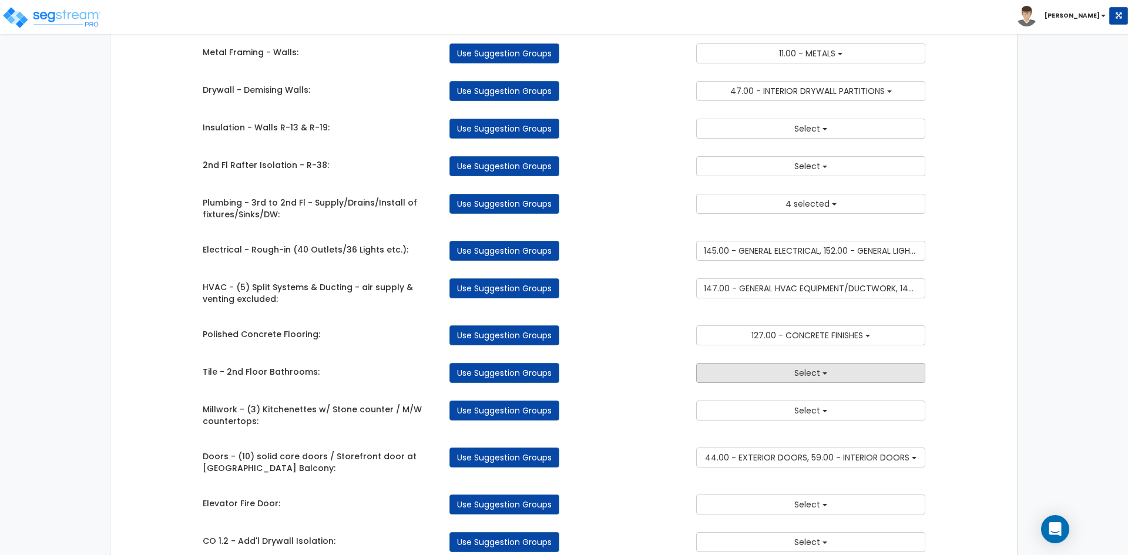
click at [764, 370] on button "Select" at bounding box center [810, 373] width 229 height 20
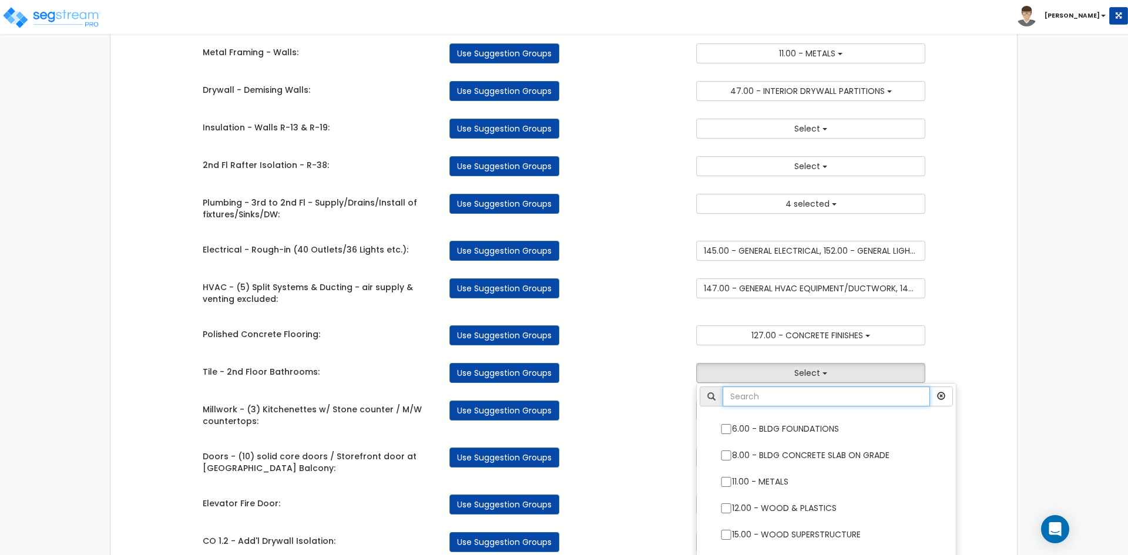
click at [769, 390] on input "text" at bounding box center [826, 397] width 207 height 20
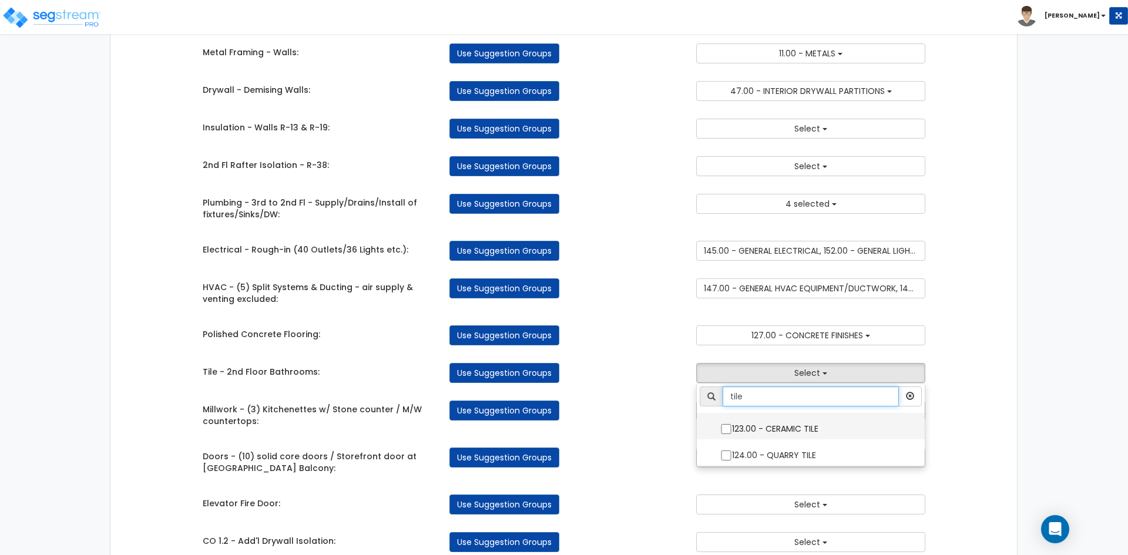
type input "tile"
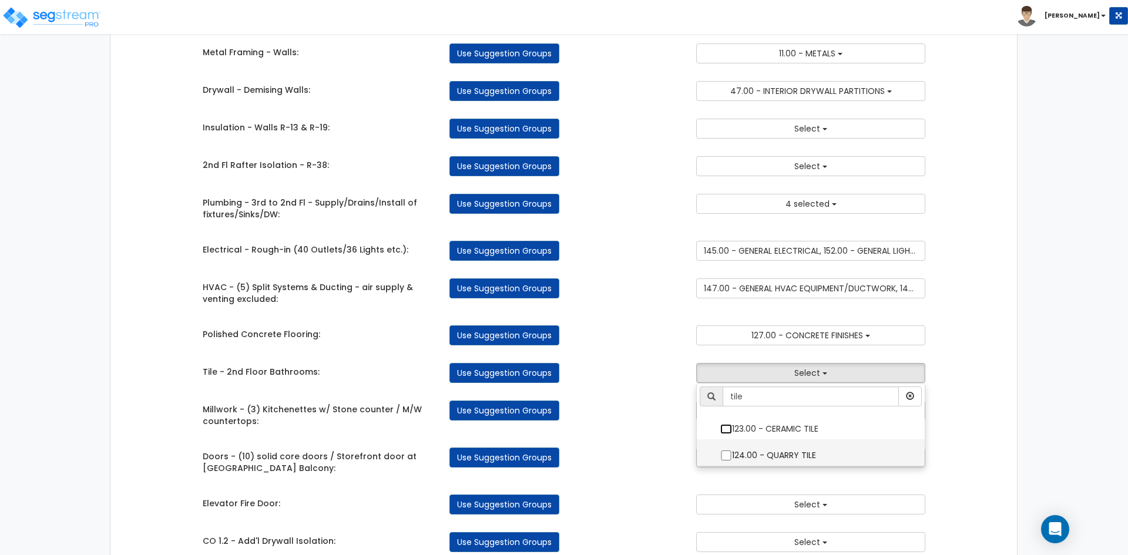
drag, startPoint x: 723, startPoint y: 432, endPoint x: 720, endPoint y: 455, distance: 23.7
click at [723, 432] on input "123.00 - CERAMIC TILE" at bounding box center [726, 429] width 12 height 10
checkbox input "true"
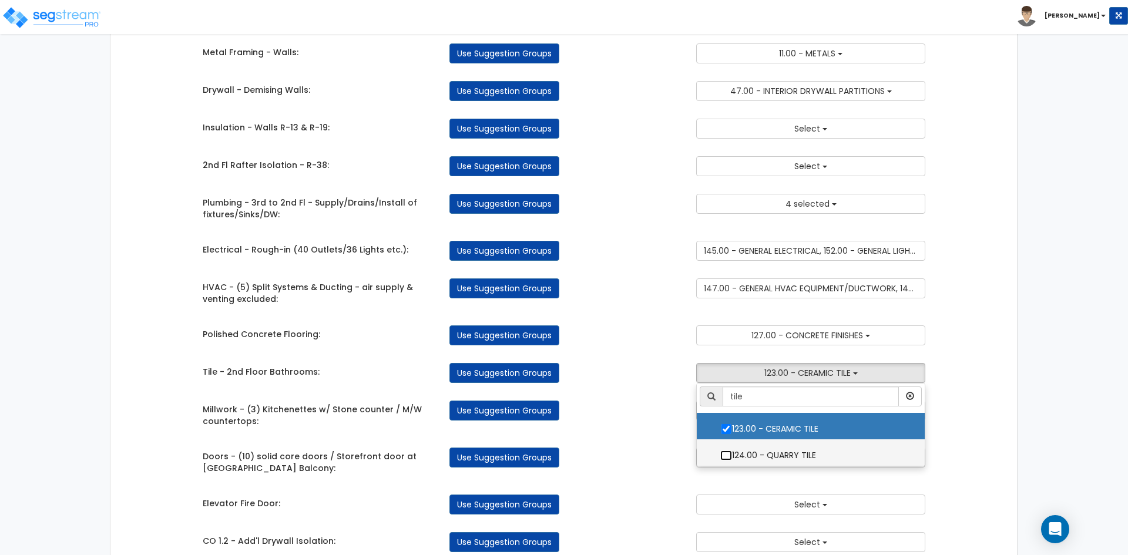
click at [725, 457] on input "124.00 - QUARRY TILE" at bounding box center [726, 456] width 12 height 10
checkbox input "true"
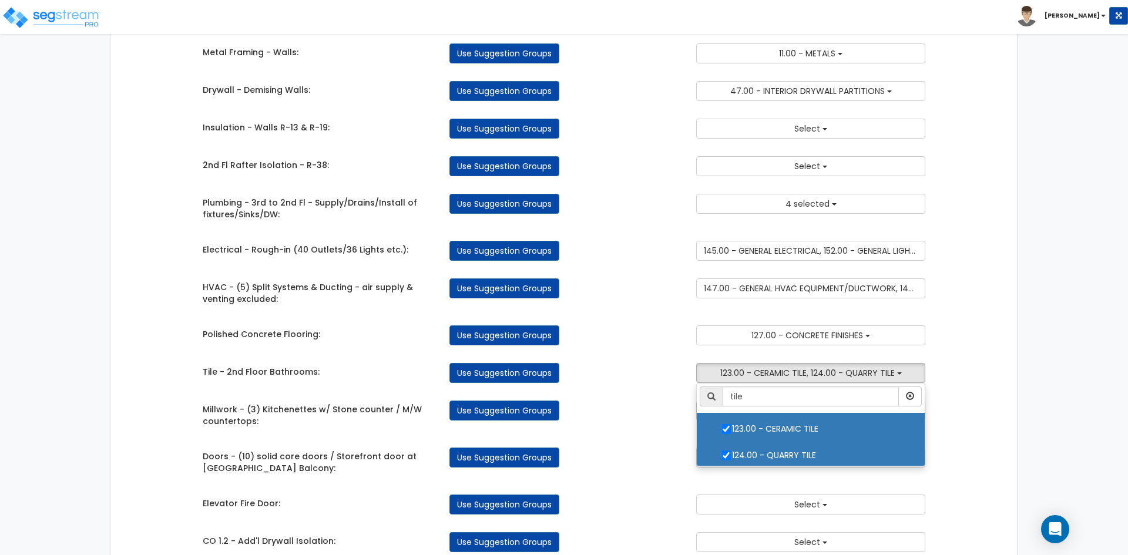
drag, startPoint x: 658, startPoint y: 438, endPoint x: 673, endPoint y: 434, distance: 16.0
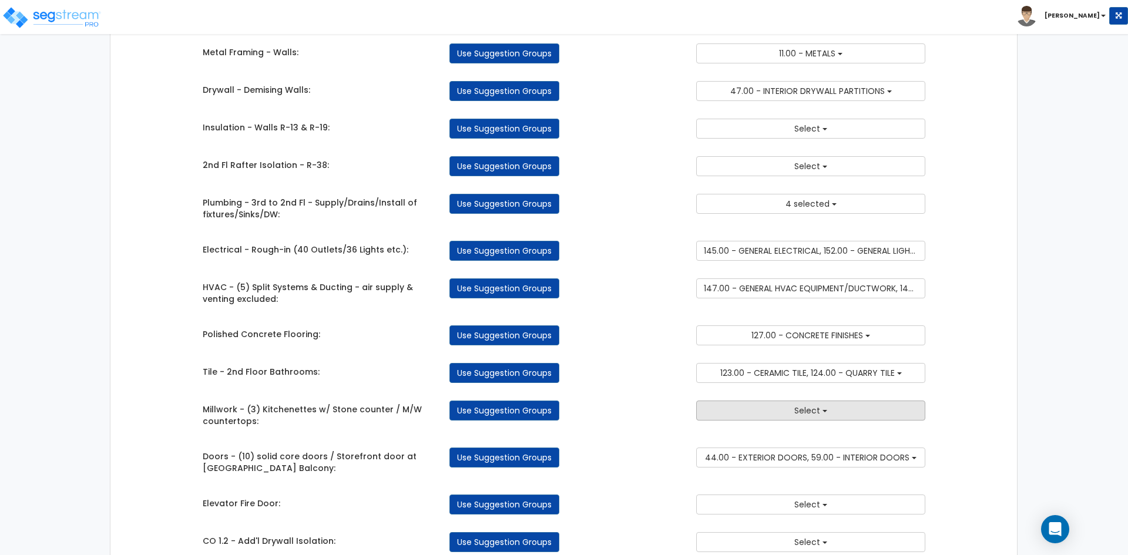
click at [726, 409] on button "Select" at bounding box center [810, 411] width 229 height 20
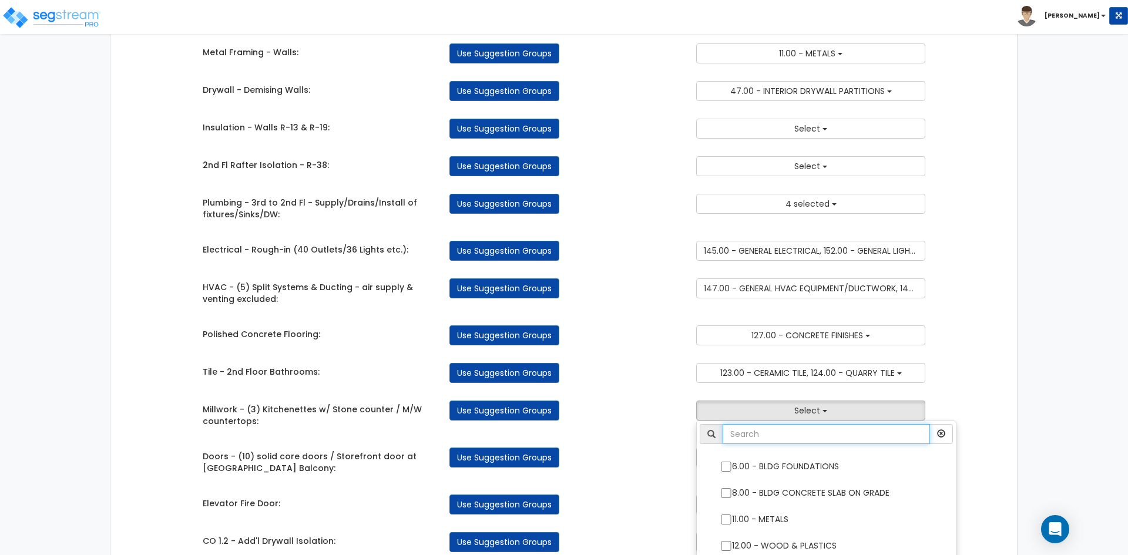
click at [769, 432] on input "text" at bounding box center [826, 434] width 207 height 20
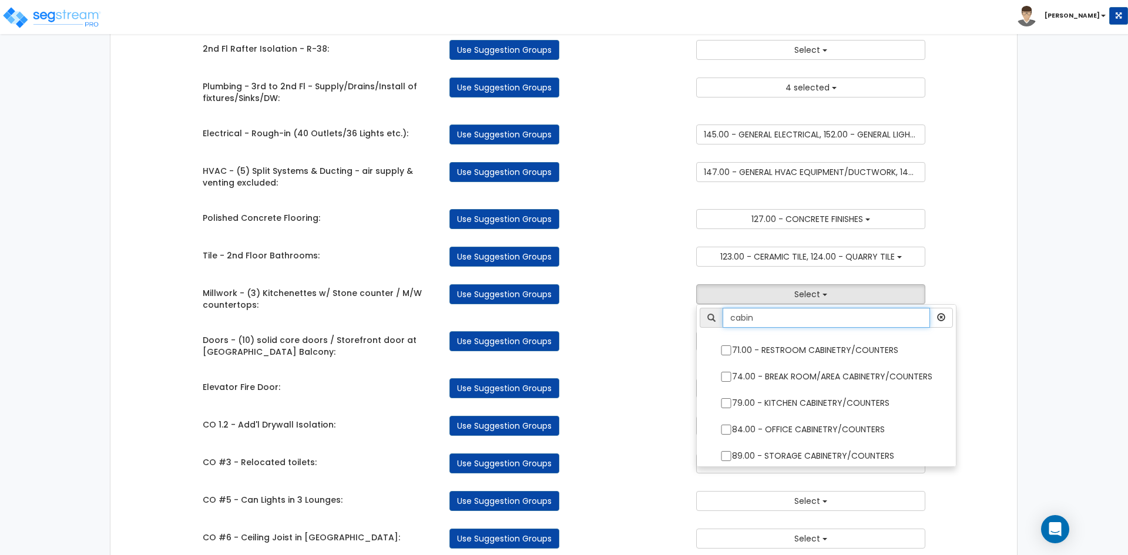
scroll to position [235, 0]
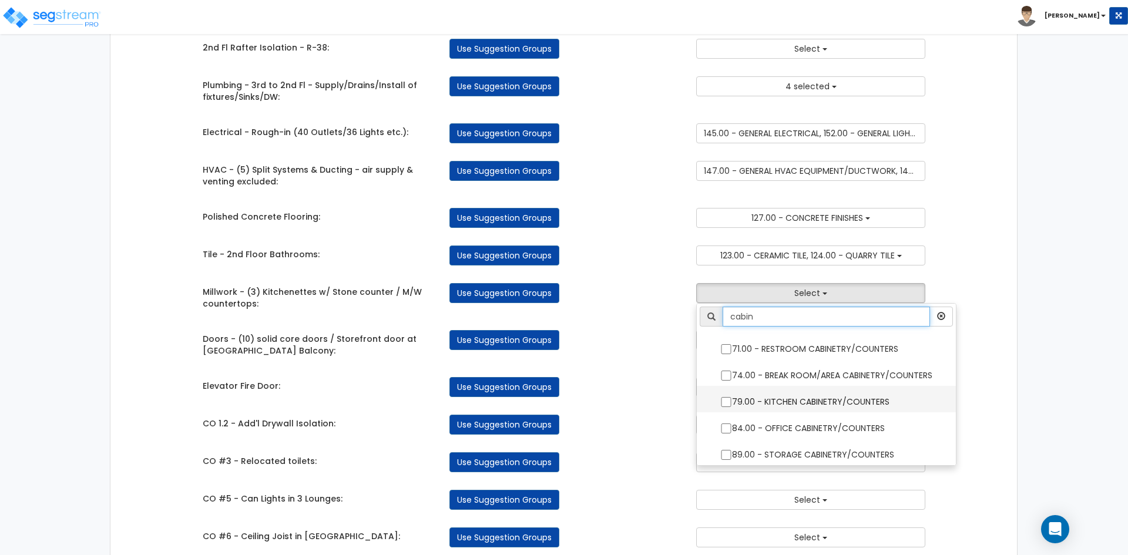
type input "cabin"
click at [725, 405] on input "79.00 - KITCHEN CABINETRY/COUNTERS" at bounding box center [726, 402] width 12 height 10
checkbox input "true"
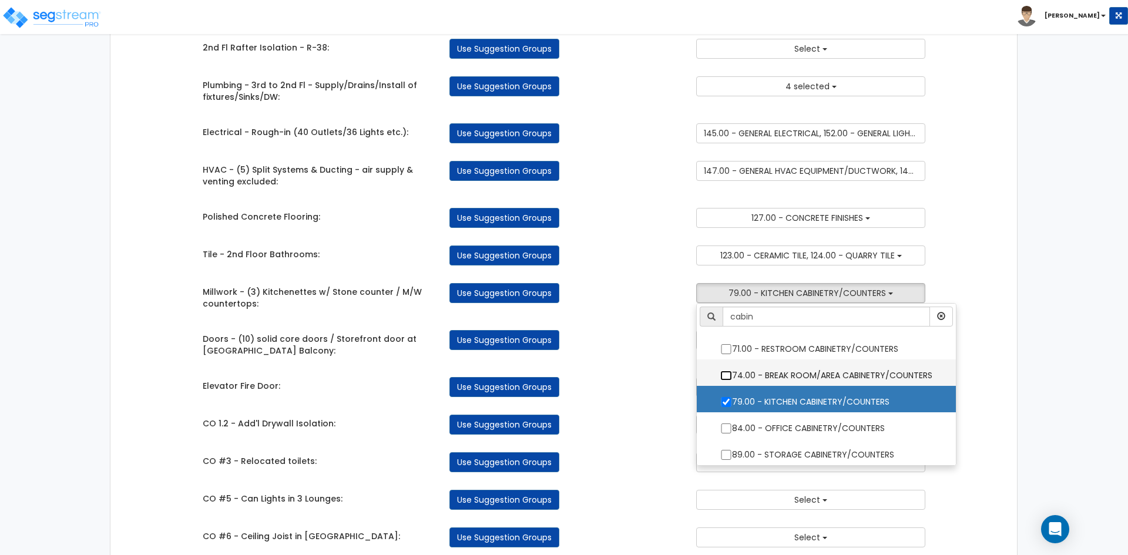
click at [722, 375] on input "74.00 - BREAK ROOM/AREA CABINETRY/COUNTERS" at bounding box center [726, 376] width 12 height 10
checkbox input "true"
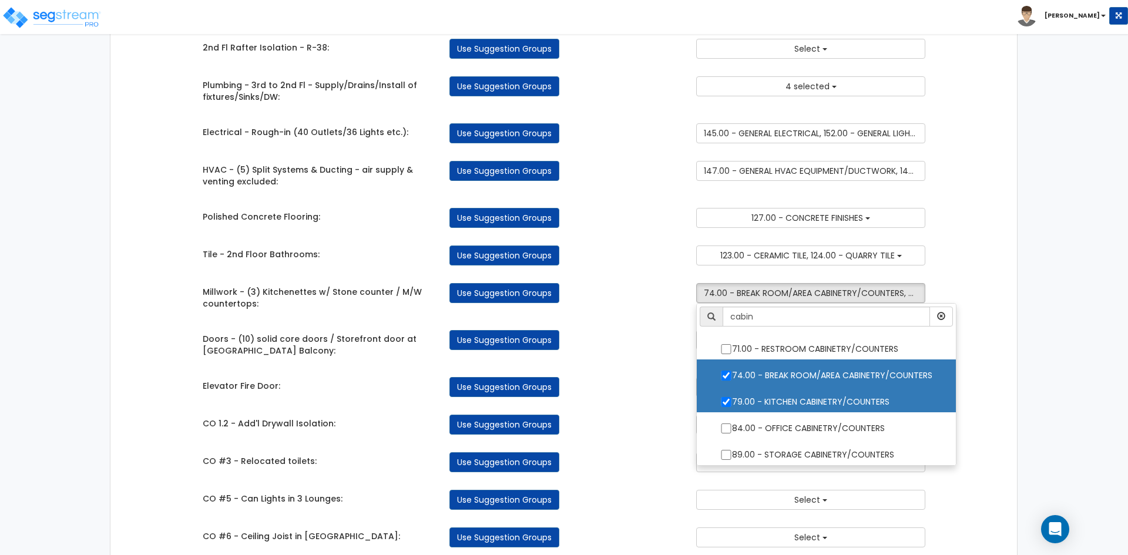
scroll to position [3, 0]
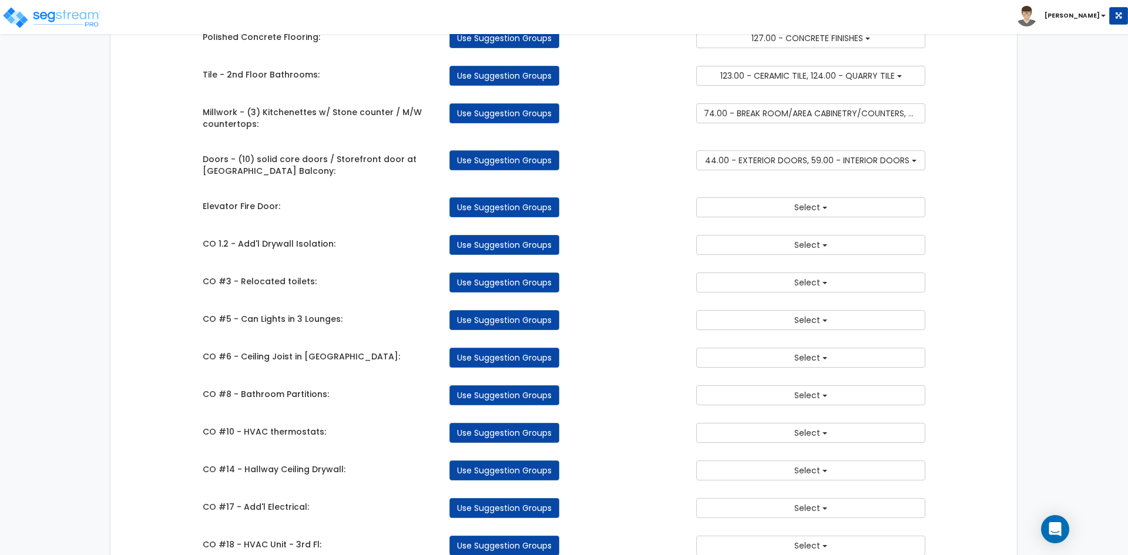
scroll to position [470, 0]
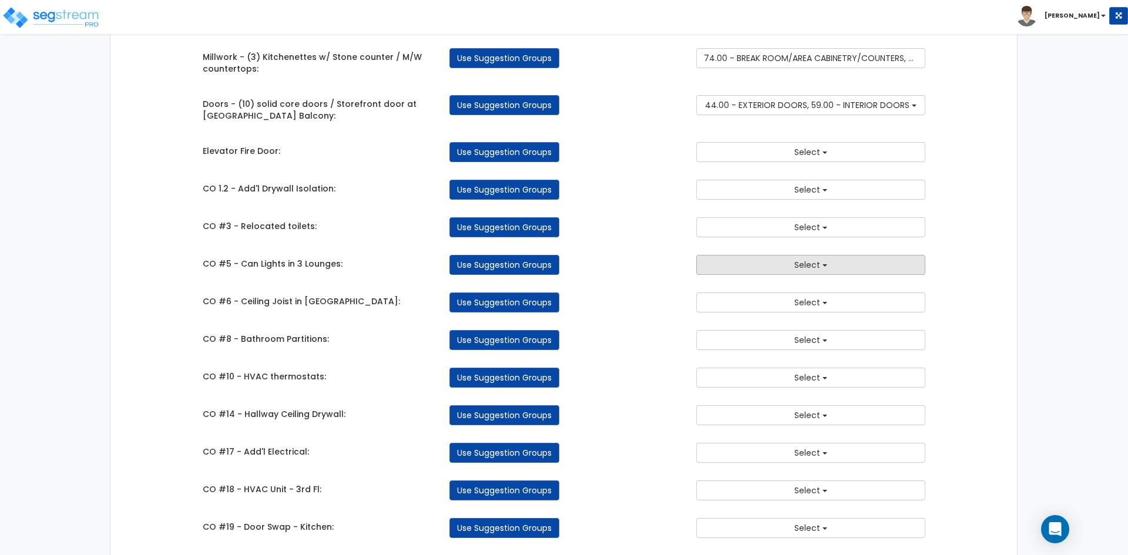
click at [743, 265] on button "Select" at bounding box center [810, 265] width 229 height 20
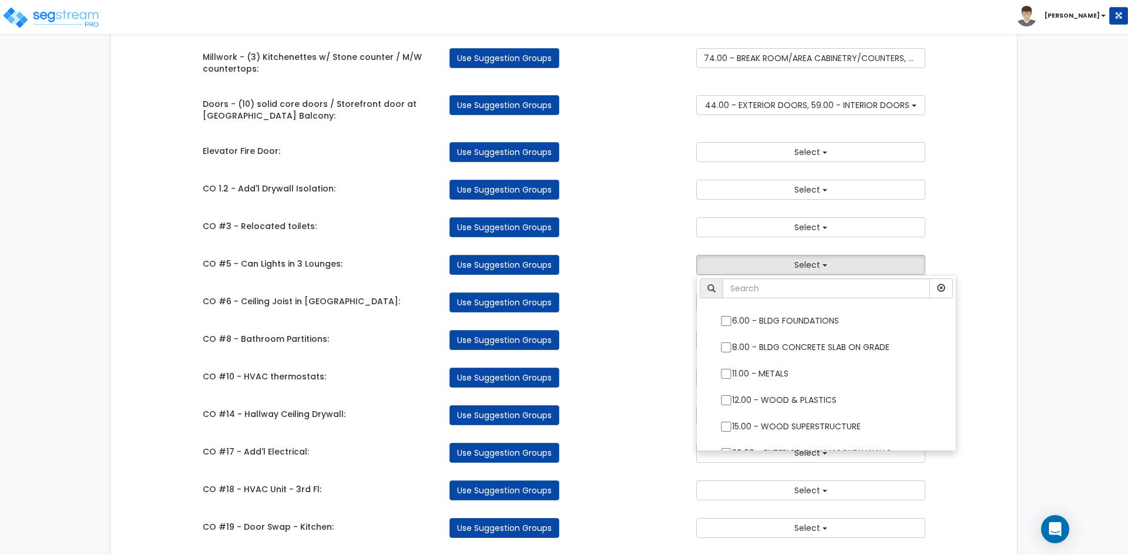
click at [650, 302] on div "Use Suggestion Groups" at bounding box center [564, 303] width 247 height 20
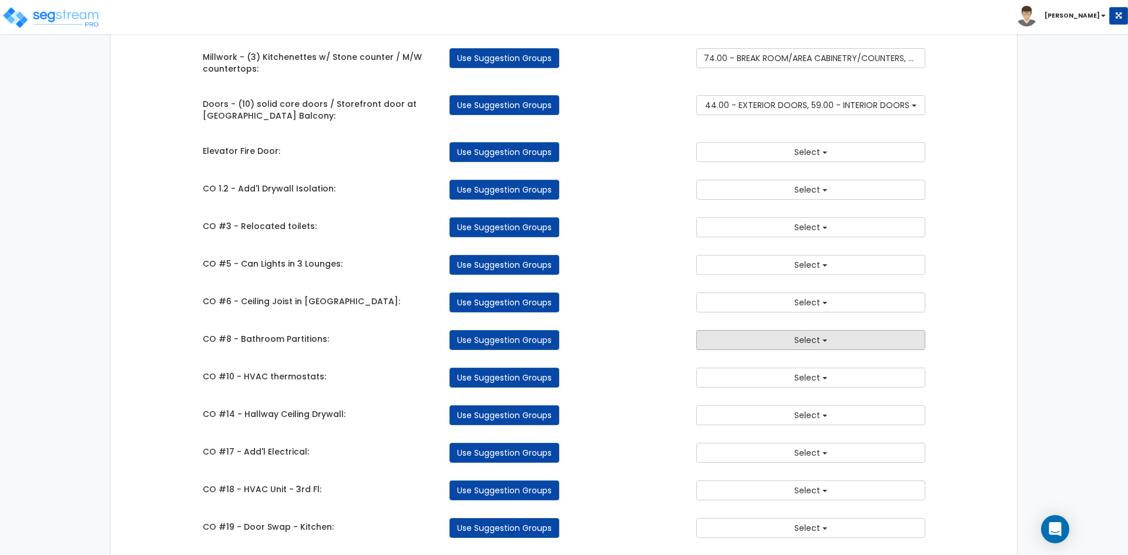
click at [785, 338] on button "Select" at bounding box center [810, 340] width 229 height 20
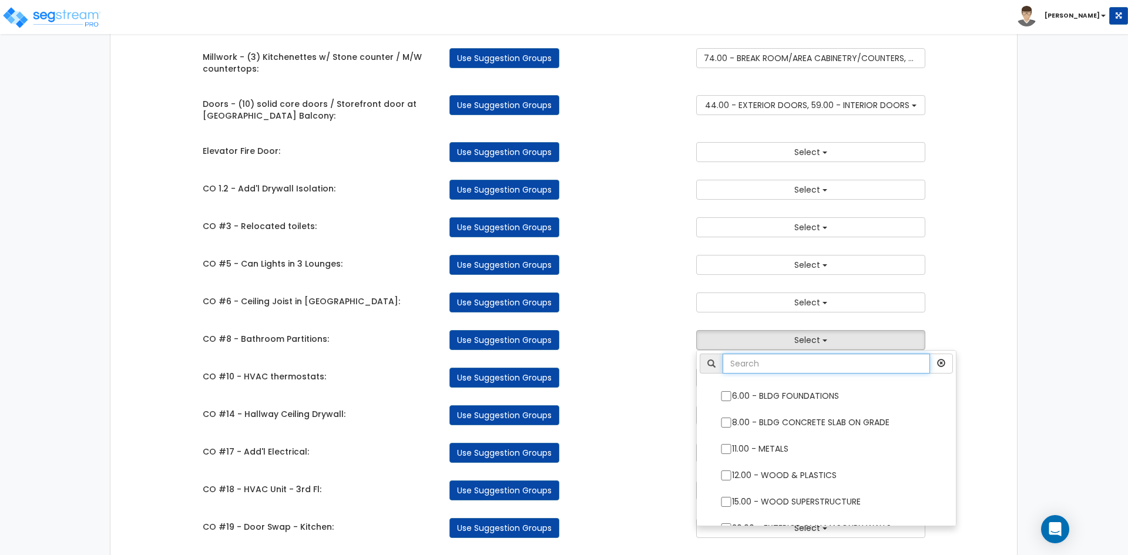
click at [755, 371] on input "text" at bounding box center [826, 364] width 207 height 20
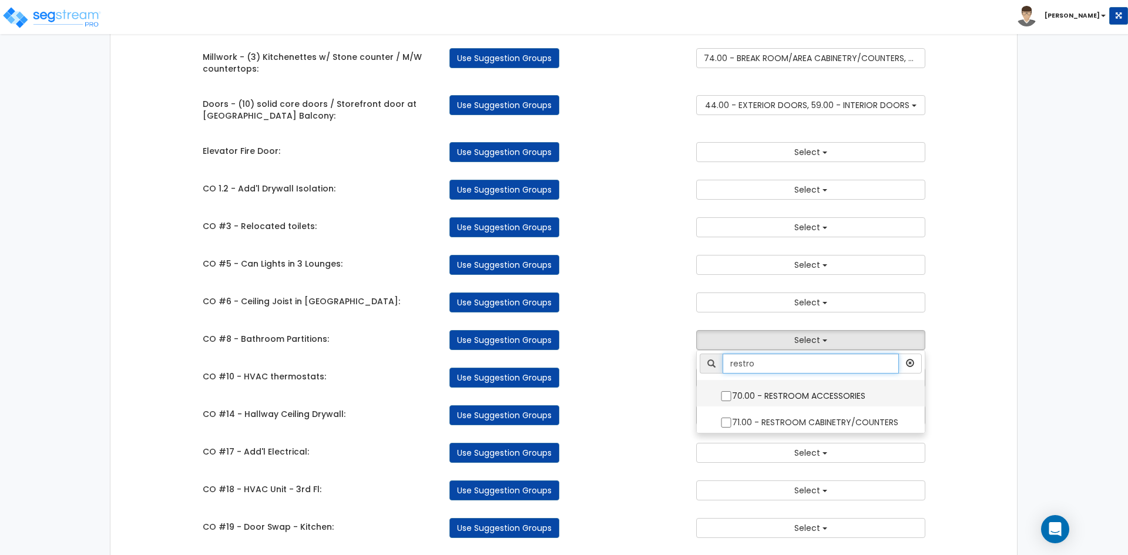
type input "restro"
click at [727, 396] on input "70.00 - RESTROOM ACCESSORIES" at bounding box center [726, 396] width 12 height 10
checkbox input "true"
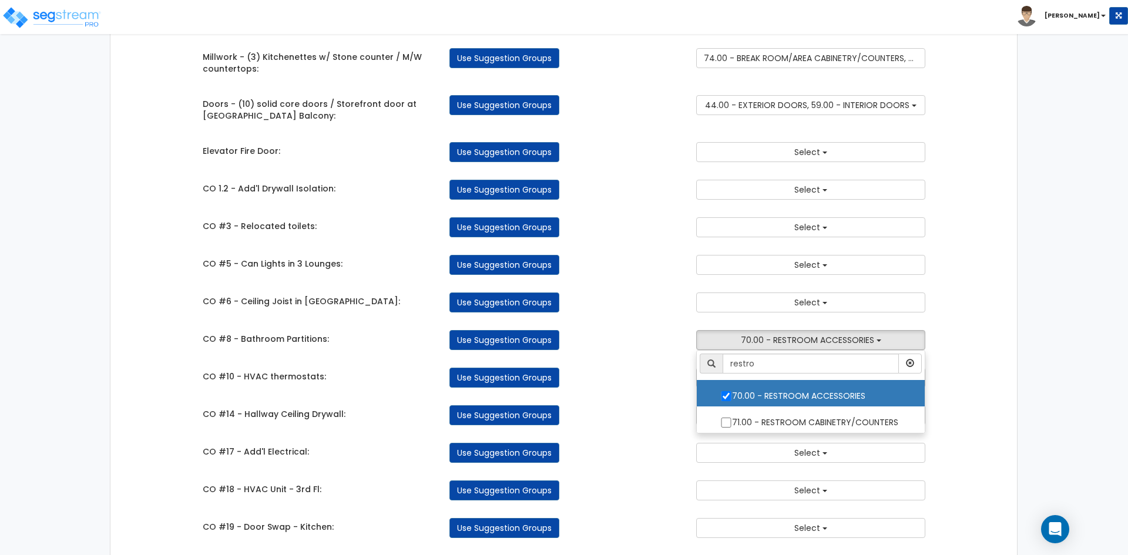
click at [625, 382] on div "Use Suggestion Groups" at bounding box center [564, 378] width 247 height 20
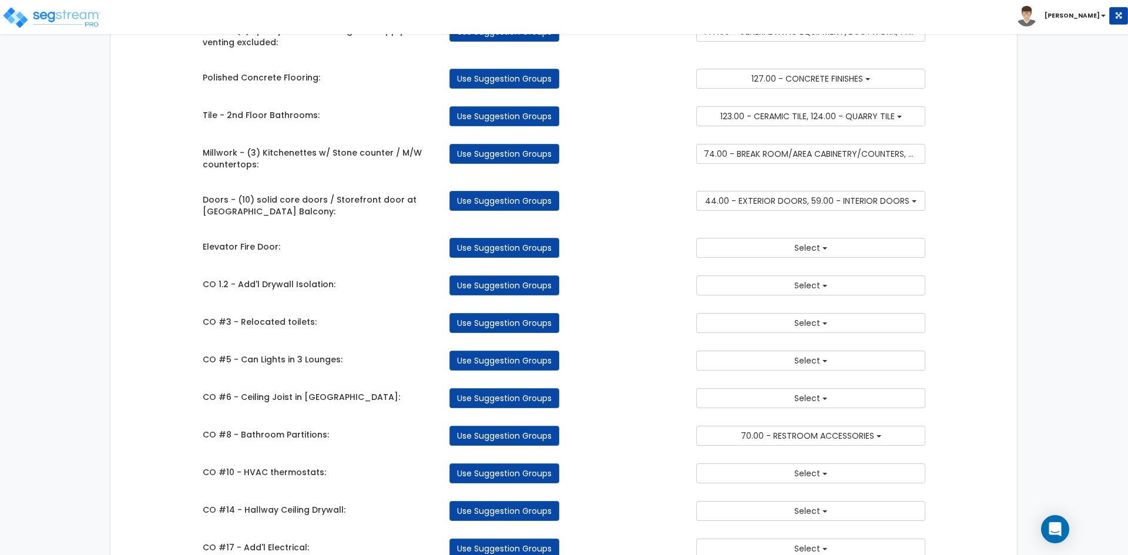
scroll to position [353, 0]
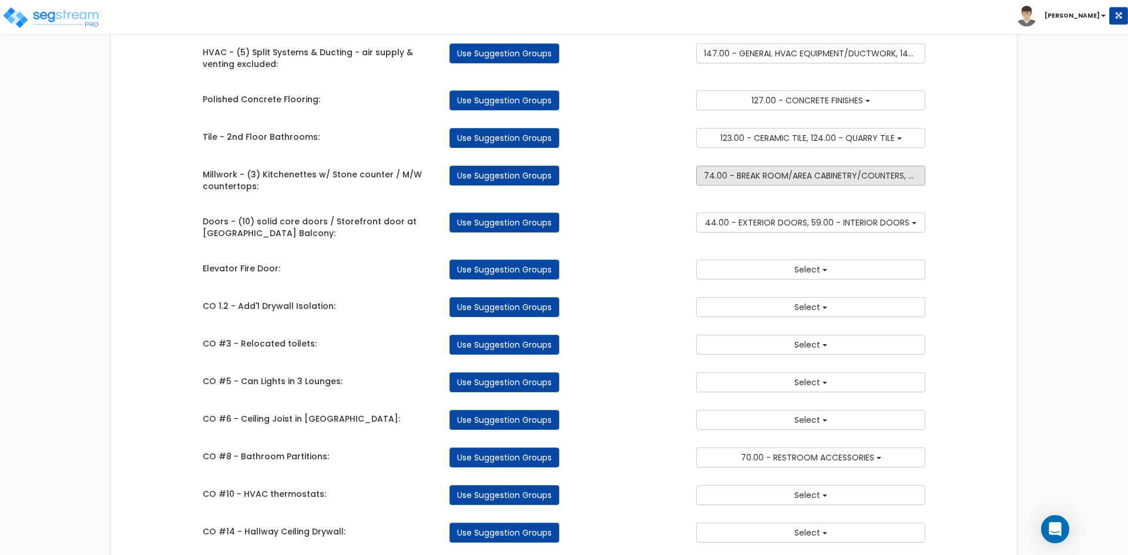
click at [840, 177] on span "74.00 - BREAK ROOM/AREA CABINETRY/COUNTERS, 79.00 - KITCHEN CABINETRY/COUNTERS" at bounding box center [885, 176] width 362 height 12
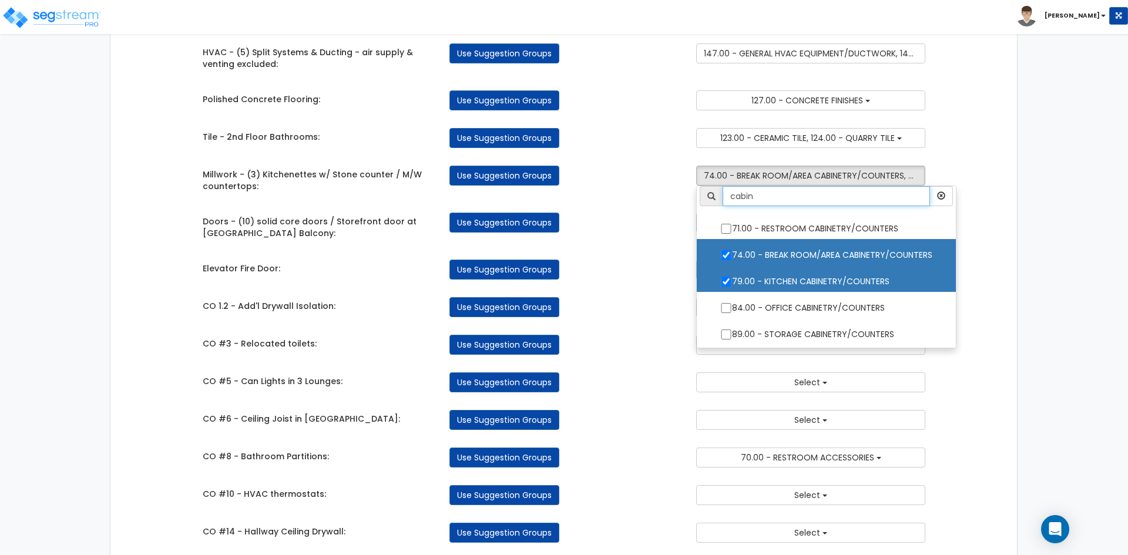
click at [834, 206] on input "cabin" at bounding box center [826, 196] width 207 height 20
click at [726, 230] on input "71.00 - RESTROOM CABINETRY/COUNTERS" at bounding box center [726, 229] width 12 height 10
checkbox input "true"
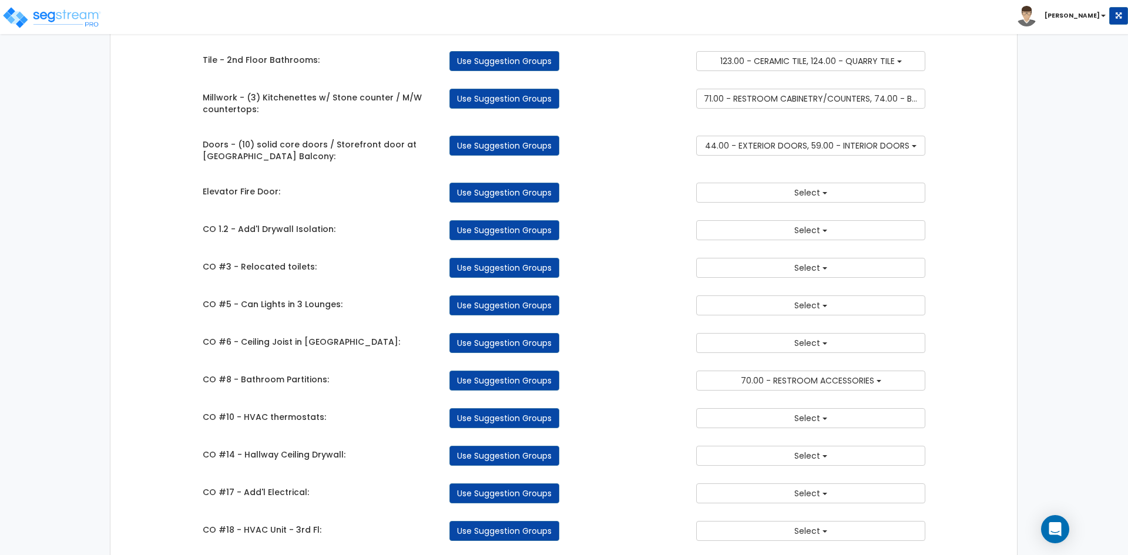
scroll to position [470, 0]
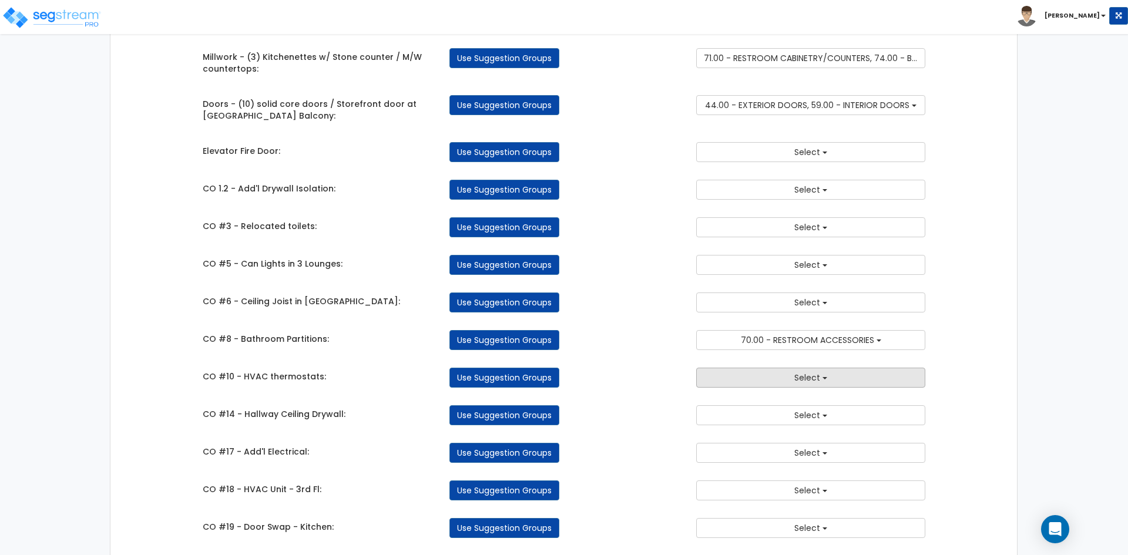
click at [742, 378] on button "Select" at bounding box center [810, 378] width 229 height 20
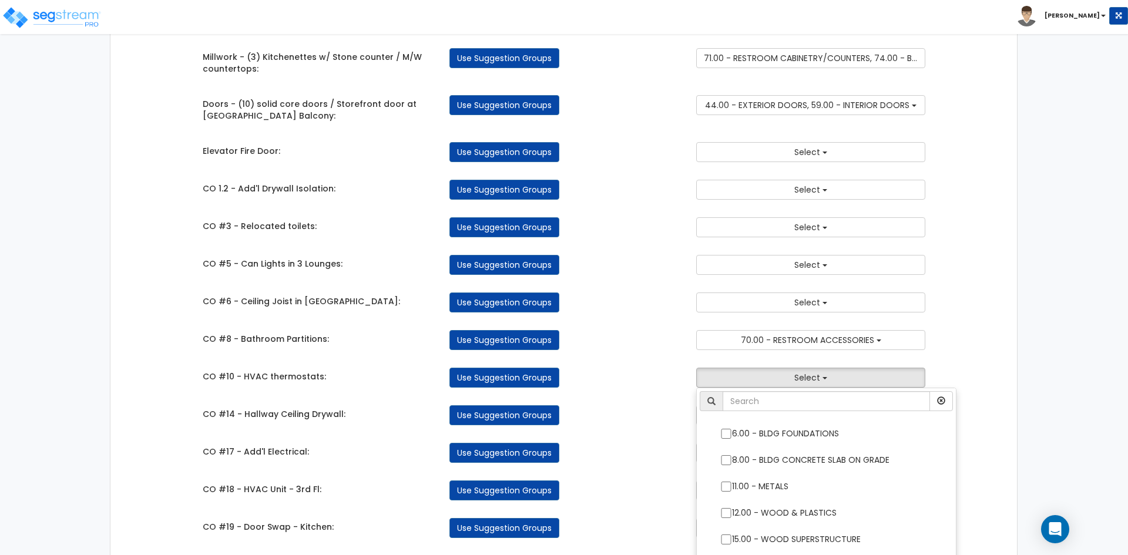
click at [656, 405] on div "CO #14 - Hallway Ceiling Drywall: Use Suggestion Groups 6.00 - BLDG FOUNDATIONS…" at bounding box center [564, 413] width 741 height 26
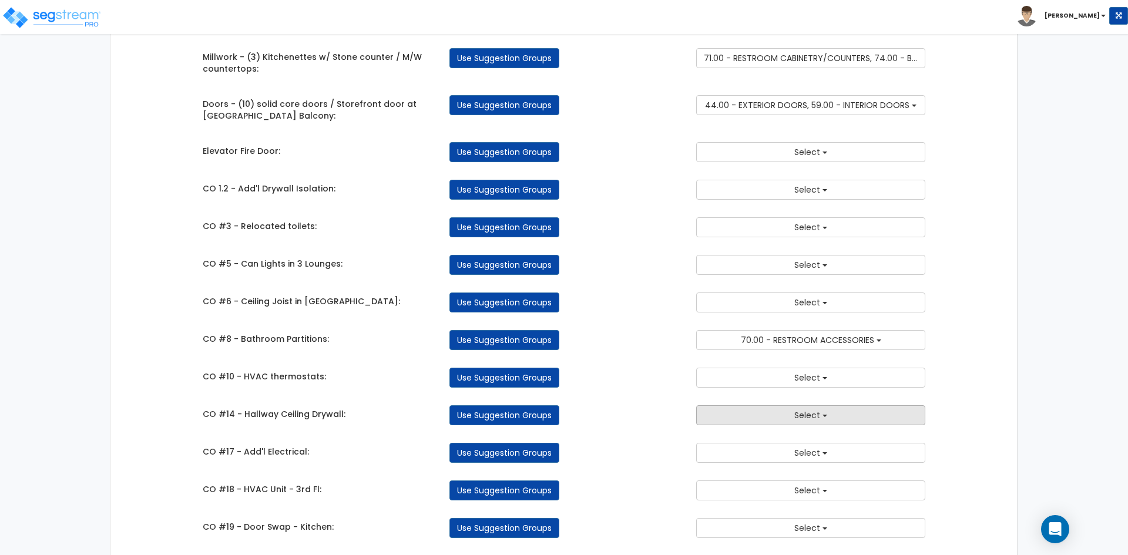
click at [733, 414] on button "Select" at bounding box center [810, 415] width 229 height 20
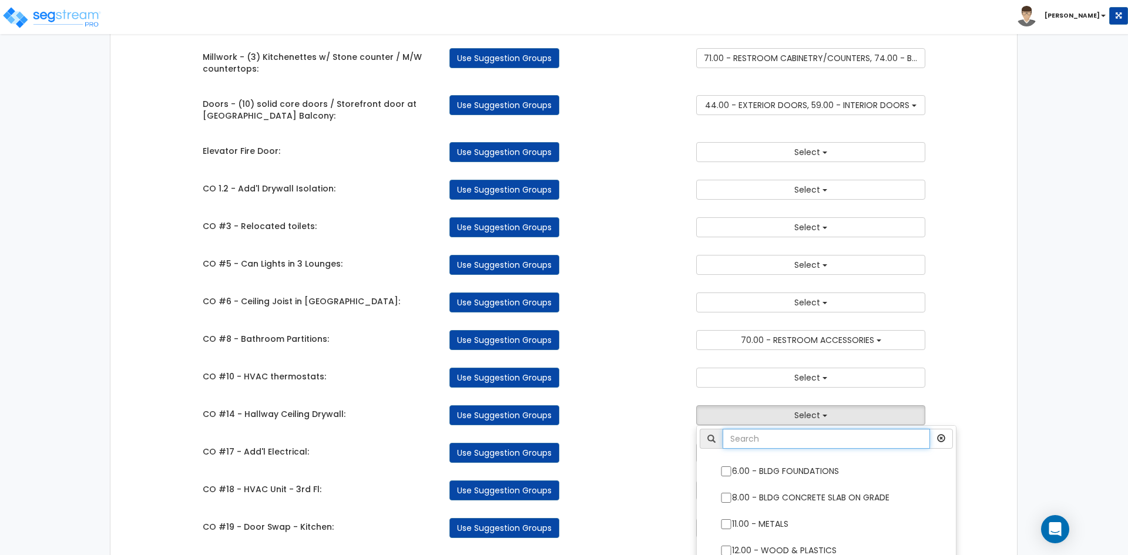
click at [778, 437] on input "text" at bounding box center [826, 439] width 207 height 20
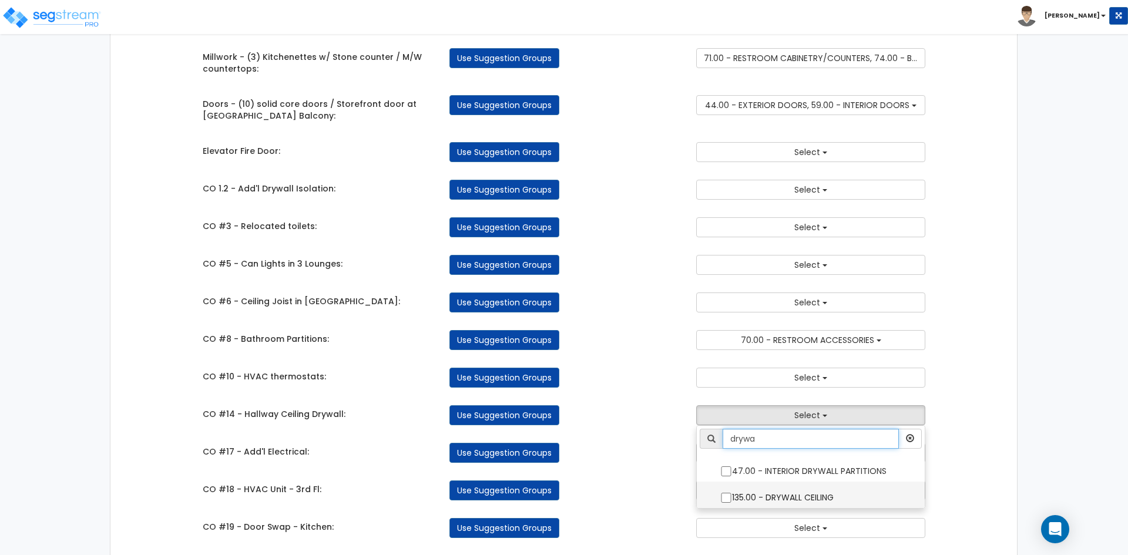
type input "drywa"
click at [730, 498] on input "135.00 - DRYWALL CEILING" at bounding box center [726, 498] width 12 height 10
checkbox input "true"
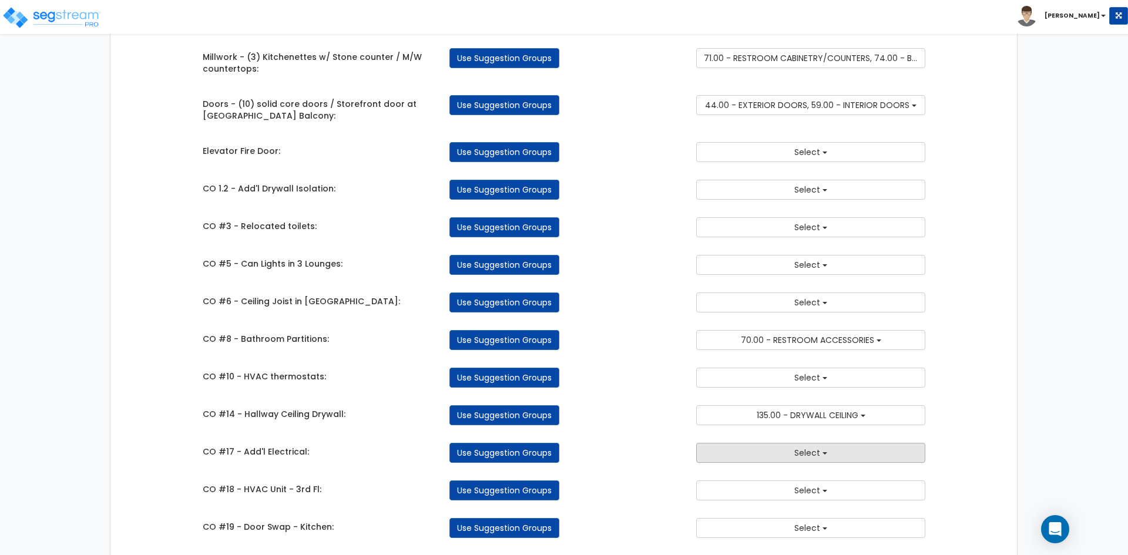
click at [747, 457] on button "Select" at bounding box center [810, 453] width 229 height 20
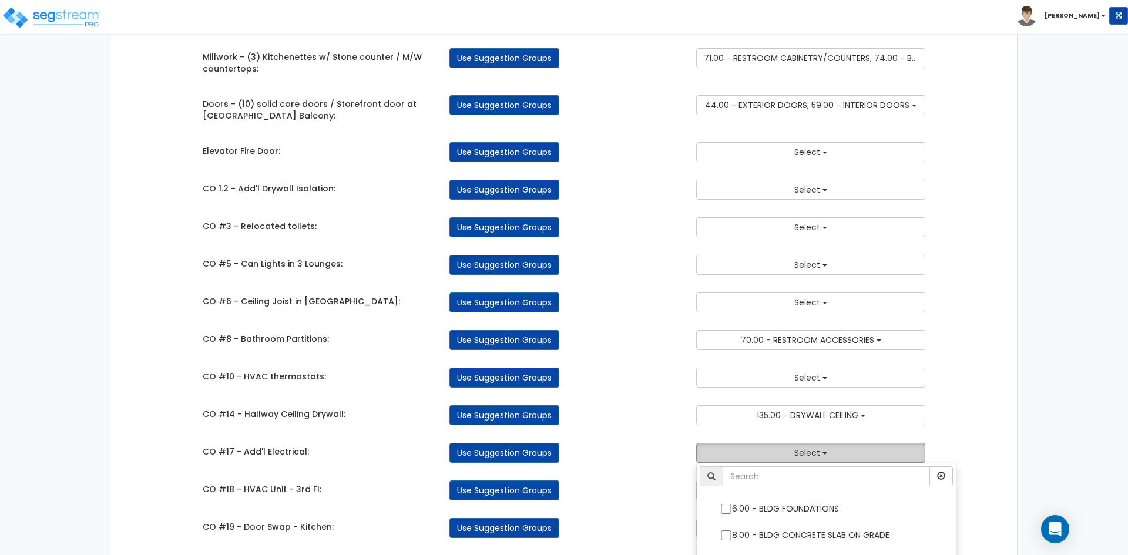
click at [747, 457] on button "Select" at bounding box center [810, 453] width 229 height 20
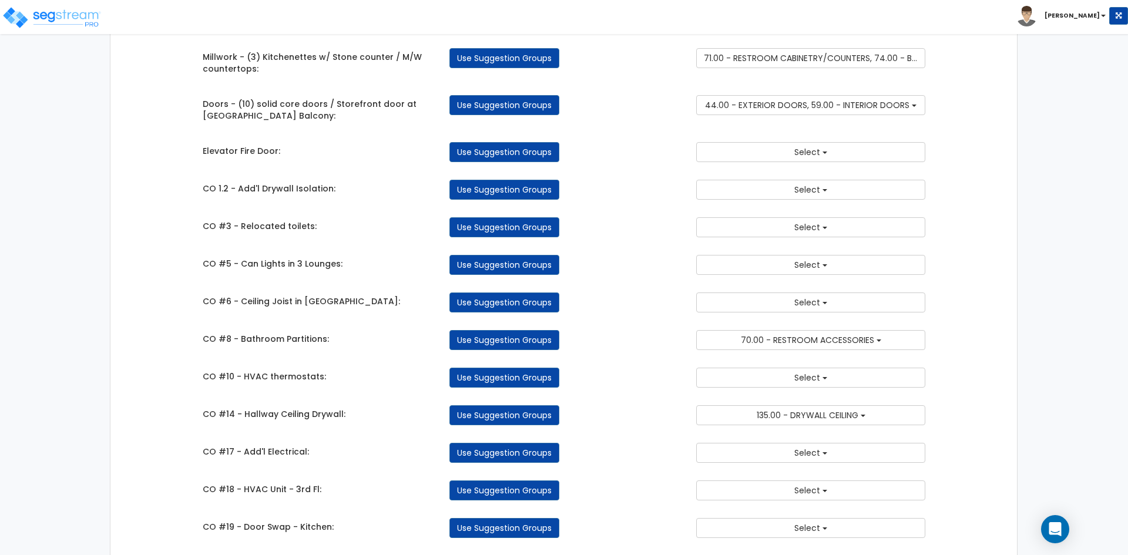
click at [625, 448] on div "Use Suggestion Groups" at bounding box center [564, 453] width 247 height 20
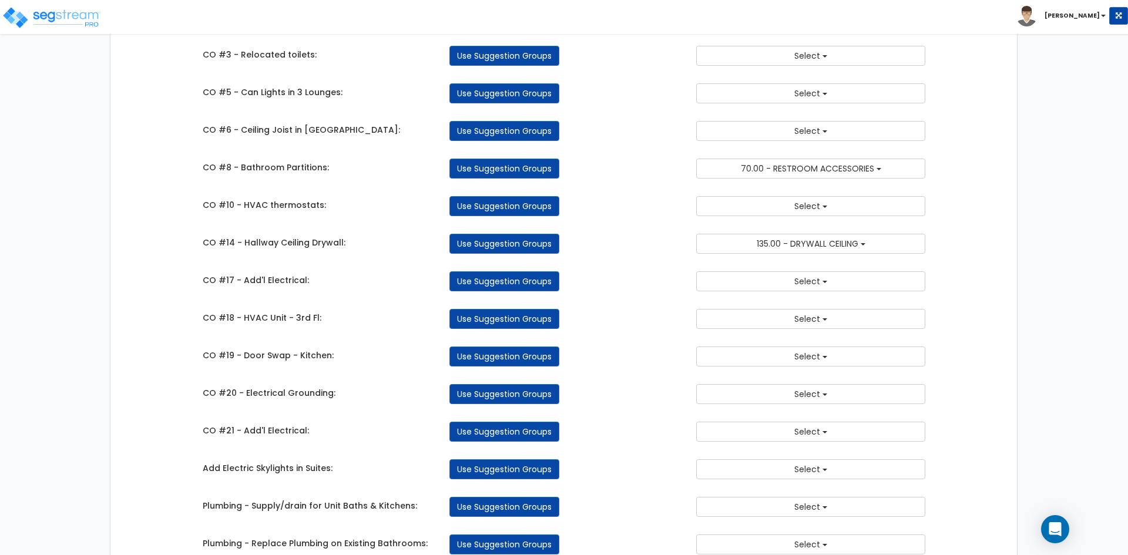
scroll to position [646, 0]
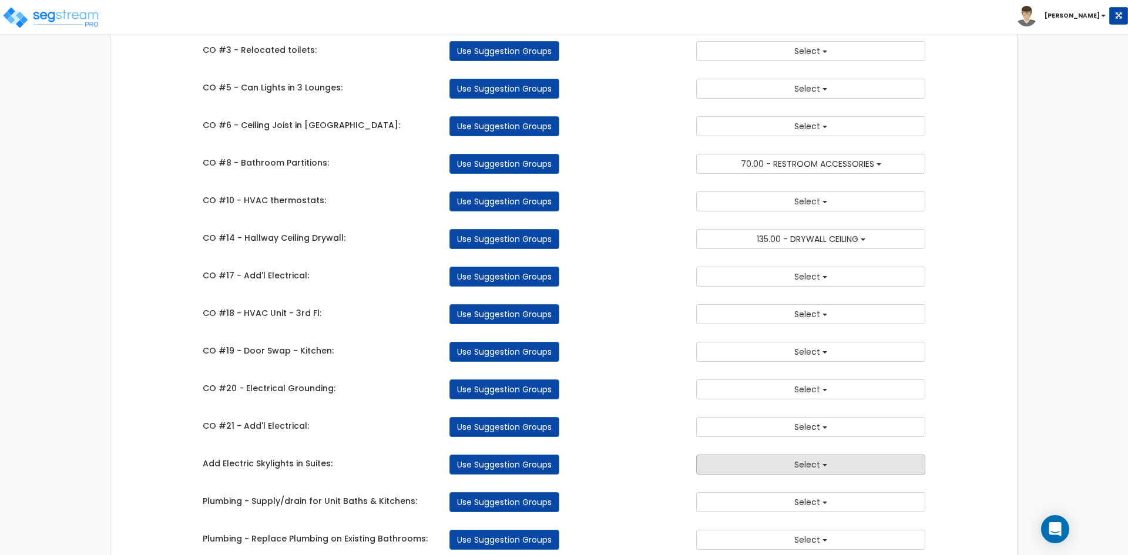
click at [788, 459] on button "Select" at bounding box center [810, 465] width 229 height 20
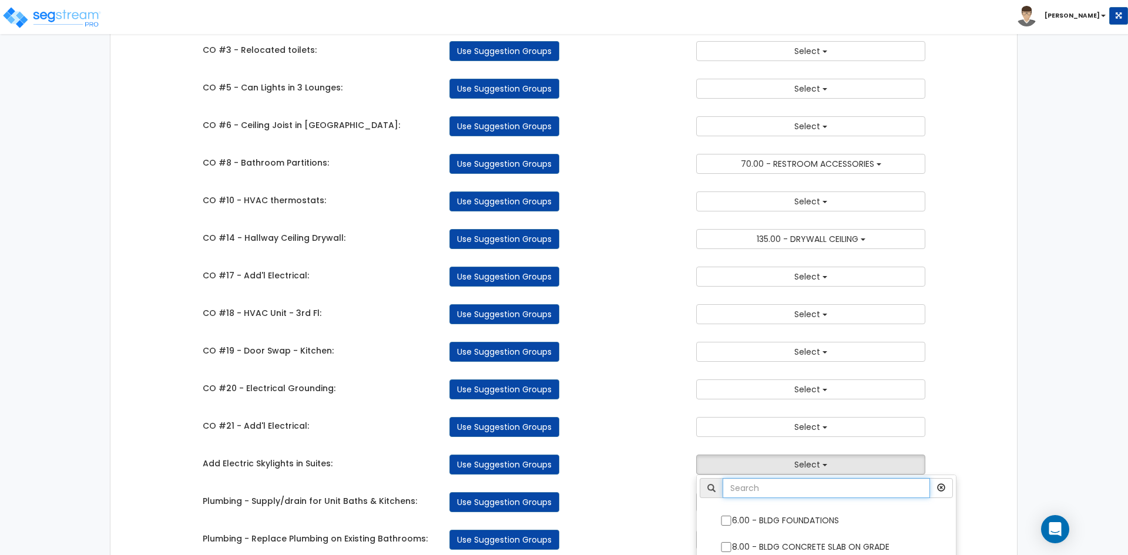
click at [768, 482] on input "text" at bounding box center [826, 488] width 207 height 20
type input "sky"
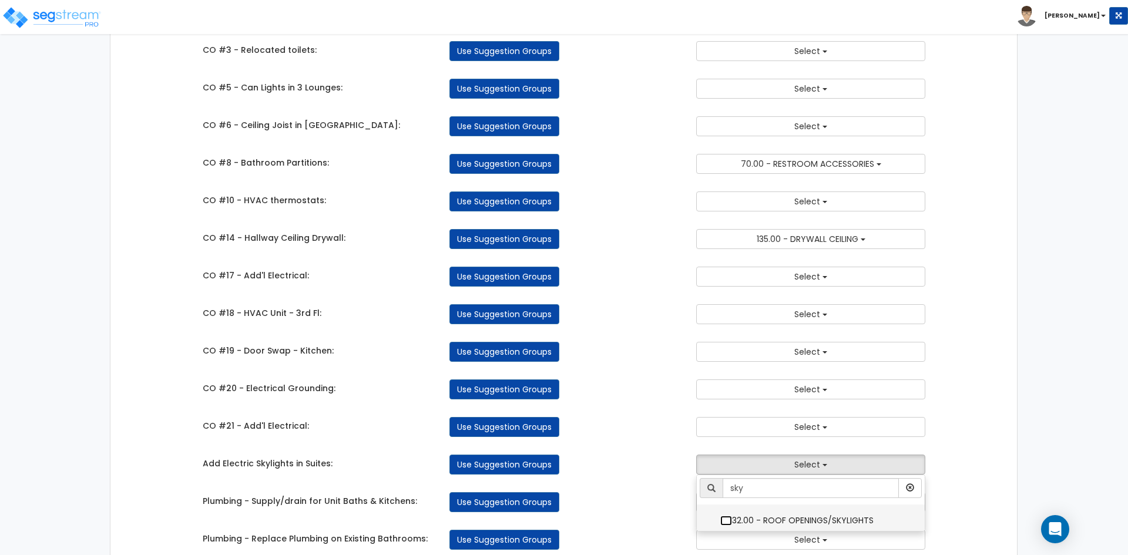
click at [726, 524] on input "32.00 - ROOF OPENINGS/SKYLIGHTS" at bounding box center [726, 521] width 12 height 10
checkbox input "true"
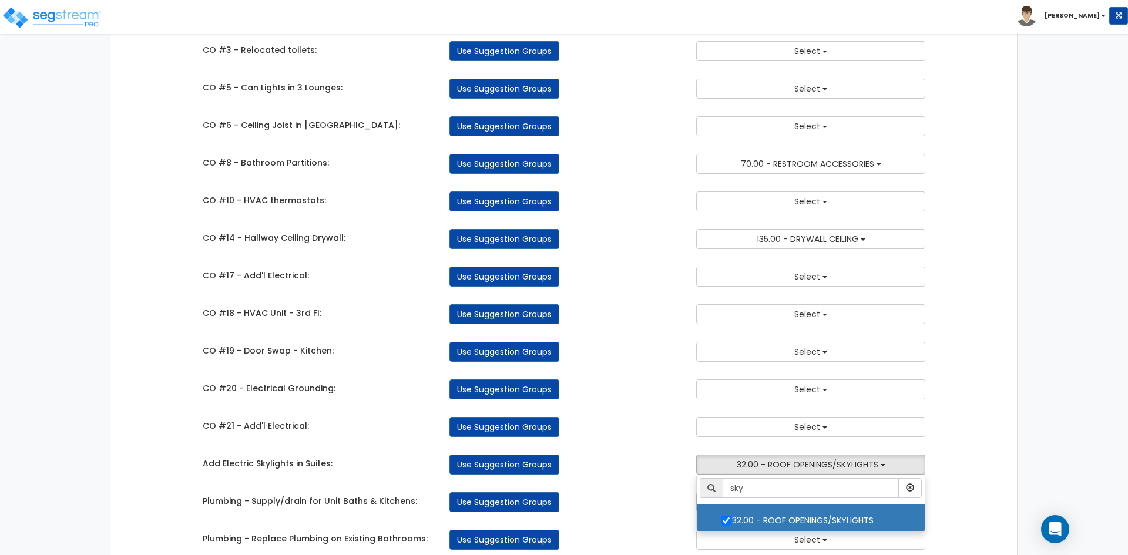
drag, startPoint x: 631, startPoint y: 500, endPoint x: 614, endPoint y: 503, distance: 17.9
click at [629, 500] on div "Use Suggestion Groups" at bounding box center [564, 502] width 247 height 20
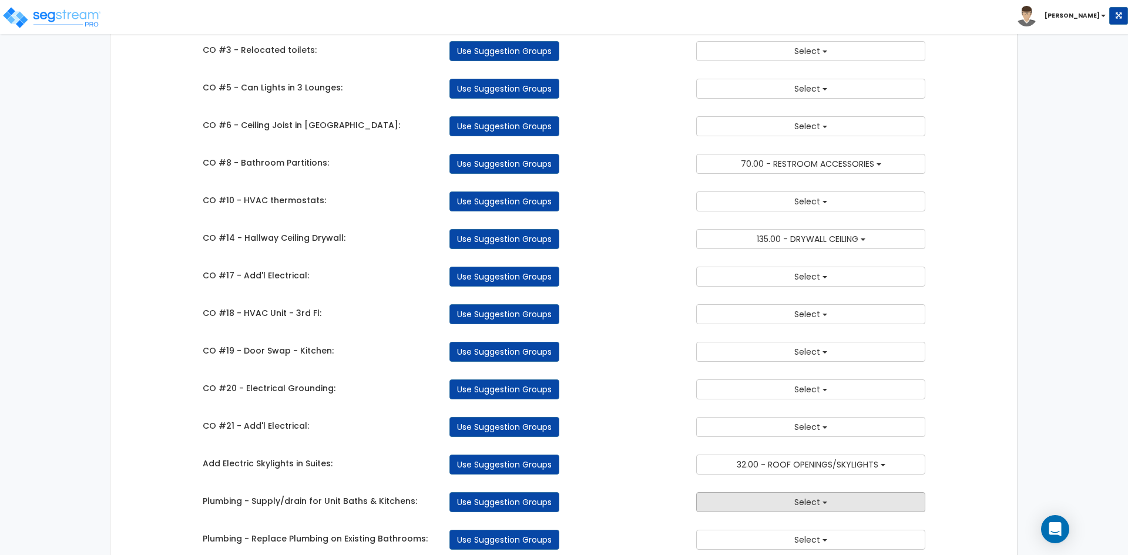
click at [762, 506] on button "Select" at bounding box center [810, 502] width 229 height 20
click at [577, 465] on div "Use Suggestion Groups" at bounding box center [564, 465] width 247 height 20
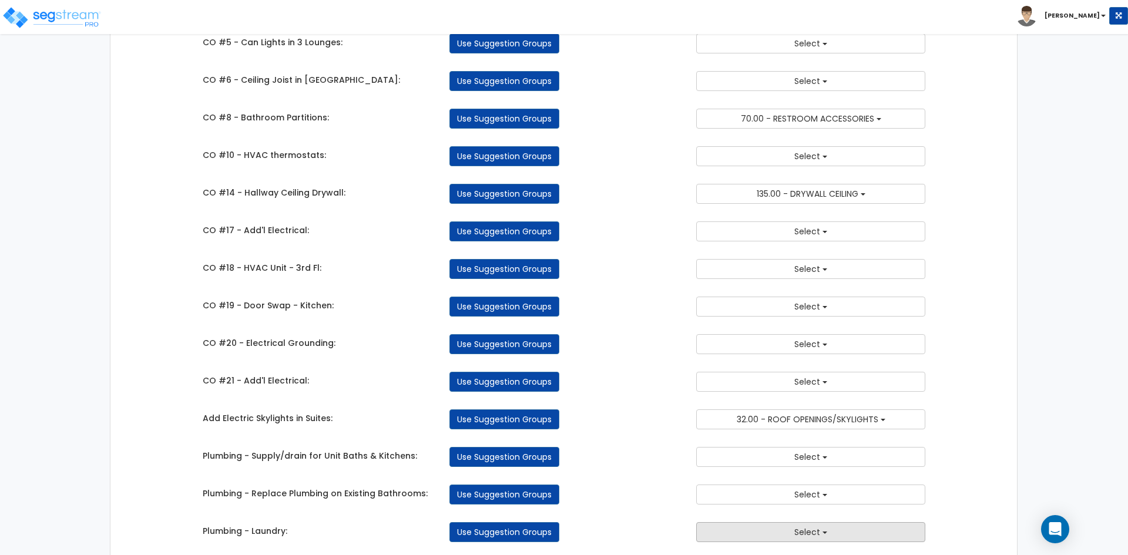
scroll to position [764, 0]
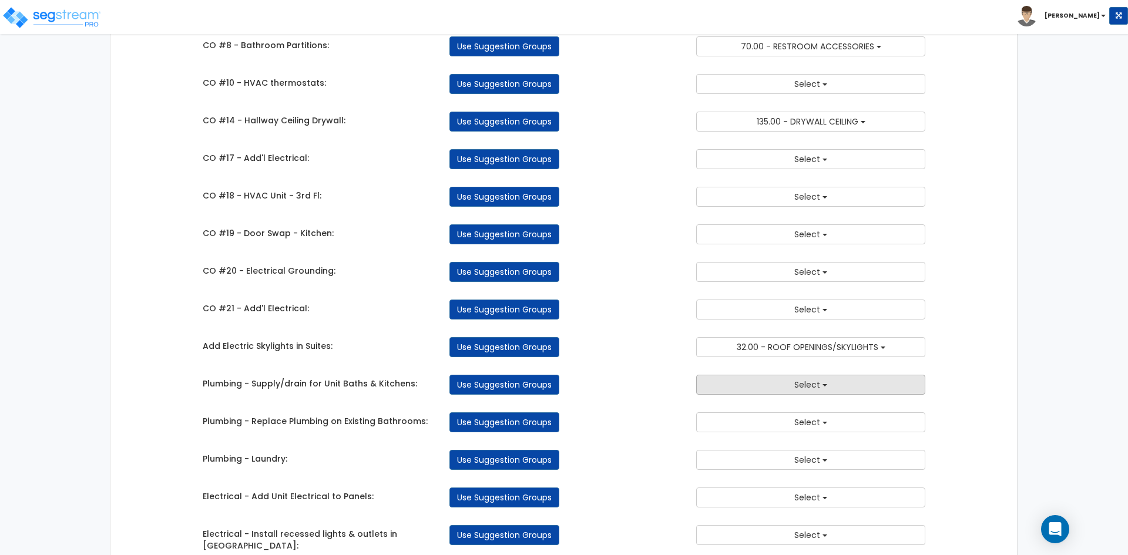
click at [807, 384] on span "Select" at bounding box center [808, 385] width 26 height 12
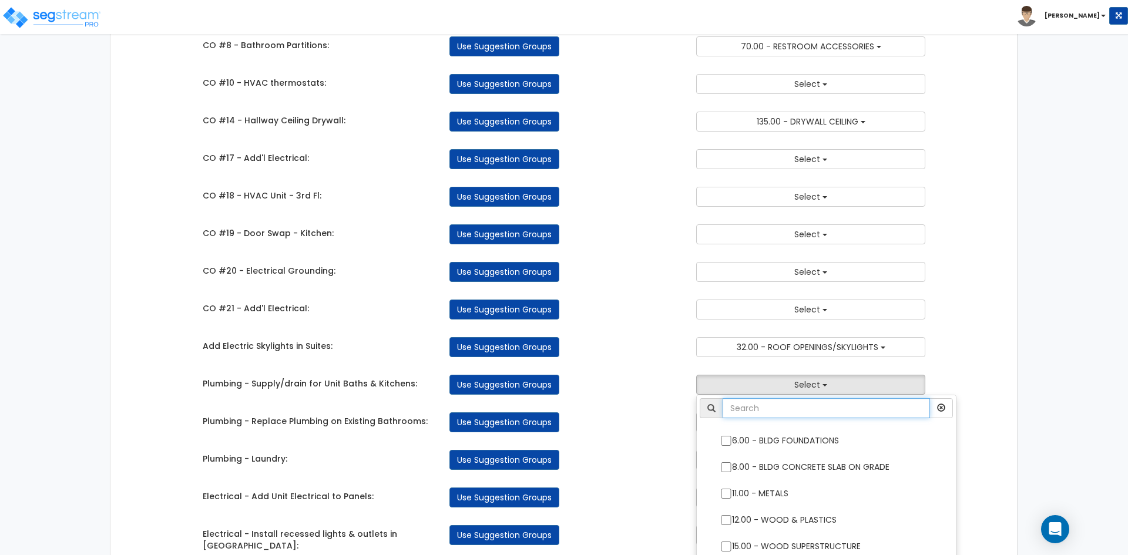
click at [787, 415] on input "text" at bounding box center [826, 408] width 207 height 20
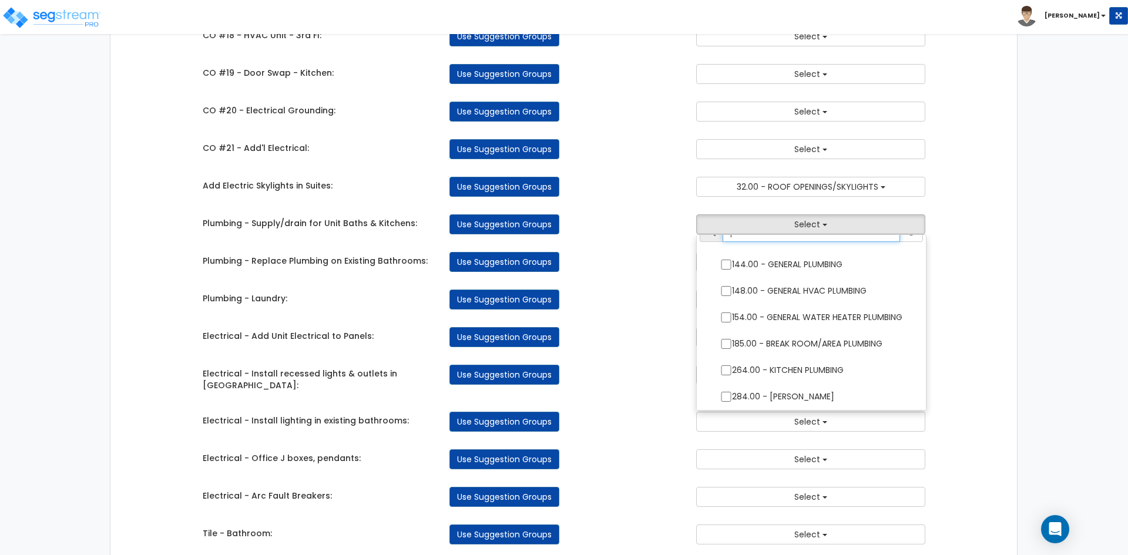
scroll to position [940, 0]
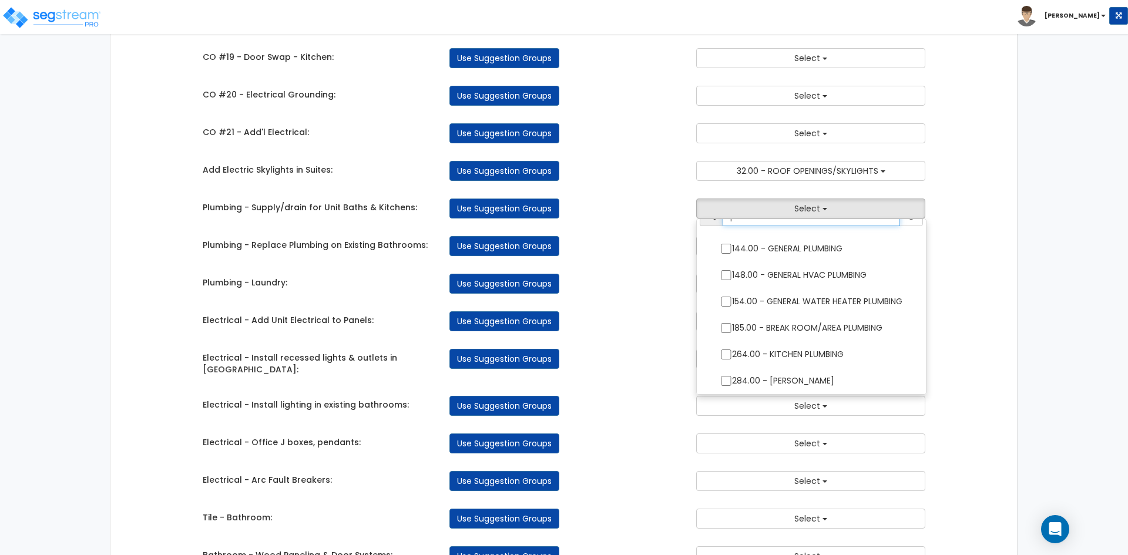
type input "plumb"
click at [648, 434] on div "Use Suggestion Groups" at bounding box center [564, 444] width 247 height 20
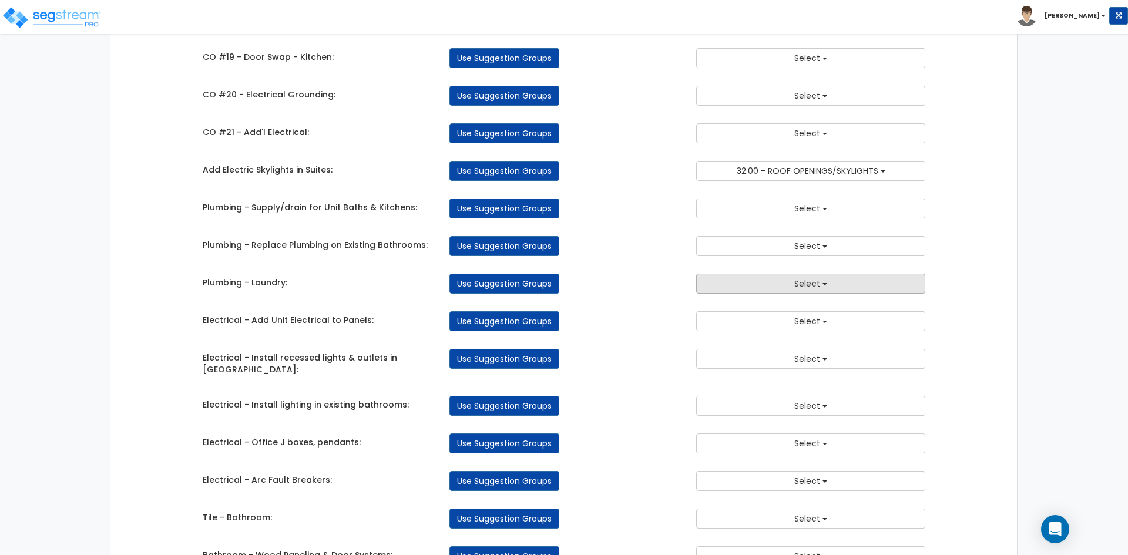
click at [777, 285] on button "Select" at bounding box center [810, 284] width 229 height 20
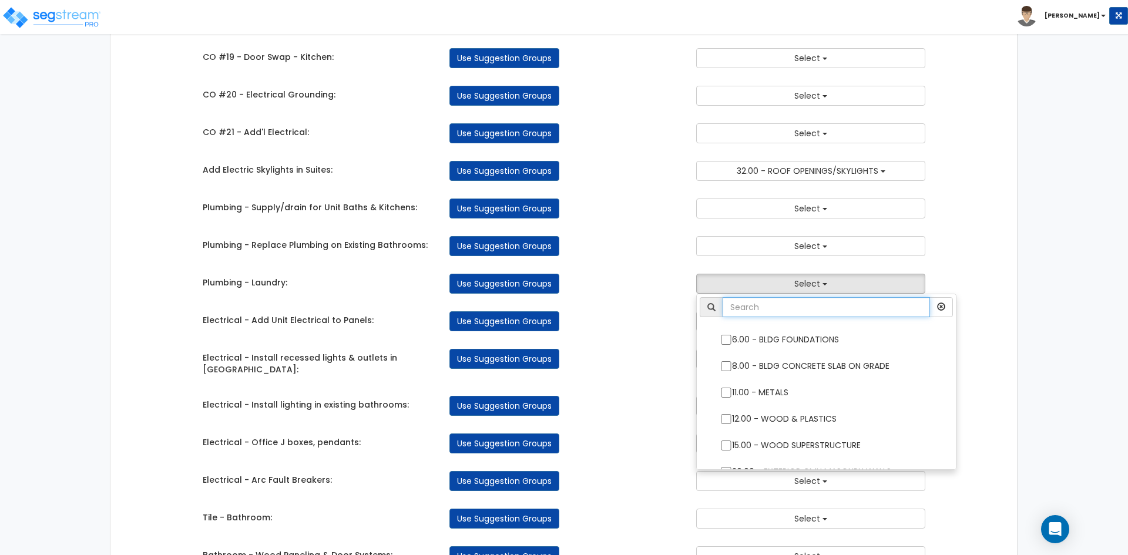
click at [774, 314] on input "text" at bounding box center [826, 307] width 207 height 20
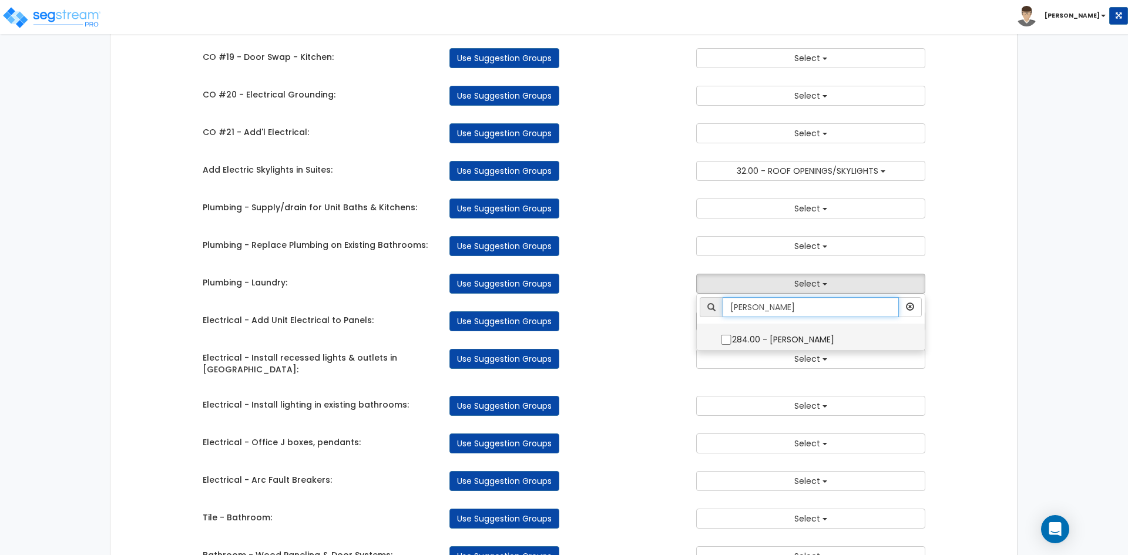
type input "lau"
click at [726, 337] on input "284.00 - [PERSON_NAME]" at bounding box center [726, 340] width 12 height 10
checkbox input "true"
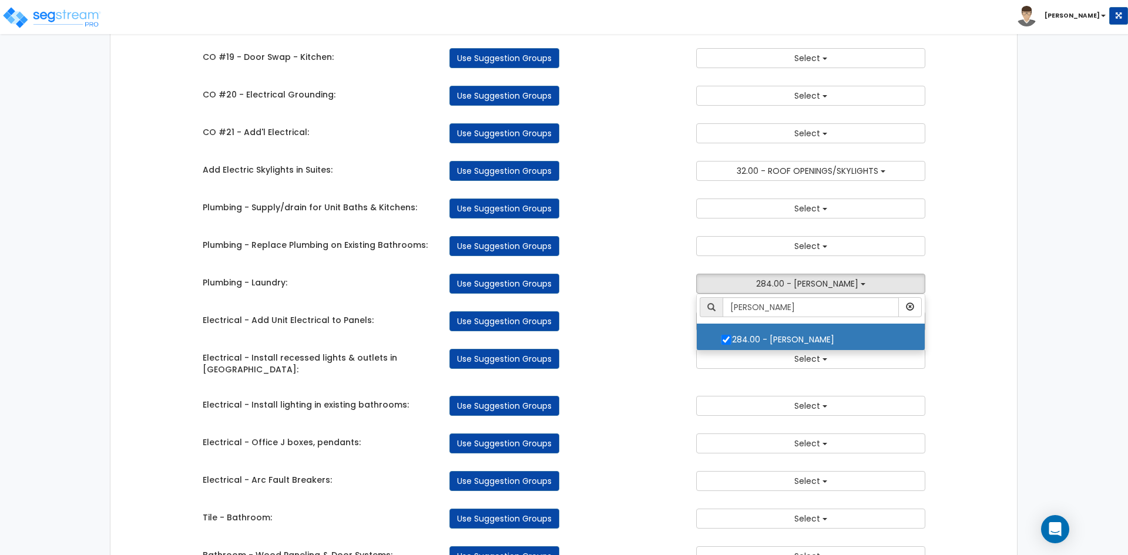
click at [573, 315] on div "Use Suggestion Groups" at bounding box center [564, 321] width 247 height 20
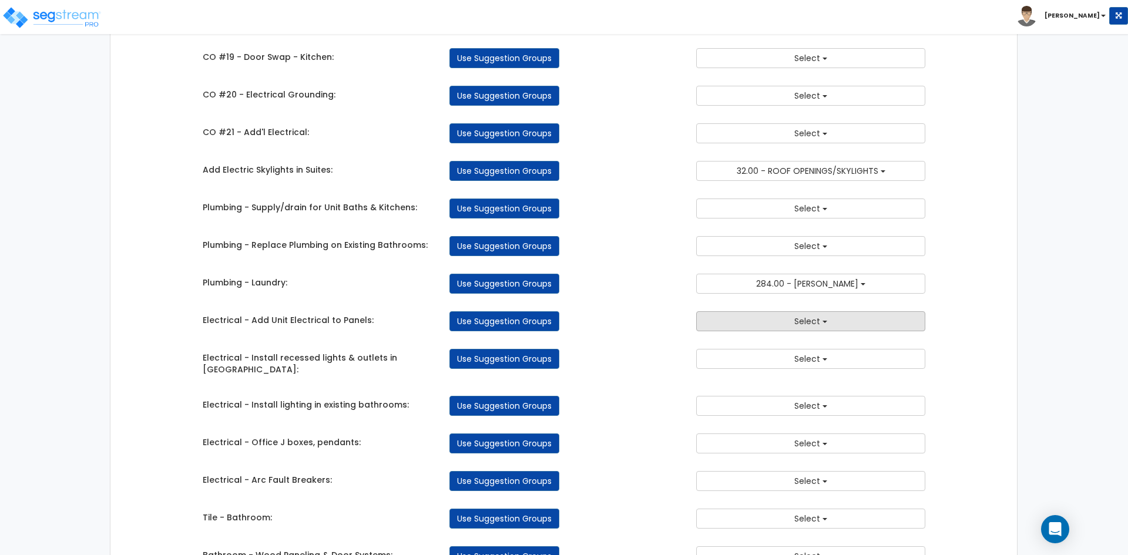
click at [754, 327] on button "Select" at bounding box center [810, 321] width 229 height 20
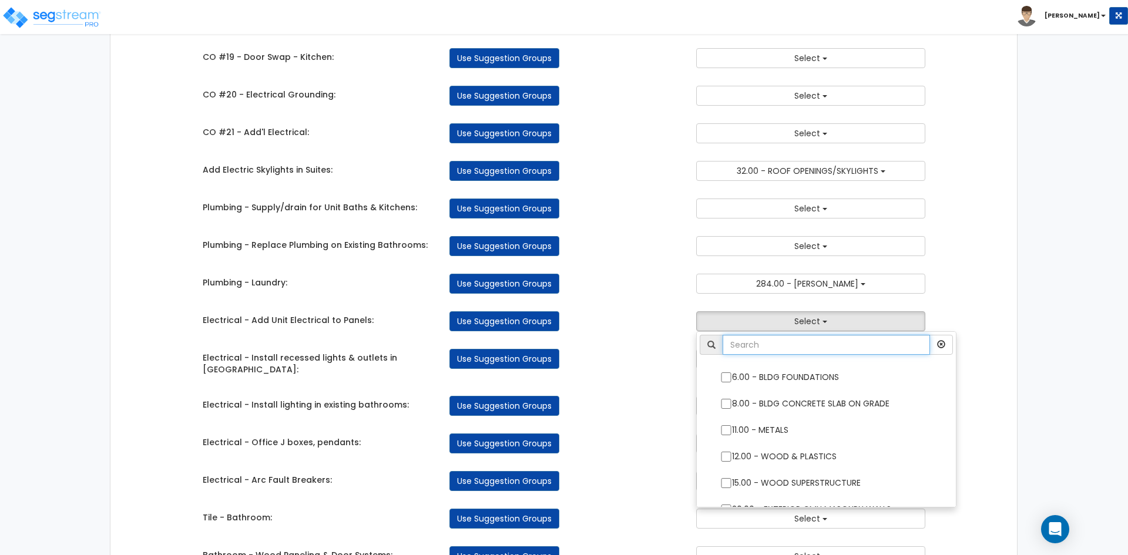
click at [756, 344] on input "text" at bounding box center [826, 345] width 207 height 20
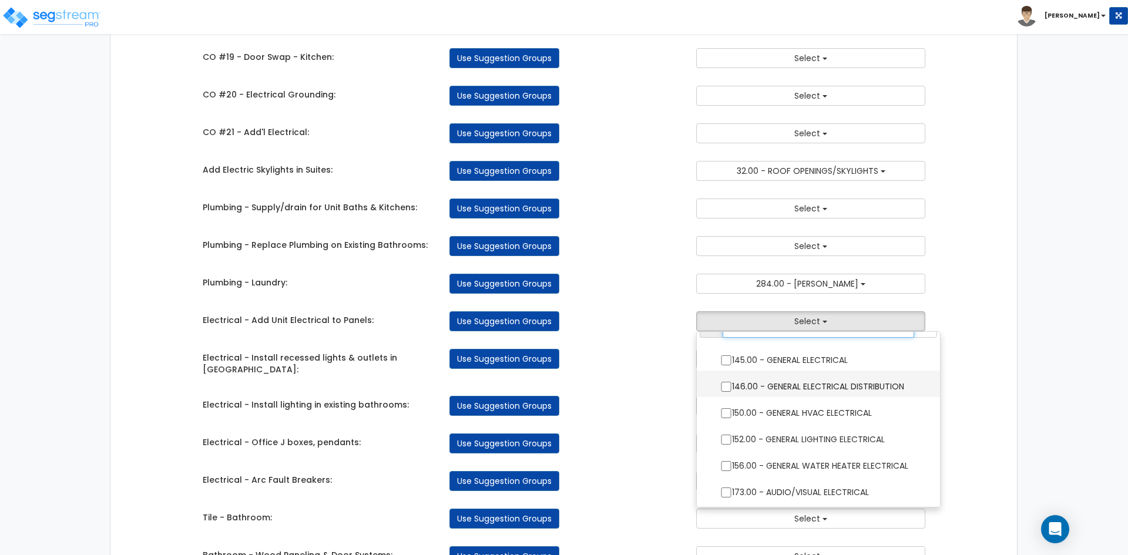
scroll to position [0, 0]
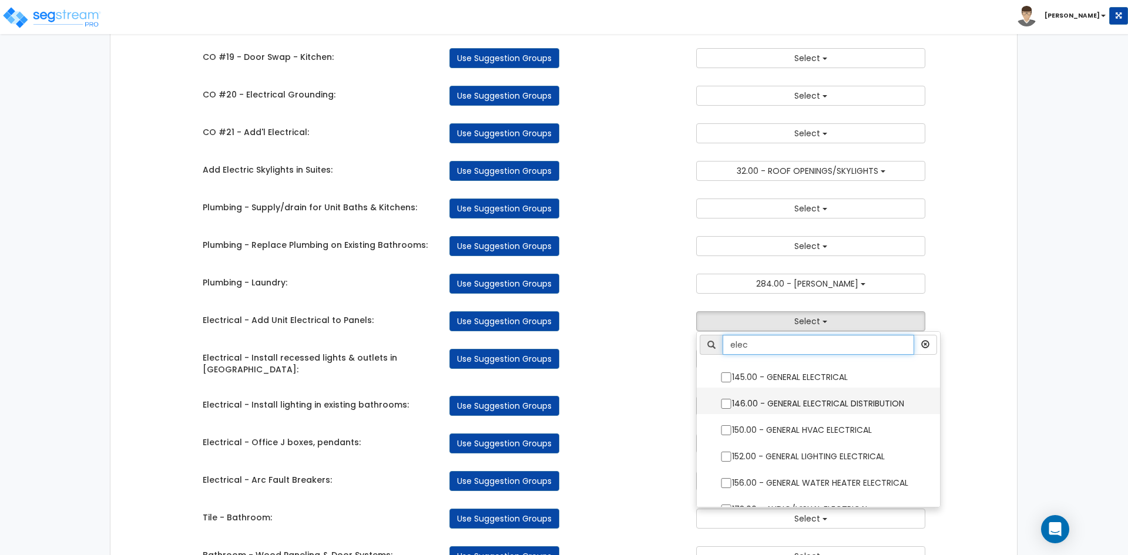
type input "elec"
click at [728, 406] on input "146.00 - GENERAL ELECTRICAL DISTRIBUTION" at bounding box center [726, 404] width 12 height 10
checkbox input "true"
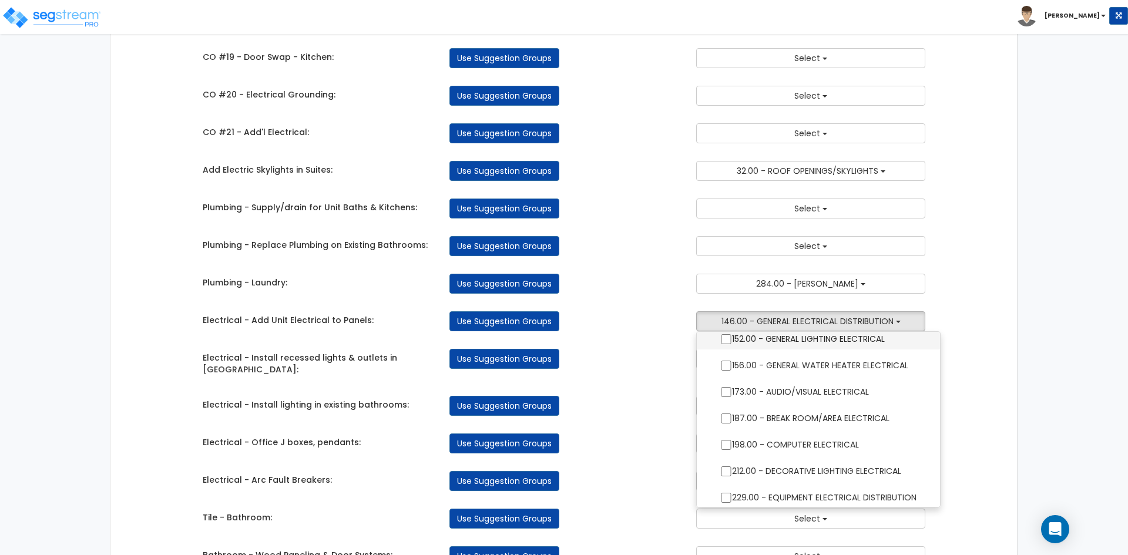
scroll to position [175, 0]
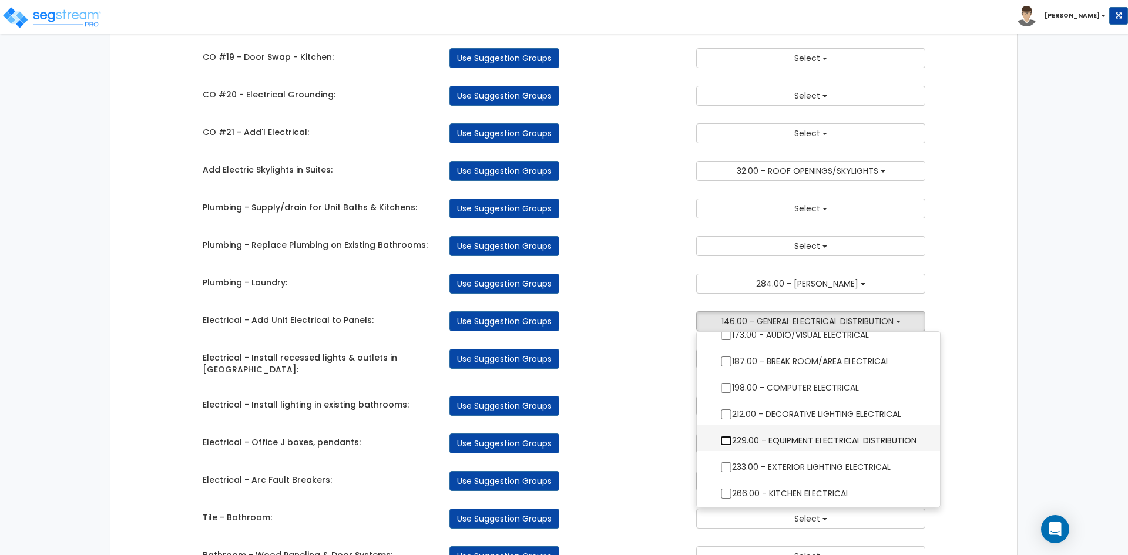
click at [725, 441] on input "229.00 - EQUIPMENT ELECTRICAL DISTRIBUTION" at bounding box center [726, 441] width 12 height 10
checkbox input "true"
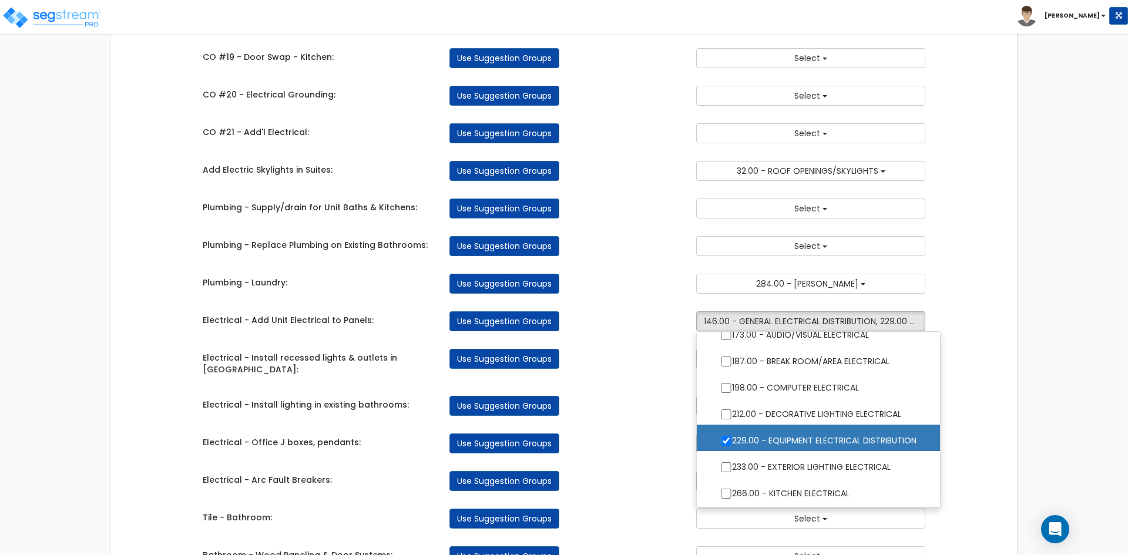
click at [640, 434] on div "Use Suggestion Groups" at bounding box center [564, 444] width 247 height 20
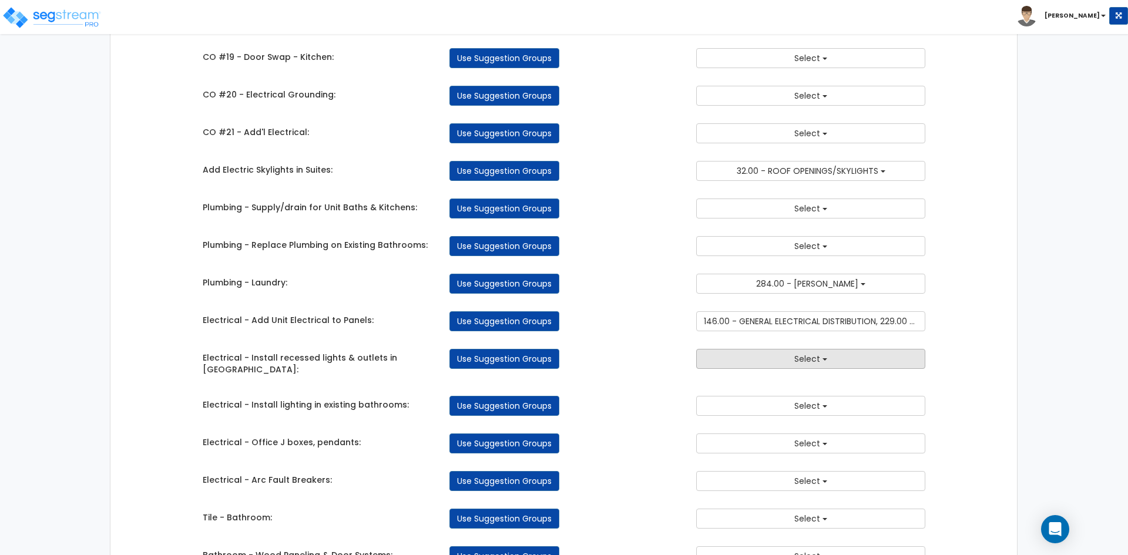
click at [727, 364] on button "Select" at bounding box center [810, 359] width 229 height 20
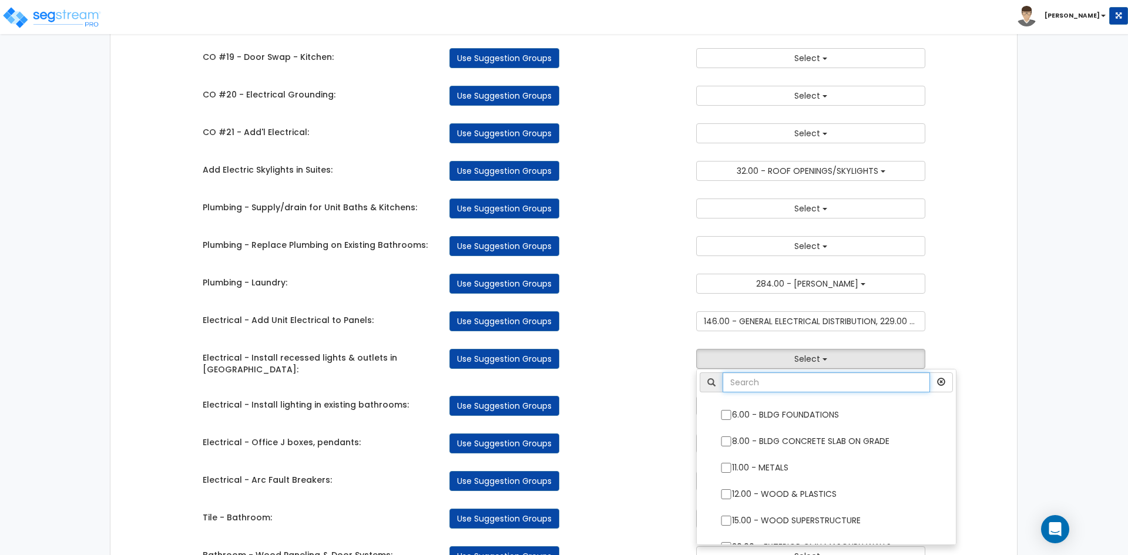
click at [769, 386] on input "text" at bounding box center [826, 383] width 207 height 20
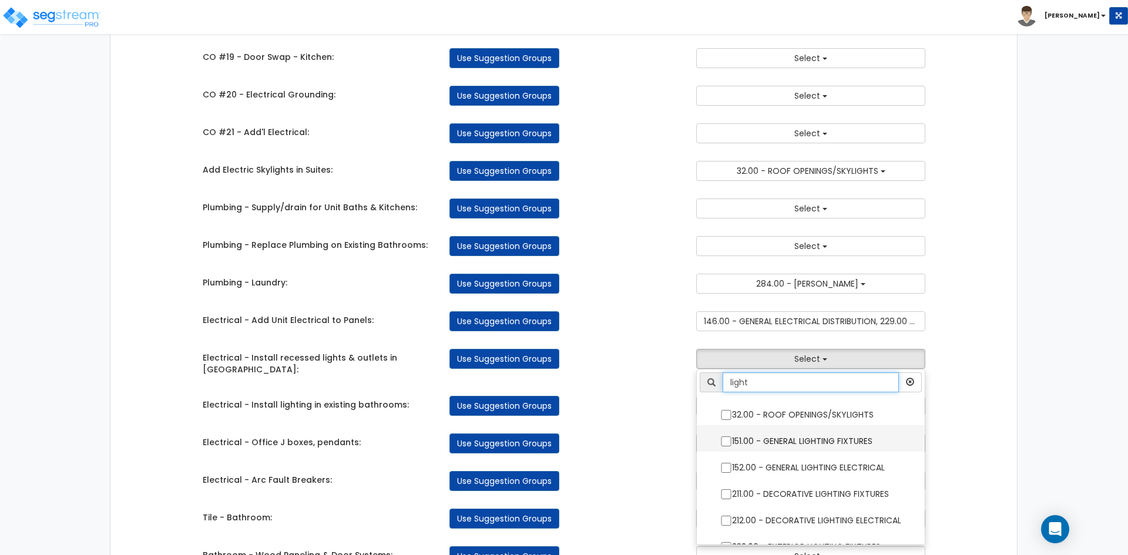
type input "light"
click at [728, 444] on input "151.00 - GENERAL LIGHTING FIXTURES" at bounding box center [726, 442] width 12 height 10
checkbox input "true"
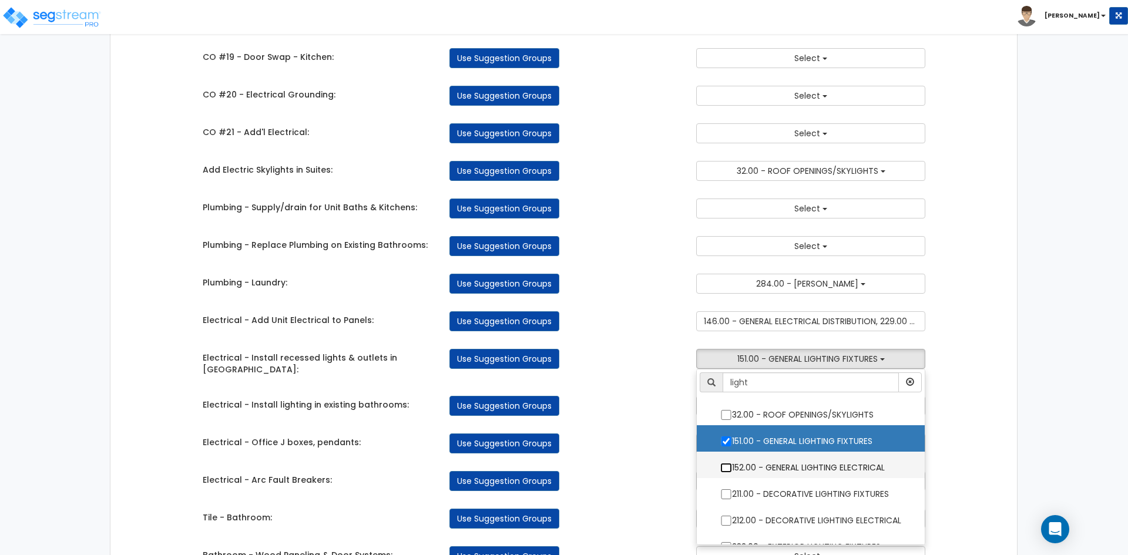
click at [727, 467] on input "152.00 - GENERAL LIGHTING ELECTRICAL" at bounding box center [726, 468] width 12 height 10
checkbox input "true"
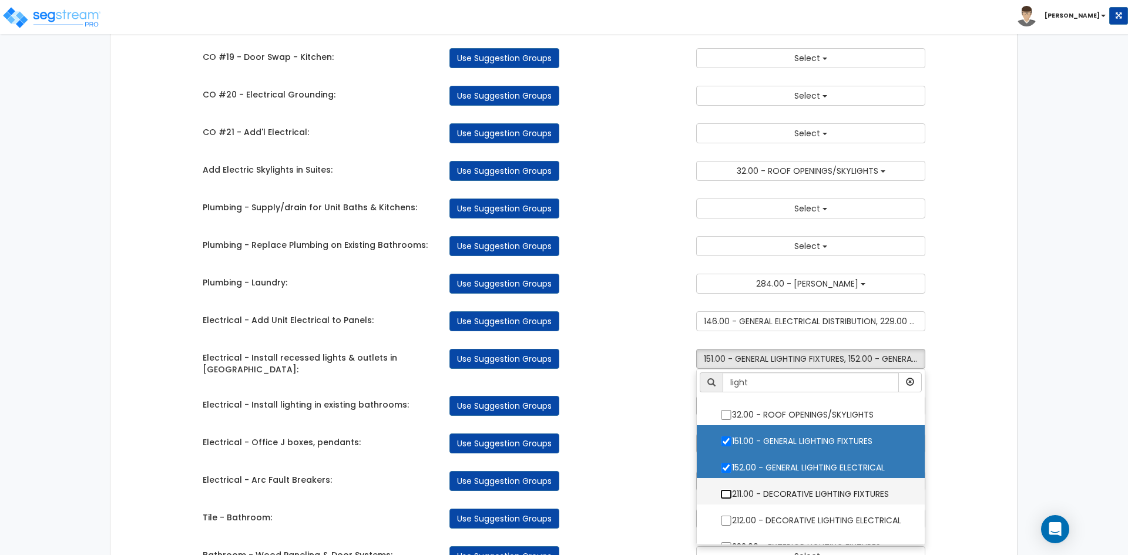
click at [727, 492] on input "211.00 - DECORATIVE LIGHTING FIXTURES" at bounding box center [726, 495] width 12 height 10
checkbox input "true"
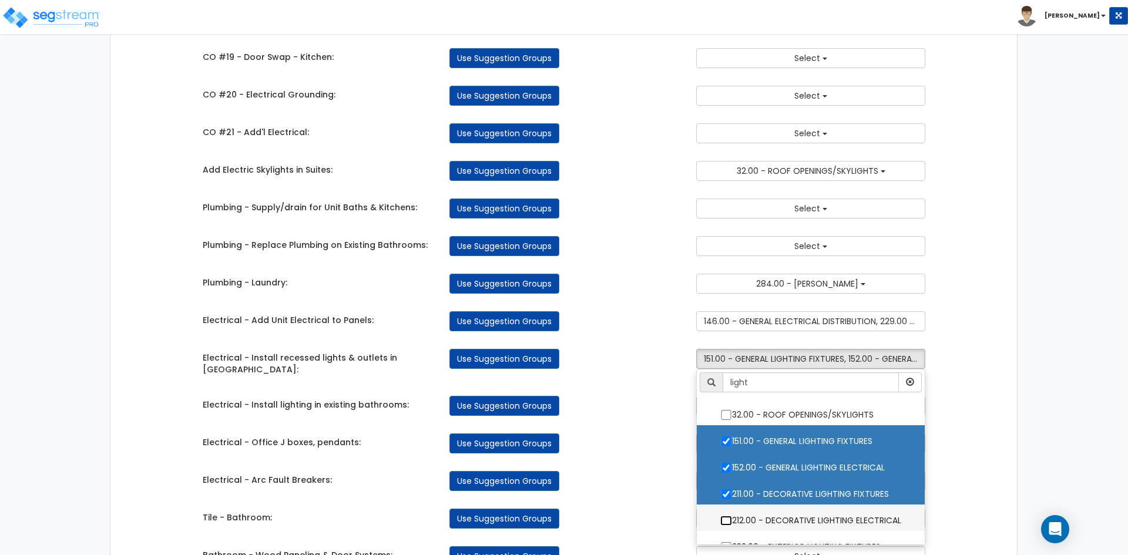
click at [728, 521] on input "212.00 - DECORATIVE LIGHTING ELECTRICAL" at bounding box center [726, 521] width 12 height 10
checkbox input "true"
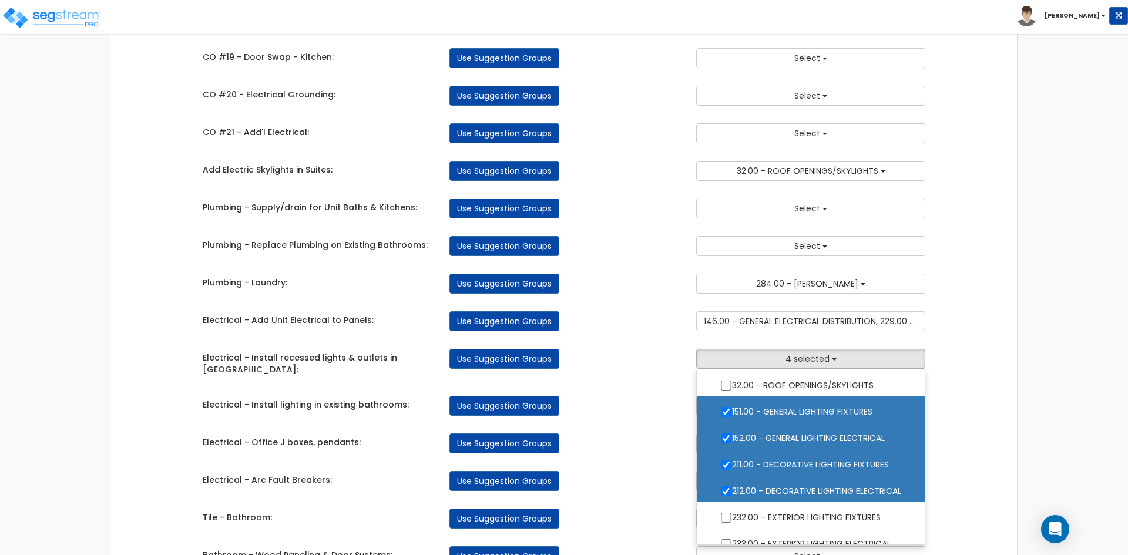
scroll to position [42, 0]
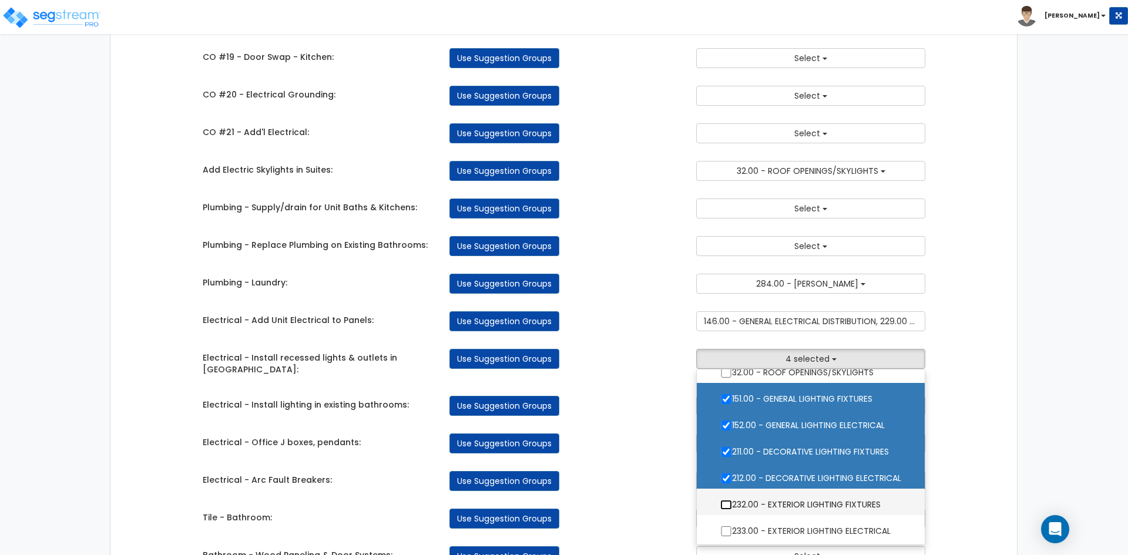
click at [722, 505] on input "232.00 - EXTERIOR LIGHTING FIXTURES" at bounding box center [726, 505] width 12 height 10
checkbox input "true"
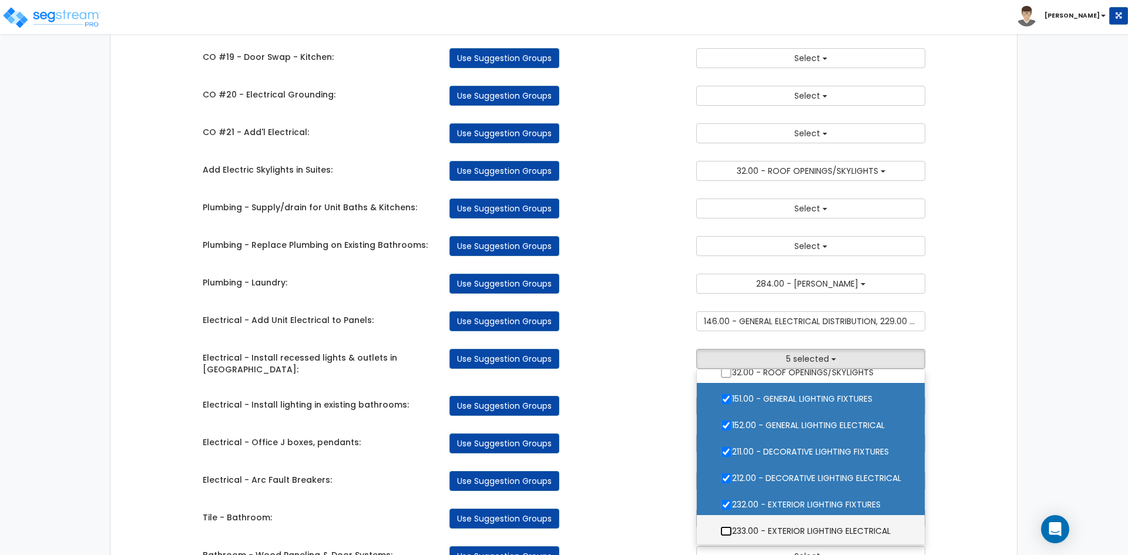
click at [730, 532] on input "233.00 - EXTERIOR LIGHTING ELECTRICAL" at bounding box center [726, 532] width 12 height 10
checkbox input "true"
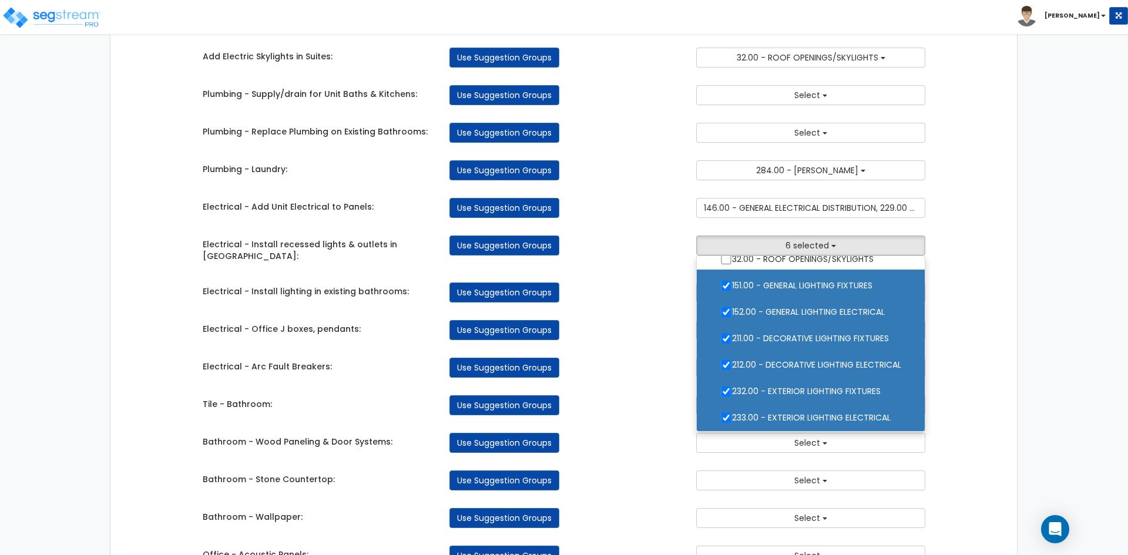
scroll to position [1058, 0]
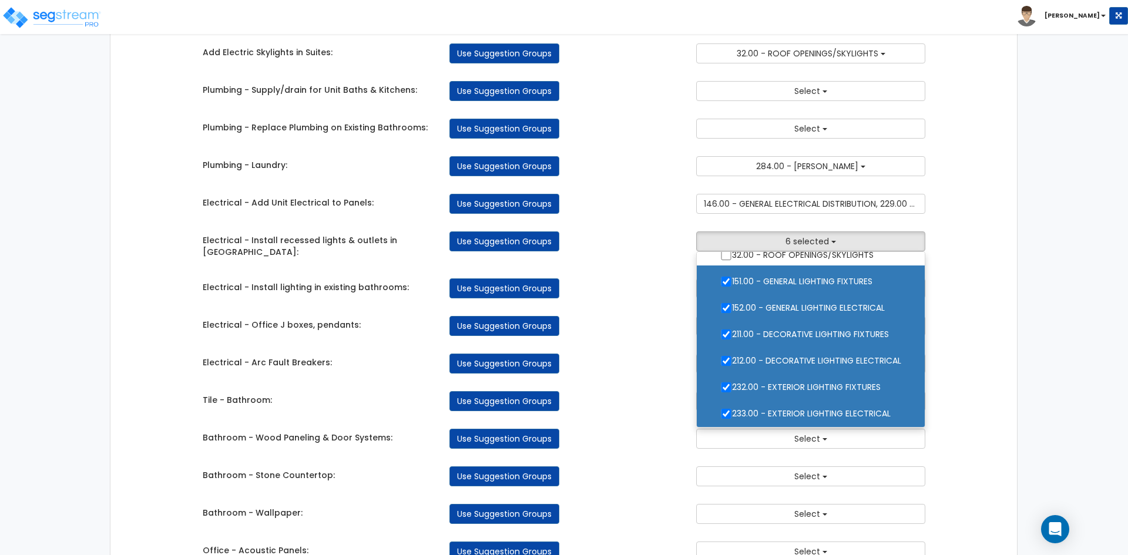
click at [624, 397] on div "Use Suggestion Groups" at bounding box center [564, 401] width 247 height 20
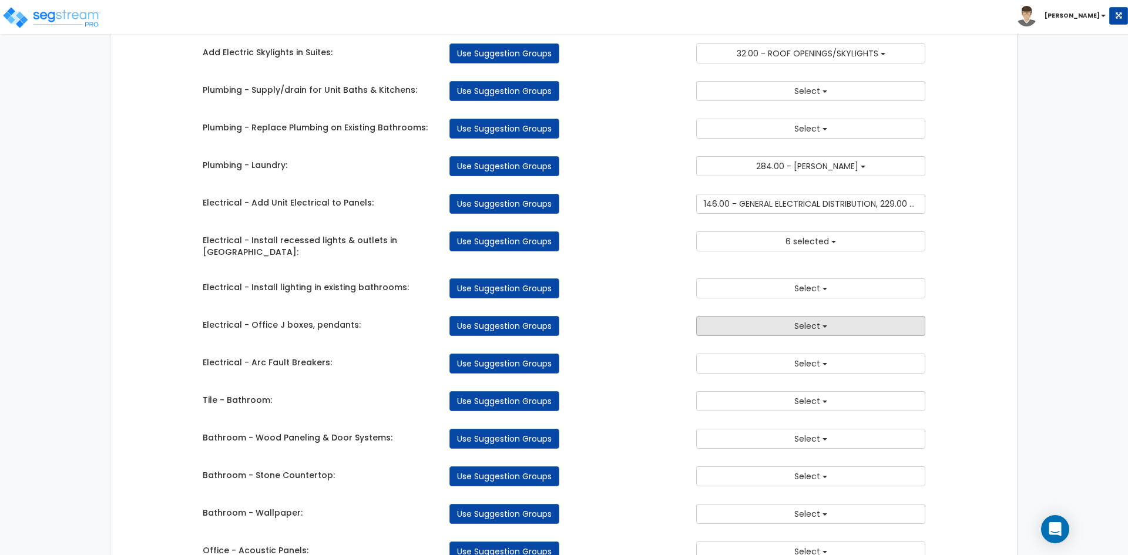
click at [766, 316] on button "Select" at bounding box center [810, 326] width 229 height 20
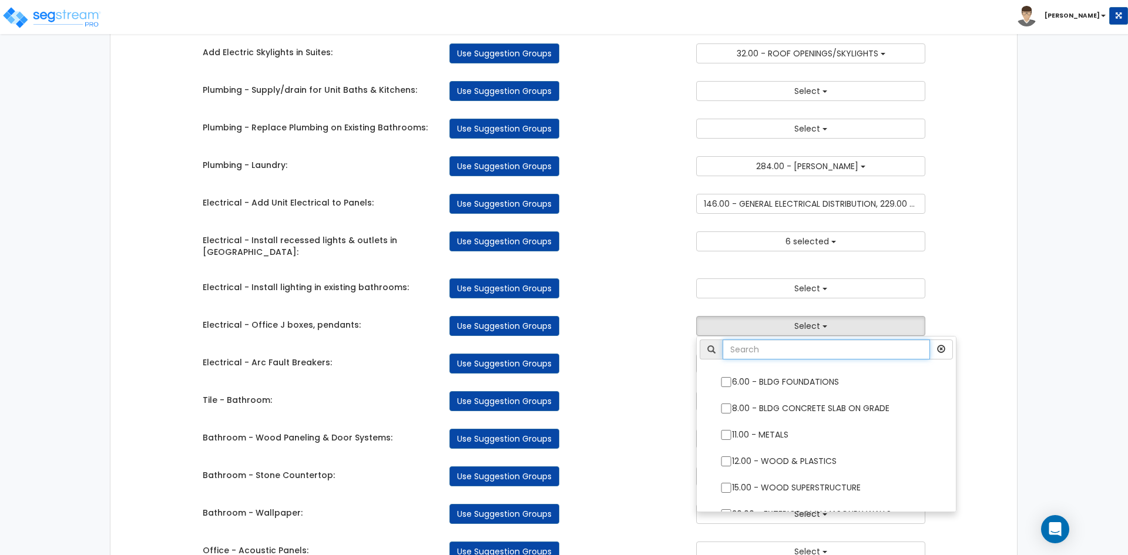
click at [790, 344] on input "text" at bounding box center [826, 350] width 207 height 20
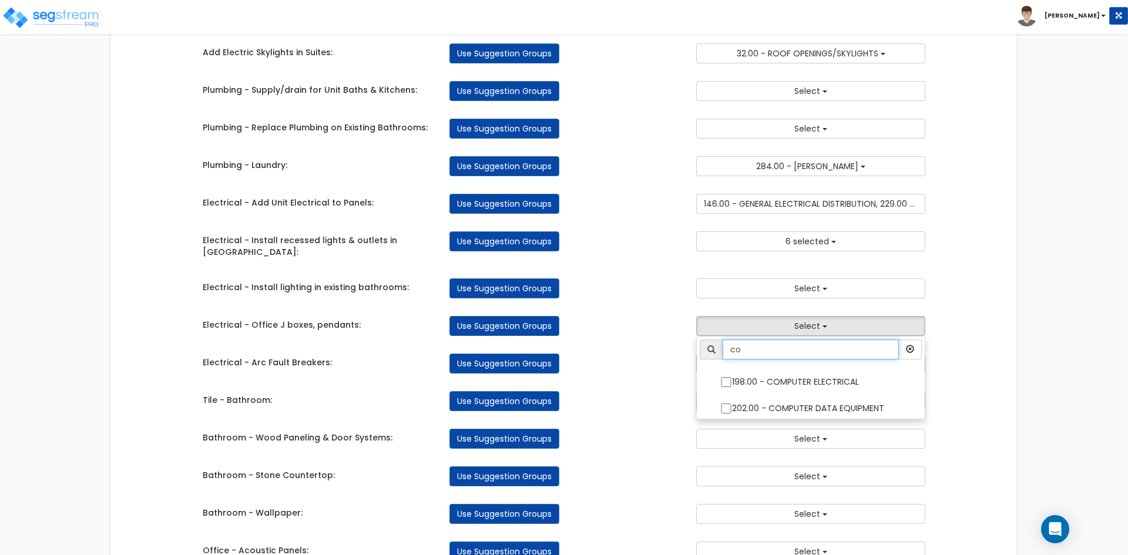
type input "c"
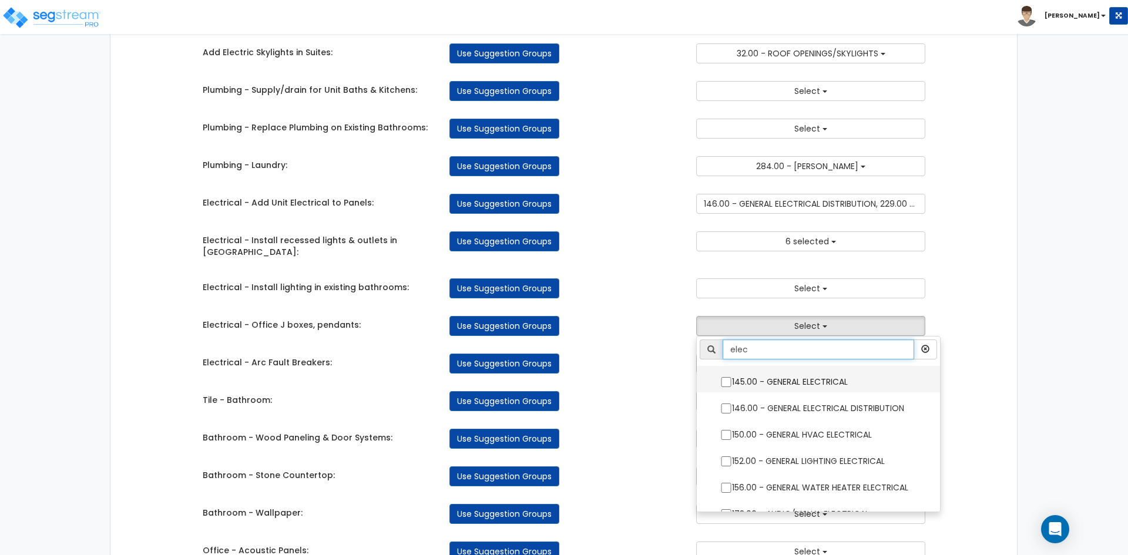
type input "elec"
click at [730, 377] on input "145.00 - GENERAL ELECTRICAL" at bounding box center [726, 382] width 12 height 10
checkbox input "true"
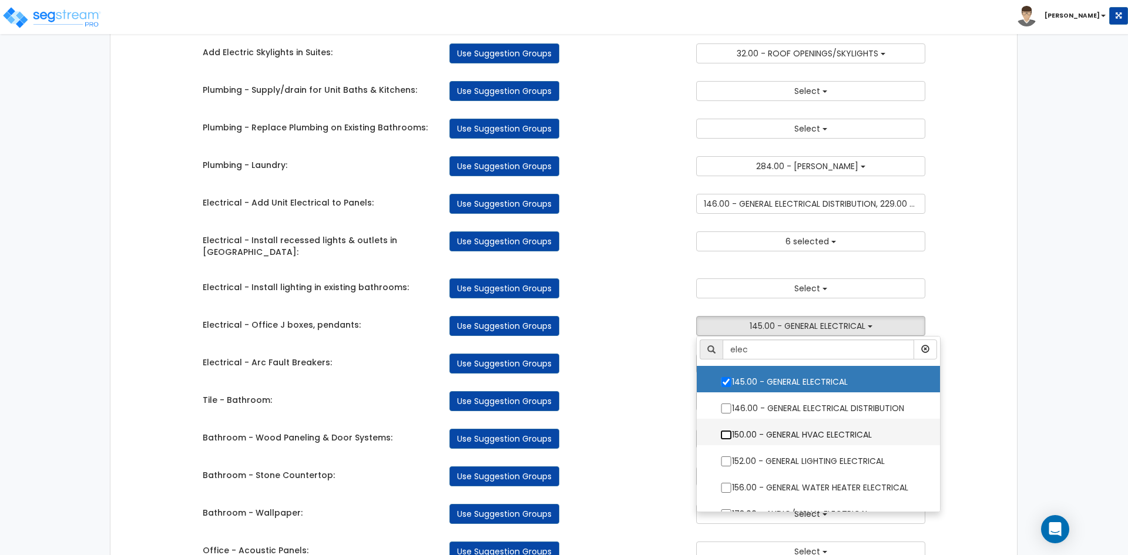
click at [725, 430] on input "150.00 - GENERAL HVAC ELECTRICAL" at bounding box center [726, 435] width 12 height 10
checkbox input "true"
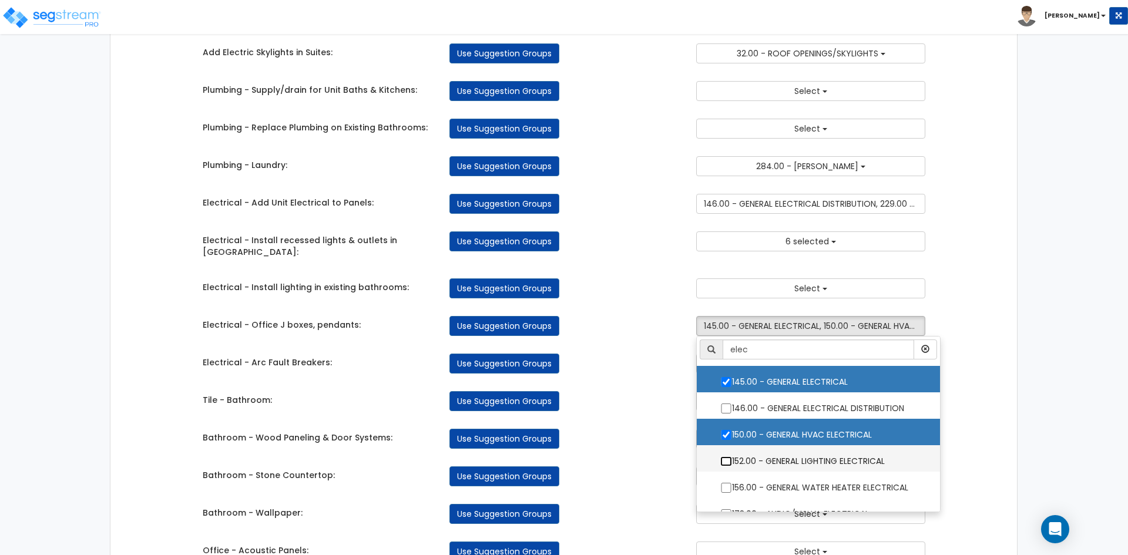
click at [723, 457] on input "152.00 - GENERAL LIGHTING ELECTRICAL" at bounding box center [726, 462] width 12 height 10
checkbox input "true"
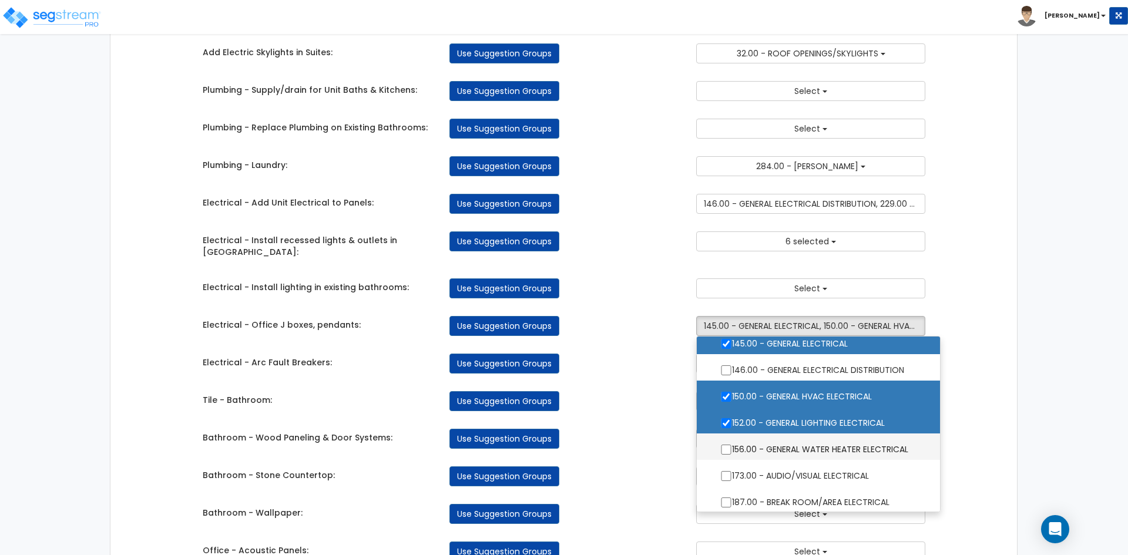
scroll to position [59, 0]
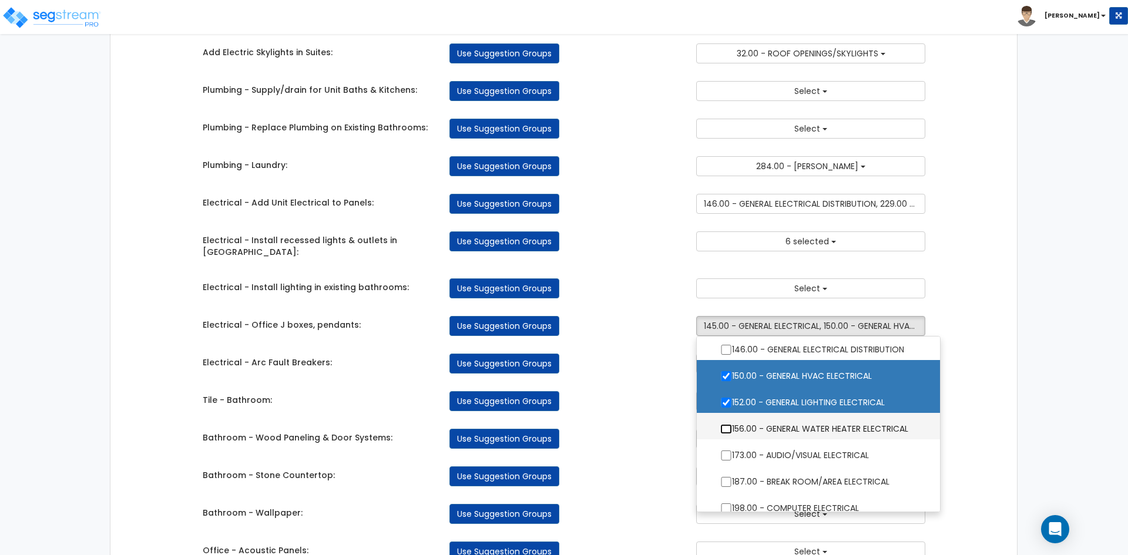
click at [722, 424] on input "156.00 - GENERAL WATER HEATER ELECTRICAL" at bounding box center [726, 429] width 12 height 10
checkbox input "true"
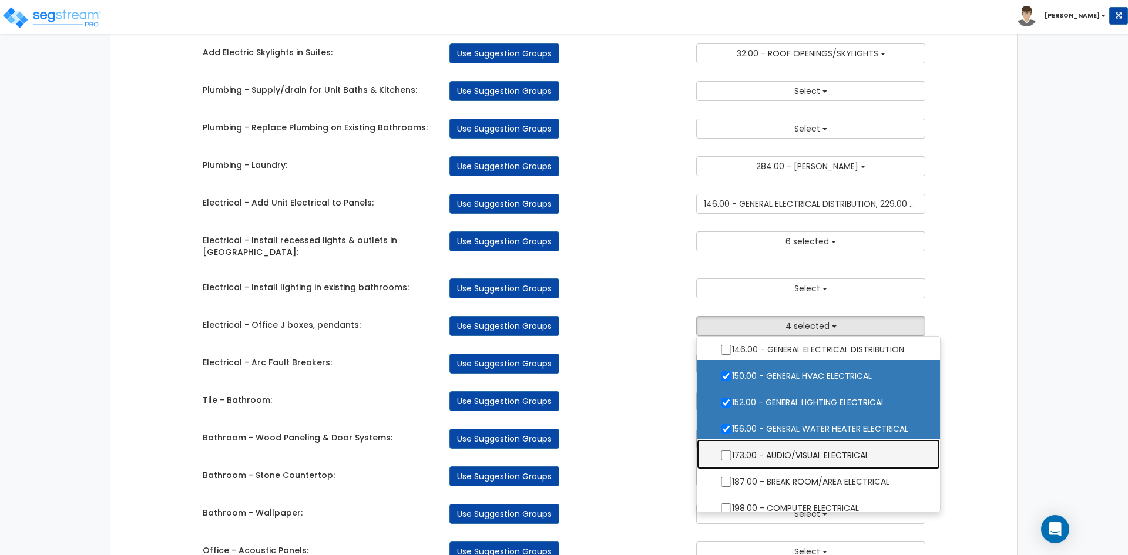
click at [729, 441] on label "173.00 - AUDIO/VISUAL ELECTRICAL" at bounding box center [819, 454] width 220 height 27
click at [729, 451] on input "173.00 - AUDIO/VISUAL ELECTRICAL" at bounding box center [726, 456] width 12 height 10
checkbox input "true"
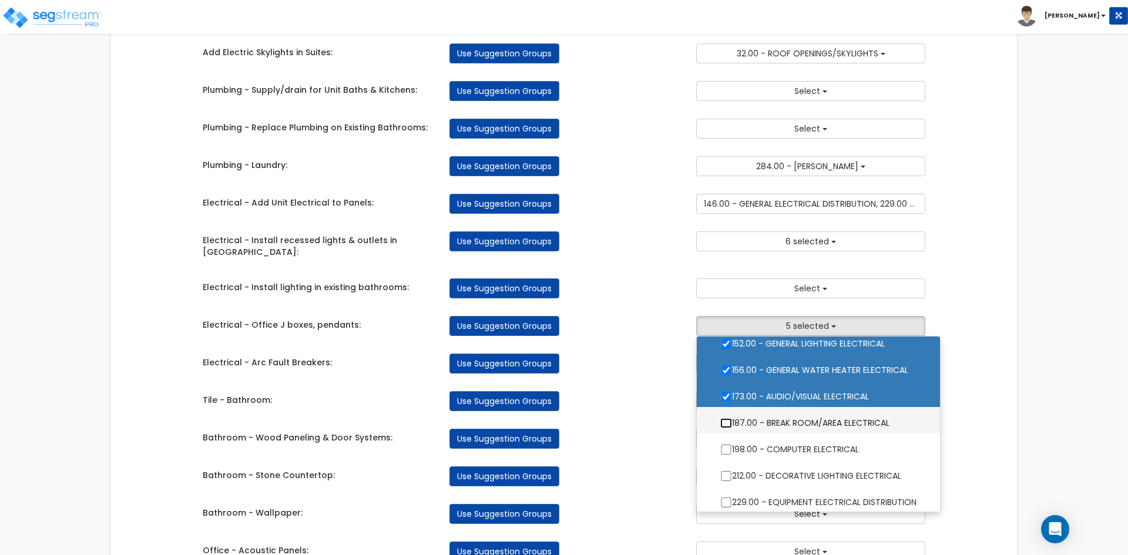
click at [723, 418] on input "187.00 - BREAK ROOM/AREA ELECTRICAL" at bounding box center [726, 423] width 12 height 10
checkbox input "true"
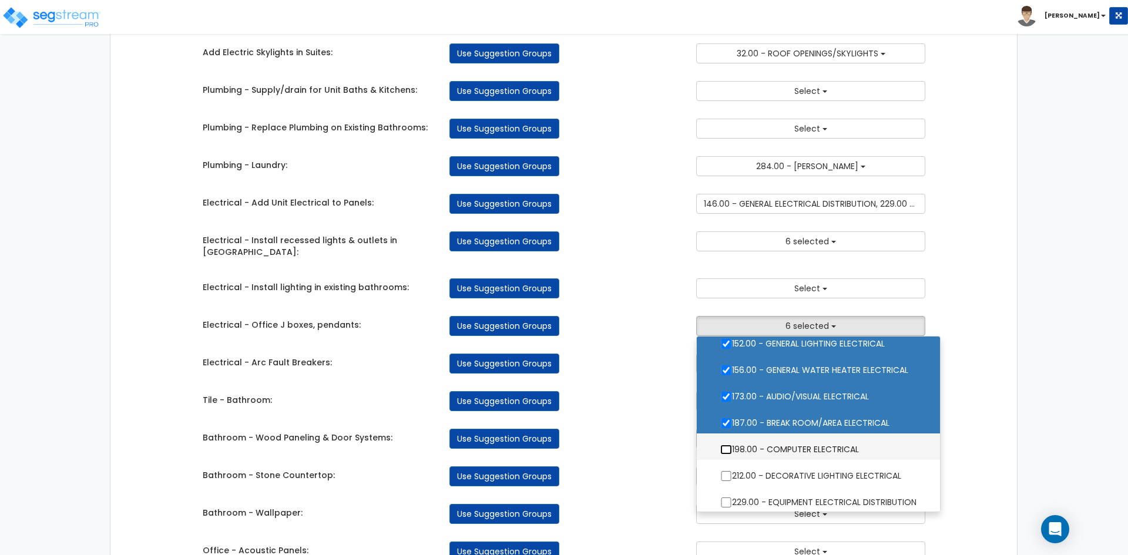
click at [728, 445] on input "198.00 - COMPUTER ELECTRICAL" at bounding box center [726, 450] width 12 height 10
checkbox input "true"
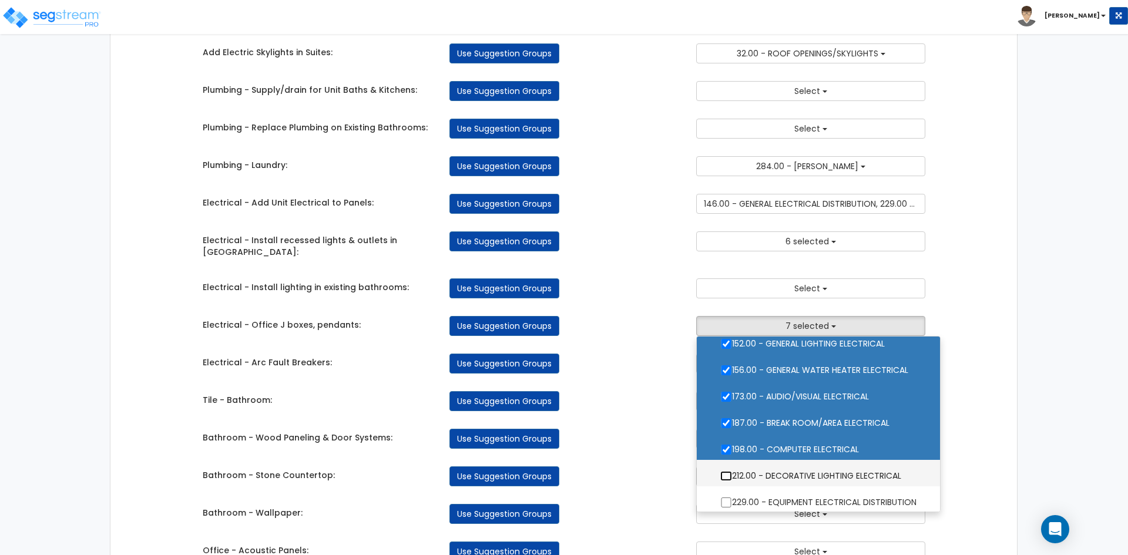
click at [727, 471] on input "212.00 - DECORATIVE LIGHTING ELECTRICAL" at bounding box center [726, 476] width 12 height 10
checkbox input "true"
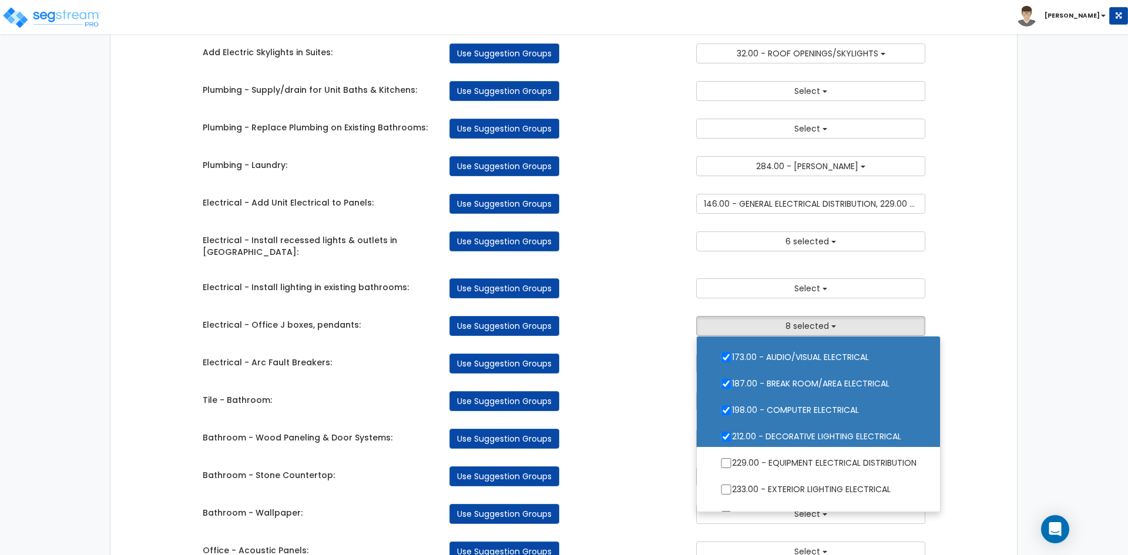
scroll to position [175, 0]
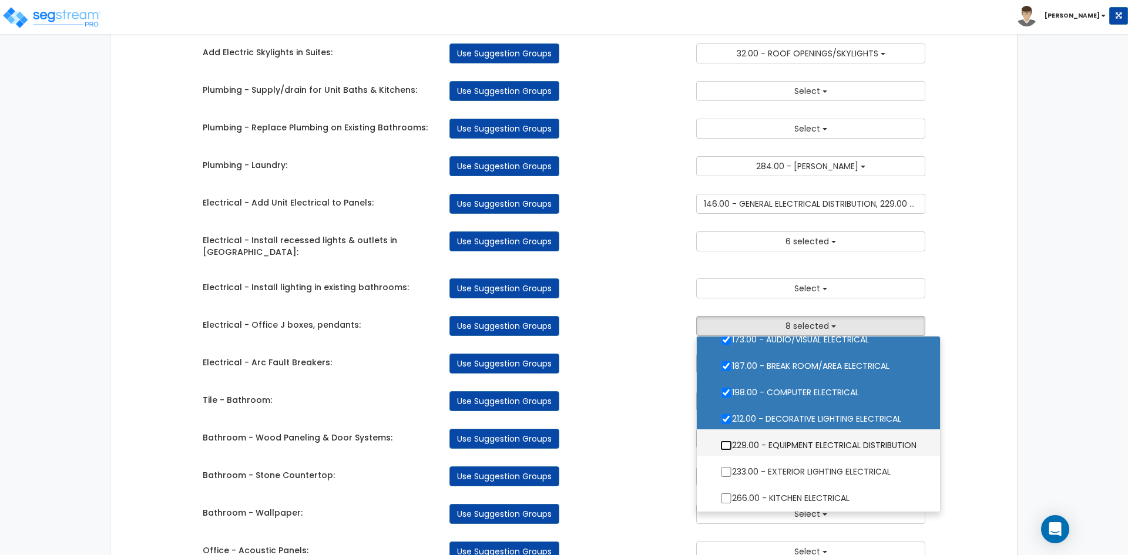
click at [729, 441] on input "229.00 - EQUIPMENT ELECTRICAL DISTRIBUTION" at bounding box center [726, 446] width 12 height 10
checkbox input "true"
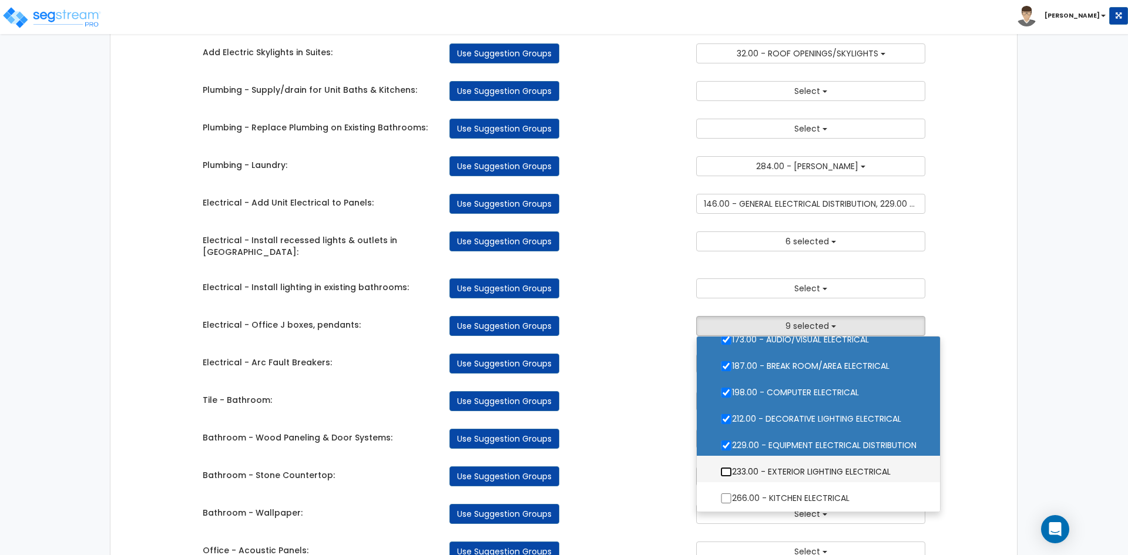
click at [723, 467] on input "233.00 - EXTERIOR LIGHTING ELECTRICAL" at bounding box center [726, 472] width 12 height 10
checkbox input "true"
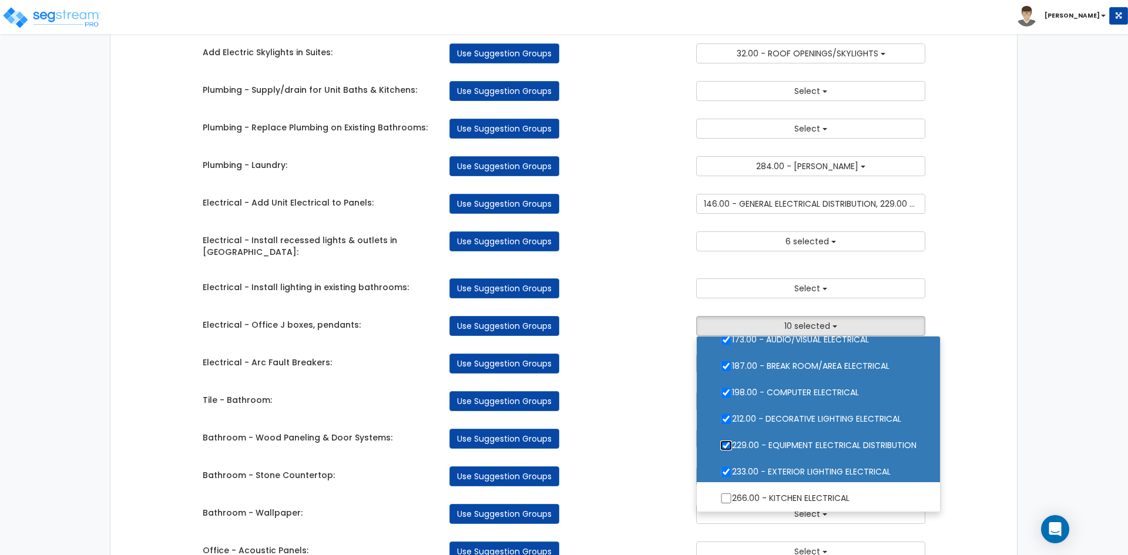
click at [723, 441] on input "229.00 - EQUIPMENT ELECTRICAL DISTRIBUTION" at bounding box center [726, 446] width 12 height 10
checkbox input "false"
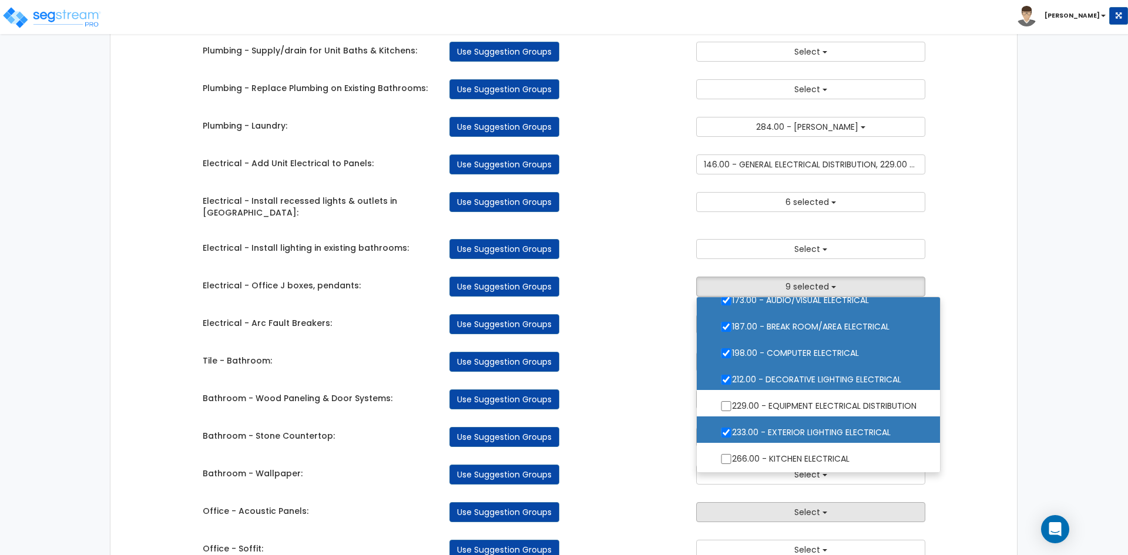
scroll to position [1117, 0]
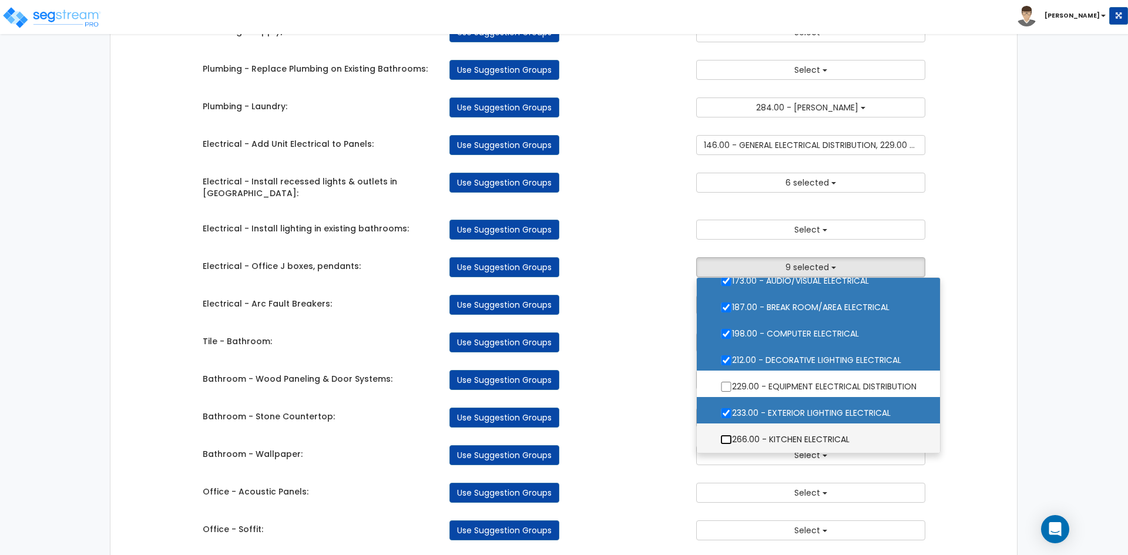
click at [728, 435] on input "266.00 - KITCHEN ELECTRICAL" at bounding box center [726, 440] width 12 height 10
checkbox input "true"
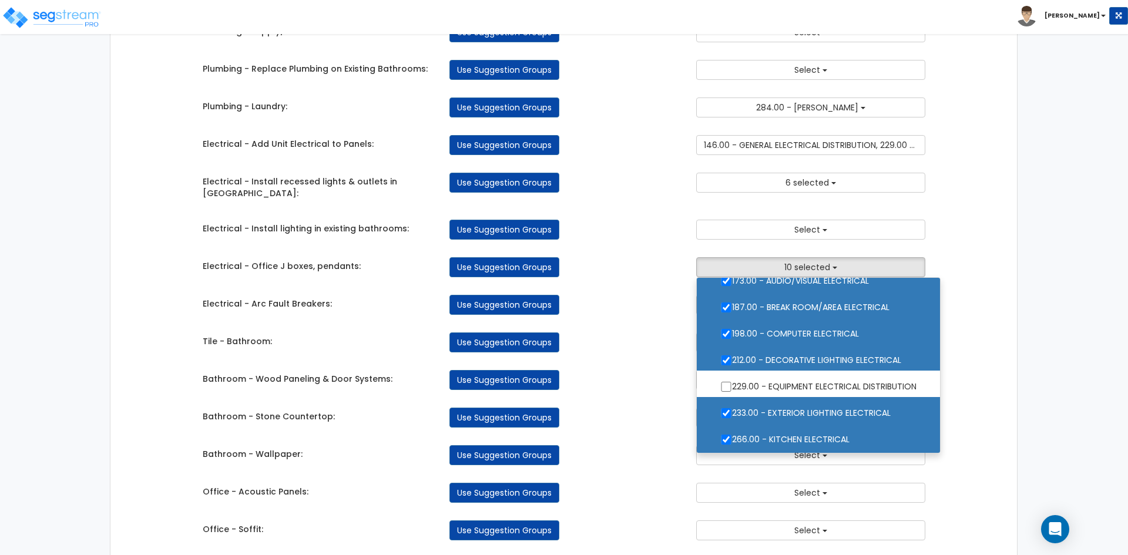
click at [662, 408] on div "Use Suggestion Groups" at bounding box center [564, 418] width 247 height 20
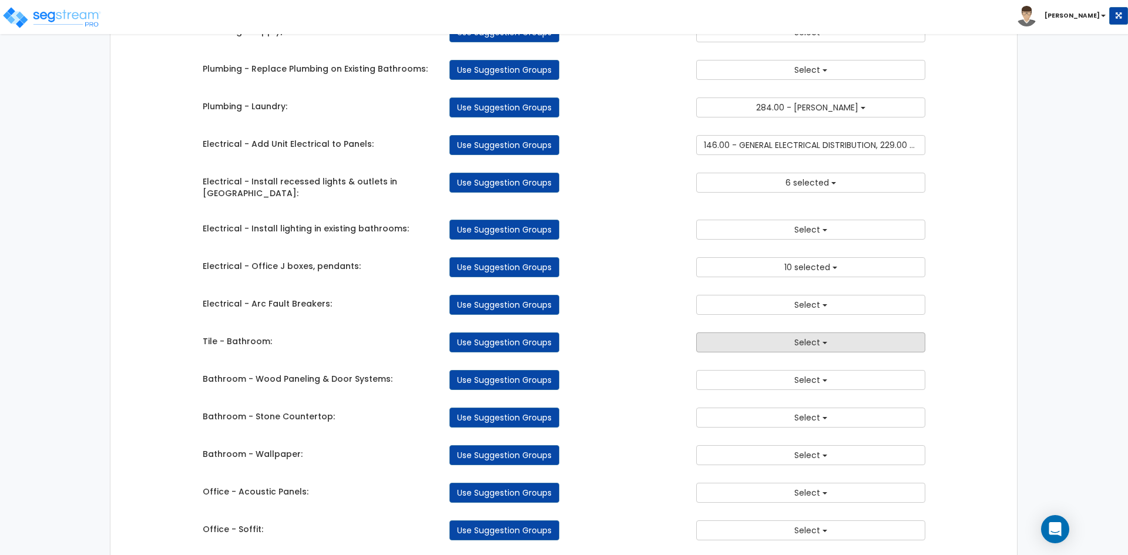
click at [747, 336] on button "Select" at bounding box center [810, 343] width 229 height 20
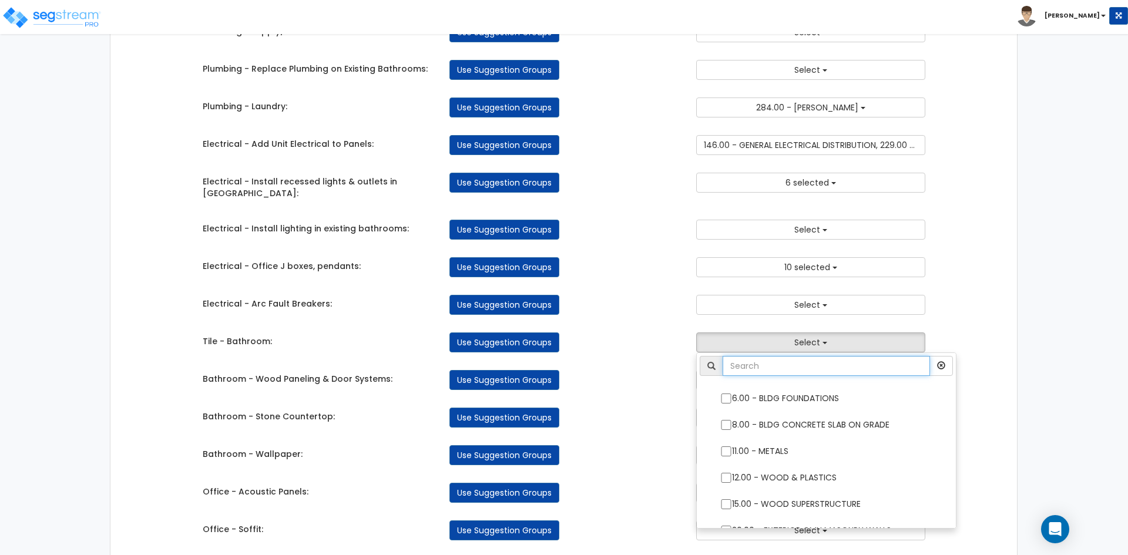
click at [770, 364] on input "text" at bounding box center [826, 366] width 207 height 20
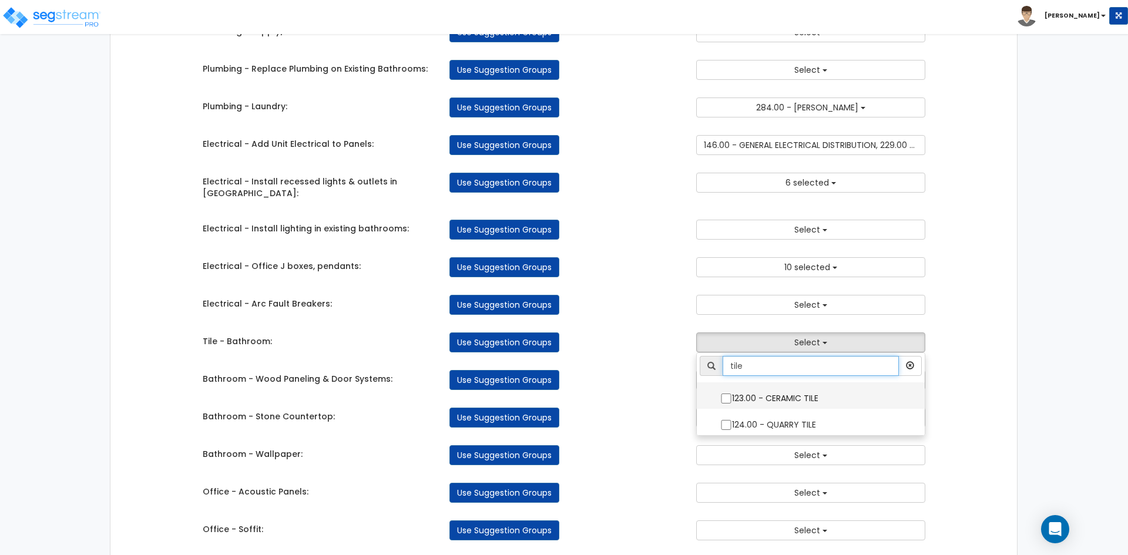
type input "tile"
click at [726, 394] on input "123.00 - CERAMIC TILE" at bounding box center [726, 399] width 12 height 10
checkbox input "true"
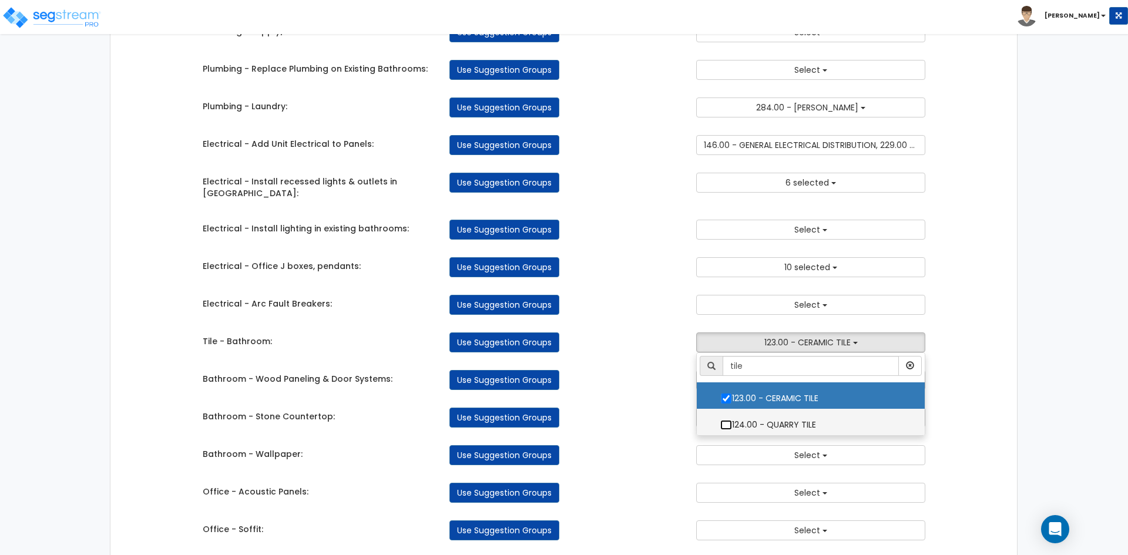
click at [728, 420] on input "124.00 - QUARRY TILE" at bounding box center [726, 425] width 12 height 10
checkbox input "true"
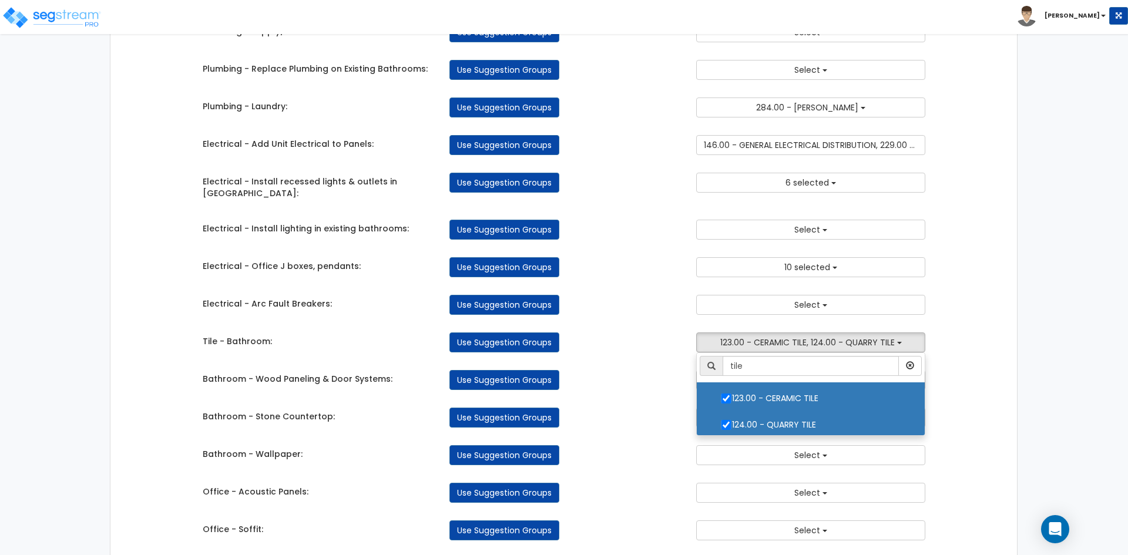
click at [668, 381] on div "Takeoff Cost Suggestion Groups Modify Component Groups Manually Metal Framing -…" at bounding box center [564, 108] width 741 height 2244
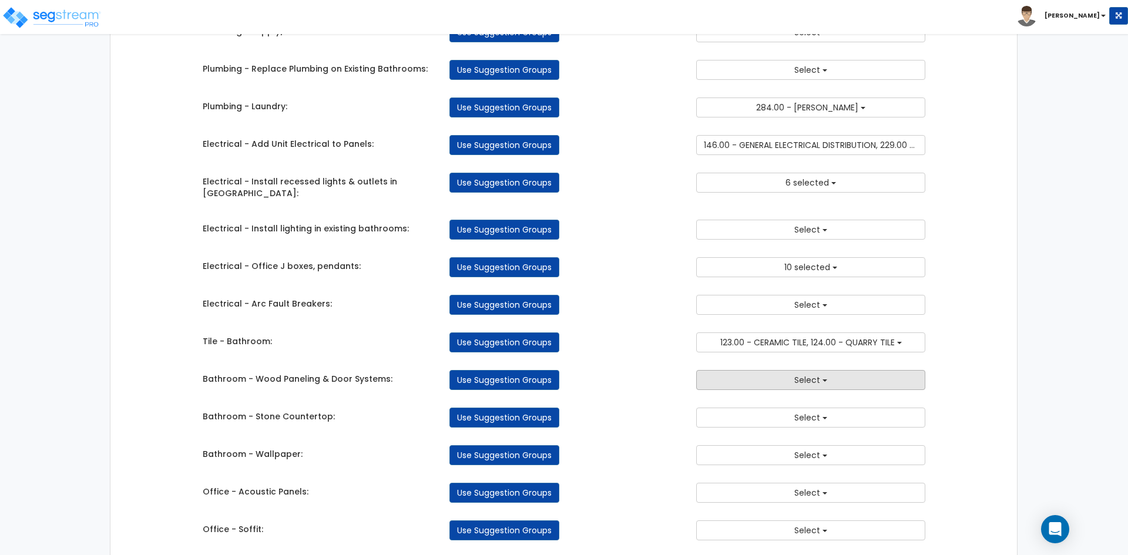
click at [754, 370] on button "Select" at bounding box center [810, 380] width 229 height 20
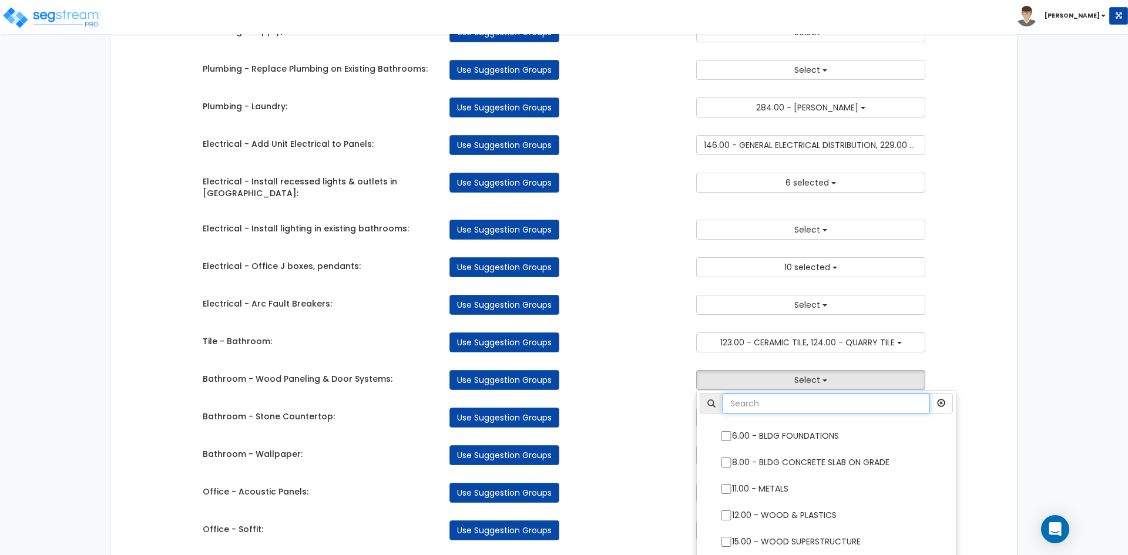
click at [745, 394] on input "text" at bounding box center [826, 404] width 207 height 20
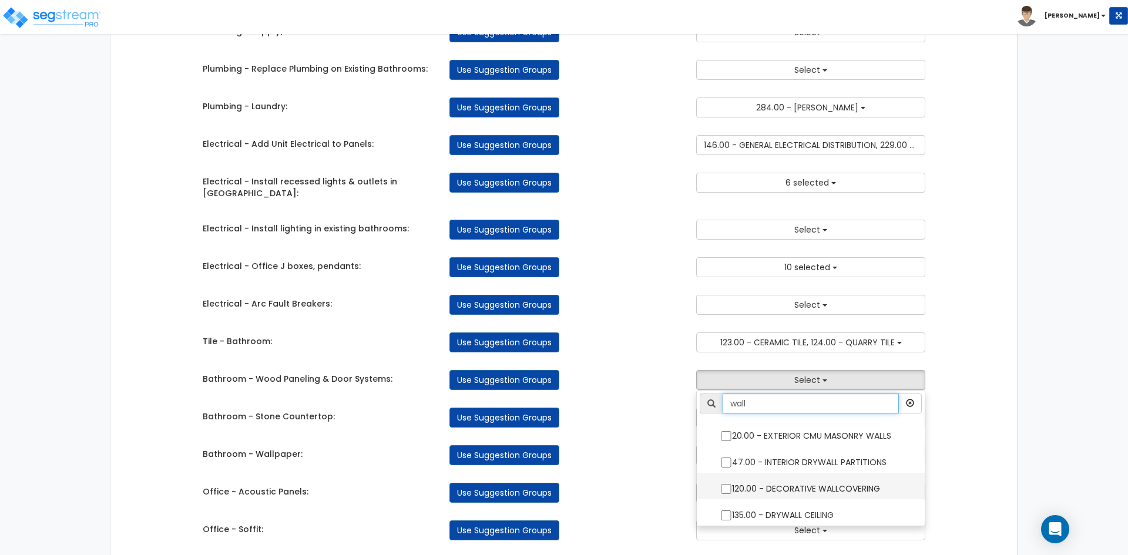
type input "wall"
click at [722, 484] on input "120.00 - DECORATIVE WALLCOVERING" at bounding box center [726, 489] width 12 height 10
checkbox input "true"
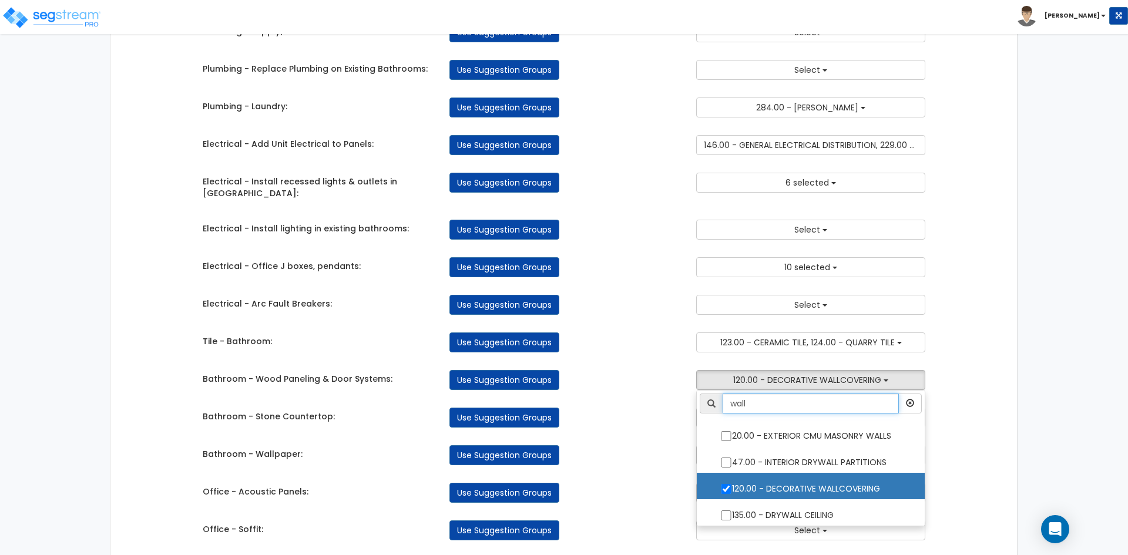
click at [763, 397] on input "wall" at bounding box center [811, 404] width 176 height 20
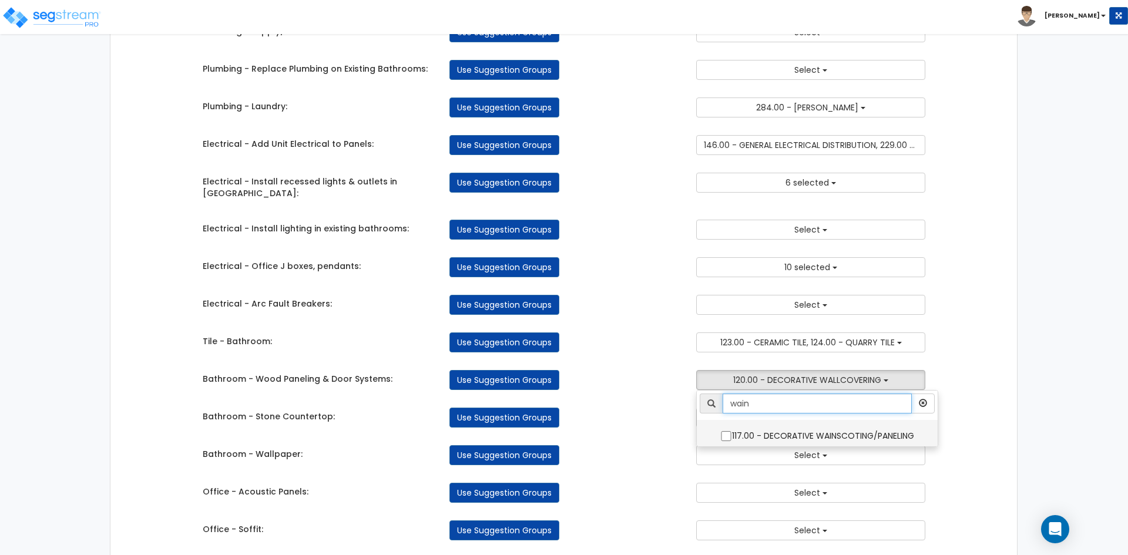
type input "wain"
click at [725, 431] on input "117.00 - DECORATIVE WAINSCOTING/PANELING" at bounding box center [726, 436] width 12 height 10
checkbox input "true"
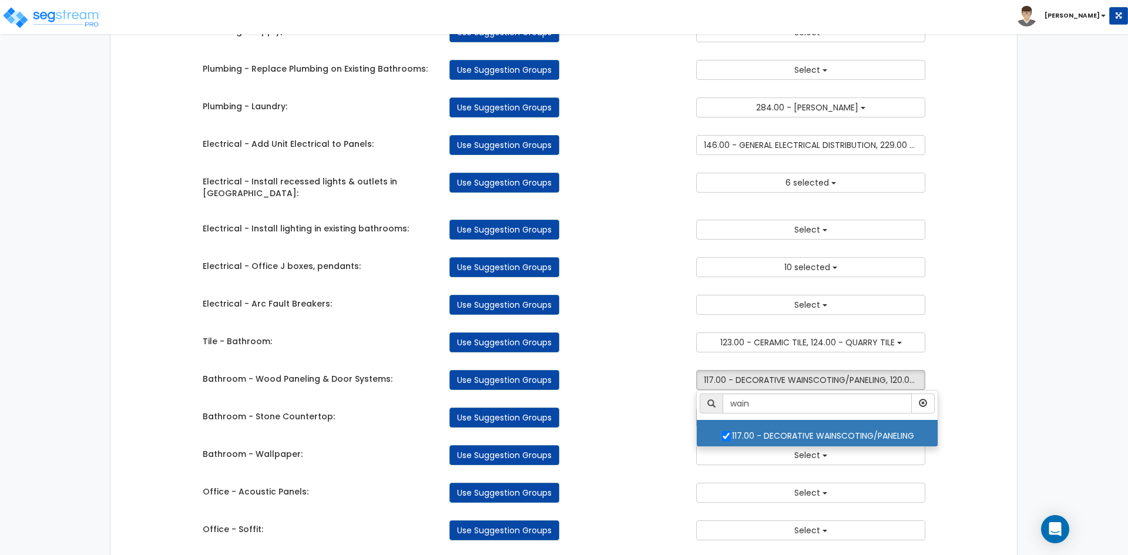
click at [640, 411] on div "Use Suggestion Groups" at bounding box center [564, 418] width 247 height 20
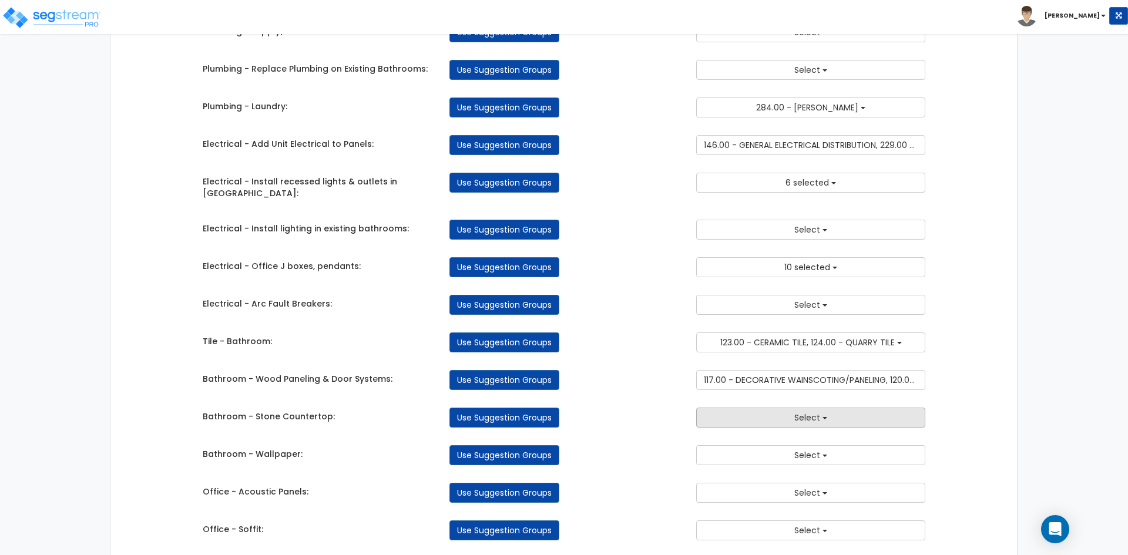
click at [763, 411] on button "Select" at bounding box center [810, 418] width 229 height 20
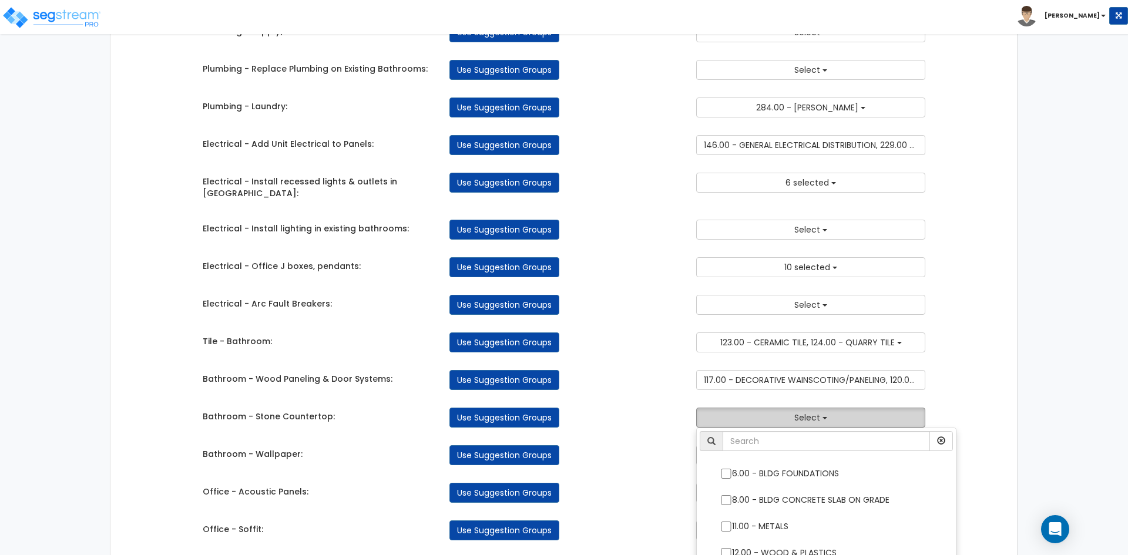
click at [763, 411] on button "Select" at bounding box center [810, 418] width 229 height 20
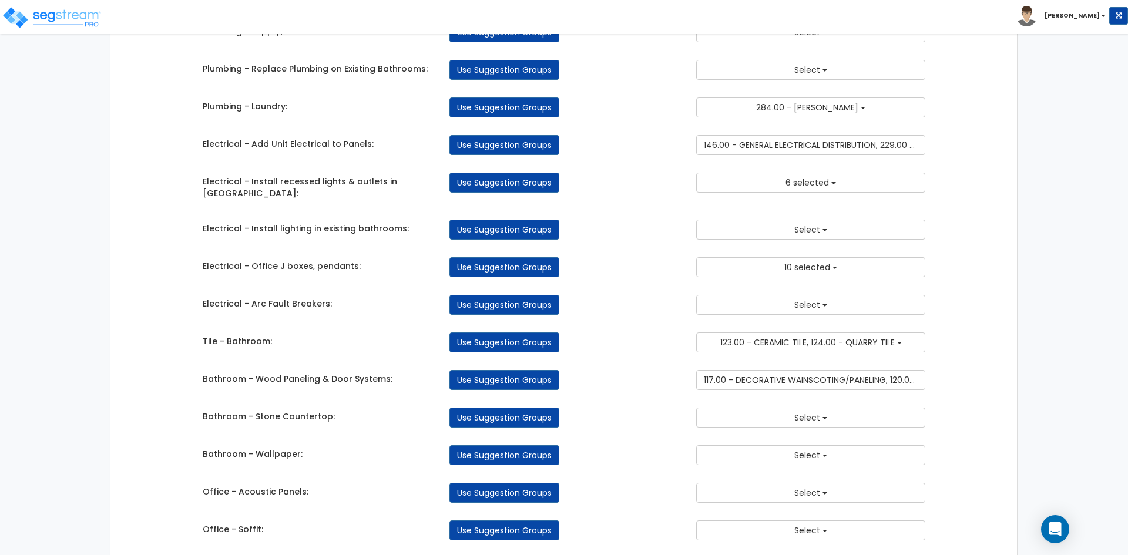
click at [608, 408] on div "Use Suggestion Groups" at bounding box center [564, 418] width 247 height 20
click at [744, 445] on button "Select" at bounding box center [810, 455] width 229 height 20
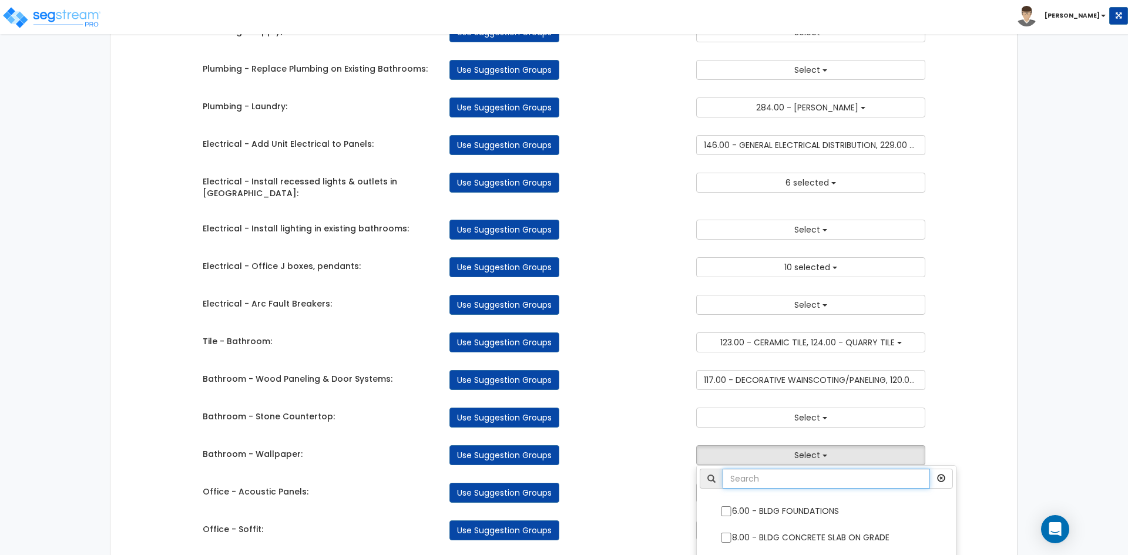
click at [755, 471] on input "text" at bounding box center [826, 479] width 207 height 20
type input "wallc"
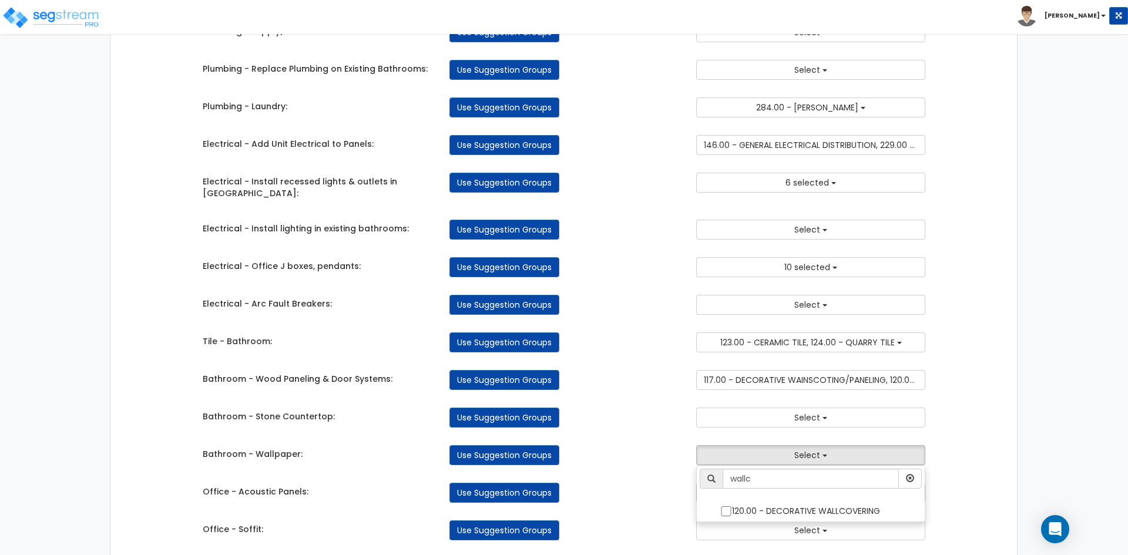
click at [623, 377] on div "Use Suggestion Groups" at bounding box center [564, 380] width 247 height 20
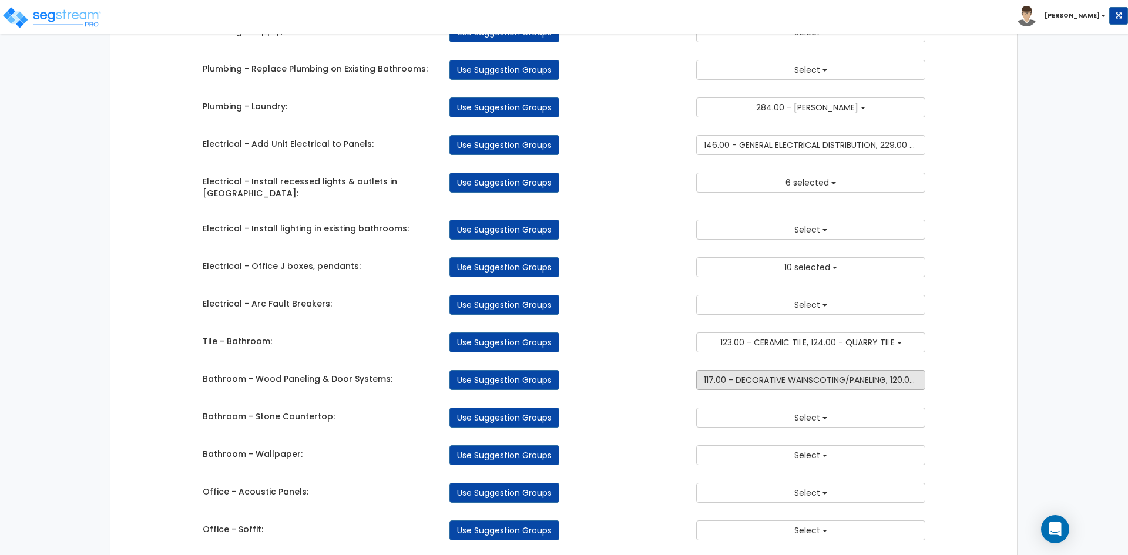
click at [793, 375] on span "117.00 - DECORATIVE WAINSCOTING/PANELING, 120.00 - DECORATIVE WALLCOVERING" at bounding box center [871, 380] width 334 height 12
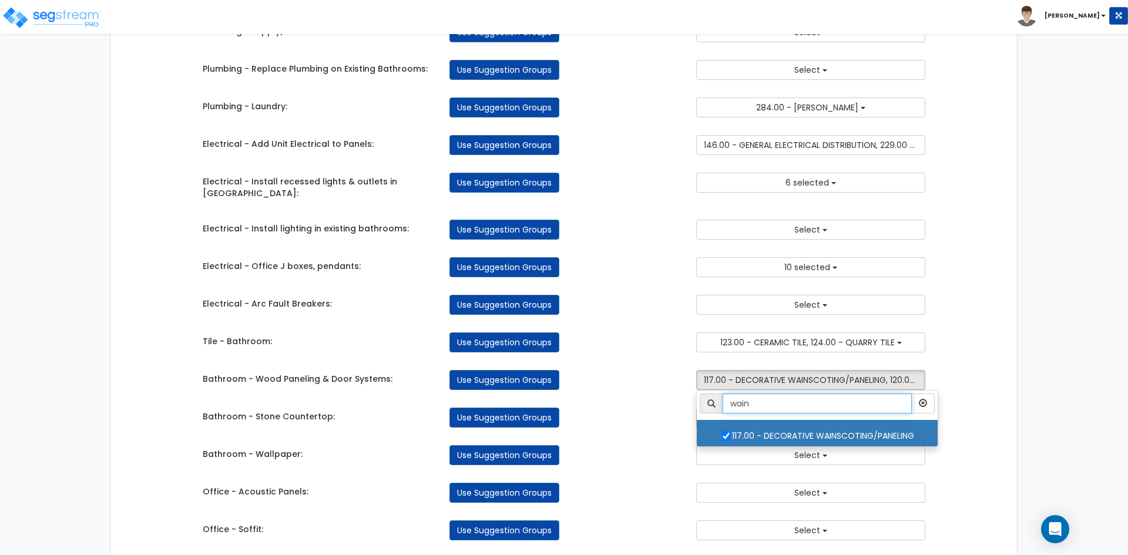
click at [776, 398] on input "wain" at bounding box center [817, 404] width 189 height 20
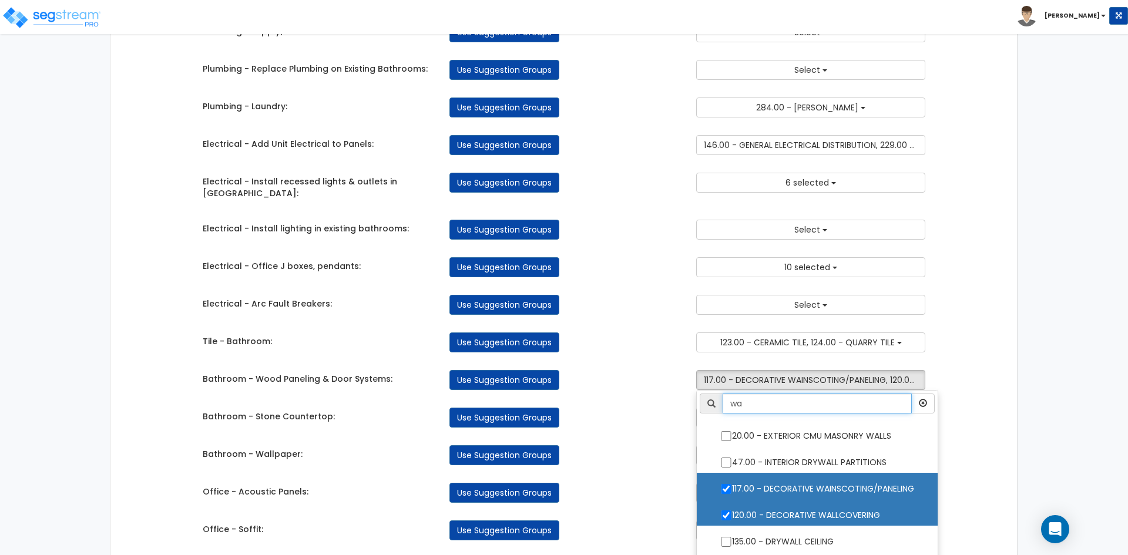
type input "wa"
click at [726, 511] on input "120.00 - DECORATIVE WALLCOVERING" at bounding box center [726, 516] width 12 height 10
checkbox input "false"
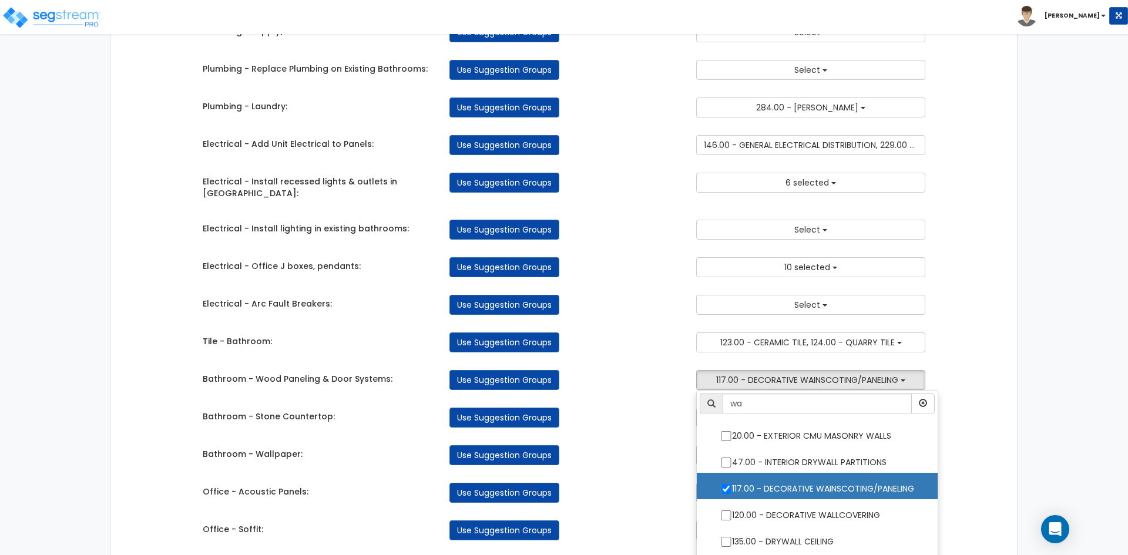
click at [673, 483] on div "Use Suggestion Groups" at bounding box center [564, 493] width 247 height 20
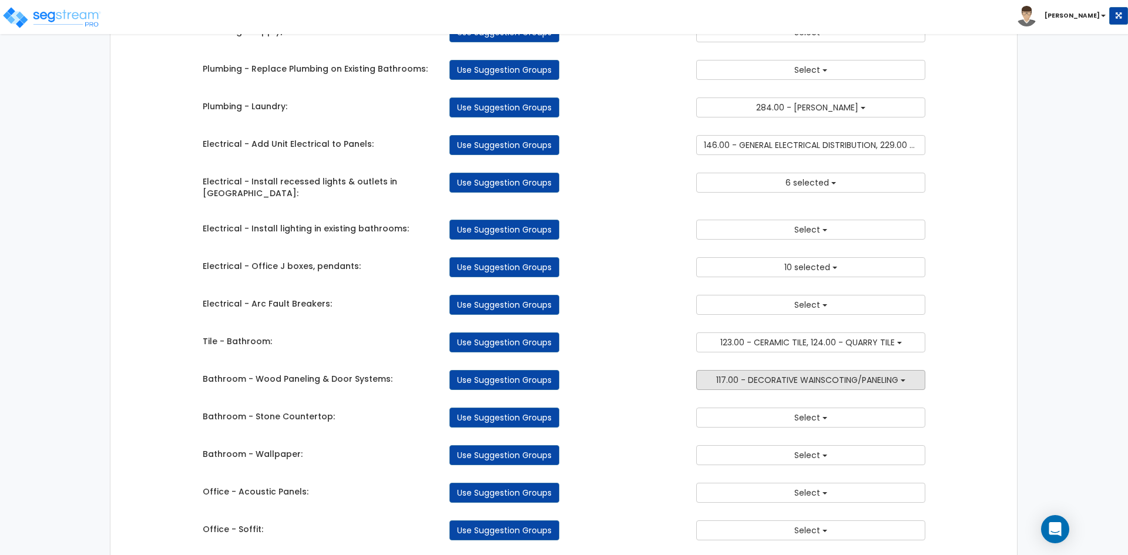
click at [806, 374] on span "117.00 - DECORATIVE WAINSCOTING/PANELING" at bounding box center [807, 380] width 182 height 12
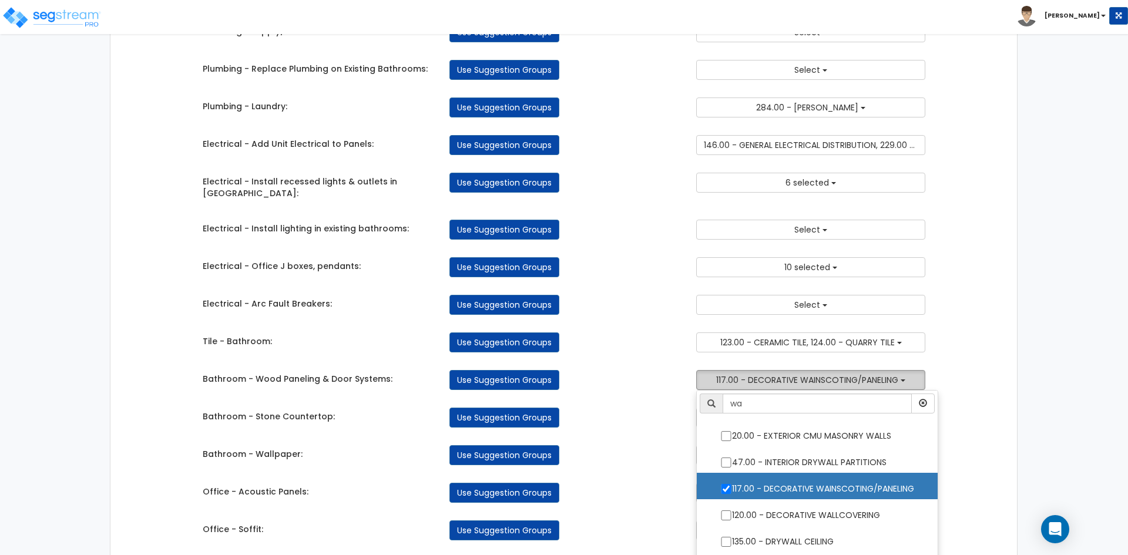
click at [806, 374] on span "117.00 - DECORATIVE WAINSCOTING/PANELING" at bounding box center [807, 380] width 182 height 12
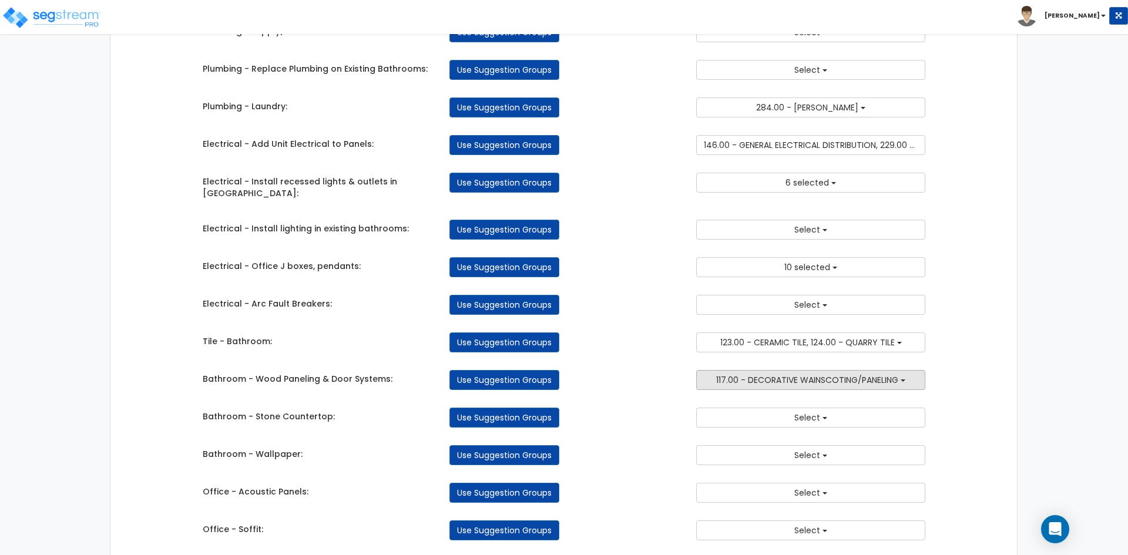
click at [780, 375] on span "117.00 - DECORATIVE WAINSCOTING/PANELING" at bounding box center [807, 380] width 182 height 12
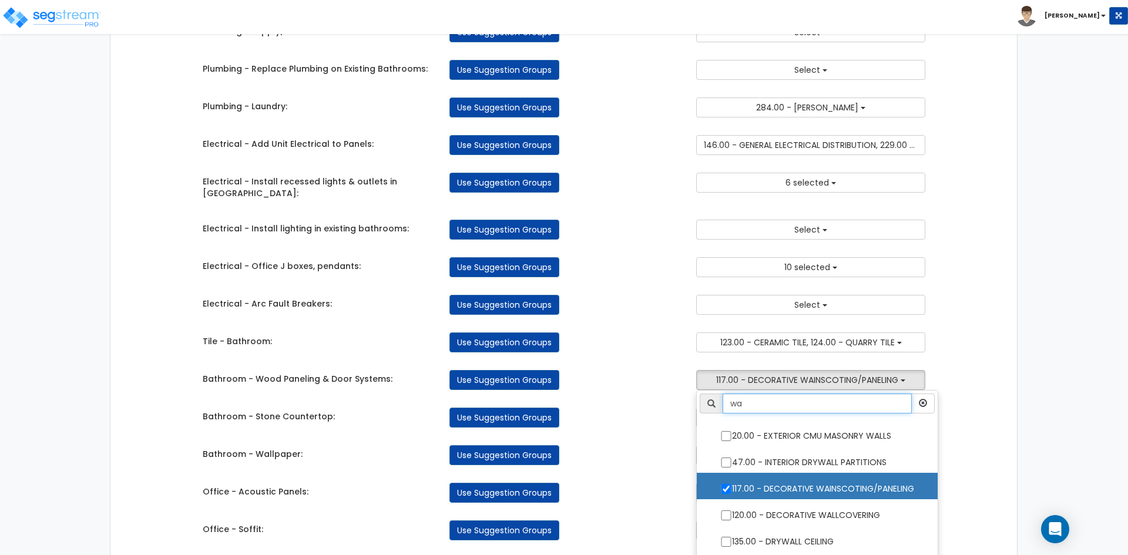
click at [783, 394] on input "wa" at bounding box center [817, 404] width 189 height 20
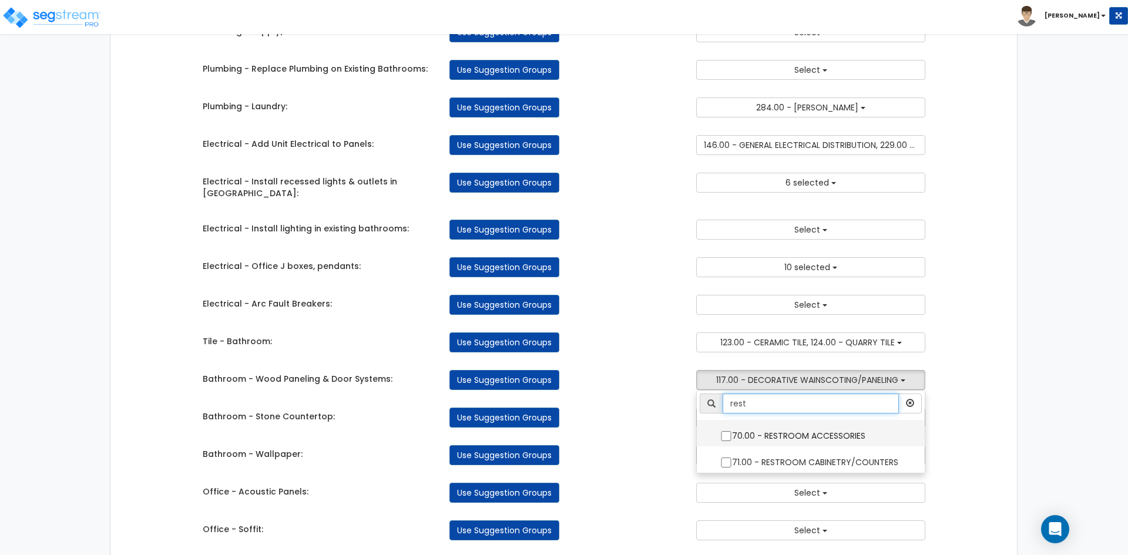
type input "rest"
click at [726, 431] on input "70.00 - RESTROOM ACCESSORIES" at bounding box center [726, 436] width 12 height 10
checkbox input "true"
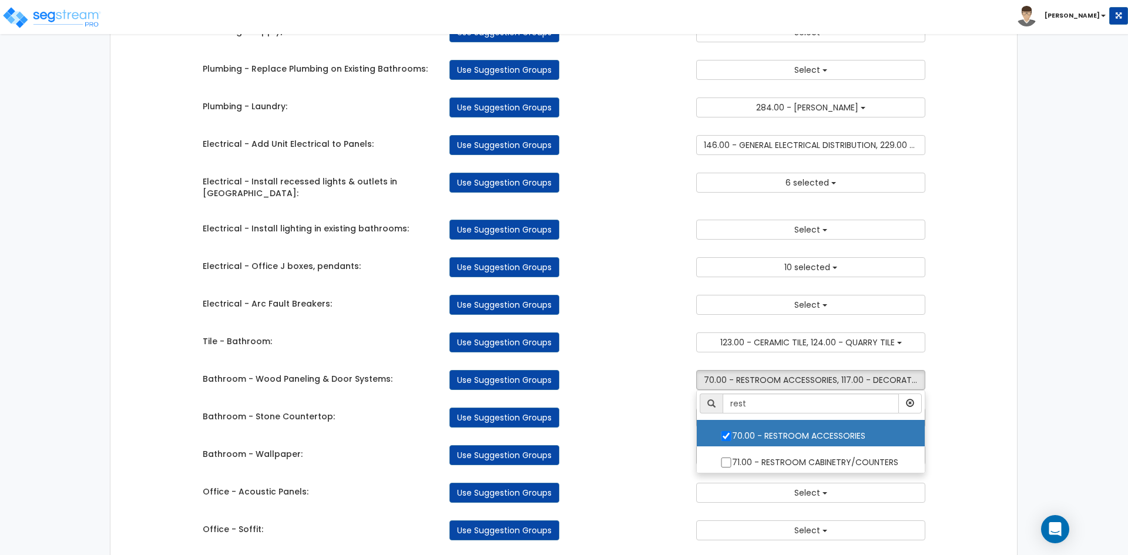
click at [673, 424] on div "Takeoff Cost Suggestion Groups Modify Component Groups Manually Metal Framing -…" at bounding box center [564, 108] width 741 height 2244
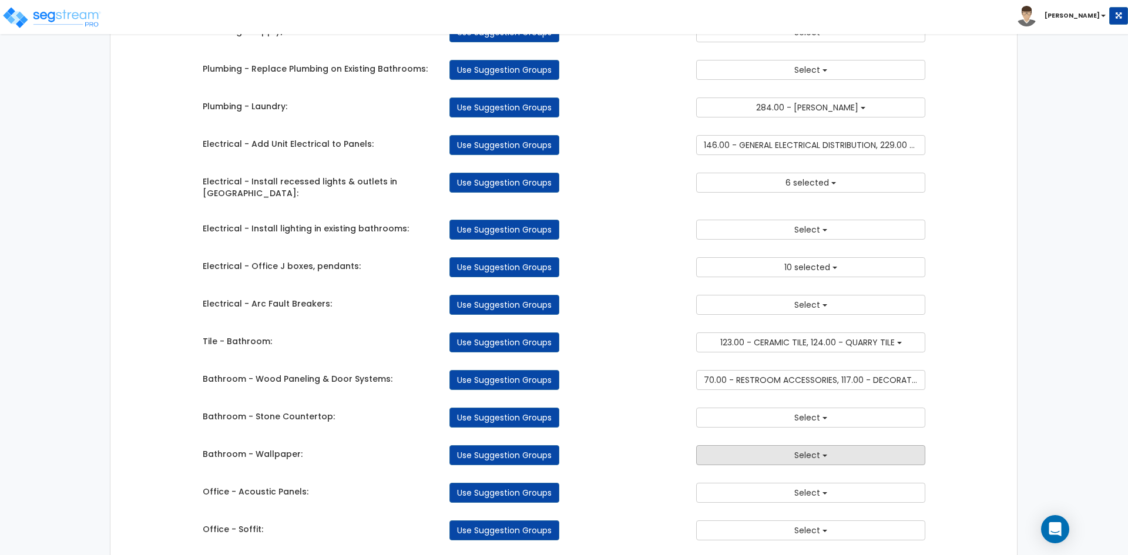
click at [744, 445] on button "Select" at bounding box center [810, 455] width 229 height 20
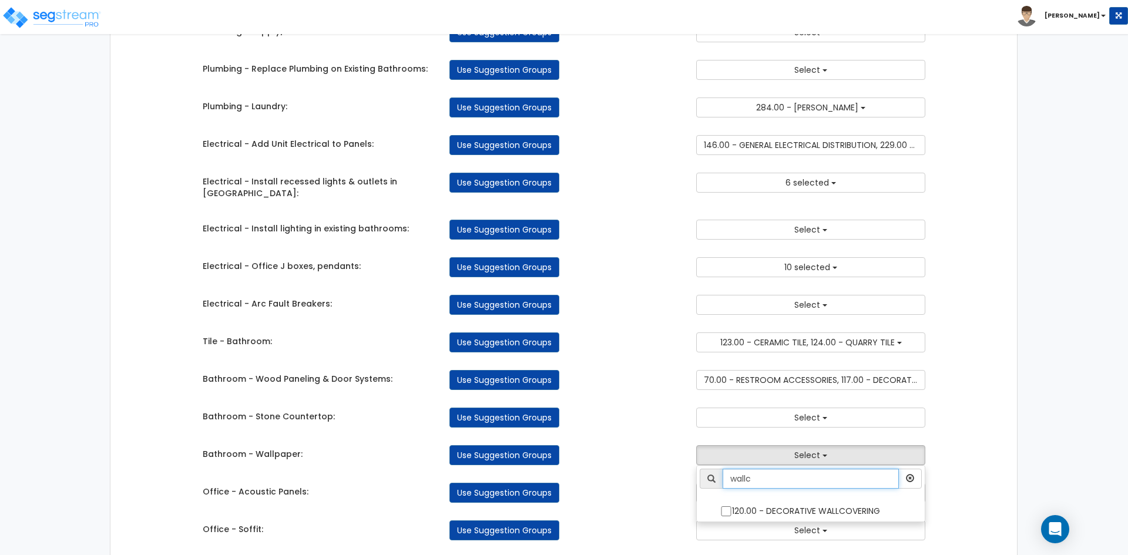
click at [757, 472] on input "wallc" at bounding box center [811, 479] width 176 height 20
click at [724, 507] on input "120.00 - DECORATIVE WALLCOVERING" at bounding box center [726, 512] width 12 height 10
checkbox input "true"
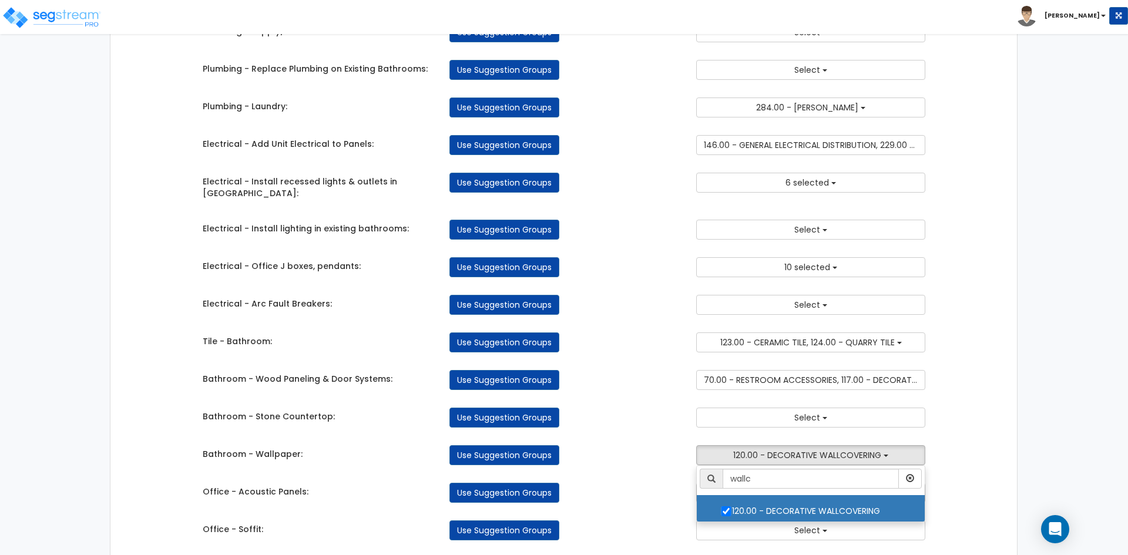
click at [676, 483] on div "Use Suggestion Groups" at bounding box center [564, 493] width 247 height 20
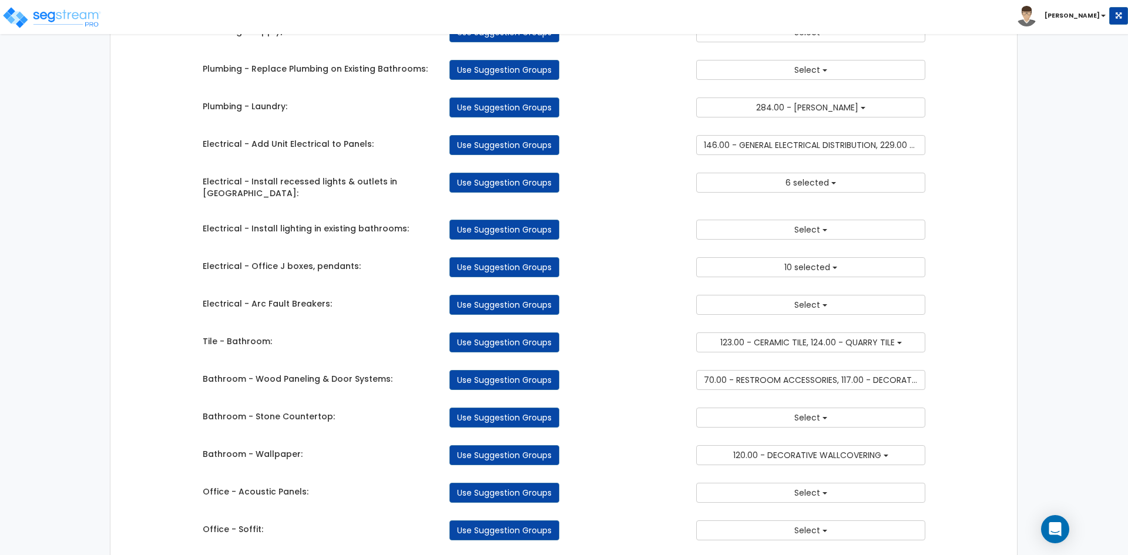
click at [741, 477] on div "Office - Acoustic Panels: Use Suggestion Groups 6.00 - BLDG FOUNDATIONS 8.00 - …" at bounding box center [564, 490] width 741 height 26
click at [743, 483] on button "Select" at bounding box center [810, 493] width 229 height 20
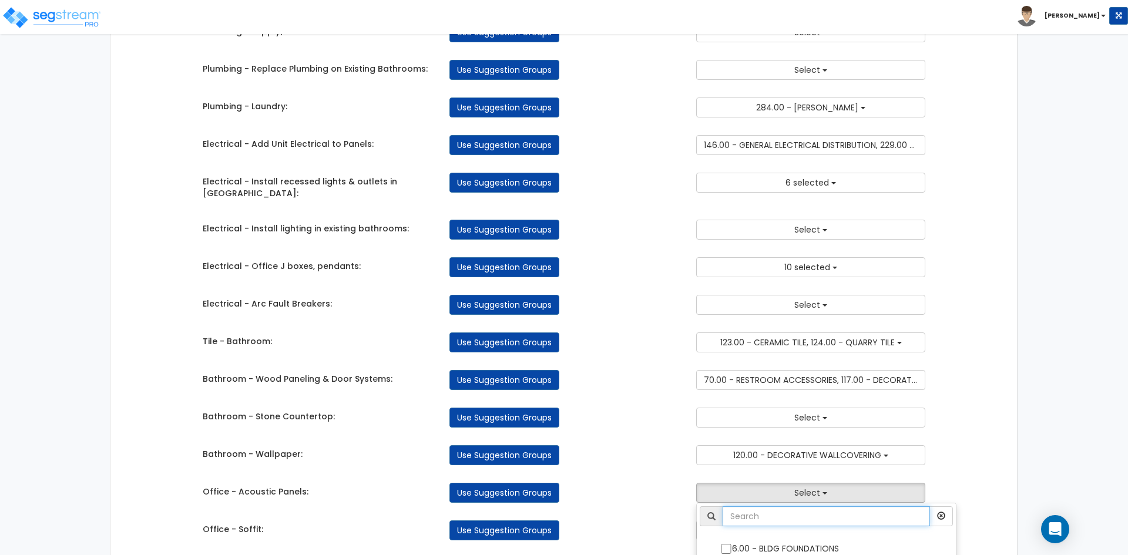
click at [745, 510] on input "text" at bounding box center [826, 517] width 207 height 20
type input "acou"
click at [729, 541] on input "116.00 - ACOUSTIC PANELING" at bounding box center [726, 546] width 12 height 10
checkbox input "true"
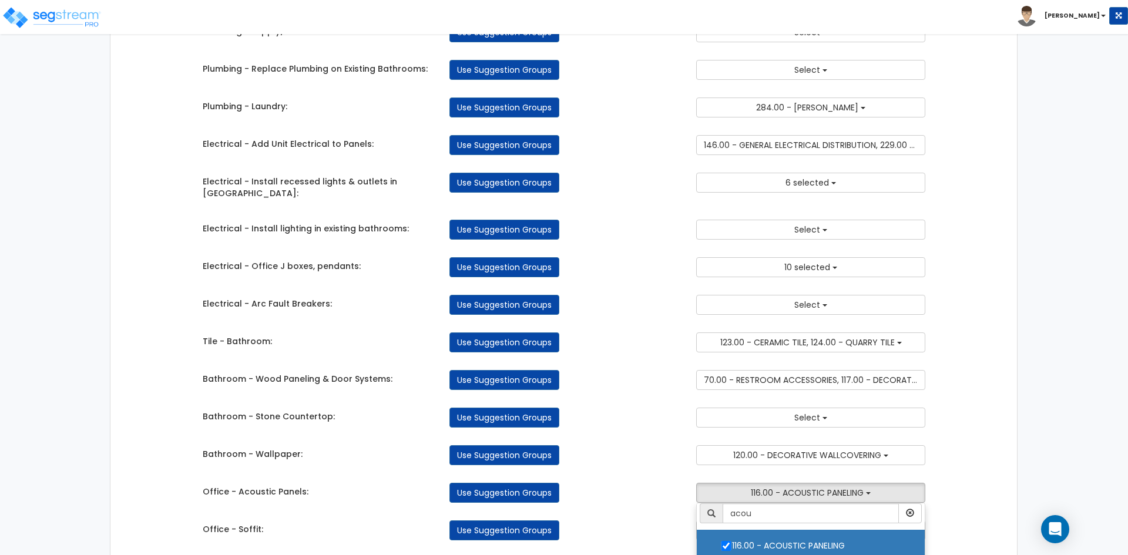
click at [669, 483] on div "Use Suggestion Groups" at bounding box center [564, 493] width 247 height 20
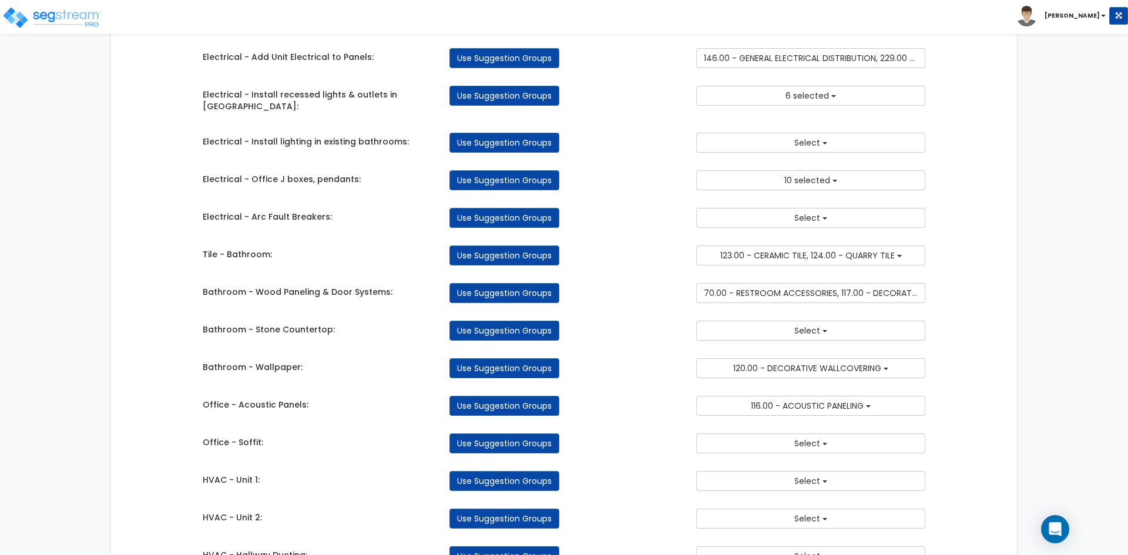
scroll to position [1234, 0]
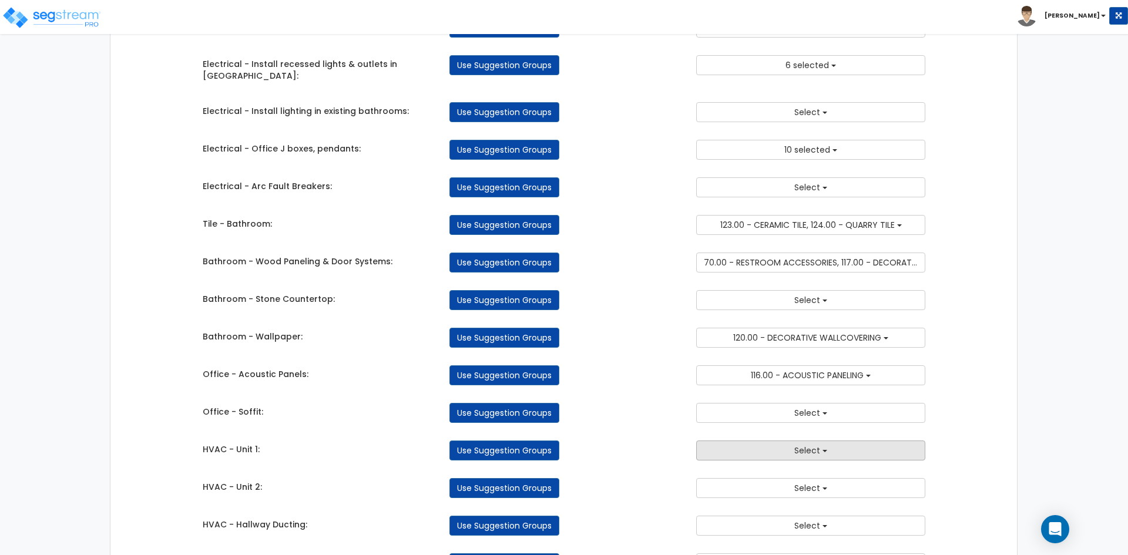
click at [738, 441] on button "Select" at bounding box center [810, 451] width 229 height 20
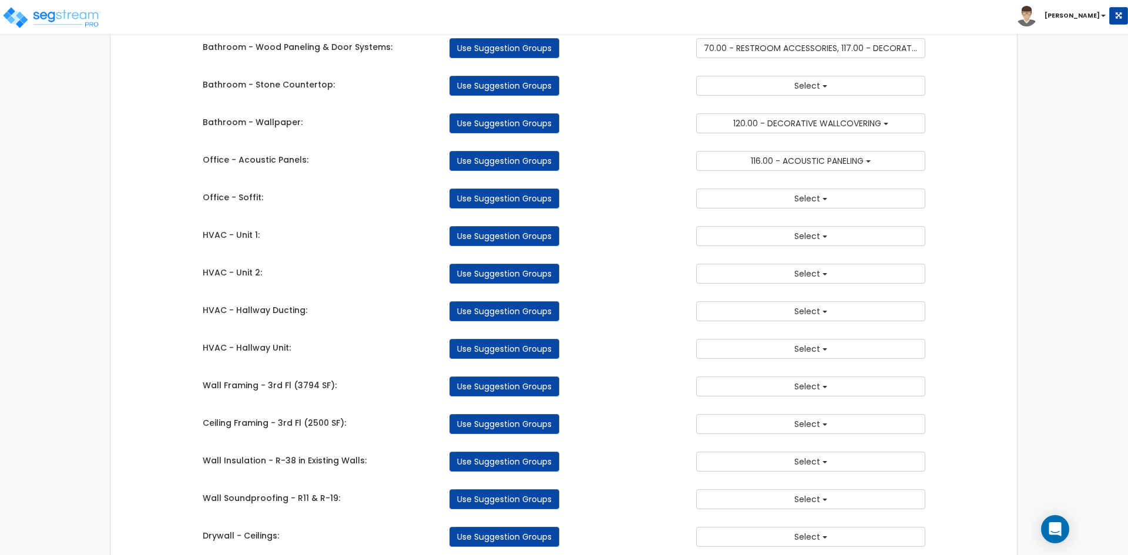
scroll to position [1469, 0]
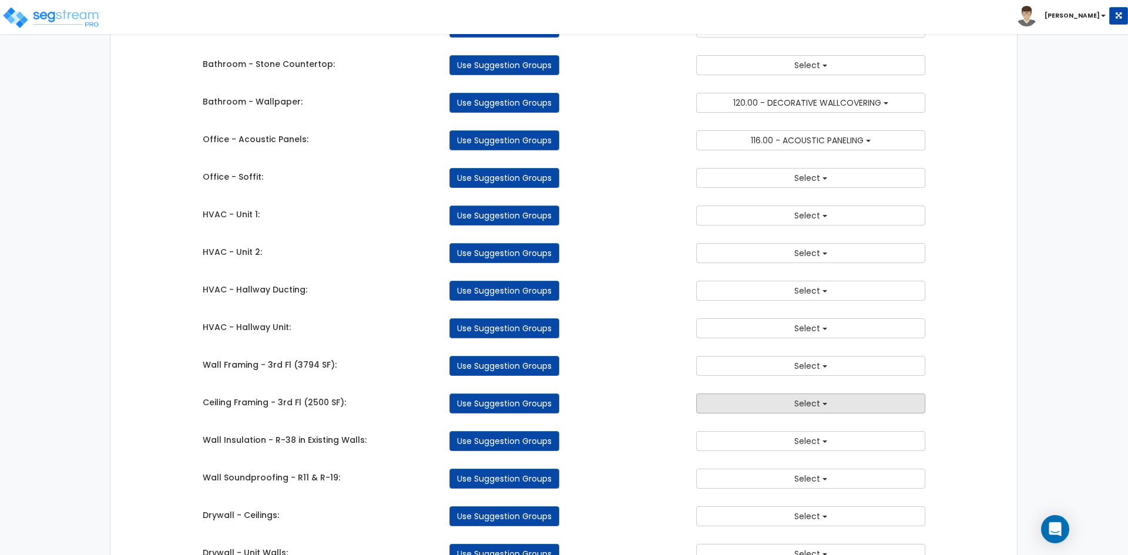
click at [762, 394] on button "Select" at bounding box center [810, 404] width 229 height 20
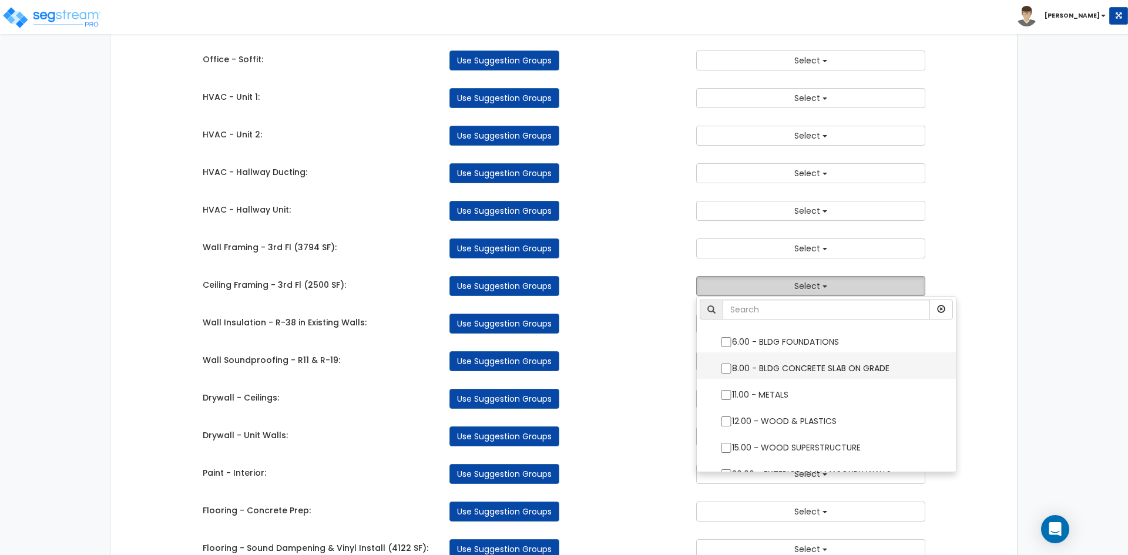
scroll to position [59, 0]
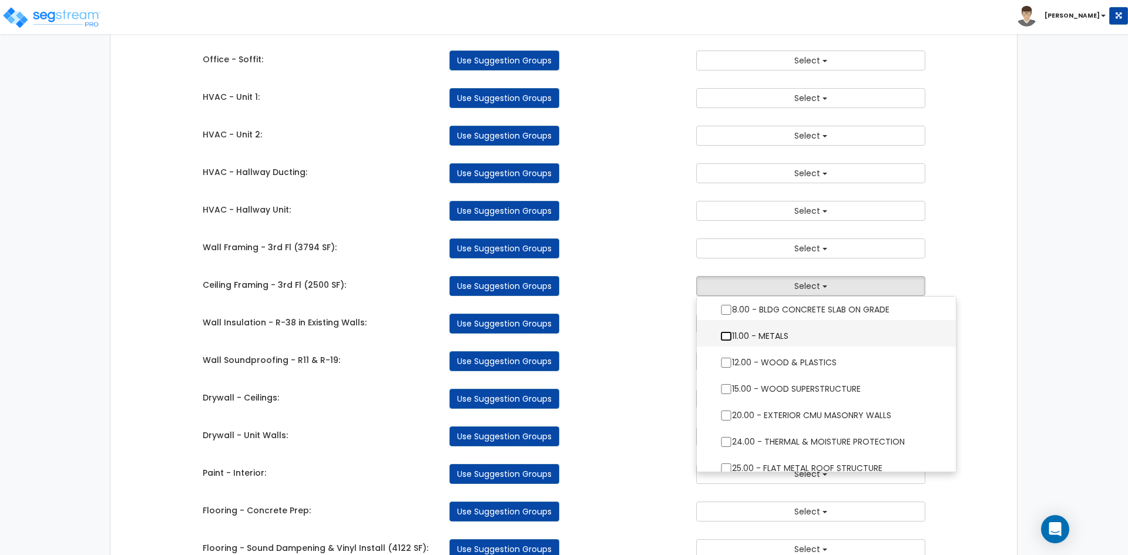
click at [726, 331] on input "11.00 - METALS" at bounding box center [726, 336] width 12 height 10
checkbox input "true"
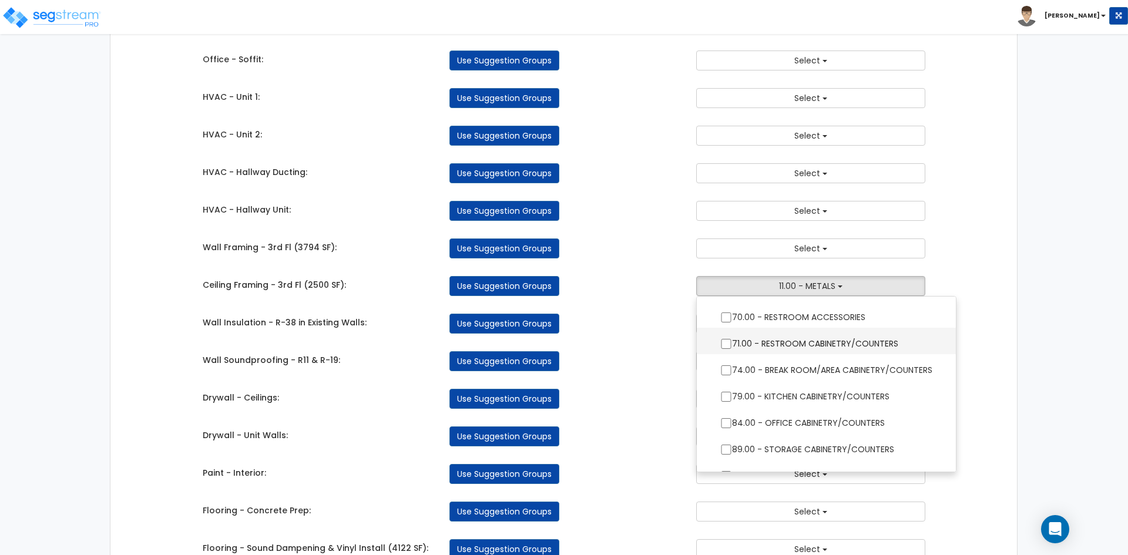
scroll to position [411, 0]
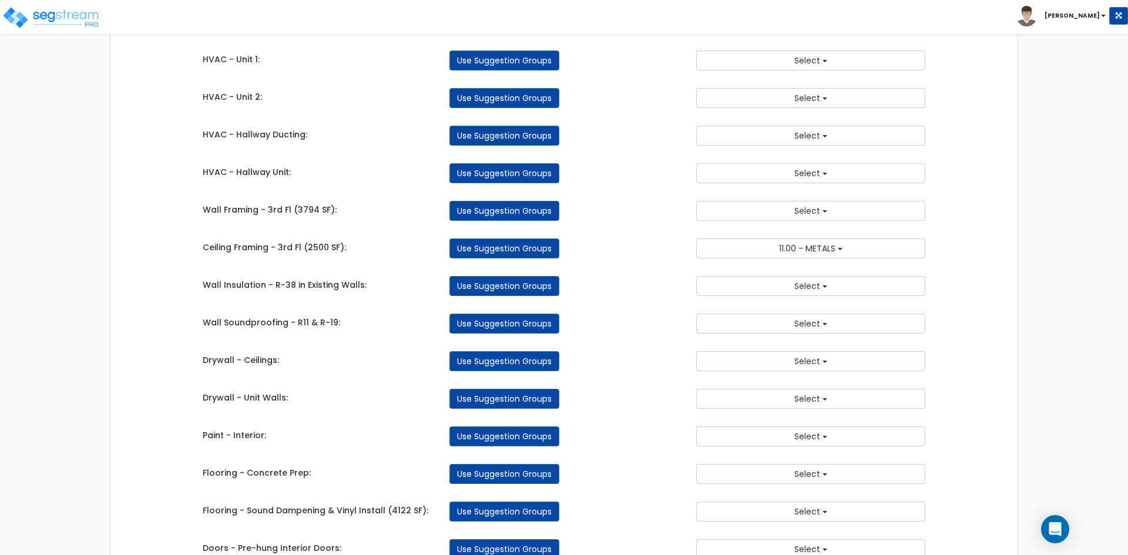
scroll to position [1645, 0]
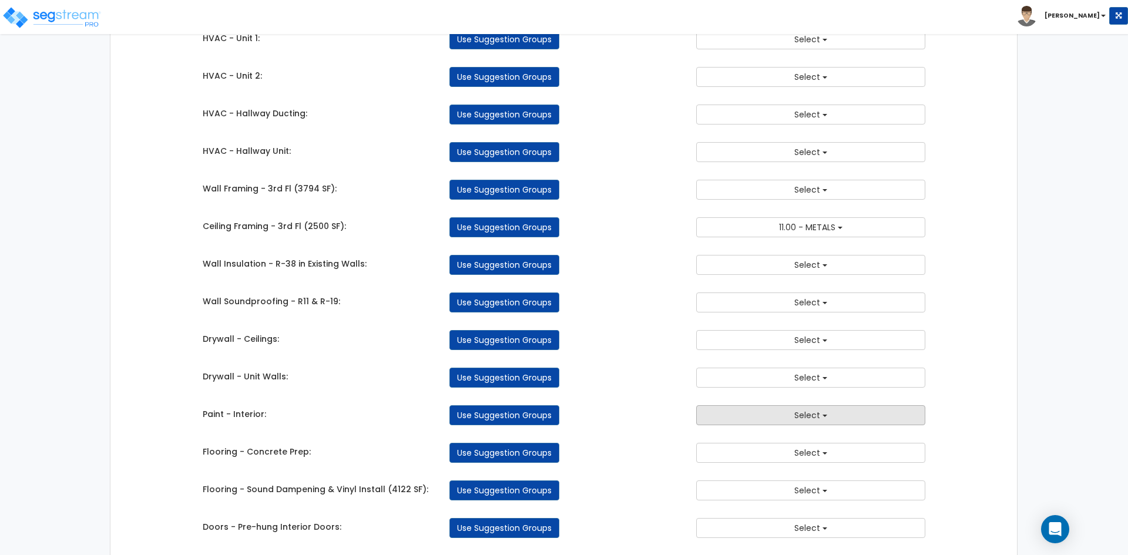
click at [794, 405] on button "Select" at bounding box center [810, 415] width 229 height 20
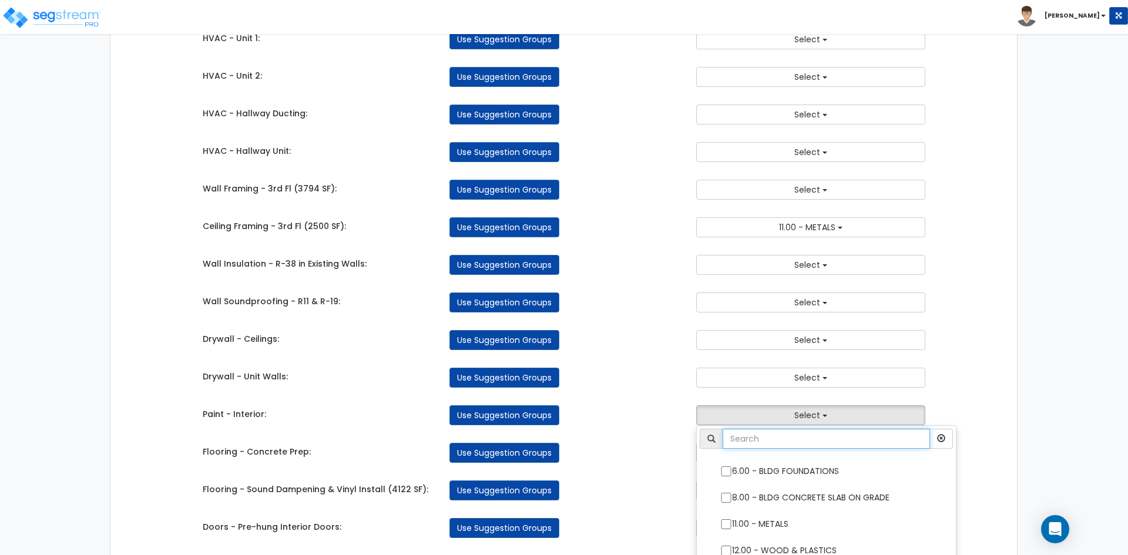
click at [799, 429] on input "text" at bounding box center [826, 439] width 207 height 20
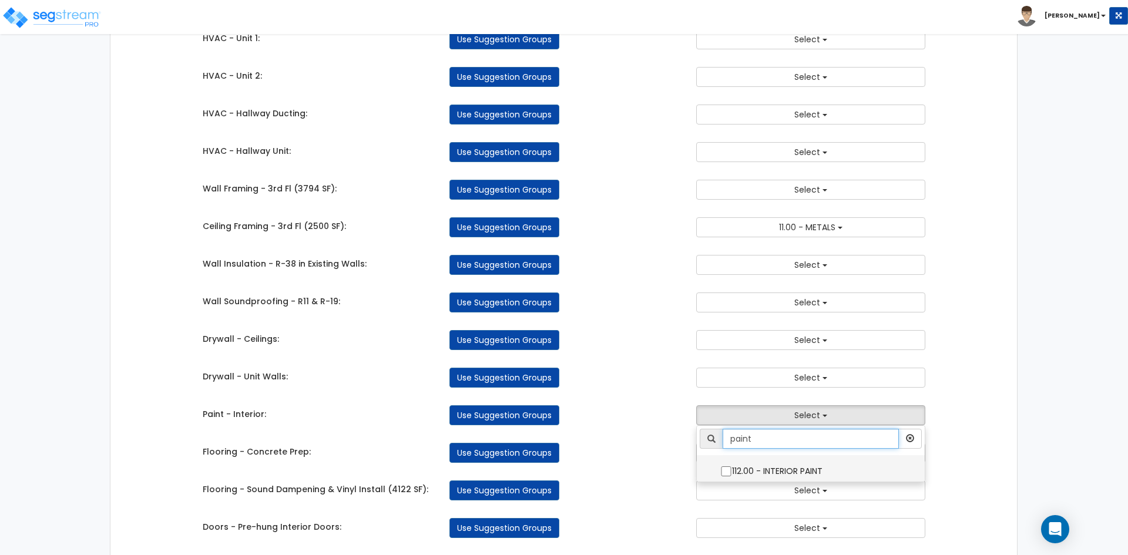
type input "paint"
click at [725, 467] on input "112.00 - INTERIOR PAINT" at bounding box center [726, 472] width 12 height 10
checkbox input "true"
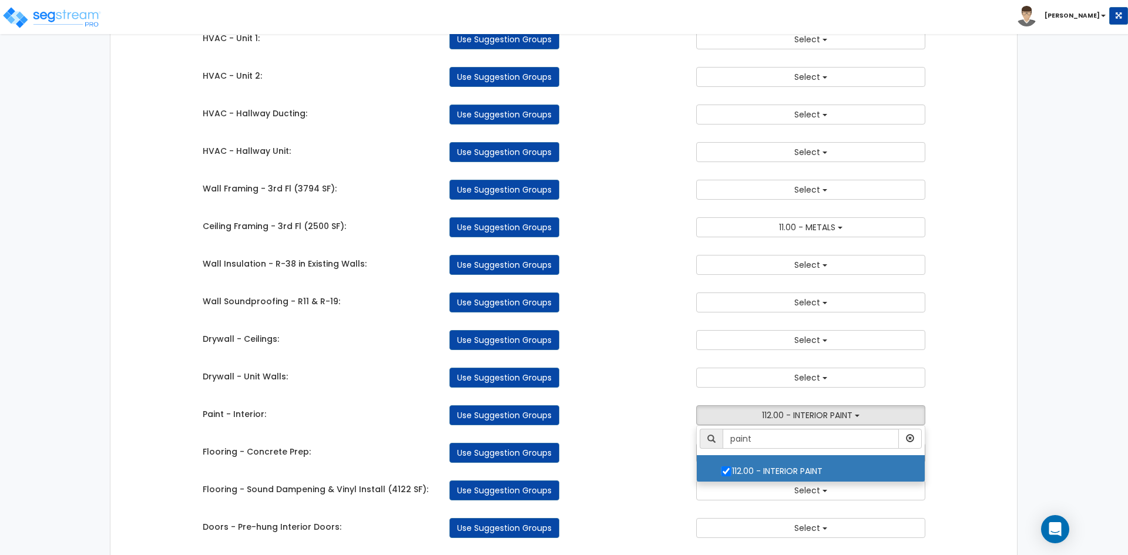
click at [656, 443] on div "Use Suggestion Groups" at bounding box center [564, 453] width 247 height 20
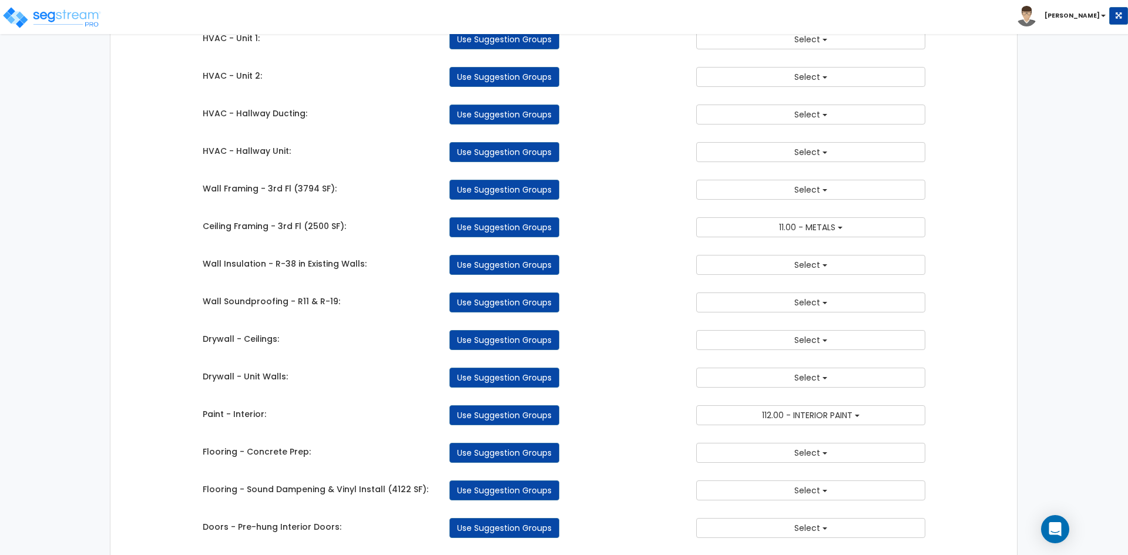
scroll to position [1704, 0]
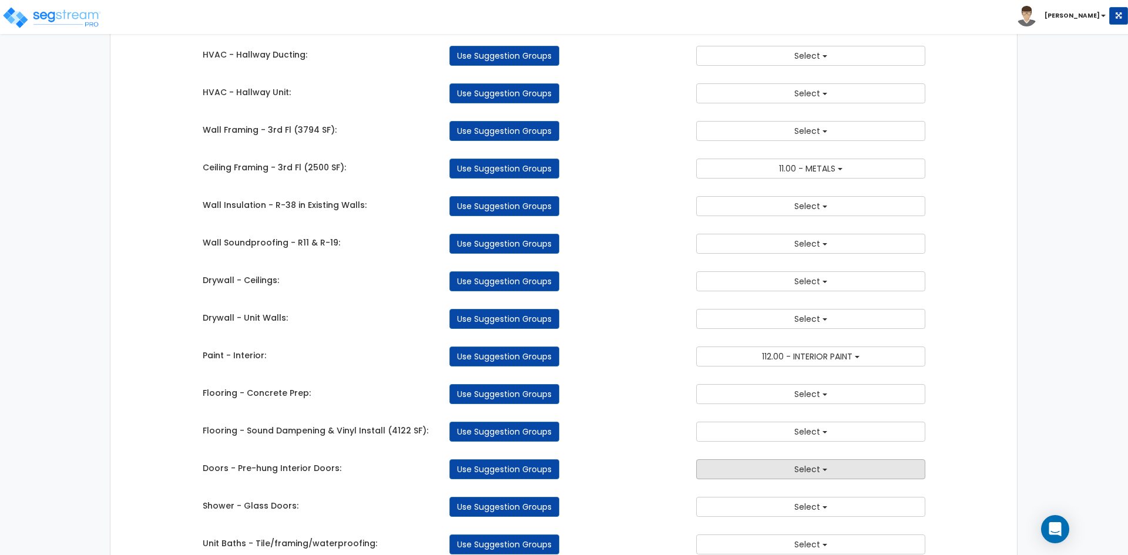
click at [763, 460] on button "Select" at bounding box center [810, 470] width 229 height 20
click at [673, 422] on div "Use Suggestion Groups" at bounding box center [564, 432] width 247 height 20
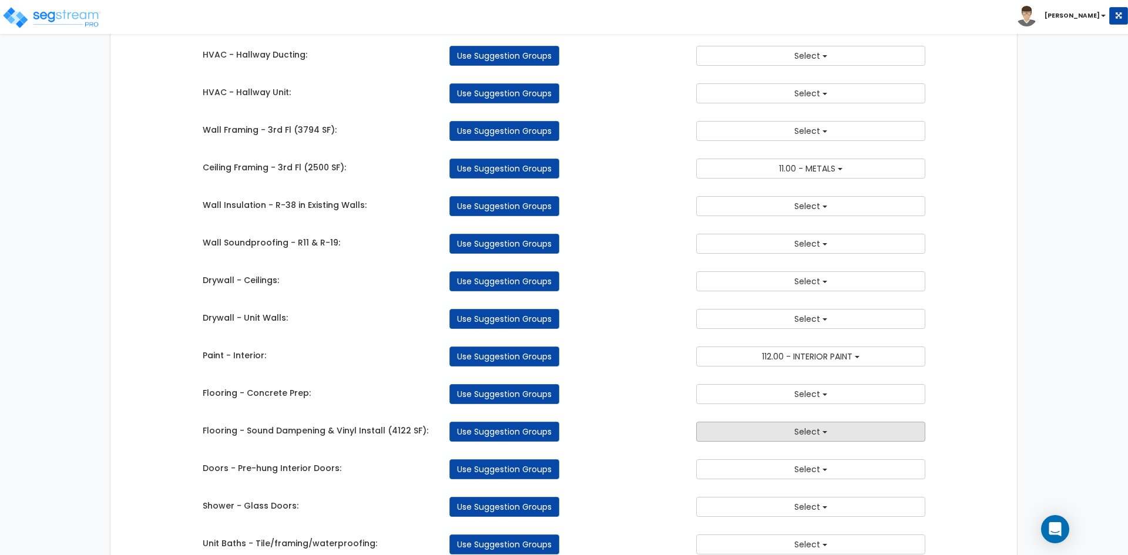
click at [773, 422] on button "Select" at bounding box center [810, 432] width 229 height 20
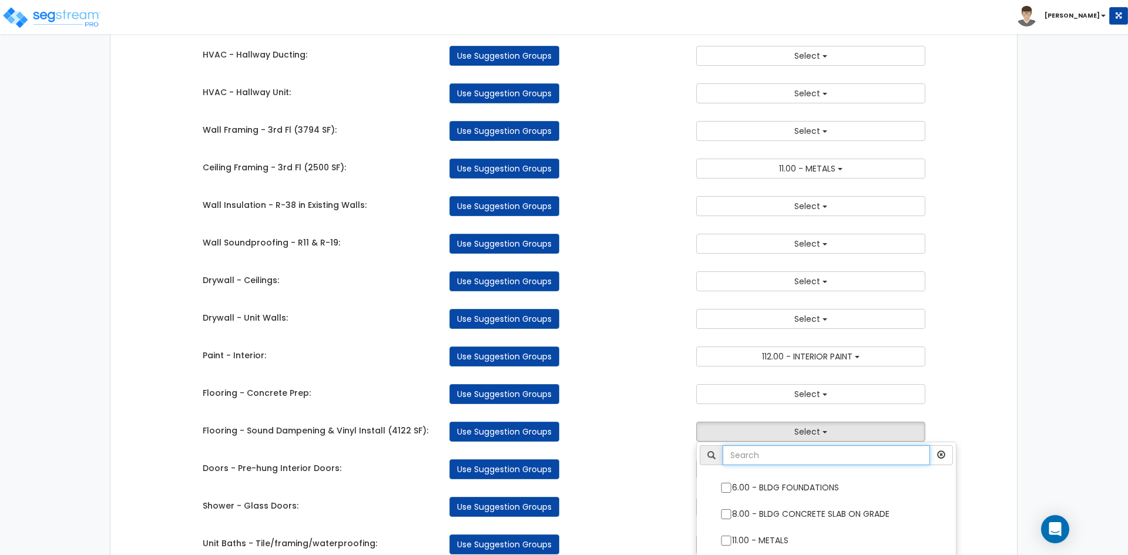
click at [779, 445] on input "text" at bounding box center [826, 455] width 207 height 20
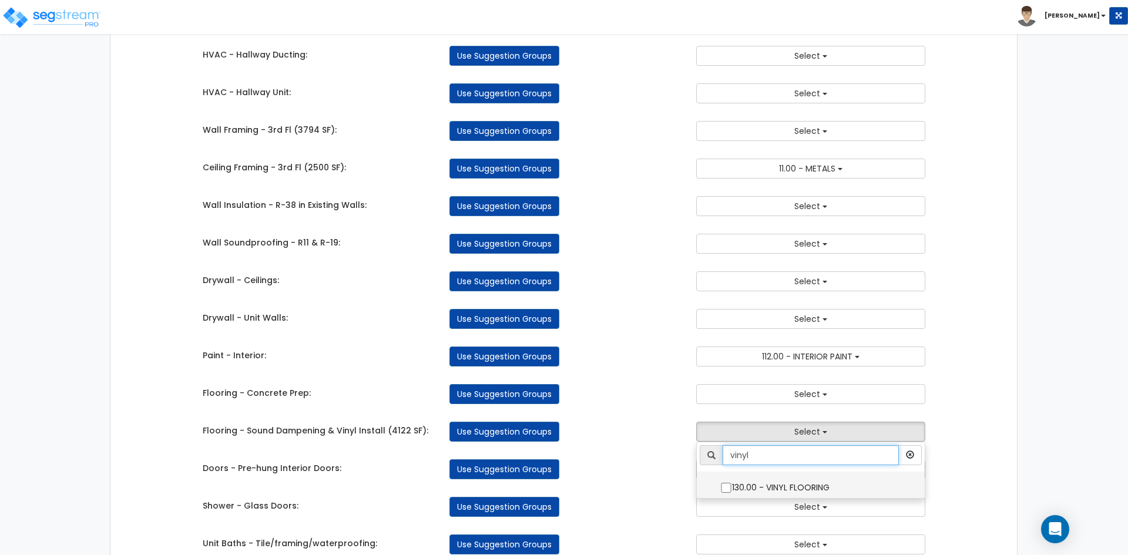
type input "vinyl"
click at [722, 483] on input "130.00 - VINYL FLOORING" at bounding box center [726, 488] width 12 height 10
checkbox input "true"
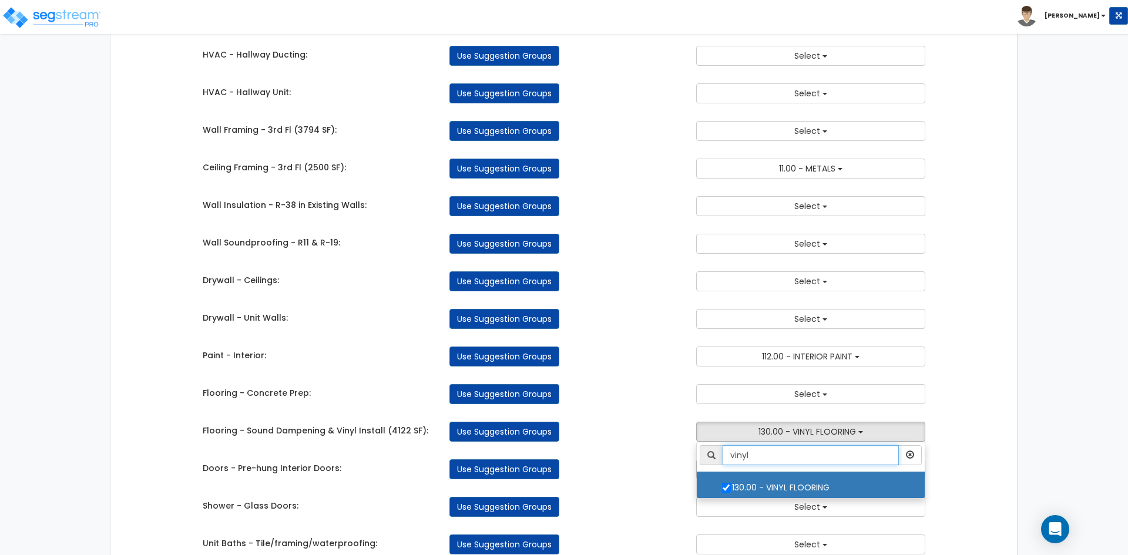
click at [790, 452] on input "vinyl" at bounding box center [811, 455] width 176 height 20
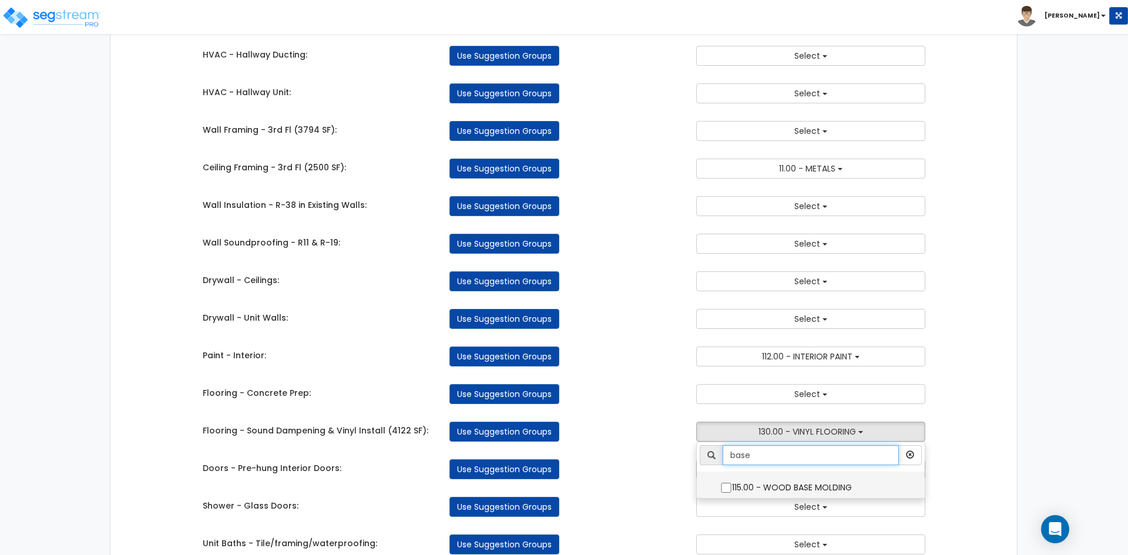
type input "base"
click at [724, 483] on input "115.00 - WOOD BASE MOLDING" at bounding box center [726, 488] width 12 height 10
checkbox input "true"
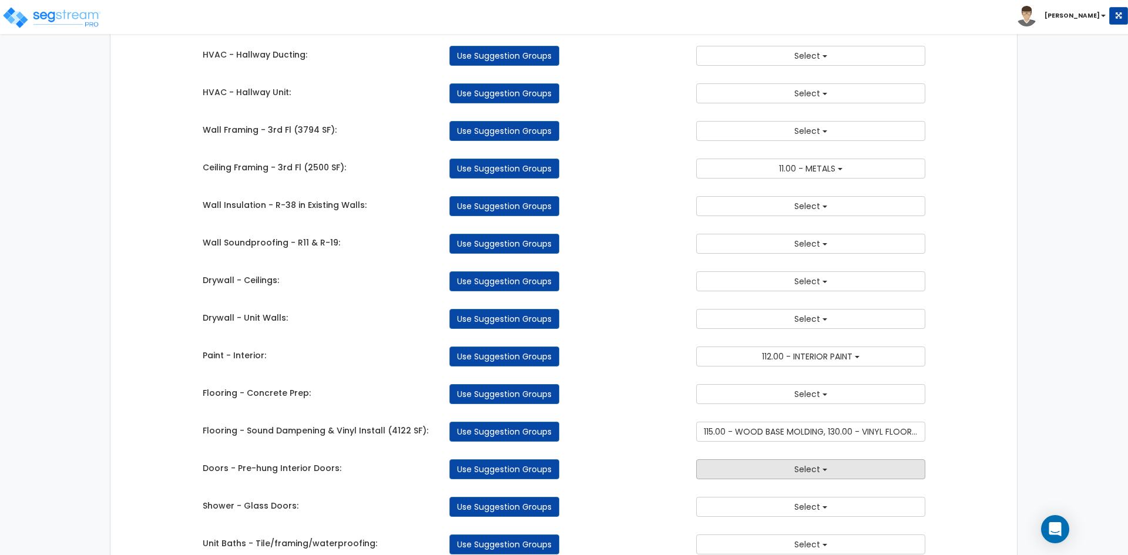
click at [736, 462] on button "Select" at bounding box center [810, 470] width 229 height 20
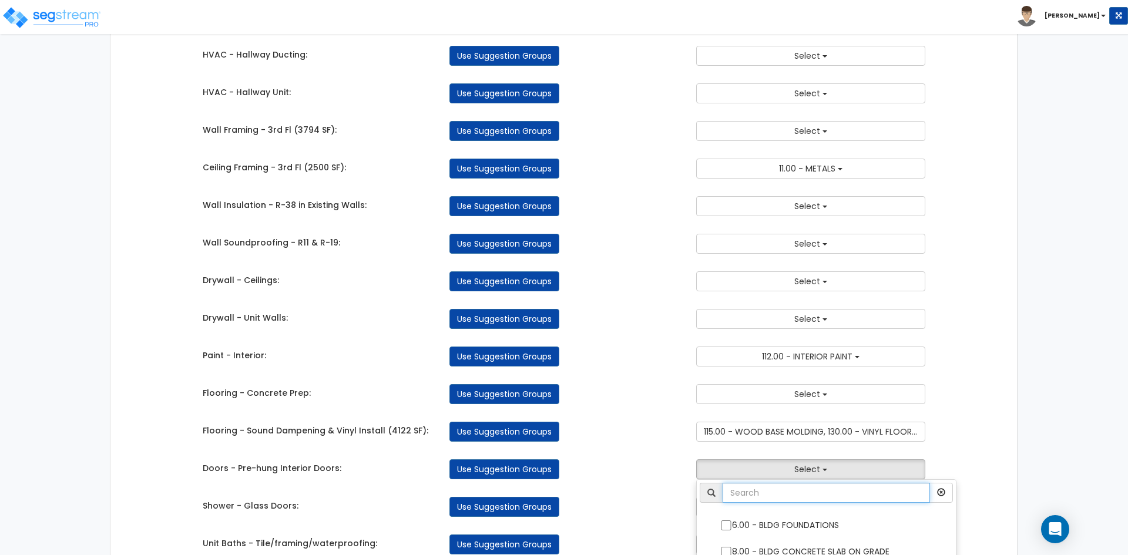
click at [767, 488] on input "text" at bounding box center [826, 493] width 207 height 20
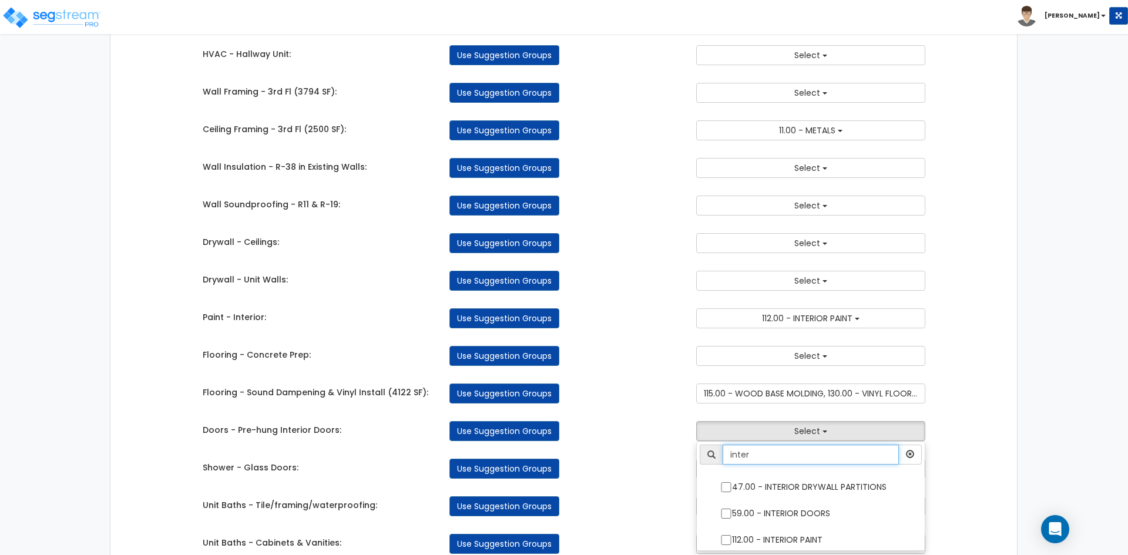
scroll to position [1763, 0]
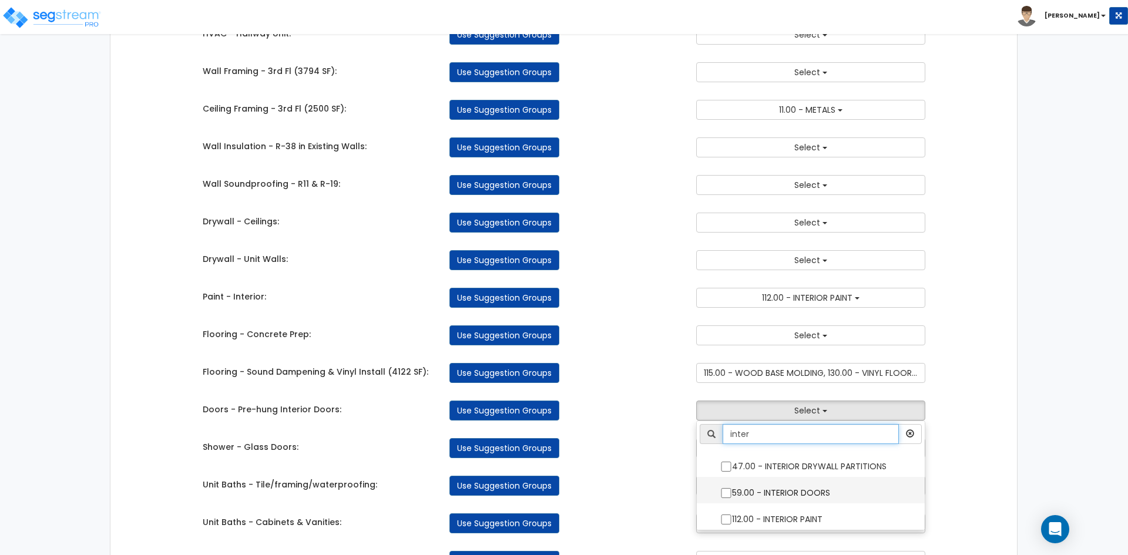
type input "inter"
click at [722, 488] on input "59.00 - INTERIOR DOORS" at bounding box center [726, 493] width 12 height 10
checkbox input "true"
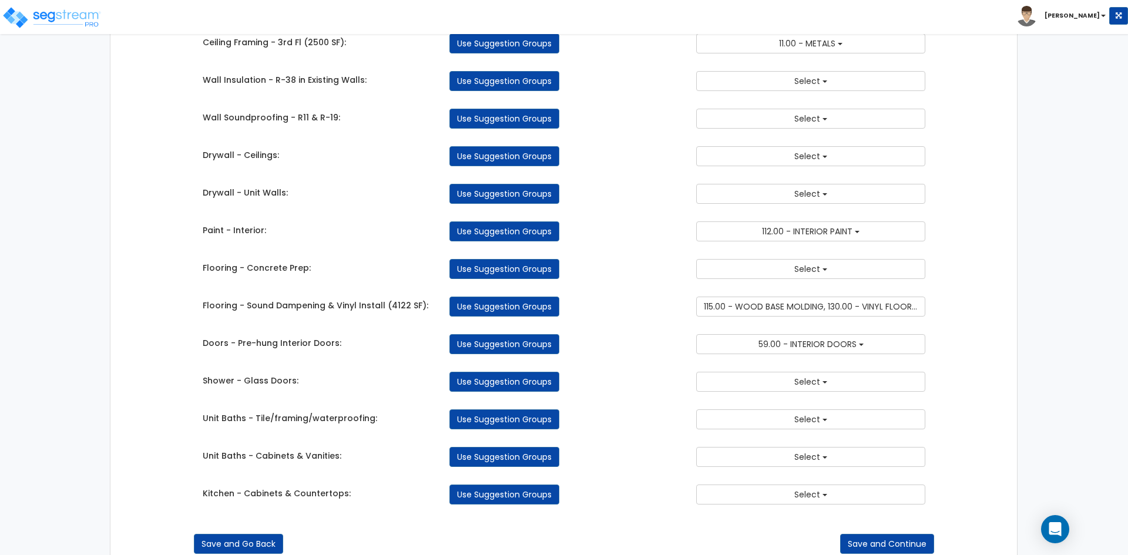
scroll to position [1840, 0]
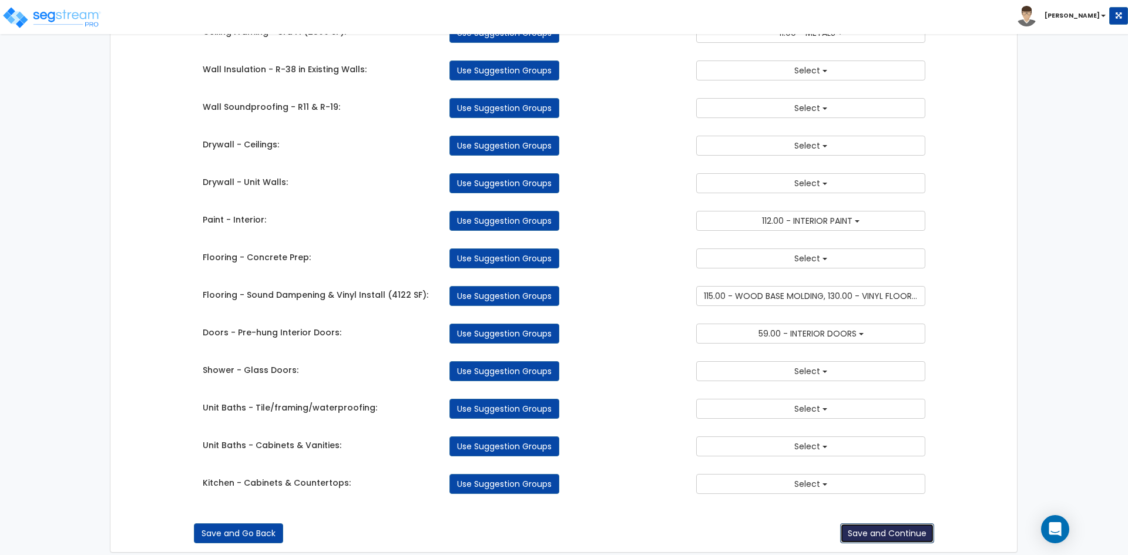
click at [896, 524] on button "Save and Continue" at bounding box center [887, 534] width 94 height 20
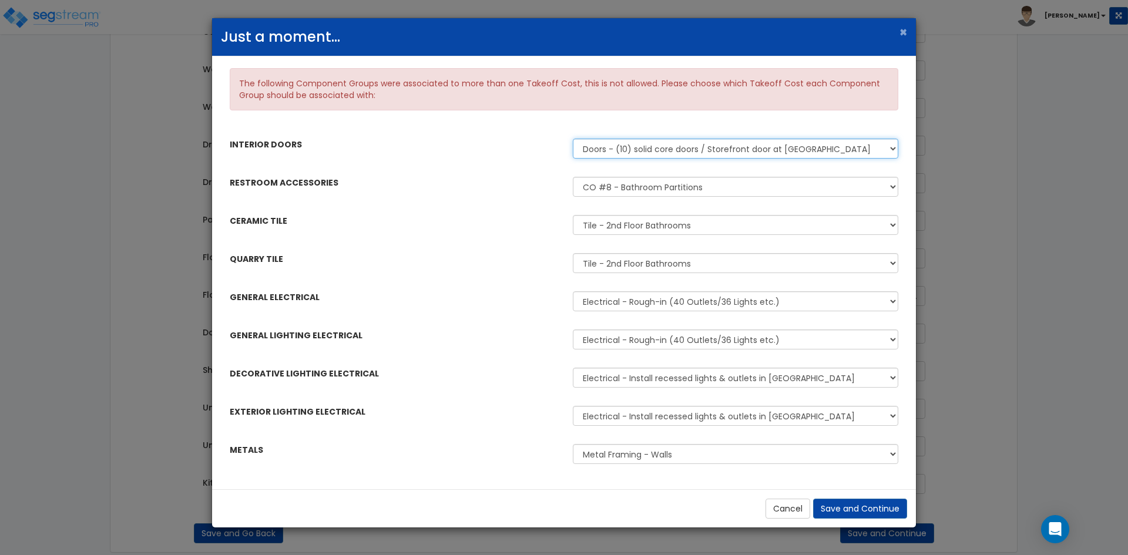
click at [659, 148] on select "Doors - (10) solid core doors / Storefront door at NW & NE Balcony Doors - Pre-…" at bounding box center [736, 149] width 326 height 20
click at [573, 139] on select "Doors - (10) solid core doors / Storefront door at NW & NE Balcony Doors - Pre-…" at bounding box center [736, 149] width 326 height 20
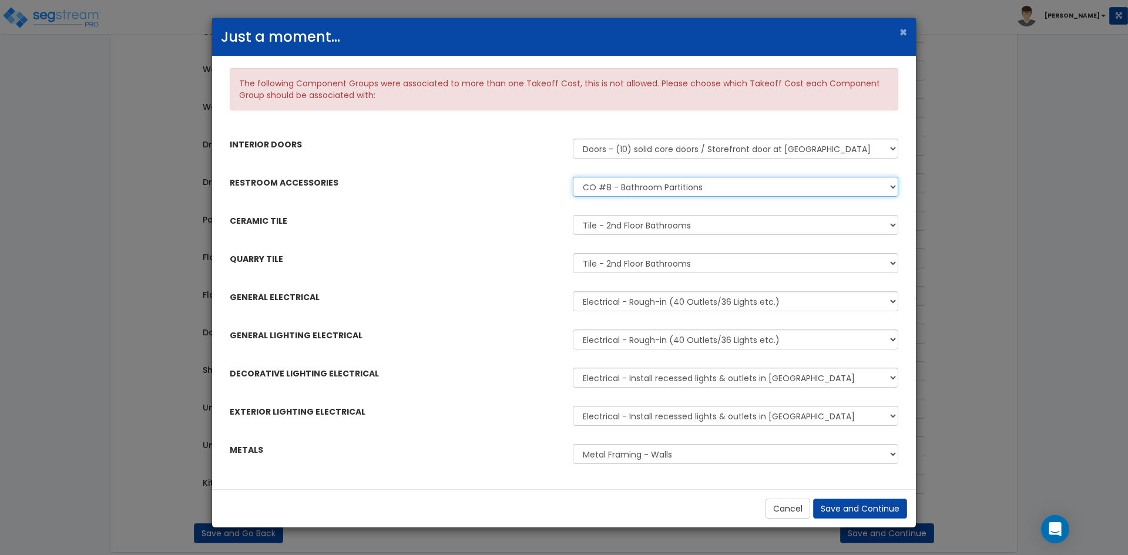
click at [616, 187] on select "CO #8 - Bathroom Partitions Bathroom - Wood Paneling & Door Systems" at bounding box center [736, 187] width 326 height 20
click at [573, 177] on select "CO #8 - Bathroom Partitions Bathroom - Wood Paneling & Door Systems" at bounding box center [736, 187] width 326 height 20
click at [601, 222] on select "Tile - 2nd Floor Bathrooms Tile - Bathroom" at bounding box center [736, 225] width 326 height 20
click at [573, 215] on select "Tile - 2nd Floor Bathrooms Tile - Bathroom" at bounding box center [736, 225] width 326 height 20
click at [623, 270] on select "Tile - 2nd Floor Bathrooms Tile - Bathroom" at bounding box center [736, 263] width 326 height 20
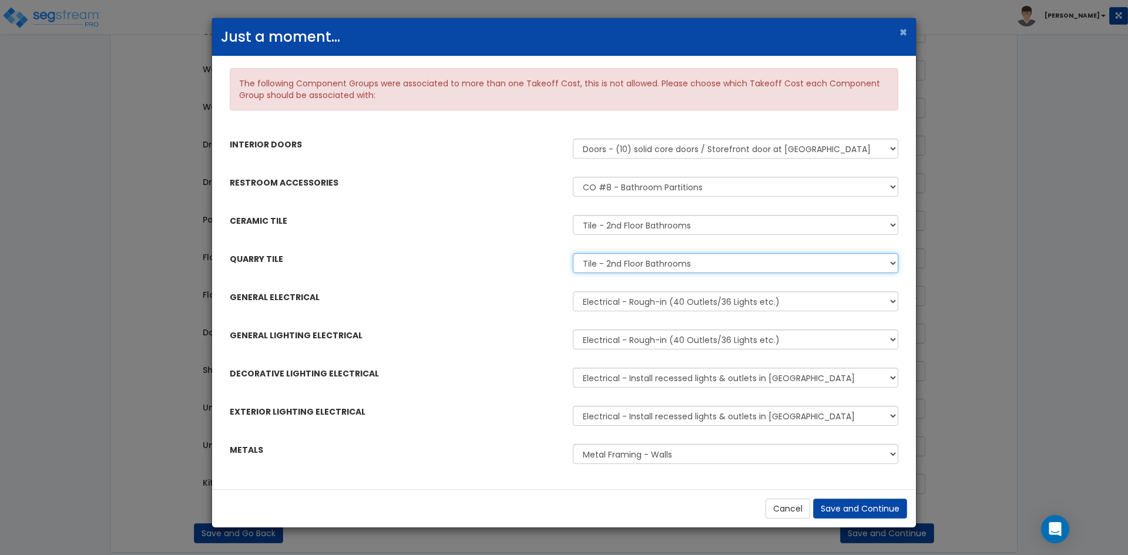
click at [573, 253] on select "Tile - 2nd Floor Bathrooms Tile - Bathroom" at bounding box center [736, 263] width 326 height 20
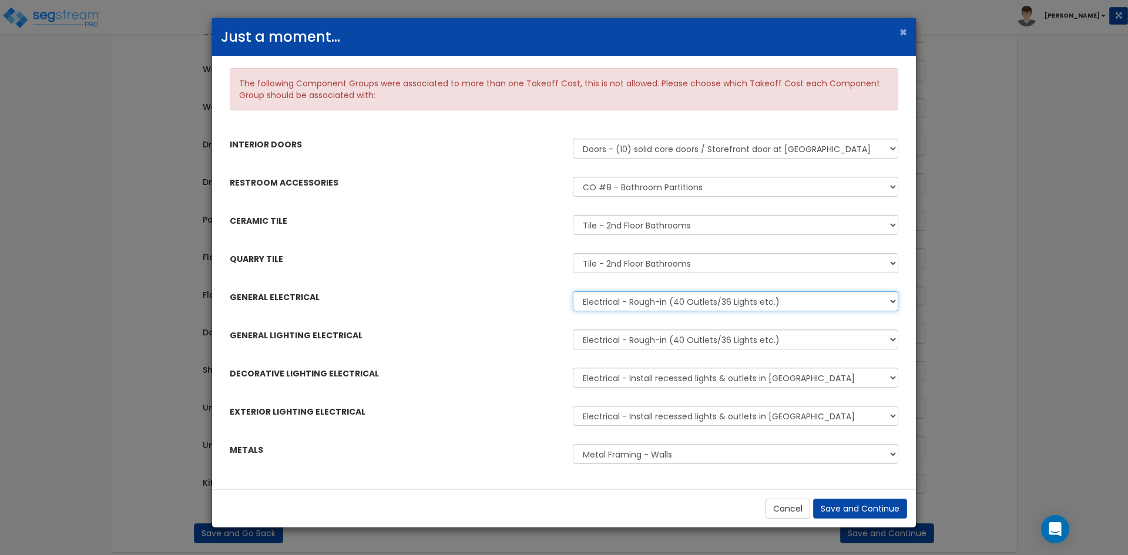
click at [626, 303] on select "Electrical - Rough-in (40 Outlets/36 Lights etc.) Electrical - Office J boxes, …" at bounding box center [736, 301] width 326 height 20
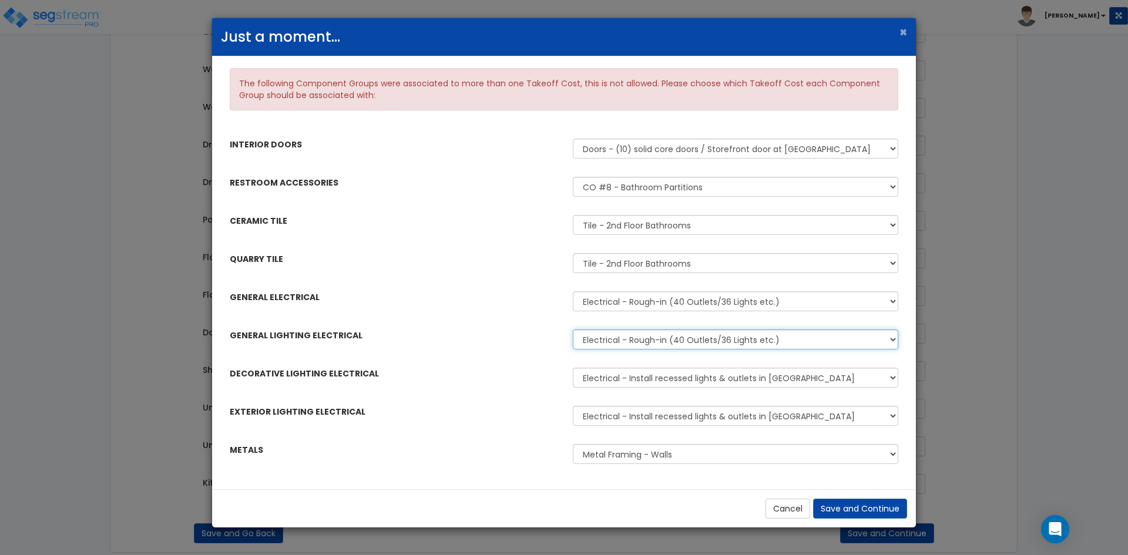
click at [626, 340] on select "Electrical - Rough-in (40 Outlets/36 Lights etc.) Electrical - Rough-in (40 Out…" at bounding box center [736, 340] width 326 height 20
click at [573, 330] on select "Electrical - Rough-in (40 Outlets/36 Lights etc.) Electrical - Rough-in (40 Out…" at bounding box center [736, 340] width 326 height 20
click at [589, 383] on select "Electrical - Install recessed lights & outlets in Hallway Electrical - Office J…" at bounding box center [736, 378] width 326 height 20
click at [573, 368] on select "Electrical - Install recessed lights & outlets in Hallway Electrical - Office J…" at bounding box center [736, 378] width 326 height 20
click at [610, 380] on select "Electrical - Install recessed lights & outlets in Hallway Electrical - Office J…" at bounding box center [736, 378] width 326 height 20
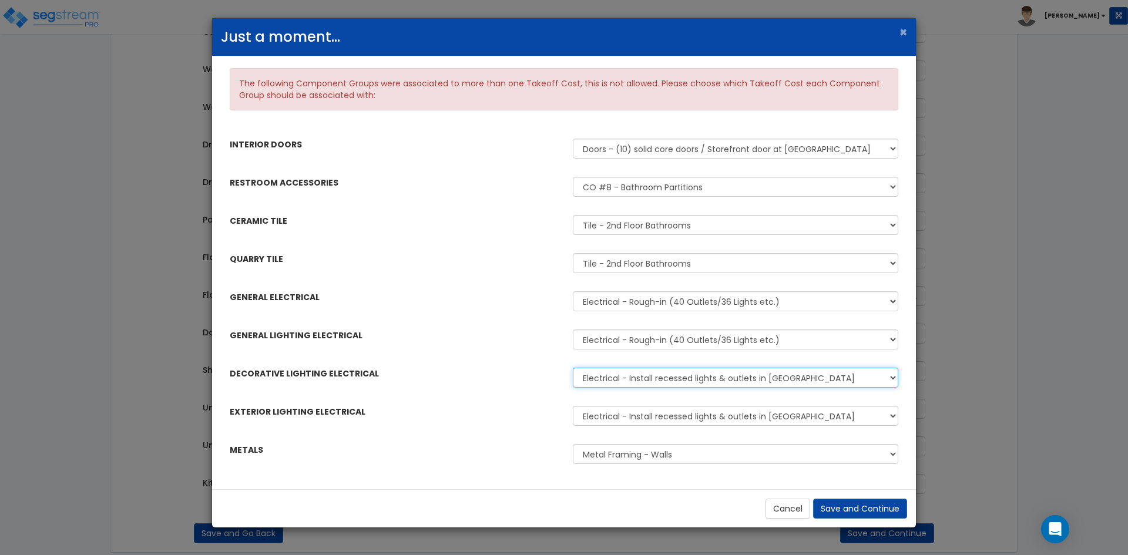
click at [610, 380] on select "Electrical - Install recessed lights & outlets in Hallway Electrical - Office J…" at bounding box center [736, 378] width 326 height 20
click at [595, 415] on select "Electrical - Install recessed lights & outlets in Hallway Electrical - Office J…" at bounding box center [736, 416] width 326 height 20
select select "45167966"
click at [573, 406] on select "Electrical - Install recessed lights & outlets in Hallway Electrical - Office J…" at bounding box center [736, 416] width 326 height 20
click at [606, 416] on select "Electrical - Install recessed lights & outlets in Hallway Electrical - Office J…" at bounding box center [736, 416] width 326 height 20
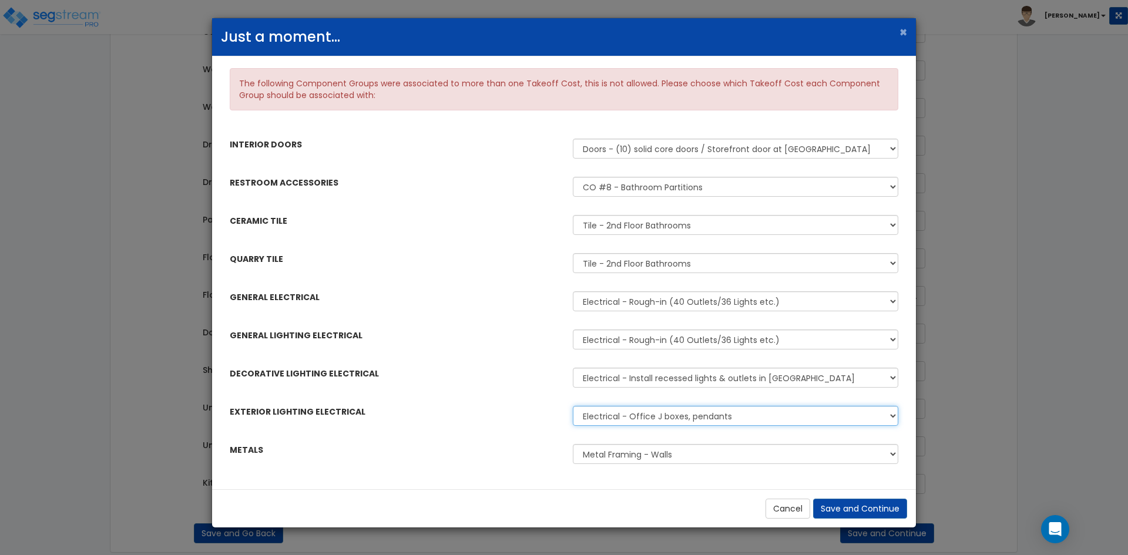
click at [606, 416] on select "Electrical - Install recessed lights & outlets in Hallway Electrical - Office J…" at bounding box center [736, 416] width 326 height 20
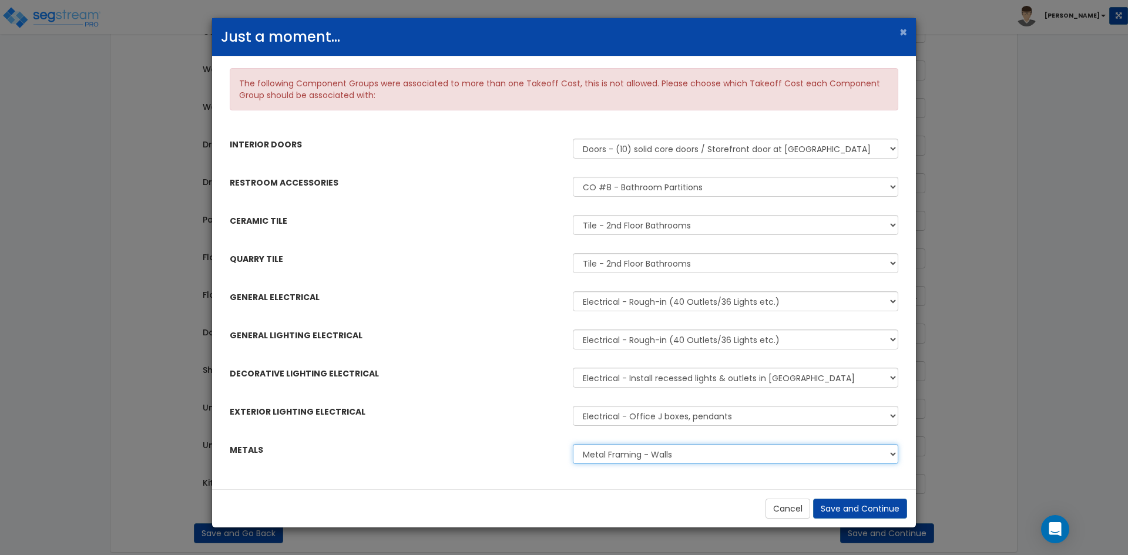
click at [612, 457] on select "Metal Framing - Walls Ceiling Framing - 3rd Fl (2500 SF)" at bounding box center [736, 454] width 326 height 20
click at [573, 444] on select "Metal Framing - Walls Ceiling Framing - 3rd Fl (2500 SF)" at bounding box center [736, 454] width 326 height 20
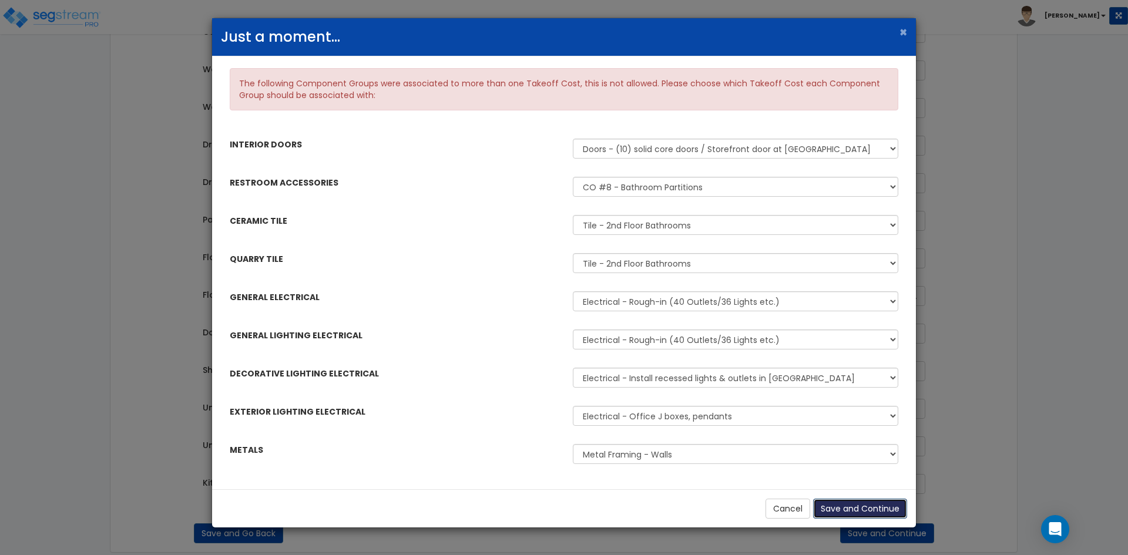
click at [842, 514] on button "Save and Continue" at bounding box center [860, 509] width 94 height 20
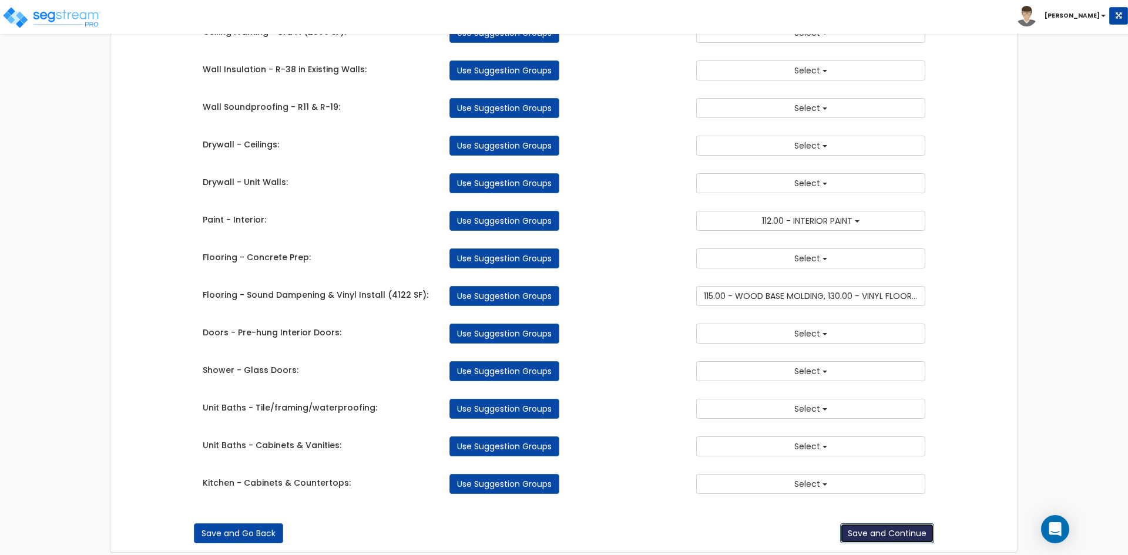
click at [884, 526] on button "Save and Continue" at bounding box center [887, 534] width 94 height 20
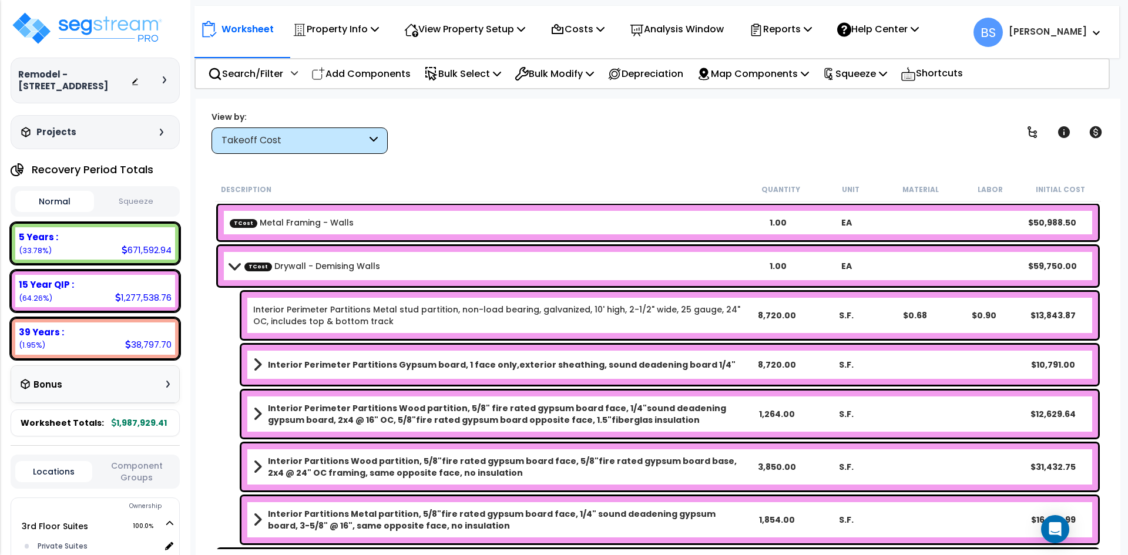
click at [521, 311] on link "Interior Perimeter Partitions Metal stud partition, non-load bearing, galvanize…" at bounding box center [497, 316] width 488 height 24
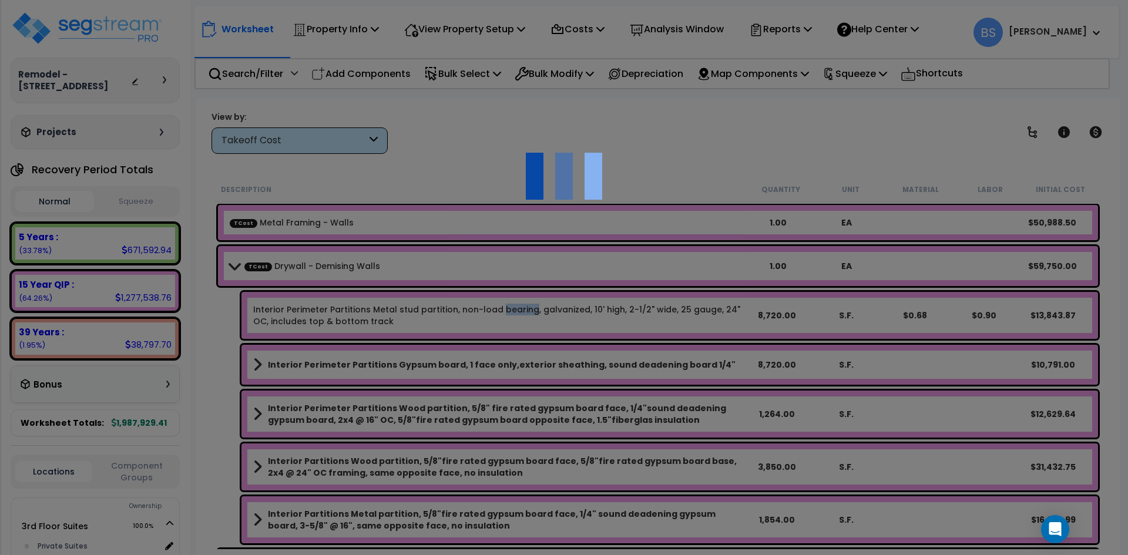
select select "45167936"
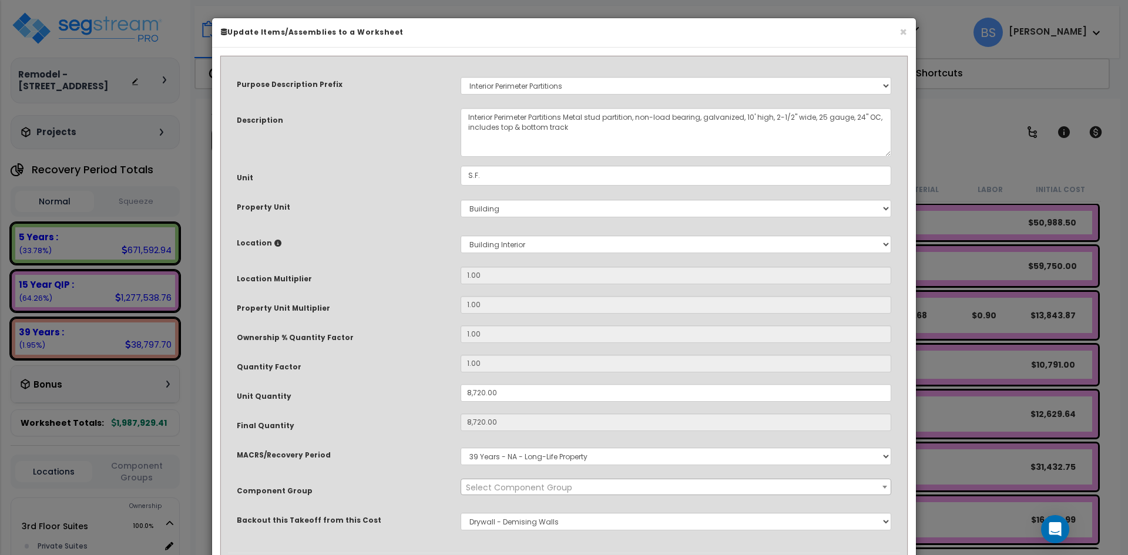
select select "11719"
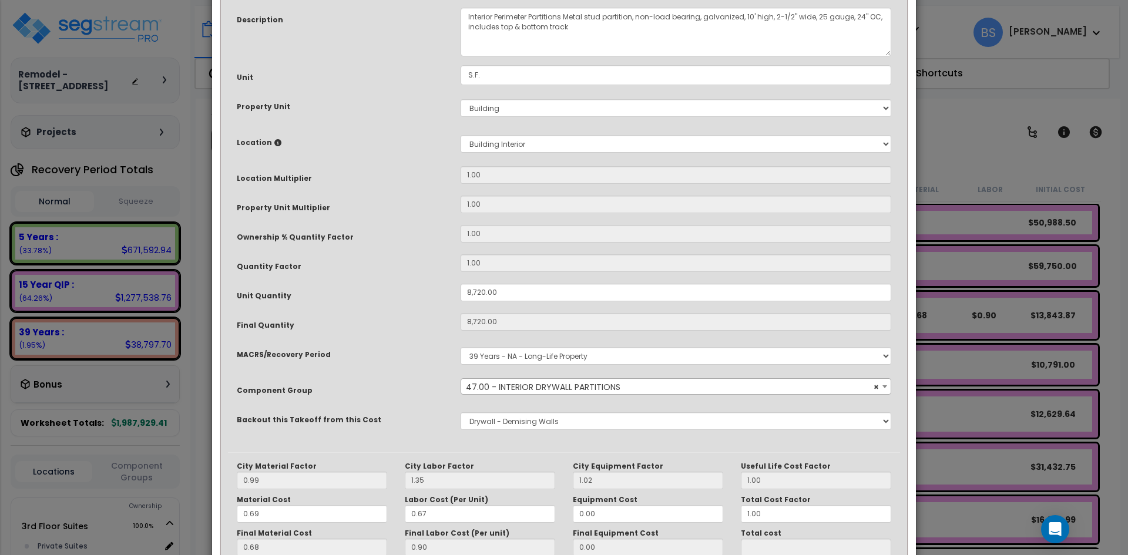
scroll to position [118, 0]
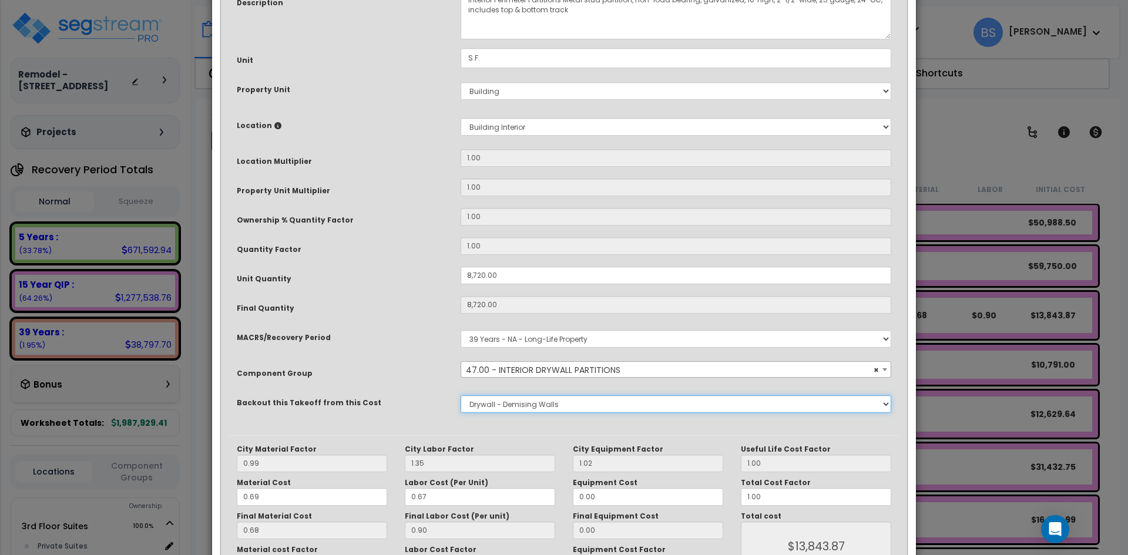
click at [507, 407] on select "None Metal Framing - Walls Drywall - Demising Walls Insulation - Walls R-13 & R…" at bounding box center [676, 404] width 431 height 18
select select "45167935"
click at [461, 395] on select "None Metal Framing - Walls Drywall - Demising Walls Insulation - Walls R-13 & R…" at bounding box center [676, 404] width 431 height 18
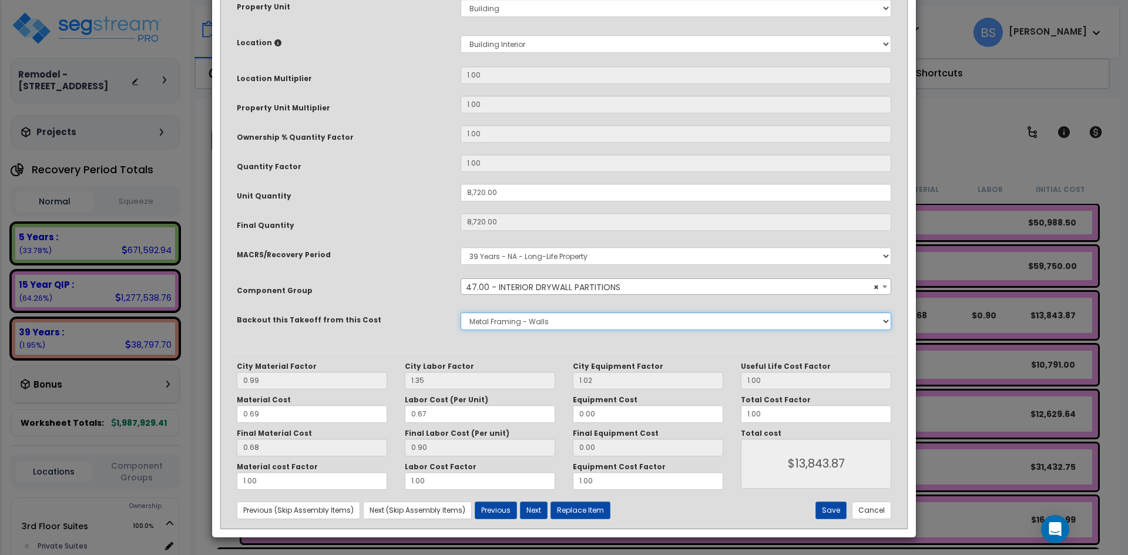
scroll to position [201, 0]
click at [827, 512] on button "Save" at bounding box center [831, 510] width 31 height 18
type input "8720.00"
type input "13843.87"
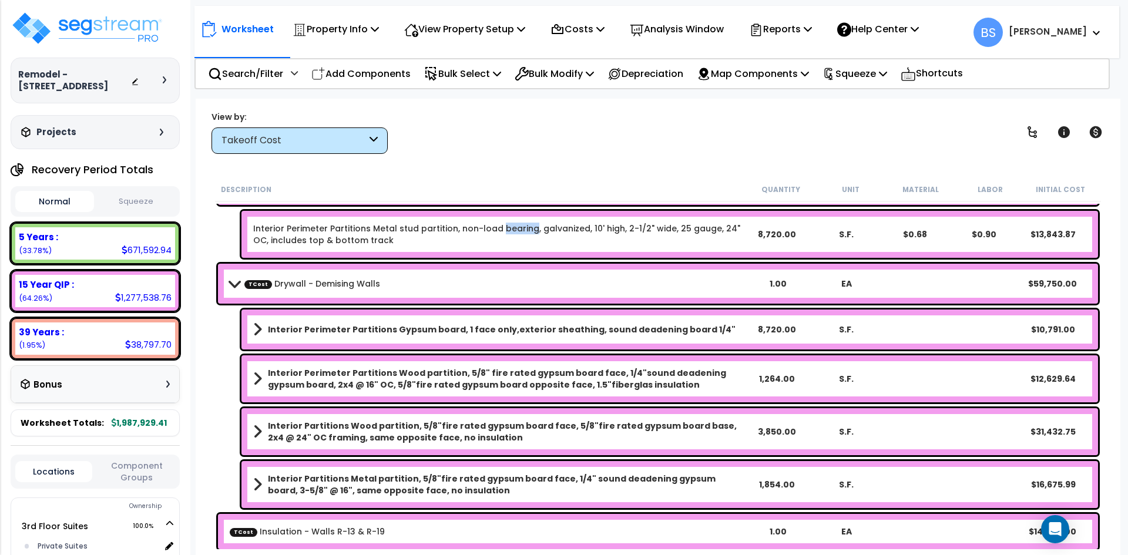
scroll to position [59, 0]
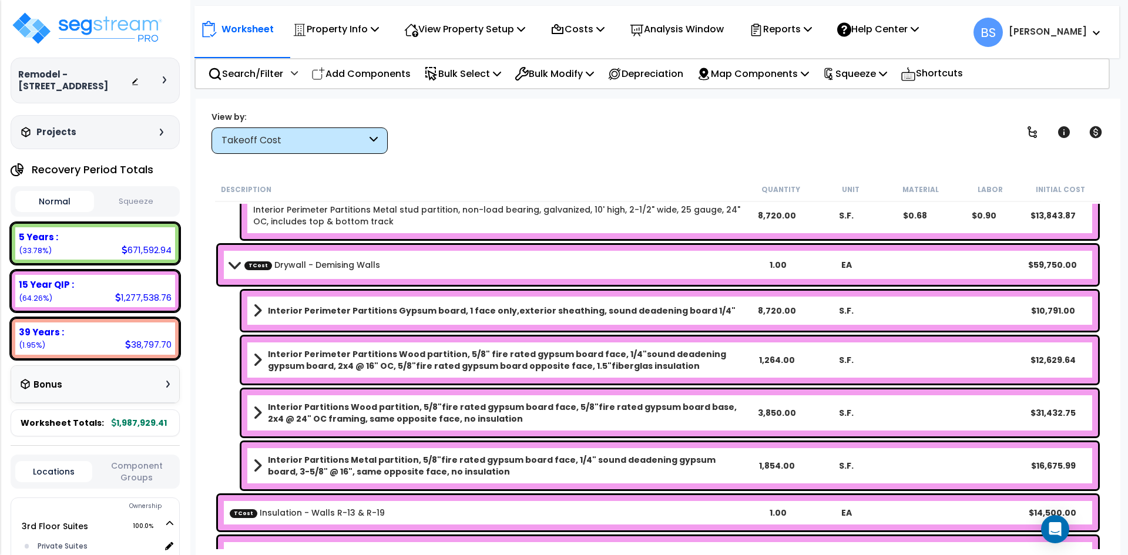
click at [455, 465] on b "Interior Partitions Metal partition, 5/8"fire rated gypsum board face, 1/4" sou…" at bounding box center [505, 466] width 474 height 24
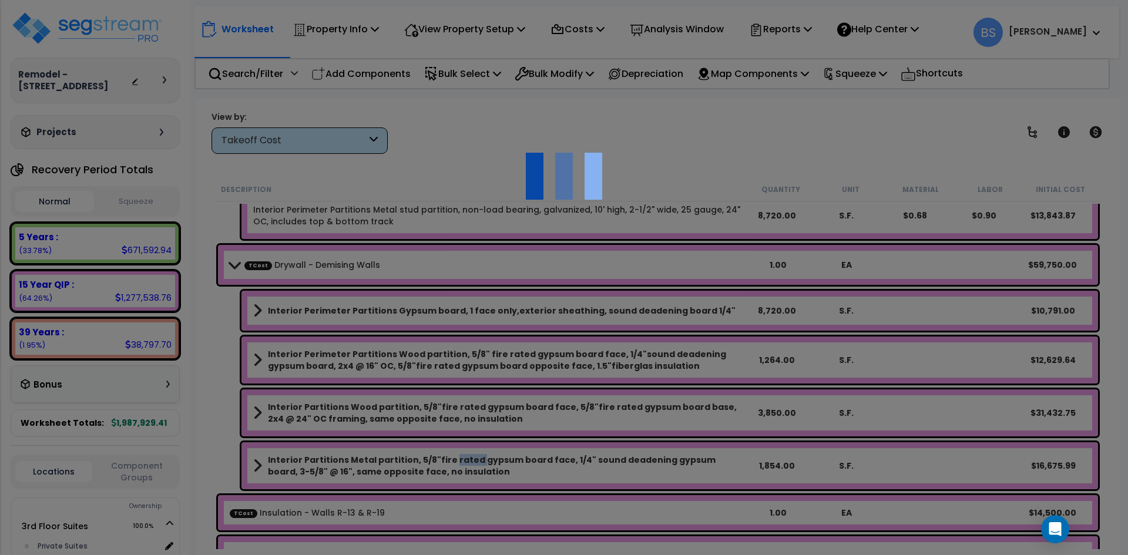
scroll to position [0, 0]
select select "11719"
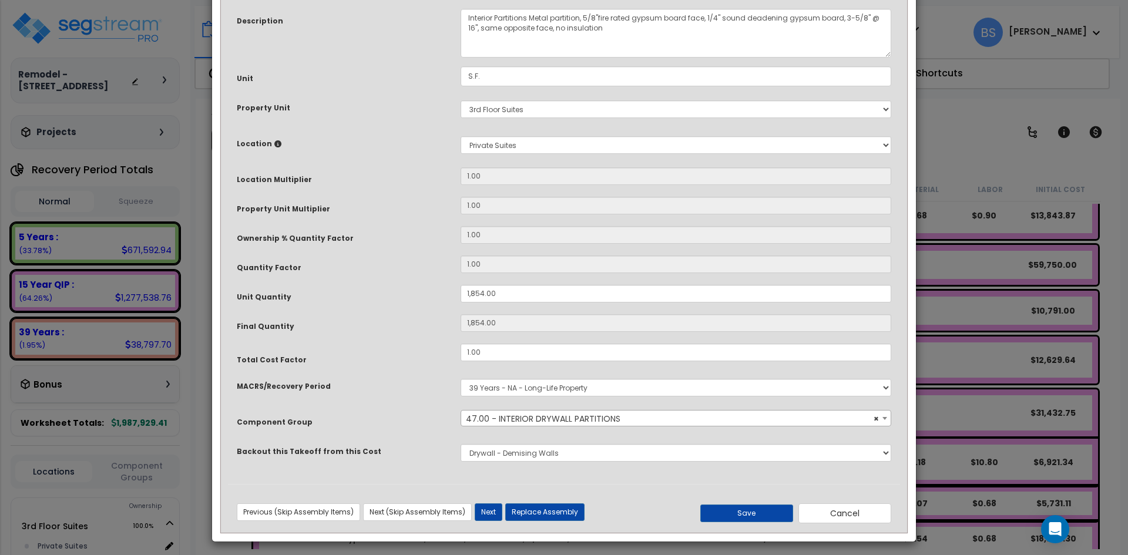
scroll to position [104, 0]
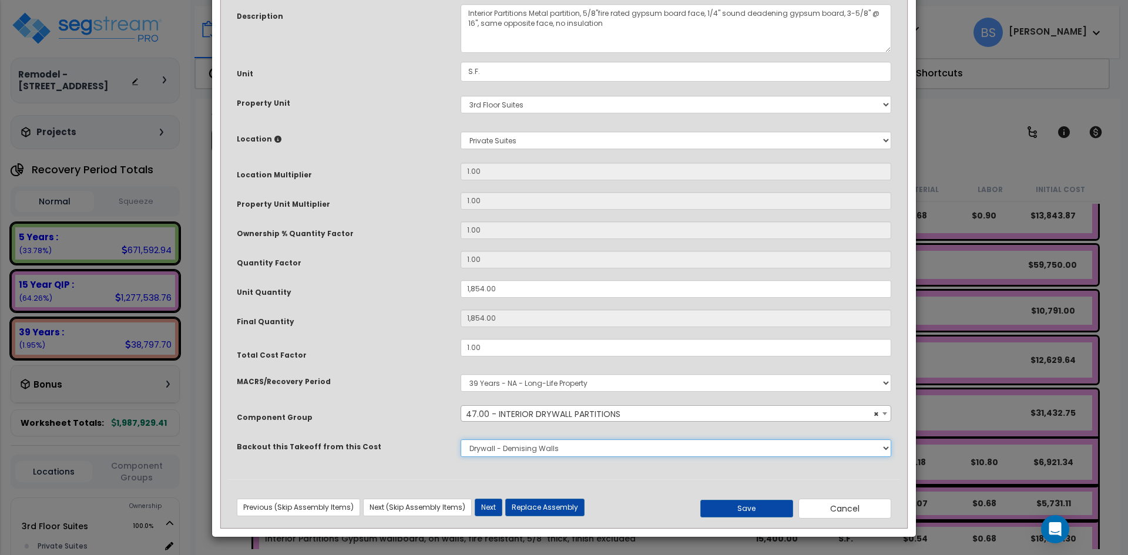
click at [552, 448] on select "None Metal Framing - Walls Drywall - Demising Walls Insulation - Walls R-13 & R…" at bounding box center [676, 449] width 431 height 18
select select "45167935"
click at [461, 440] on select "None Metal Framing - Walls Drywall - Demising Walls Insulation - Walls R-13 & R…" at bounding box center [676, 449] width 431 height 18
click at [746, 510] on button "Save" at bounding box center [746, 509] width 93 height 18
type input "1854.00"
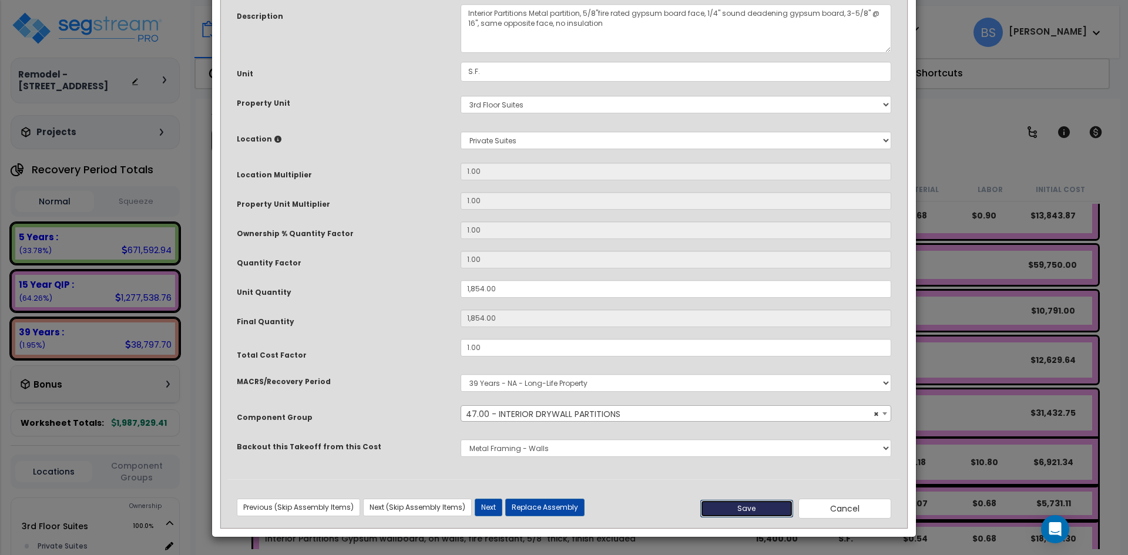
type input "1854.00"
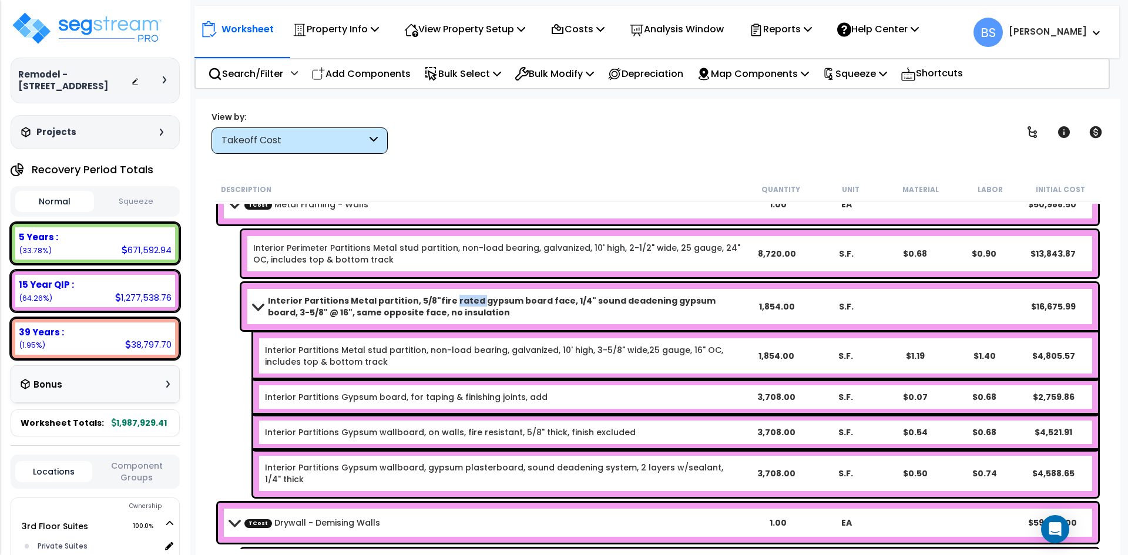
scroll to position [0, 0]
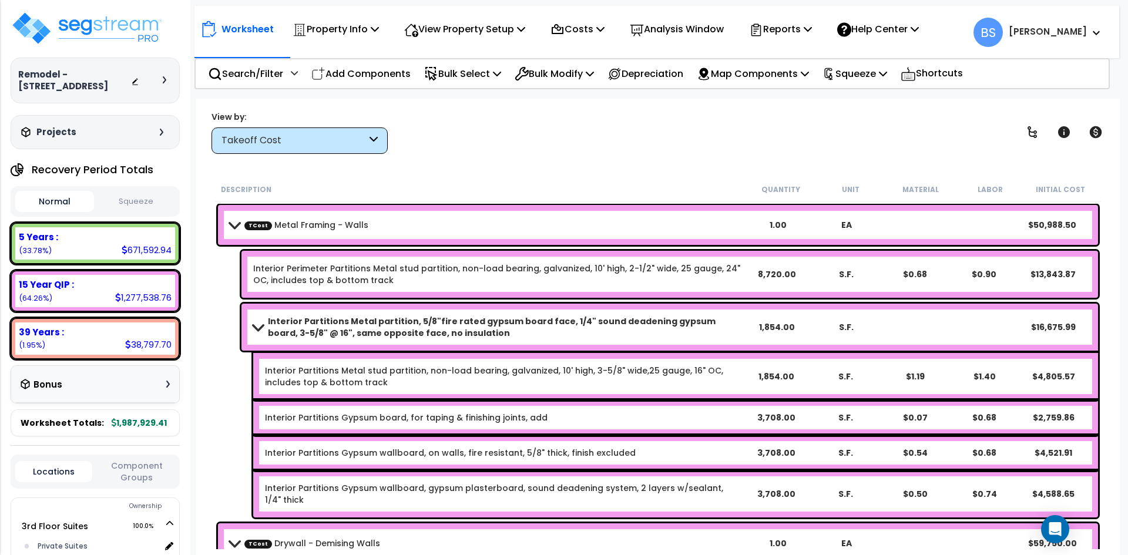
click at [314, 224] on link "TCost Metal Framing - Walls" at bounding box center [306, 225] width 124 height 12
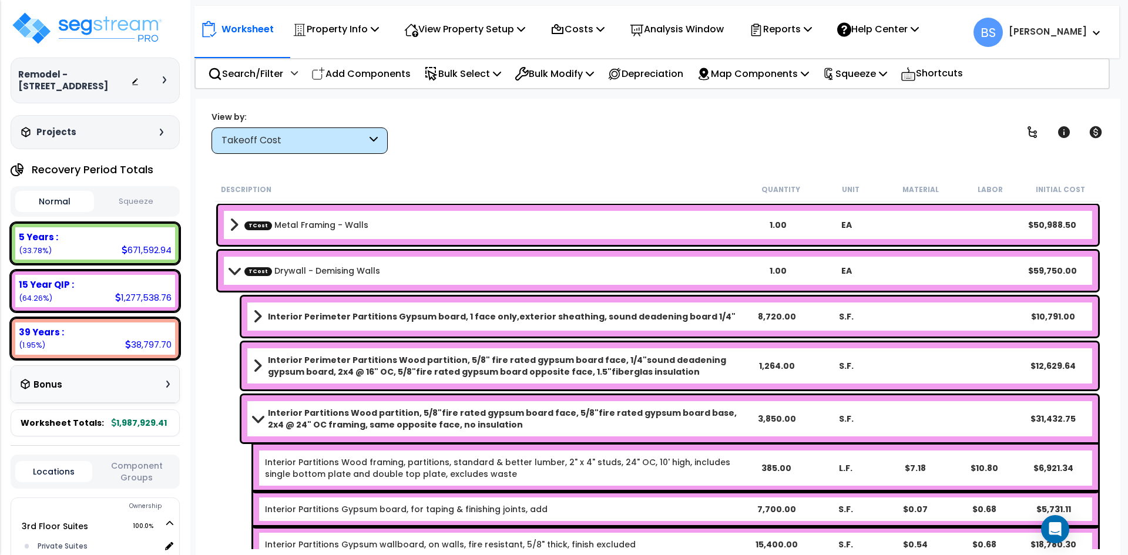
click at [314, 224] on link "TCost Metal Framing - Walls" at bounding box center [306, 225] width 124 height 12
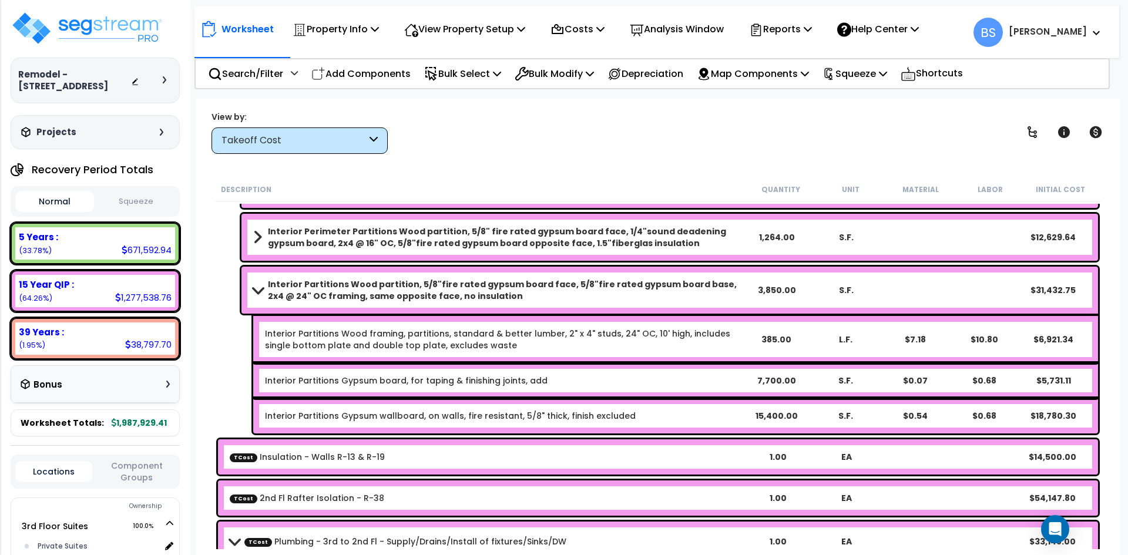
scroll to position [235, 0]
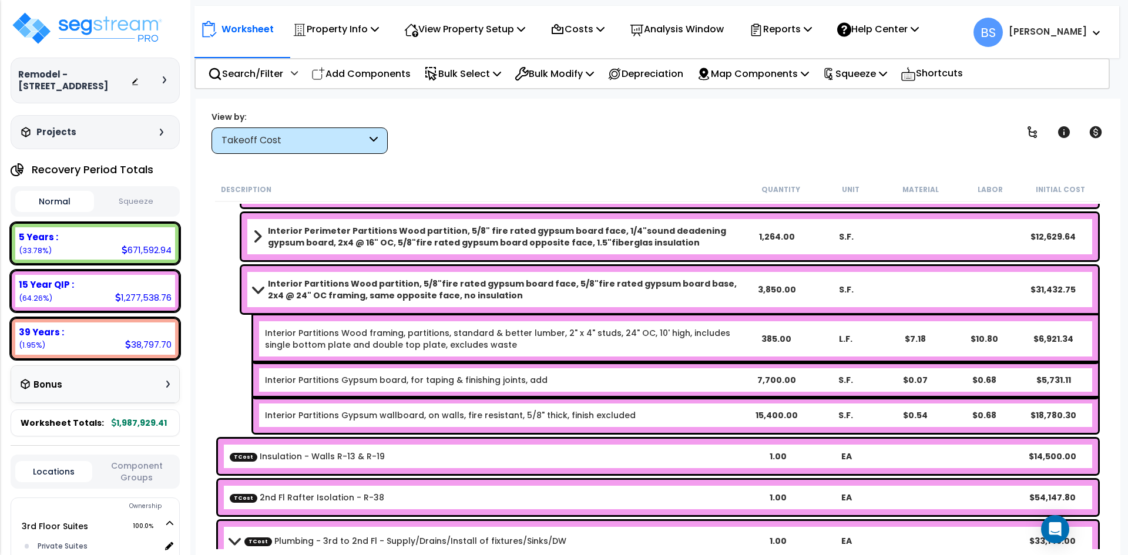
click at [350, 452] on link "TCost Insulation - Walls R-13 & R-19" at bounding box center [307, 457] width 155 height 12
click at [300, 268] on div "Interior Partitions Wood partition, 5/8"fire rated gypsum board face, 5/8"fire …" at bounding box center [670, 289] width 857 height 47
click at [314, 292] on b "Interior Partitions Wood partition, 5/8"fire rated gypsum board face, 5/8"fire …" at bounding box center [505, 290] width 474 height 24
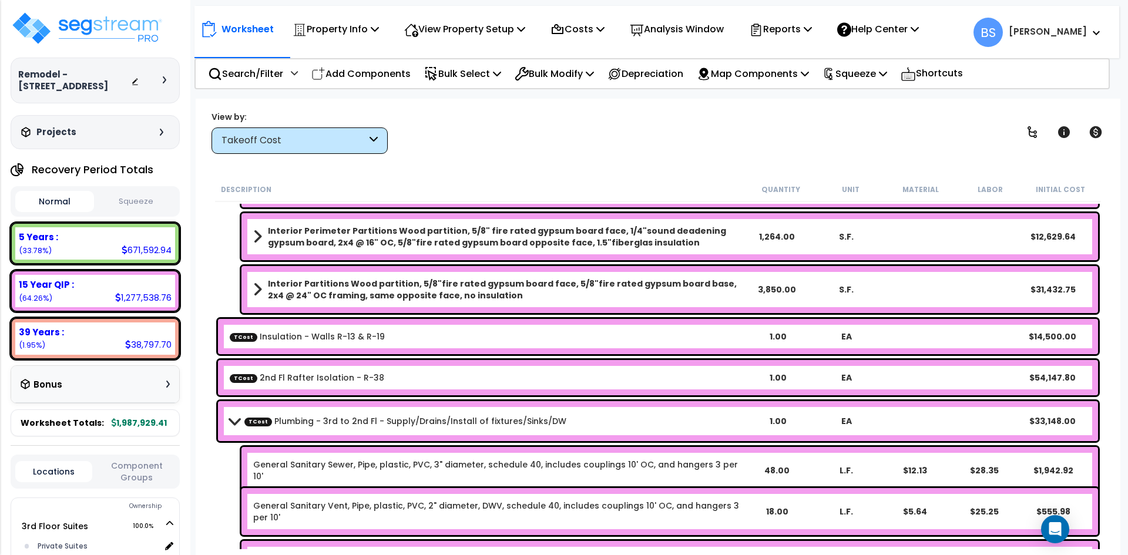
click at [286, 381] on link "TCost 2nd Fl Rafter Isolation - R-38" at bounding box center [307, 378] width 155 height 12
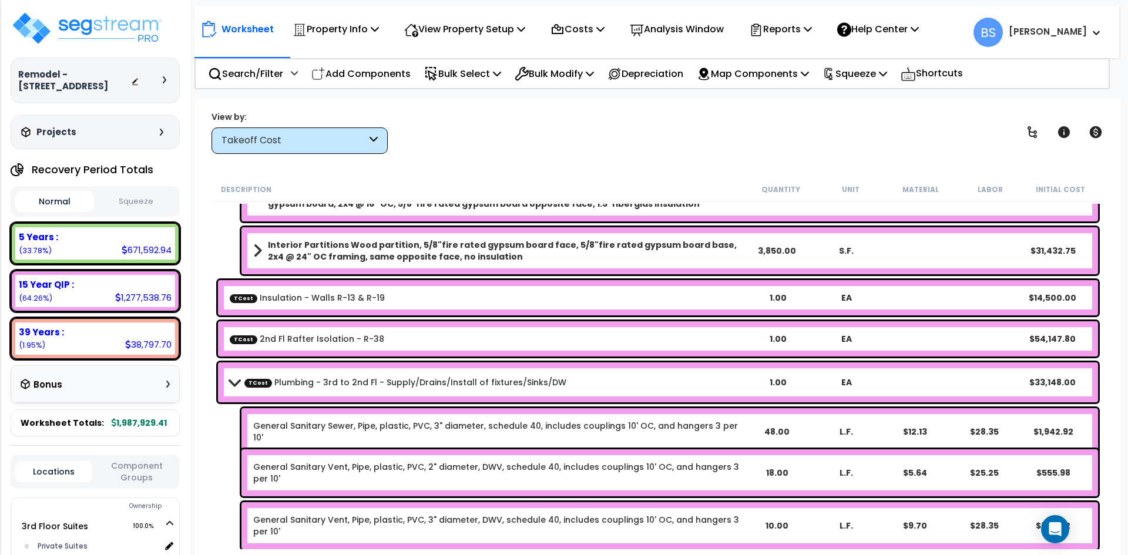
scroll to position [294, 0]
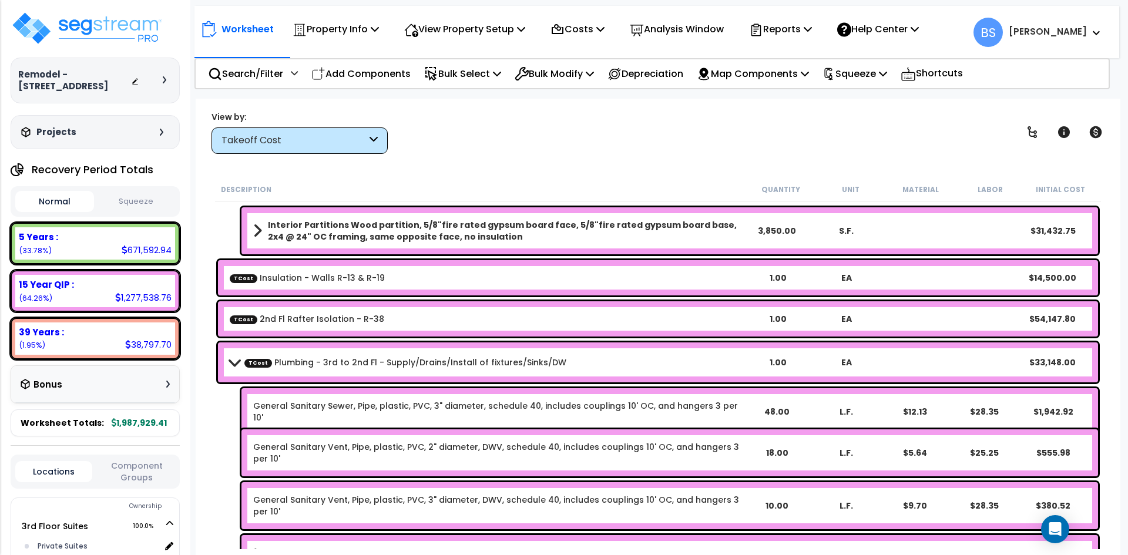
click at [329, 412] on div "General Sanitary Sewer, Pipe, plastic, PVC, 3" diameter, schedule 40, includes …" at bounding box center [670, 411] width 857 height 47
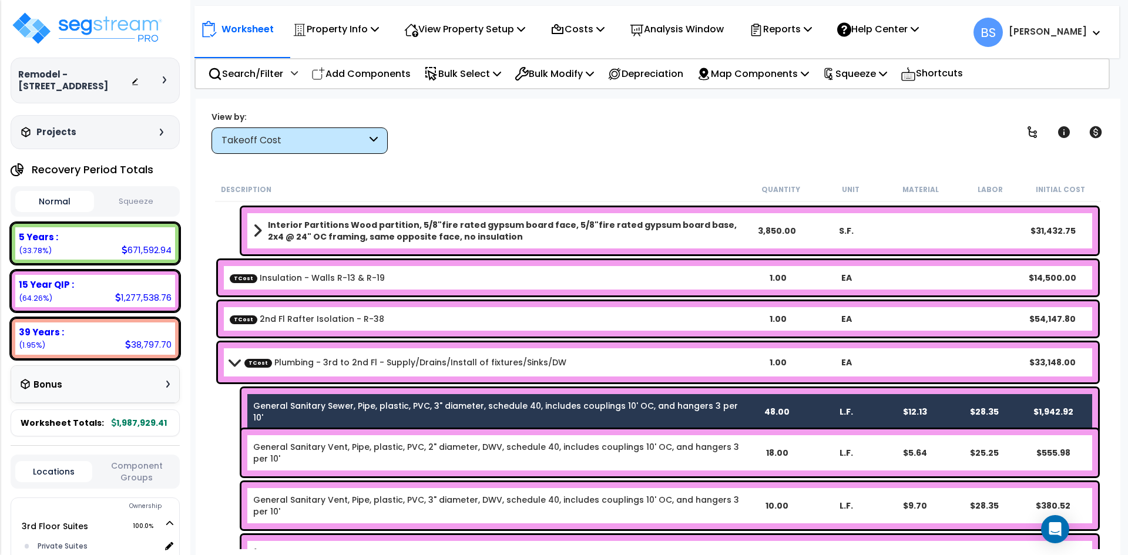
click at [351, 404] on link "General Sanitary Sewer, Pipe, plastic, PVC, 3" diameter, schedule 40, includes …" at bounding box center [497, 412] width 488 height 24
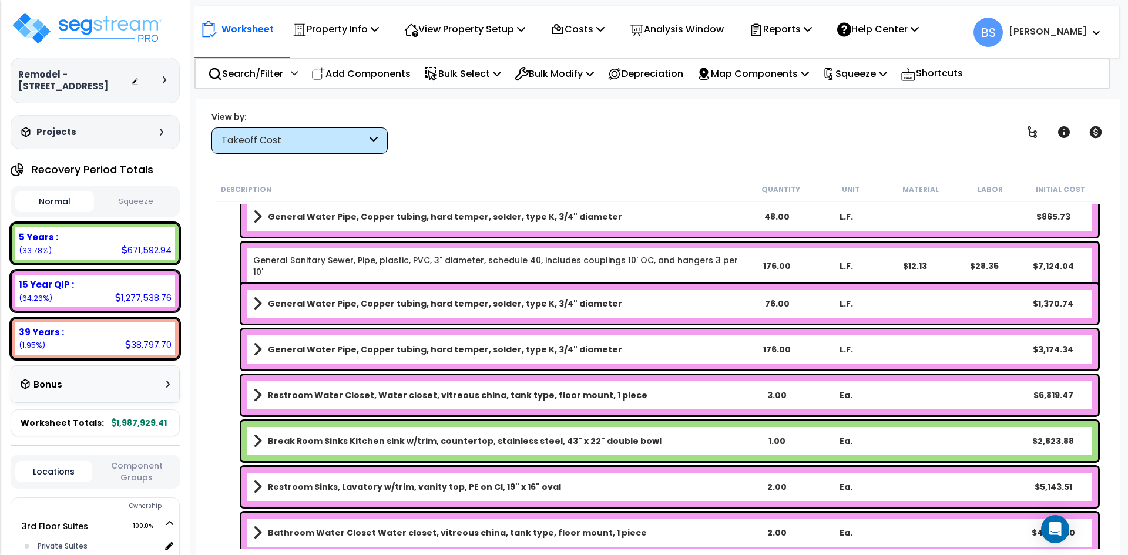
scroll to position [646, 0]
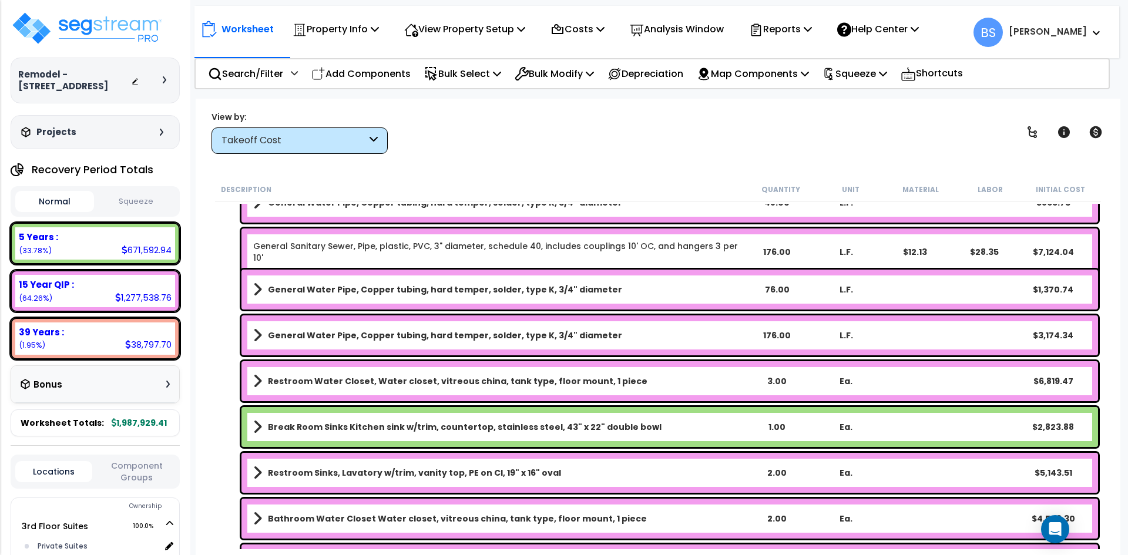
click at [400, 432] on b "Break Room Sinks Kitchen sink w/trim, countertop, stainless steel, 43" x 22" do…" at bounding box center [465, 427] width 394 height 12
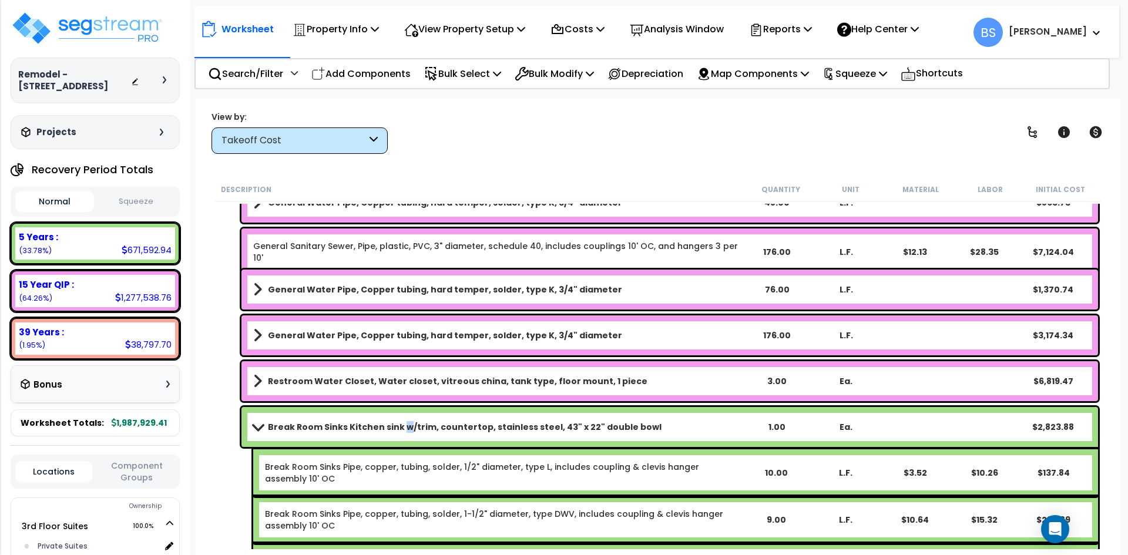
click at [400, 432] on b "Break Room Sinks Kitchen sink w/trim, countertop, stainless steel, 43" x 22" do…" at bounding box center [465, 427] width 394 height 12
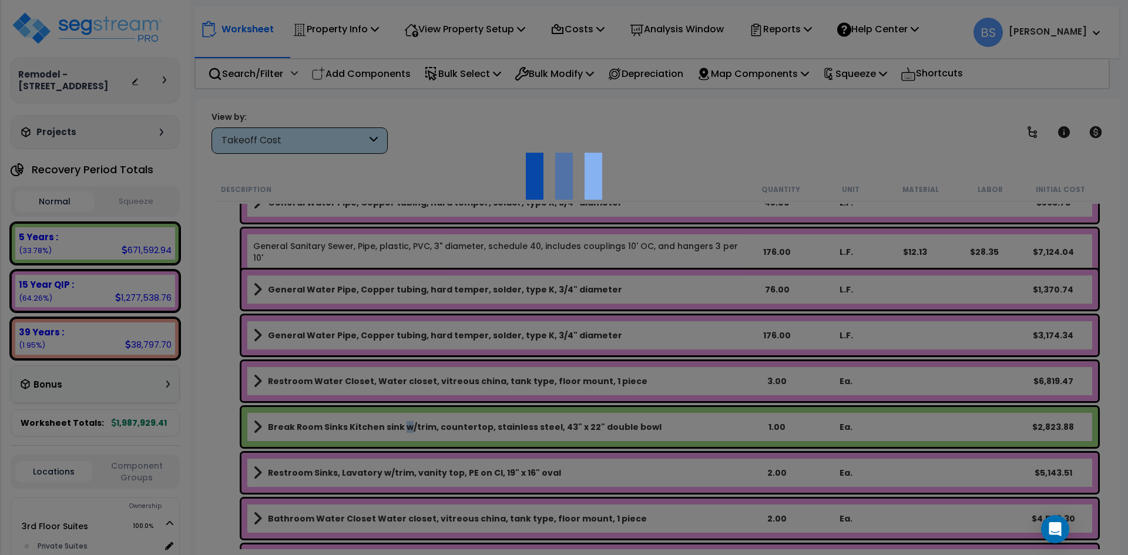
select select "45167939"
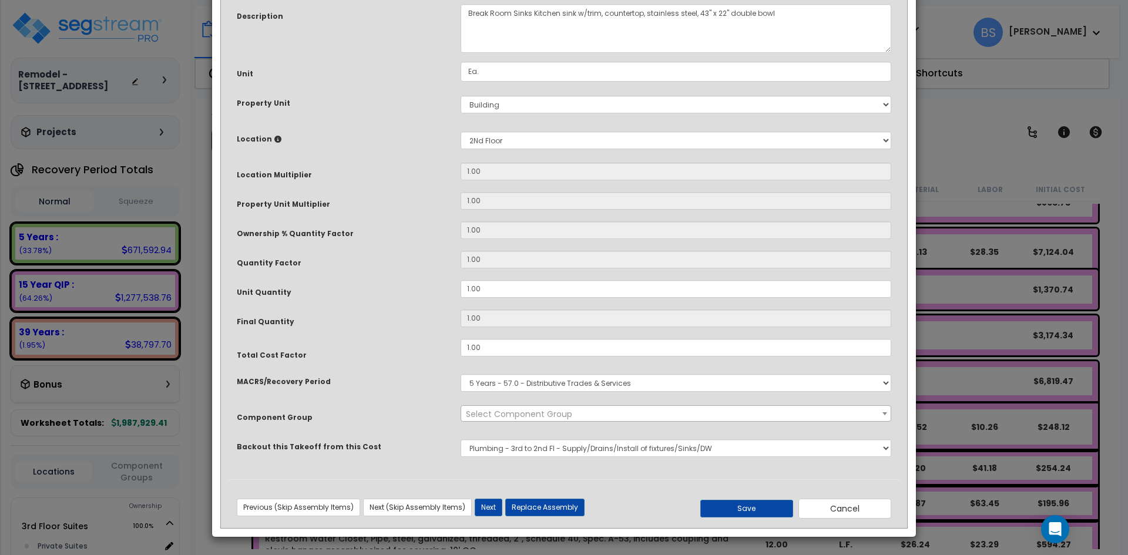
scroll to position [0, 0]
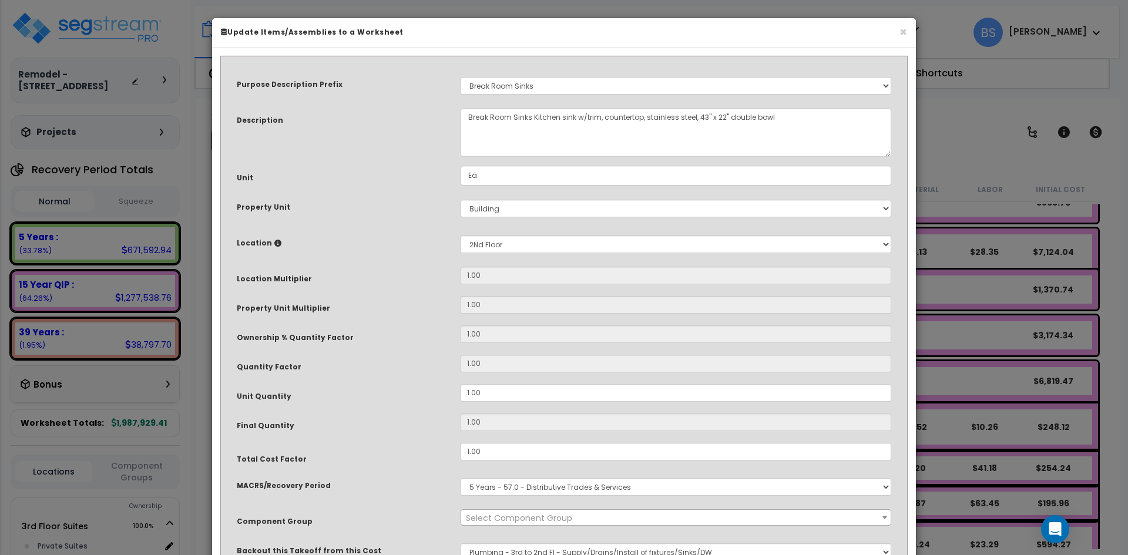
select select "18211"
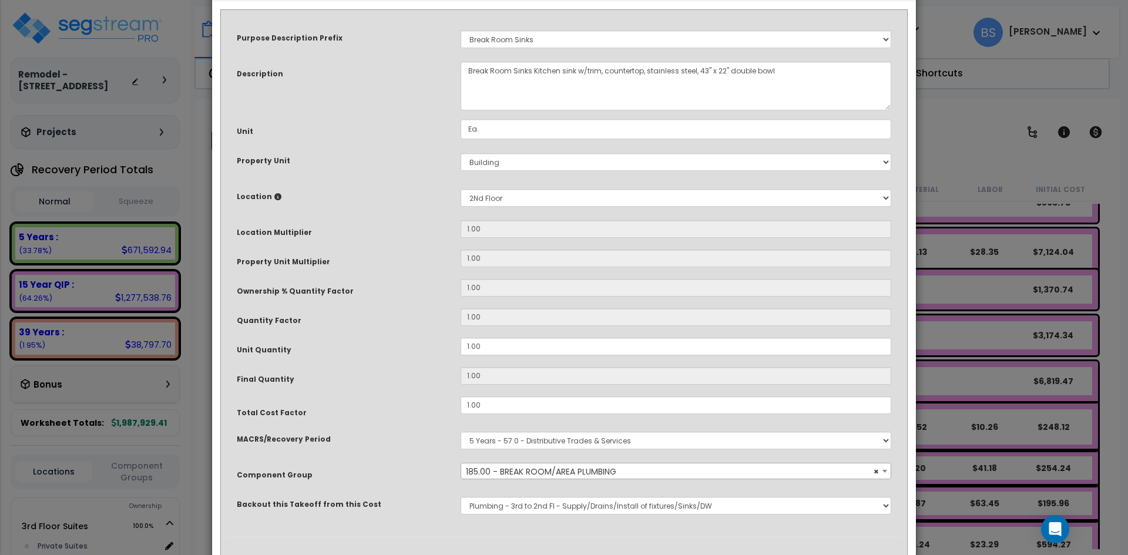
scroll to position [104, 0]
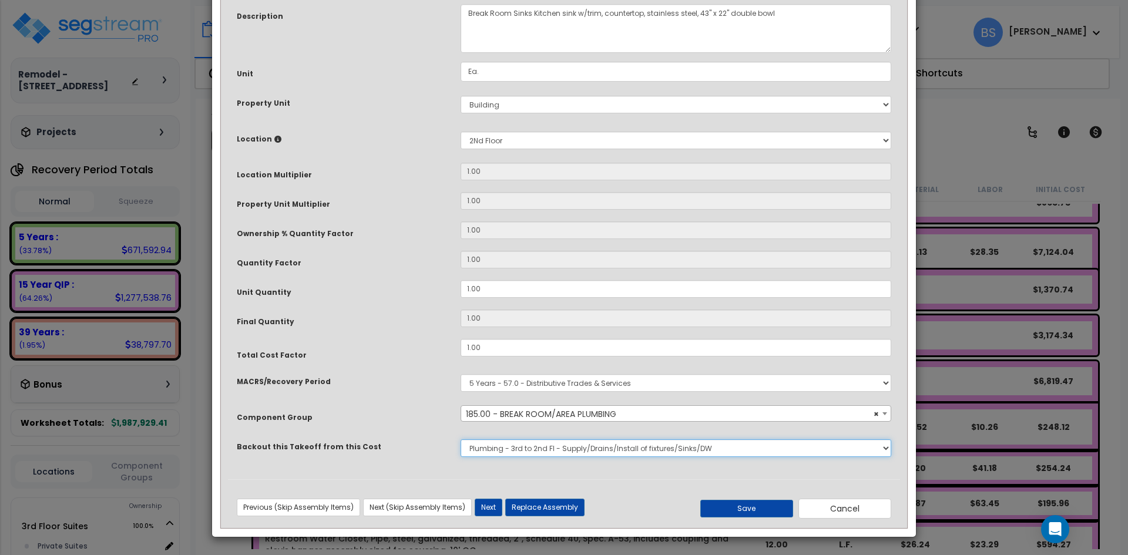
click at [519, 454] on select "None Metal Framing - Walls Drywall - Demising Walls Insulation - Walls R-13 & R…" at bounding box center [676, 449] width 431 height 18
click at [843, 508] on button "Cancel" at bounding box center [845, 509] width 93 height 20
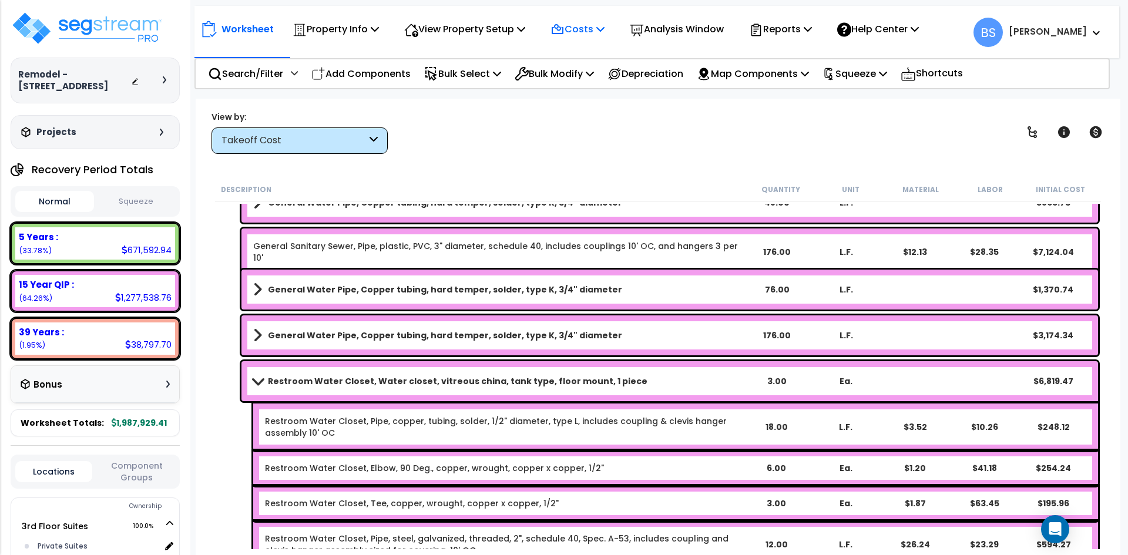
click at [575, 32] on p "Costs" at bounding box center [578, 29] width 54 height 16
click at [593, 79] on link "Direct Costs" at bounding box center [603, 81] width 116 height 24
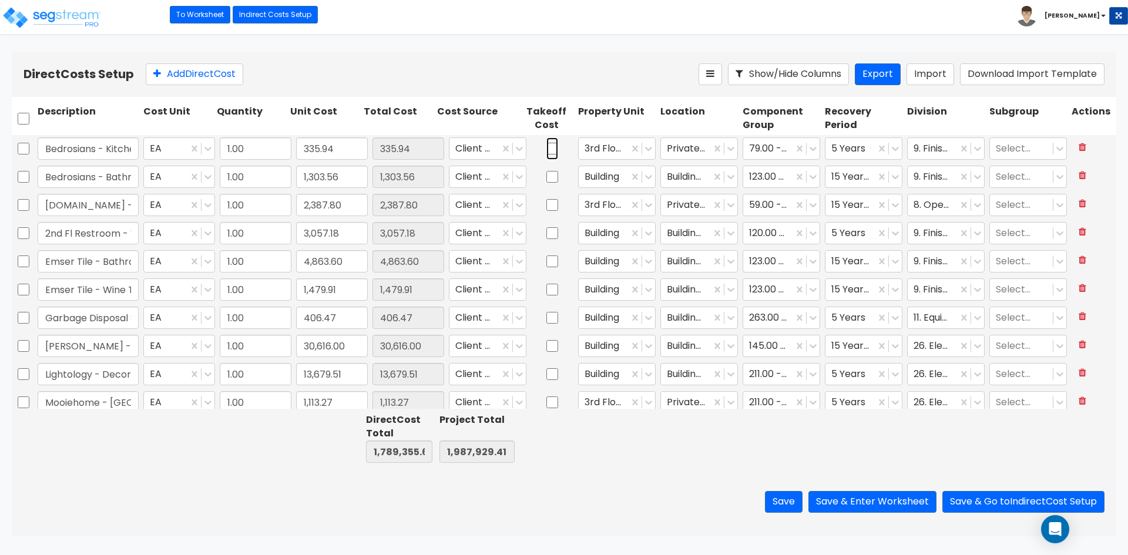
click at [547, 148] on input "checkbox" at bounding box center [553, 149] width 12 height 22
checkbox input "true"
click at [547, 176] on input "checkbox" at bounding box center [553, 177] width 12 height 22
checkbox input "true"
click at [547, 203] on input "checkbox" at bounding box center [553, 205] width 12 height 22
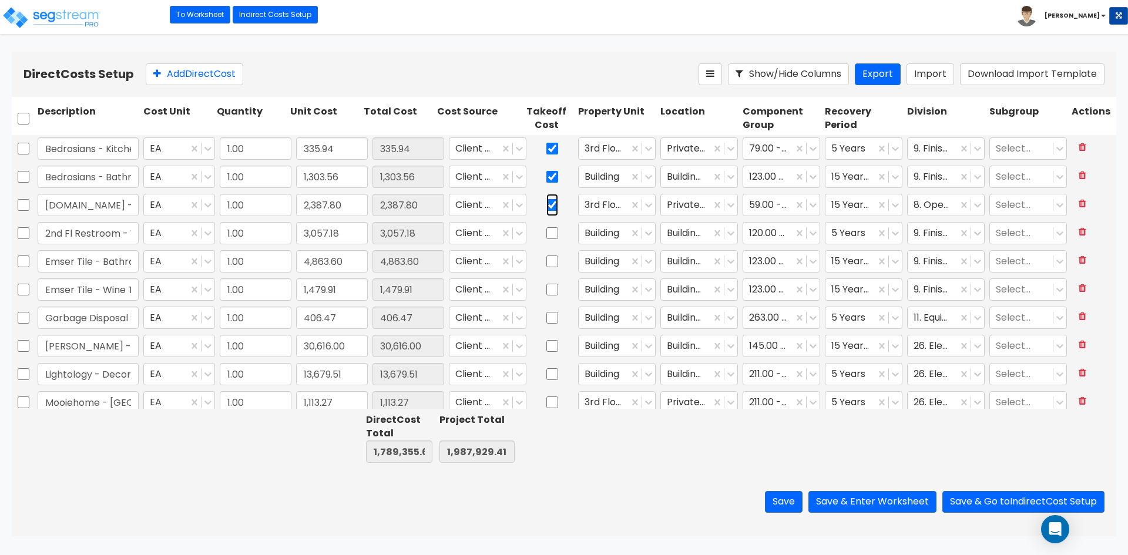
checkbox input "true"
click at [547, 232] on input "checkbox" at bounding box center [553, 233] width 12 height 22
checkbox input "true"
drag, startPoint x: 541, startPoint y: 254, endPoint x: 540, endPoint y: 263, distance: 8.3
click at [547, 255] on input "checkbox" at bounding box center [553, 261] width 12 height 22
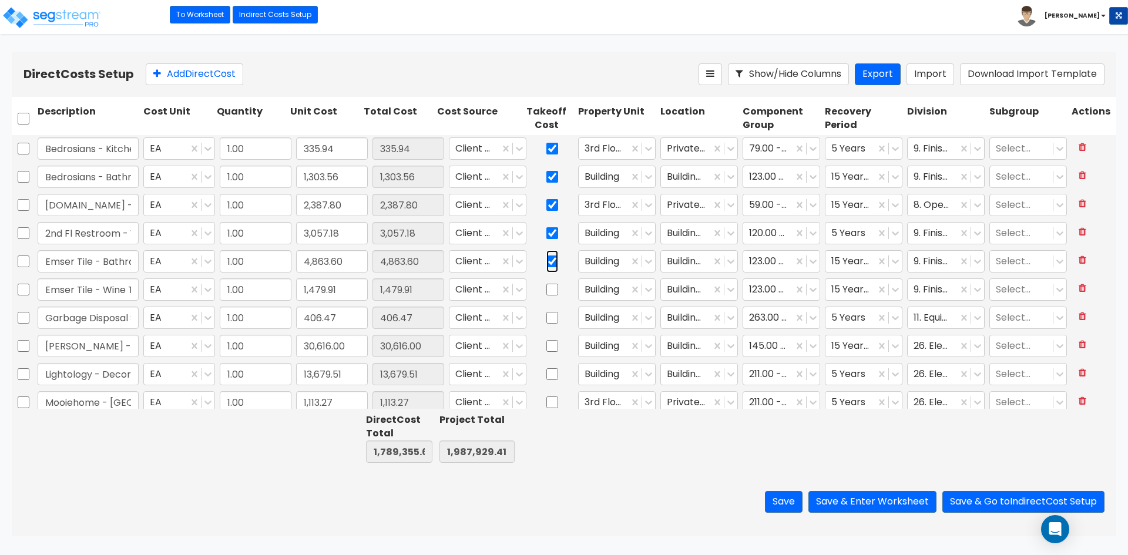
checkbox input "true"
click at [547, 291] on input "checkbox" at bounding box center [553, 290] width 12 height 22
checkbox input "true"
click at [547, 328] on input "checkbox" at bounding box center [553, 318] width 12 height 22
checkbox input "true"
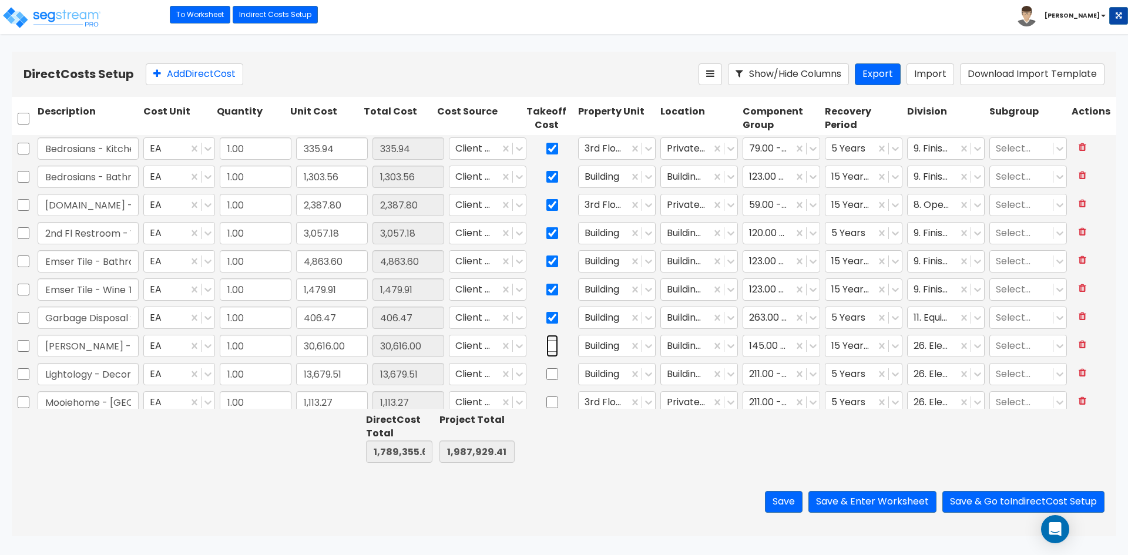
click at [547, 353] on input "checkbox" at bounding box center [553, 346] width 12 height 22
checkbox input "true"
click at [547, 378] on input "checkbox" at bounding box center [553, 374] width 12 height 22
checkbox input "true"
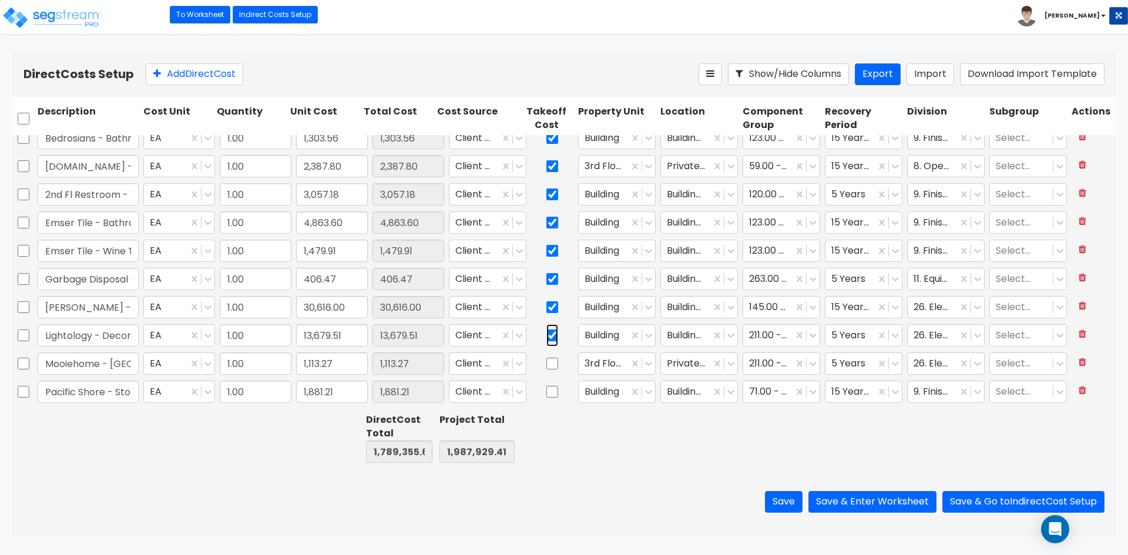
scroll to position [59, 0]
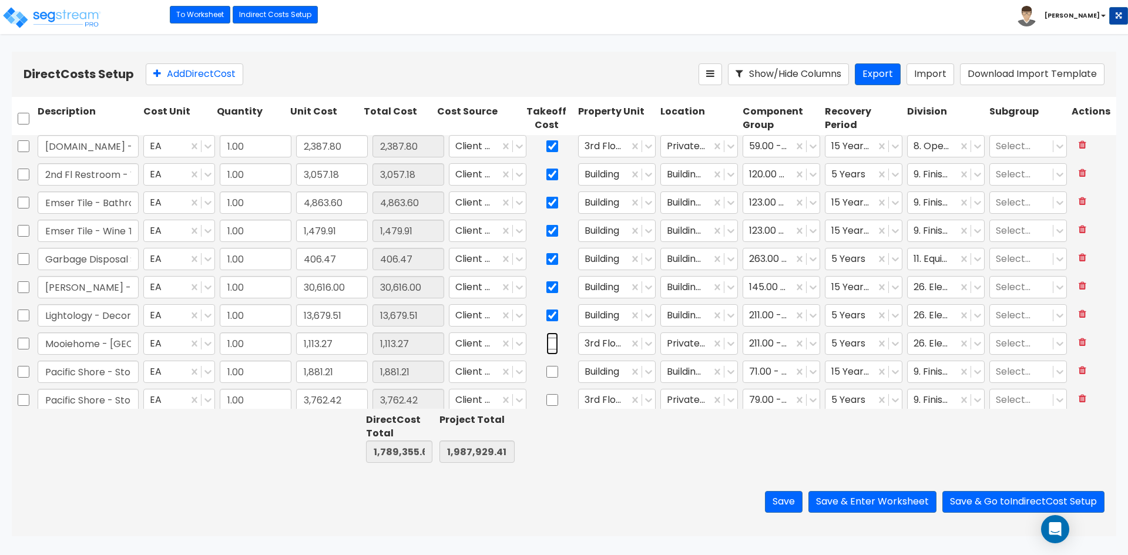
click at [547, 346] on input "checkbox" at bounding box center [553, 344] width 12 height 22
checkbox input "true"
click at [547, 377] on input "checkbox" at bounding box center [553, 372] width 12 height 22
checkbox input "true"
click at [547, 408] on input "checkbox" at bounding box center [553, 400] width 12 height 22
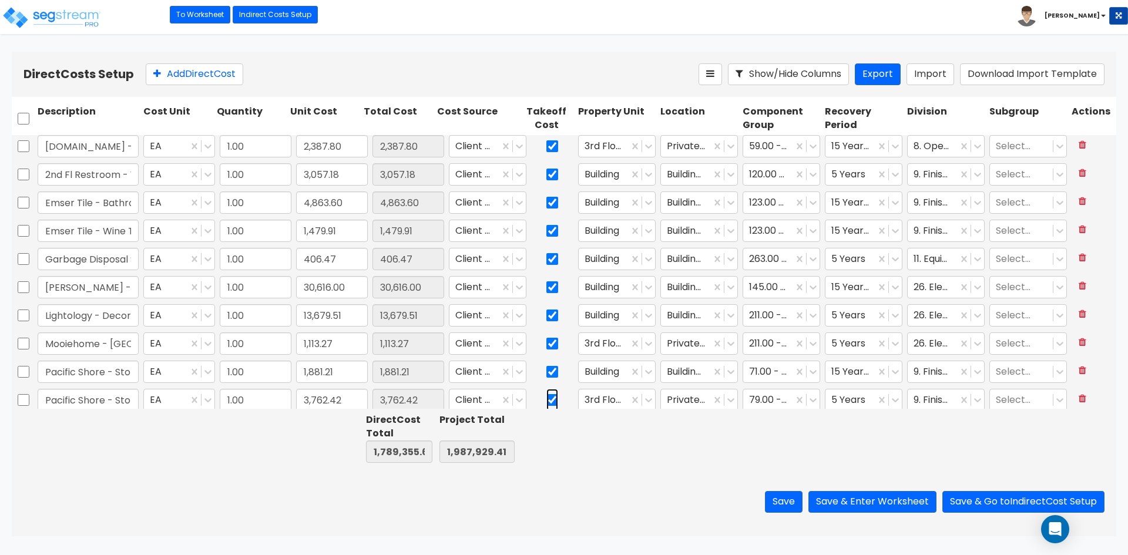
checkbox input "true"
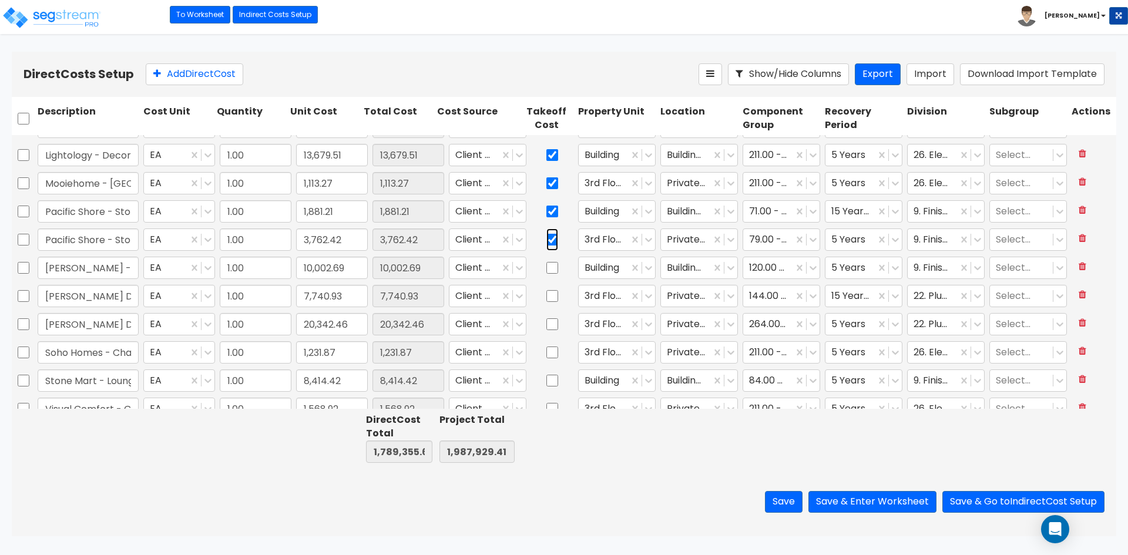
type input "1.00"
type input "188,000.92"
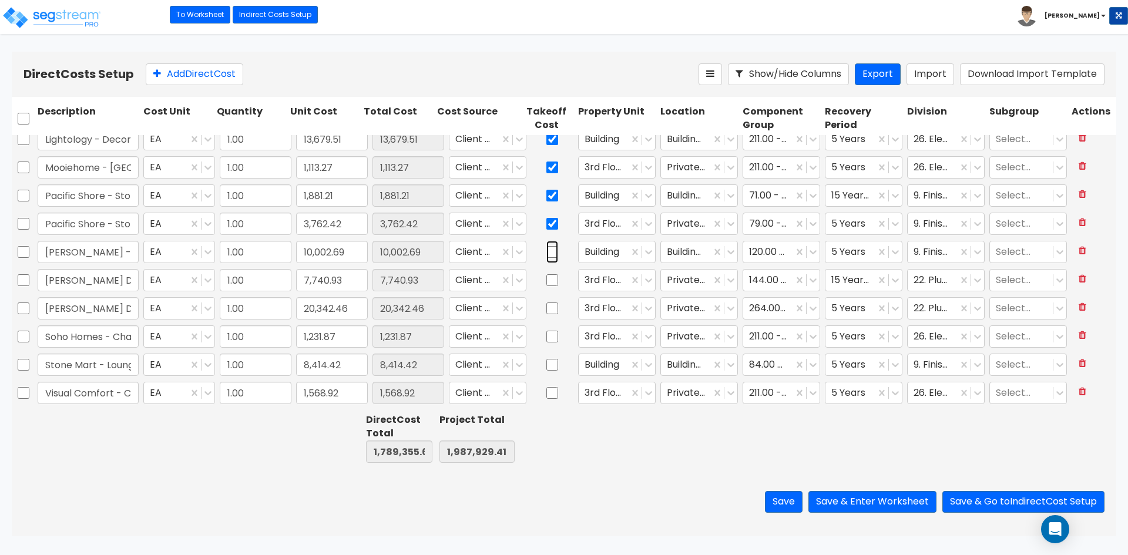
click at [547, 253] on input "checkbox" at bounding box center [553, 252] width 12 height 22
checkbox input "true"
click at [547, 286] on input "checkbox" at bounding box center [553, 280] width 12 height 22
checkbox input "true"
click at [547, 309] on input "checkbox" at bounding box center [553, 308] width 12 height 22
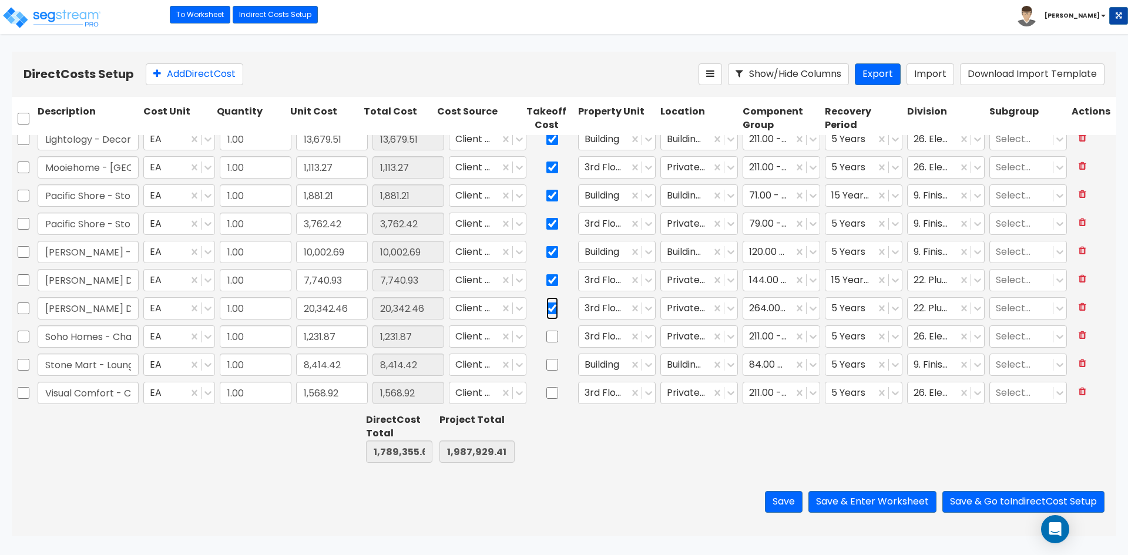
checkbox input "true"
click at [547, 338] on input "checkbox" at bounding box center [553, 337] width 12 height 22
checkbox input "true"
click at [547, 368] on input "checkbox" at bounding box center [553, 365] width 12 height 22
checkbox input "true"
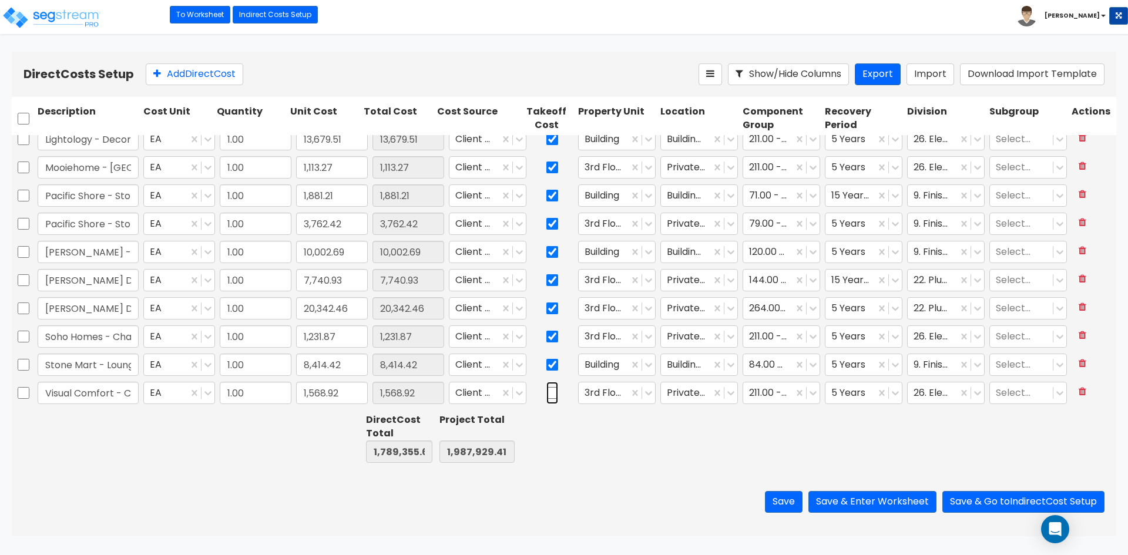
click at [547, 398] on input "checkbox" at bounding box center [553, 393] width 12 height 22
checkbox input "true"
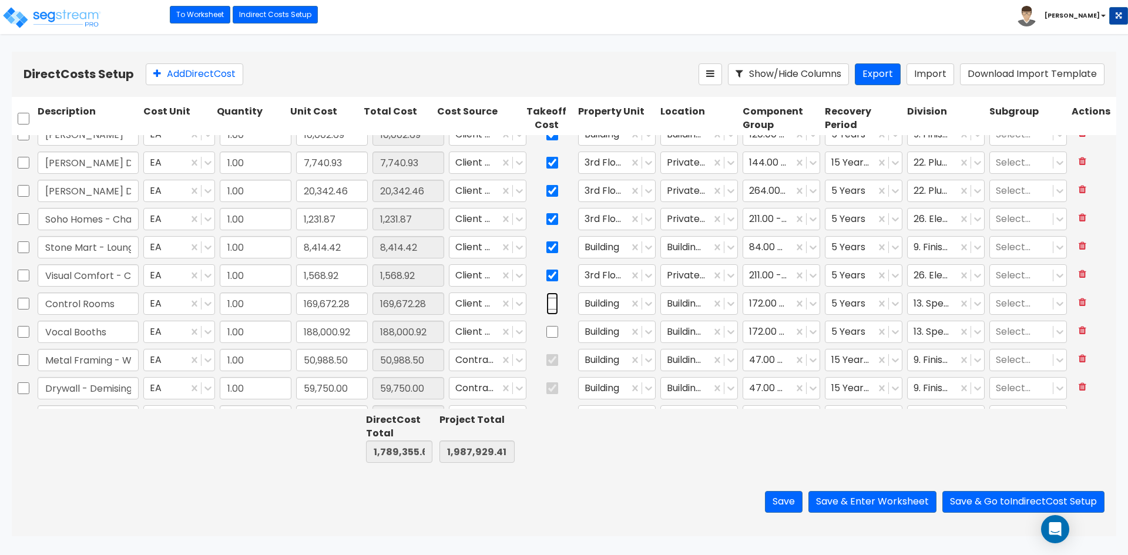
click at [547, 301] on input "checkbox" at bounding box center [553, 304] width 12 height 22
checkbox input "true"
click at [547, 338] on input "checkbox" at bounding box center [553, 332] width 12 height 22
checkbox input "true"
type input "1.00"
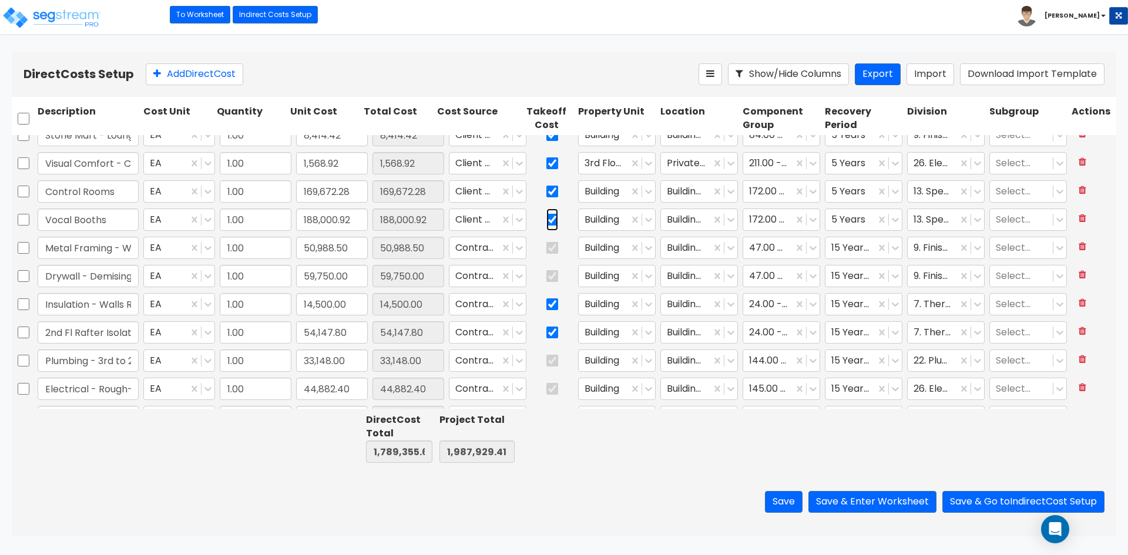
type input "37,182.00"
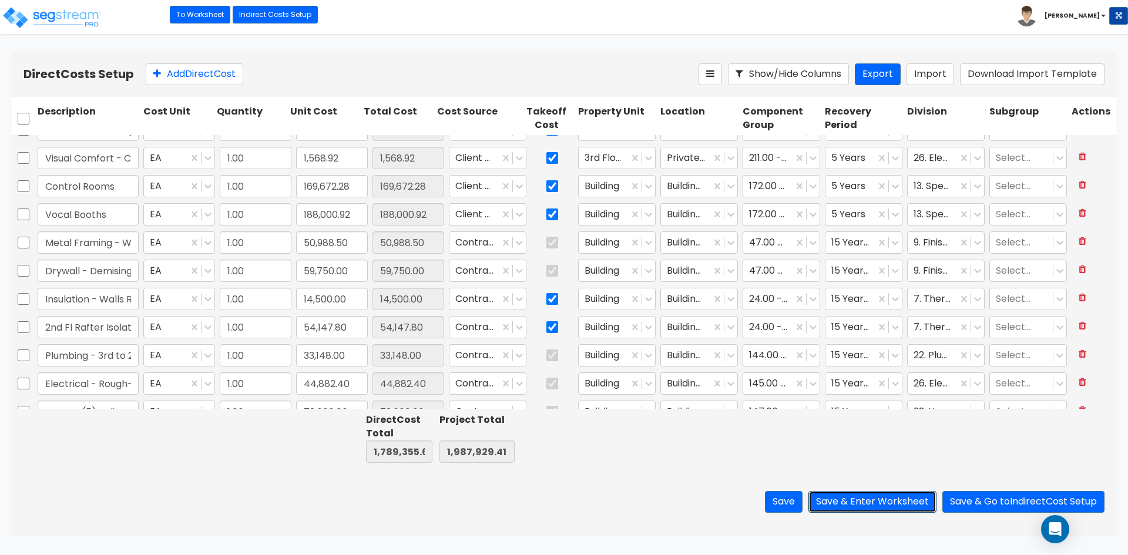
click at [844, 500] on button "Save & Enter Worksheet" at bounding box center [873, 502] width 128 height 22
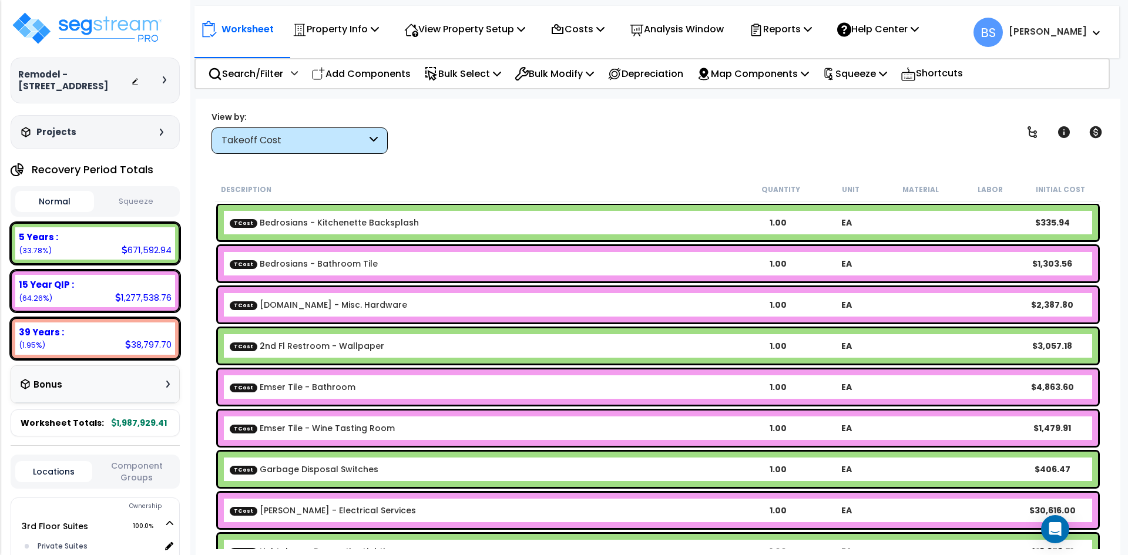
click at [326, 223] on link "TCost Bedrosians - Kitchenette Backsplash" at bounding box center [324, 223] width 189 height 12
click at [299, 266] on link "TCost Bedrosians - Bathroom Tile" at bounding box center [304, 264] width 148 height 12
click at [300, 306] on link "TCost [DOMAIN_NAME] - Misc. Hardware" at bounding box center [318, 305] width 177 height 12
click at [291, 353] on div "TCost 2nd Fl Restroom - Wallpaper 1.00 EA $3,057.18" at bounding box center [658, 346] width 880 height 35
drag, startPoint x: 301, startPoint y: 407, endPoint x: 302, endPoint y: 401, distance: 5.9
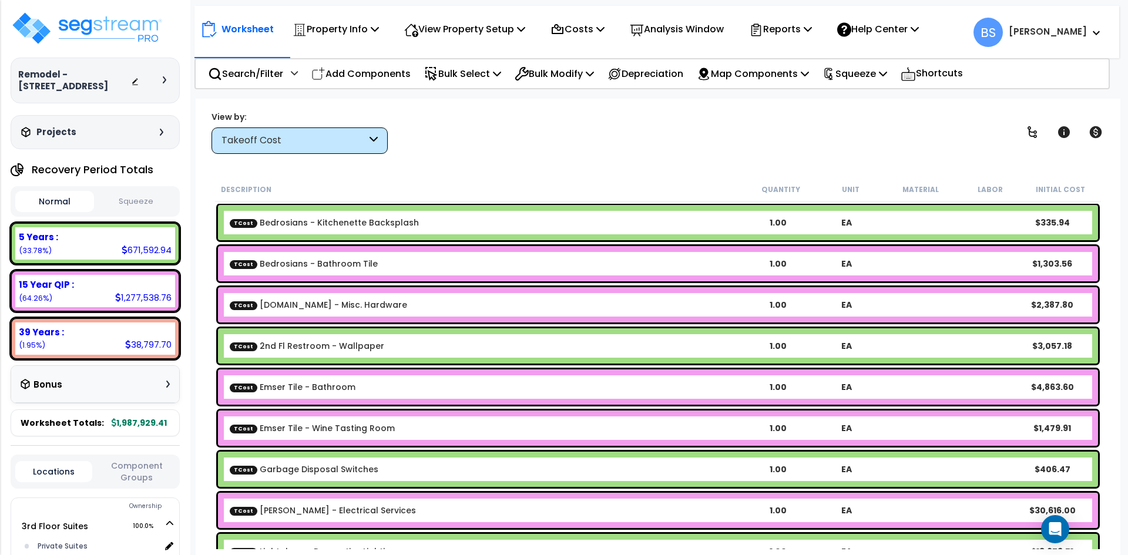
click at [302, 405] on div "TCost Emser Tile - Bathroom 1.00 EA $4,863.60" at bounding box center [658, 387] width 886 height 41
click at [304, 393] on link "TCost Emser Tile - Bathroom" at bounding box center [293, 387] width 126 height 12
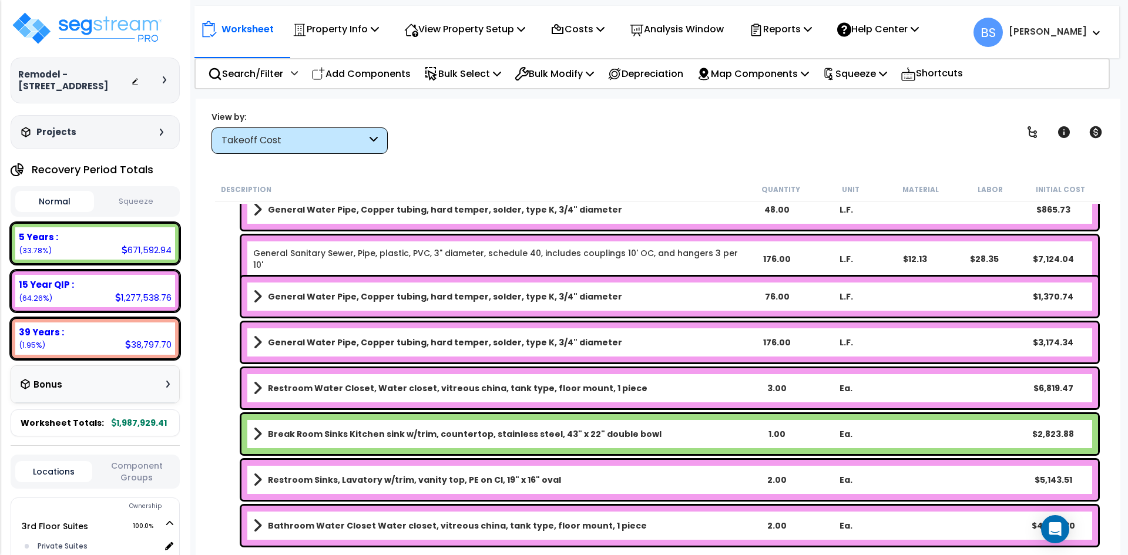
scroll to position [1469, 0]
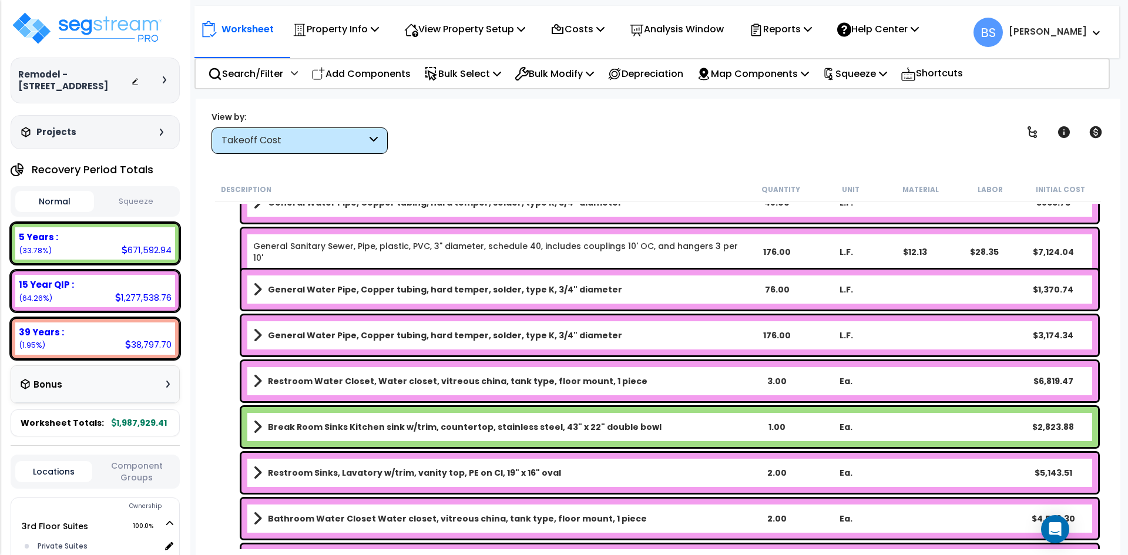
click at [335, 422] on b "Break Room Sinks Kitchen sink w/trim, countertop, stainless steel, 43" x 22" do…" at bounding box center [465, 427] width 394 height 12
click at [336, 422] on b "Break Room Sinks Kitchen sink w/trim, countertop, stainless steel, 43" x 22" do…" at bounding box center [465, 427] width 394 height 12
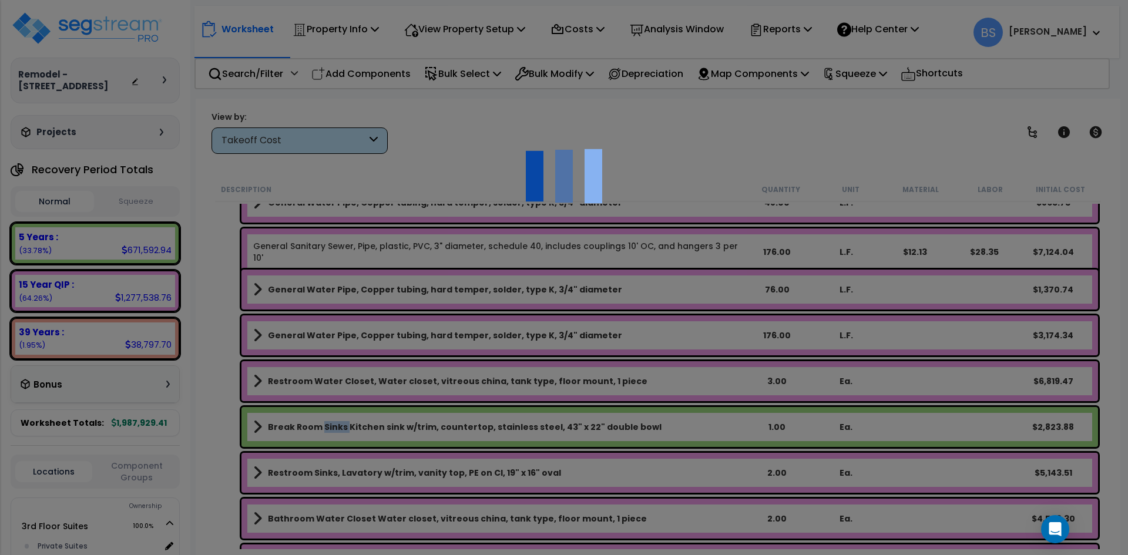
select select "45167939"
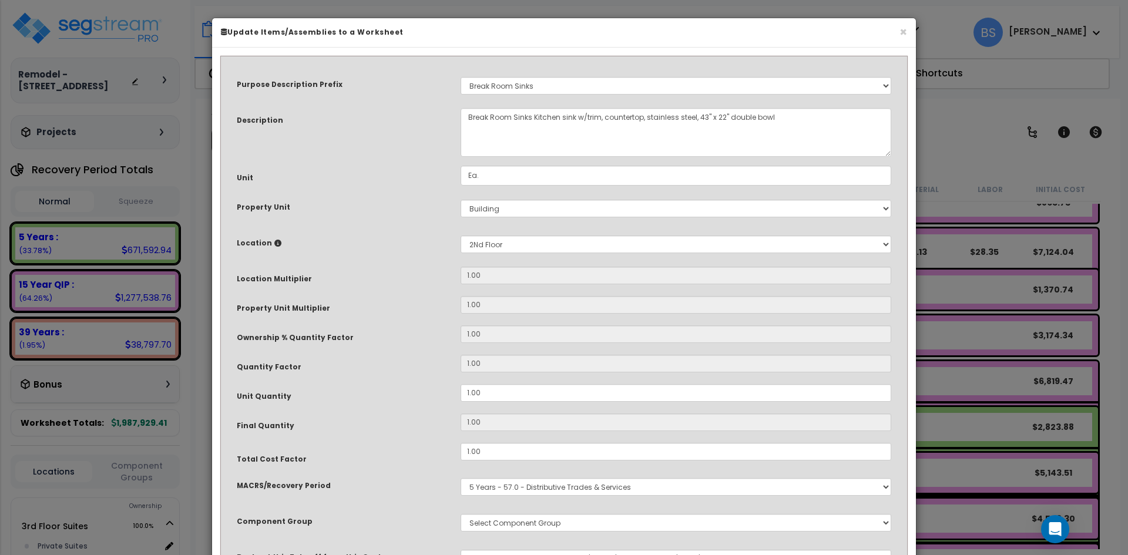
select select "18211"
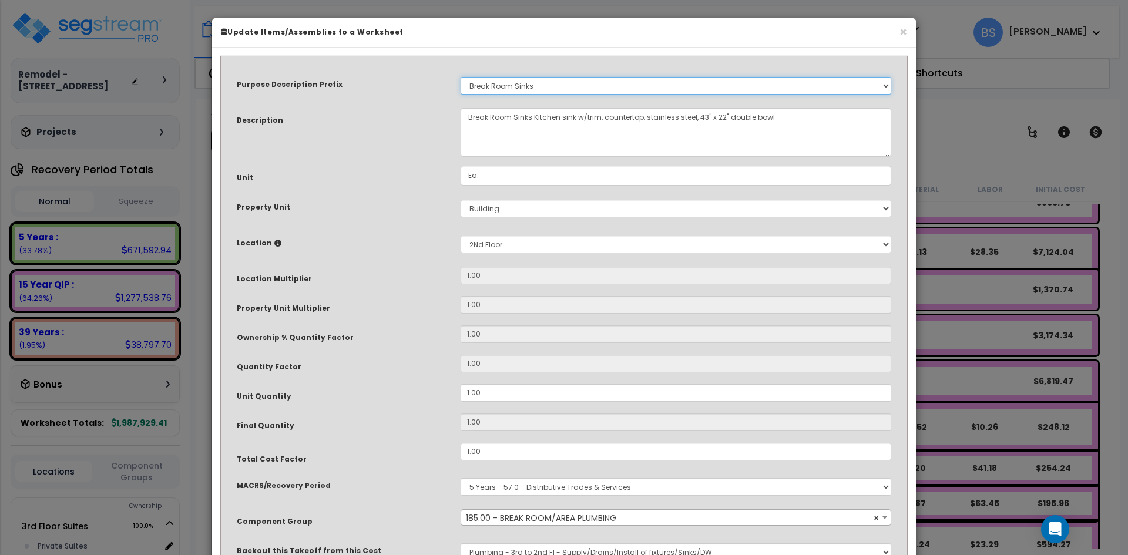
click at [494, 90] on select "Select A/V System A/V System Equipment A/V System Equipment Electric A/V System…" at bounding box center [676, 86] width 431 height 18
select select "26679"
click at [461, 77] on select "Select A/V System A/V System Equipment A/V System Equipment Electric A/V System…" at bounding box center [676, 86] width 431 height 18
click at [431, 353] on div "Purpose Description Prefix Select A/V System A/V System Equipment A/V System Eq…" at bounding box center [564, 323] width 672 height 520
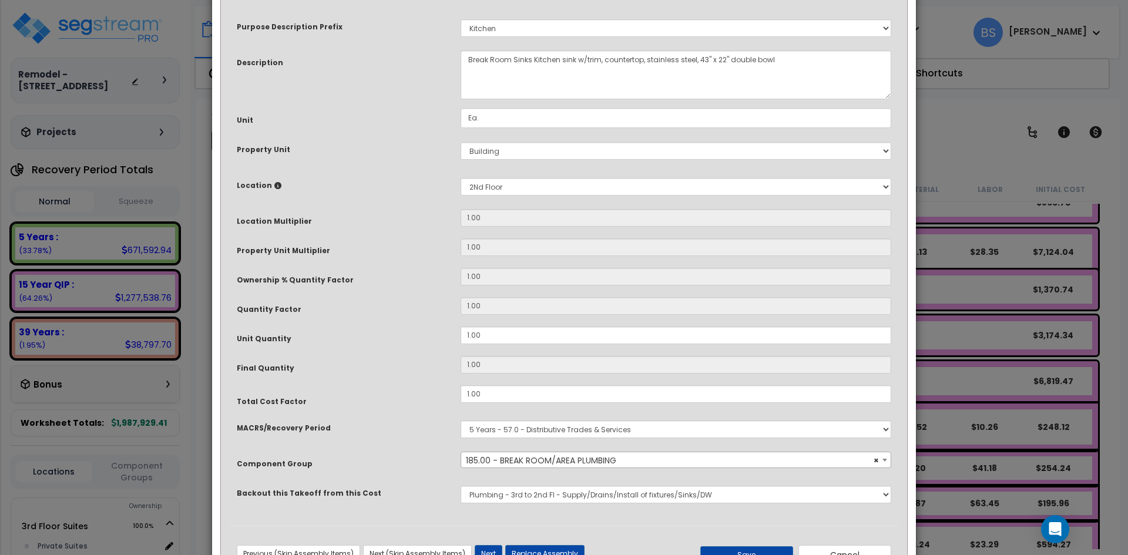
scroll to position [104, 0]
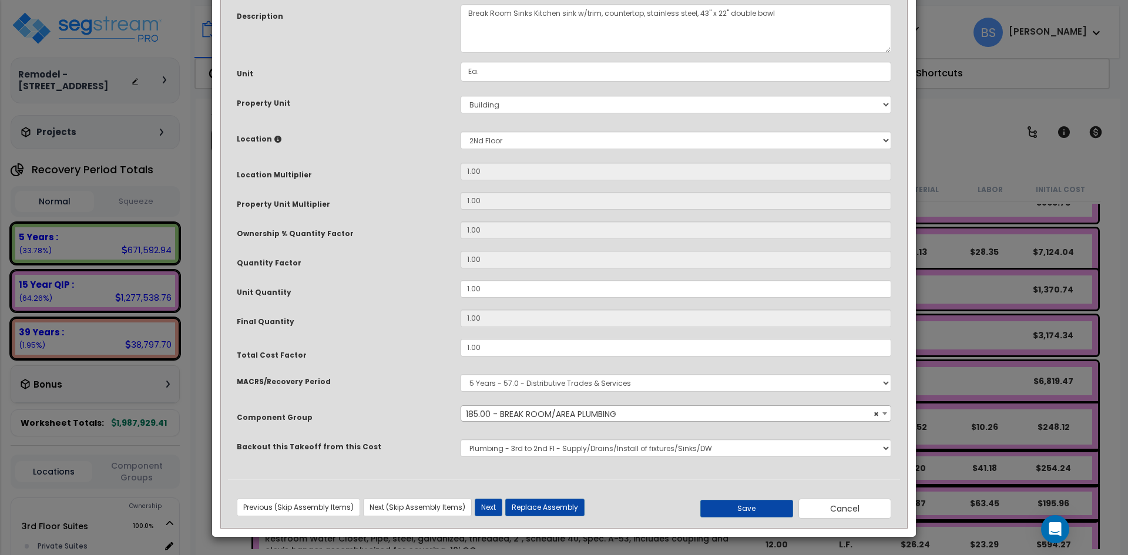
click at [537, 413] on span "× 185.00 - BREAK ROOM/AREA PLUMBING" at bounding box center [676, 414] width 430 height 16
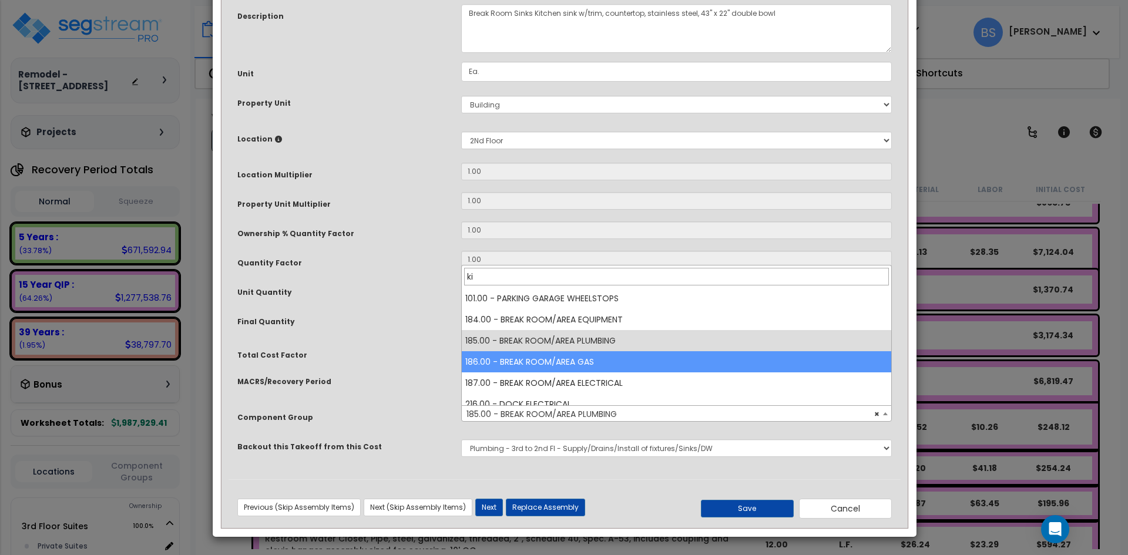
scroll to position [0, 0]
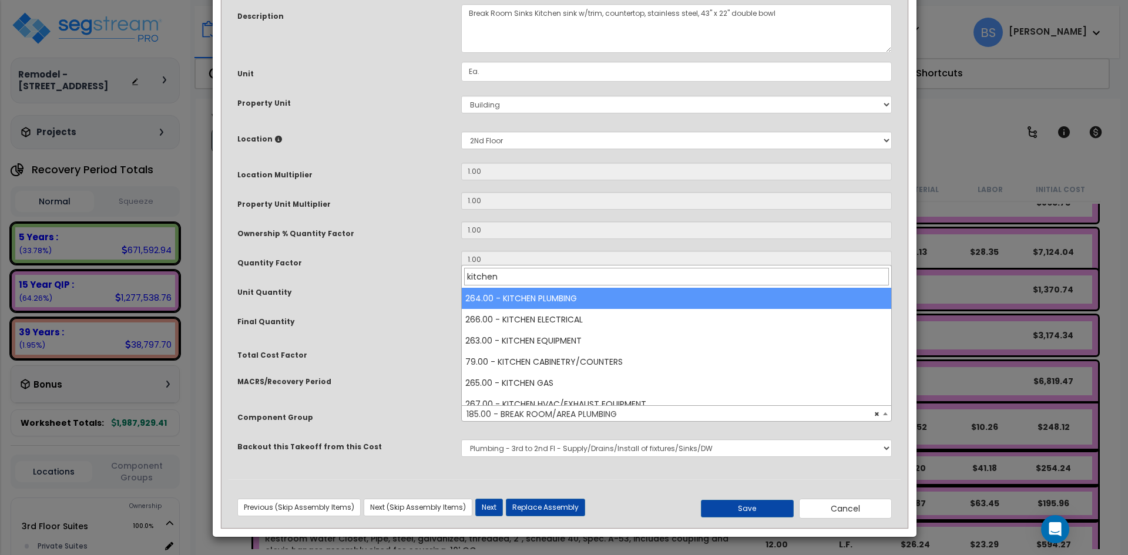
type input "kitchen"
select select "165"
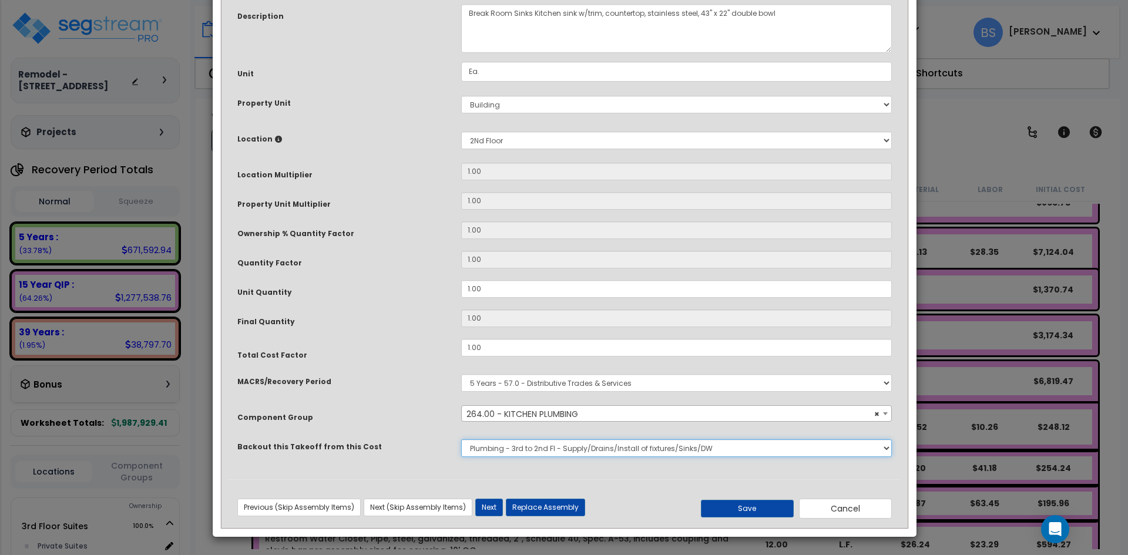
click at [544, 451] on select "None Bedrosians - Kitchenette Backsplash Bedrosians - Bathroom Tile [DOMAIN_NAM…" at bounding box center [676, 449] width 431 height 18
select select "45167895"
click at [461, 440] on select "None Bedrosians - Kitchenette Backsplash Bedrosians - Bathroom Tile [DOMAIN_NAM…" at bounding box center [676, 449] width 431 height 18
click at [748, 510] on button "Save" at bounding box center [747, 509] width 93 height 18
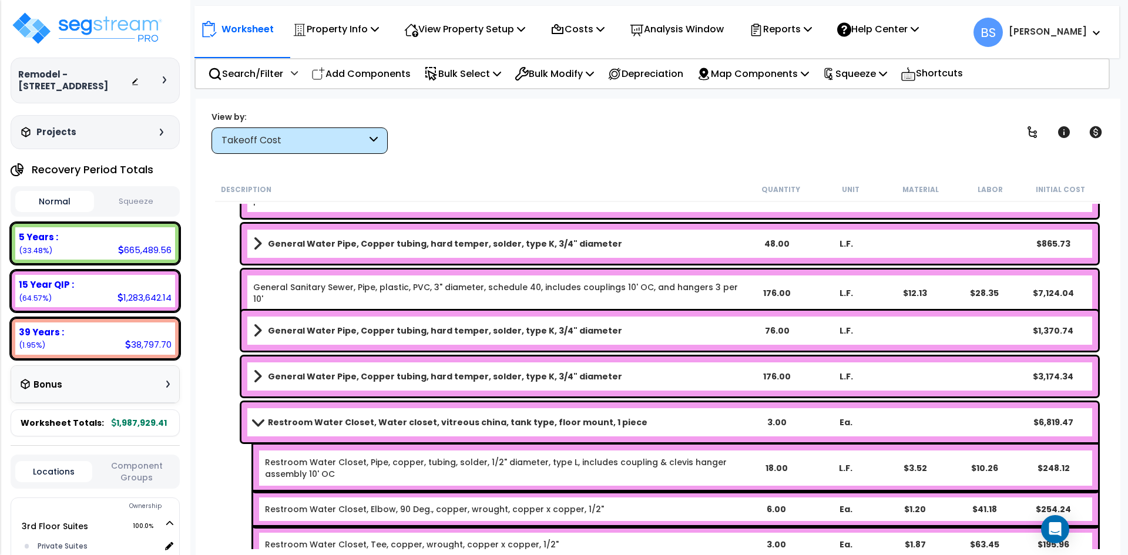
click at [328, 421] on b "Restroom Water Closet, Water closet, vitreous china, tank type, floor mount, 1 …" at bounding box center [458, 423] width 380 height 12
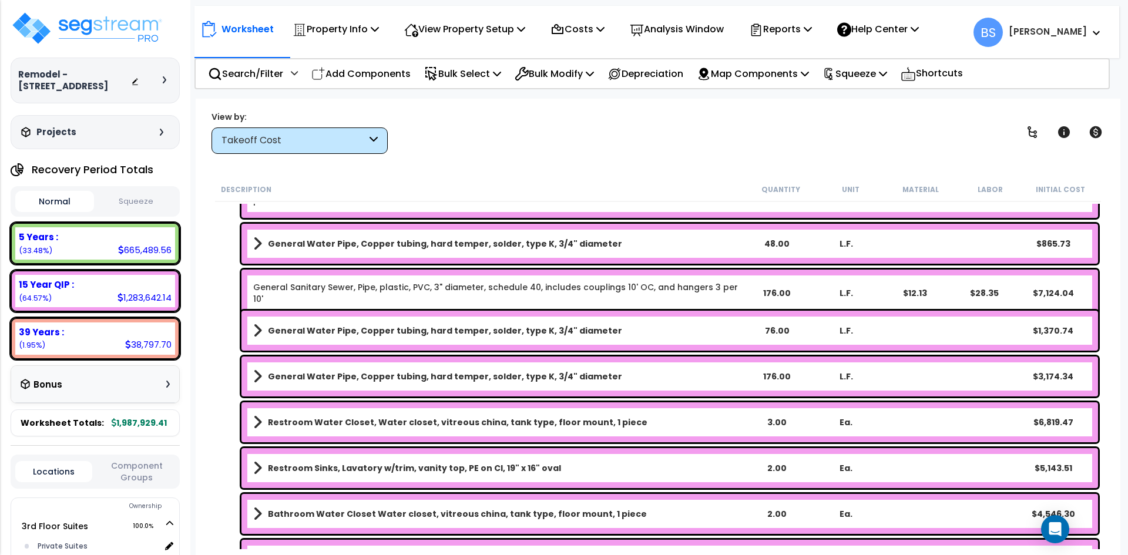
scroll to position [1528, 0]
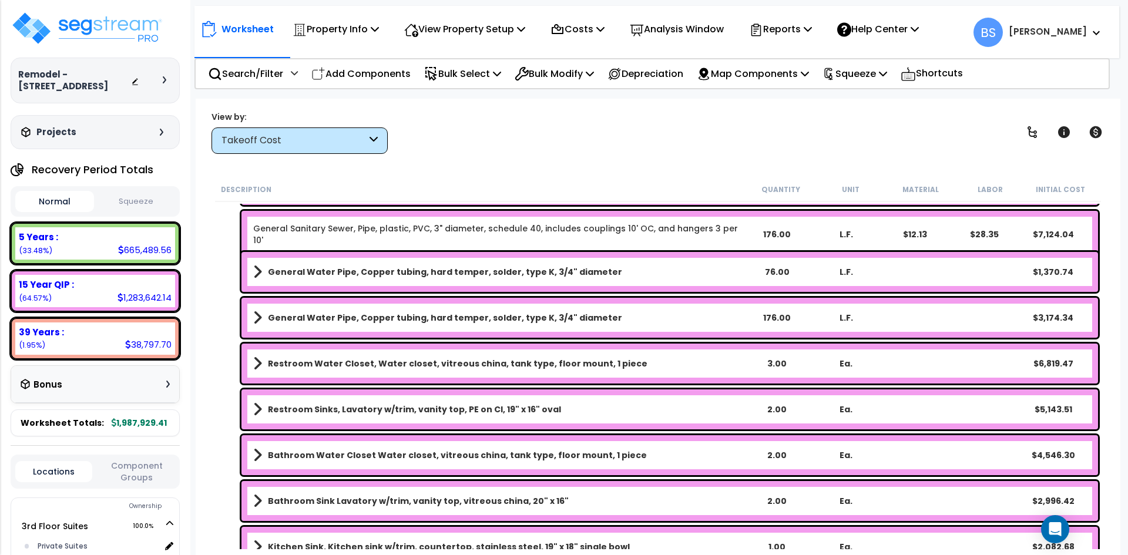
click at [395, 408] on b "Restroom Sinks, Lavatory w/trim, vanity top, PE on CI, 19" x 16" oval" at bounding box center [414, 410] width 293 height 12
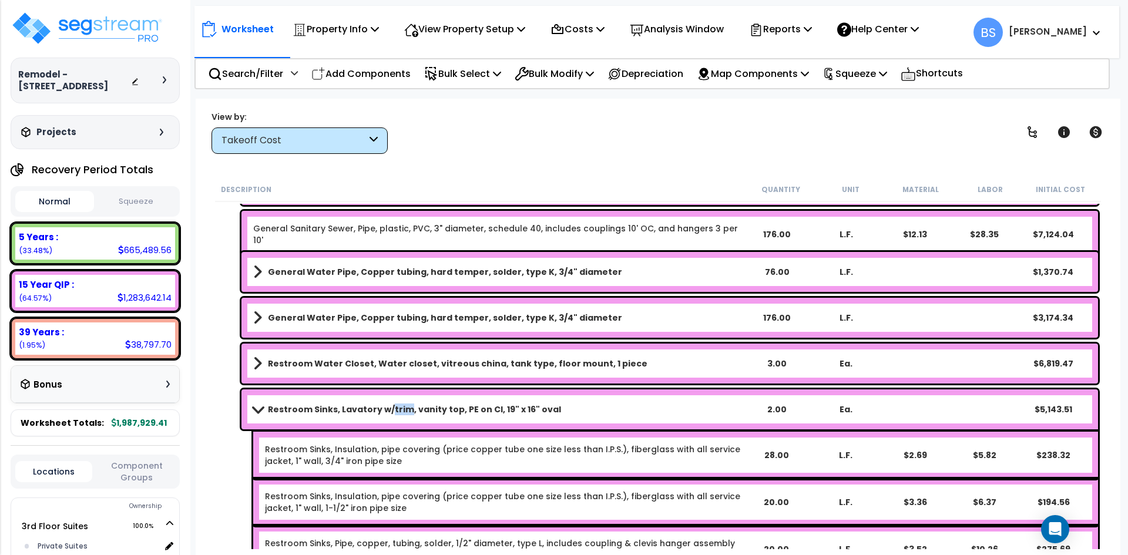
click at [395, 408] on b "Restroom Sinks, Lavatory w/trim, vanity top, PE on CI, 19" x 16" oval" at bounding box center [414, 410] width 293 height 12
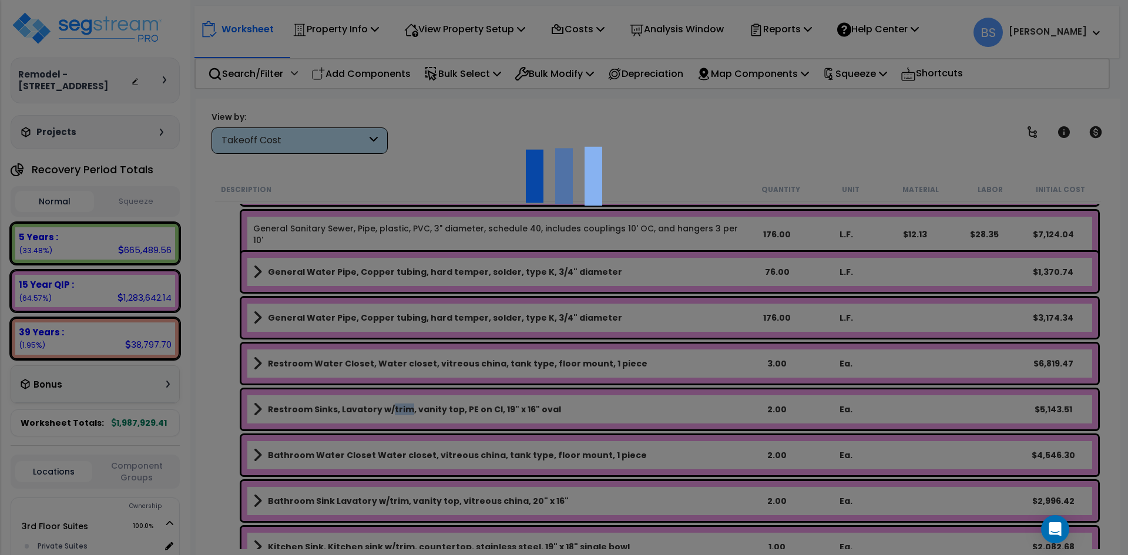
select select "45167939"
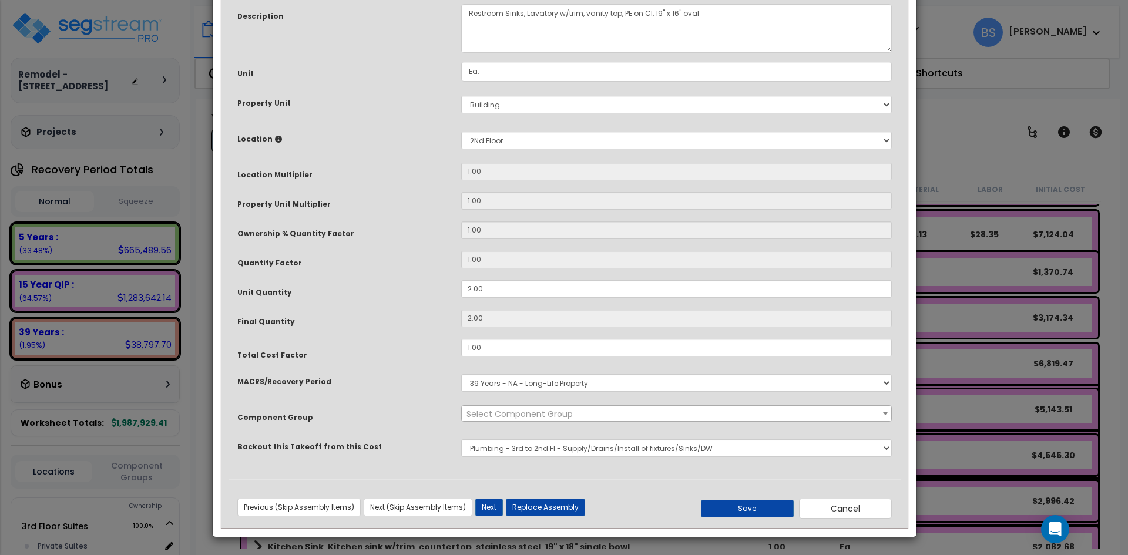
scroll to position [0, 0]
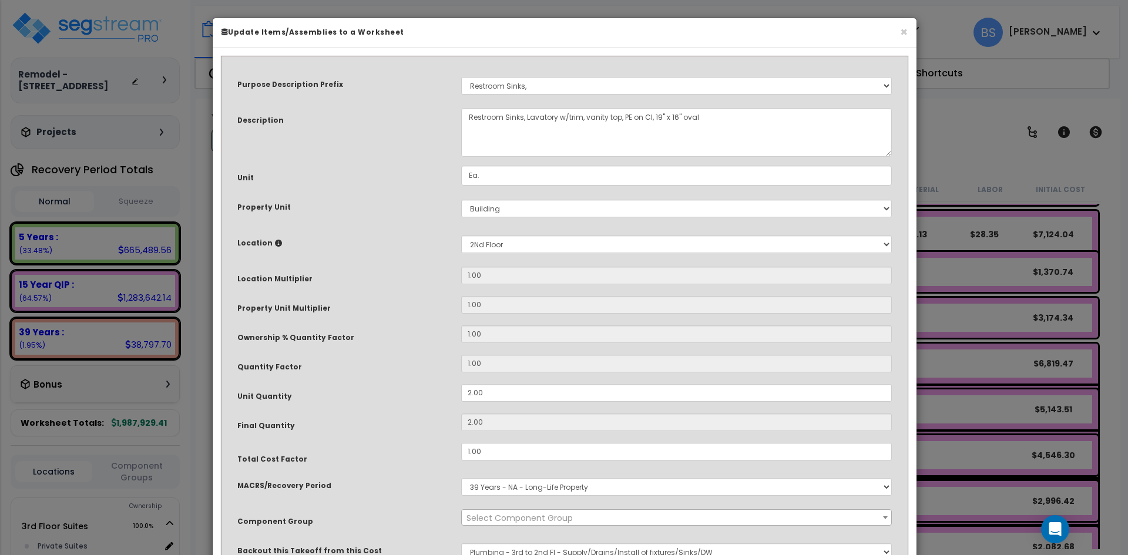
select select "16066"
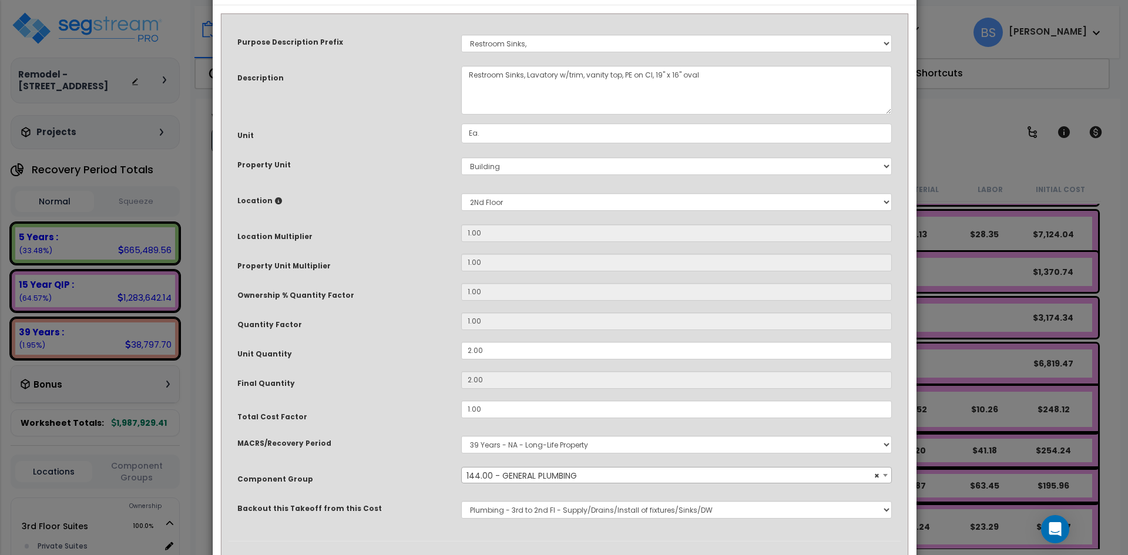
scroll to position [104, 0]
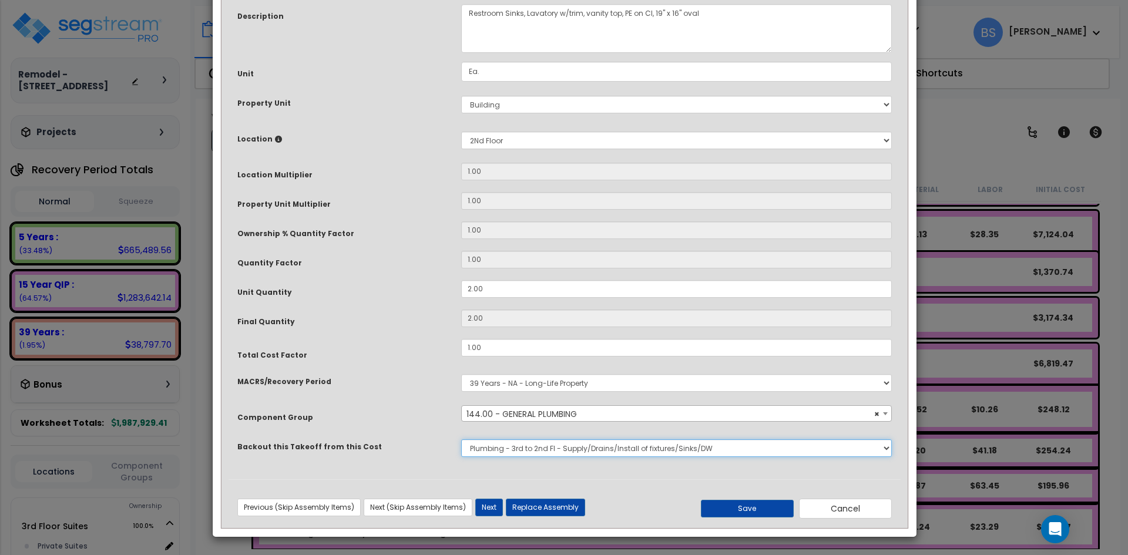
click at [522, 445] on select "None Bedrosians - Kitchenette Backsplash Bedrosians - Bathroom Tile [DOMAIN_NAM…" at bounding box center [676, 449] width 431 height 18
select select "45167894"
click at [461, 440] on select "None Bedrosians - Kitchenette Backsplash Bedrosians - Bathroom Tile [DOMAIN_NAM…" at bounding box center [676, 449] width 431 height 18
click at [720, 507] on button "Save" at bounding box center [747, 509] width 93 height 18
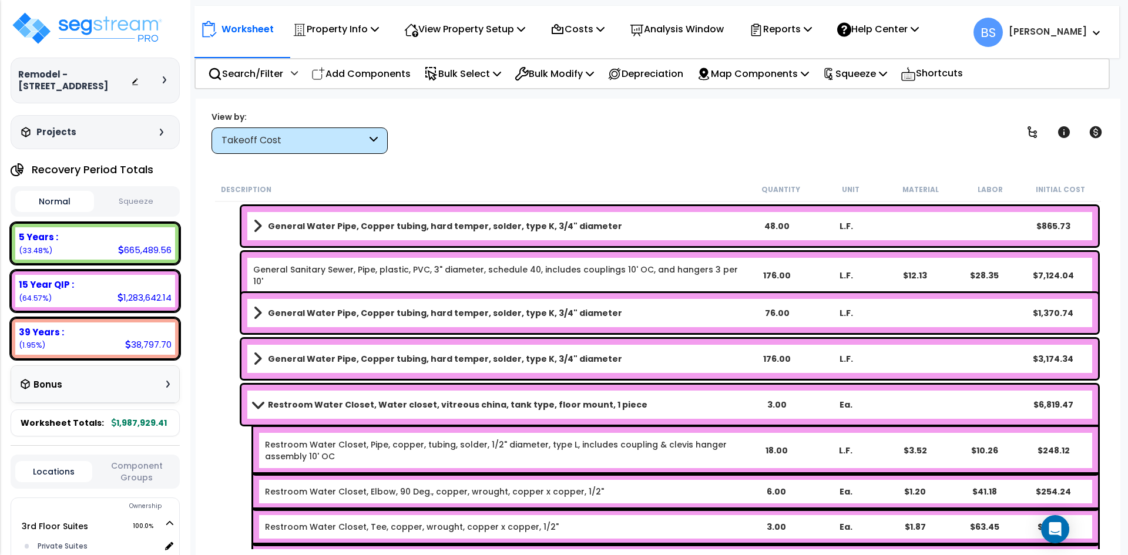
click at [350, 410] on b "Restroom Water Closet, Water closet, vitreous china, tank type, floor mount, 1 …" at bounding box center [458, 405] width 380 height 12
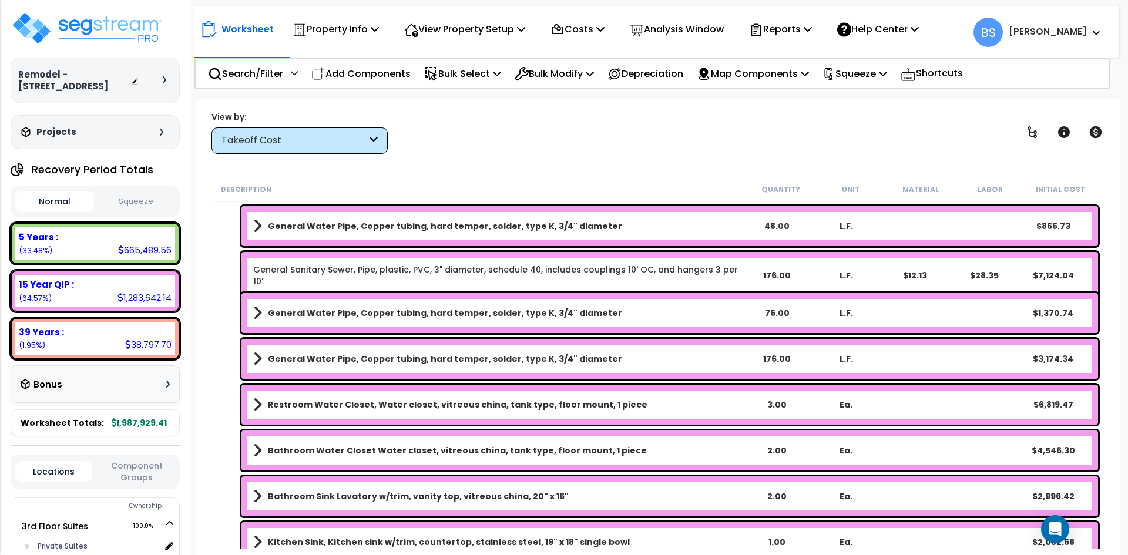
click at [354, 405] on b "Restroom Water Closet, Water closet, vitreous china, tank type, floor mount, 1 …" at bounding box center [458, 405] width 380 height 12
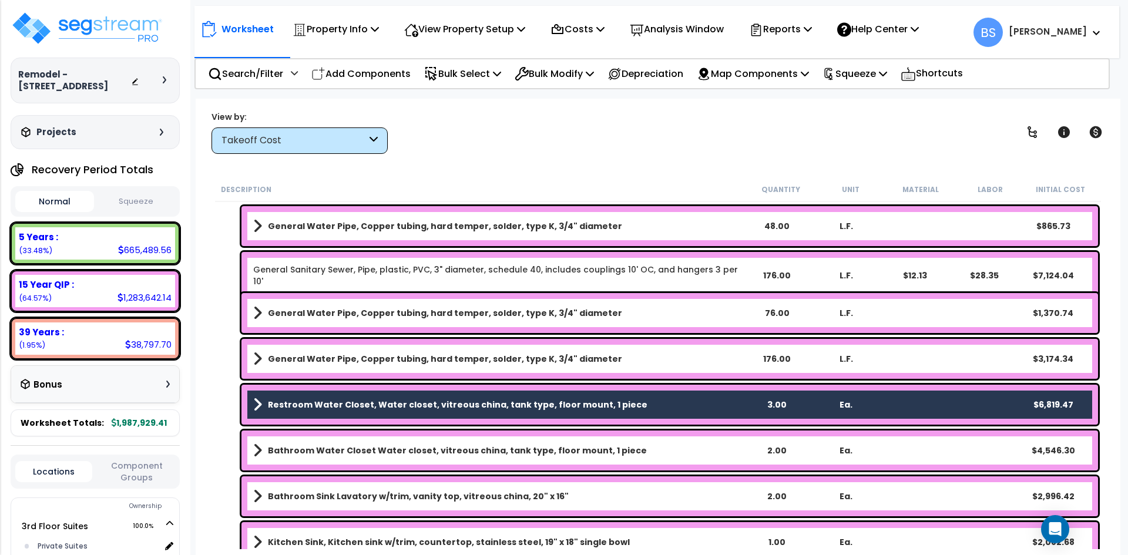
click at [351, 460] on div "Bathroom Water Closet Water closet, vitreous china, tank type, floor mount, 1 p…" at bounding box center [670, 451] width 857 height 40
click at [367, 500] on b "Bathroom Sink Lavatory w/trim, vanity top, vitreous china, 20" x 16"" at bounding box center [418, 497] width 301 height 12
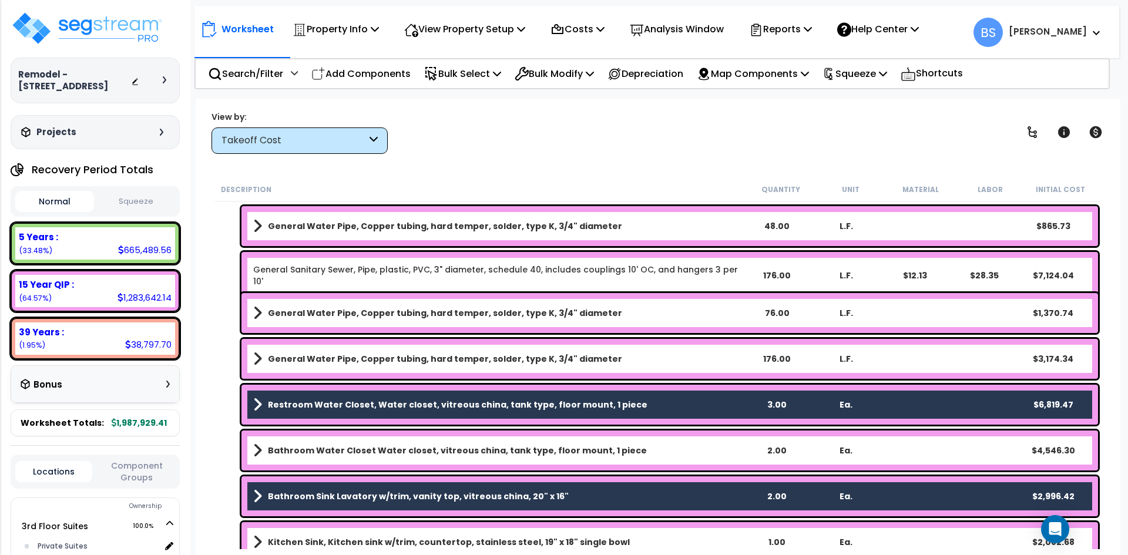
click at [361, 454] on b "Bathroom Water Closet Water closet, vitreous china, tank type, floor mount, 1 p…" at bounding box center [457, 451] width 379 height 12
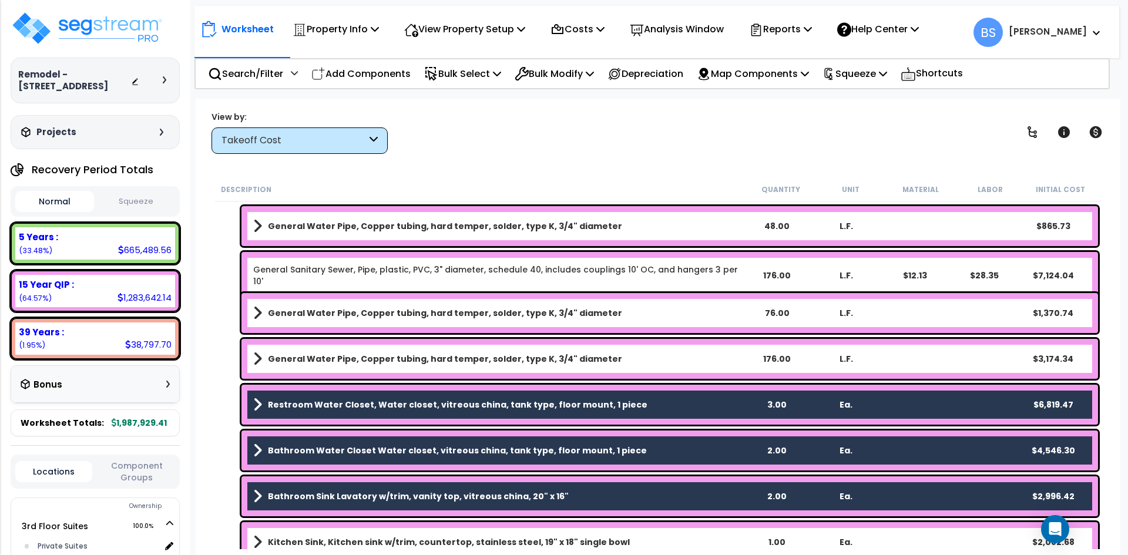
scroll to position [1587, 0]
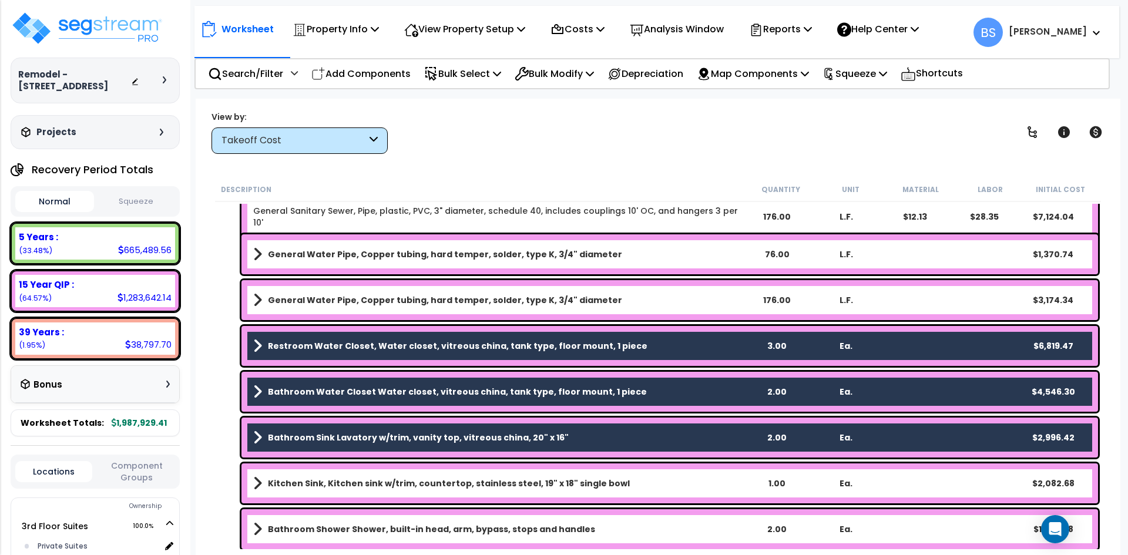
click at [348, 482] on b "Kitchen Sink, Kitchen sink w/trim, countertop, stainless steel, 19" x 18" singl…" at bounding box center [449, 484] width 362 height 12
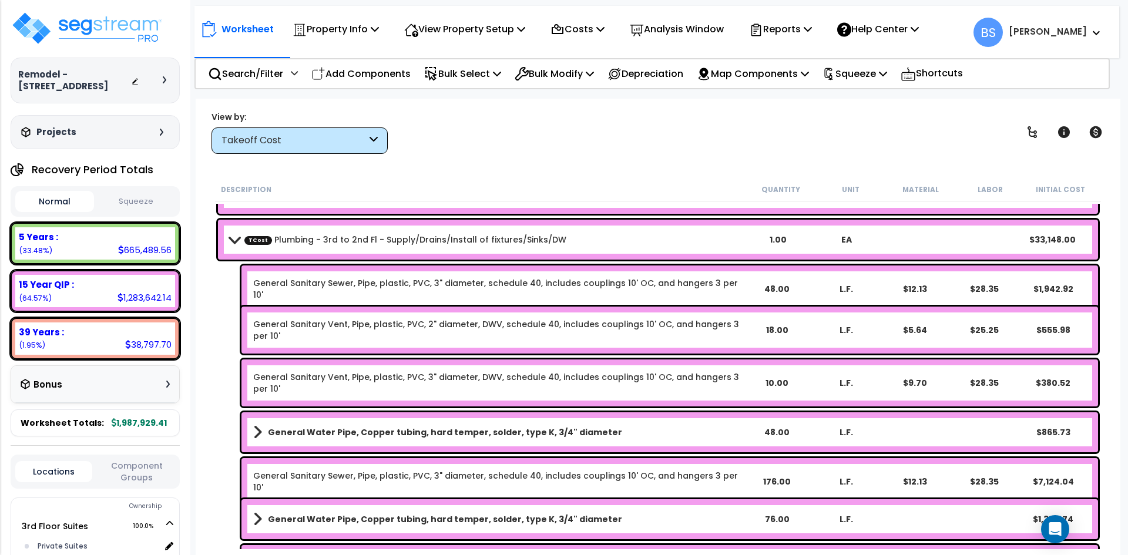
scroll to position [1293, 0]
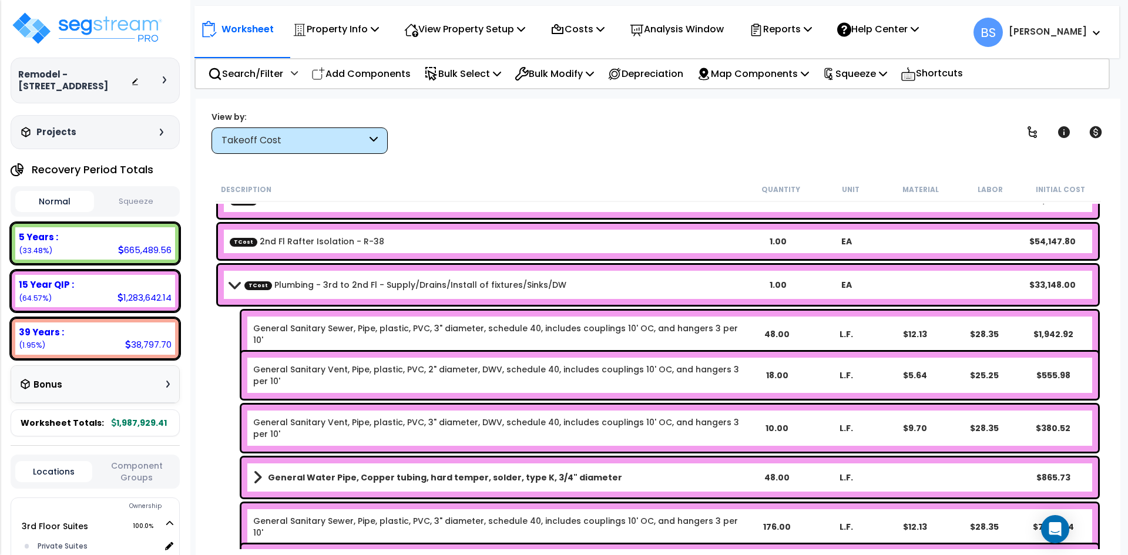
click at [585, 284] on b "TCost Plumbing - 3rd to 2nd Fl - Supply/Drains/Install of fixtures/Sinks/DW" at bounding box center [487, 285] width 514 height 16
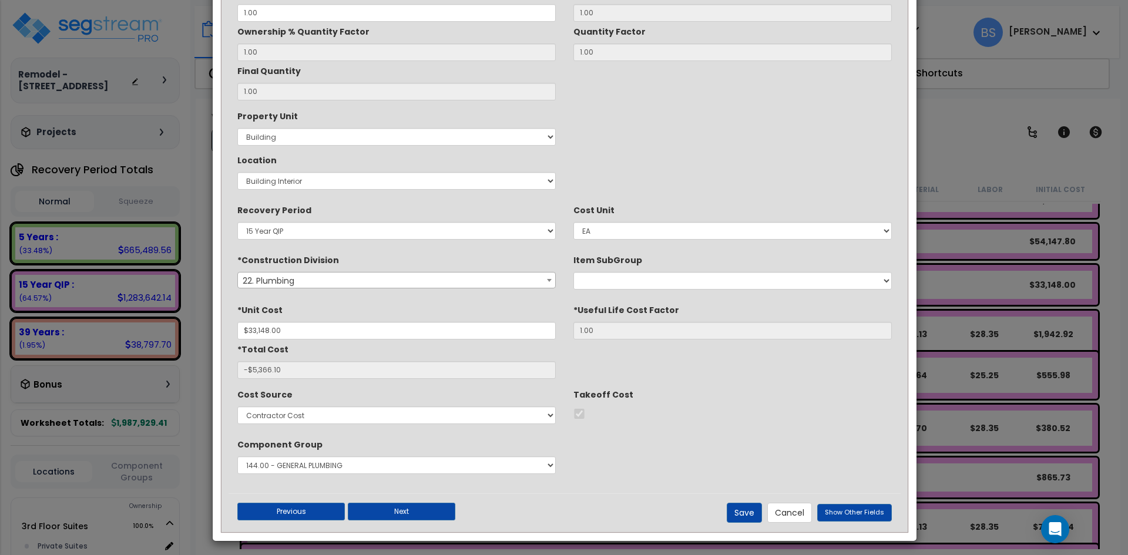
scroll to position [137, 0]
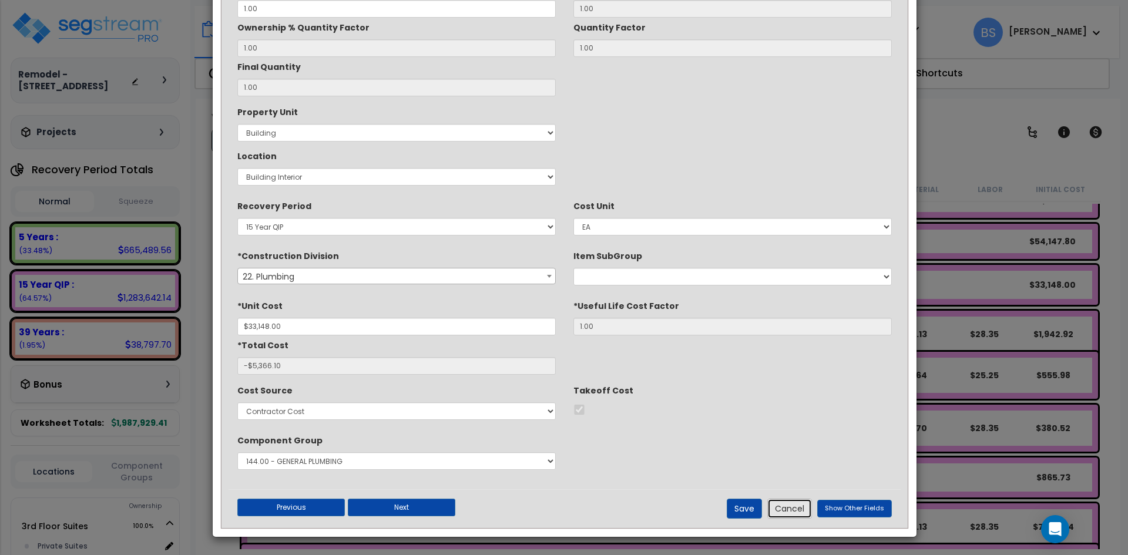
click at [794, 517] on button "Cancel" at bounding box center [789, 509] width 45 height 20
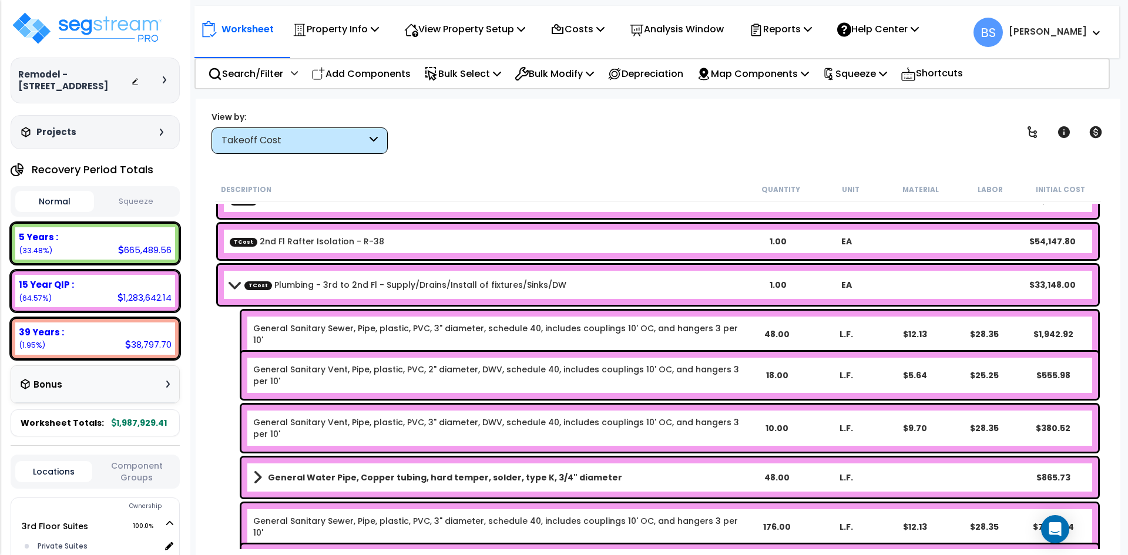
scroll to position [1587, 0]
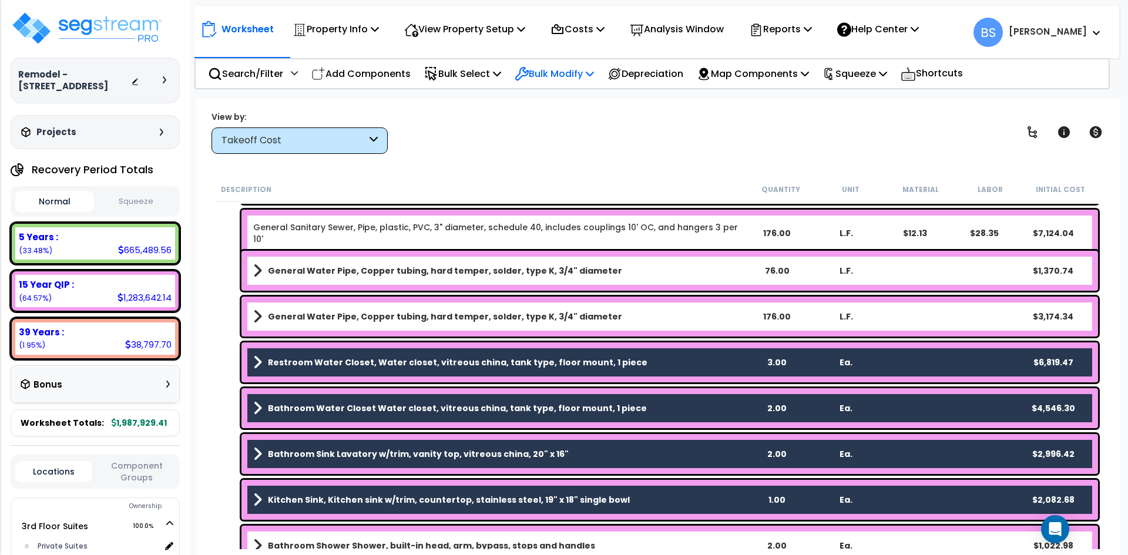
click at [568, 78] on p "Bulk Modify" at bounding box center [554, 74] width 79 height 16
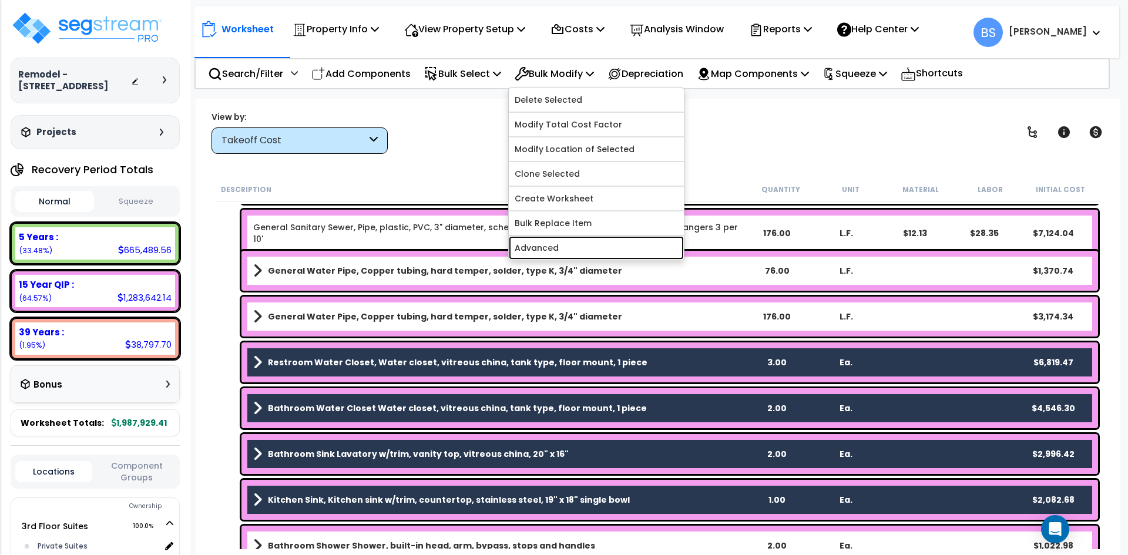
click at [564, 247] on link "Advanced" at bounding box center [596, 248] width 175 height 24
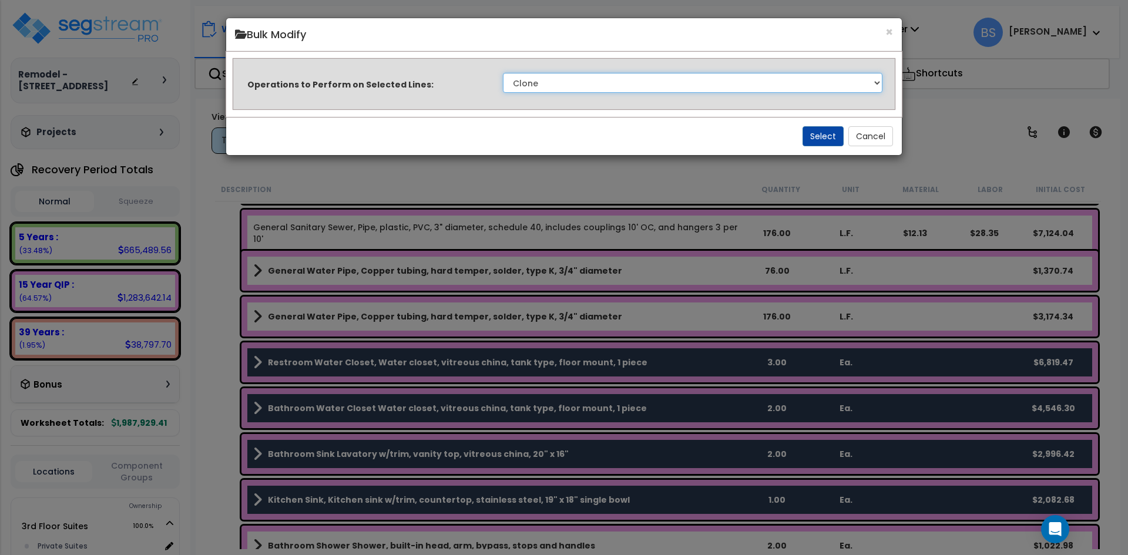
click at [571, 82] on select "Clone Delete Delete Zero Quantities Modify Component Group Modify Recovery Peri…" at bounding box center [693, 83] width 380 height 20
select select "updateBackoffCost"
click at [503, 73] on select "Clone Delete Delete Zero Quantities Modify Component Group Modify Recovery Peri…" at bounding box center [693, 83] width 380 height 20
click at [810, 133] on button "Select" at bounding box center [823, 136] width 41 height 20
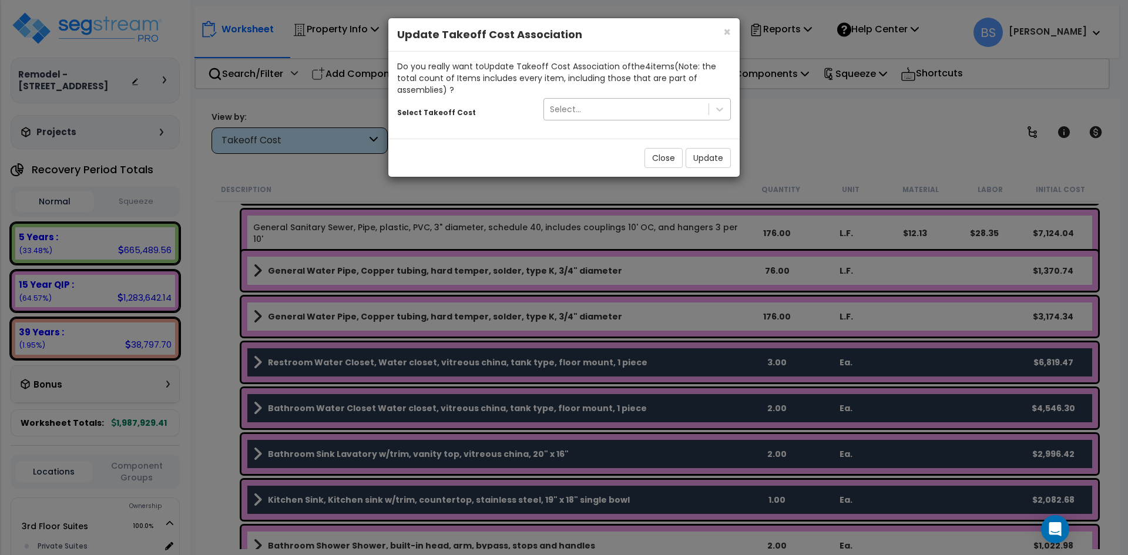
click at [649, 110] on div "Select..." at bounding box center [626, 109] width 165 height 19
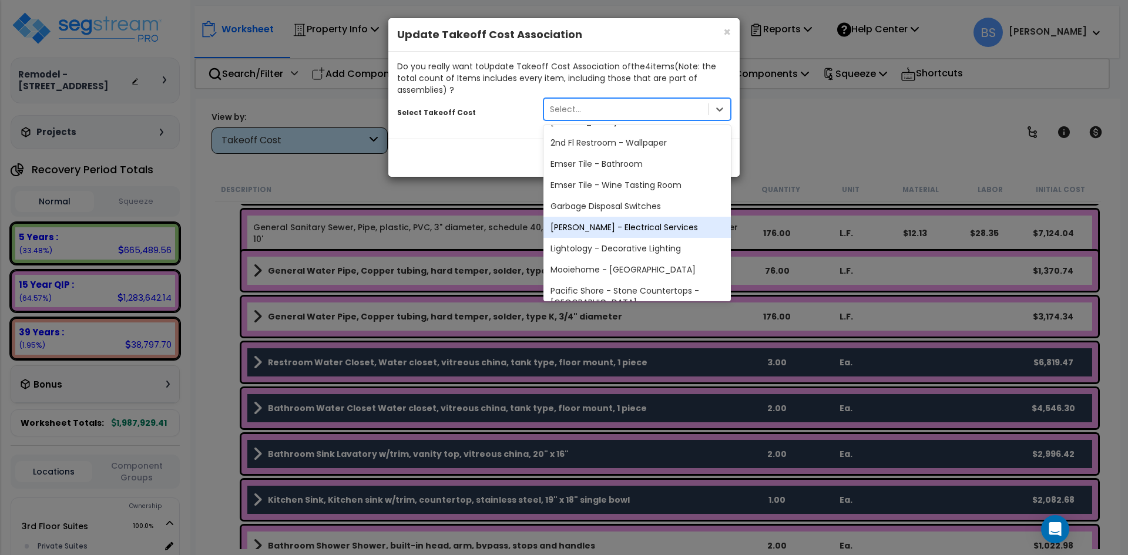
scroll to position [0, 0]
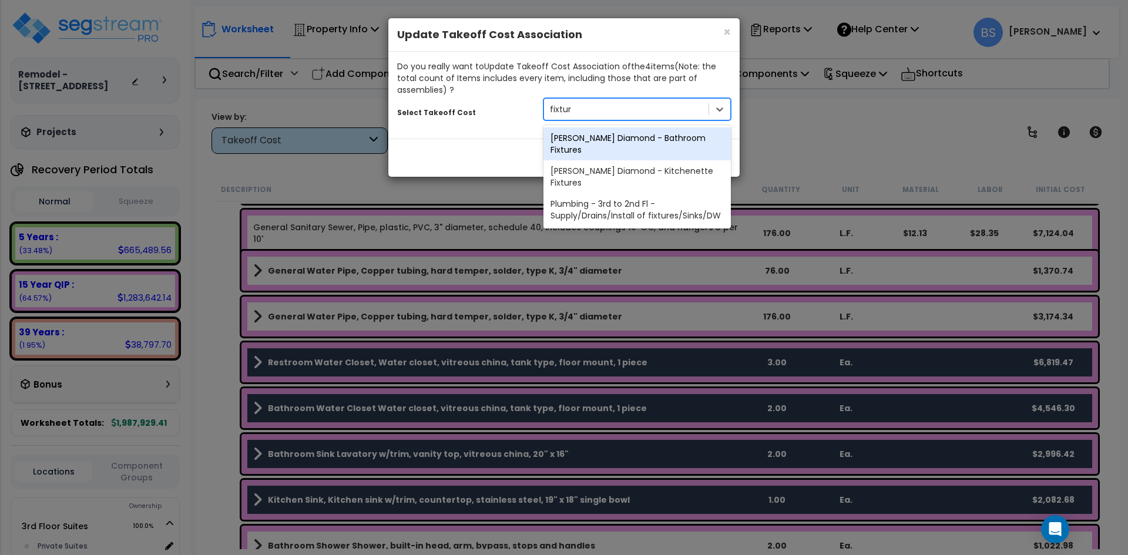
type input "fixture"
click at [615, 132] on div "[PERSON_NAME] Diamond - Bathroom Fixtures" at bounding box center [637, 144] width 187 height 33
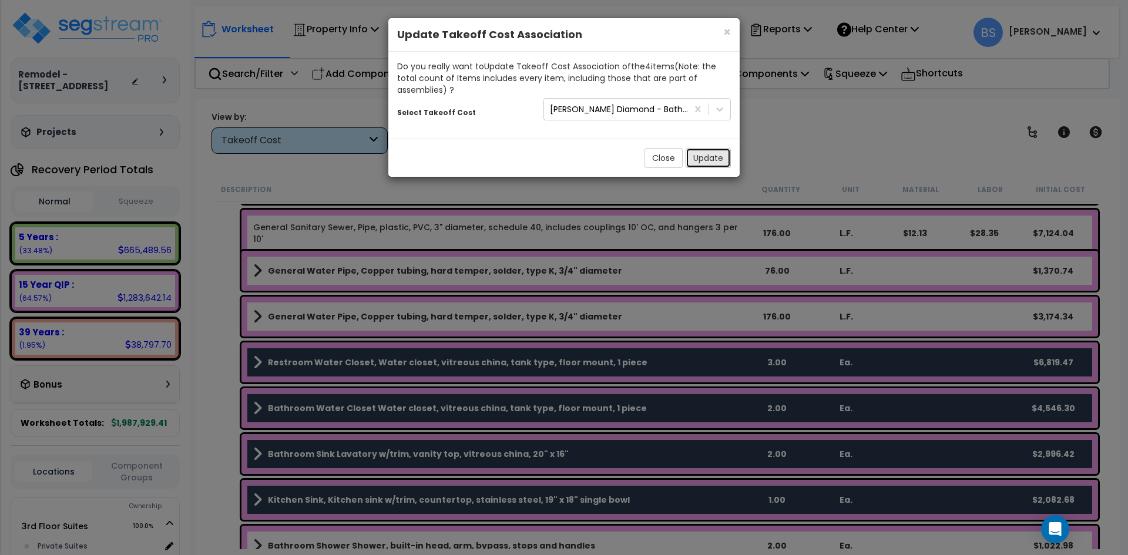
click at [708, 153] on button "Update" at bounding box center [708, 158] width 45 height 20
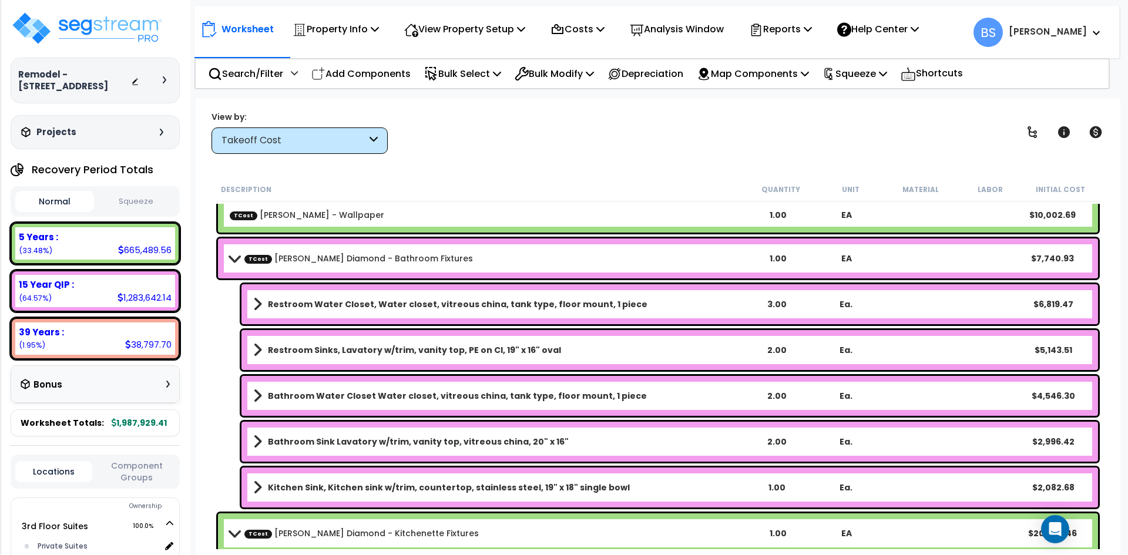
scroll to position [529, 0]
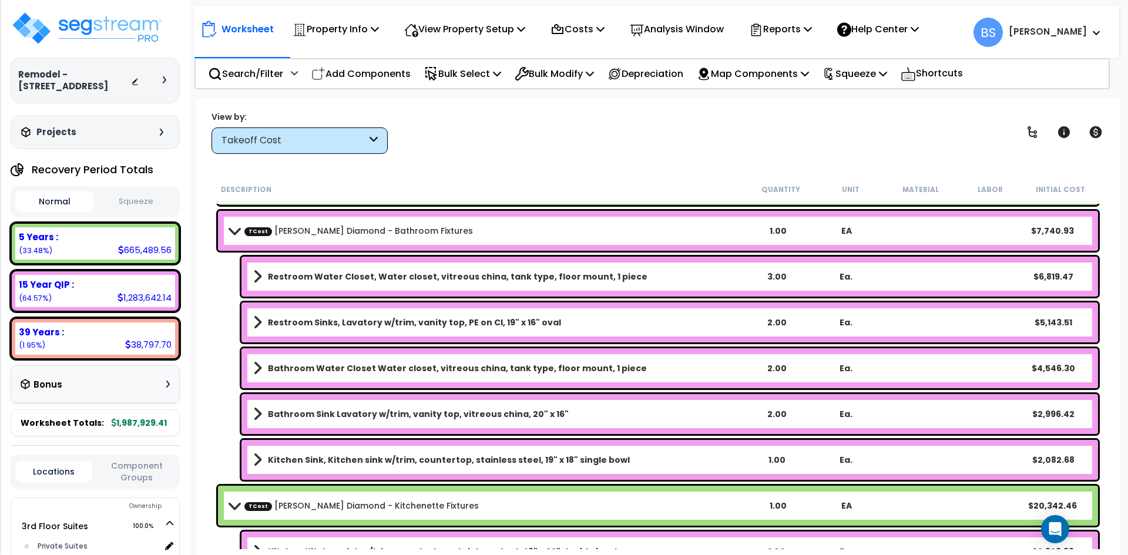
click at [421, 463] on b "Kitchen Sink, Kitchen sink w/trim, countertop, stainless steel, 19" x 18" singl…" at bounding box center [449, 460] width 362 height 12
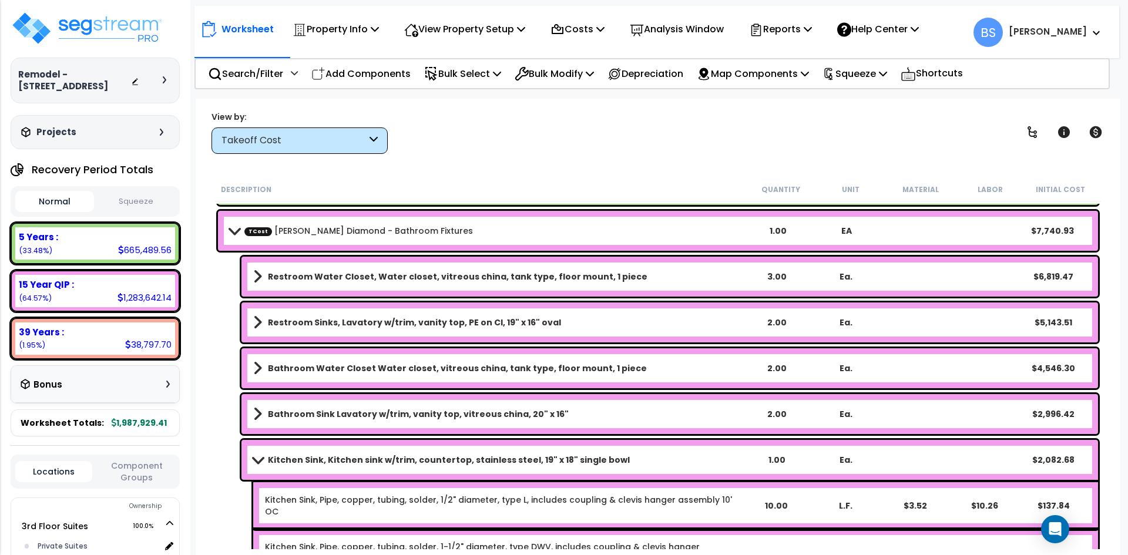
click at [421, 463] on b "Kitchen Sink, Kitchen sink w/trim, countertop, stainless steel, 19" x 18" singl…" at bounding box center [449, 460] width 362 height 12
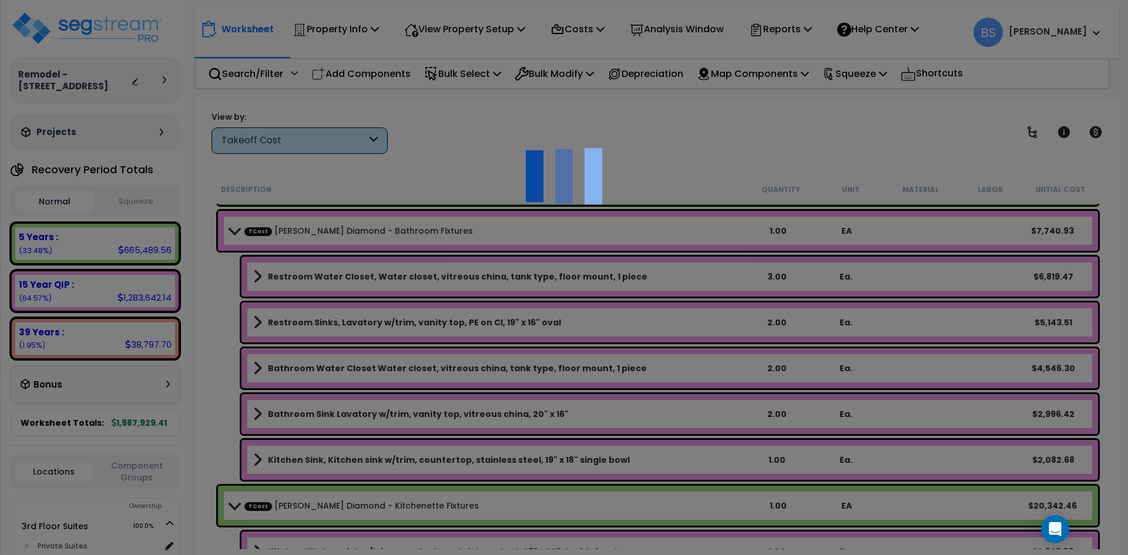
select select "45167894"
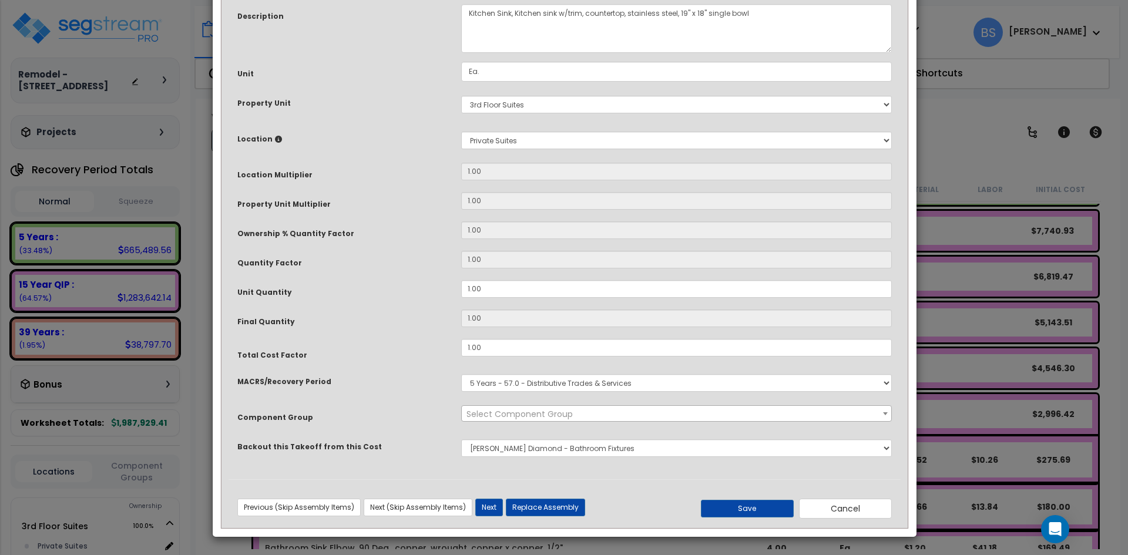
scroll to position [0, 0]
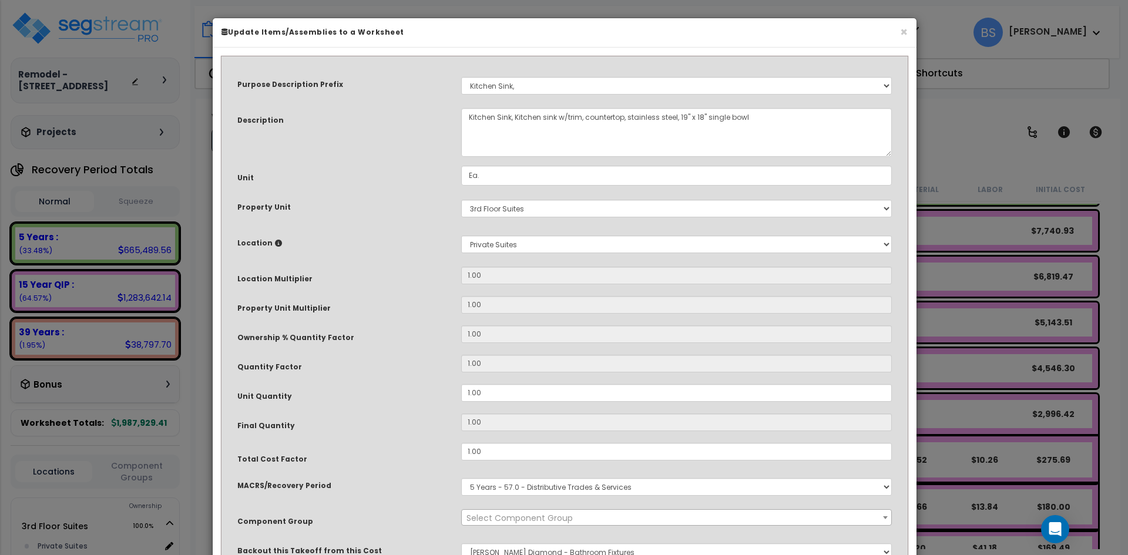
select select "165"
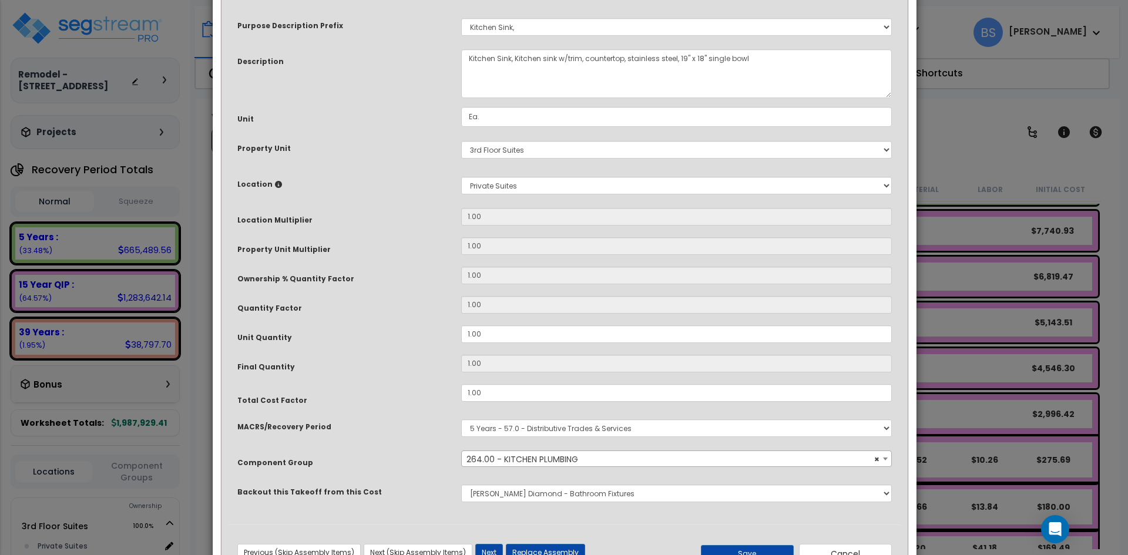
click at [412, 434] on div "MACRS/Recovery Period" at bounding box center [341, 425] width 224 height 21
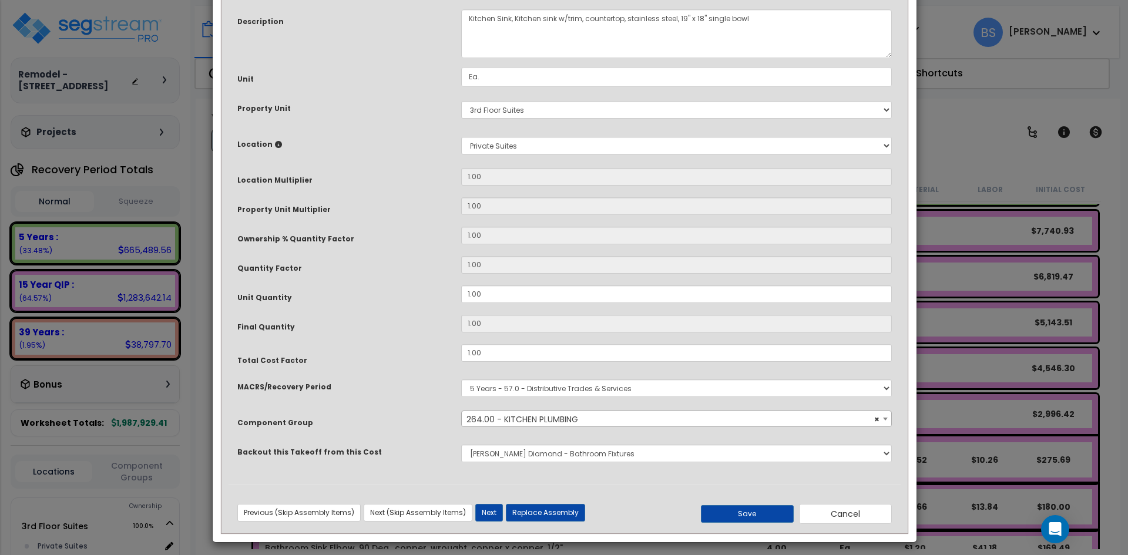
scroll to position [104, 0]
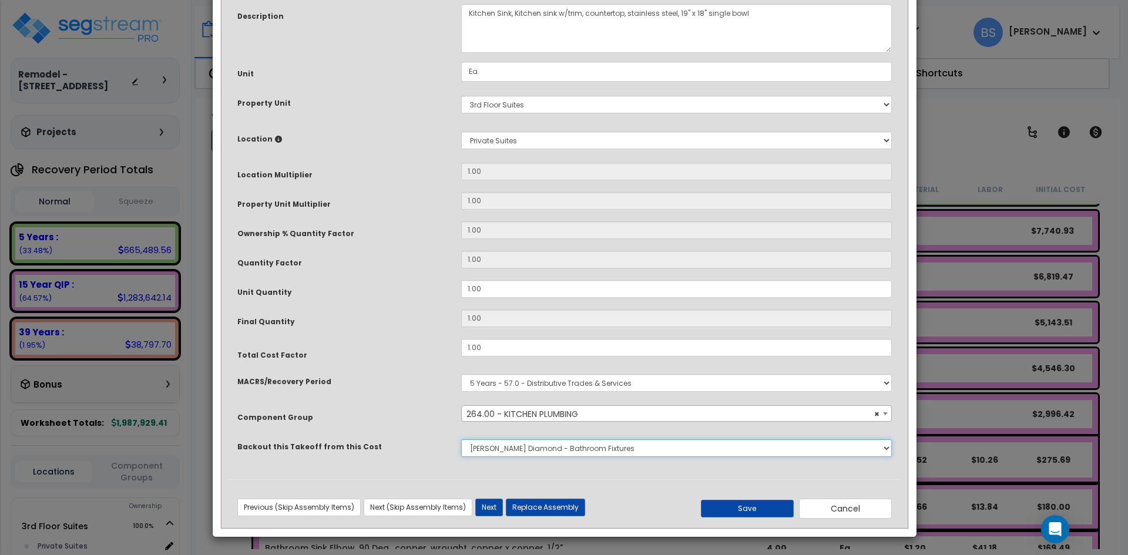
click at [547, 449] on select "None Bedrosians - Kitchenette Backsplash Bedrosians - Bathroom Tile [DOMAIN_NAM…" at bounding box center [676, 449] width 431 height 18
select select "45167895"
click at [461, 440] on select "None Bedrosians - Kitchenette Backsplash Bedrosians - Bathroom Tile [DOMAIN_NAM…" at bounding box center [676, 449] width 431 height 18
click at [735, 502] on button "Save" at bounding box center [747, 509] width 93 height 18
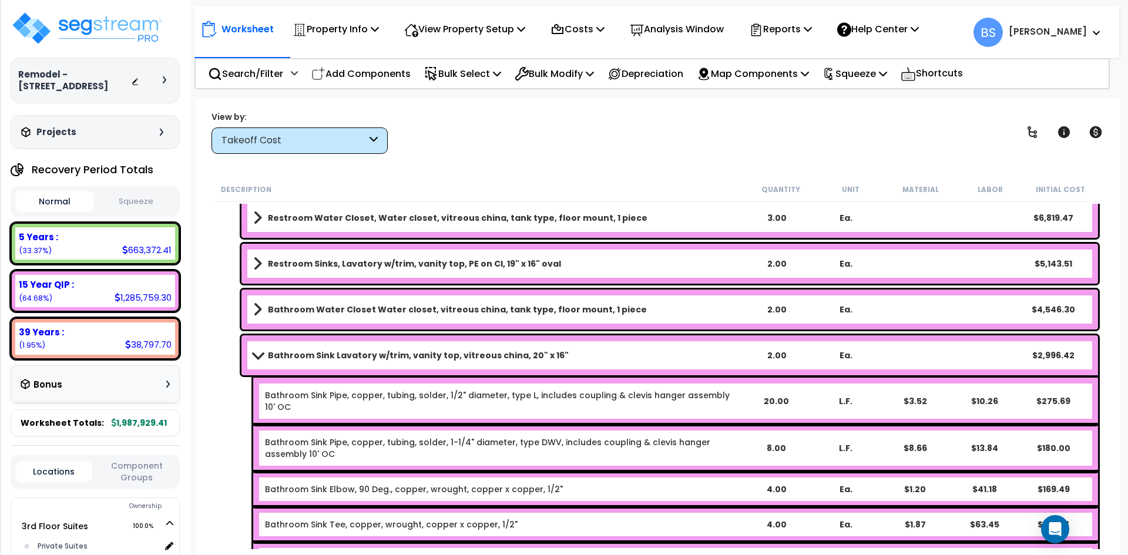
scroll to position [411, 0]
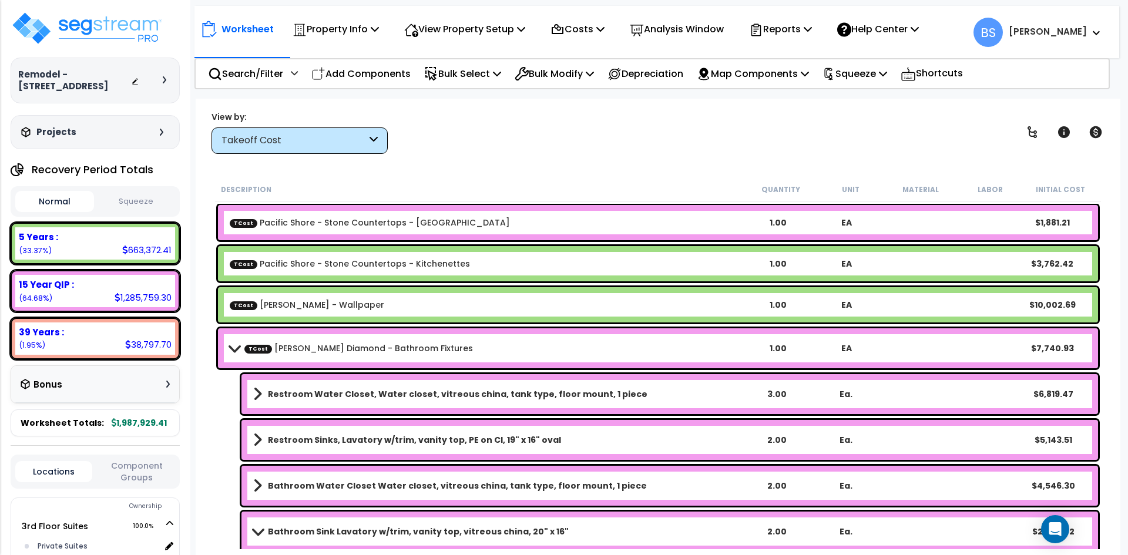
click at [321, 349] on link "TCost [PERSON_NAME] Diamond - Bathroom Fixtures" at bounding box center [358, 349] width 229 height 12
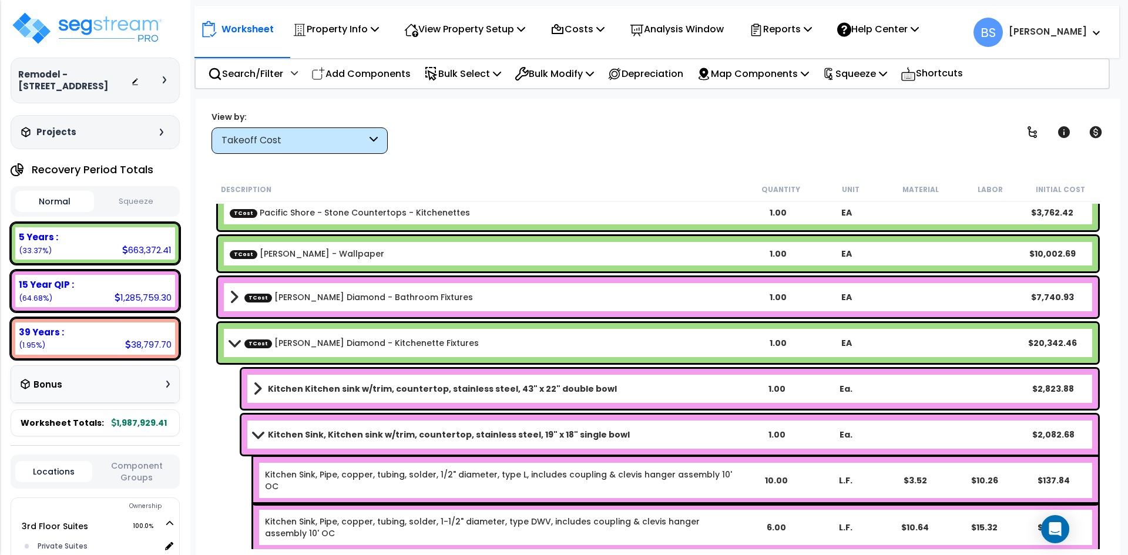
scroll to position [470, 0]
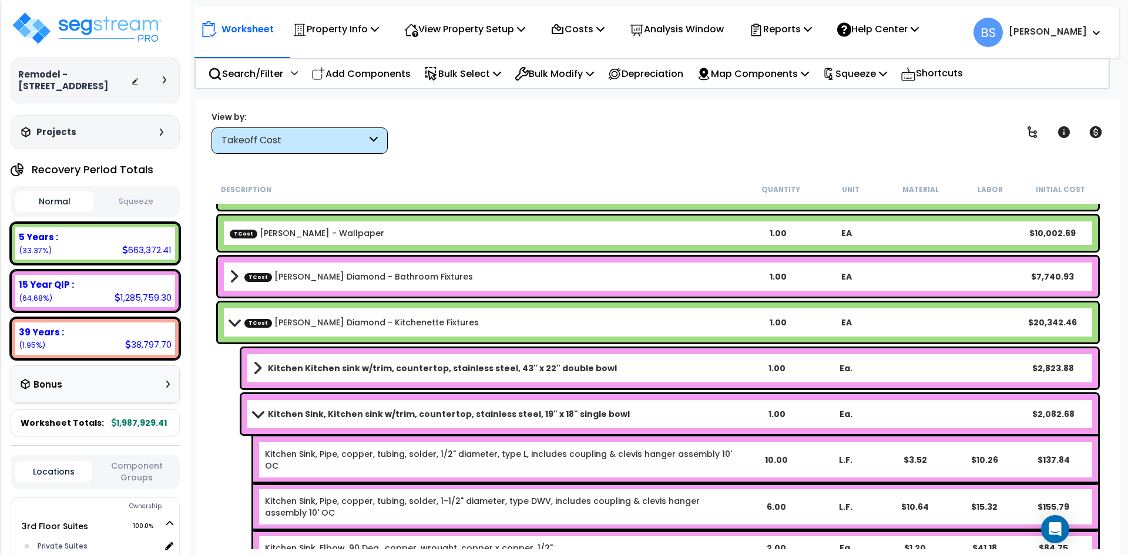
click at [364, 371] on b "Kitchen Kitchen sink w/trim, countertop, stainless steel, 43" x 22" double bowl" at bounding box center [442, 369] width 349 height 12
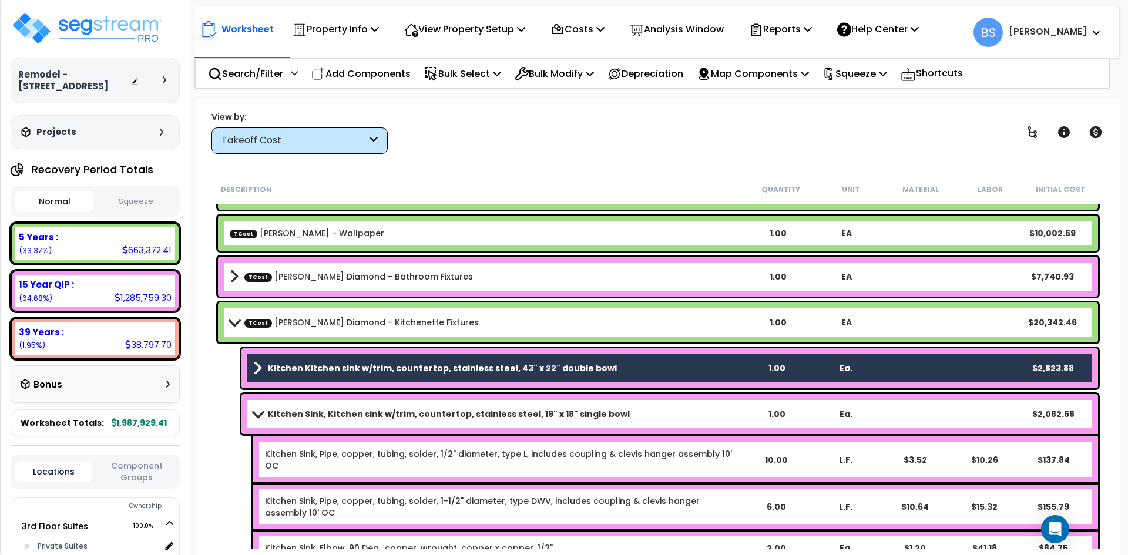
click at [340, 411] on b "Kitchen Sink, Kitchen sink w/trim, countertop, stainless steel, 19" x 18" singl…" at bounding box center [449, 414] width 362 height 12
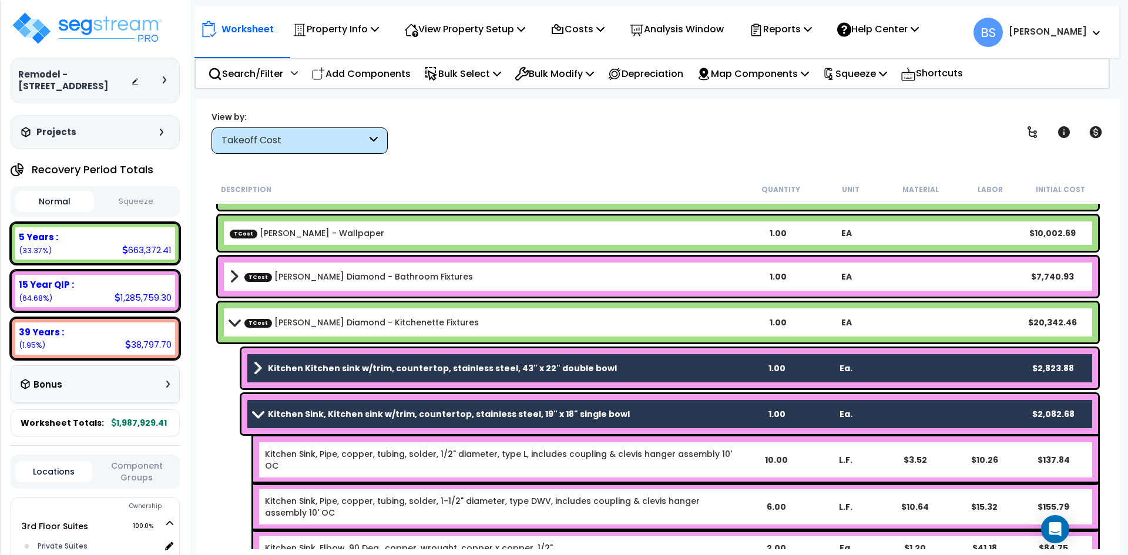
click at [256, 417] on span at bounding box center [258, 414] width 16 height 9
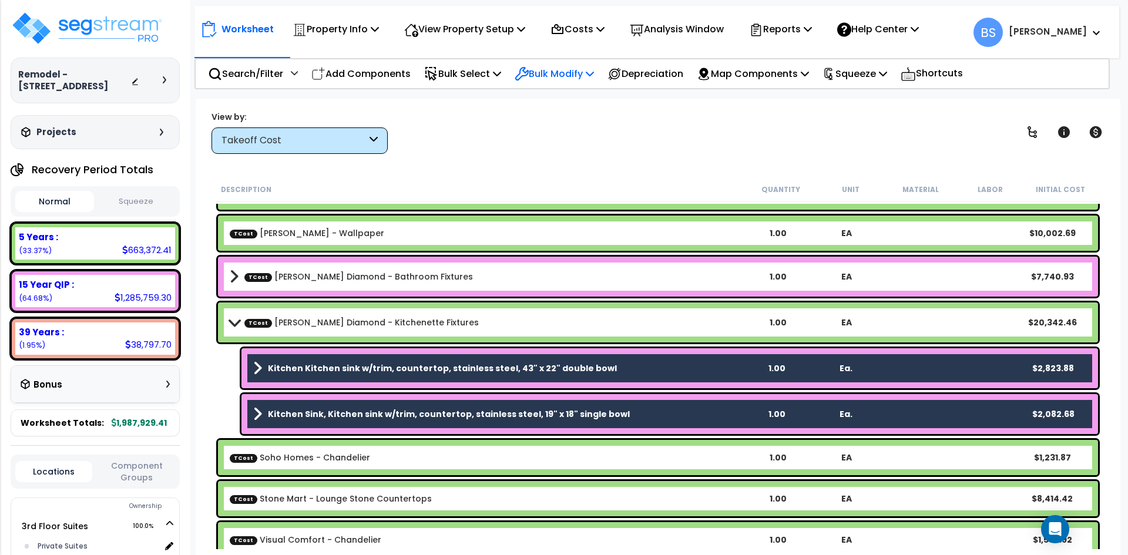
click at [564, 75] on p "Bulk Modify" at bounding box center [554, 74] width 79 height 16
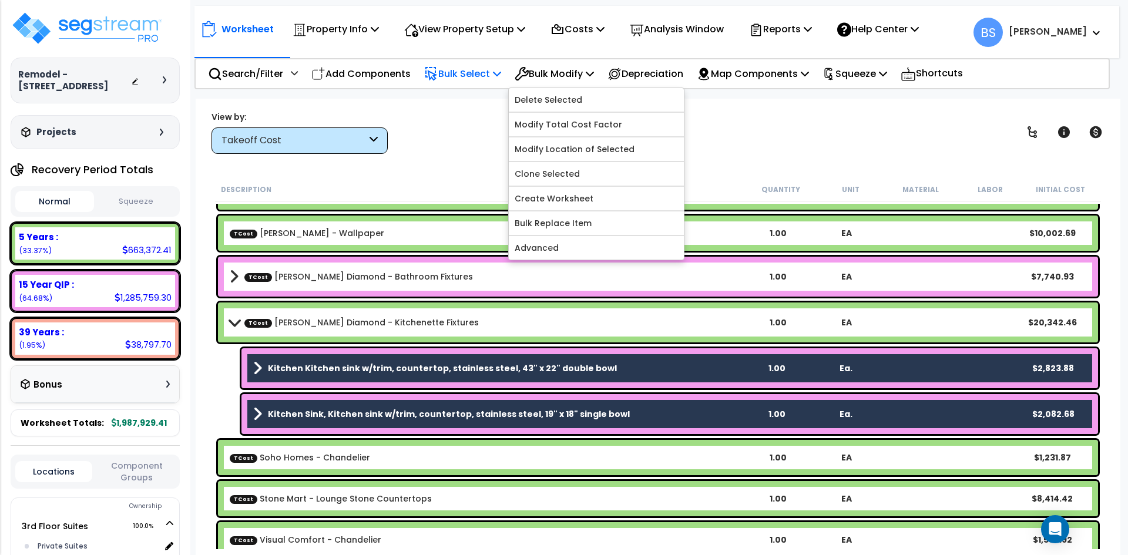
click at [496, 77] on p "Bulk Select" at bounding box center [462, 74] width 77 height 16
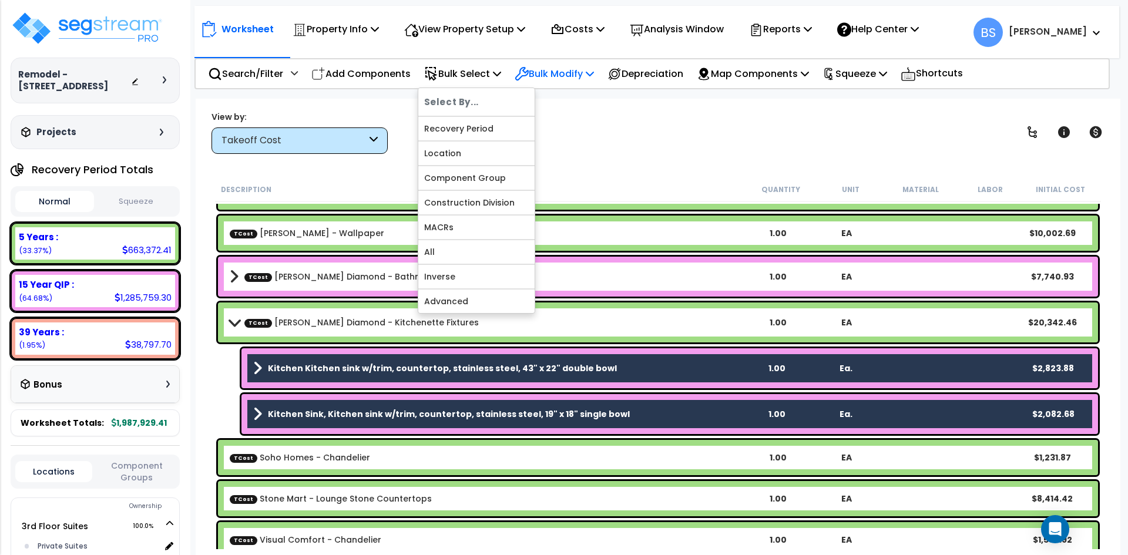
click at [566, 76] on p "Bulk Modify" at bounding box center [554, 74] width 79 height 16
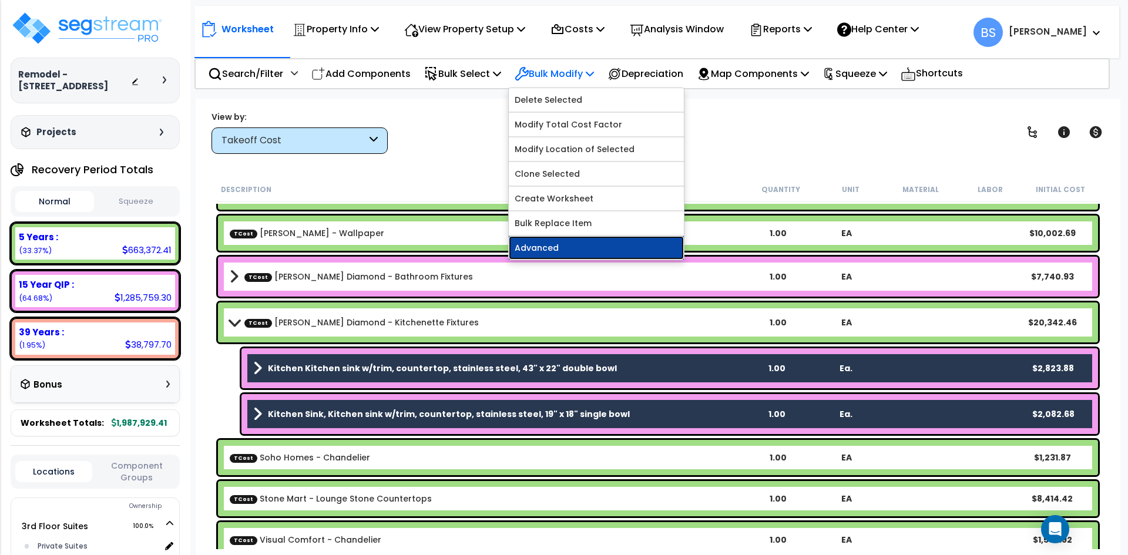
click at [569, 254] on link "Advanced" at bounding box center [596, 248] width 175 height 24
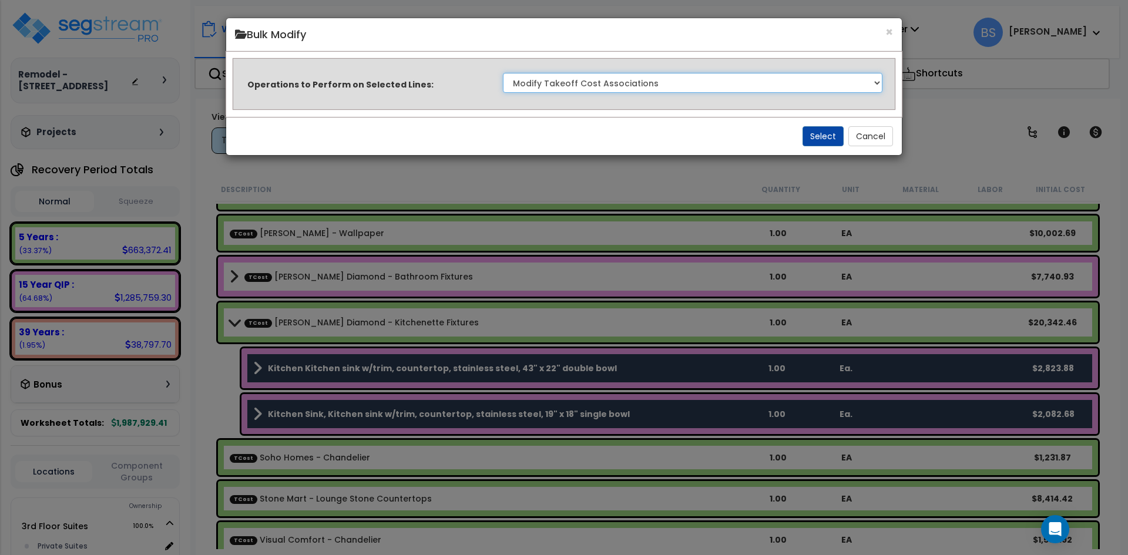
click at [602, 78] on select "Clone Delete Delete Zero Quantities Modify Component Group Modify Recovery Peri…" at bounding box center [693, 83] width 380 height 20
select select "modifyRecoveryPeriod"
click at [503, 73] on select "Clone Delete Delete Zero Quantities Modify Component Group Modify Recovery Peri…" at bounding box center [693, 83] width 380 height 20
click at [834, 136] on button "Select" at bounding box center [823, 136] width 41 height 20
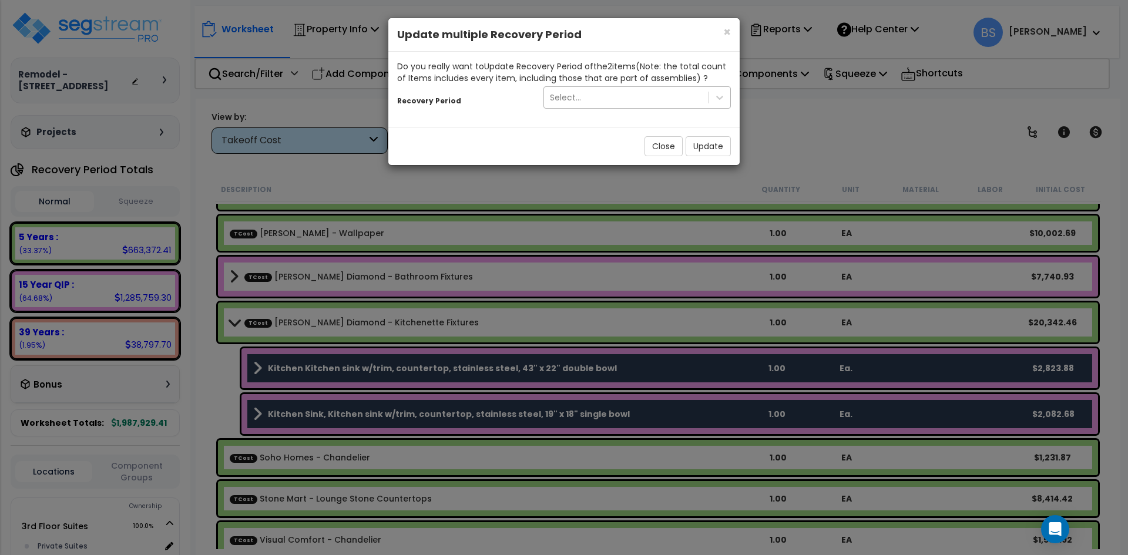
click at [652, 100] on div "Select..." at bounding box center [626, 97] width 165 height 19
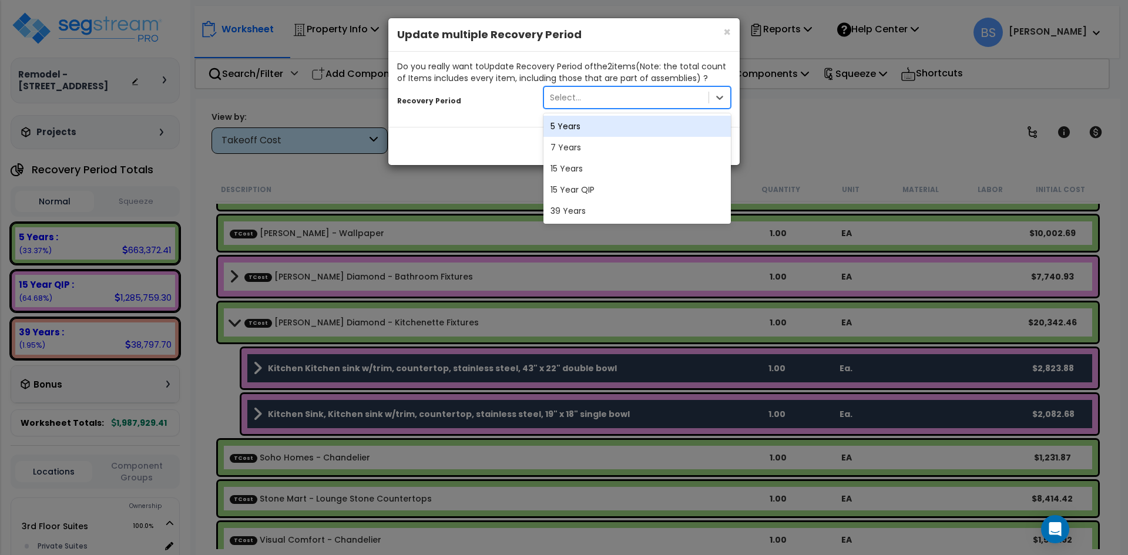
click at [607, 129] on div "5 Years" at bounding box center [637, 126] width 187 height 21
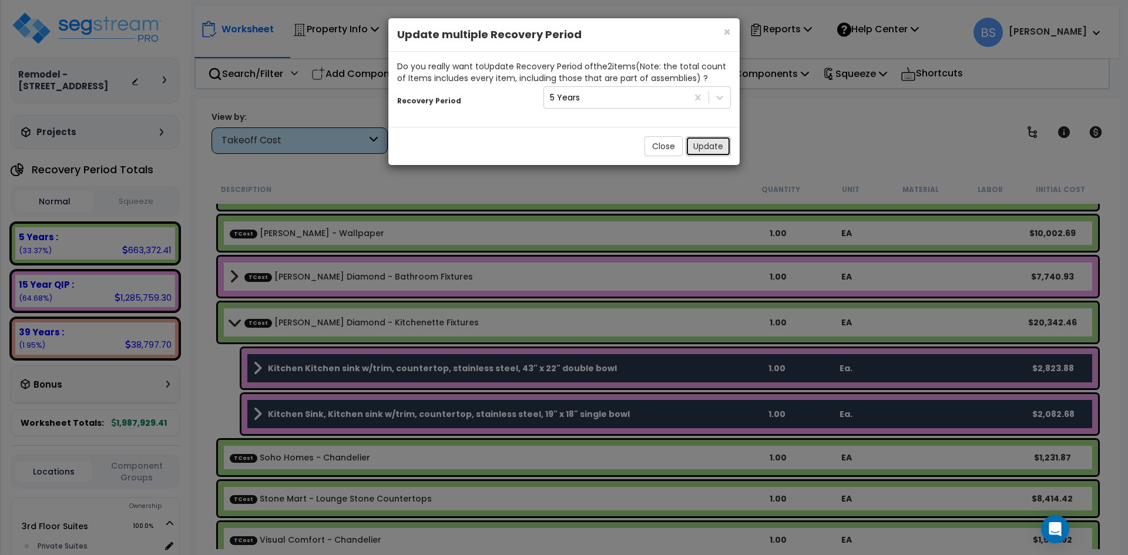
click at [699, 148] on button "Update" at bounding box center [708, 146] width 45 height 20
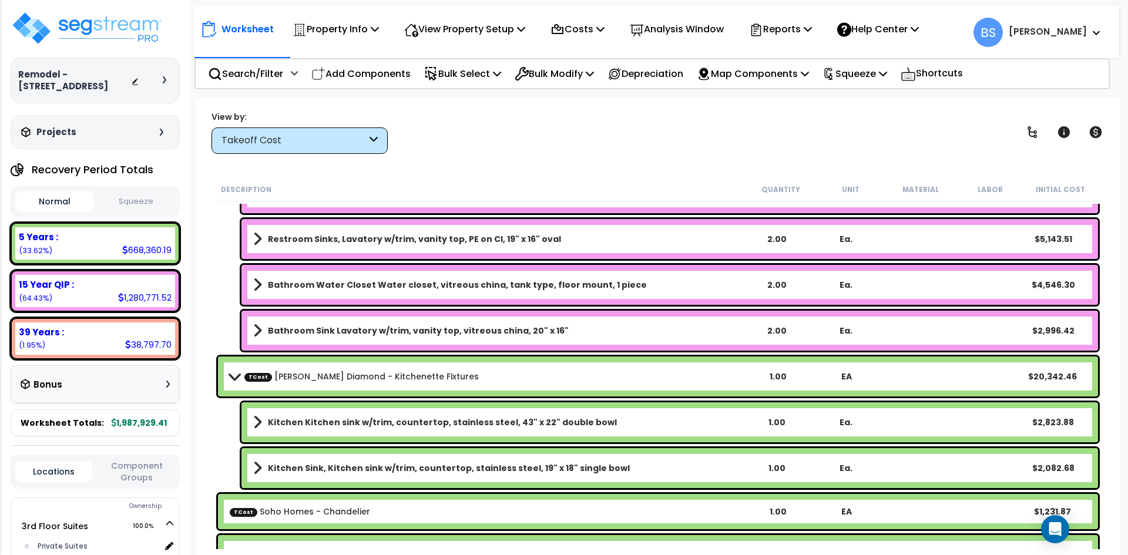
scroll to position [646, 0]
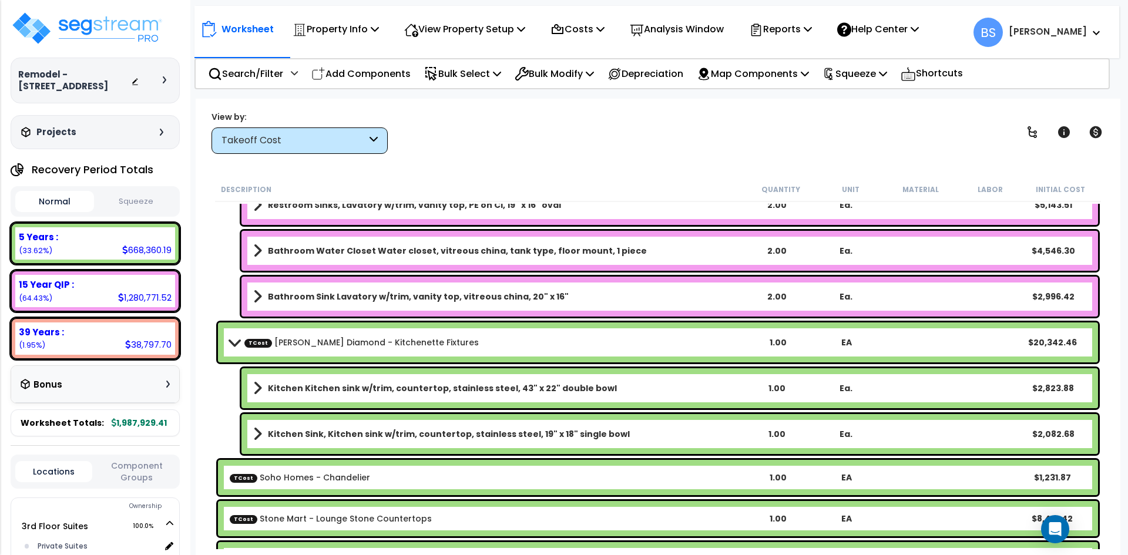
click at [471, 384] on b "Kitchen Kitchen sink w/trim, countertop, stainless steel, 43" x 22" double bowl" at bounding box center [442, 389] width 349 height 12
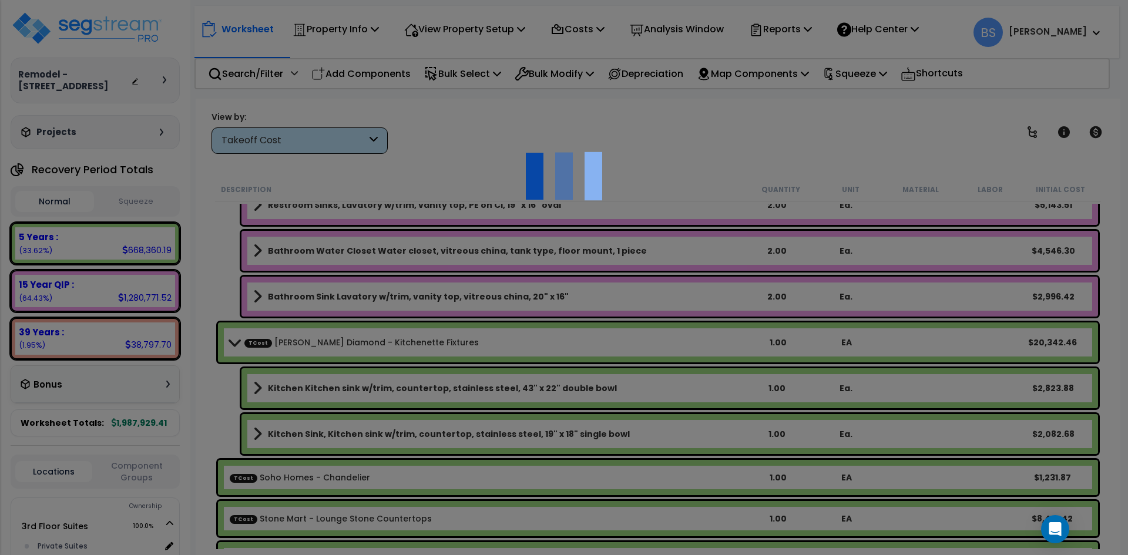
select select "45167895"
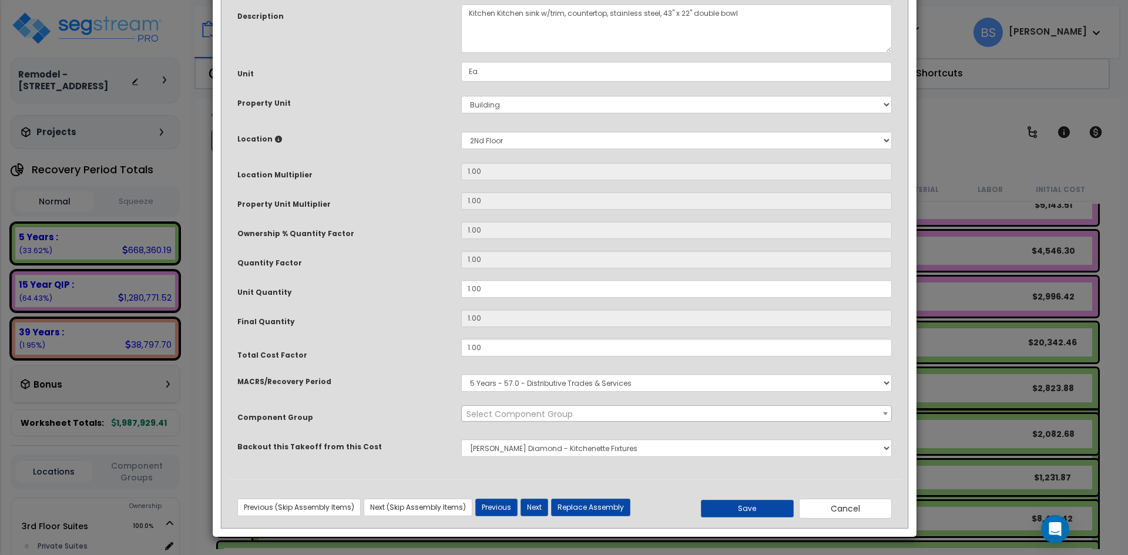
scroll to position [0, 0]
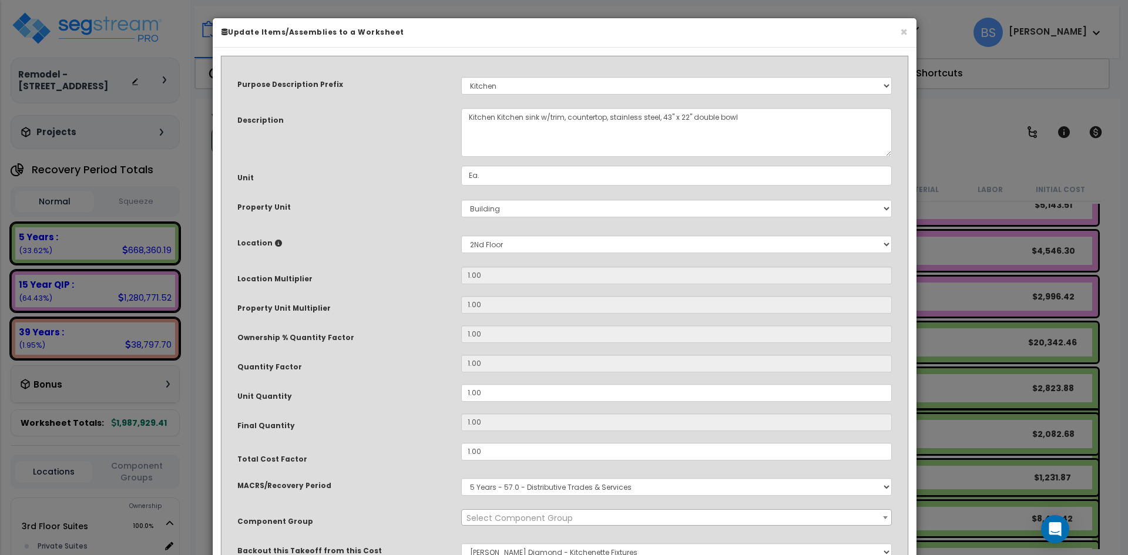
select select "165"
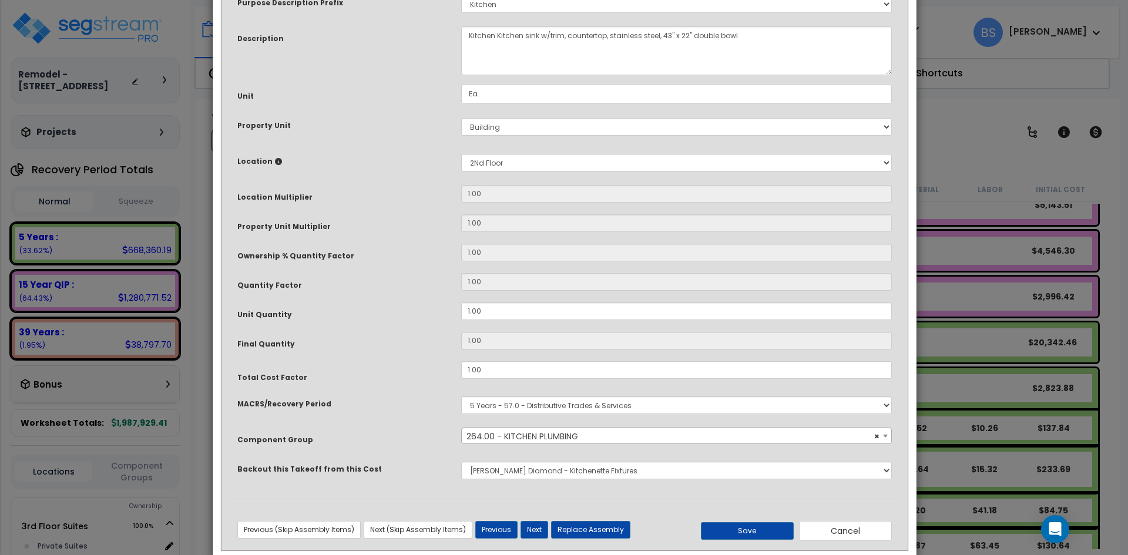
scroll to position [104, 0]
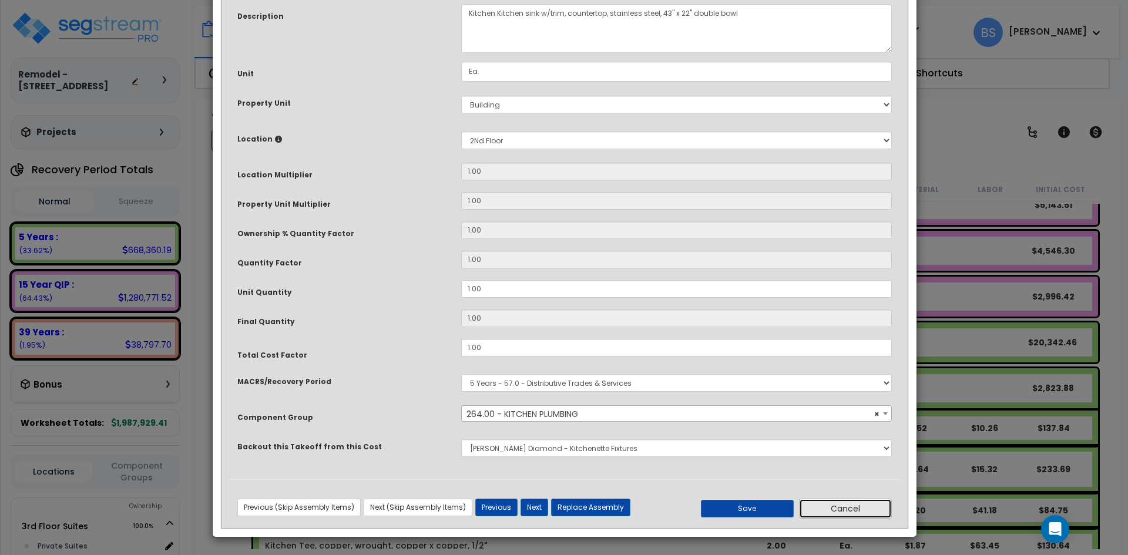
click at [856, 509] on button "Cancel" at bounding box center [845, 509] width 93 height 20
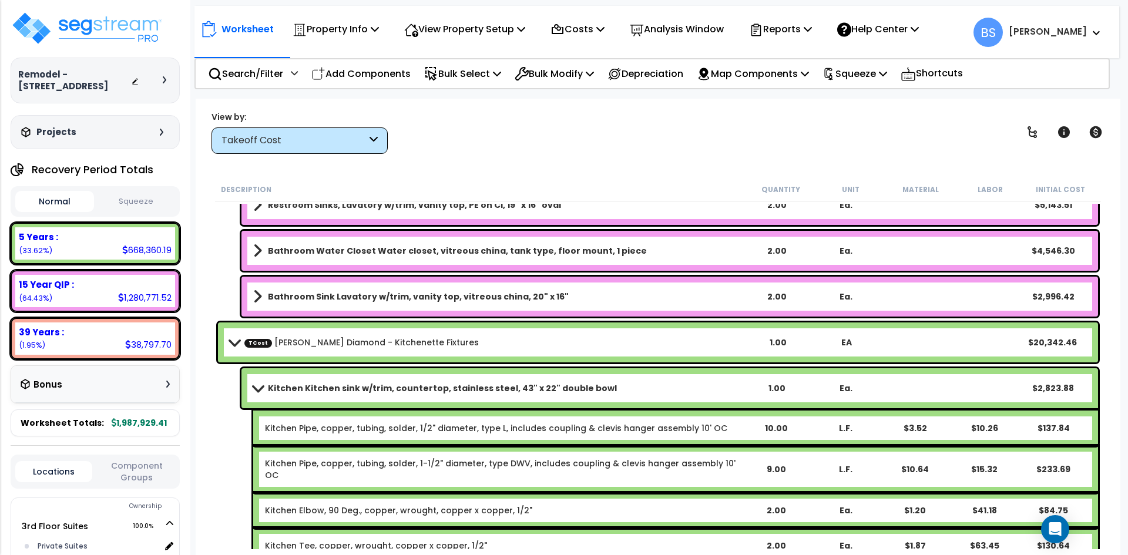
click at [372, 390] on b "Kitchen Kitchen sink w/trim, countertop, stainless steel, 43" x 22" double bowl" at bounding box center [442, 389] width 349 height 12
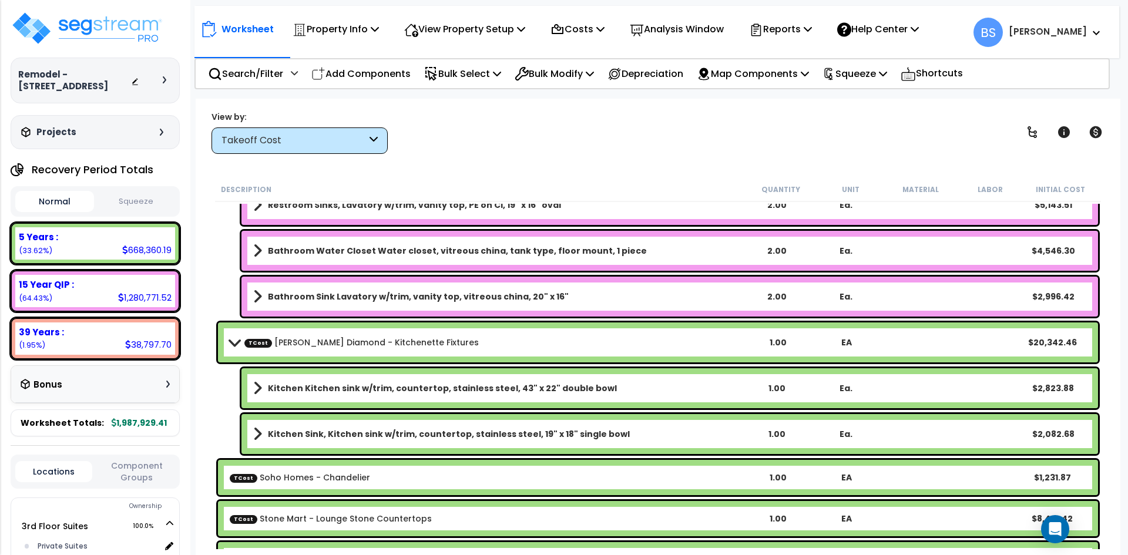
click at [766, 426] on div "Kitchen Sink, Kitchen sink w/trim, countertop, stainless steel, 19" x 18" singl…" at bounding box center [670, 434] width 857 height 40
click at [775, 434] on div "1.00" at bounding box center [777, 434] width 66 height 12
click at [209, 390] on div "Description Quantity Unit Material Labor Initial Cost TCost Pacific Shore - Sto…" at bounding box center [657, 363] width 901 height 372
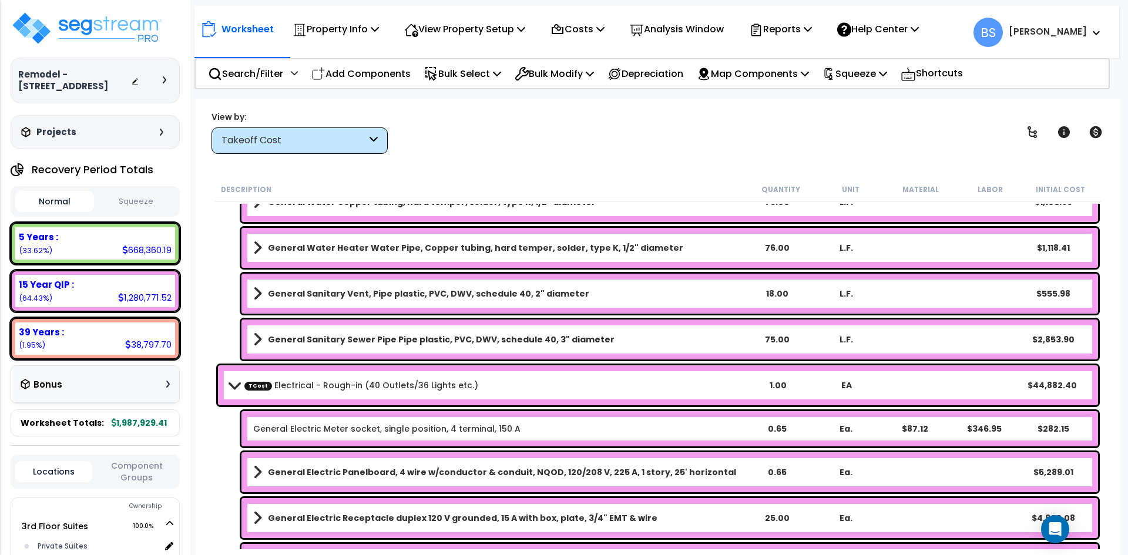
scroll to position [1998, 0]
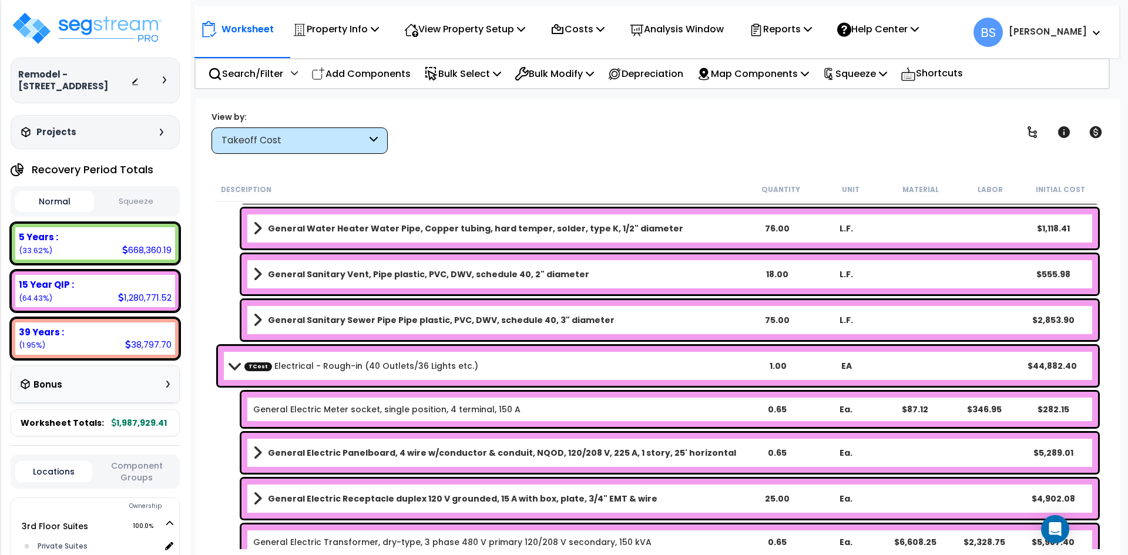
click at [781, 504] on div "25.00" at bounding box center [777, 499] width 66 height 12
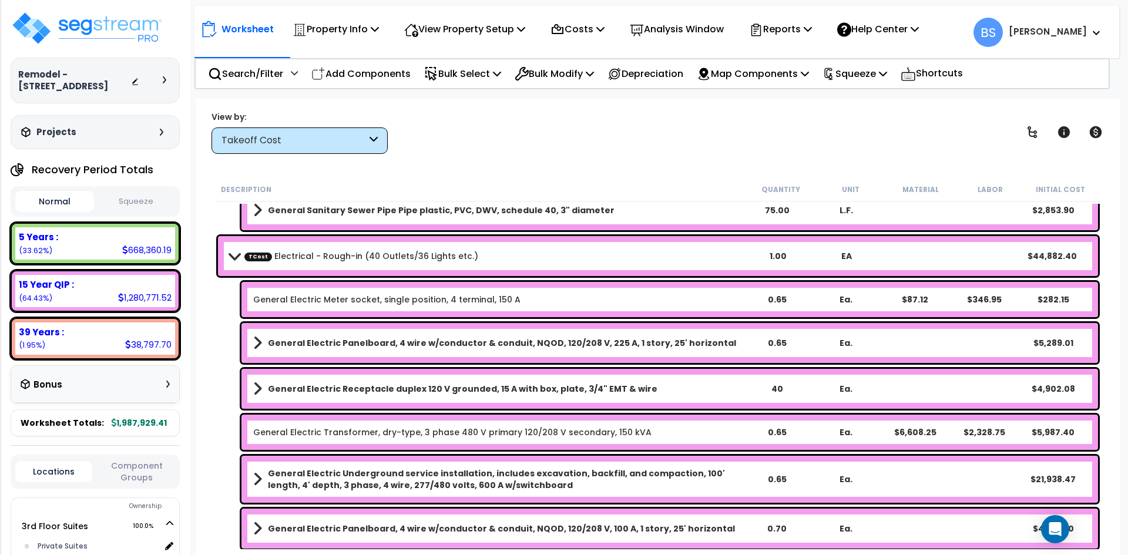
scroll to position [2116, 0]
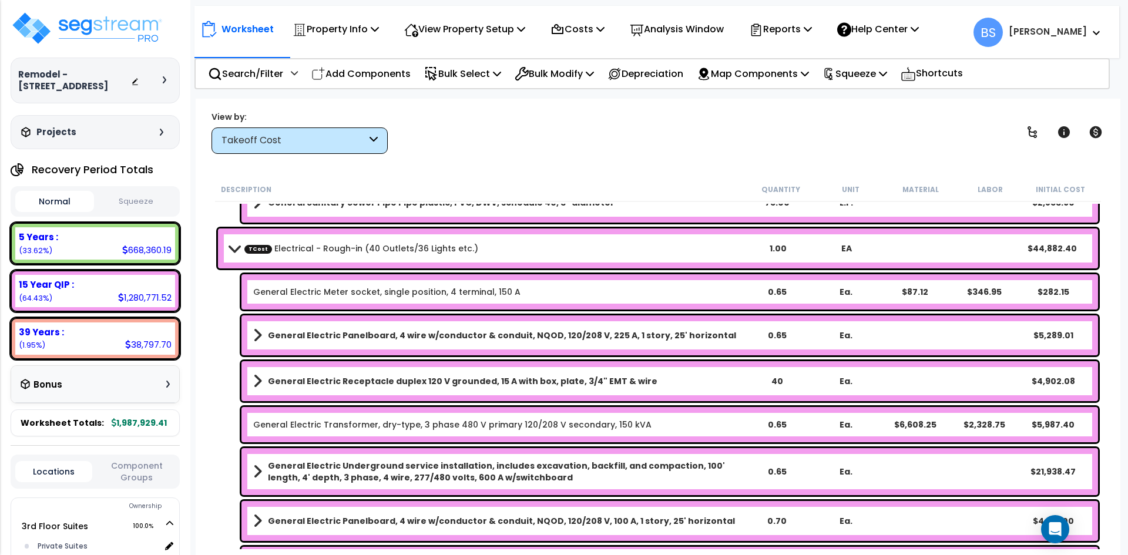
click at [334, 469] on b "General Electric Underground service installation, includes excavation, backfil…" at bounding box center [505, 472] width 474 height 24
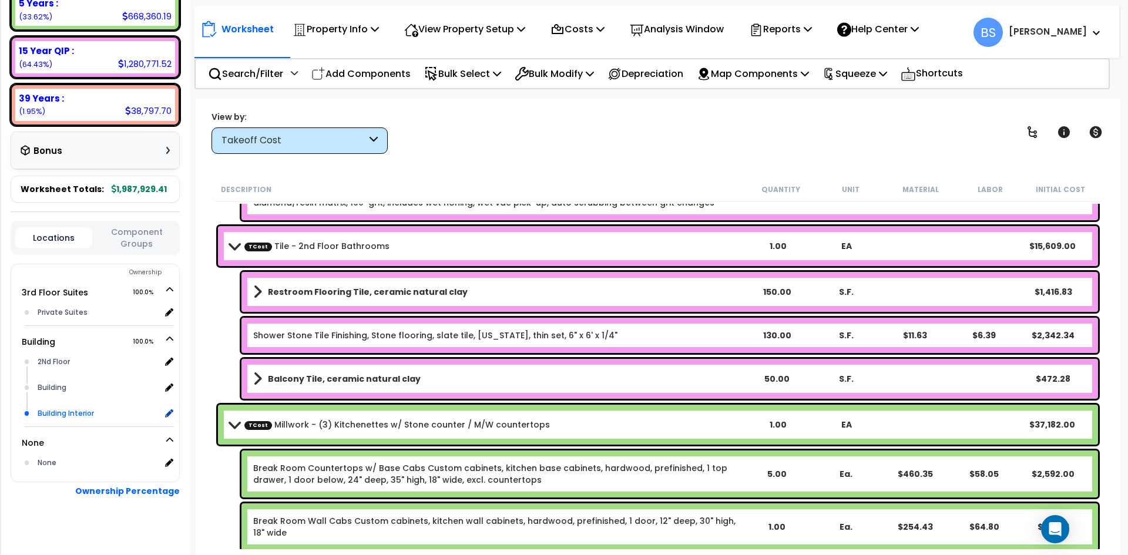
scroll to position [235, 0]
click at [166, 366] on icon at bounding box center [168, 361] width 11 height 11
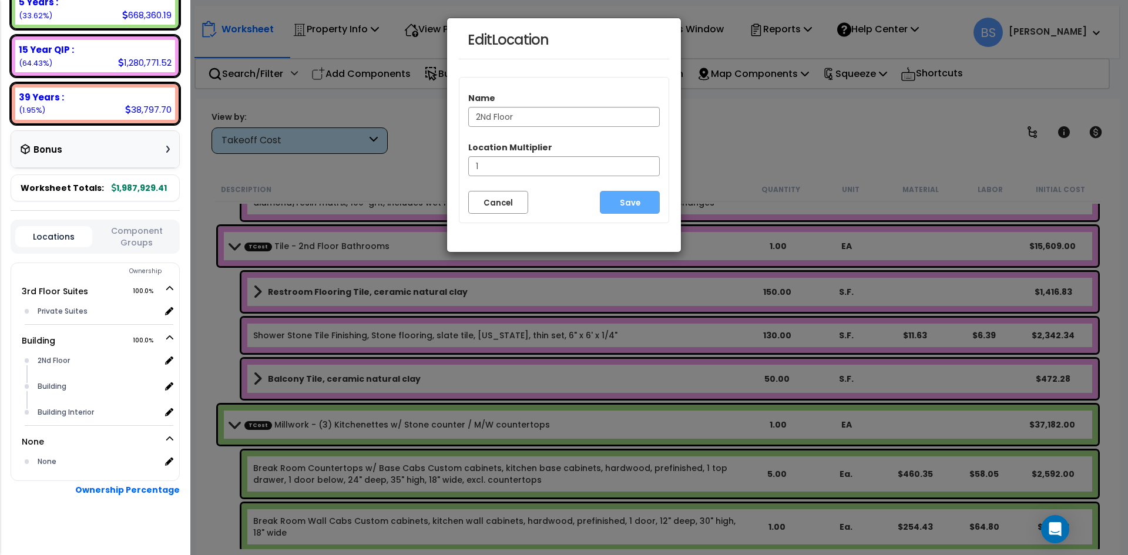
click at [482, 120] on input "2Nd Floor" at bounding box center [564, 117] width 192 height 20
click at [606, 124] on input "2nd Floor" at bounding box center [564, 117] width 192 height 20
type input "2nd Floor"
click at [626, 206] on button "Save" at bounding box center [630, 202] width 60 height 23
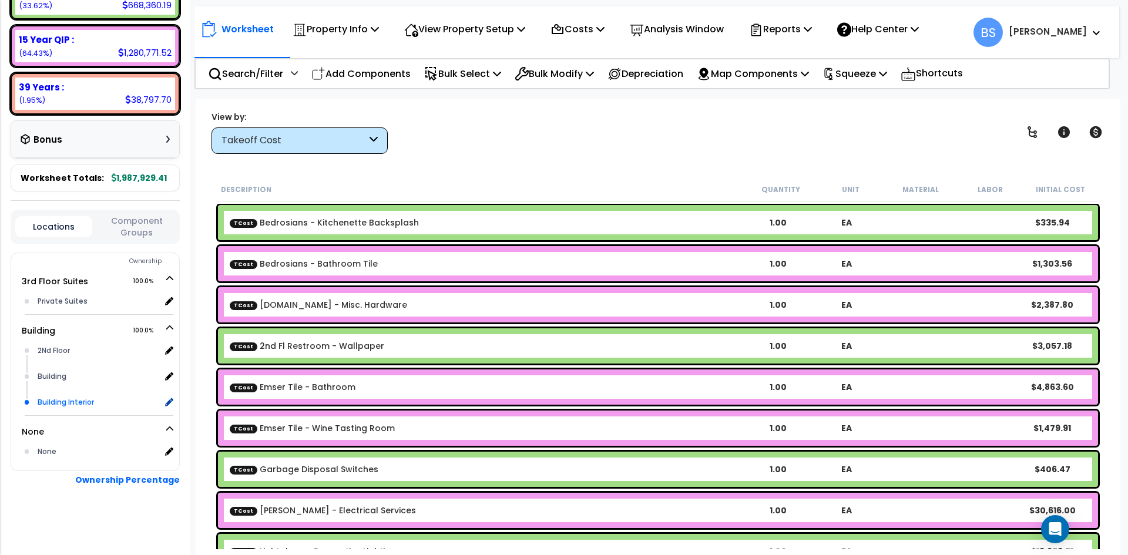
scroll to position [257, 0]
click at [85, 448] on div "None" at bounding box center [98, 452] width 126 height 14
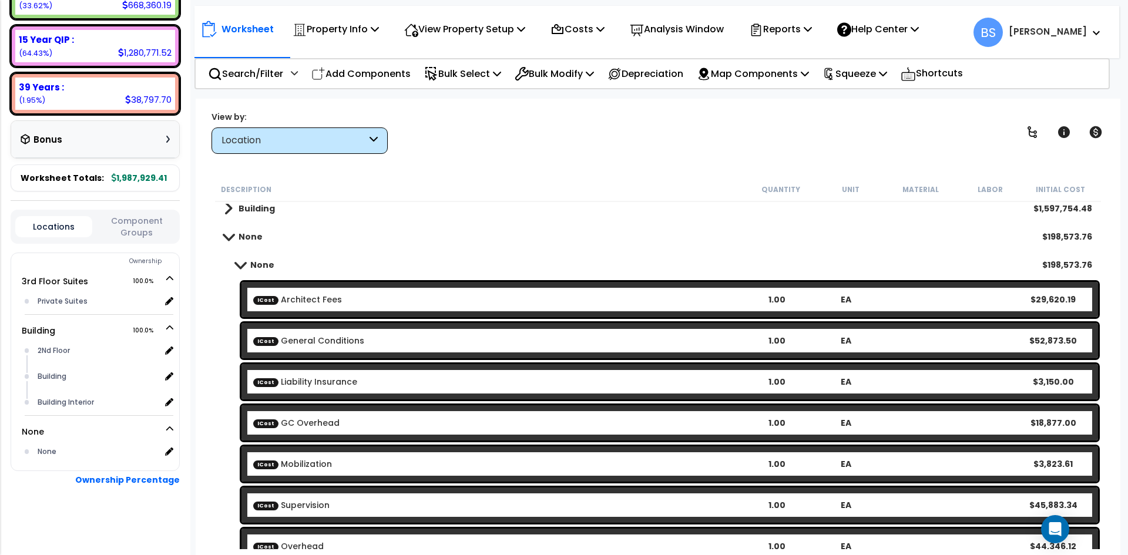
scroll to position [53, 0]
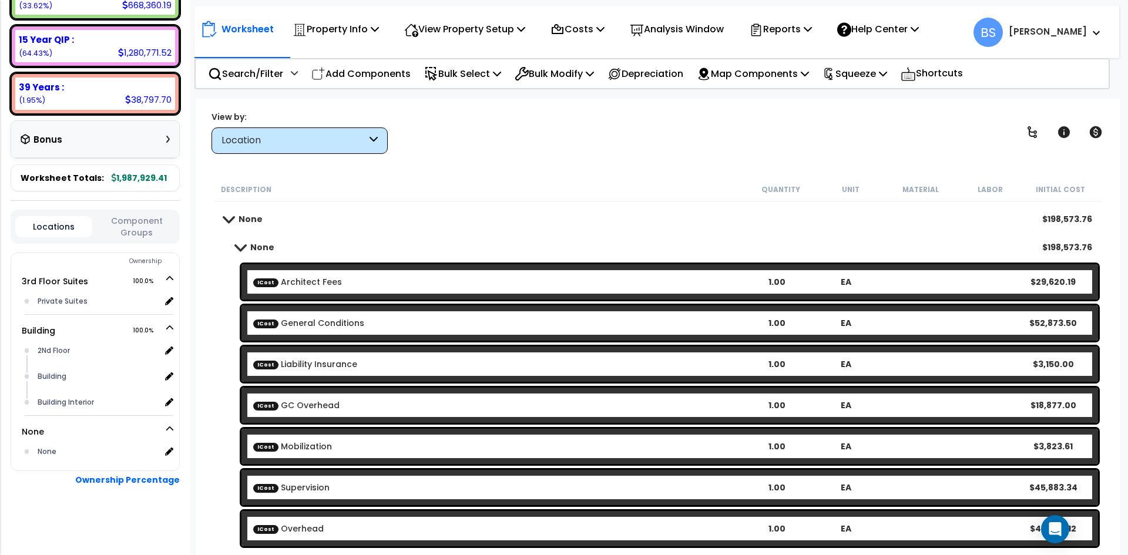
click at [266, 242] on b "None" at bounding box center [262, 248] width 24 height 12
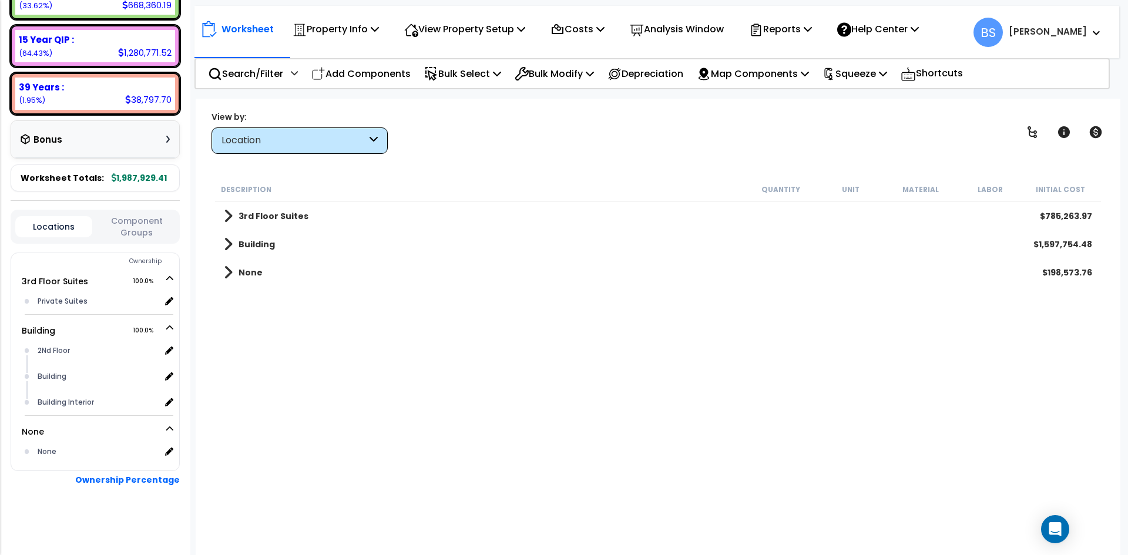
click at [284, 148] on div "Location" at bounding box center [300, 141] width 176 height 26
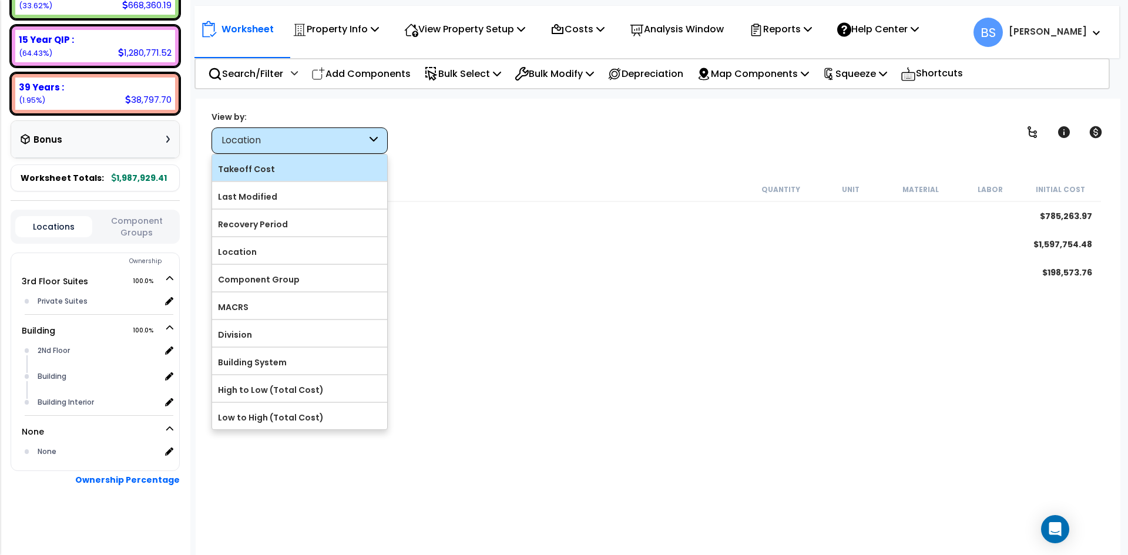
click at [290, 168] on label "Takeoff Cost" at bounding box center [299, 169] width 175 height 18
click at [0, 0] on input "Takeoff Cost" at bounding box center [0, 0] width 0 height 0
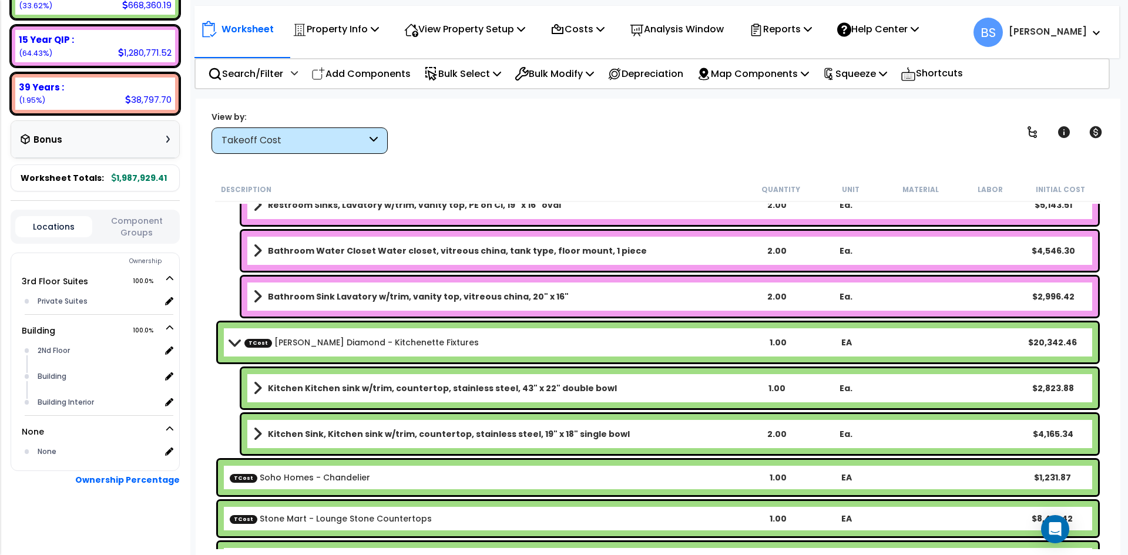
scroll to position [705, 0]
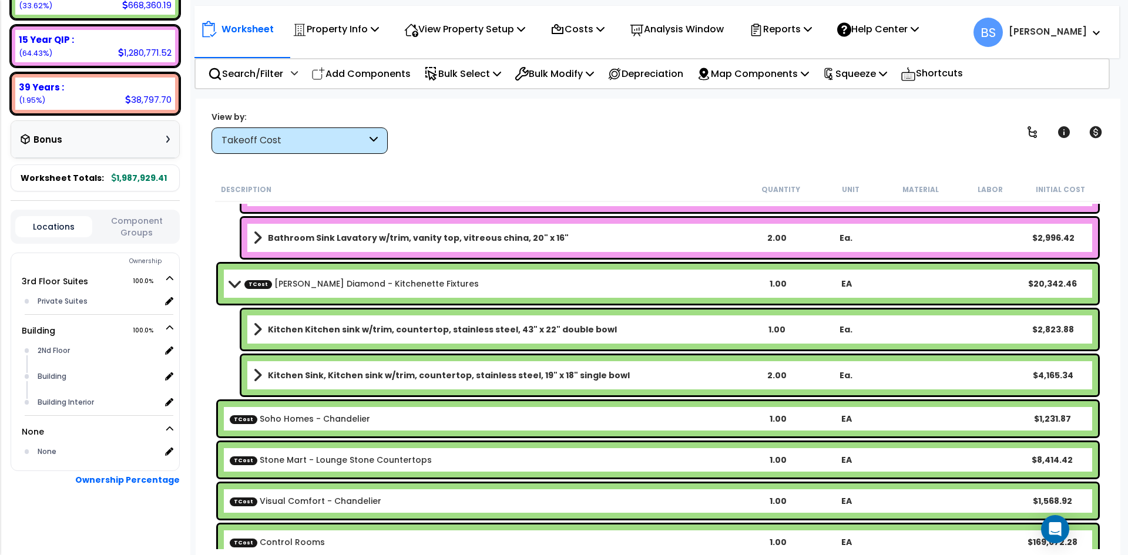
click at [309, 425] on div "TCost Soho Homes - Chandelier 1.00 EA $1,231.87" at bounding box center [658, 418] width 880 height 35
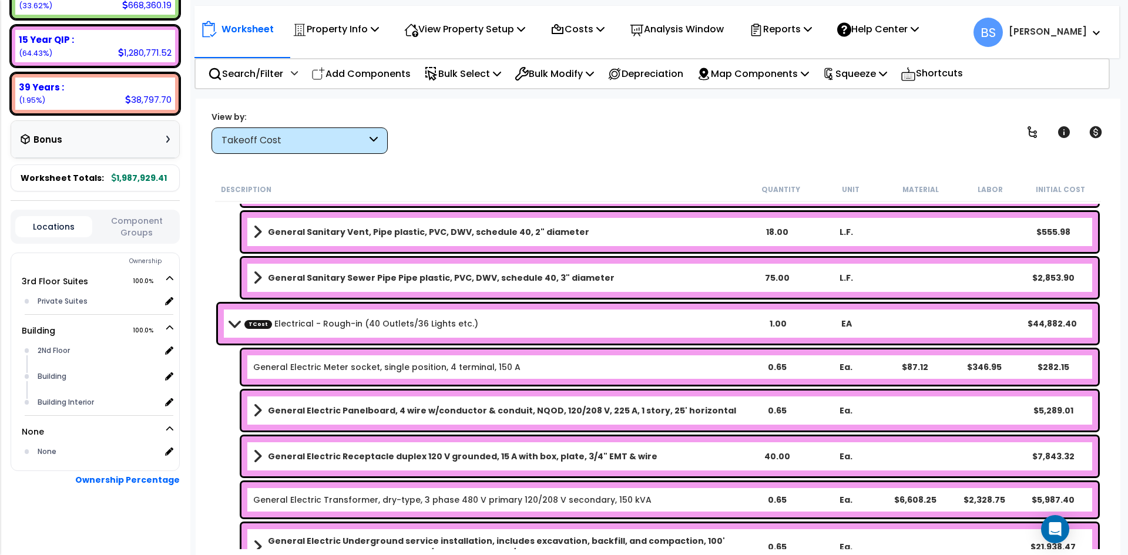
scroll to position [2057, 0]
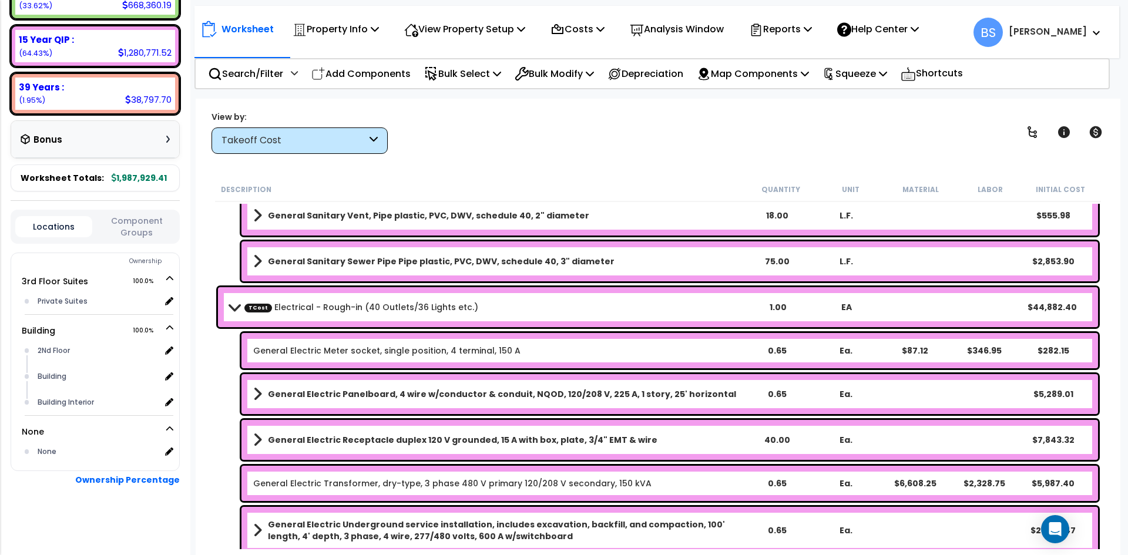
click at [296, 353] on link "General Electric Meter socket, single position, 4 terminal, 150 A" at bounding box center [386, 351] width 267 height 12
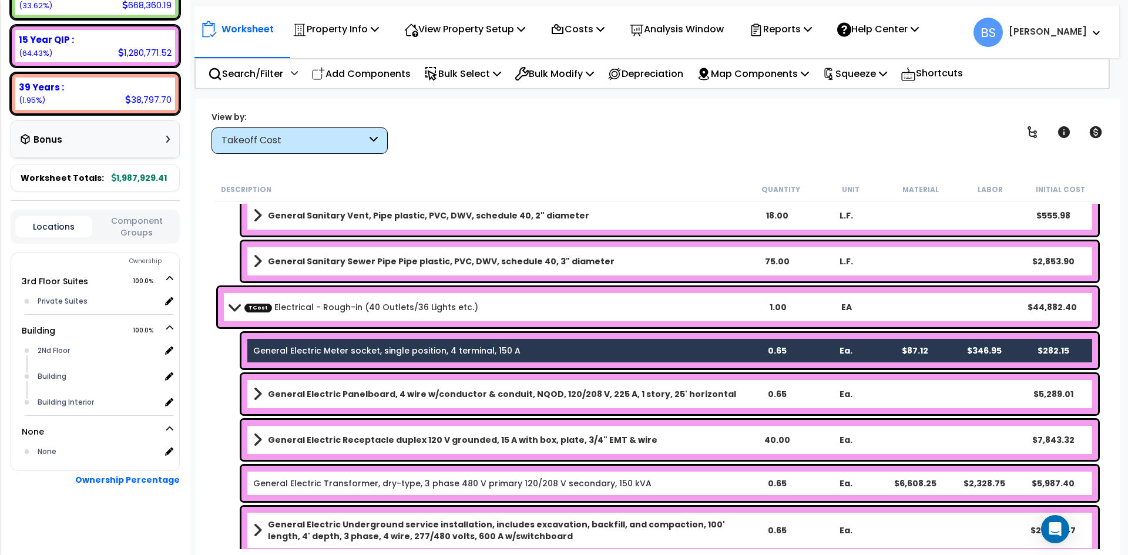
click at [296, 391] on b "General Electric Panelboard, 4 wire w/conductor & conduit, NQOD, 120/208 V, 225…" at bounding box center [502, 394] width 468 height 12
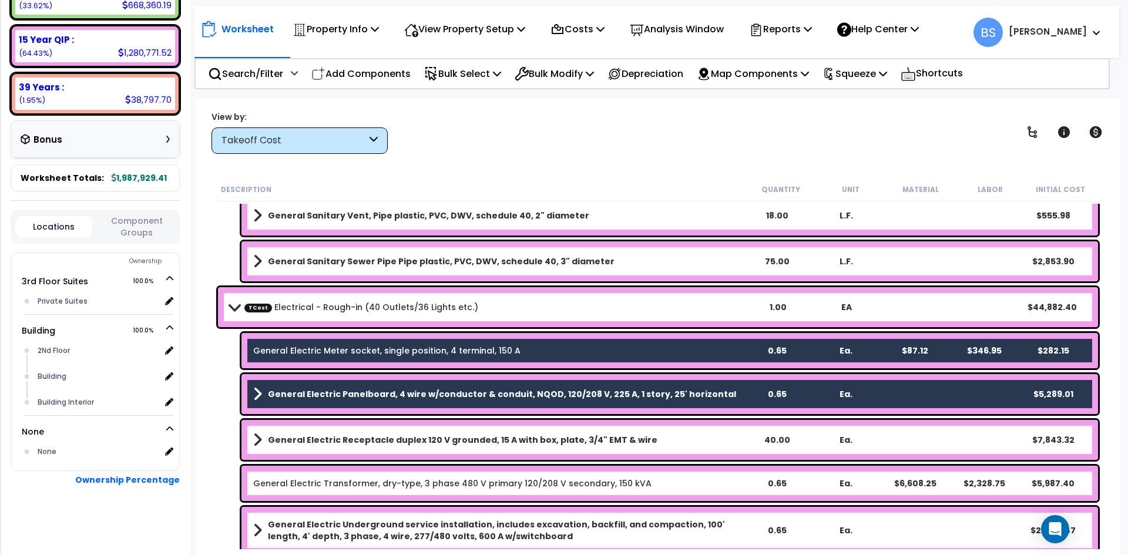
click at [304, 440] on b "General Electric Receptacle duplex 120 V grounded, 15 A with box, plate, 3/4" E…" at bounding box center [463, 440] width 390 height 12
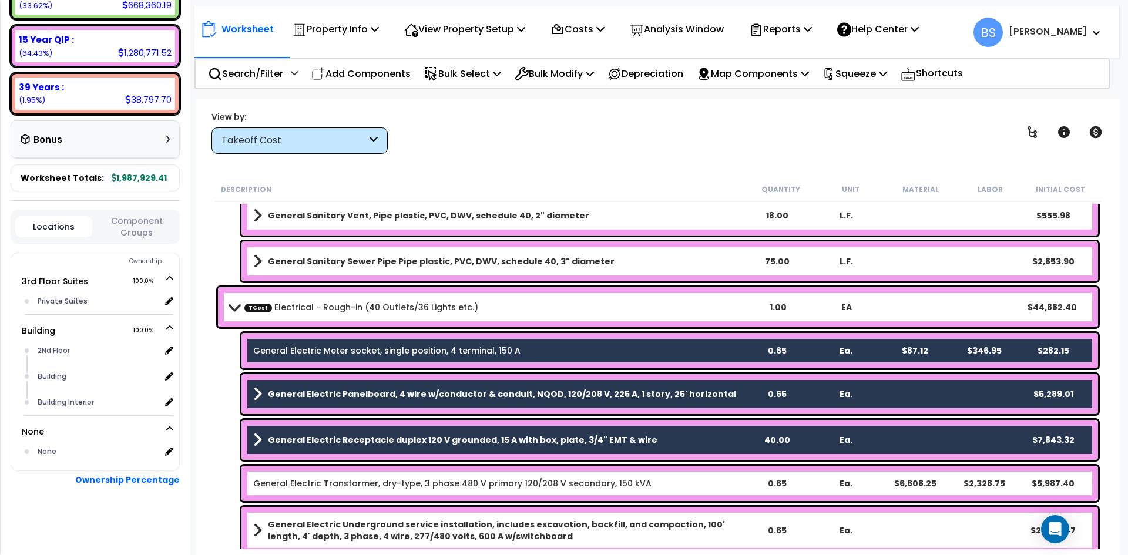
click at [309, 445] on b "General Electric Receptacle duplex 120 V grounded, 15 A with box, plate, 3/4" E…" at bounding box center [463, 440] width 390 height 12
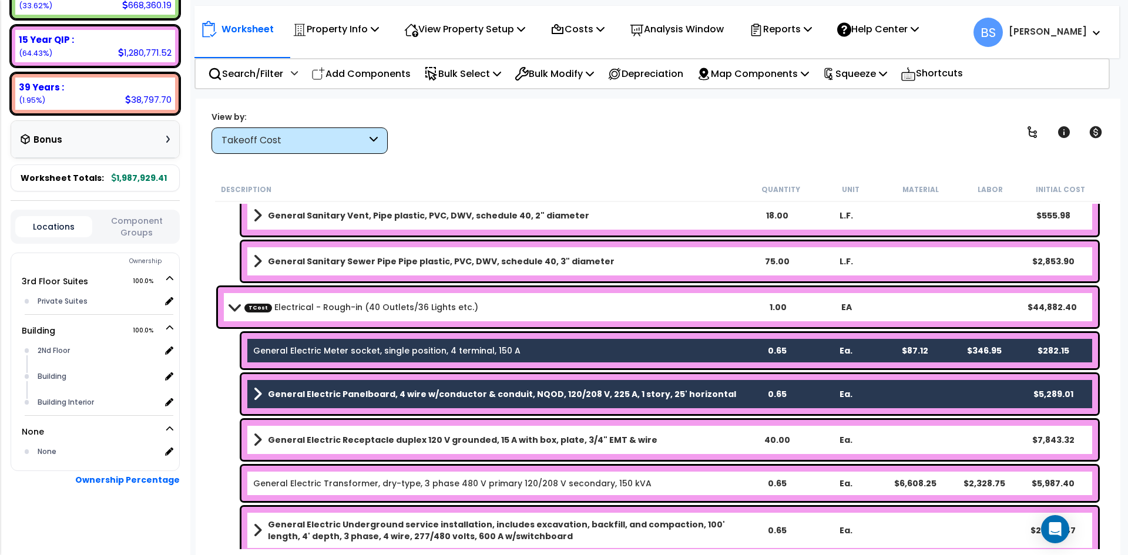
click at [316, 485] on link "General Electric Transformer, dry-type, 3 phase 480 V primary 120/208 V seconda…" at bounding box center [452, 484] width 398 height 12
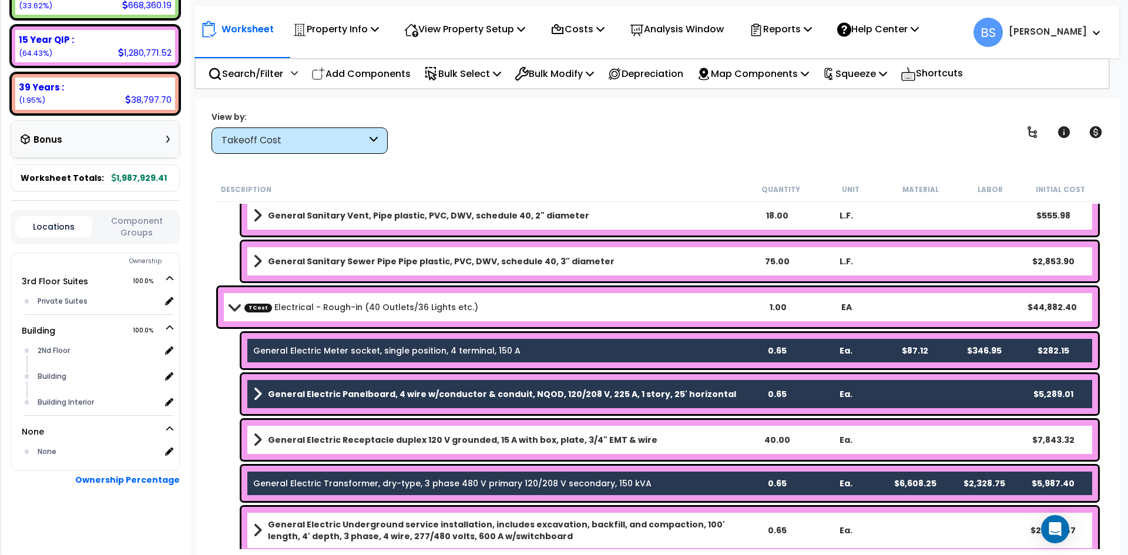
drag, startPoint x: 321, startPoint y: 529, endPoint x: 367, endPoint y: 436, distance: 104.1
click at [320, 529] on b "General Electric Underground service installation, includes excavation, backfil…" at bounding box center [505, 531] width 474 height 24
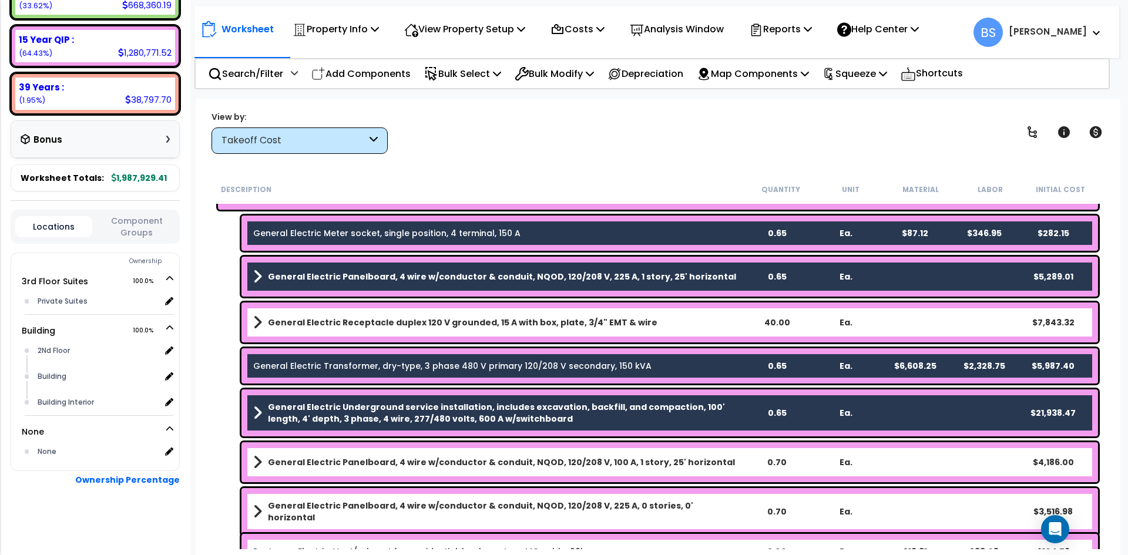
scroll to position [2233, 0]
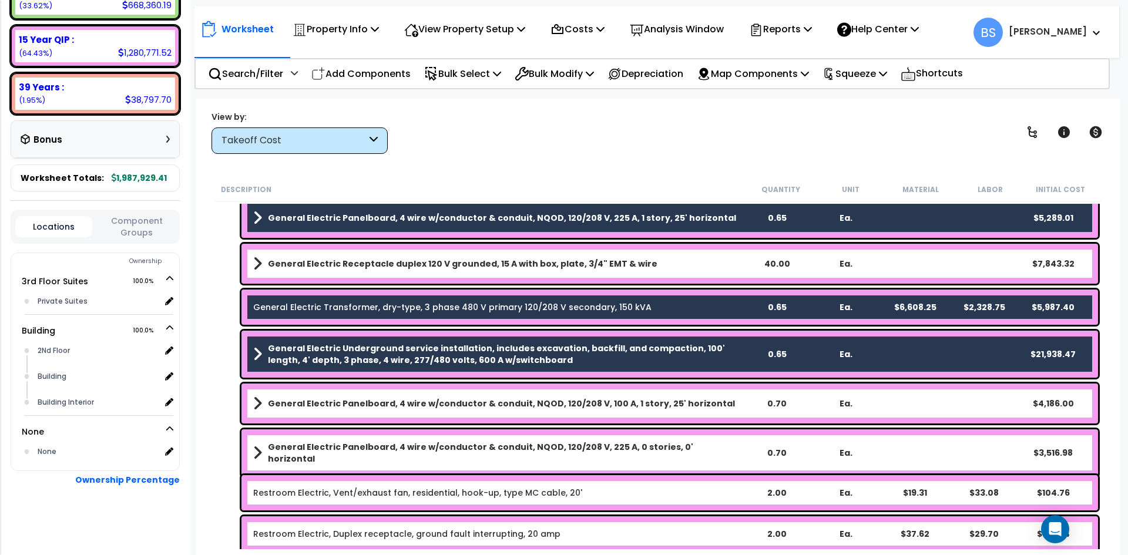
click at [375, 414] on div "General Electric Panelboard, 4 wire w/conductor & conduit, NQOD, 120/208 V, 100…" at bounding box center [670, 404] width 857 height 40
click at [344, 402] on b "General Electric Panelboard, 4 wire w/conductor & conduit, NQOD, 120/208 V, 100…" at bounding box center [501, 404] width 467 height 12
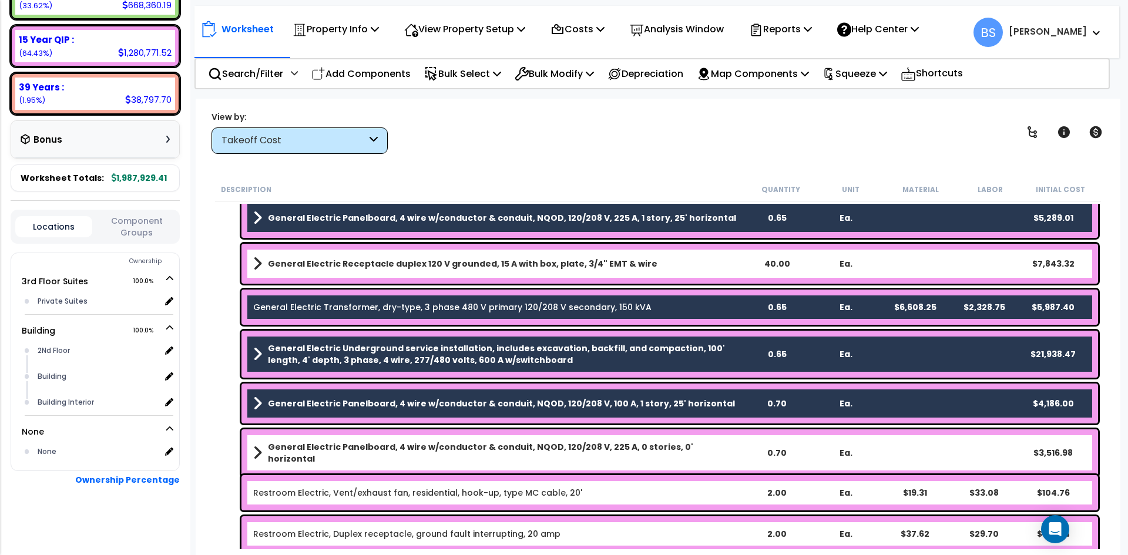
click at [327, 445] on b "General Electric Panelboard, 4 wire w/conductor & conduit, NQOD, 120/208 V, 225…" at bounding box center [505, 453] width 474 height 24
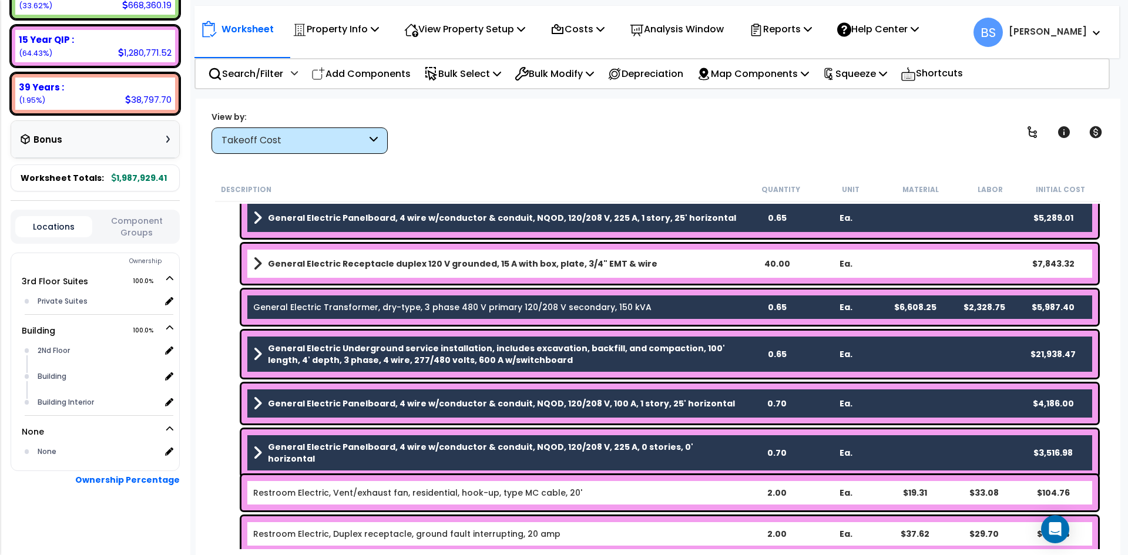
click at [333, 493] on link "Restroom Electric, Vent/exhaust fan, residential, hook-up, type MC cable, 20'" at bounding box center [417, 493] width 329 height 12
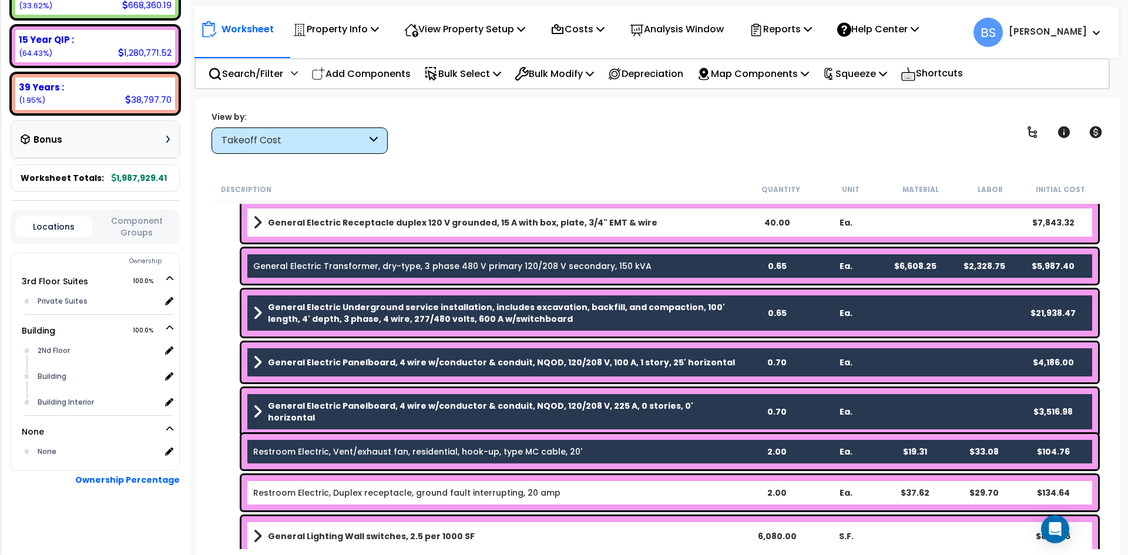
scroll to position [2292, 0]
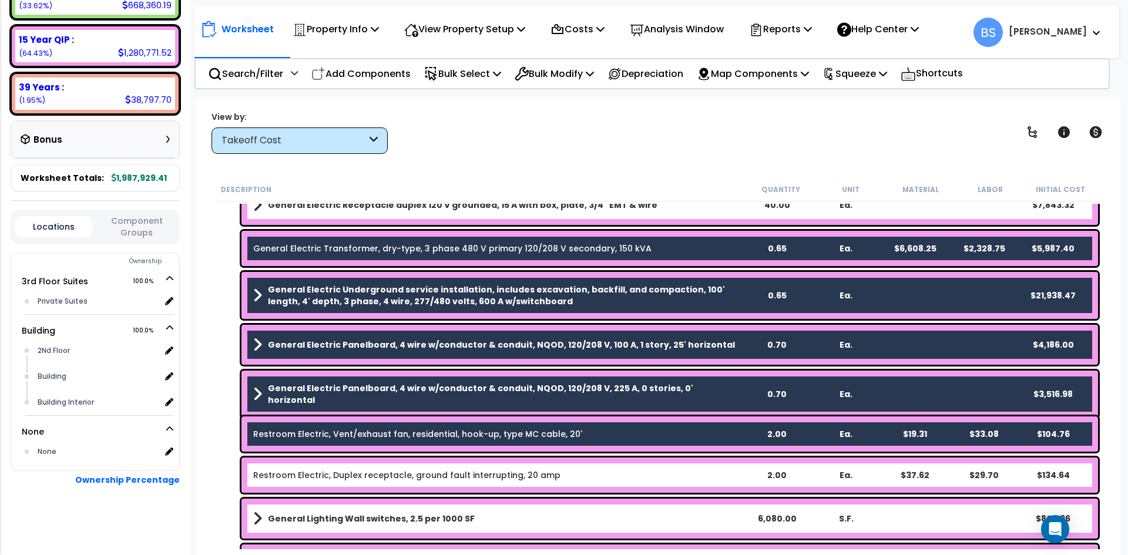
click at [382, 437] on link "Restroom Electric, Vent/exhaust fan, residential, hook-up, type MC cable, 20'" at bounding box center [417, 434] width 329 height 12
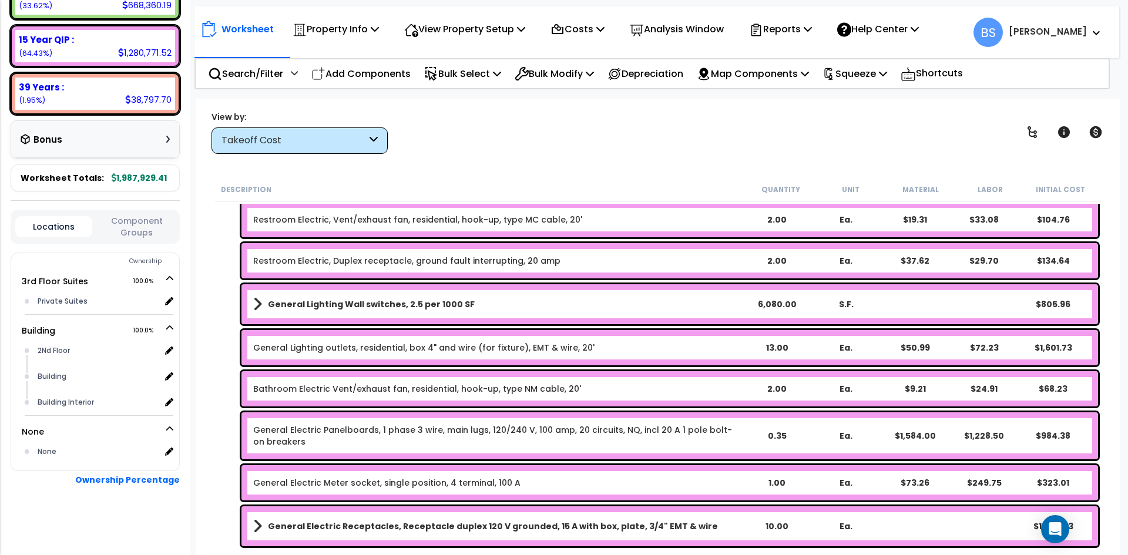
scroll to position [2527, 0]
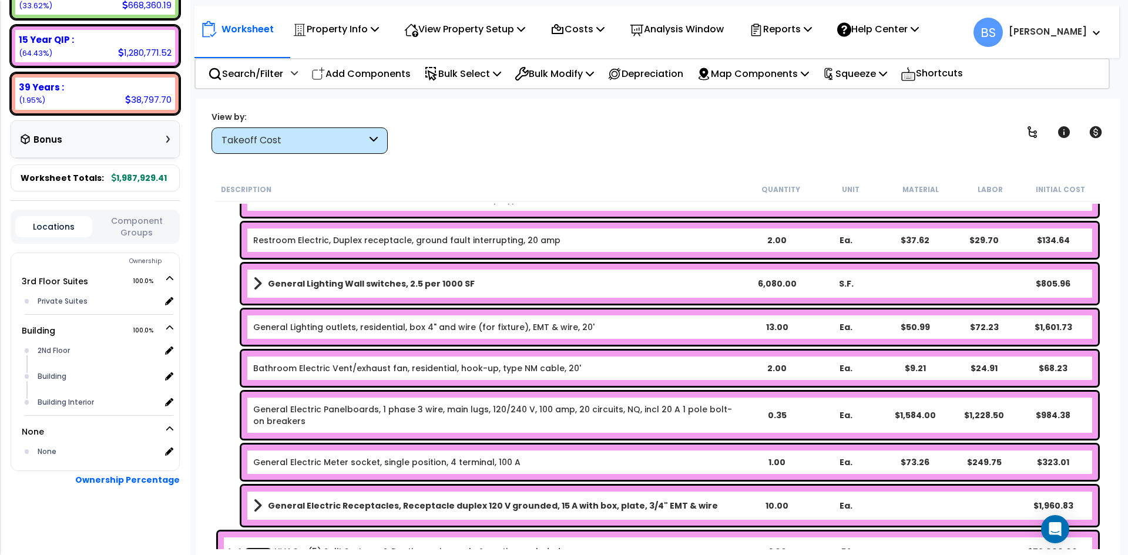
click at [329, 415] on link "General Electric Panelboards, 1 phase 3 wire, main lugs, 120/240 V, 100 amp, 20…" at bounding box center [497, 416] width 488 height 24
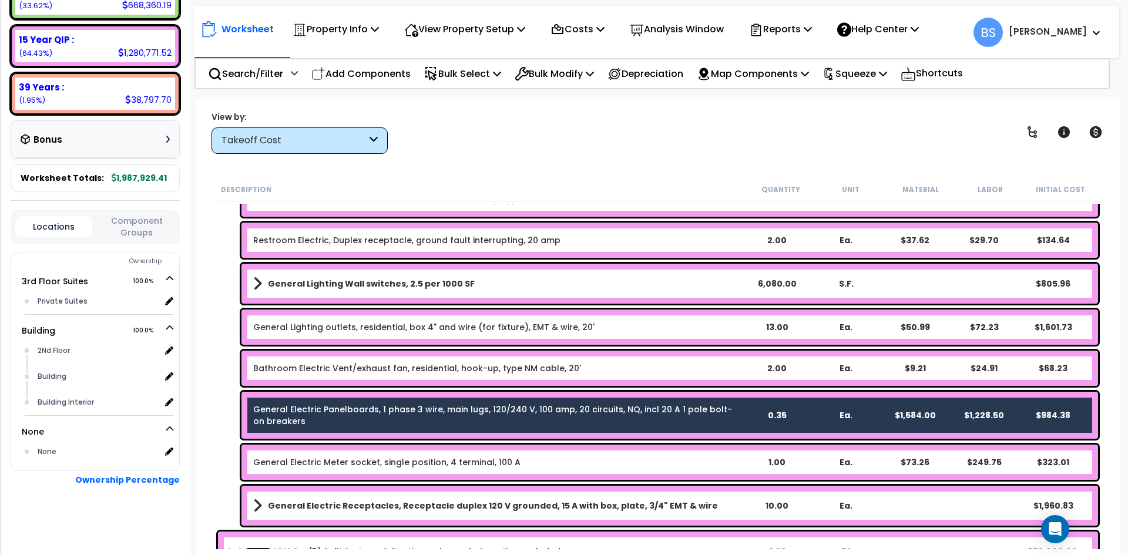
click at [314, 465] on link "General Electric Meter socket, single position, 4 terminal, 100 A" at bounding box center [386, 463] width 267 height 12
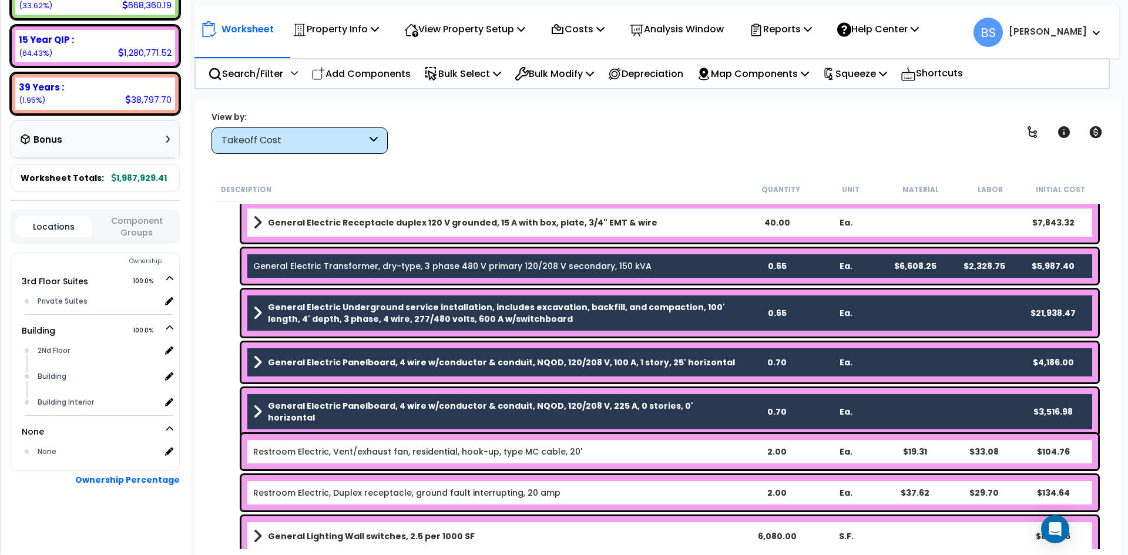
scroll to position [2116, 0]
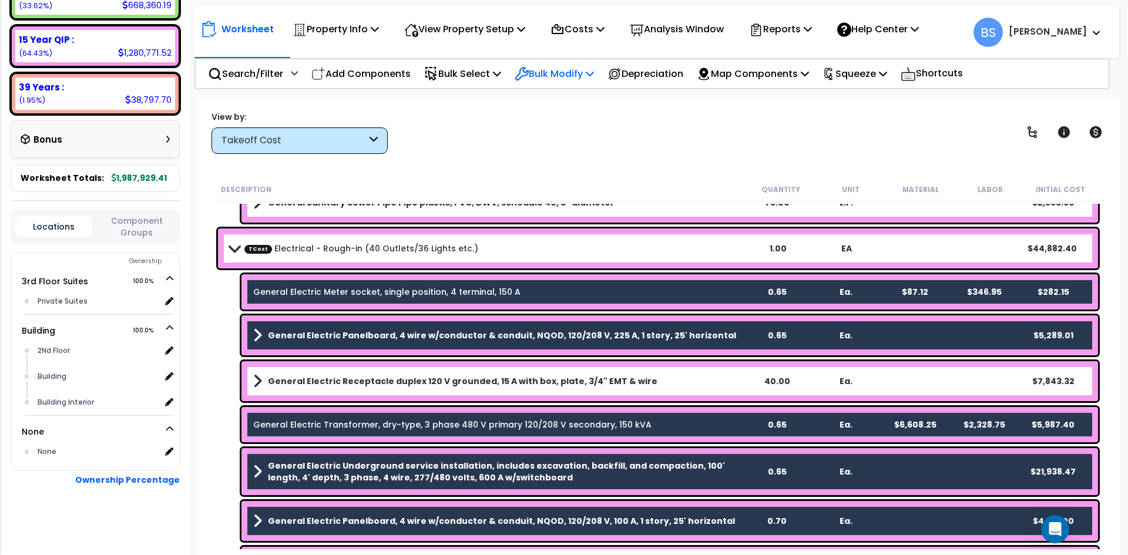
click at [565, 73] on p "Bulk Modify" at bounding box center [554, 74] width 79 height 16
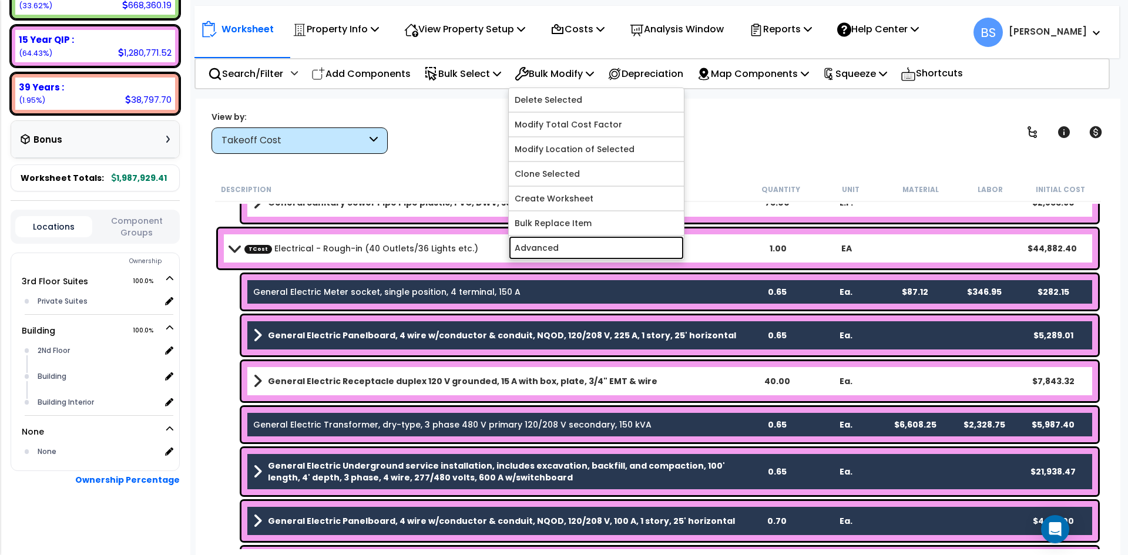
drag, startPoint x: 559, startPoint y: 248, endPoint x: 562, endPoint y: 228, distance: 20.2
click at [559, 248] on link "Advanced" at bounding box center [596, 248] width 175 height 24
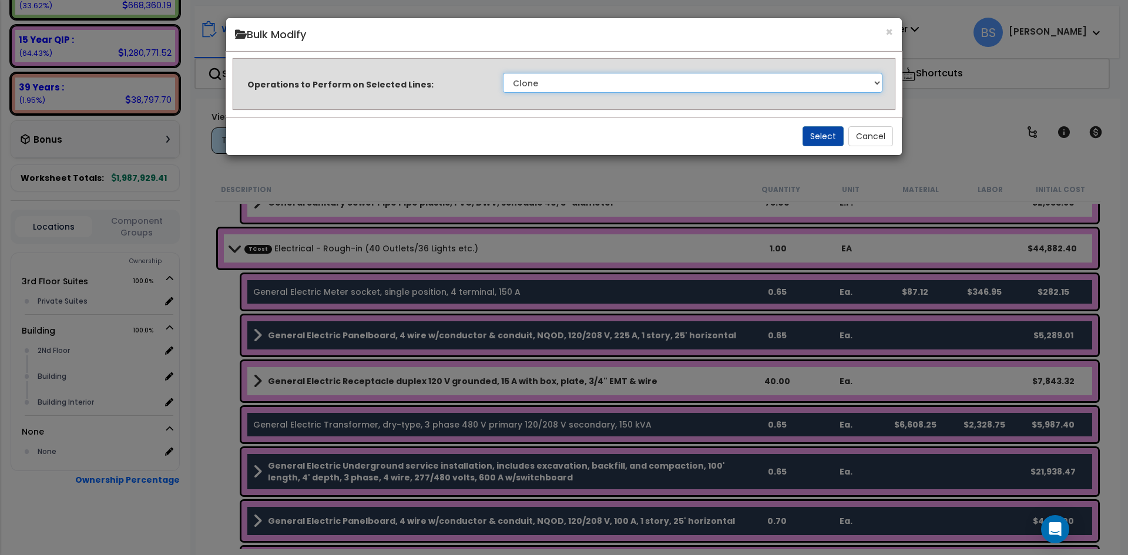
click at [594, 84] on select "Clone Delete Delete Zero Quantities Modify Component Group Modify Recovery Peri…" at bounding box center [693, 83] width 380 height 20
select select "updateBackoffCost"
click at [503, 73] on select "Clone Delete Delete Zero Quantities Modify Component Group Modify Recovery Peri…" at bounding box center [693, 83] width 380 height 20
click at [823, 126] on button "Select" at bounding box center [823, 136] width 41 height 20
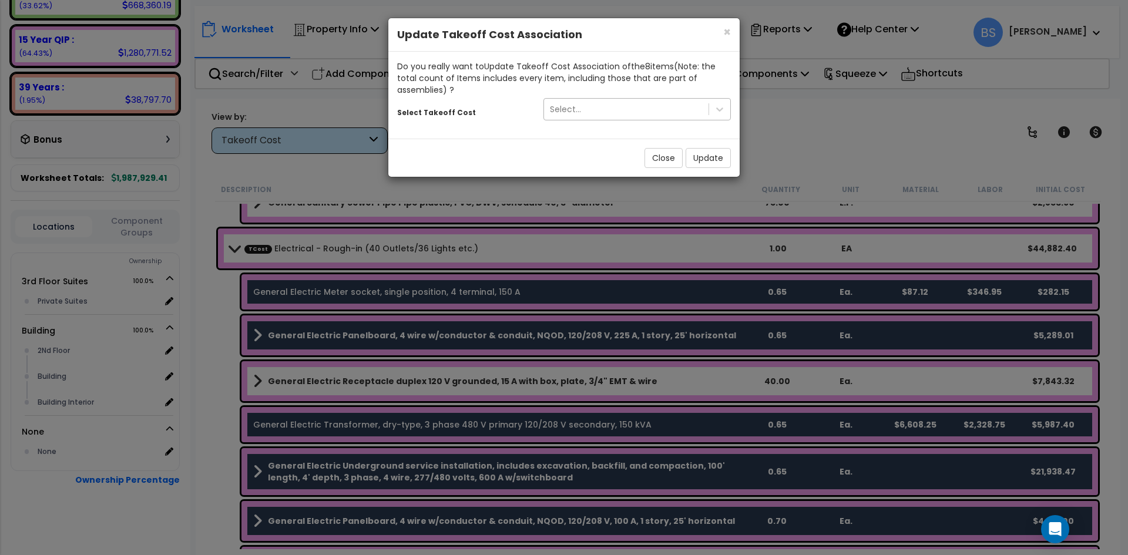
click at [616, 105] on div "Select..." at bounding box center [626, 109] width 165 height 19
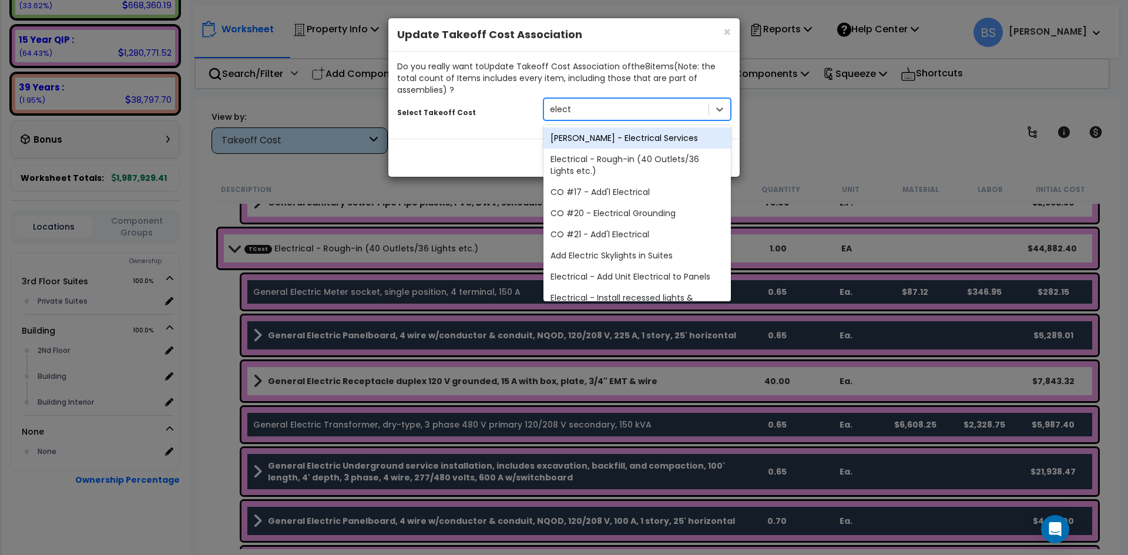
type input "electr"
click at [616, 135] on div "[PERSON_NAME] - Electrical Services" at bounding box center [637, 138] width 187 height 21
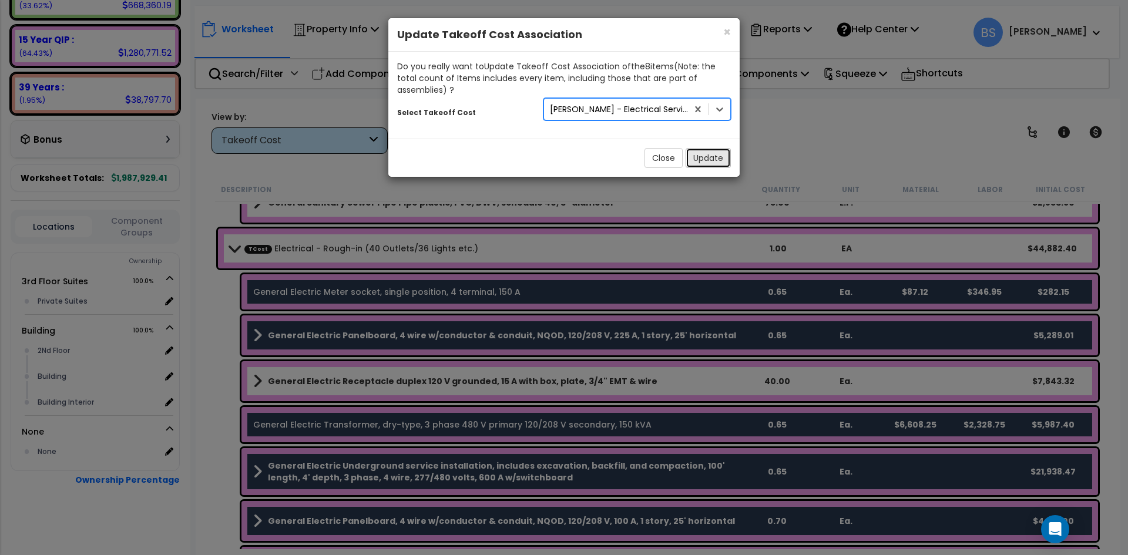
click at [706, 158] on button "Update" at bounding box center [708, 158] width 45 height 20
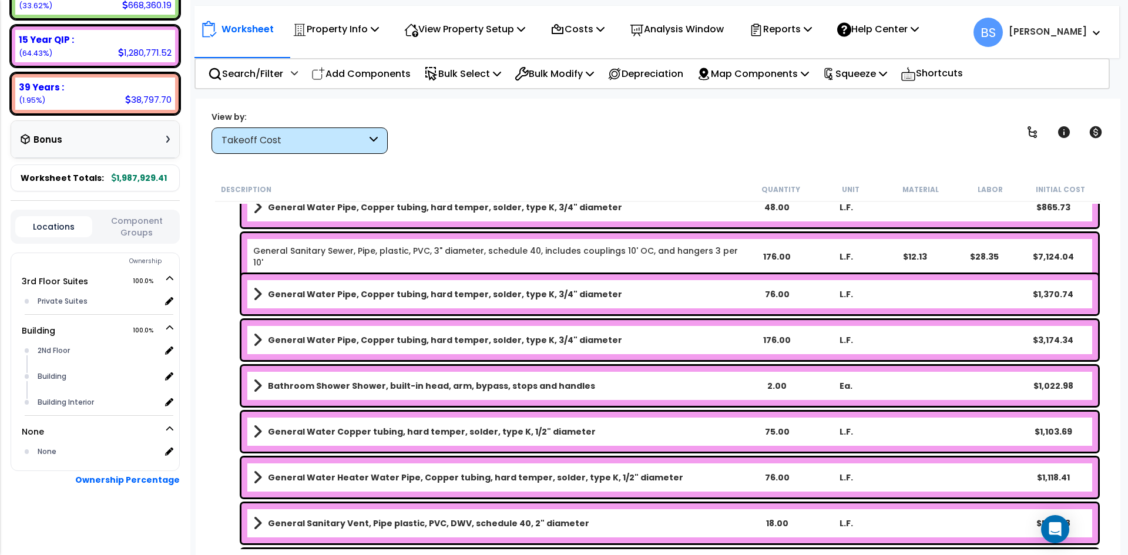
scroll to position [1881, 0]
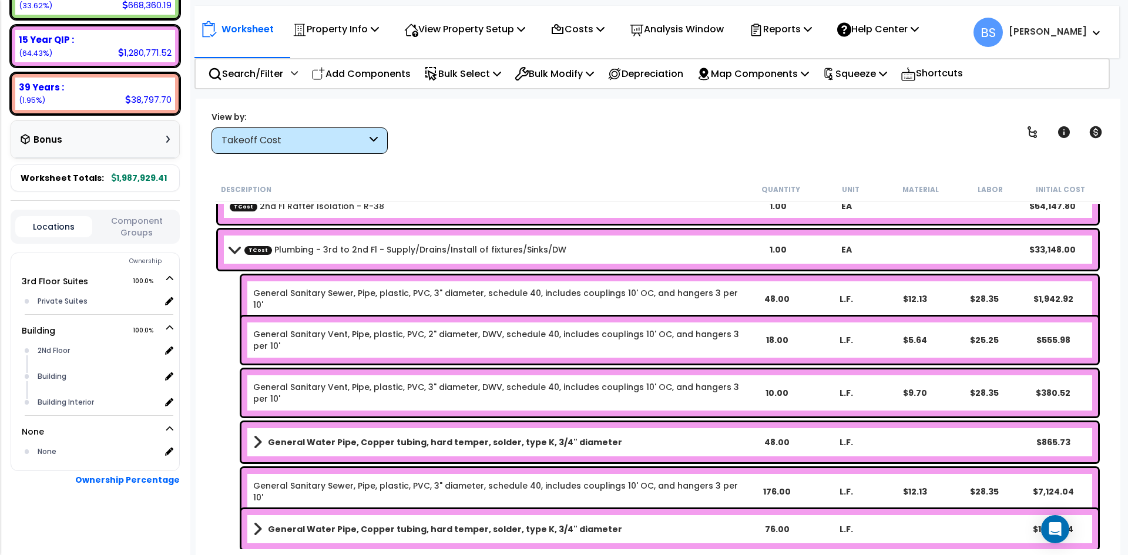
click at [283, 249] on link "TCost Plumbing - 3rd to 2nd Fl - Supply/Drains/Install of fixtures/Sinks/DW" at bounding box center [405, 250] width 322 height 12
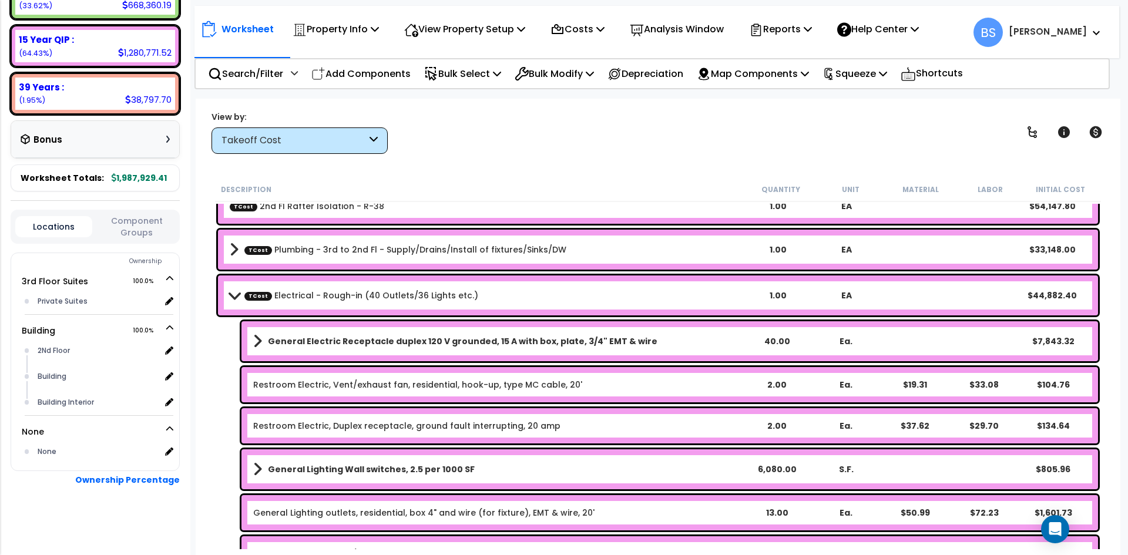
scroll to position [1587, 0]
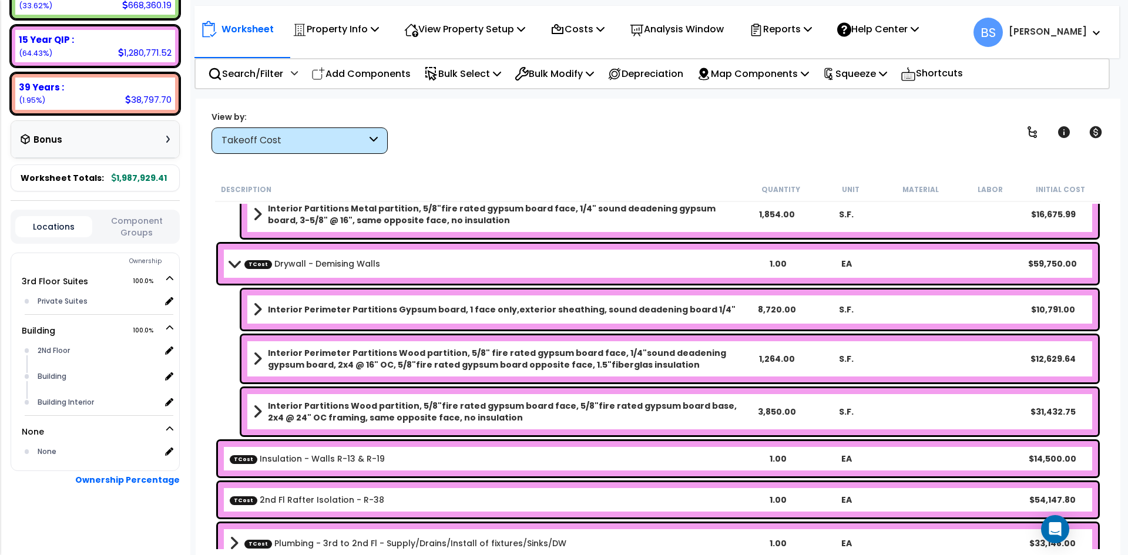
click at [319, 262] on link "TCost Drywall - Demising Walls" at bounding box center [312, 264] width 136 height 12
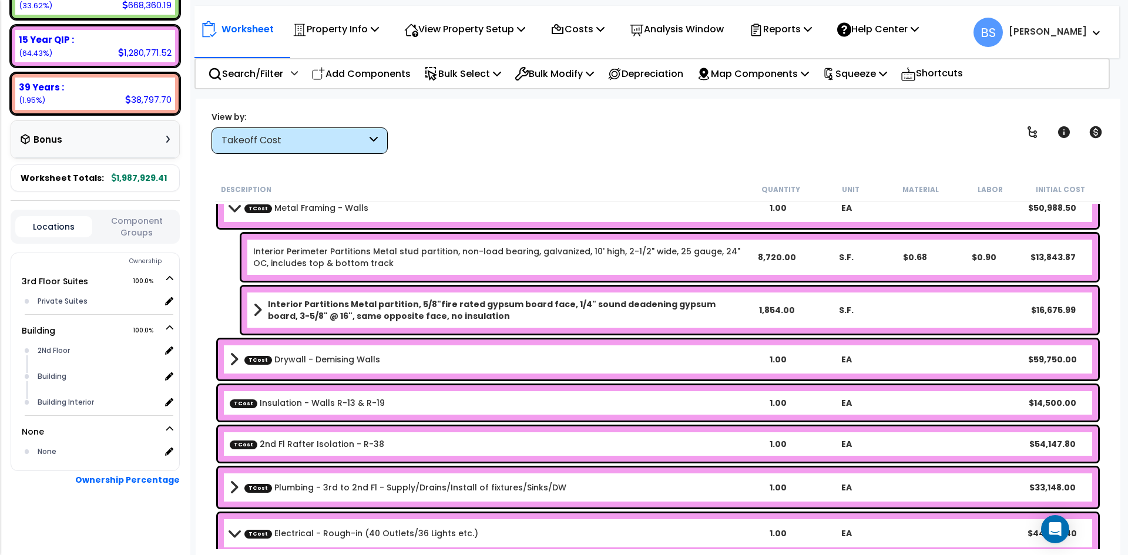
scroll to position [1410, 0]
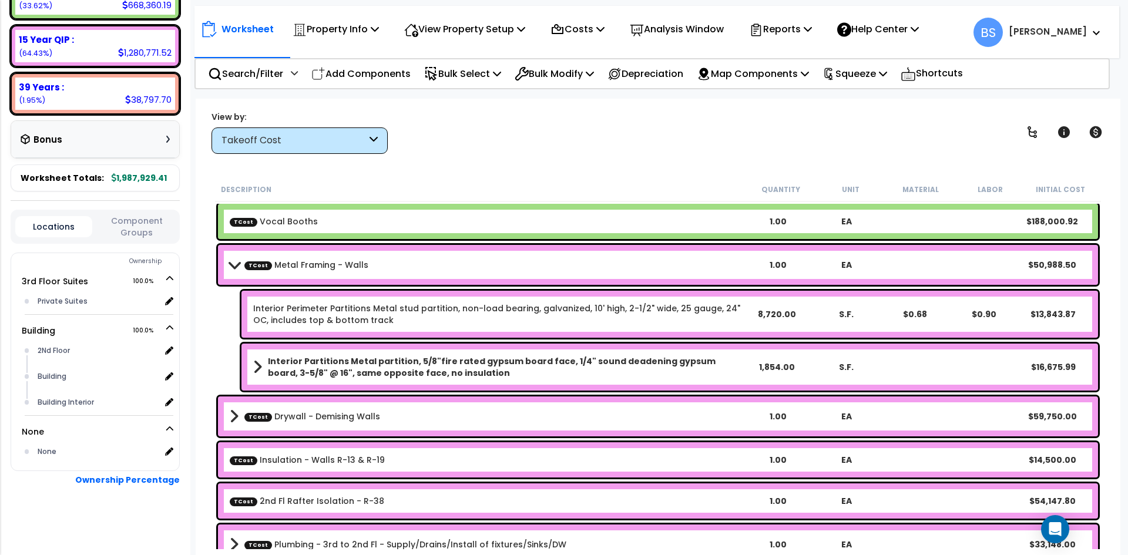
click at [303, 290] on div "Interior Perimeter Partitions Metal stud partition, non-load bearing, galvanize…" at bounding box center [658, 314] width 886 height 53
click at [304, 257] on b "TCost Metal Framing - Walls" at bounding box center [487, 265] width 514 height 16
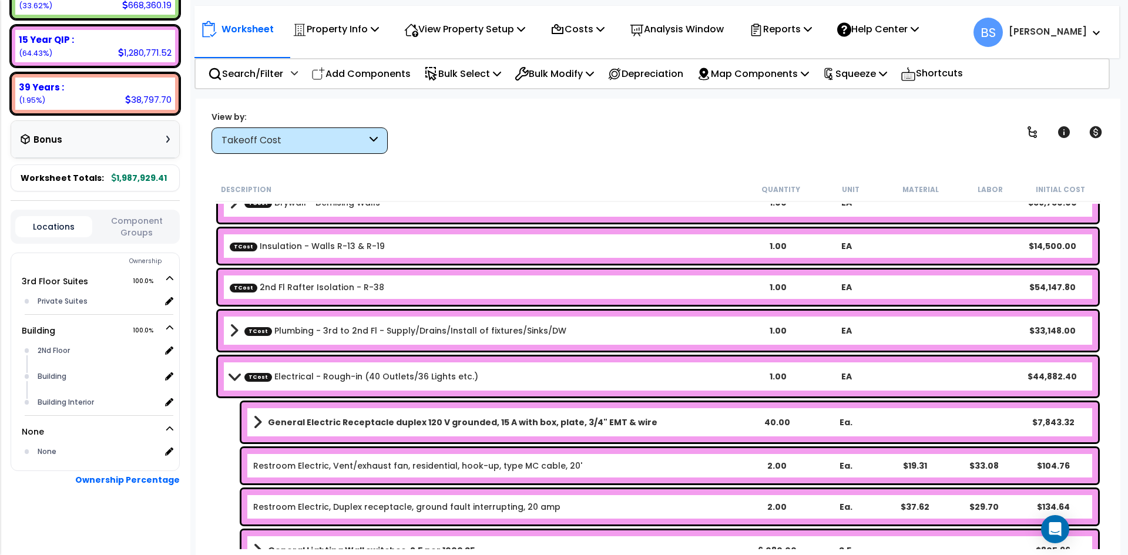
scroll to position [1587, 0]
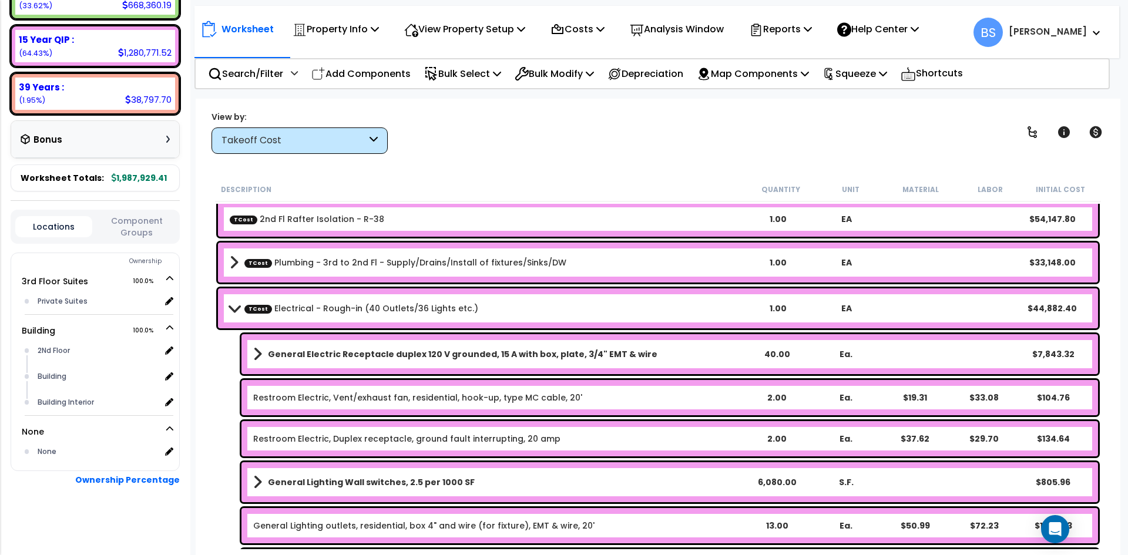
click at [428, 403] on link "Restroom Electric, Vent/exhaust fan, residential, hook-up, type MC cable, 20'" at bounding box center [417, 398] width 329 height 12
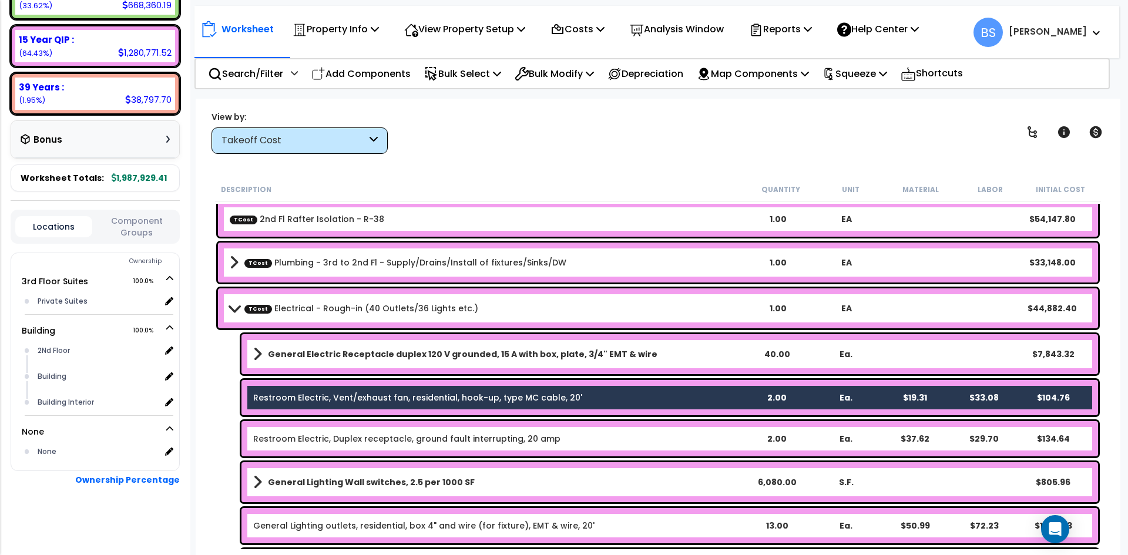
click at [383, 451] on div "Restroom Electric, Duplex receptacle, ground fault interrupting, 20 amp 2.00 Ea…" at bounding box center [670, 438] width 857 height 35
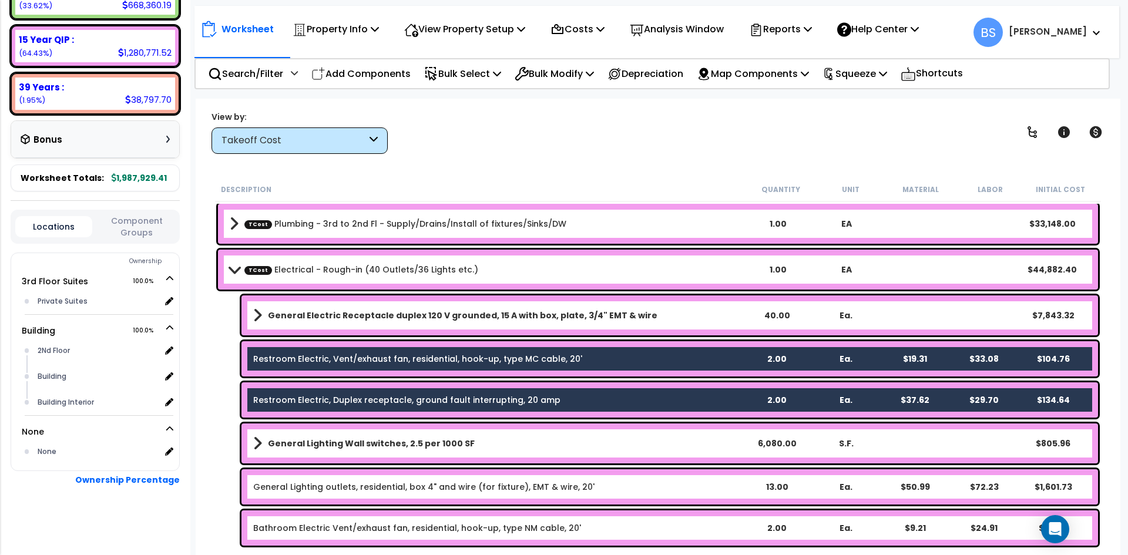
scroll to position [1645, 0]
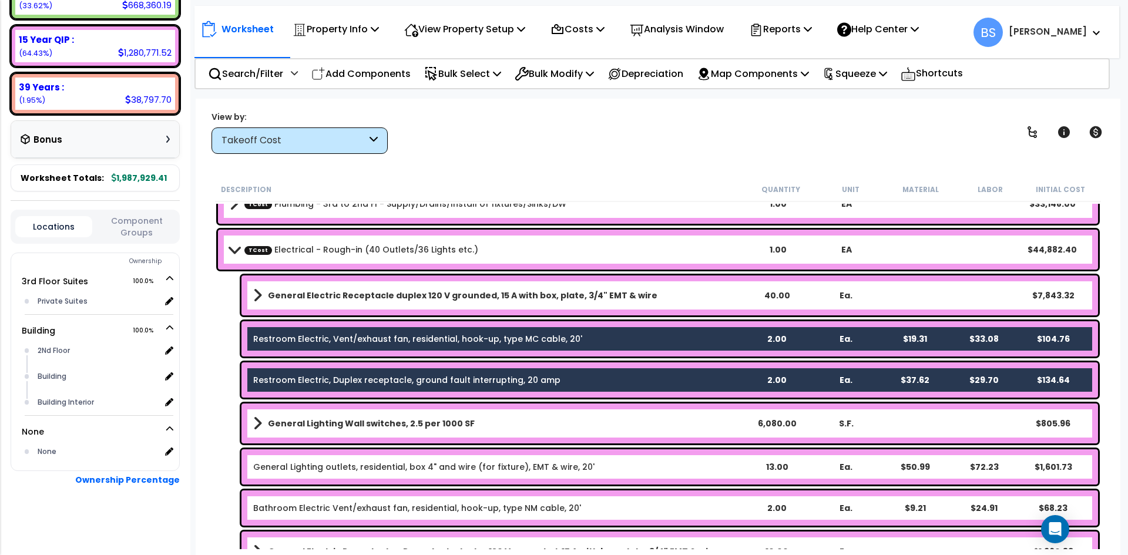
click at [770, 467] on div "13.00" at bounding box center [777, 467] width 66 height 12
click at [227, 463] on div "General Lighting outlets, residential, box 4" and wire (for fixture), EMT & wir…" at bounding box center [658, 467] width 886 height 41
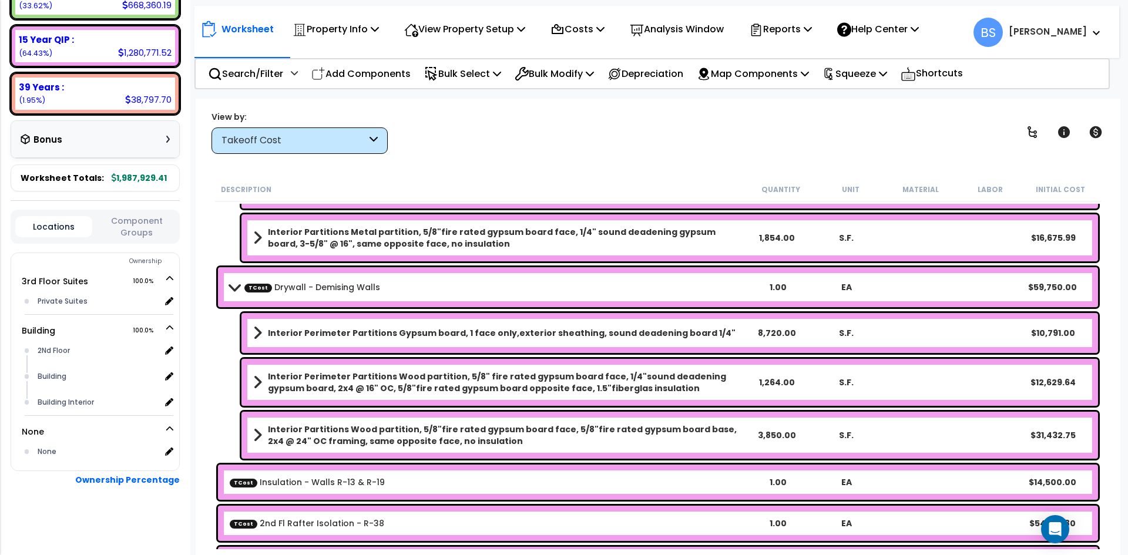
scroll to position [1410, 0]
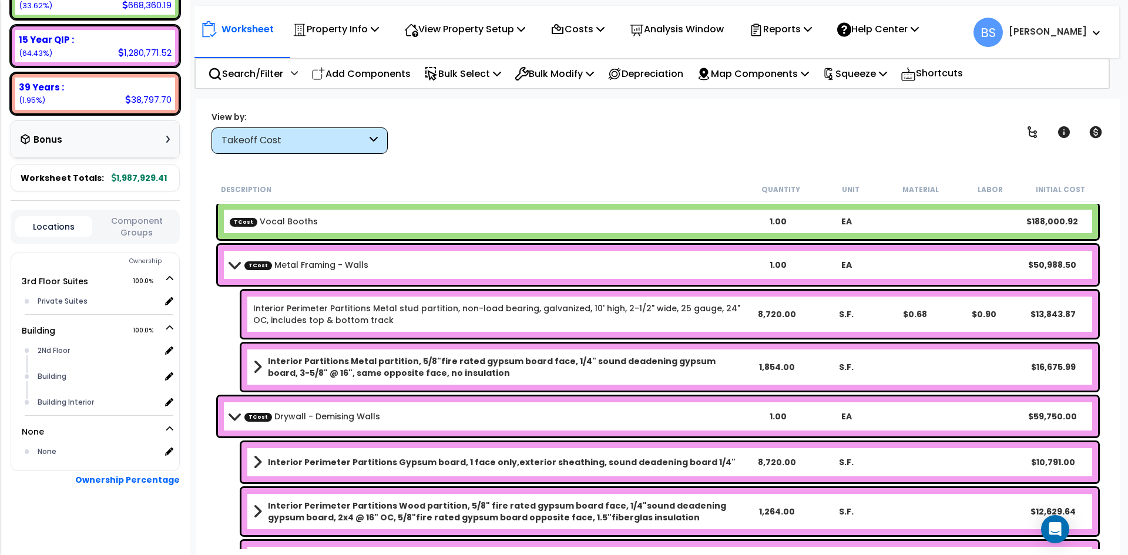
click at [307, 405] on div "TCost Drywall - Demising Walls 1.00 EA $59,750.00" at bounding box center [658, 417] width 880 height 40
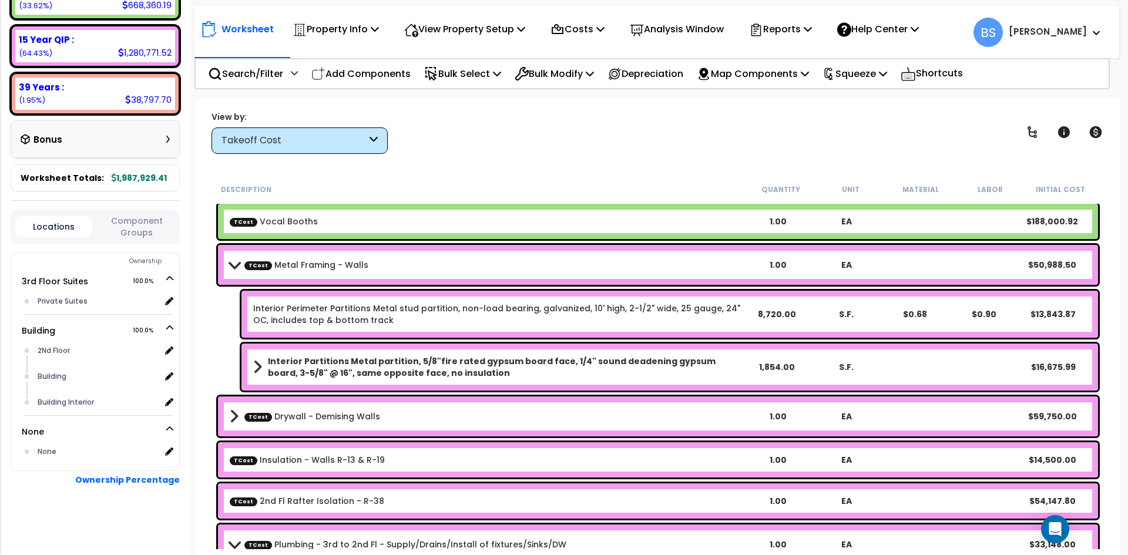
click at [307, 263] on link "TCost Metal Framing - Walls" at bounding box center [306, 265] width 124 height 12
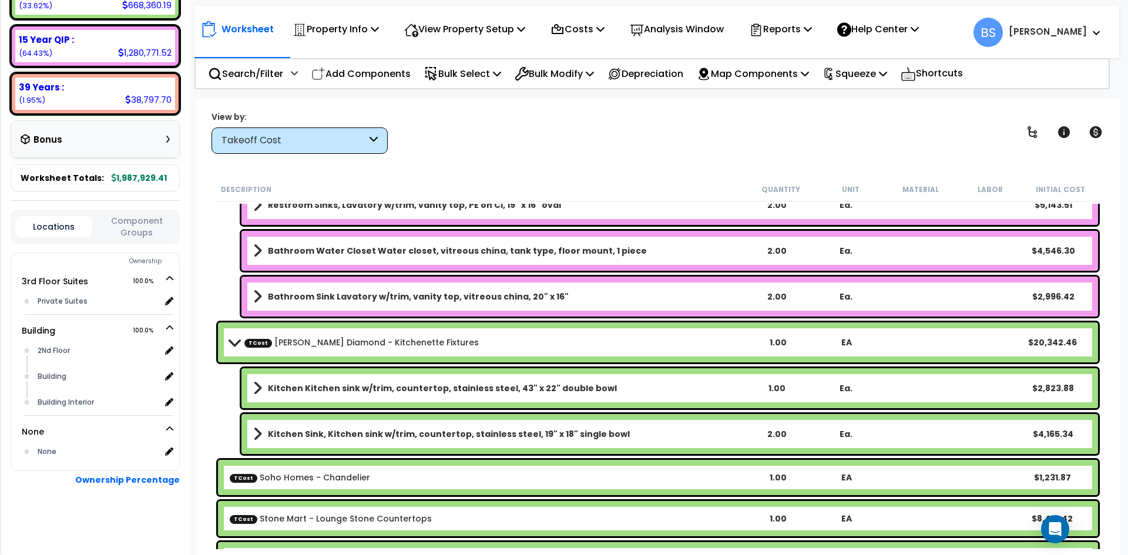
drag, startPoint x: 281, startPoint y: 338, endPoint x: 318, endPoint y: 363, distance: 44.8
click at [281, 339] on link "TCost [PERSON_NAME] Diamond - Kitchenette Fixtures" at bounding box center [361, 343] width 234 height 12
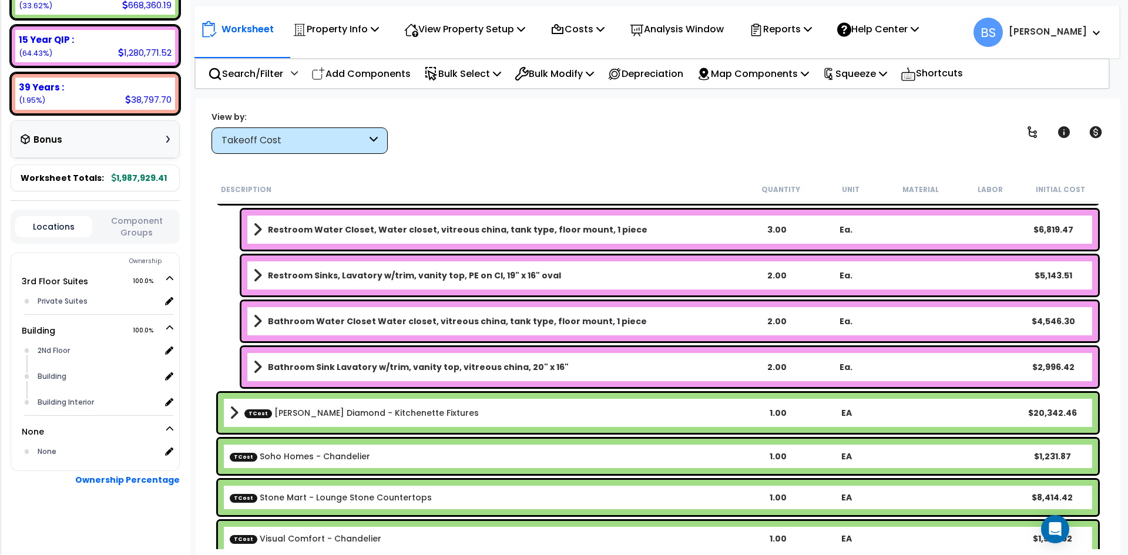
scroll to position [823, 0]
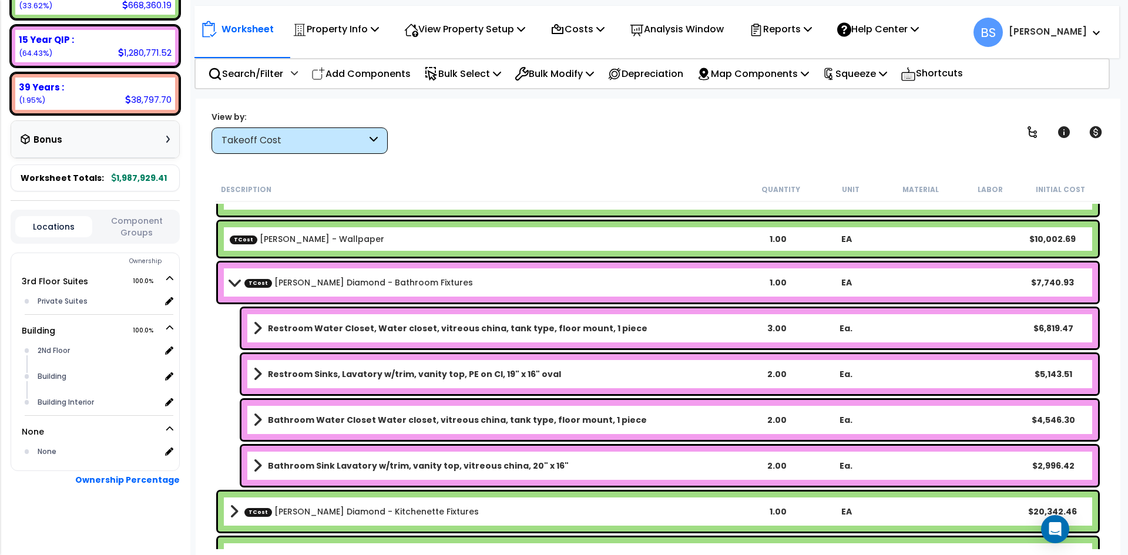
click at [321, 278] on link "TCost [PERSON_NAME] Diamond - Bathroom Fixtures" at bounding box center [358, 283] width 229 height 12
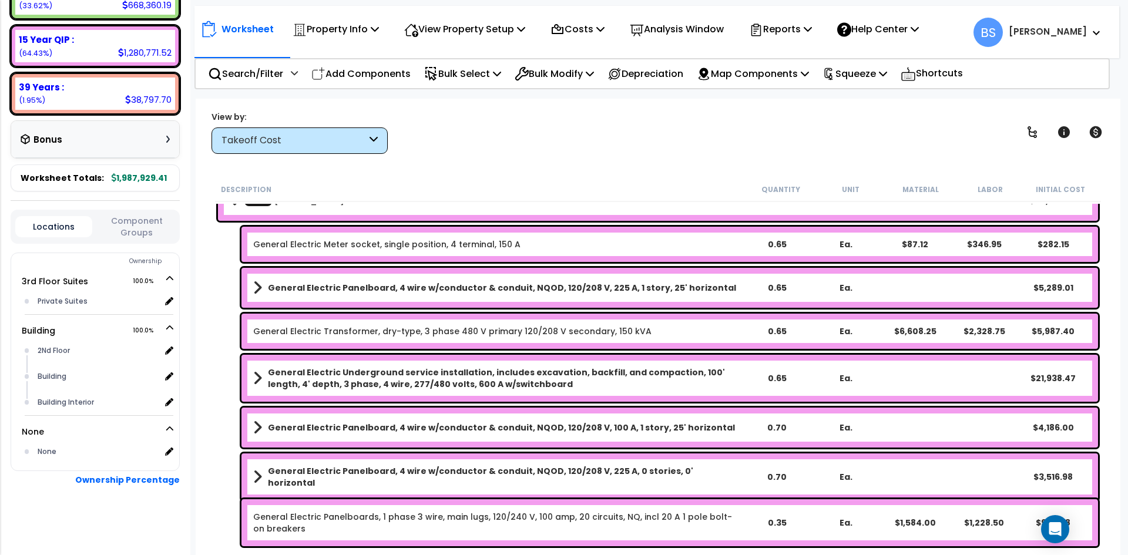
scroll to position [294, 0]
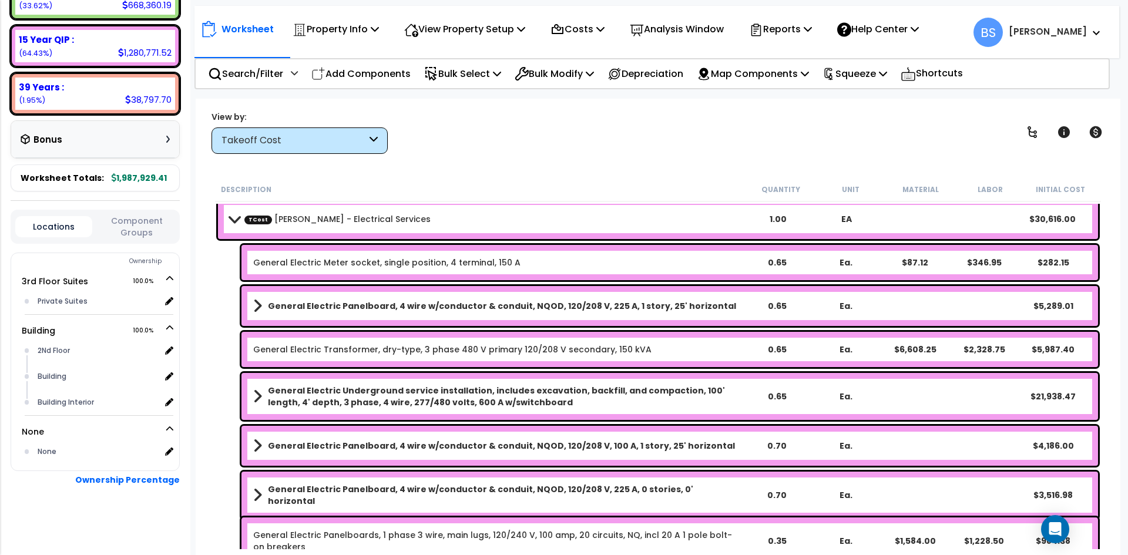
click at [336, 351] on link "General Electric Transformer, dry-type, 3 phase 480 V primary 120/208 V seconda…" at bounding box center [452, 350] width 398 height 12
click at [421, 391] on b "General Electric Underground service installation, includes excavation, backfil…" at bounding box center [505, 397] width 474 height 24
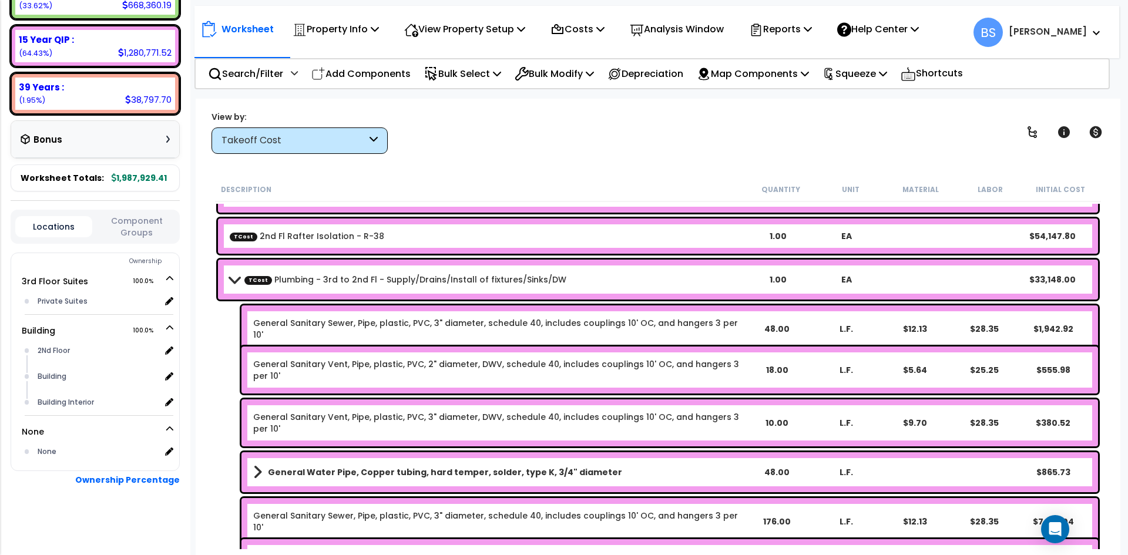
scroll to position [1352, 0]
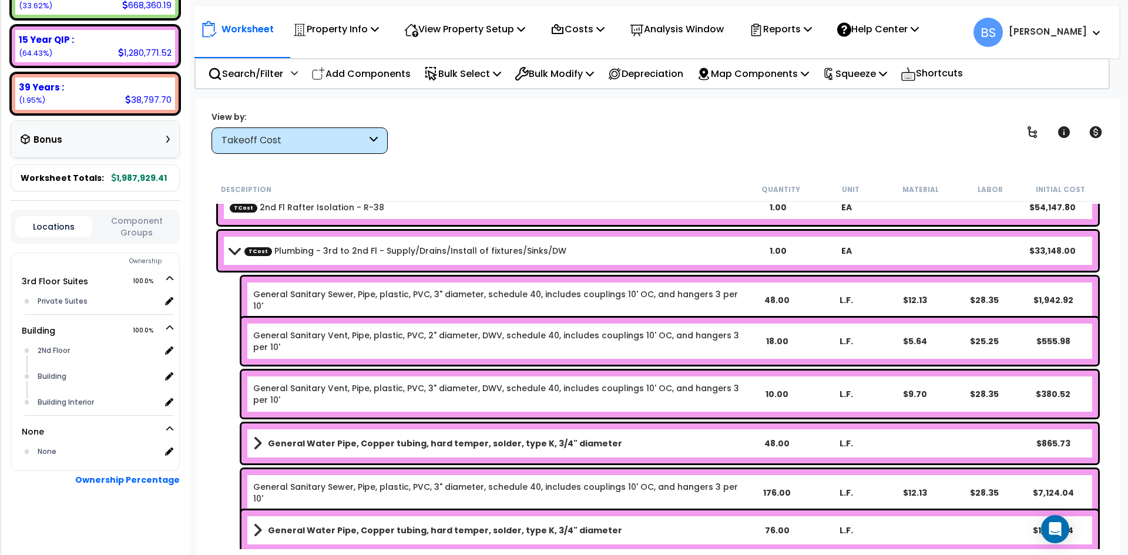
click at [464, 255] on link "TCost Plumbing - 3rd to 2nd Fl - Supply/Drains/Install of fixtures/Sinks/DW" at bounding box center [405, 251] width 322 height 12
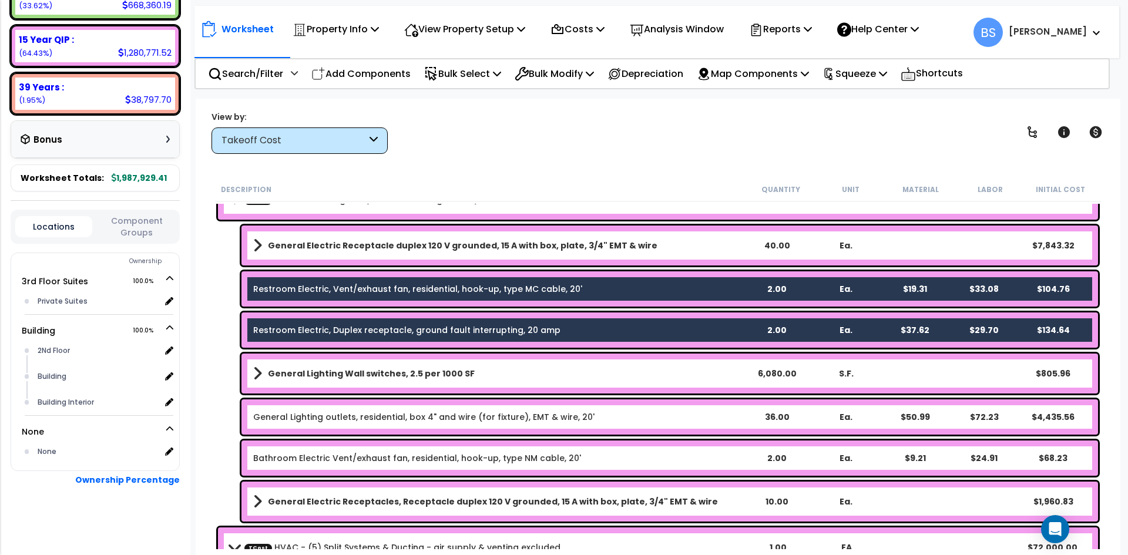
scroll to position [1469, 0]
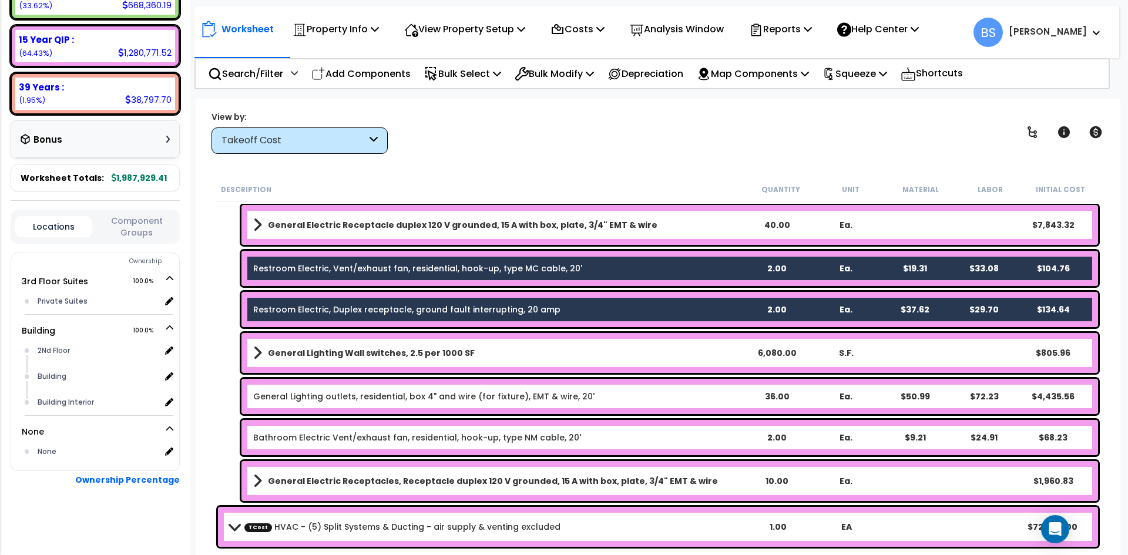
click at [306, 443] on link "Bathroom Electric Vent/exhaust fan, residential, hook-up, type NM cable, 20'" at bounding box center [417, 438] width 328 height 12
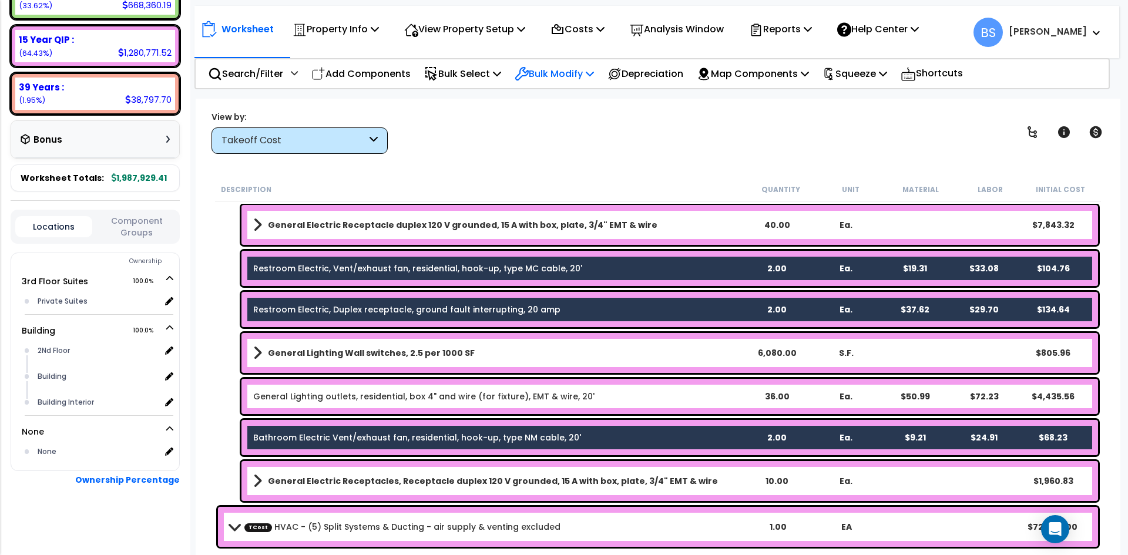
click at [567, 76] on p "Bulk Modify" at bounding box center [554, 74] width 79 height 16
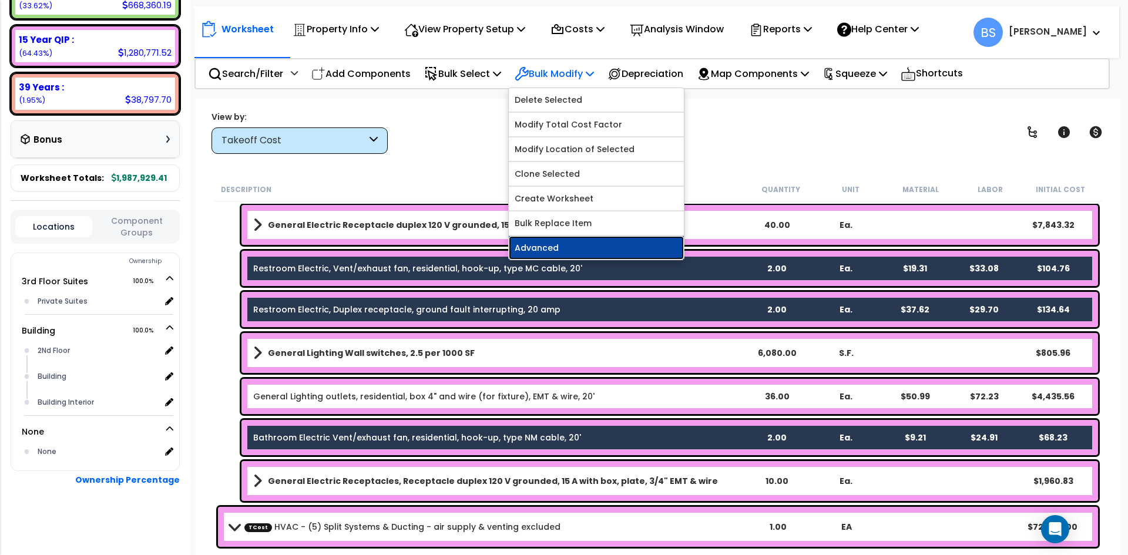
click at [579, 255] on link "Advanced" at bounding box center [596, 248] width 175 height 24
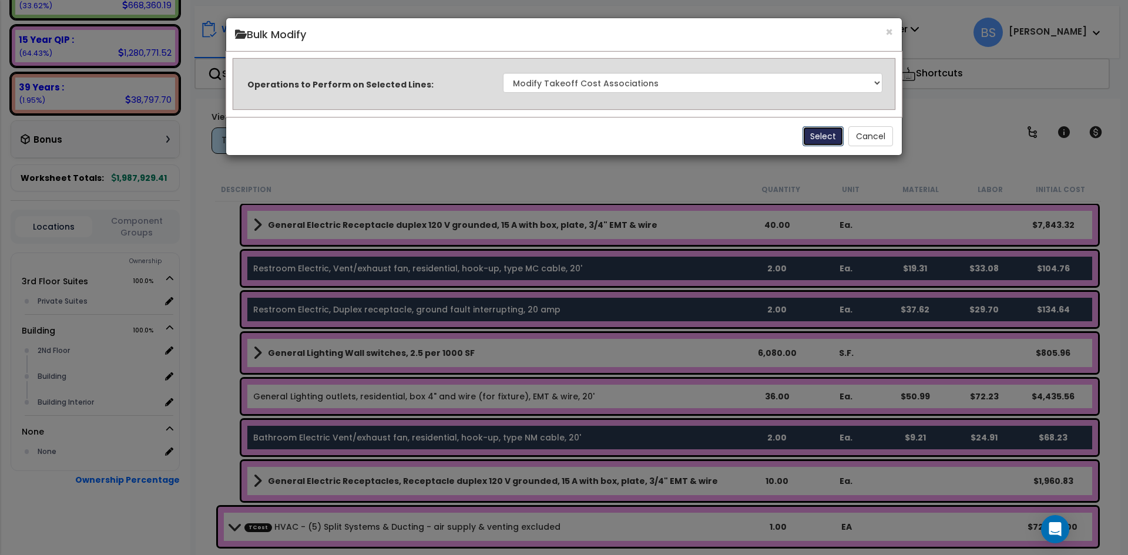
click at [824, 134] on button "Select" at bounding box center [823, 136] width 41 height 20
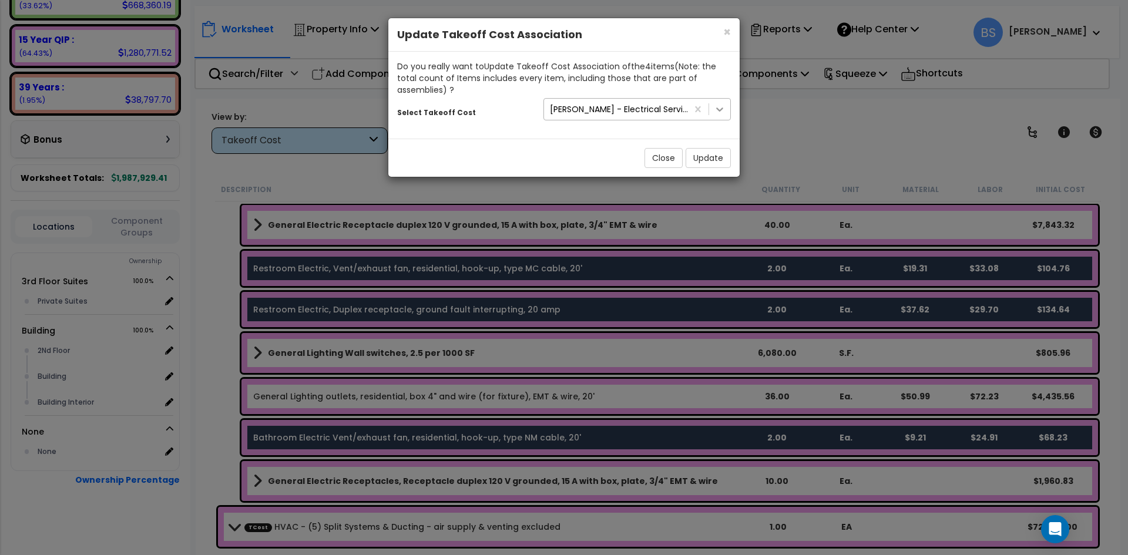
click at [719, 112] on icon at bounding box center [720, 109] width 12 height 12
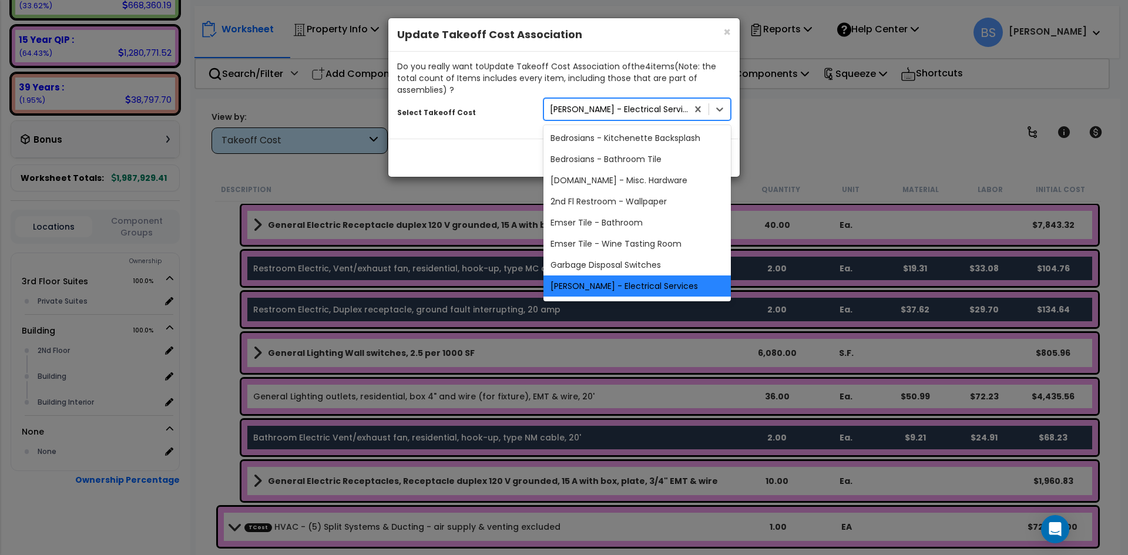
scroll to position [2, 0]
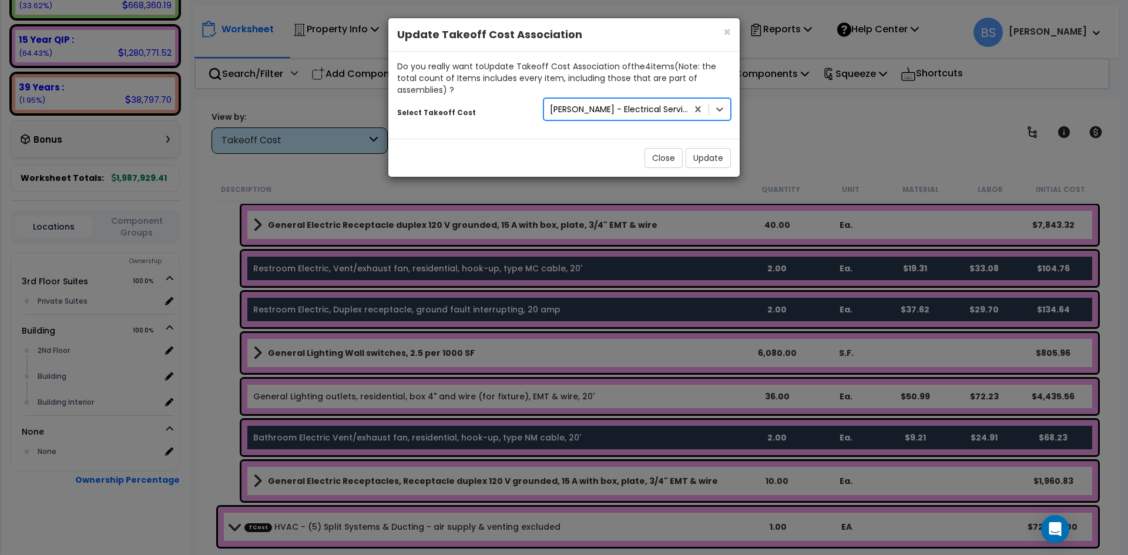
click at [643, 111] on div "[PERSON_NAME] - Electrical Services" at bounding box center [619, 109] width 139 height 12
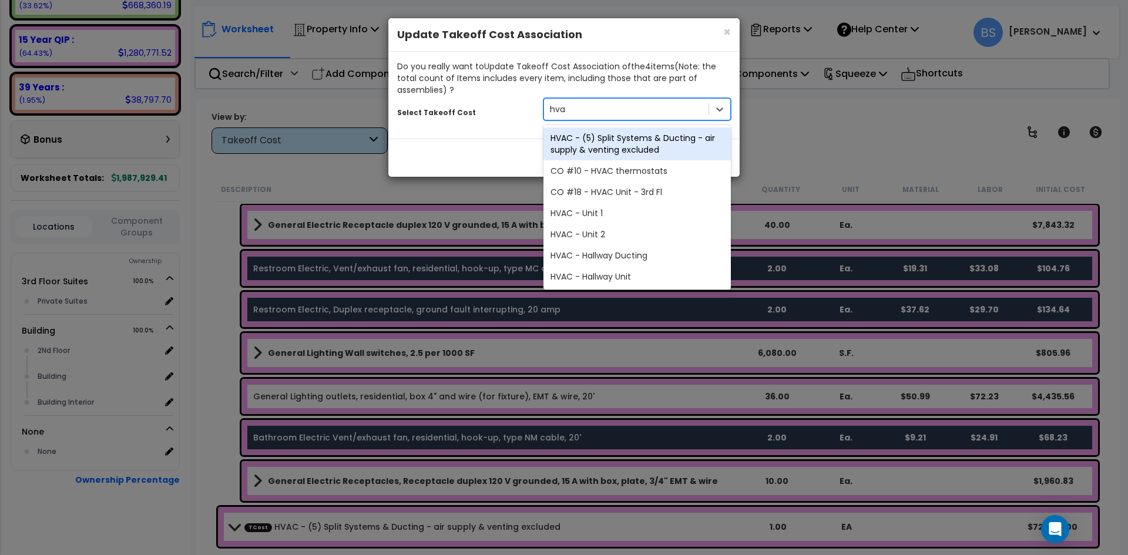
type input "hvac"
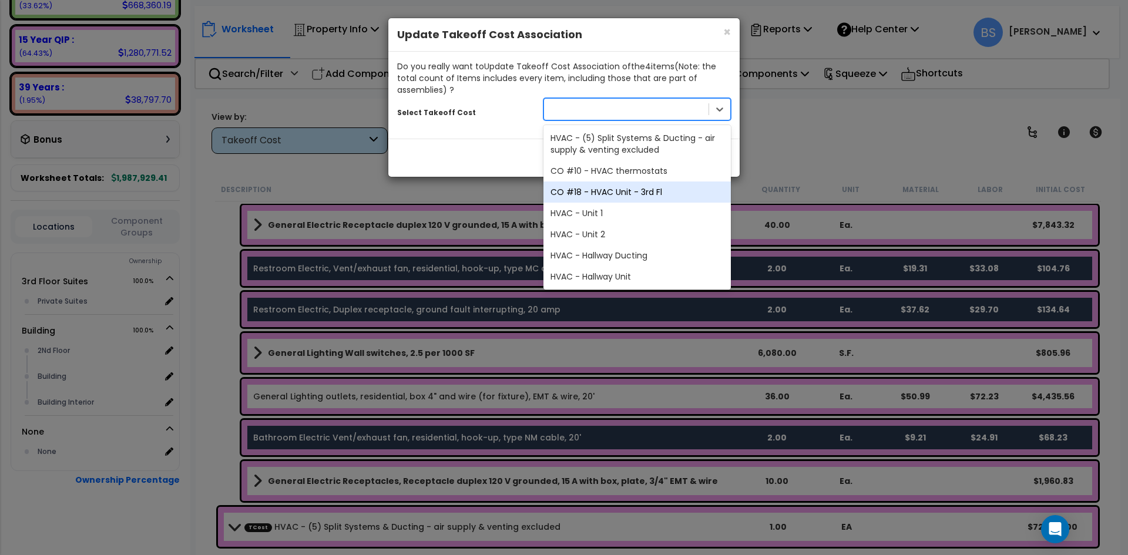
click at [601, 119] on div "hvac" at bounding box center [637, 109] width 187 height 22
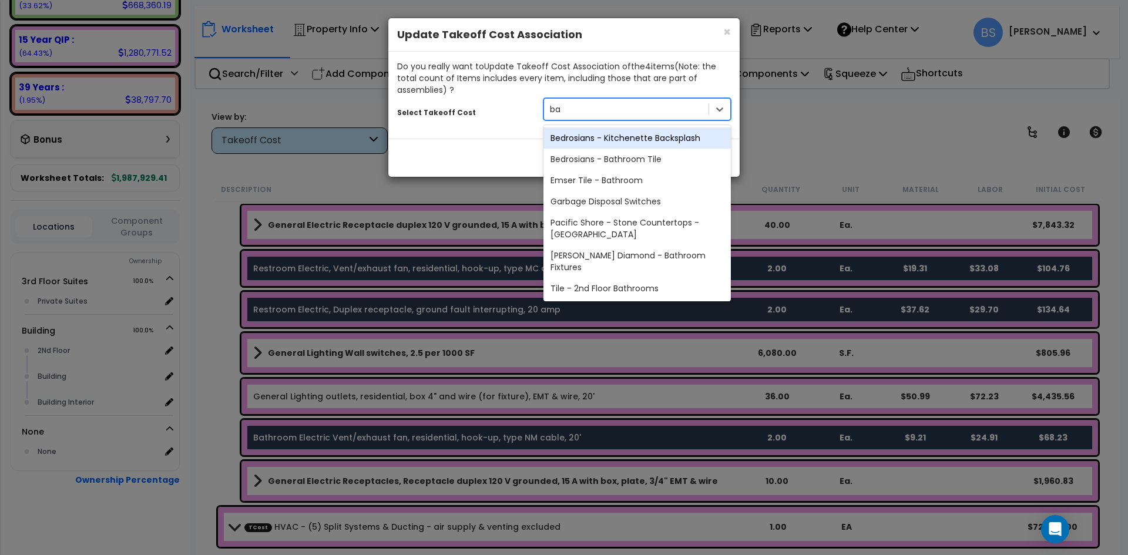
type input "bat"
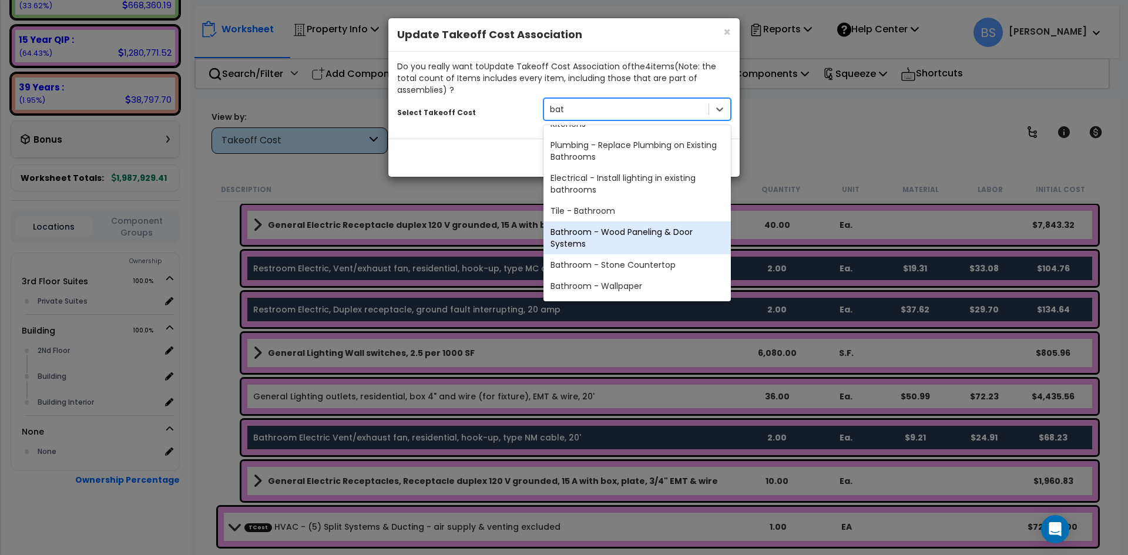
scroll to position [193, 0]
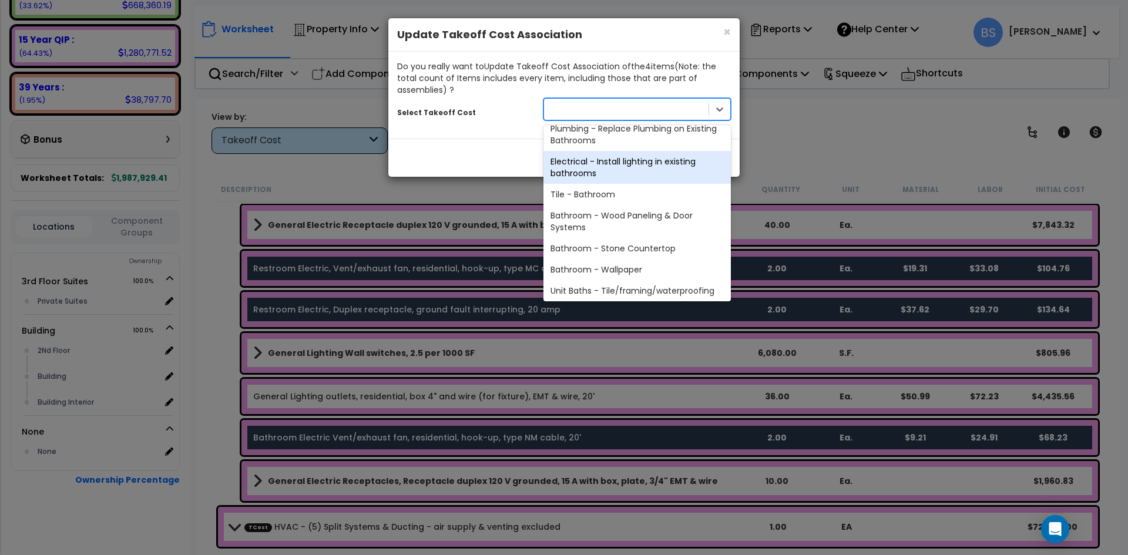
click at [599, 110] on div "bat" at bounding box center [626, 109] width 165 height 19
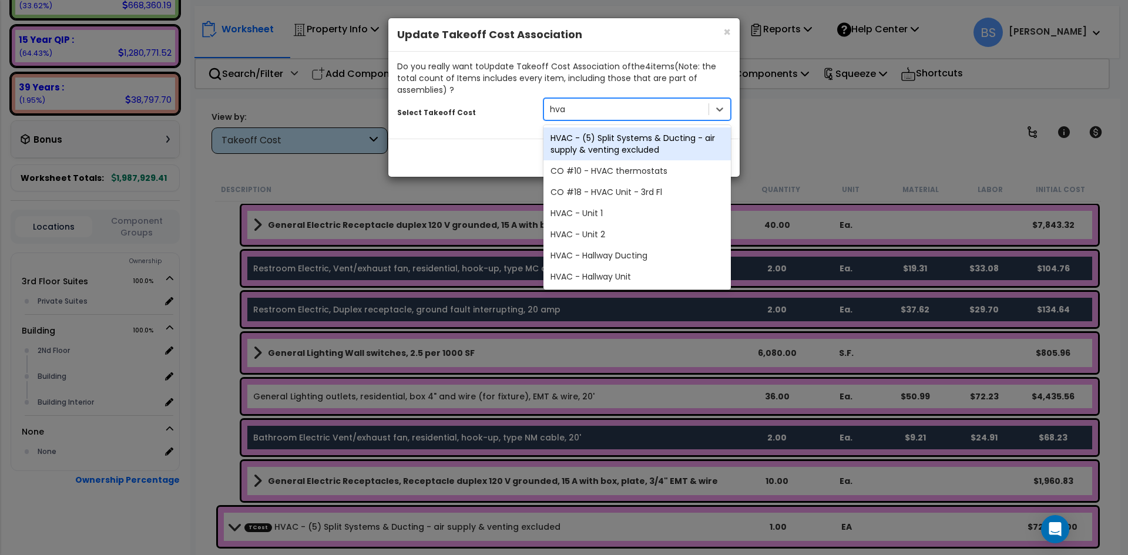
type input "hvac"
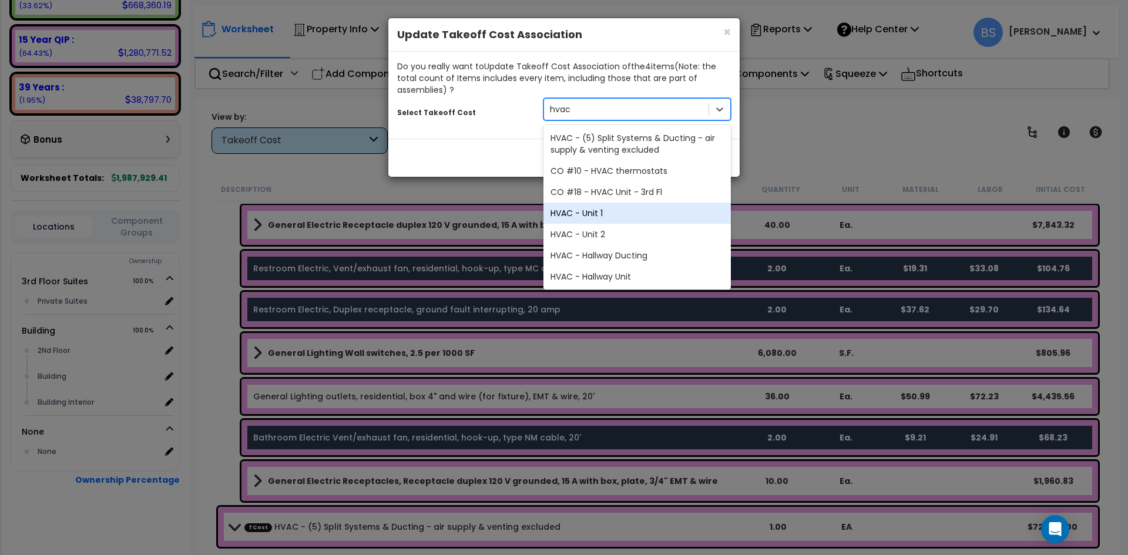
click at [674, 214] on div "HVAC - Unit 1" at bounding box center [637, 213] width 187 height 21
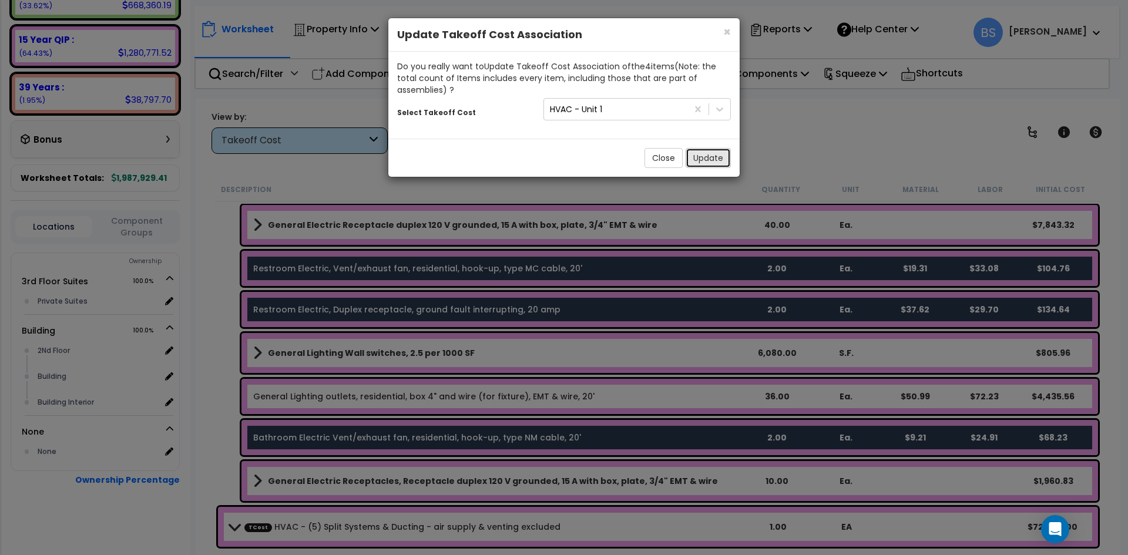
click at [705, 155] on button "Update" at bounding box center [708, 158] width 45 height 20
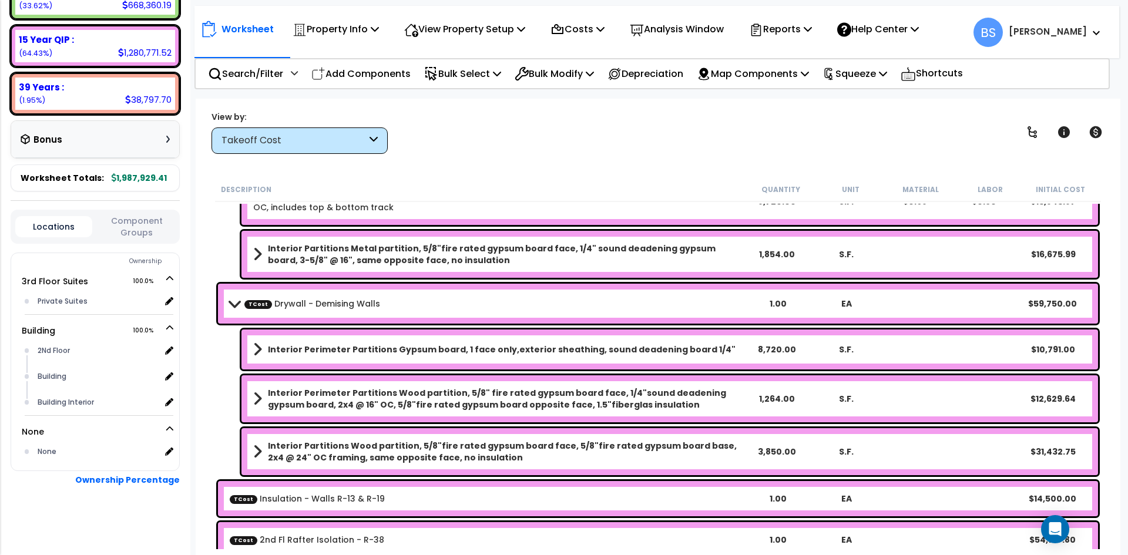
click at [346, 309] on link "TCost Drywall - Demising Walls" at bounding box center [312, 304] width 136 height 12
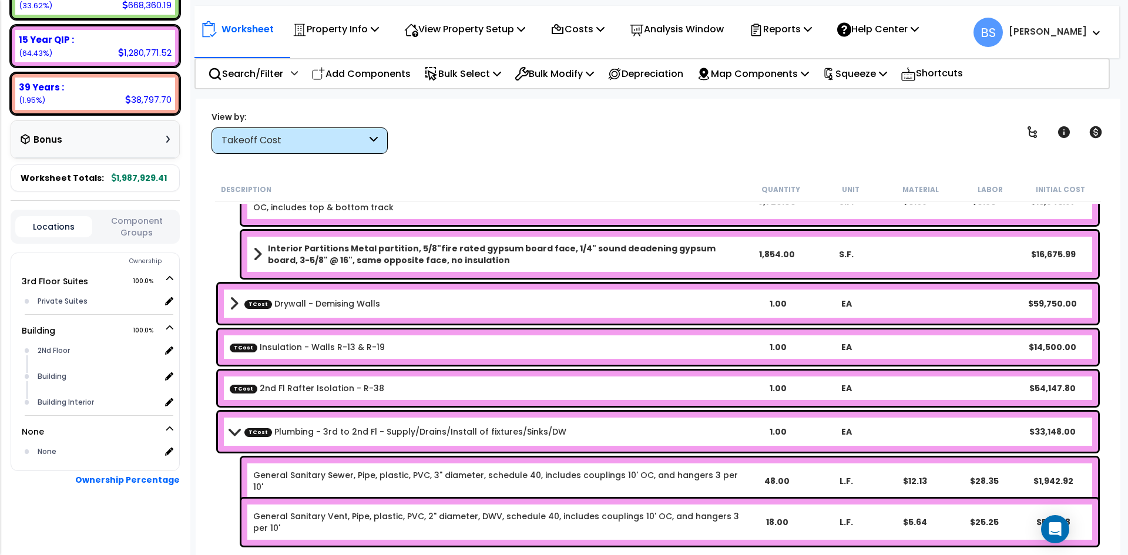
click at [316, 441] on div "TCost Plumbing - 3rd to 2nd Fl - Supply/Drains/Install of fixtures/Sinks/DW 1.0…" at bounding box center [658, 432] width 880 height 40
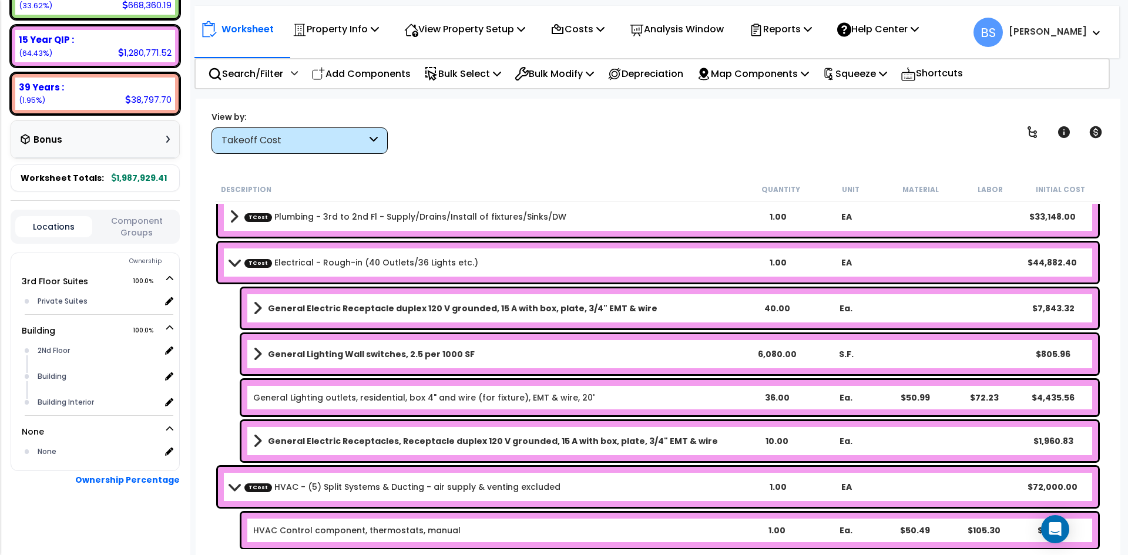
scroll to position [1704, 0]
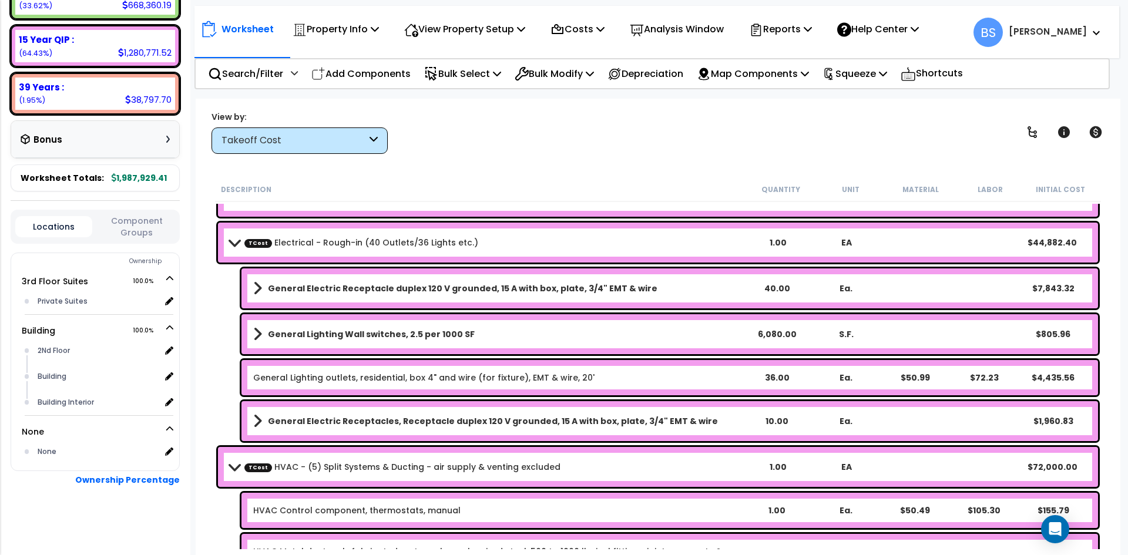
click at [384, 237] on link "TCost Electrical - Rough-in (40 Outlets/36 Lights etc.)" at bounding box center [361, 243] width 234 height 12
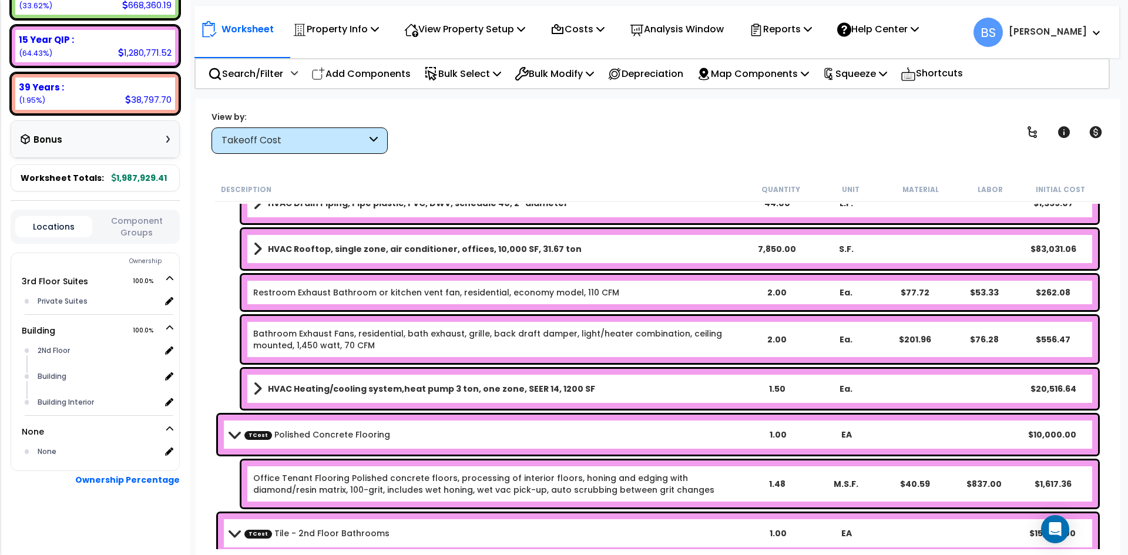
scroll to position [2233, 0]
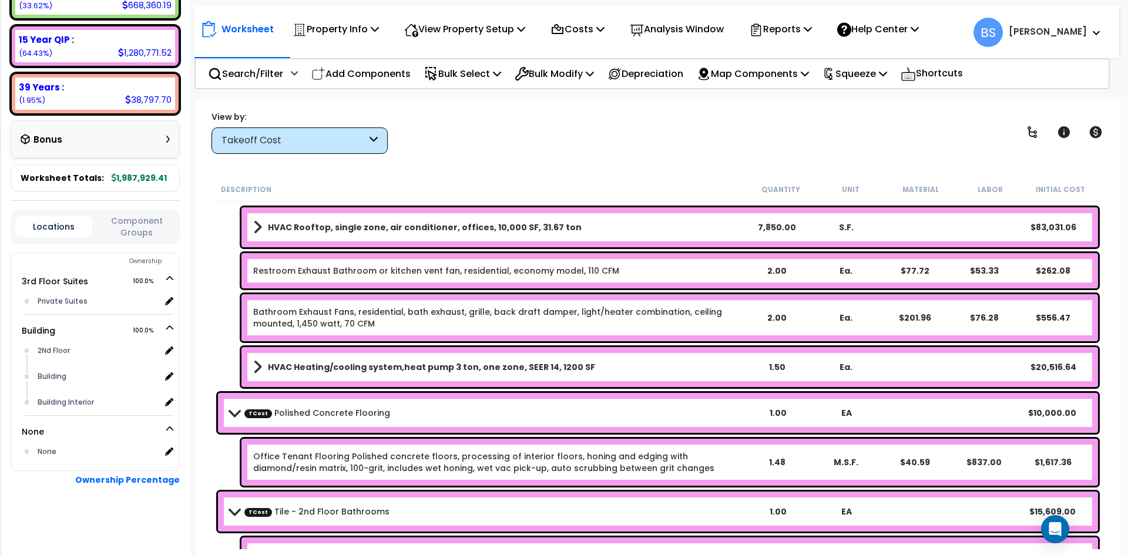
click at [500, 364] on b "HVAC Heating/cooling system,heat pump 3 ton, one zone, SEER 14, 1200 SF" at bounding box center [431, 367] width 327 height 12
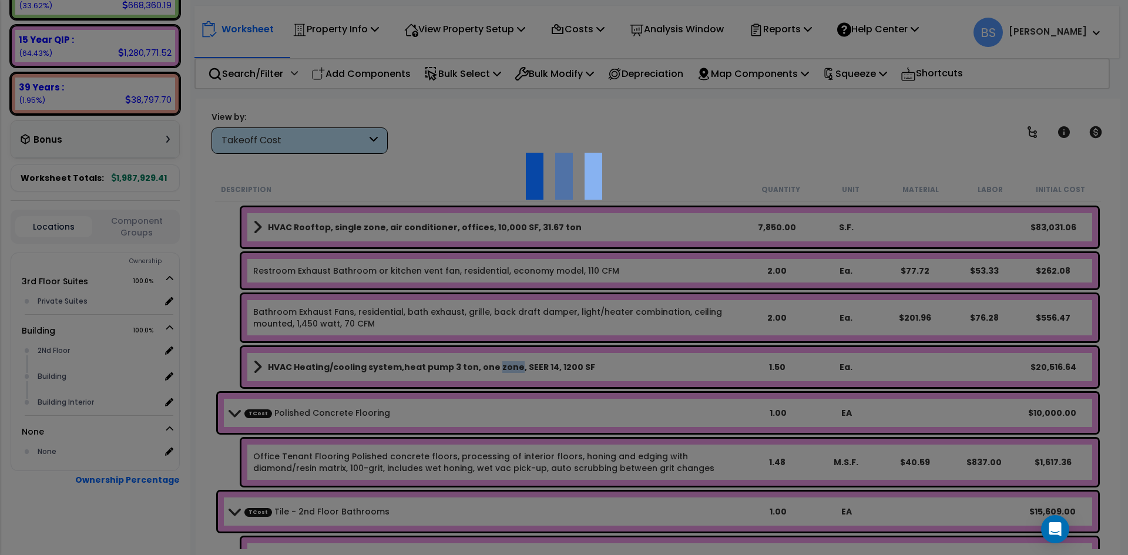
select select "45167941"
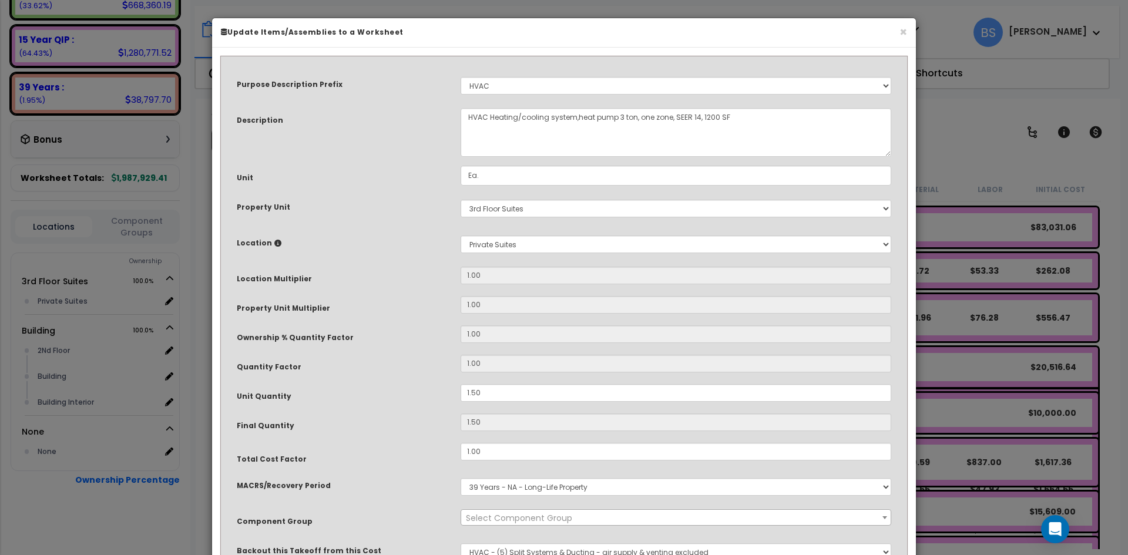
select select "16219"
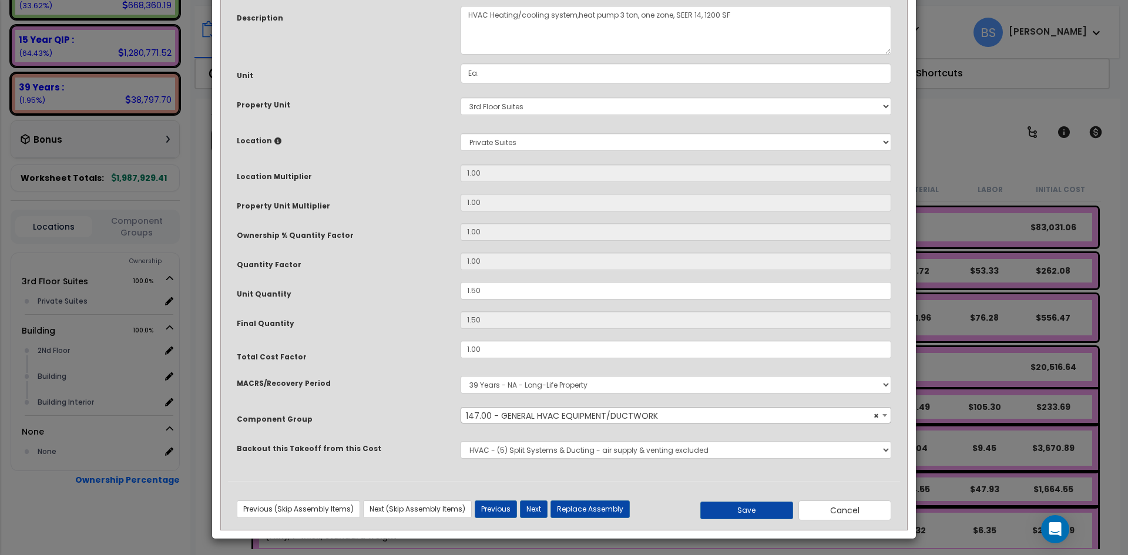
scroll to position [104, 0]
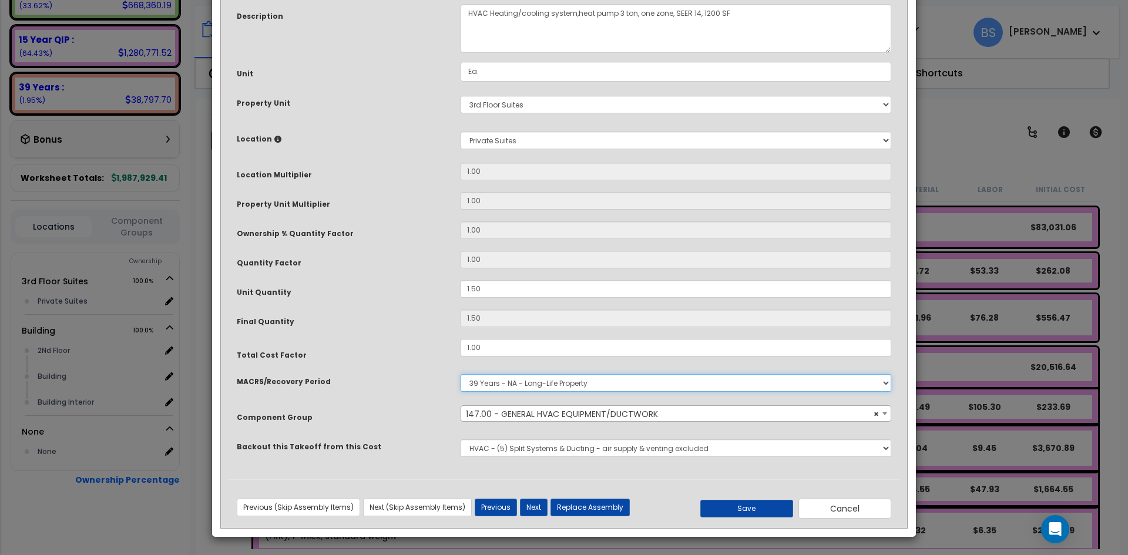
click at [553, 383] on select "Select MACRS/Recovery Period 5 Years - 57.0 - Distributive Trades & Services 5 …" at bounding box center [676, 383] width 431 height 18
click at [415, 397] on div "Purpose Description Prefix Select A/V System A/V System Equipment A/V System Eq…" at bounding box center [564, 219] width 672 height 520
click at [745, 507] on button "Save" at bounding box center [746, 509] width 93 height 18
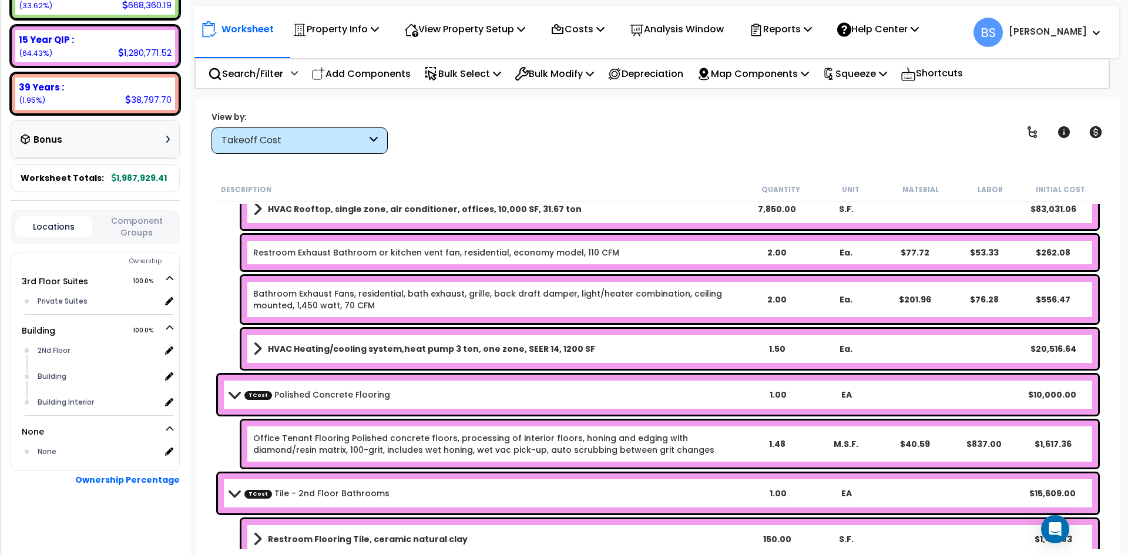
scroll to position [3115, 0]
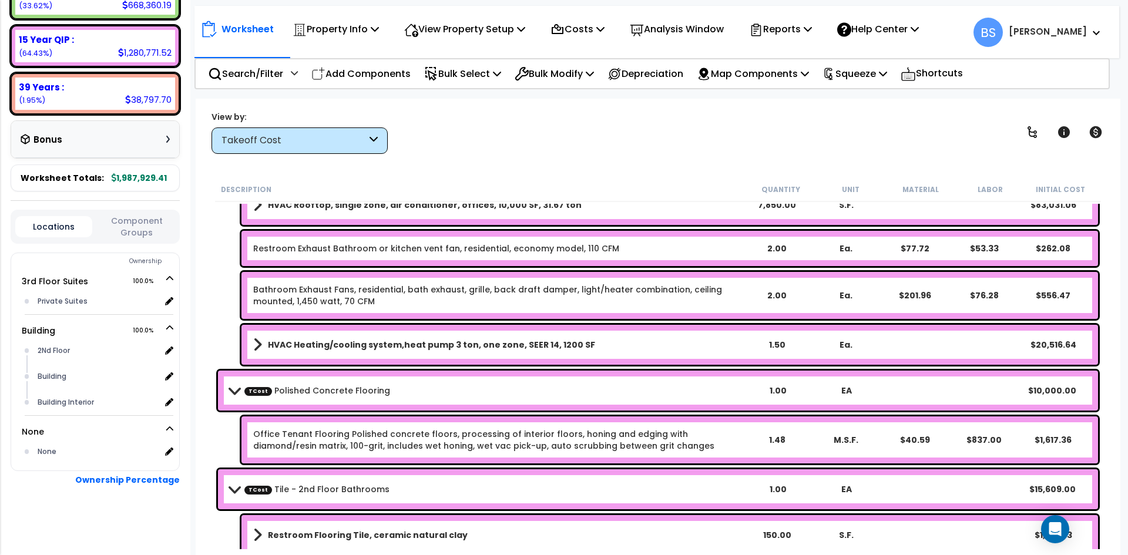
click at [378, 337] on link "HVAC Heating/cooling system,heat pump 3 ton, one zone, SEER 14, 1200 SF" at bounding box center [497, 345] width 488 height 16
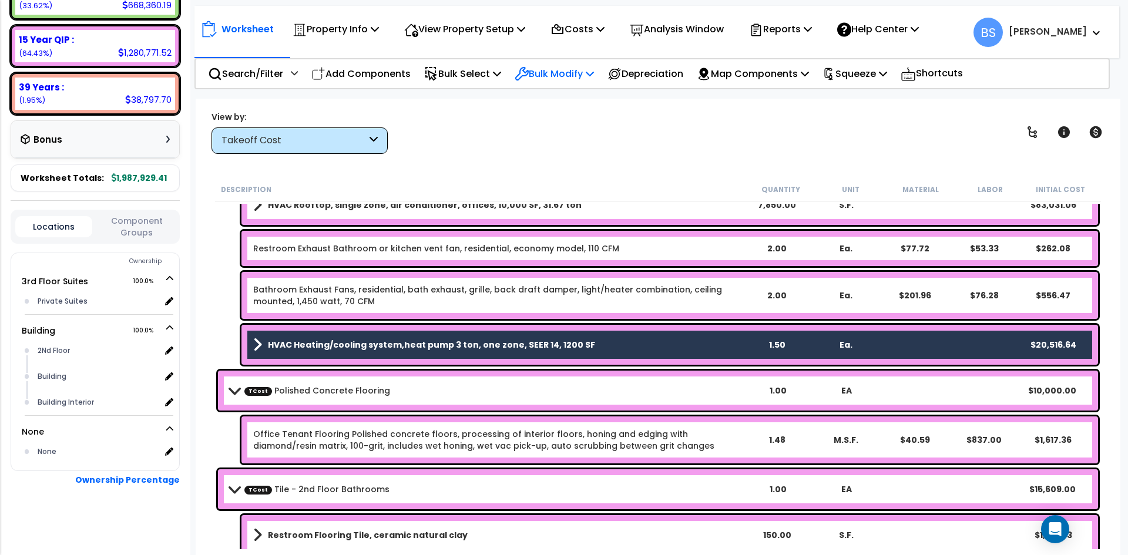
click at [594, 75] on p "Bulk Modify" at bounding box center [554, 74] width 79 height 16
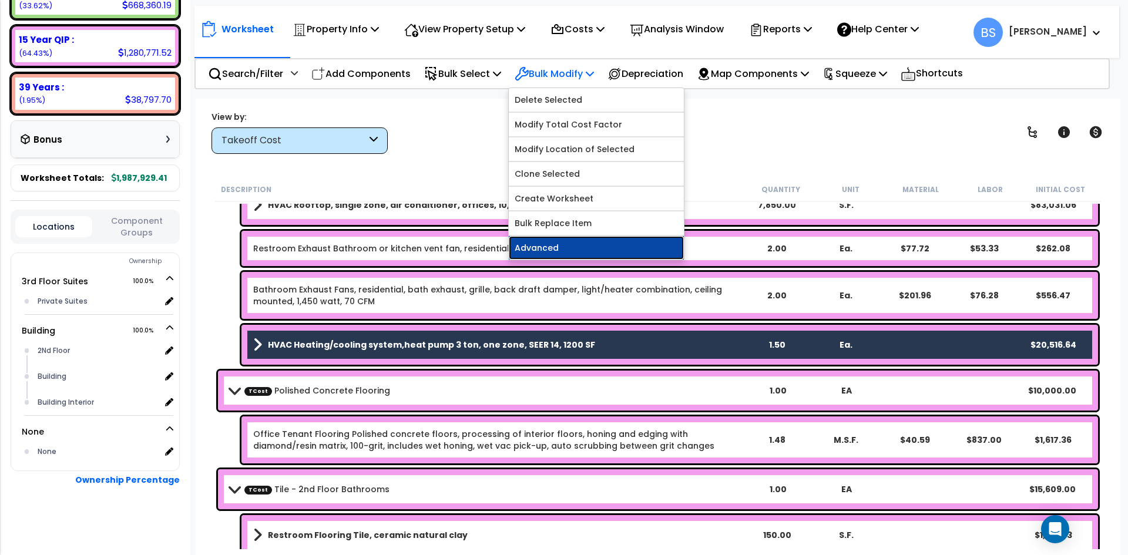
click at [598, 249] on link "Advanced" at bounding box center [596, 248] width 175 height 24
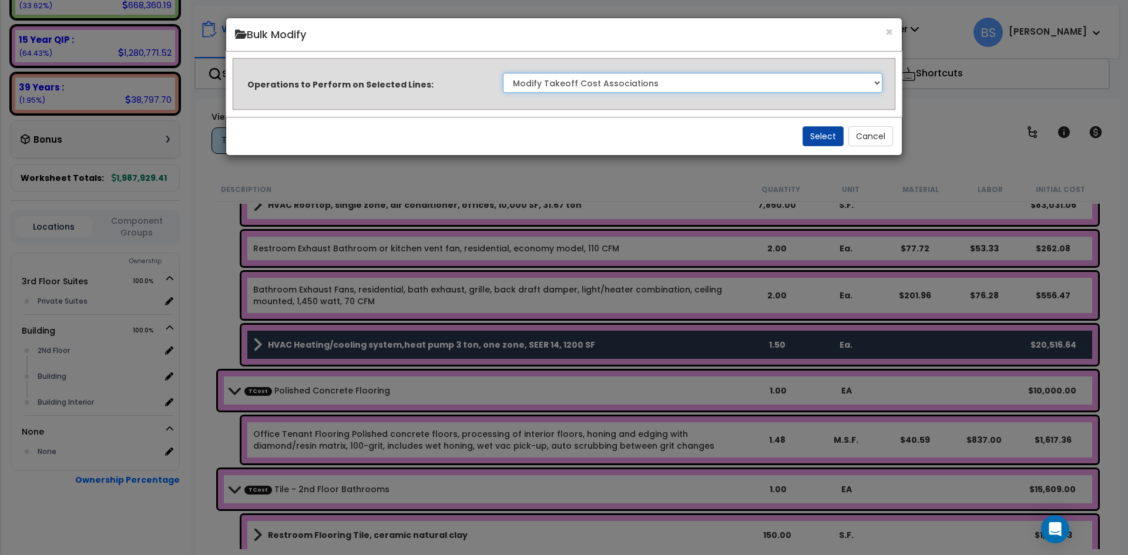
click at [596, 83] on select "Clone Delete Delete Zero Quantities Modify Component Group Modify Recovery Peri…" at bounding box center [693, 83] width 380 height 20
select select "modifyRecoveryPeriod"
click at [503, 73] on select "Clone Delete Delete Zero Quantities Modify Component Group Modify Recovery Peri…" at bounding box center [693, 83] width 380 height 20
click at [822, 139] on button "Select" at bounding box center [823, 136] width 41 height 20
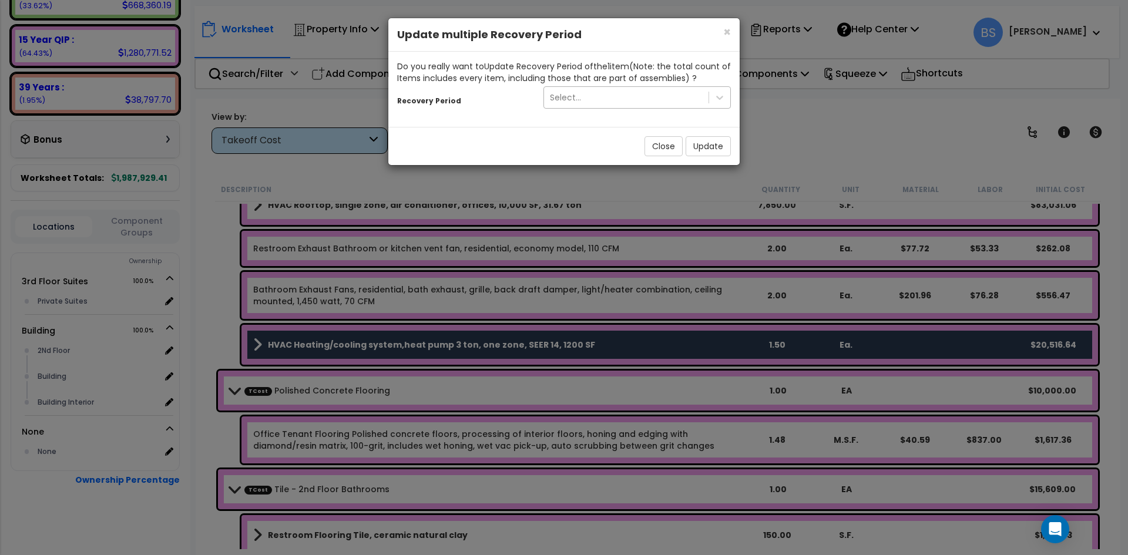
click at [693, 102] on div "Select..." at bounding box center [626, 97] width 165 height 19
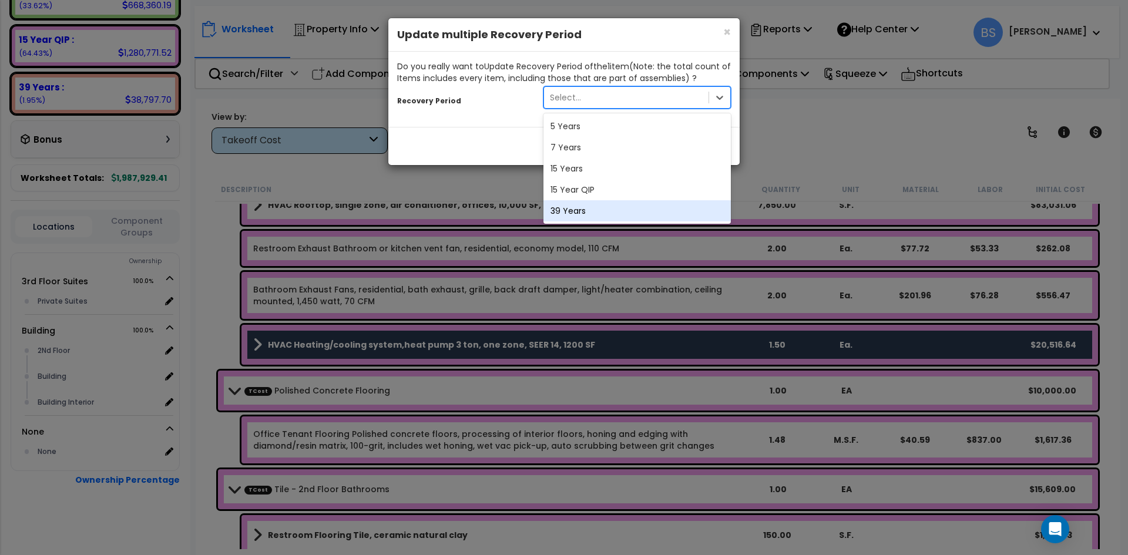
click at [618, 200] on div "39 Years" at bounding box center [637, 210] width 187 height 21
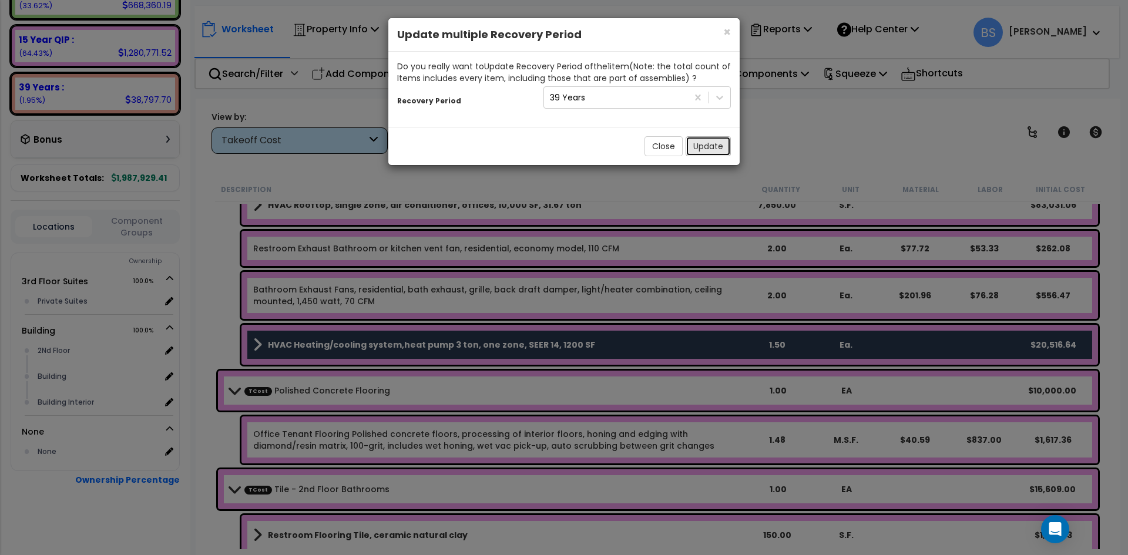
click at [702, 142] on button "Update" at bounding box center [708, 146] width 45 height 20
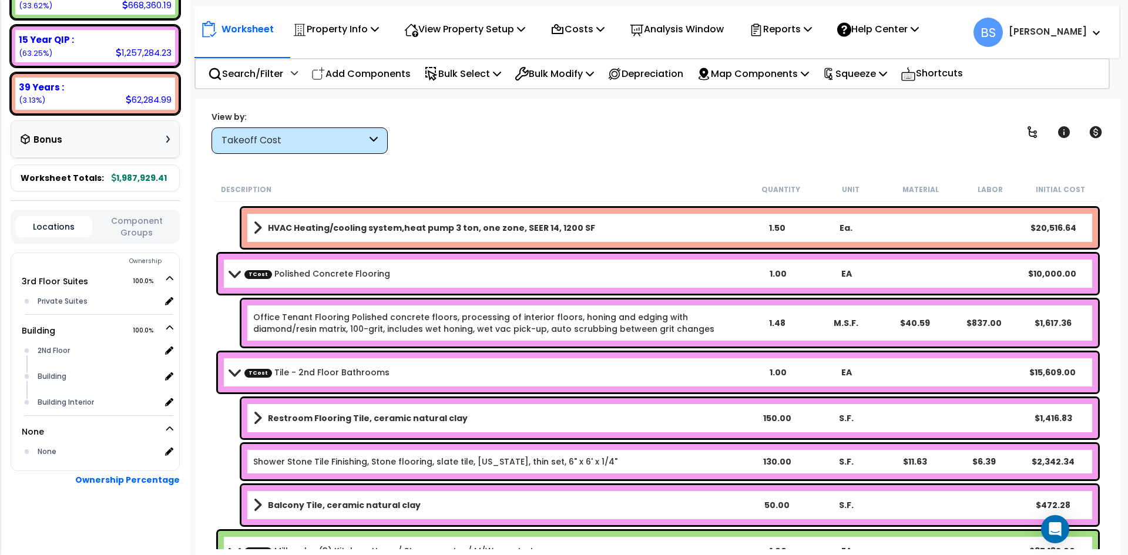
scroll to position [3232, 0]
click at [336, 465] on link "Shower Stone Tile Finishing, Stone flooring, slate tile, [US_STATE], thin set, …" at bounding box center [435, 461] width 364 height 12
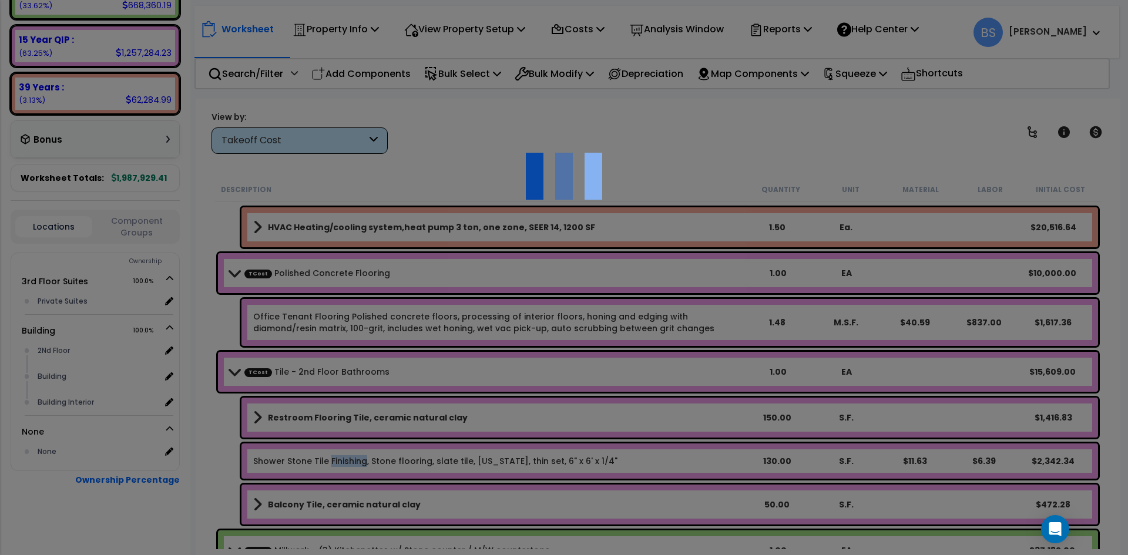
select select "45167943"
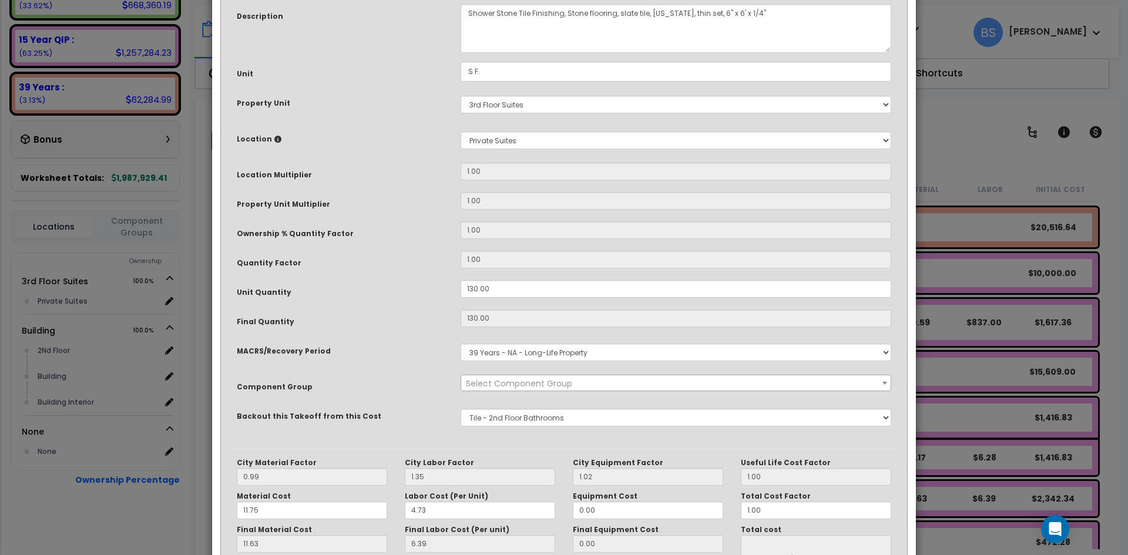
scroll to position [0, 0]
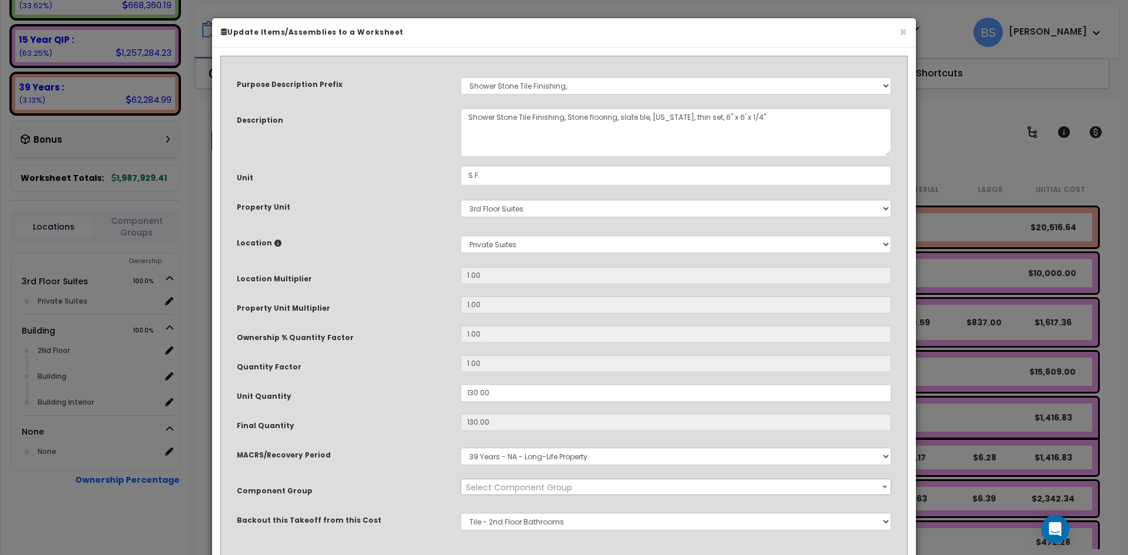
select select "15298"
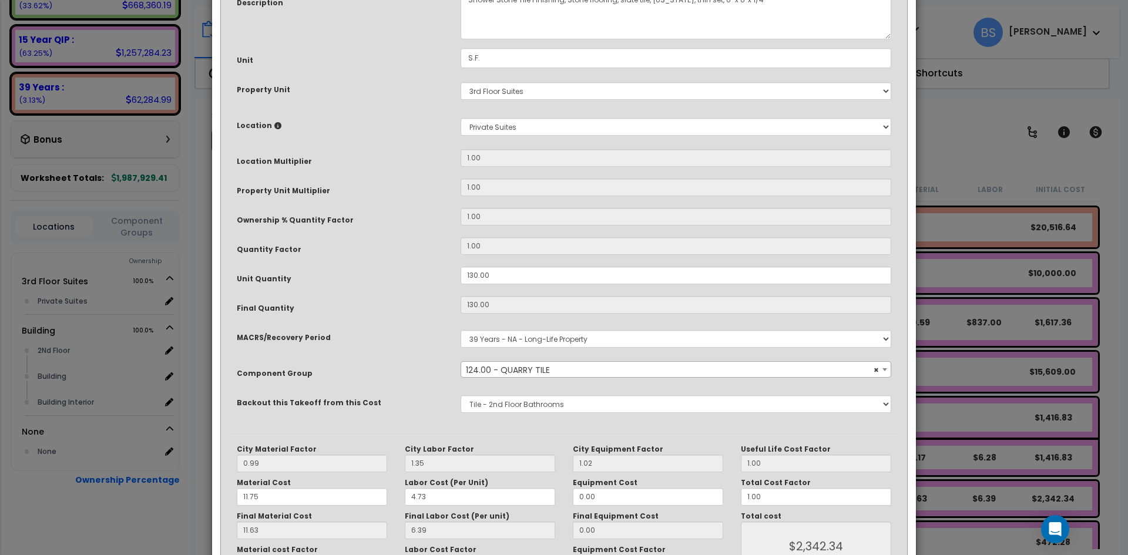
scroll to position [176, 0]
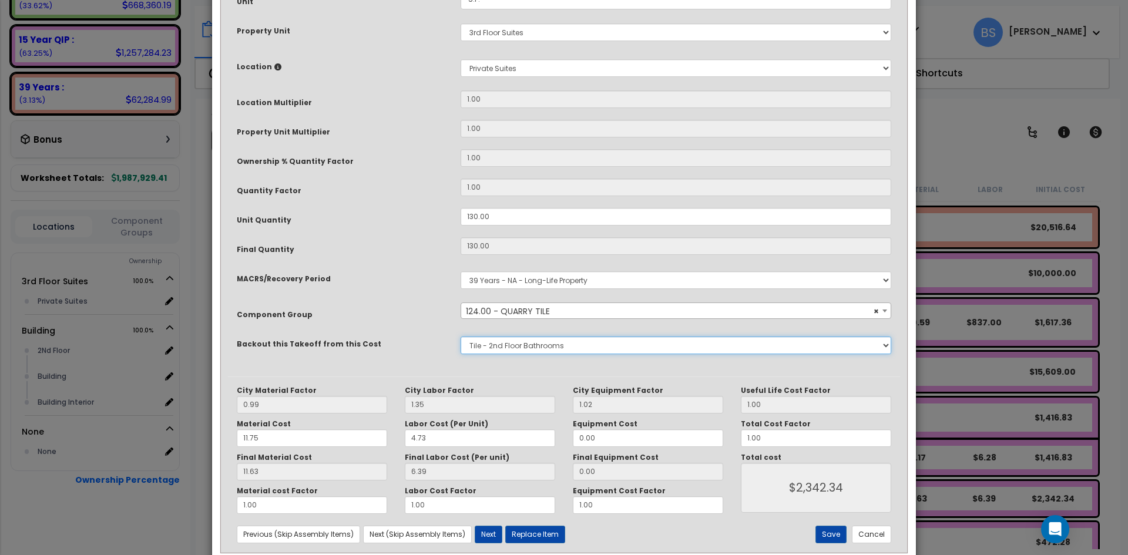
click at [517, 348] on select "None Bedrosians - Kitchenette Backsplash Bedrosians - Bathroom Tile [DOMAIN_NAM…" at bounding box center [676, 346] width 431 height 18
select select "45167882"
click at [461, 337] on select "None Bedrosians - Kitchenette Backsplash Bedrosians - Bathroom Tile [DOMAIN_NAM…" at bounding box center [676, 346] width 431 height 18
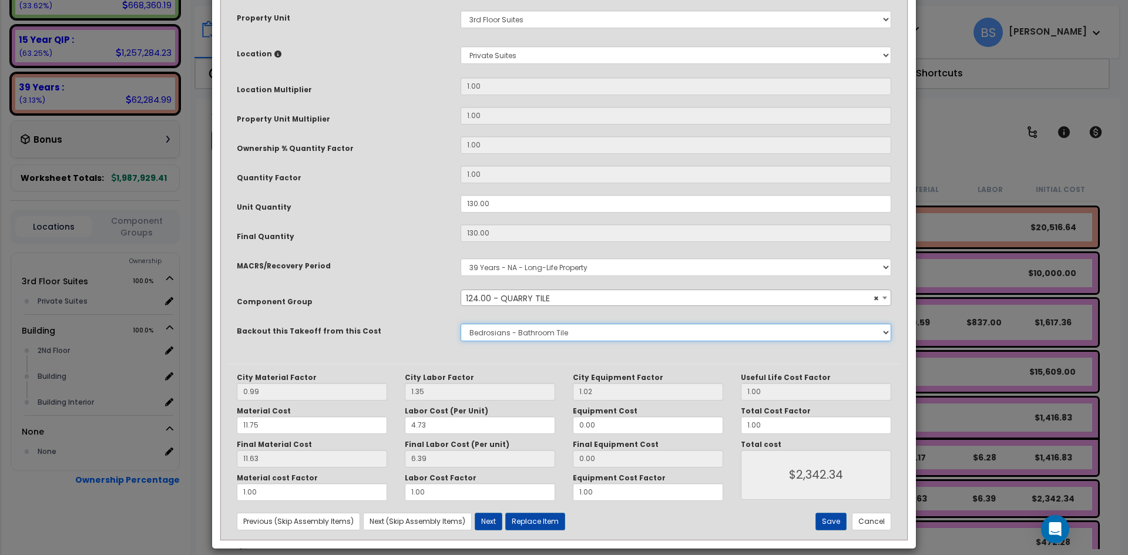
scroll to position [201, 0]
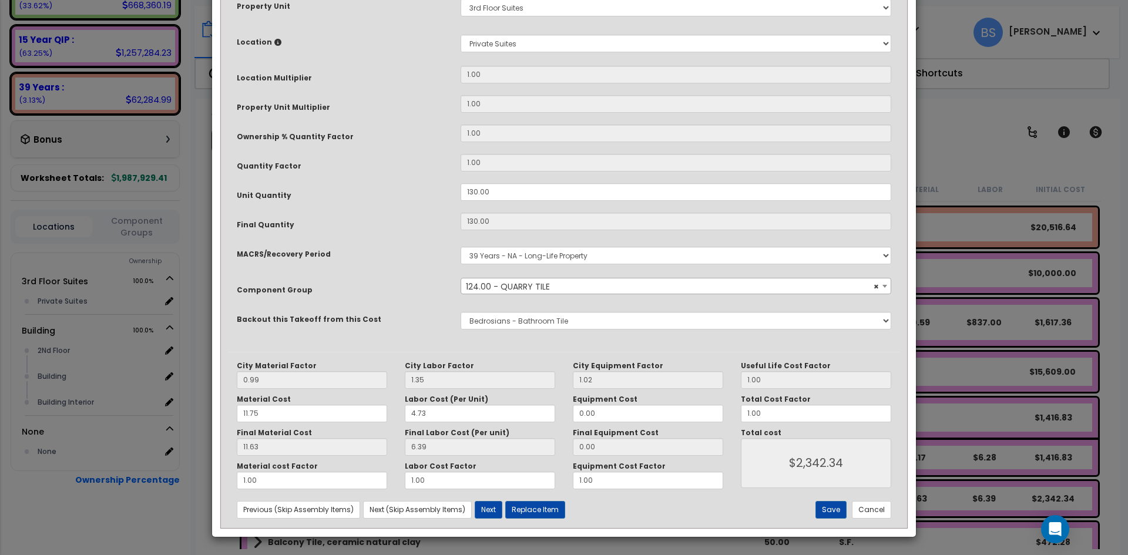
click at [833, 521] on div "City Material Factor 0.99 City Labor Factor 1.35 City Equipment Factor 1.02 Mat…" at bounding box center [564, 440] width 672 height 176
click at [832, 509] on button "Save" at bounding box center [831, 510] width 31 height 18
type input "2342.34"
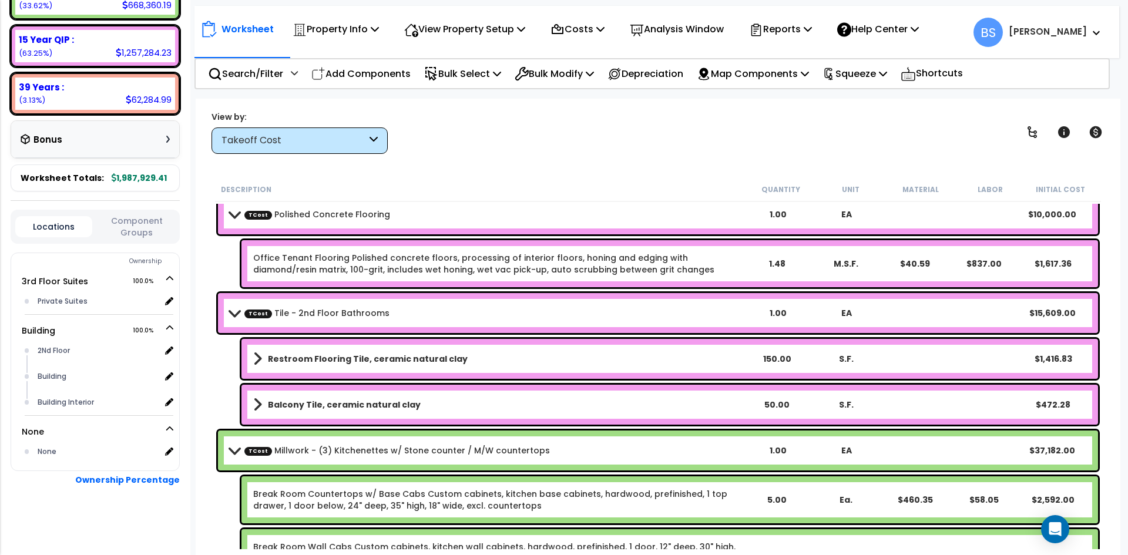
scroll to position [3291, 0]
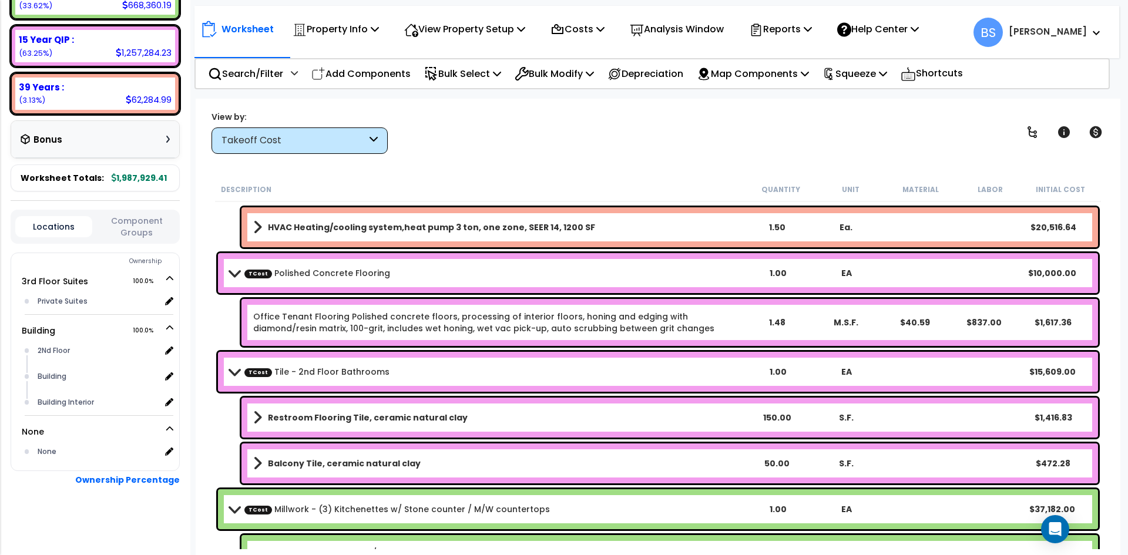
click at [772, 417] on div "150.00" at bounding box center [777, 418] width 66 height 12
click at [769, 465] on div "50.00" at bounding box center [777, 464] width 66 height 12
click at [223, 443] on div "Balcony Tile, ceramic natural clay 250 S.F. $472.28" at bounding box center [658, 464] width 886 height 46
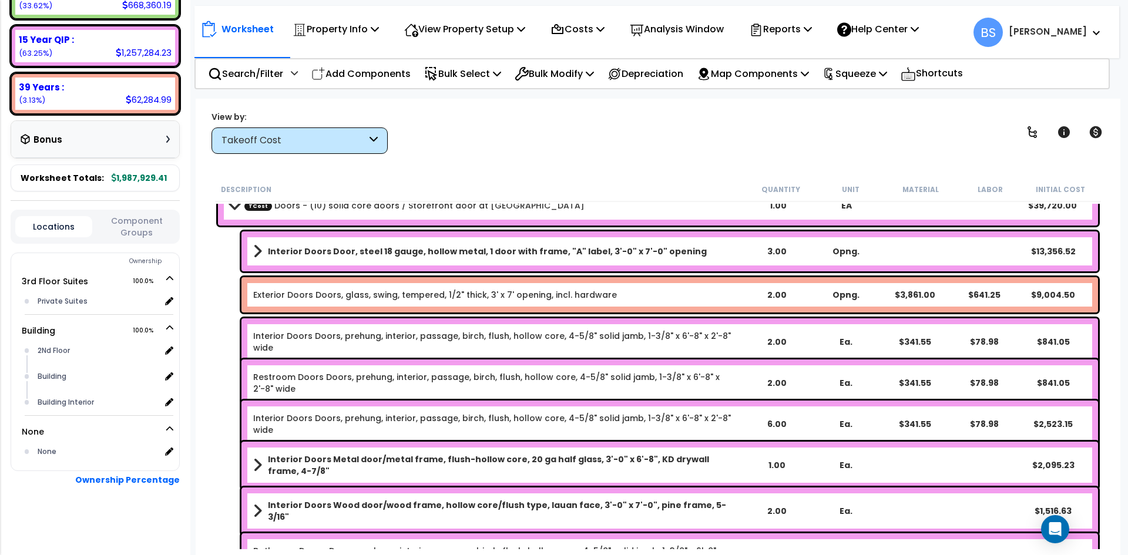
scroll to position [4172, 0]
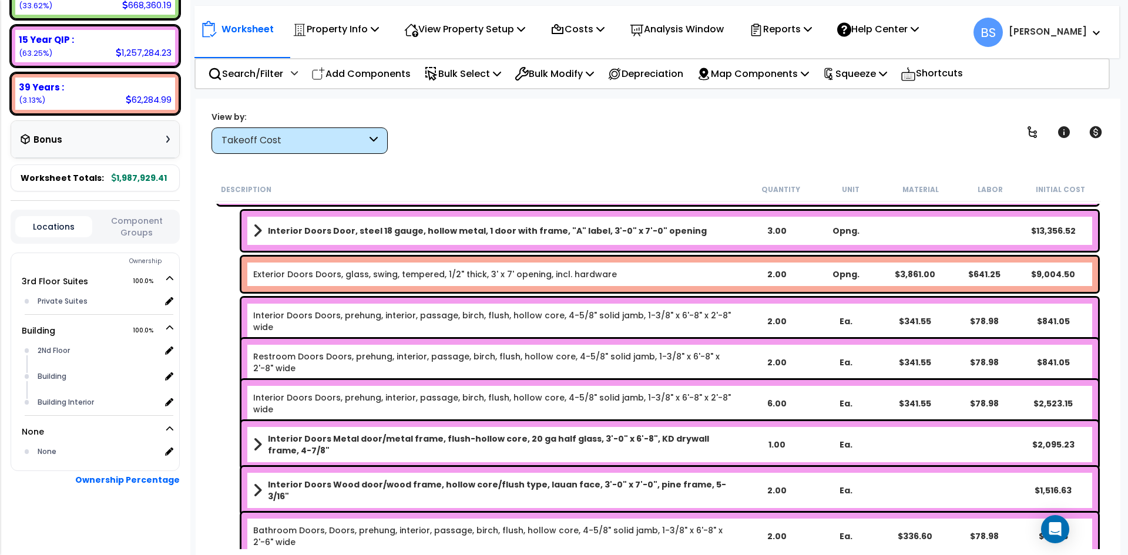
click at [333, 447] on link "Interior Doors Metal door/metal frame, flush-hollow core, 20 ga half glass, 3'-…" at bounding box center [497, 445] width 488 height 24
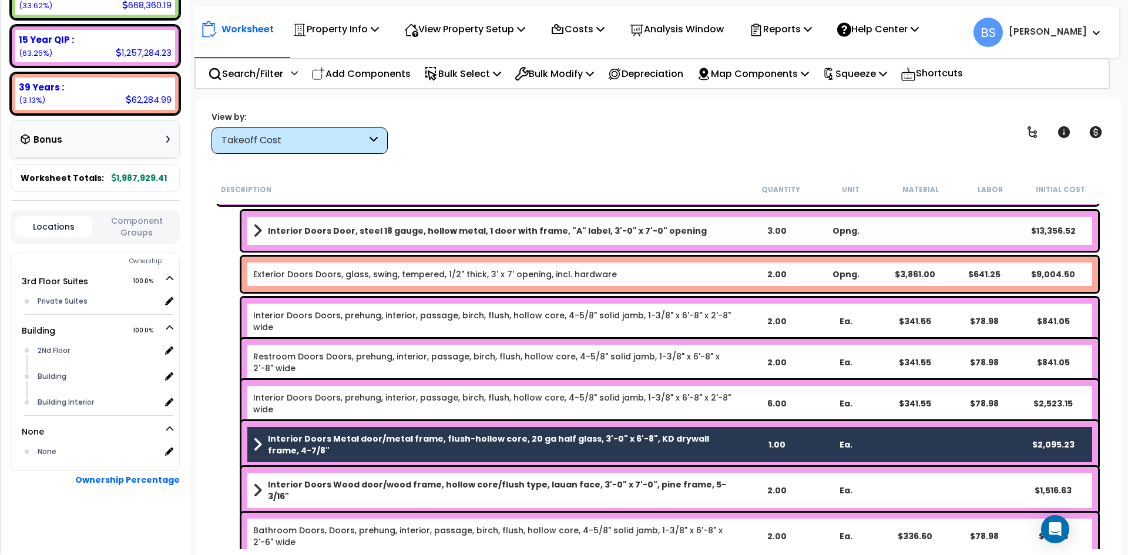
click at [327, 488] on b "Interior Doors Wood door/wood frame, hollow core/flush type, lauan face, 3'-0" …" at bounding box center [505, 491] width 474 height 24
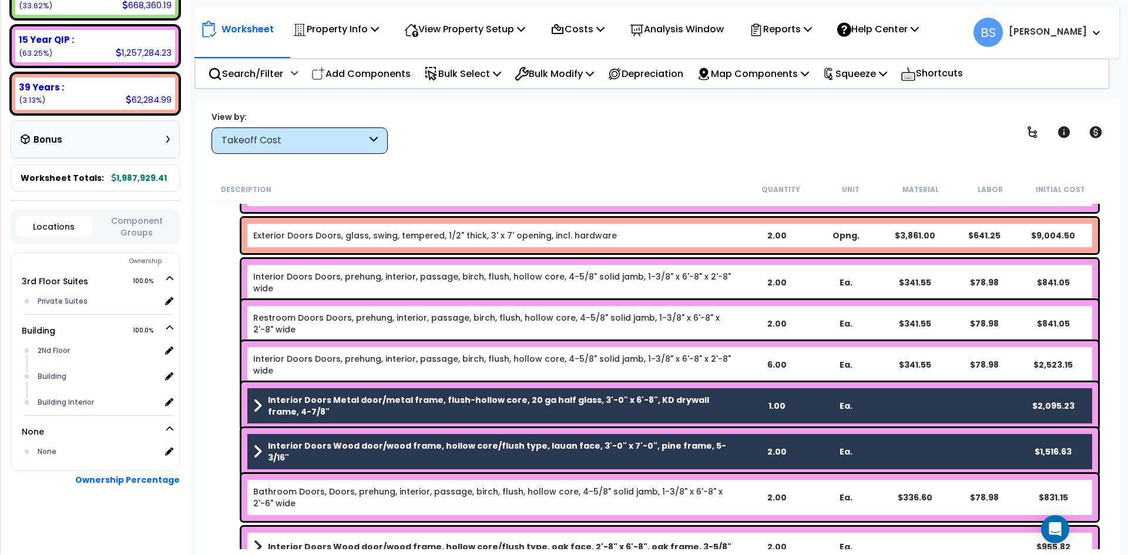
scroll to position [4231, 0]
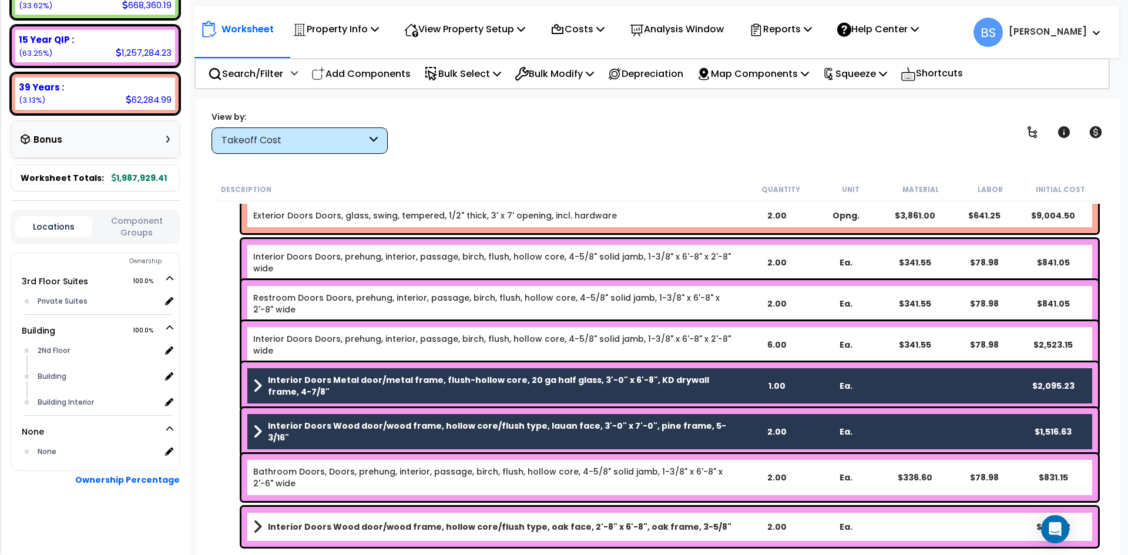
click at [344, 469] on link "Bathroom Doors, Doors, prehung, interior, passage, birch, flush, hollow core, 4…" at bounding box center [497, 478] width 488 height 24
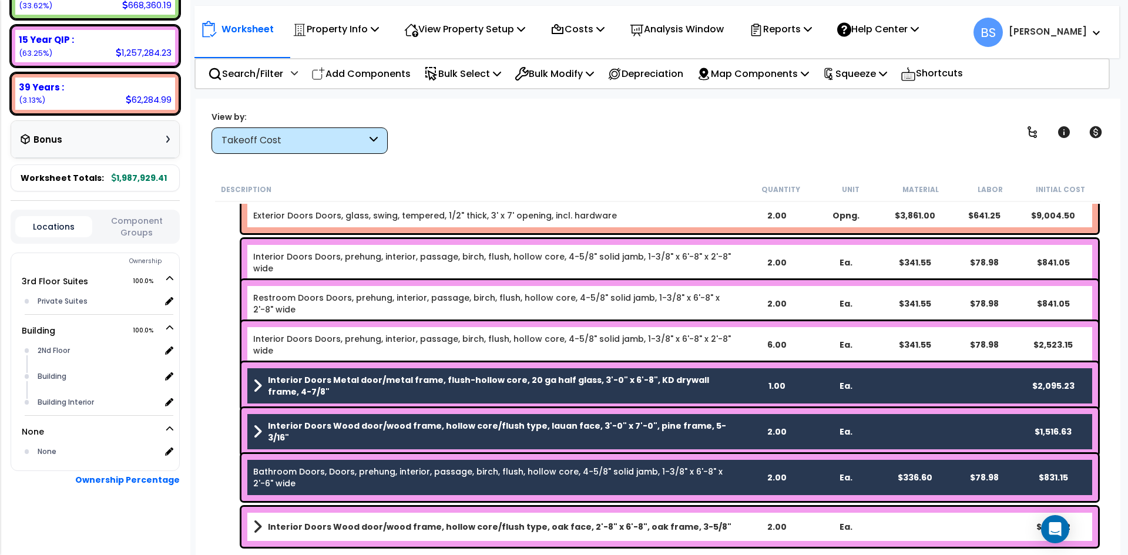
click at [331, 527] on b "Interior Doors Wood door/wood frame, hollow core/flush type, oak face, 2'-8" x …" at bounding box center [500, 527] width 464 height 12
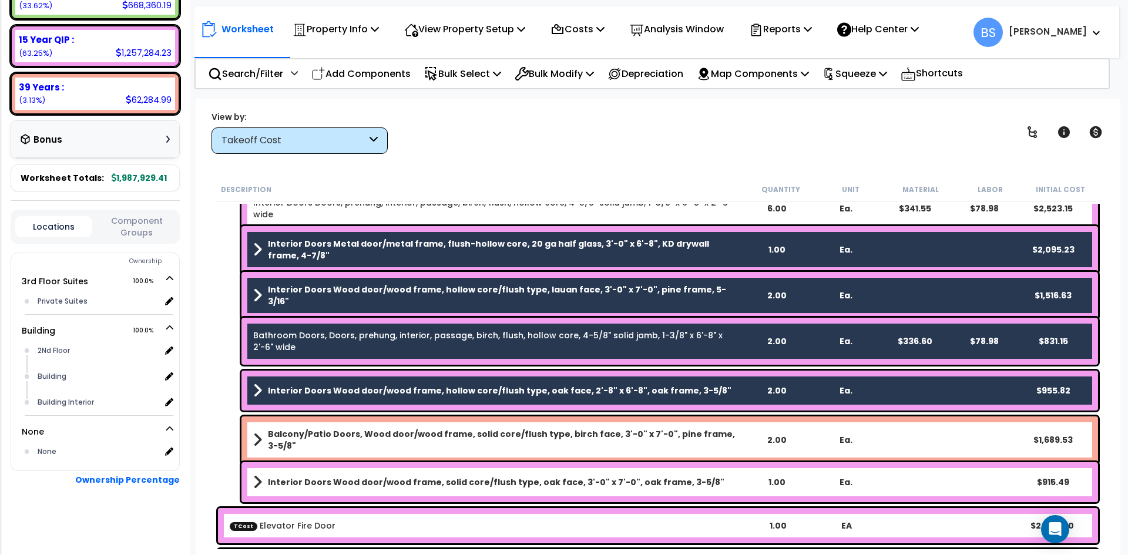
scroll to position [4407, 0]
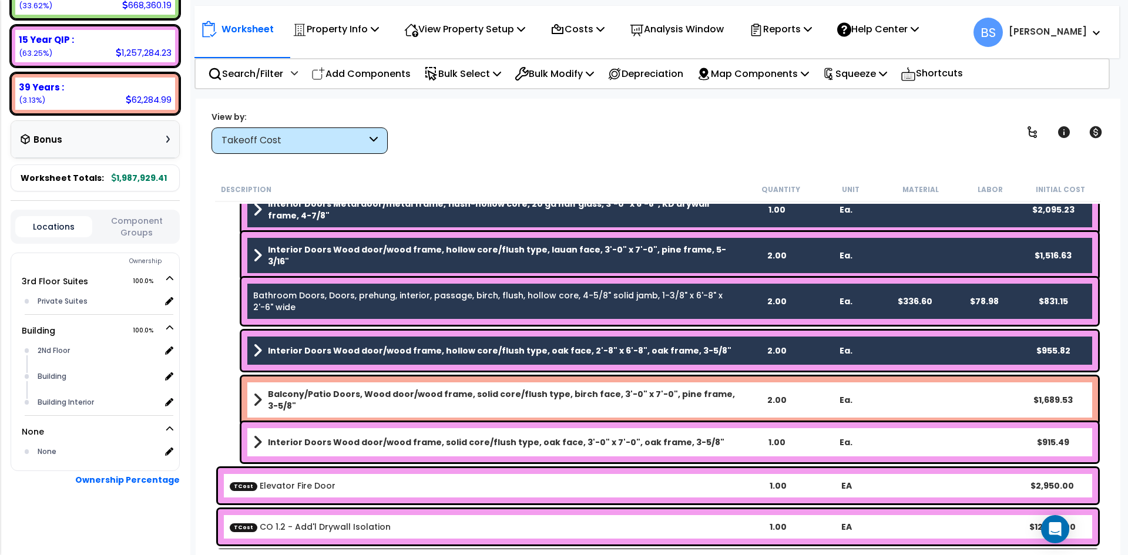
click at [340, 405] on div "Balcony/Patio Doors, Wood door/wood frame, solid core/flush type, birch face, 3…" at bounding box center [670, 400] width 857 height 47
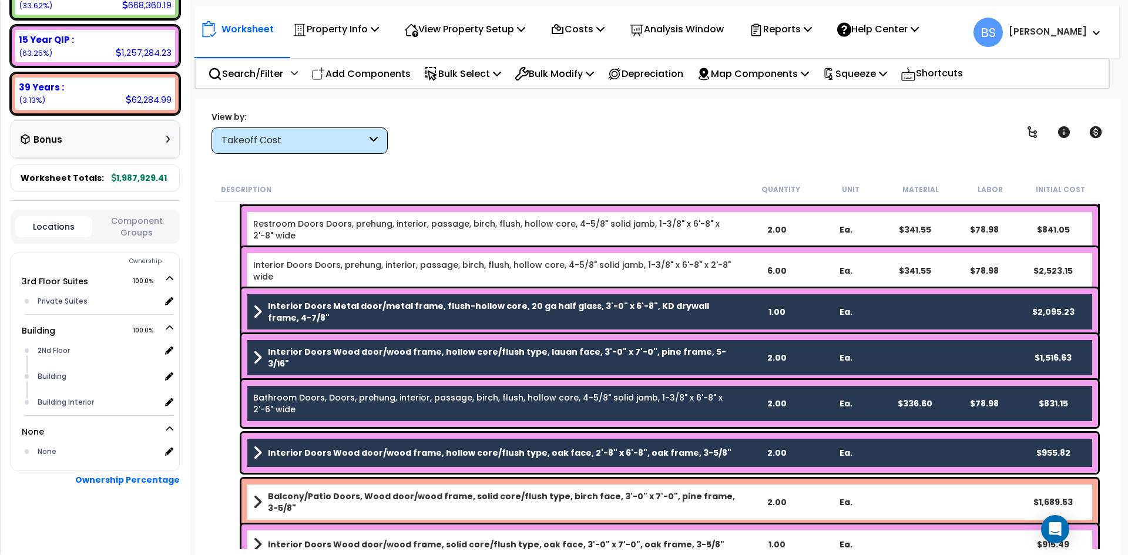
scroll to position [4349, 0]
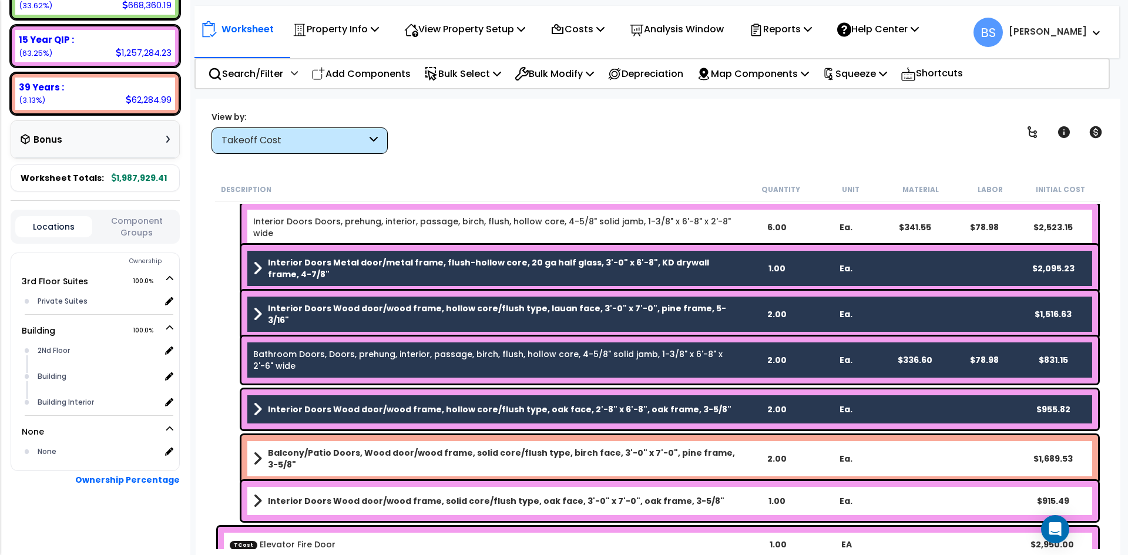
click at [427, 452] on b "Balcony/Patio Doors, Wood door/wood frame, solid core/flush type, birch face, 3…" at bounding box center [505, 459] width 474 height 24
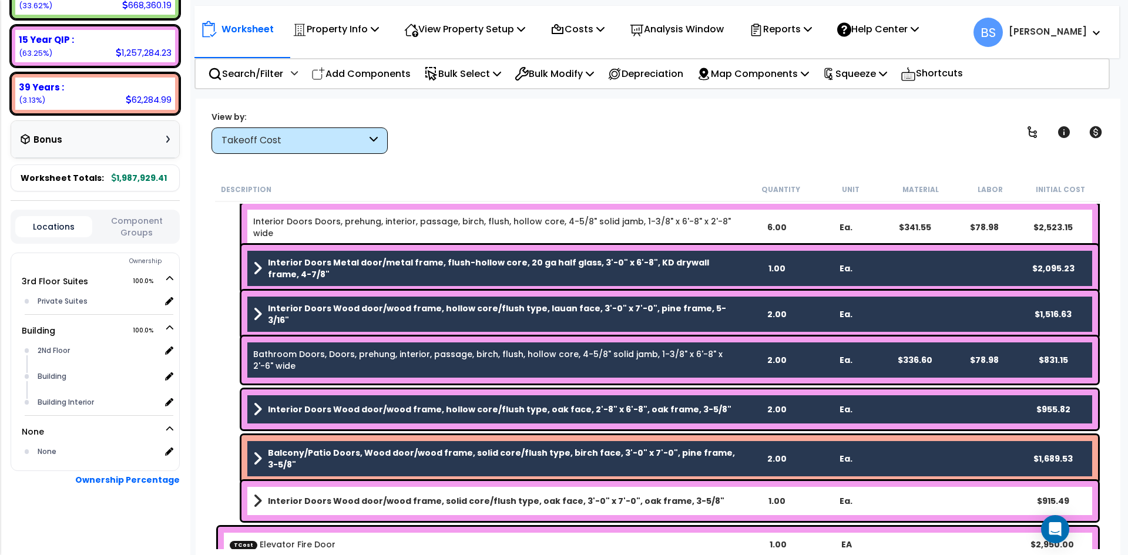
click at [411, 502] on b "Interior Doors Wood door/wood frame, solid core/flush type, oak face, 3'-0" x 7…" at bounding box center [496, 501] width 457 height 12
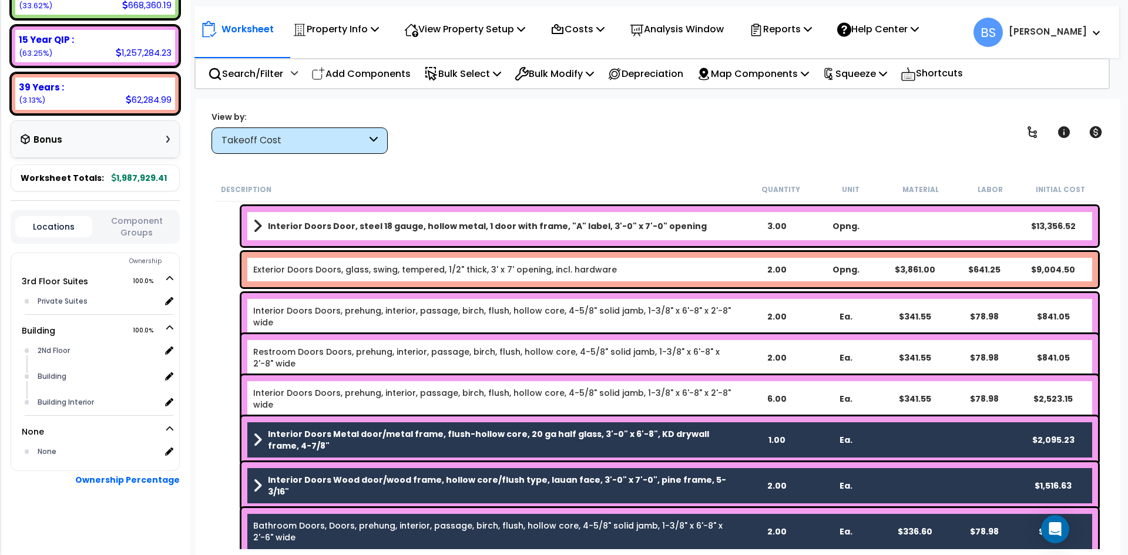
scroll to position [4172, 0]
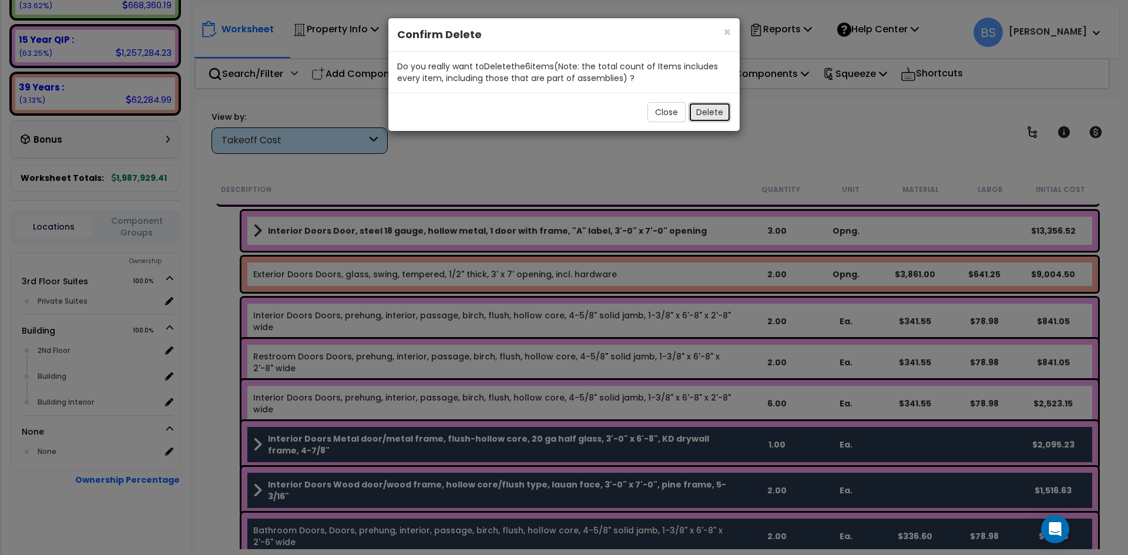
click at [708, 112] on button "Delete" at bounding box center [710, 112] width 42 height 20
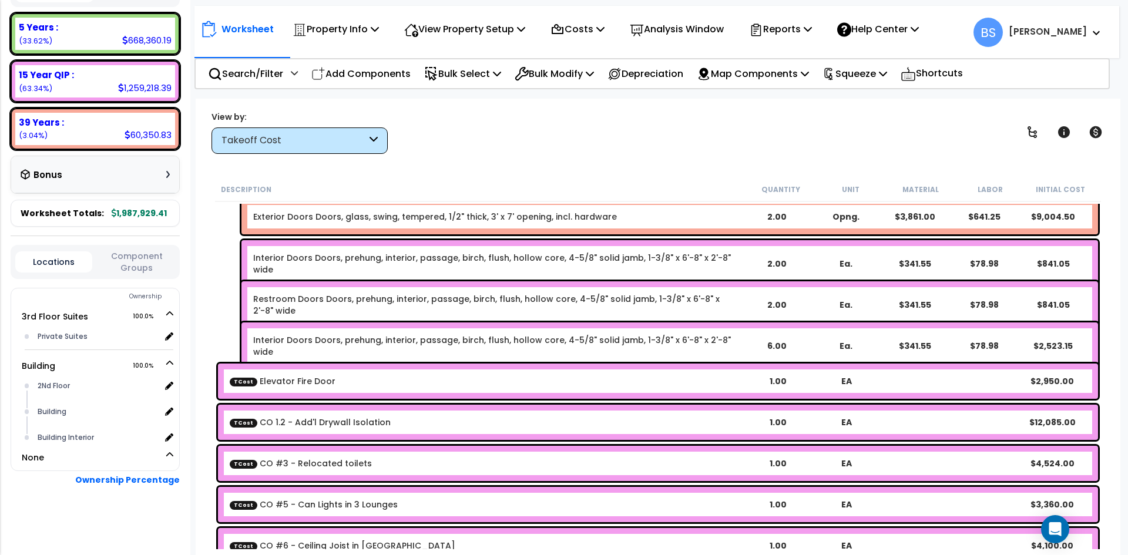
scroll to position [4231, 0]
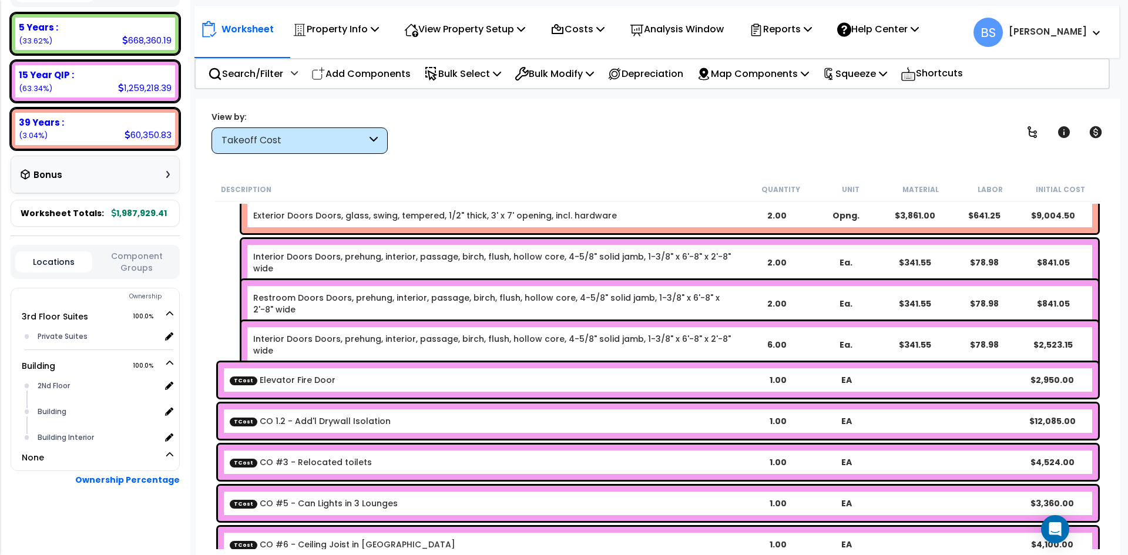
click at [360, 378] on b "TCost Elevator Fire Door" at bounding box center [487, 380] width 514 height 12
click at [324, 426] on link "TCost CO 1.2 - Add'l Drywall Isolation" at bounding box center [310, 421] width 161 height 12
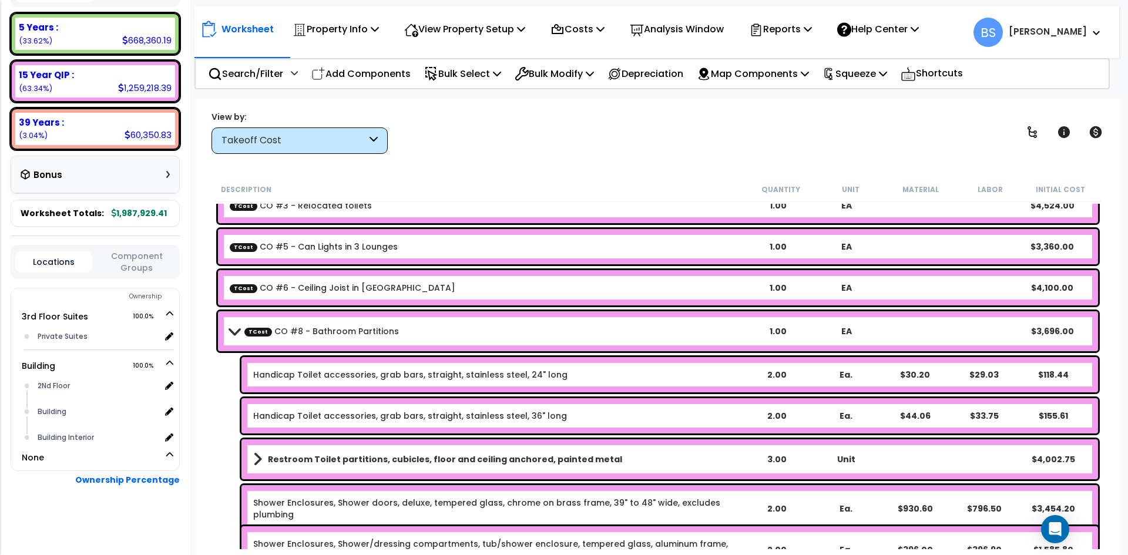
scroll to position [4525, 0]
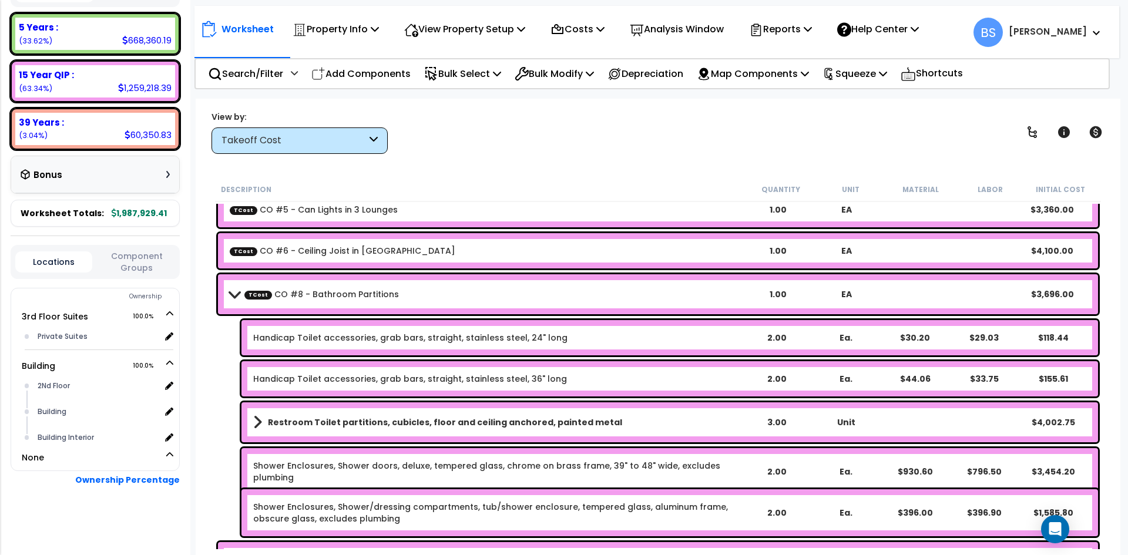
click at [383, 469] on link "Shower Enclosures, Shower doors, deluxe, tempered glass, chrome on brass frame,…" at bounding box center [497, 472] width 488 height 24
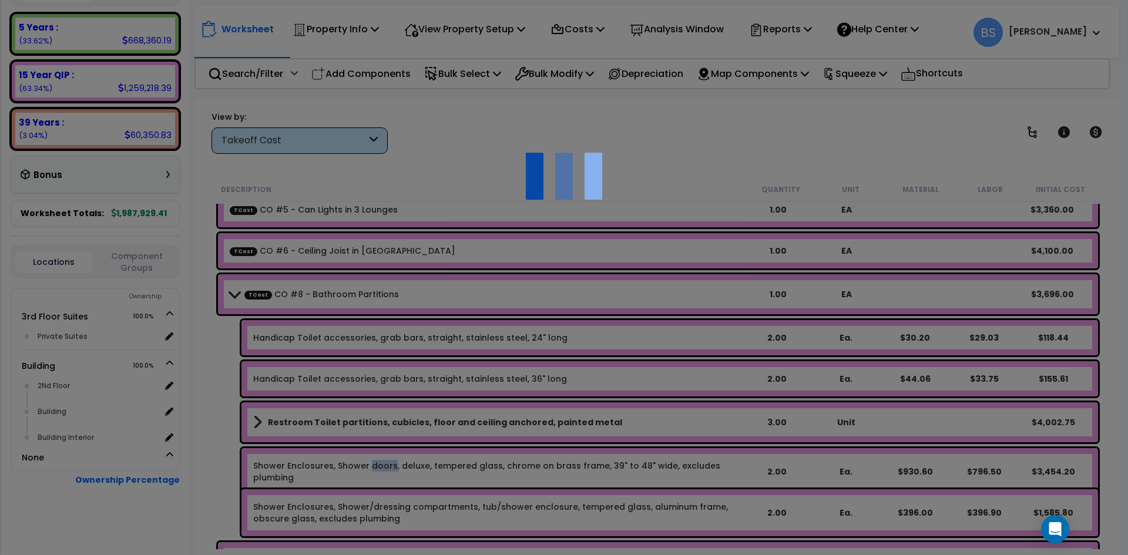
select select "45167951"
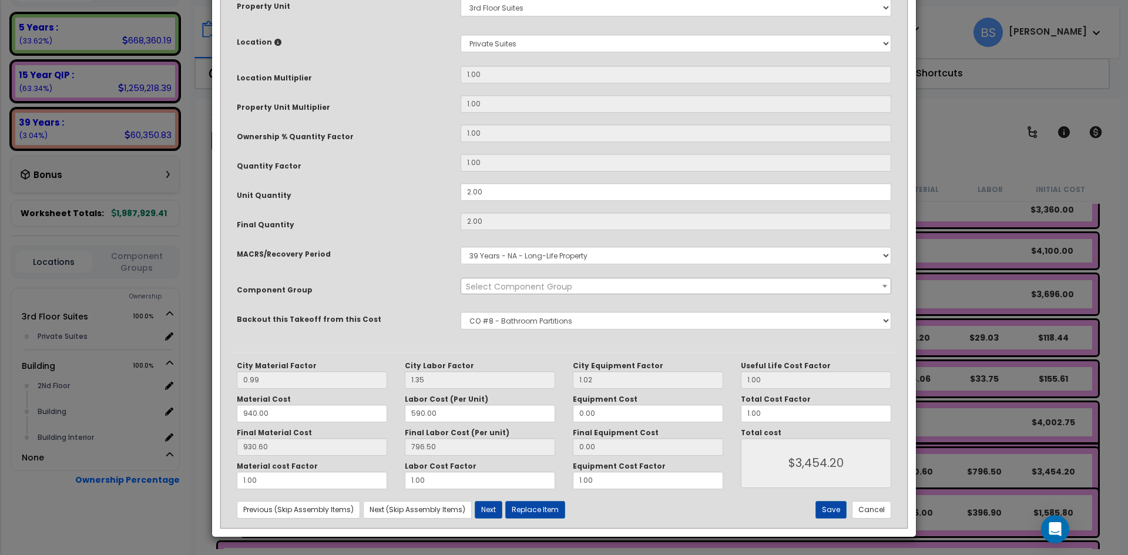
scroll to position [0, 0]
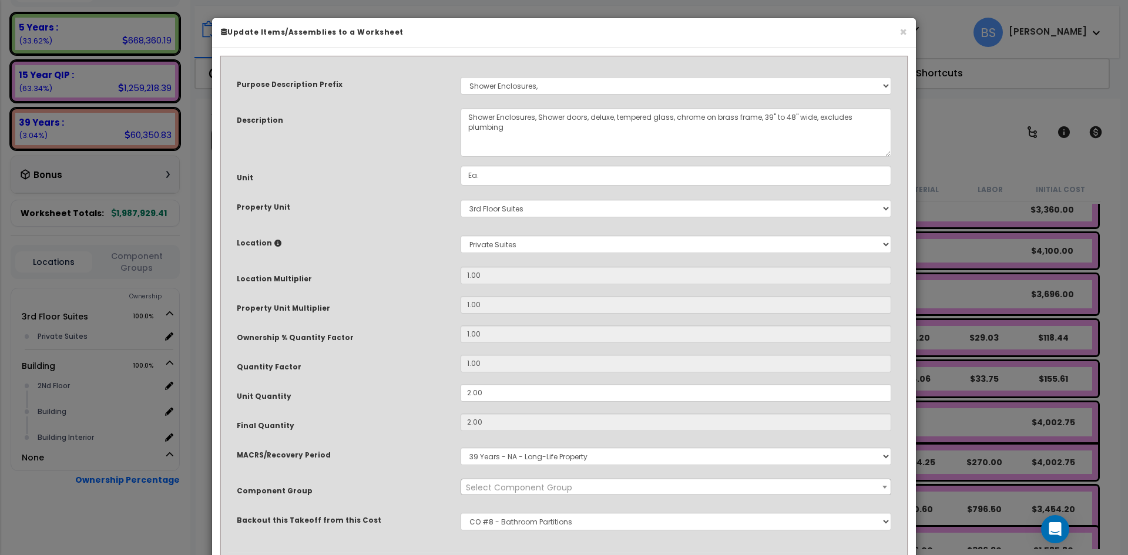
select select "12844"
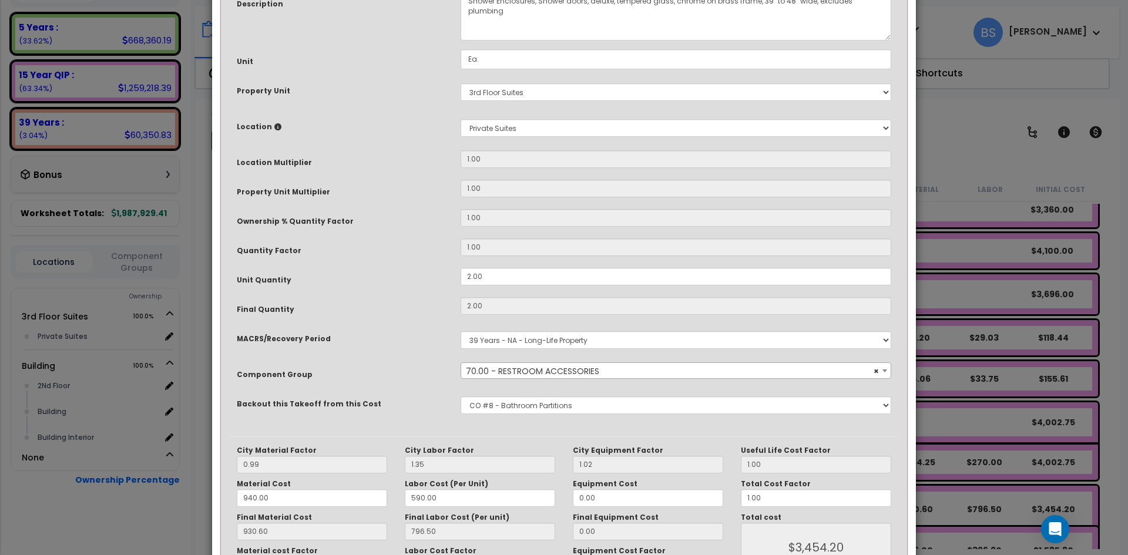
scroll to position [118, 0]
click at [548, 405] on select "None Bedrosians - Kitchenette Backsplash Bedrosians - Bathroom Tile [DOMAIN_NAM…" at bounding box center [676, 404] width 431 height 18
select select "45167989"
click at [461, 395] on select "None Bedrosians - Kitchenette Backsplash Bedrosians - Bathroom Tile [DOMAIN_NAM…" at bounding box center [676, 404] width 431 height 18
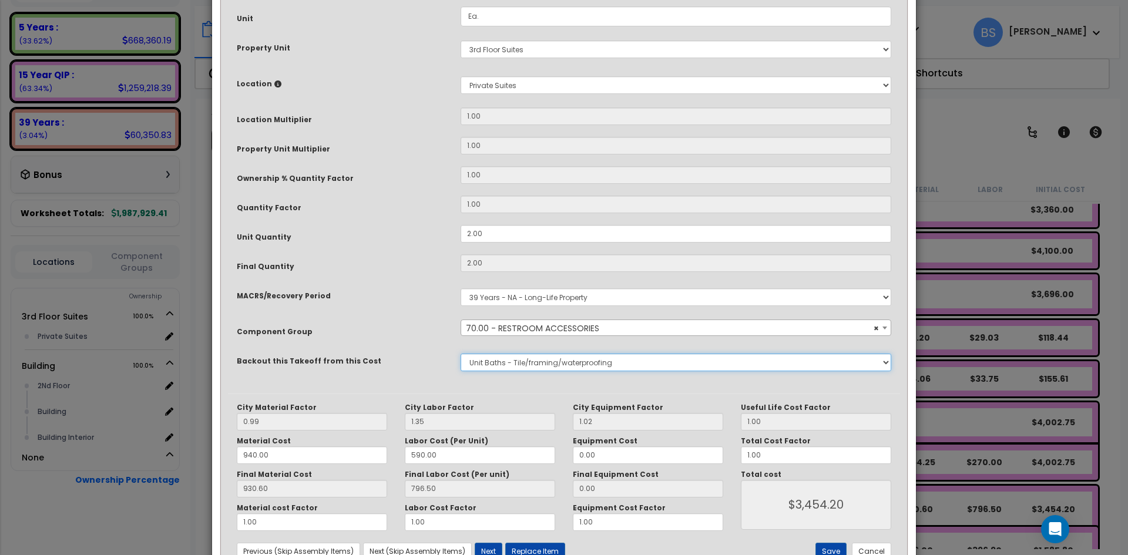
scroll to position [201, 0]
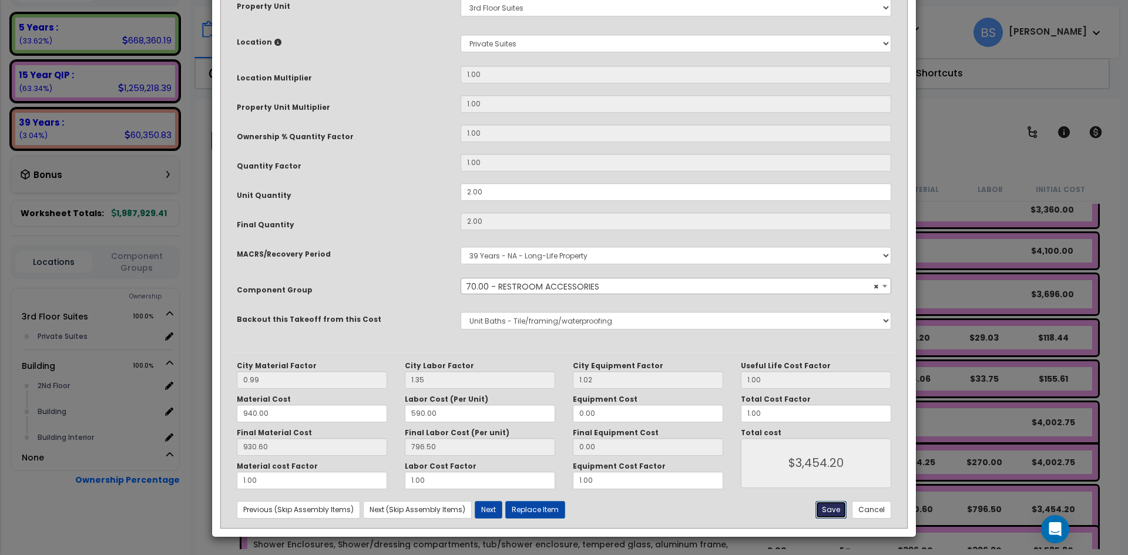
click at [836, 507] on button "Save" at bounding box center [831, 510] width 31 height 18
type input "3454.20"
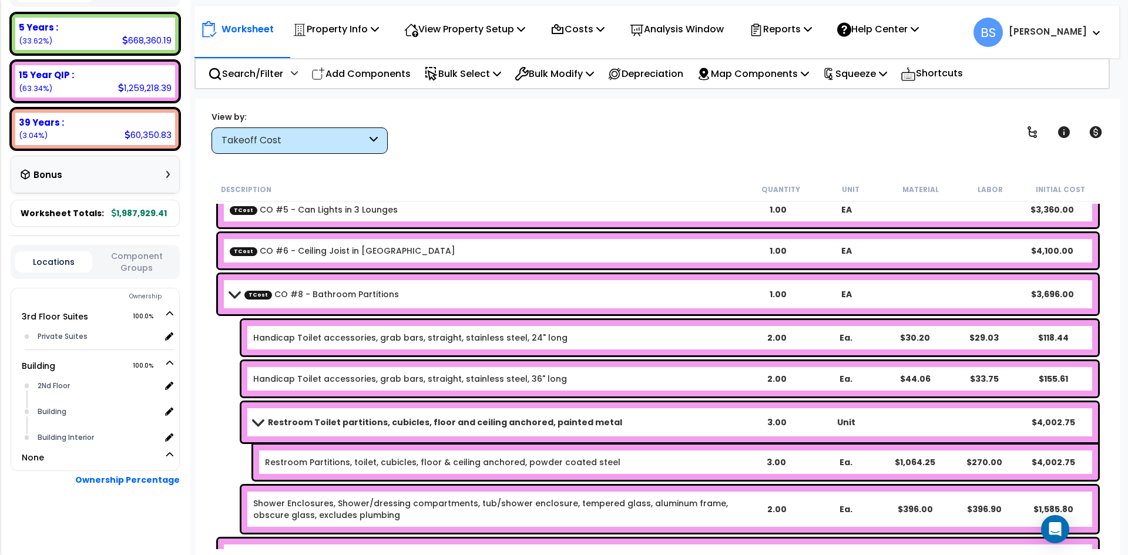
click at [311, 427] on b "Restroom Toilet partitions, cubicles, floor and ceiling anchored, painted metal" at bounding box center [445, 423] width 354 height 12
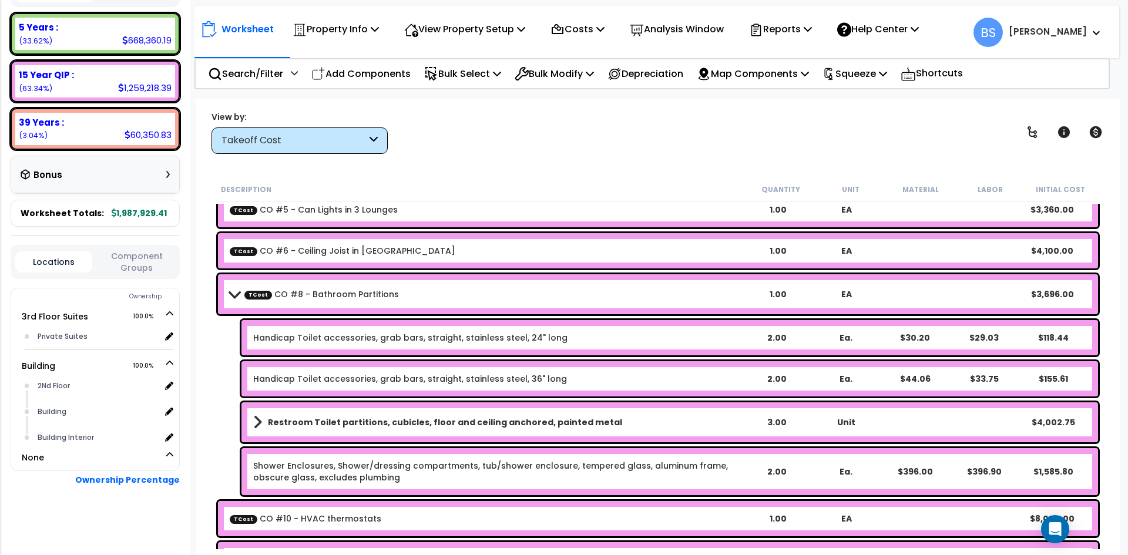
click at [311, 470] on link "Shower Enclosures, Shower/dressing compartments, tub/shower enclosure, tempered…" at bounding box center [497, 472] width 488 height 24
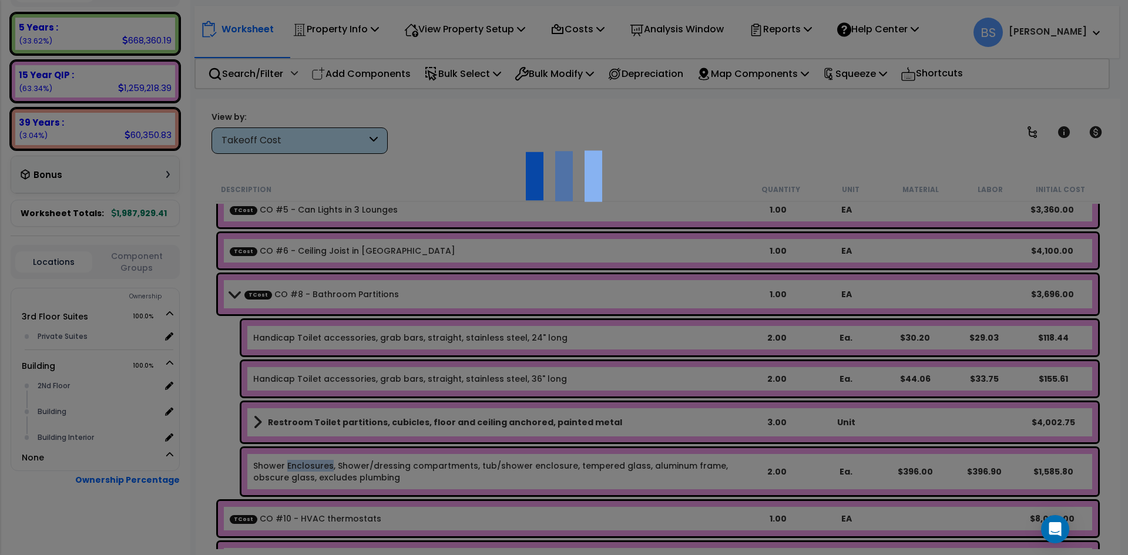
select select "45167951"
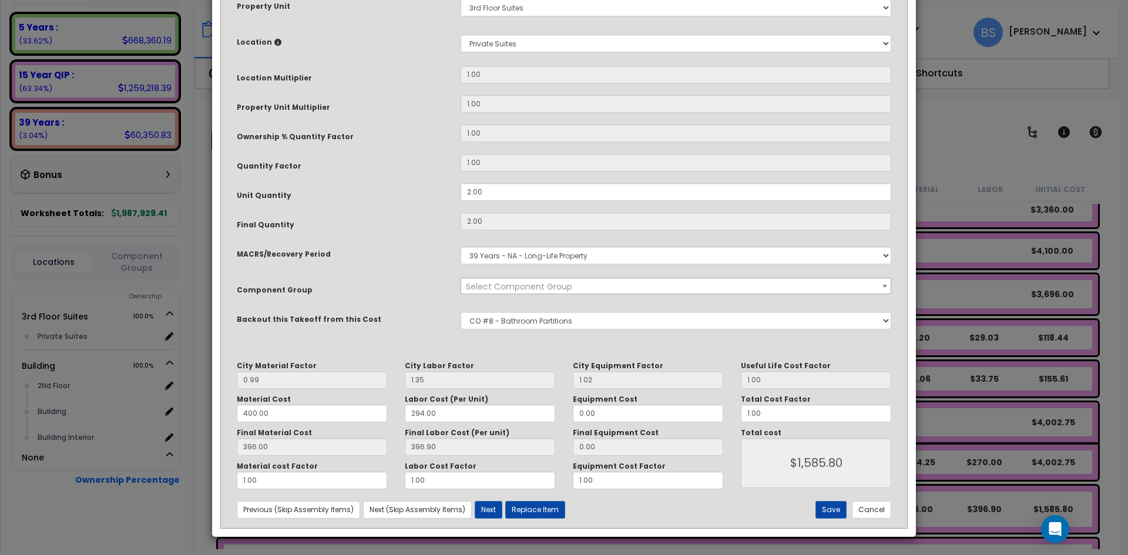
scroll to position [0, 0]
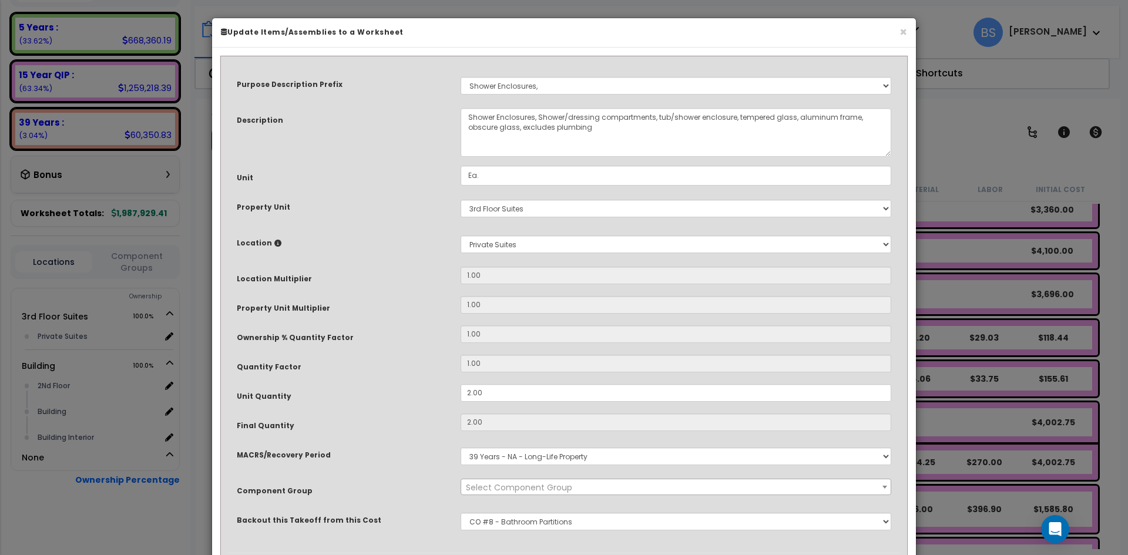
select select "12844"
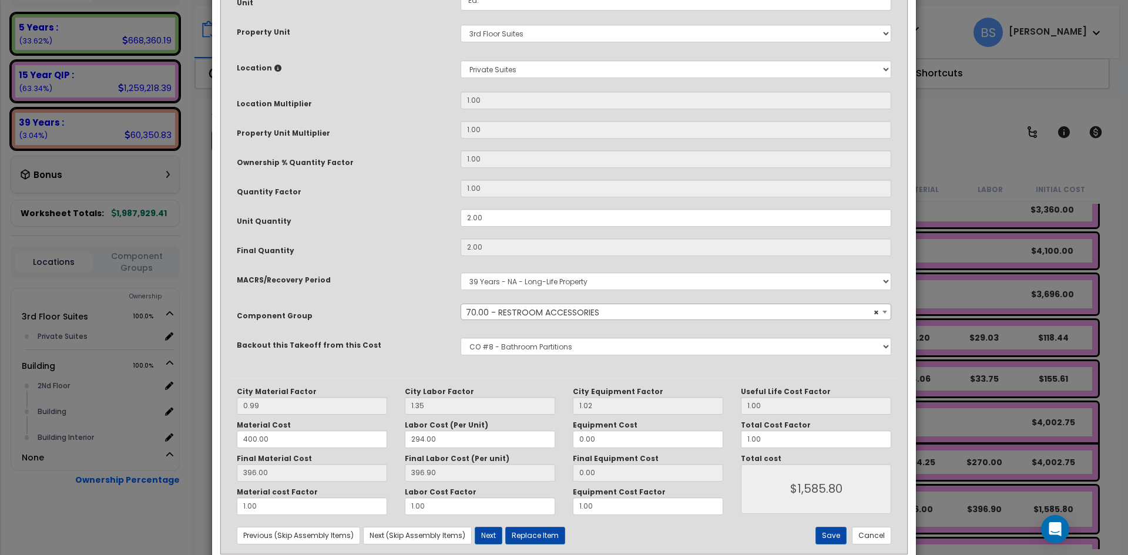
scroll to position [176, 0]
drag, startPoint x: 578, startPoint y: 336, endPoint x: 576, endPoint y: 341, distance: 6.1
click at [576, 340] on div "None Bedrosians - Kitchenette Backsplash Bedrosians - Bathroom Tile [DOMAIN_NAM…" at bounding box center [676, 345] width 448 height 27
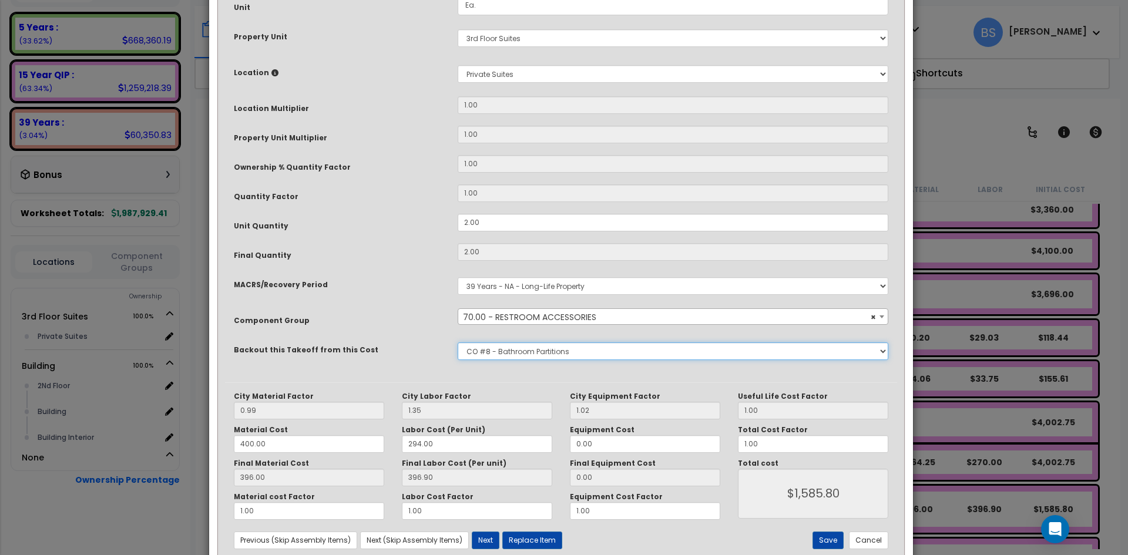
click at [575, 350] on select "None Bedrosians - Kitchenette Backsplash Bedrosians - Bathroom Tile [DOMAIN_NAM…" at bounding box center [673, 352] width 431 height 18
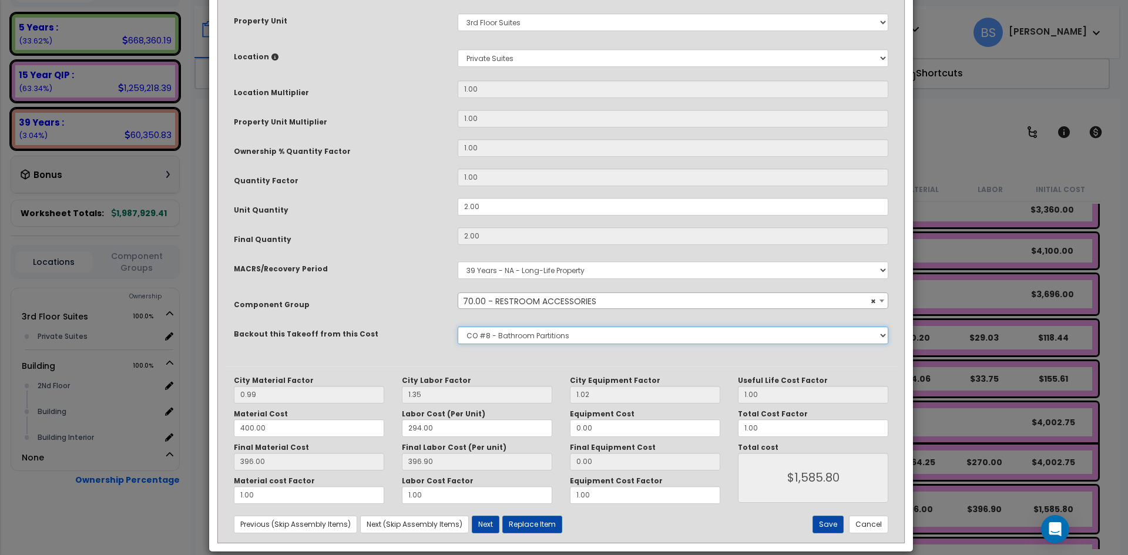
scroll to position [201, 0]
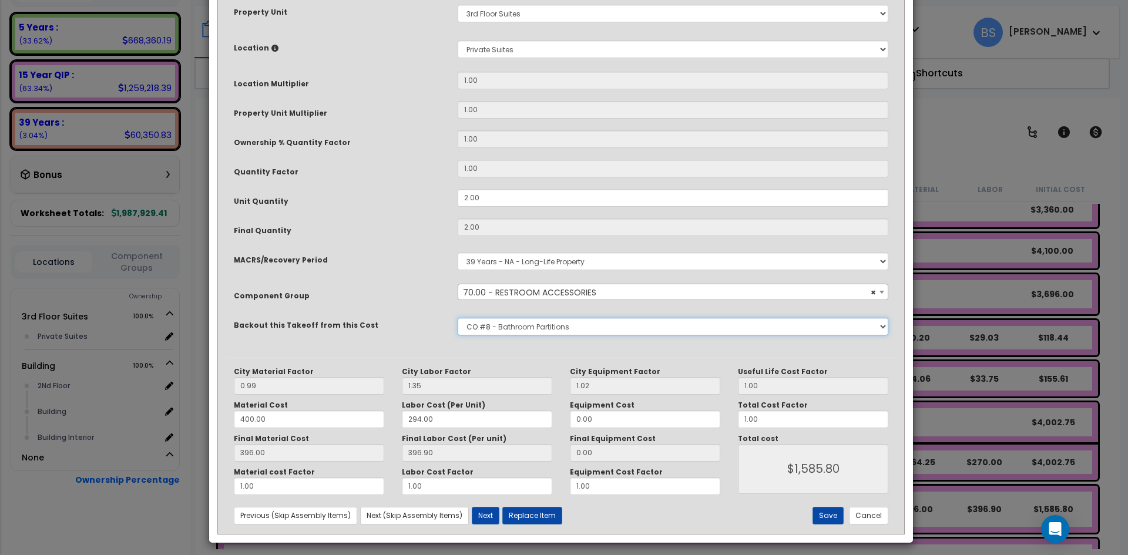
click at [580, 330] on select "None Bedrosians - Kitchenette Backsplash Bedrosians - Bathroom Tile [DOMAIN_NAM…" at bounding box center [673, 327] width 431 height 18
select select "45167989"
click at [458, 318] on select "None Bedrosians - Kitchenette Backsplash Bedrosians - Bathroom Tile [DOMAIN_NAM…" at bounding box center [673, 327] width 431 height 18
click at [829, 514] on button "Save" at bounding box center [828, 516] width 31 height 18
type input "1585.80"
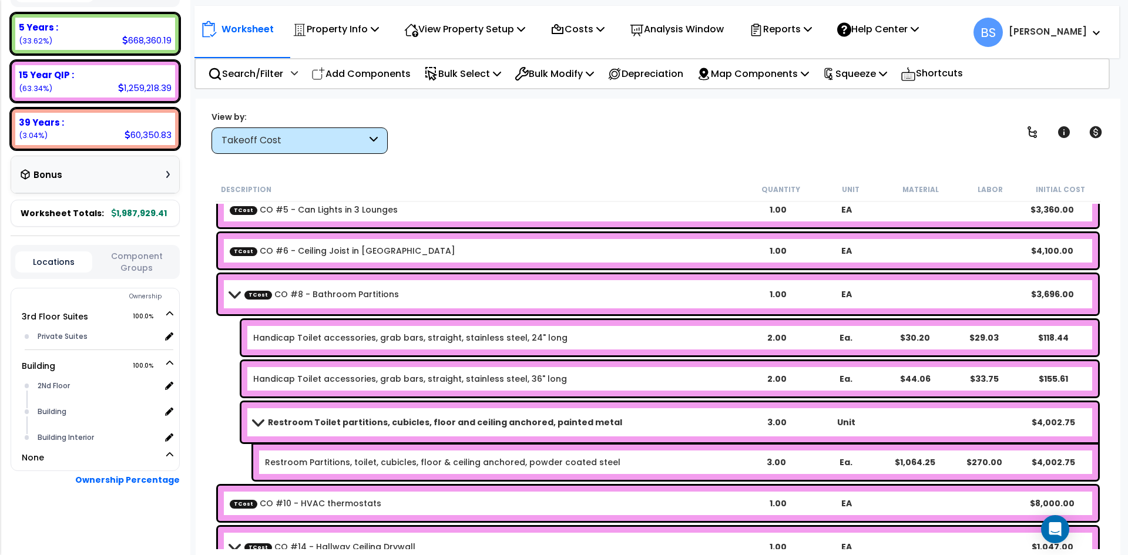
click at [345, 294] on link "TCost CO #8 - Bathroom Partitions" at bounding box center [321, 295] width 155 height 12
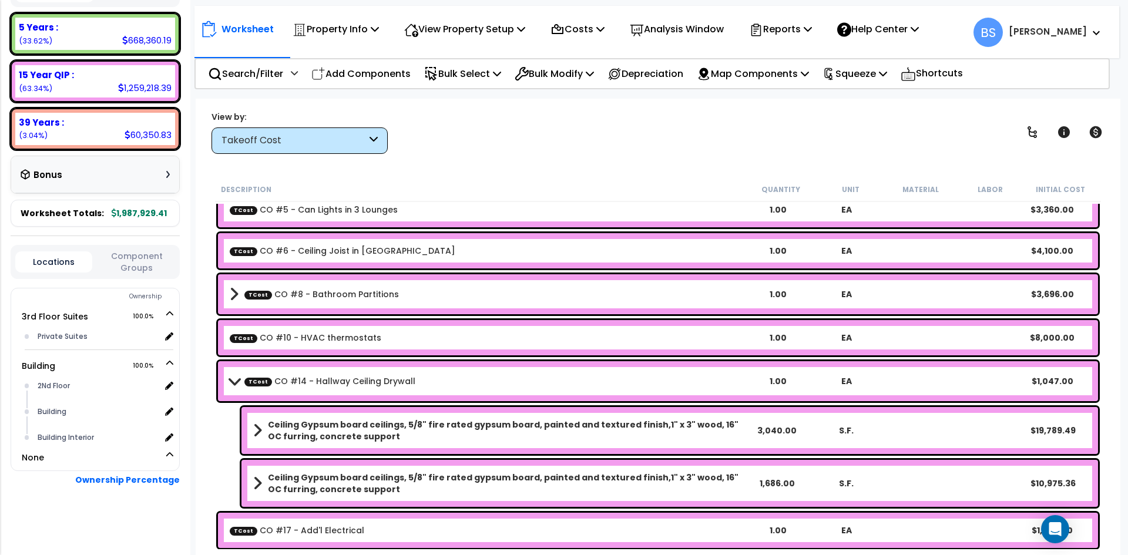
click at [374, 383] on link "TCost CO #14 - Hallway Ceiling Drywall" at bounding box center [329, 382] width 171 height 12
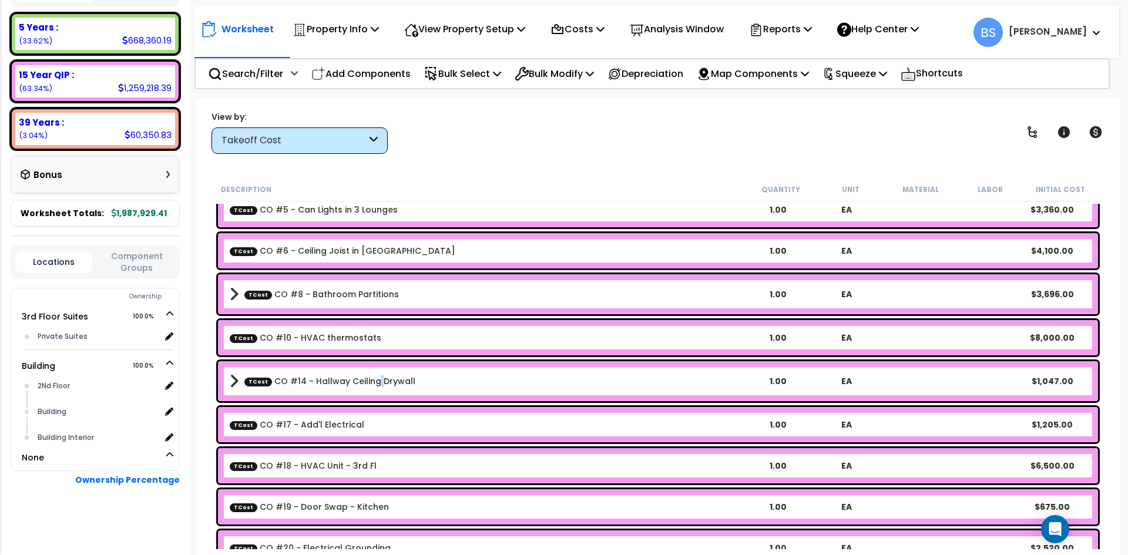
click at [374, 383] on link "TCost CO #14 - Hallway Ceiling Drywall" at bounding box center [329, 382] width 171 height 12
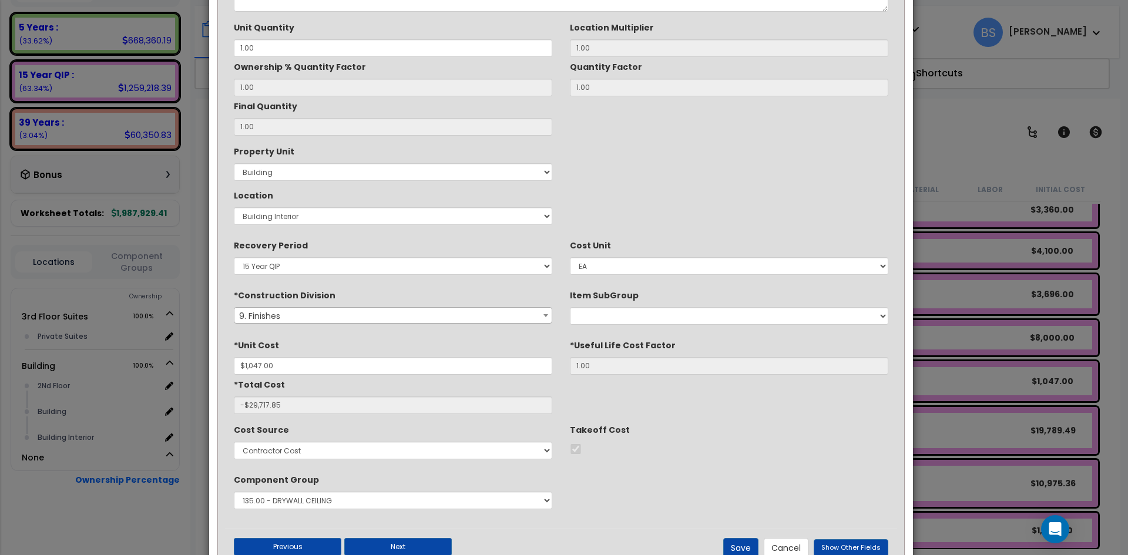
scroll to position [118, 0]
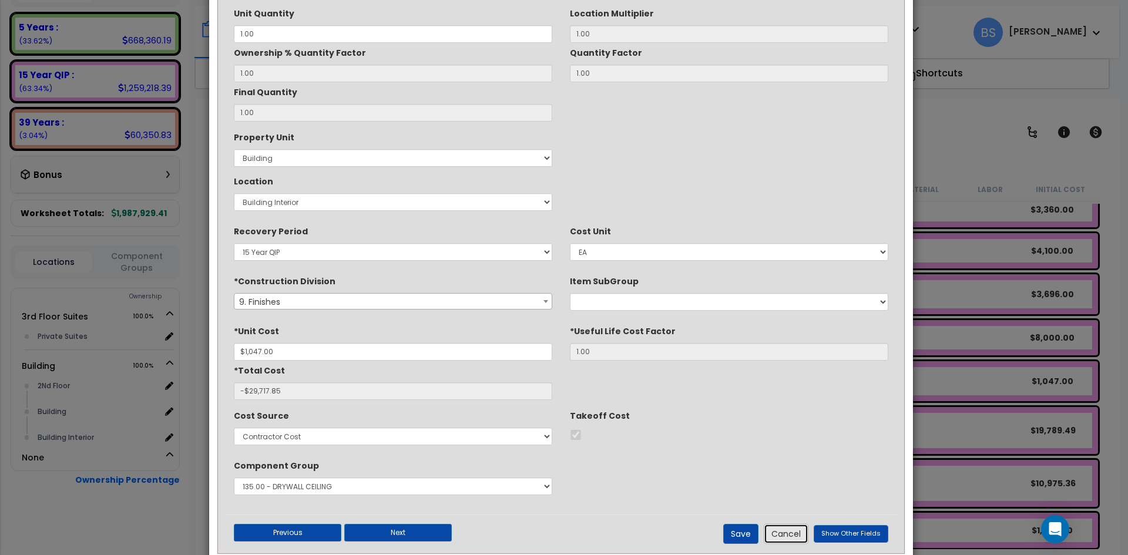
click at [805, 537] on button "Cancel" at bounding box center [786, 534] width 45 height 20
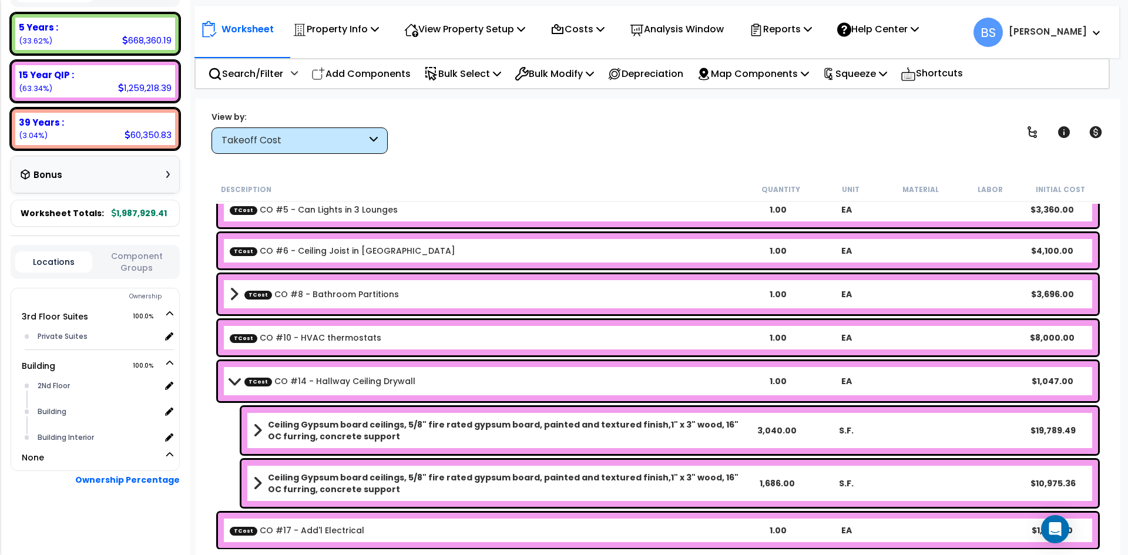
click at [352, 431] on b "Ceiling Gypsum board ceilings, 5/8" fire rated gypsum board, painted and textur…" at bounding box center [505, 431] width 474 height 24
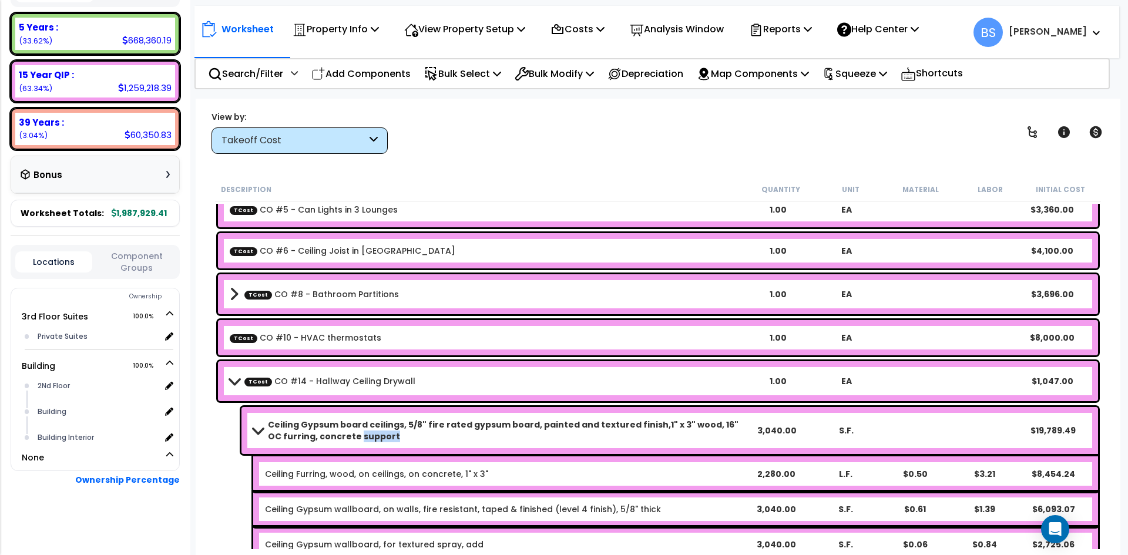
click at [352, 431] on b "Ceiling Gypsum board ceilings, 5/8" fire rated gypsum board, painted and textur…" at bounding box center [505, 431] width 474 height 24
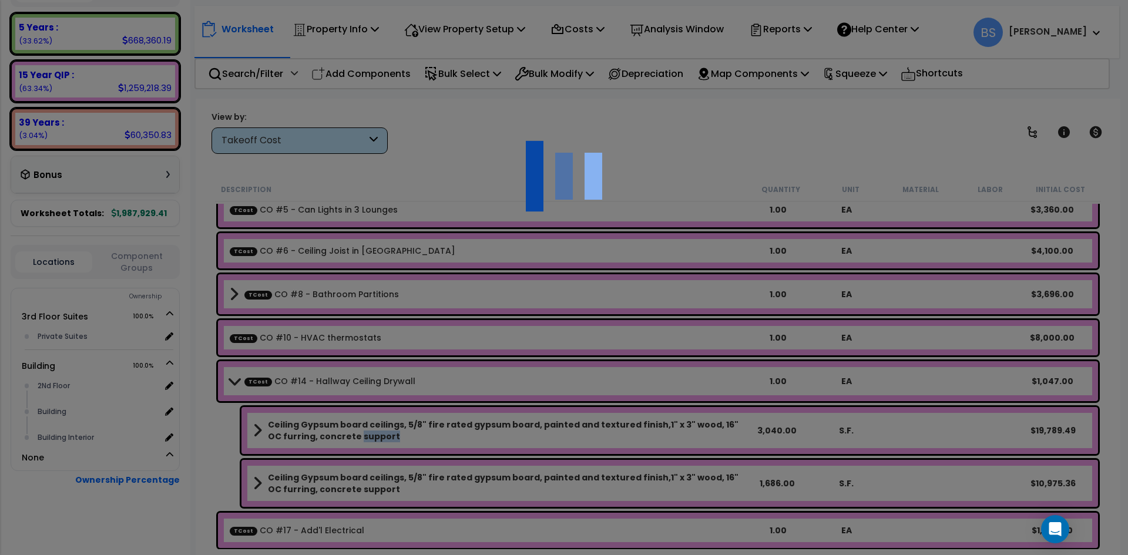
scroll to position [0, 0]
select select "45167953"
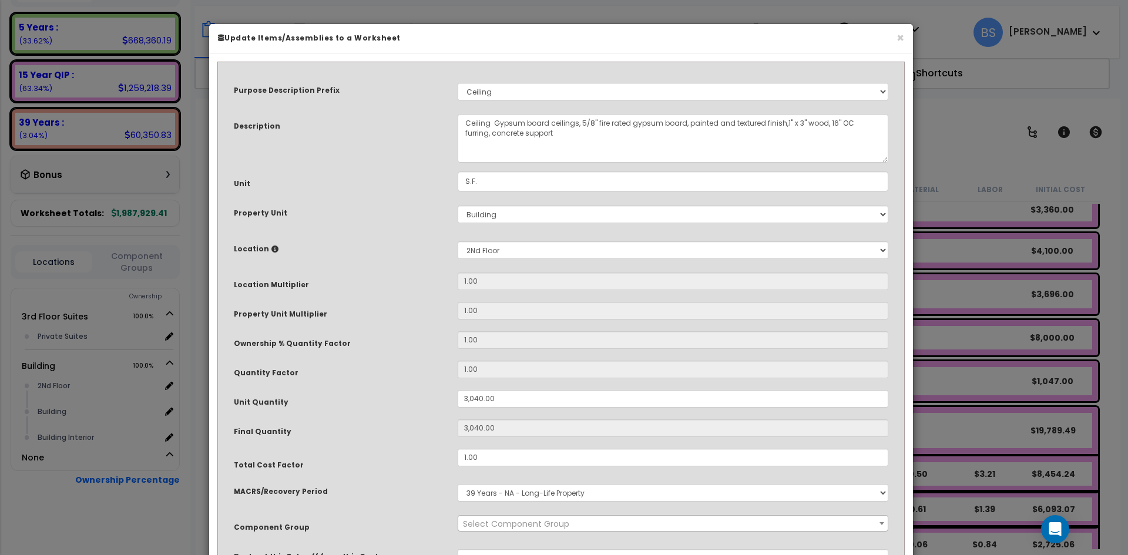
select select "15859"
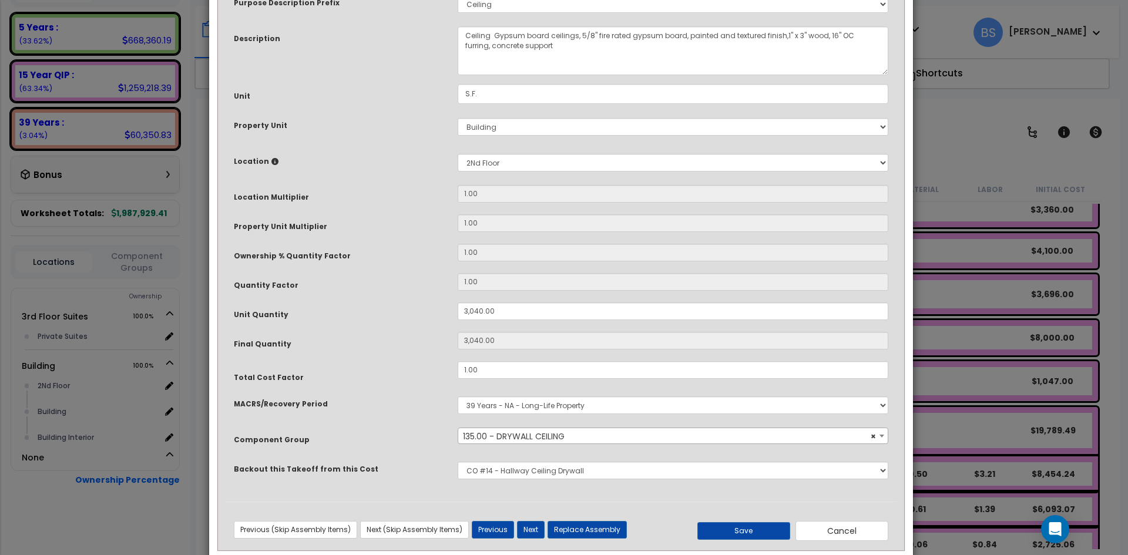
scroll to position [104, 0]
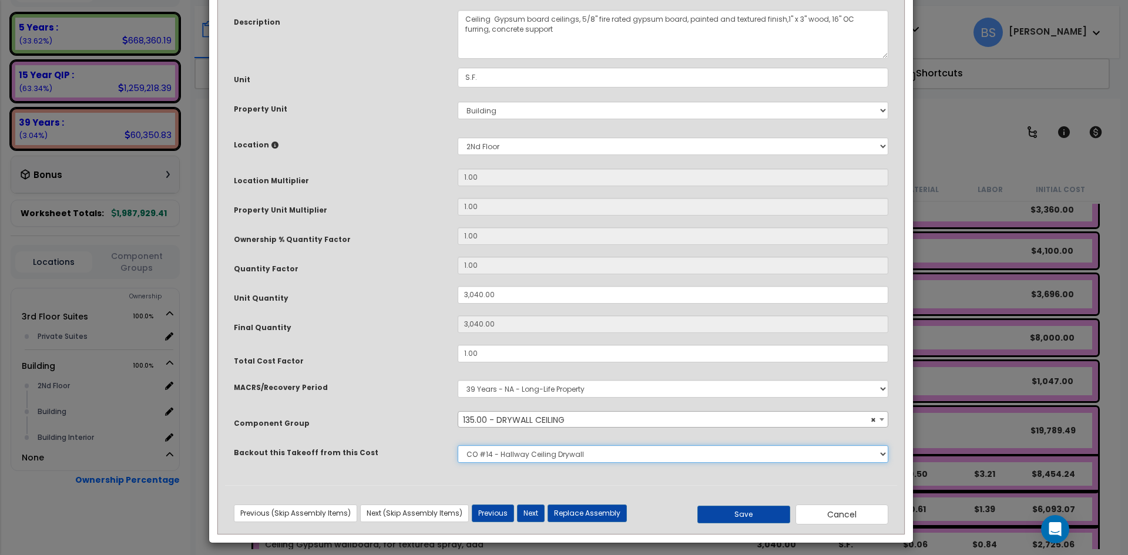
click at [566, 459] on select "None Bedrosians - Kitchenette Backsplash Bedrosians - Bathroom Tile [DOMAIN_NAM…" at bounding box center [673, 454] width 431 height 18
click at [578, 454] on select "None Bedrosians - Kitchenette Backsplash Bedrosians - Bathroom Tile [DOMAIN_NAM…" at bounding box center [673, 454] width 431 height 18
select select "45167982"
click at [458, 445] on select "None Bedrosians - Kitchenette Backsplash Bedrosians - Bathroom Tile [DOMAIN_NAM…" at bounding box center [673, 454] width 431 height 18
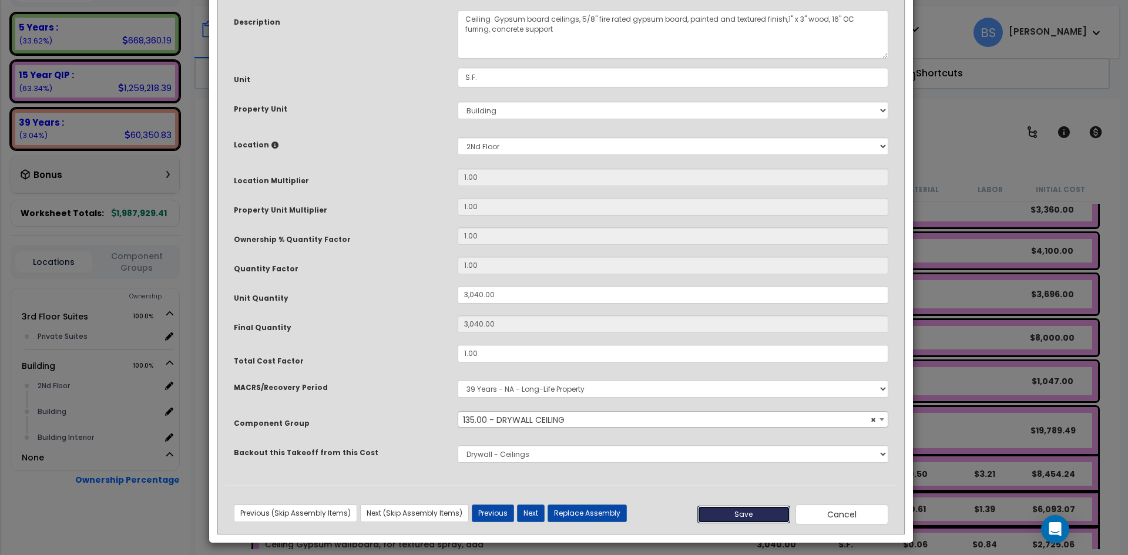
click at [743, 511] on button "Save" at bounding box center [744, 515] width 93 height 18
type input "3040.00"
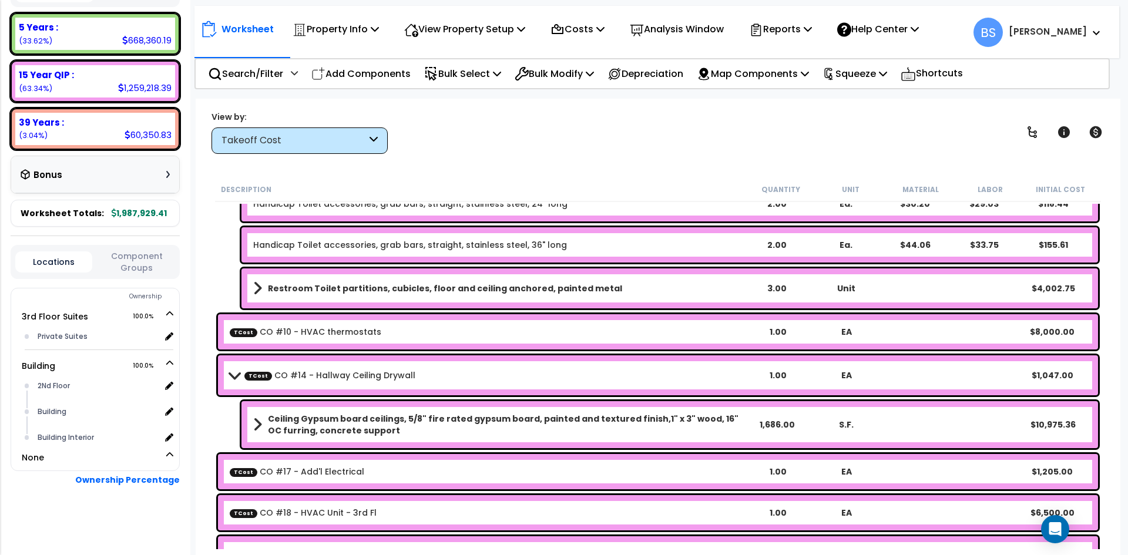
scroll to position [4760, 0]
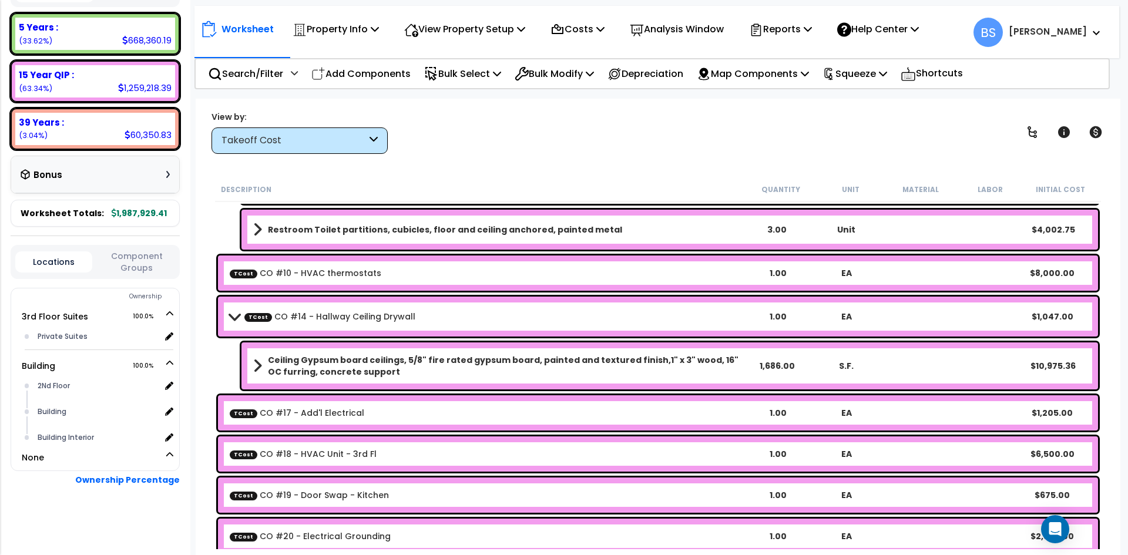
click at [348, 366] on b "Ceiling Gypsum board ceilings, 5/8" fire rated gypsum board, painted and textur…" at bounding box center [505, 366] width 474 height 24
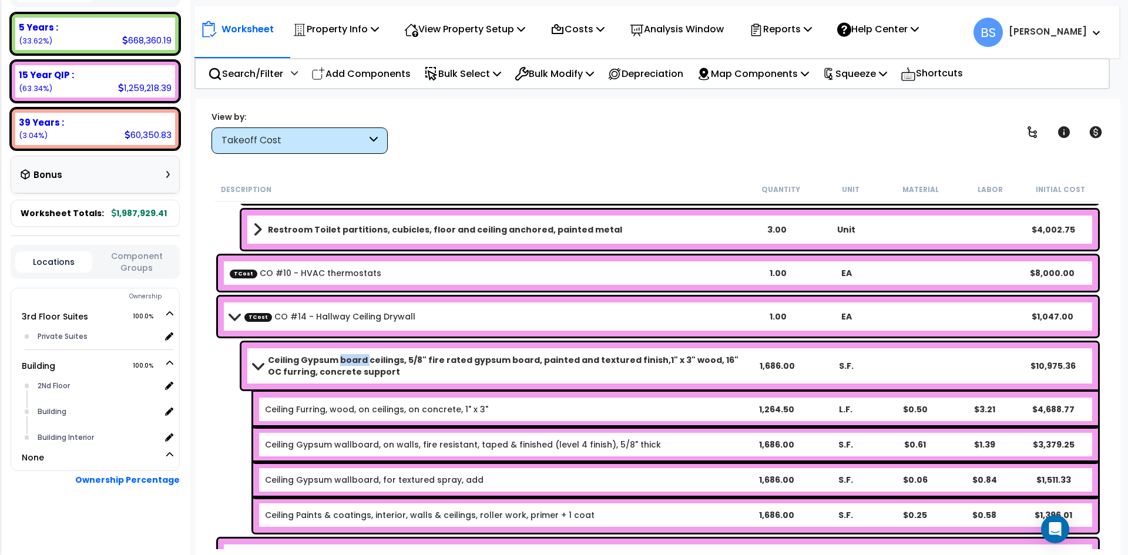
click at [348, 366] on b "Ceiling Gypsum board ceilings, 5/8" fire rated gypsum board, painted and textur…" at bounding box center [505, 366] width 474 height 24
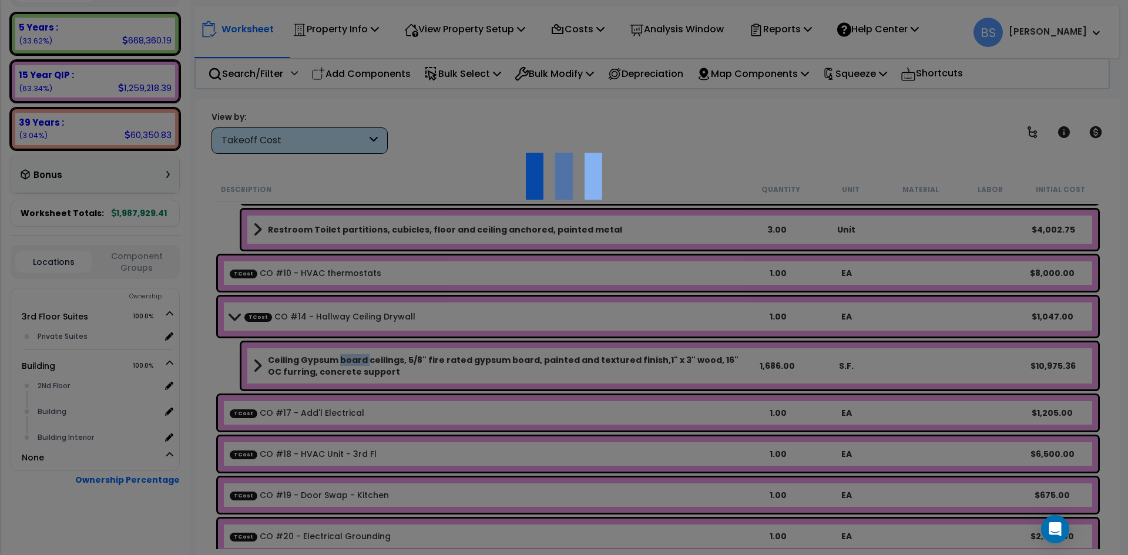
select select "45167953"
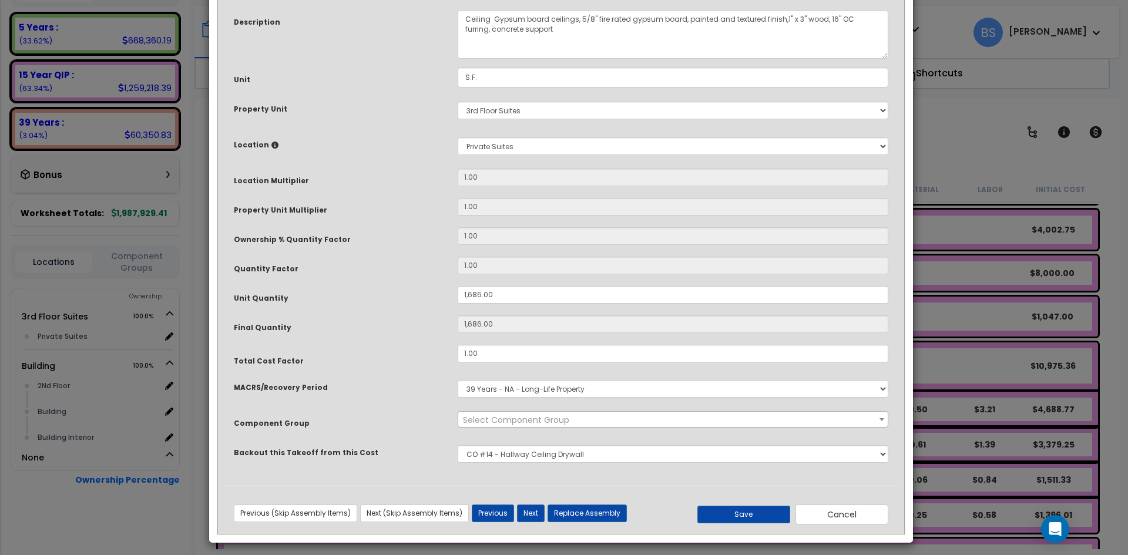
scroll to position [0, 0]
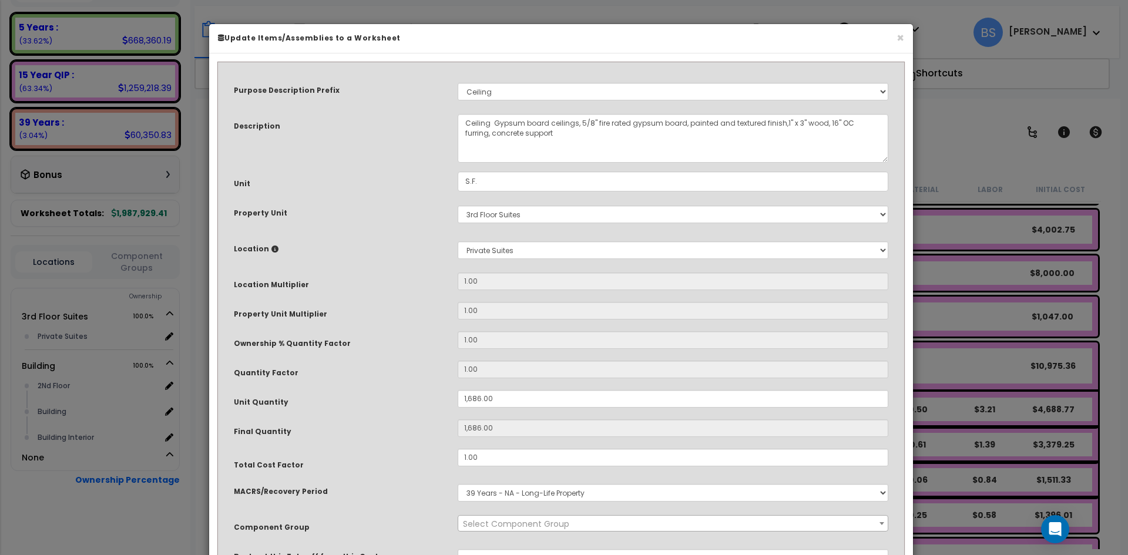
select select "15859"
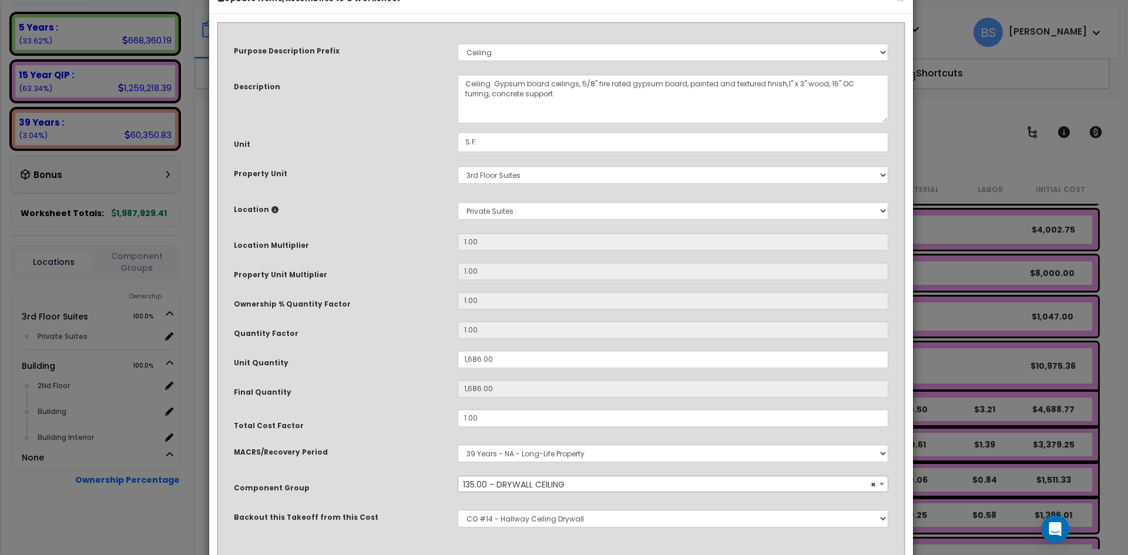
scroll to position [59, 0]
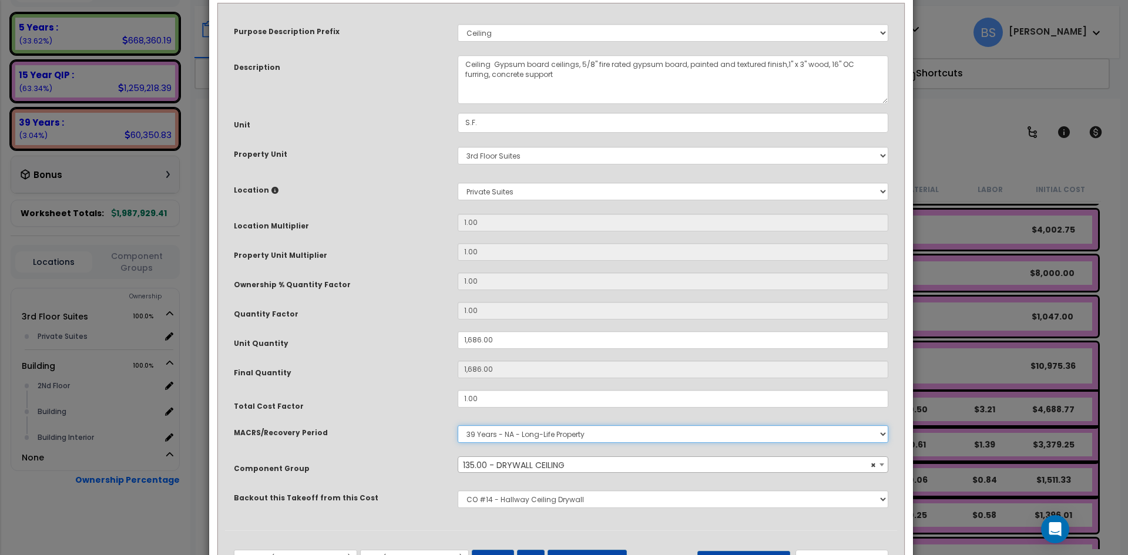
click at [495, 437] on select "Select MACRS/Recovery Period 5 Years - 57.0 - Distributive Trades & Services 5 …" at bounding box center [673, 434] width 431 height 18
click at [394, 426] on div "MACRS/Recovery Period" at bounding box center [337, 431] width 224 height 21
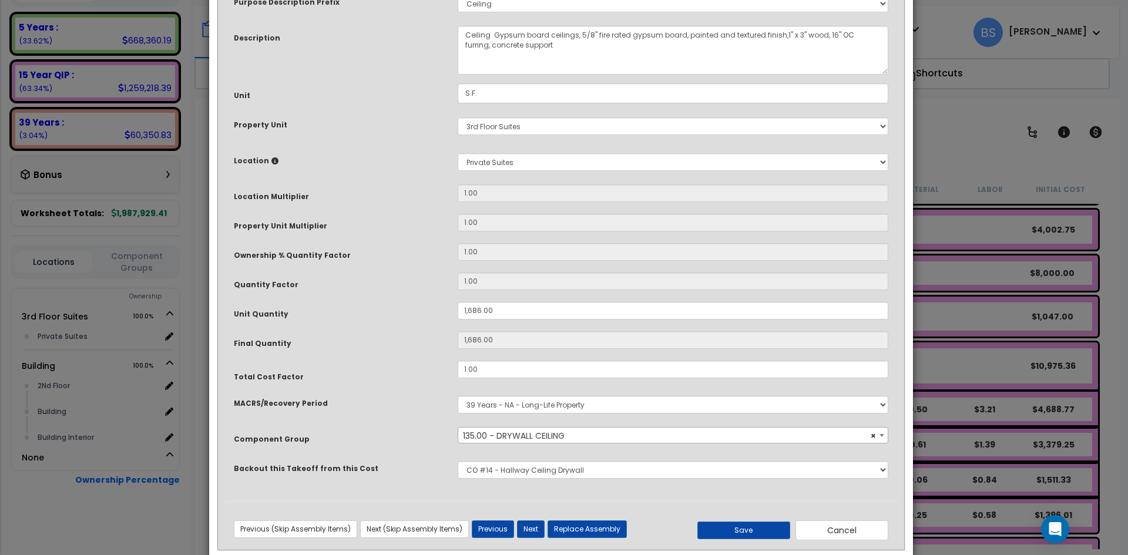
scroll to position [104, 0]
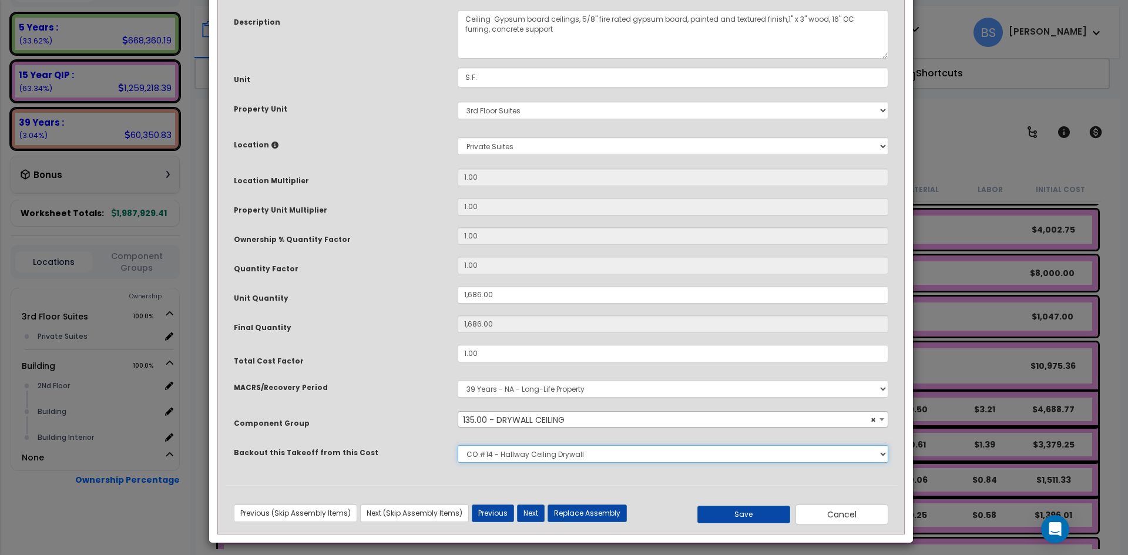
click at [521, 461] on select "None Bedrosians - Kitchenette Backsplash Bedrosians - Bathroom Tile [DOMAIN_NAM…" at bounding box center [673, 454] width 431 height 18
select select "45167982"
click at [458, 445] on select "None Bedrosians - Kitchenette Backsplash Bedrosians - Bathroom Tile [DOMAIN_NAM…" at bounding box center [673, 454] width 431 height 18
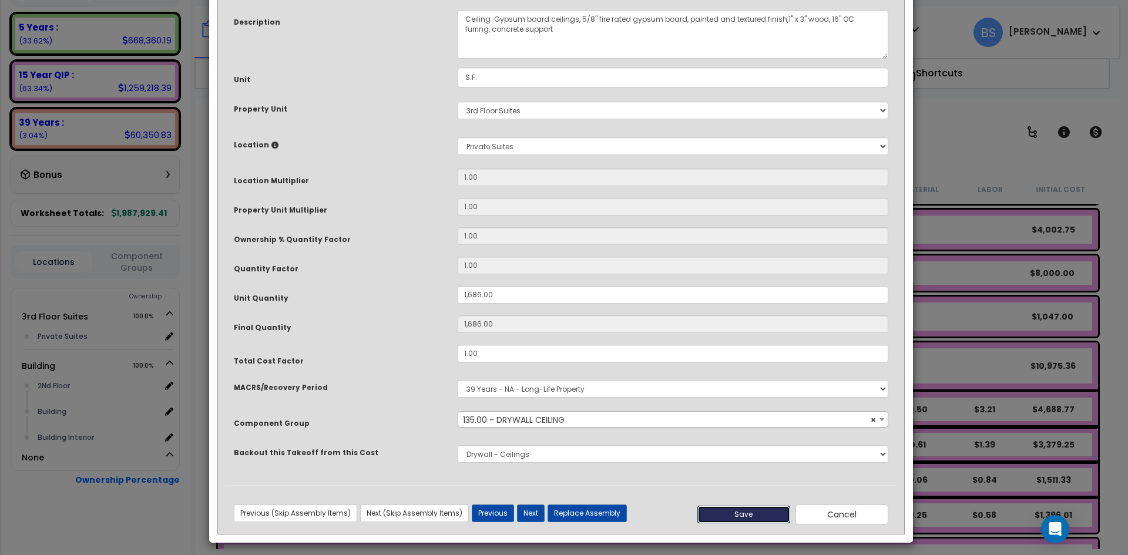
click at [731, 515] on button "Save" at bounding box center [744, 515] width 93 height 18
type input "1686.00"
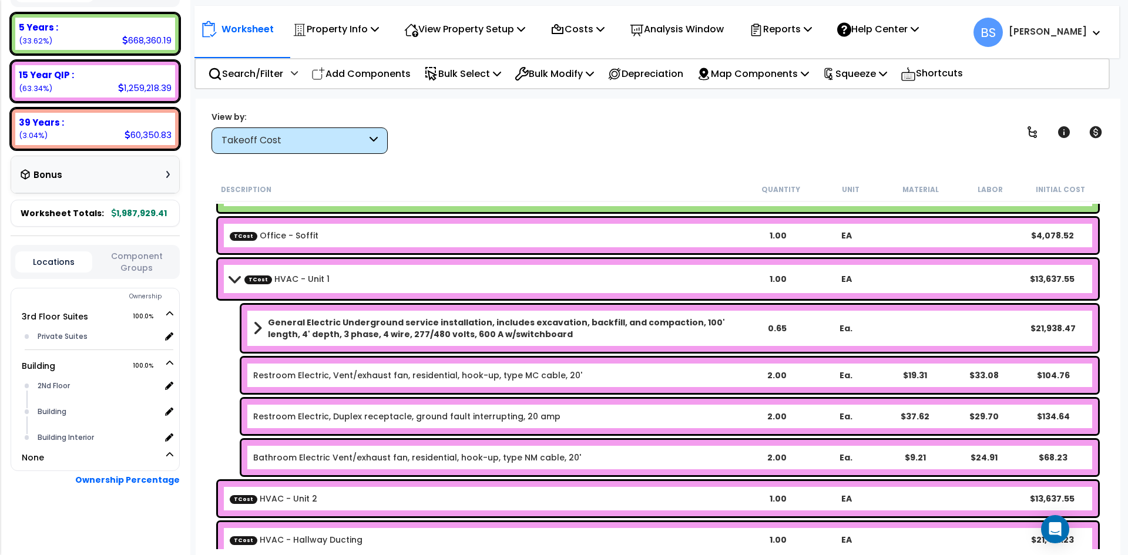
scroll to position [8289, 0]
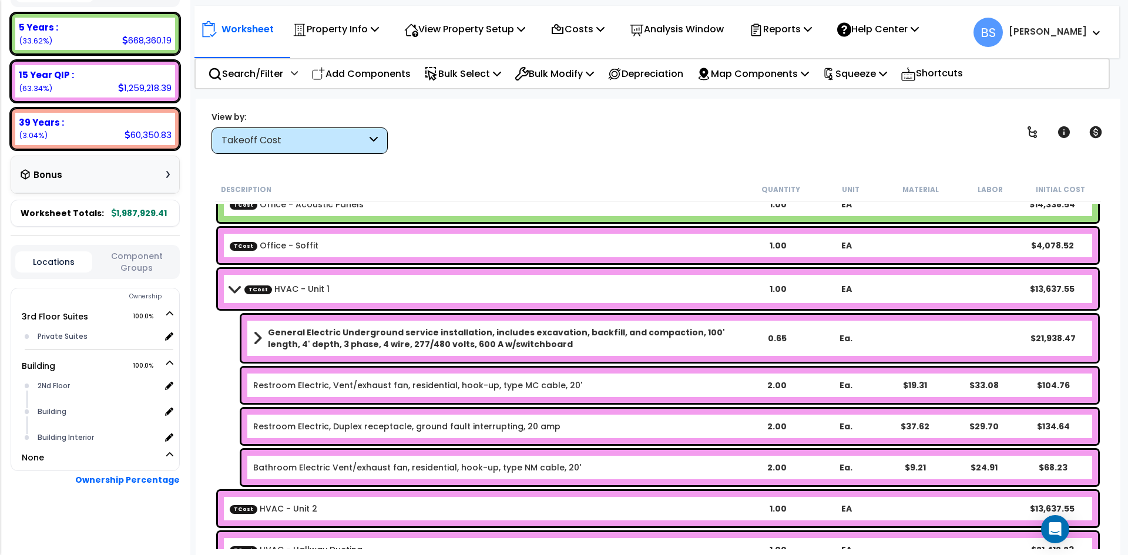
click at [350, 339] on b "General Electric Underground service installation, includes excavation, backfil…" at bounding box center [505, 339] width 474 height 24
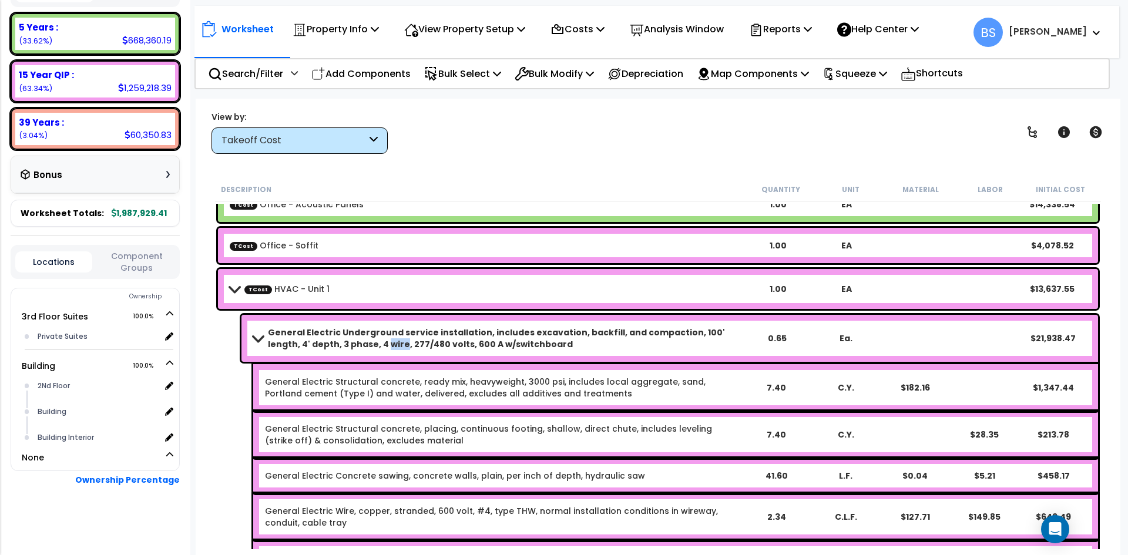
click at [350, 339] on b "General Electric Underground service installation, includes excavation, backfil…" at bounding box center [505, 339] width 474 height 24
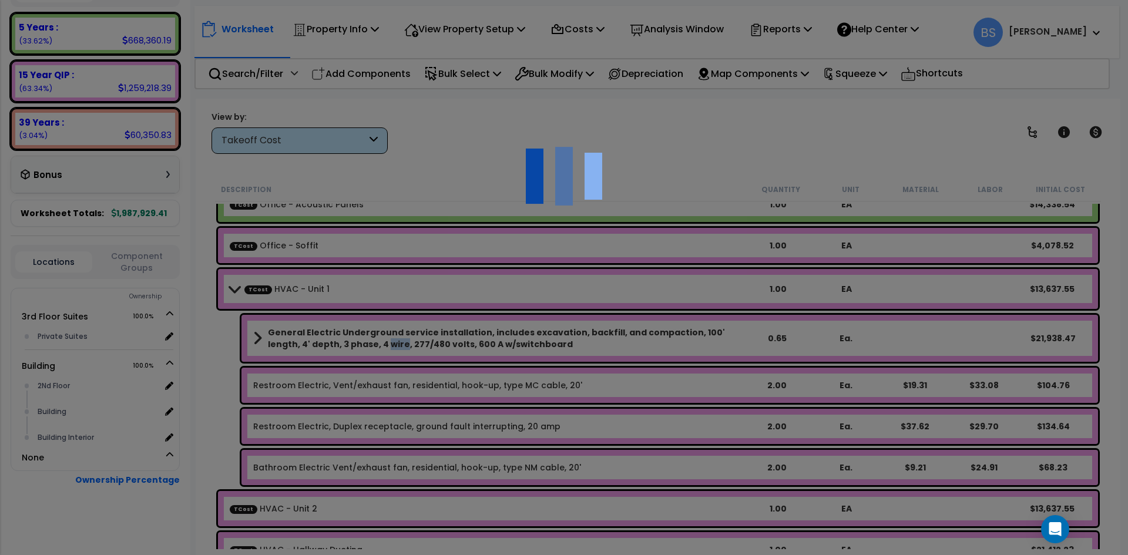
select select "45167974"
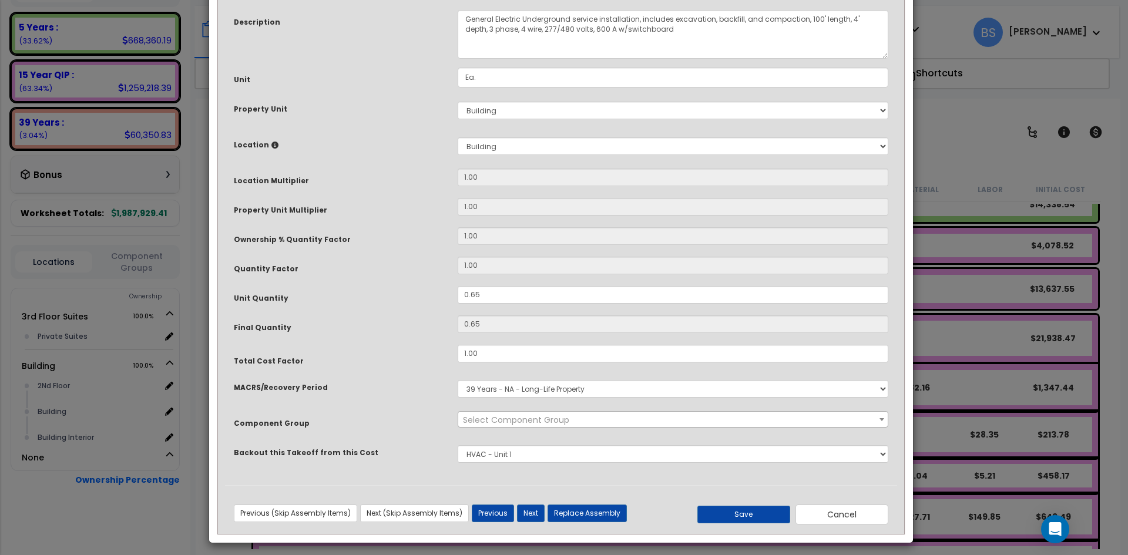
scroll to position [0, 0]
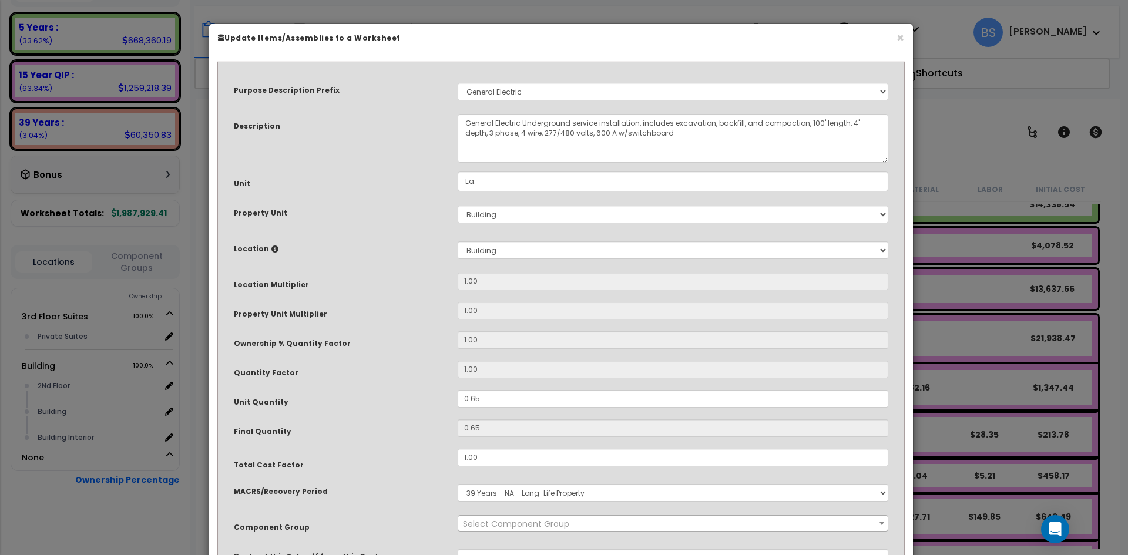
select select "16117"
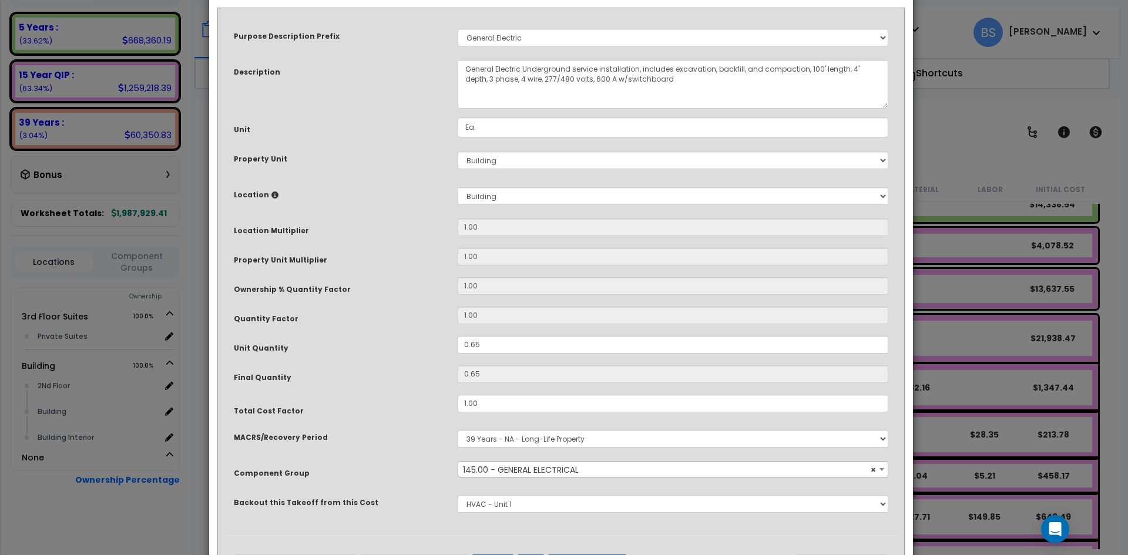
scroll to position [104, 0]
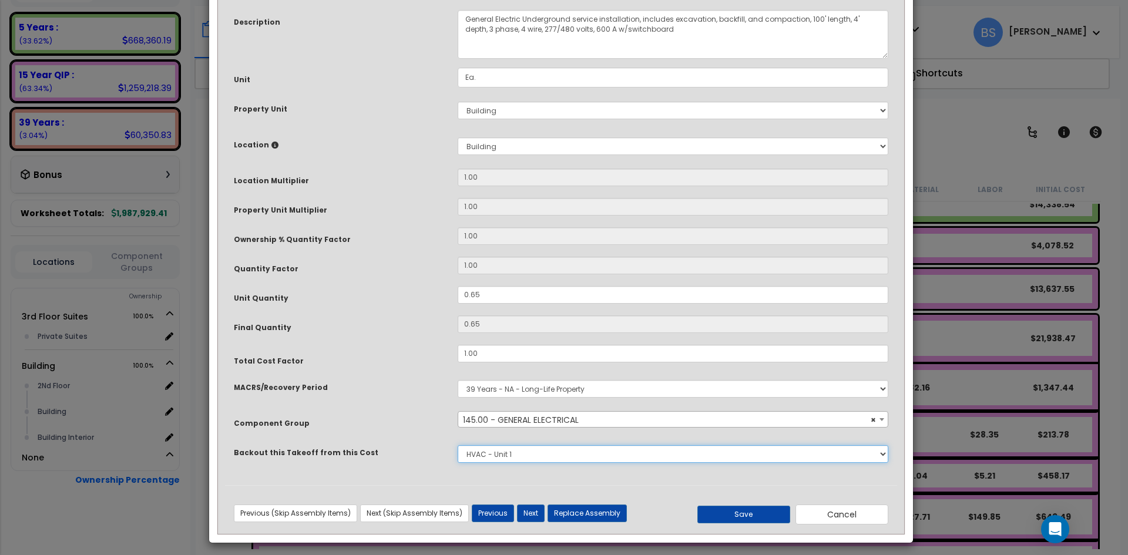
click at [503, 450] on select "None Bedrosians - Kitchenette Backsplash Bedrosians - Bathroom Tile [DOMAIN_NAM…" at bounding box center [673, 454] width 431 height 18
select select "45167888"
click at [458, 445] on select "None Bedrosians - Kitchenette Backsplash Bedrosians - Bathroom Tile [DOMAIN_NAM…" at bounding box center [673, 454] width 431 height 18
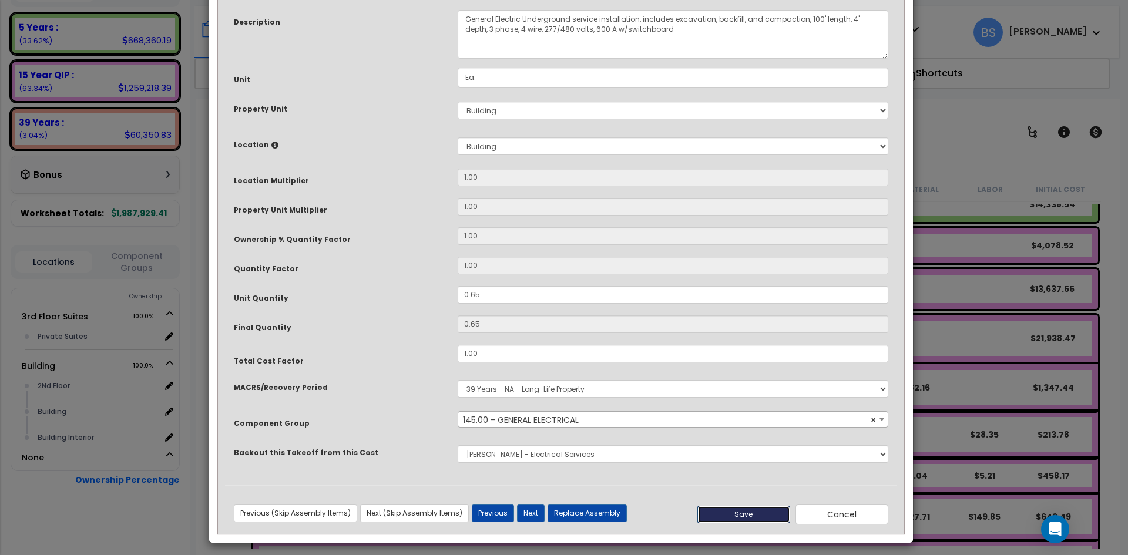
click at [752, 515] on button "Save" at bounding box center [744, 515] width 93 height 18
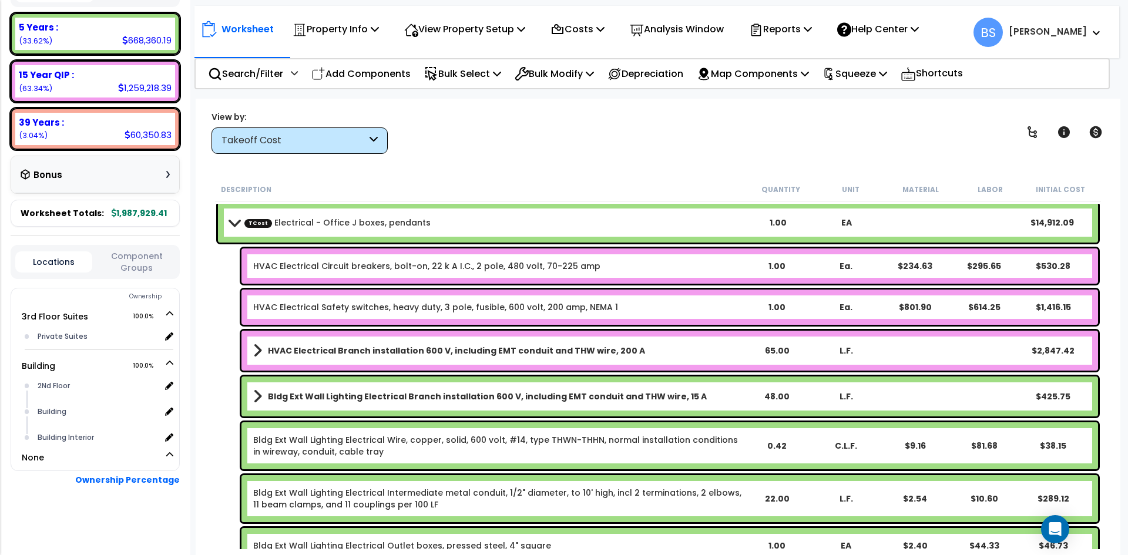
scroll to position [6867, 0]
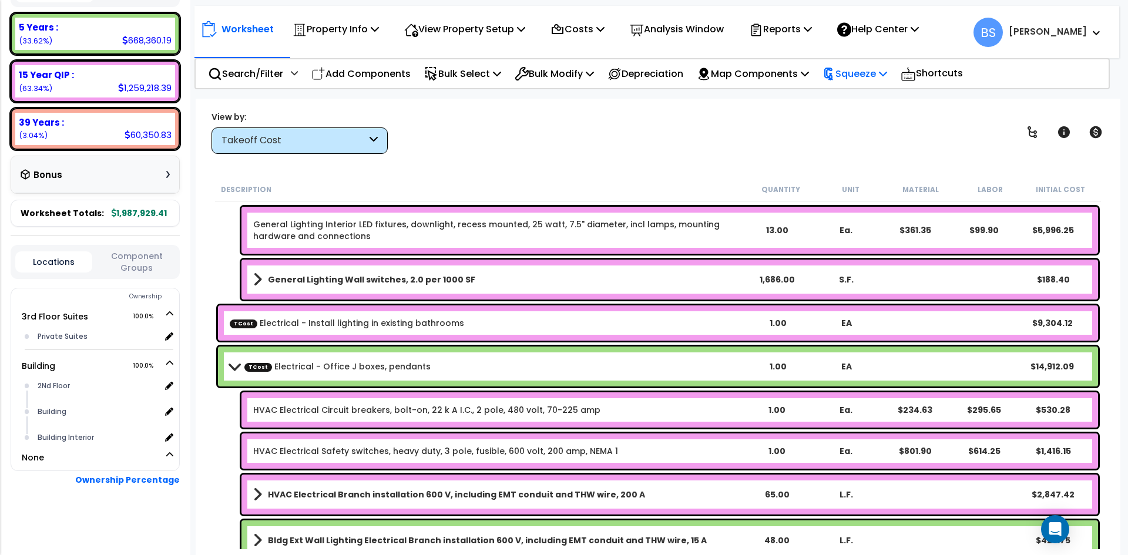
click at [872, 77] on p "Squeeze" at bounding box center [855, 74] width 65 height 16
click at [859, 96] on link "Squeeze" at bounding box center [875, 100] width 116 height 24
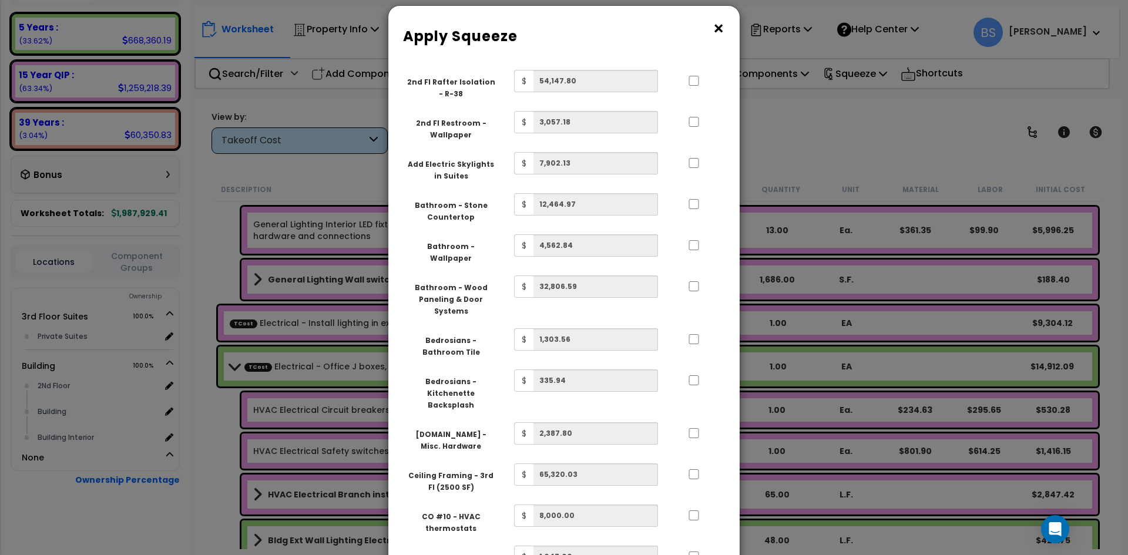
scroll to position [0, 0]
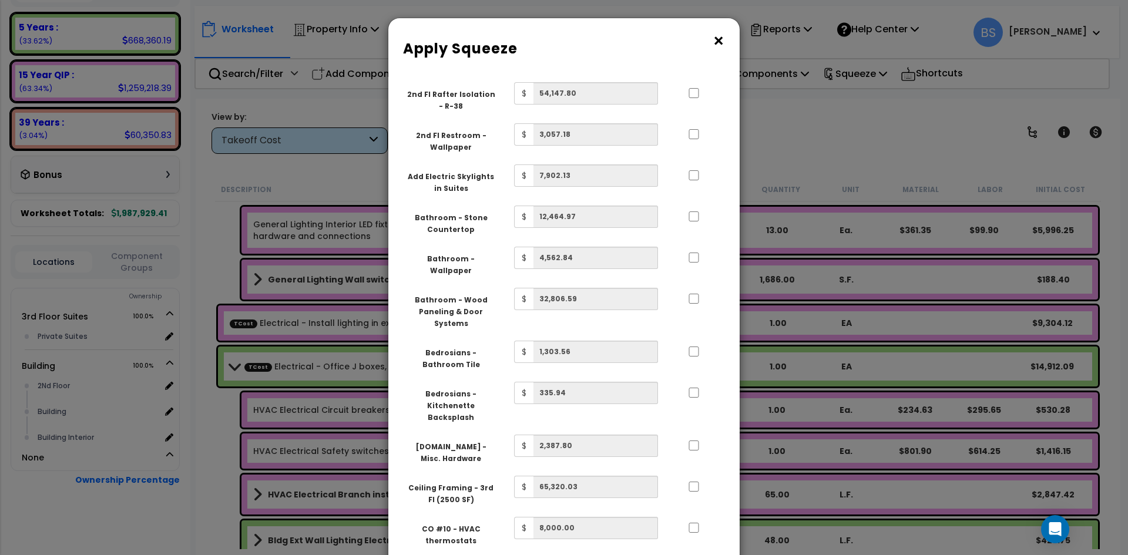
click at [723, 40] on button "×" at bounding box center [718, 41] width 13 height 19
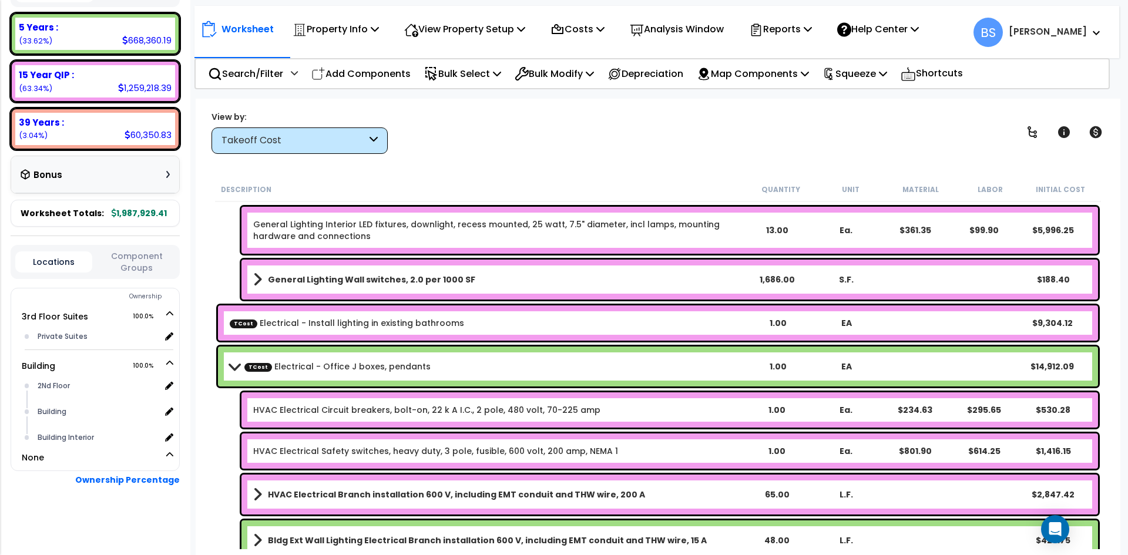
click at [225, 255] on div "General Lighting Interior LED fixtures, downlight, recess mounted, 25 watt, 7.5…" at bounding box center [658, 230] width 886 height 53
